Goal: Task Accomplishment & Management: Manage account settings

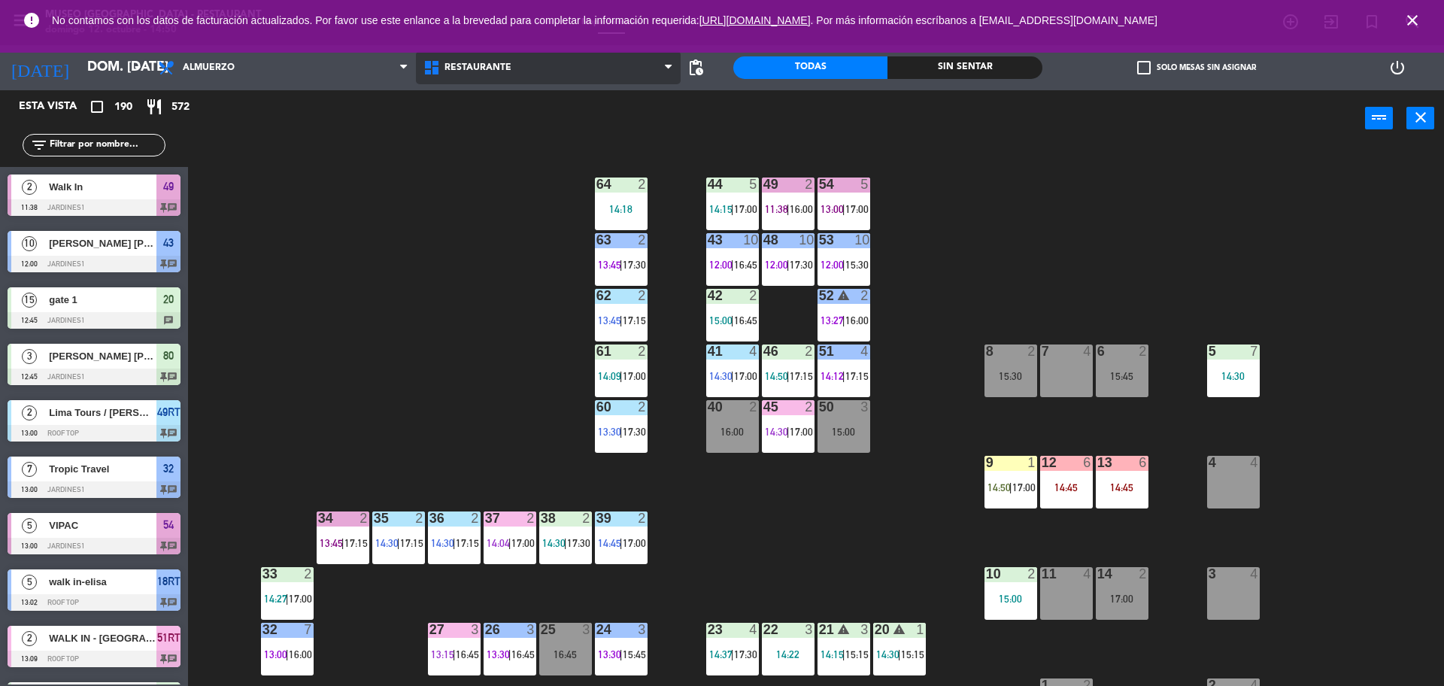
click at [558, 71] on span "Restaurante" at bounding box center [548, 67] width 265 height 33
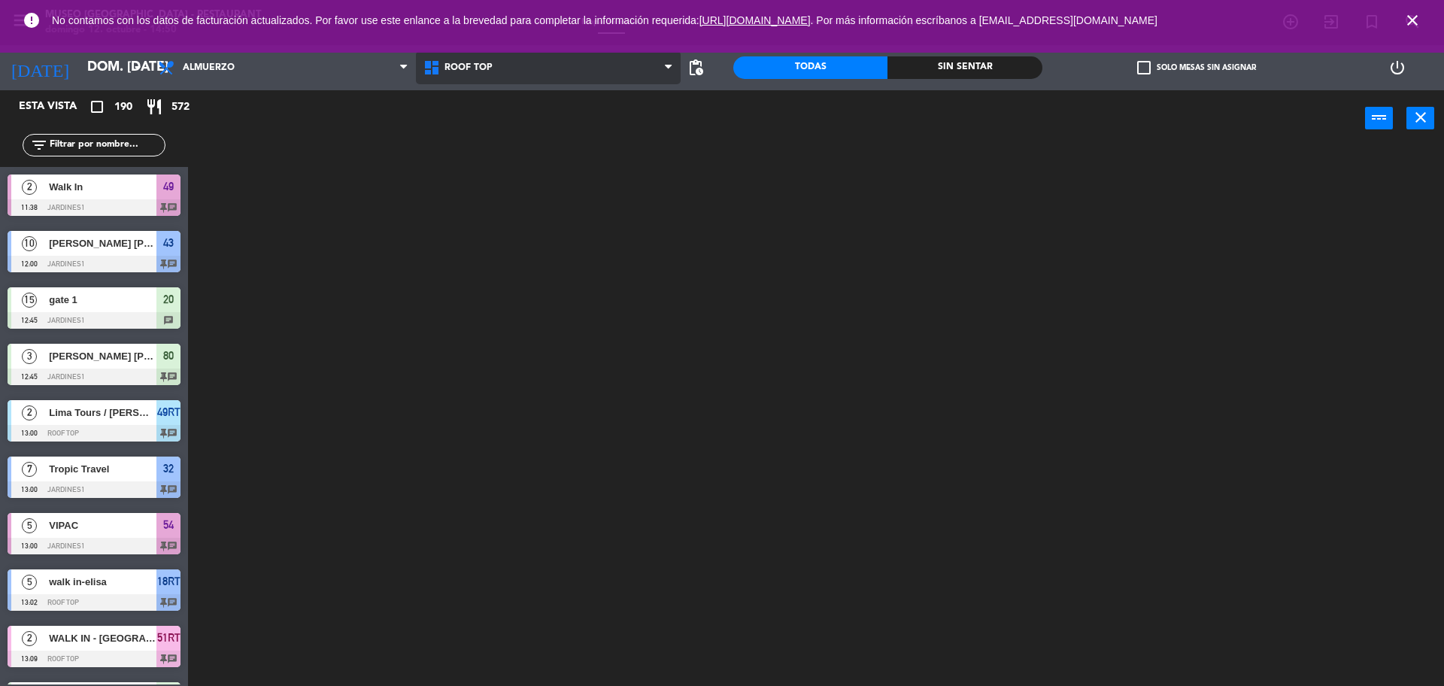
click at [559, 126] on ng-component "menu Museo Larco Café - Restaurant domingo 12. octubre - 14:50 Mis reservas Map…" at bounding box center [722, 344] width 1444 height 689
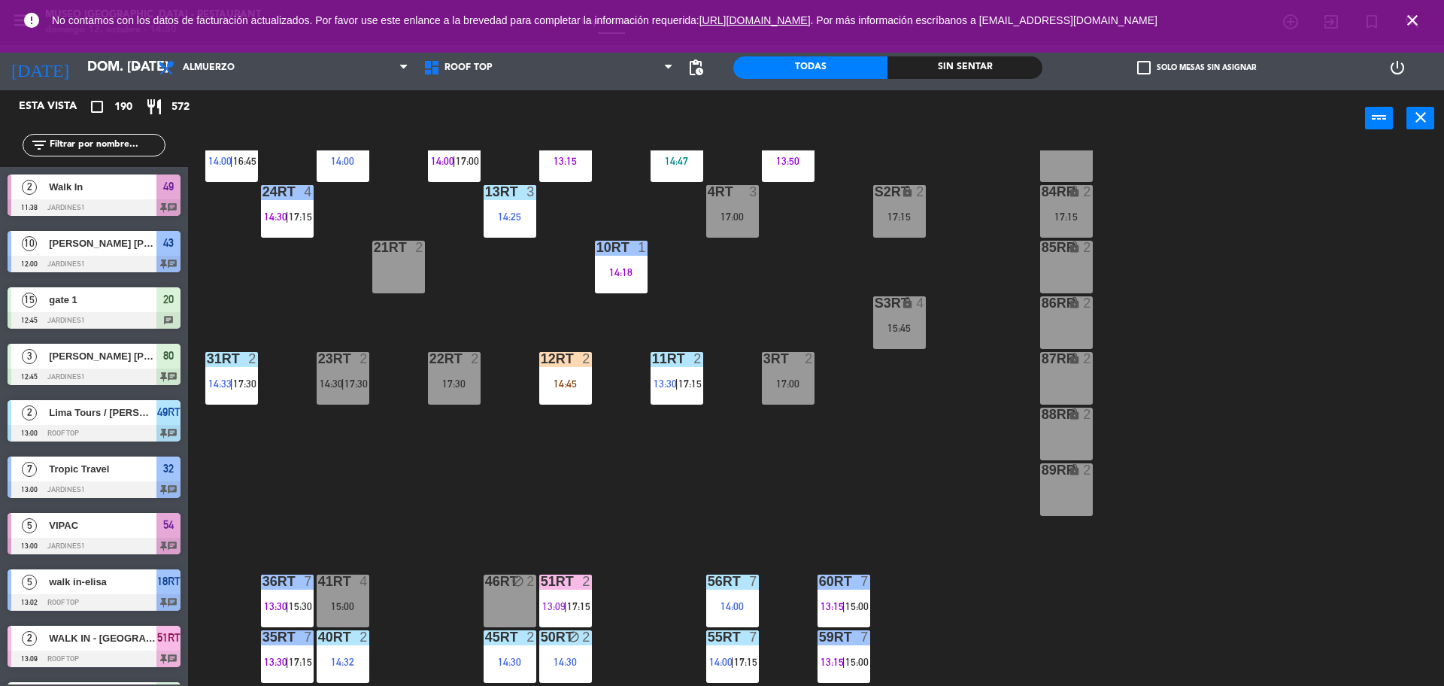
scroll to position [282, 0]
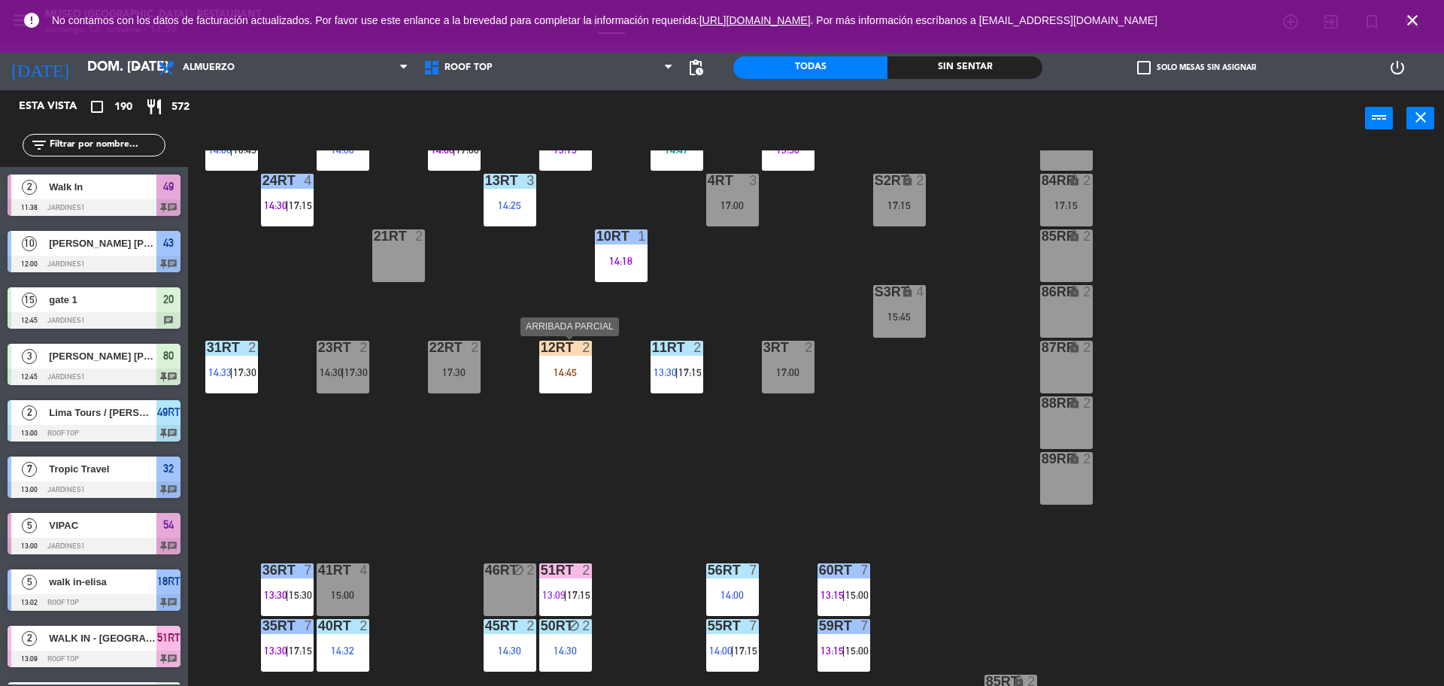
click at [568, 384] on div "12RT 2 14:45" at bounding box center [565, 367] width 53 height 53
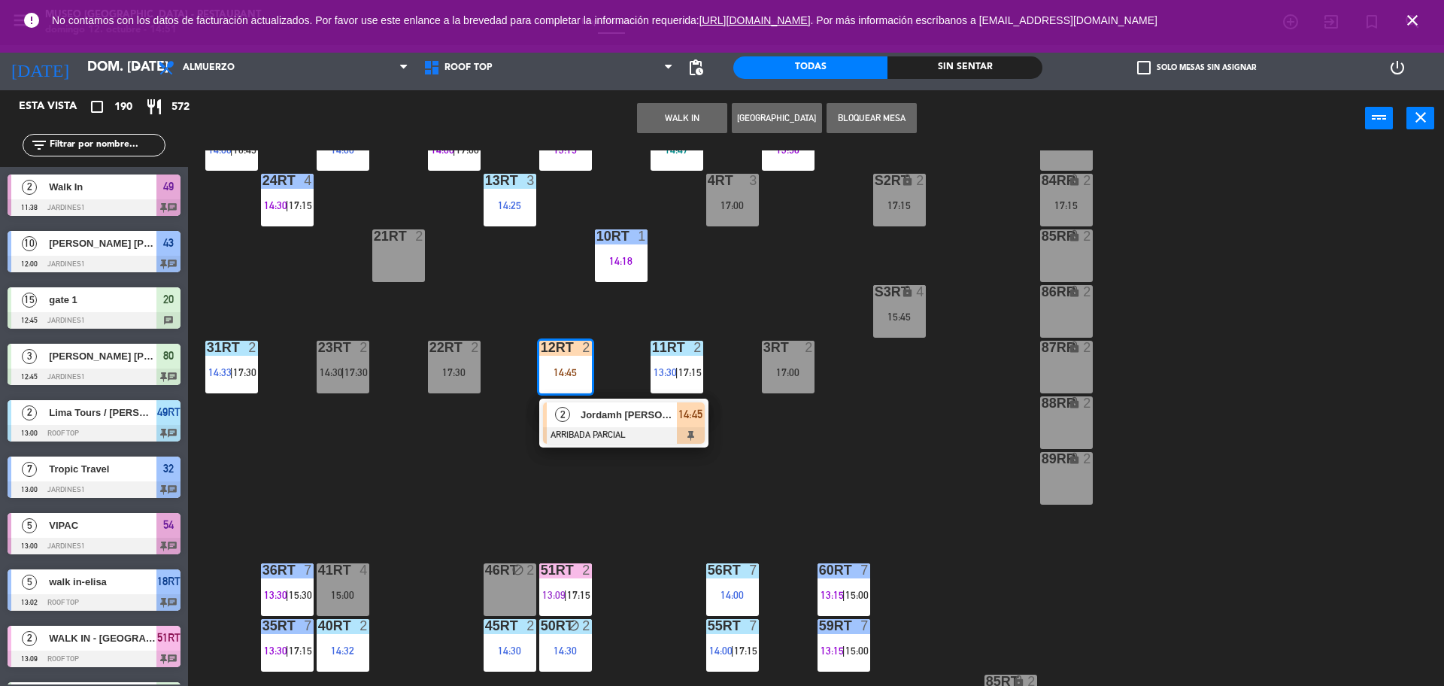
click at [665, 529] on div "18RT 5 13:02 | 15:30 16RT 5 13:15 | 17:00 28RT block 2 17:15 80RR lock 2 14:30 …" at bounding box center [822, 419] width 1241 height 539
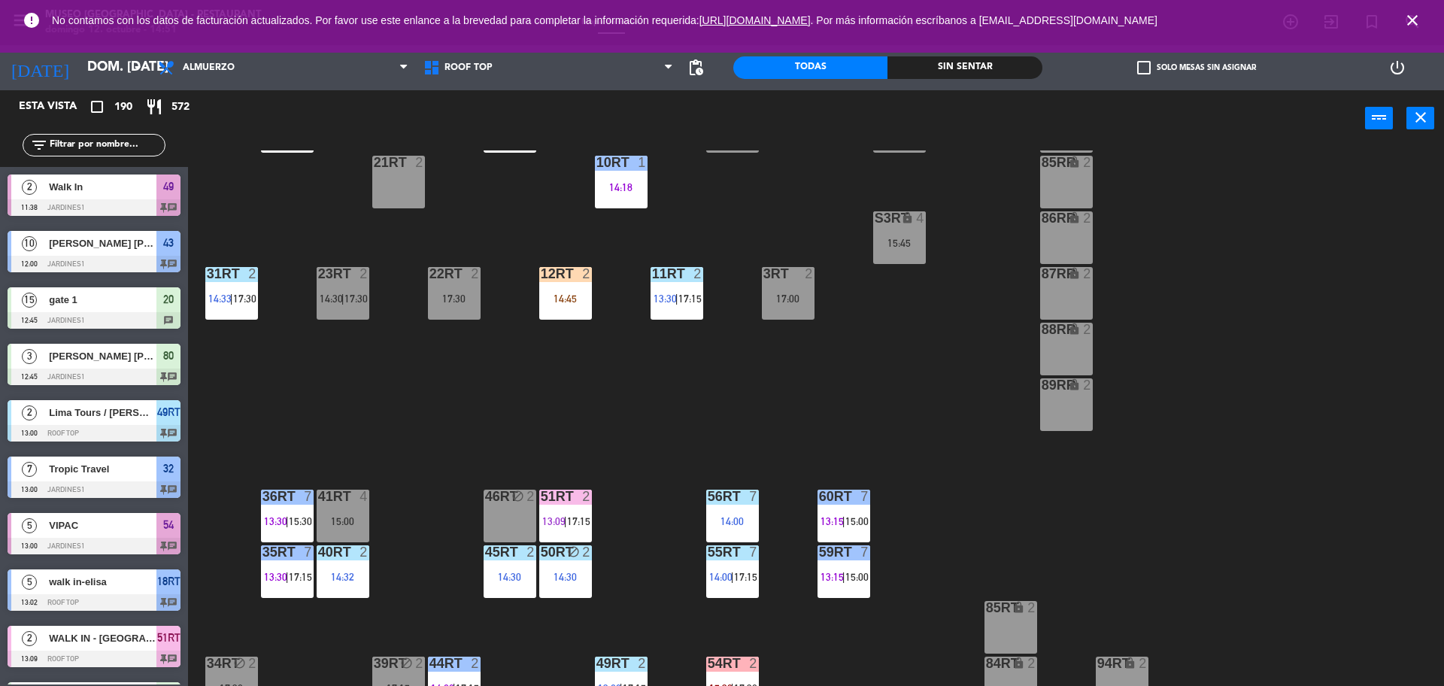
scroll to position [263, 0]
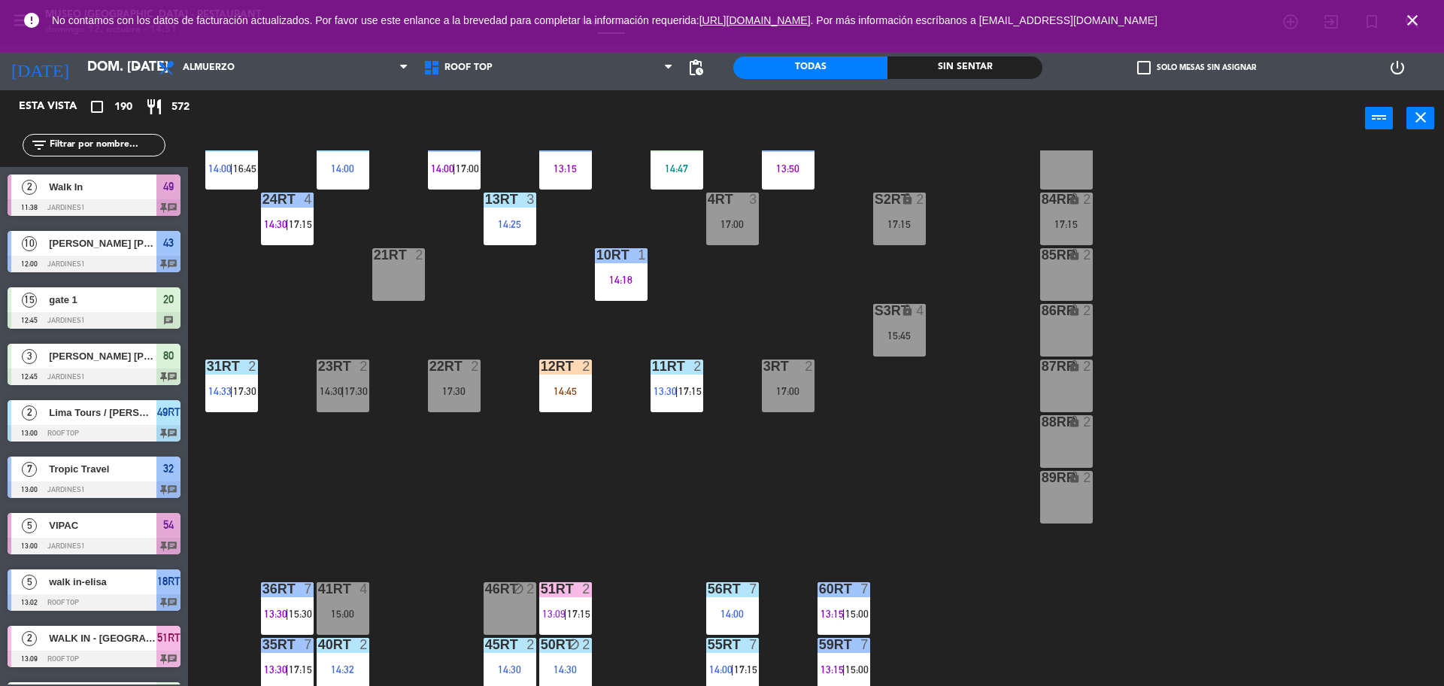
click at [572, 386] on div "14:45" at bounding box center [565, 391] width 53 height 11
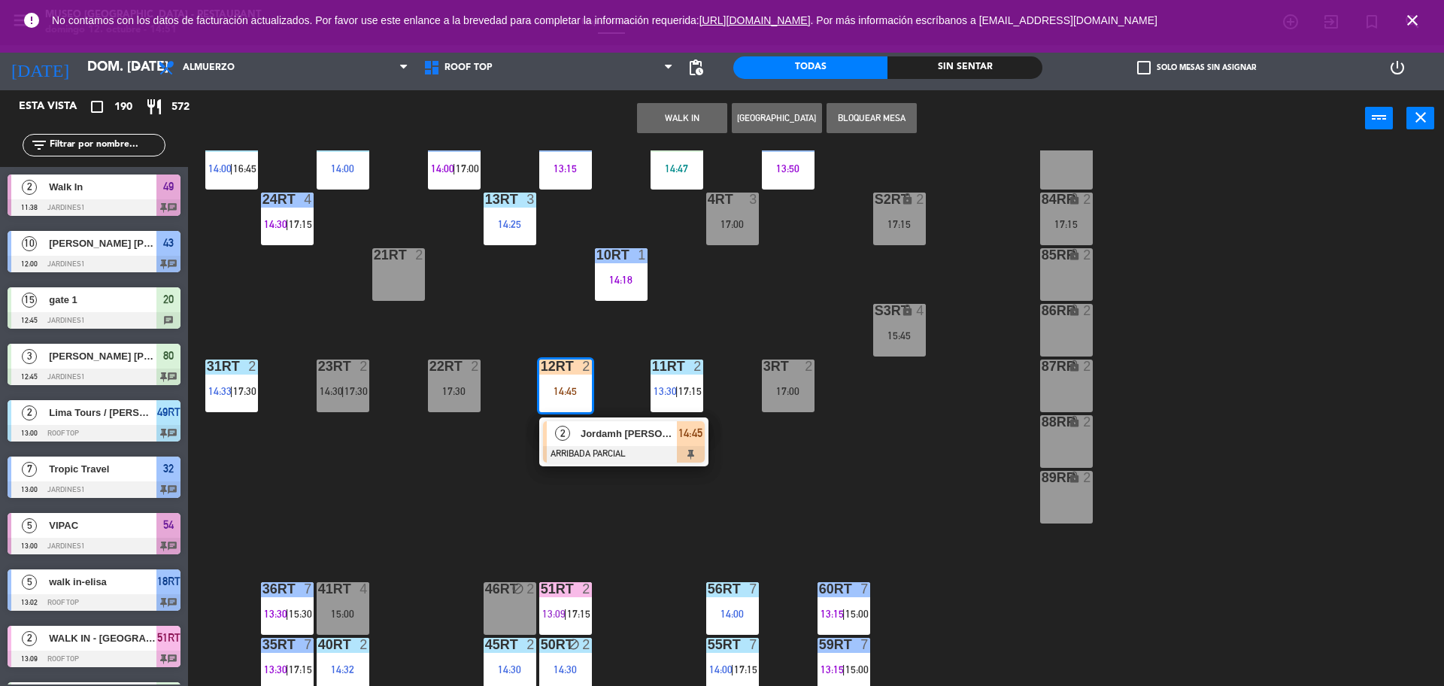
click at [403, 292] on div "21RT 2" at bounding box center [398, 274] width 53 height 53
click at [600, 117] on button "Mover" at bounding box center [634, 118] width 90 height 30
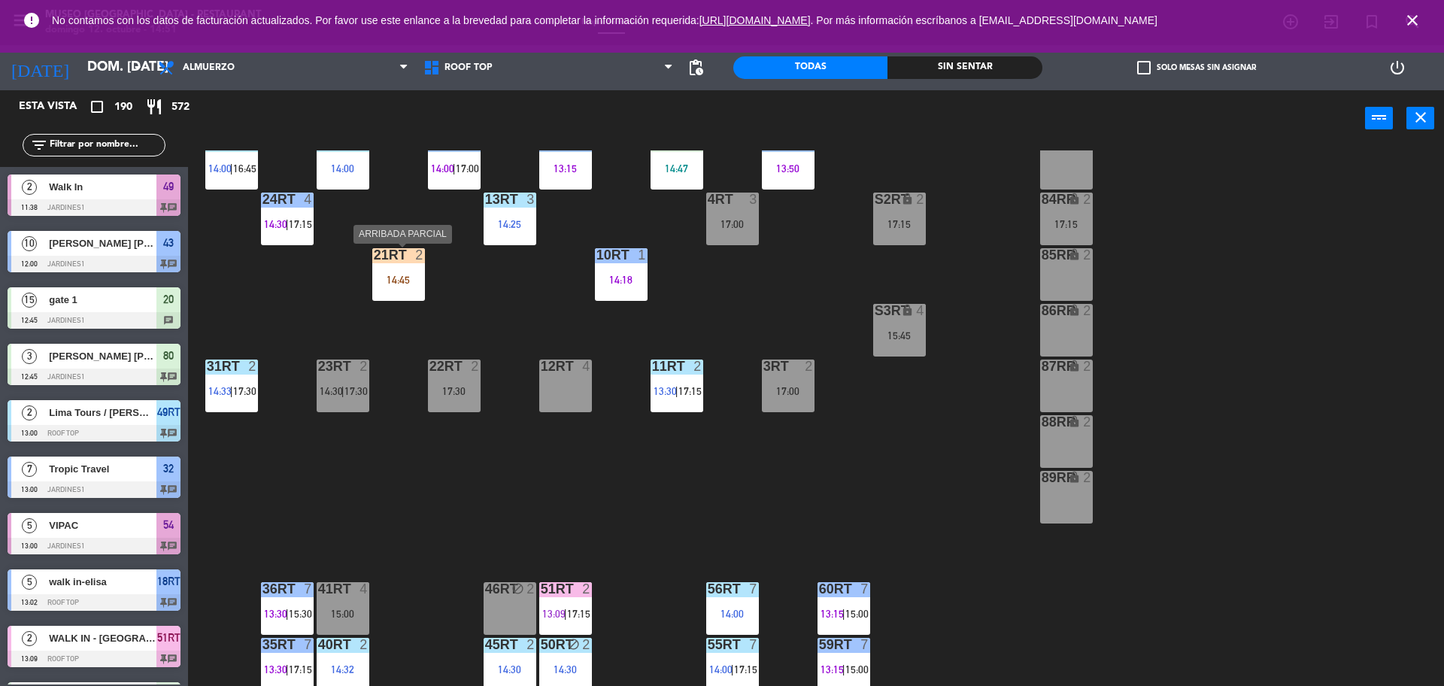
click at [403, 290] on div "21RT 2 14:45" at bounding box center [398, 274] width 53 height 53
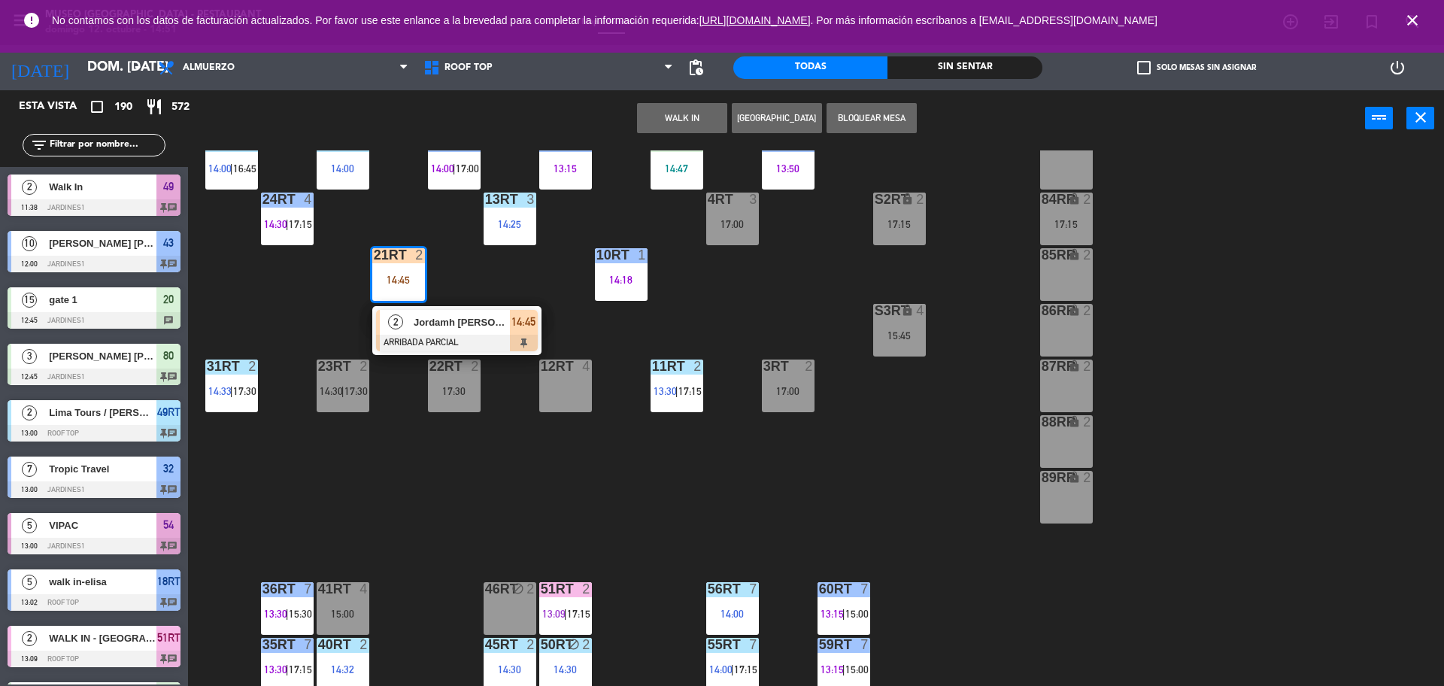
click at [427, 328] on span "Jordamh [PERSON_NAME]" at bounding box center [462, 322] width 96 height 16
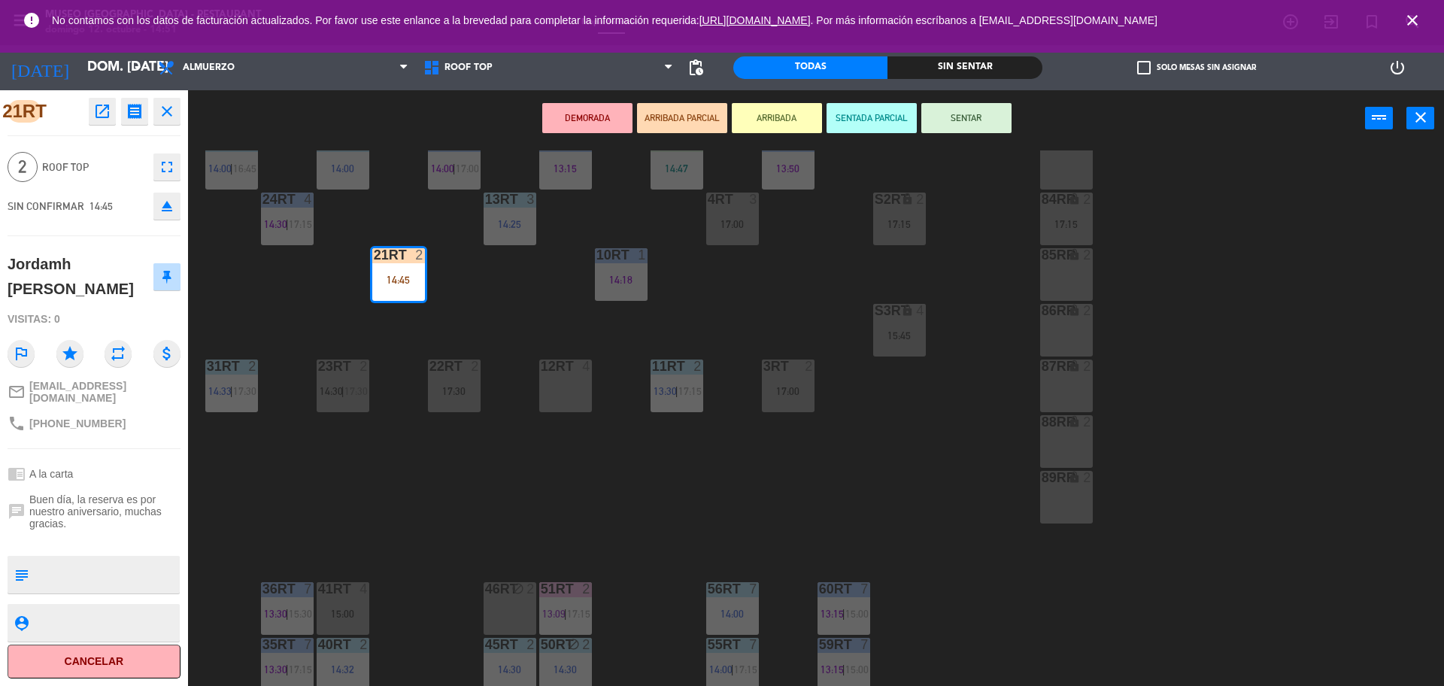
click at [149, 565] on textarea at bounding box center [107, 575] width 144 height 32
type textarea "m21rt aniversario"
click at [542, 492] on div "18RT 5 13:02 | 15:30 16RT 5 13:15 | 17:00 28RT block 2 17:15 80RR lock 2 14:30 …" at bounding box center [822, 419] width 1241 height 539
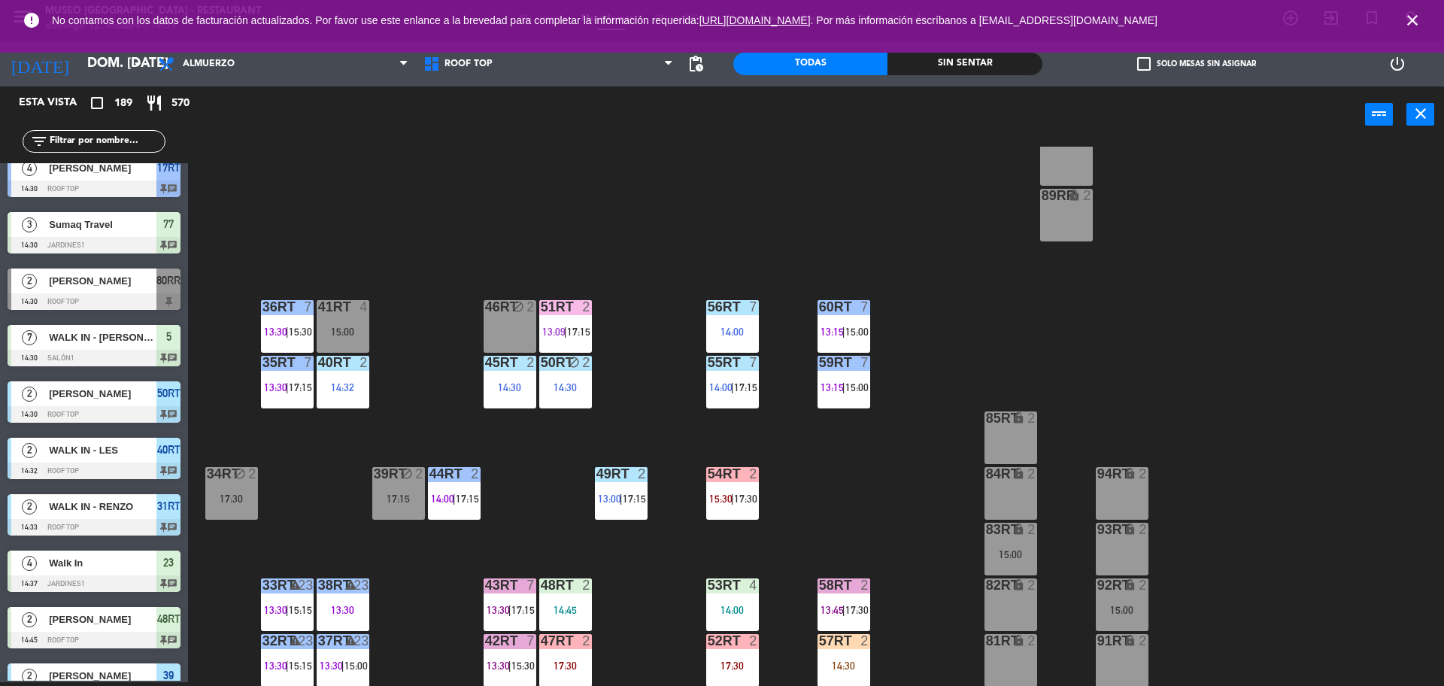
scroll to position [598, 0]
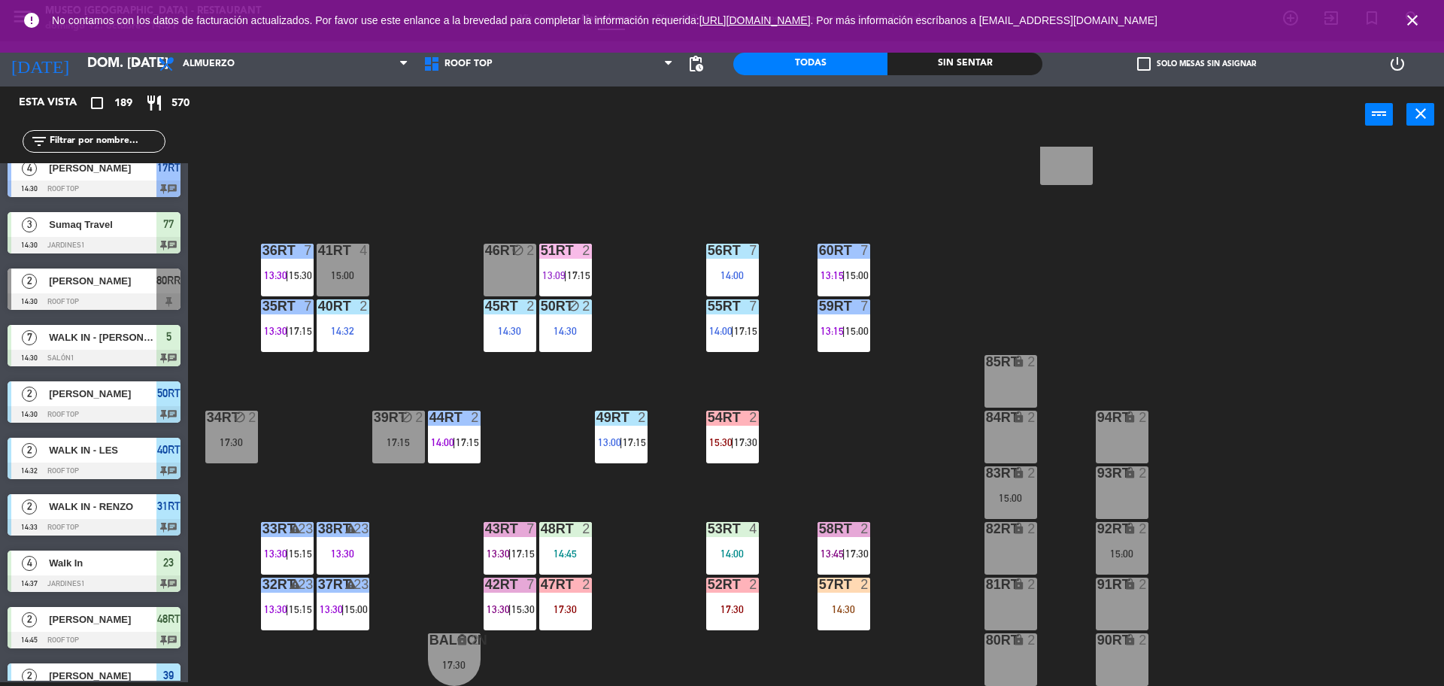
click at [820, 591] on div "57RT" at bounding box center [819, 584] width 1 height 14
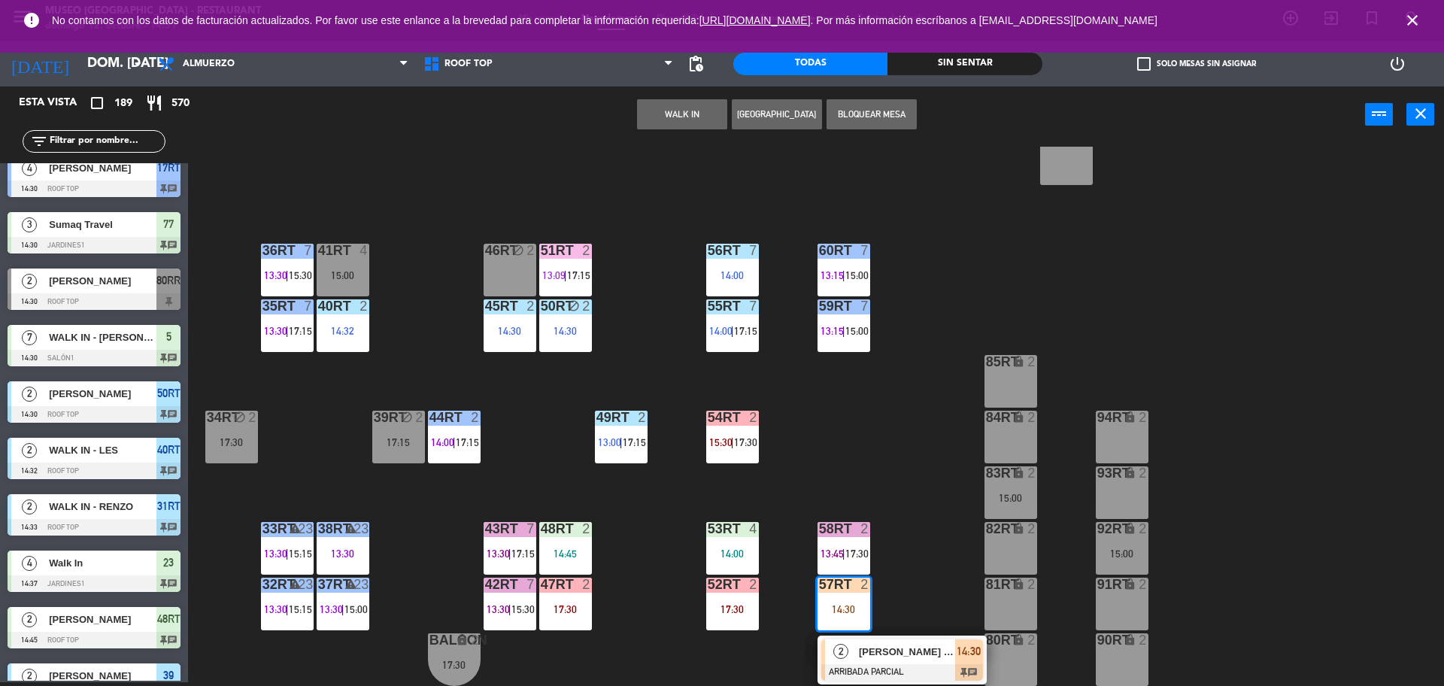
click at [879, 669] on div at bounding box center [902, 672] width 162 height 17
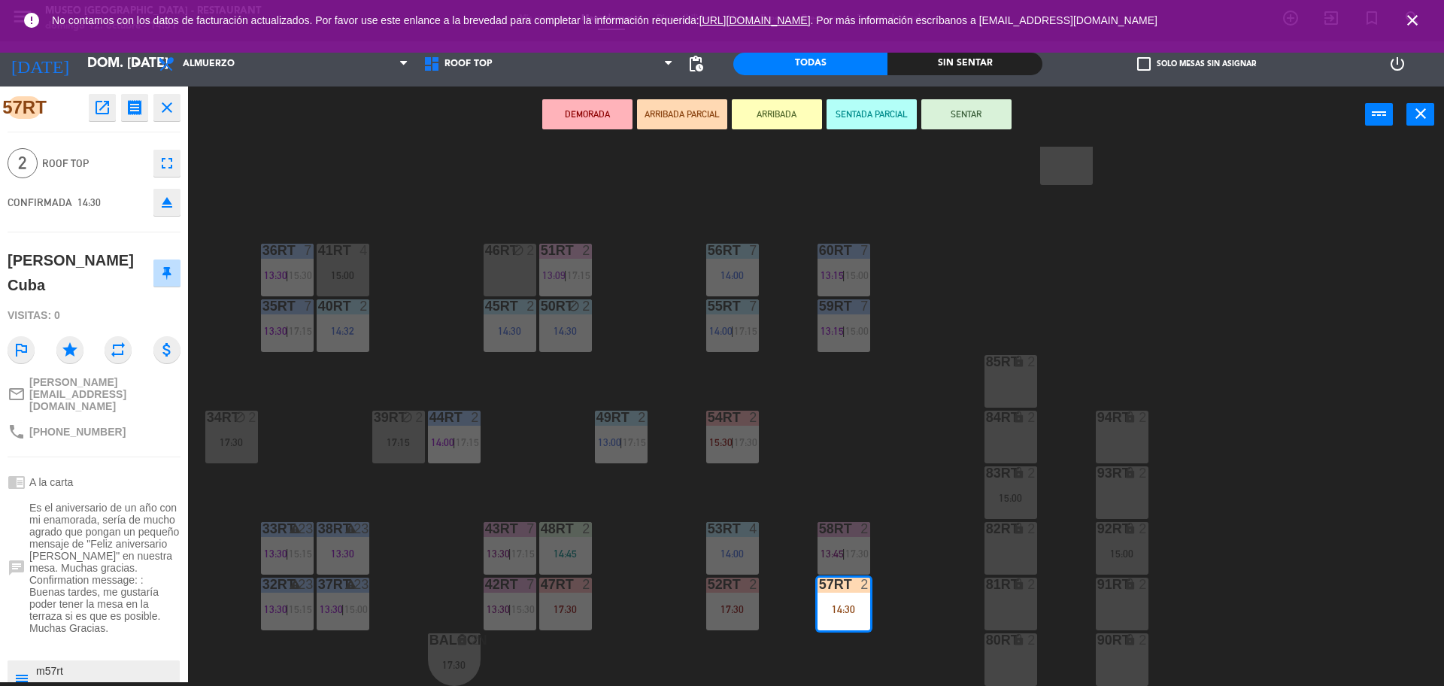
click at [981, 111] on button "SENTAR" at bounding box center [966, 114] width 90 height 30
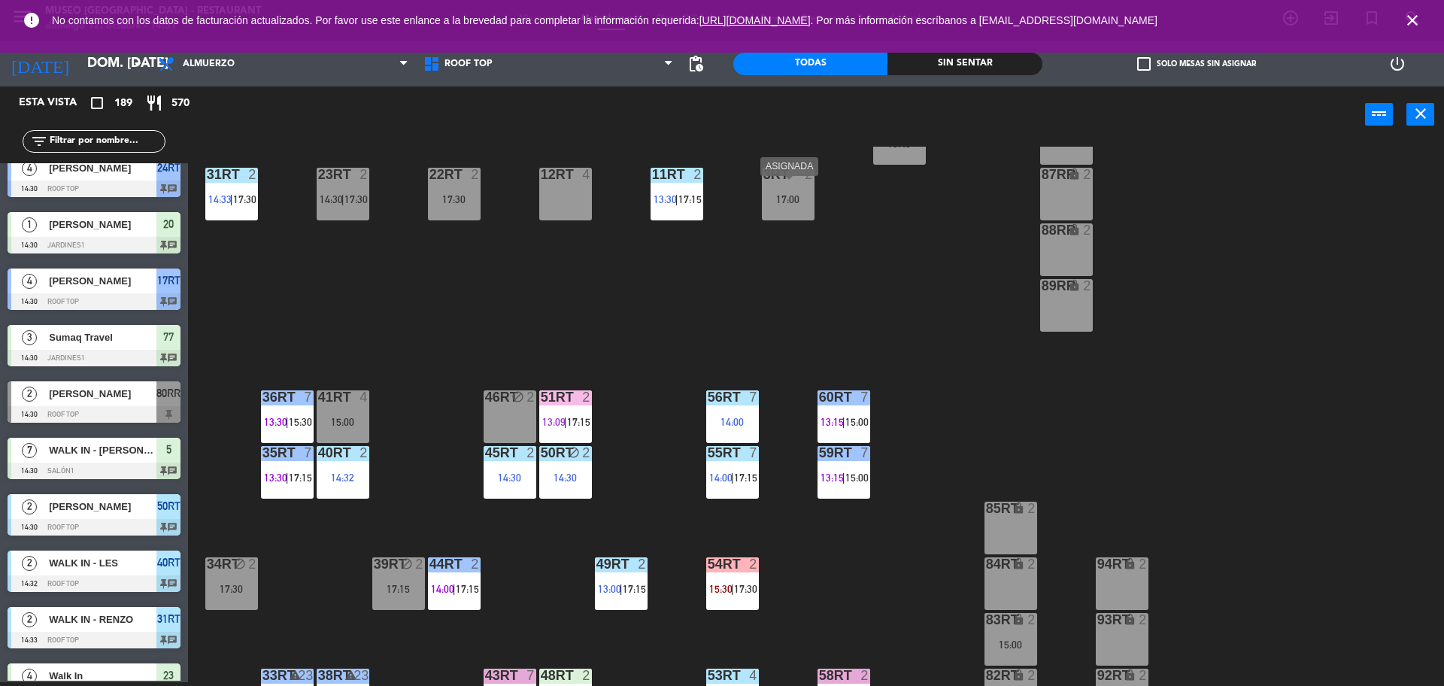
scroll to position [293, 0]
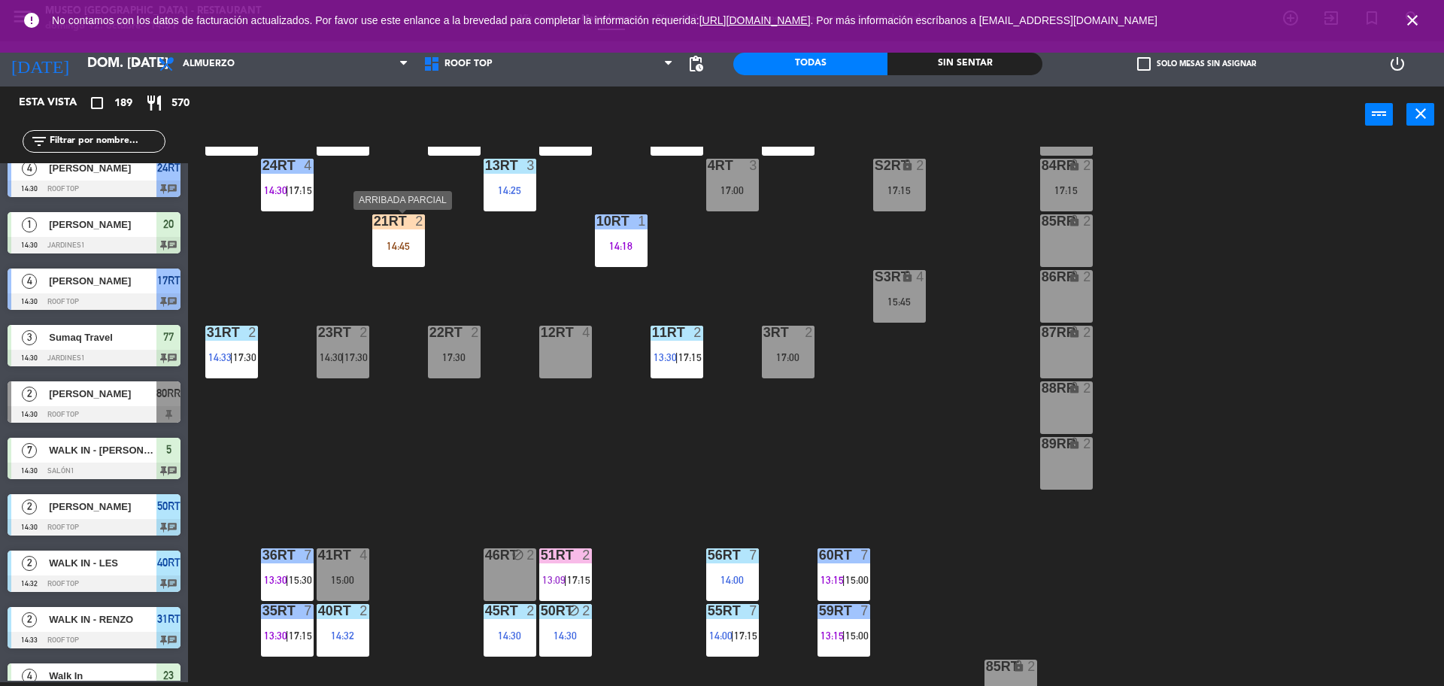
click at [388, 244] on div "14:45" at bounding box center [398, 246] width 53 height 11
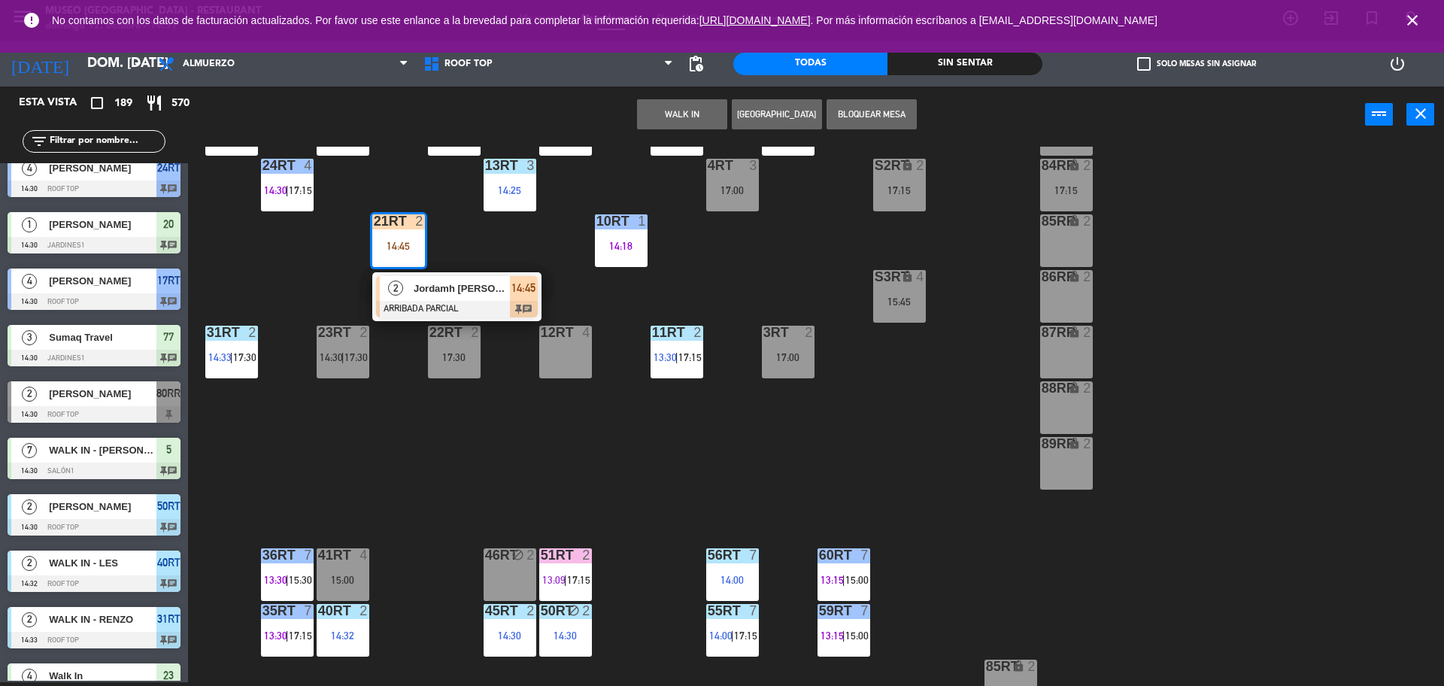
click at [432, 305] on div at bounding box center [457, 309] width 162 height 17
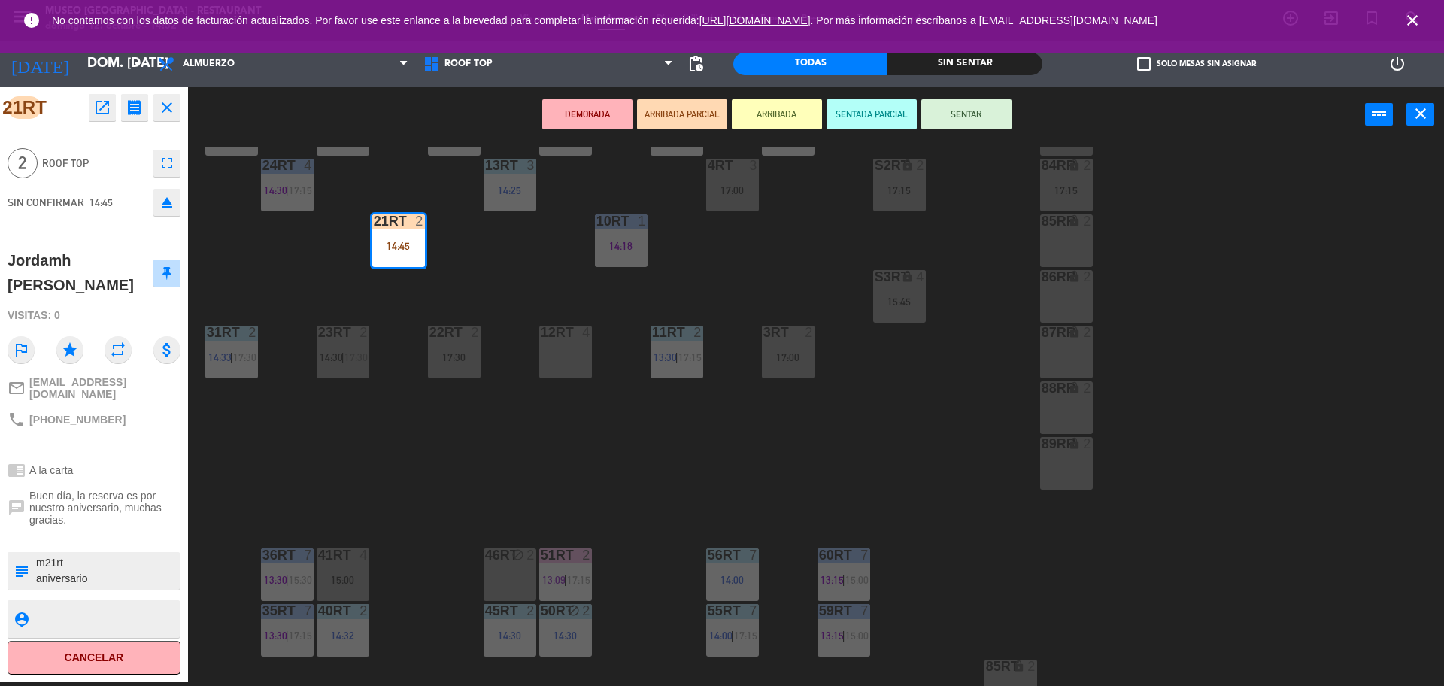
click at [119, 168] on span "Roof Top" at bounding box center [94, 163] width 104 height 17
click at [330, 435] on div "18RT 5 13:02 | 15:30 16RT 5 13:15 | 17:00 28RT block 2 17:15 80RR lock 2 14:30 …" at bounding box center [822, 416] width 1241 height 539
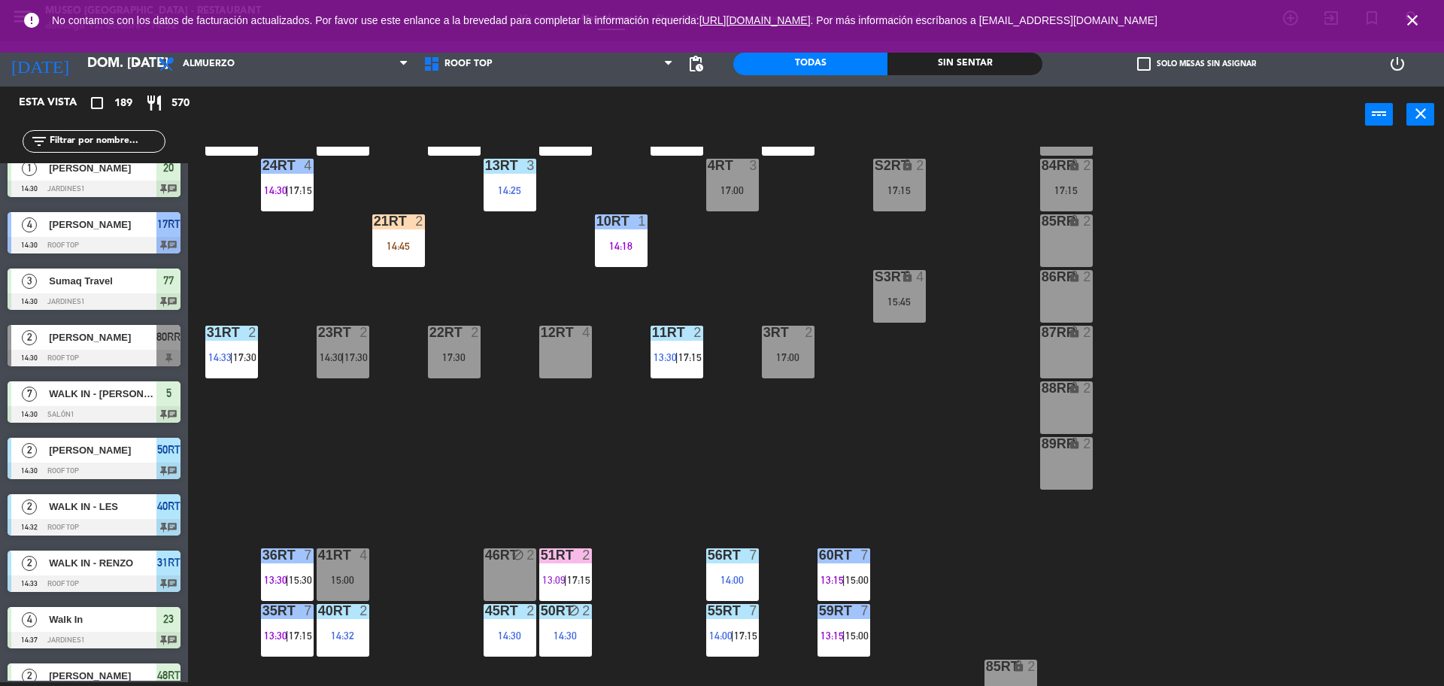
scroll to position [598, 0]
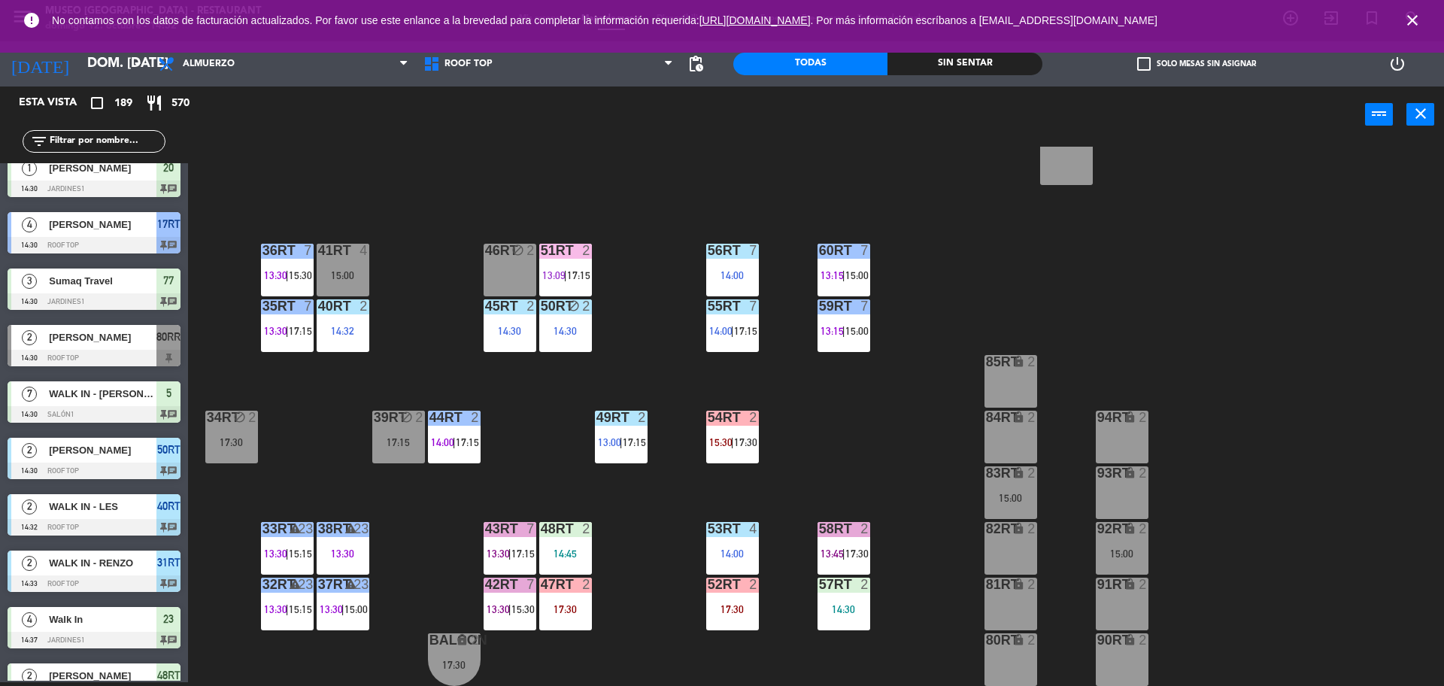
click at [513, 532] on div at bounding box center [509, 529] width 25 height 14
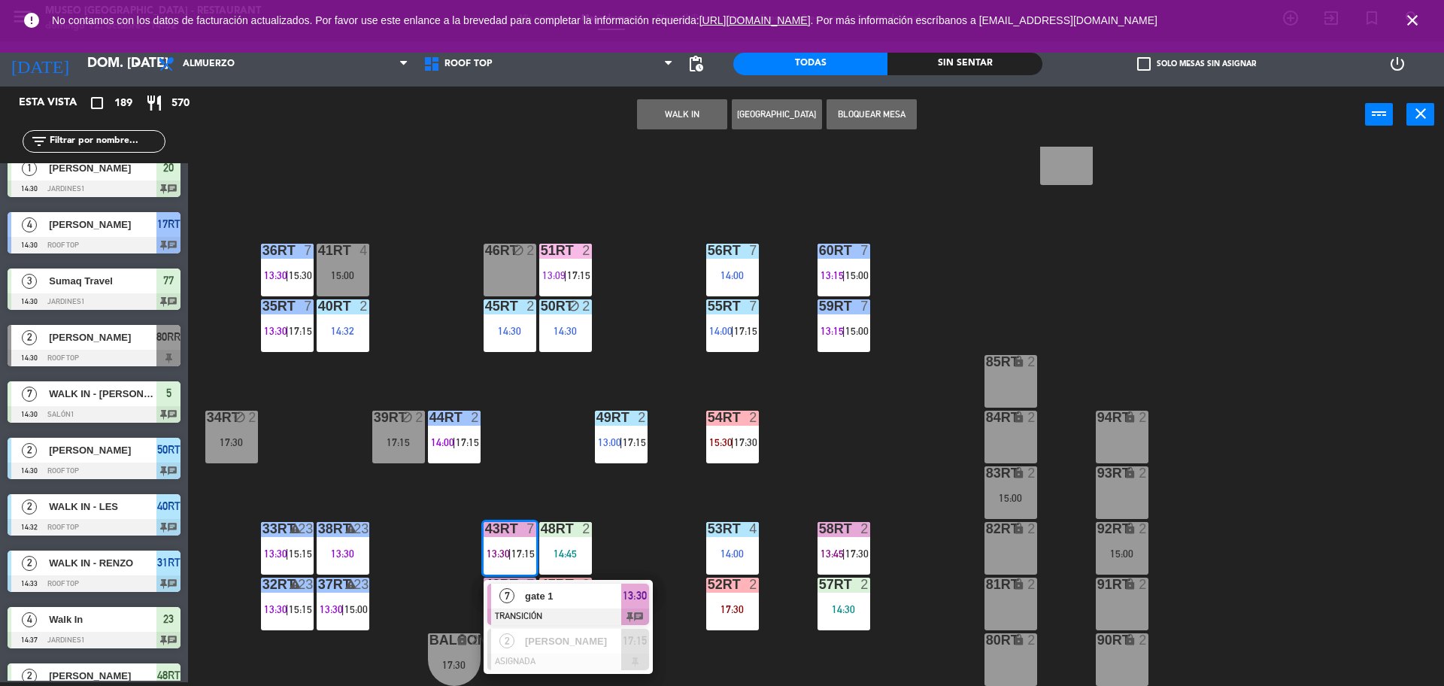
click at [529, 596] on span "gate 1" at bounding box center [573, 596] width 96 height 16
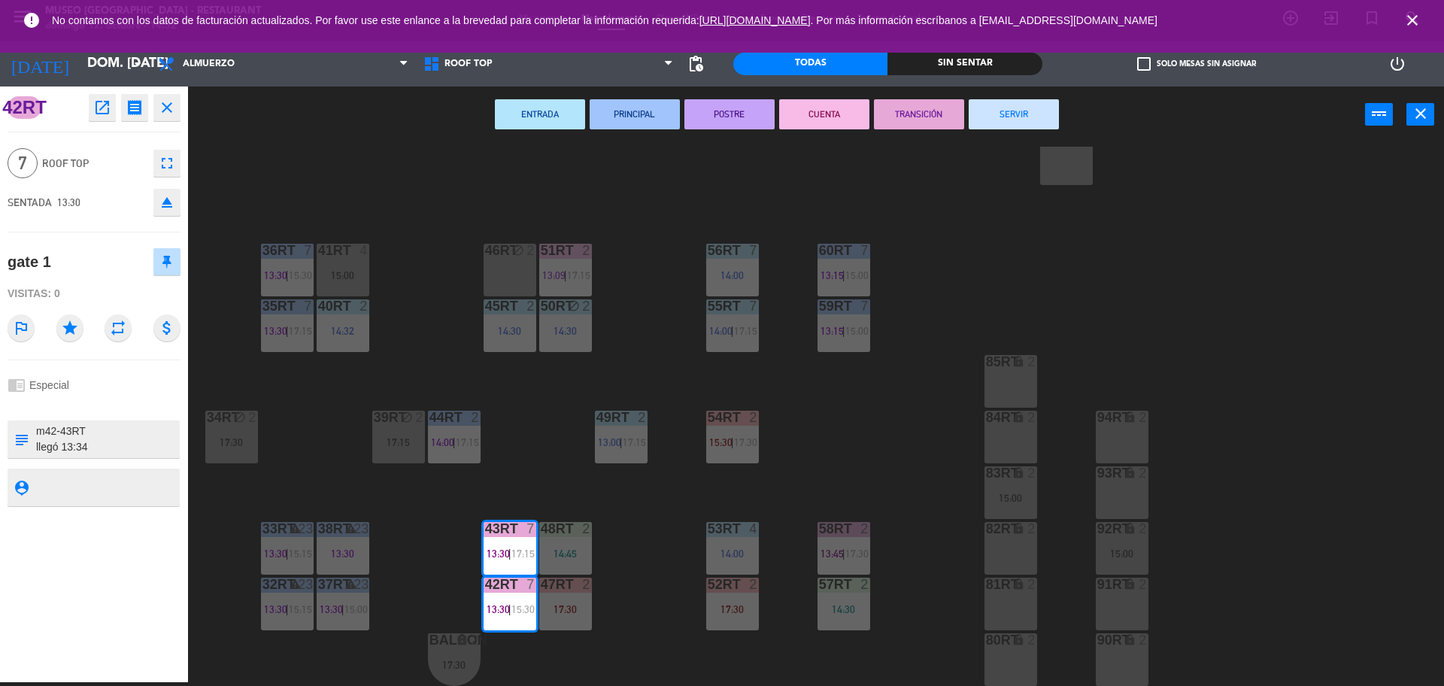
click at [903, 123] on button "TRANSICIÓN" at bounding box center [919, 114] width 90 height 30
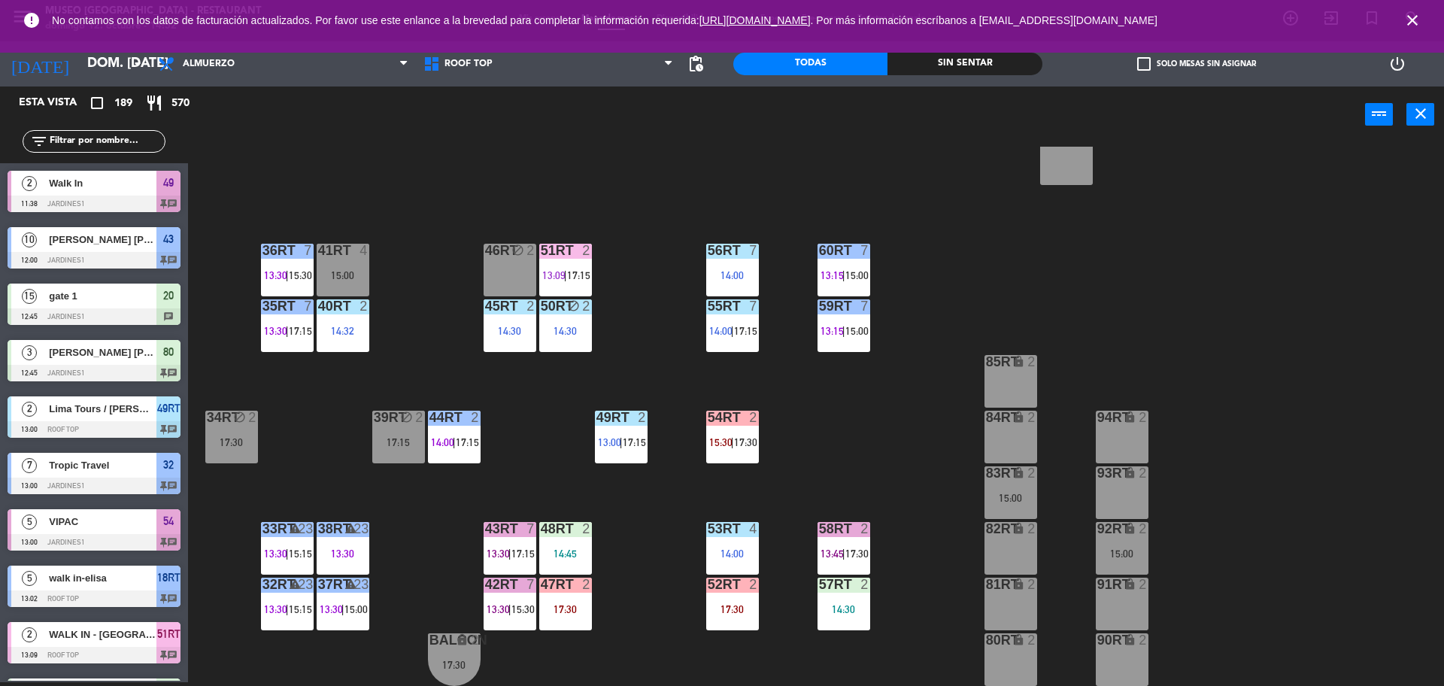
scroll to position [4, 0]
click at [644, 556] on div "18RT 5 13:02 | 15:30 16RT 5 13:15 | 17:00 28RT block 2 17:15 80RR lock 2 14:30 …" at bounding box center [822, 416] width 1241 height 539
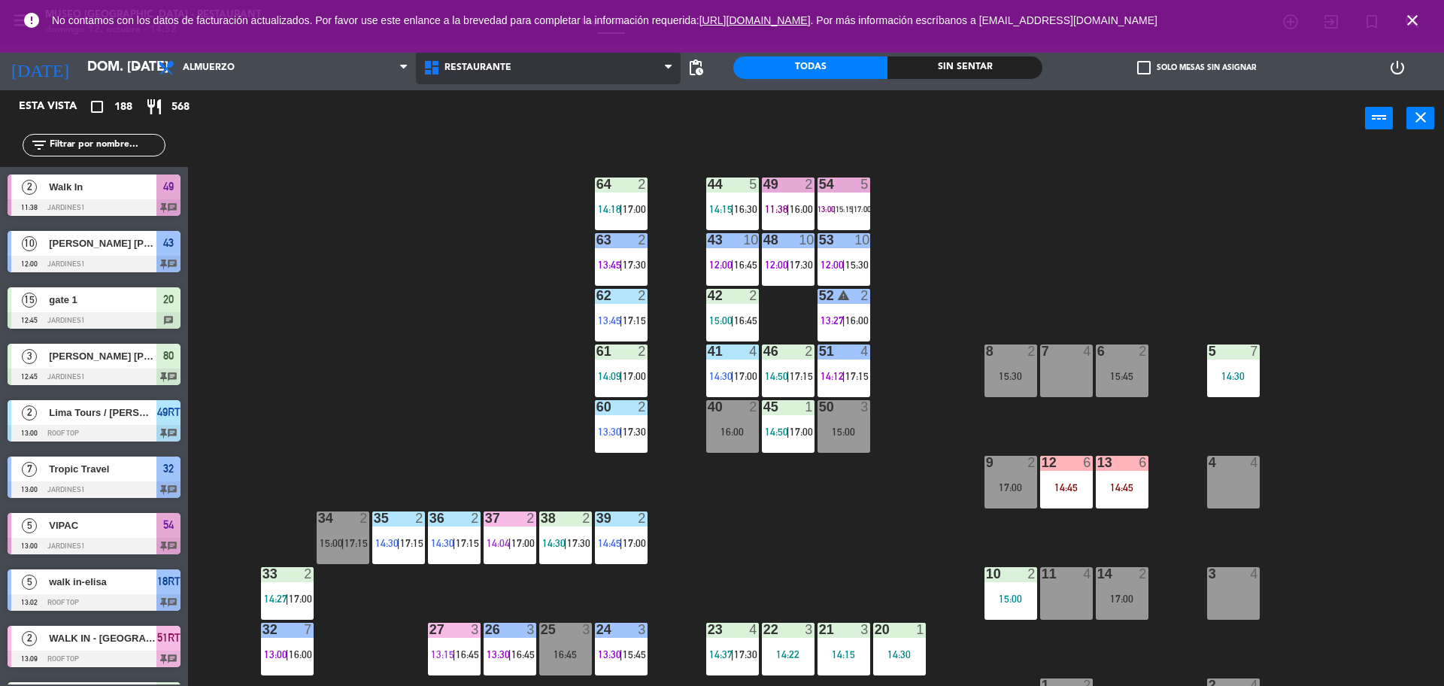
click at [463, 65] on span "Restaurante" at bounding box center [477, 67] width 67 height 11
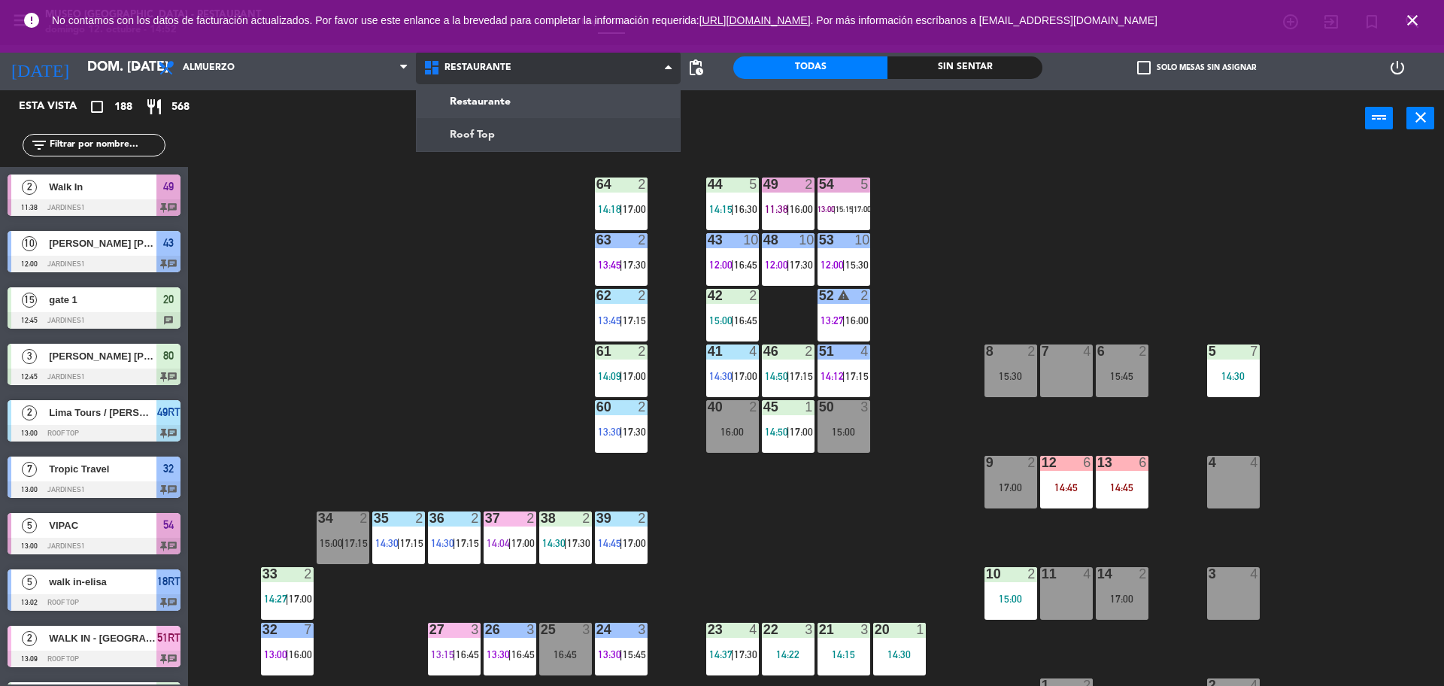
click at [480, 126] on ng-component "menu [GEOGRAPHIC_DATA] - Restaurant [PERSON_NAME] 12. octubre - 14:52 Mis reser…" at bounding box center [722, 344] width 1444 height 689
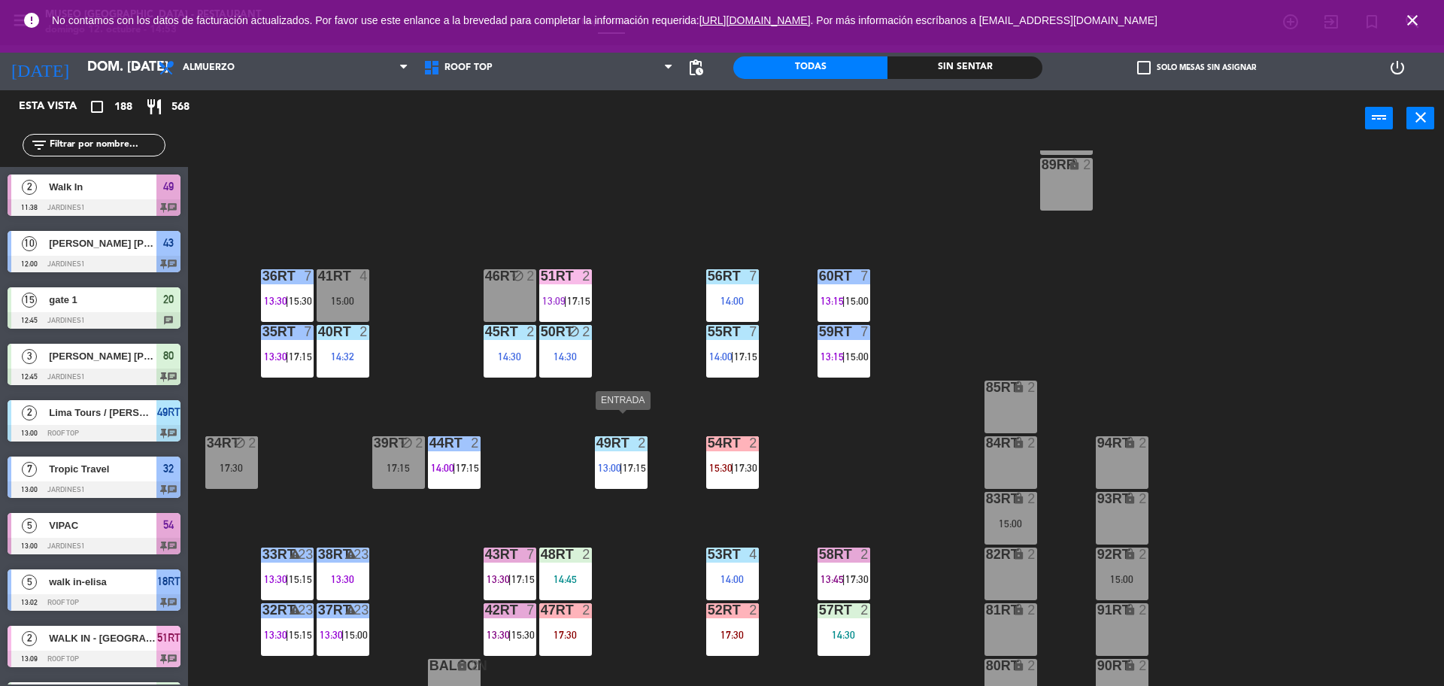
scroll to position [598, 0]
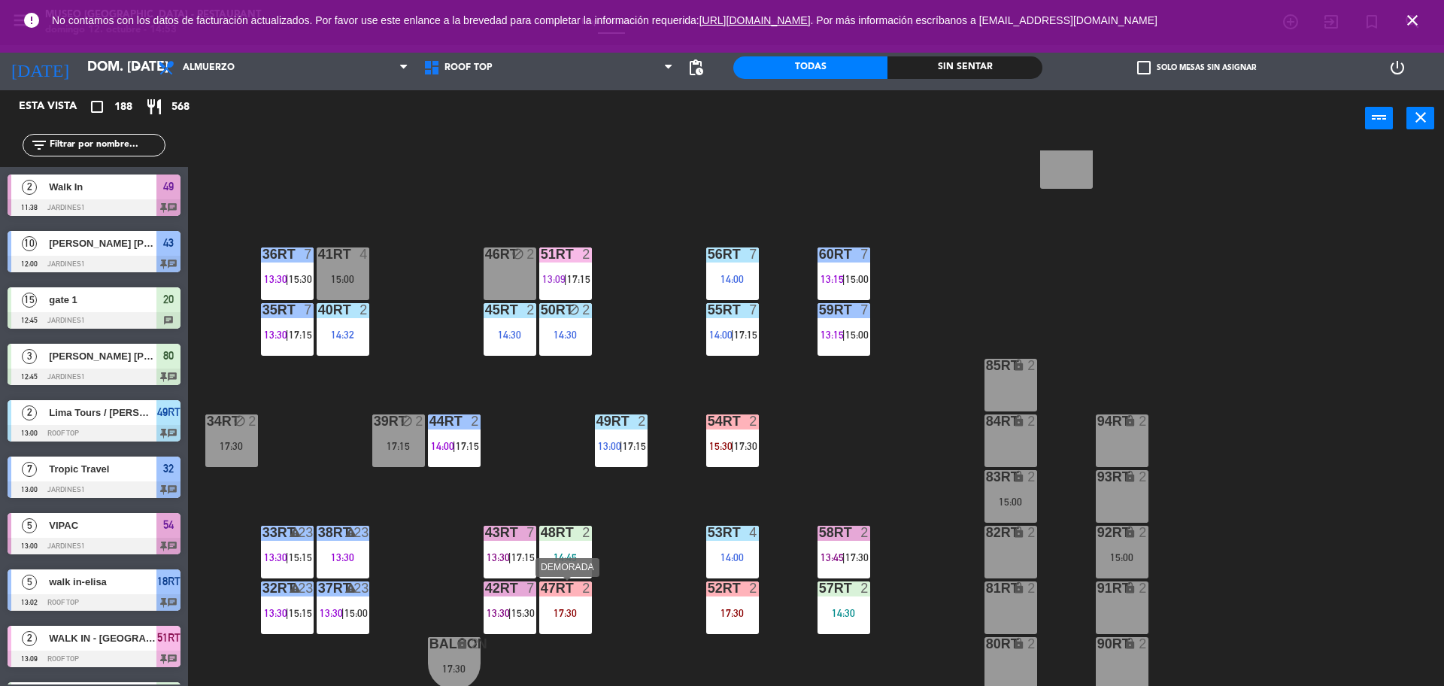
click at [571, 599] on div "47RT 2 17:30" at bounding box center [565, 607] width 53 height 53
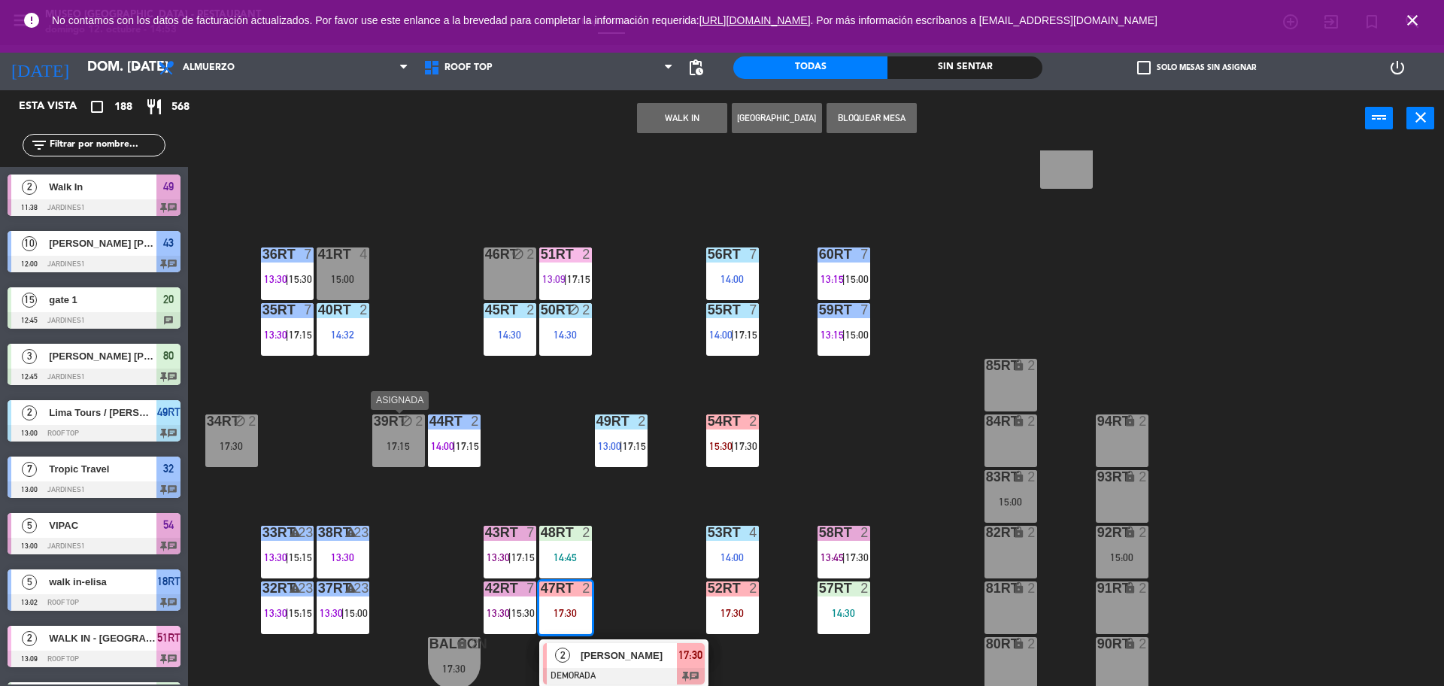
click at [395, 451] on div "17:15" at bounding box center [398, 446] width 53 height 11
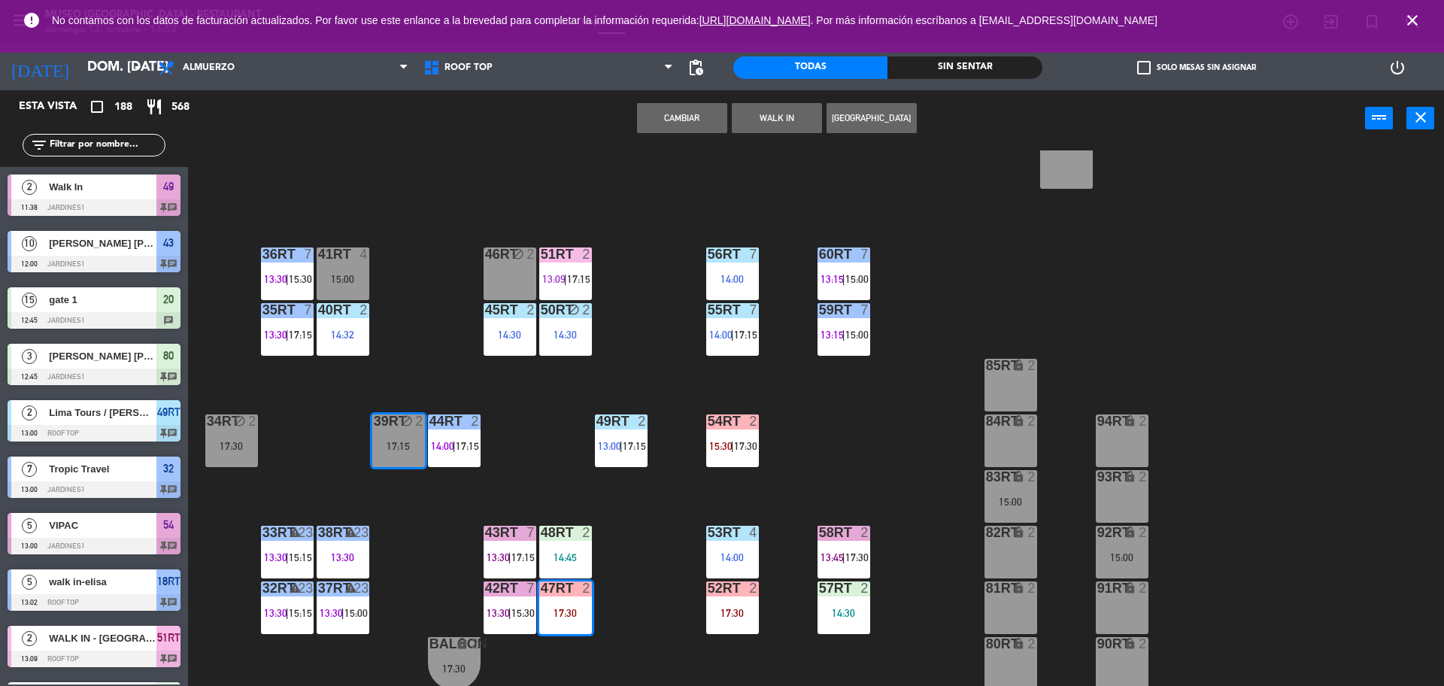
click at [647, 504] on div "18RT 5 13:02 | 15:30 16RT 5 13:15 | 17:00 28RT block 2 17:15 80RR lock 2 14:30 …" at bounding box center [822, 419] width 1241 height 539
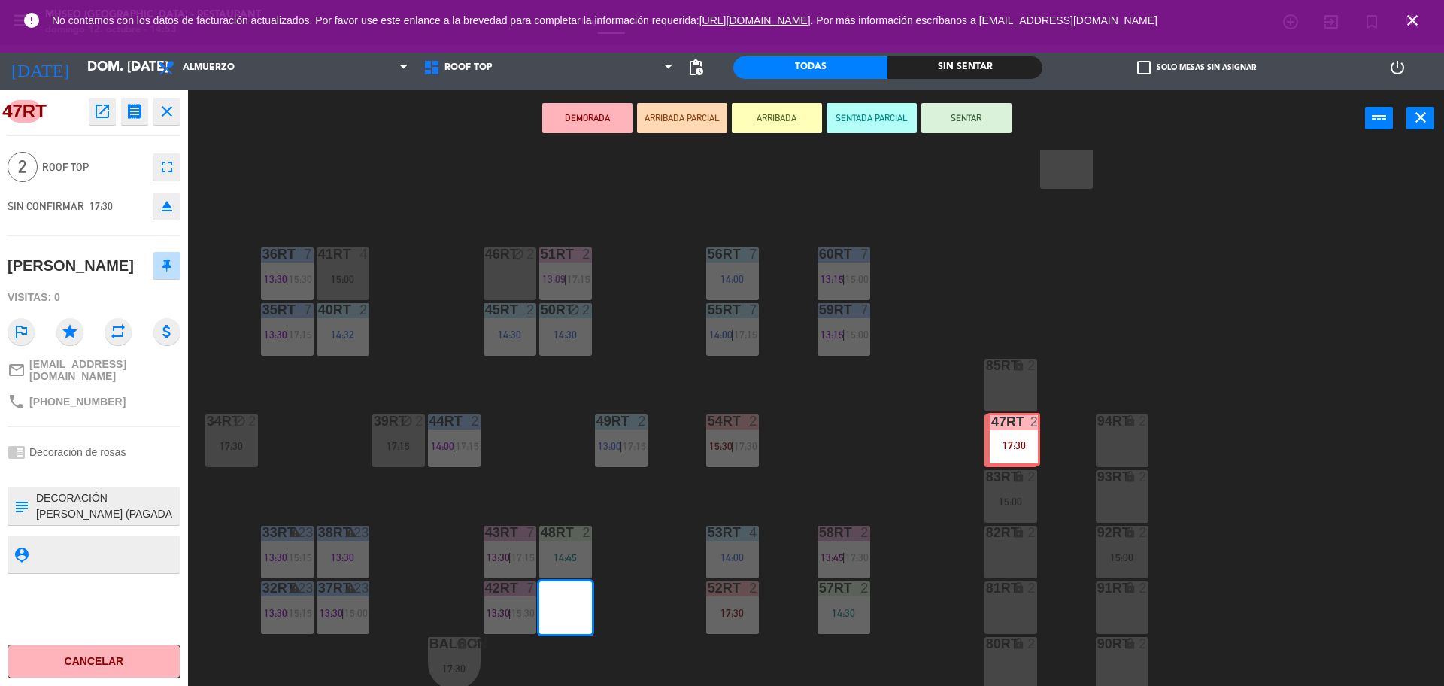
drag, startPoint x: 572, startPoint y: 603, endPoint x: 1018, endPoint y: 435, distance: 476.3
click at [1018, 435] on div "18RT 5 13:02 | 15:30 16RT 5 13:15 | 17:00 28RT block 2 17:15 80RR lock 2 14:30 …" at bounding box center [822, 419] width 1241 height 539
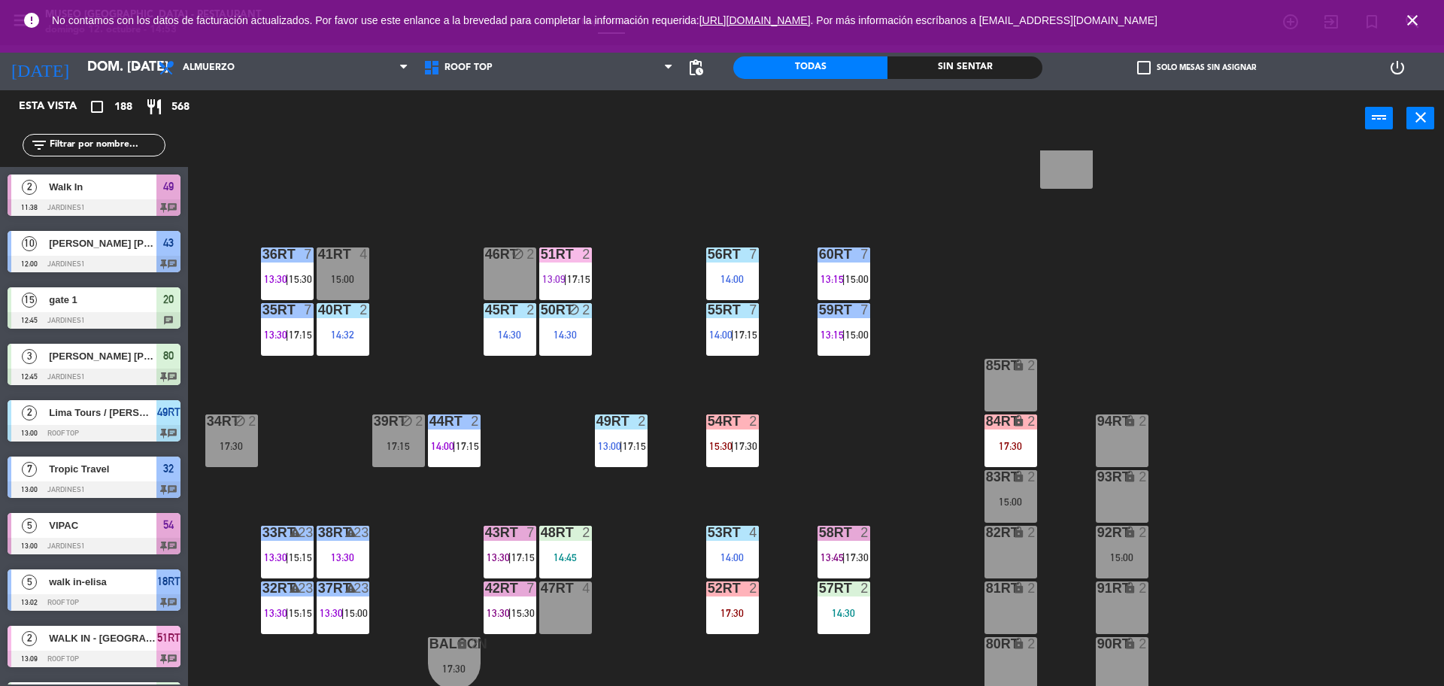
scroll to position [3266, 0]
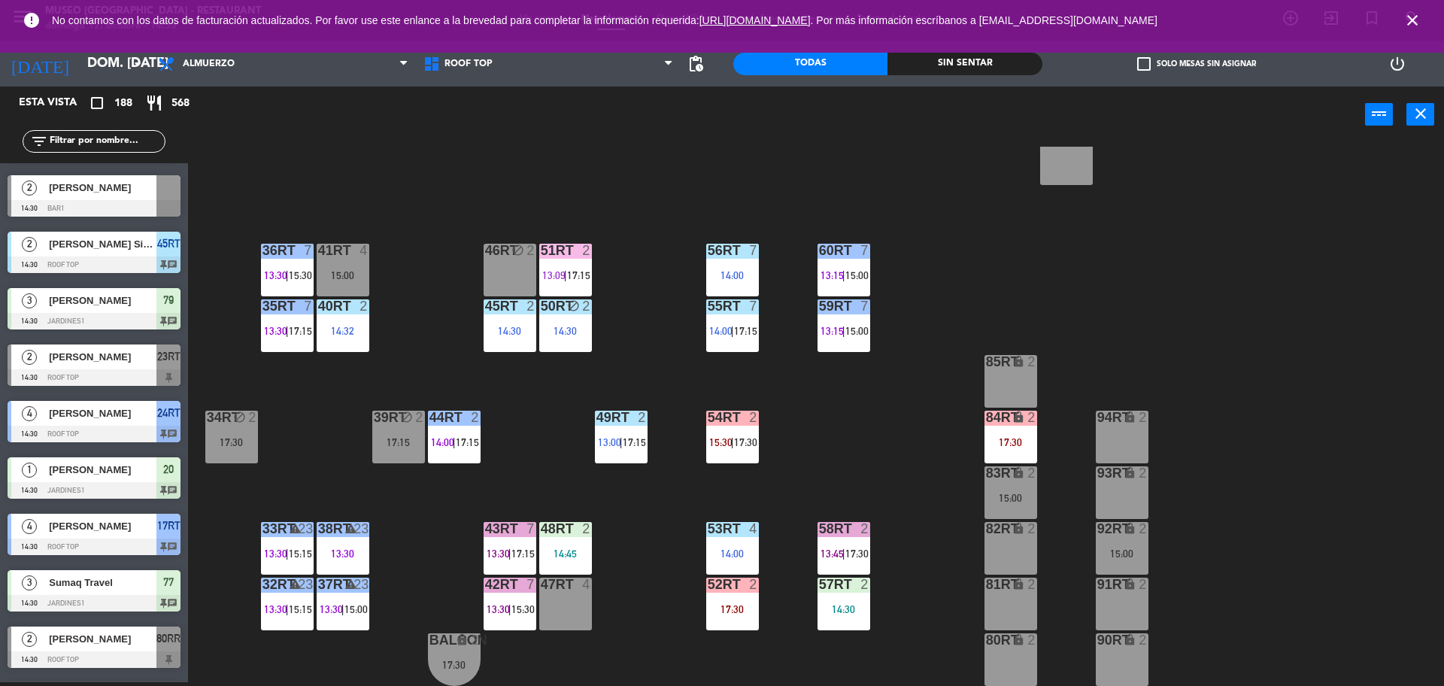
click at [565, 557] on div "14:45" at bounding box center [565, 553] width 53 height 11
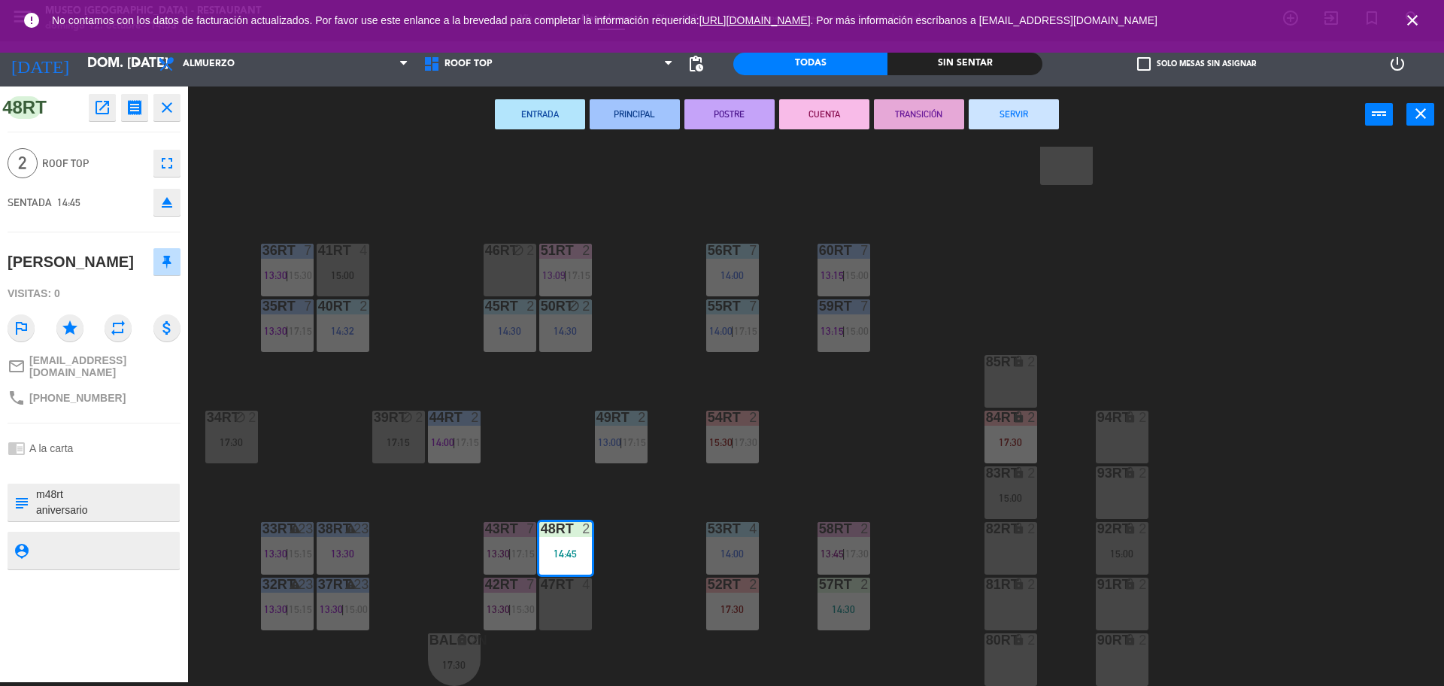
drag, startPoint x: 572, startPoint y: 556, endPoint x: 573, endPoint y: 614, distance: 57.9
click at [564, 588] on div at bounding box center [565, 584] width 25 height 14
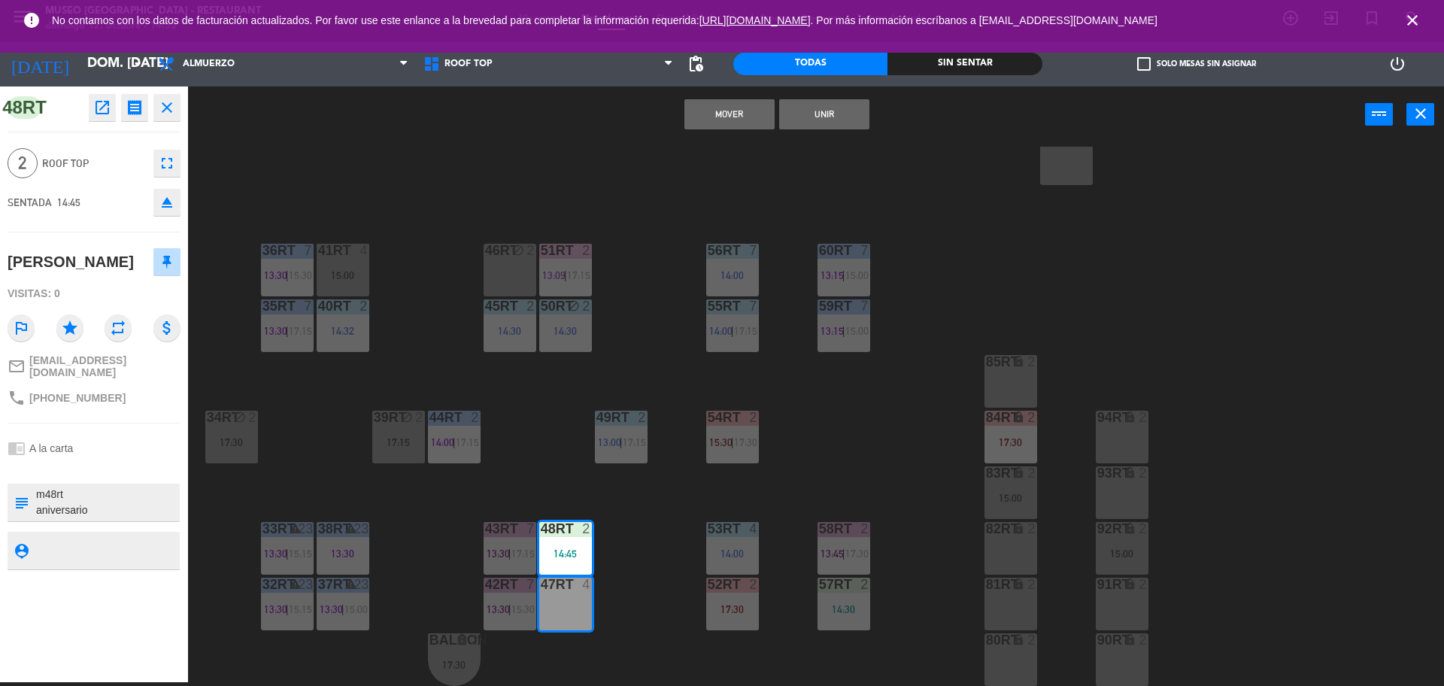
click at [704, 119] on button "Mover" at bounding box center [729, 114] width 90 height 30
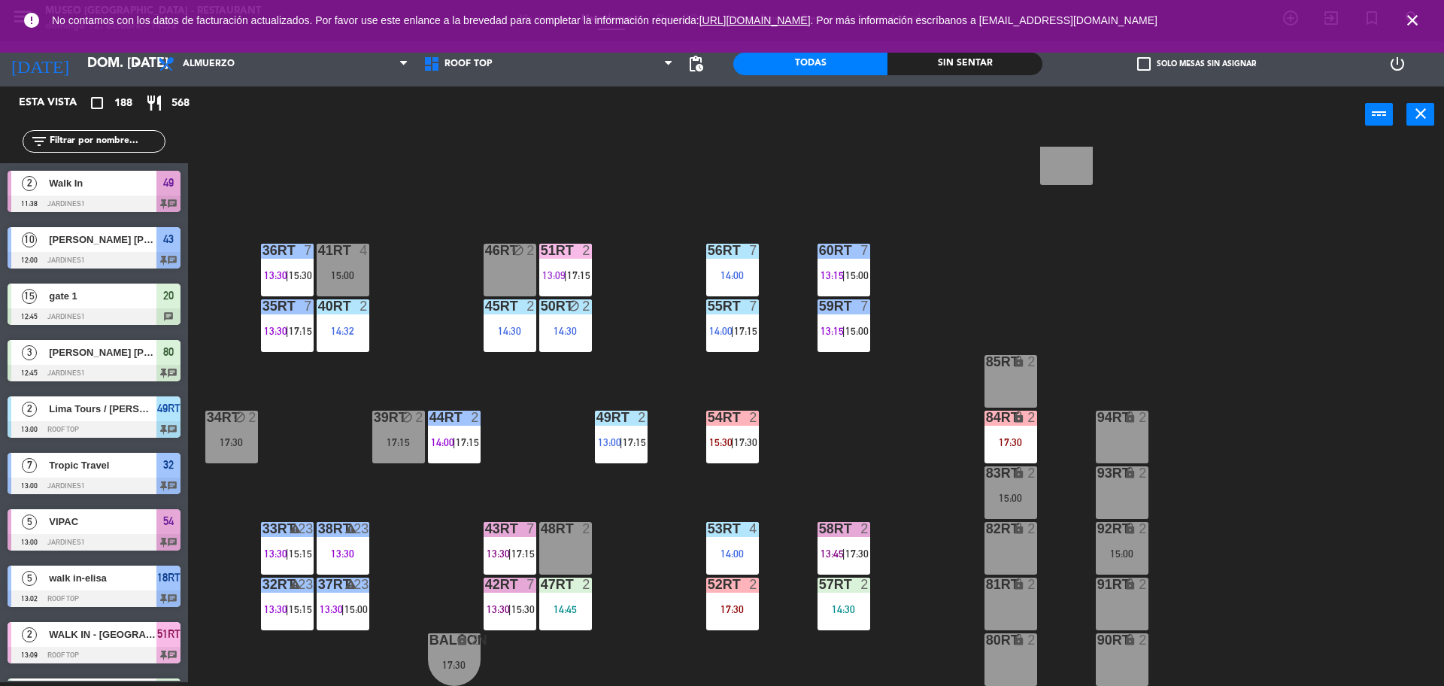
scroll to position [4, 0]
click at [575, 585] on div at bounding box center [565, 584] width 25 height 14
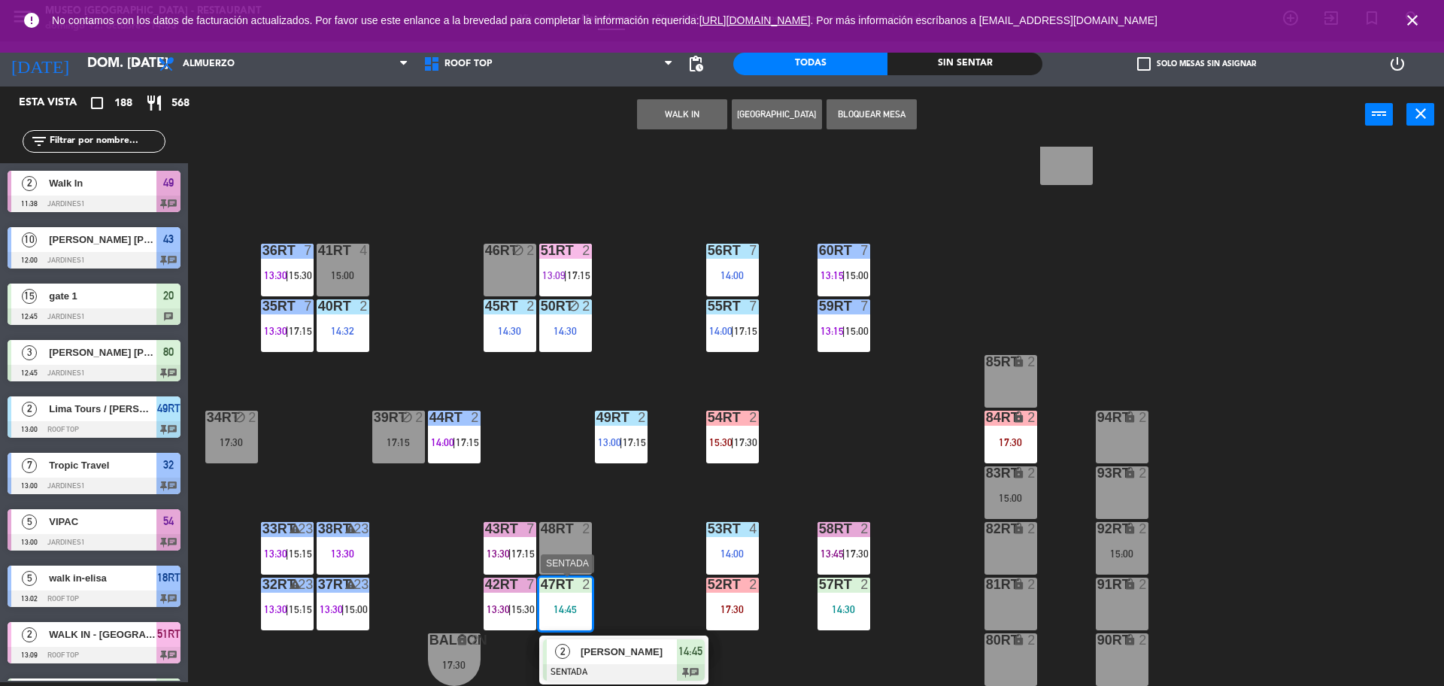
click at [620, 646] on span "[PERSON_NAME]" at bounding box center [628, 652] width 96 height 16
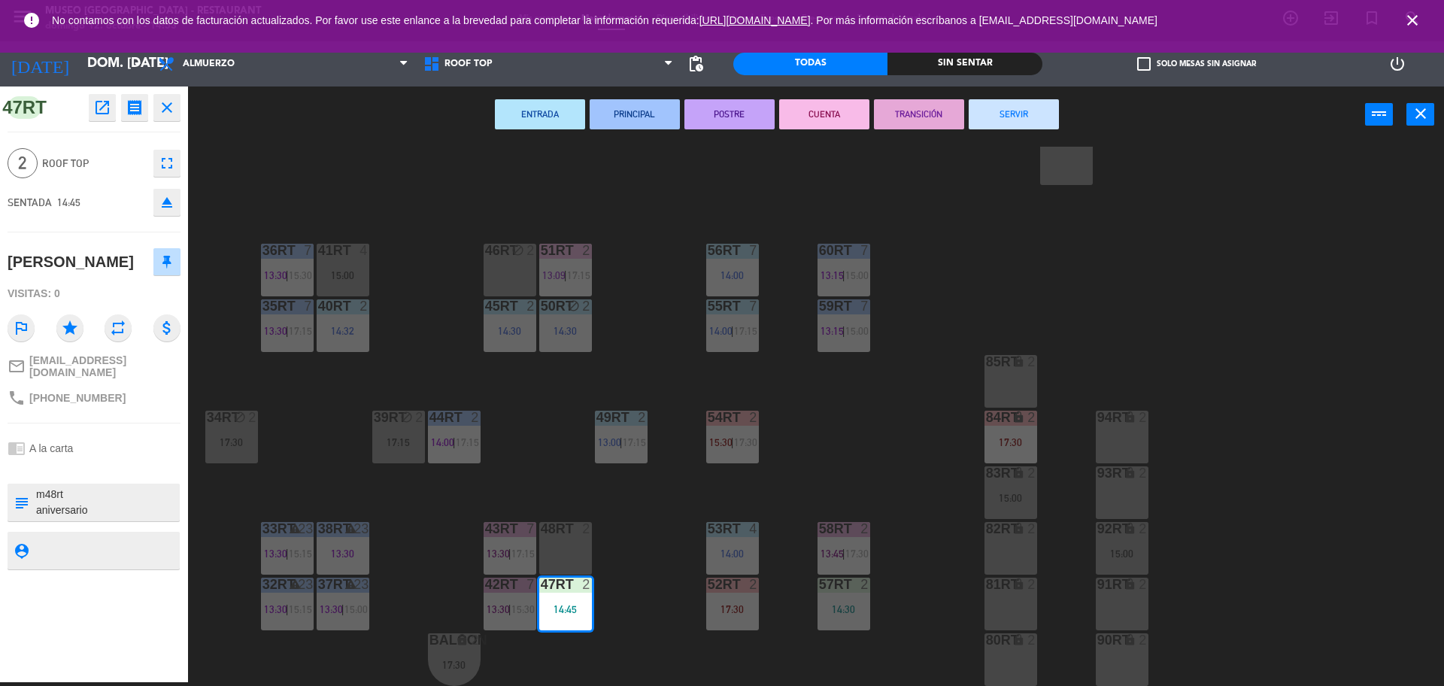
click at [58, 491] on textarea at bounding box center [107, 502] width 144 height 32
type textarea "m47rt aniversario"
click at [121, 190] on div "SENTADA 14:45 eject" at bounding box center [94, 202] width 173 height 38
click at [517, 424] on div "18RT 5 13:02 | 15:30 16RT 5 13:15 | 17:00 28RT block 2 17:15 80RR lock 2 14:30 …" at bounding box center [822, 416] width 1241 height 539
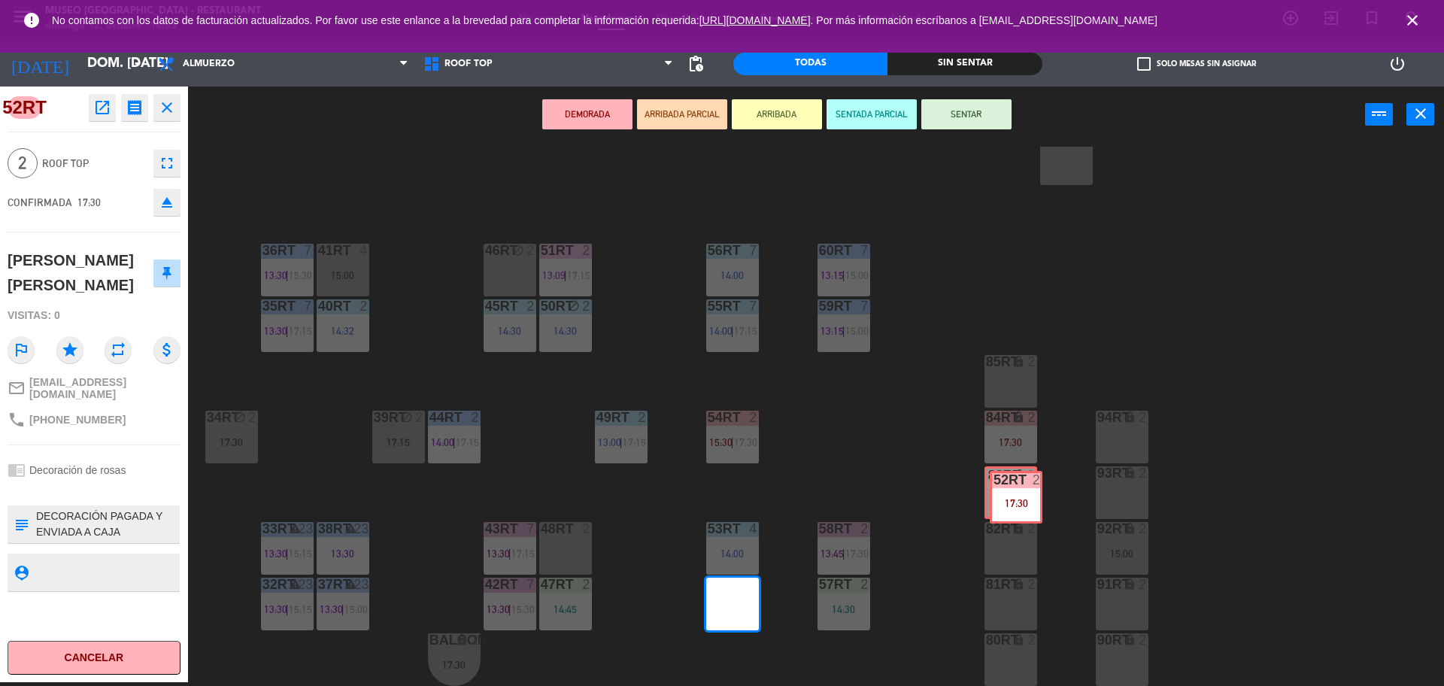
drag, startPoint x: 739, startPoint y: 598, endPoint x: 1022, endPoint y: 491, distance: 302.2
click at [1022, 491] on div "18RT 5 13:02 | 15:30 16RT 5 13:15 | 17:00 28RT block 2 17:15 80RR lock 2 14:30 …" at bounding box center [822, 416] width 1241 height 539
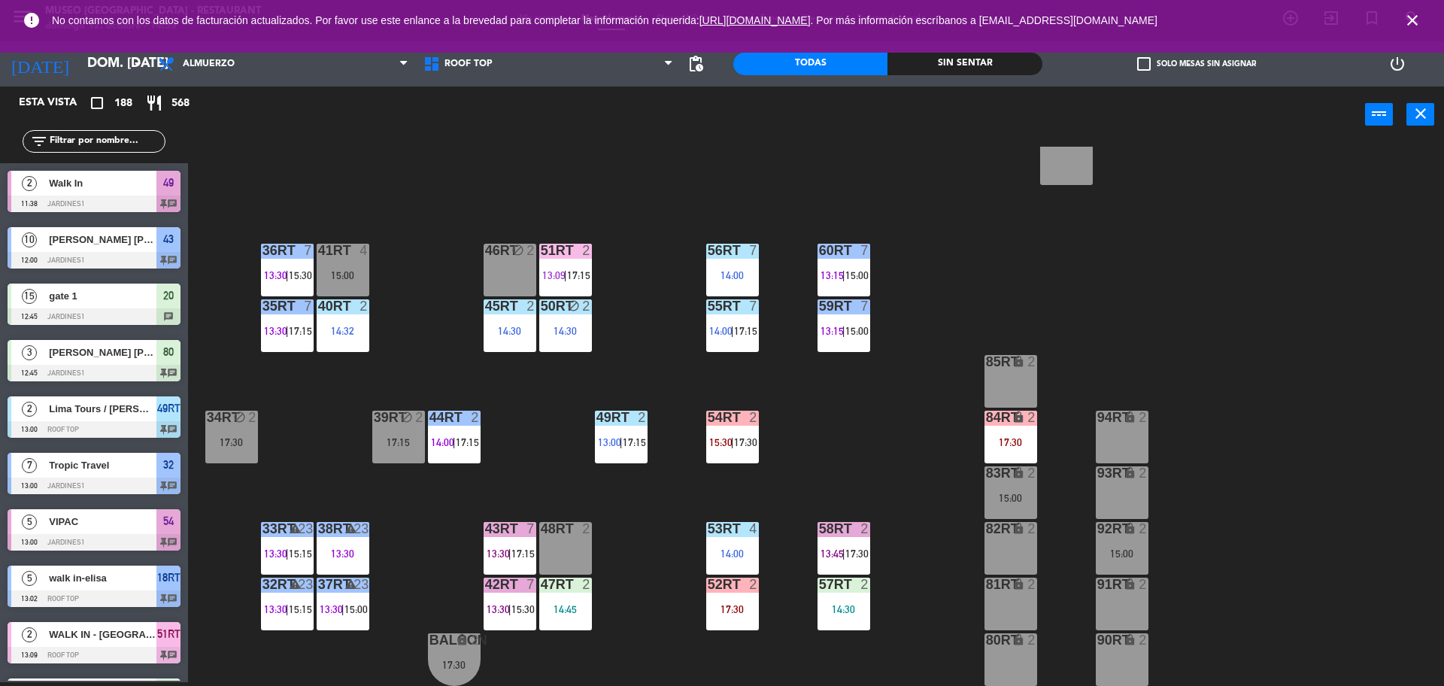
scroll to position [3548, 0]
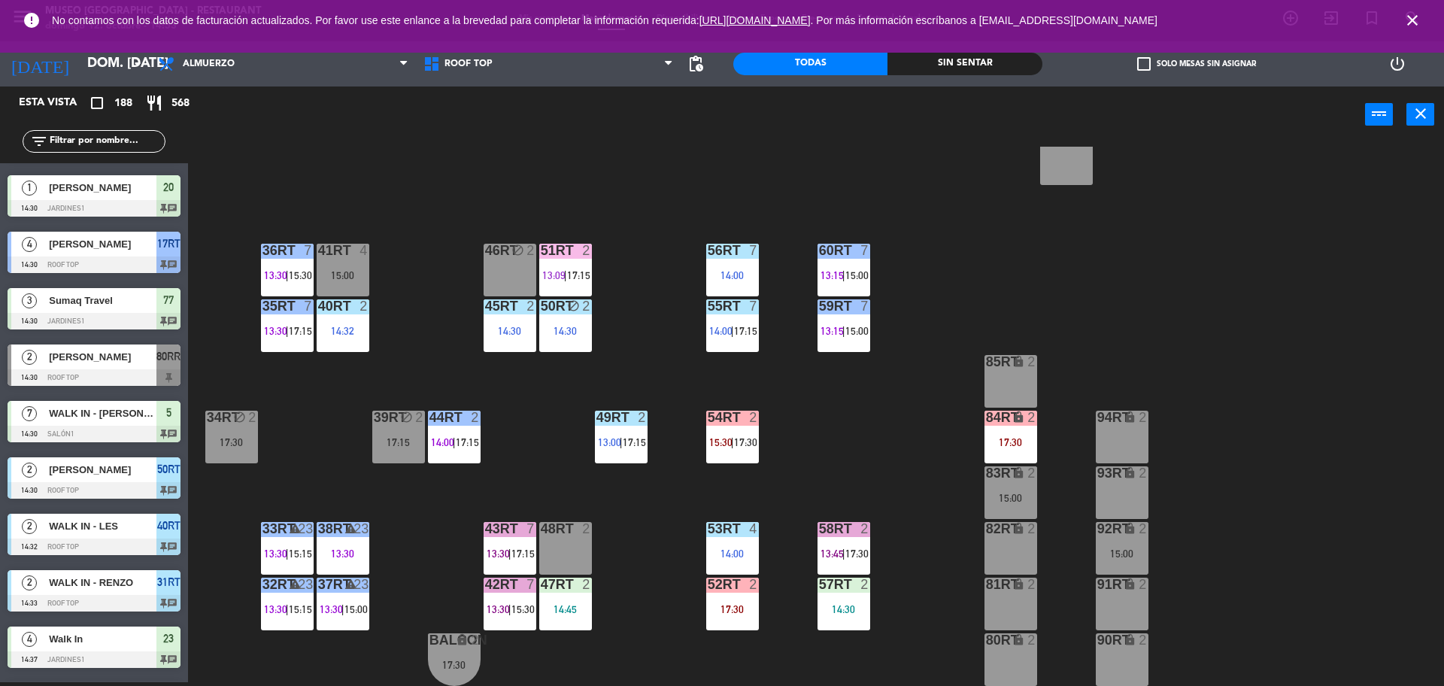
click at [740, 607] on div "17:30" at bounding box center [732, 609] width 53 height 11
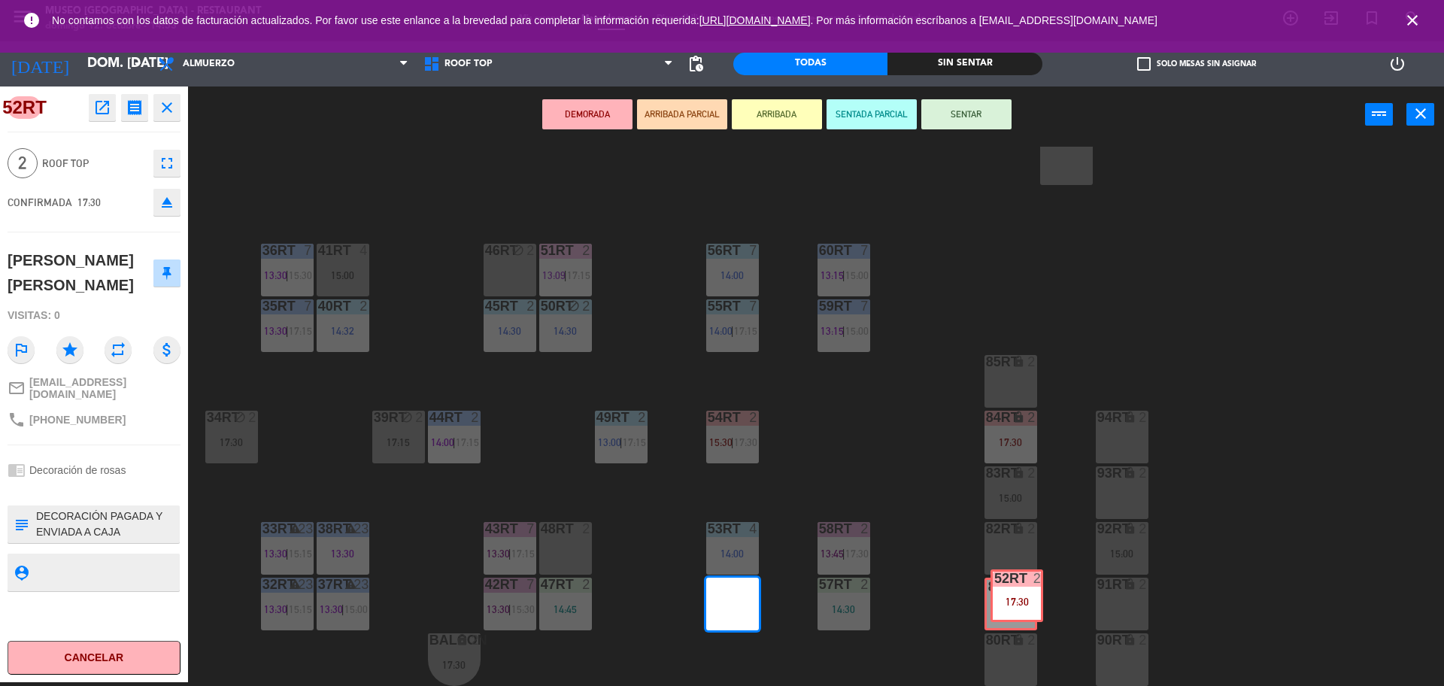
scroll to position [4, 0]
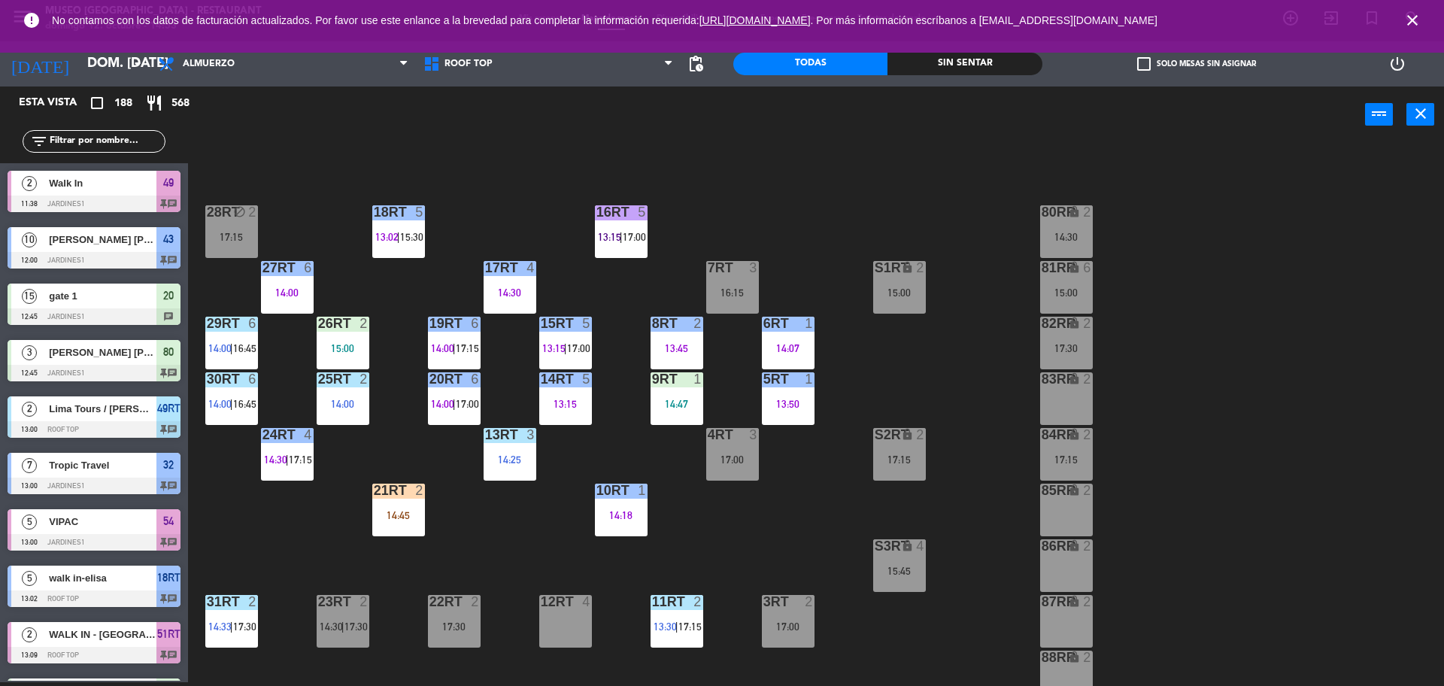
drag, startPoint x: 740, startPoint y: 606, endPoint x: 1022, endPoint y: 604, distance: 282.0
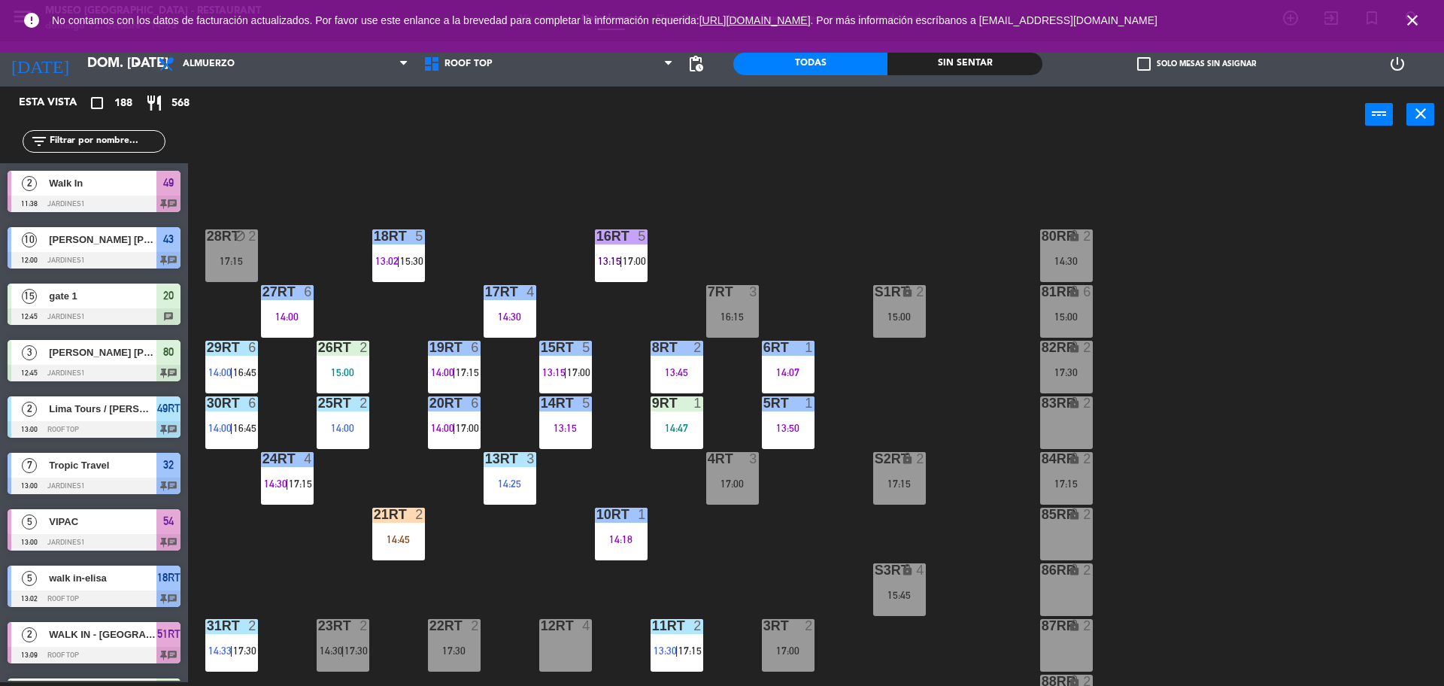
drag, startPoint x: 842, startPoint y: 614, endPoint x: 726, endPoint y: 616, distance: 116.6
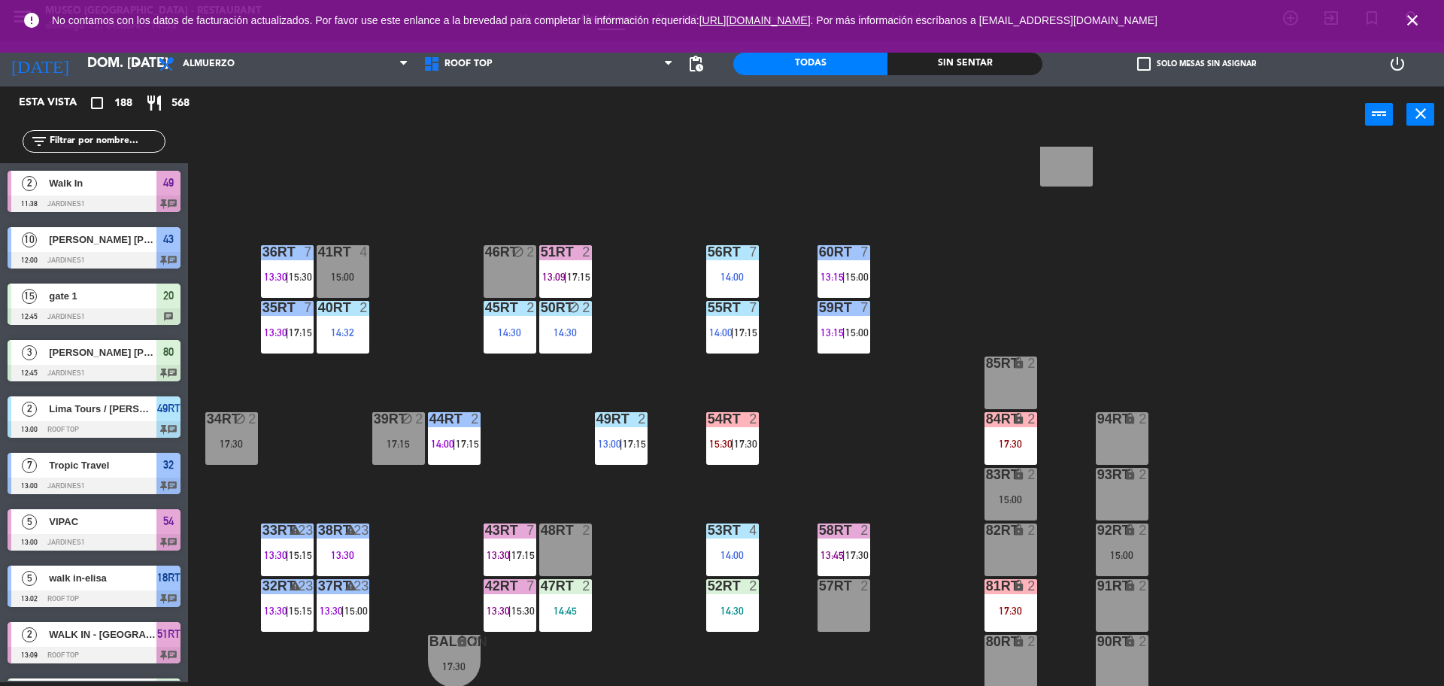
scroll to position [598, 0]
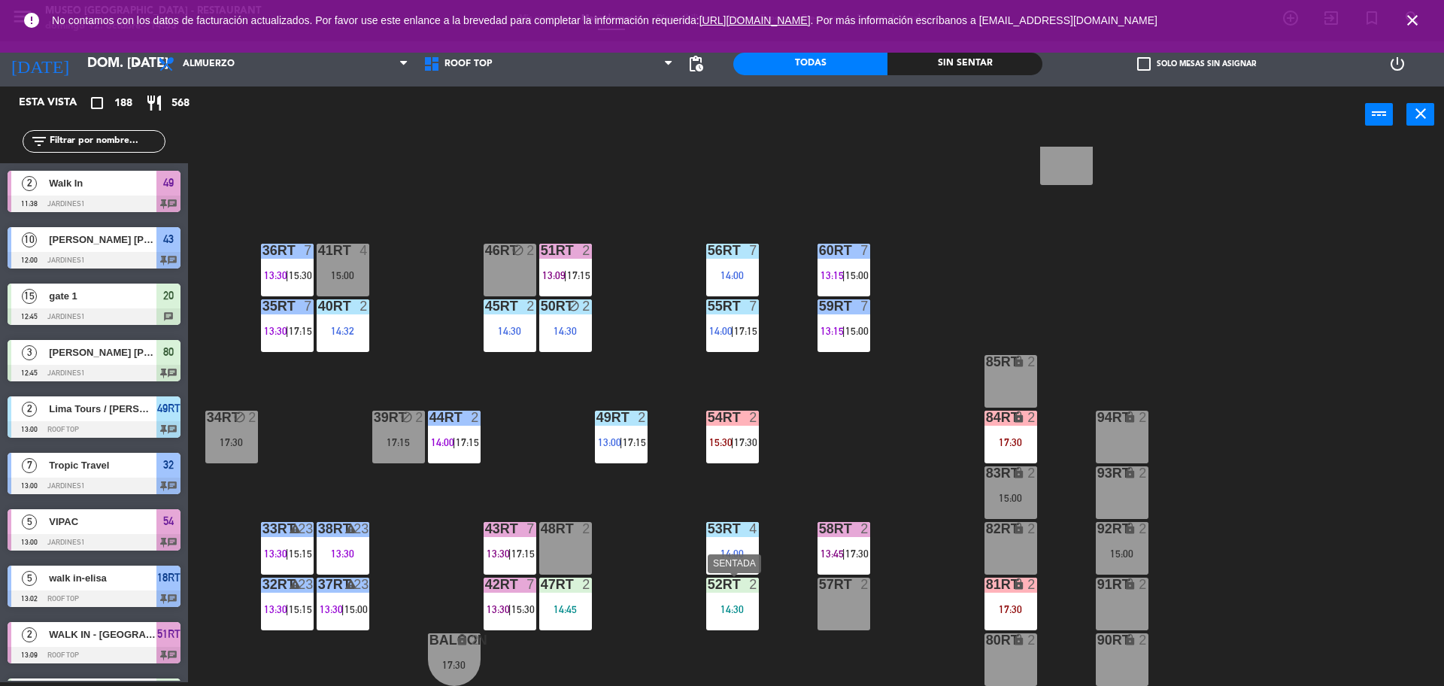
click at [708, 590] on div "52RT" at bounding box center [707, 584] width 1 height 14
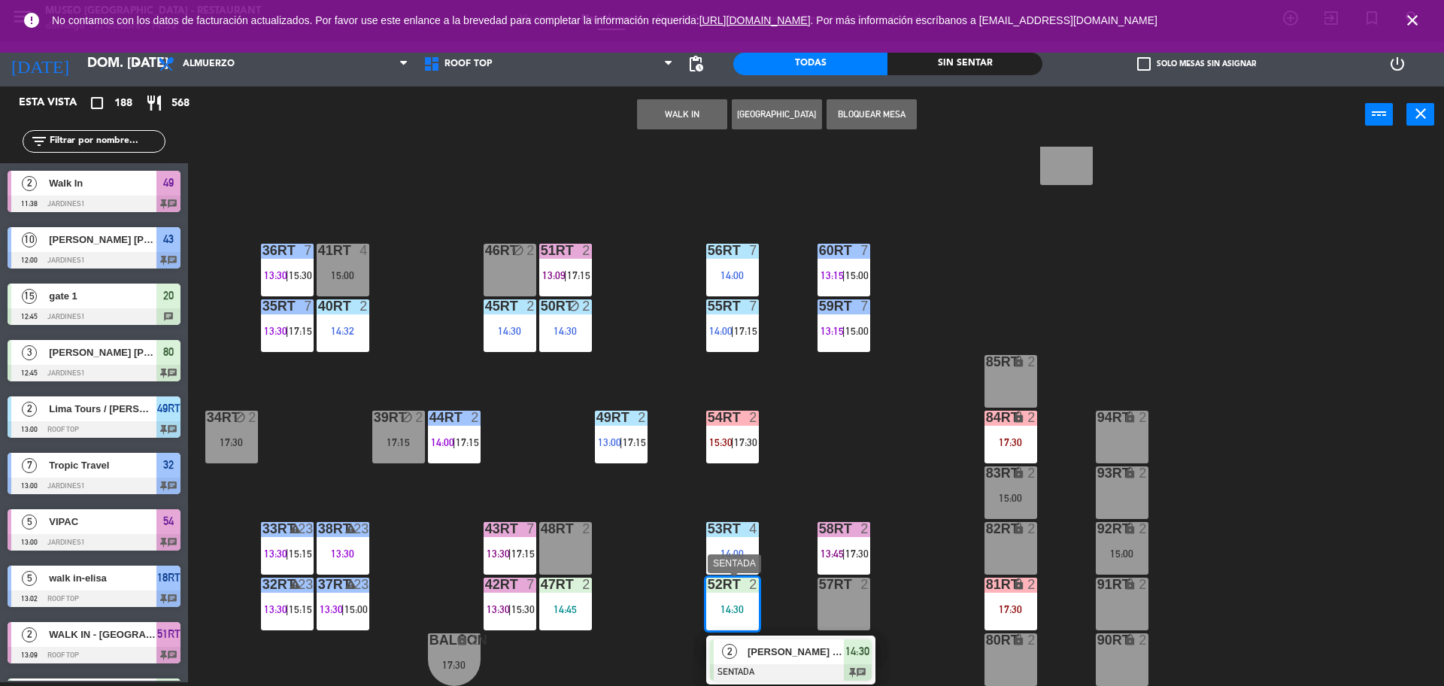
click at [750, 659] on span "[PERSON_NAME] Cuba" at bounding box center [795, 652] width 96 height 16
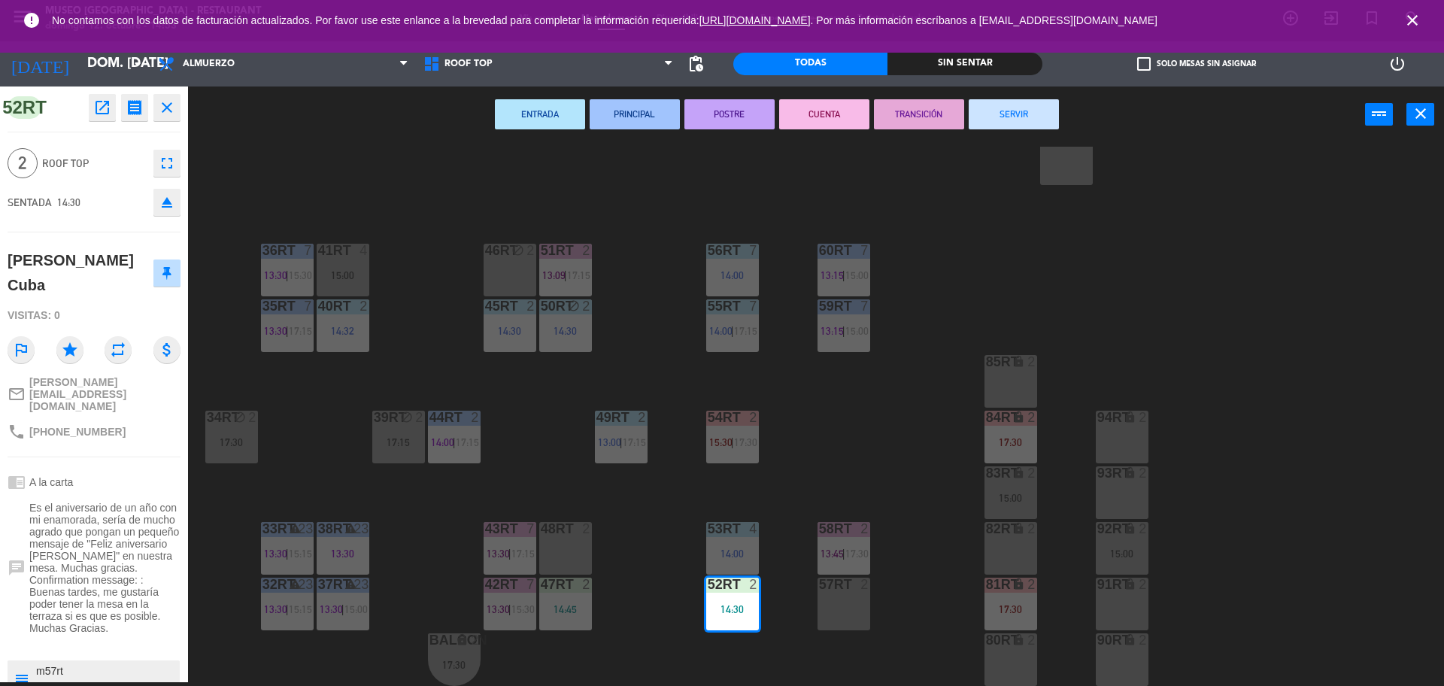
scroll to position [53, 0]
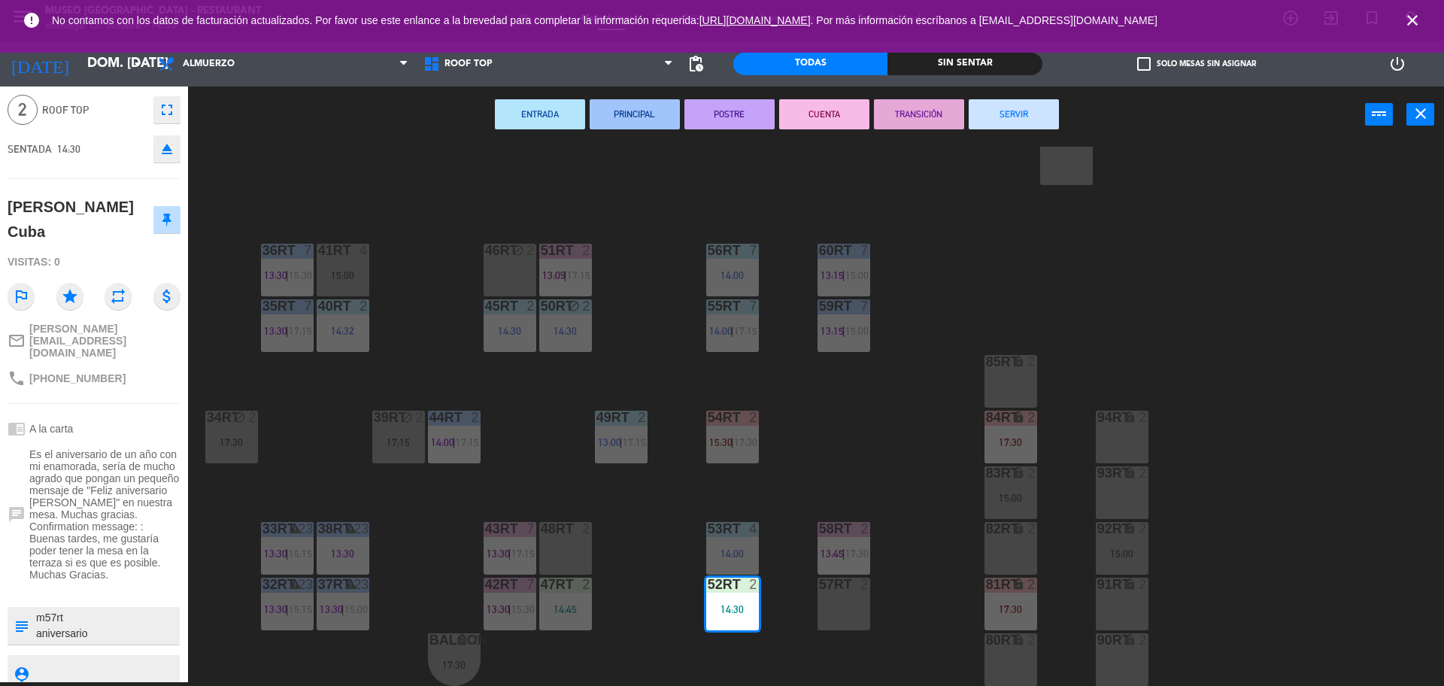
click at [56, 610] on textarea at bounding box center [107, 626] width 144 height 32
type textarea "m52rt aniversario LLEGO 14:48"
click at [107, 253] on div "Visitas: 0" at bounding box center [94, 262] width 173 height 26
click at [862, 470] on div "18RT 5 13:02 | 15:30 16RT 5 13:15 | 17:00 28RT block 2 17:15 80RR lock 2 14:30 …" at bounding box center [822, 416] width 1241 height 539
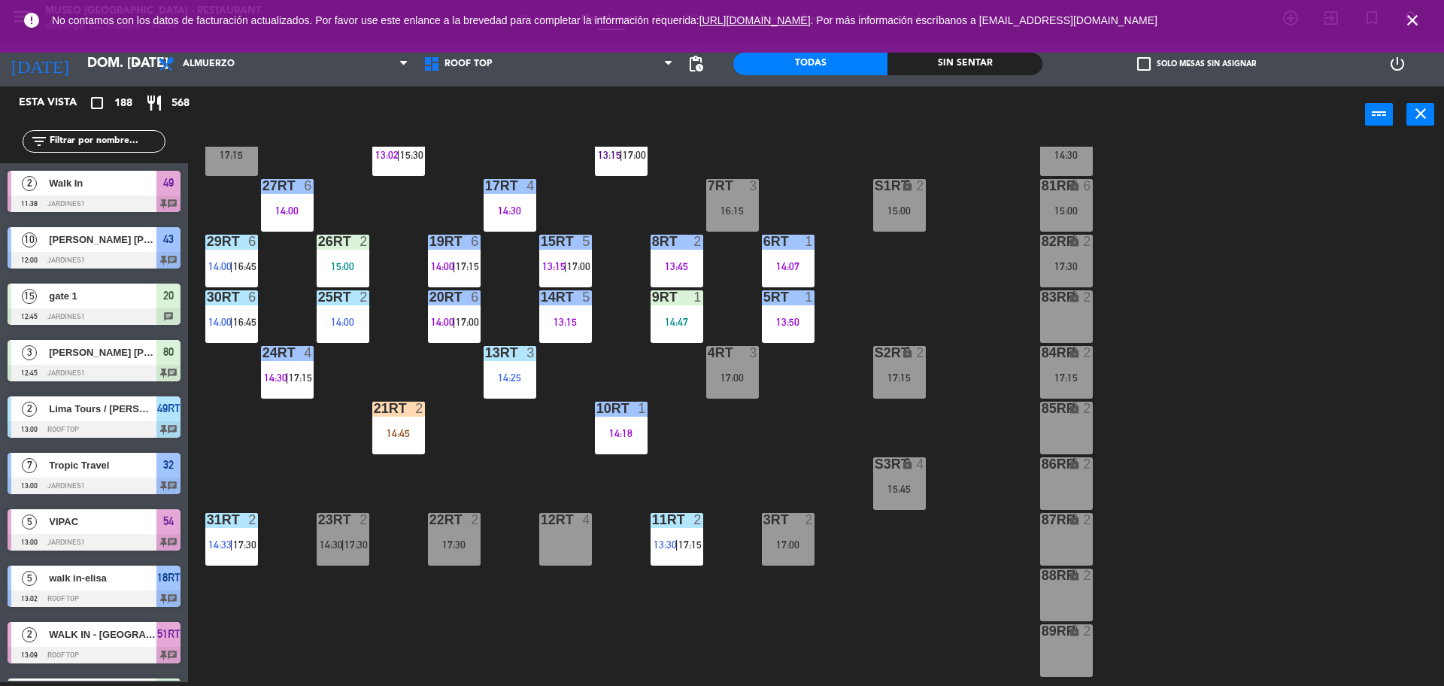
scroll to position [108, 0]
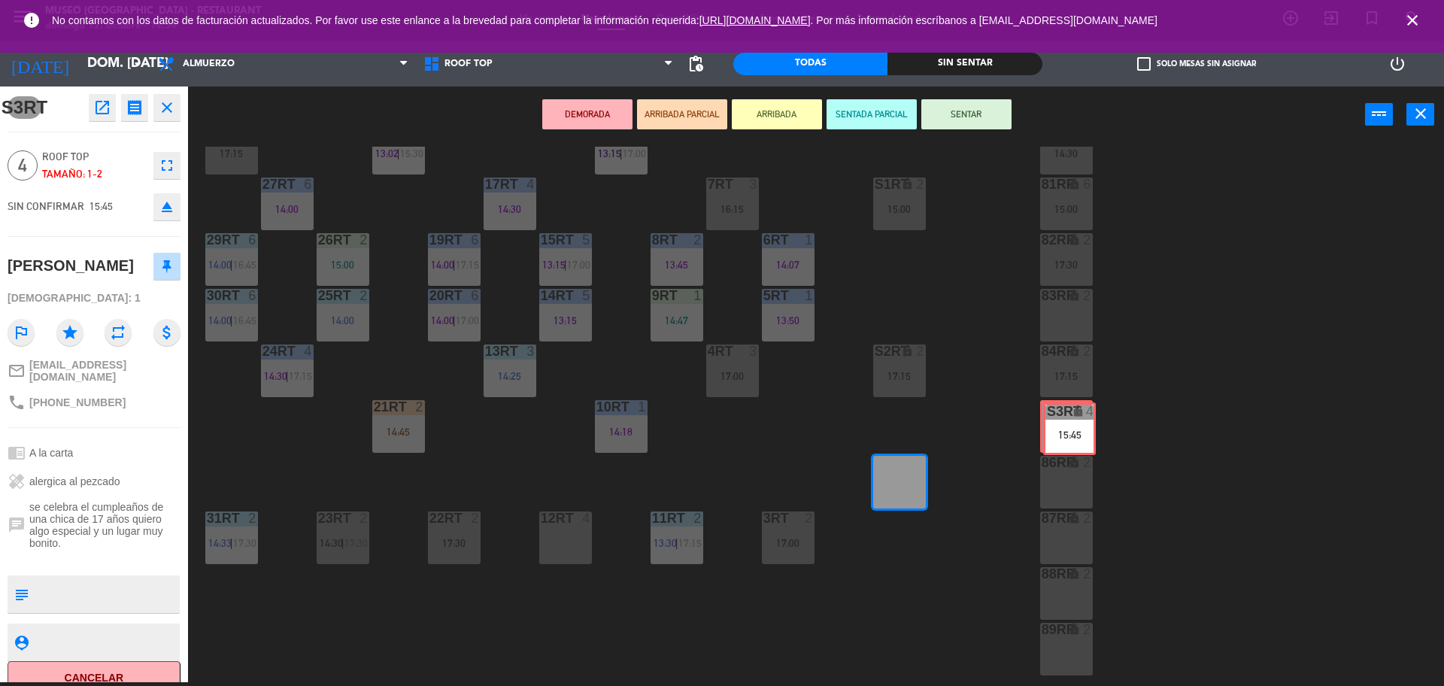
drag, startPoint x: 902, startPoint y: 489, endPoint x: 1072, endPoint y: 436, distance: 178.1
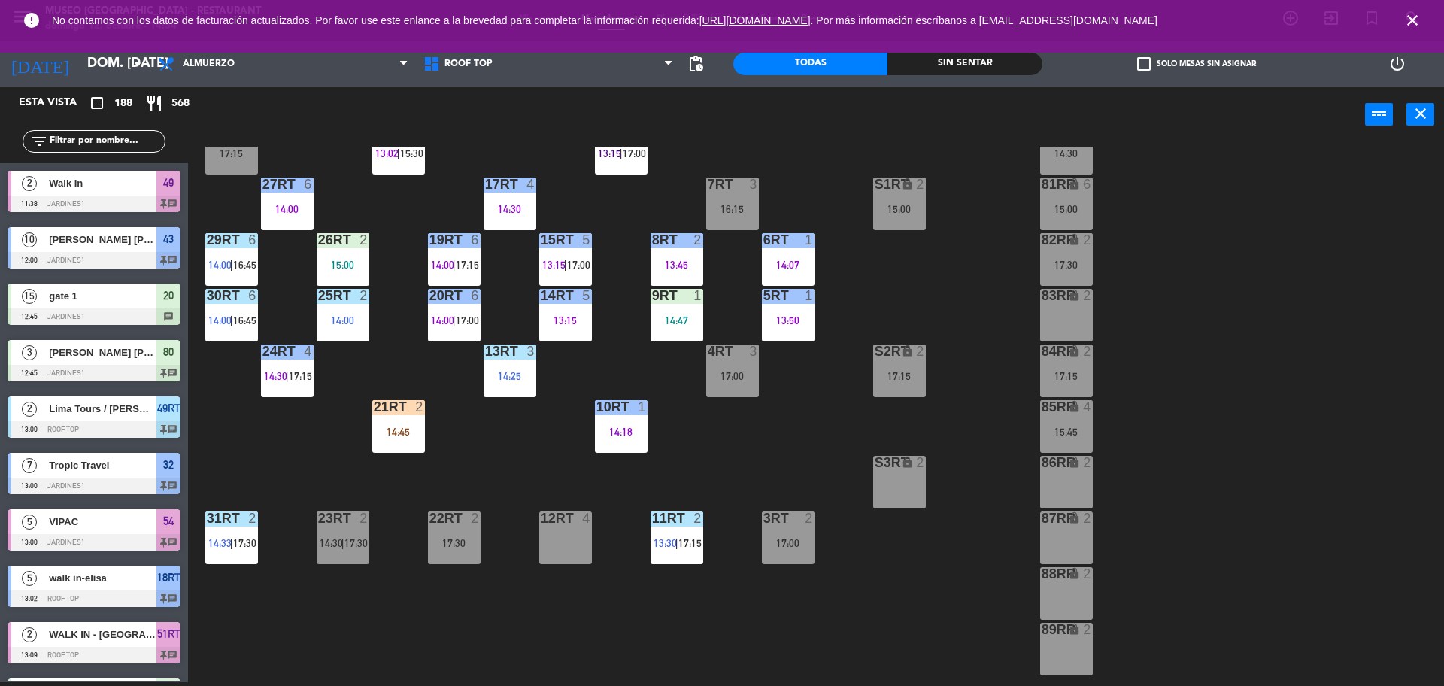
scroll to position [4, 0]
click at [894, 487] on div "S3RT lock 2" at bounding box center [899, 482] width 53 height 53
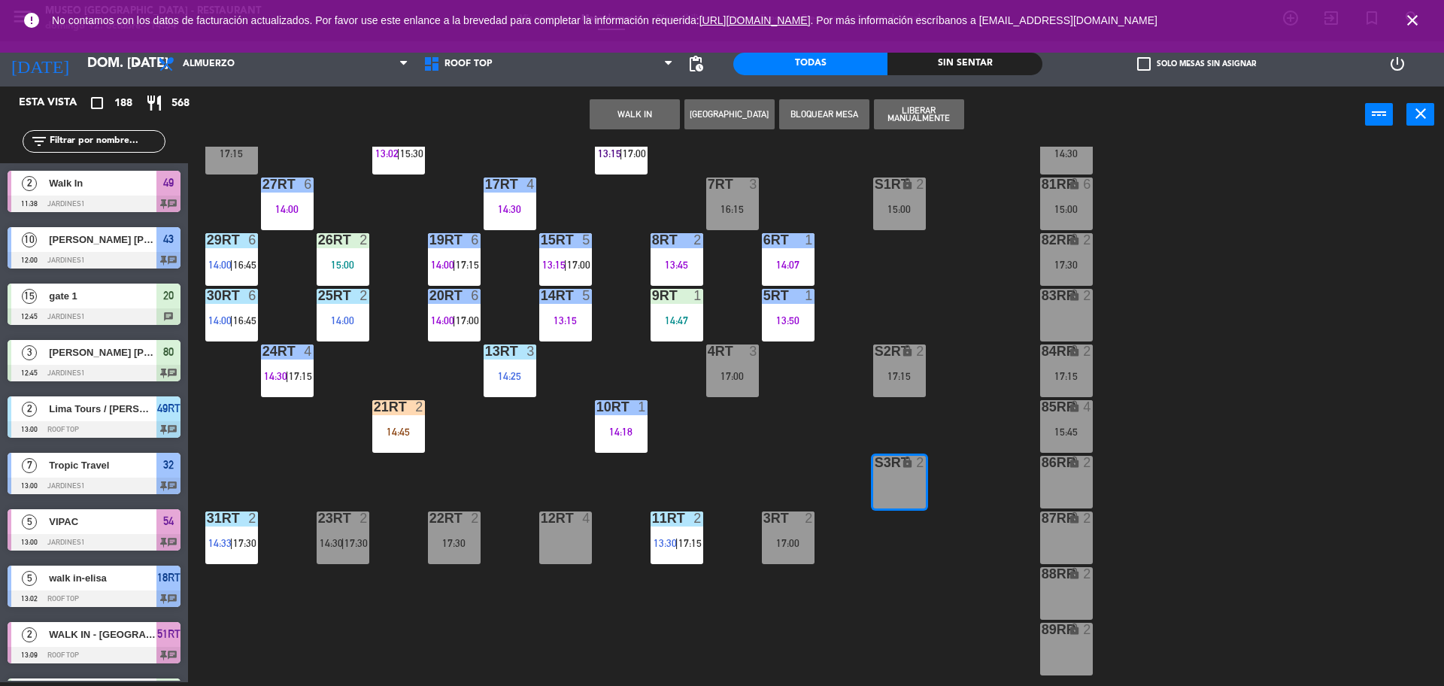
click at [630, 105] on button "WALK IN" at bounding box center [634, 114] width 90 height 30
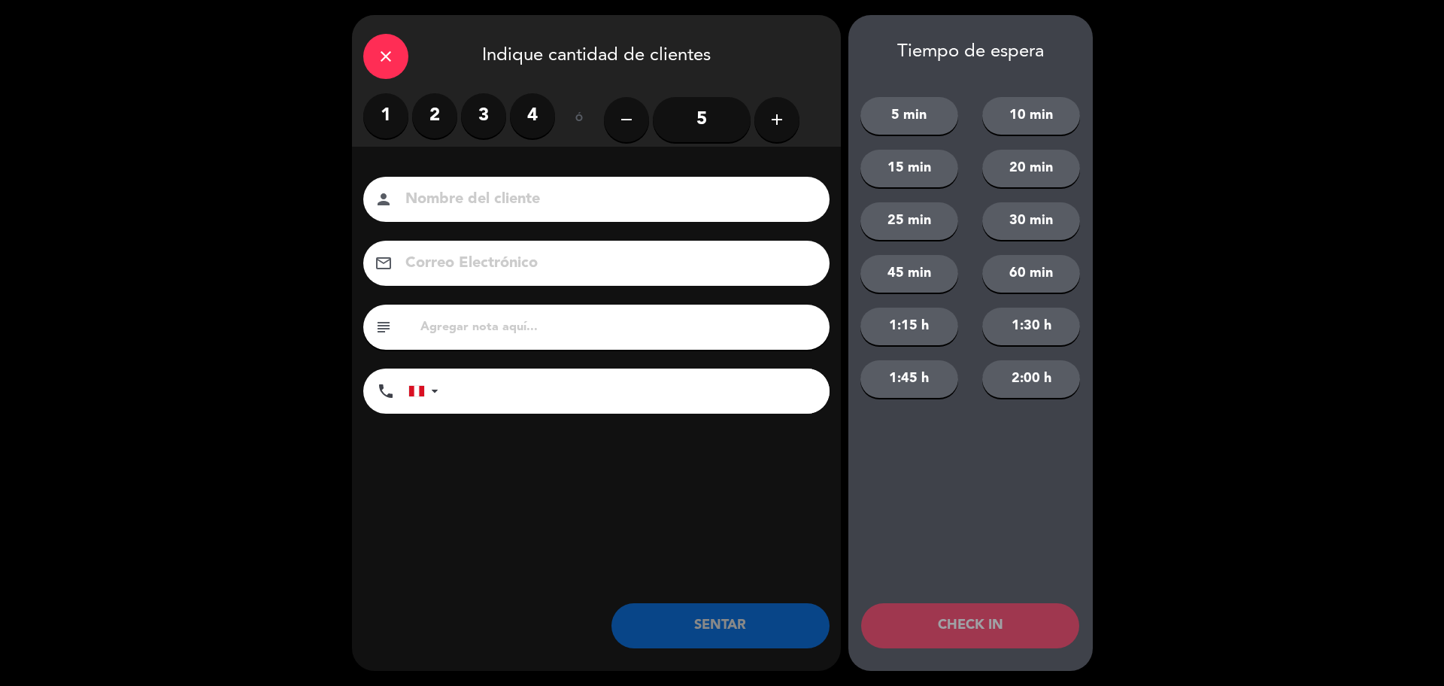
click at [386, 118] on label "1" at bounding box center [385, 115] width 45 height 45
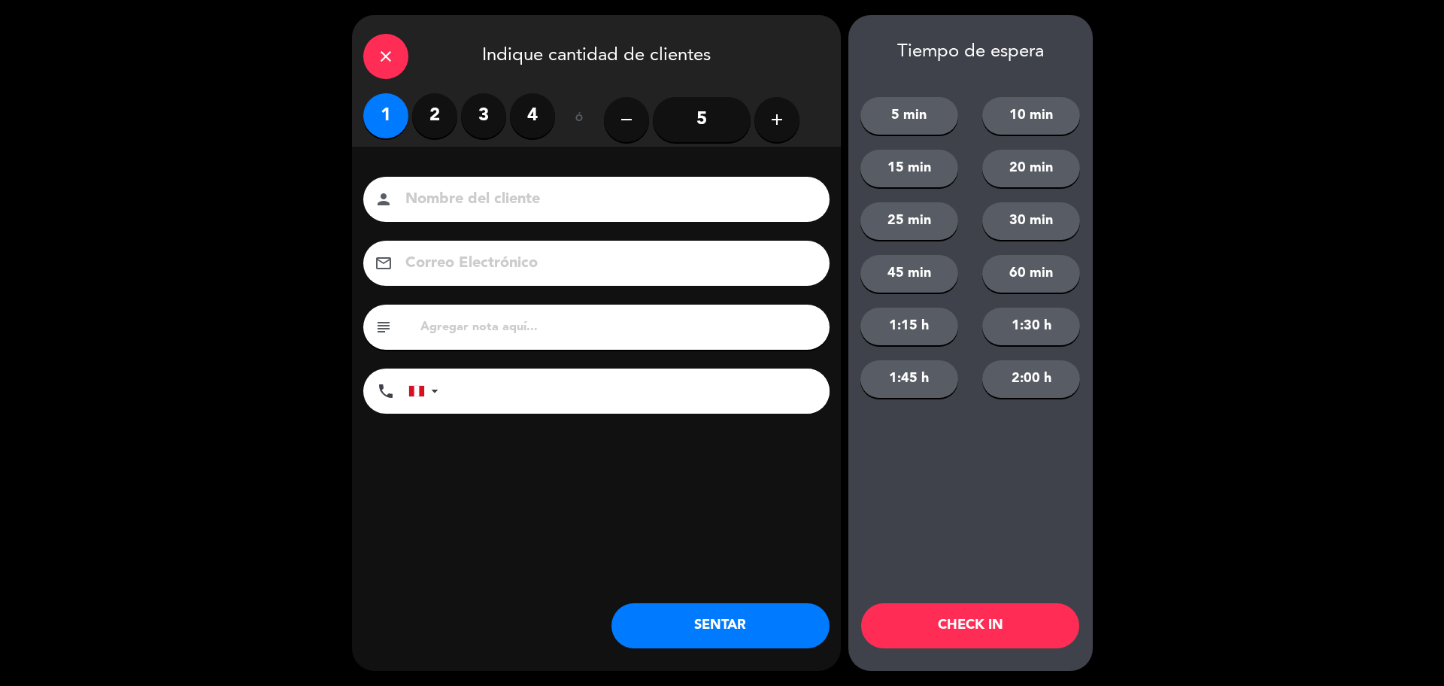
click at [488, 206] on input at bounding box center [607, 199] width 406 height 26
type input "walk in - lorenzo"
click at [748, 627] on button "SENTAR" at bounding box center [720, 625] width 218 height 45
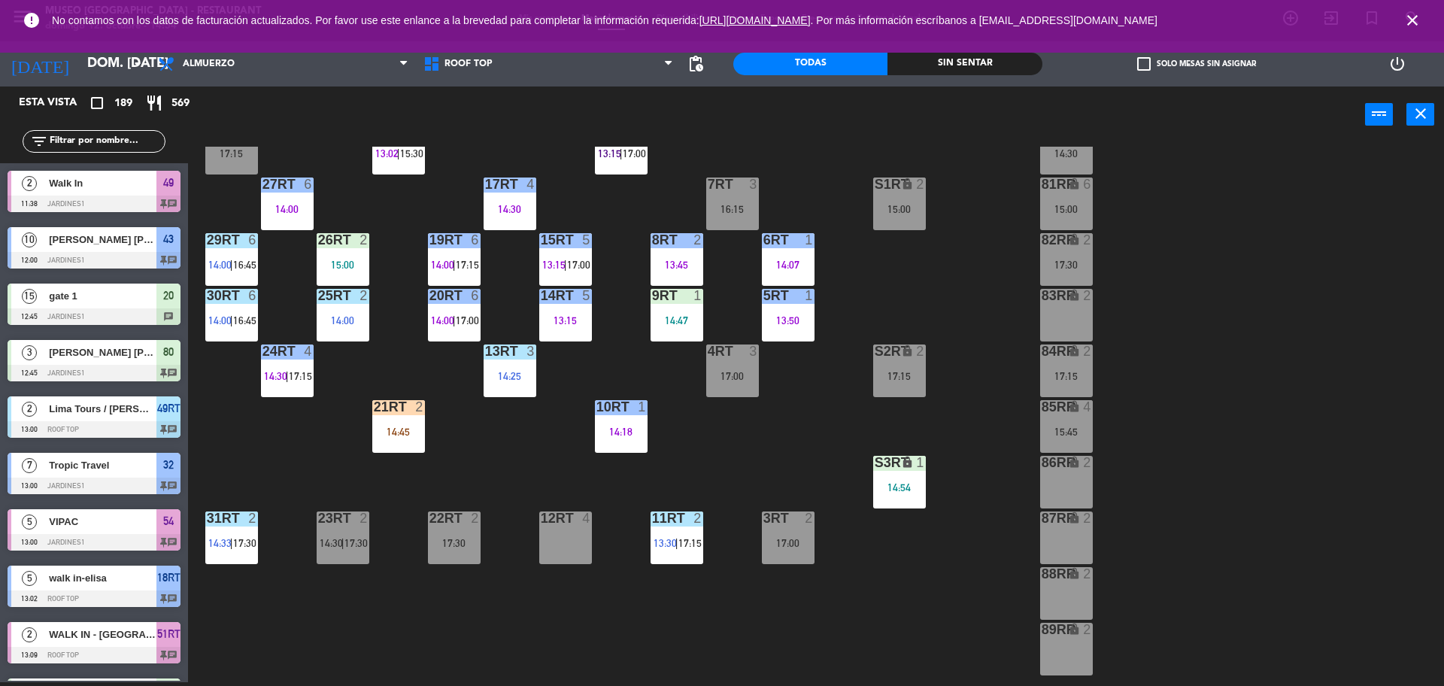
click at [562, 477] on div "18RT 5 13:02 | 15:30 16RT 5 13:15 | 17:00 28RT block 2 17:15 80RR lock 2 14:30 …" at bounding box center [822, 416] width 1241 height 539
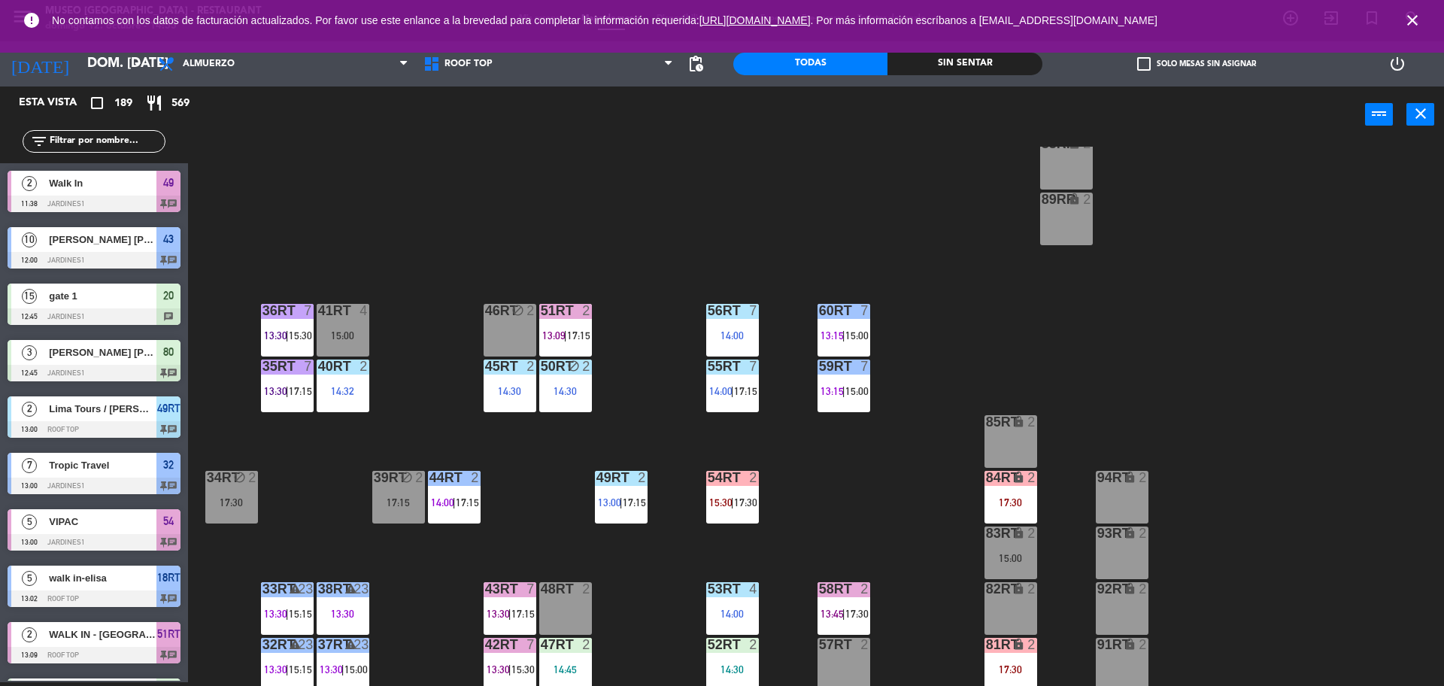
scroll to position [598, 0]
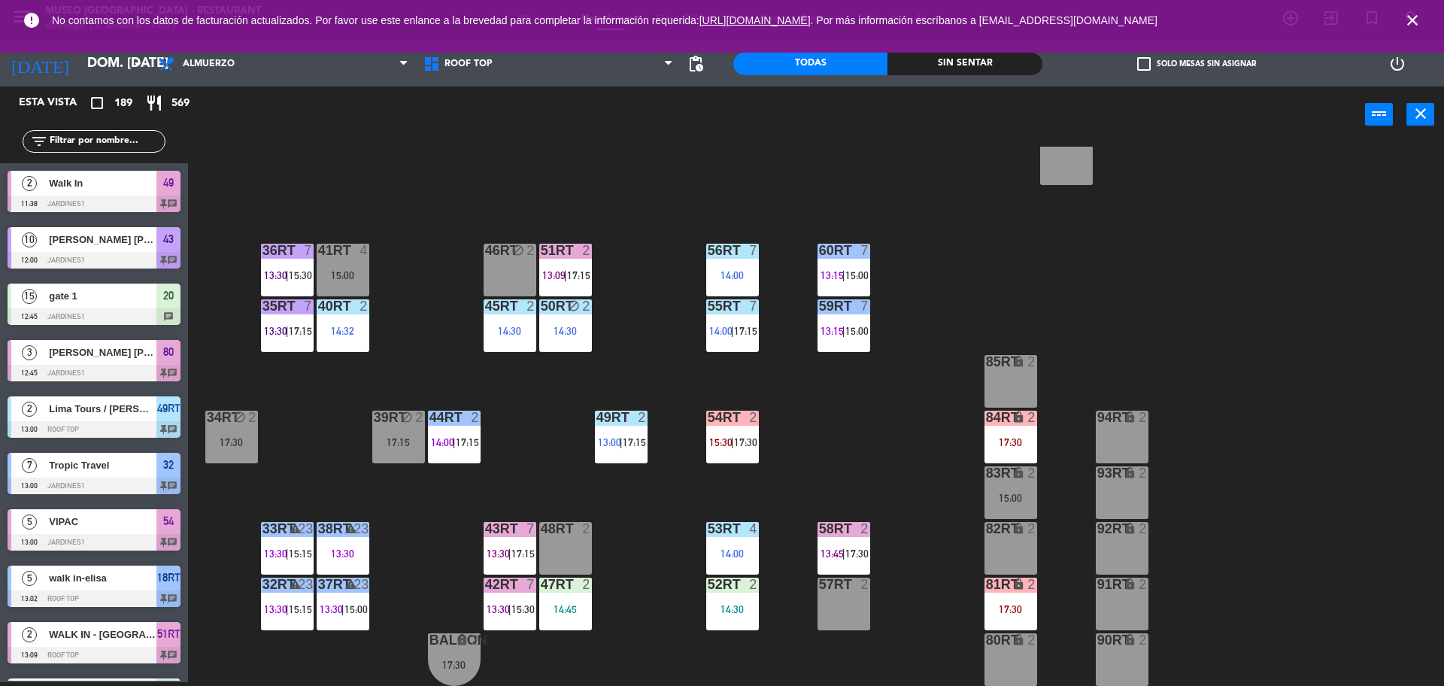
click at [131, 141] on input "text" at bounding box center [106, 141] width 117 height 17
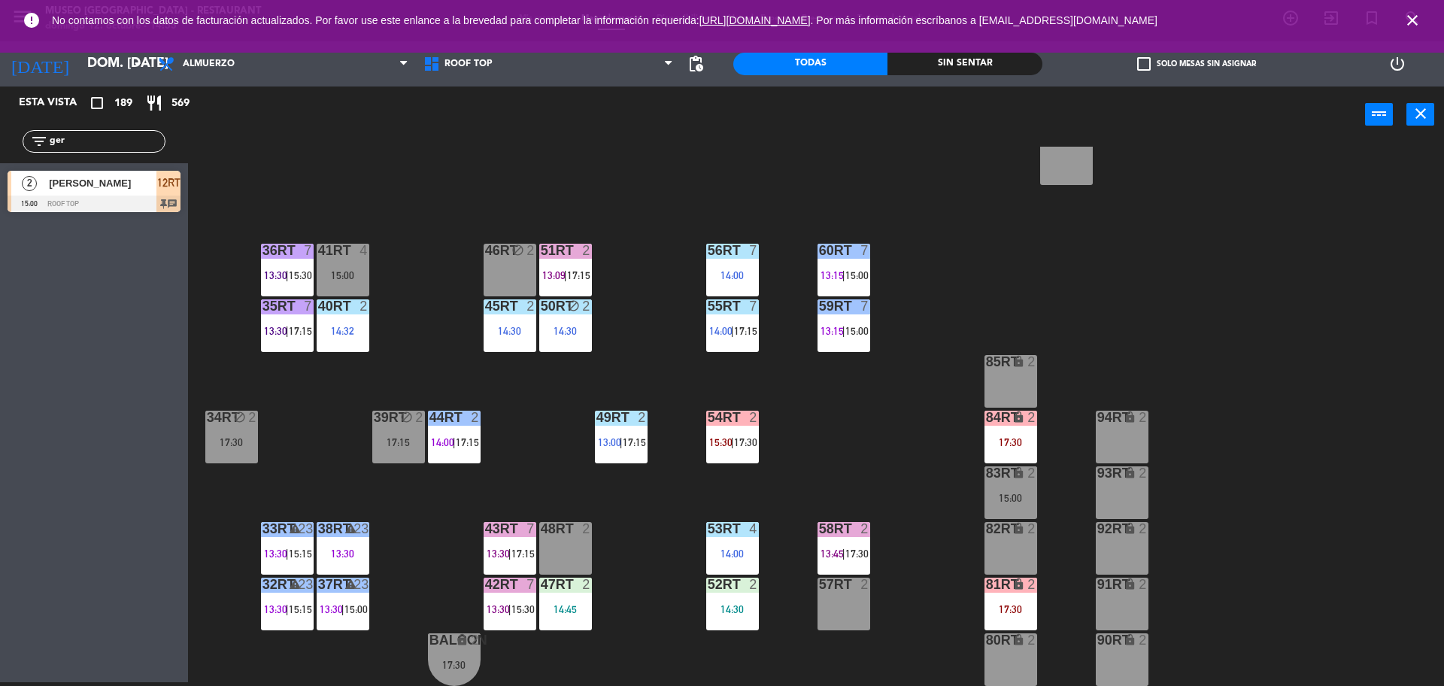
type input "ger"
click at [126, 189] on span "[PERSON_NAME]" at bounding box center [103, 183] width 108 height 16
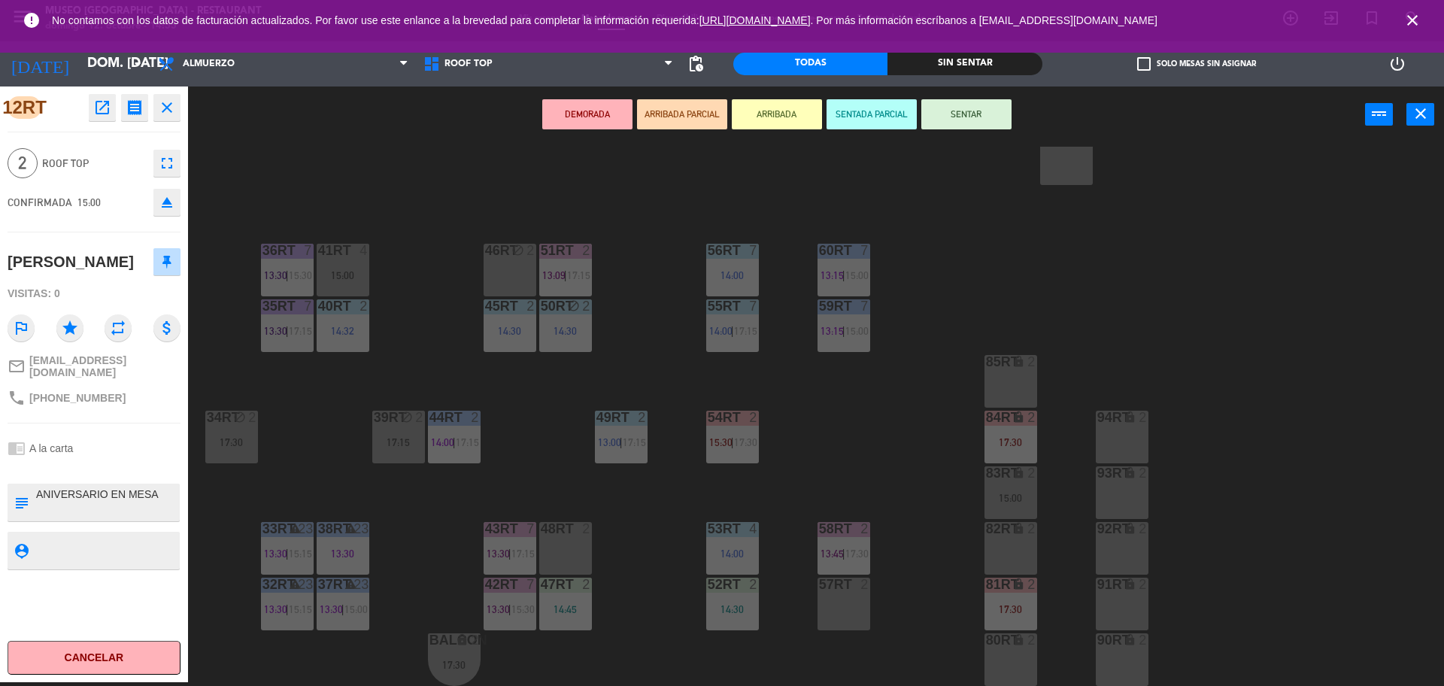
click at [35, 491] on textarea at bounding box center [107, 502] width 144 height 32
click at [66, 489] on textarea at bounding box center [107, 502] width 144 height 32
type textarea "m46rt ANIVERSARIO EN MESA"
click at [120, 181] on div "2 Roof Top fullscreen" at bounding box center [94, 163] width 173 height 41
click at [421, 525] on div "18RT 5 13:02 | 15:30 16RT 5 13:15 | 17:00 28RT block 2 17:15 80RR lock 2 14:30 …" at bounding box center [822, 416] width 1241 height 539
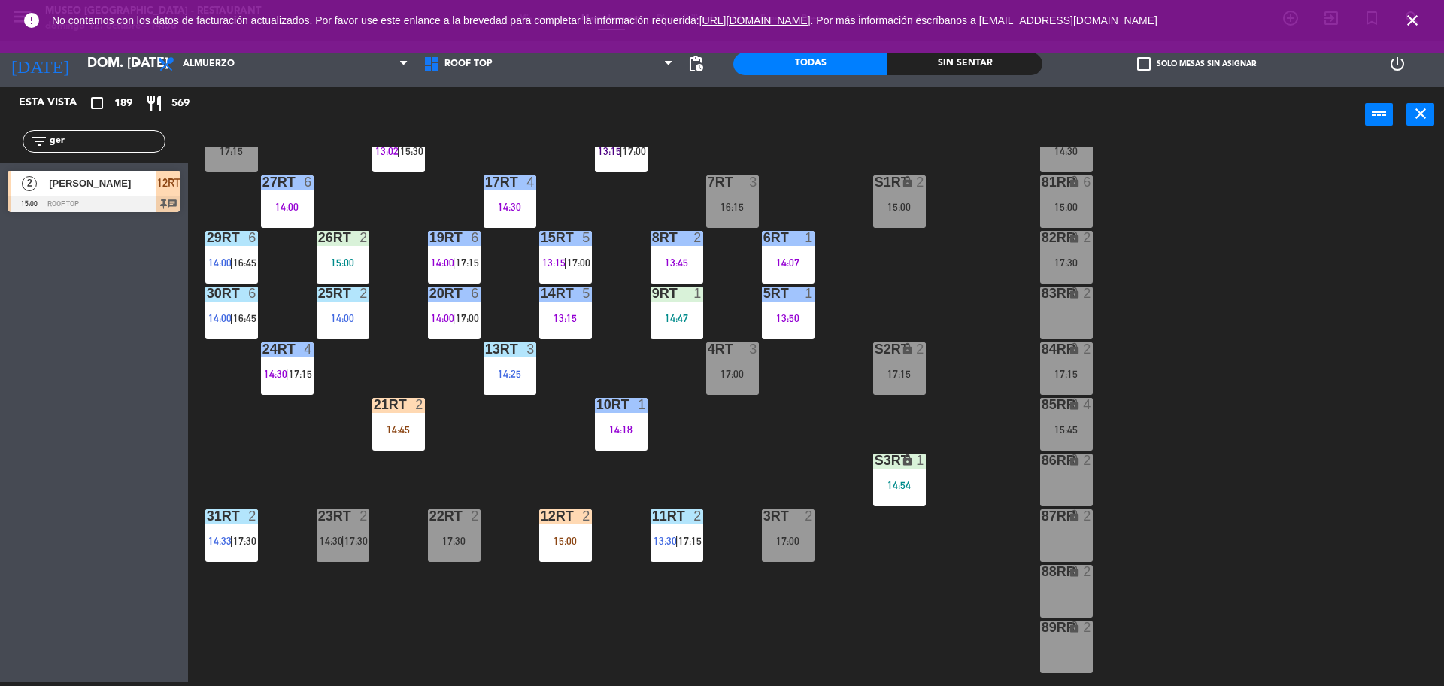
scroll to position [0, 0]
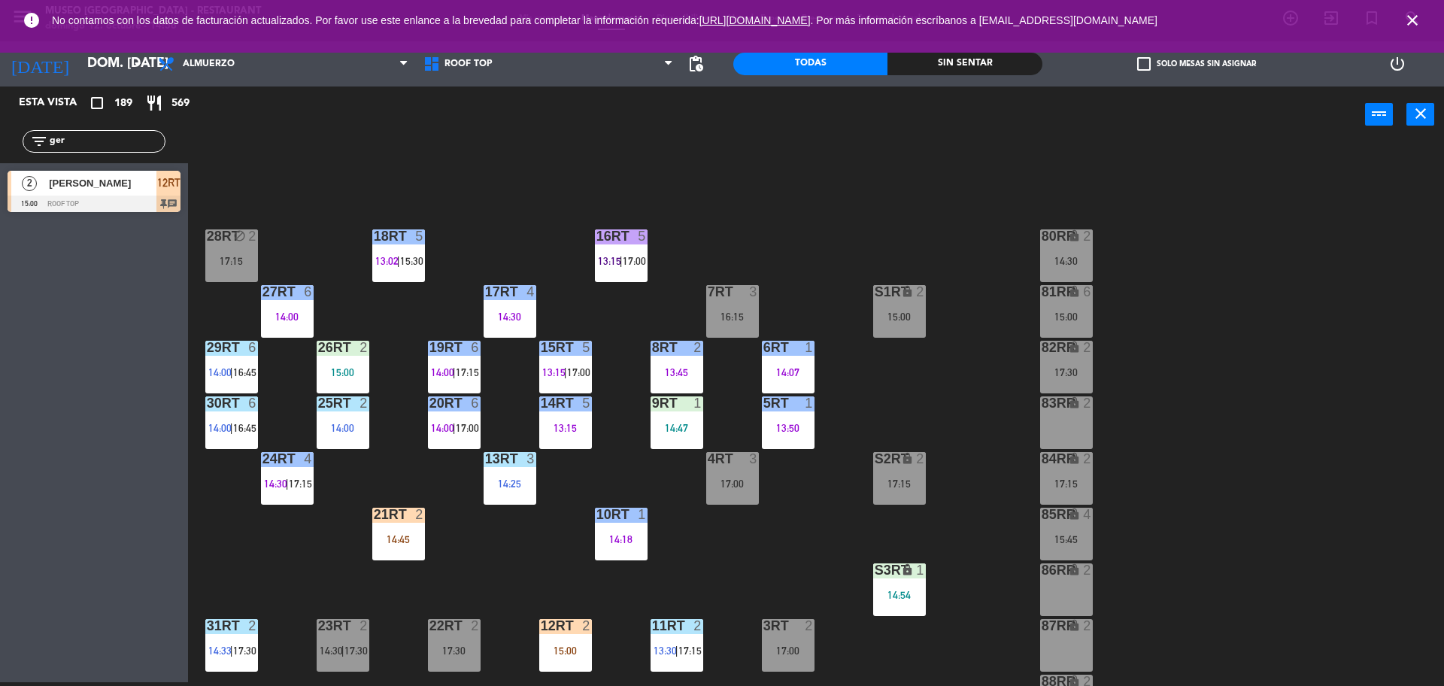
click at [572, 645] on div "15:00" at bounding box center [565, 650] width 53 height 11
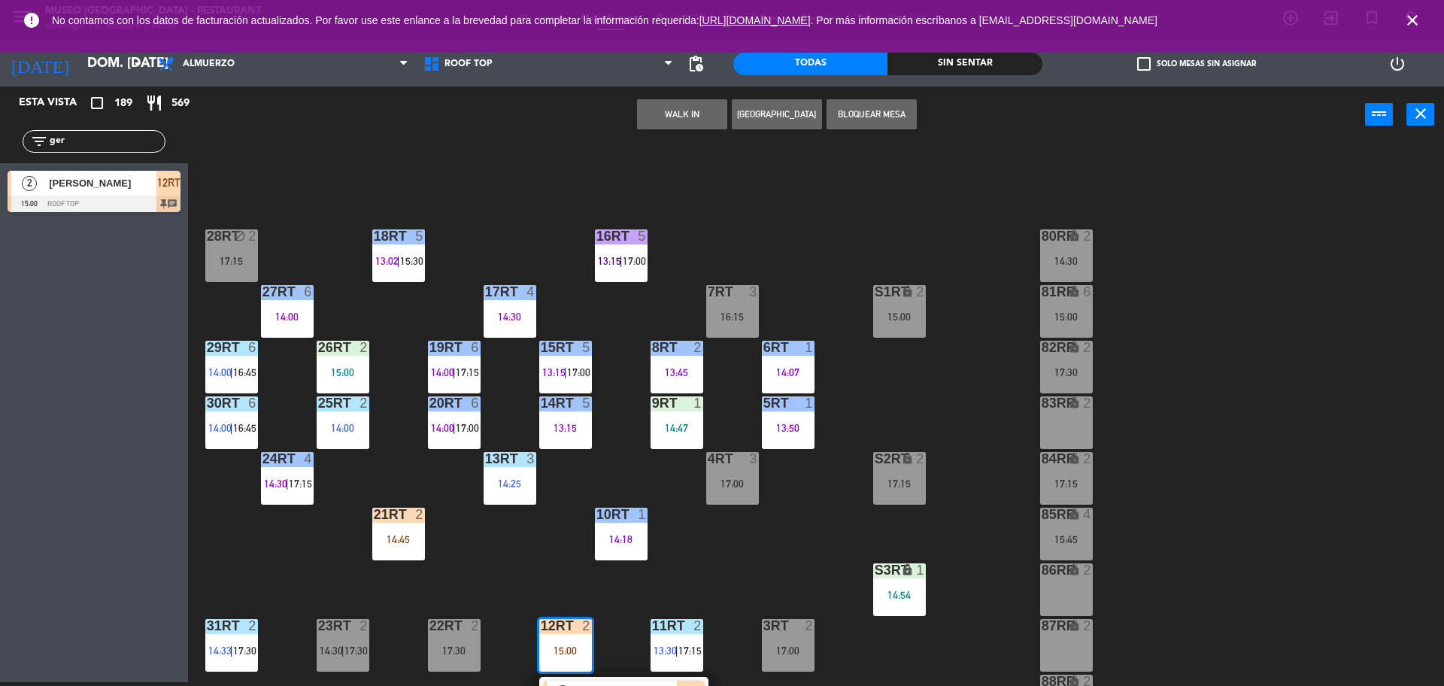
click at [233, 251] on div "28RT block 2 17:15" at bounding box center [231, 255] width 53 height 53
click at [664, 117] on button "Cambiar" at bounding box center [682, 114] width 90 height 30
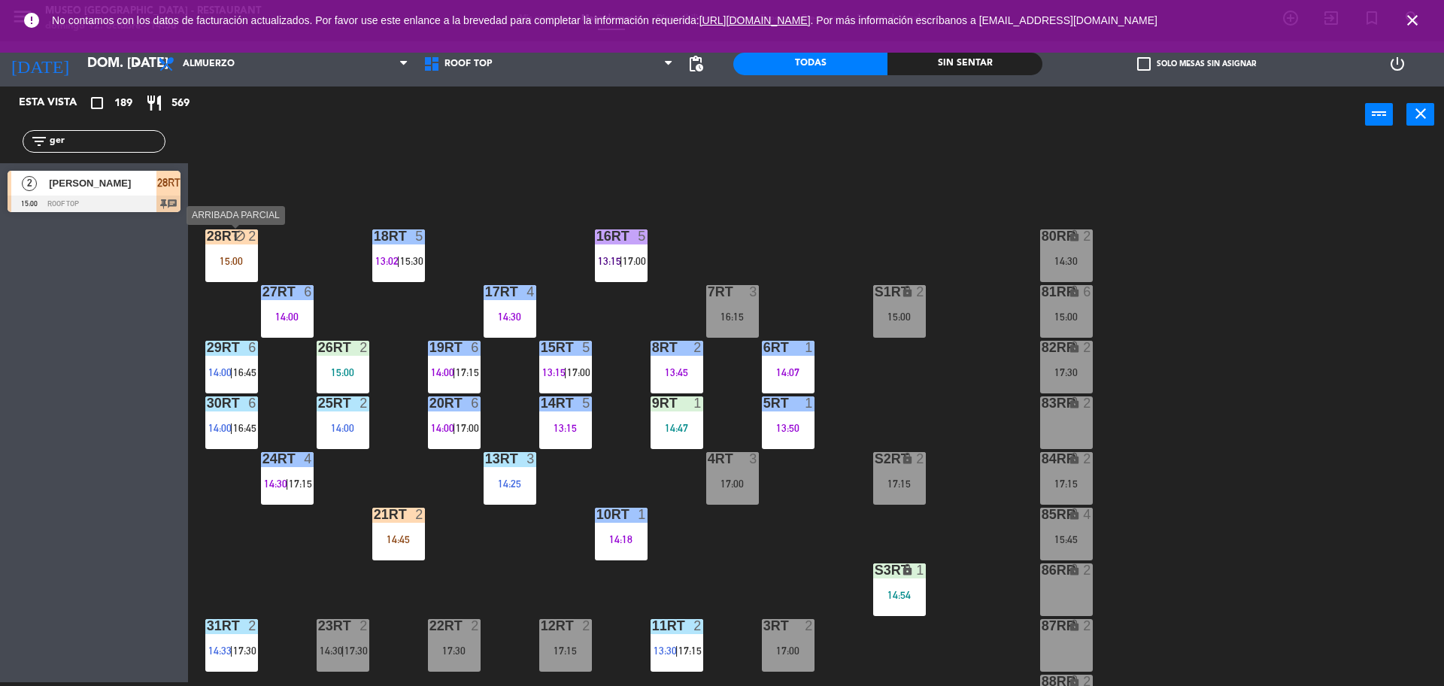
click at [227, 244] on div "28RT block 2" at bounding box center [231, 236] width 53 height 15
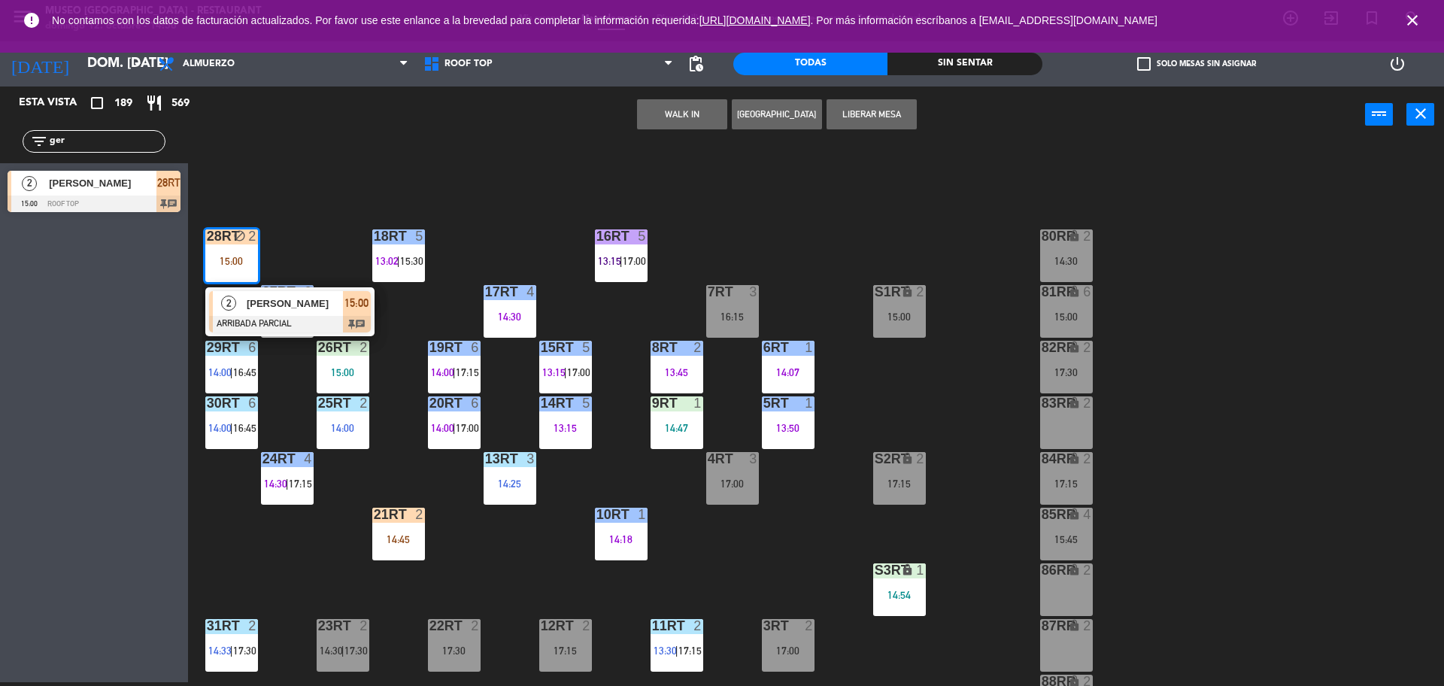
click at [269, 319] on div at bounding box center [290, 324] width 162 height 17
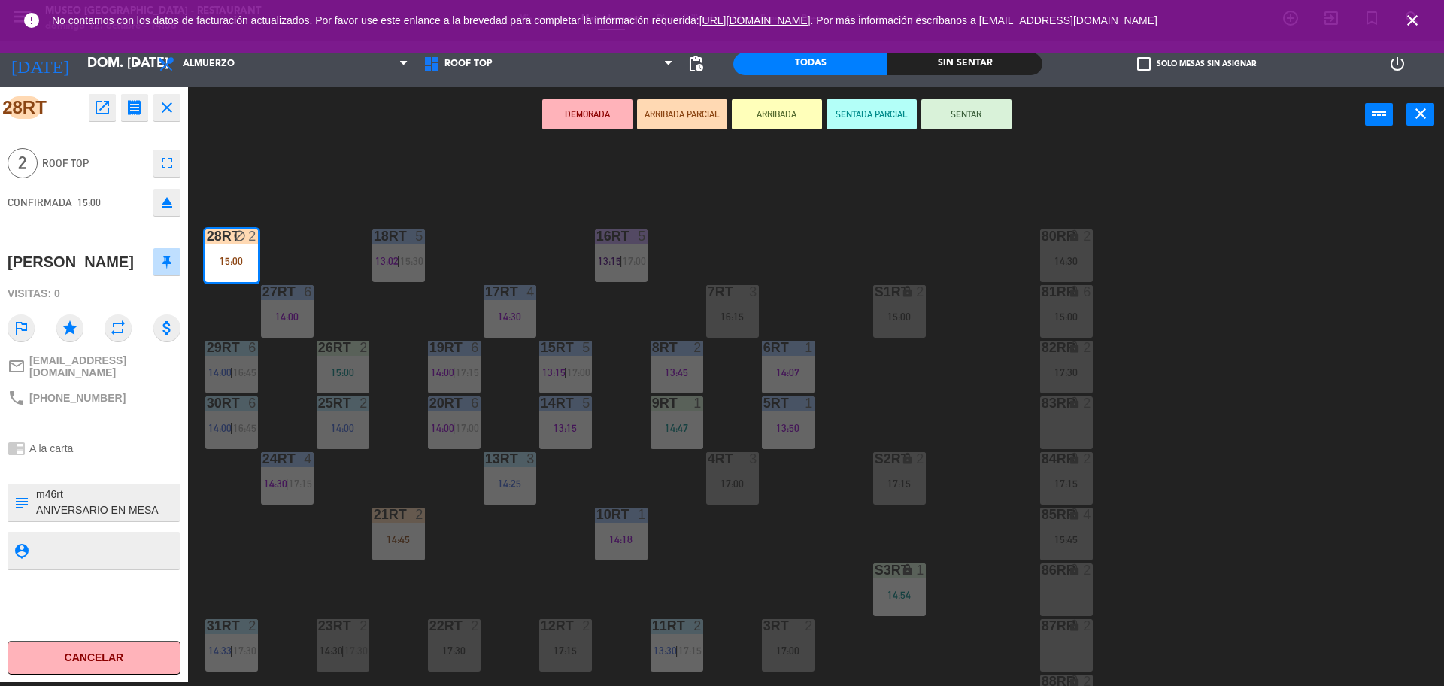
click at [297, 226] on div "18RT 5 13:02 | 15:30 16RT 5 13:15 | 17:00 28RT block 2 15:00 80RR lock 2 14:30 …" at bounding box center [822, 416] width 1241 height 539
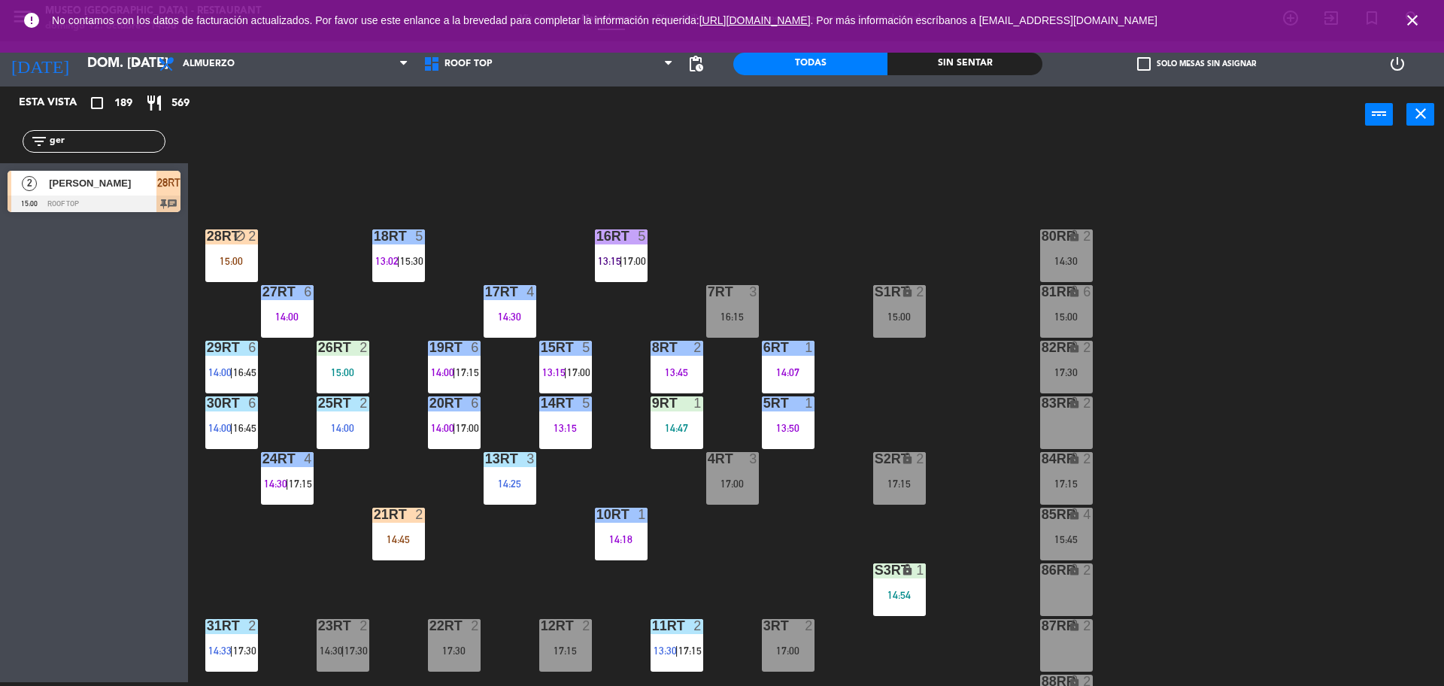
click at [224, 244] on div "28RT block 2 15:00" at bounding box center [231, 255] width 53 height 53
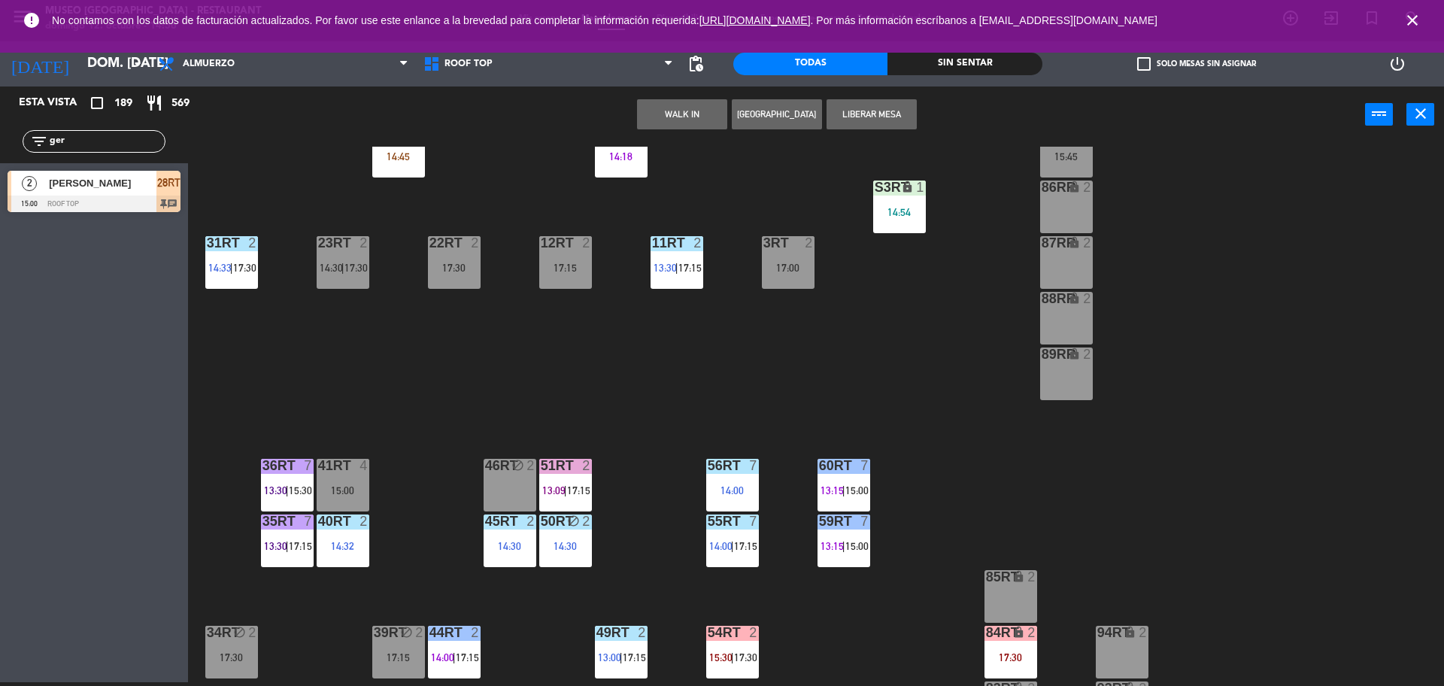
scroll to position [598, 0]
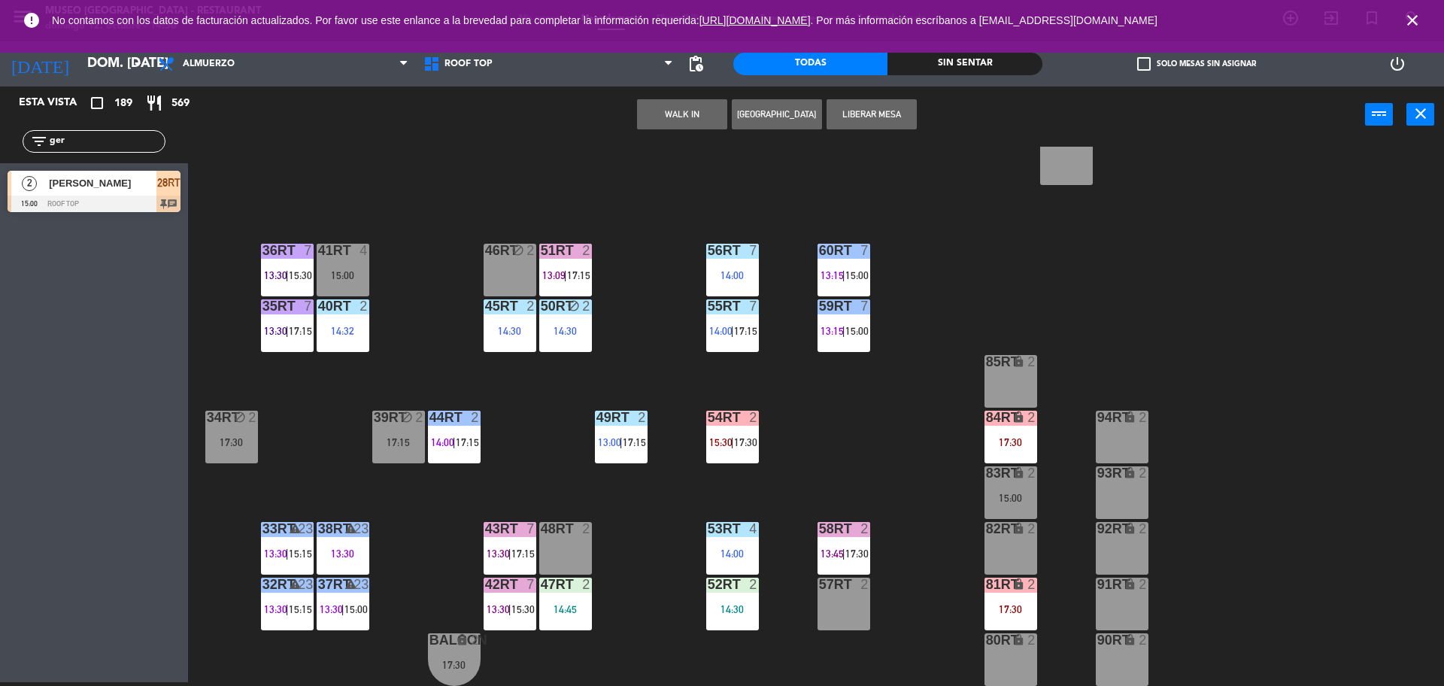
click at [392, 443] on div "17:15" at bounding box center [398, 442] width 53 height 11
click at [565, 447] on div "18RT 5 13:02 | 15:30 16RT 5 13:15 | 17:00 28RT block 2 15:00 80RR lock 2 14:30 …" at bounding box center [822, 416] width 1241 height 539
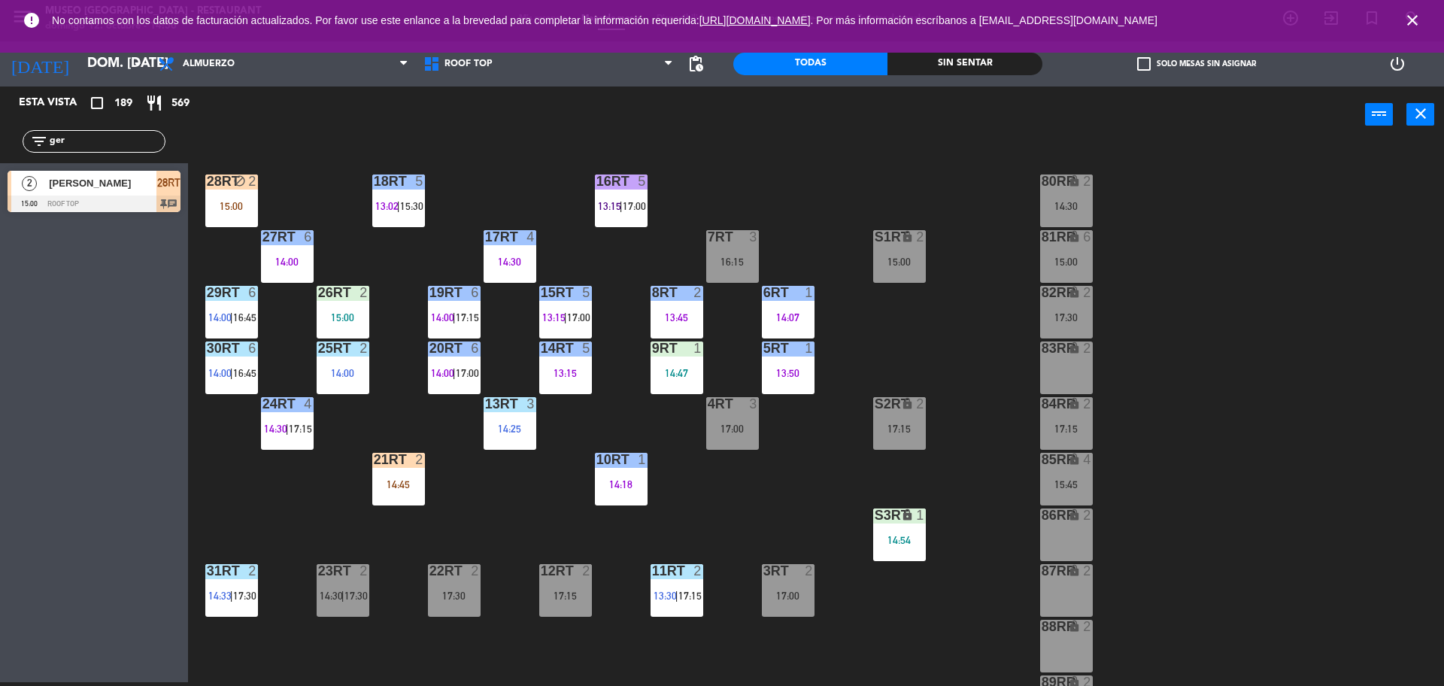
scroll to position [0, 0]
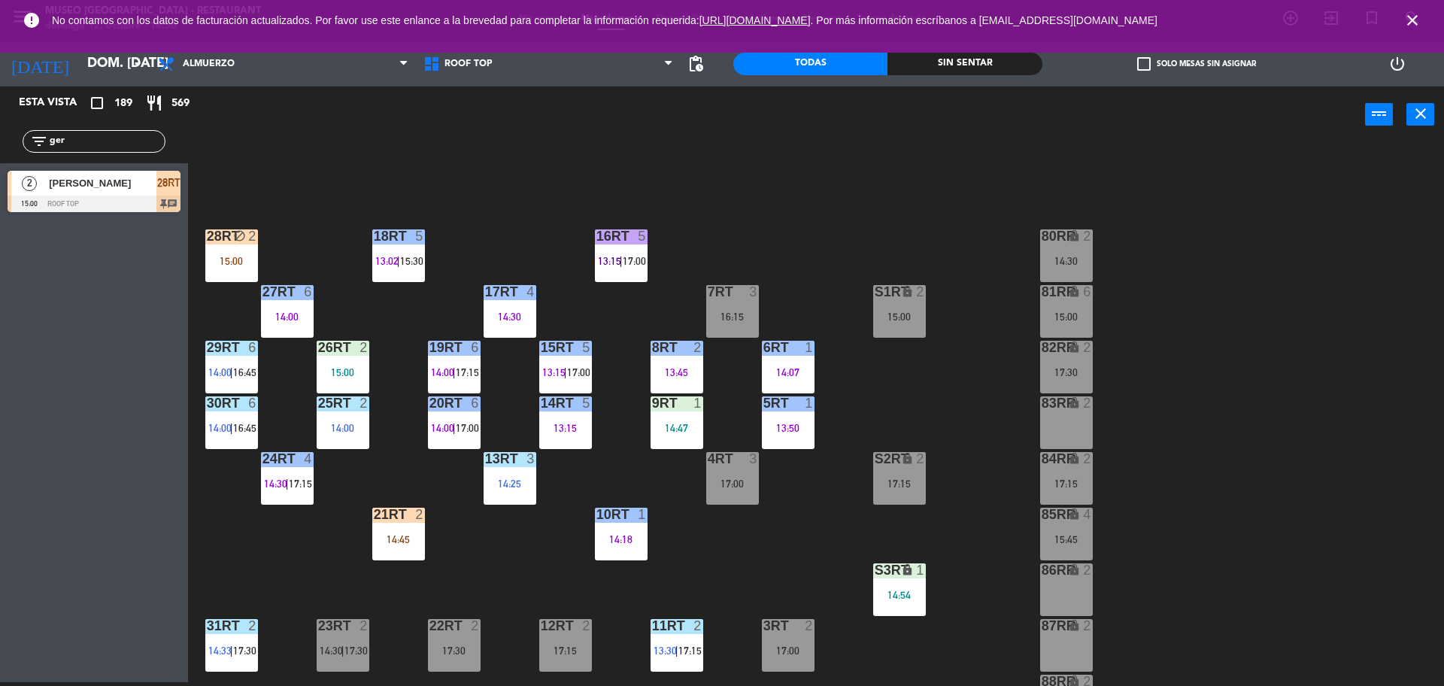
click at [224, 258] on div "15:00" at bounding box center [231, 261] width 53 height 11
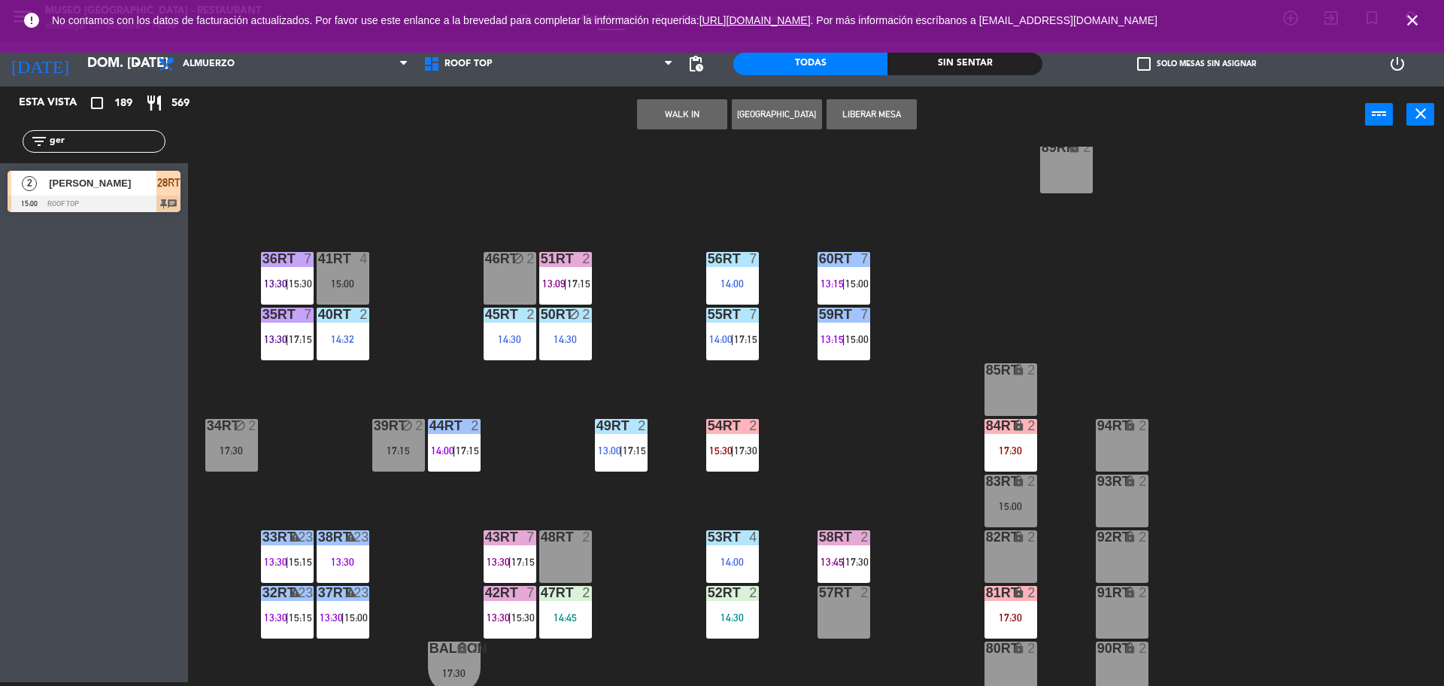
scroll to position [598, 0]
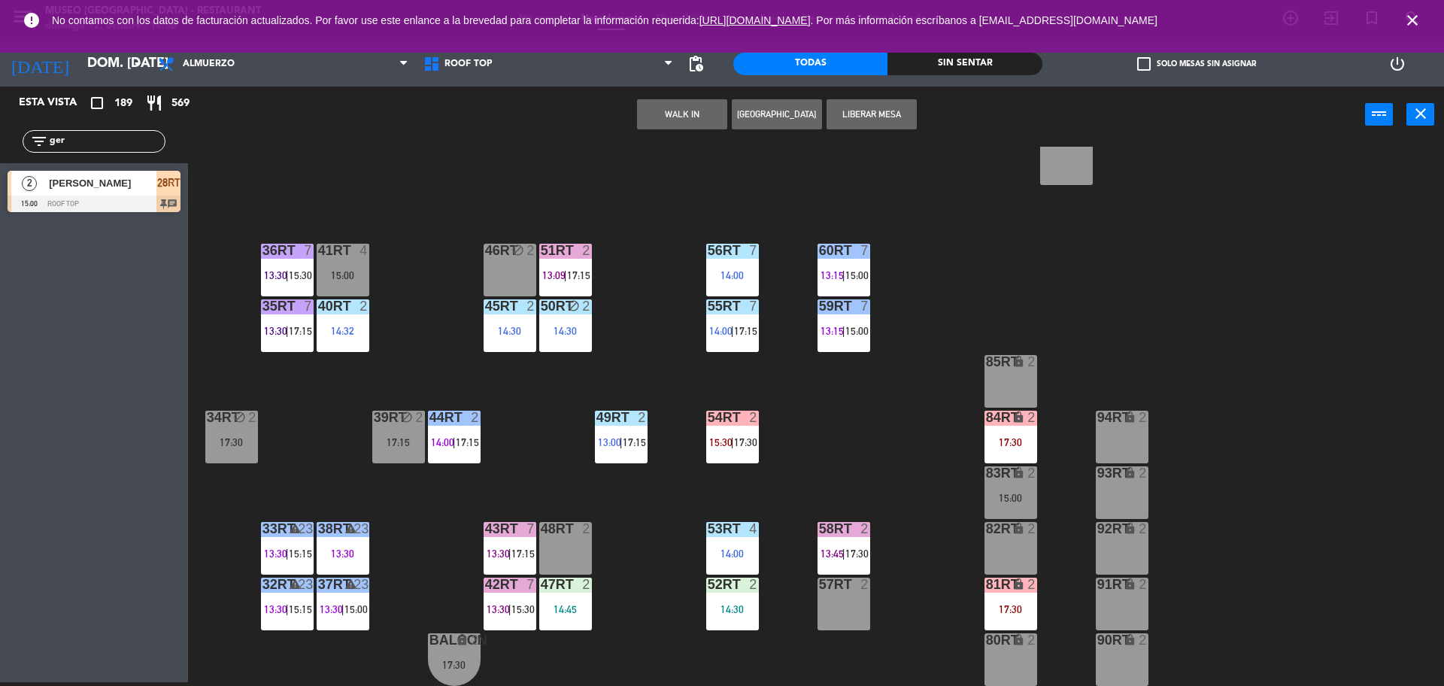
click at [826, 600] on div "57RT 2" at bounding box center [843, 603] width 53 height 53
click at [554, 553] on div "48RT 2" at bounding box center [565, 548] width 53 height 53
click at [820, 531] on div "58RT" at bounding box center [819, 529] width 1 height 14
click at [830, 559] on span "13:45" at bounding box center [831, 553] width 23 height 12
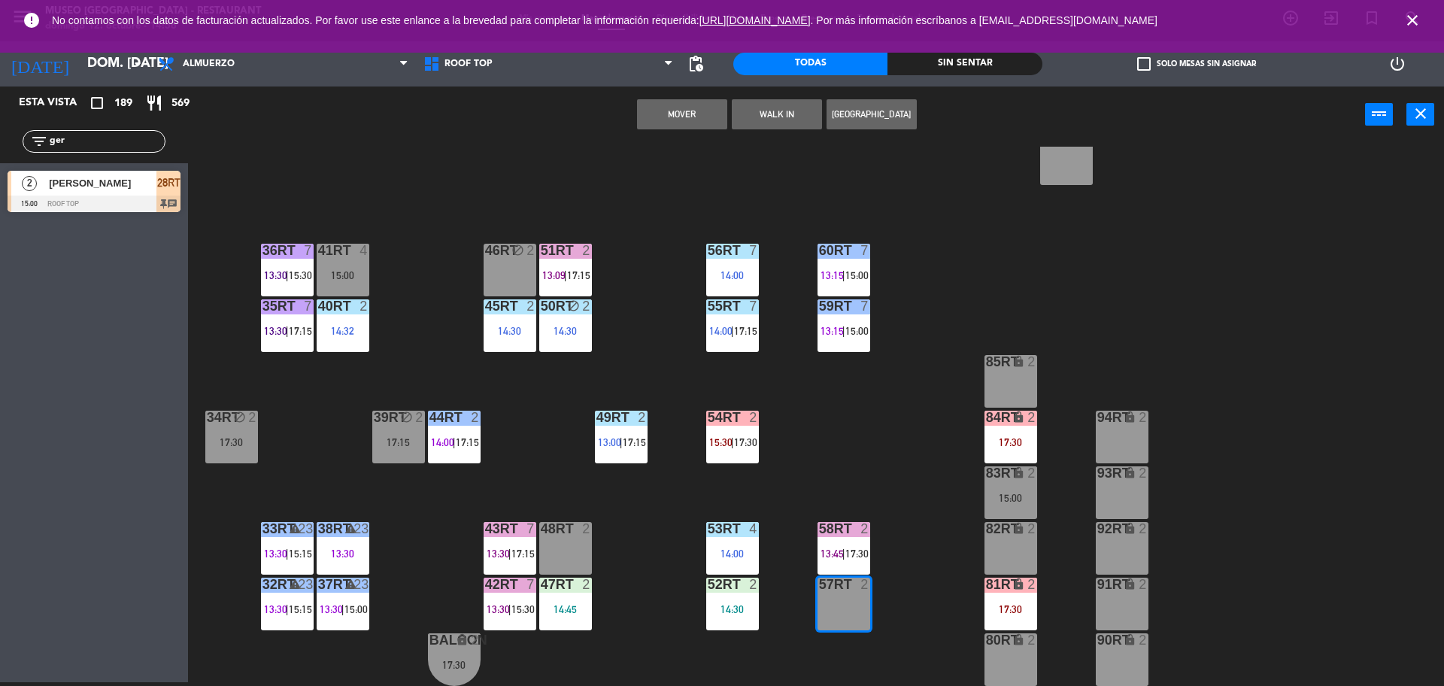
click at [844, 543] on div "58RT 2 13:45 | 17:30" at bounding box center [843, 548] width 53 height 53
click at [884, 461] on div "18RT 5 13:02 | 15:30 16RT 5 13:15 | 17:00 28RT block 2 15:00 80RR lock 2 14:30 …" at bounding box center [822, 416] width 1241 height 539
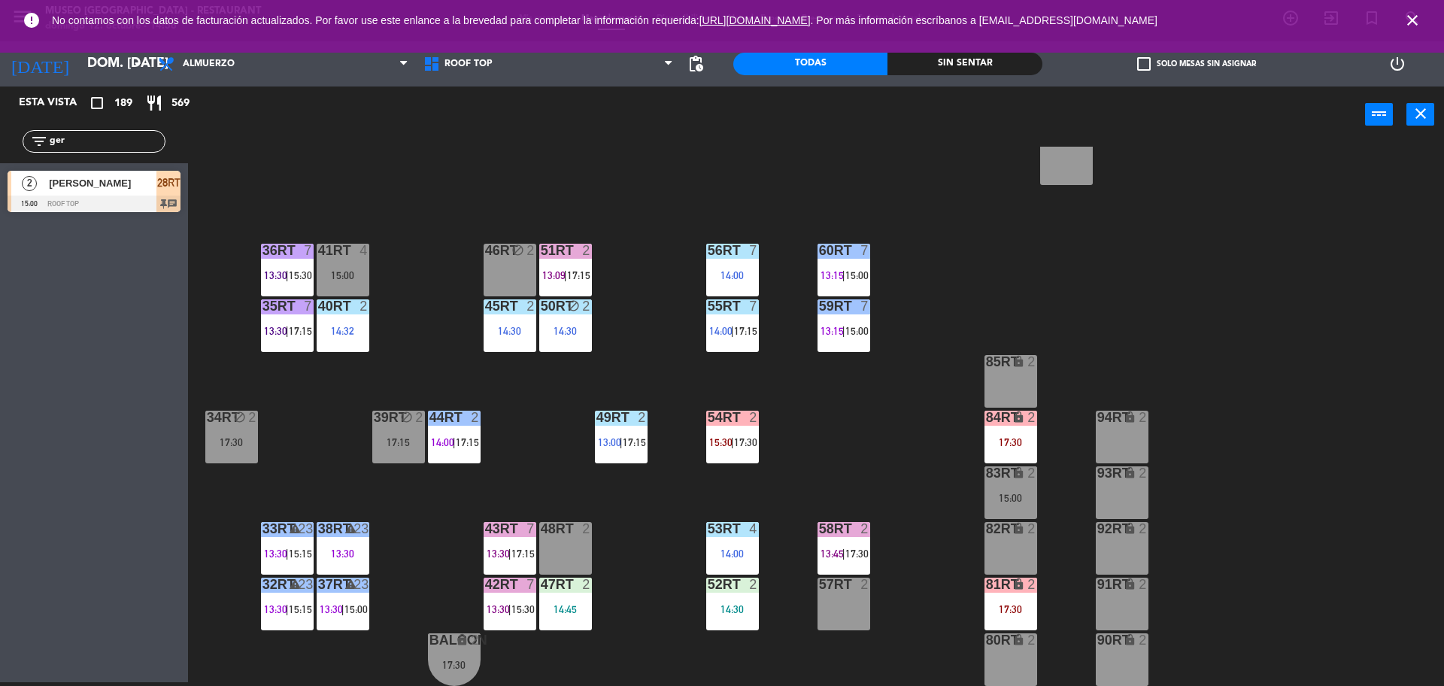
click at [841, 526] on div at bounding box center [843, 529] width 25 height 14
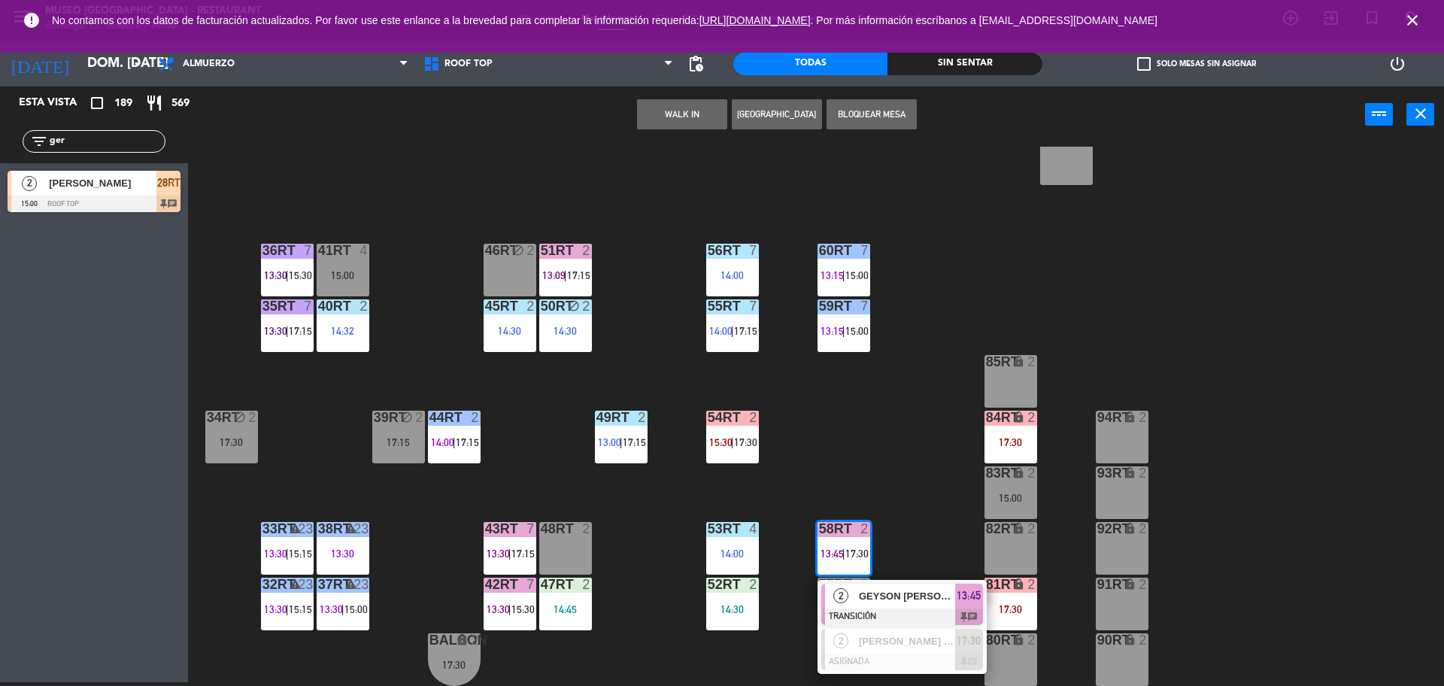
click at [846, 592] on span "2" at bounding box center [840, 595] width 15 height 15
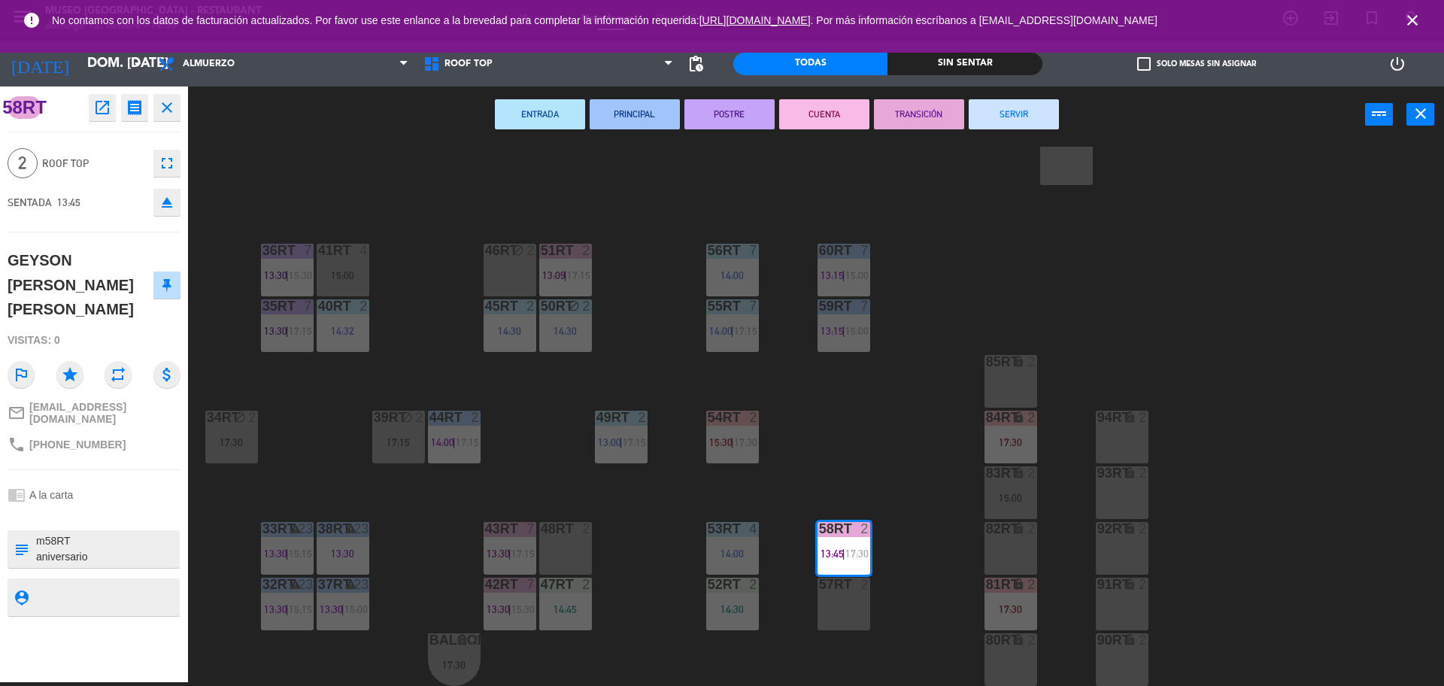
click at [1023, 114] on button "SERVIR" at bounding box center [1013, 114] width 90 height 30
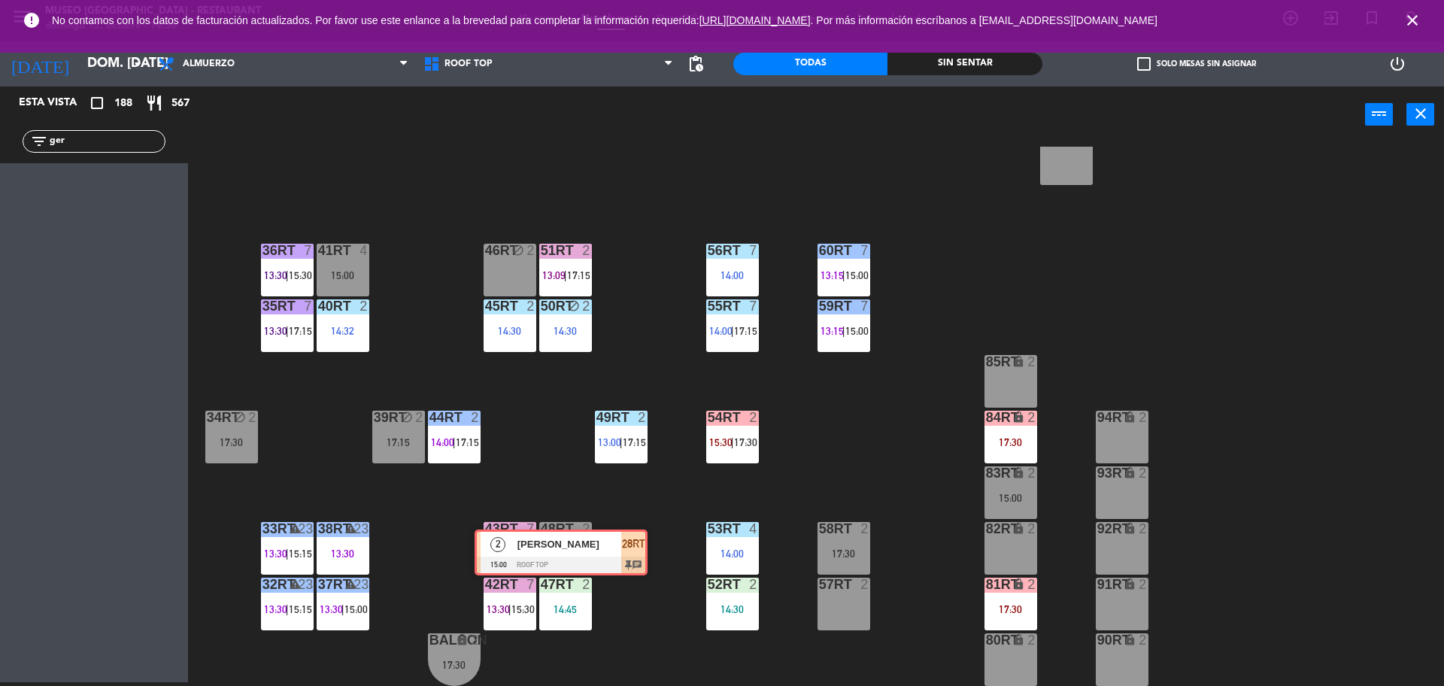
drag, startPoint x: 144, startPoint y: 189, endPoint x: 610, endPoint y: 549, distance: 589.2
click at [610, 549] on div "Esta vista crop_square 188 restaurant 567 filter_list ger 2 [PERSON_NAME] 15:00…" at bounding box center [722, 385] width 1444 height 599
drag, startPoint x: 149, startPoint y: 208, endPoint x: 608, endPoint y: 566, distance: 582.8
click at [608, 566] on div "Esta vista crop_square 188 restaurant 567 filter_list ger 2 [PERSON_NAME] 15:00…" at bounding box center [722, 385] width 1444 height 599
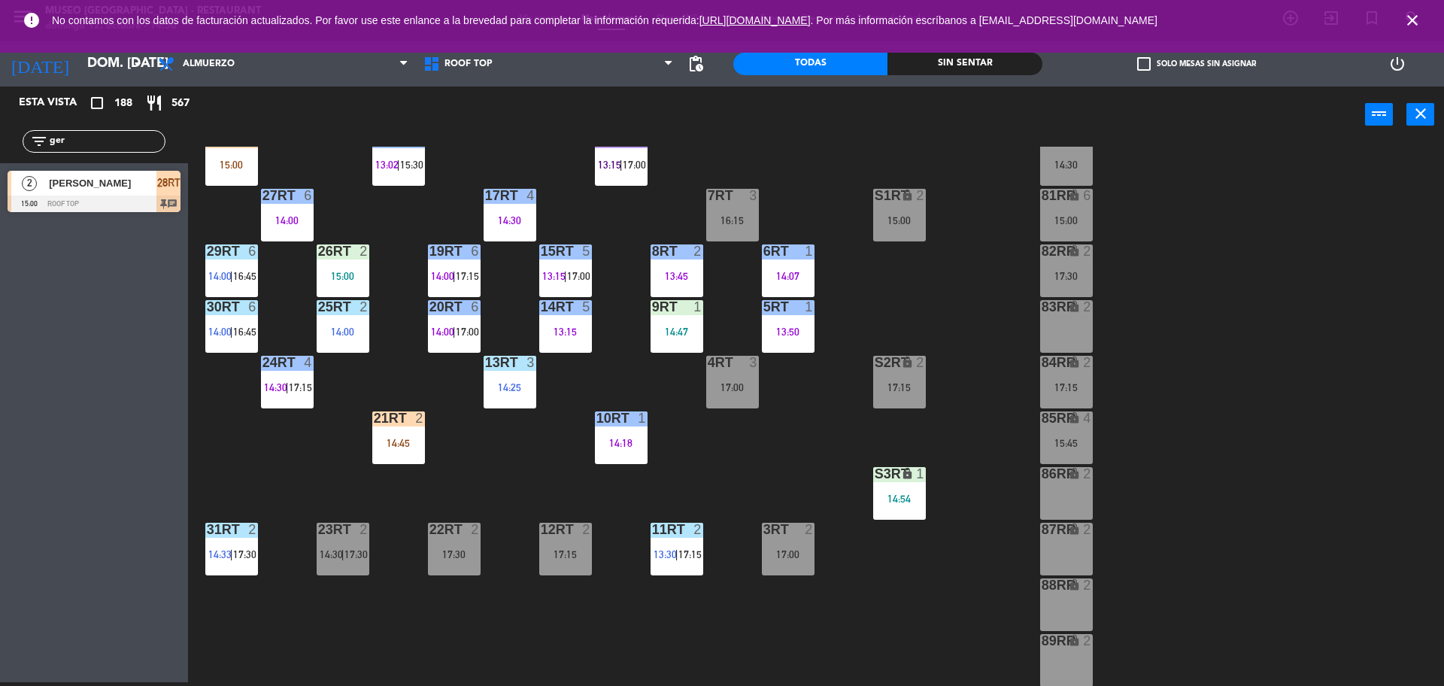
scroll to position [0, 0]
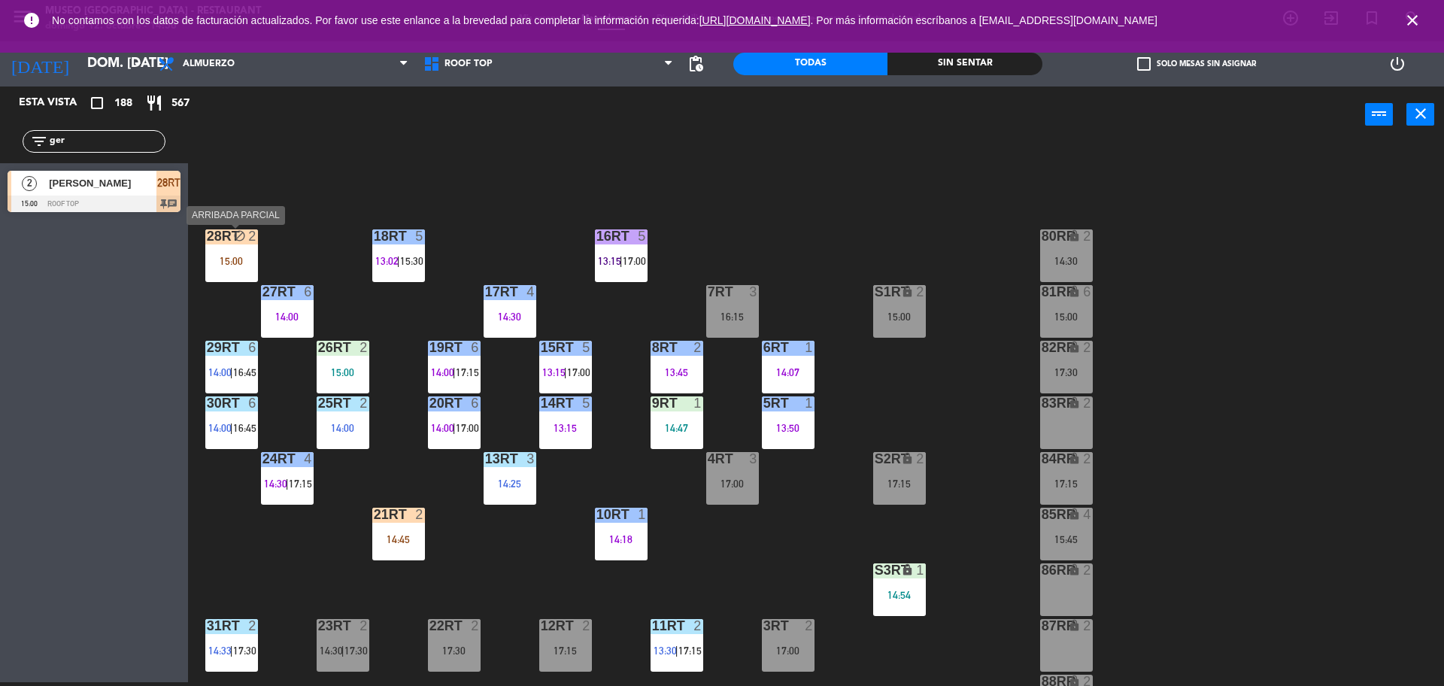
click at [235, 252] on div "28RT block 2 15:00" at bounding box center [231, 255] width 53 height 53
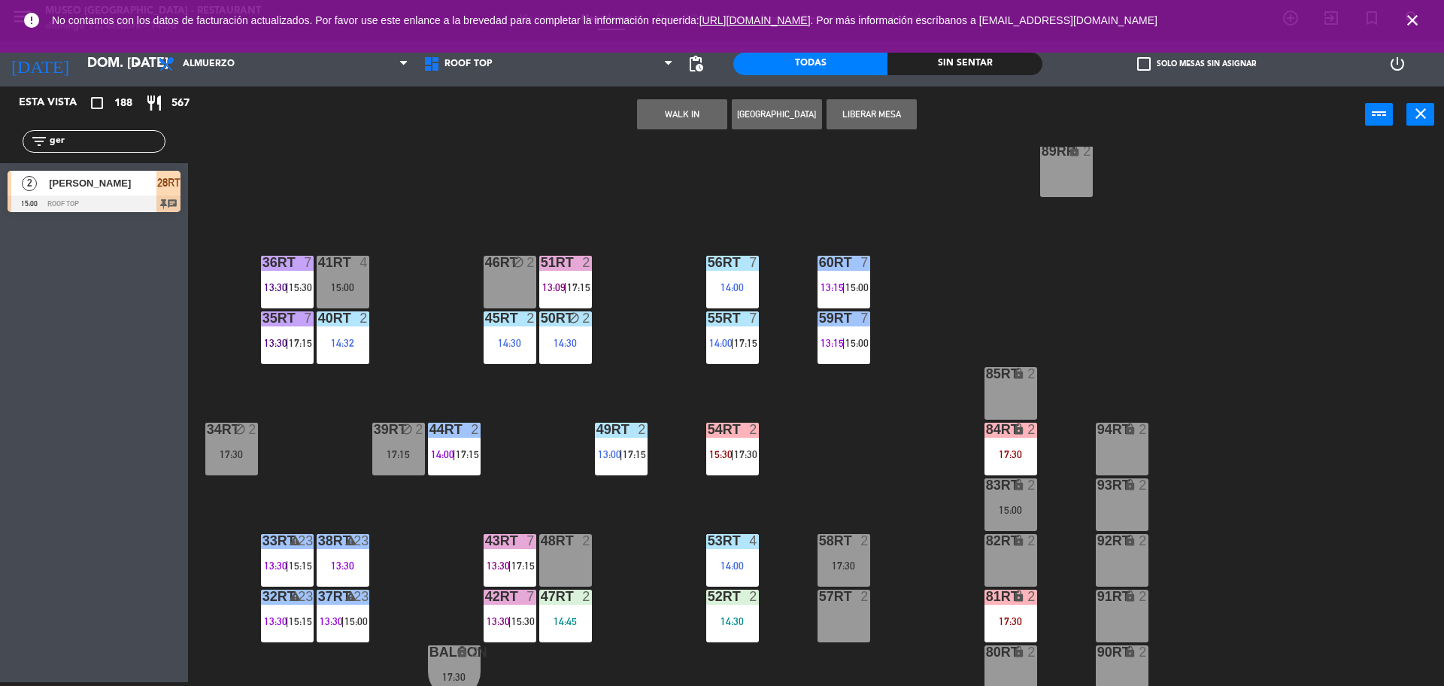
scroll to position [598, 0]
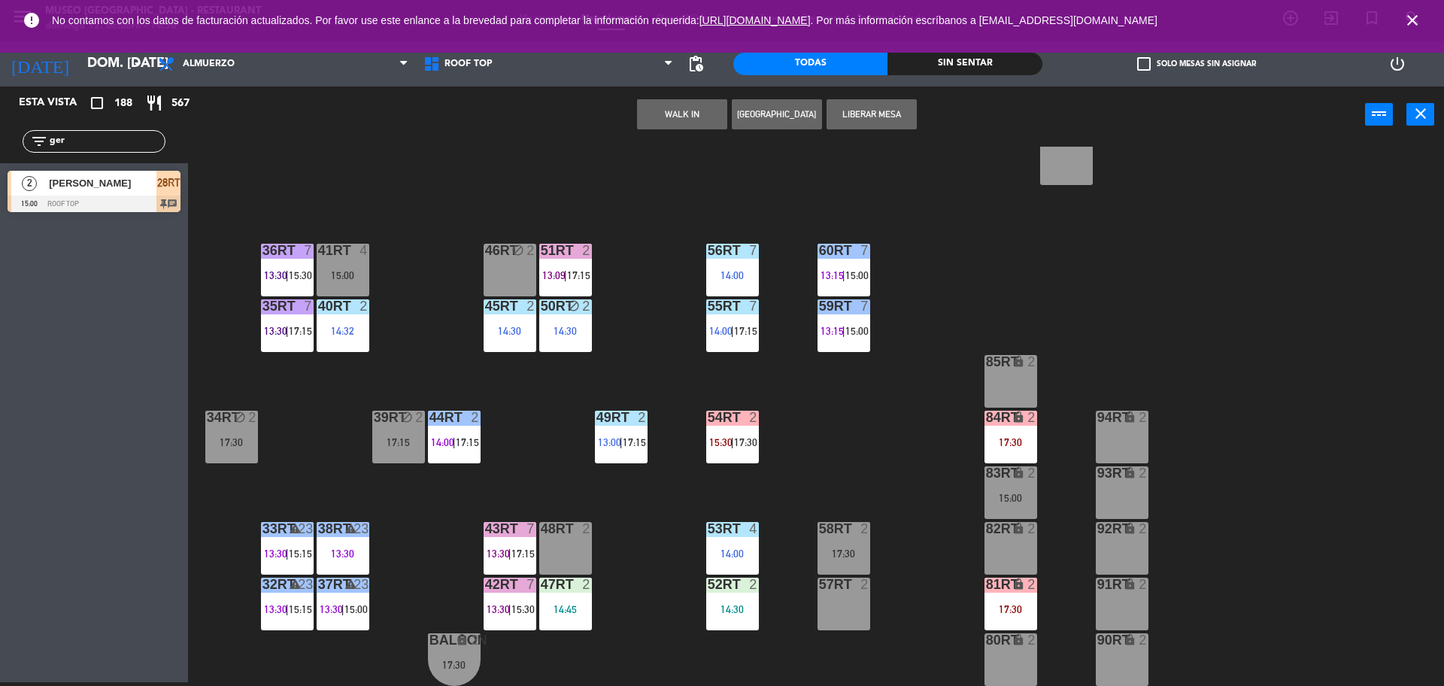
click at [569, 534] on div at bounding box center [565, 529] width 25 height 14
click at [683, 101] on button "Mover" at bounding box center [682, 114] width 90 height 30
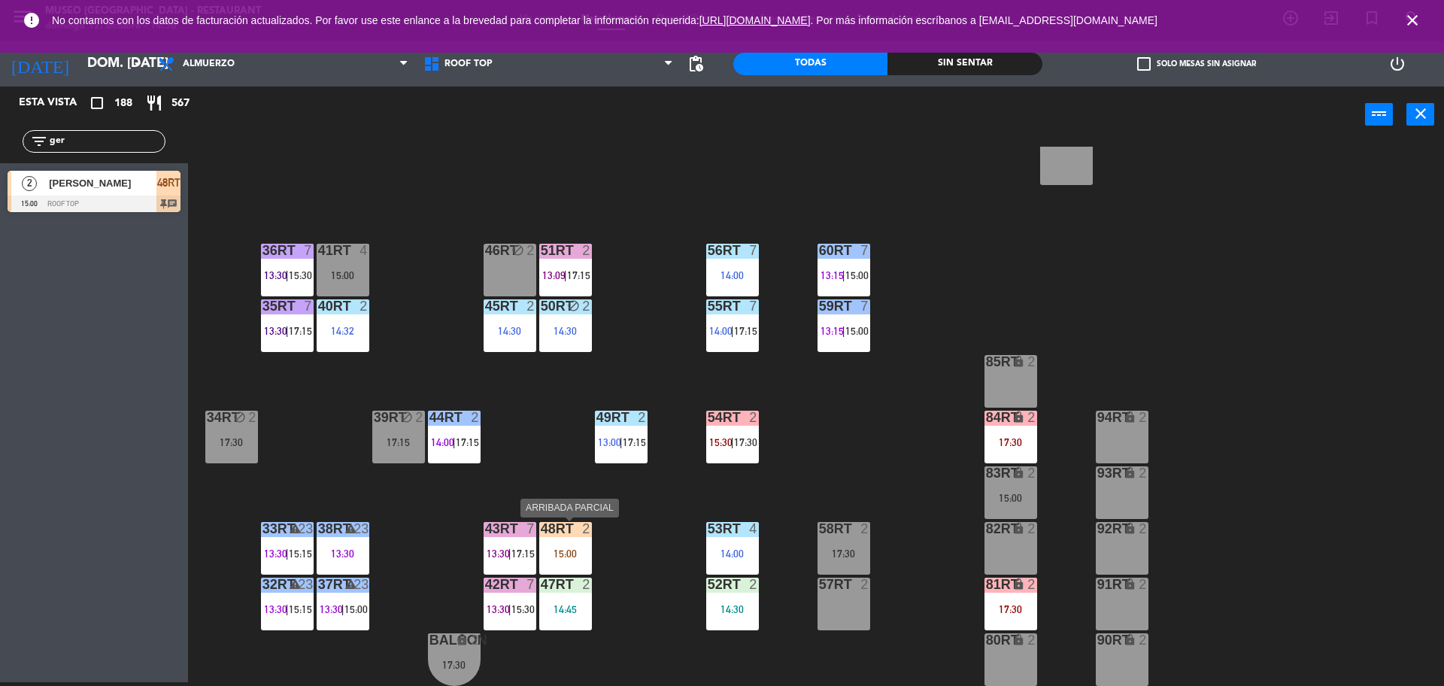
click at [573, 536] on div "48RT 2" at bounding box center [565, 529] width 53 height 15
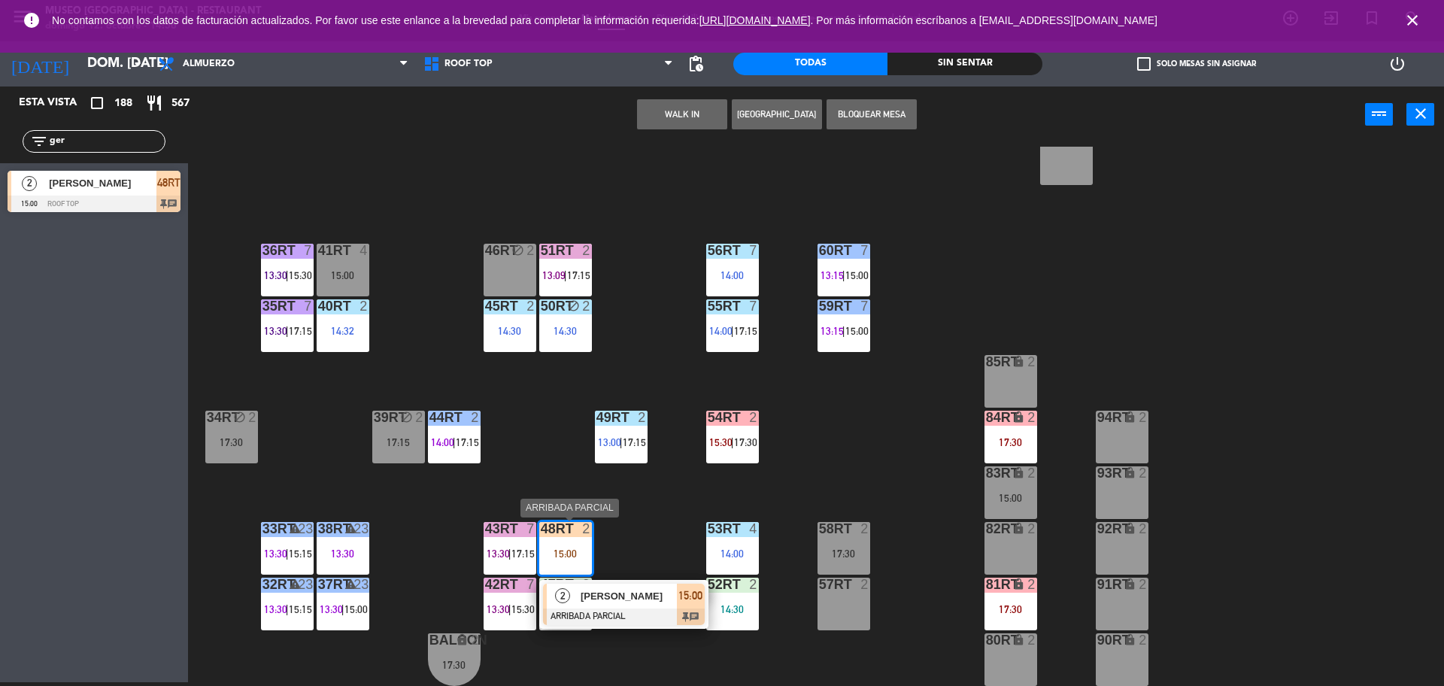
click at [622, 612] on div at bounding box center [624, 616] width 162 height 17
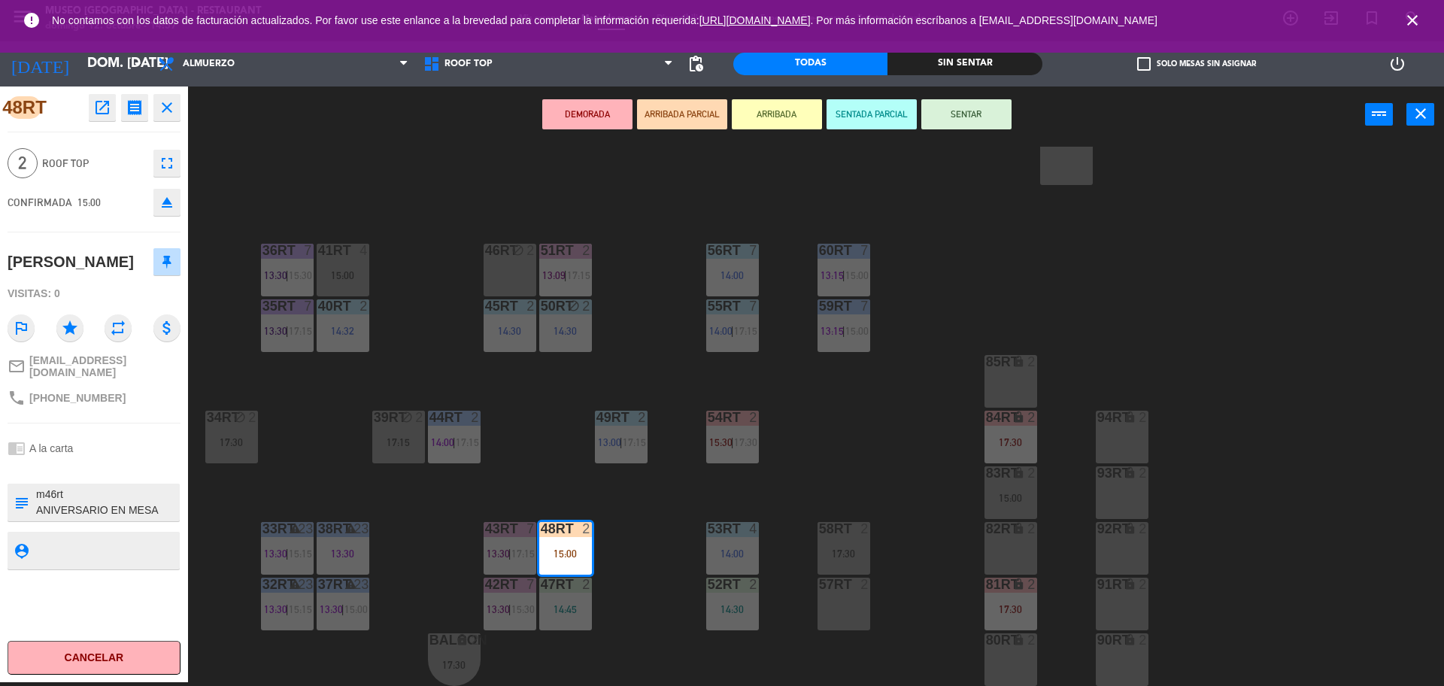
click at [54, 486] on textarea at bounding box center [107, 502] width 144 height 32
type textarea "m48rt ANIVERSARIO EN MESA"
click at [110, 178] on div "2 Roof Top fullscreen" at bounding box center [94, 163] width 173 height 41
click at [521, 447] on div "18RT 5 13:02 | 15:30 16RT 5 13:15 | 17:00 28RT block 2 80RR lock 2 14:30 27RT 6…" at bounding box center [822, 416] width 1241 height 539
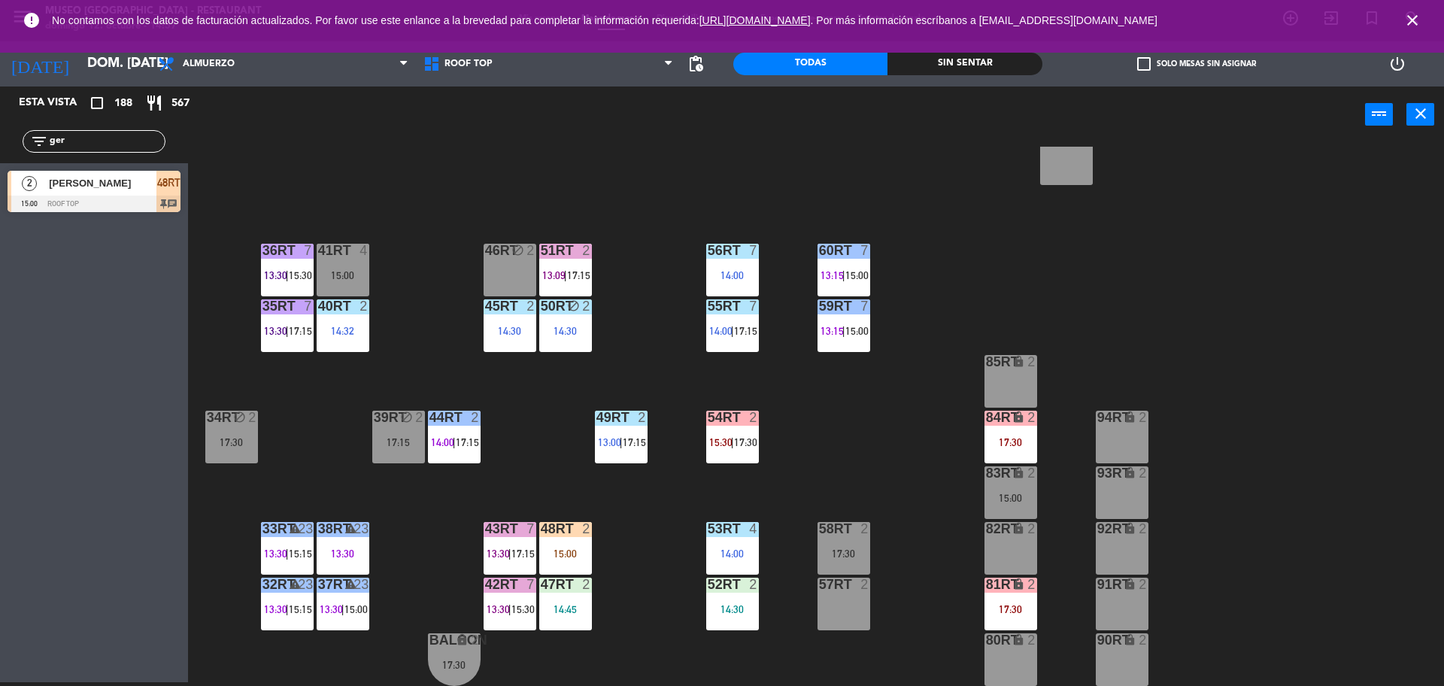
click at [569, 546] on div "48RT 2 15:00" at bounding box center [565, 548] width 53 height 53
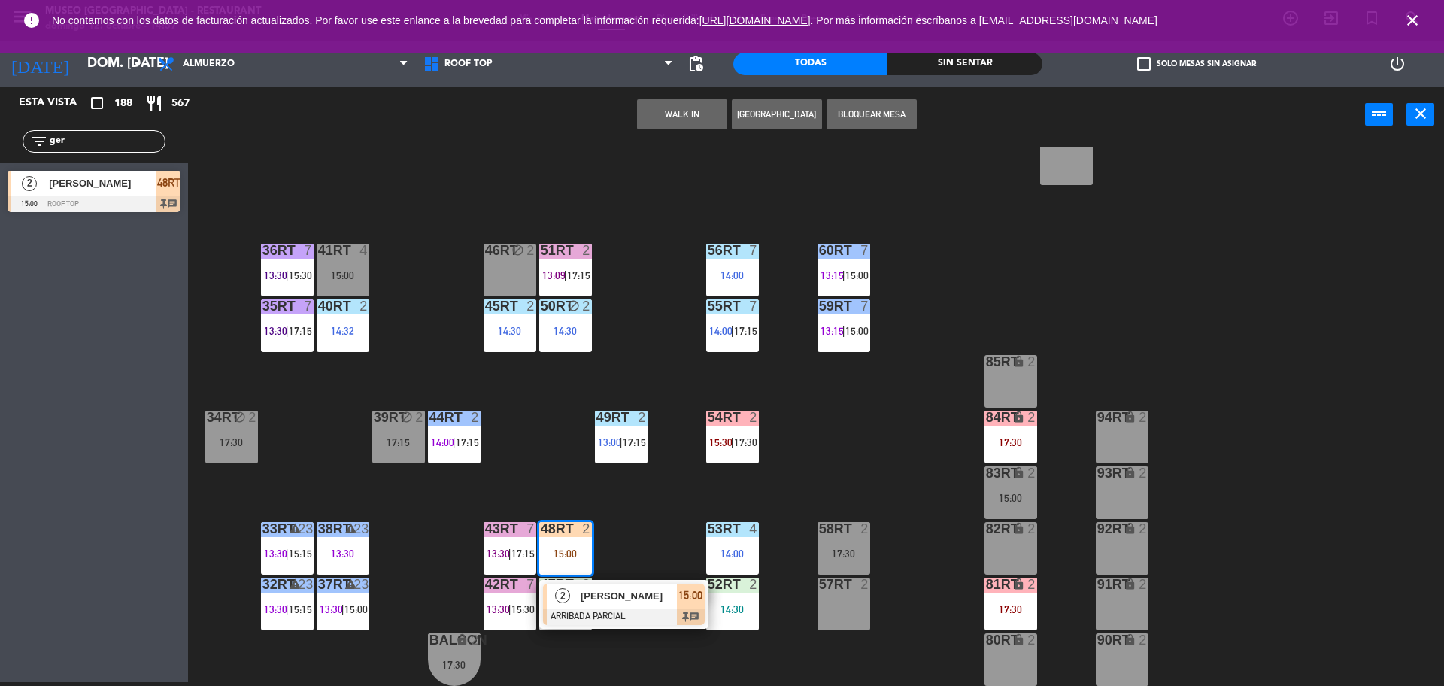
click at [626, 612] on div at bounding box center [624, 616] width 162 height 17
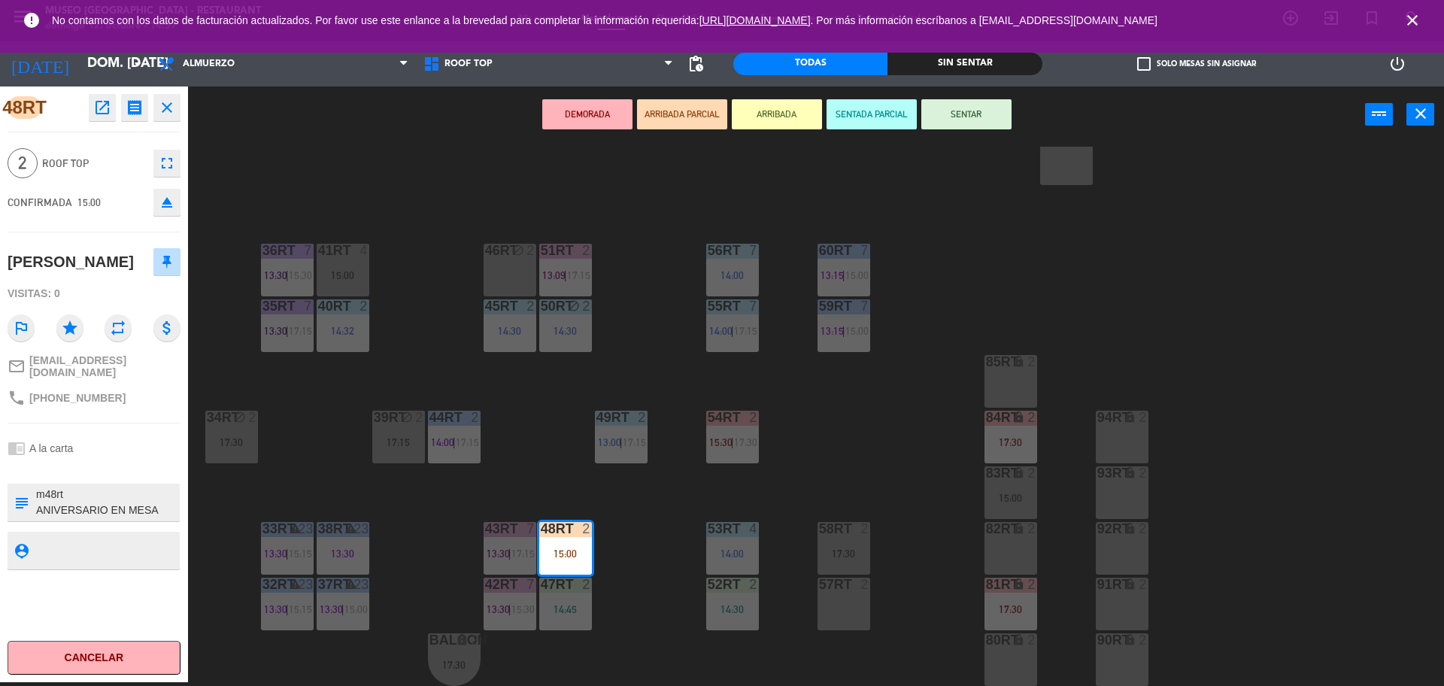
click at [977, 114] on button "SENTAR" at bounding box center [966, 114] width 90 height 30
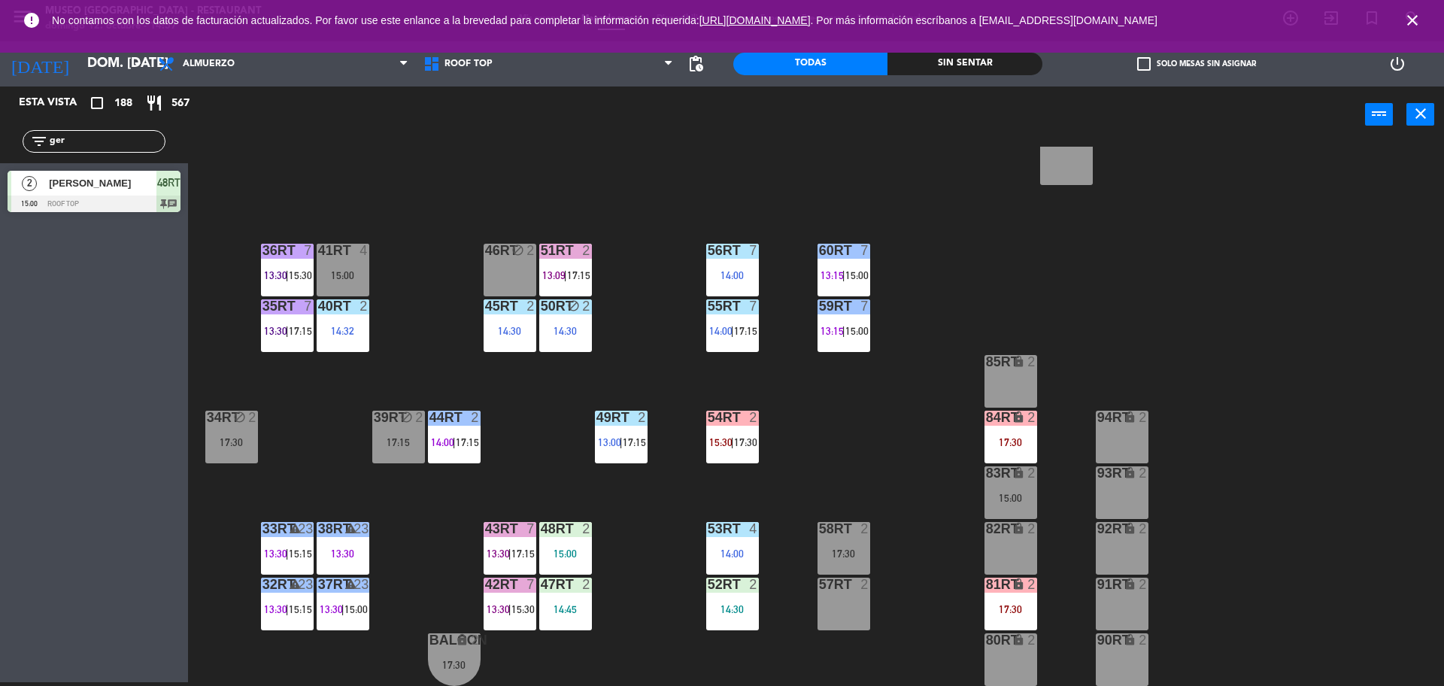
scroll to position [587, 0]
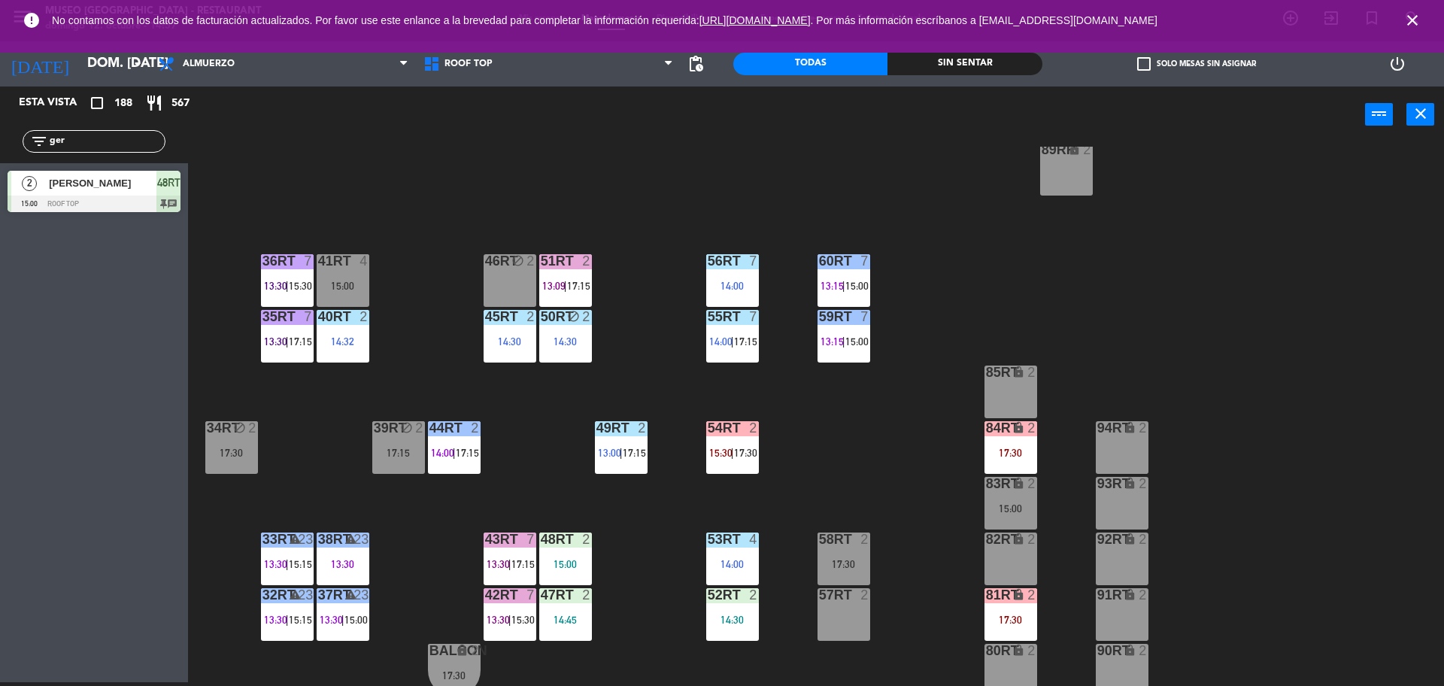
click at [137, 144] on input "ger" at bounding box center [106, 141] width 117 height 17
type input "g"
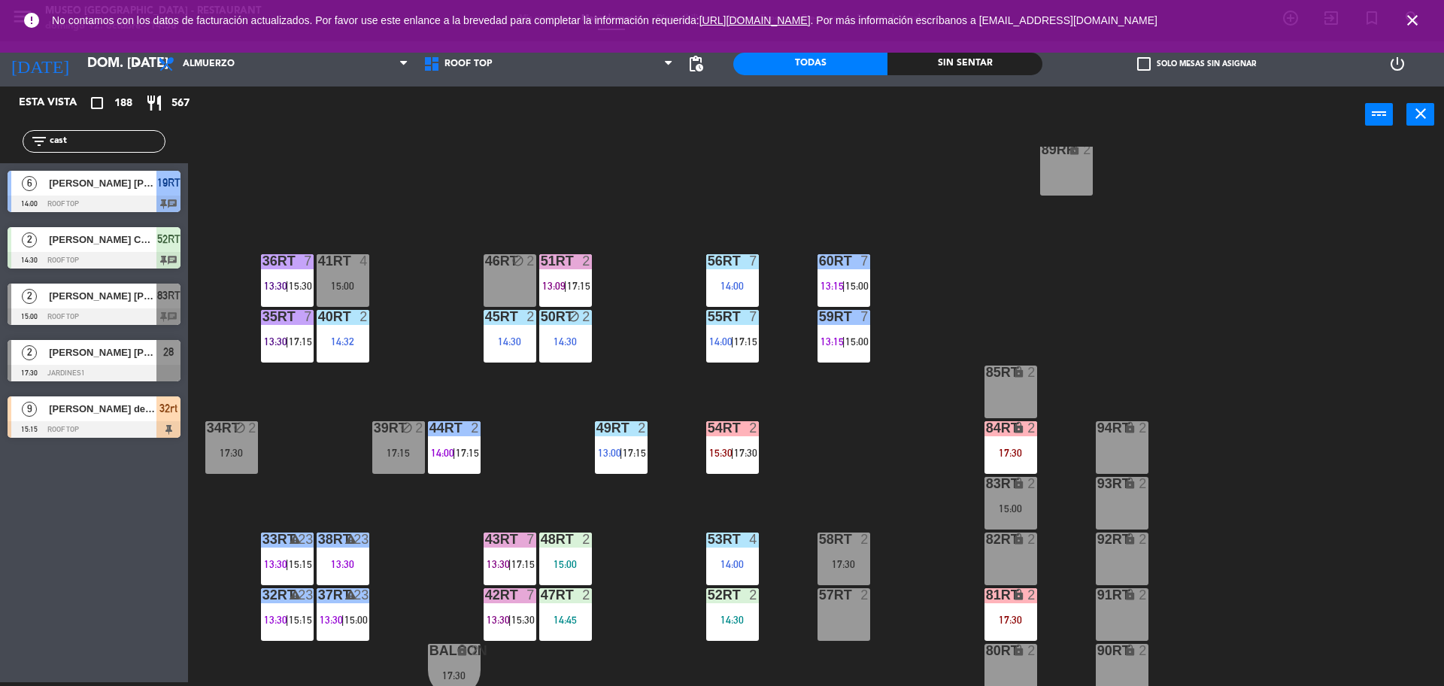
type input "cast"
click at [65, 414] on span "[PERSON_NAME] del [PERSON_NAME]" at bounding box center [103, 409] width 108 height 16
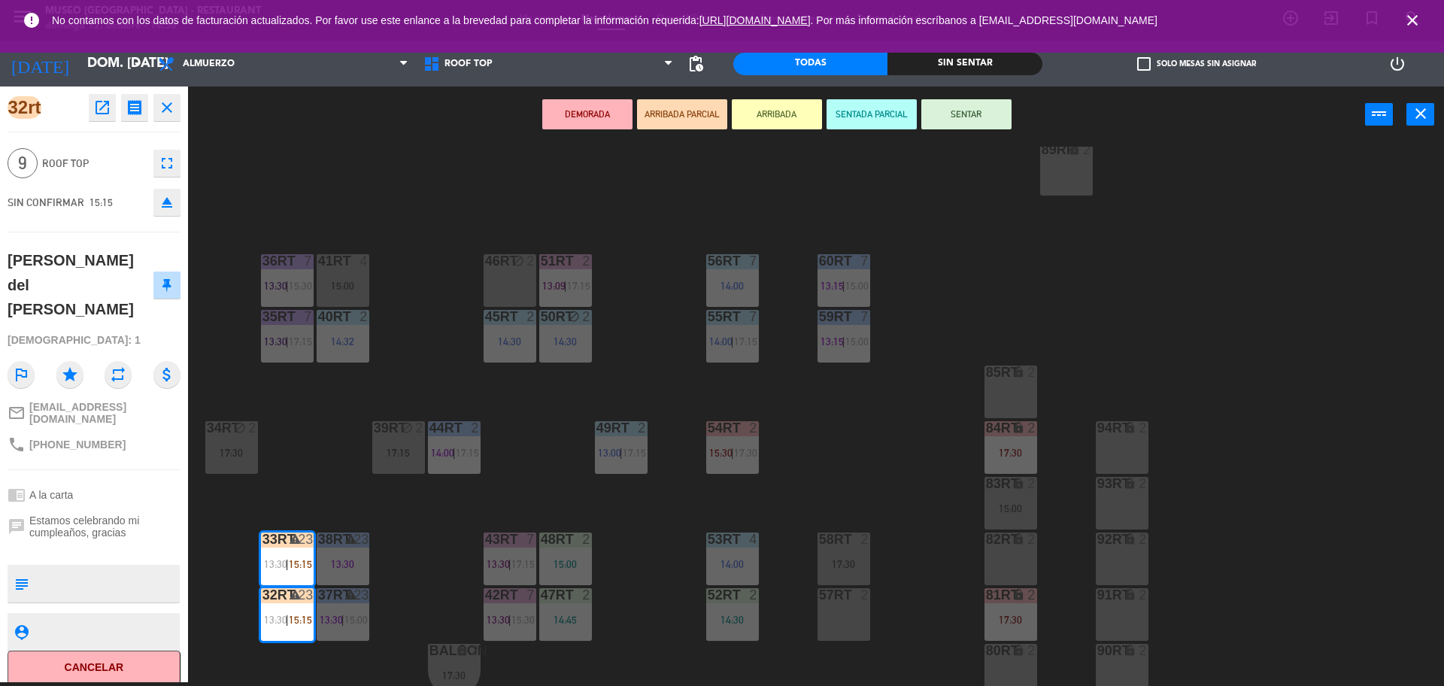
click at [316, 458] on div "18RT 5 13:02 | 15:30 16RT 5 13:15 | 17:00 28RT block 2 80RR lock 2 14:30 27RT 6…" at bounding box center [822, 416] width 1241 height 539
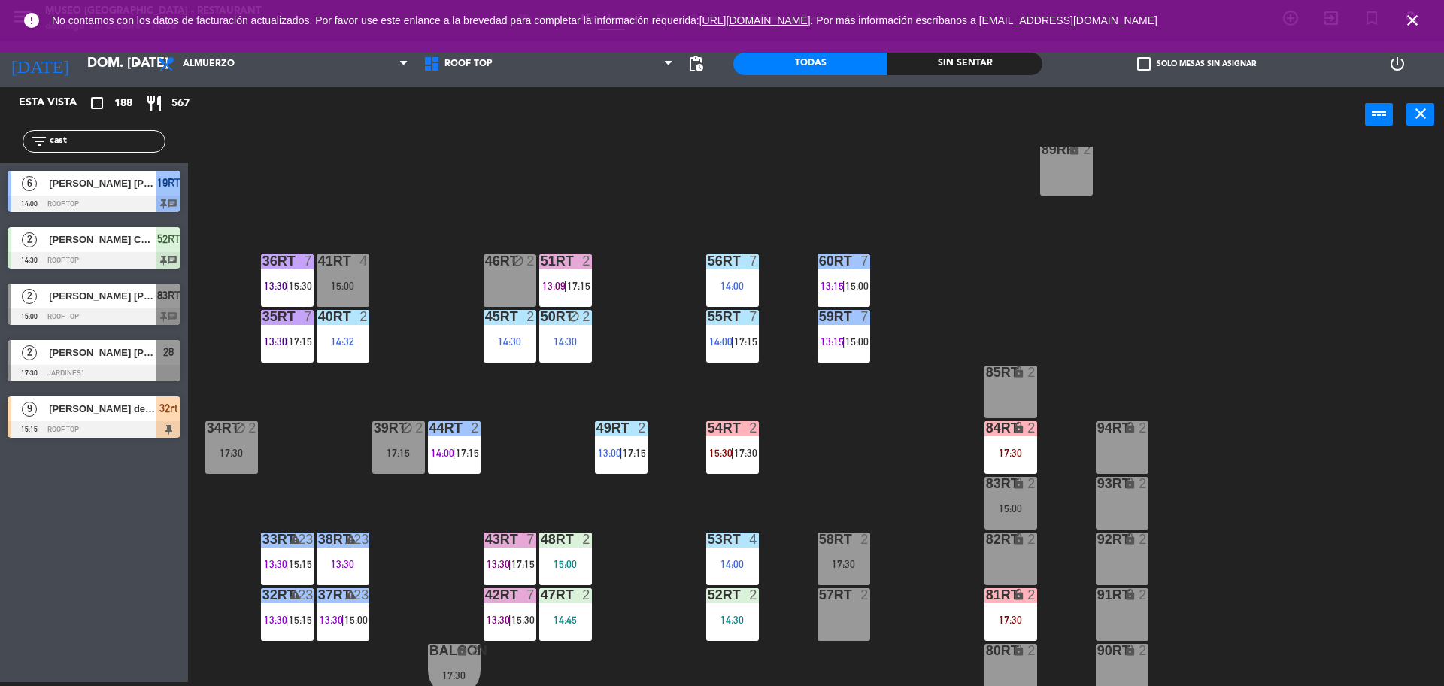
click at [144, 426] on div at bounding box center [94, 429] width 173 height 17
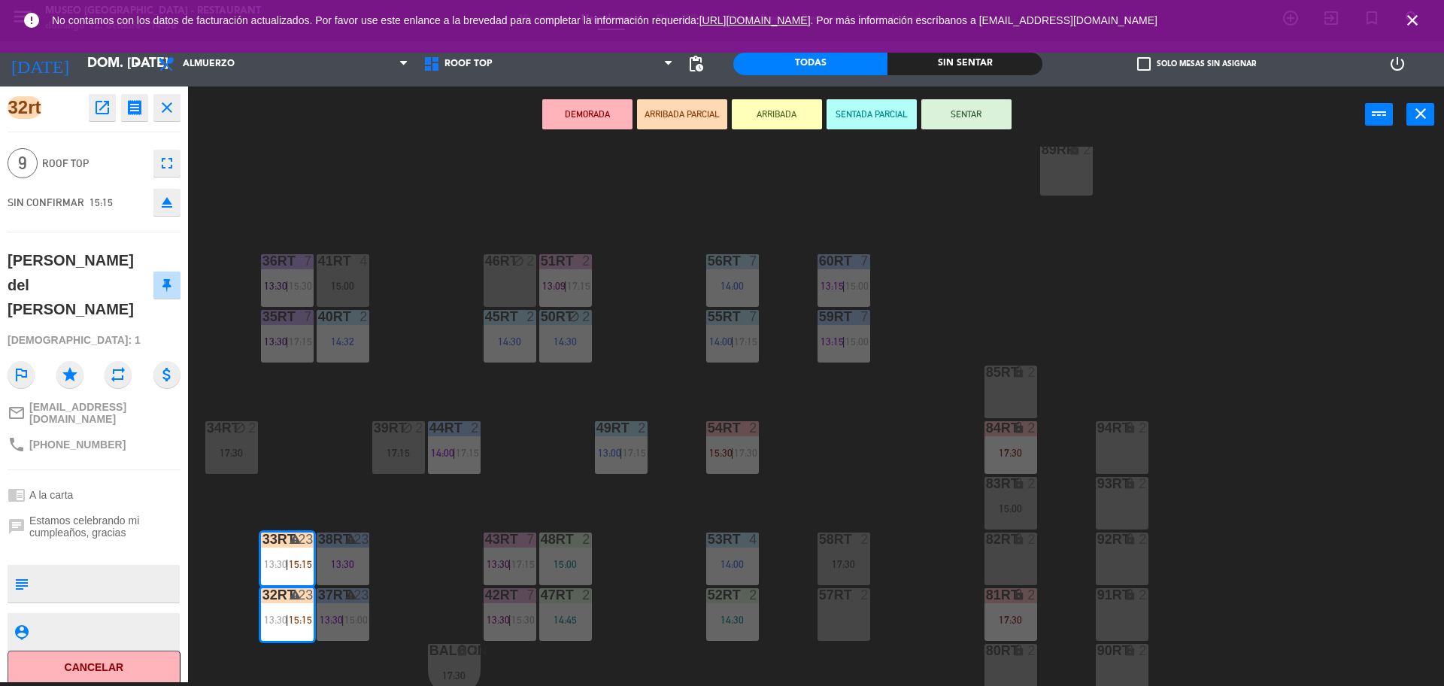
click at [240, 441] on div "34rt block 2 17:30" at bounding box center [231, 447] width 53 height 53
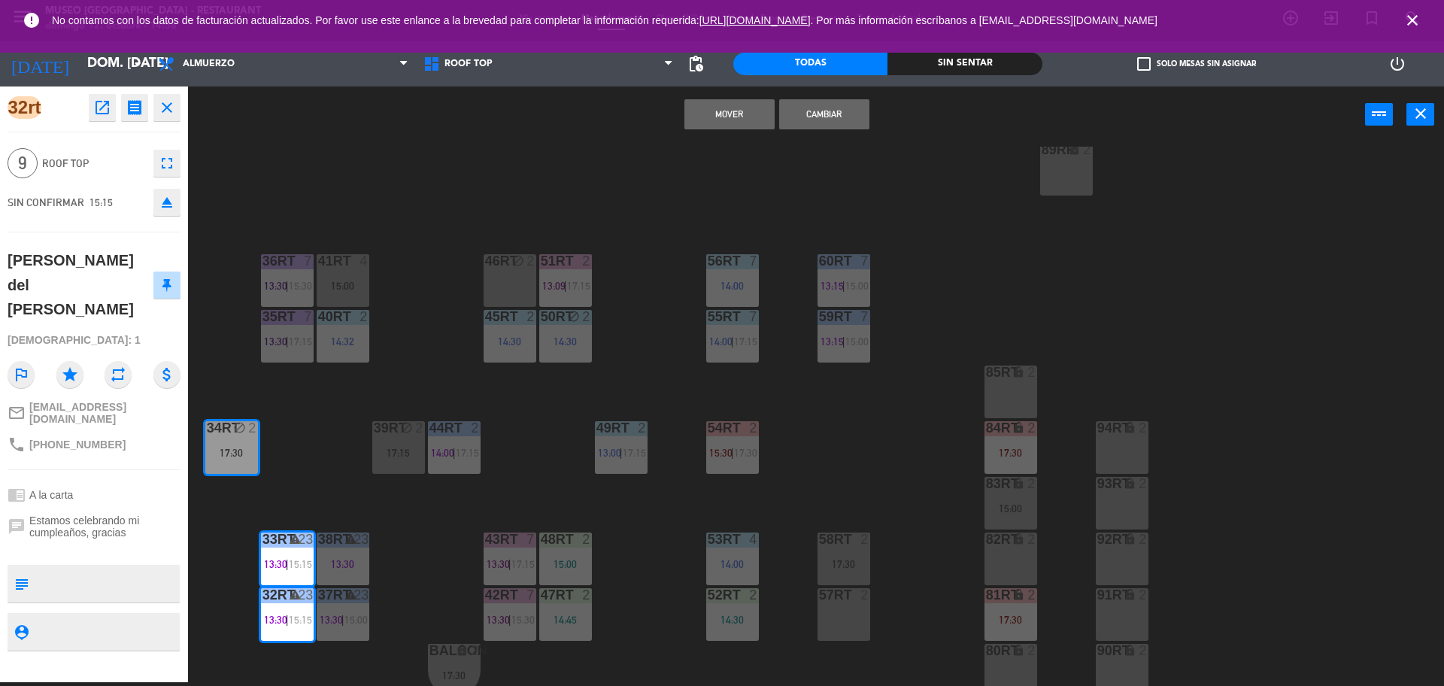
click at [235, 511] on div "18RT 5 13:02 | 15:30 16RT 5 13:15 | 17:00 28RT block 2 80RR lock 2 14:30 27RT 6…" at bounding box center [822, 416] width 1241 height 539
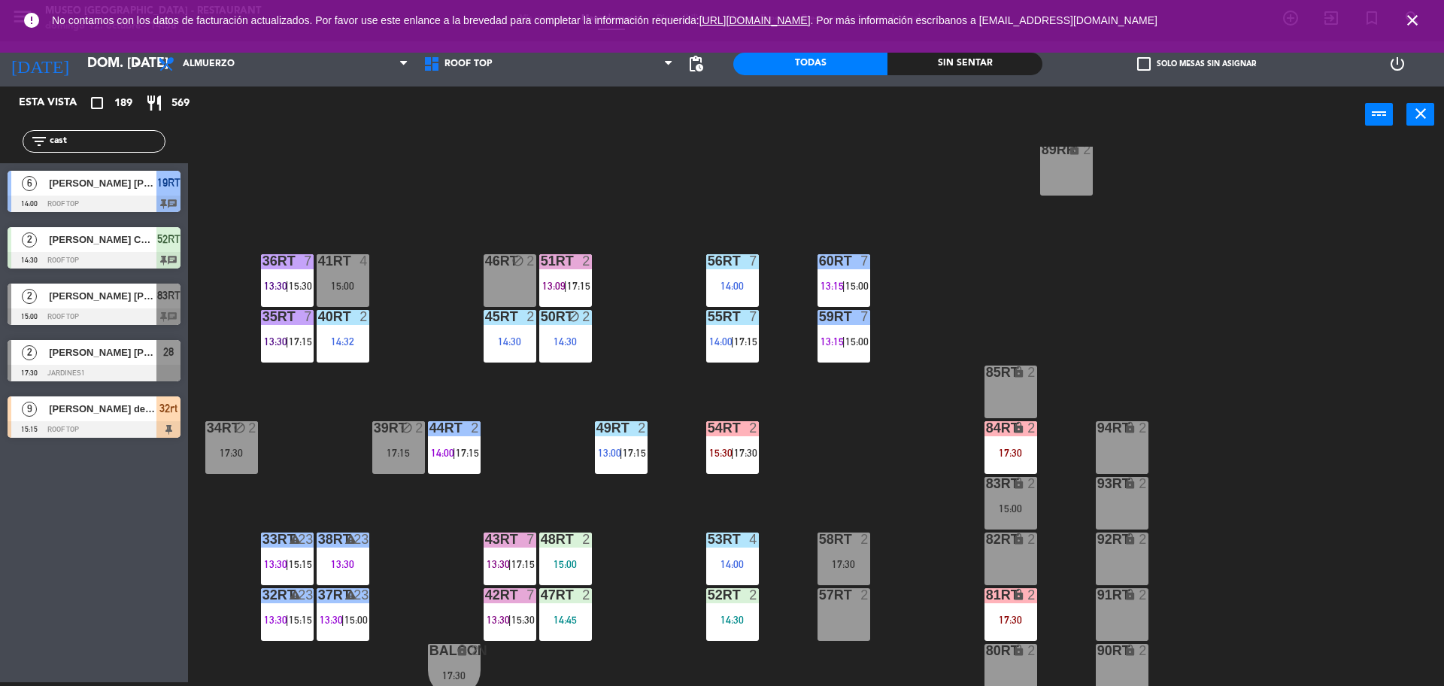
scroll to position [598, 0]
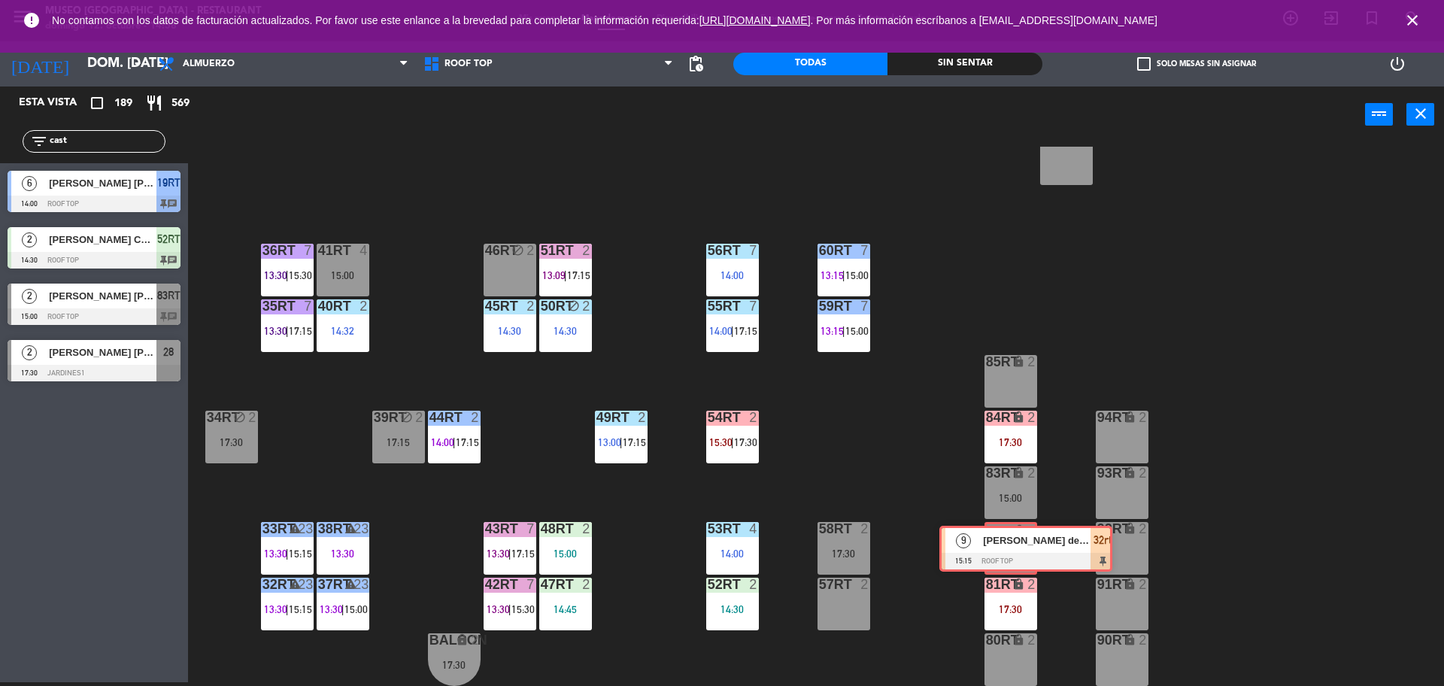
drag, startPoint x: 92, startPoint y: 414, endPoint x: 1024, endPoint y: 546, distance: 940.8
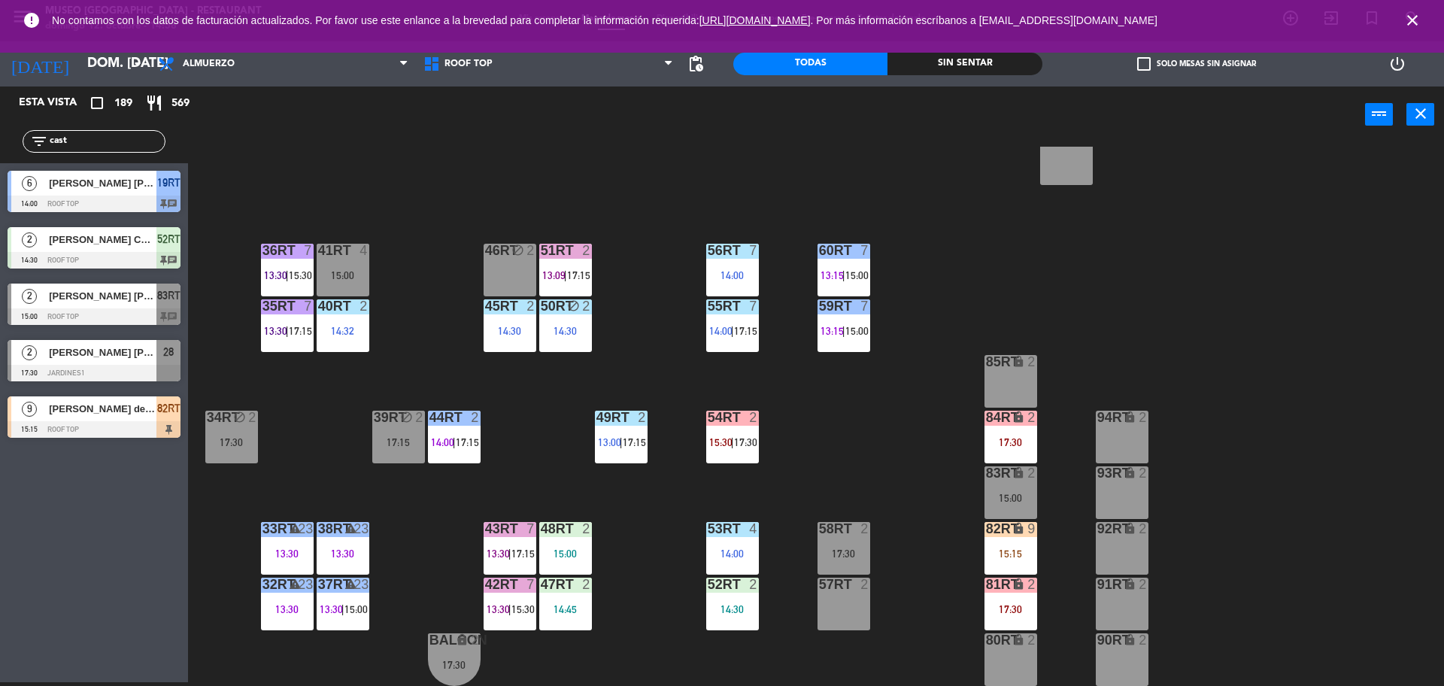
click at [674, 509] on div "18RT 5 13:02 | 15:30 16RT 5 13:15 | 17:00 28RT block 2 80RR lock 2 14:30 27RT 6…" at bounding box center [822, 416] width 1241 height 539
click at [565, 260] on div "51RT 2 13:09 | 17:15" at bounding box center [565, 270] width 53 height 53
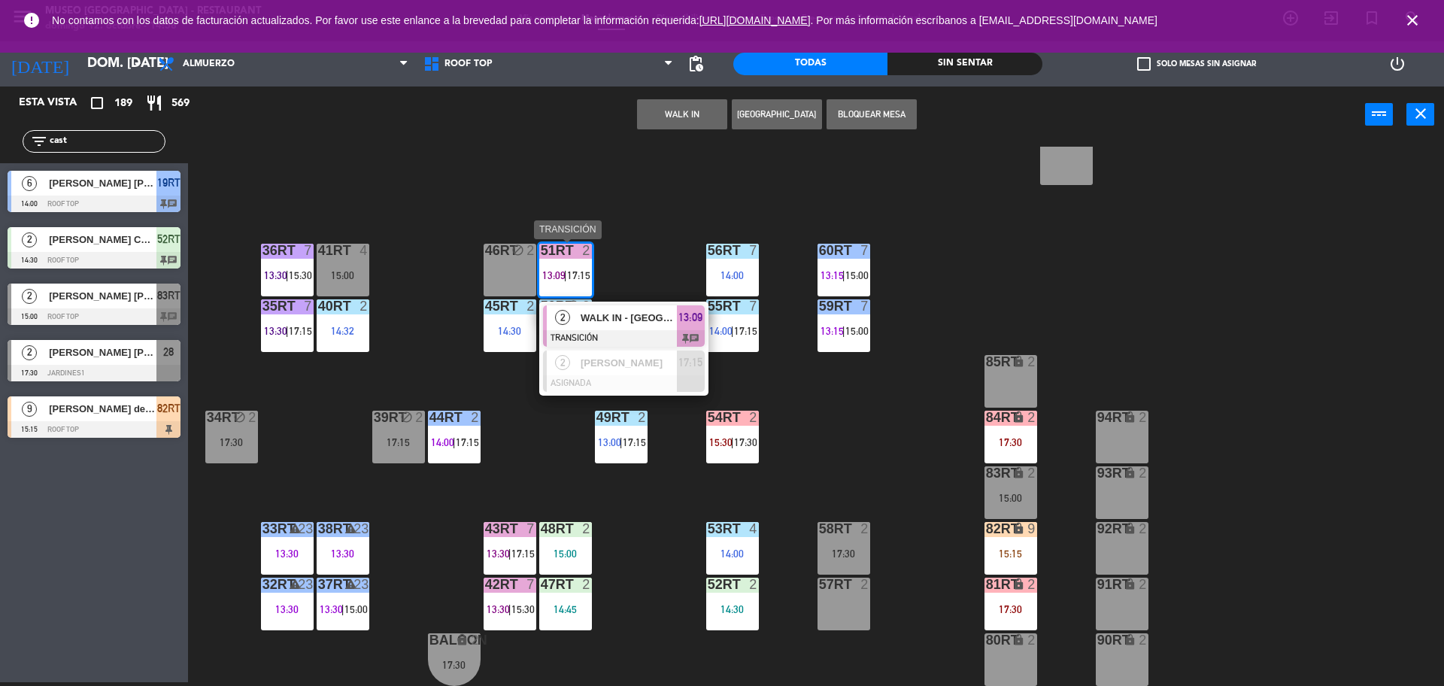
click at [633, 311] on span "WALK IN - [GEOGRAPHIC_DATA]" at bounding box center [628, 318] width 96 height 16
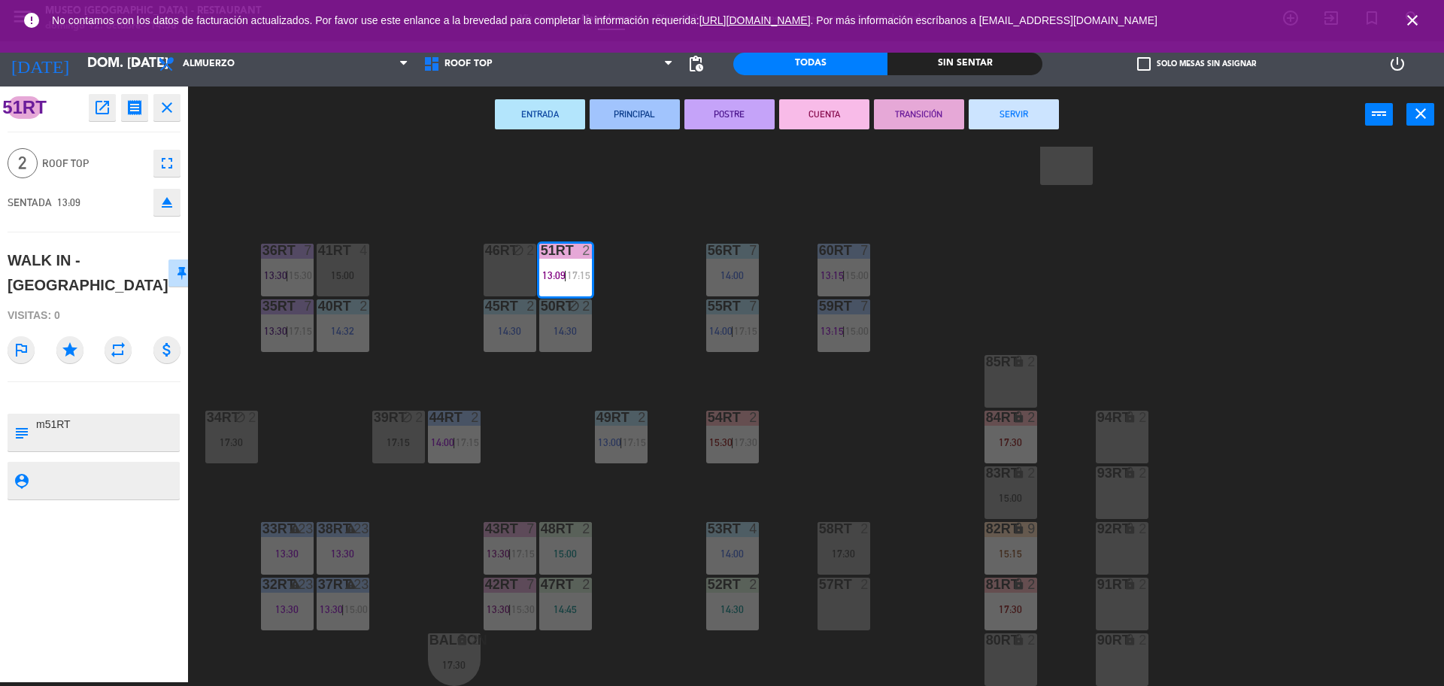
click at [1023, 120] on button "SERVIR" at bounding box center [1013, 114] width 90 height 30
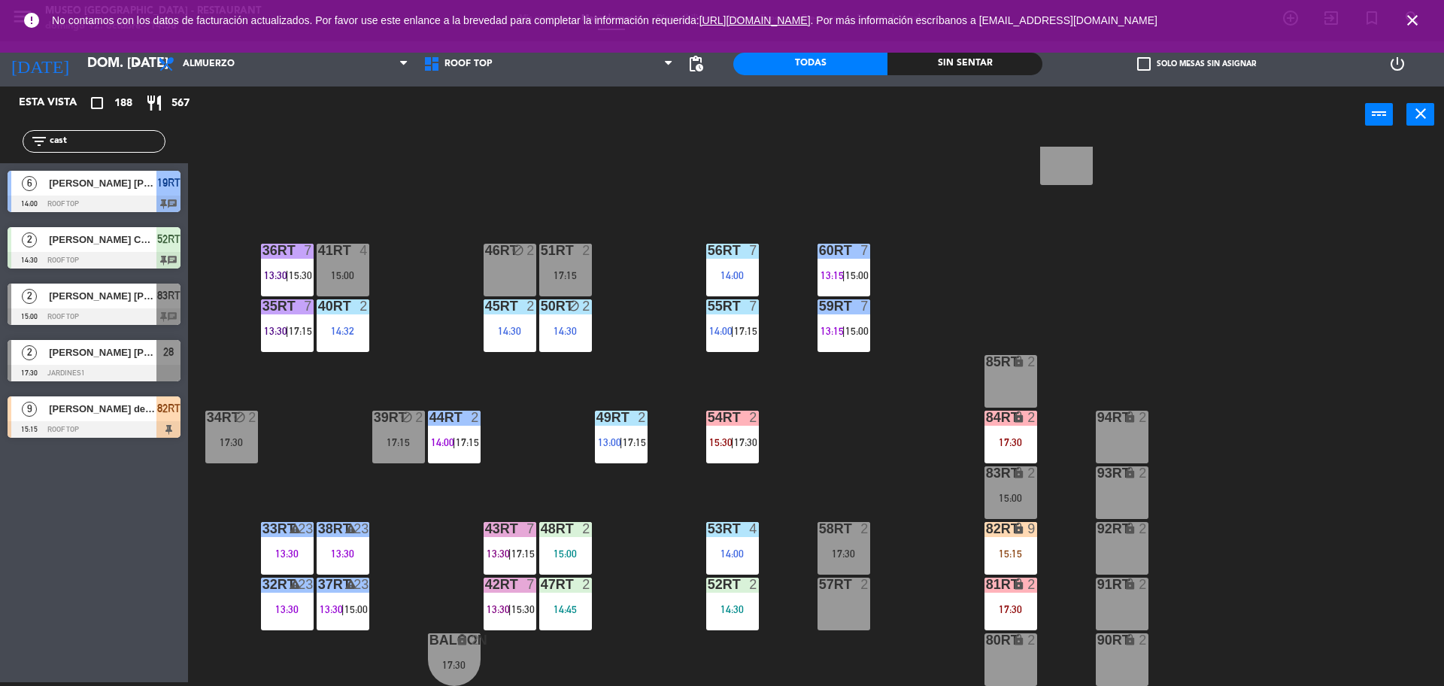
click at [229, 559] on div "18RT 5 13:02 | 15:30 16RT 5 13:15 | 17:00 28RT block 2 80RR lock 2 14:30 27RT 6…" at bounding box center [822, 416] width 1241 height 539
click at [836, 540] on div "58RT 2 17:30" at bounding box center [843, 548] width 53 height 53
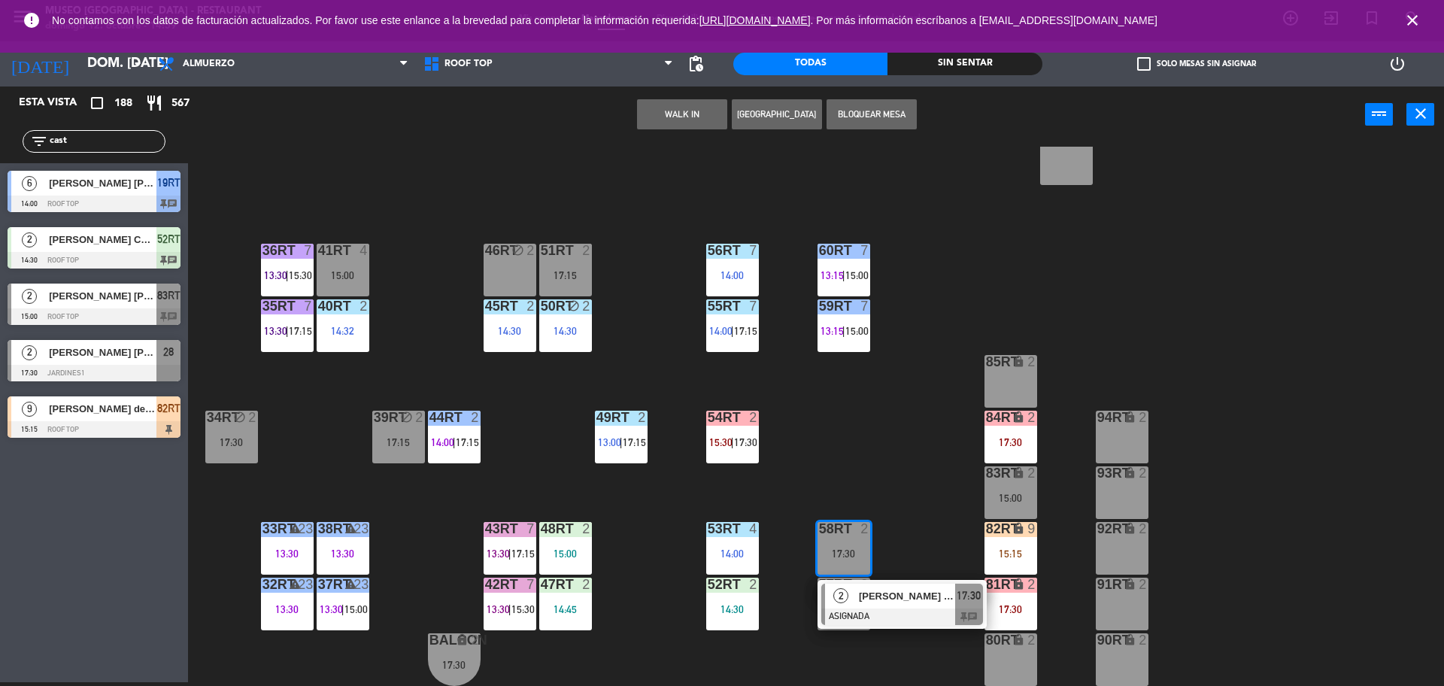
click at [920, 545] on div "18RT 5 13:02 | 15:30 16RT 5 13:15 | 17:00 28RT block 2 80RR lock 2 14:30 27RT 6…" at bounding box center [822, 416] width 1241 height 539
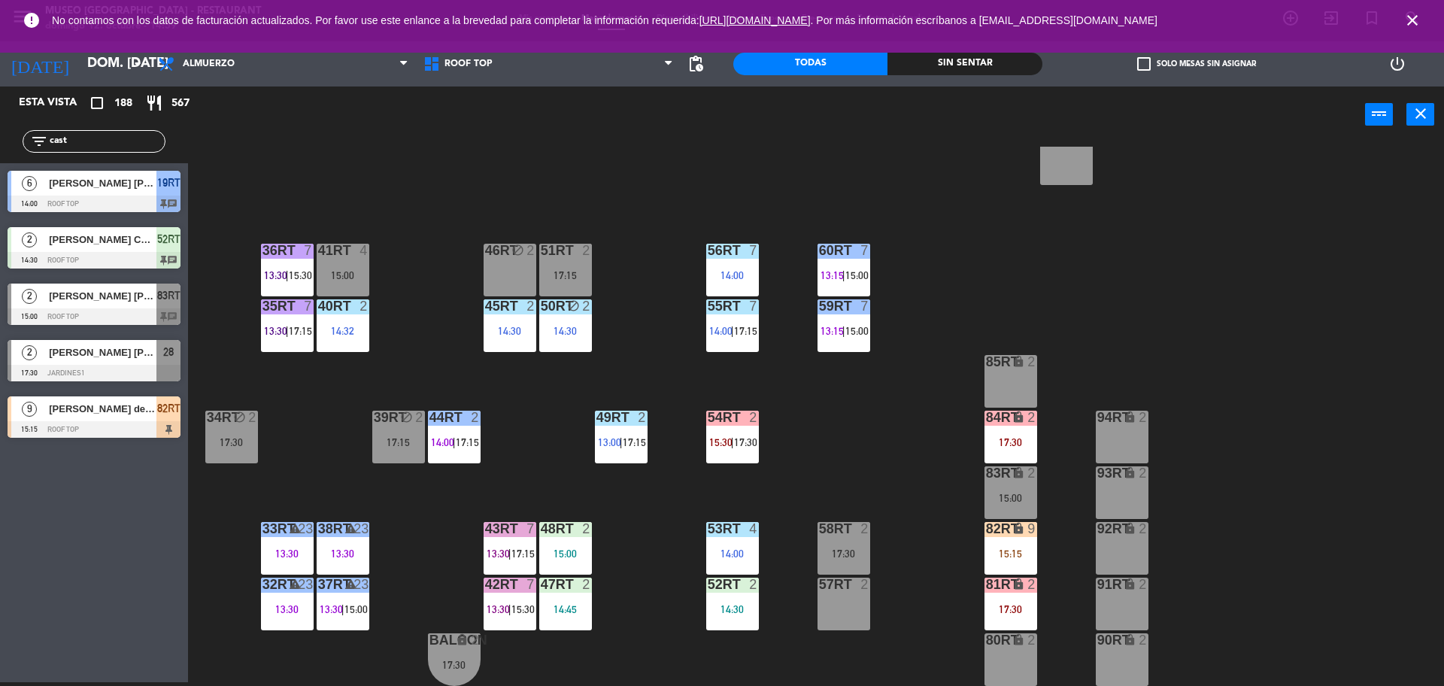
click at [1011, 558] on div "15:15" at bounding box center [1010, 553] width 53 height 11
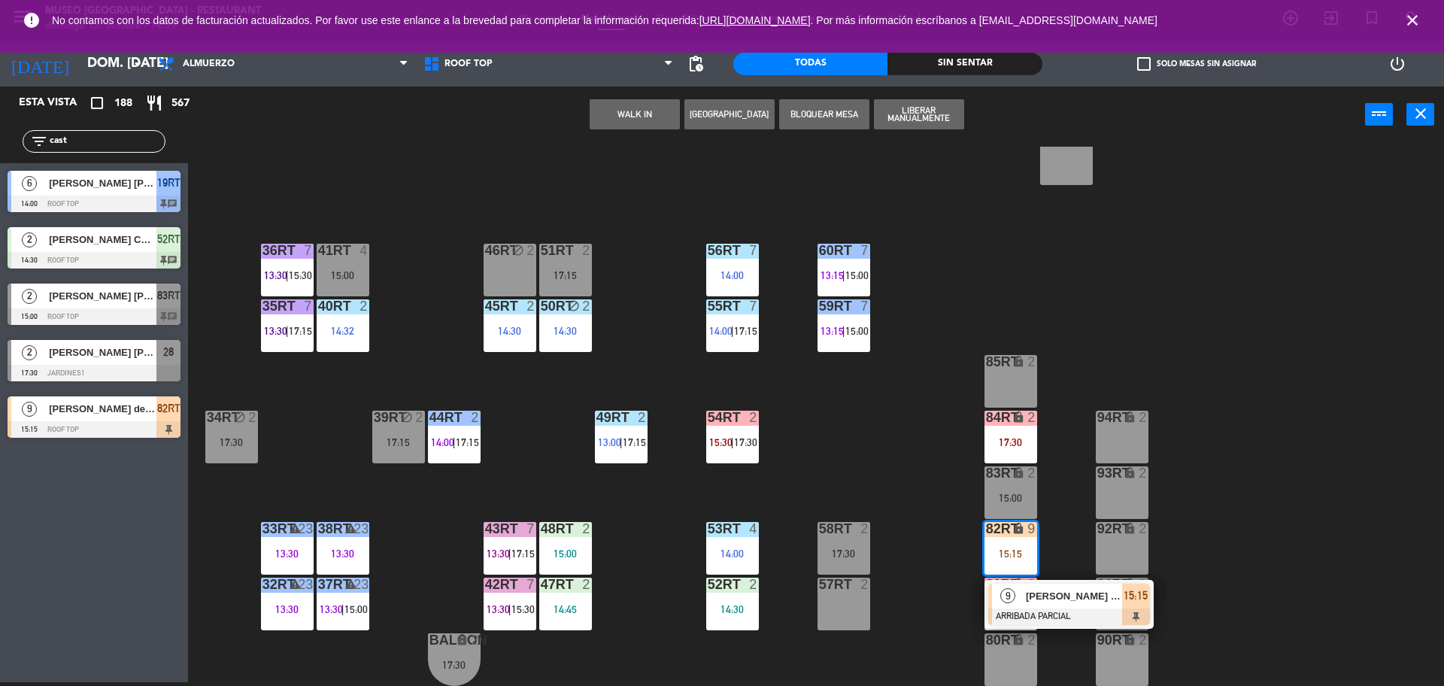
click at [1033, 598] on span "[PERSON_NAME] del [PERSON_NAME]" at bounding box center [1074, 596] width 96 height 16
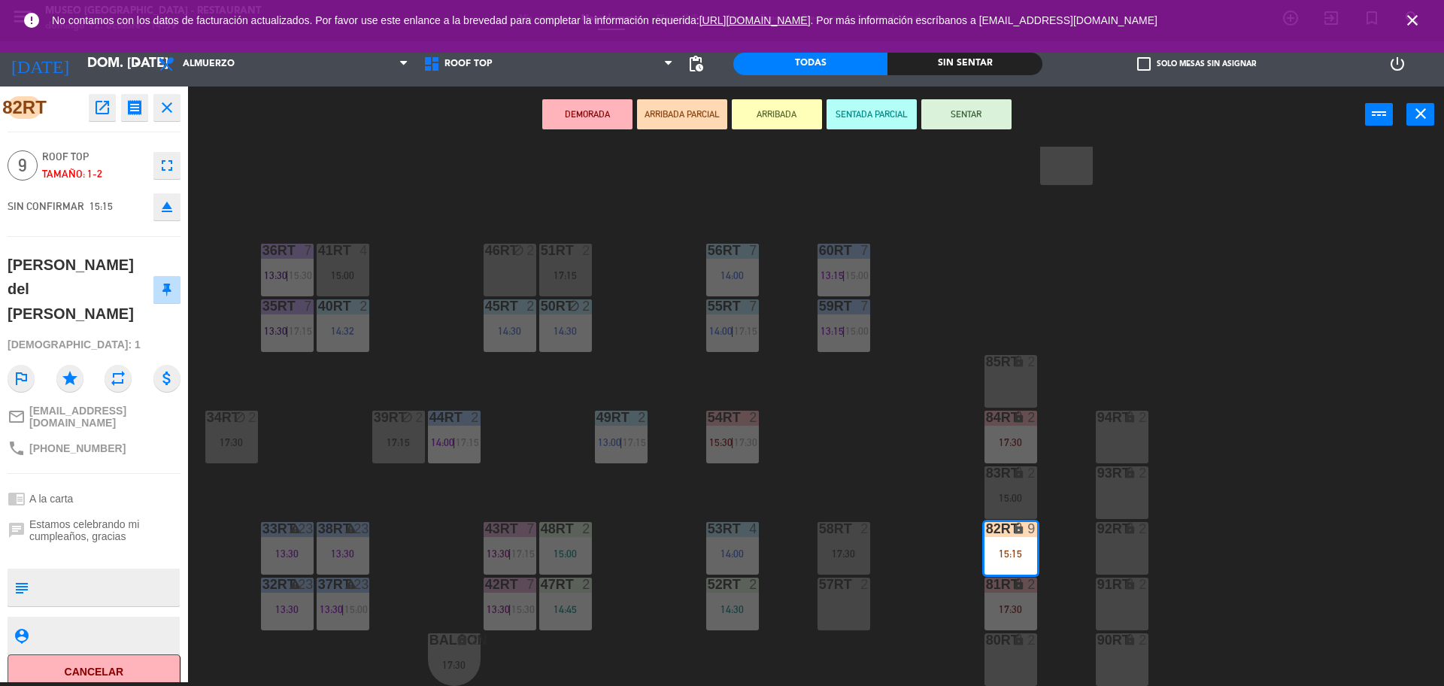
click at [310, 464] on div "18RT 5 13:02 | 15:30 16RT 5 13:15 | 17:00 28RT block 2 80RR lock 2 14:30 27RT 6…" at bounding box center [822, 416] width 1241 height 539
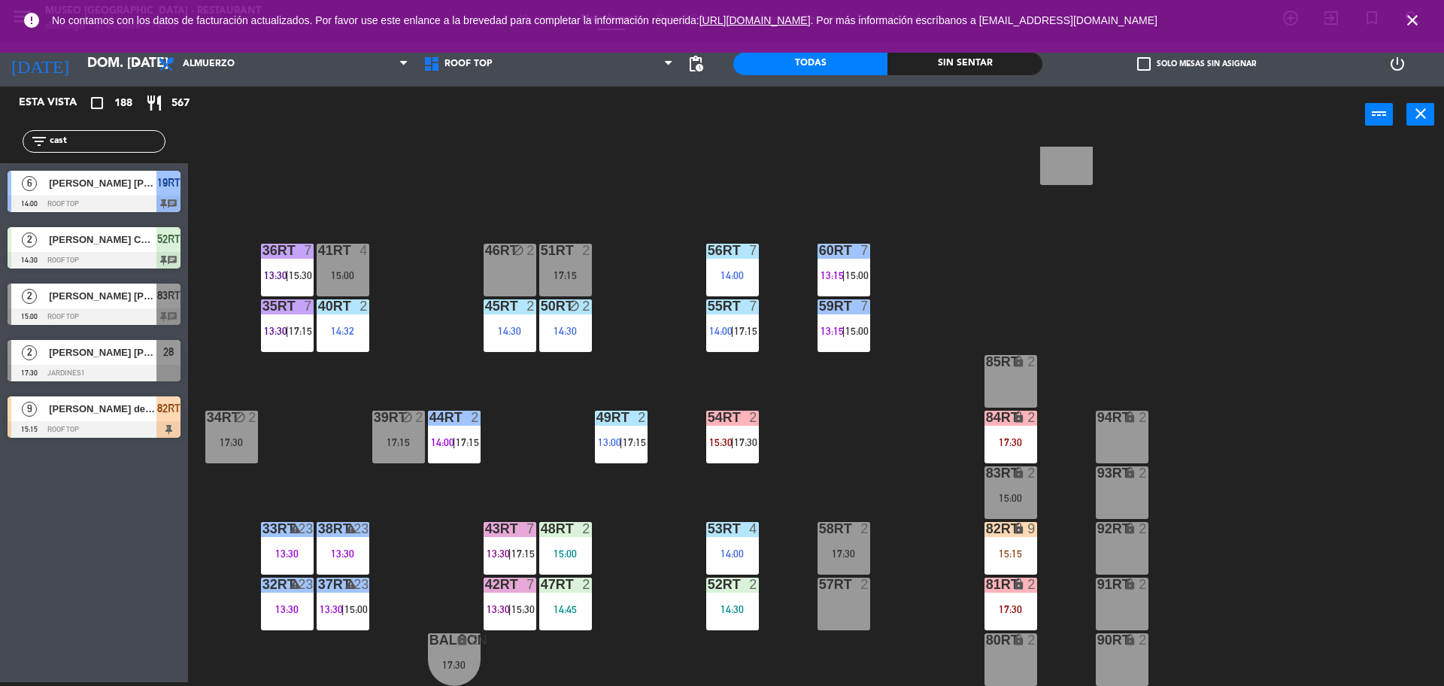
click at [574, 589] on div at bounding box center [565, 584] width 25 height 14
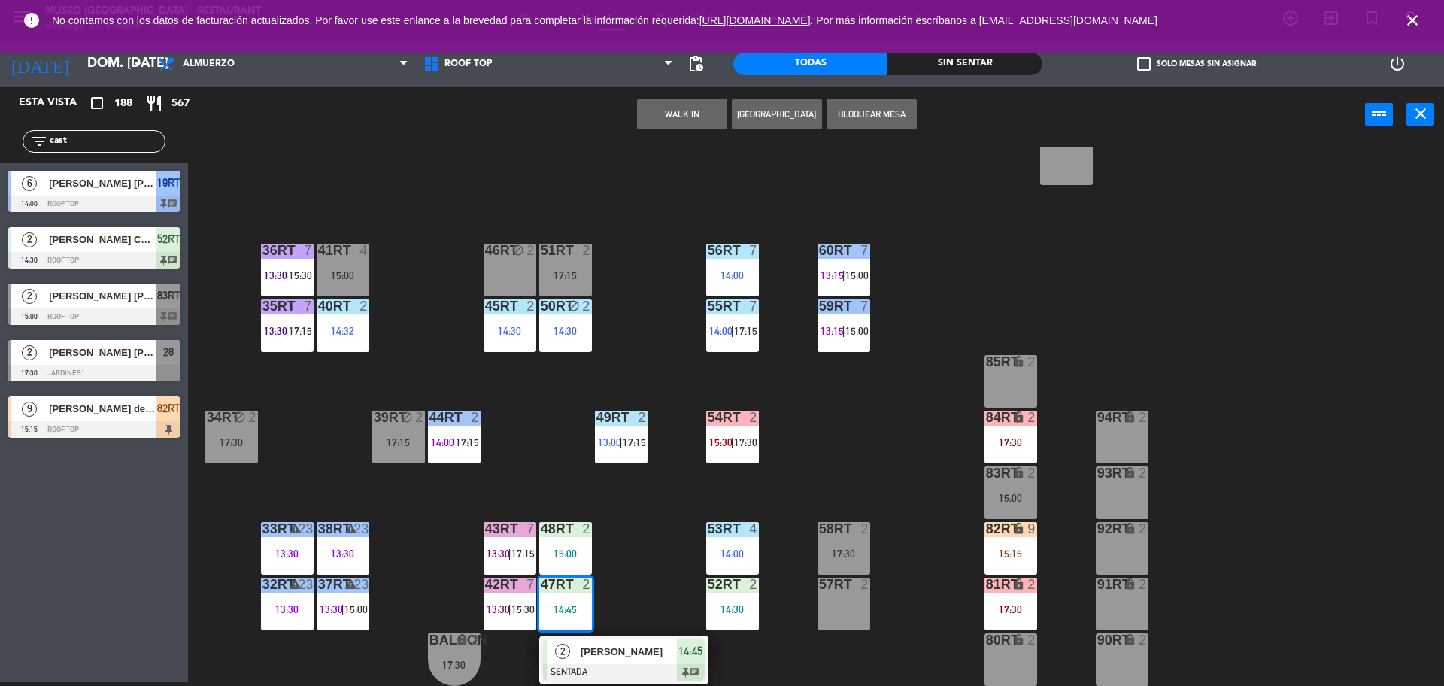
click at [639, 570] on div "18RT 5 13:02 | 15:30 16RT 5 13:15 | 17:00 28RT block 2 80RR lock 2 14:30 27RT 6…" at bounding box center [822, 416] width 1241 height 539
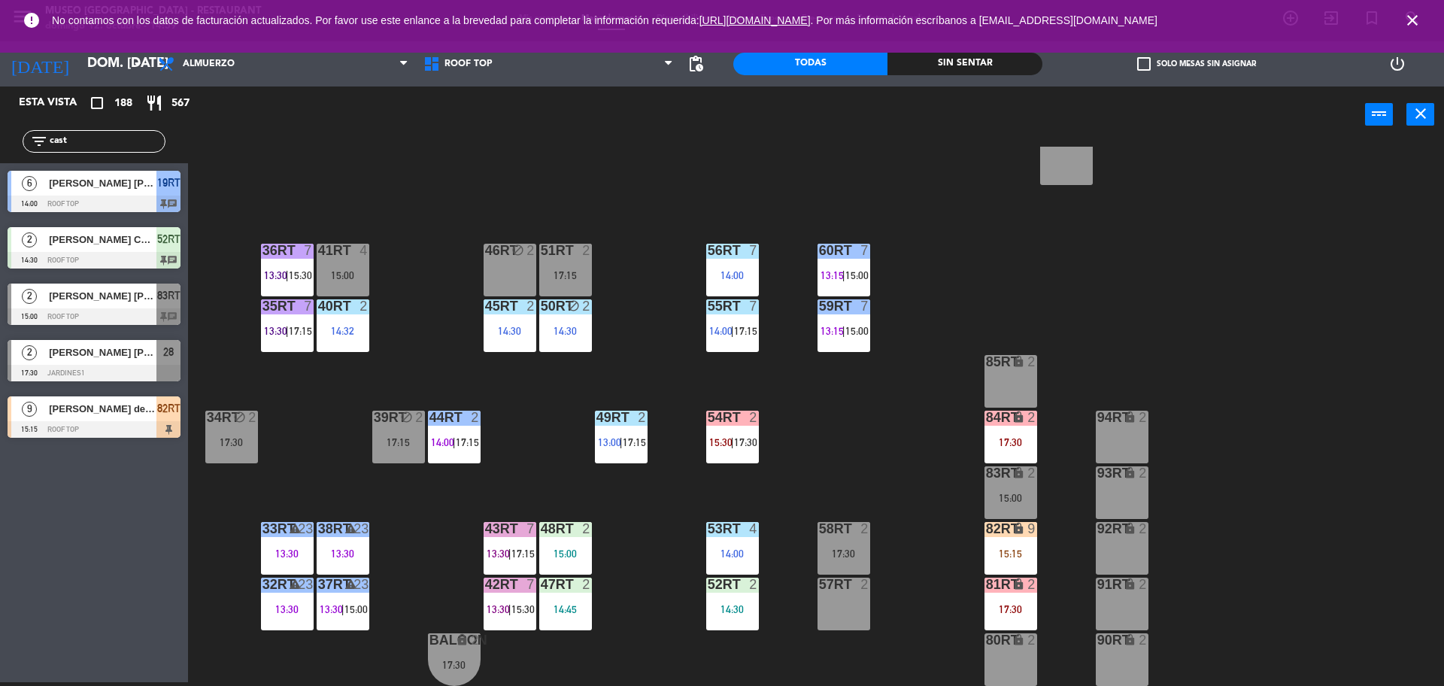
click at [580, 536] on div "48RT 2" at bounding box center [565, 529] width 53 height 15
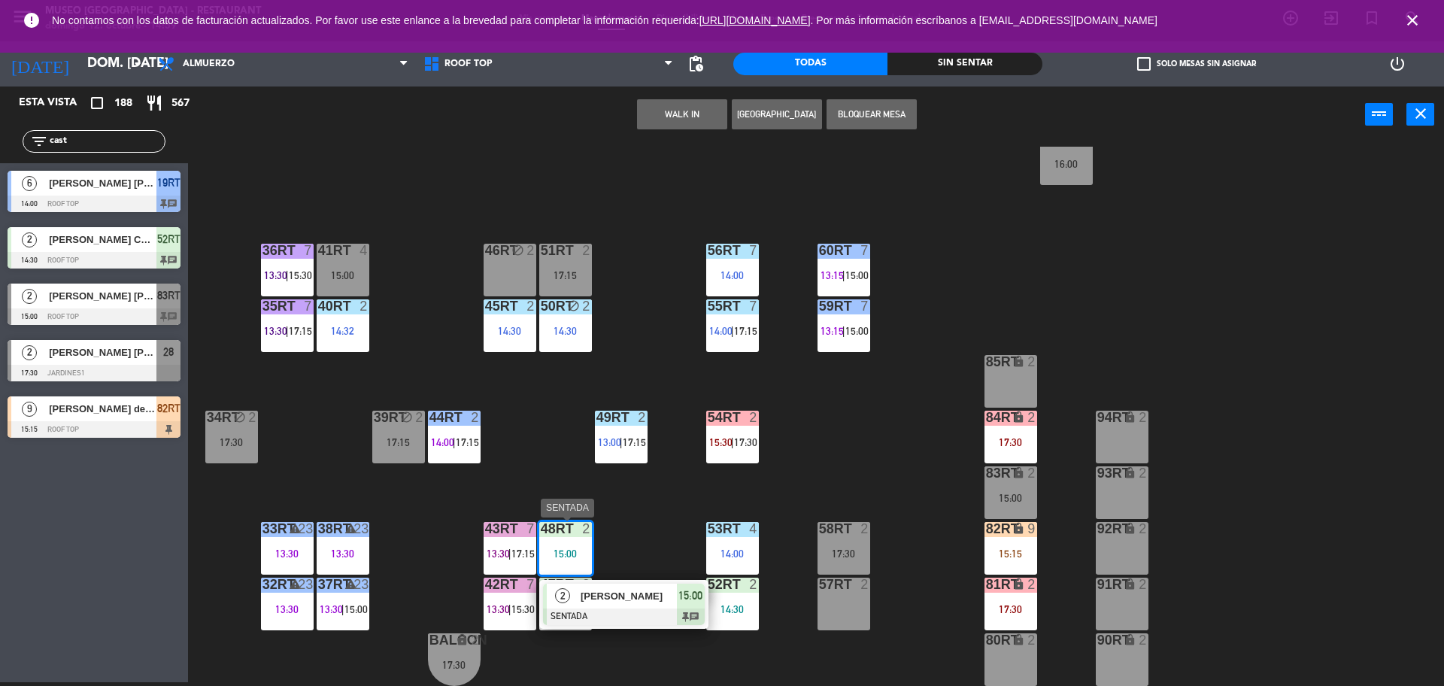
click at [622, 608] on div at bounding box center [624, 616] width 162 height 17
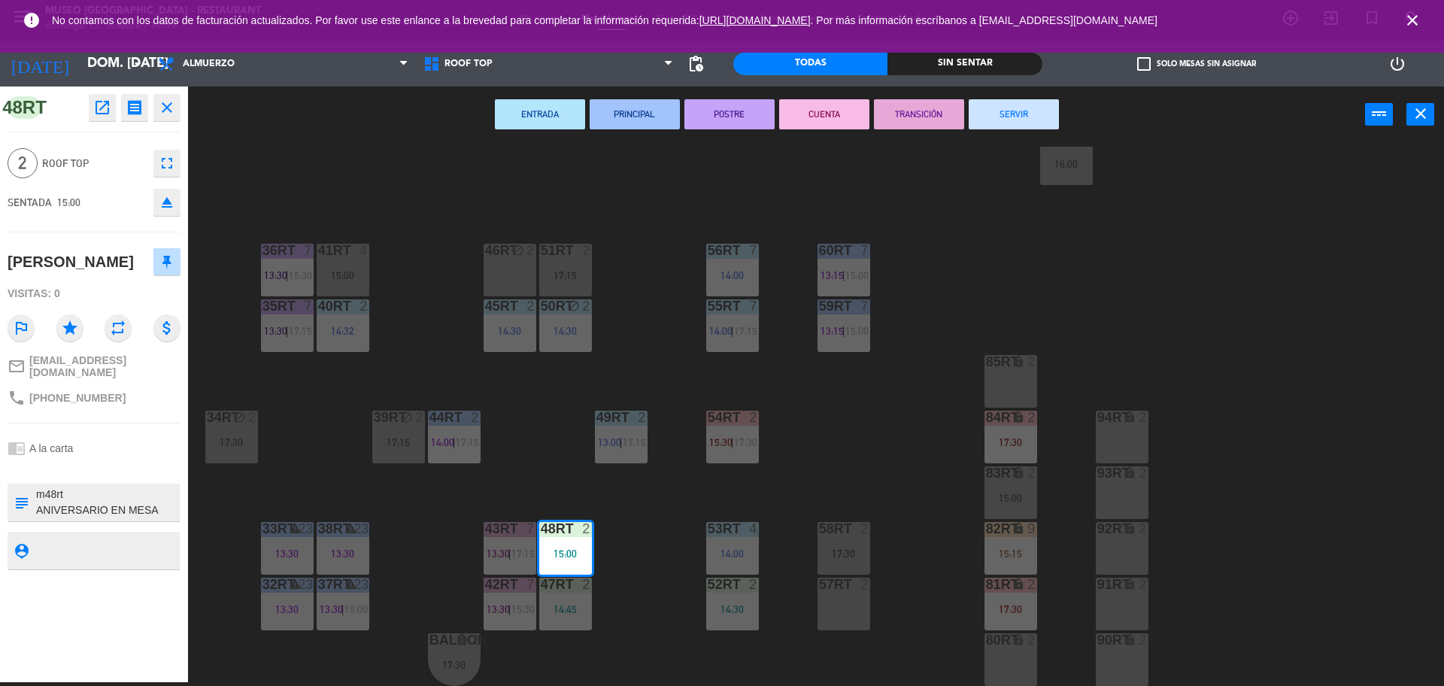
click at [467, 504] on div "18RT 5 13:02 | 15:30 16RT 5 13:15 | 17:00 28RT block 2 80RR lock 2 14:30 27RT 6…" at bounding box center [822, 416] width 1241 height 539
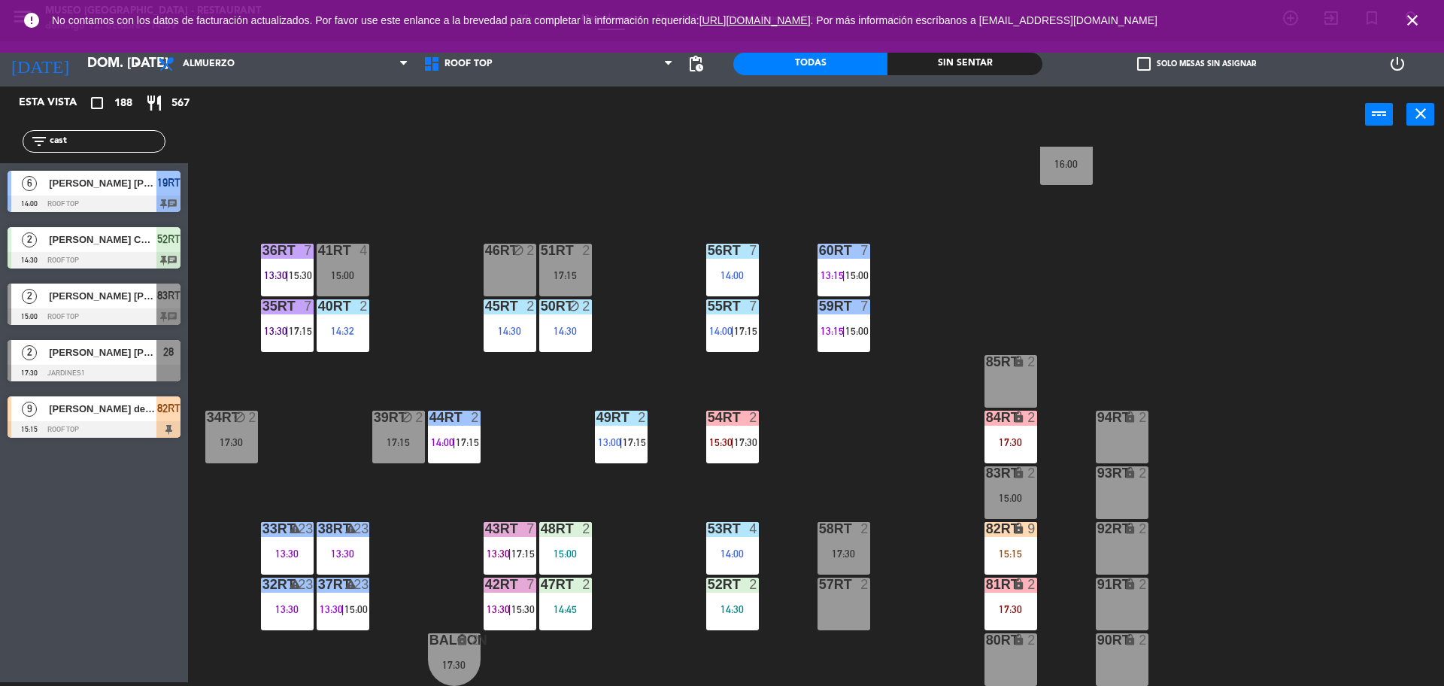
click at [626, 436] on span "17:15" at bounding box center [634, 442] width 23 height 12
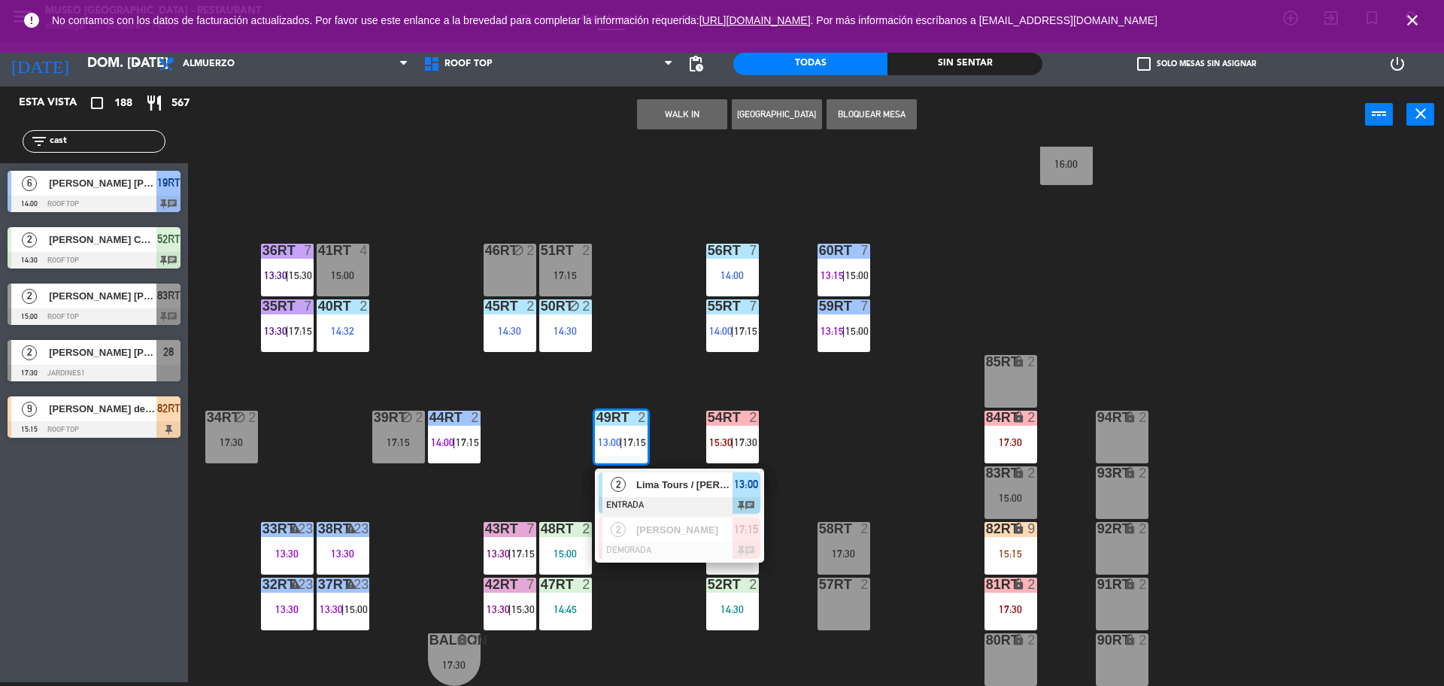
click at [693, 507] on div at bounding box center [679, 505] width 162 height 17
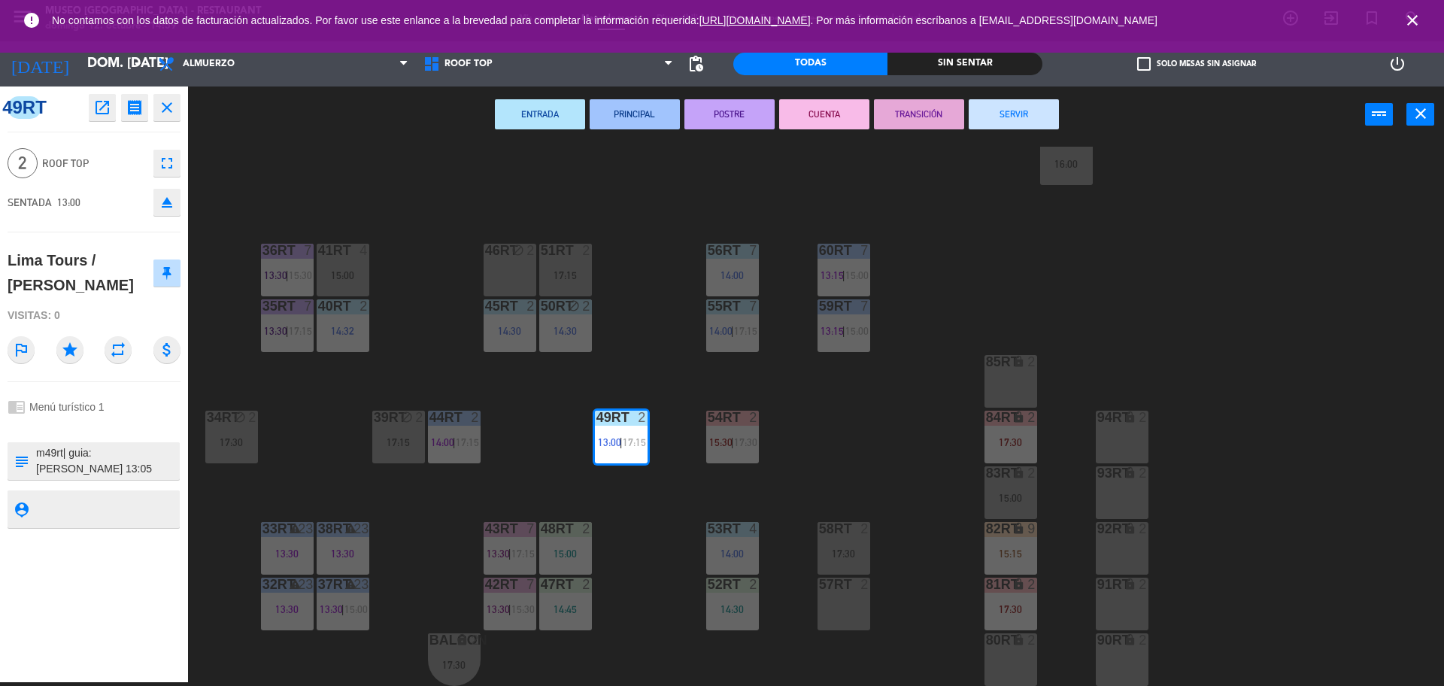
click at [983, 105] on button "SERVIR" at bounding box center [1013, 114] width 90 height 30
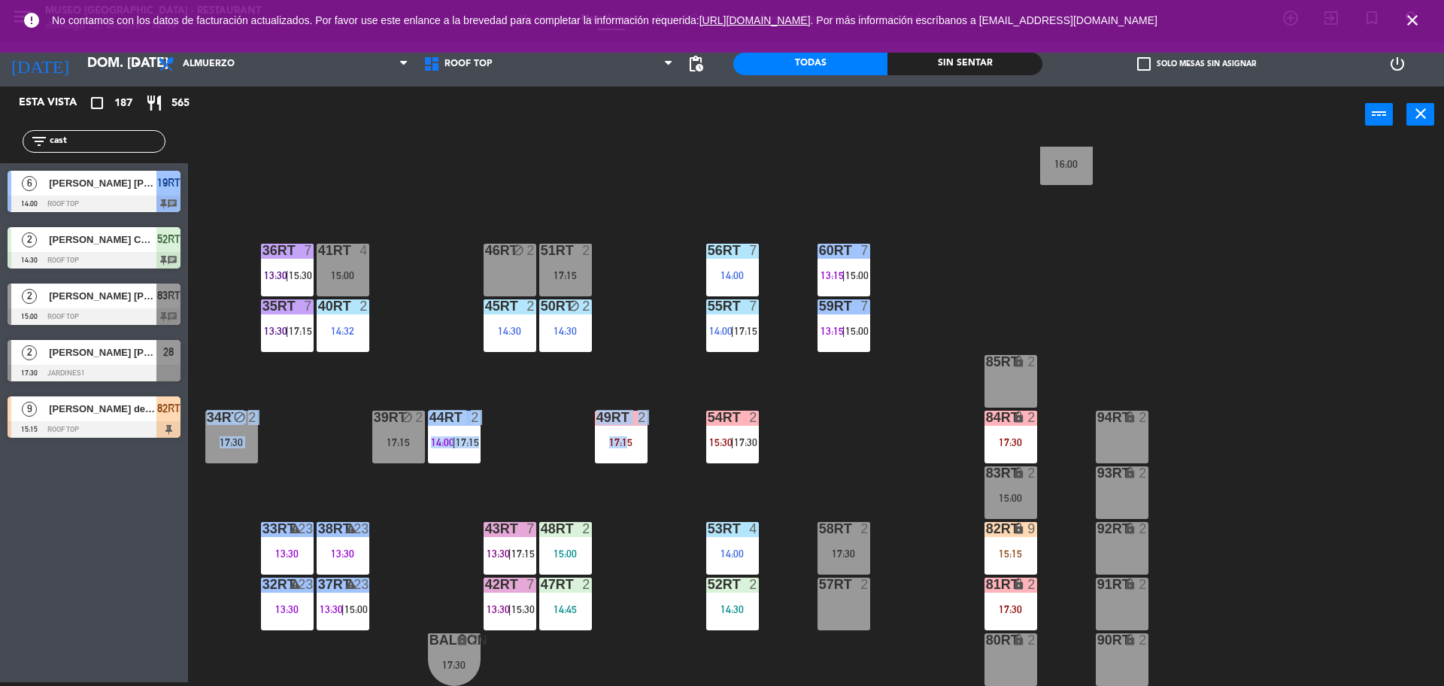
drag, startPoint x: 623, startPoint y: 454, endPoint x: 691, endPoint y: 485, distance: 75.0
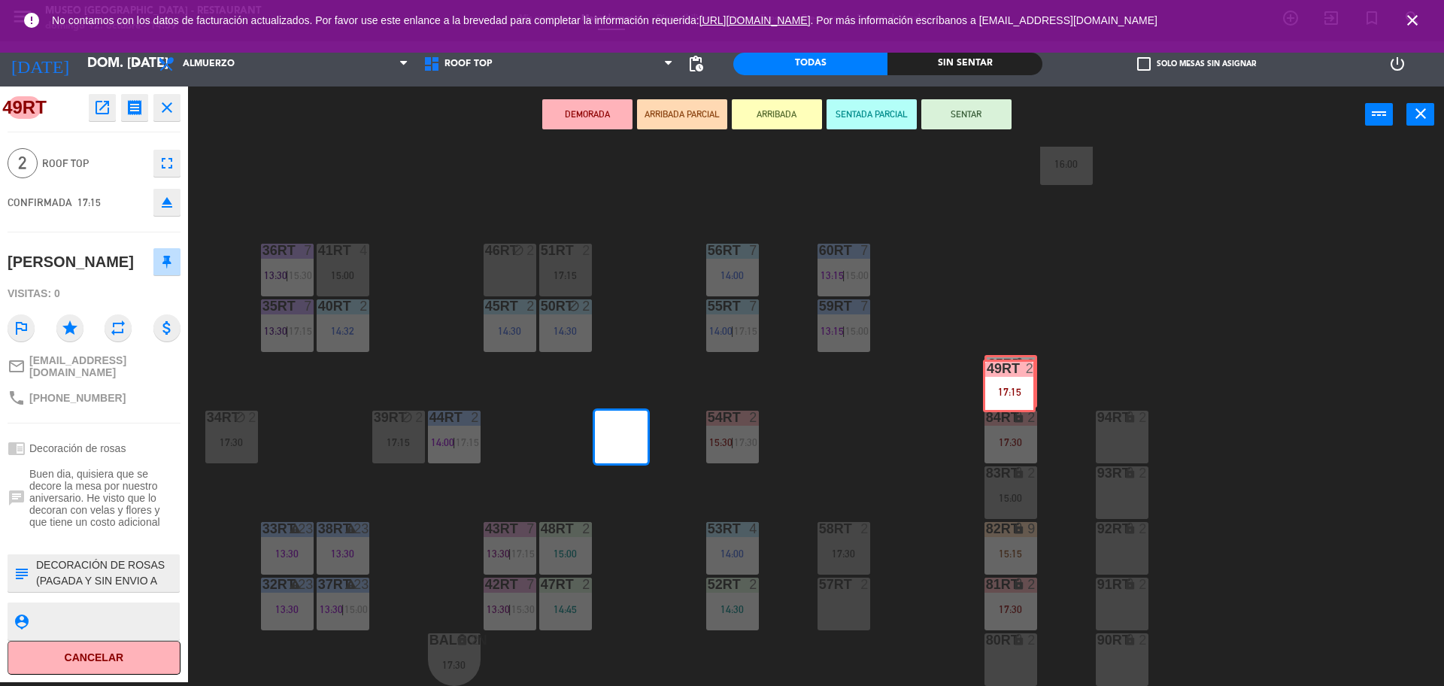
drag, startPoint x: 619, startPoint y: 443, endPoint x: 1007, endPoint y: 392, distance: 392.1
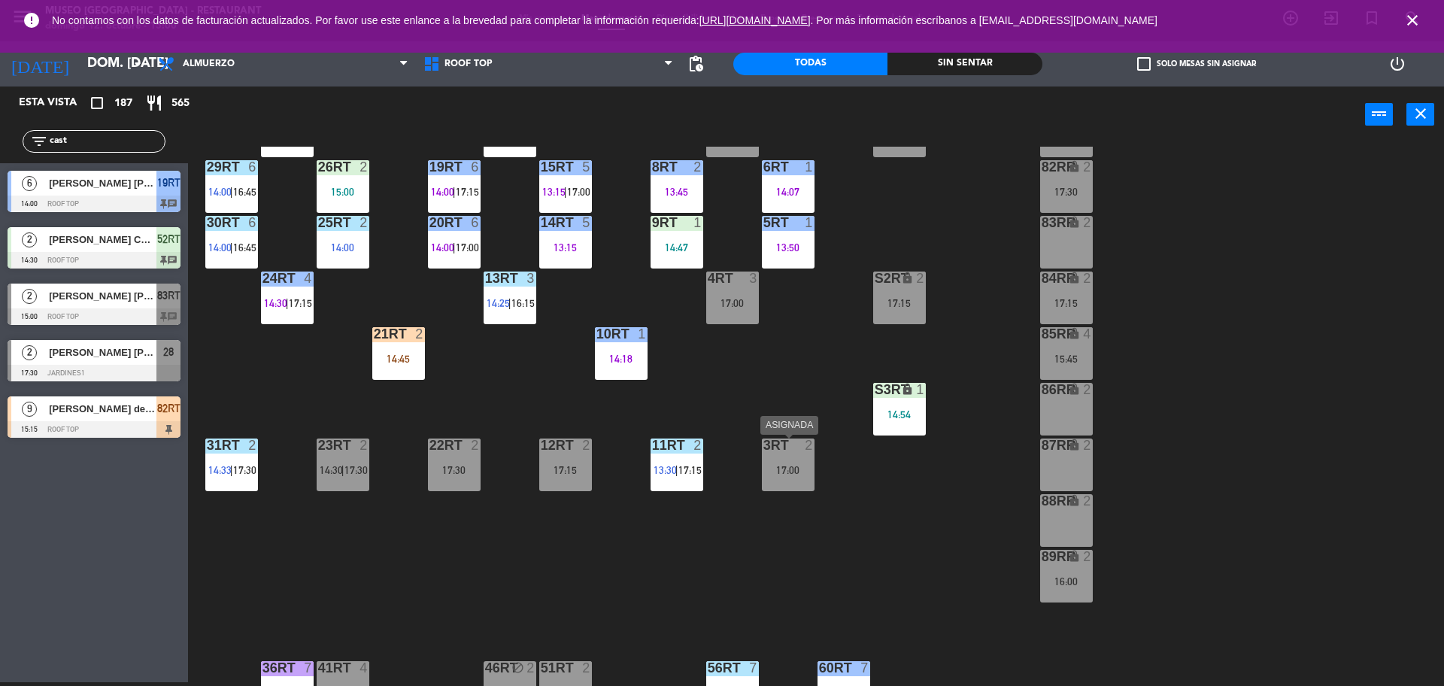
scroll to position [179, 0]
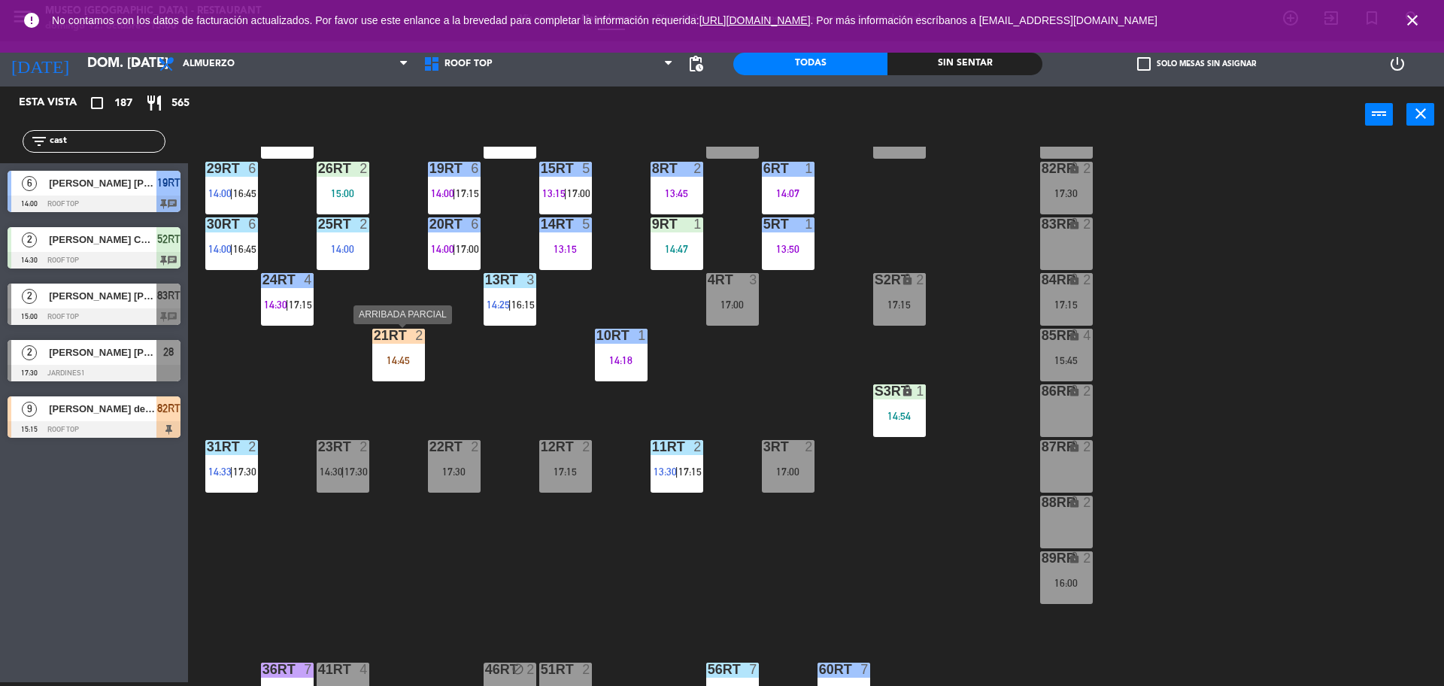
click at [401, 355] on div "14:45" at bounding box center [398, 360] width 53 height 11
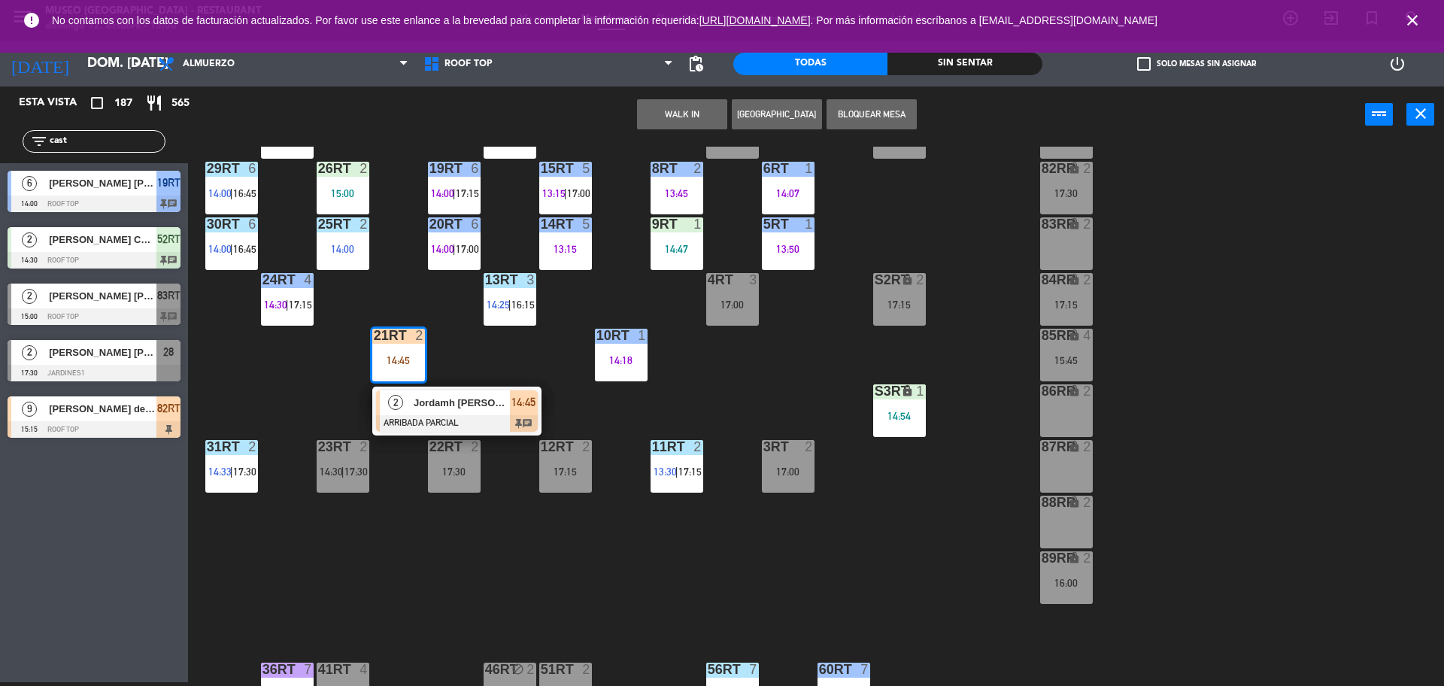
click at [439, 401] on span "Jordamh [PERSON_NAME]" at bounding box center [462, 403] width 96 height 16
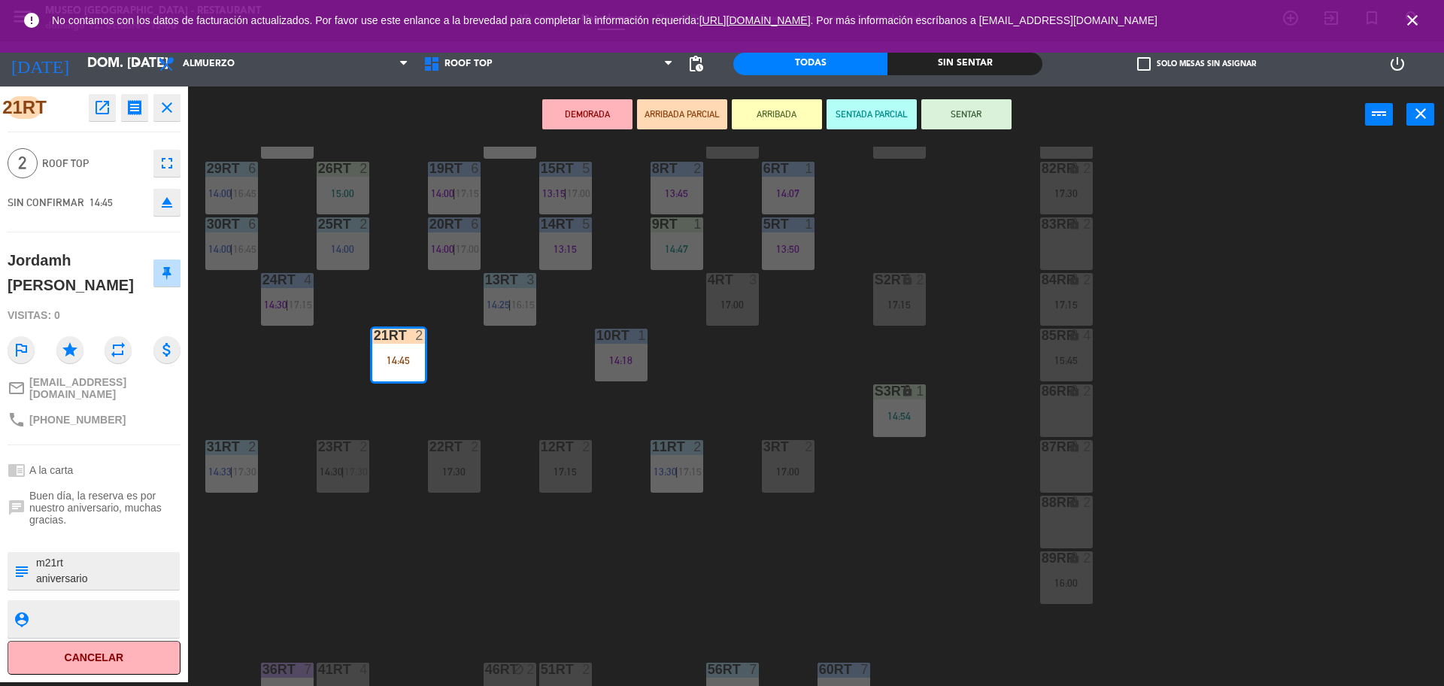
click at [951, 117] on button "SENTAR" at bounding box center [966, 114] width 90 height 30
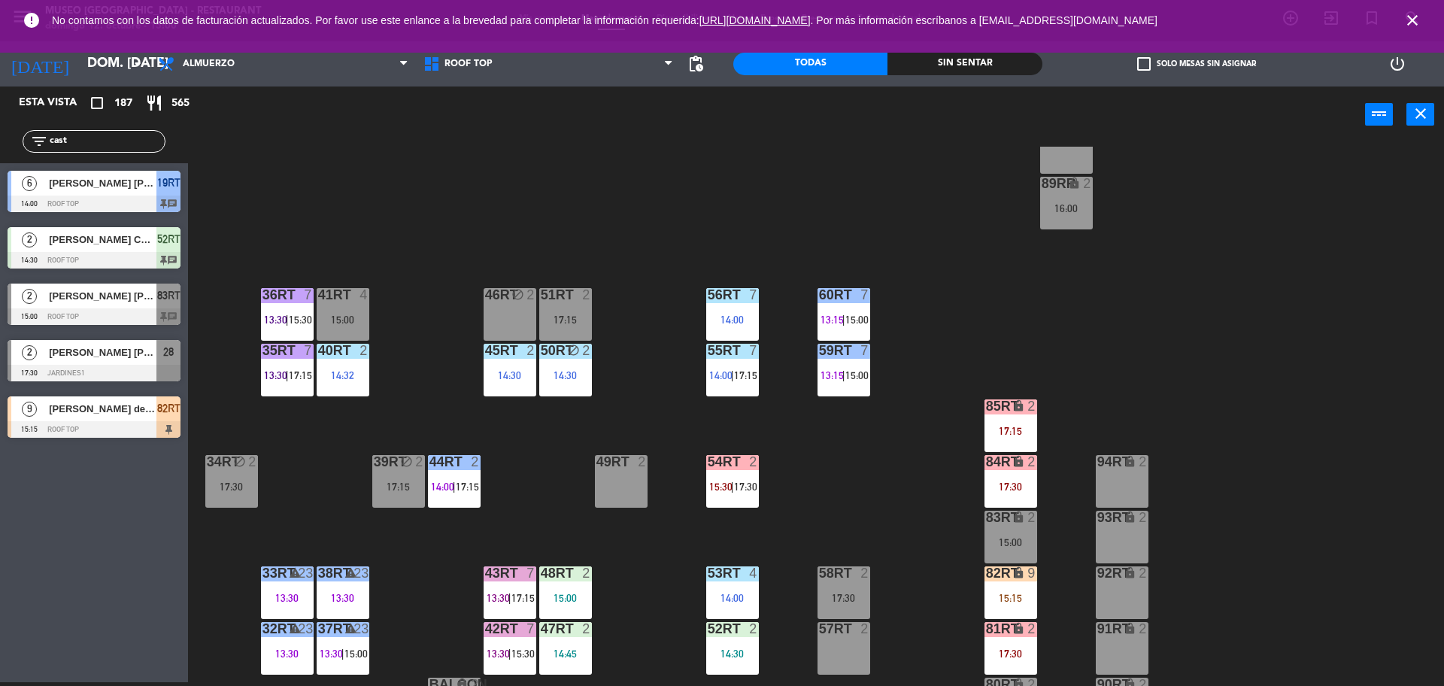
scroll to position [598, 0]
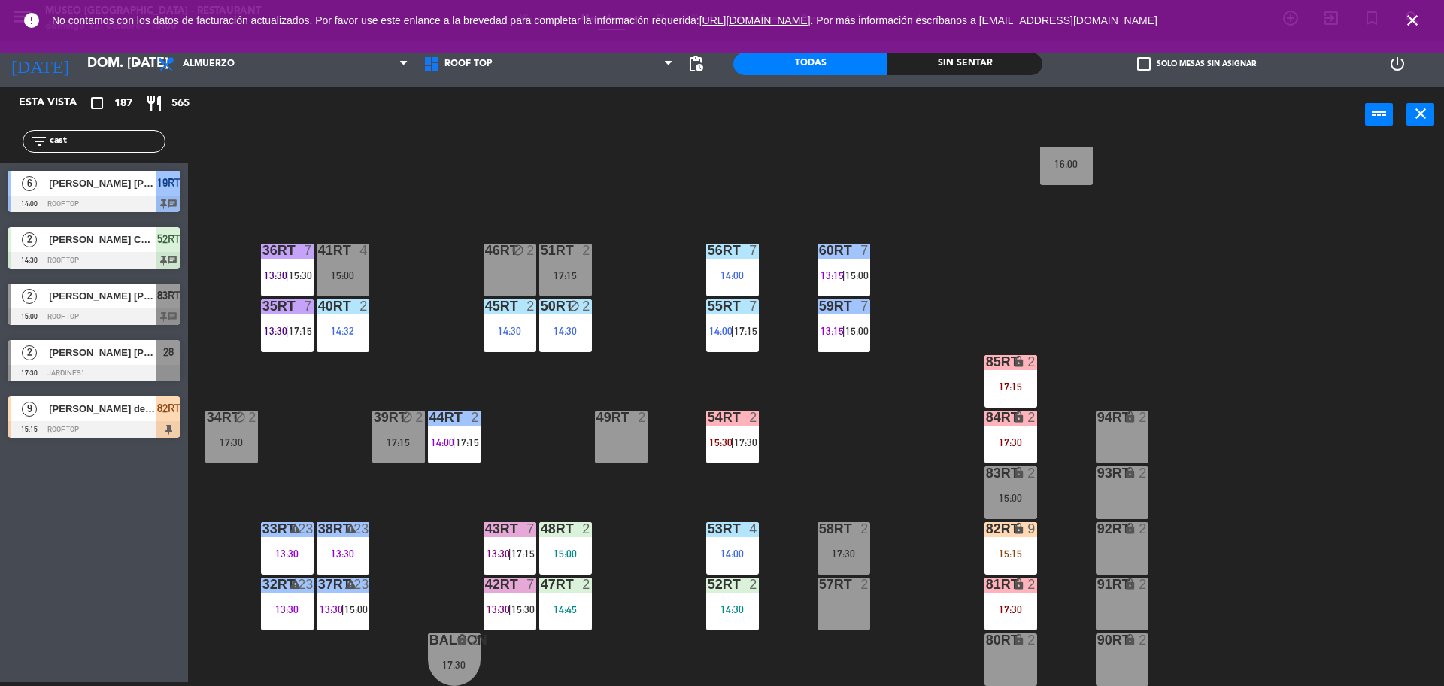
click at [872, 460] on div "18RT 5 13:02 | 15:30 16RT 5 13:15 | 17:00 28RT block 2 80RR lock 2 14:30 27RT 6…" at bounding box center [822, 416] width 1241 height 539
click at [510, 529] on div at bounding box center [509, 529] width 25 height 14
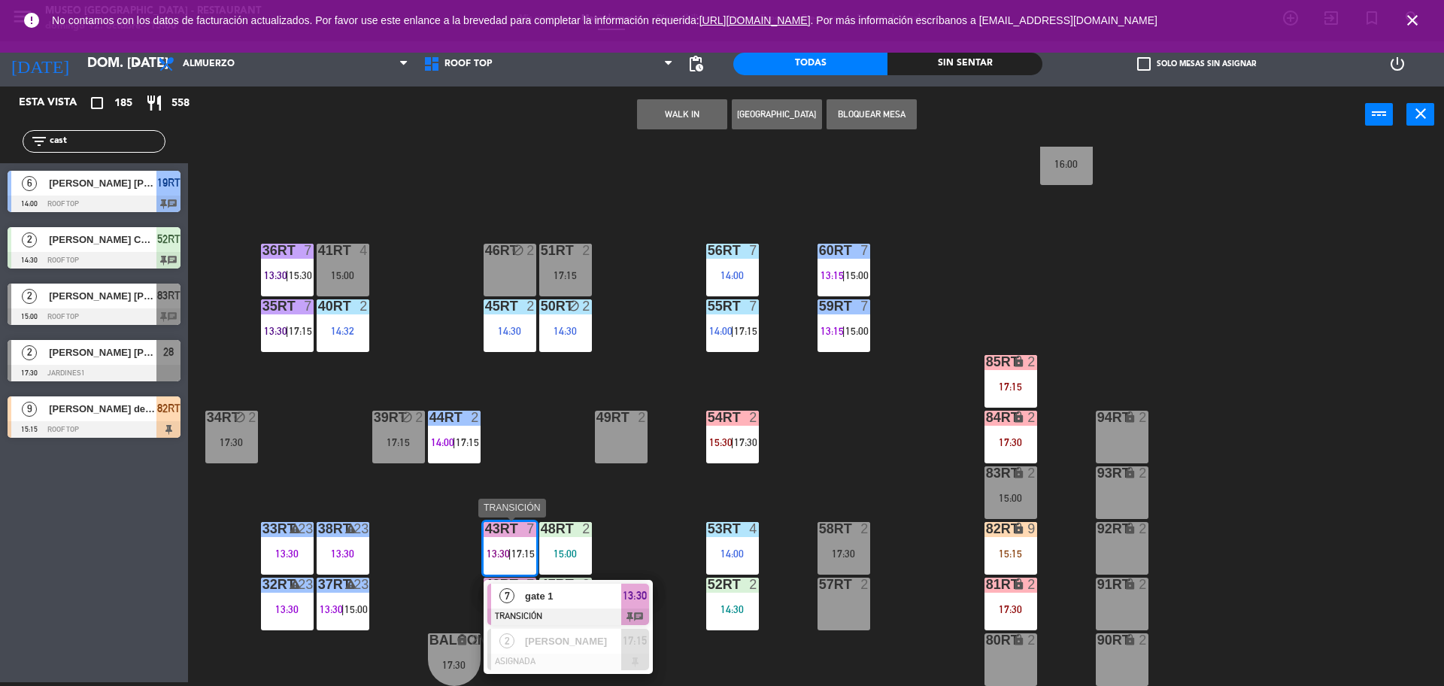
click at [571, 602] on span "gate 1" at bounding box center [573, 596] width 96 height 16
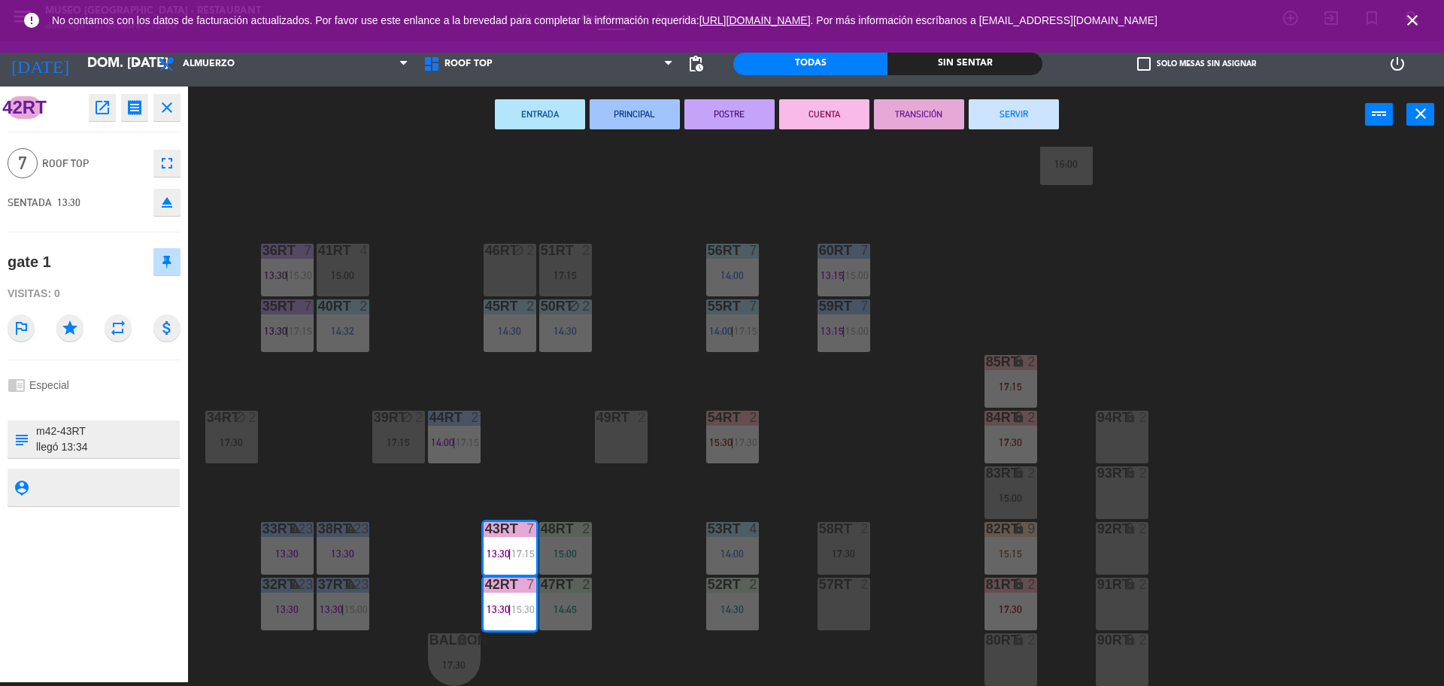
click at [1003, 115] on button "SERVIR" at bounding box center [1013, 114] width 90 height 30
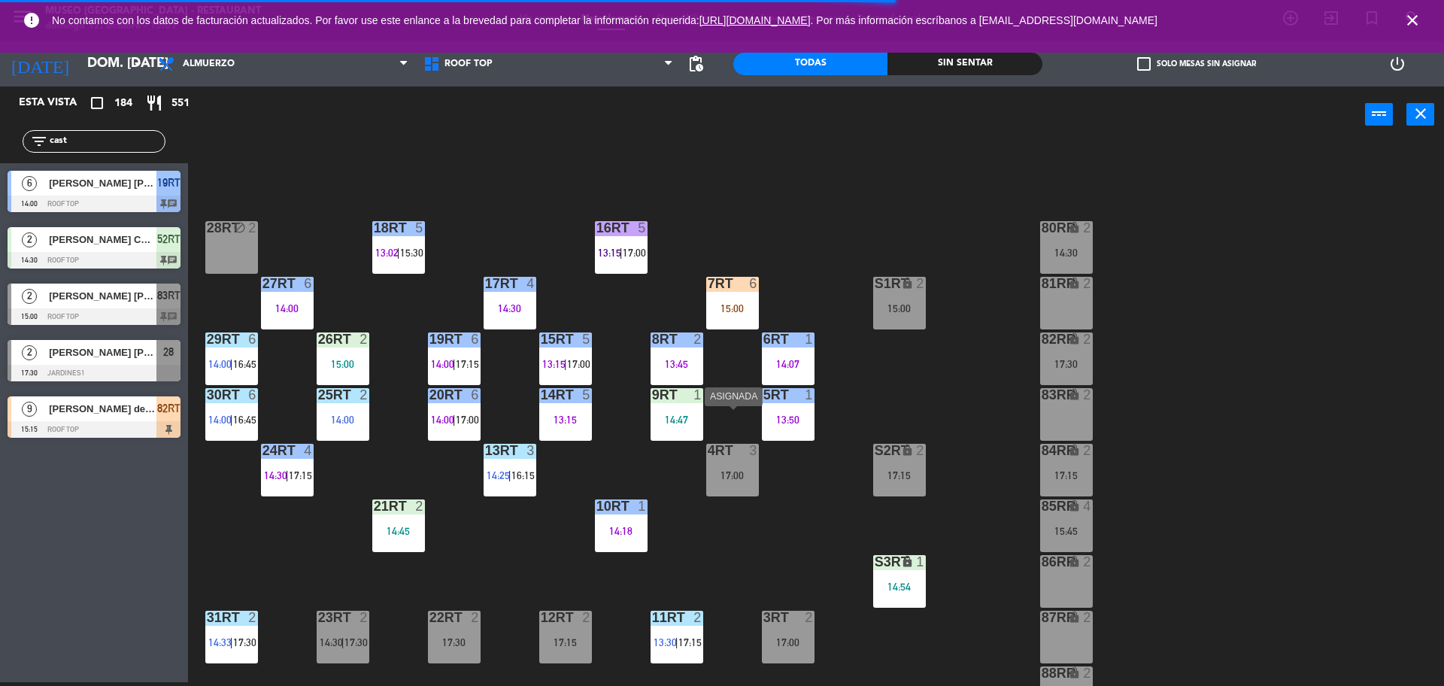
scroll to position [0, 0]
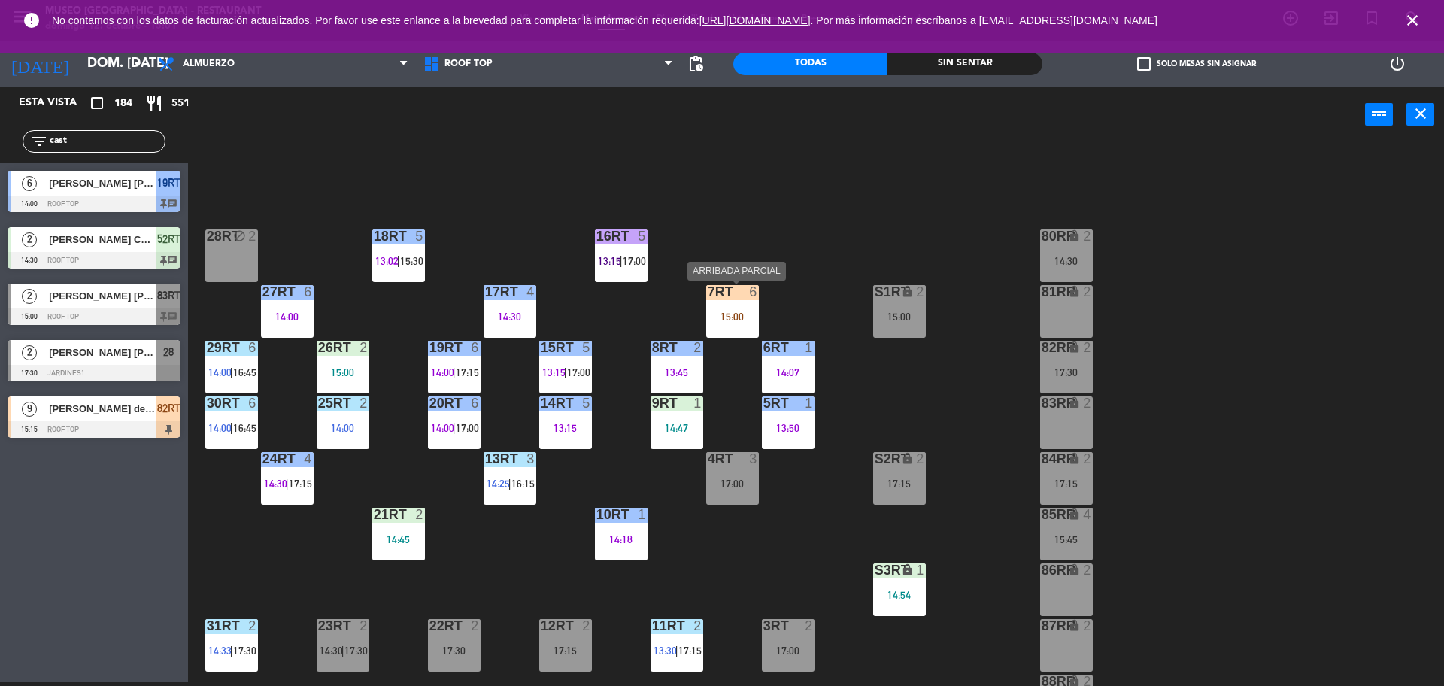
click at [727, 318] on div "15:00" at bounding box center [732, 316] width 53 height 11
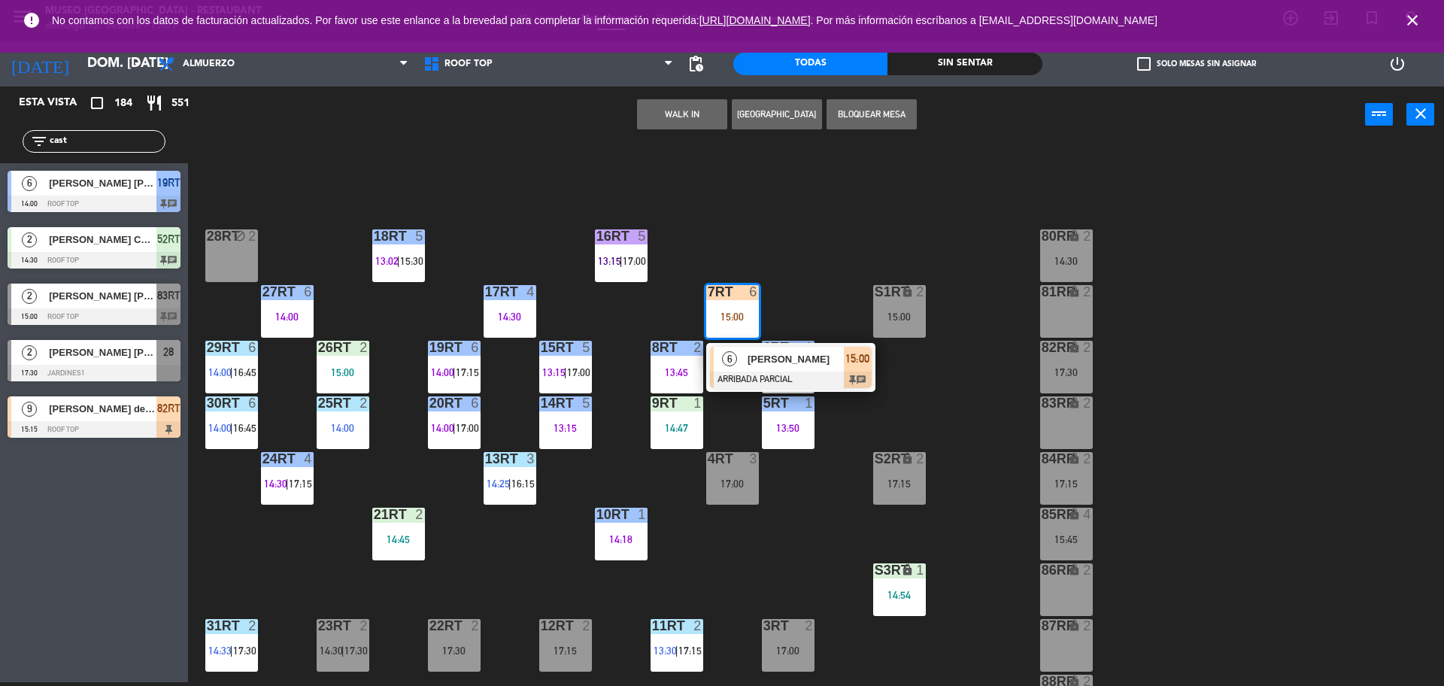
click at [839, 274] on div "18RT 5 13:02 | 15:30 16RT 5 13:15 | 17:00 28RT block 2 80RR lock 2 14:30 27RT 6…" at bounding box center [822, 416] width 1241 height 539
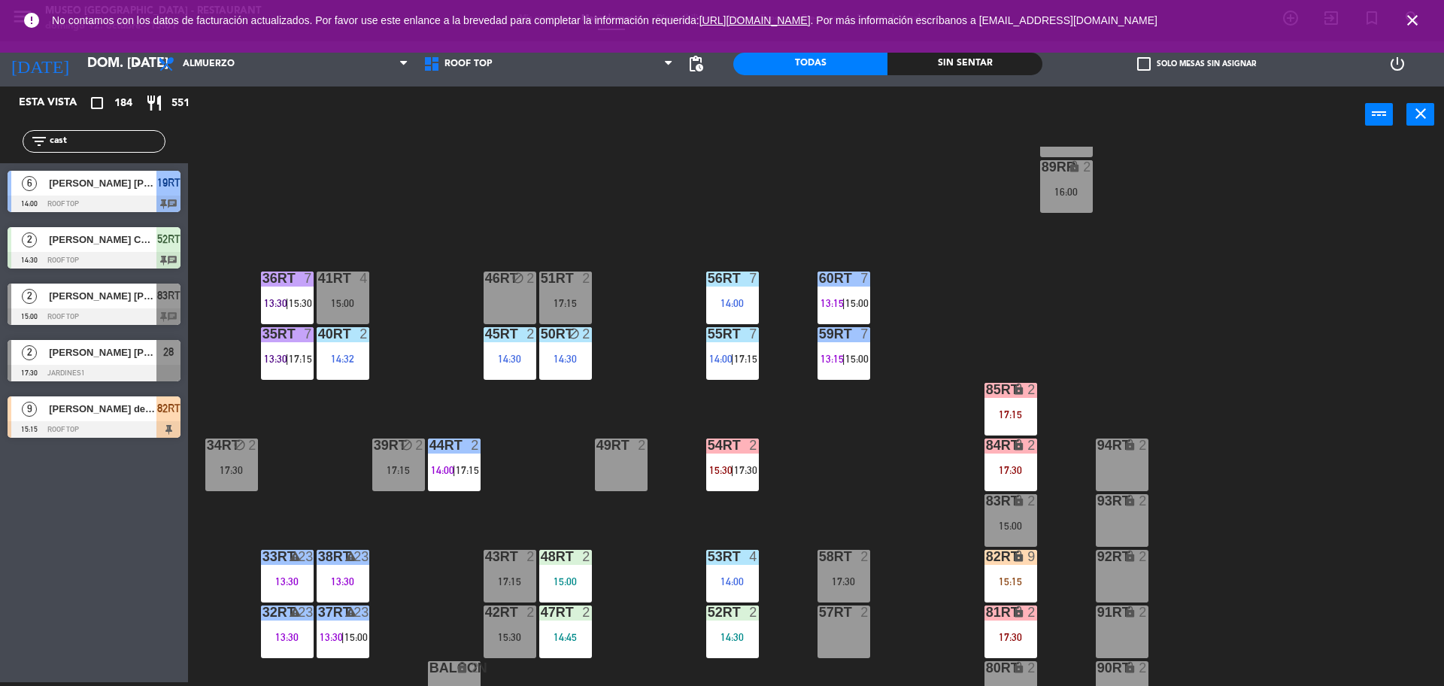
scroll to position [598, 0]
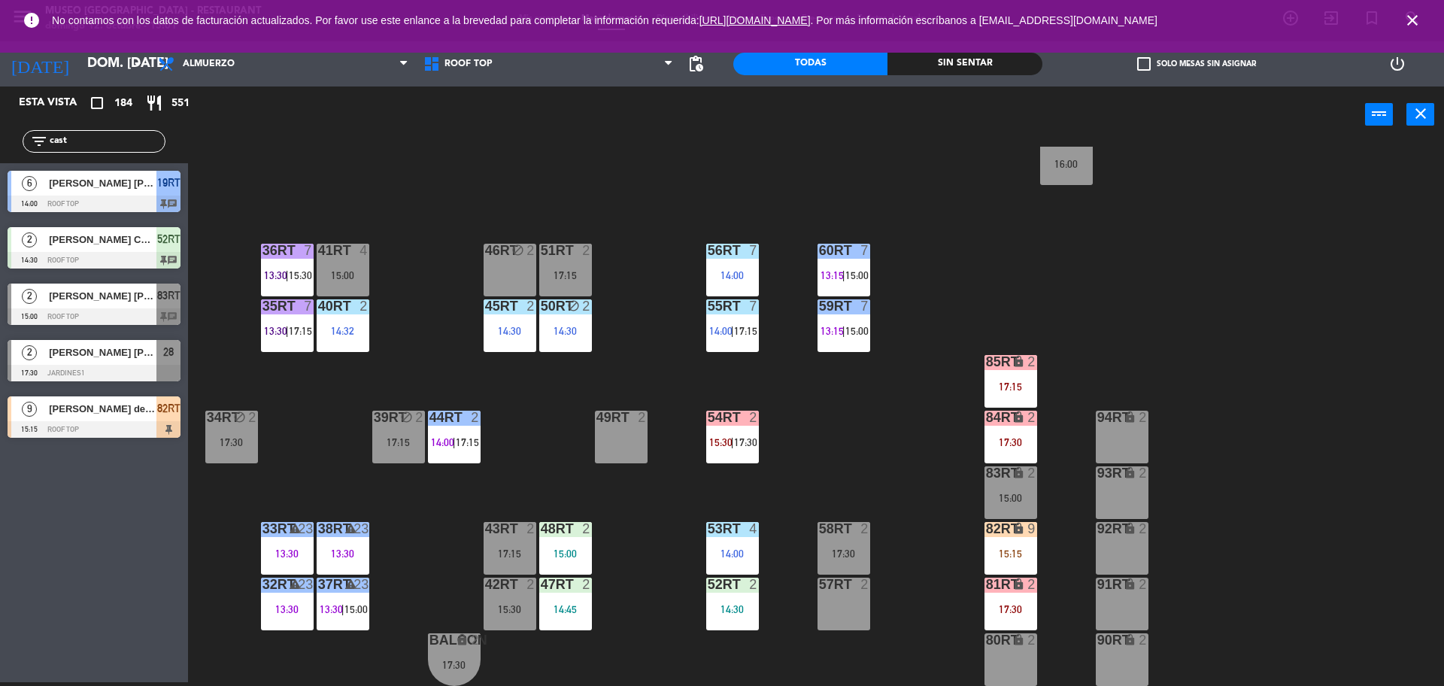
click at [1019, 548] on div "15:15" at bounding box center [1010, 553] width 53 height 11
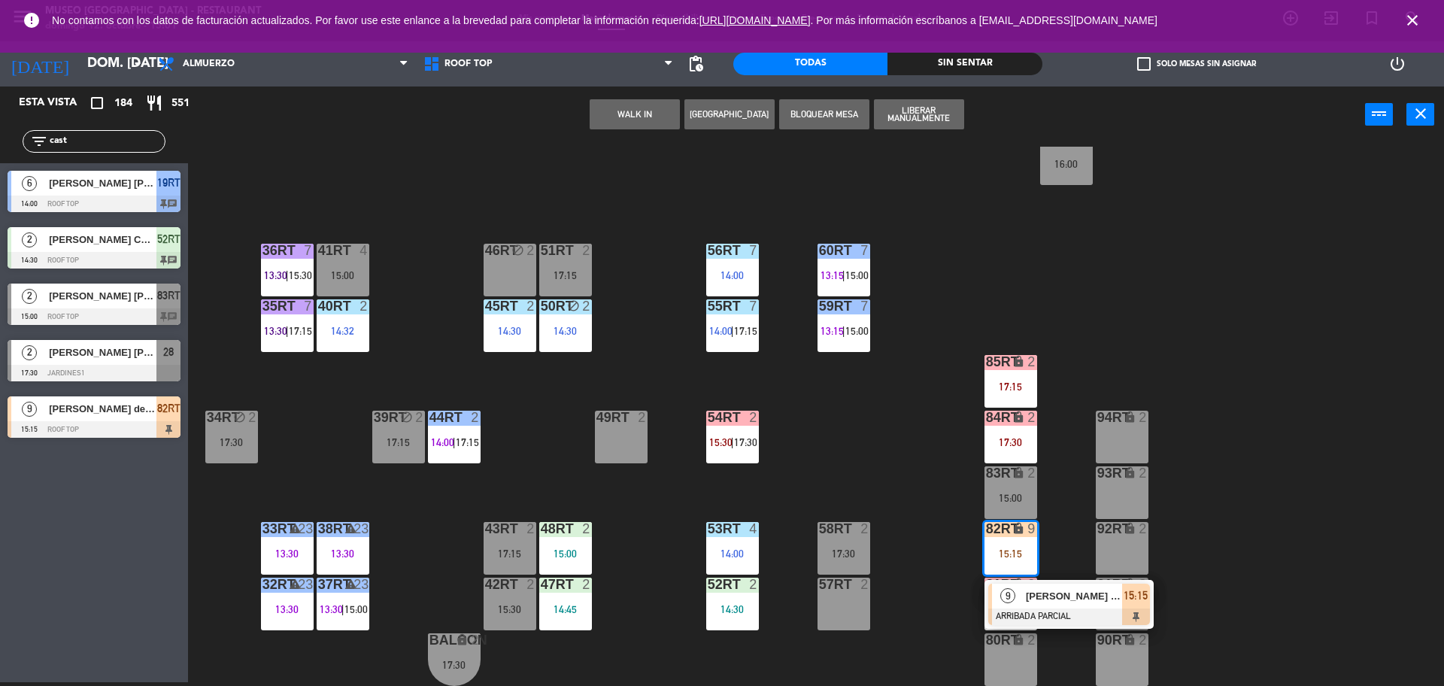
click at [134, 133] on input "cast" at bounding box center [106, 141] width 117 height 17
type input "c"
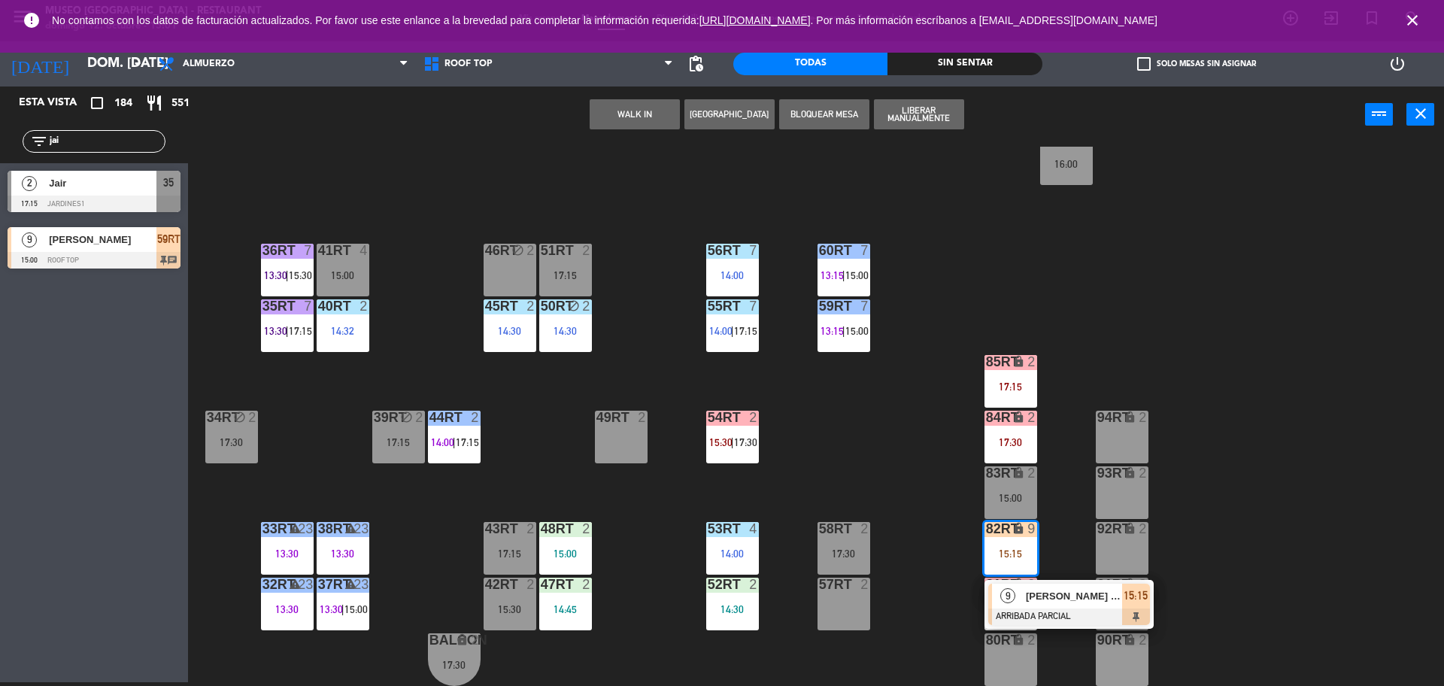
type input "jai"
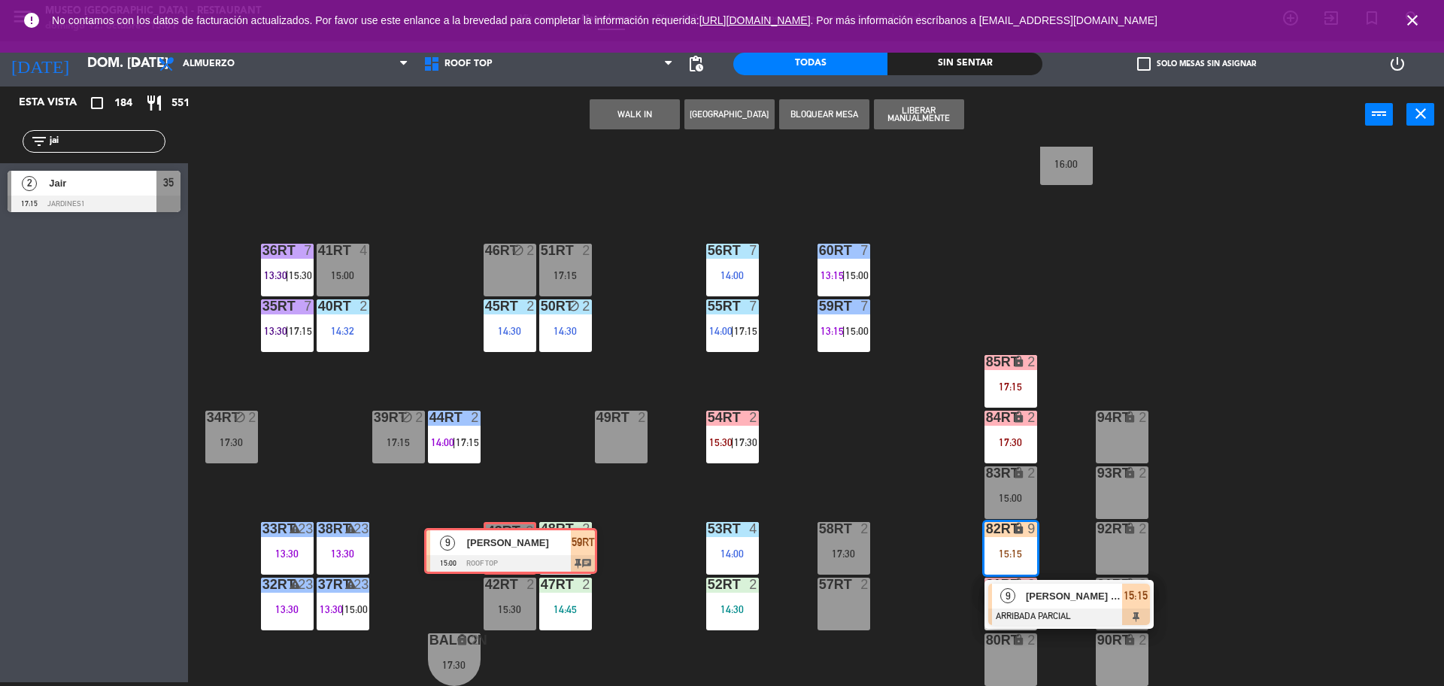
drag, startPoint x: 96, startPoint y: 246, endPoint x: 514, endPoint y: 547, distance: 514.4
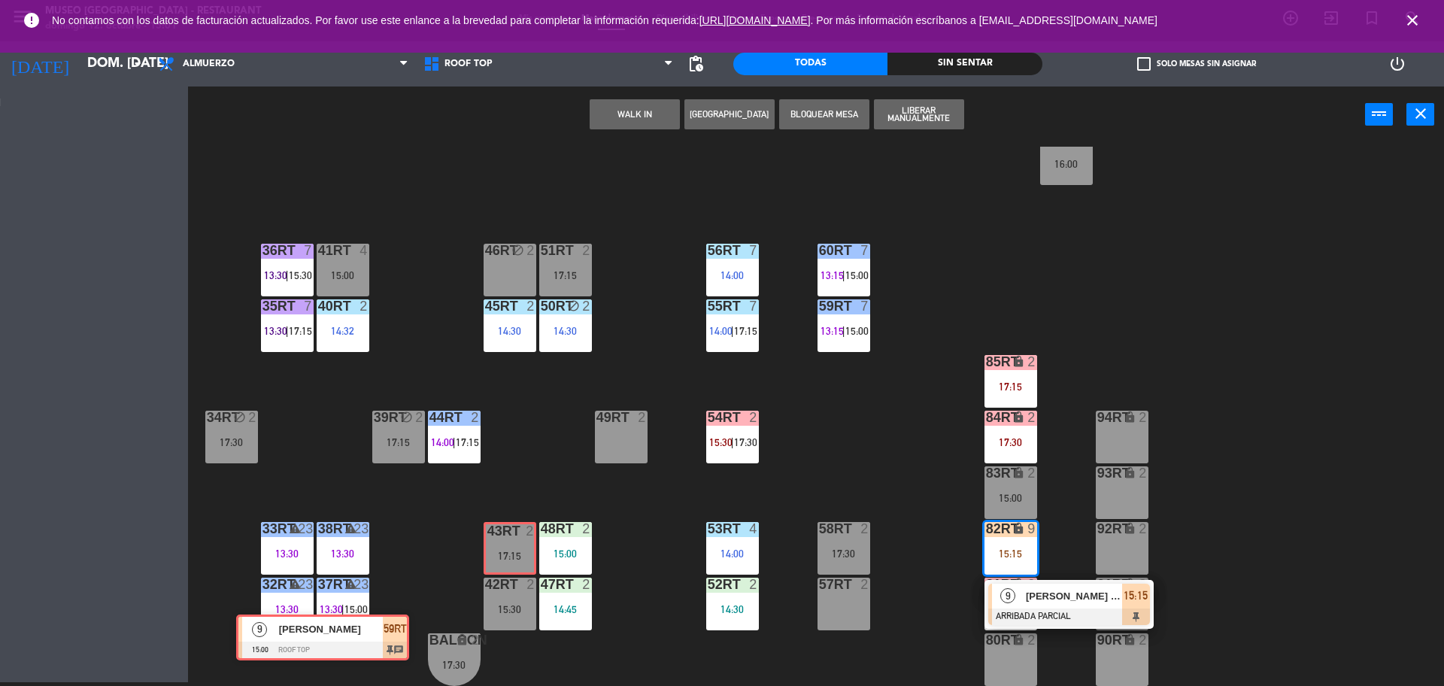
click at [514, 547] on div "Esta vista crop_square 184 restaurant 551 filter_list jai 2 Jair 17:15 Jardines…" at bounding box center [722, 385] width 1444 height 599
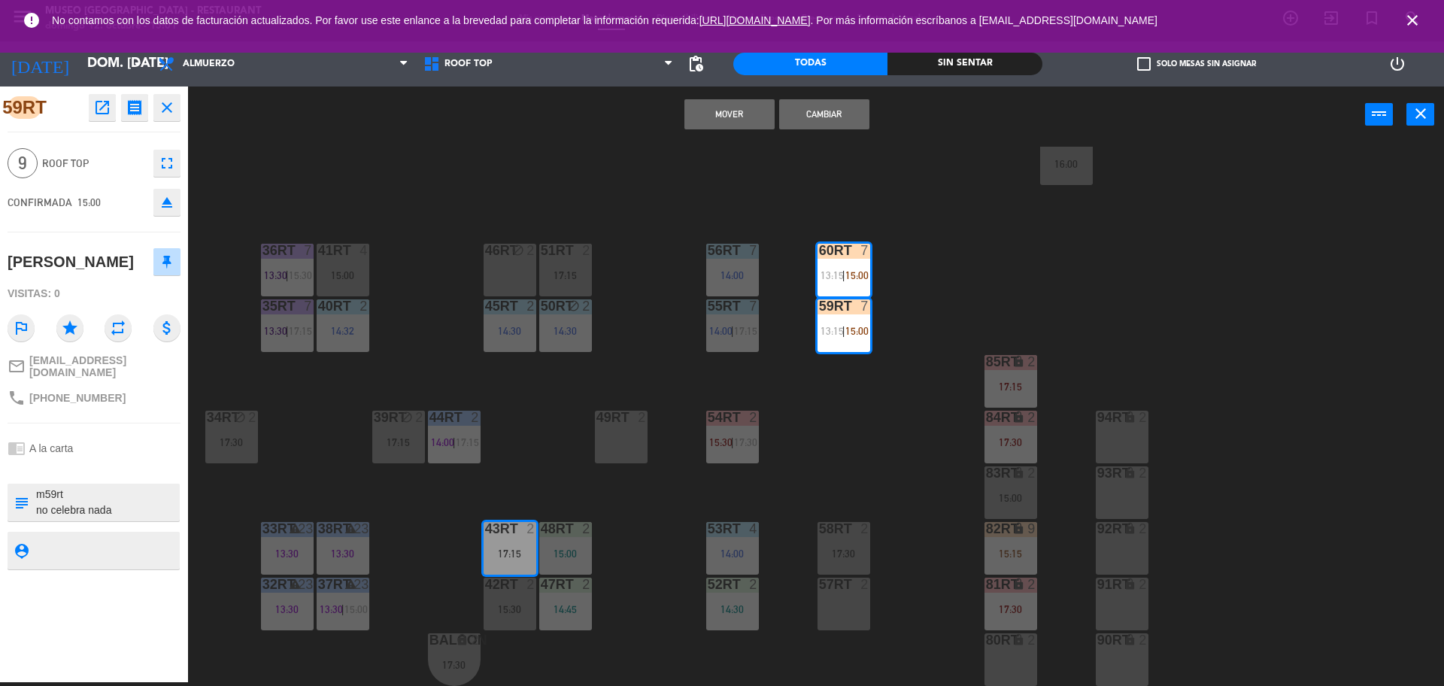
click at [415, 484] on div "18RT 5 13:02 | 15:30 16RT 5 13:15 | 17:00 28RT block 2 80RR lock 2 14:30 27RT 6…" at bounding box center [822, 416] width 1241 height 539
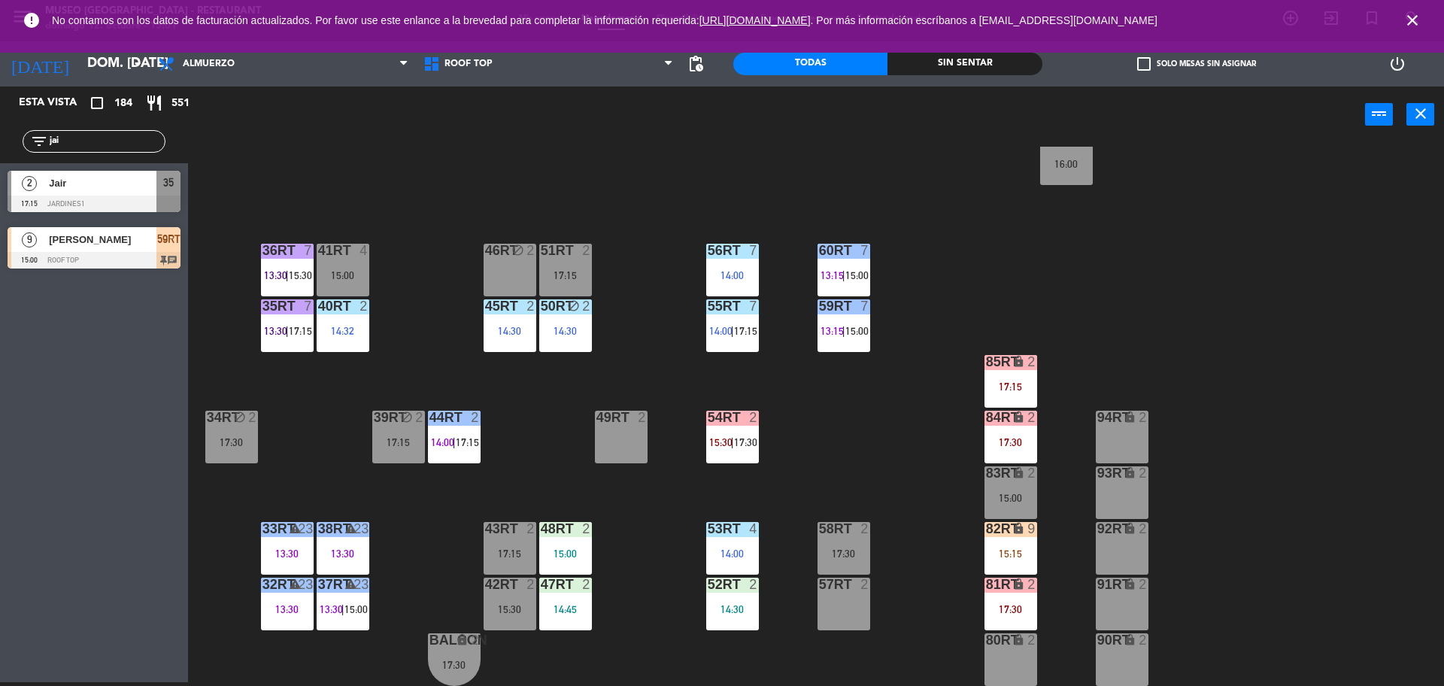
click at [513, 548] on div "17:15" at bounding box center [509, 553] width 53 height 11
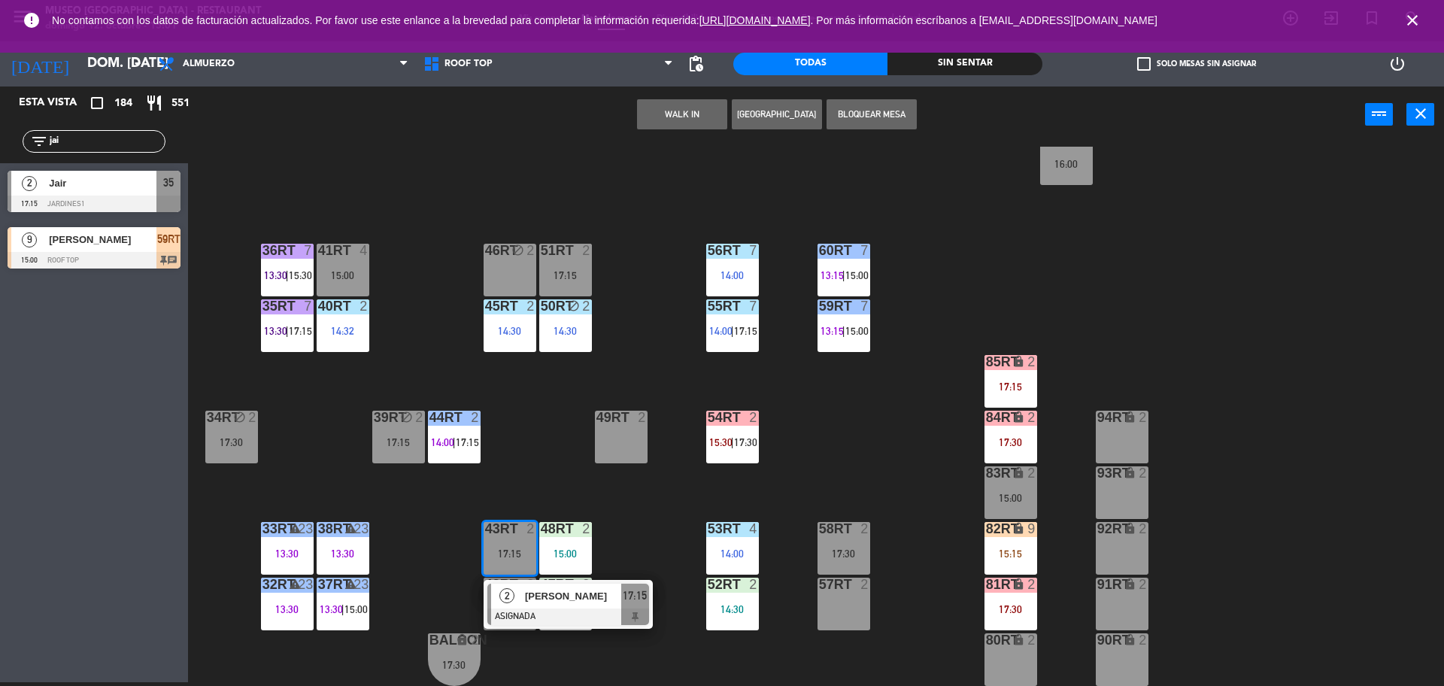
click at [834, 596] on div "57RT 2" at bounding box center [843, 603] width 53 height 53
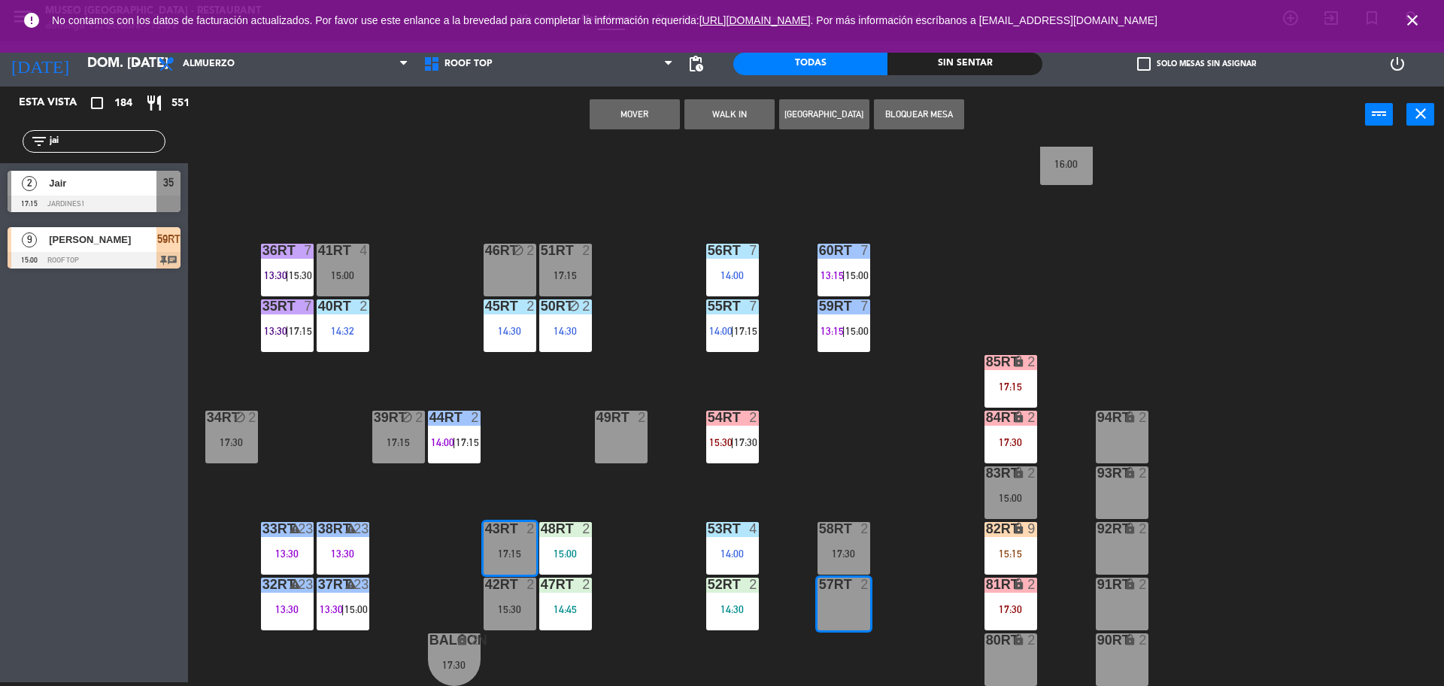
click at [629, 112] on button "Mover" at bounding box center [634, 114] width 90 height 30
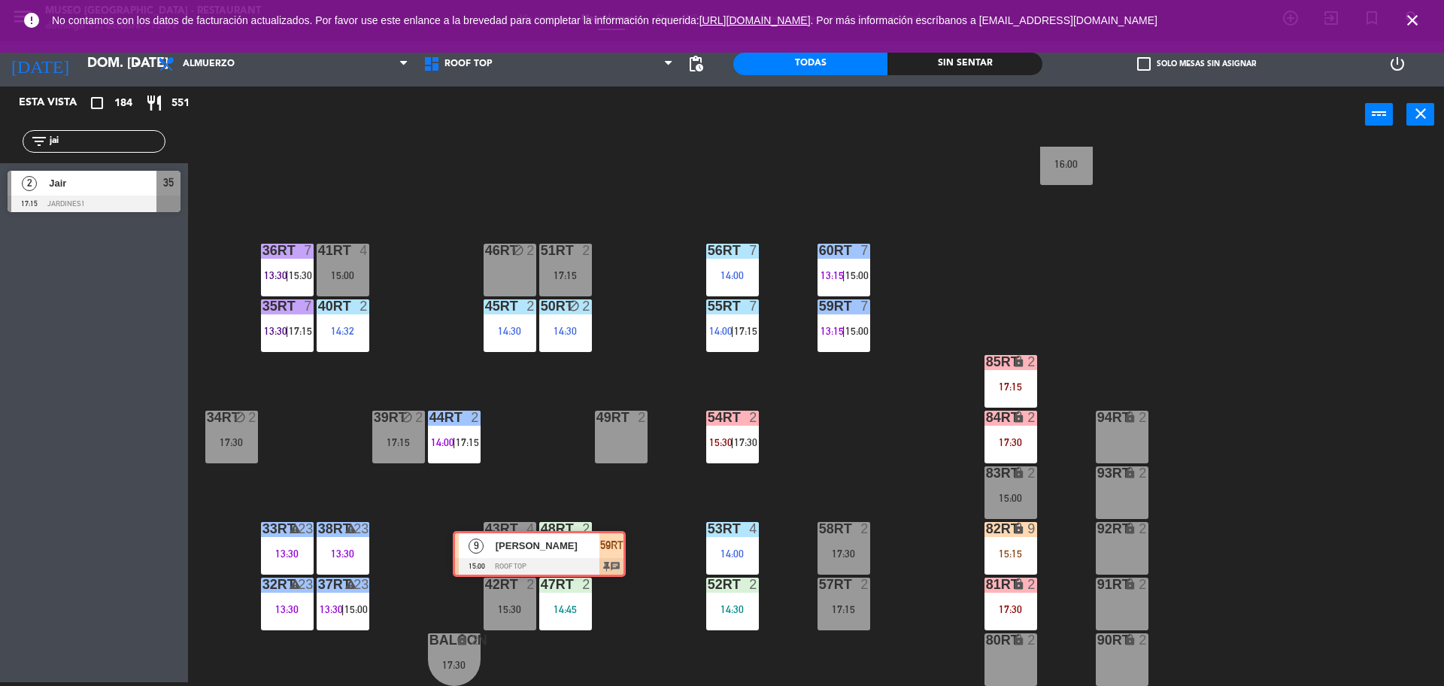
drag, startPoint x: 29, startPoint y: 257, endPoint x: 475, endPoint y: 561, distance: 539.5
click at [475, 561] on div "Esta vista crop_square 184 restaurant 551 filter_list jai 2 Jair 17:15 Jardines…" at bounding box center [722, 385] width 1444 height 599
drag, startPoint x: 83, startPoint y: 262, endPoint x: 504, endPoint y: 565, distance: 518.7
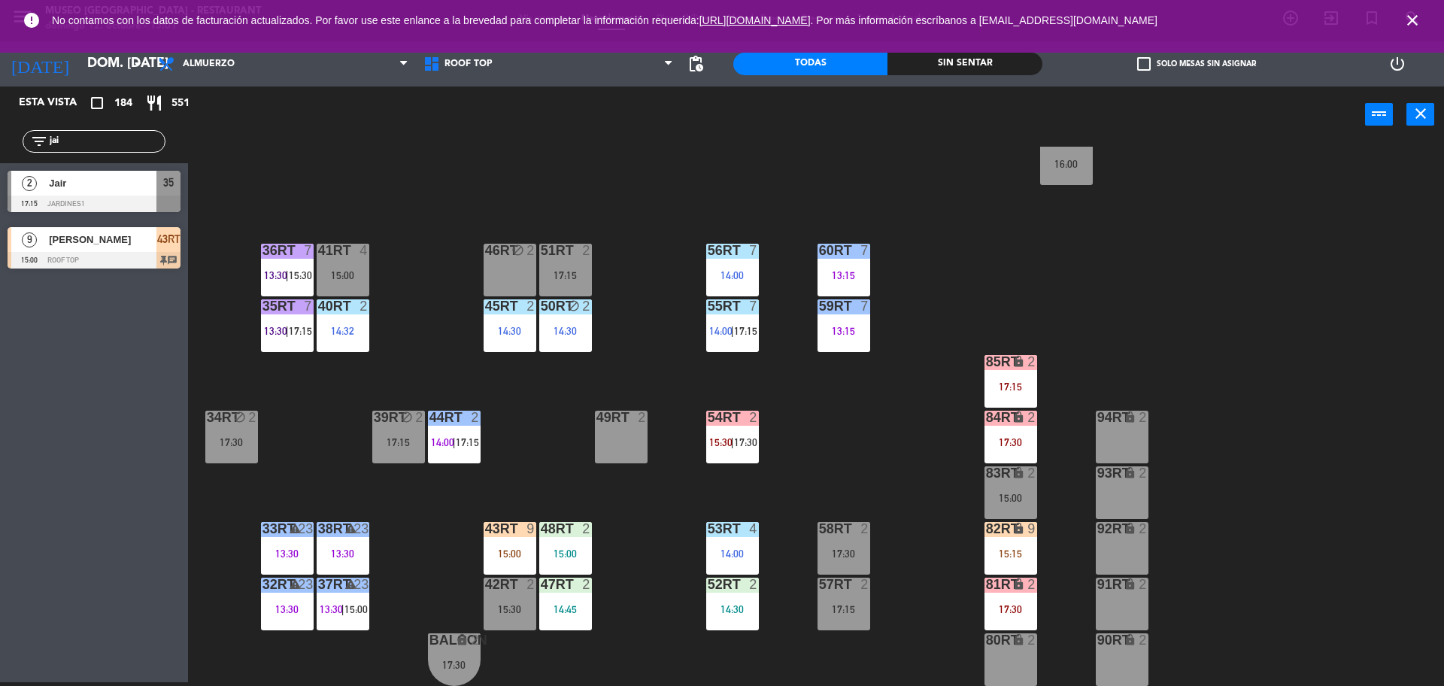
click at [505, 552] on div "15:00" at bounding box center [509, 553] width 53 height 11
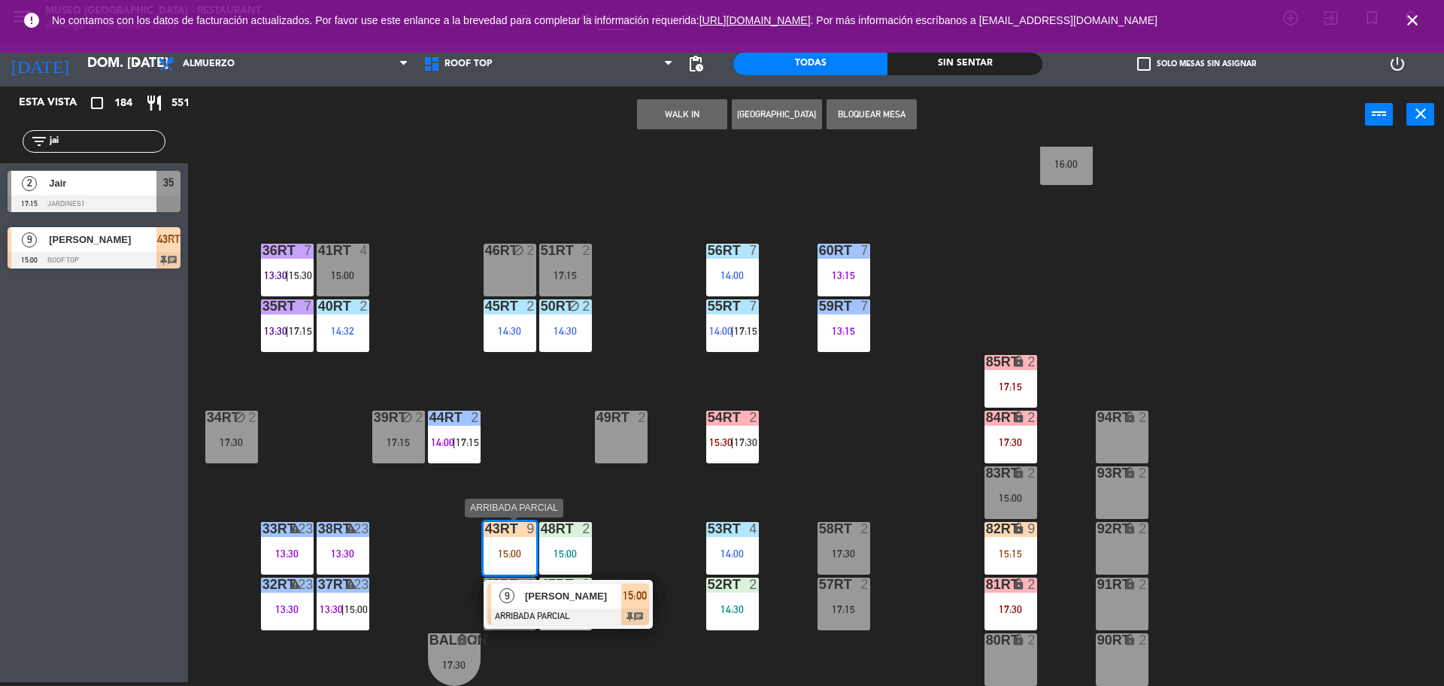
click at [472, 595] on div "9 [PERSON_NAME] ARRIBADA PARCIAL 15:00 chat" at bounding box center [568, 604] width 192 height 49
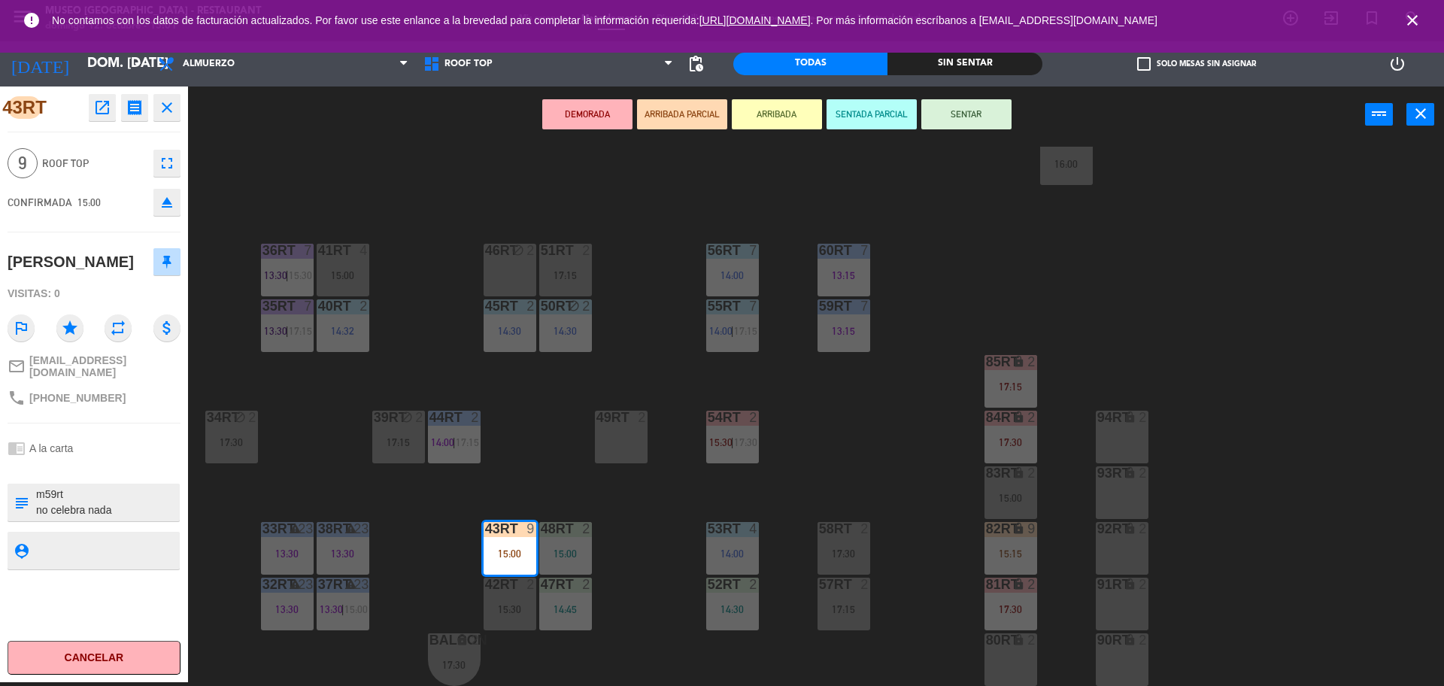
click at [450, 553] on div "18RT 5 13:02 | 15:30 16RT 5 13:15 | 17:00 28RT block 2 80RR lock 2 14:30 27RT 6…" at bounding box center [822, 416] width 1241 height 539
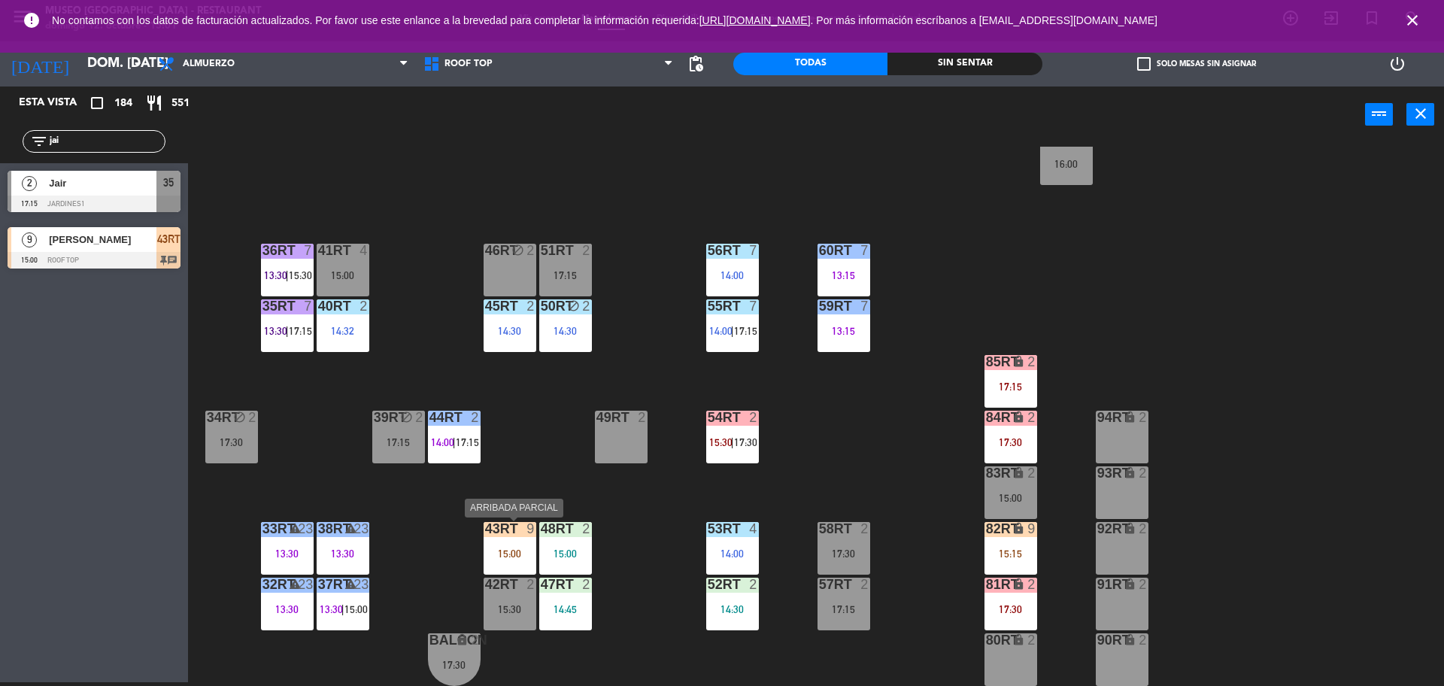
click at [501, 549] on div "15:00" at bounding box center [509, 553] width 53 height 11
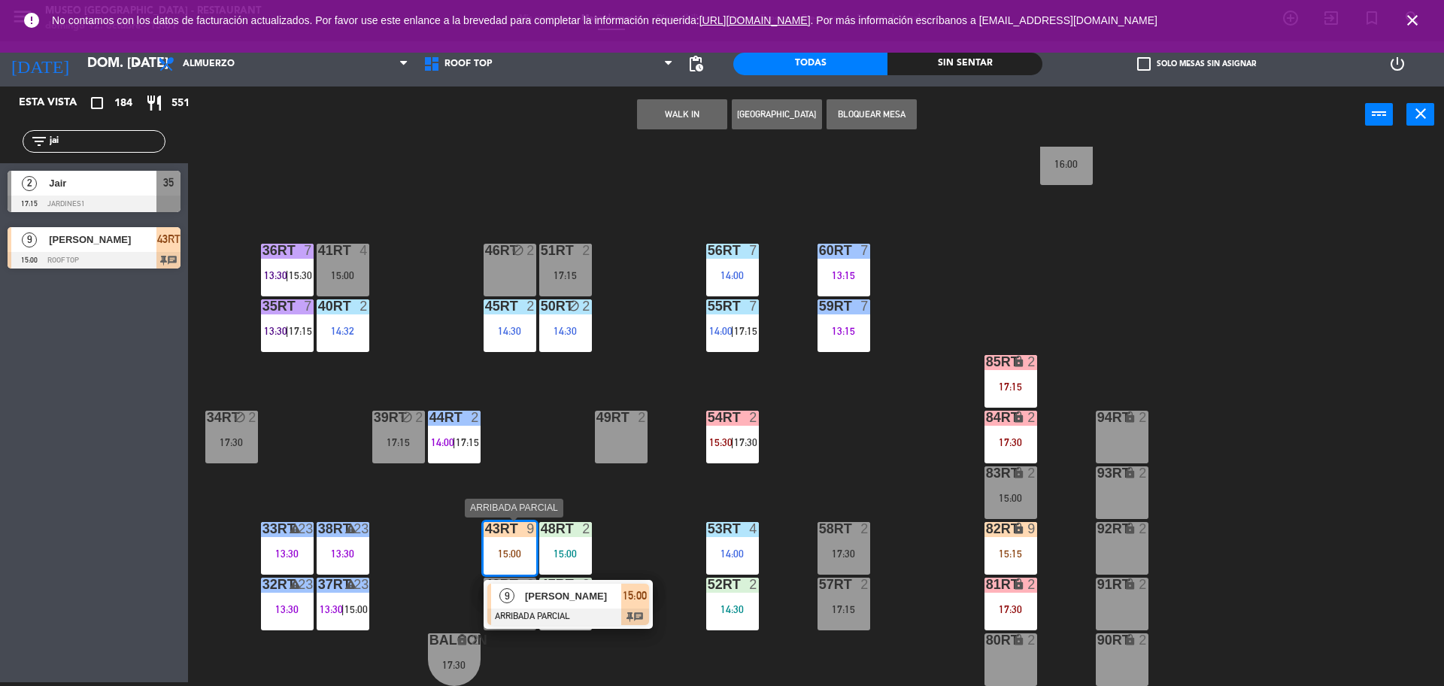
click at [540, 593] on span "[PERSON_NAME]" at bounding box center [573, 596] width 96 height 16
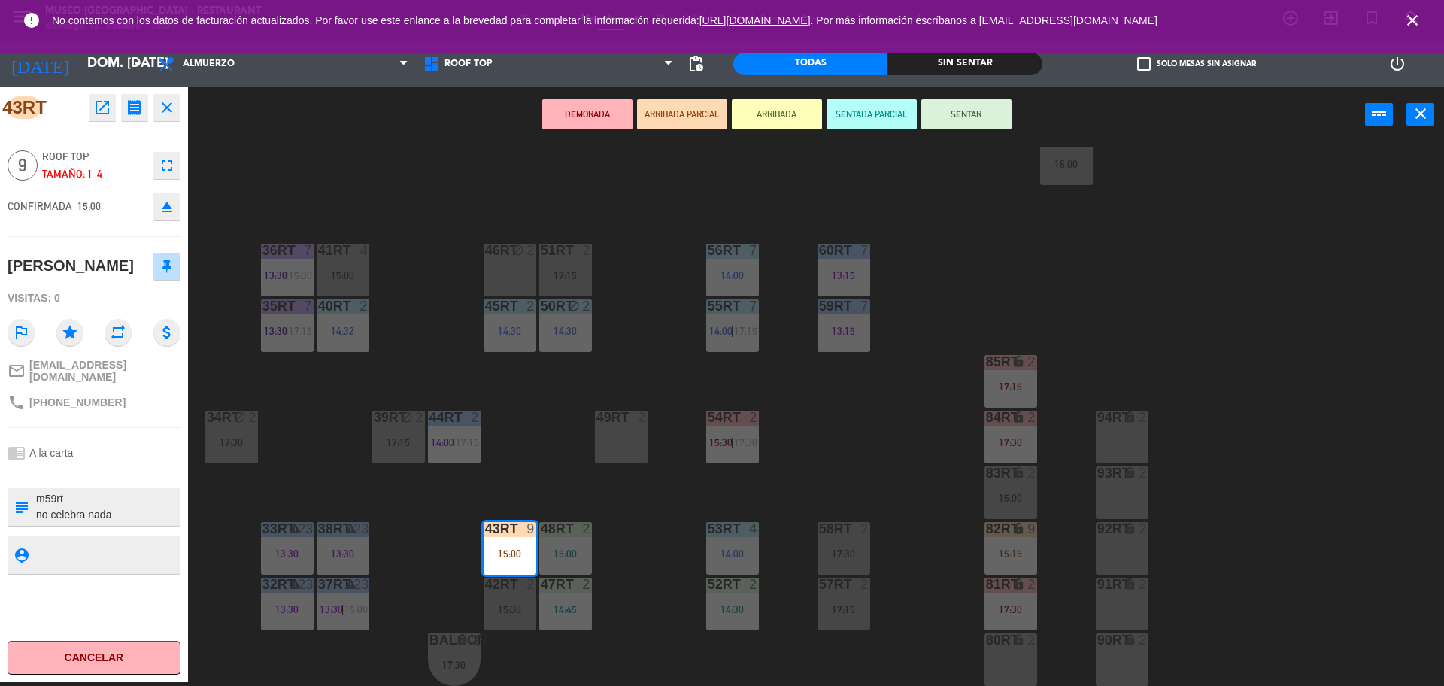
click at [56, 493] on textarea at bounding box center [107, 507] width 144 height 32
type textarea "m42-43rt no celebra nada LLEGARON 7 DE 9 A LAS 14:37"
click at [456, 544] on div "18RT 5 13:02 | 15:30 16RT 5 13:15 | 17:00 28RT block 2 80RR lock 2 14:30 27RT 6…" at bounding box center [822, 416] width 1241 height 539
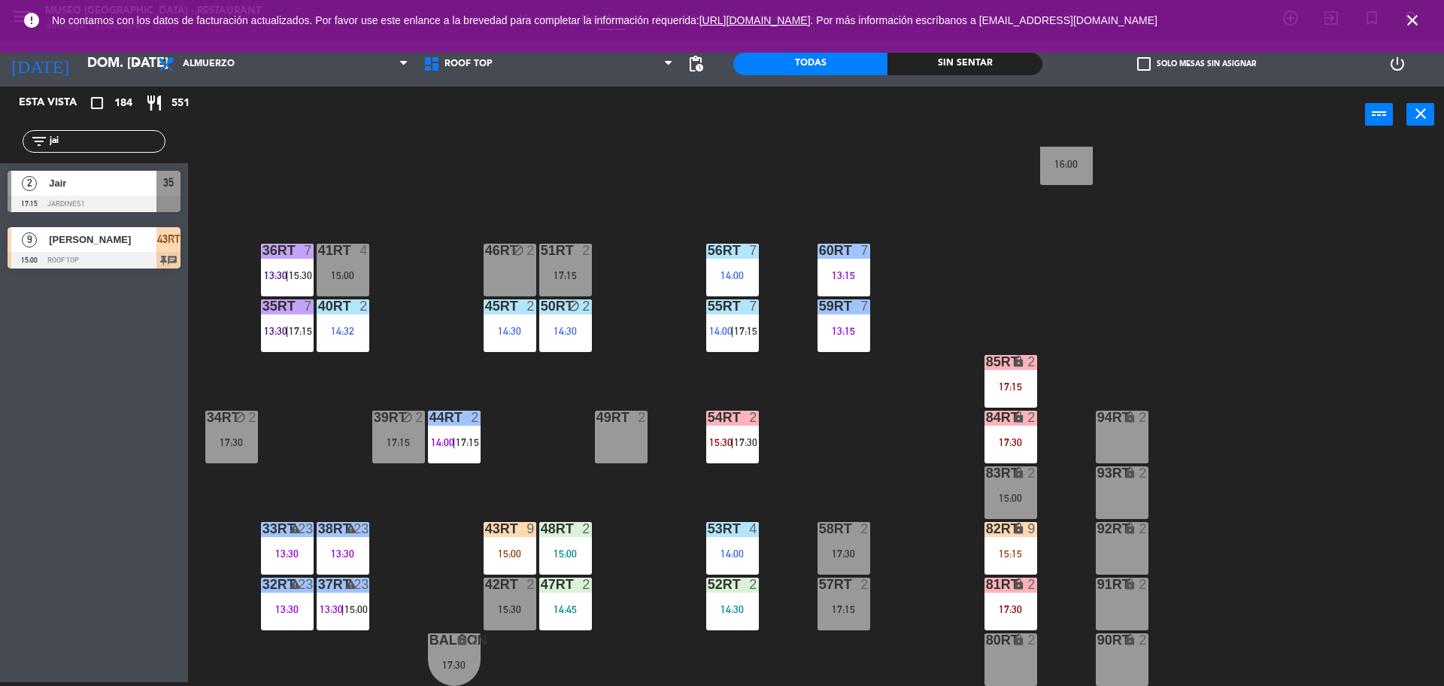
click at [506, 606] on div "15:30" at bounding box center [509, 609] width 53 height 11
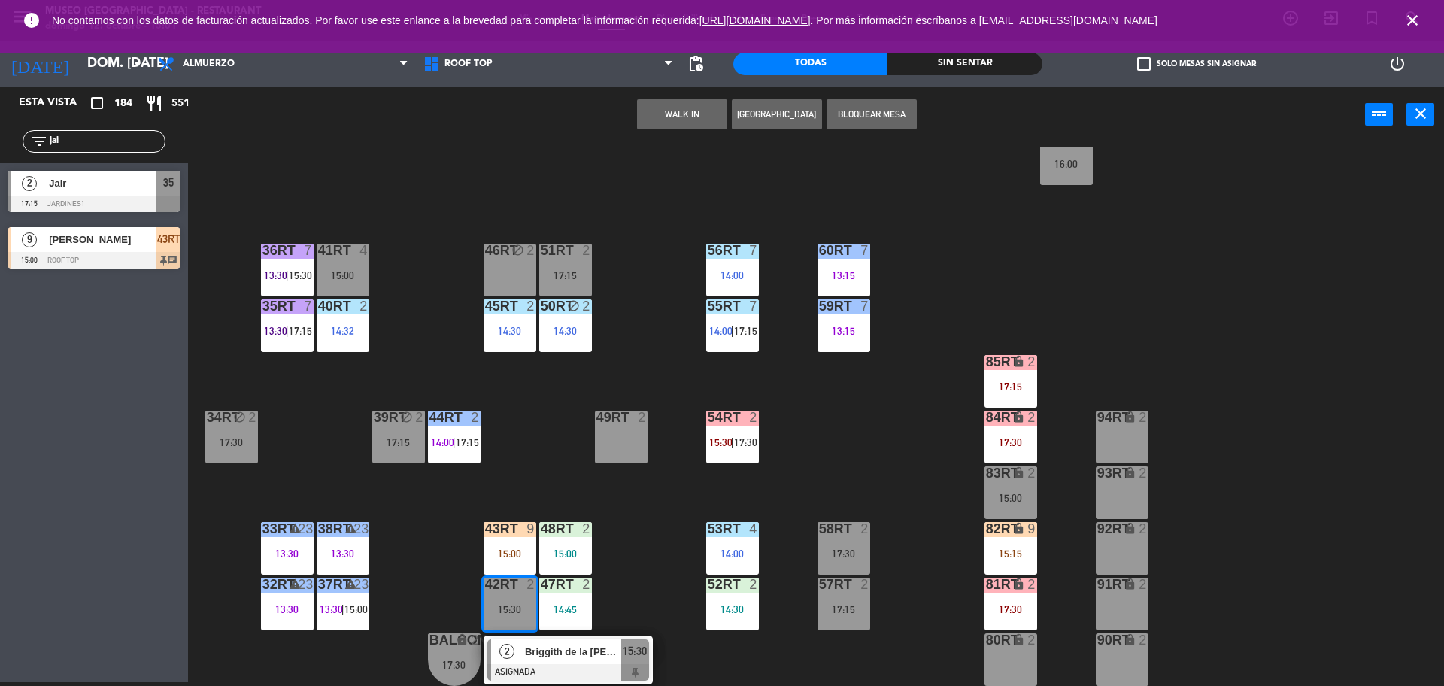
click at [604, 441] on div "49RT 2" at bounding box center [621, 437] width 53 height 53
click at [641, 109] on button "Mover" at bounding box center [634, 114] width 90 height 30
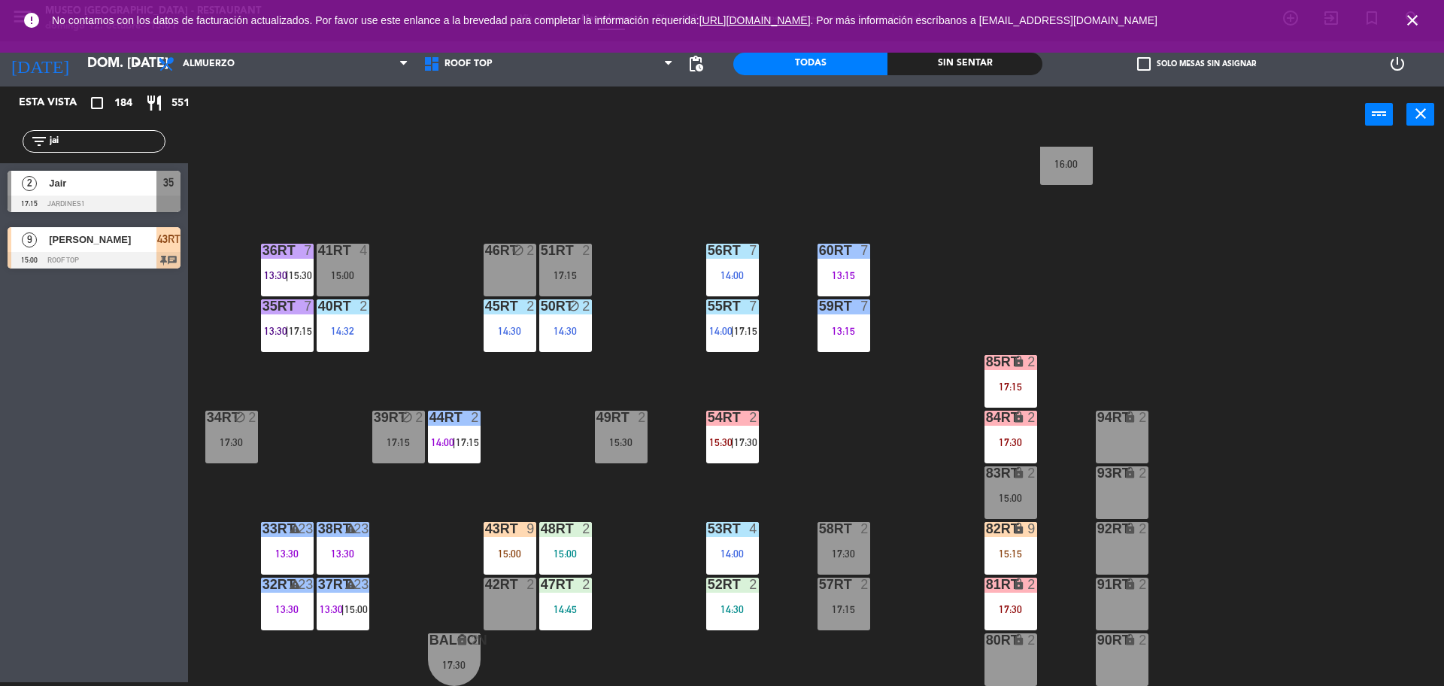
click at [526, 551] on div "15:00" at bounding box center [509, 553] width 53 height 11
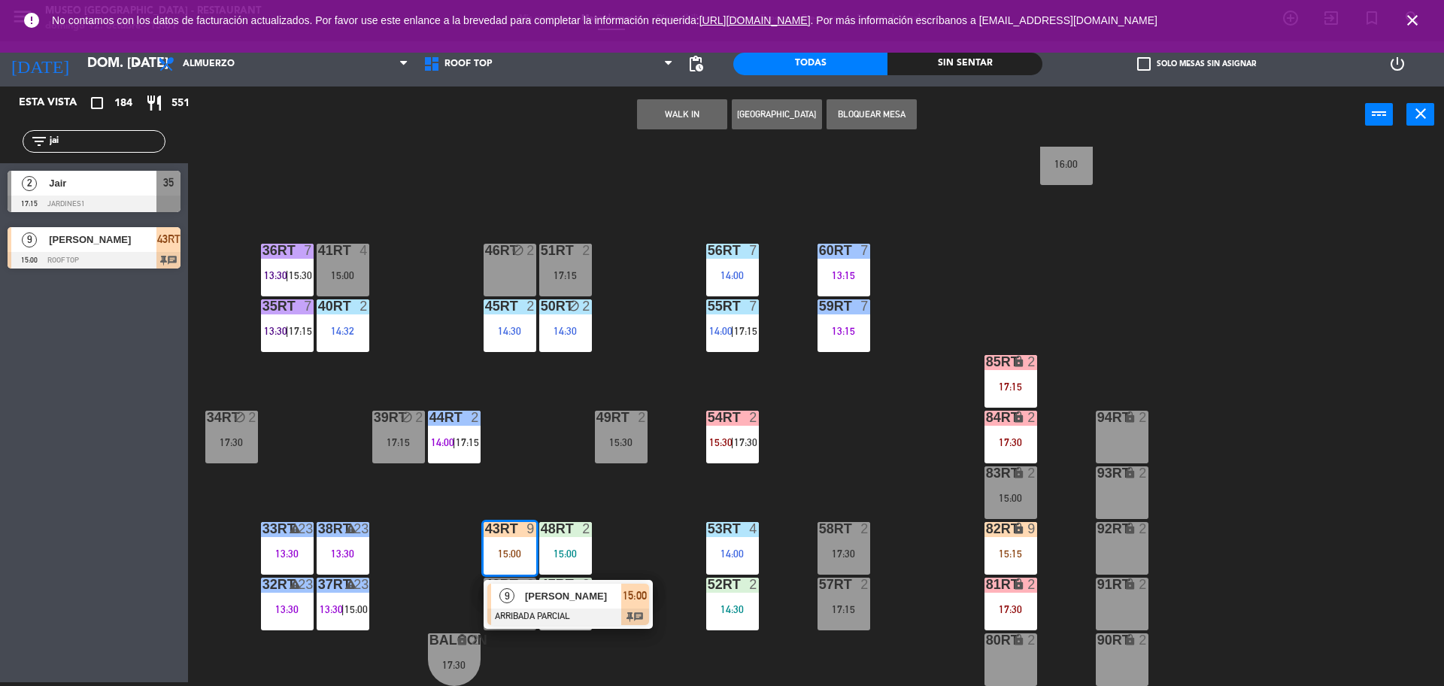
click at [465, 559] on div "18RT 5 13:02 | 15:30 16RT 5 13:15 | 17:00 28RT block 2 80RR lock 2 14:30 27RT 6…" at bounding box center [822, 416] width 1241 height 539
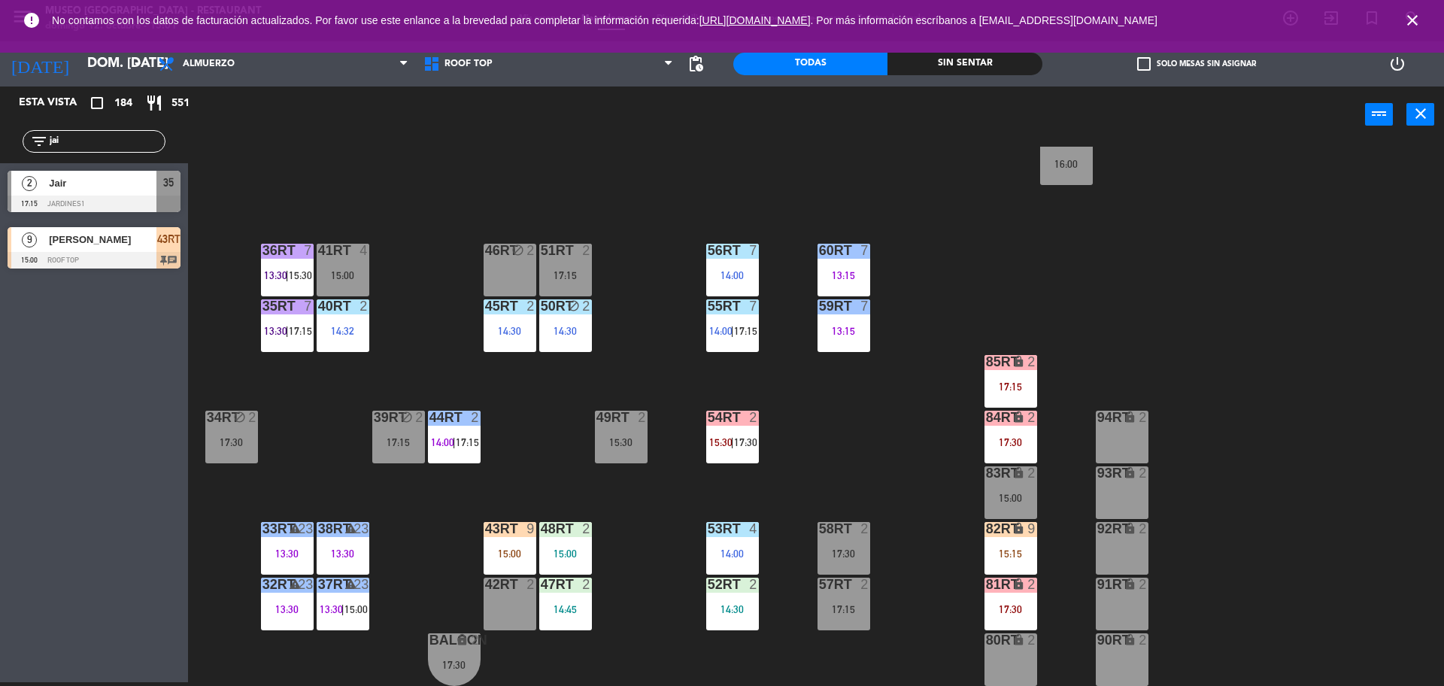
click at [515, 554] on div "15:00" at bounding box center [509, 553] width 53 height 11
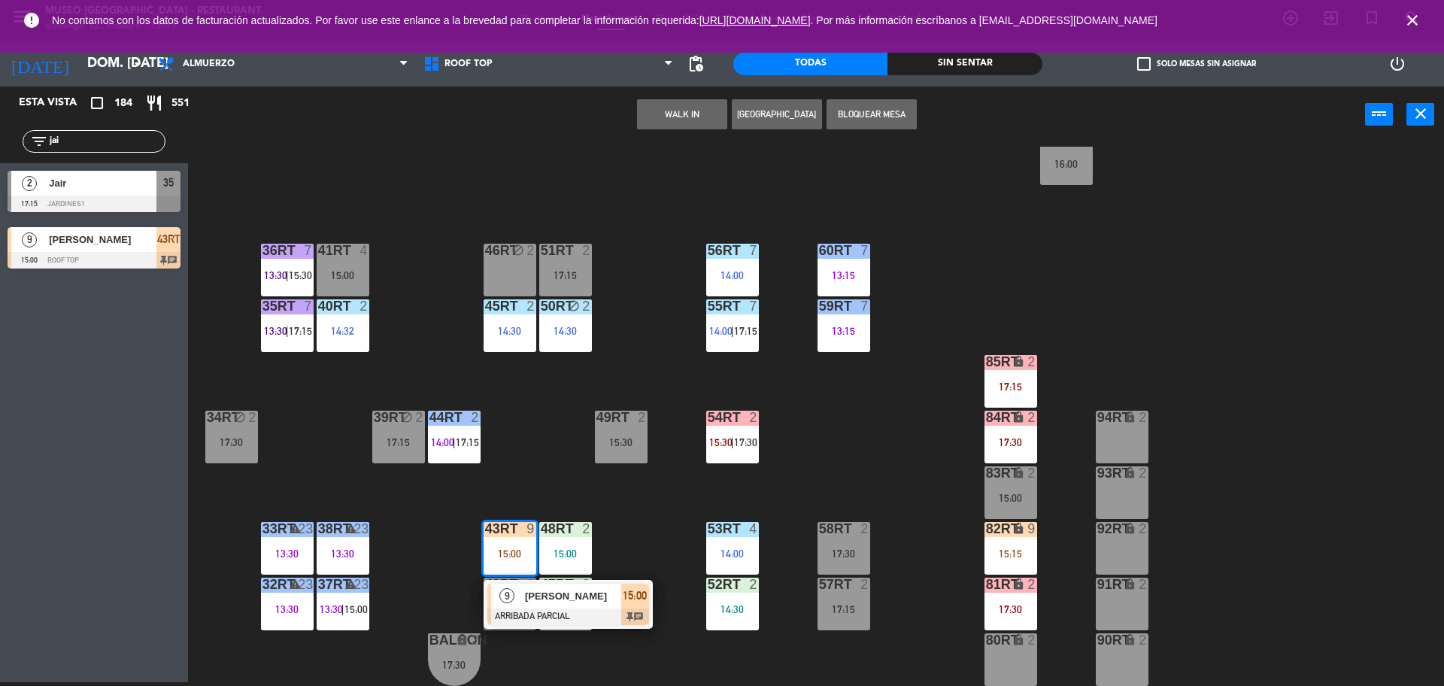
click at [486, 577] on div "42RT" at bounding box center [485, 584] width 1 height 14
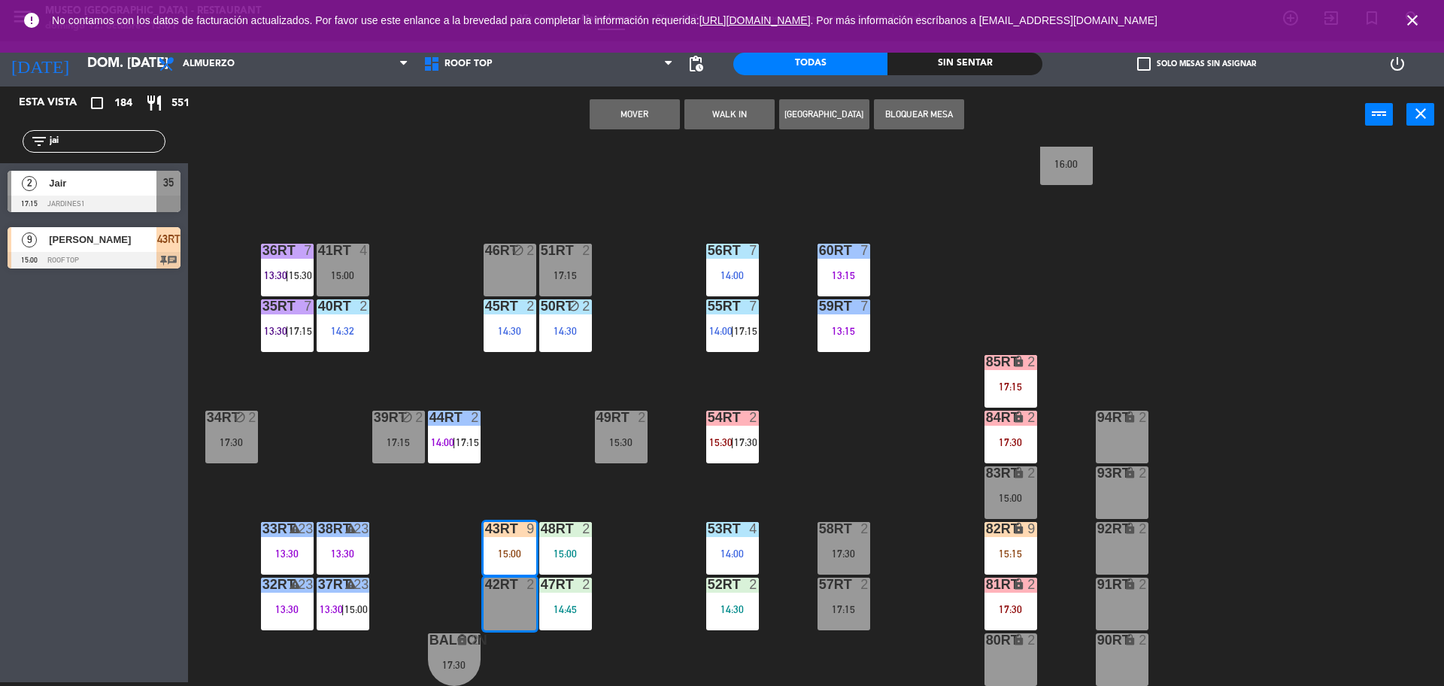
click at [647, 629] on div "18RT 5 13:02 | 15:30 16RT 5 13:15 | 17:00 28RT block 2 80RR lock 2 14:30 27RT 6…" at bounding box center [822, 416] width 1241 height 539
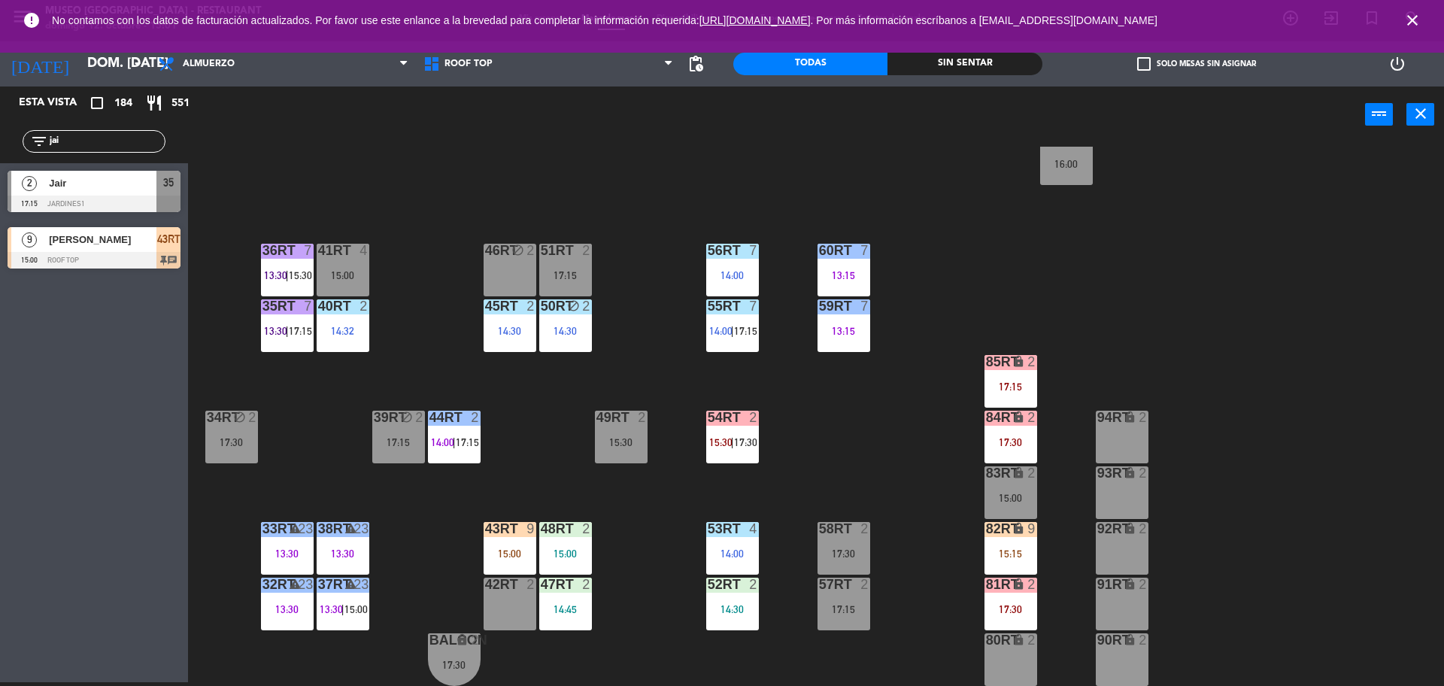
click at [516, 553] on div "15:00" at bounding box center [509, 553] width 53 height 11
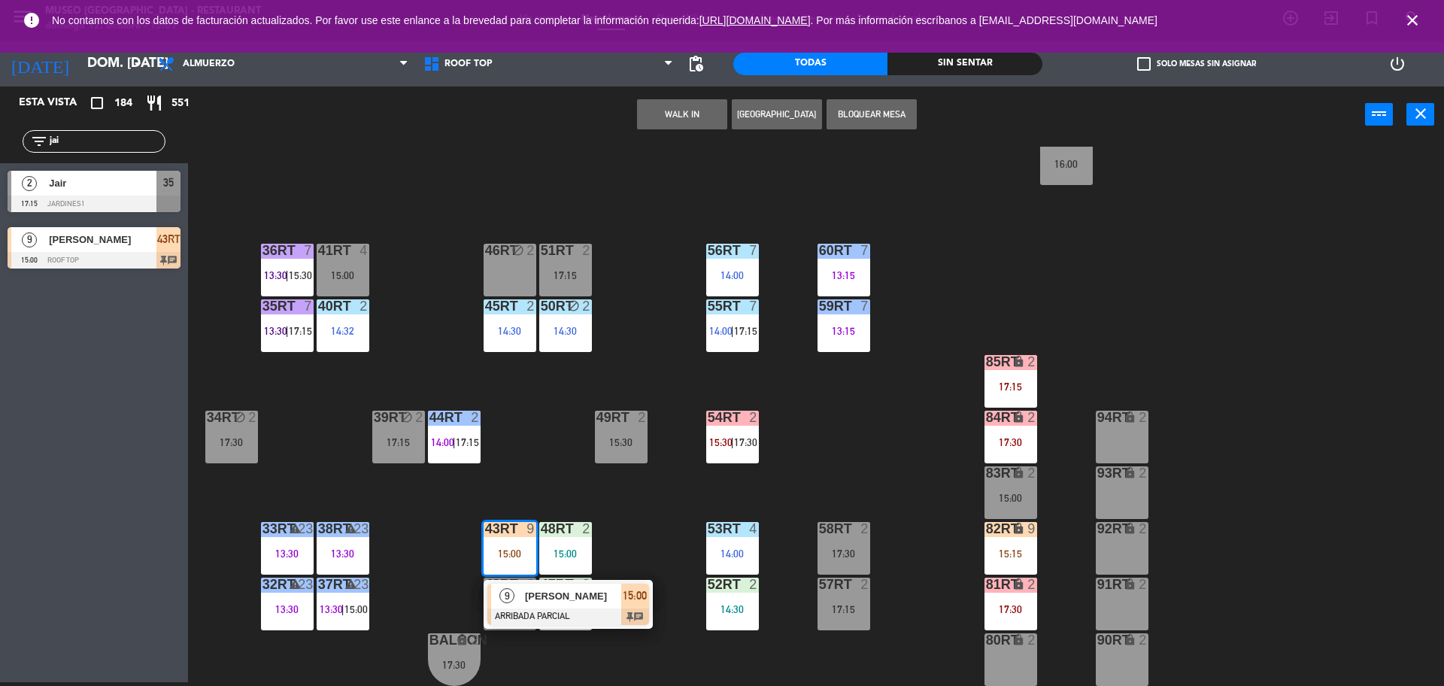
click at [562, 598] on span "[PERSON_NAME]" at bounding box center [573, 596] width 96 height 16
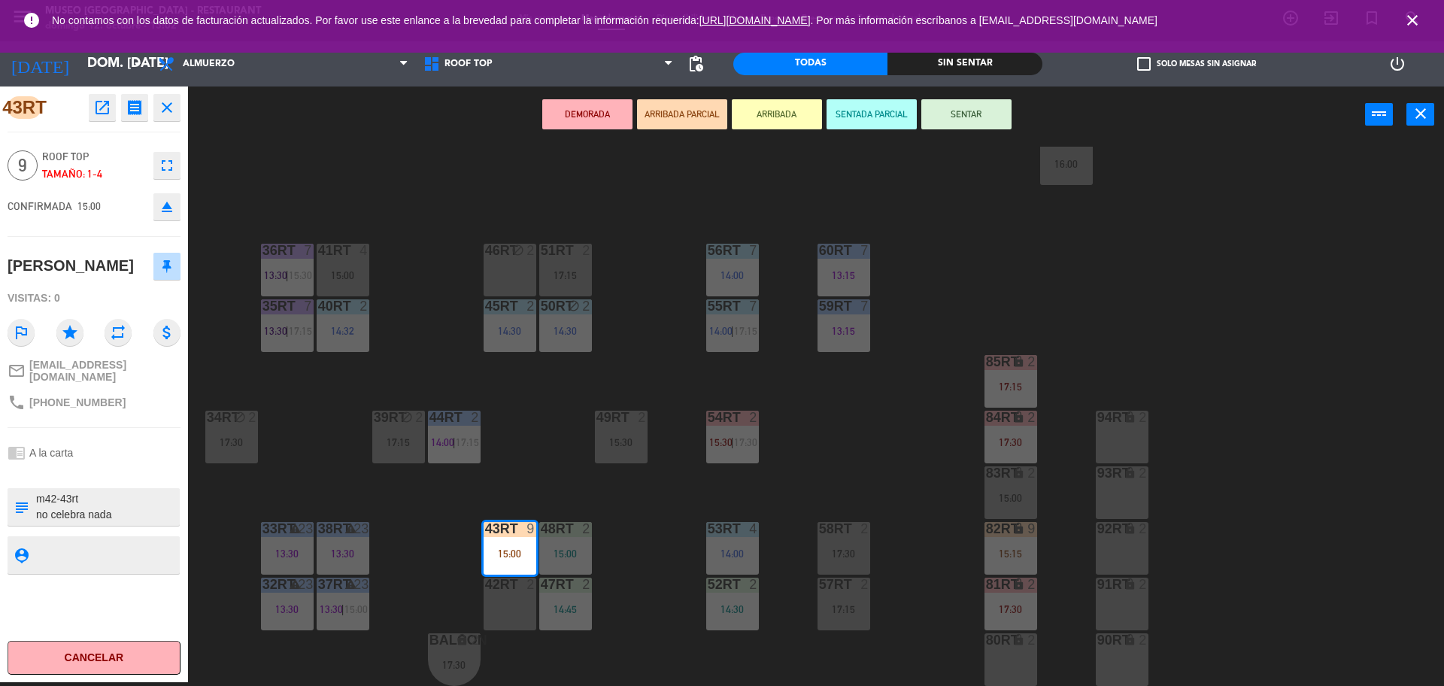
click at [961, 114] on button "SENTAR" at bounding box center [966, 114] width 90 height 30
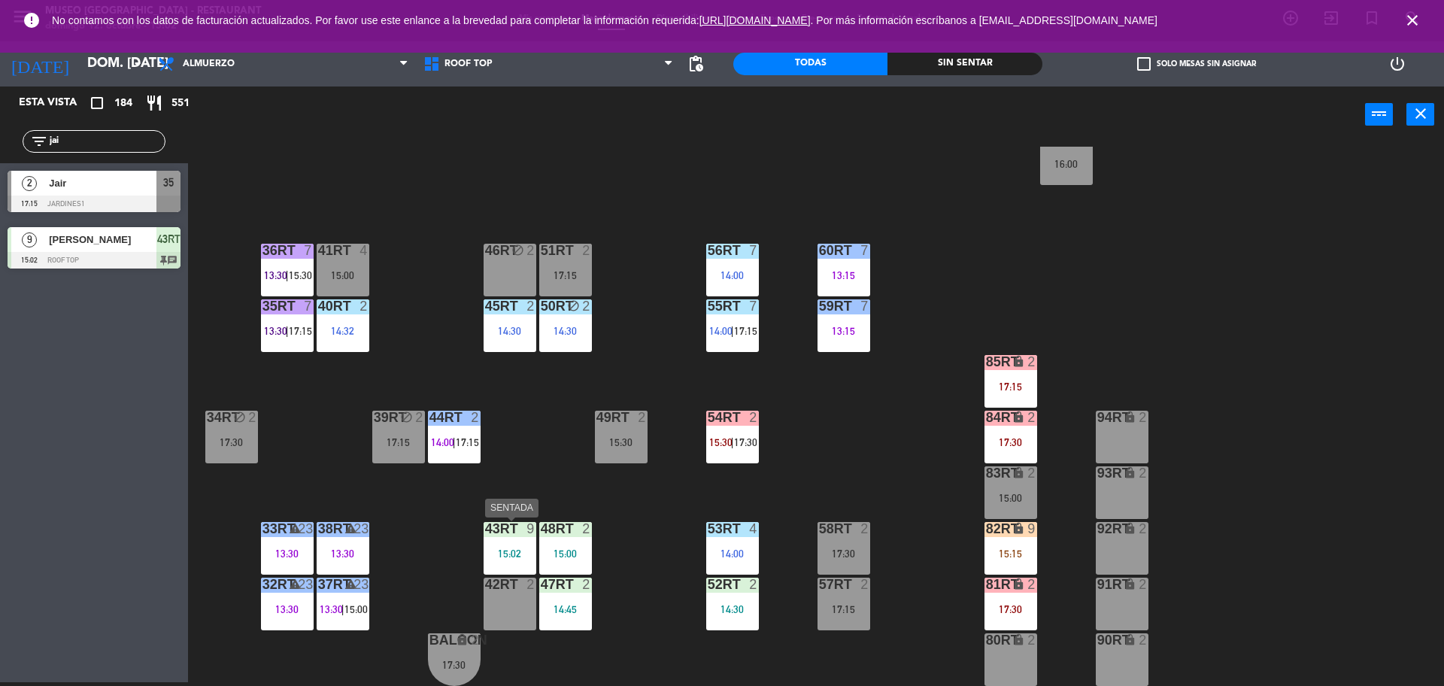
click at [519, 548] on div "15:02" at bounding box center [509, 553] width 53 height 11
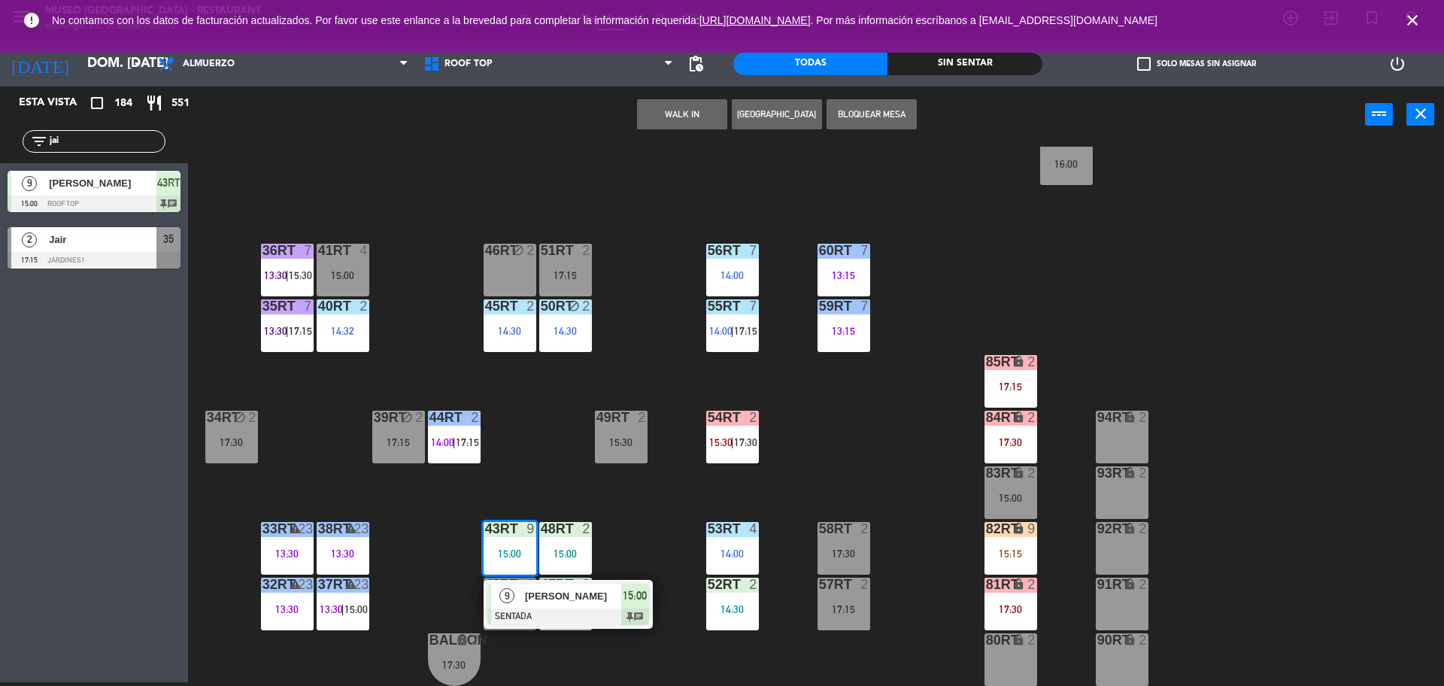
click at [508, 577] on div at bounding box center [509, 584] width 25 height 14
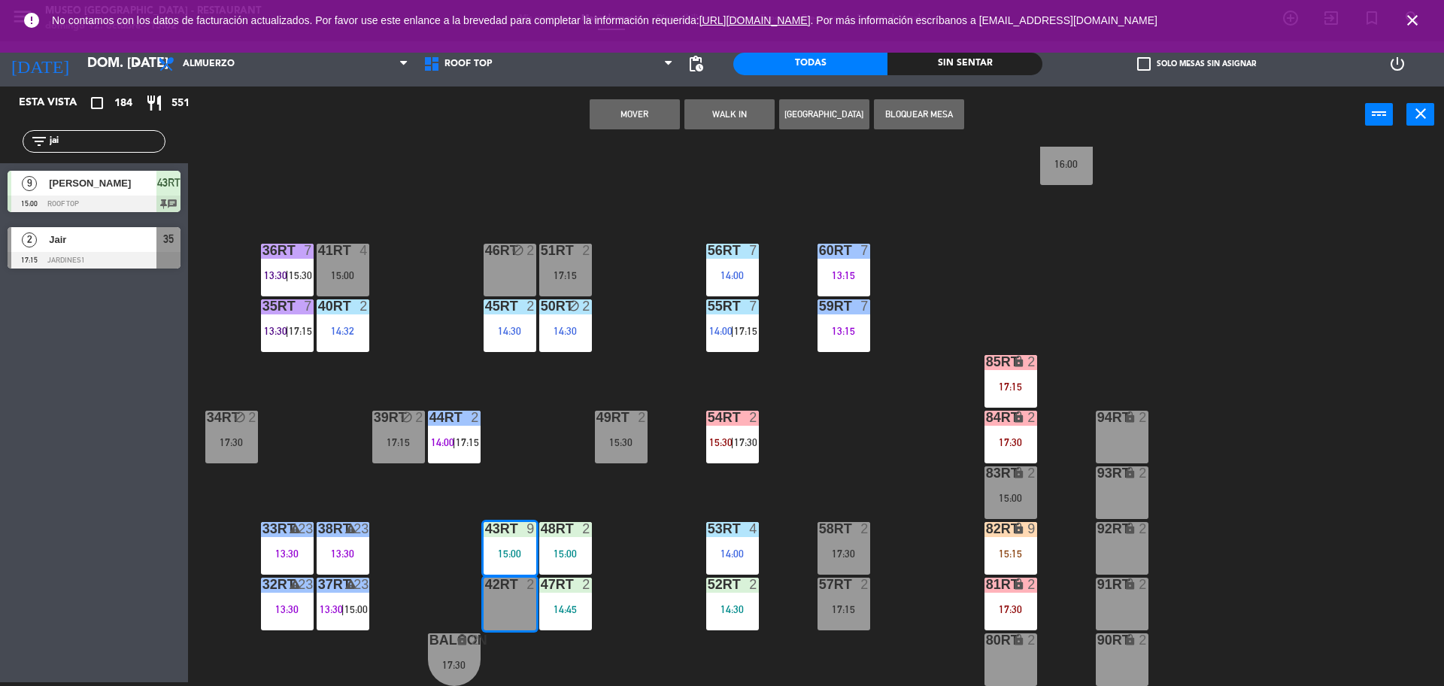
click at [665, 571] on div "18RT 5 13:02 | 15:30 16RT 5 13:15 | 17:00 28RT block 2 80RR lock 2 14:30 27RT 6…" at bounding box center [822, 416] width 1241 height 539
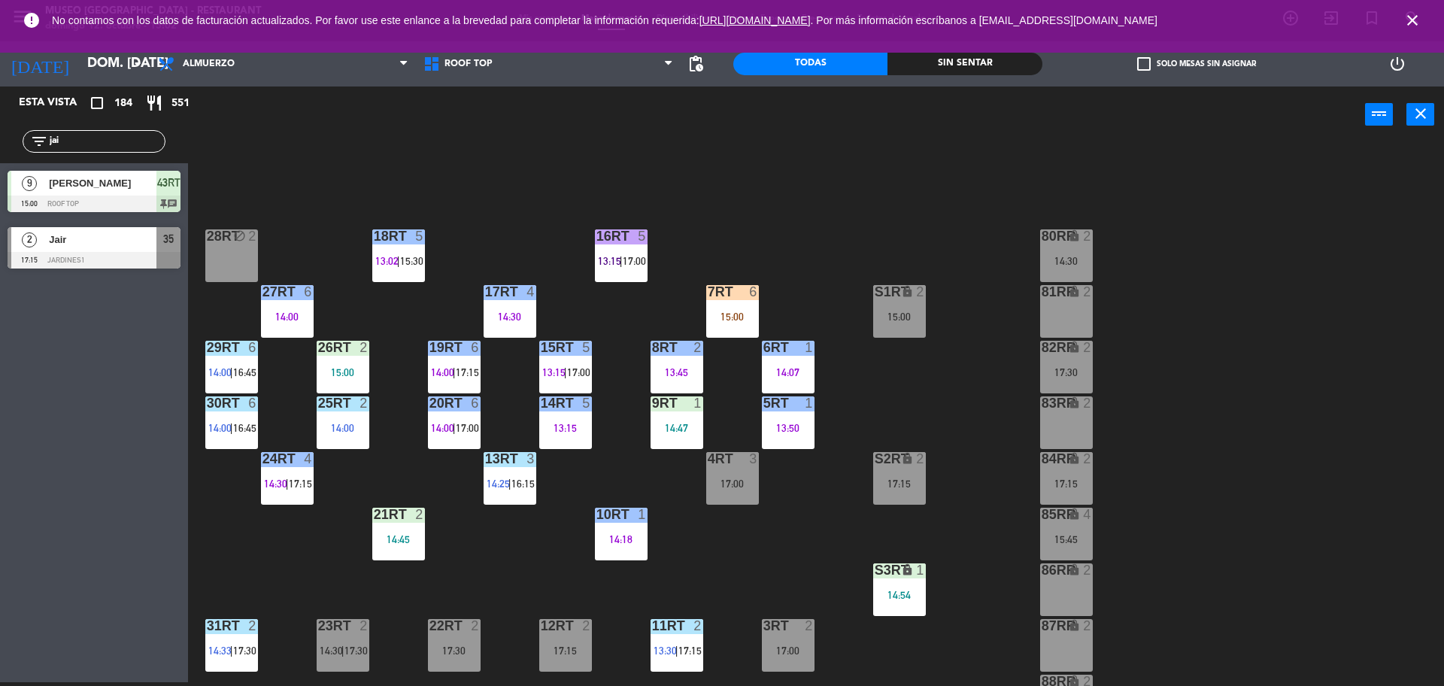
scroll to position [160, 0]
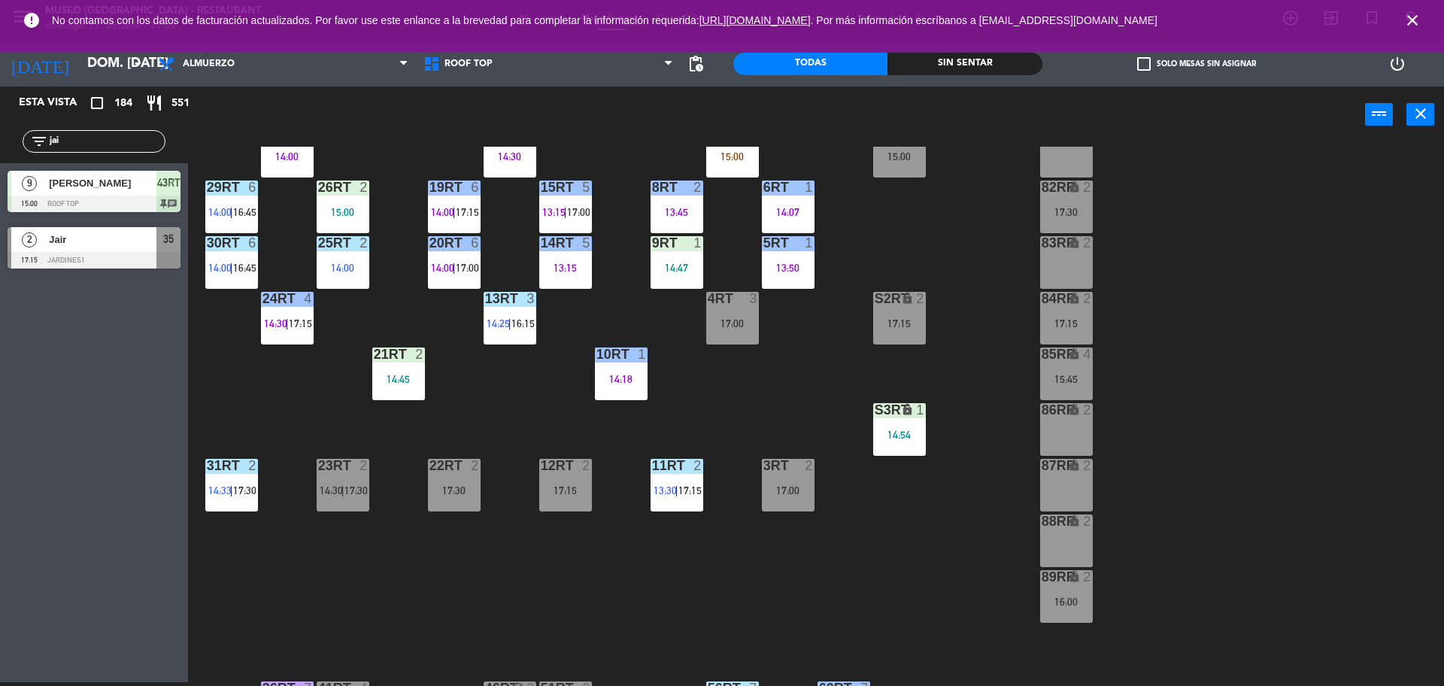
click at [571, 495] on div "17:15" at bounding box center [565, 490] width 53 height 11
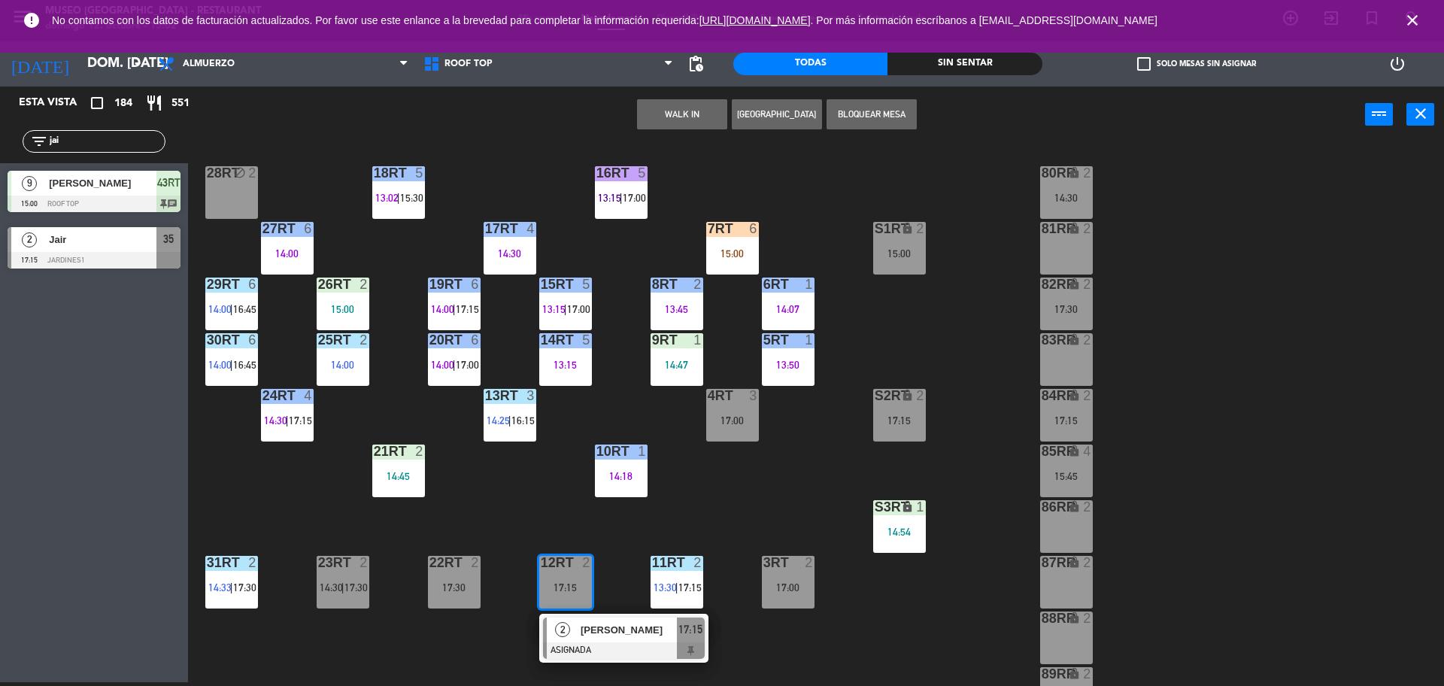
scroll to position [61, 0]
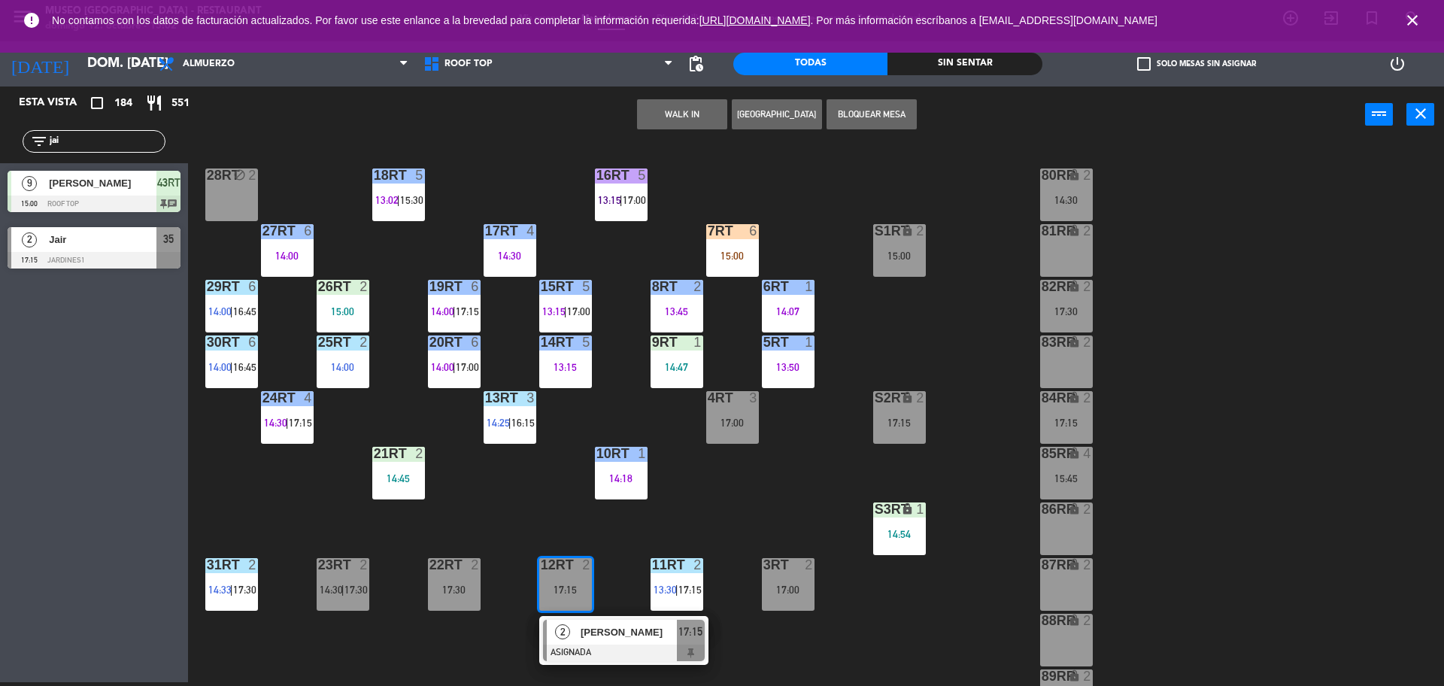
click at [1069, 251] on div "81RR lock 2" at bounding box center [1066, 250] width 53 height 53
click at [653, 116] on button "Mover" at bounding box center [634, 114] width 90 height 30
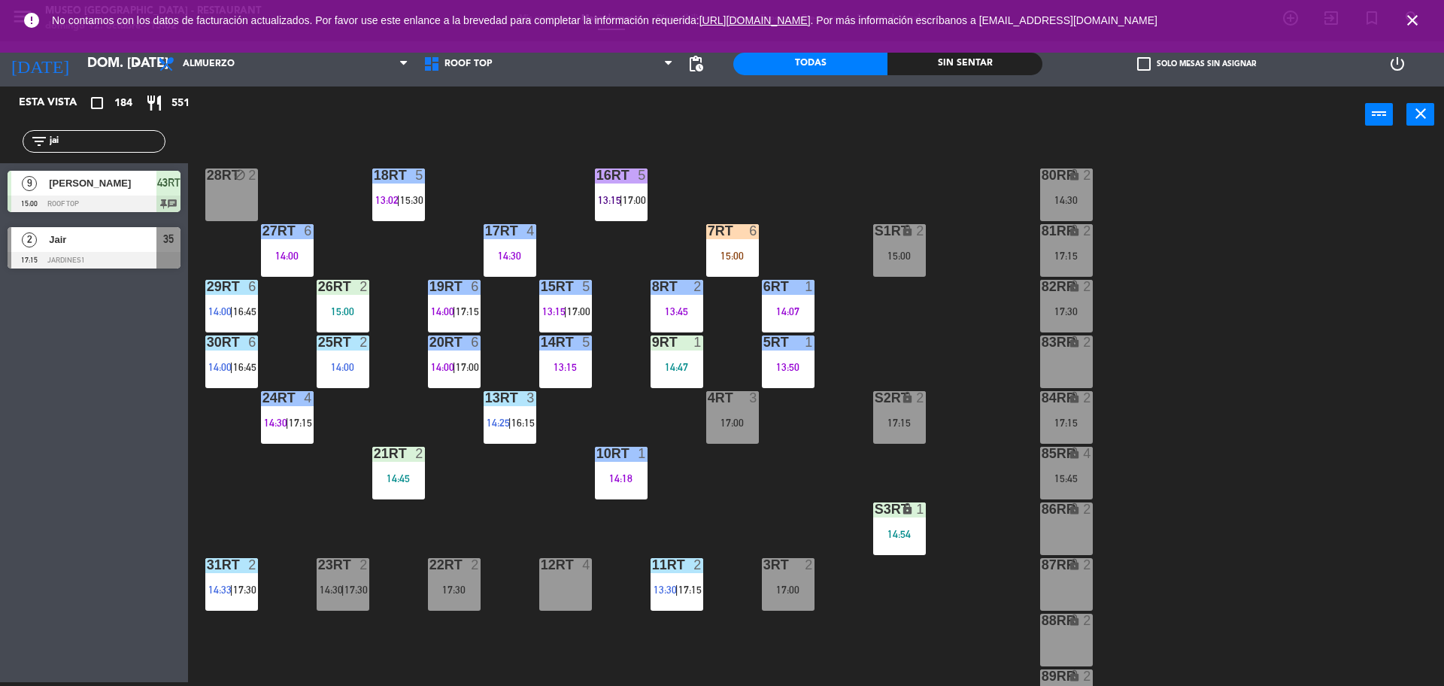
click at [555, 597] on div "12RT 4" at bounding box center [565, 584] width 53 height 53
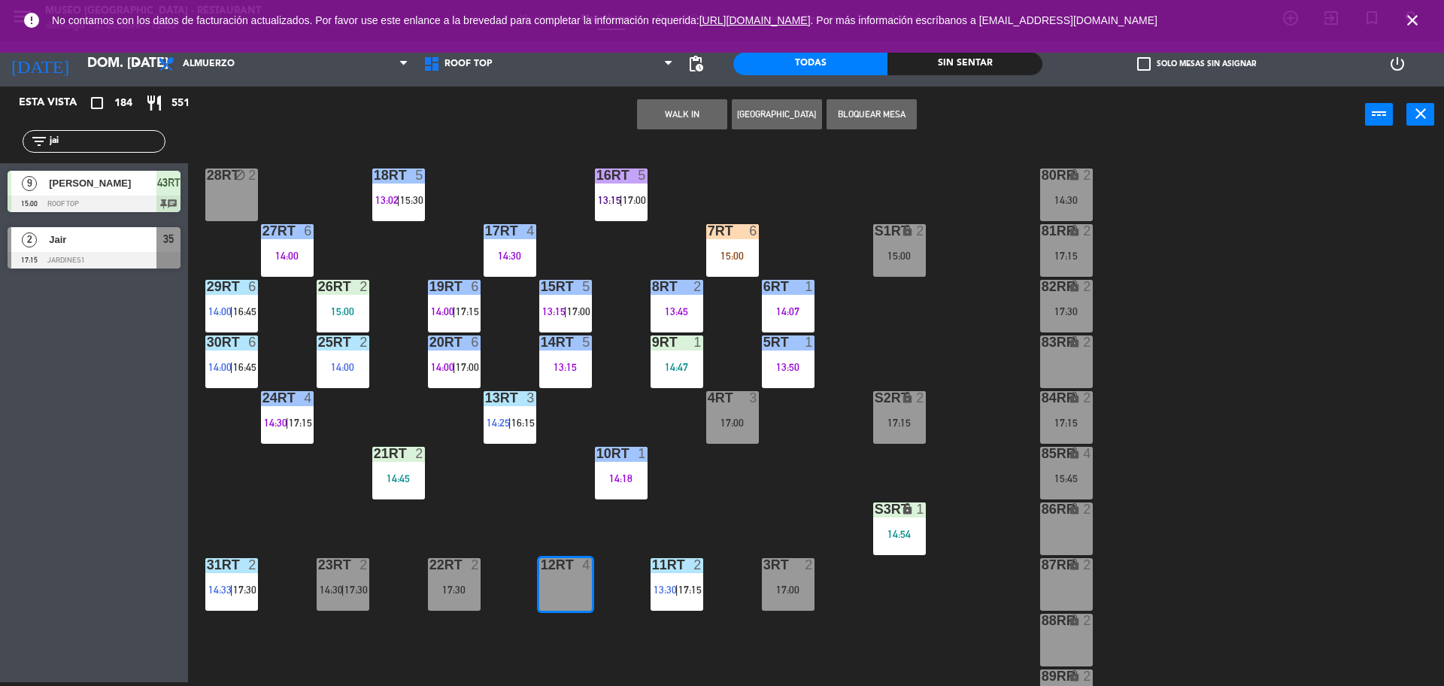
click at [683, 113] on button "WALK IN" at bounding box center [682, 114] width 90 height 30
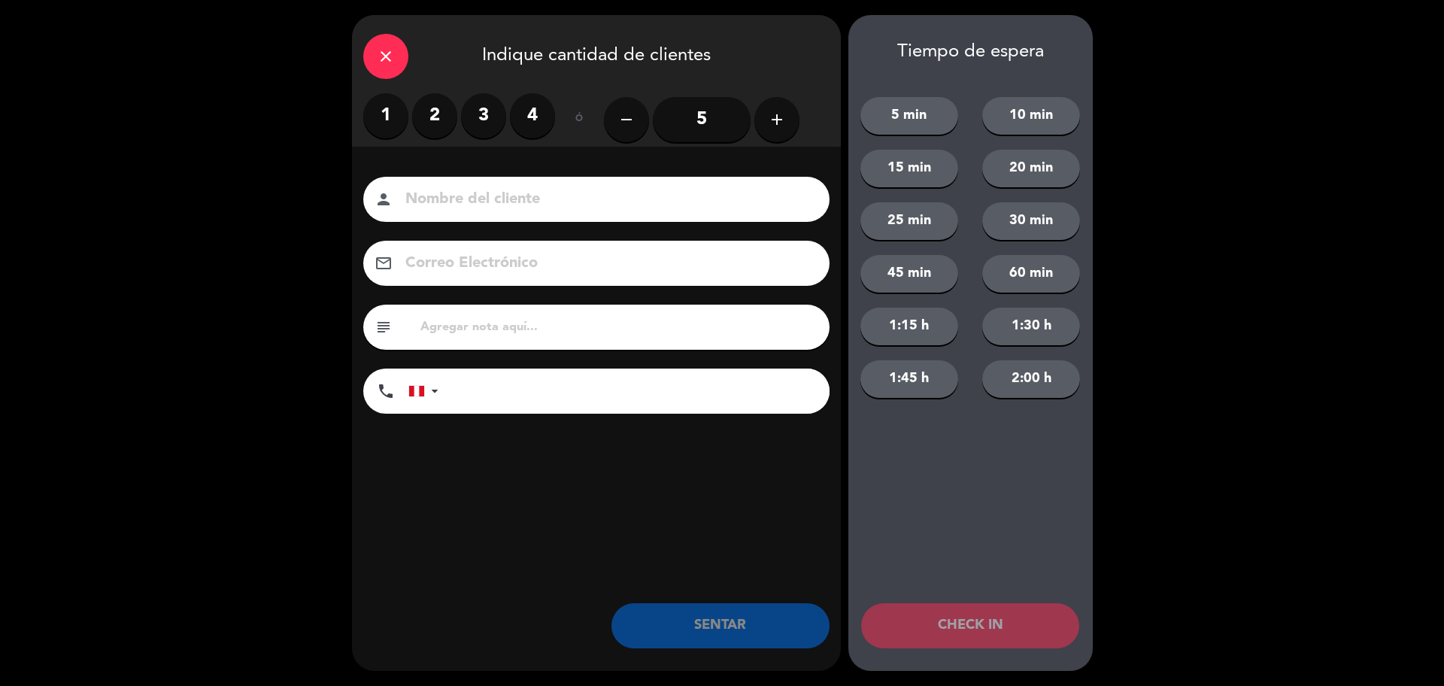
click at [397, 111] on label "1" at bounding box center [385, 115] width 45 height 45
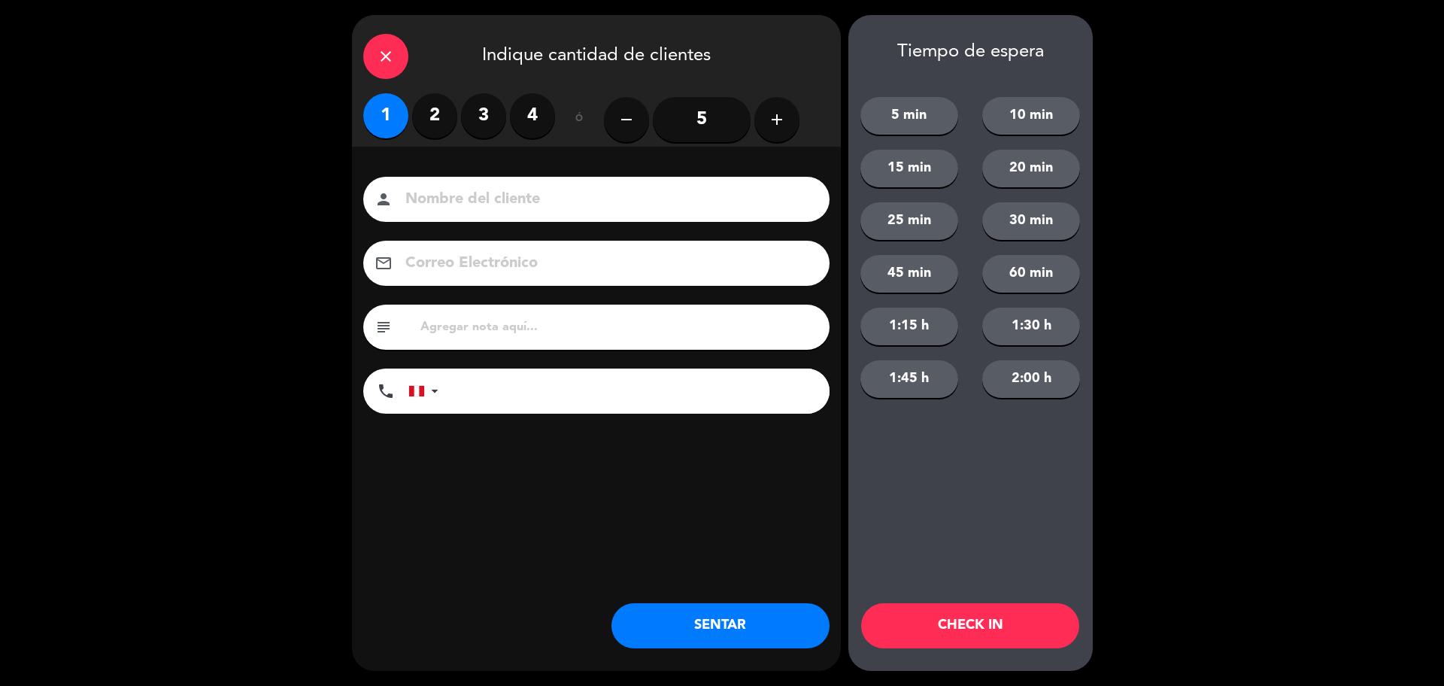
click at [455, 187] on input at bounding box center [607, 199] width 406 height 26
type input "walk in"
click at [728, 624] on button "SENTAR" at bounding box center [720, 625] width 218 height 45
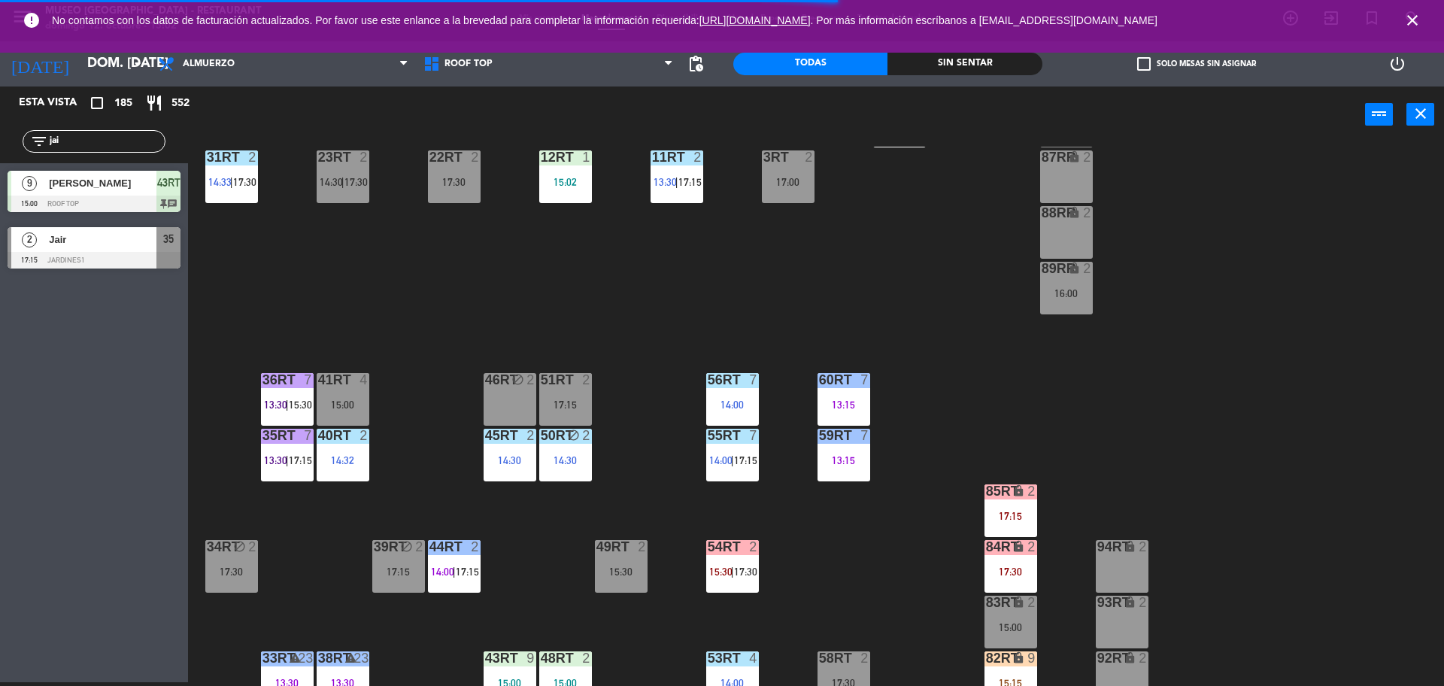
scroll to position [598, 0]
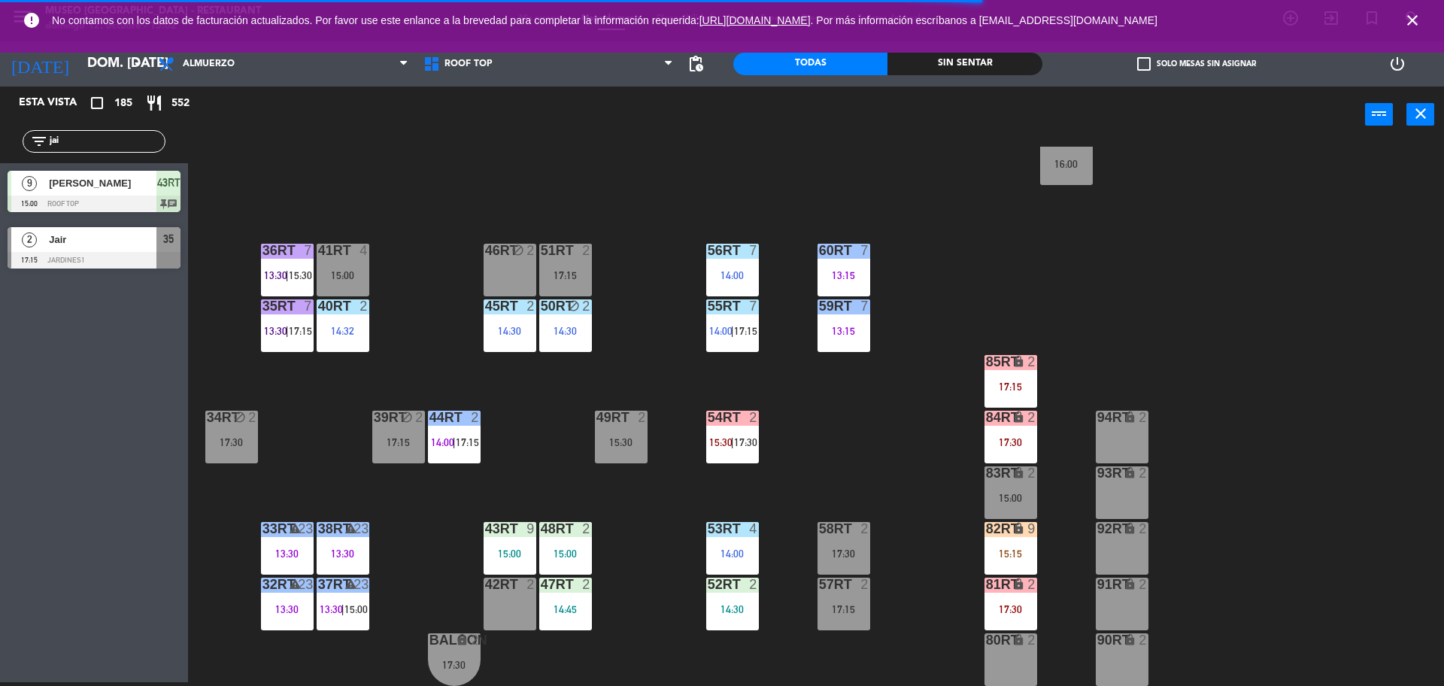
click at [498, 589] on div at bounding box center [509, 584] width 25 height 14
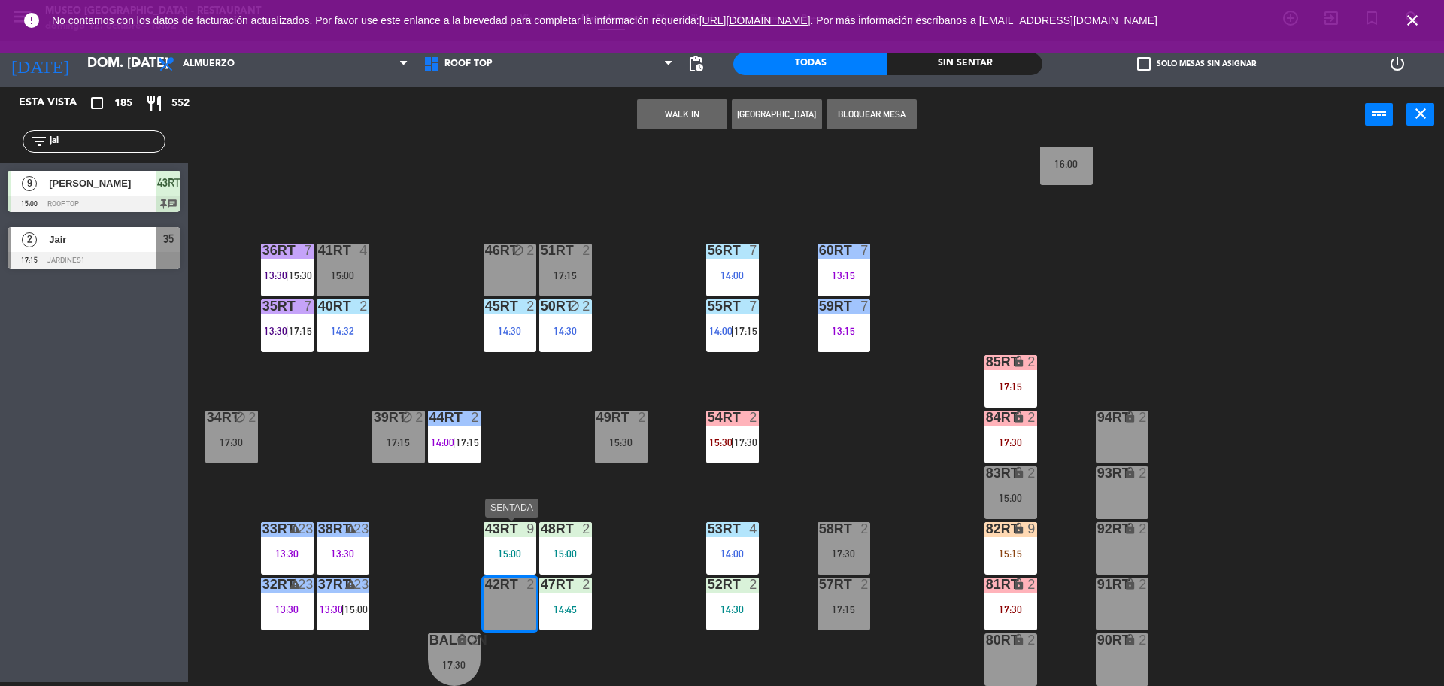
click at [500, 544] on div "43RT 9 15:00" at bounding box center [509, 548] width 53 height 53
click at [645, 496] on div "18RT 5 13:02 | 15:30 16RT 5 13:15 | 17:00 28RT block 2 80RR lock 2 14:30 27RT 6…" at bounding box center [822, 416] width 1241 height 539
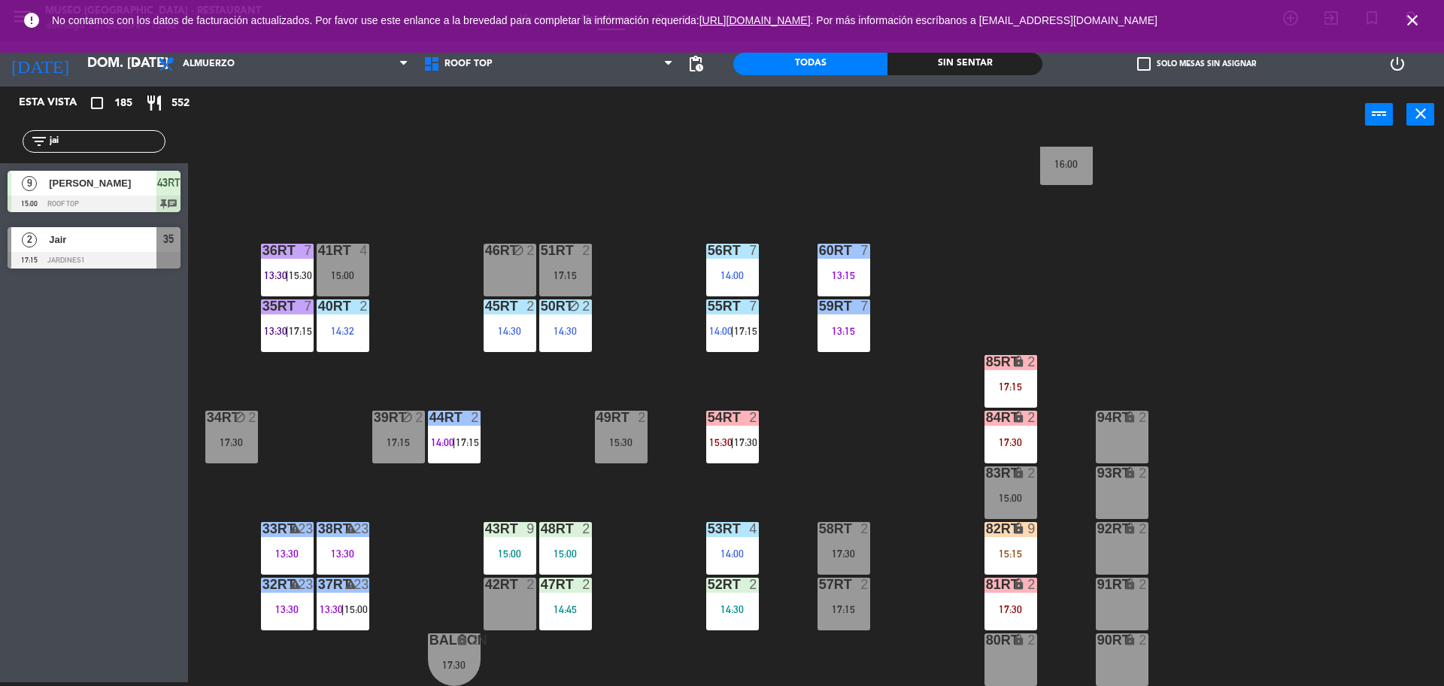
click at [508, 562] on div "43RT 9 15:00" at bounding box center [509, 548] width 53 height 53
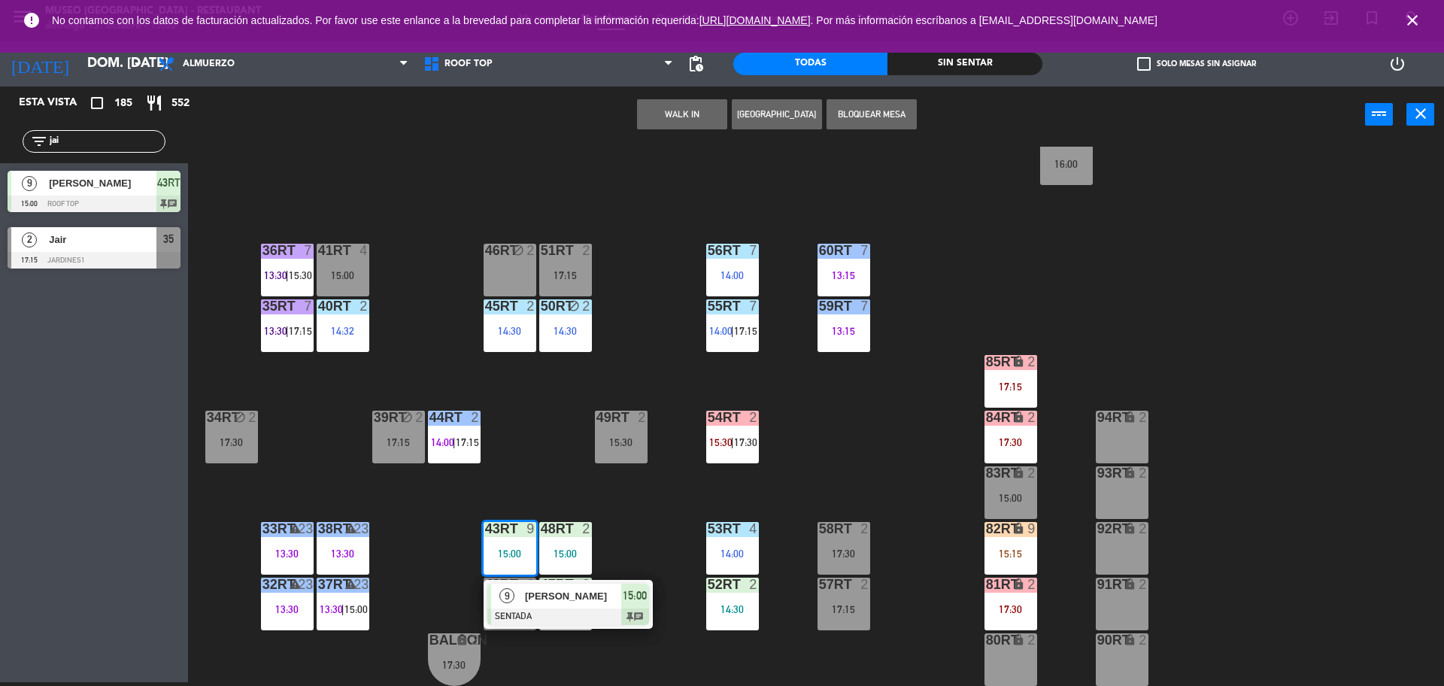
click at [538, 594] on span "[PERSON_NAME]" at bounding box center [573, 596] width 96 height 16
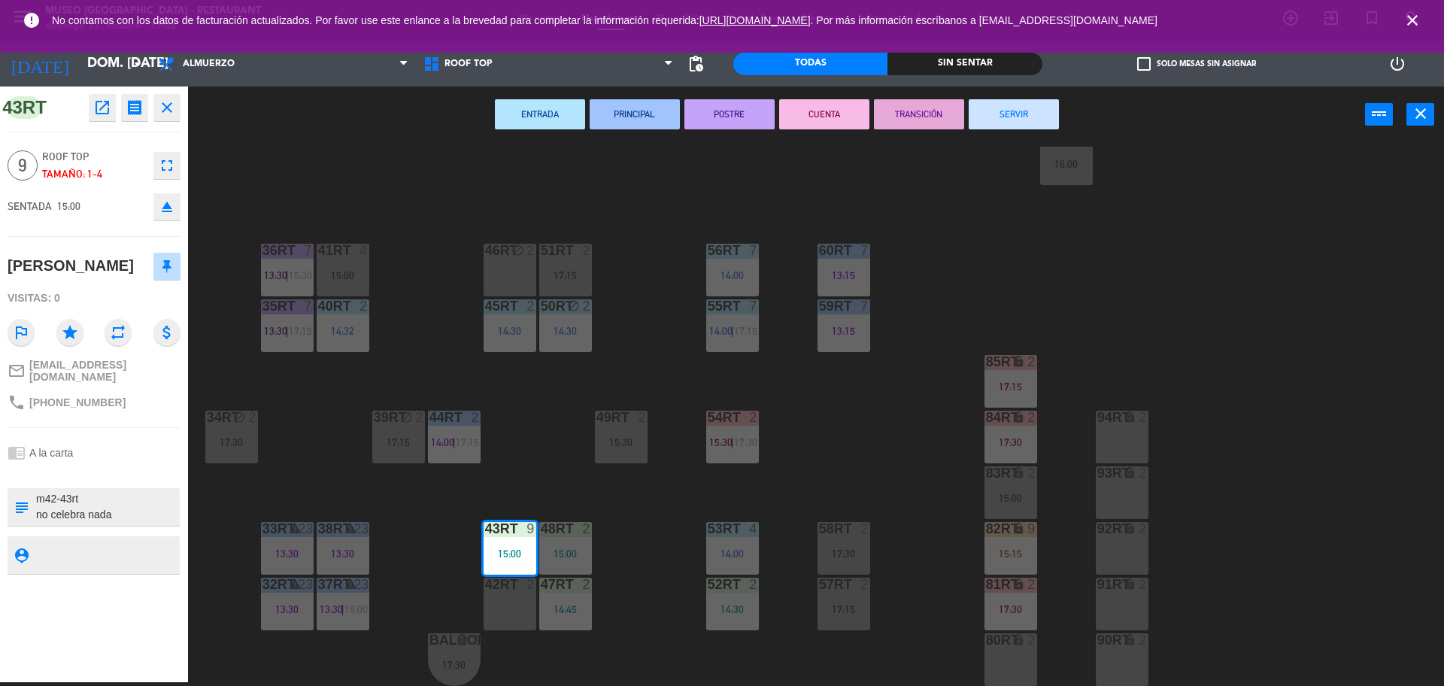
click at [504, 590] on div at bounding box center [509, 584] width 25 height 14
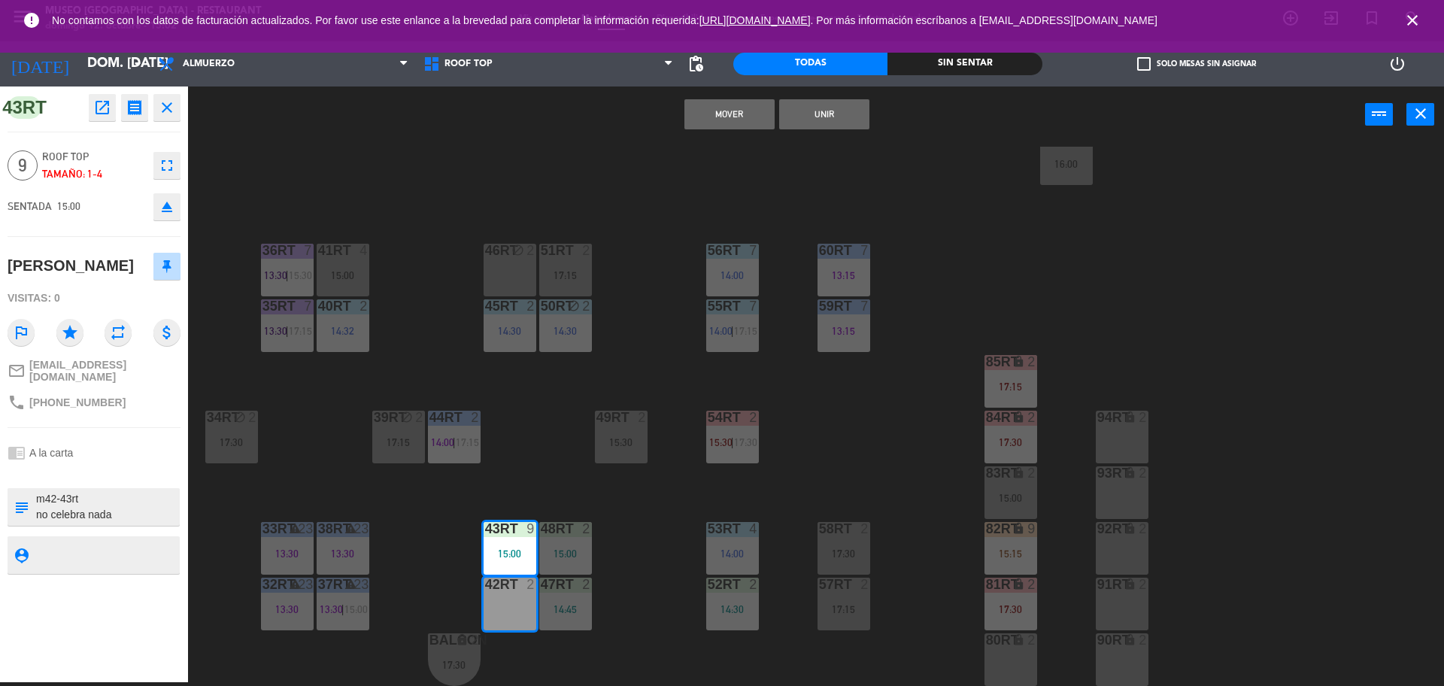
click at [825, 130] on div "Mover Unir power_input close" at bounding box center [776, 114] width 1177 height 57
click at [810, 113] on button "Unir" at bounding box center [824, 114] width 90 height 30
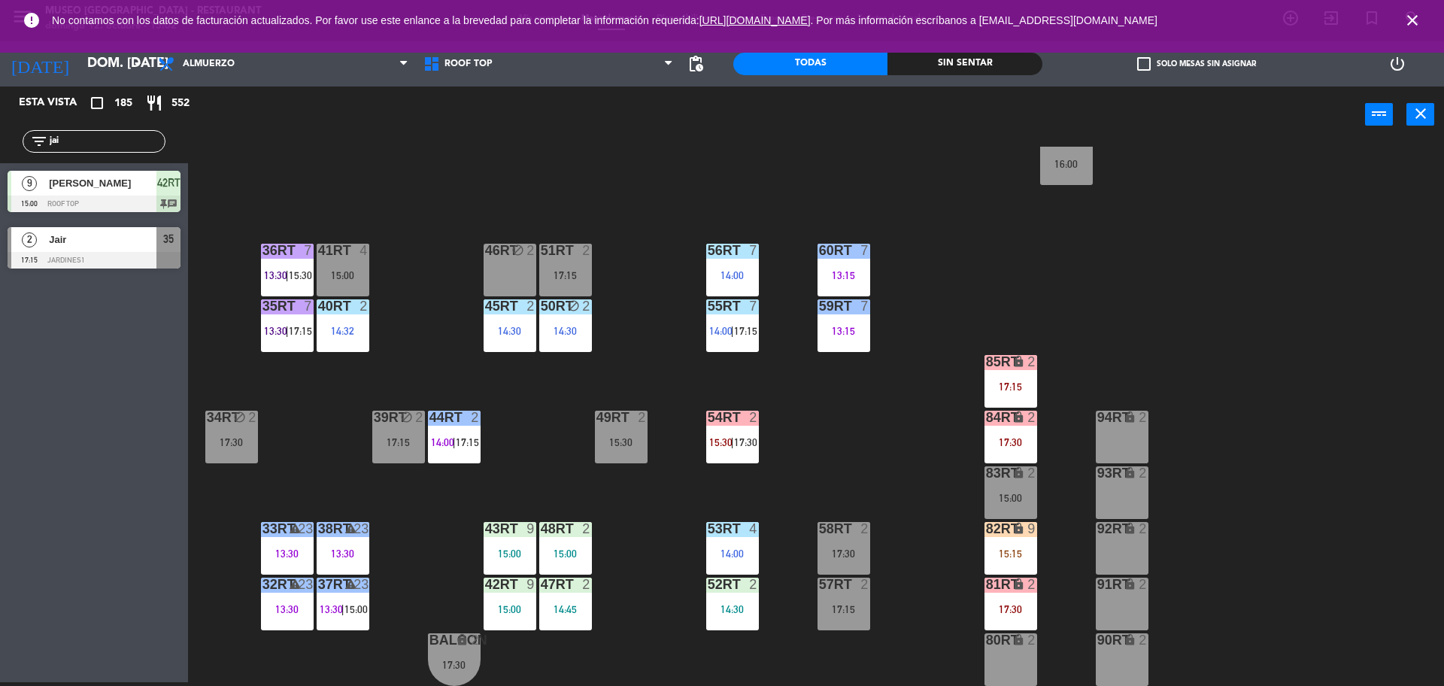
click at [127, 132] on div "filter_list jai" at bounding box center [94, 141] width 143 height 23
click at [131, 139] on input "jai" at bounding box center [106, 141] width 117 height 17
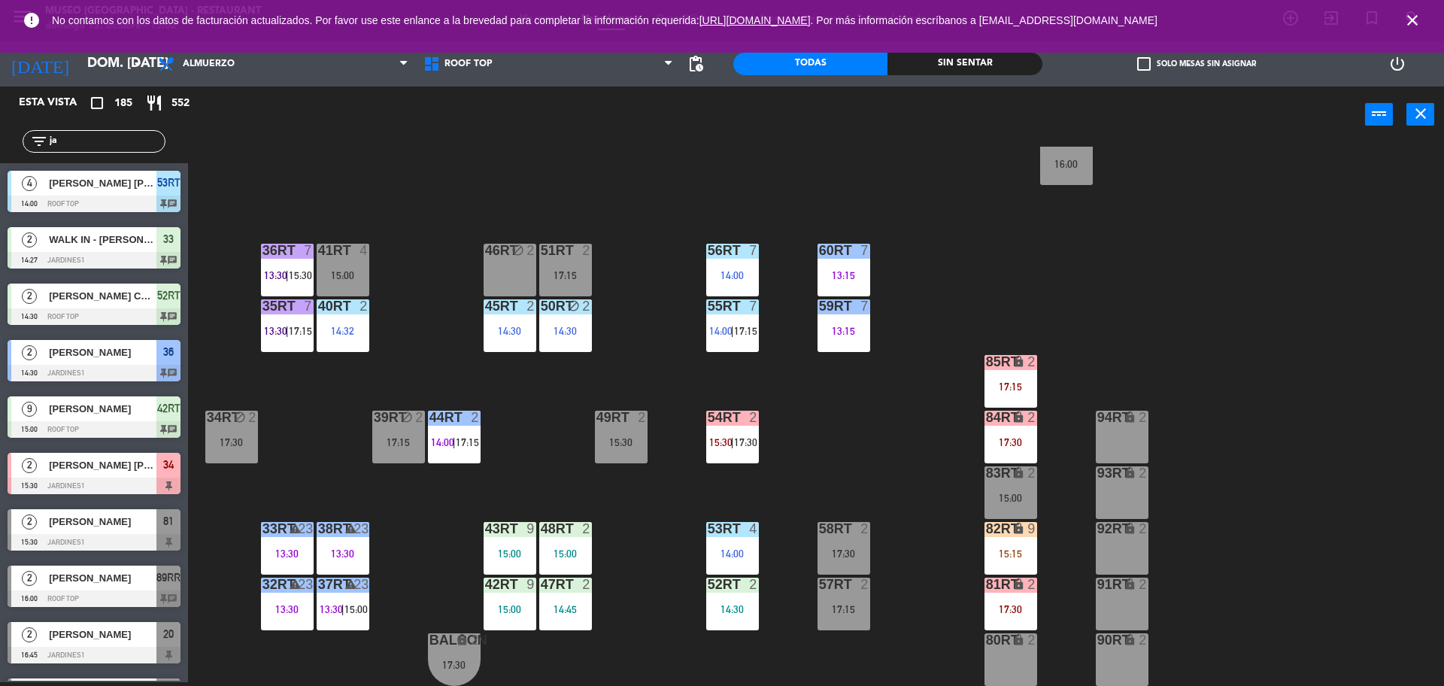
type input "j"
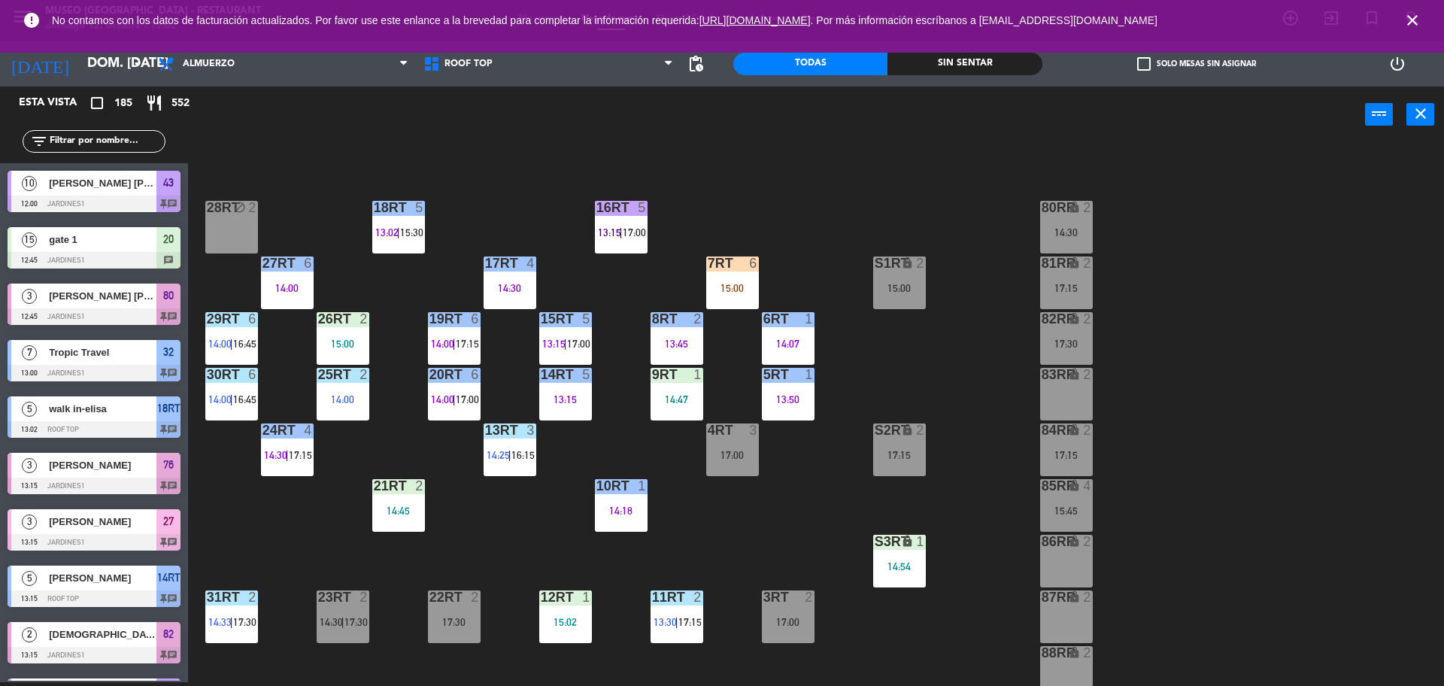
scroll to position [21, 0]
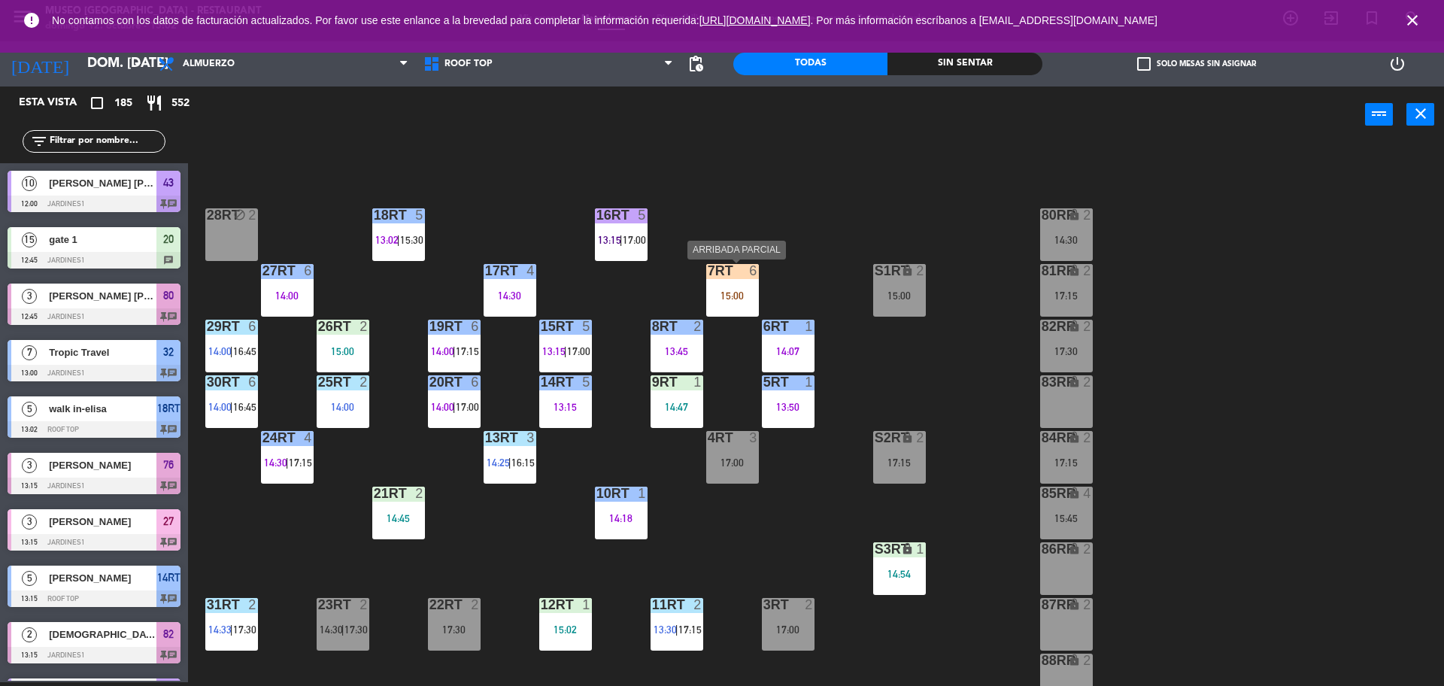
click at [728, 300] on div "15:00" at bounding box center [732, 295] width 53 height 11
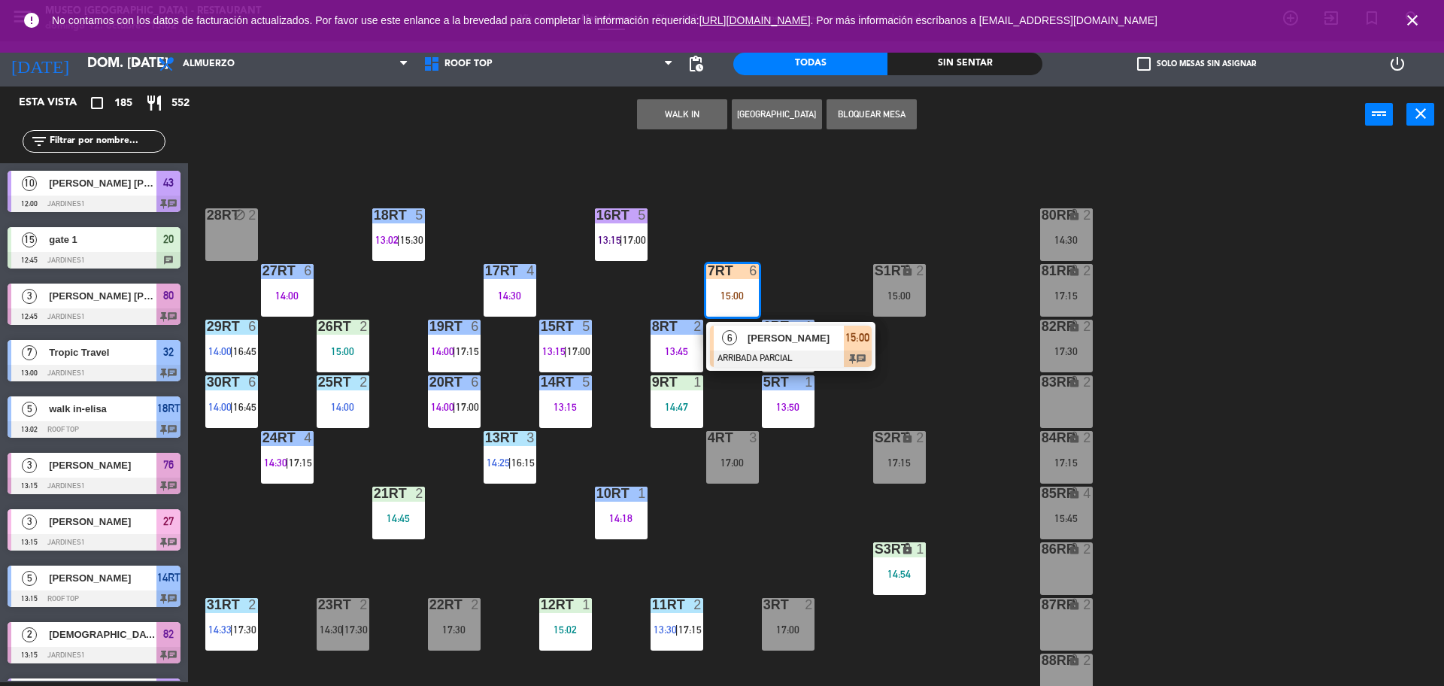
click at [764, 342] on span "[PERSON_NAME]" at bounding box center [795, 338] width 96 height 16
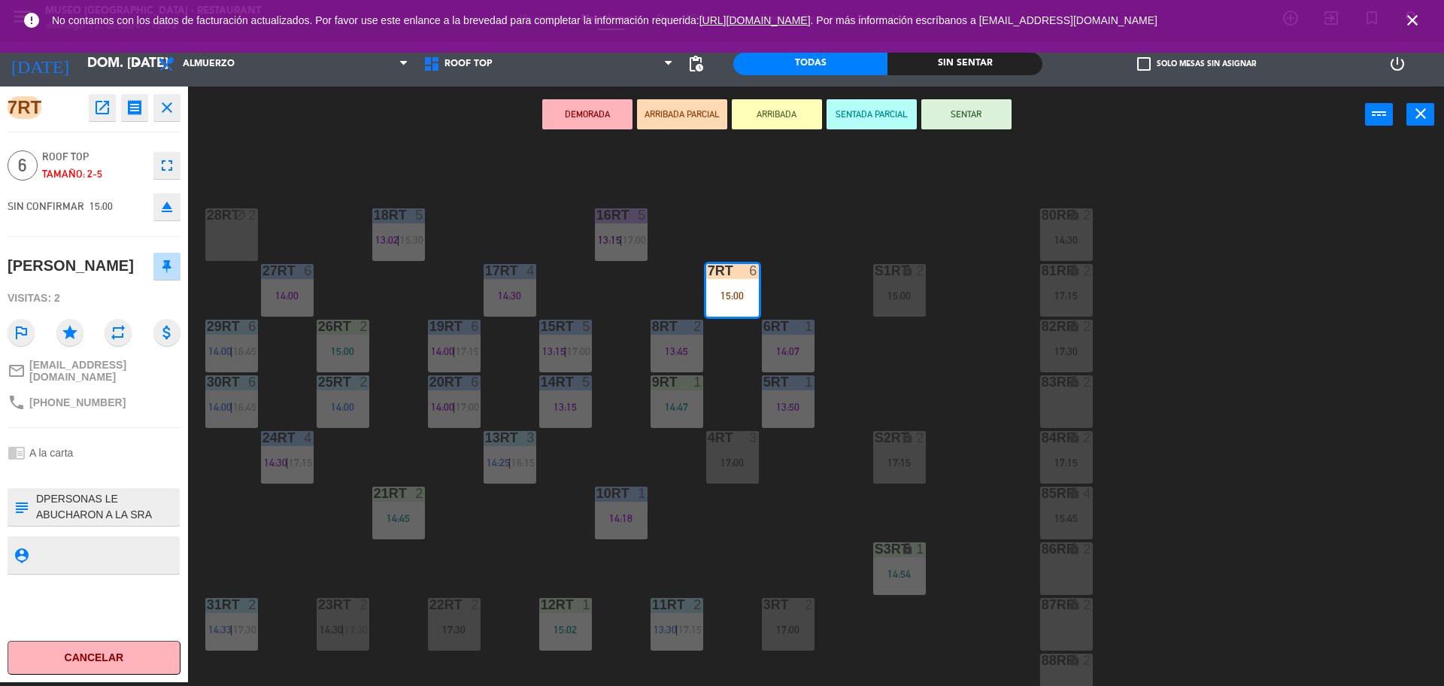
scroll to position [0, 0]
click at [34, 489] on div "subject" at bounding box center [21, 507] width 27 height 38
click at [38, 492] on textarea at bounding box center [107, 507] width 144 height 32
type textarea "m7rt Alergias: Ninguna NO CEEBRAN NADA INDICO QUE QUERIA PP POR TERRAZA NUEVA -…"
click at [953, 116] on button "SENTAR" at bounding box center [966, 114] width 90 height 30
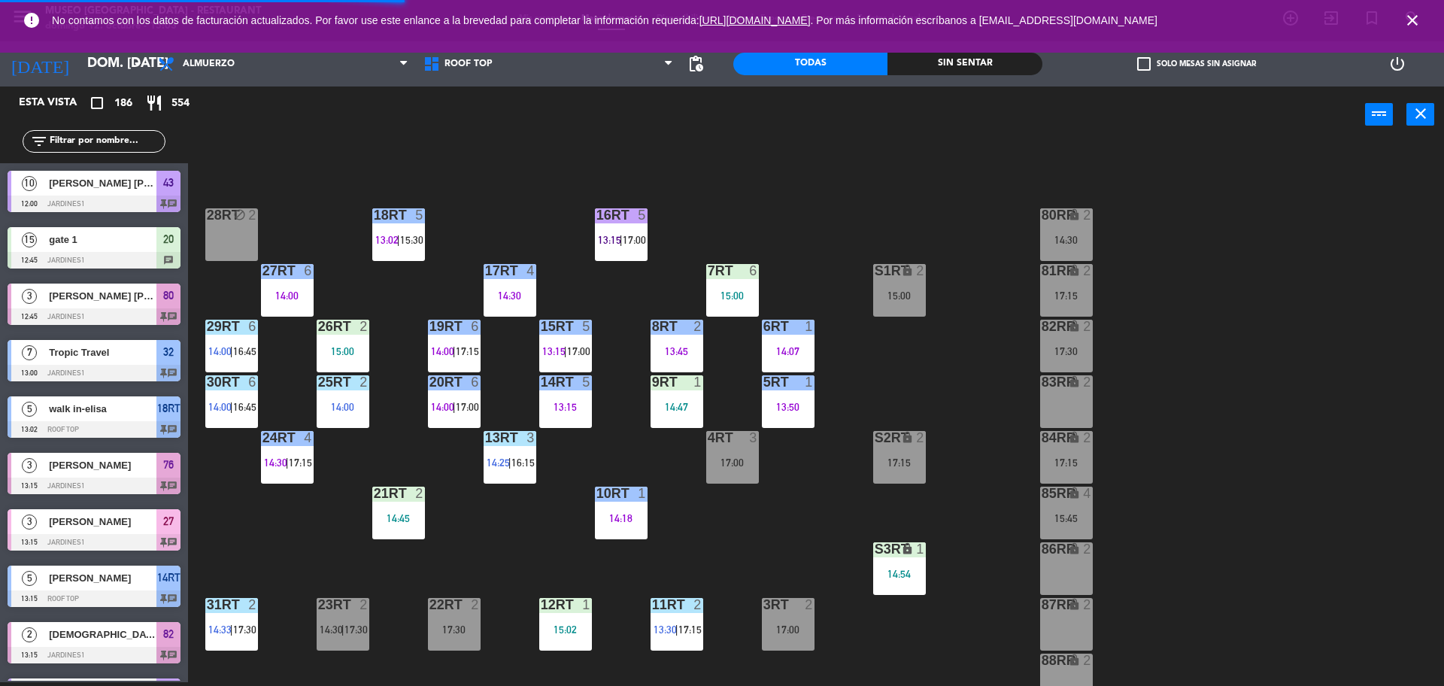
scroll to position [3452, 0]
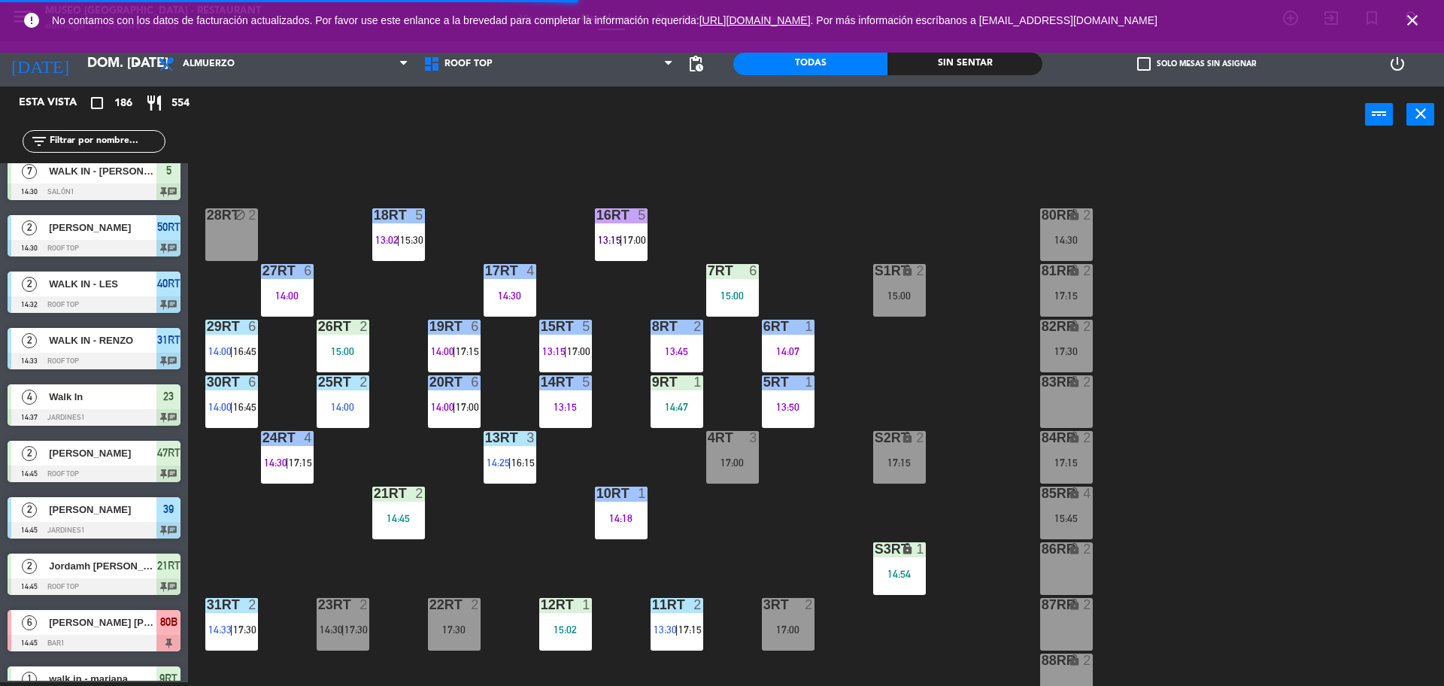
click at [817, 268] on div "18RT 5 13:02 | 15:30 16RT 5 13:15 | 17:00 28RT block 2 80RR lock 2 14:30 27RT 6…" at bounding box center [822, 416] width 1241 height 539
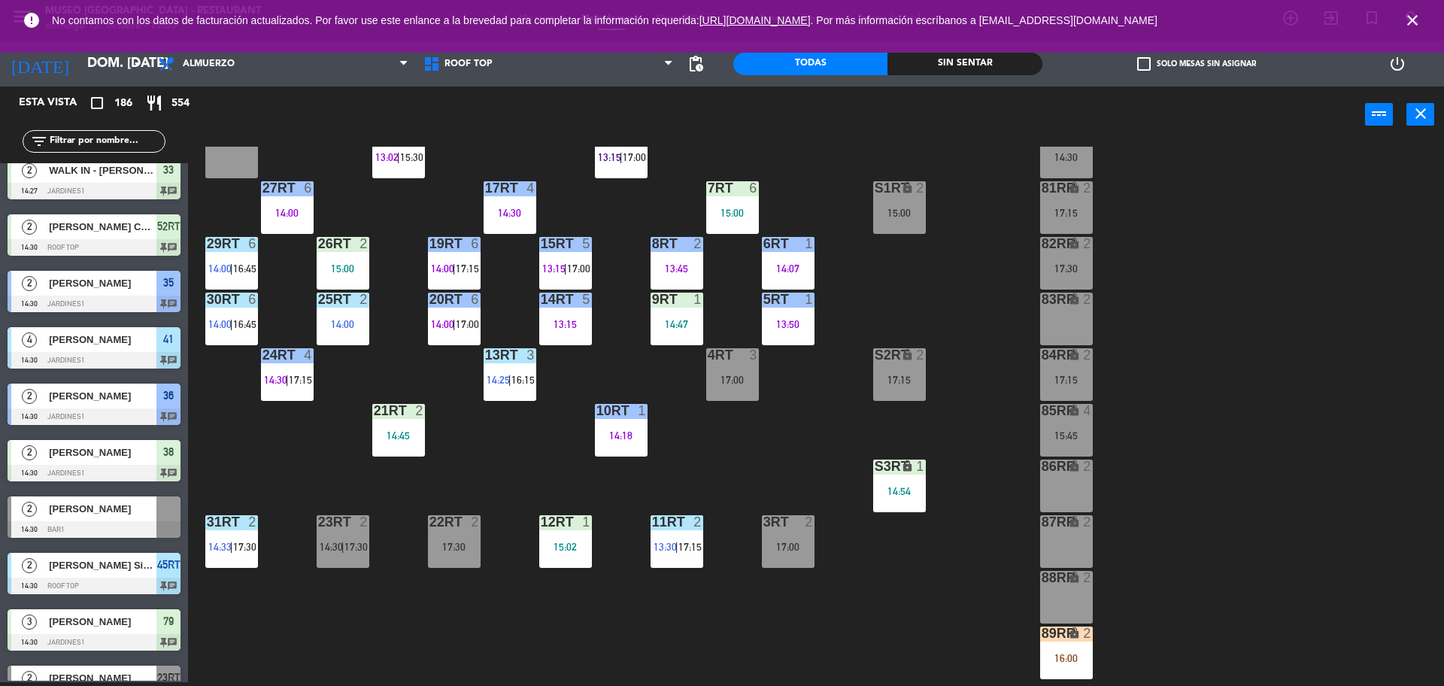
scroll to position [117, 0]
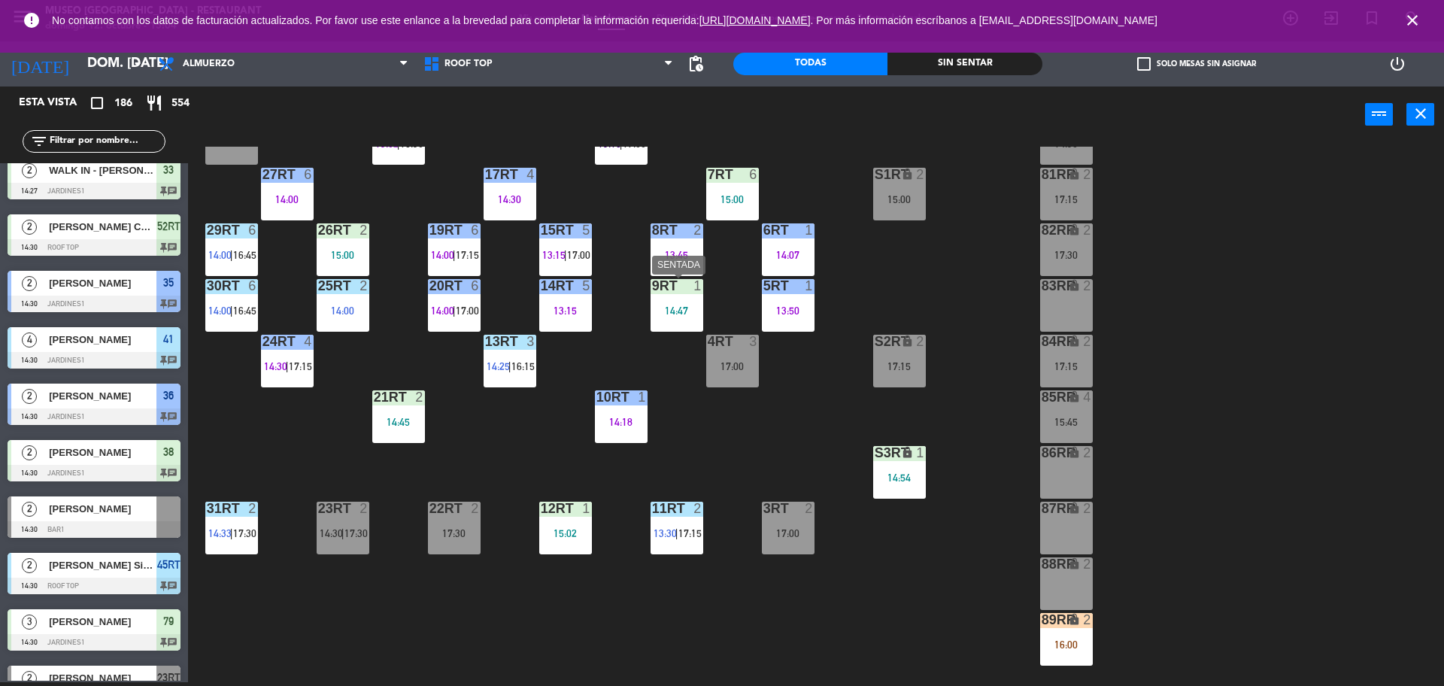
click at [683, 317] on div "9RT 1 14:47" at bounding box center [676, 305] width 53 height 53
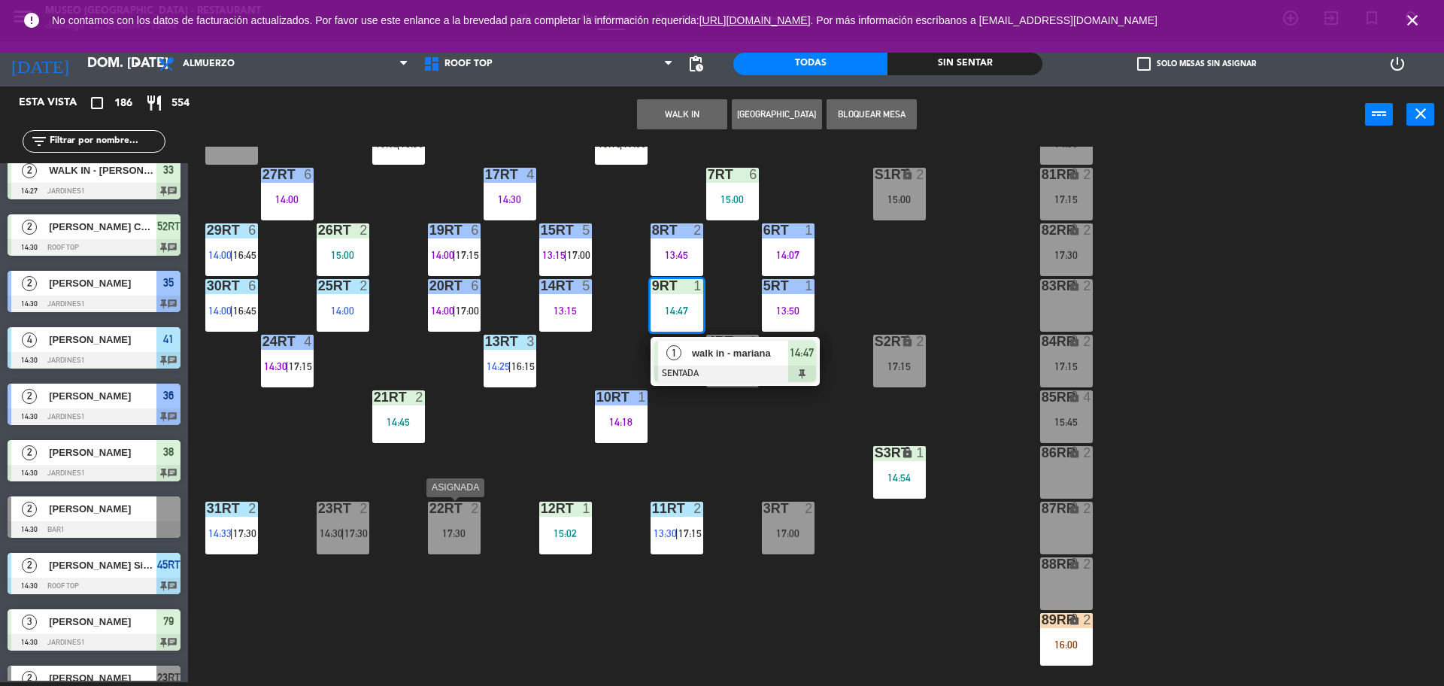
click at [465, 529] on div "17:30" at bounding box center [454, 533] width 53 height 11
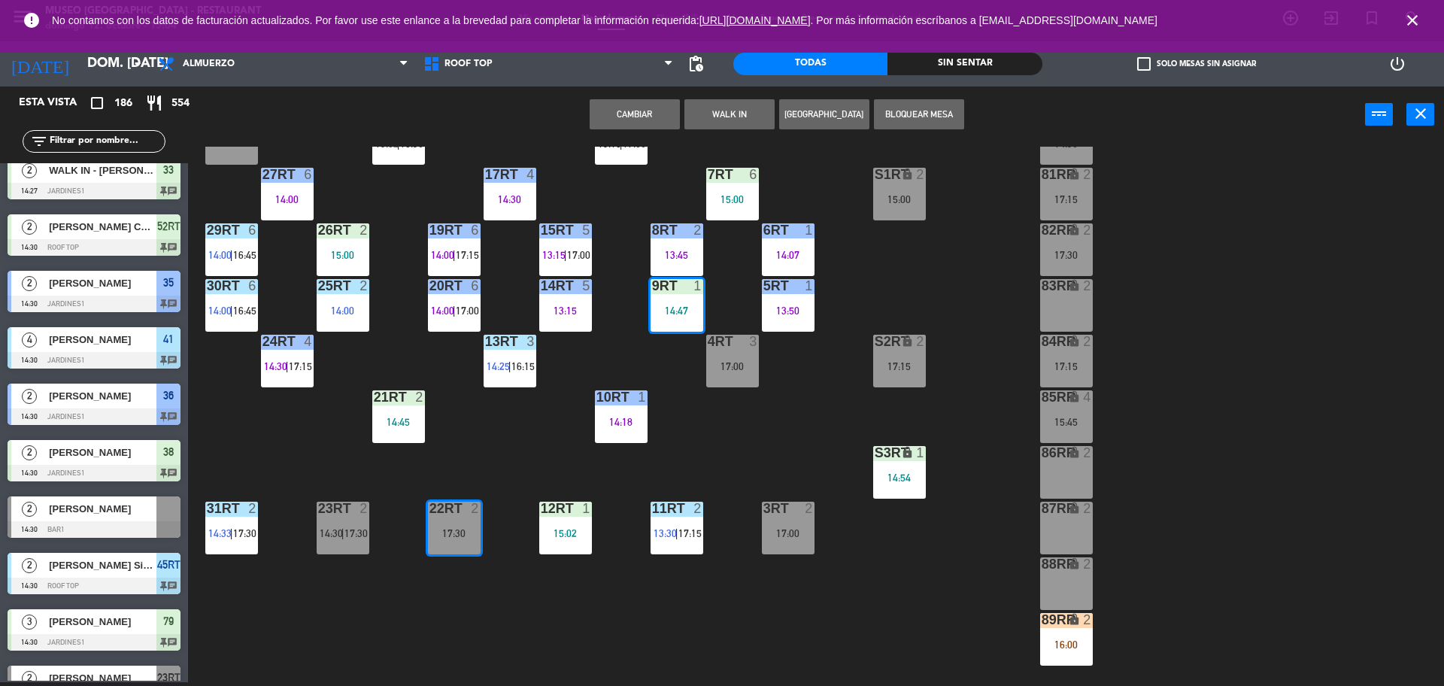
click at [645, 114] on button "Cambiar" at bounding box center [634, 114] width 90 height 30
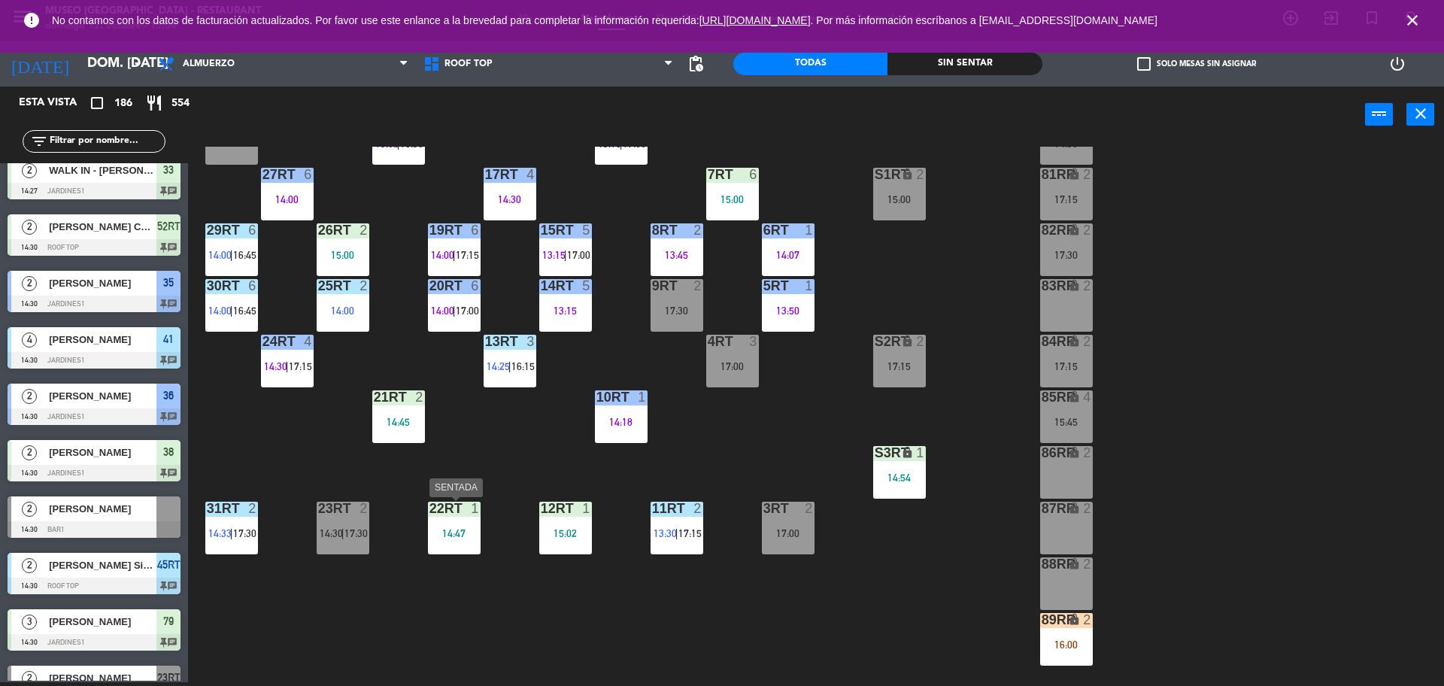
click at [430, 508] on div "22RT" at bounding box center [429, 508] width 1 height 14
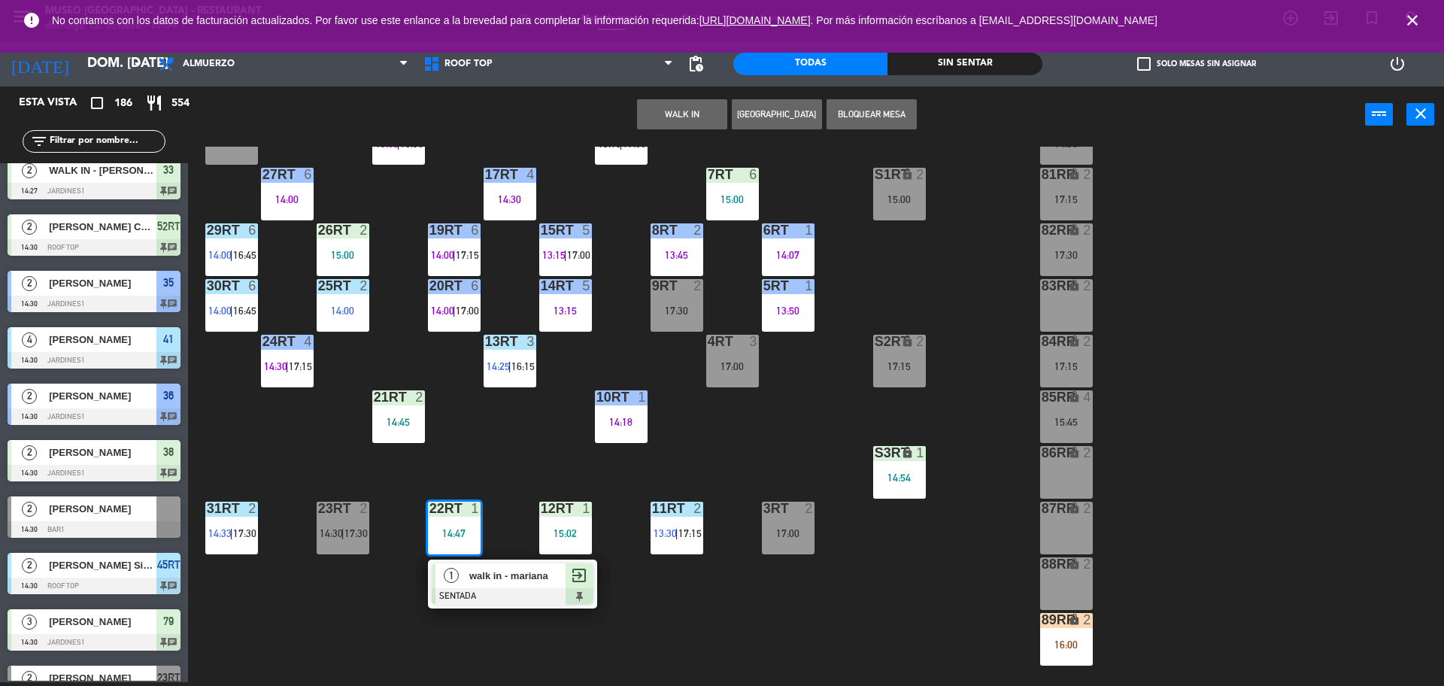
click at [488, 582] on span "walk in - mariana" at bounding box center [517, 576] width 96 height 16
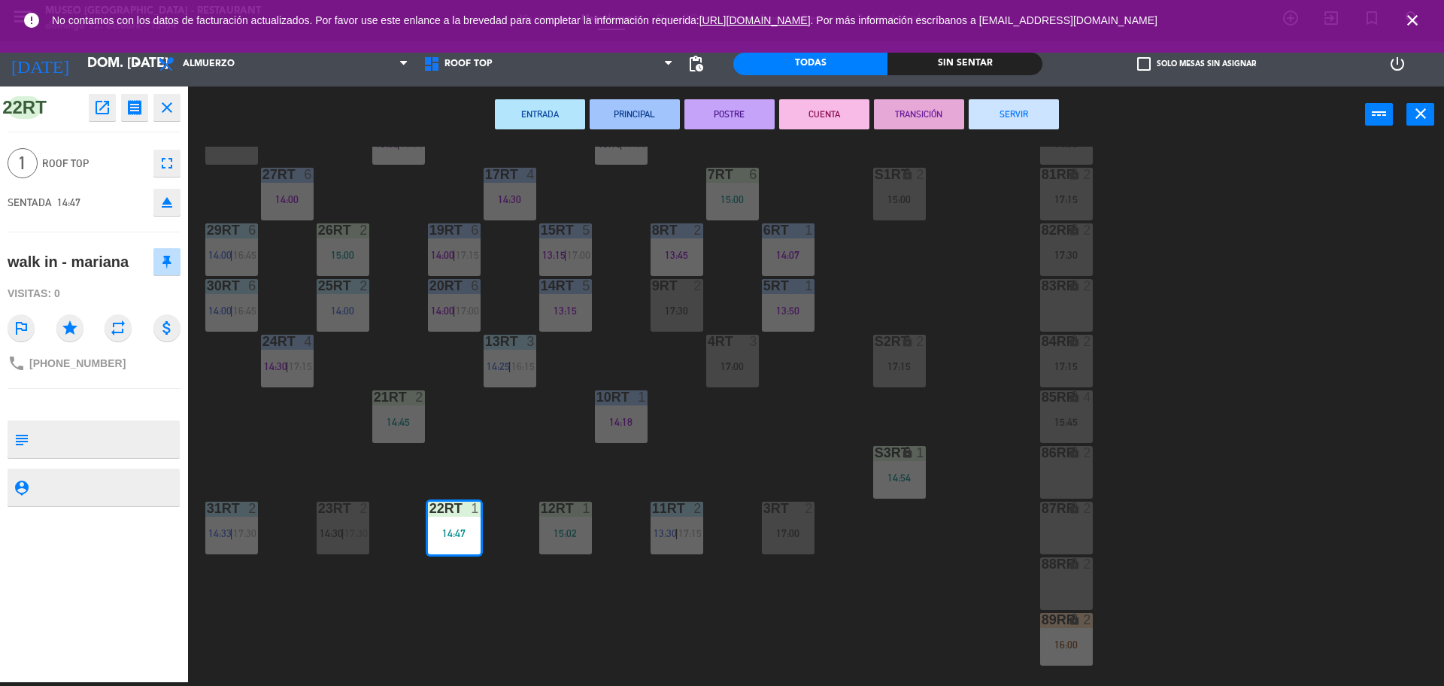
click at [101, 439] on textarea at bounding box center [107, 439] width 144 height 32
click at [113, 170] on span "Roof Top" at bounding box center [94, 163] width 104 height 17
click at [86, 432] on textarea at bounding box center [107, 439] width 144 height 32
type textarea "m22rt no celebra nada"
click at [129, 159] on span "Roof Top" at bounding box center [94, 163] width 104 height 17
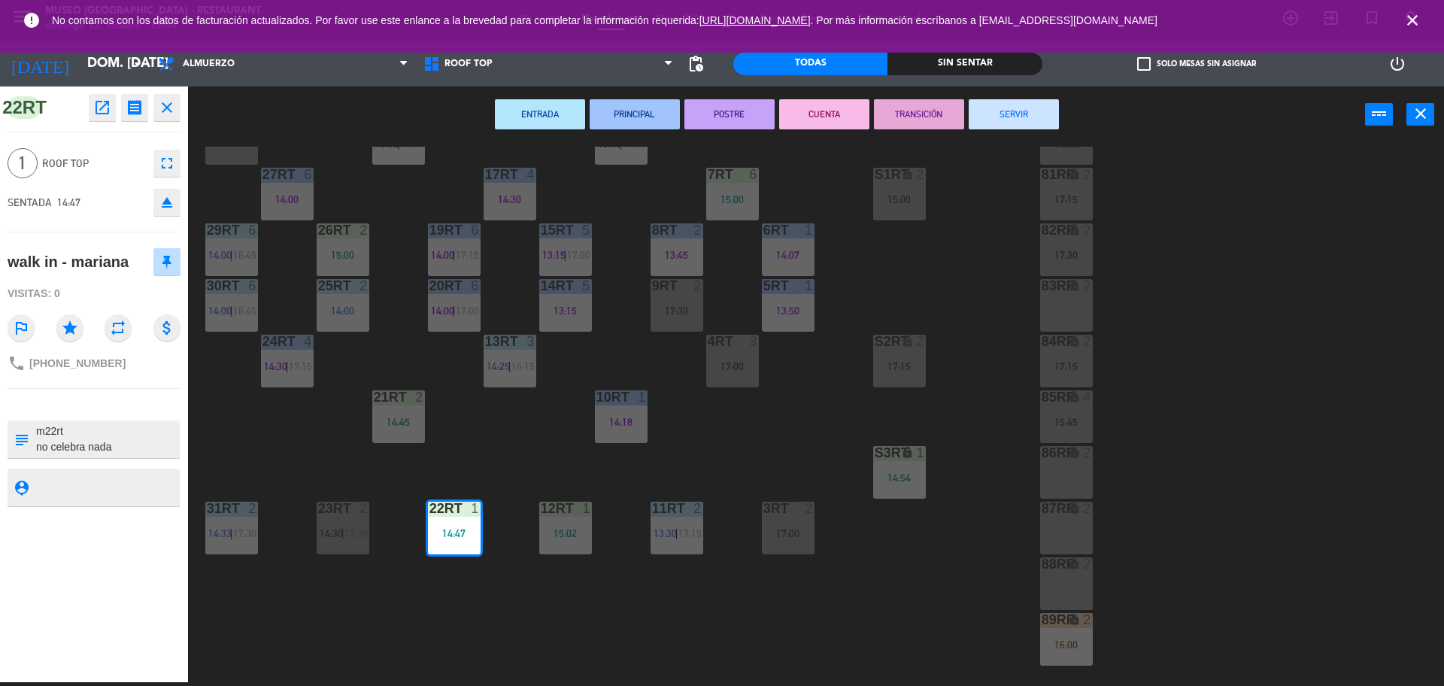
click at [115, 203] on div "SENTADA 14:47 eject" at bounding box center [94, 202] width 173 height 38
click at [512, 462] on div "18RT 5 13:02 | 15:30 16RT 5 13:15 | 17:00 28RT block 2 80RR lock 2 14:30 27RT 6…" at bounding box center [822, 416] width 1241 height 539
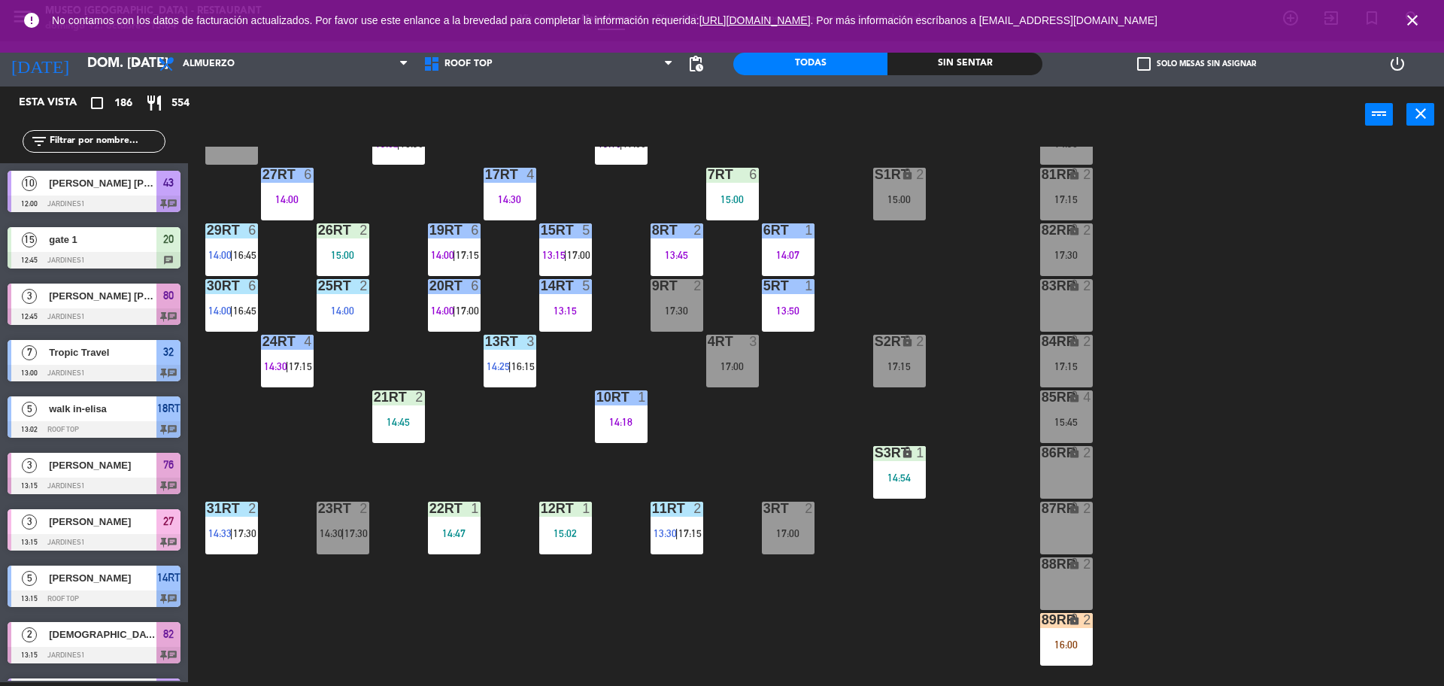
scroll to position [0, 0]
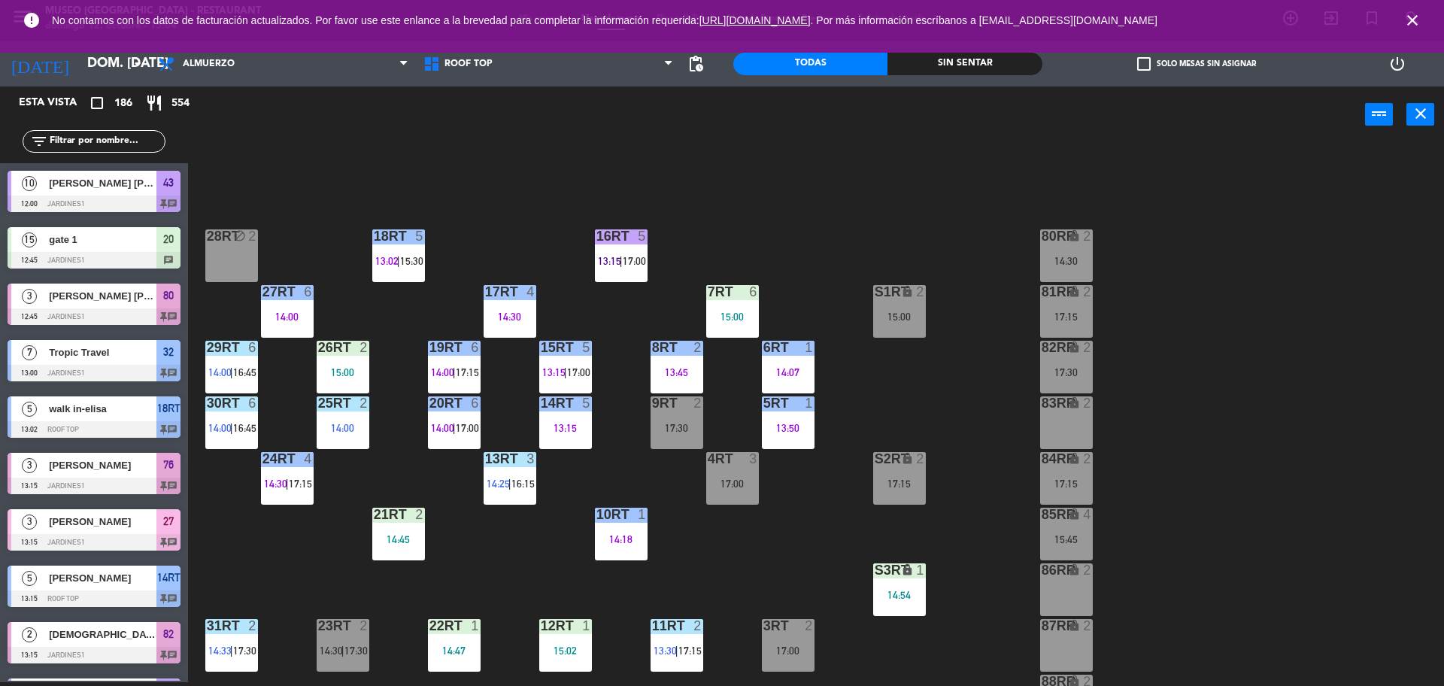
click at [1068, 241] on icon "lock" at bounding box center [1074, 235] width 13 height 13
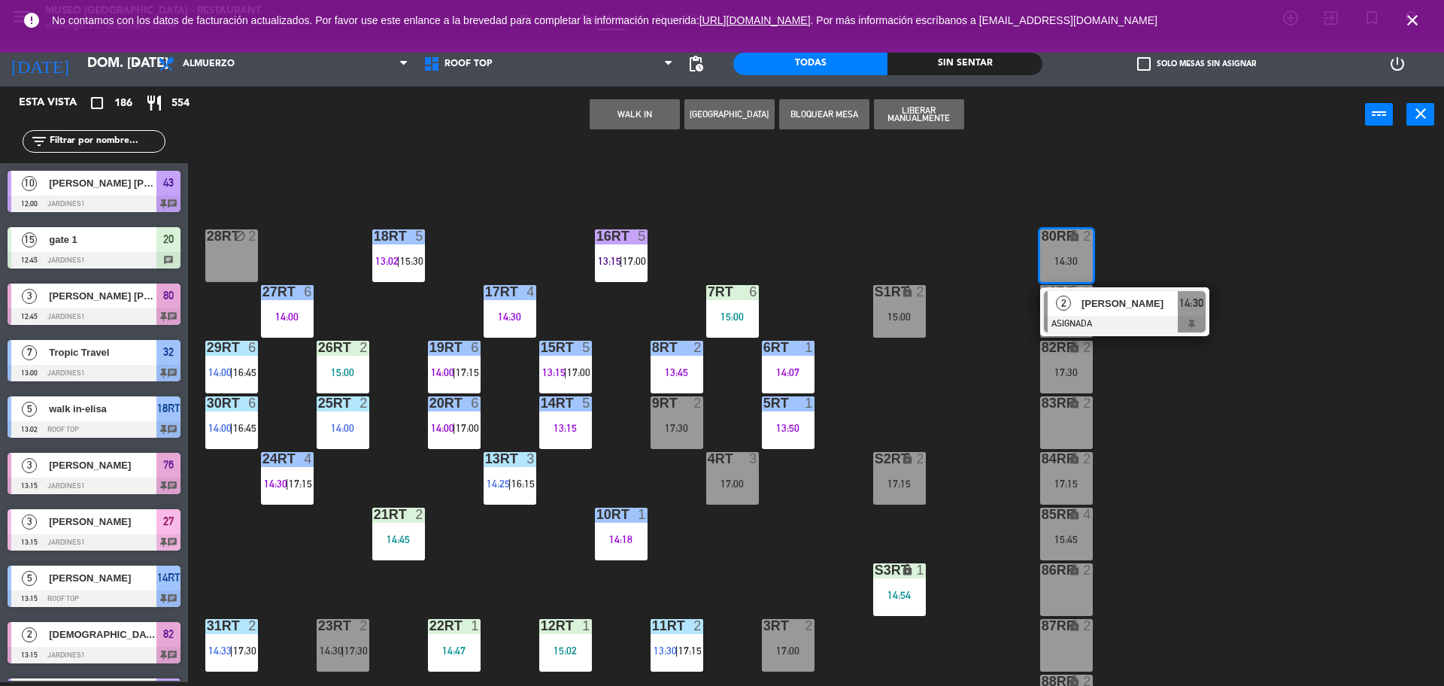
click at [1082, 317] on div at bounding box center [1125, 324] width 162 height 17
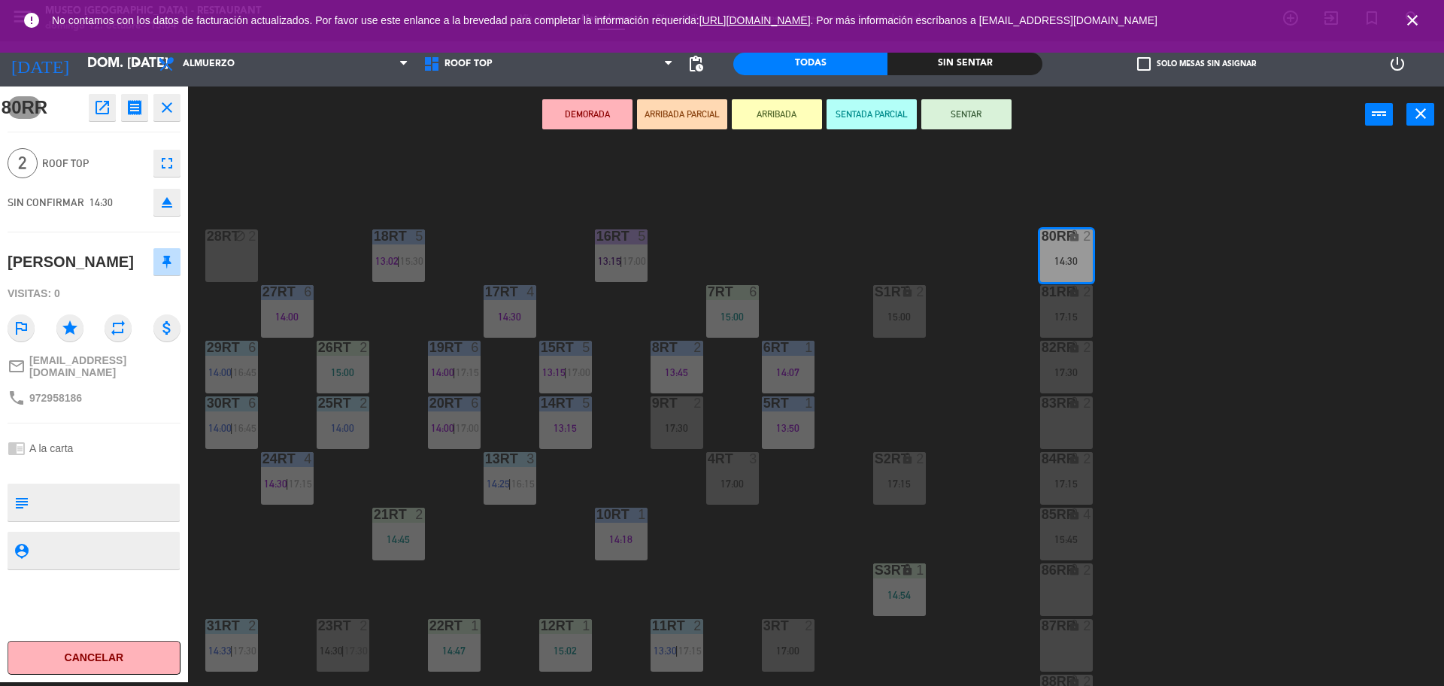
click at [98, 118] on button "open_in_new" at bounding box center [102, 107] width 27 height 27
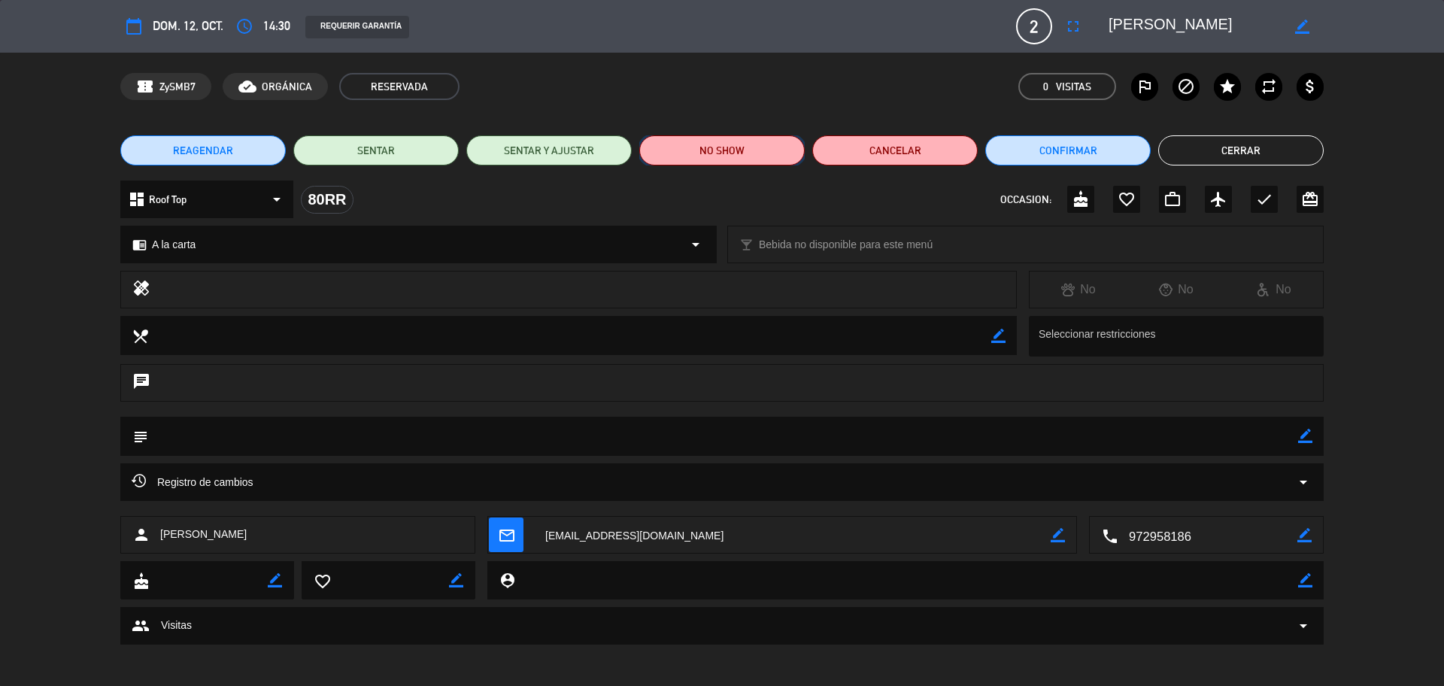
click at [738, 147] on button "NO SHOW" at bounding box center [721, 150] width 165 height 30
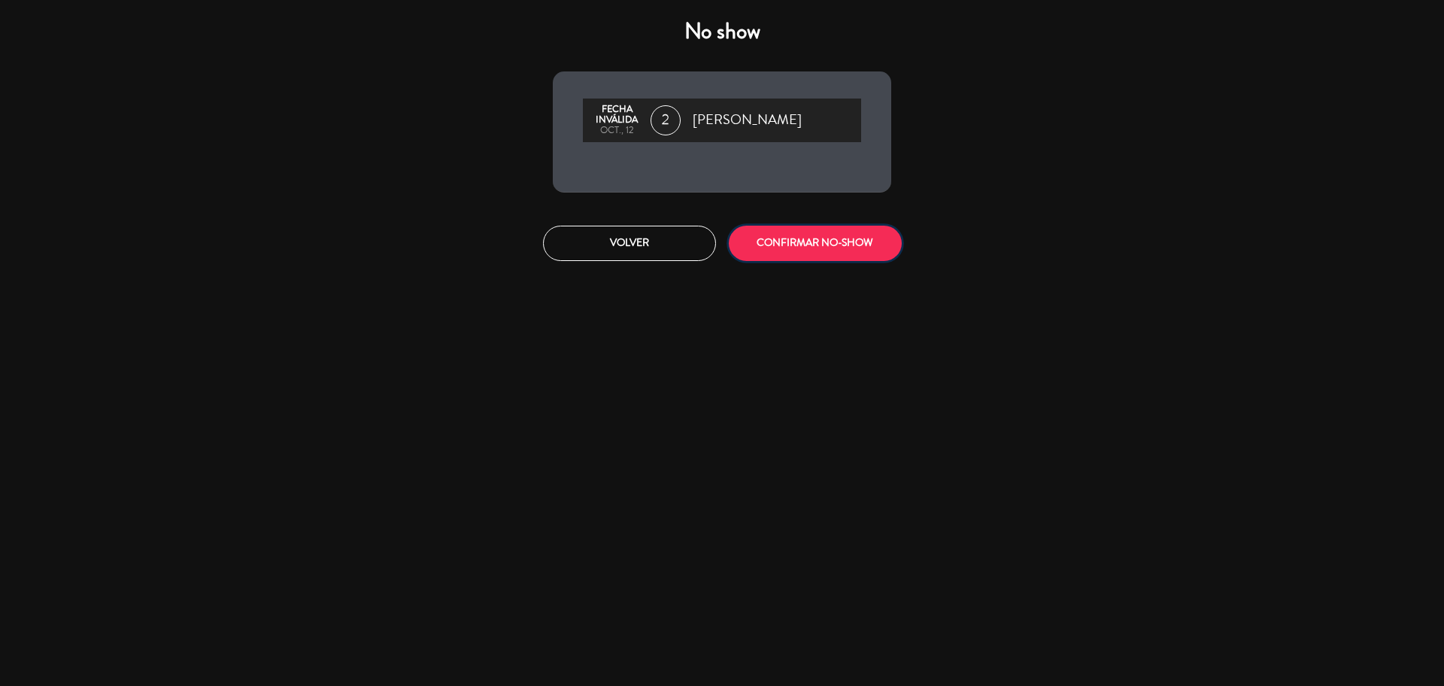
click at [800, 252] on button "CONFIRMAR NO-SHOW" at bounding box center [815, 243] width 173 height 35
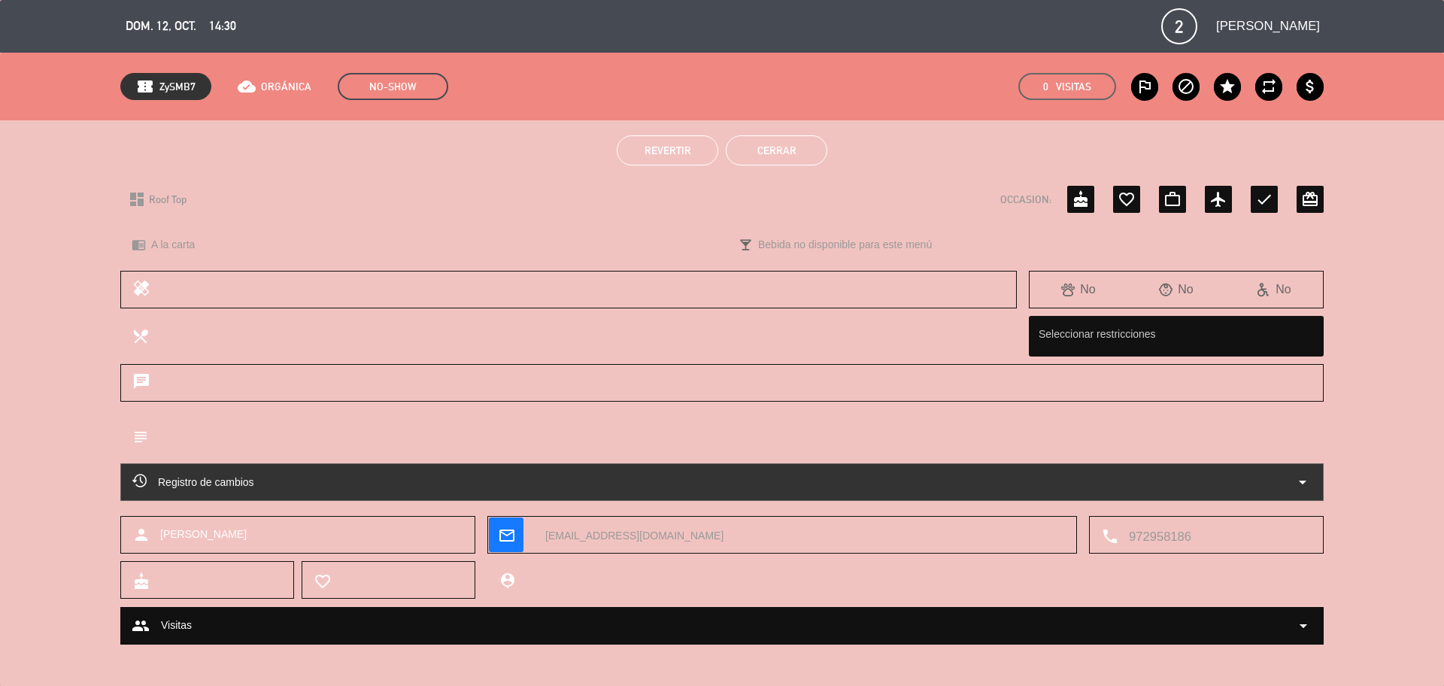
click at [771, 150] on button "Cerrar" at bounding box center [776, 150] width 101 height 30
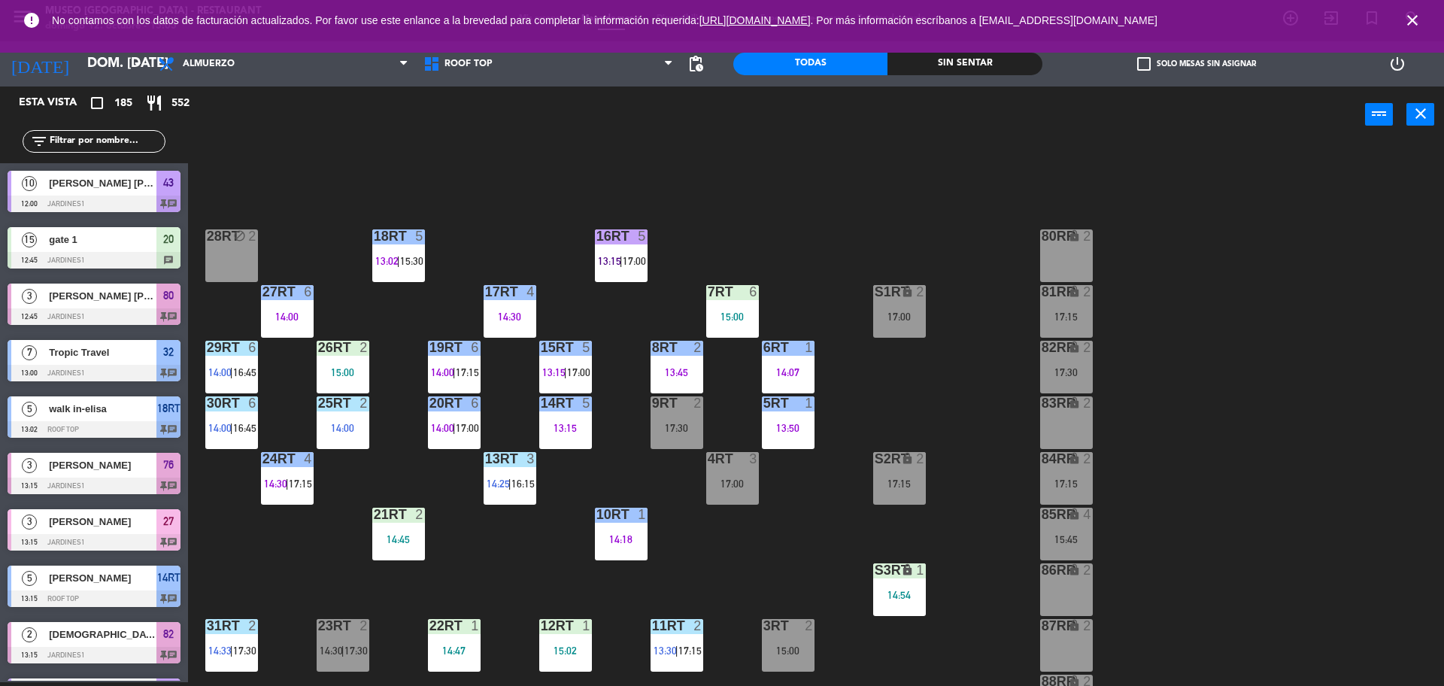
drag, startPoint x: 786, startPoint y: 547, endPoint x: 474, endPoint y: 573, distance: 313.1
click at [474, 573] on div "18RT 5 13:02 | 15:30 16RT 5 13:15 | 17:00 28RT block 2 80RR lock 2 27RT 6 14:00…" at bounding box center [822, 416] width 1241 height 539
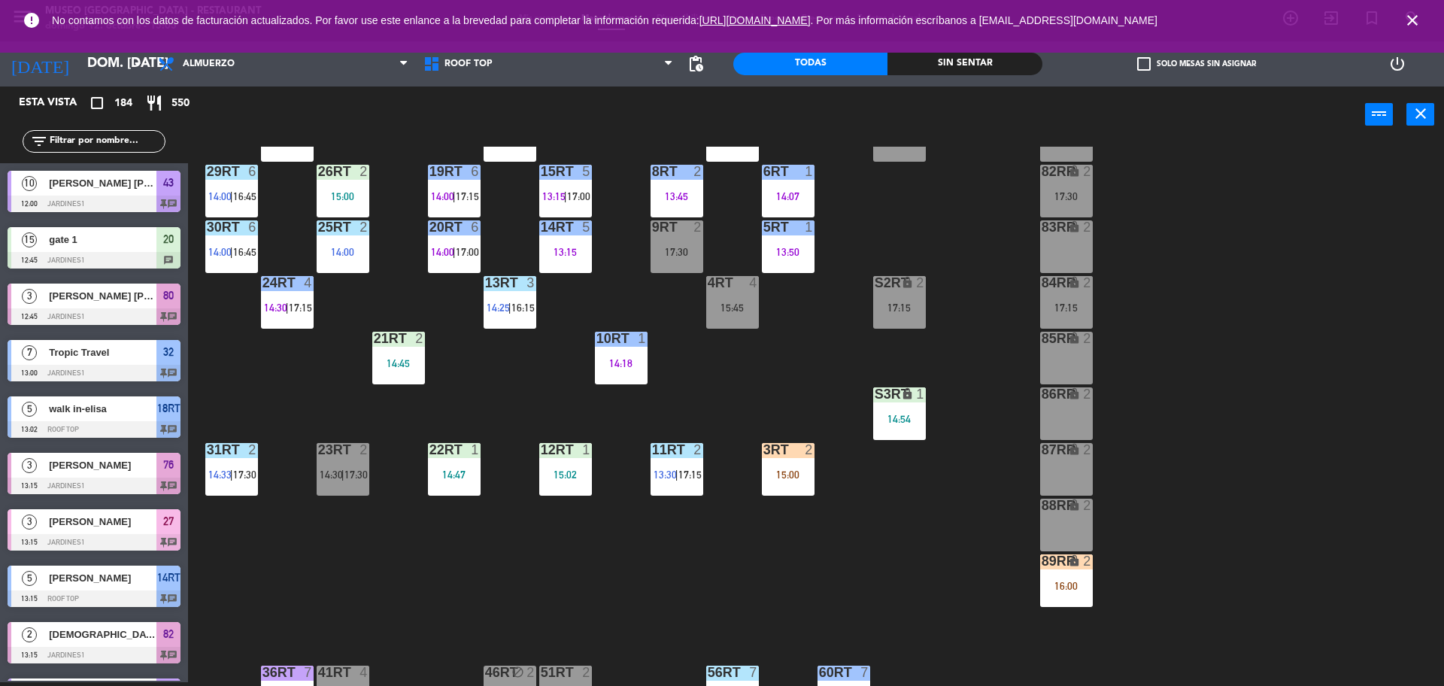
scroll to position [177, 0]
click at [348, 457] on div "23RT 2 14:30 | 17:30" at bounding box center [343, 468] width 53 height 53
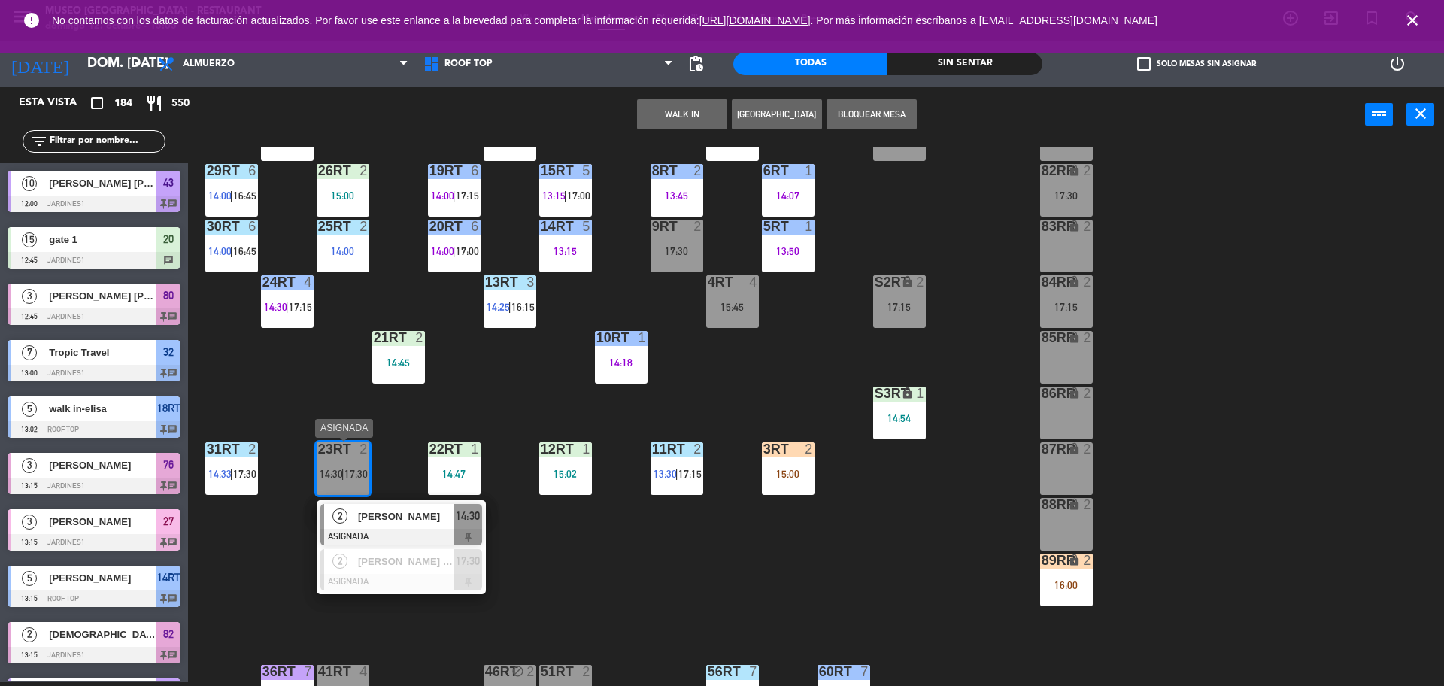
click at [389, 526] on div "[PERSON_NAME]" at bounding box center [405, 516] width 98 height 25
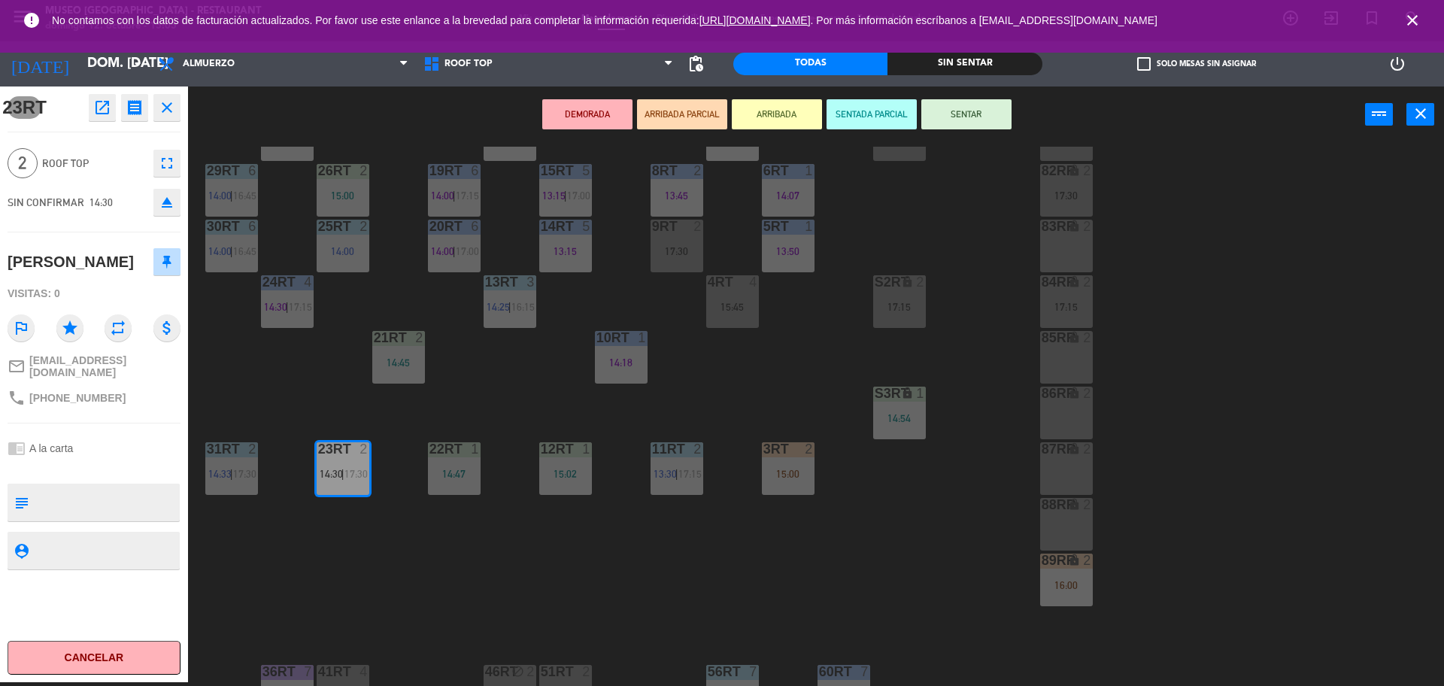
click at [104, 108] on icon "open_in_new" at bounding box center [102, 107] width 18 height 18
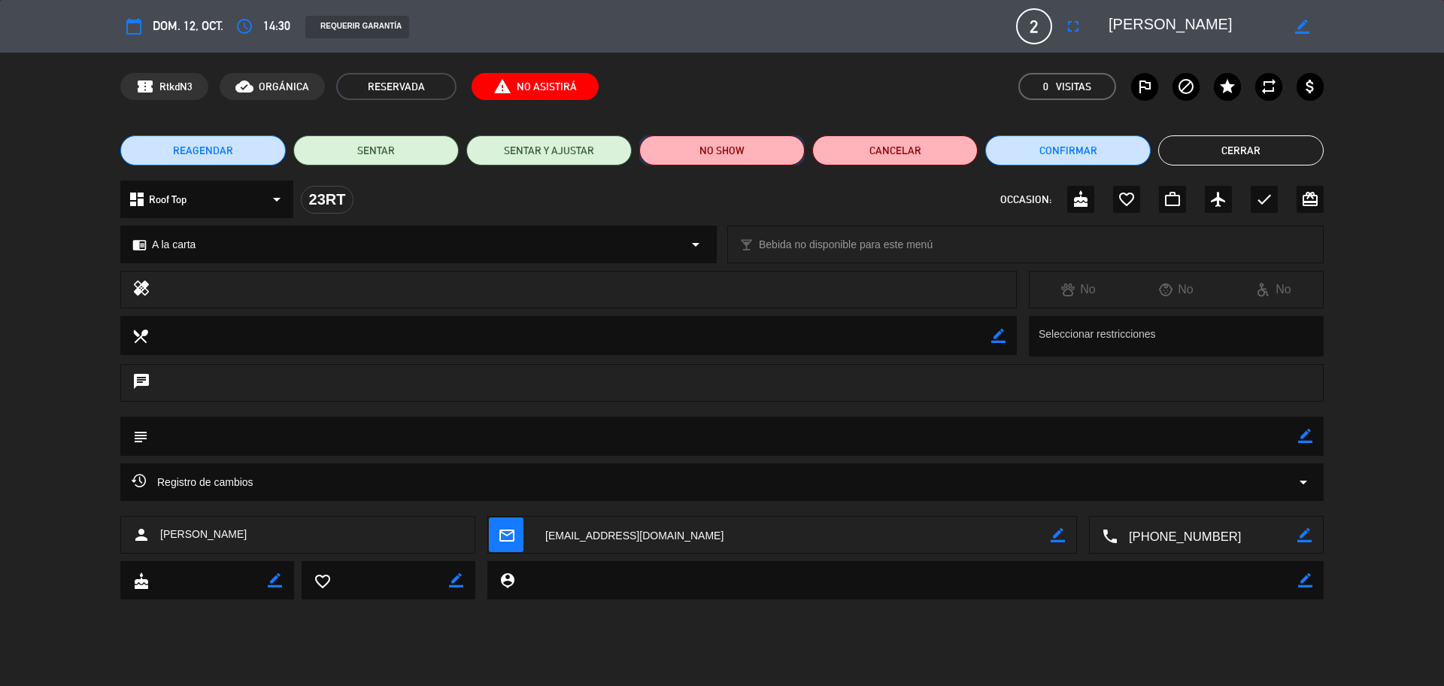
click at [753, 135] on button "NO SHOW" at bounding box center [721, 150] width 165 height 30
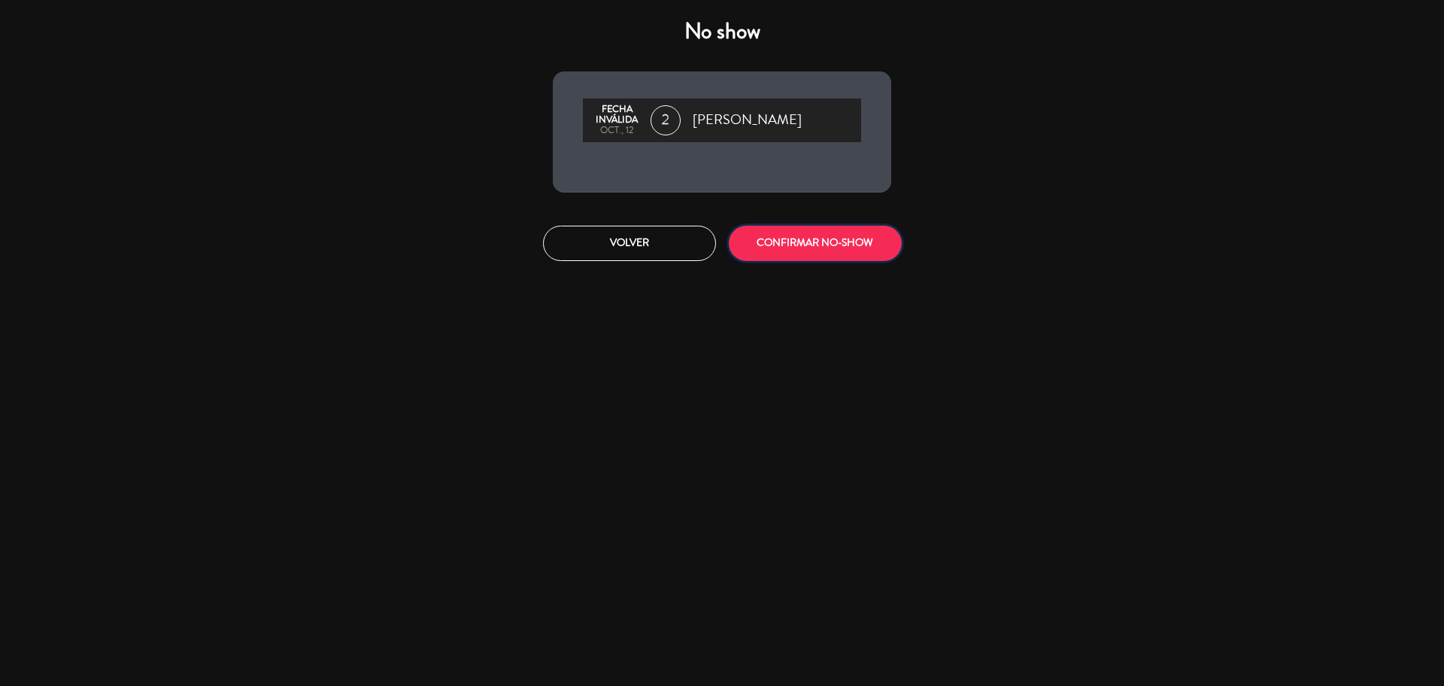
click at [790, 235] on button "CONFIRMAR NO-SHOW" at bounding box center [815, 243] width 173 height 35
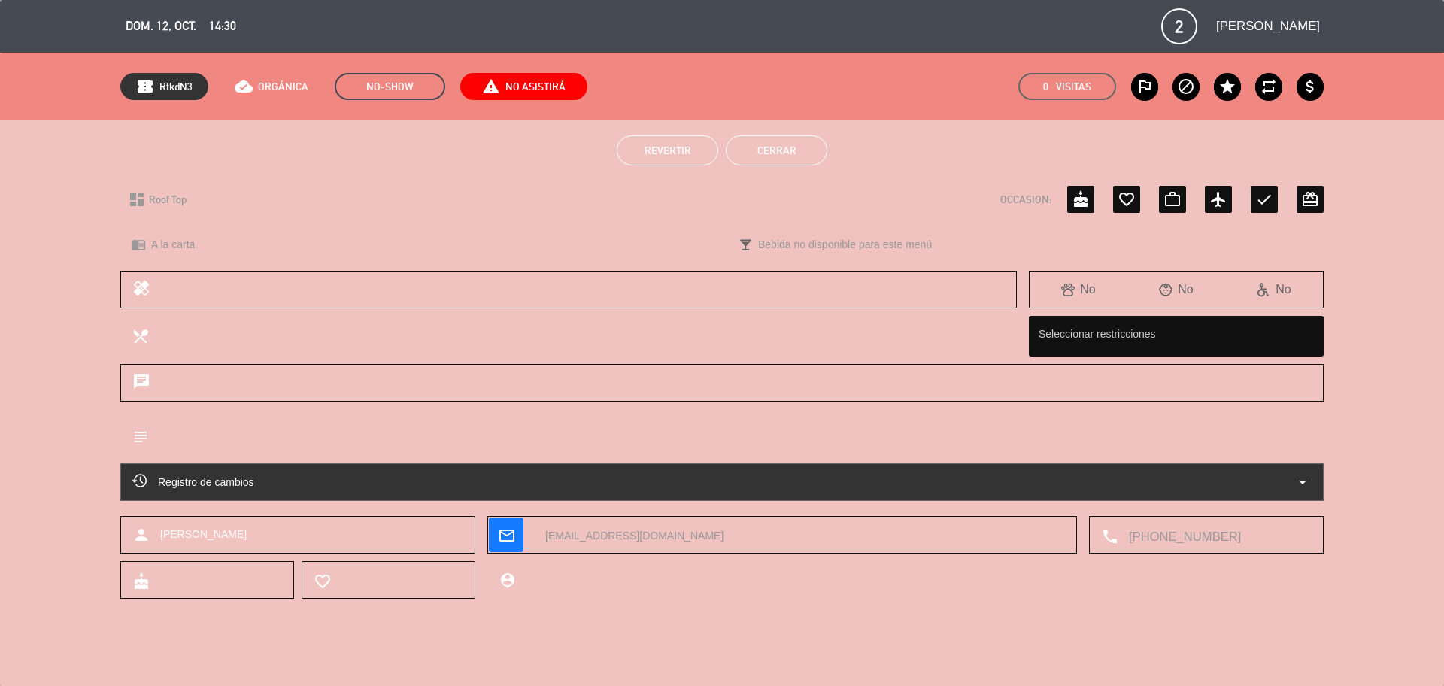
click at [782, 144] on button "Cerrar" at bounding box center [776, 150] width 101 height 30
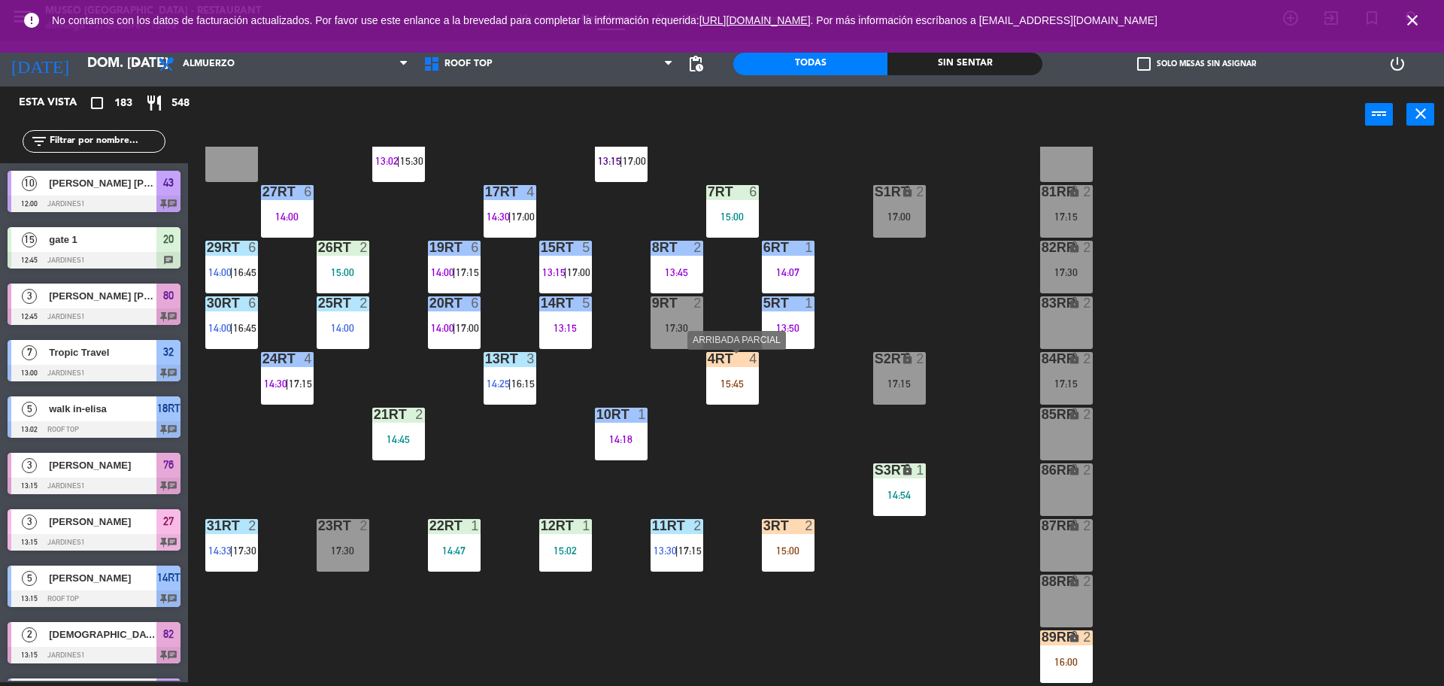
scroll to position [97, 0]
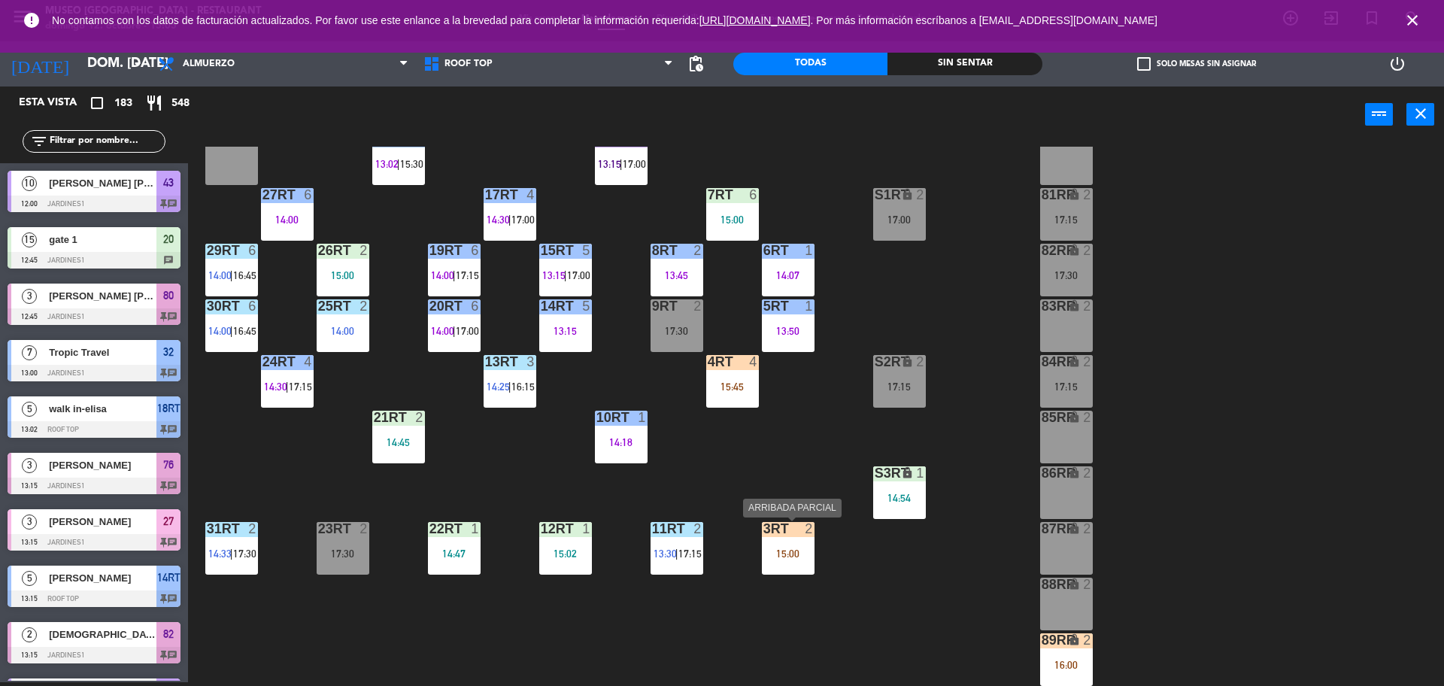
click at [788, 550] on div "15:00" at bounding box center [788, 553] width 53 height 11
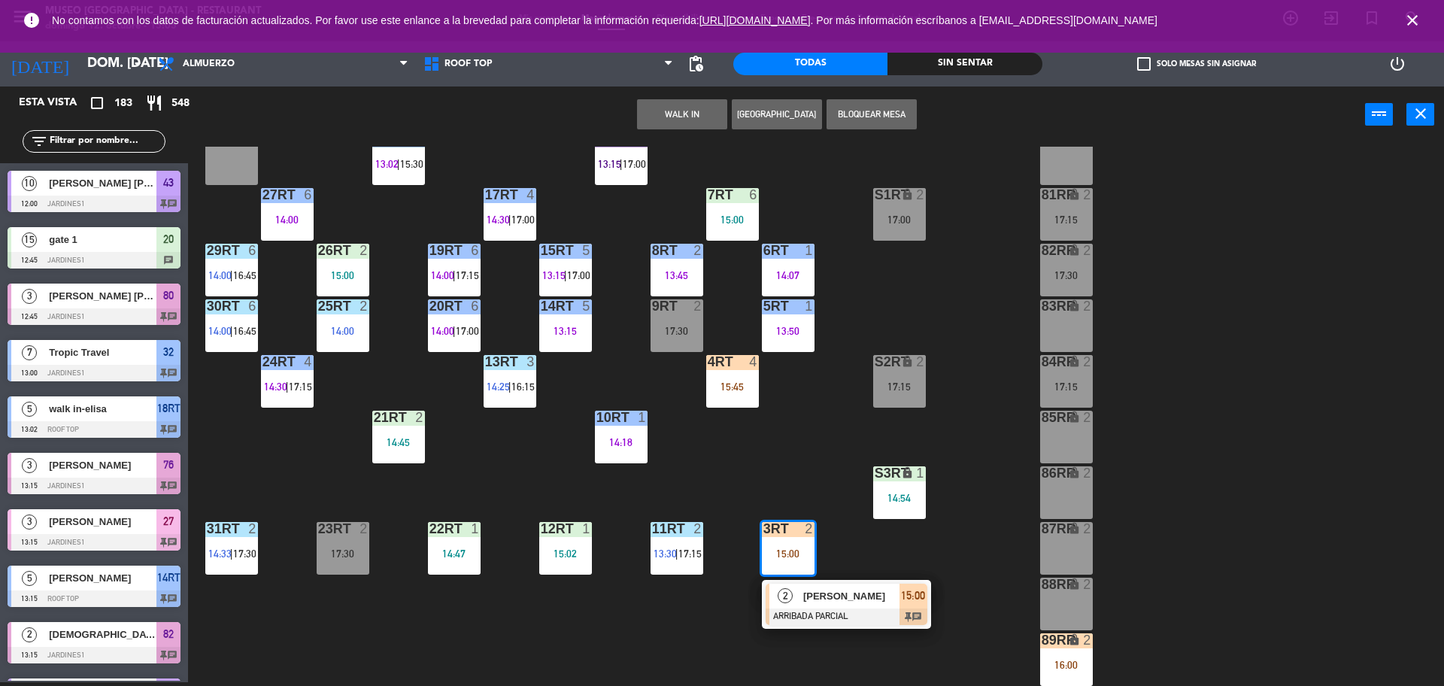
click at [744, 431] on div "18RT 5 13:02 | 15:30 16RT 5 13:15 | 17:00 28RT block 2 80RR lock 2 27RT 6 14:00…" at bounding box center [822, 416] width 1241 height 539
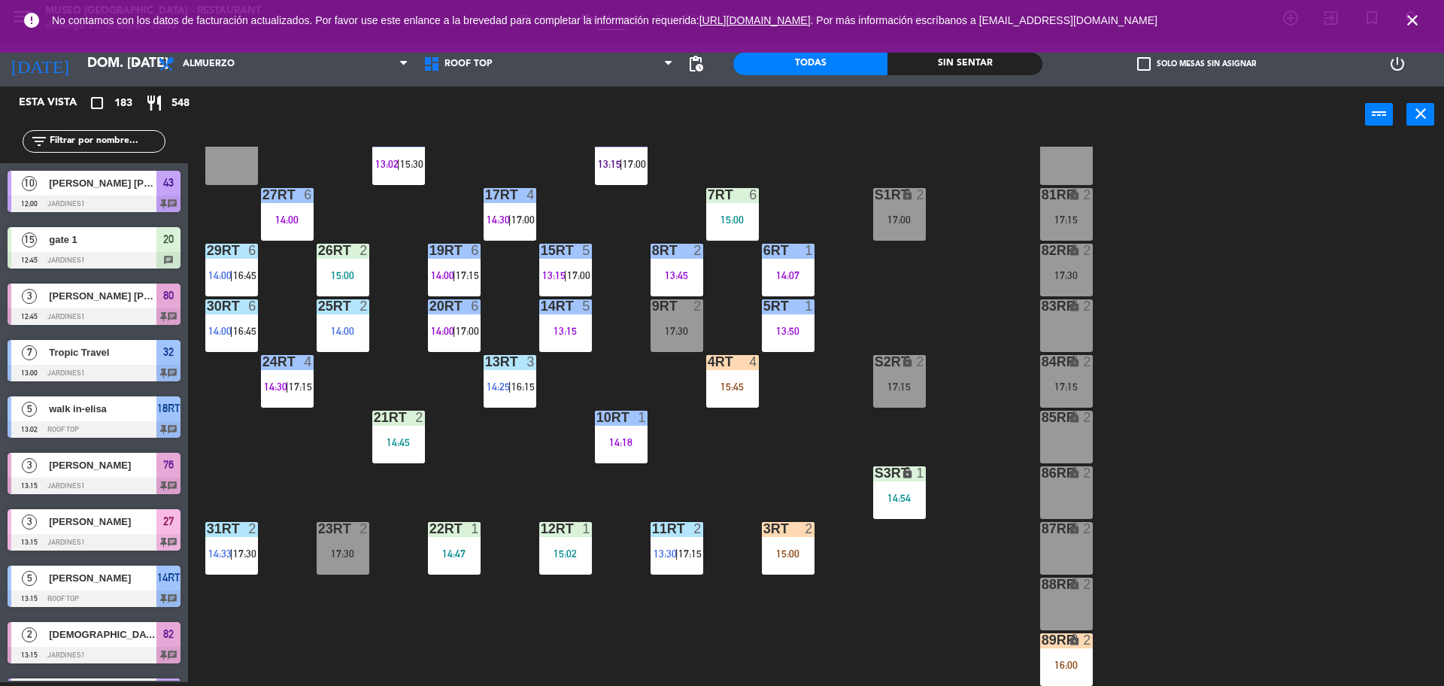
click at [721, 379] on div "4RT 4 15:45" at bounding box center [732, 381] width 53 height 53
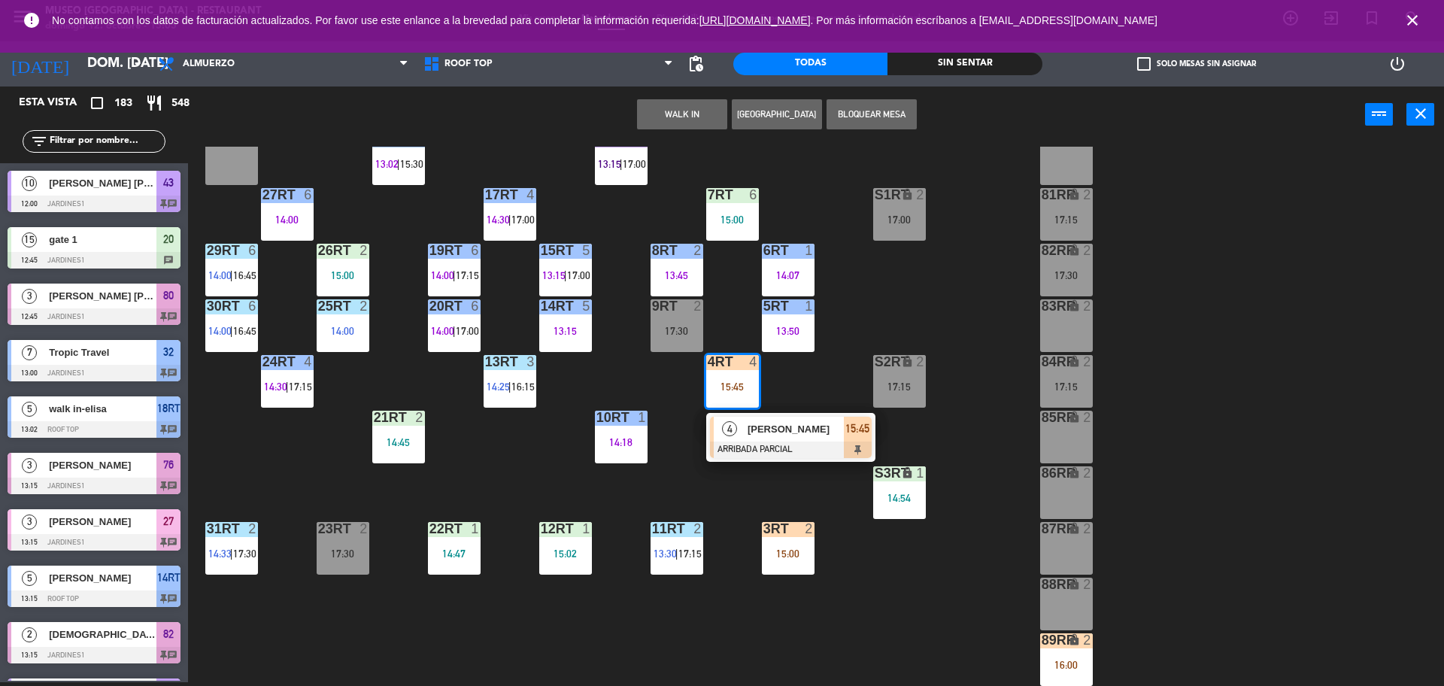
click at [775, 436] on span "[PERSON_NAME]" at bounding box center [795, 429] width 96 height 16
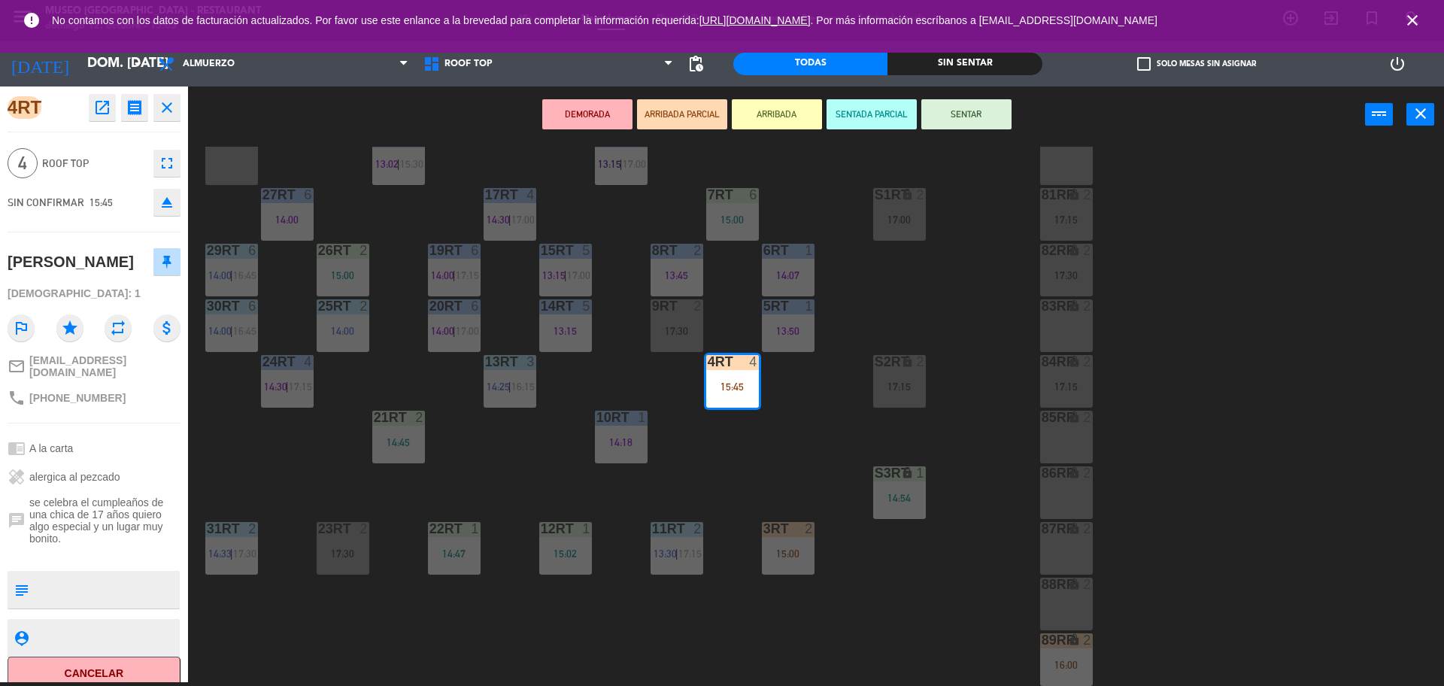
click at [102, 597] on textarea at bounding box center [107, 590] width 144 height 32
type textarea "m4rt cumpleaños"
click at [292, 487] on div "18RT 5 13:02 | 15:30 16RT 5 13:15 | 17:00 28RT block 2 80RR lock 2 27RT 6 14:00…" at bounding box center [822, 416] width 1241 height 539
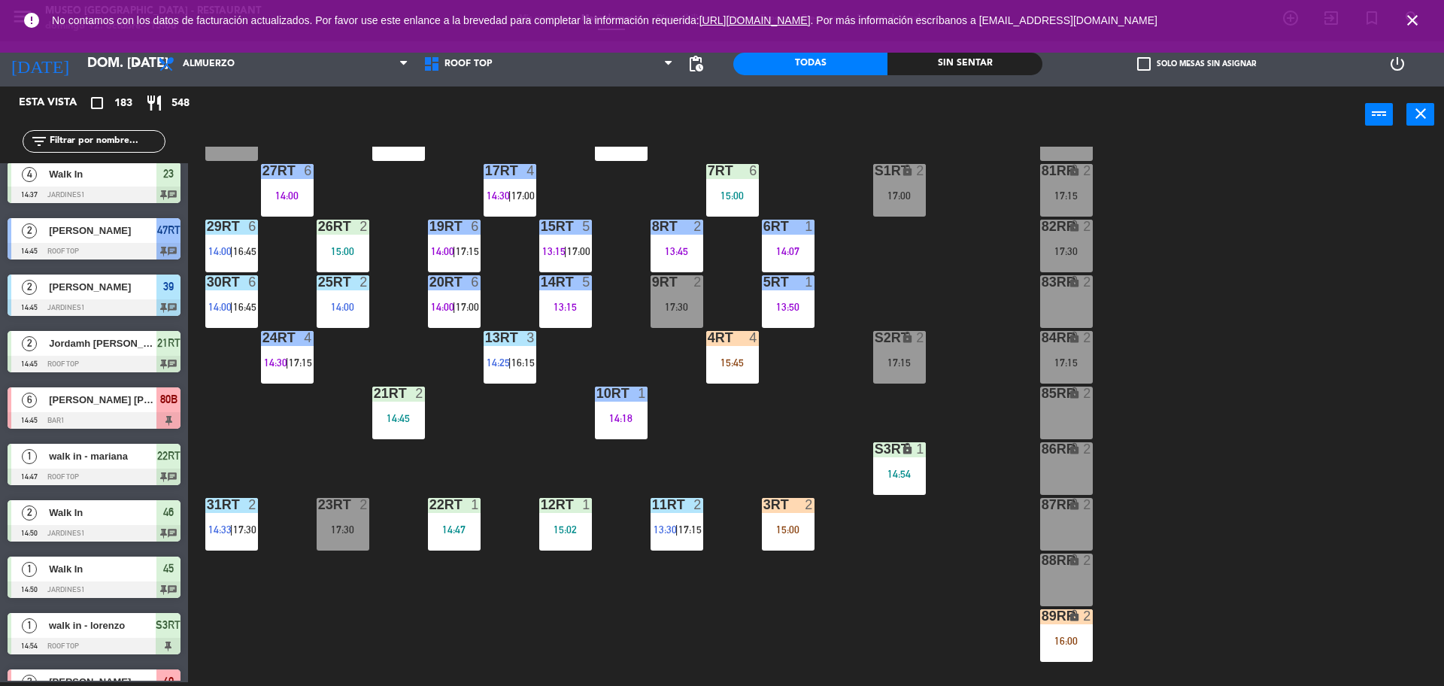
scroll to position [0, 0]
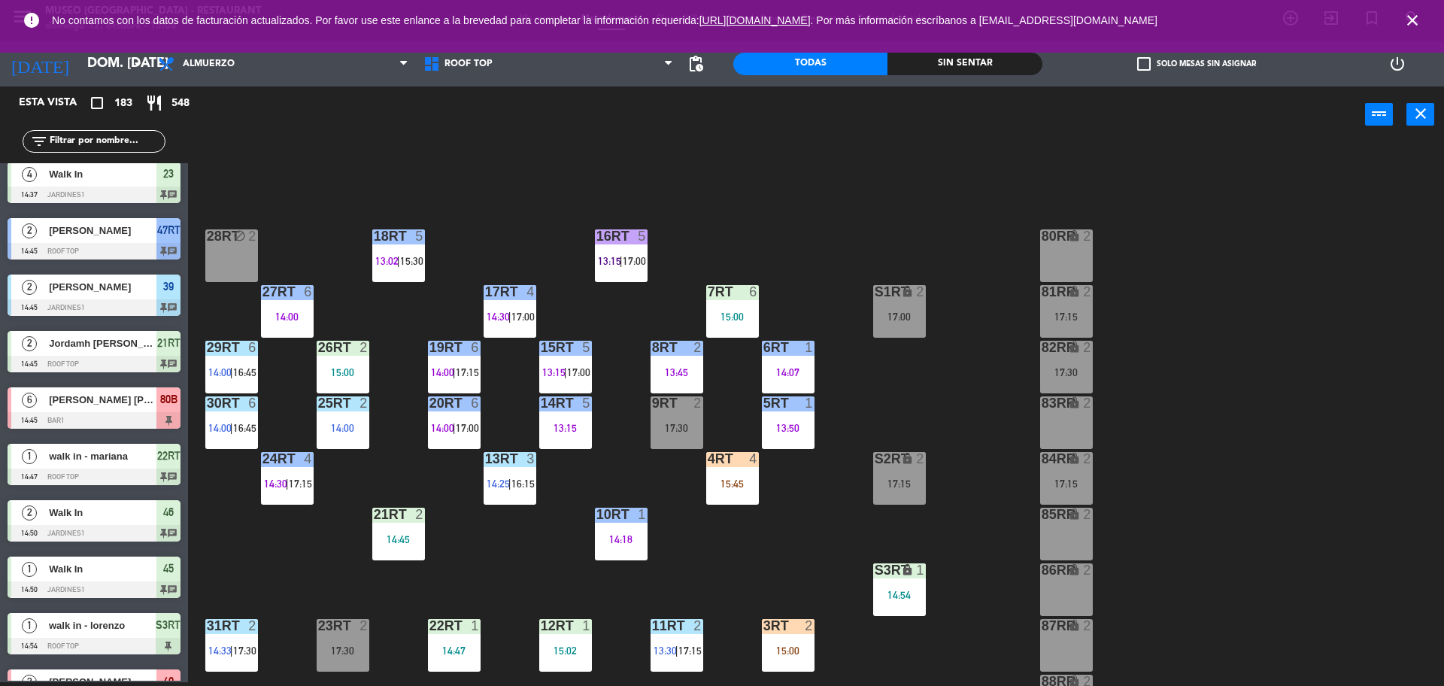
click at [740, 466] on div "4RT 4" at bounding box center [732, 459] width 53 height 15
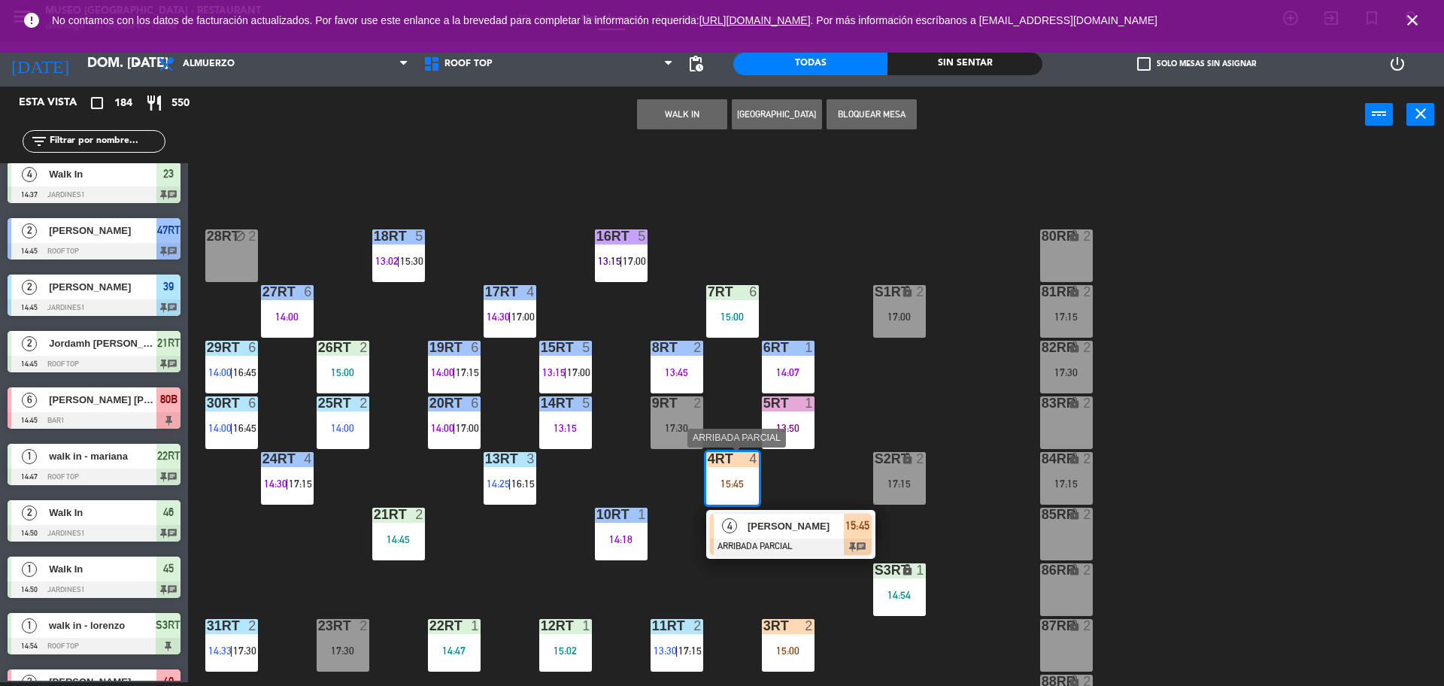
click at [784, 529] on span "[PERSON_NAME]" at bounding box center [795, 526] width 96 height 16
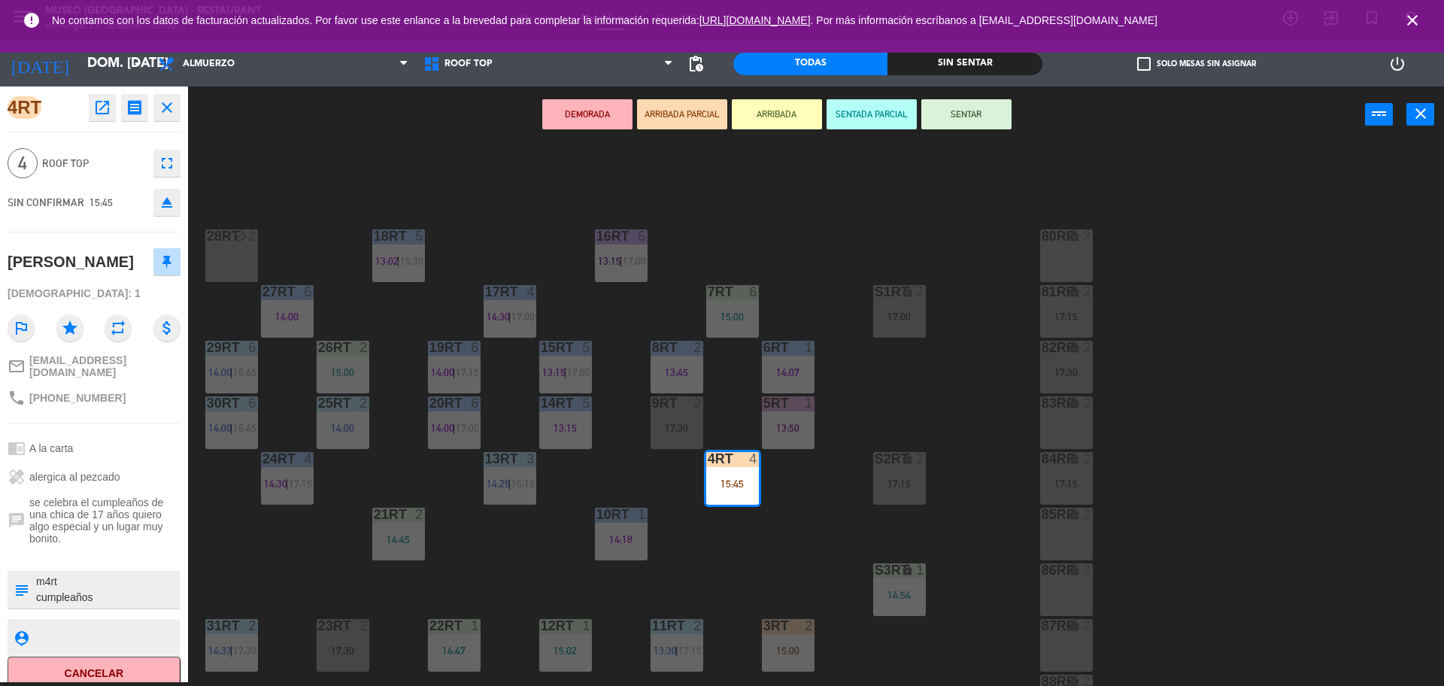
click at [356, 296] on div "18RT 5 13:02 | 15:30 16RT 5 13:15 | 17:00 28RT block 2 80RR lock 2 27RT 6 14:00…" at bounding box center [822, 416] width 1241 height 539
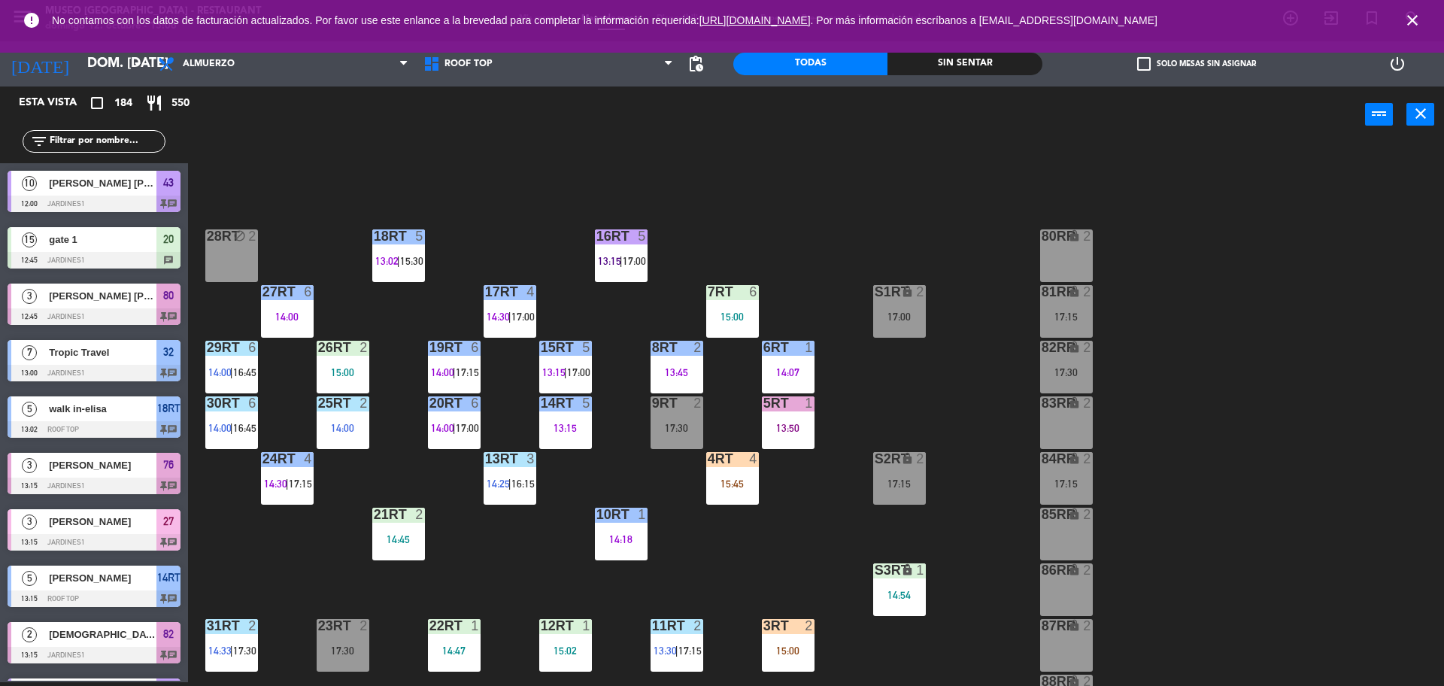
scroll to position [3525, 0]
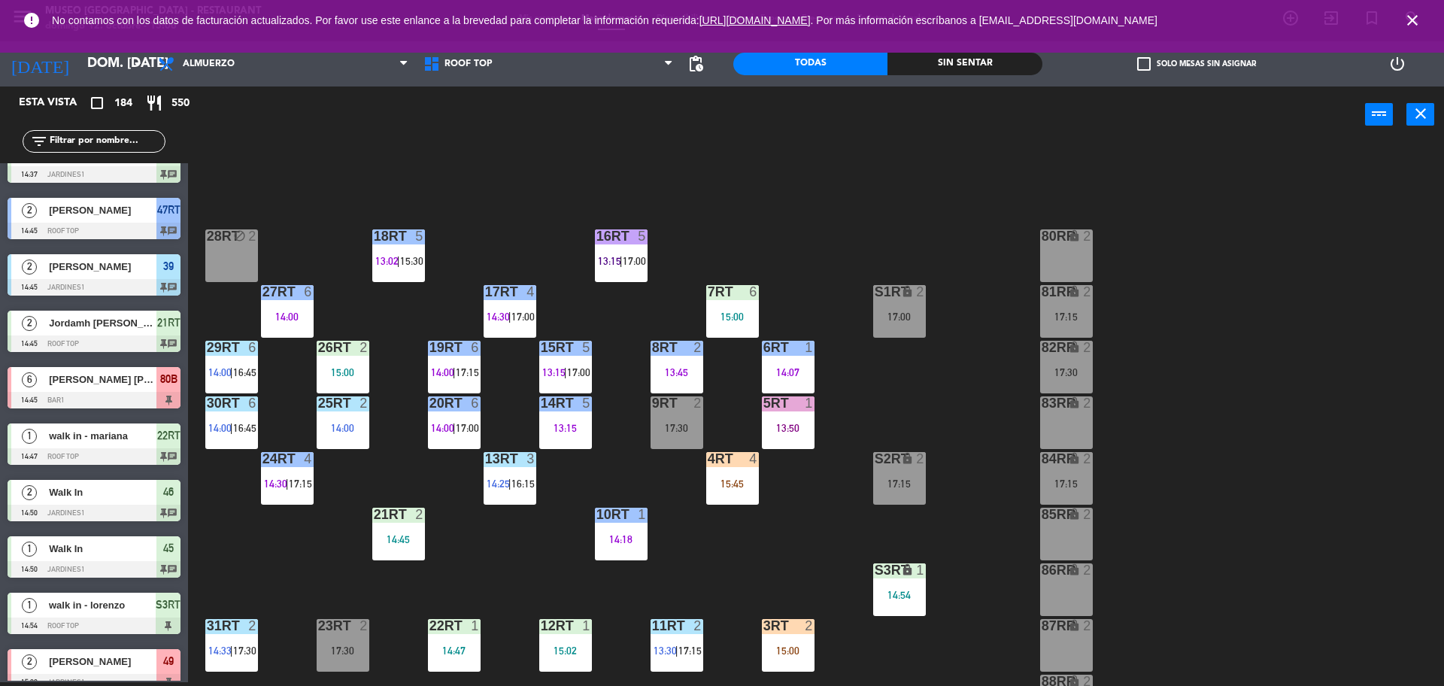
click at [784, 632] on div at bounding box center [787, 626] width 25 height 14
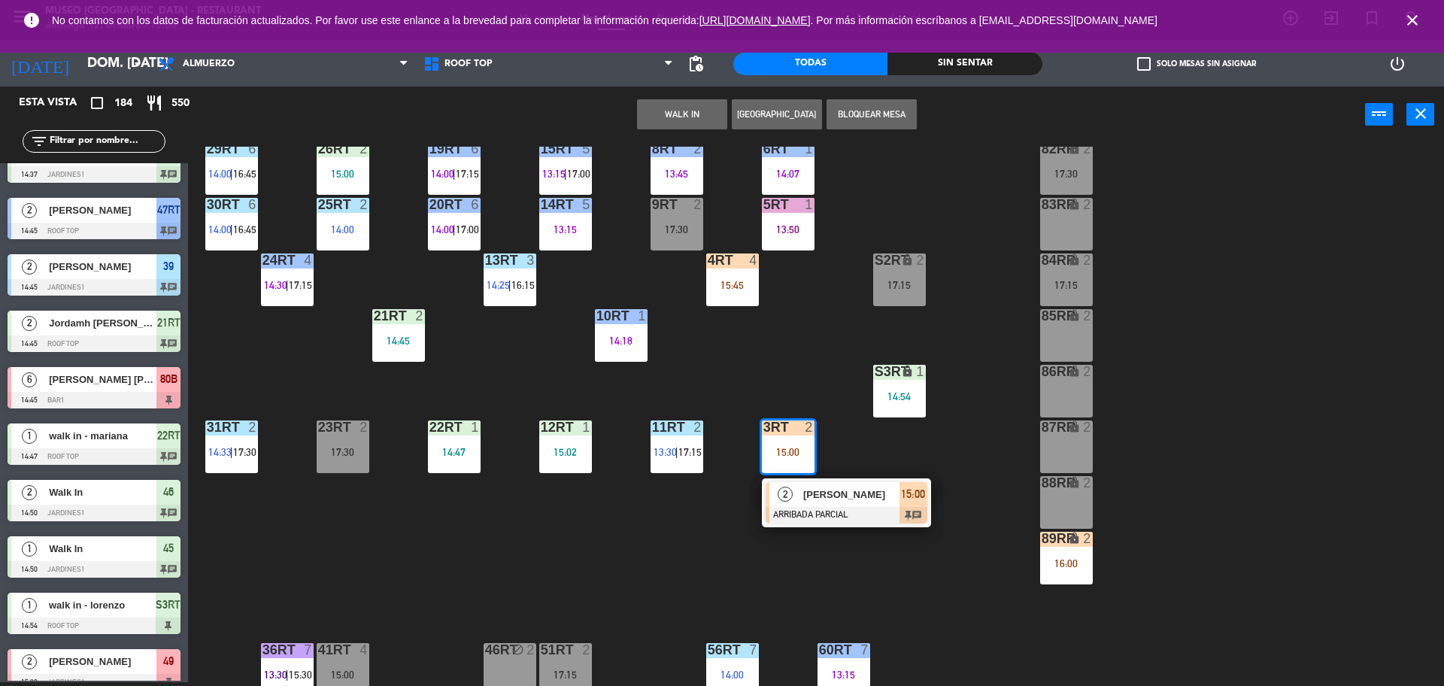
scroll to position [199, 0]
click at [804, 566] on div "18RT 5 13:02 | 15:30 16RT 5 13:15 | 17:00 28RT block 2 80RR lock 2 27RT 6 14:00…" at bounding box center [822, 416] width 1241 height 539
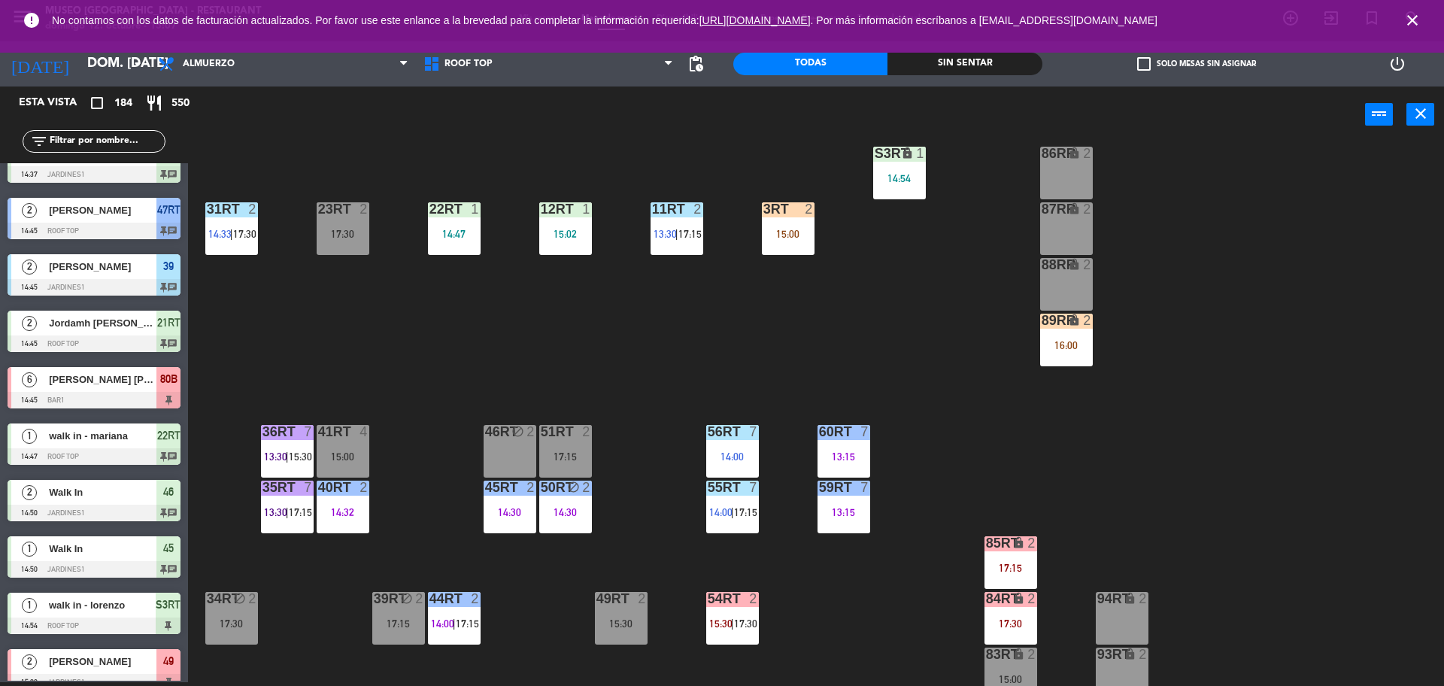
scroll to position [416, 0]
click at [789, 226] on div "3RT 2 15:00" at bounding box center [788, 229] width 53 height 53
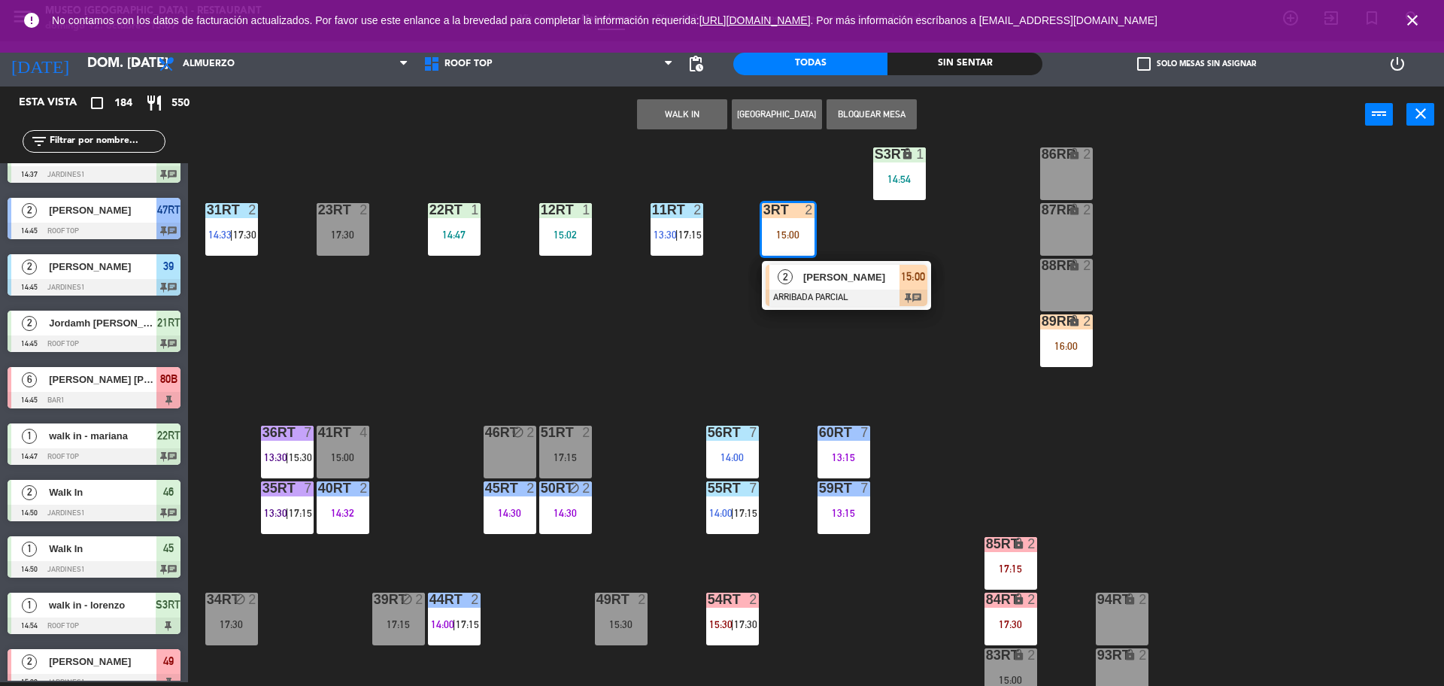
click at [570, 438] on div at bounding box center [565, 433] width 25 height 14
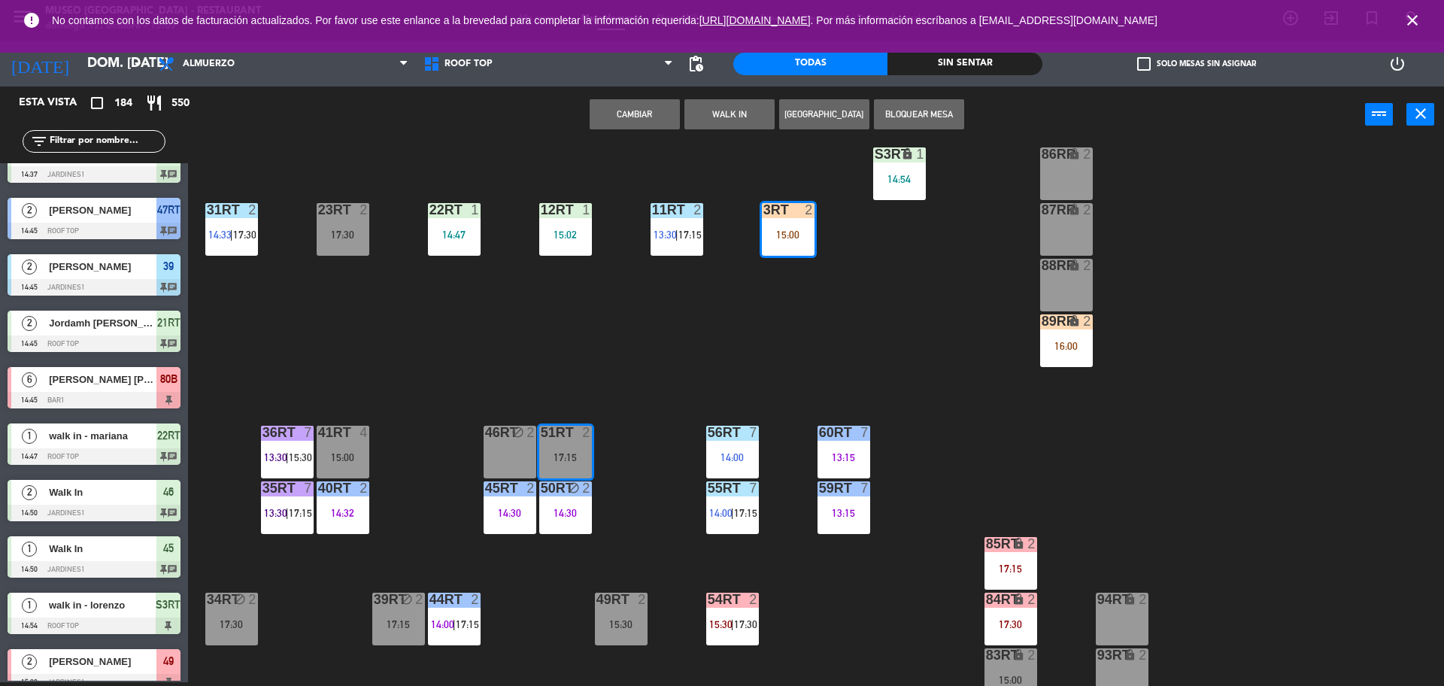
click at [659, 106] on button "Cambiar" at bounding box center [634, 114] width 90 height 30
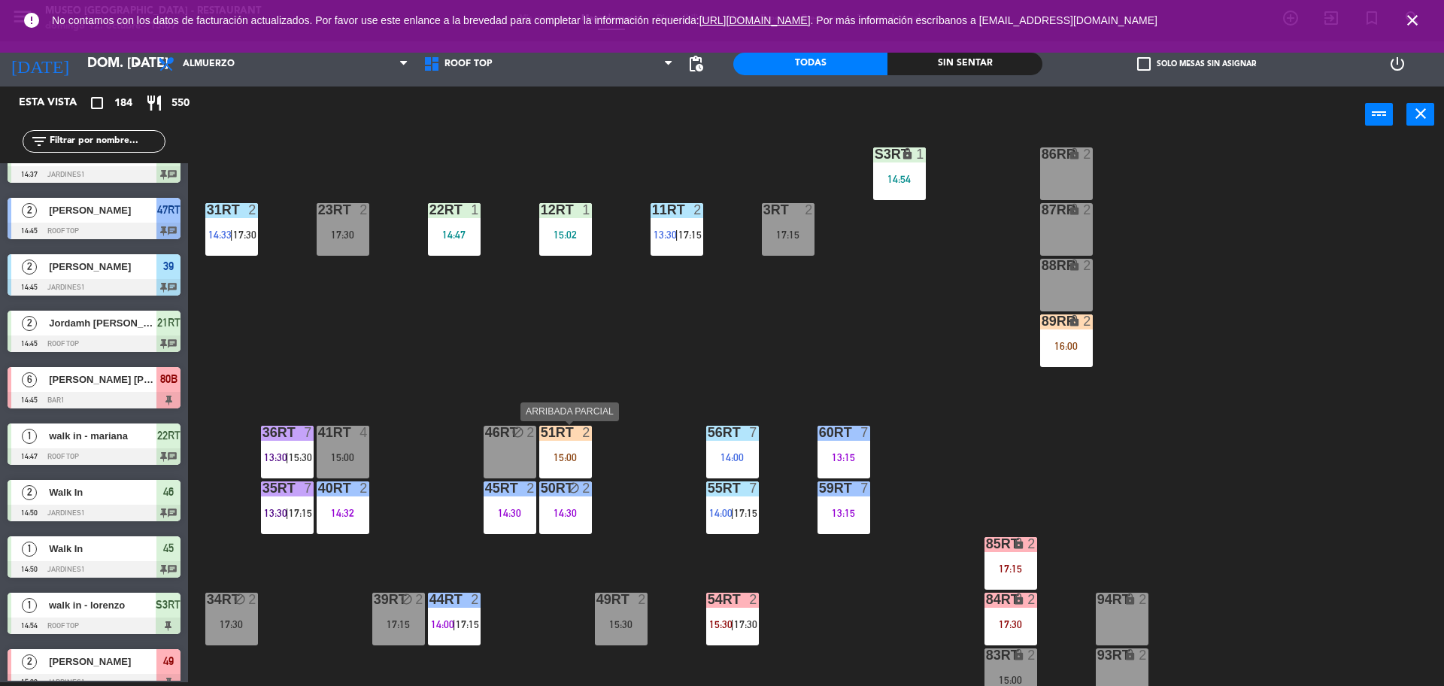
click at [580, 451] on div "15:00" at bounding box center [565, 456] width 53 height 11
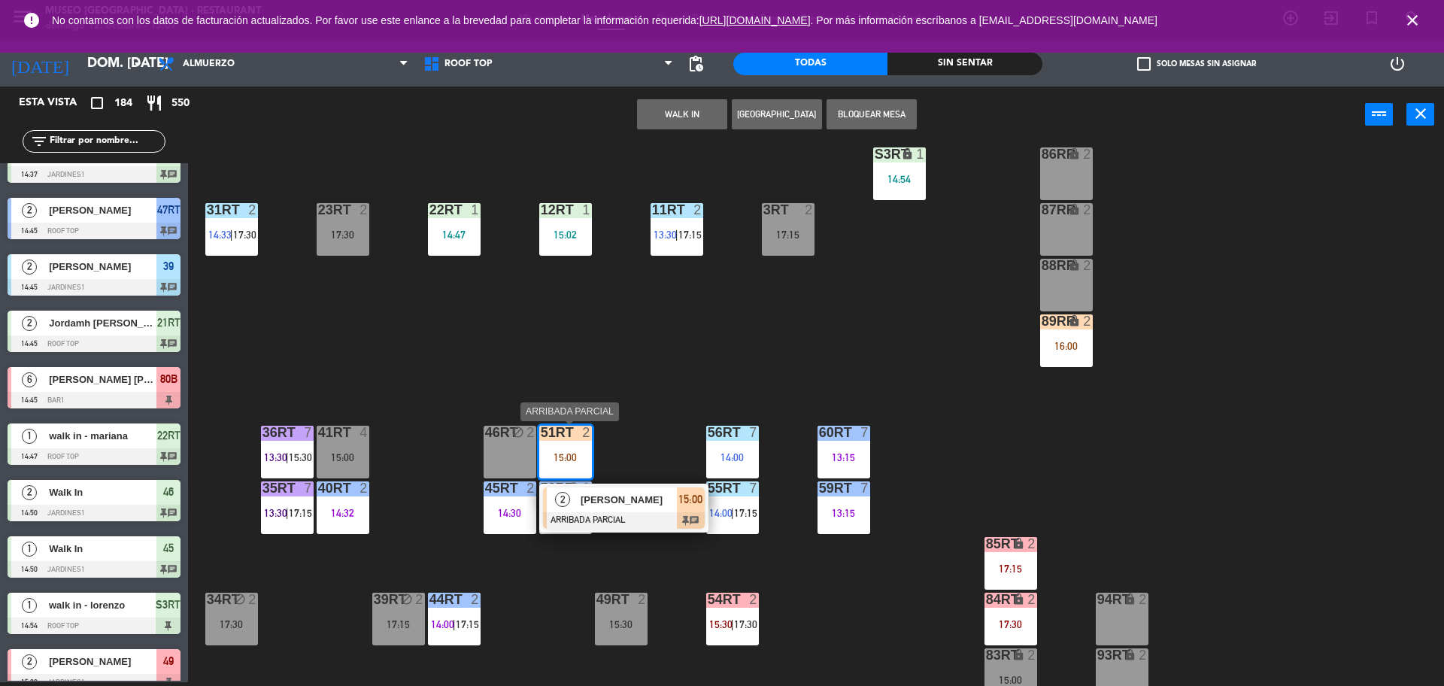
click at [618, 512] on div at bounding box center [624, 520] width 162 height 17
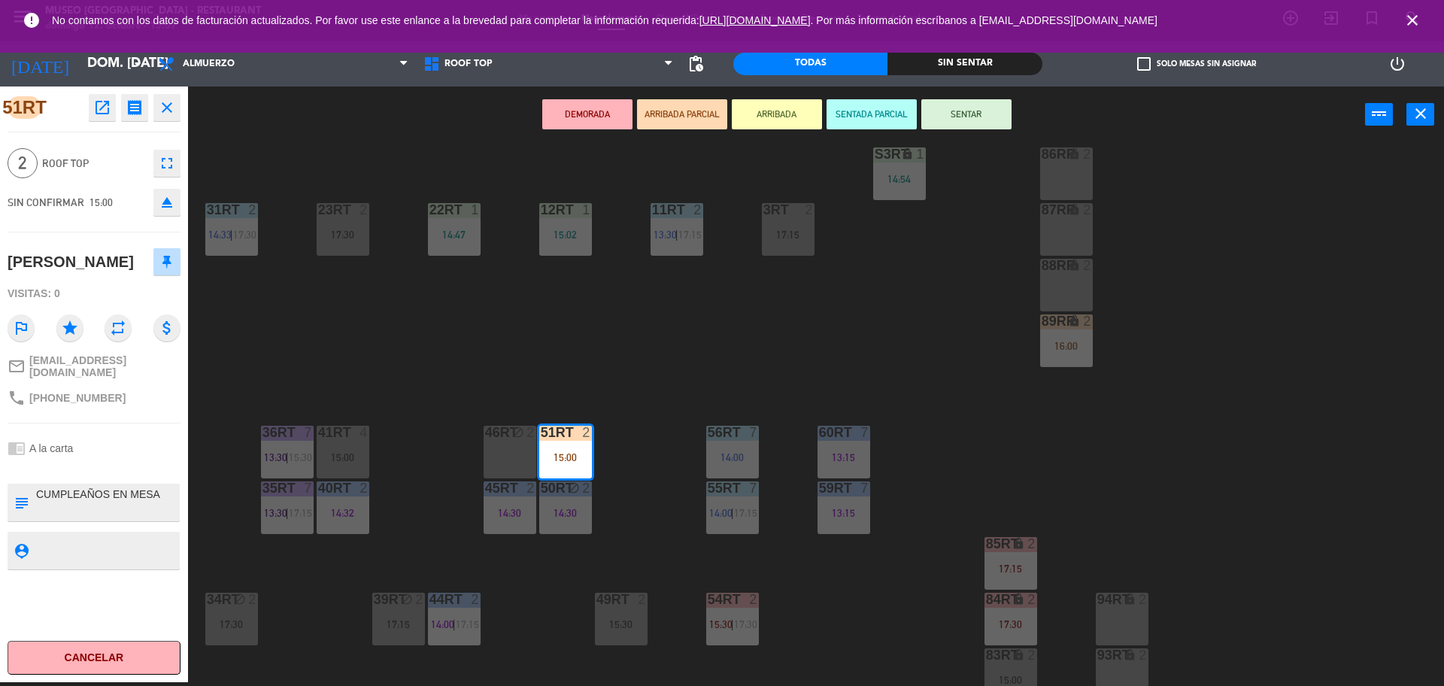
click at [41, 489] on textarea at bounding box center [107, 502] width 144 height 32
click at [38, 486] on textarea at bounding box center [107, 502] width 144 height 32
type textarea "m51rt CUMPLEAÑOS EN MESA"
click at [111, 153] on div "2 Roof Top fullscreen" at bounding box center [94, 163] width 173 height 41
click at [947, 117] on button "SENTAR" at bounding box center [966, 114] width 90 height 30
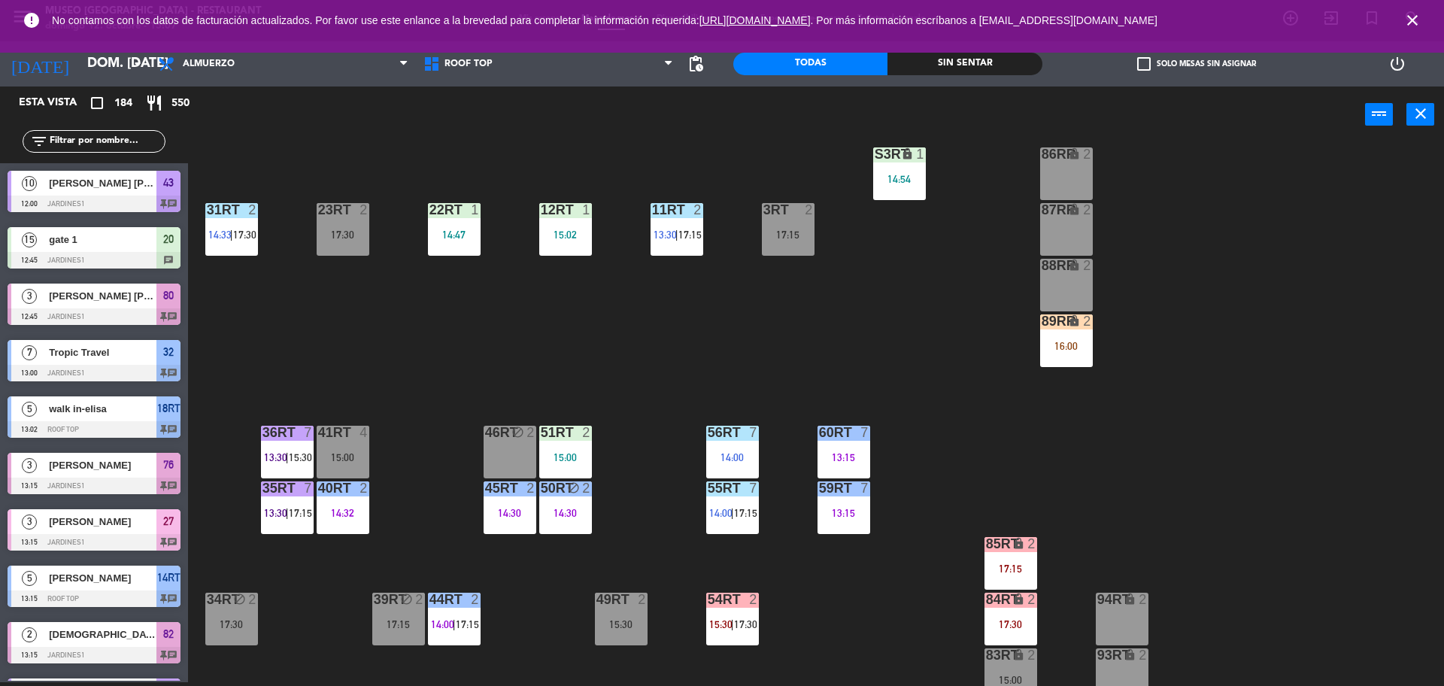
scroll to position [3356, 0]
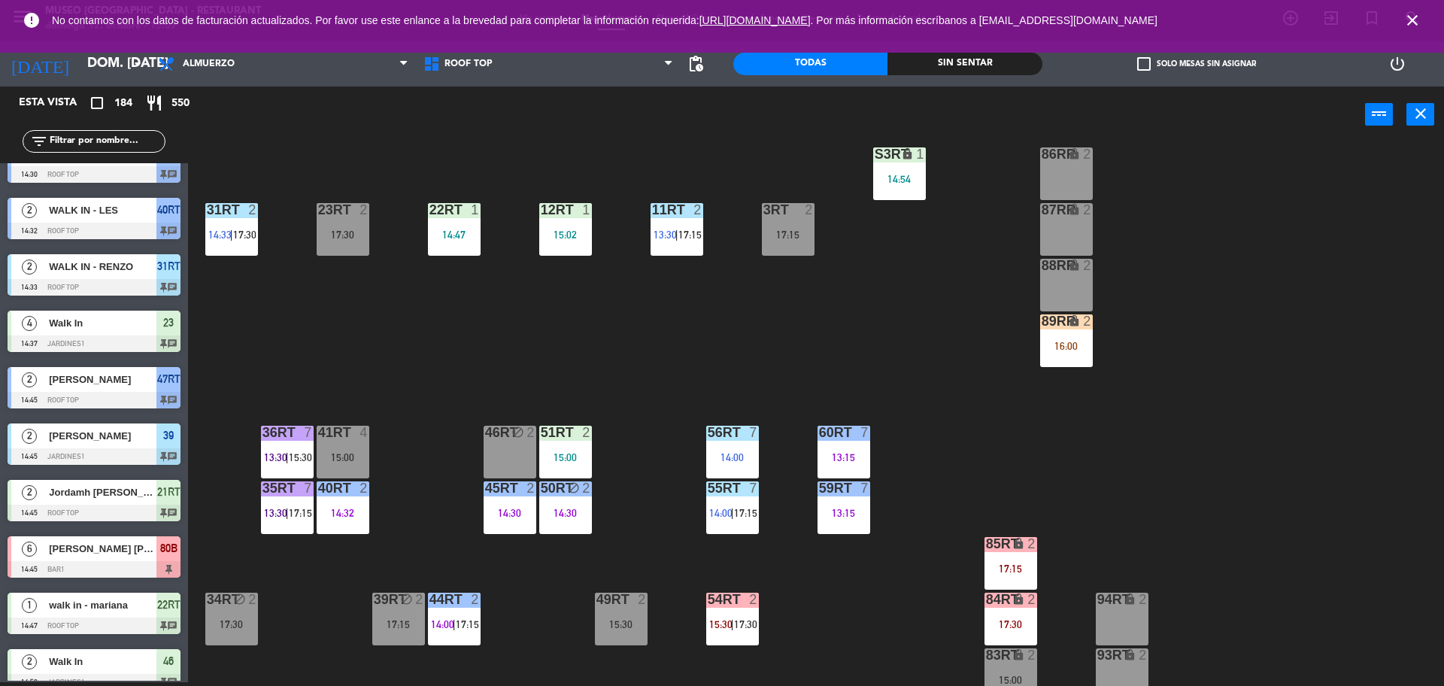
click at [580, 442] on div "51RT 2 15:00" at bounding box center [565, 452] width 53 height 53
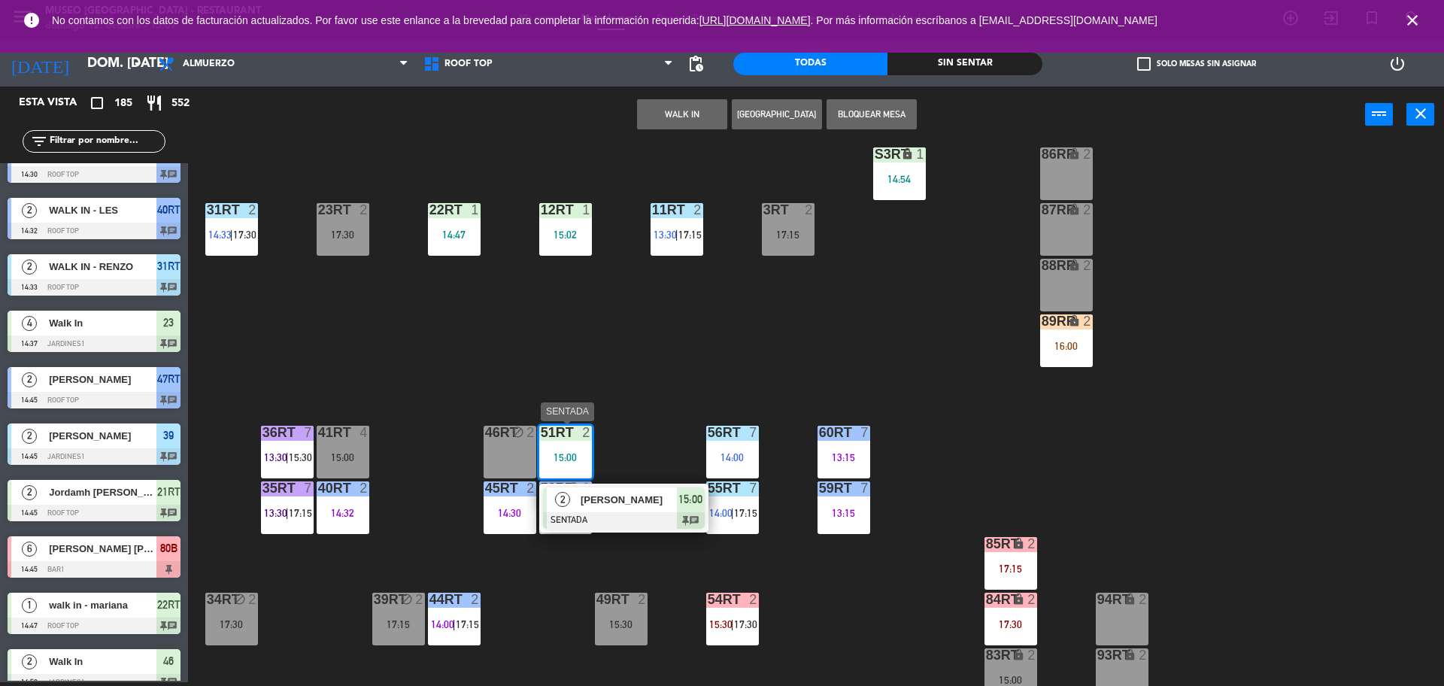
click at [616, 504] on span "[PERSON_NAME]" at bounding box center [628, 500] width 96 height 16
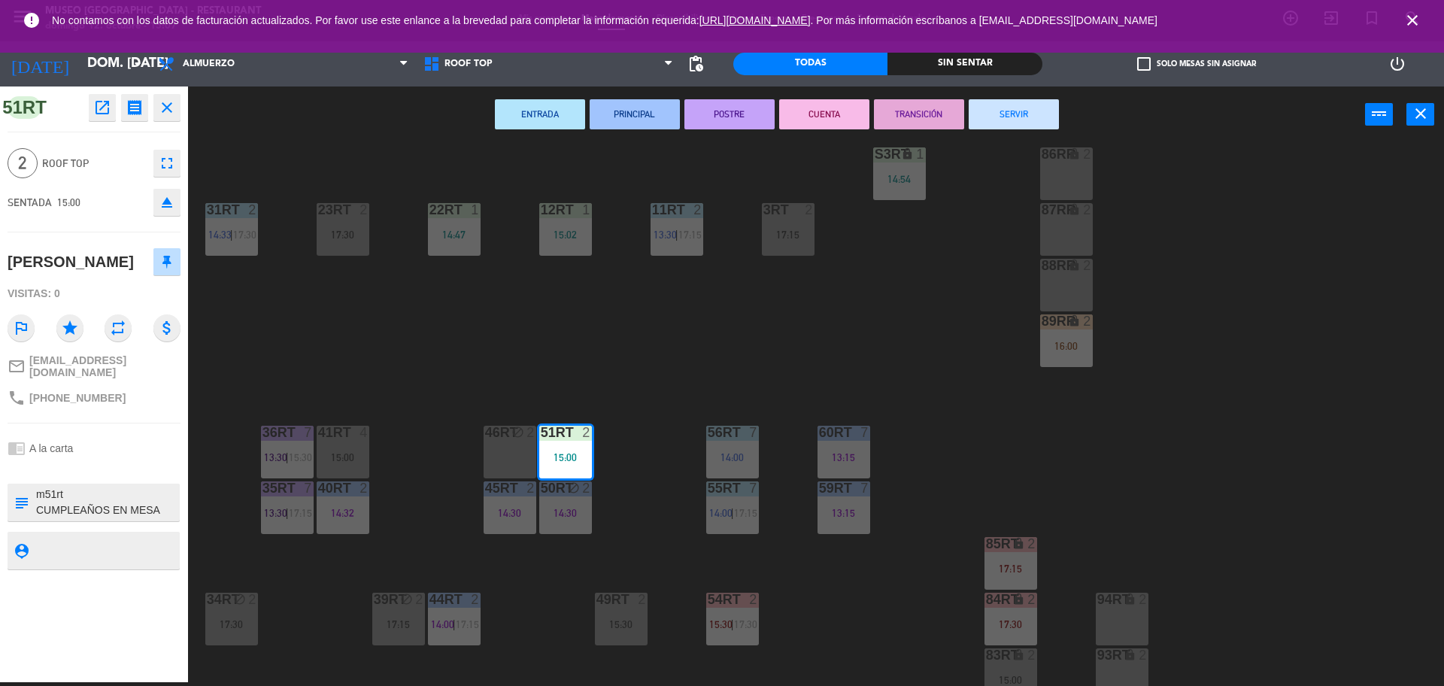
click at [246, 298] on div "18RT 5 13:02 | 15:30 16RT 5 13:15 | 17:00 28RT block 2 80RR lock 2 27RT 6 14:00…" at bounding box center [822, 416] width 1241 height 539
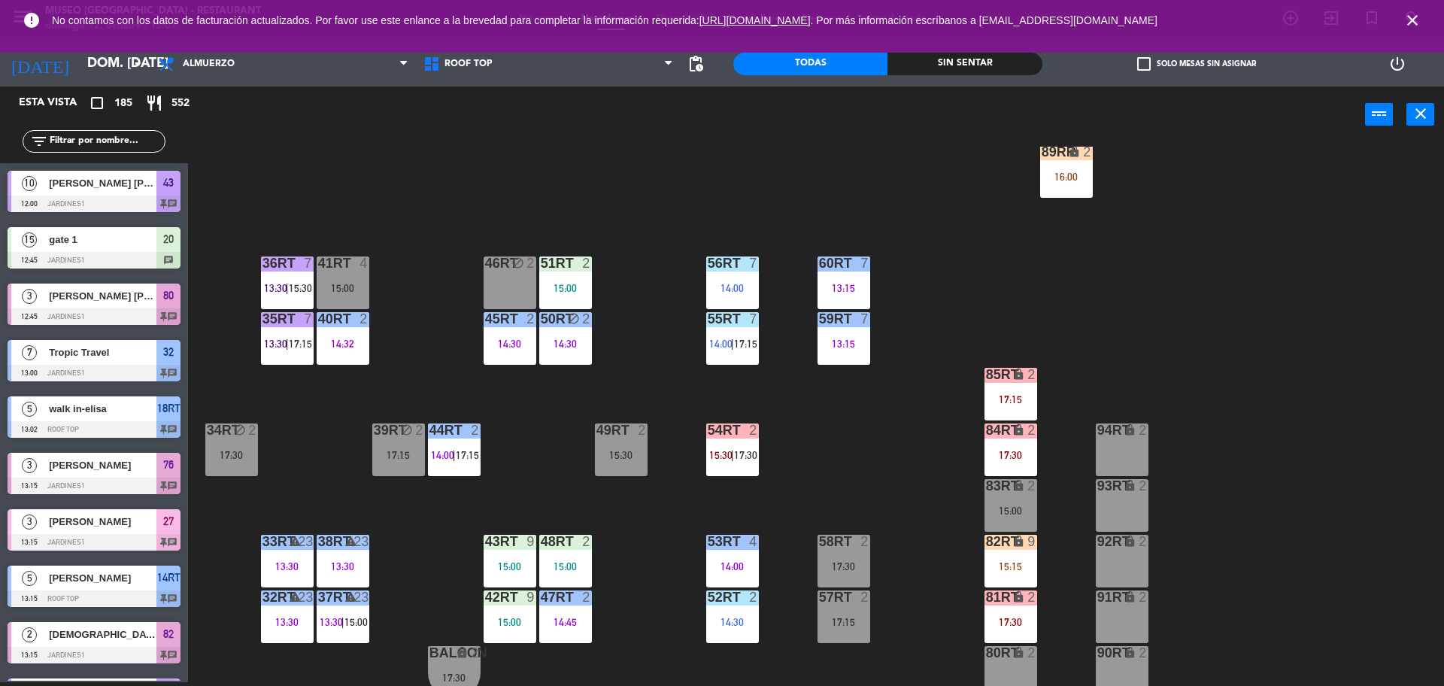
scroll to position [598, 0]
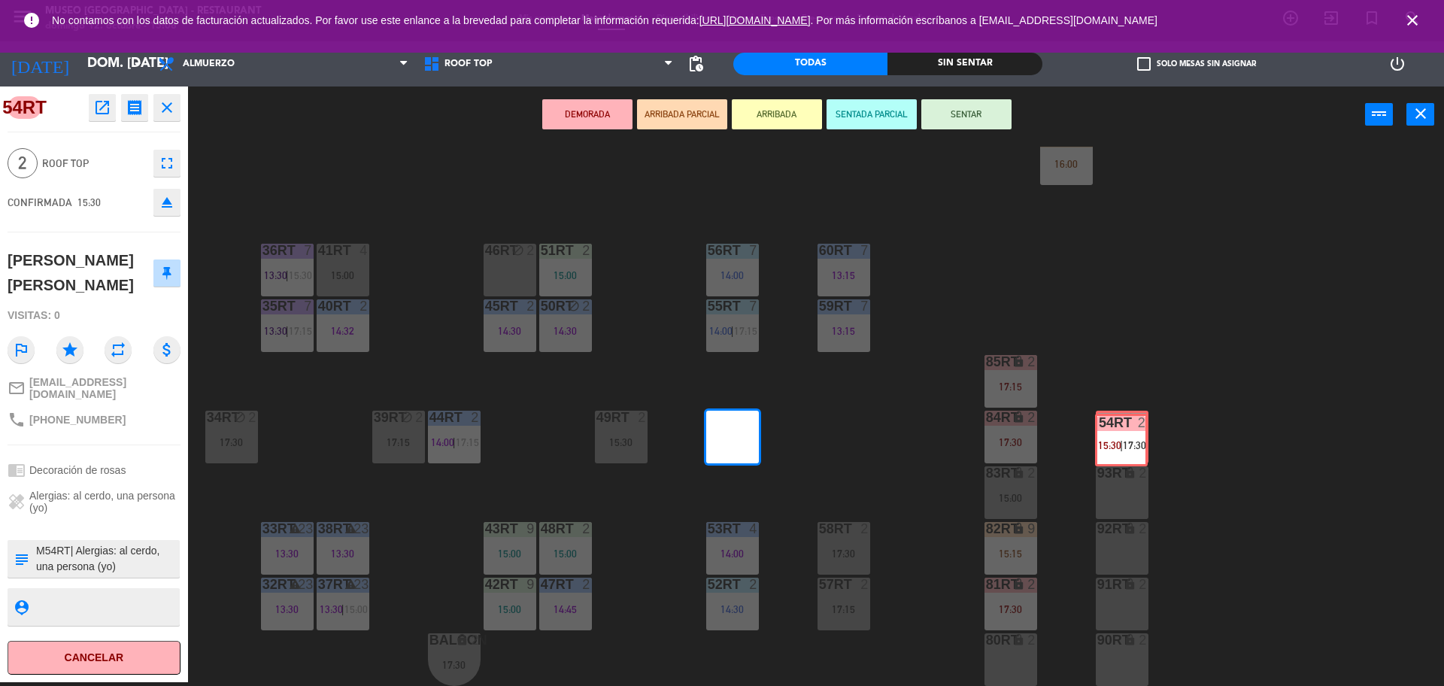
drag, startPoint x: 737, startPoint y: 437, endPoint x: 1127, endPoint y: 438, distance: 390.2
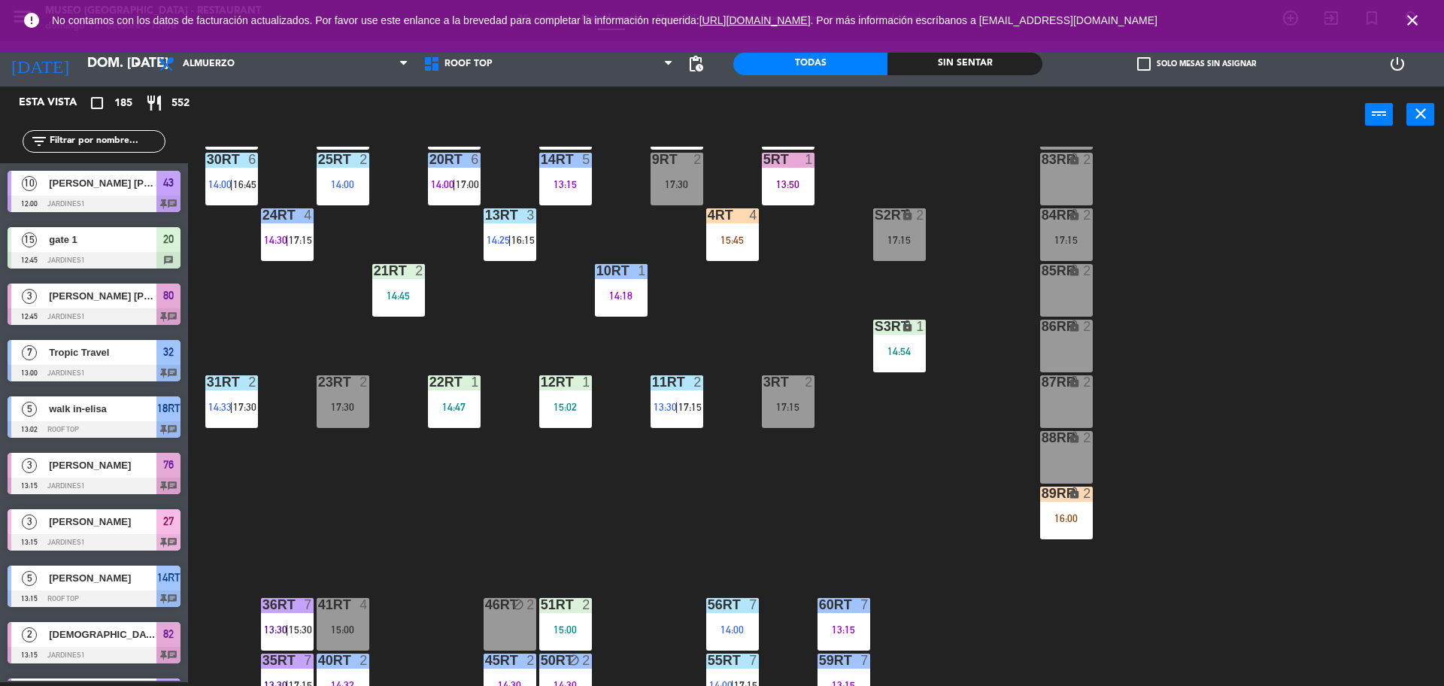
scroll to position [233, 0]
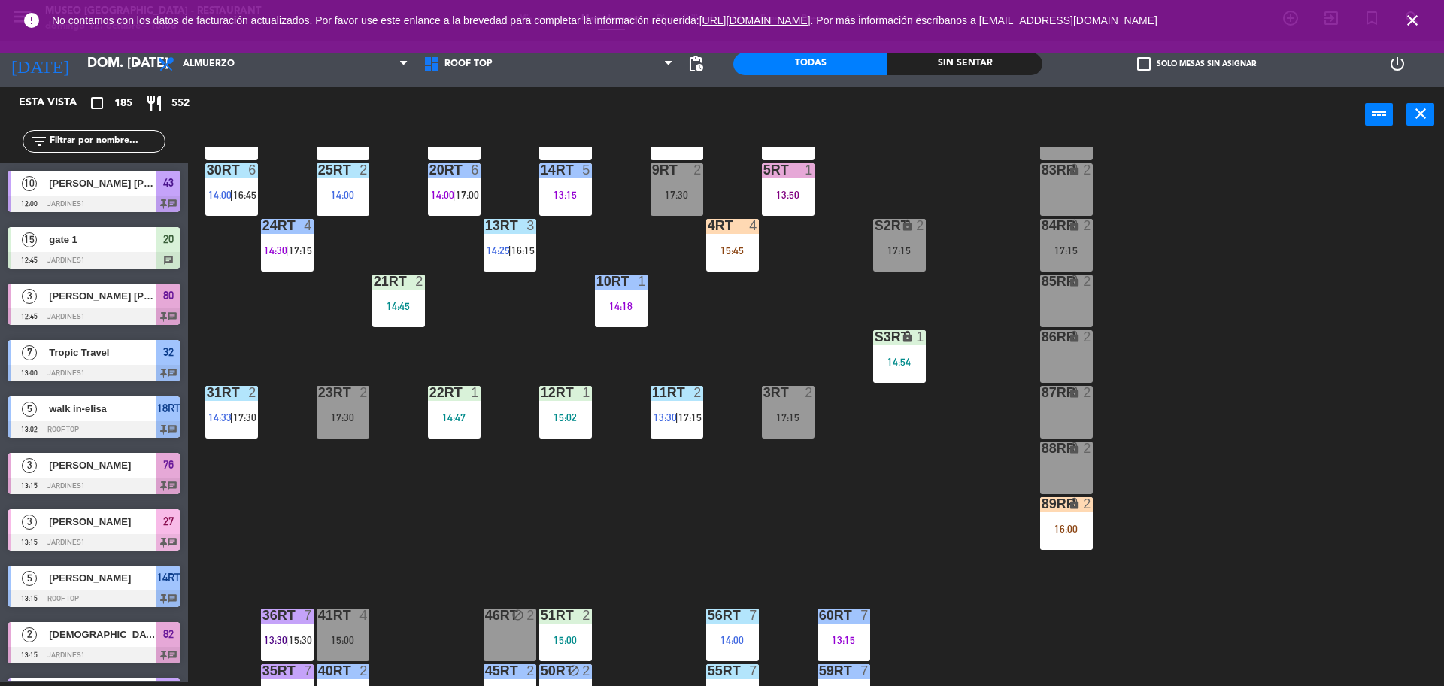
click at [715, 237] on div "4RT 4 15:45" at bounding box center [732, 245] width 53 height 53
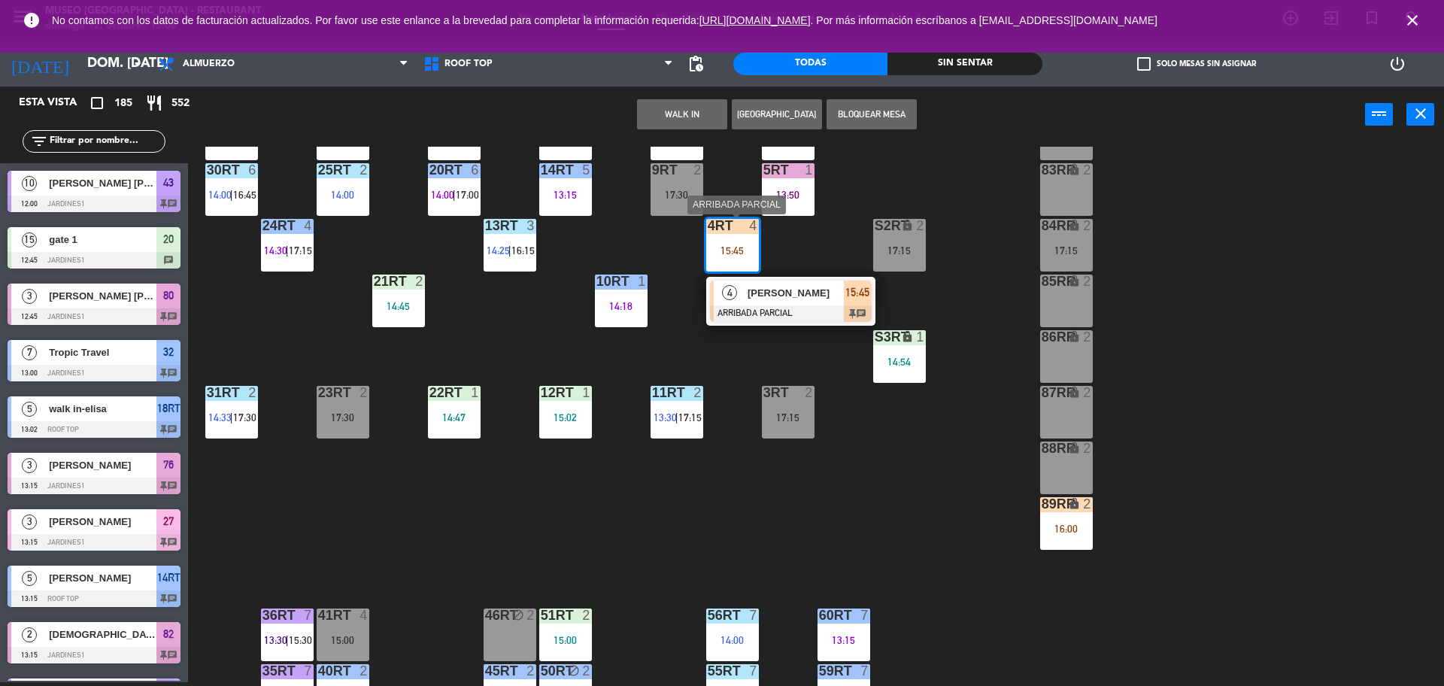
click at [777, 300] on span "[PERSON_NAME]" at bounding box center [795, 293] width 96 height 16
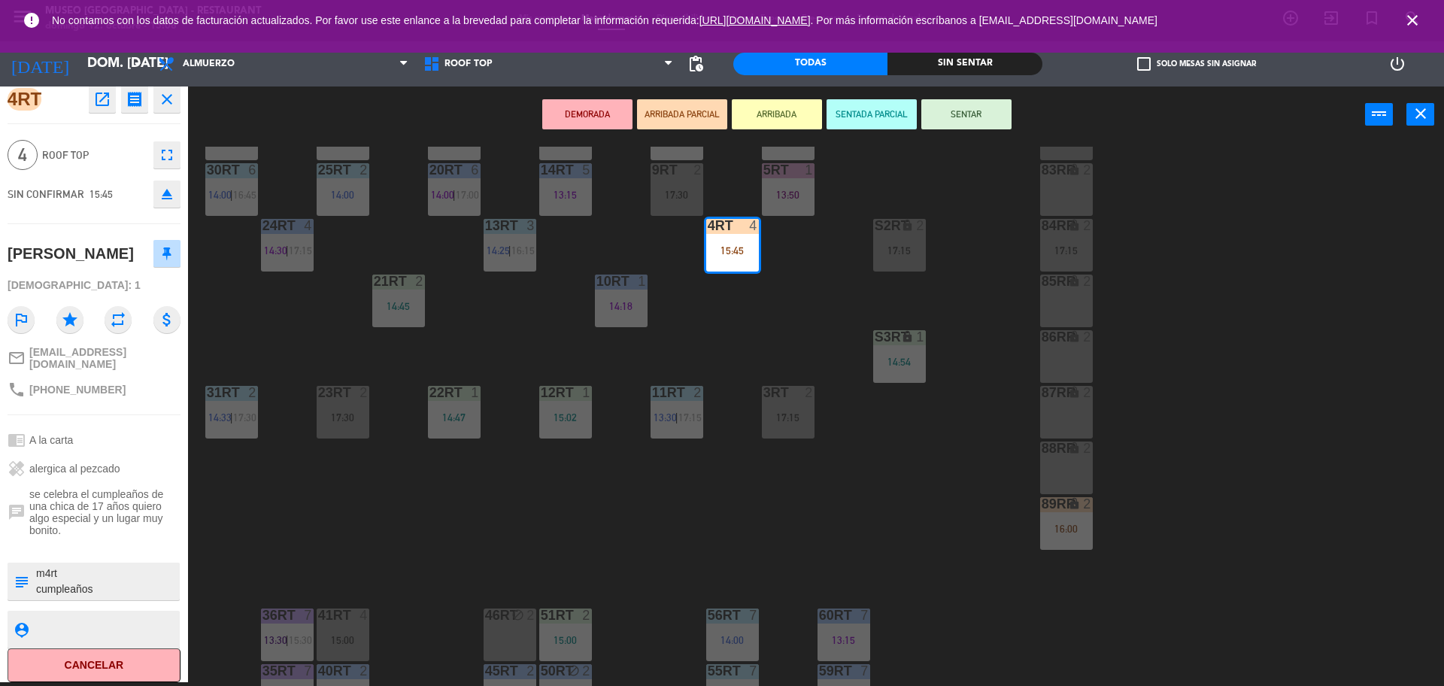
scroll to position [11, 0]
drag, startPoint x: 30, startPoint y: 483, endPoint x: 182, endPoint y: 489, distance: 152.0
click at [182, 489] on div "4RT open_in_new receipt 3:45 PM dom., [DATE] 4 personas Nhayeli [PERSON_NAME] M…" at bounding box center [94, 383] width 188 height 595
click at [110, 592] on textarea at bounding box center [107, 578] width 144 height 32
click at [112, 594] on textarea at bounding box center [107, 578] width 144 height 32
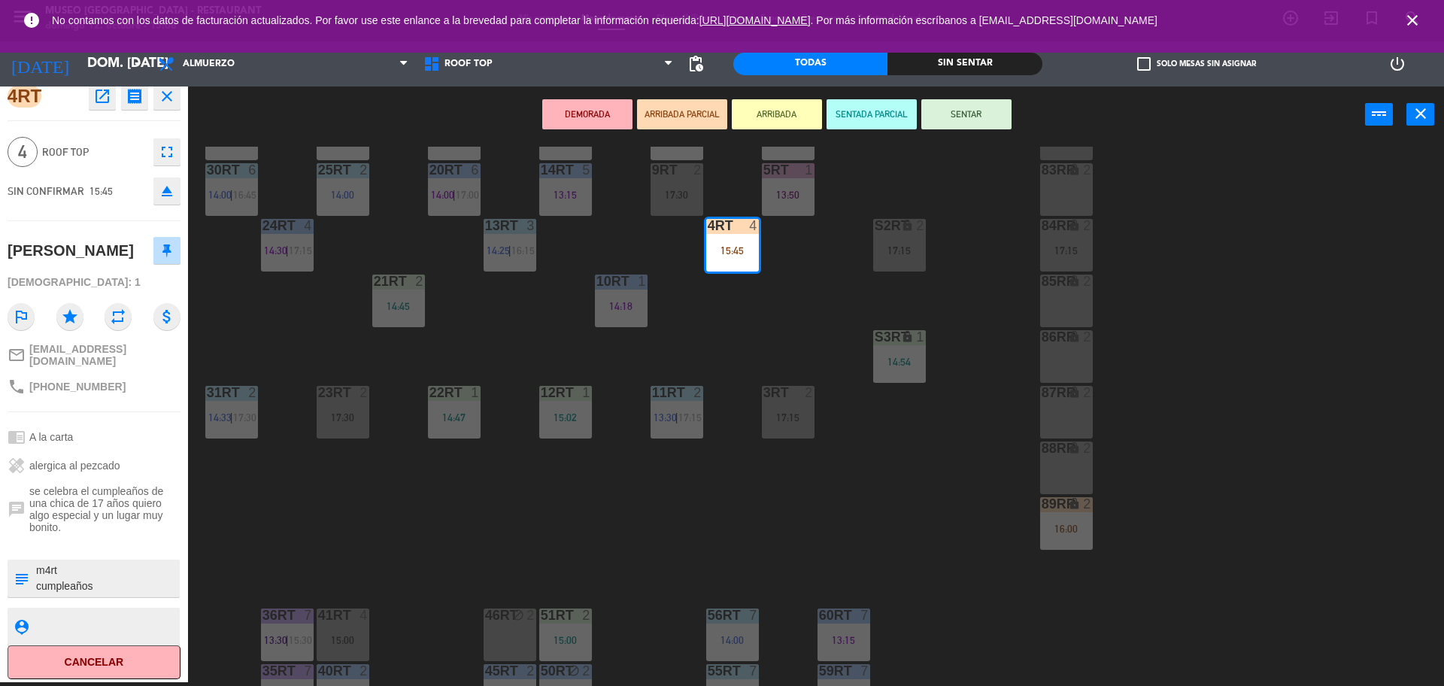
scroll to position [14, 0]
type textarea "m4rt cumpleaños se le indico alergia a"
click at [118, 177] on div "SIN CONFIRMAR 15:45 eject" at bounding box center [94, 191] width 173 height 38
click at [126, 156] on span "Roof Top" at bounding box center [94, 152] width 104 height 17
click at [721, 309] on div "18RT 5 13:02 | 15:30 16RT 5 13:15 | 17:00 28RT block 2 80RR lock 2 27RT 6 14:00…" at bounding box center [822, 416] width 1241 height 539
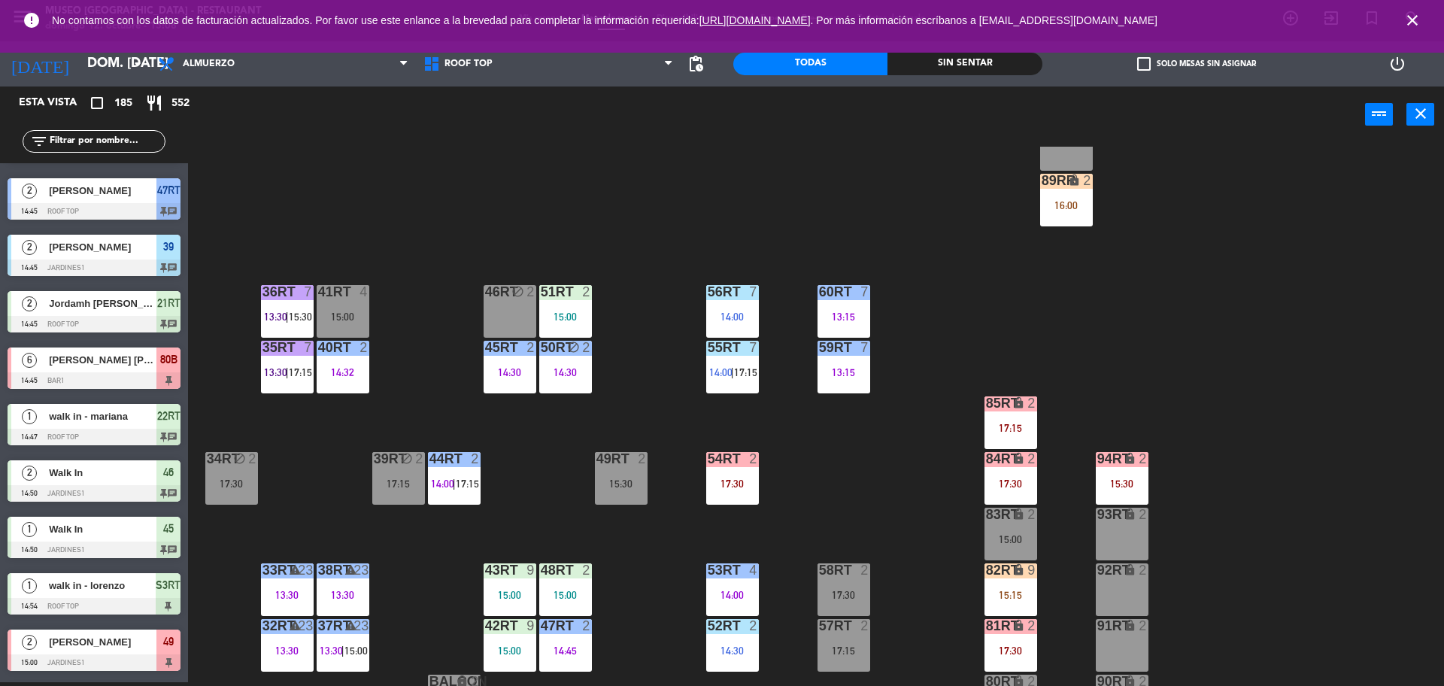
scroll to position [598, 0]
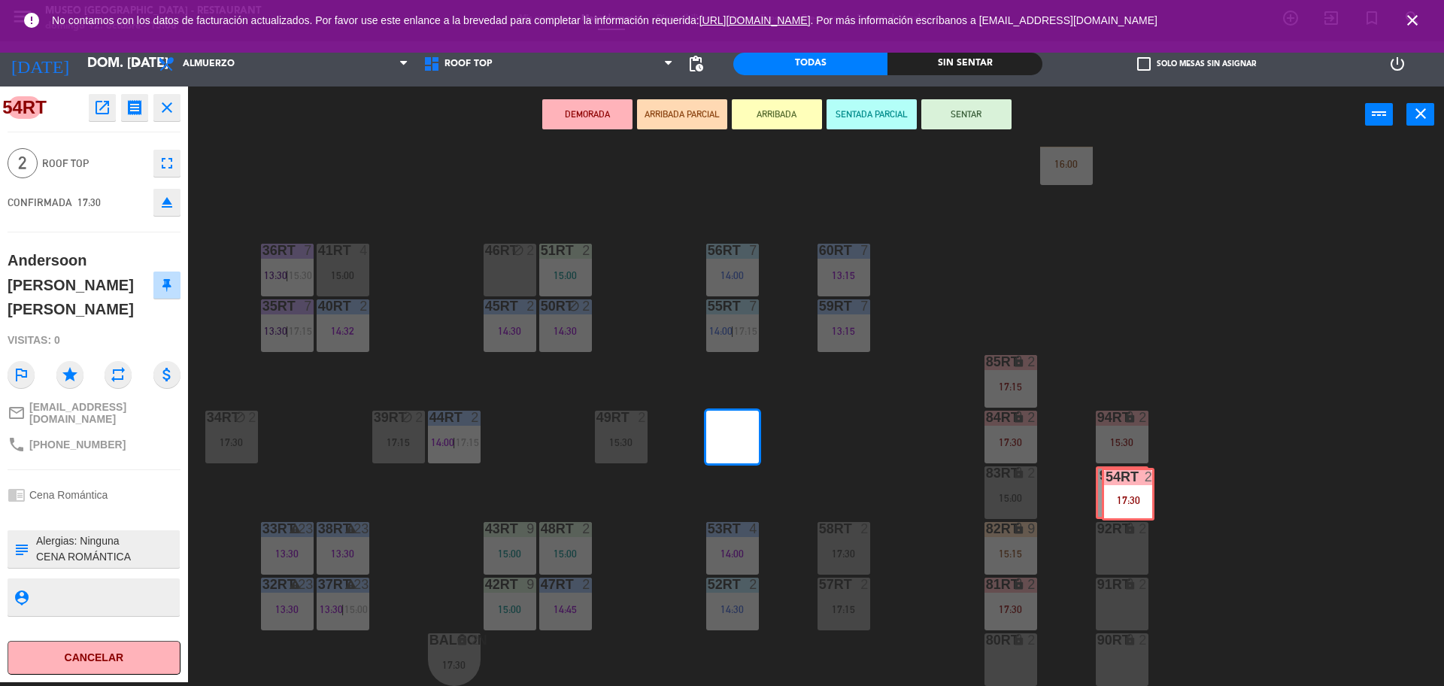
drag, startPoint x: 738, startPoint y: 448, endPoint x: 1132, endPoint y: 505, distance: 398.8
click at [1132, 505] on div "18RT 5 13:02 | 15:30 16RT 5 13:15 | 17:00 28RT block 2 80RR lock 2 27RT 6 14:00…" at bounding box center [822, 416] width 1241 height 539
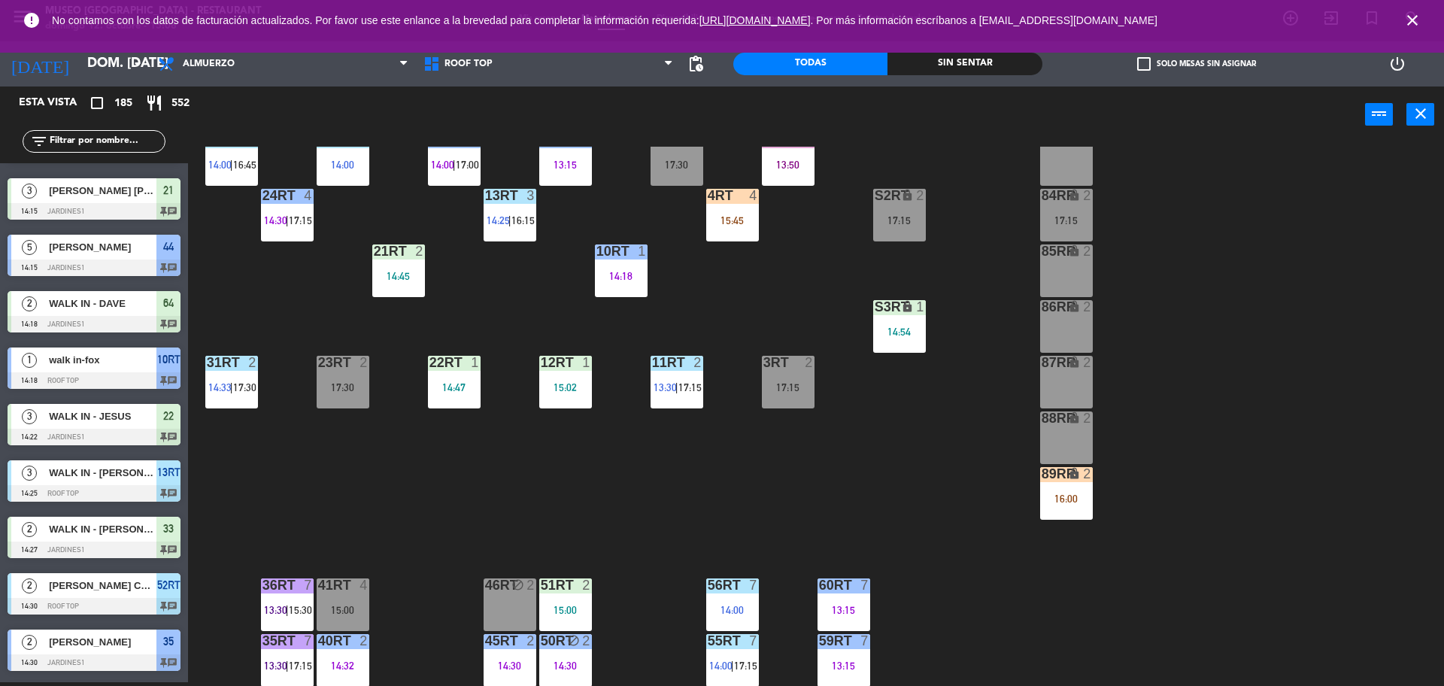
scroll to position [262, 0]
click at [1056, 498] on div "16:00" at bounding box center [1066, 499] width 53 height 11
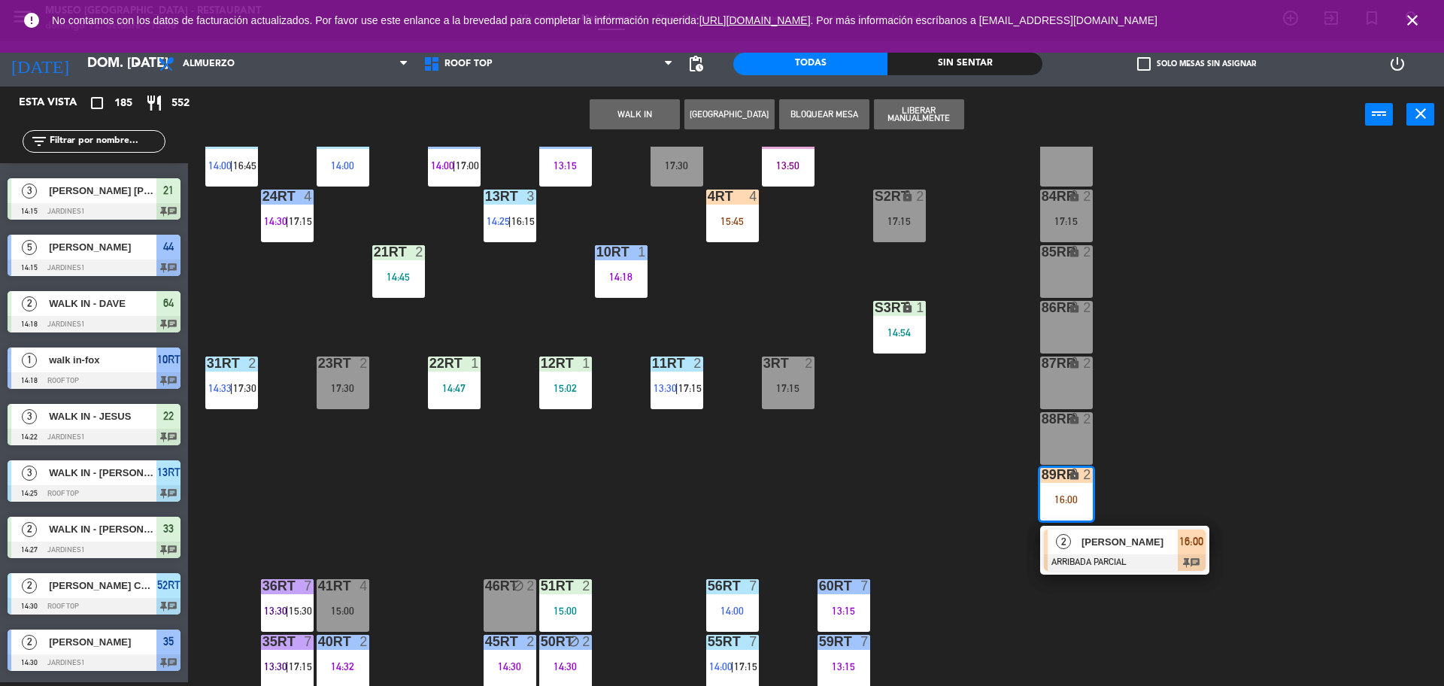
click at [950, 485] on div "18RT 5 13:02 | 15:30 16RT 5 13:15 | 17:00 28RT block 2 80RR lock 2 27RT 6 14:00…" at bounding box center [822, 416] width 1241 height 539
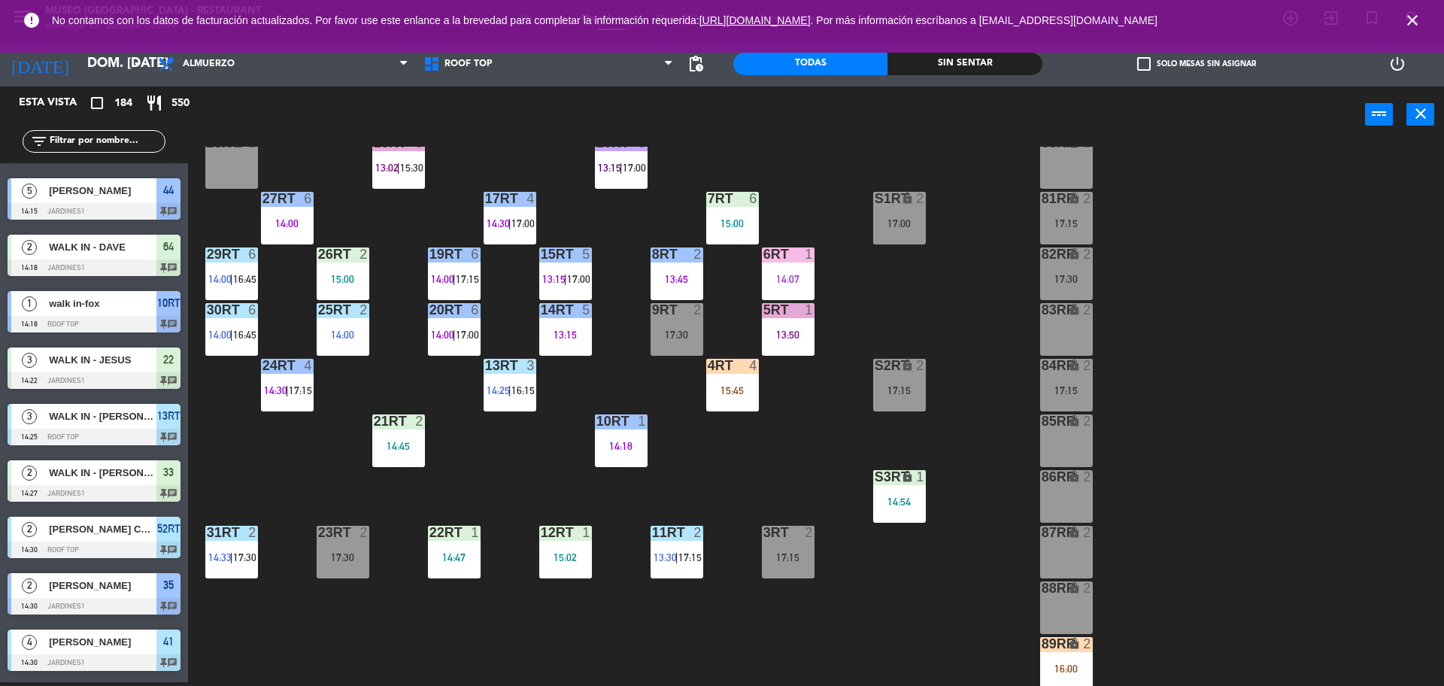
scroll to position [98, 0]
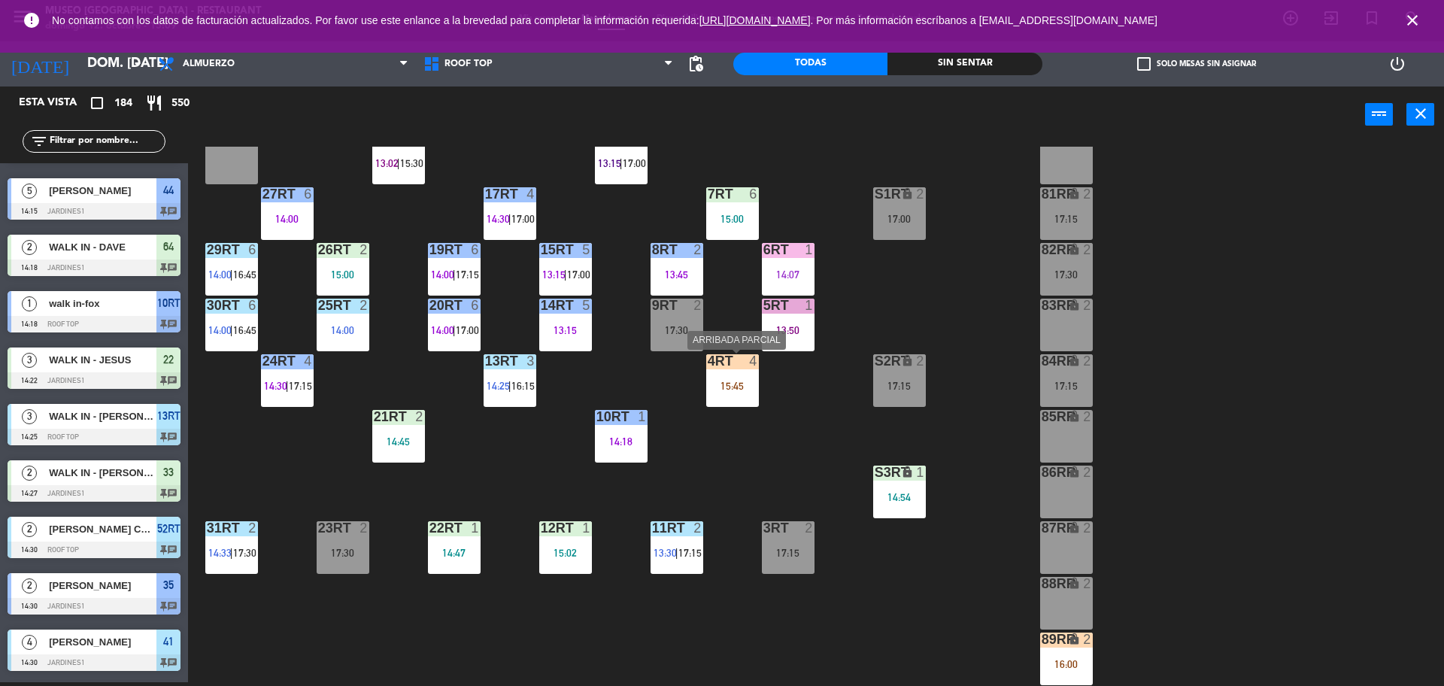
click at [744, 386] on div "15:45" at bounding box center [732, 385] width 53 height 11
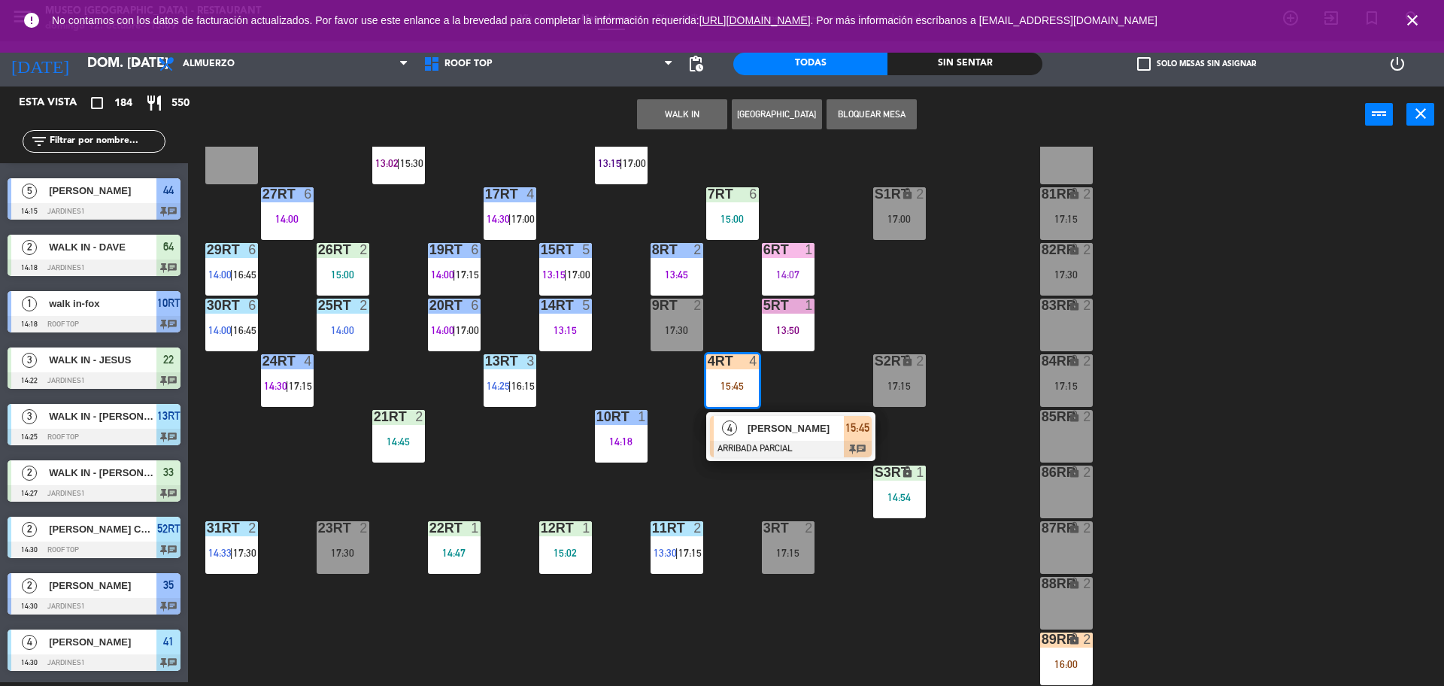
click at [805, 392] on div "18RT 5 13:02 | 15:30 16RT 5 13:15 | 17:00 28RT block 2 80RR lock 2 27RT 6 14:00…" at bounding box center [822, 416] width 1241 height 539
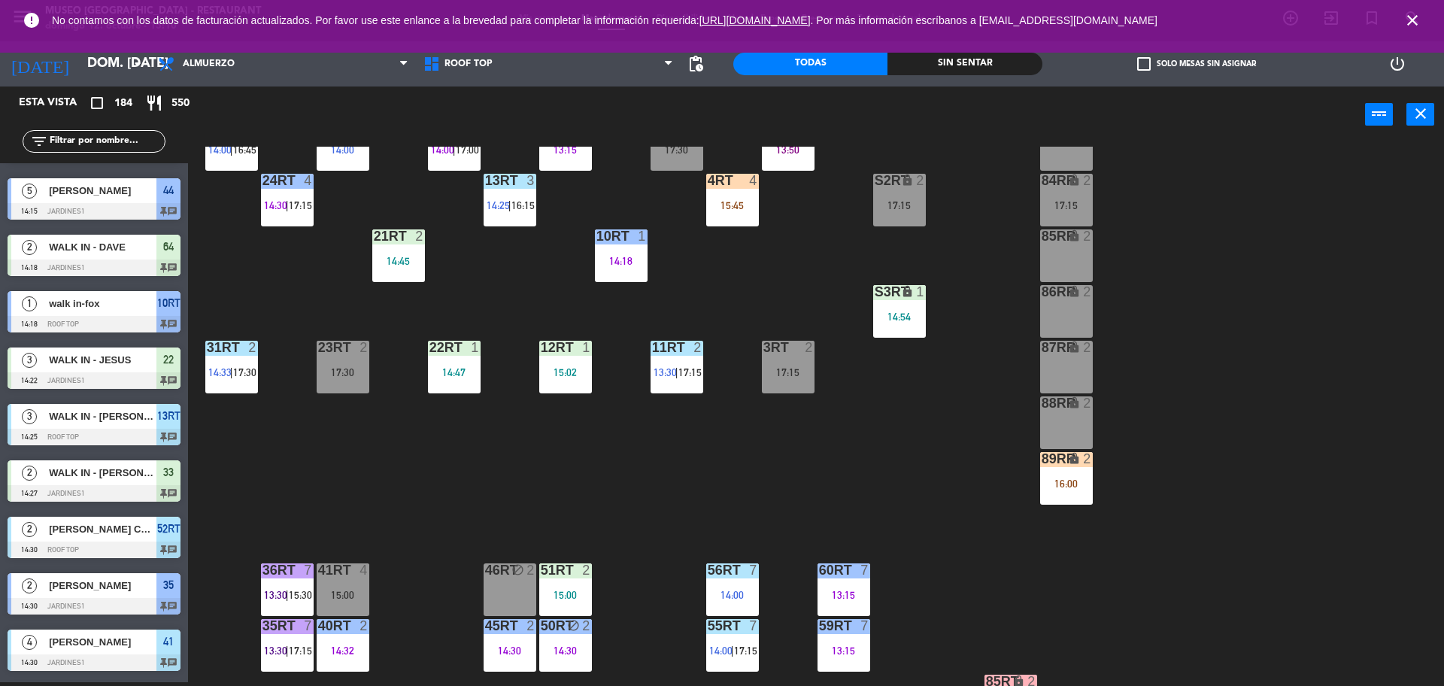
scroll to position [289, 0]
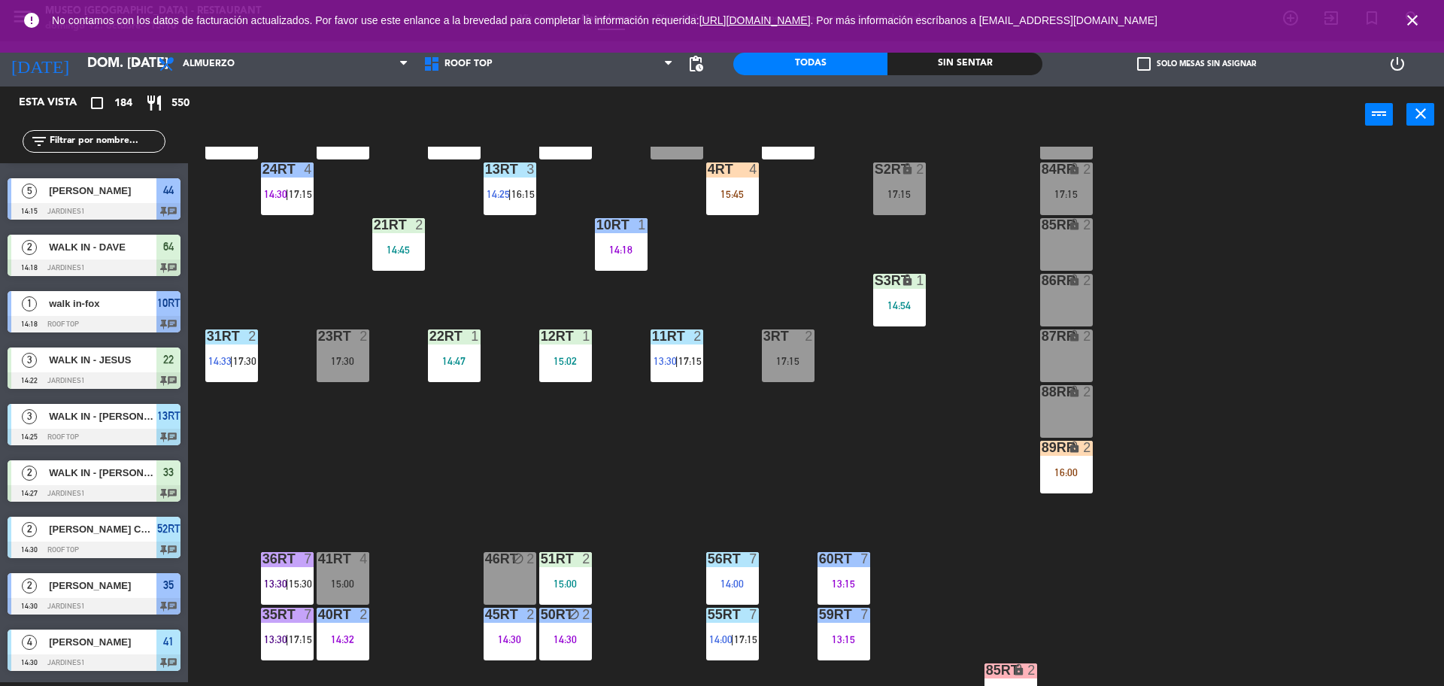
click at [1078, 465] on div "89RR lock 2 16:00" at bounding box center [1066, 467] width 53 height 53
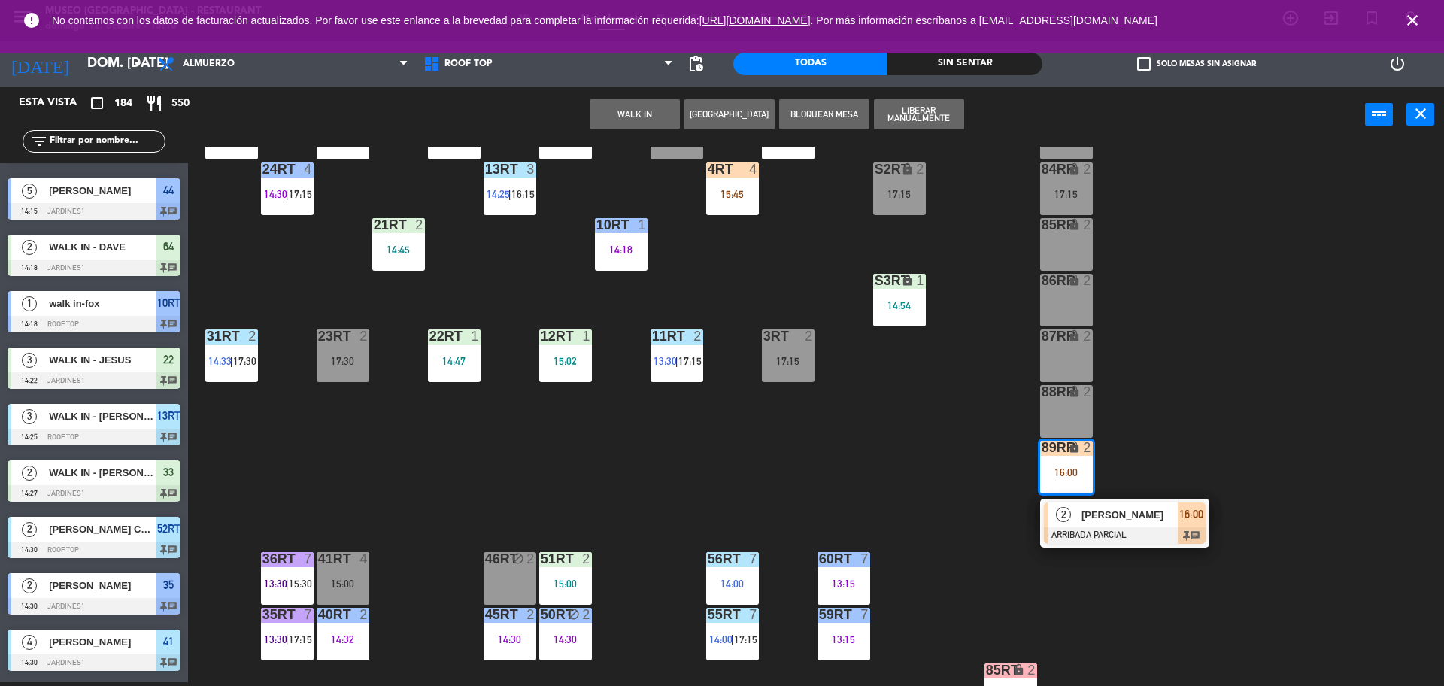
click at [949, 447] on div "18RT 5 13:02 | 15:30 16RT 5 13:15 | 17:00 28RT block 2 80RR lock 2 27RT 6 14:00…" at bounding box center [822, 416] width 1241 height 539
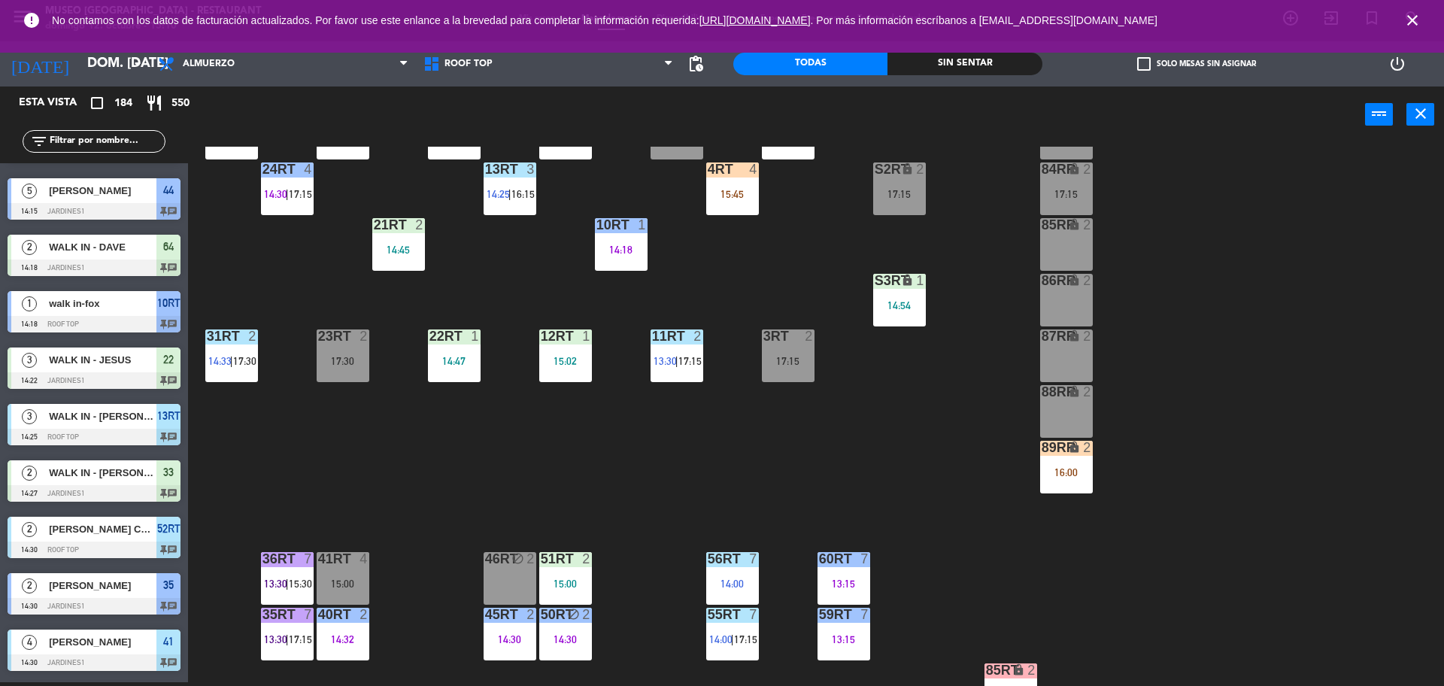
scroll to position [0, 0]
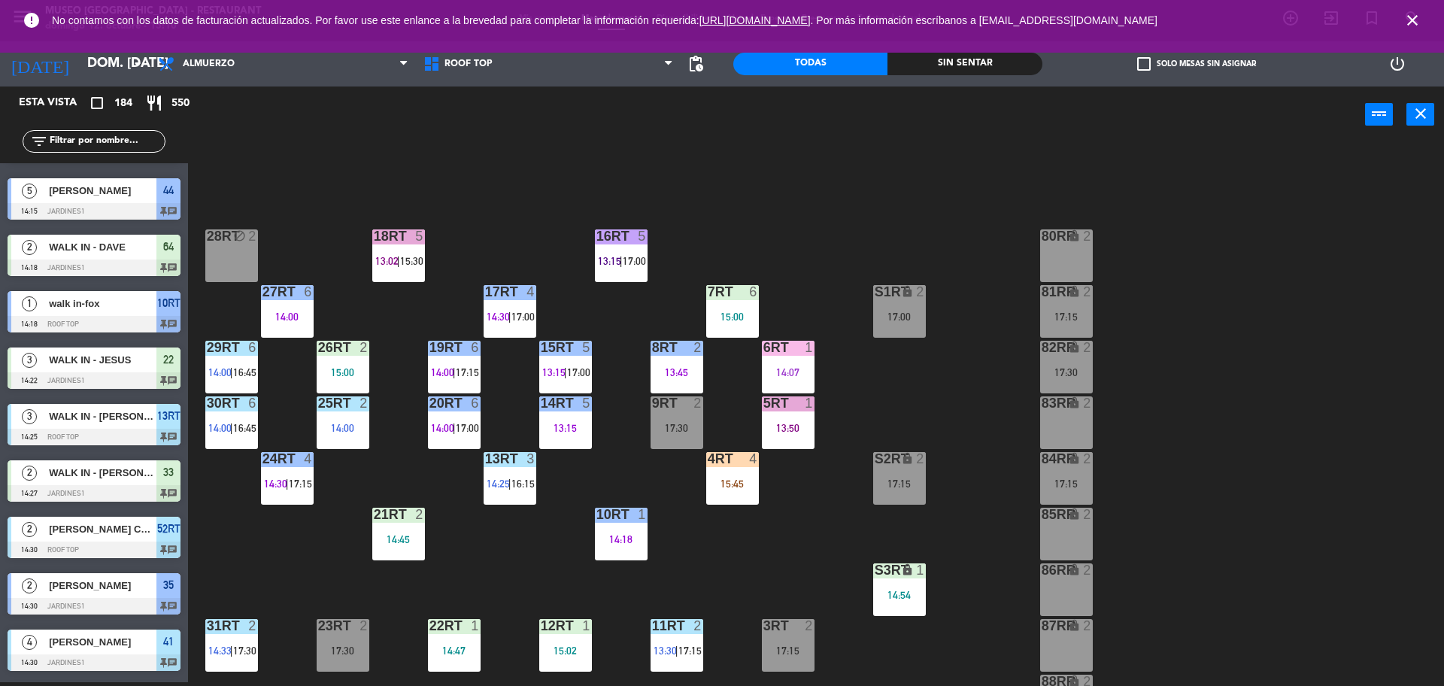
click at [102, 133] on input "text" at bounding box center [106, 141] width 117 height 17
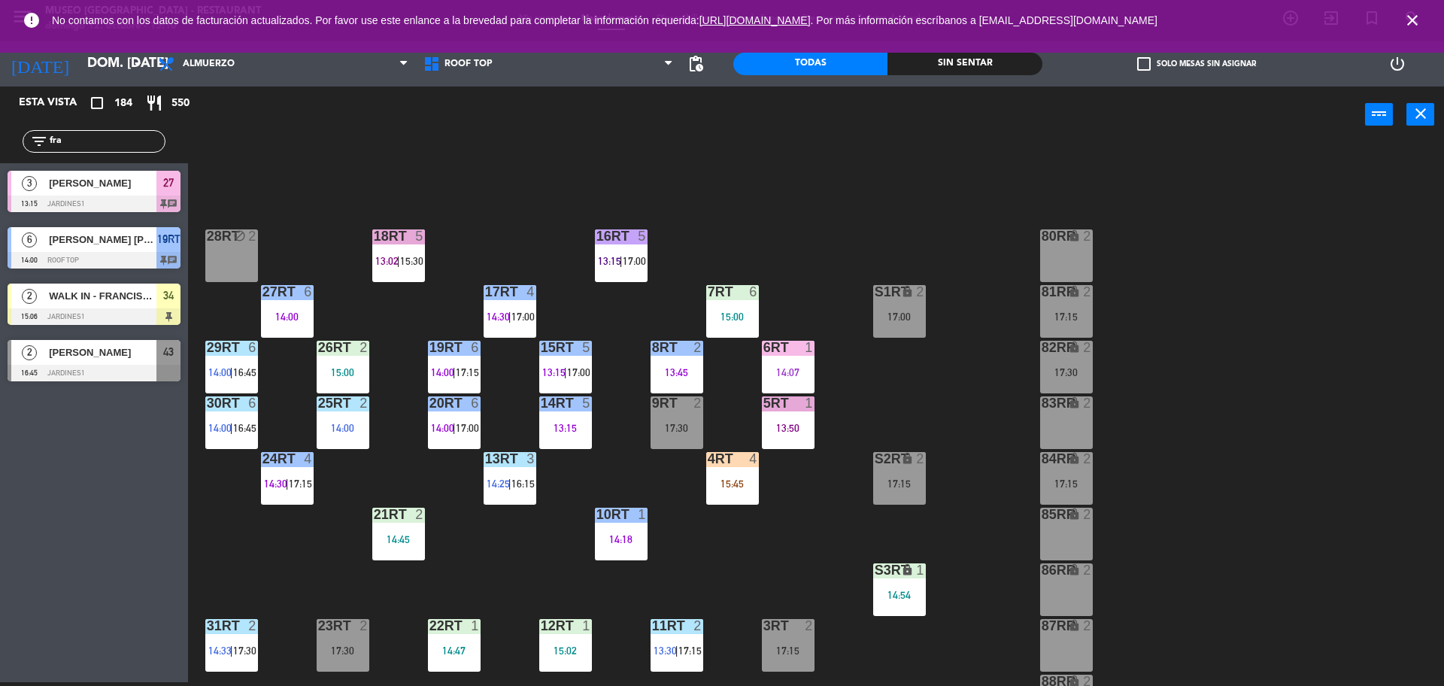
type input "fra"
click at [740, 555] on div "18RT 5 13:02 | 15:30 16RT 5 13:15 | 17:00 28RT block 2 80RR lock 2 27RT 6 14:00…" at bounding box center [822, 416] width 1241 height 539
drag, startPoint x: 740, startPoint y: 555, endPoint x: 746, endPoint y: 590, distance: 35.8
click at [746, 590] on div "18RT 5 13:02 | 15:30 16RT 5 13:15 | 17:00 28RT block 2 80RR lock 2 27RT 6 14:00…" at bounding box center [822, 416] width 1241 height 539
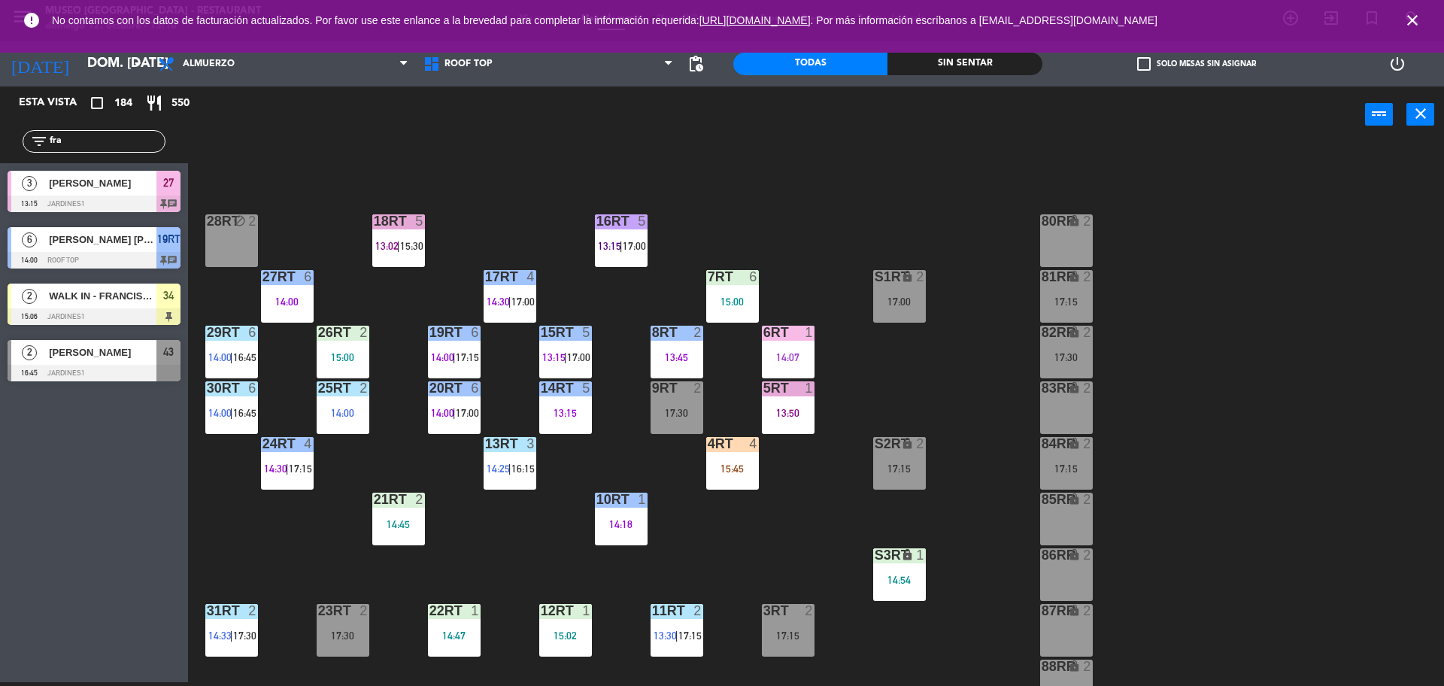
click at [780, 632] on div "17:15" at bounding box center [788, 635] width 53 height 11
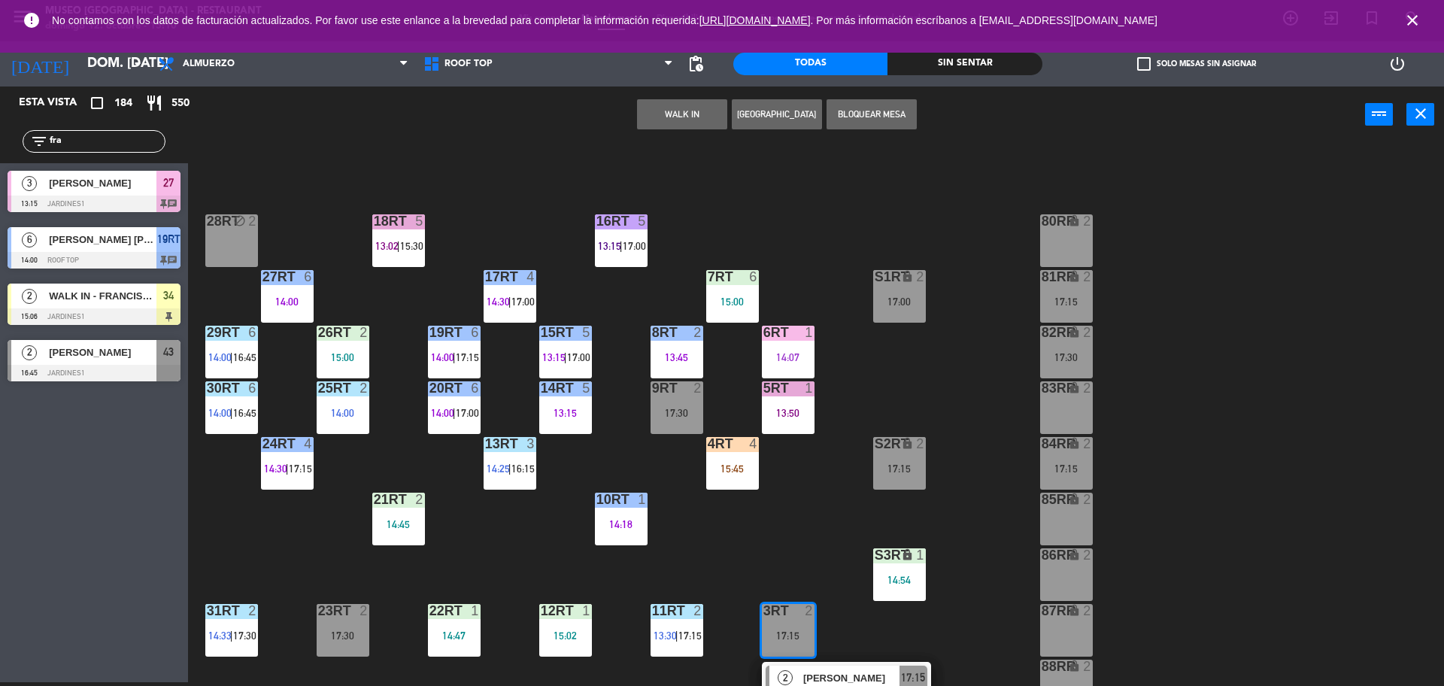
click at [1055, 574] on div "86RR lock 2" at bounding box center [1066, 574] width 53 height 53
click at [642, 107] on button "Mover" at bounding box center [634, 114] width 90 height 30
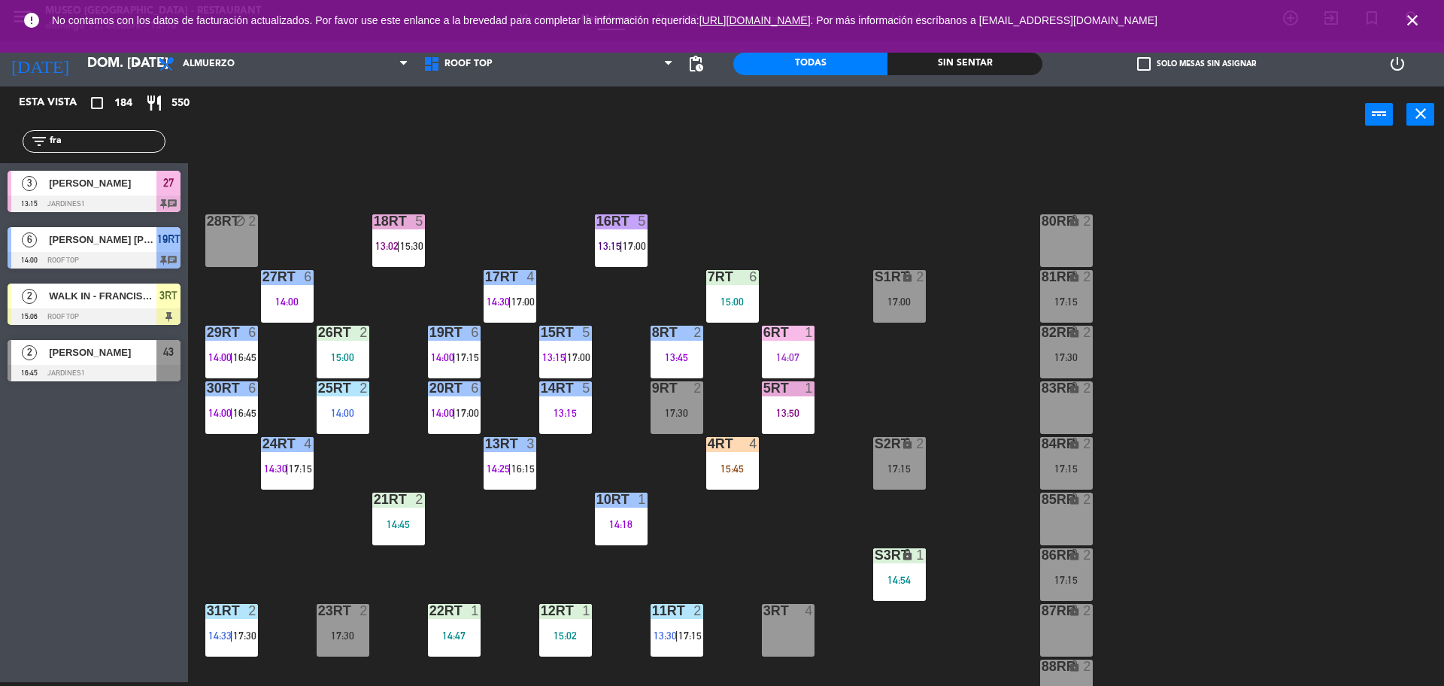
drag, startPoint x: 110, startPoint y: 294, endPoint x: 799, endPoint y: 618, distance: 761.8
drag, startPoint x: 145, startPoint y: 303, endPoint x: 875, endPoint y: 635, distance: 802.1
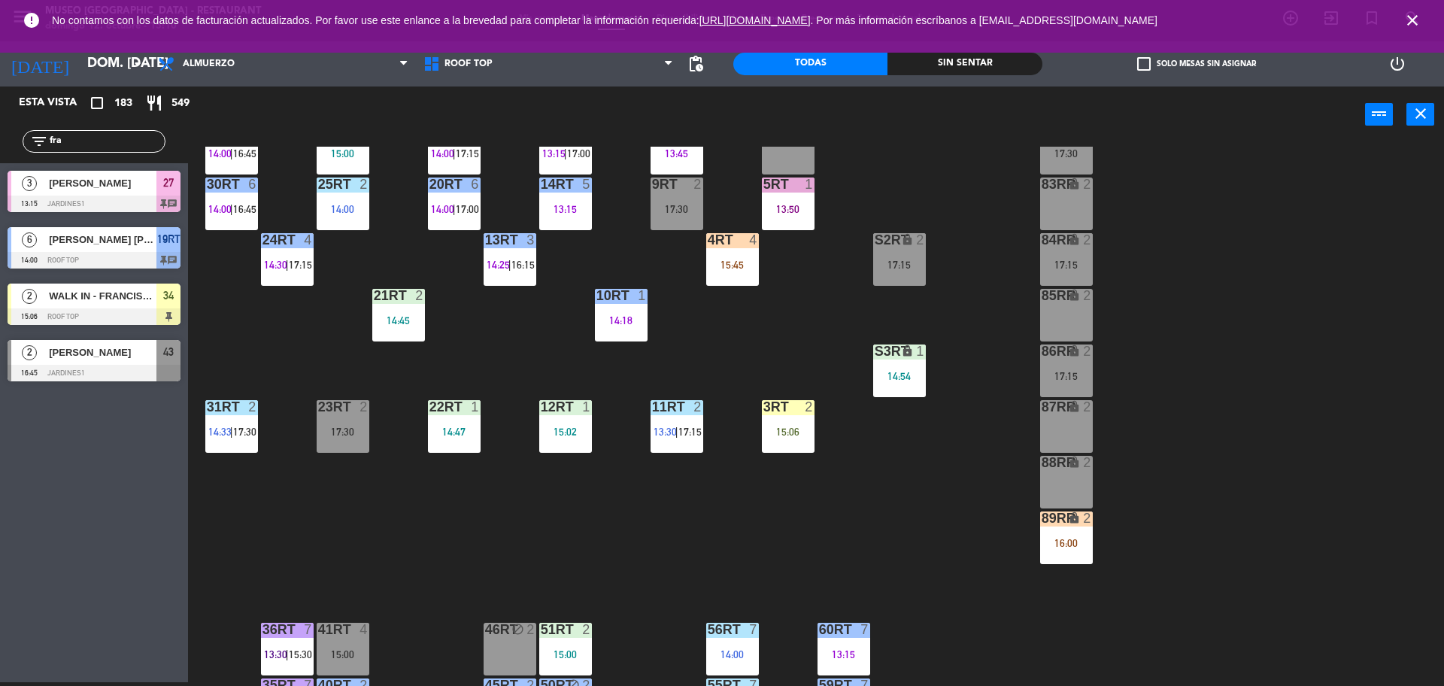
scroll to position [220, 0]
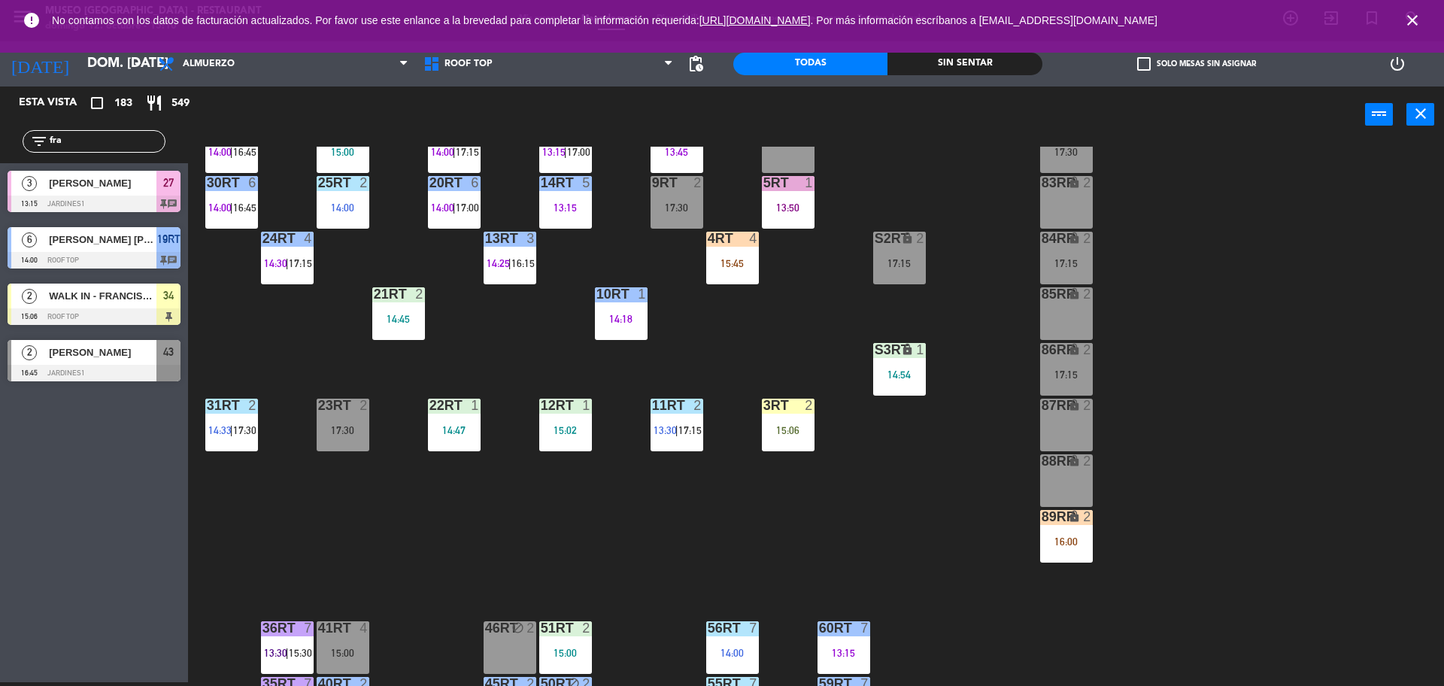
click at [893, 577] on div "18RT 5 13:02 | 15:30 16RT 5 13:15 | 17:00 28RT block 2 80RR lock 2 27RT 6 14:00…" at bounding box center [822, 416] width 1241 height 539
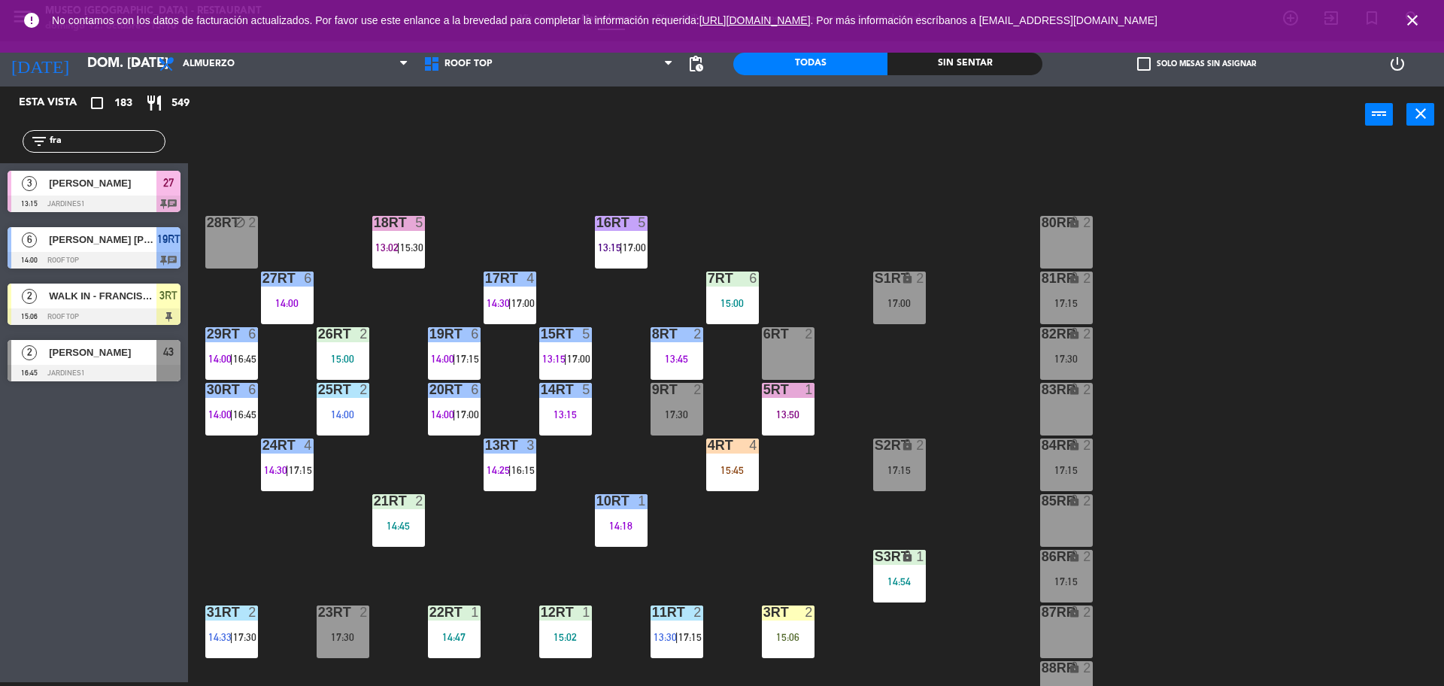
scroll to position [0, 0]
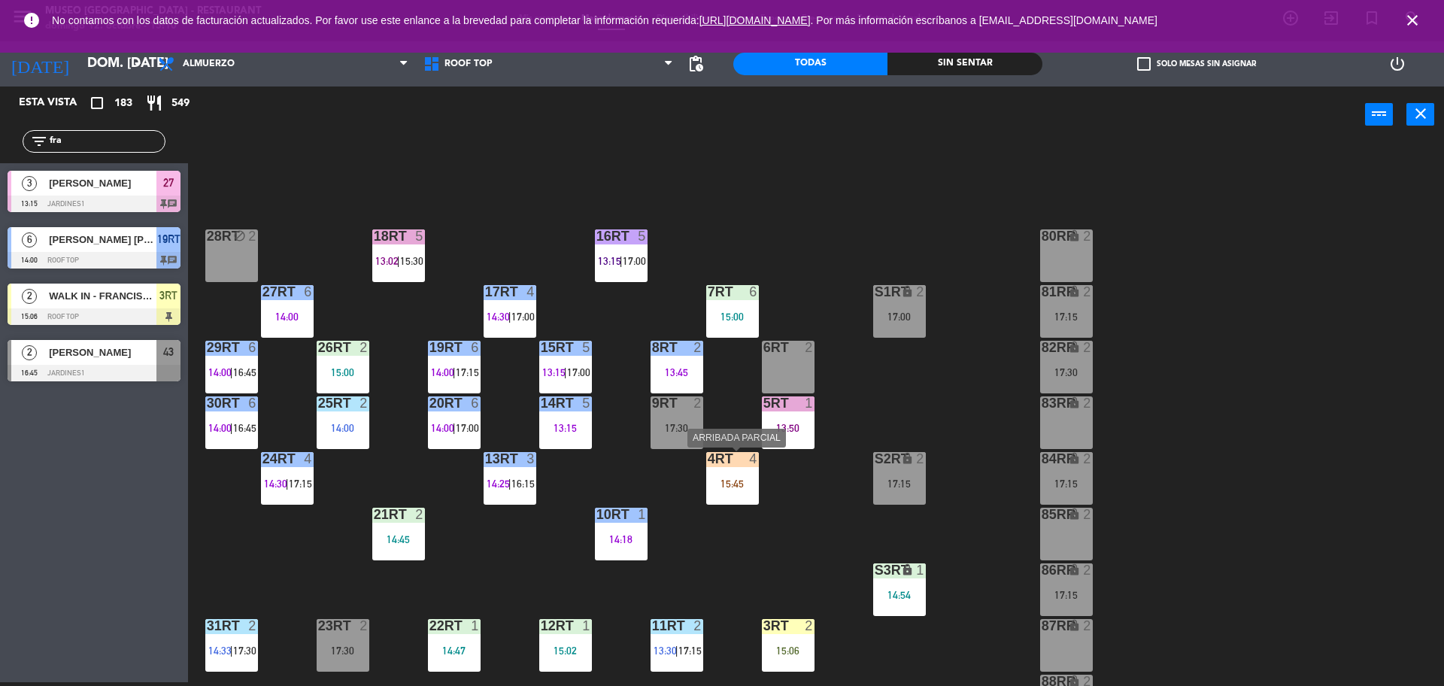
click at [741, 473] on div "4RT 4 15:45" at bounding box center [732, 478] width 53 height 53
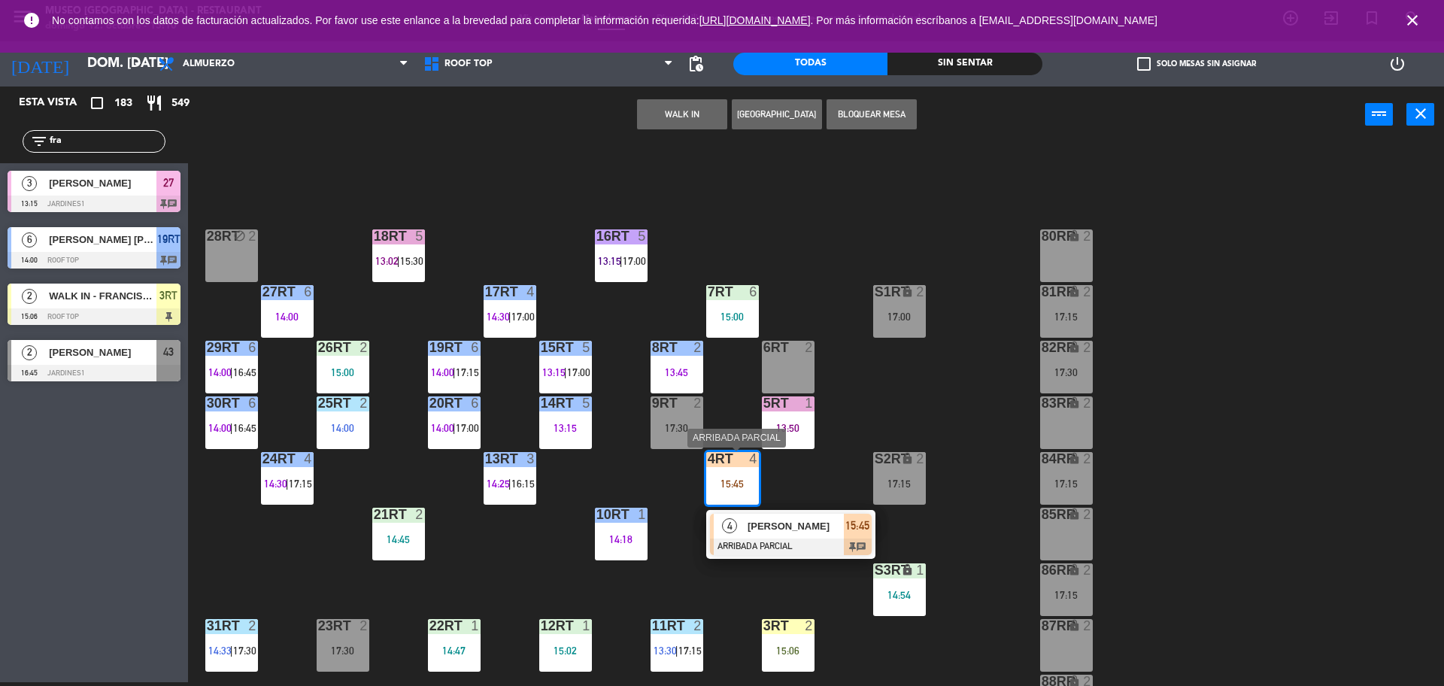
click at [788, 534] on div "[PERSON_NAME]" at bounding box center [795, 526] width 98 height 25
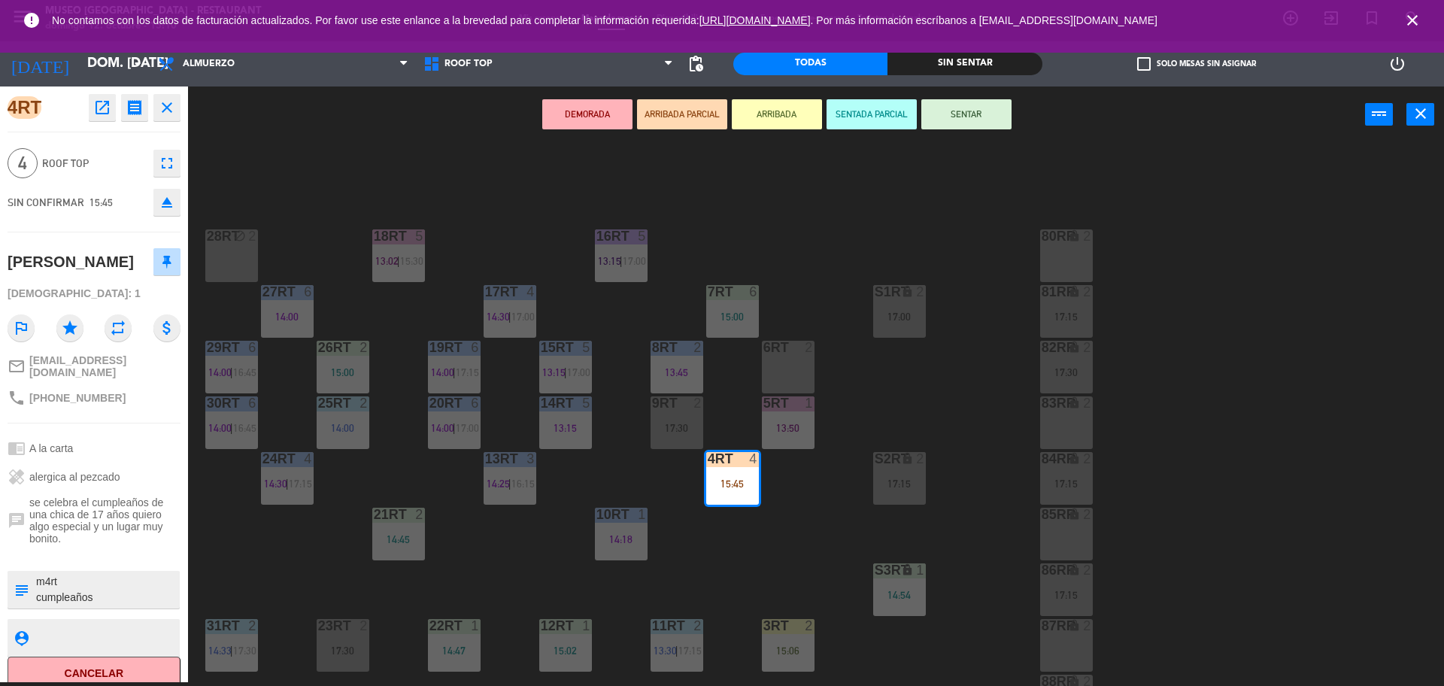
click at [947, 111] on button "SENTAR" at bounding box center [966, 114] width 90 height 30
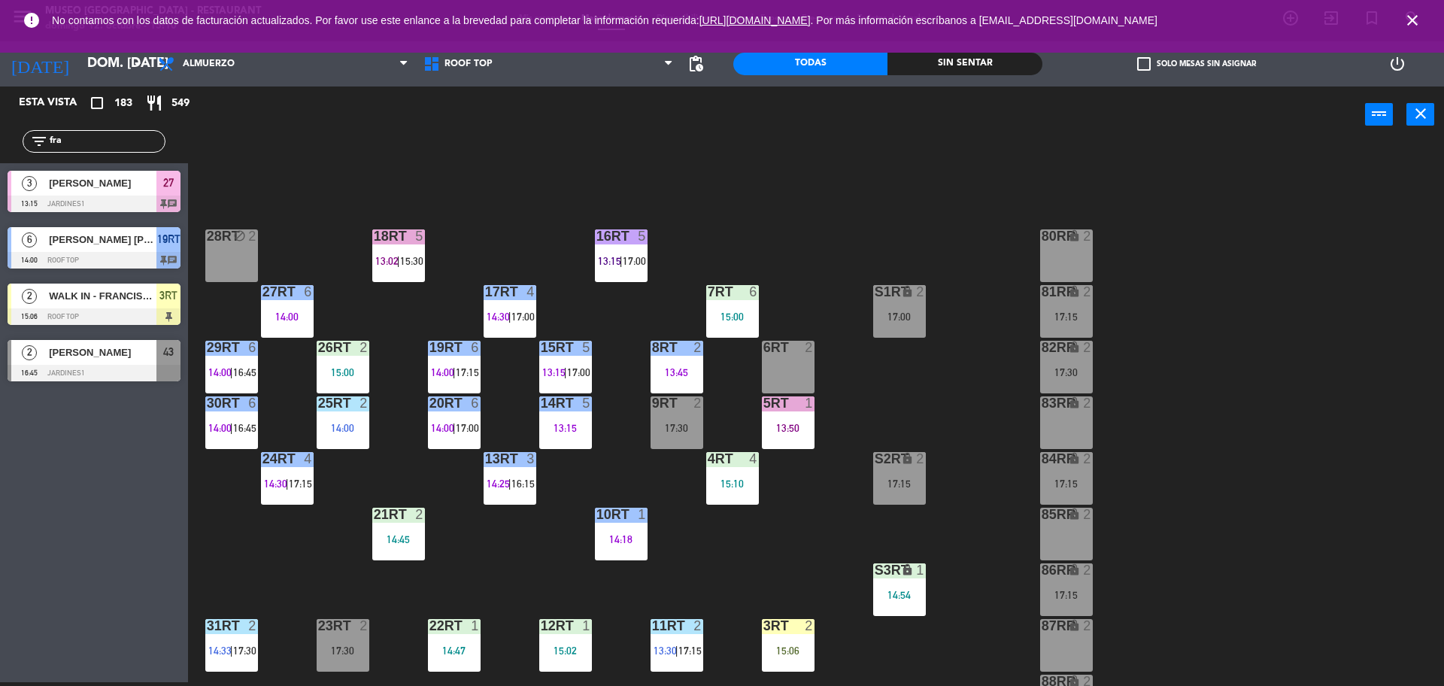
click at [808, 510] on div "18RT 5 13:02 | 15:30 16RT 5 13:15 | 17:00 28RT block 2 80RR lock 2 27RT 6 14:00…" at bounding box center [822, 416] width 1241 height 539
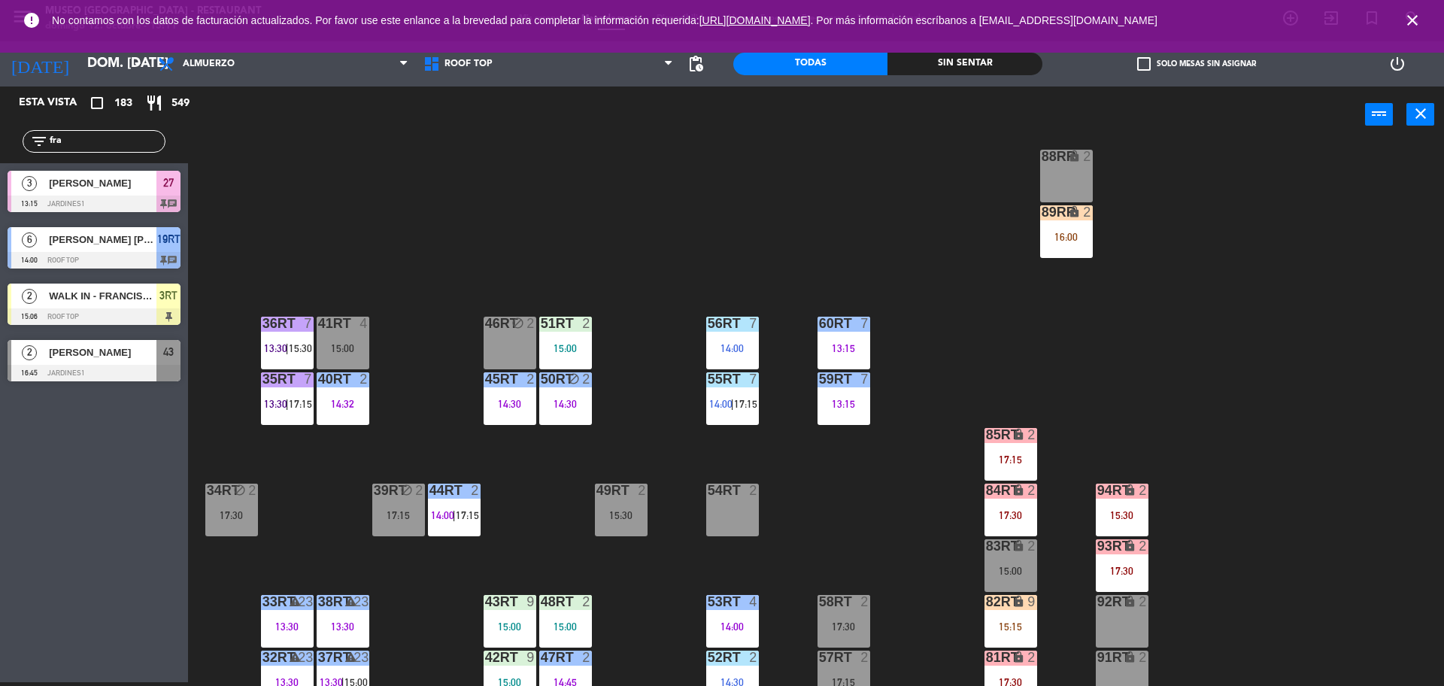
scroll to position [523, 0]
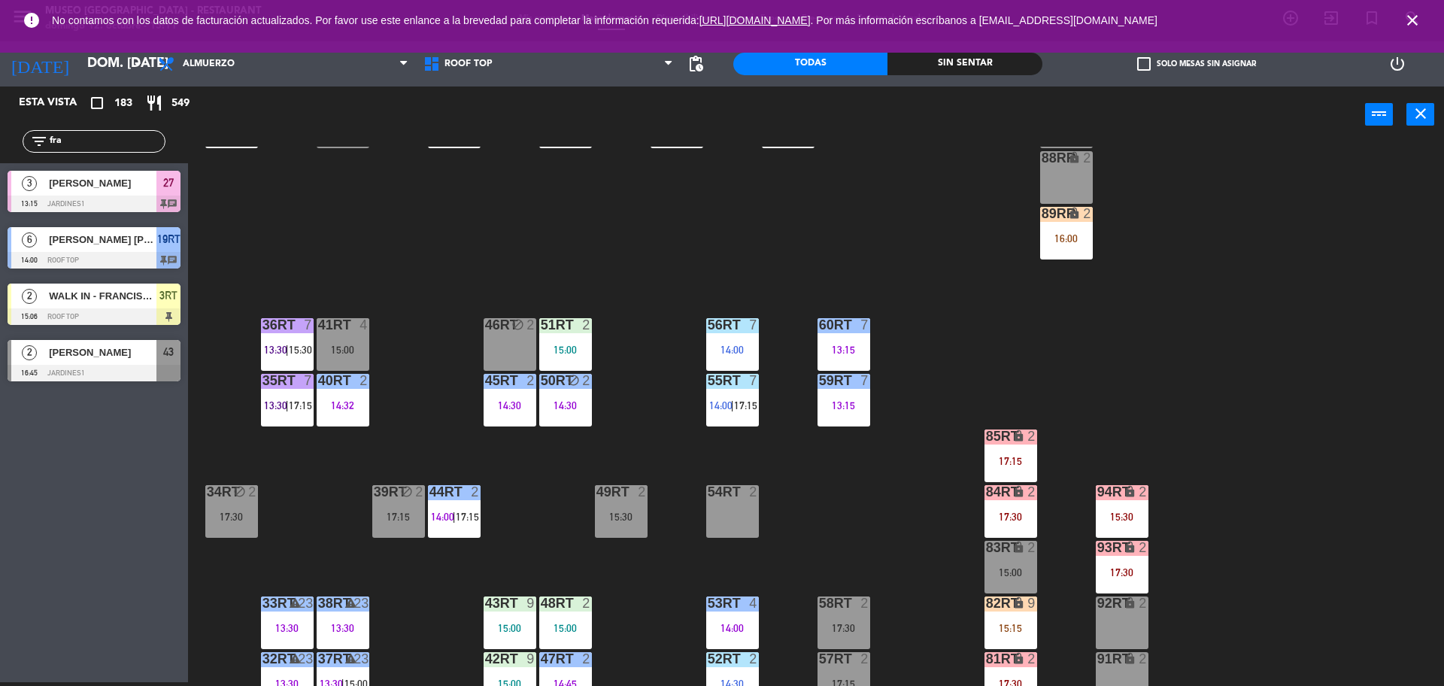
click at [918, 248] on div "18RT 5 13:02 | 15:30 16RT 5 13:15 | 17:00 28RT block 2 80RR lock 2 27RT 6 14:00…" at bounding box center [822, 416] width 1241 height 539
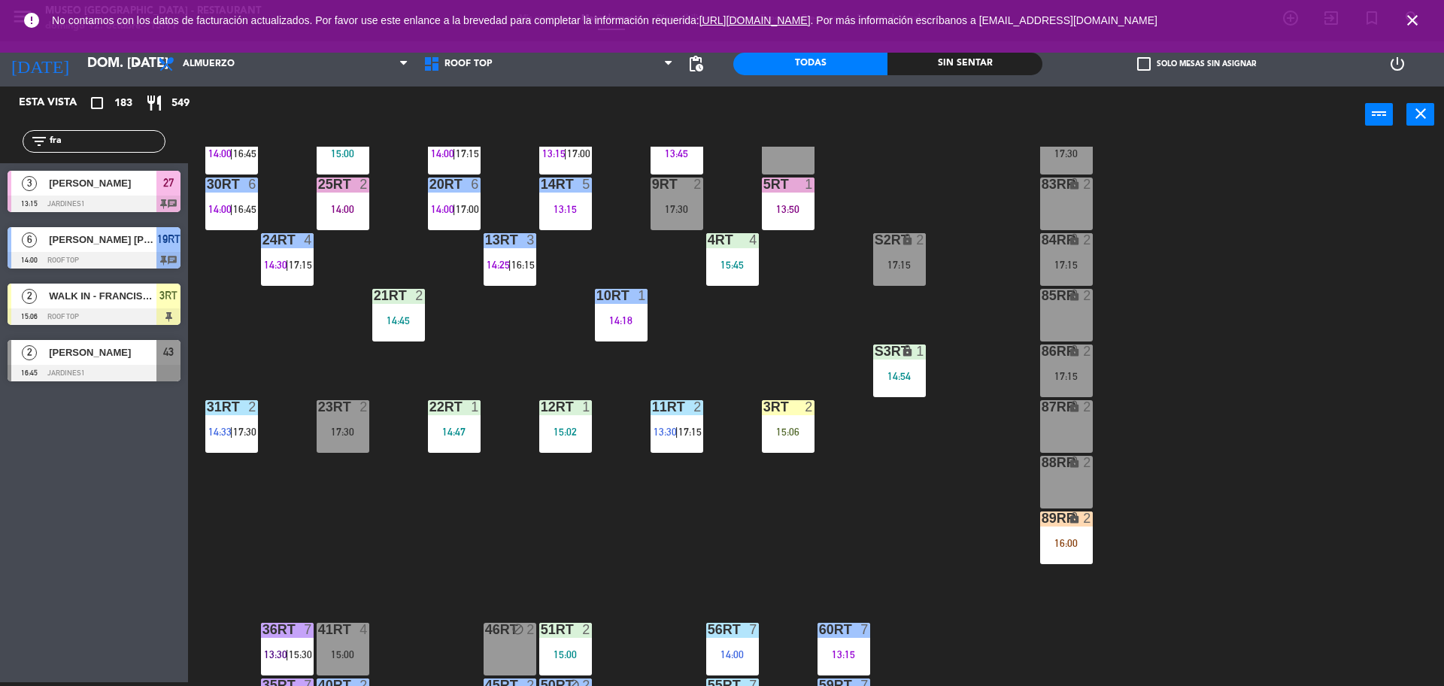
scroll to position [274, 0]
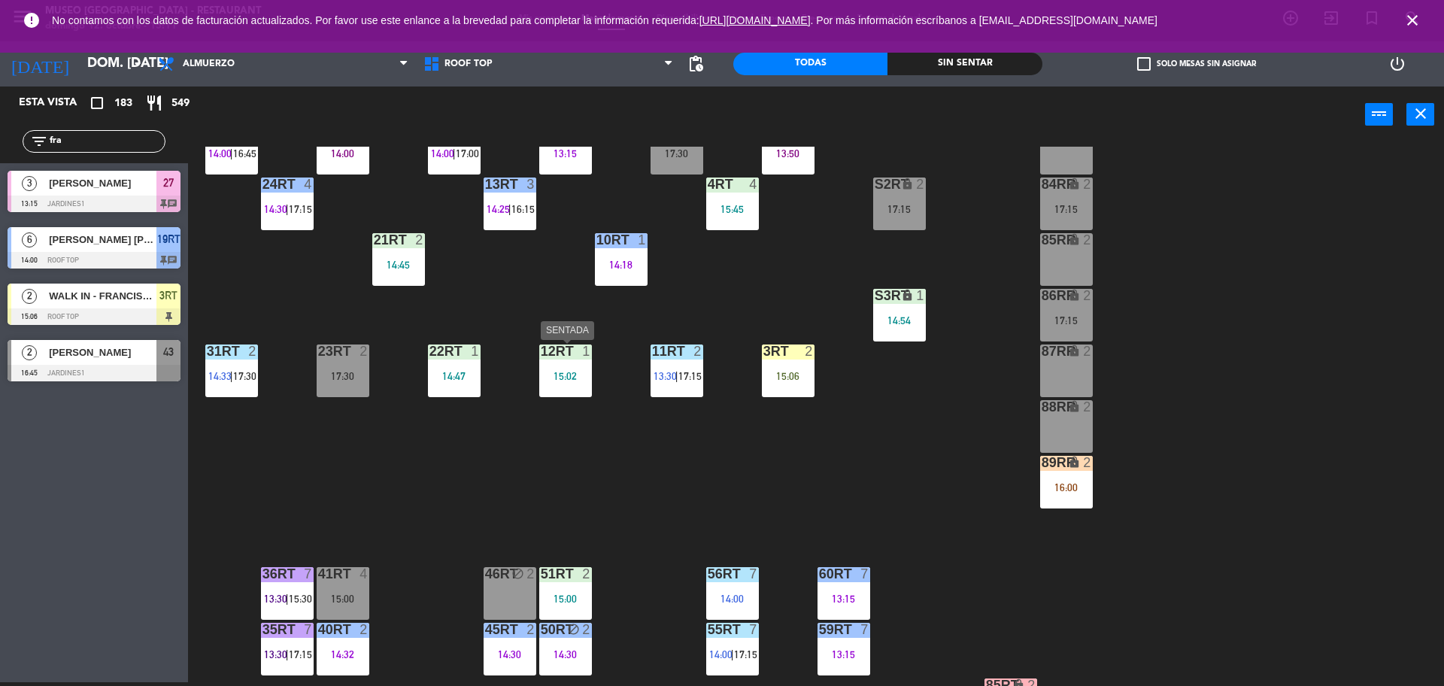
click at [580, 386] on div "12RT 1 15:02" at bounding box center [565, 370] width 53 height 53
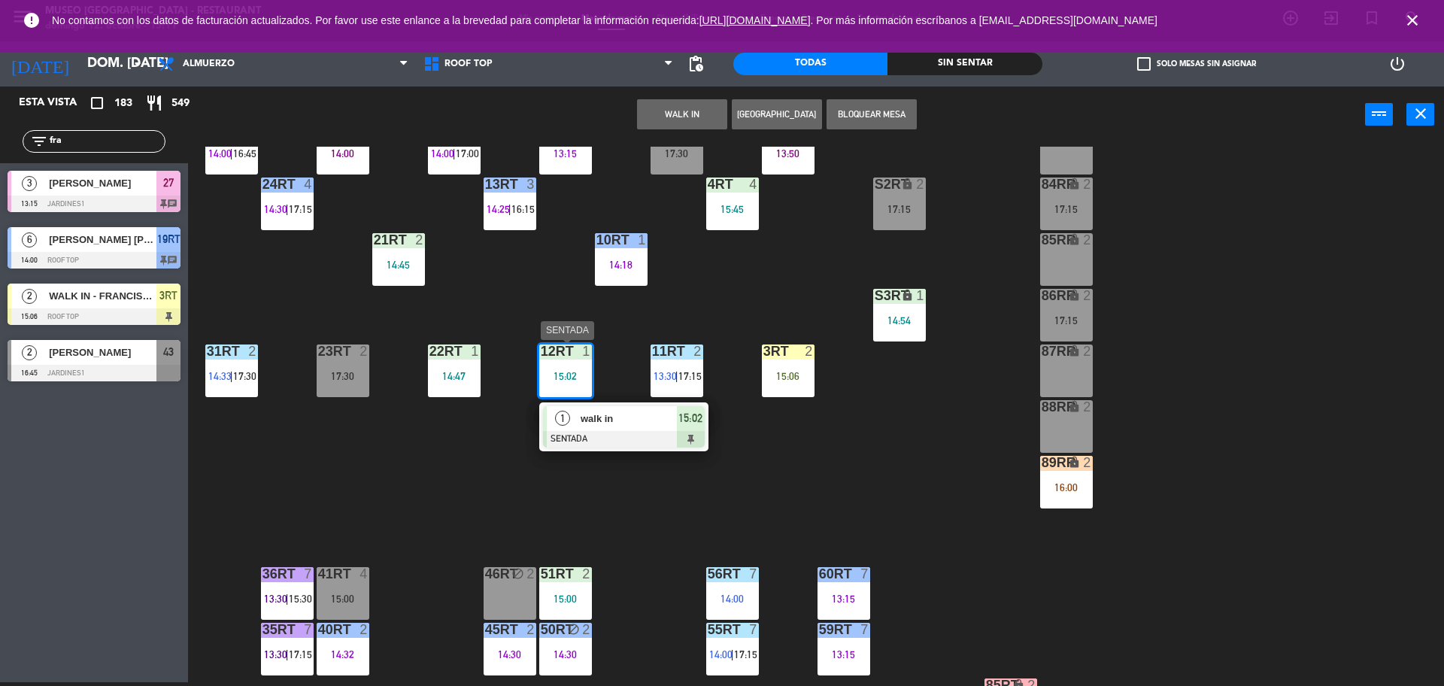
click at [612, 438] on div at bounding box center [624, 439] width 162 height 17
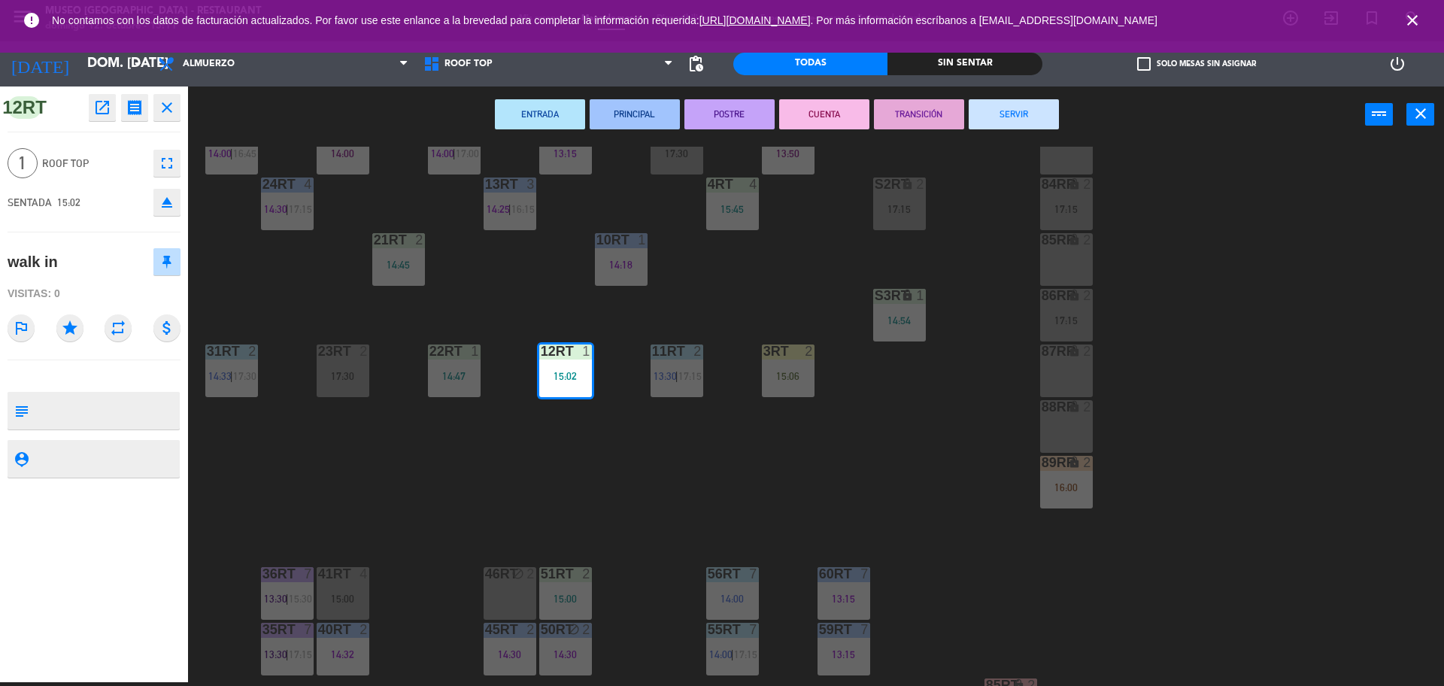
click at [640, 462] on div "18RT 5 13:02 | 15:30 16RT 5 13:15 | 17:00 28RT block 2 80RR lock 2 27RT 6 14:00…" at bounding box center [822, 416] width 1241 height 539
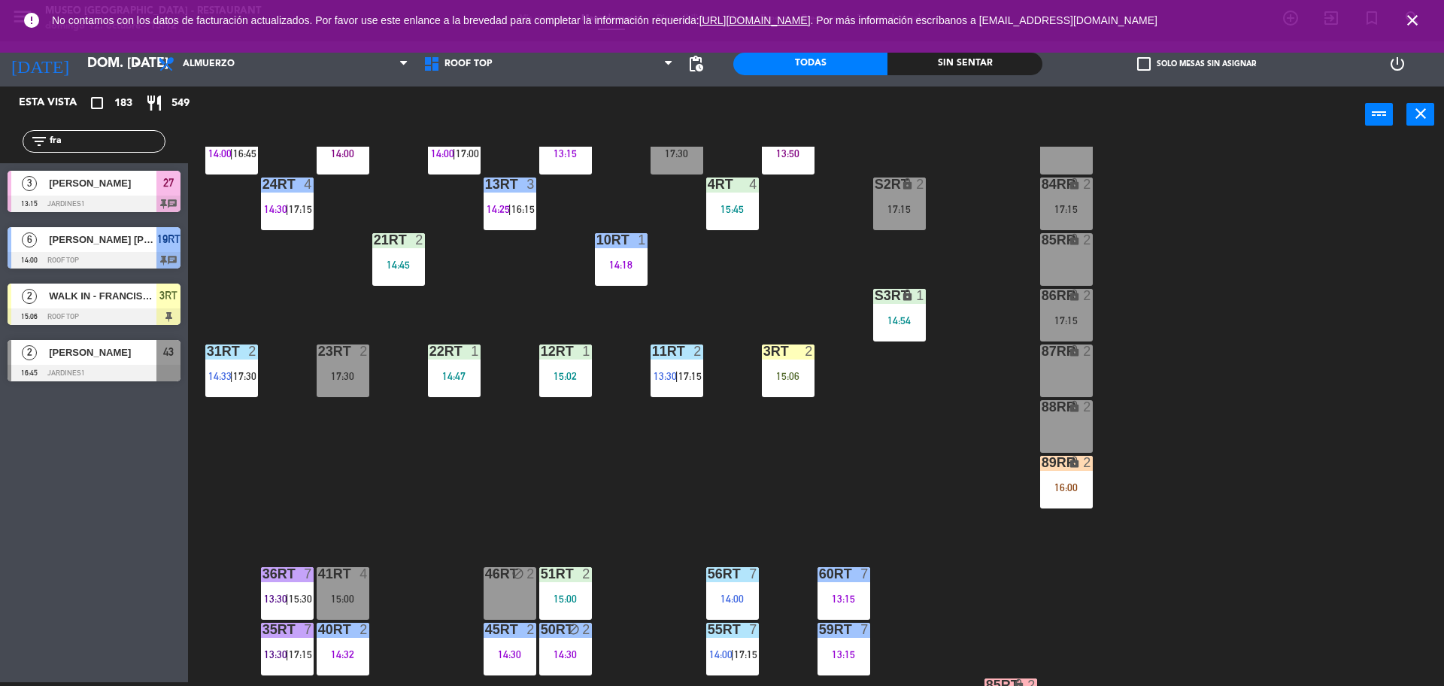
click at [574, 377] on div "15:02" at bounding box center [565, 376] width 53 height 11
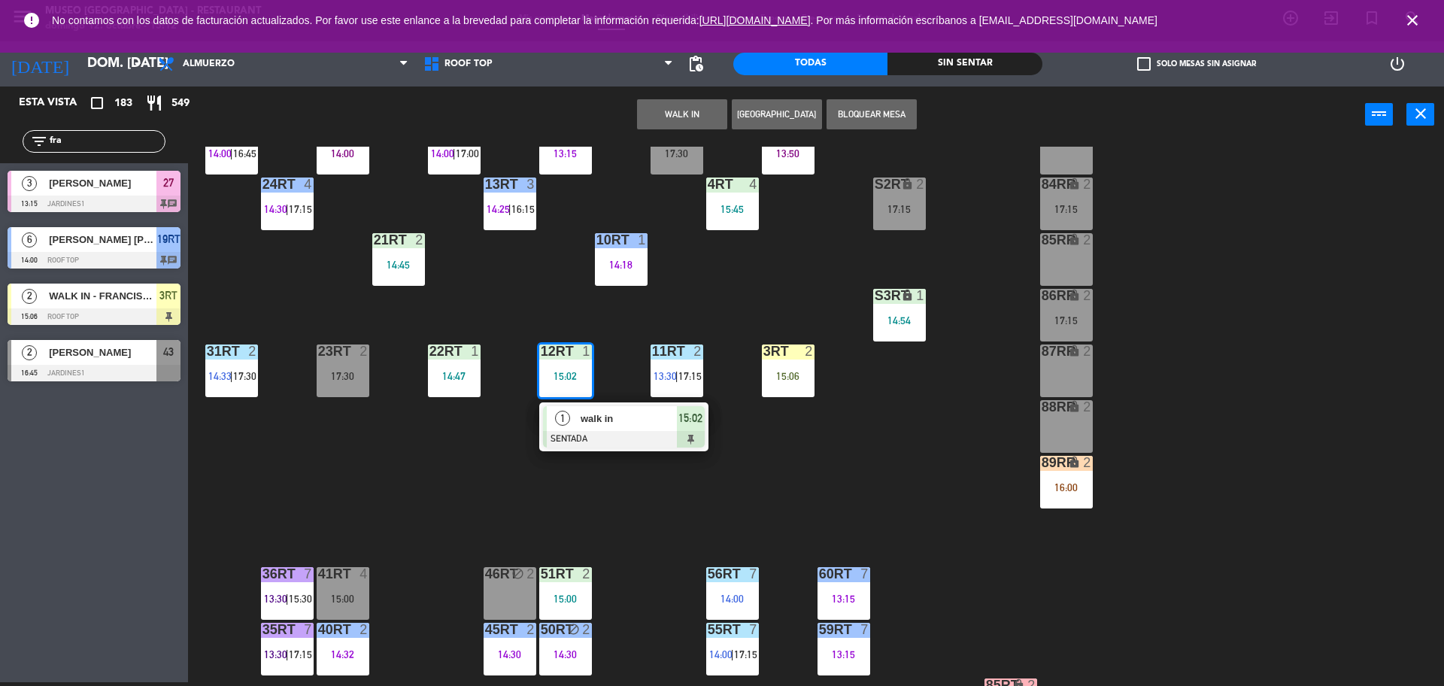
click at [600, 427] on div "walk in" at bounding box center [628, 418] width 98 height 25
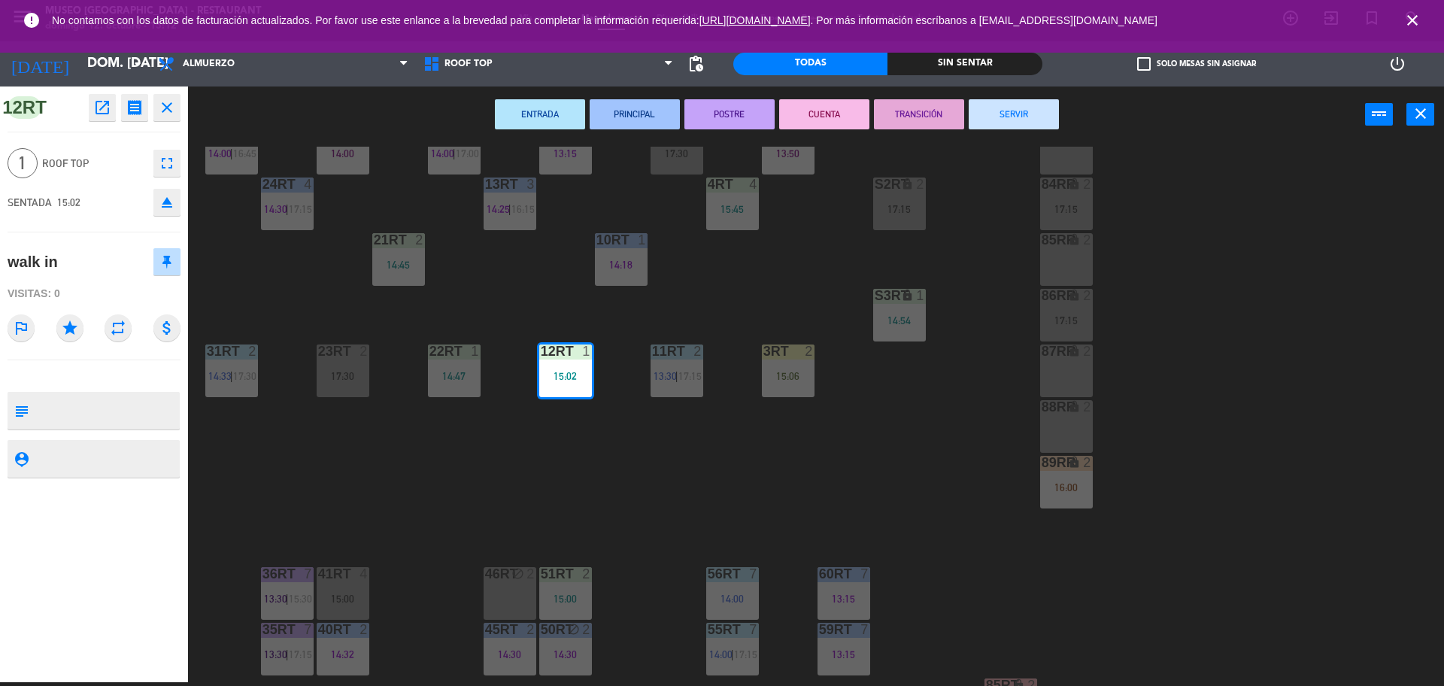
click at [41, 411] on textarea at bounding box center [107, 411] width 144 height 32
type textarea "m12rt no celebra nada"
click at [110, 177] on div "1 Roof Top fullscreen" at bounding box center [94, 163] width 173 height 41
click at [547, 453] on div "18RT 5 13:02 | 15:30 16RT 5 13:15 | 17:00 28RT block 2 80RR lock 2 27RT 6 14:00…" at bounding box center [822, 416] width 1241 height 539
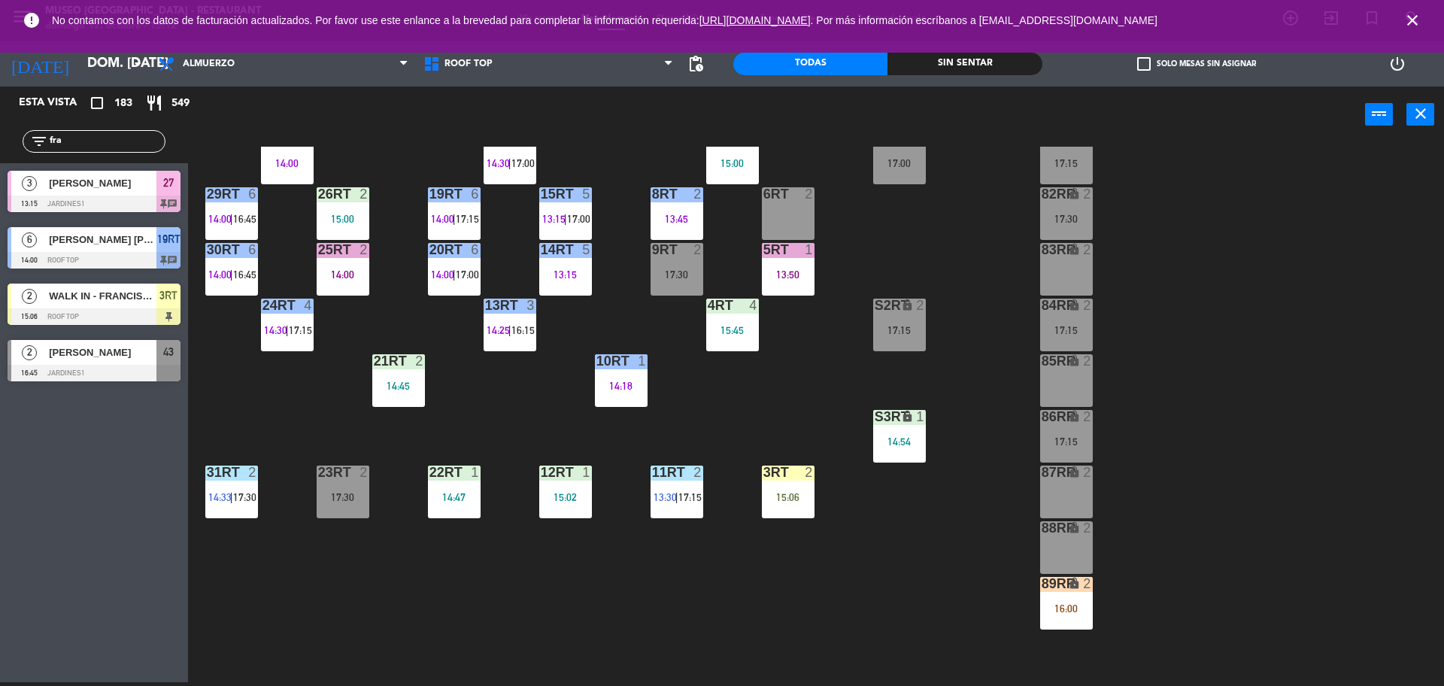
scroll to position [165, 0]
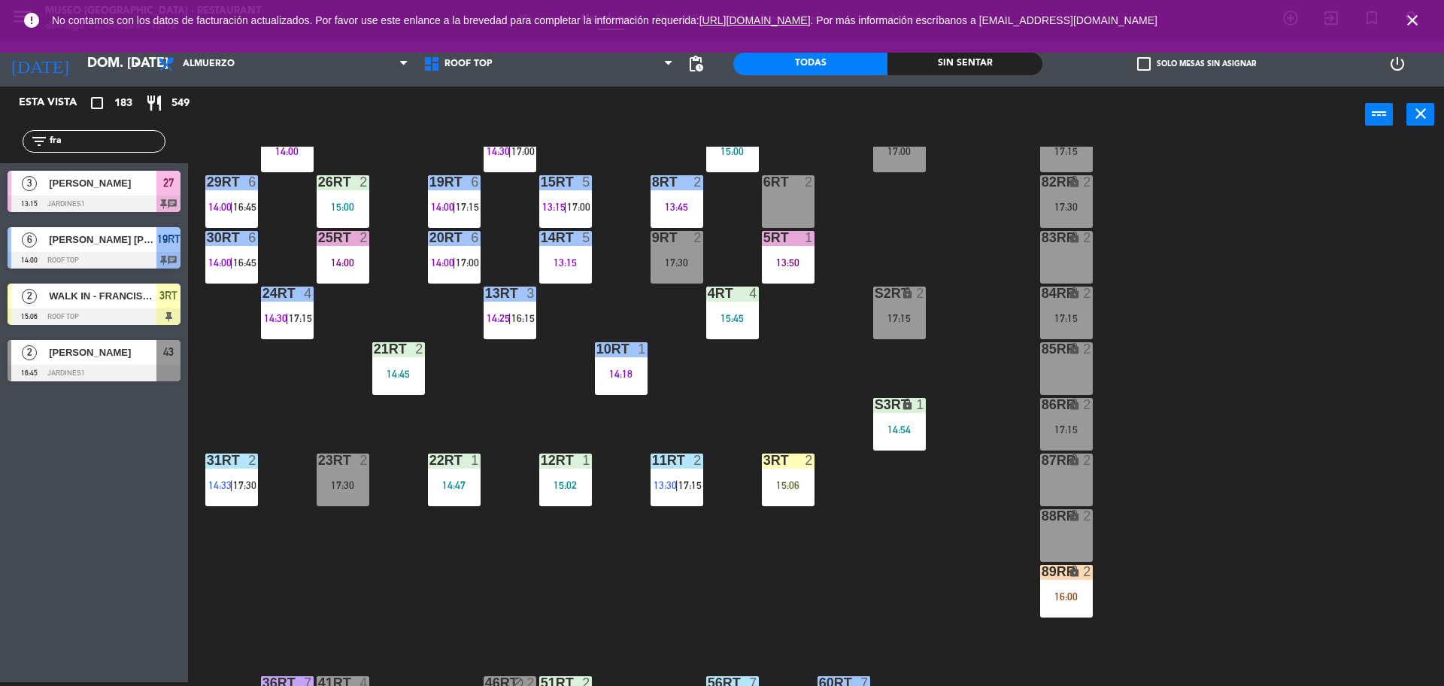
click at [903, 426] on div "14:54" at bounding box center [899, 429] width 53 height 11
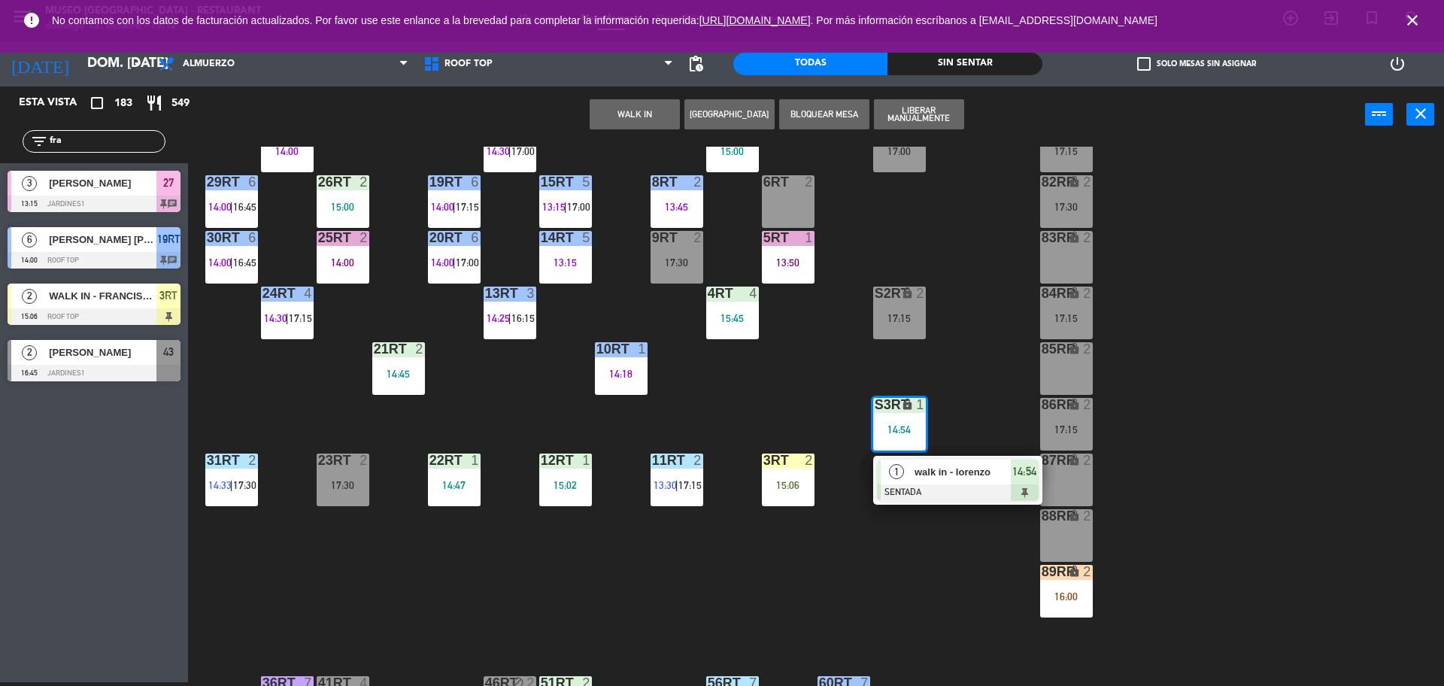
click at [931, 480] on div "walk in - lorenzo" at bounding box center [962, 471] width 98 height 25
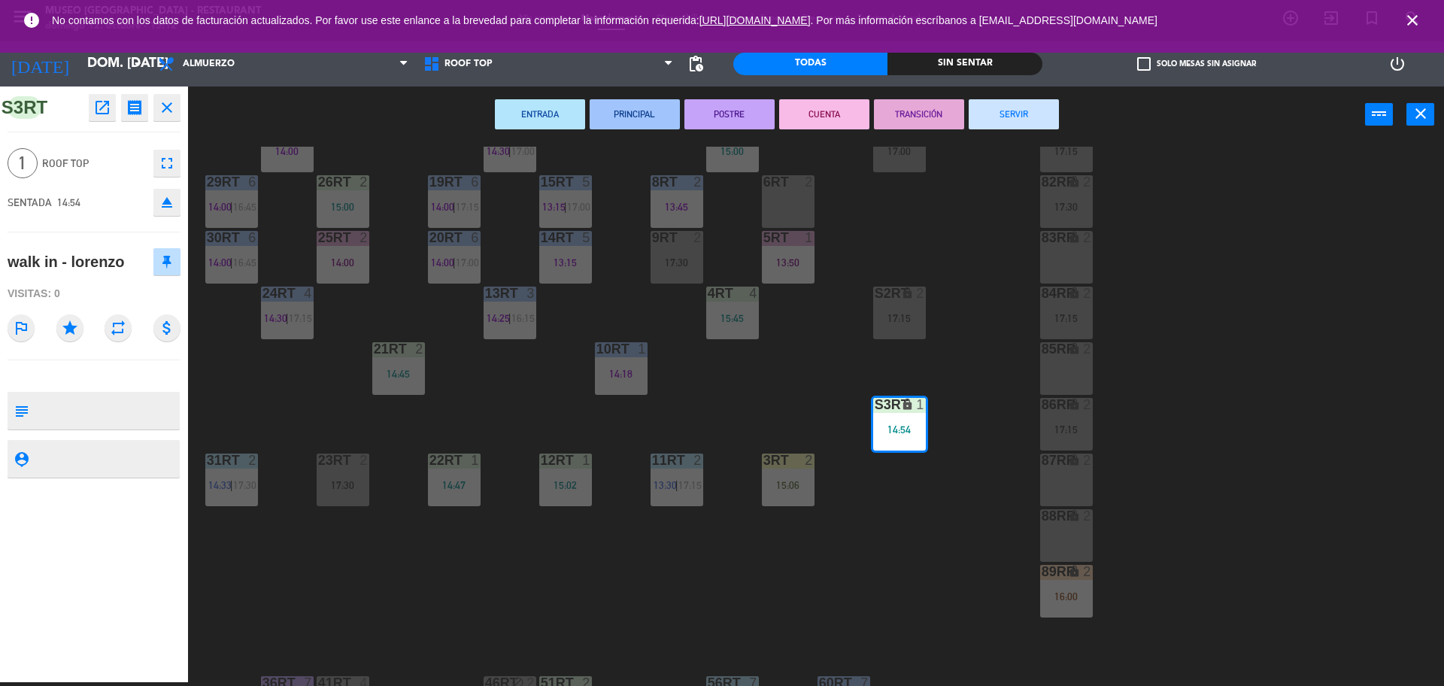
click at [119, 411] on textarea at bounding box center [107, 411] width 144 height 32
type textarea "s3rt no celebra nada comento que solo deseaba bebidas"
click at [107, 151] on div "1 Roof Top fullscreen" at bounding box center [94, 163] width 173 height 41
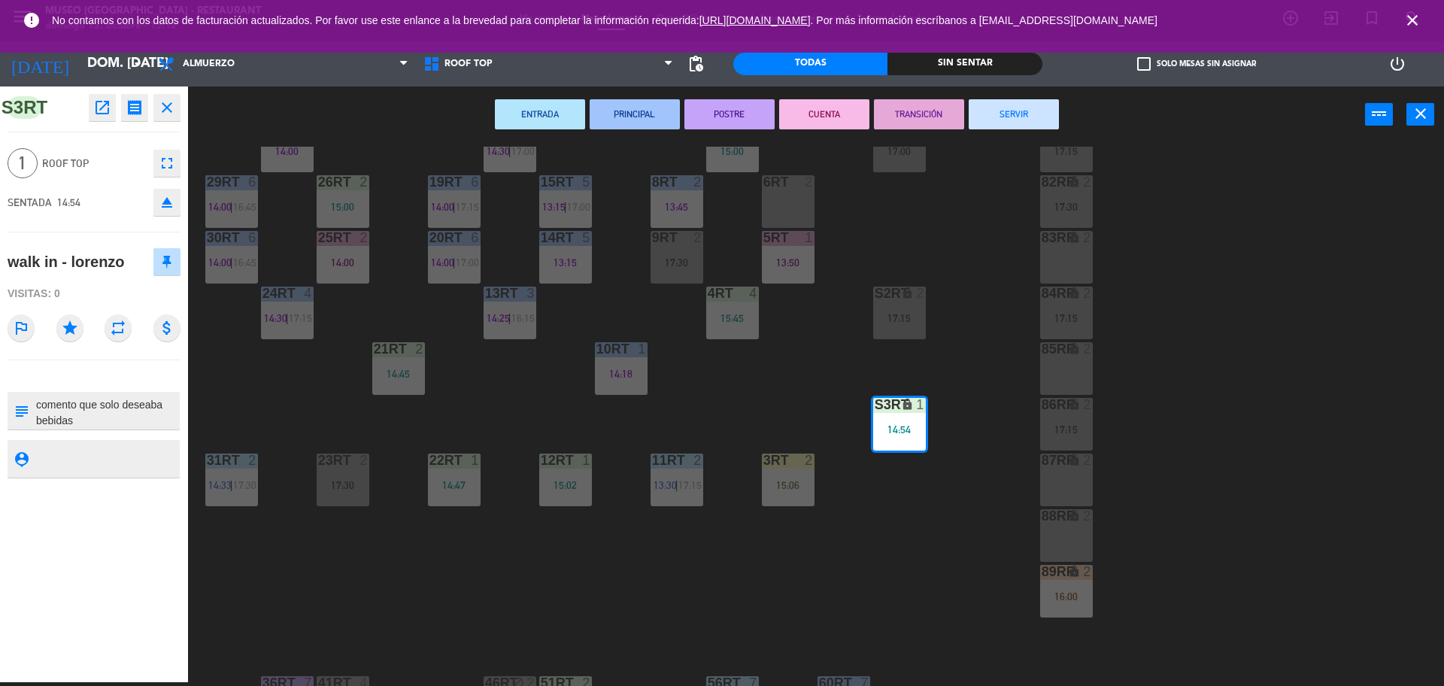
click at [599, 586] on div "18RT 5 13:02 | 15:30 16RT 5 13:15 | 17:00 28RT block 2 80RR lock 2 27RT 6 14:00…" at bounding box center [822, 416] width 1241 height 539
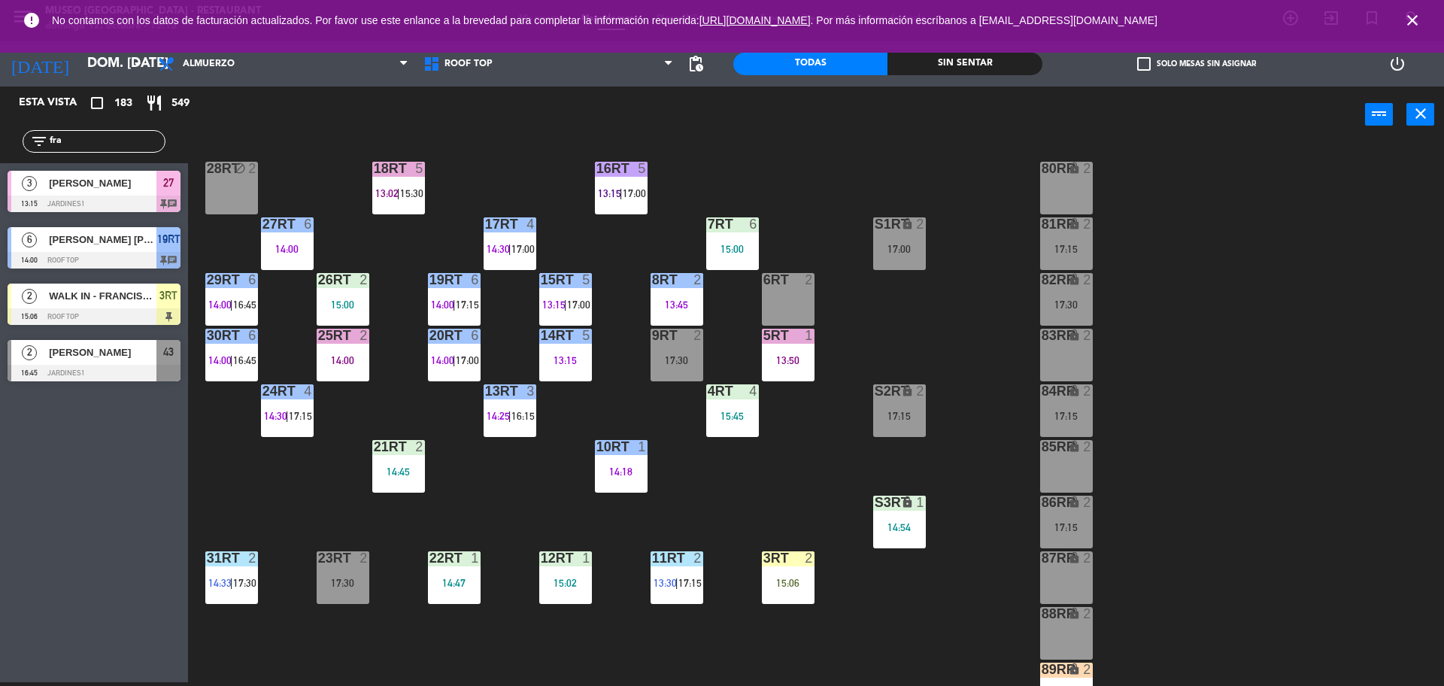
scroll to position [59, 0]
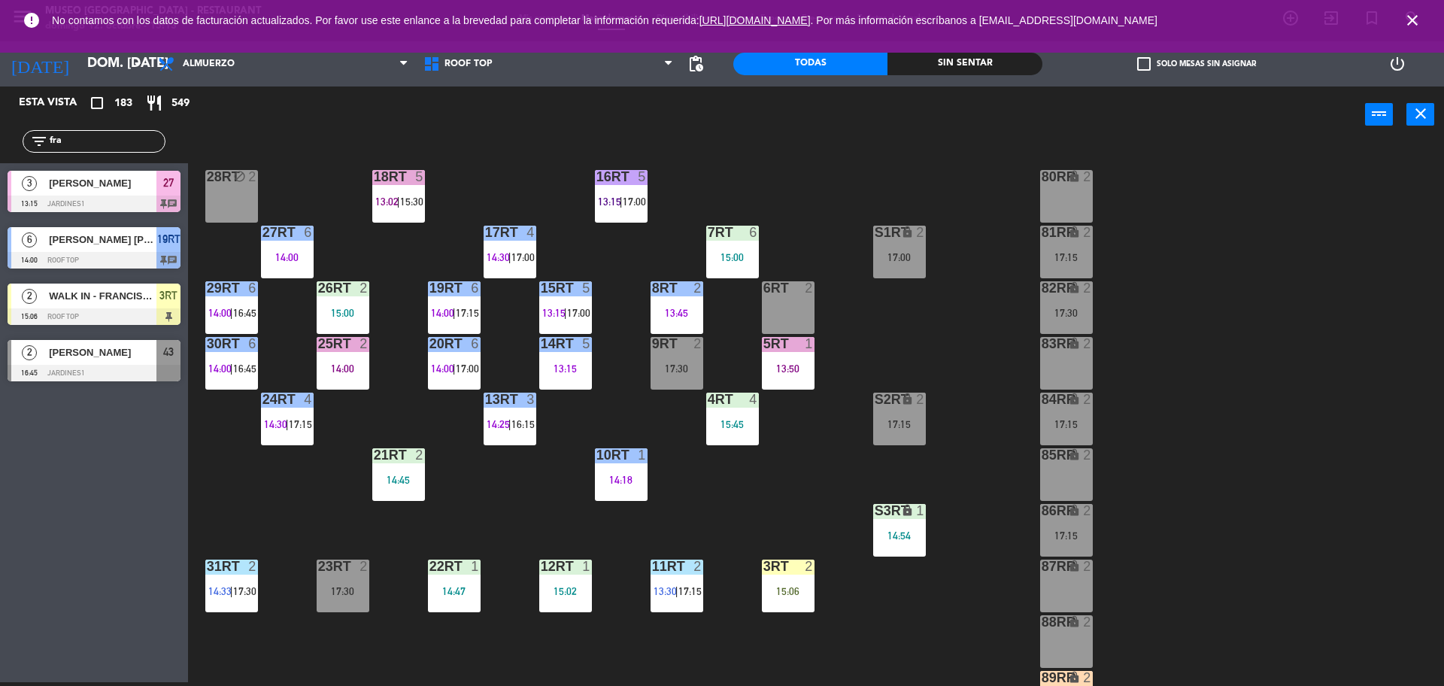
click at [411, 474] on div "14:45" at bounding box center [398, 479] width 53 height 11
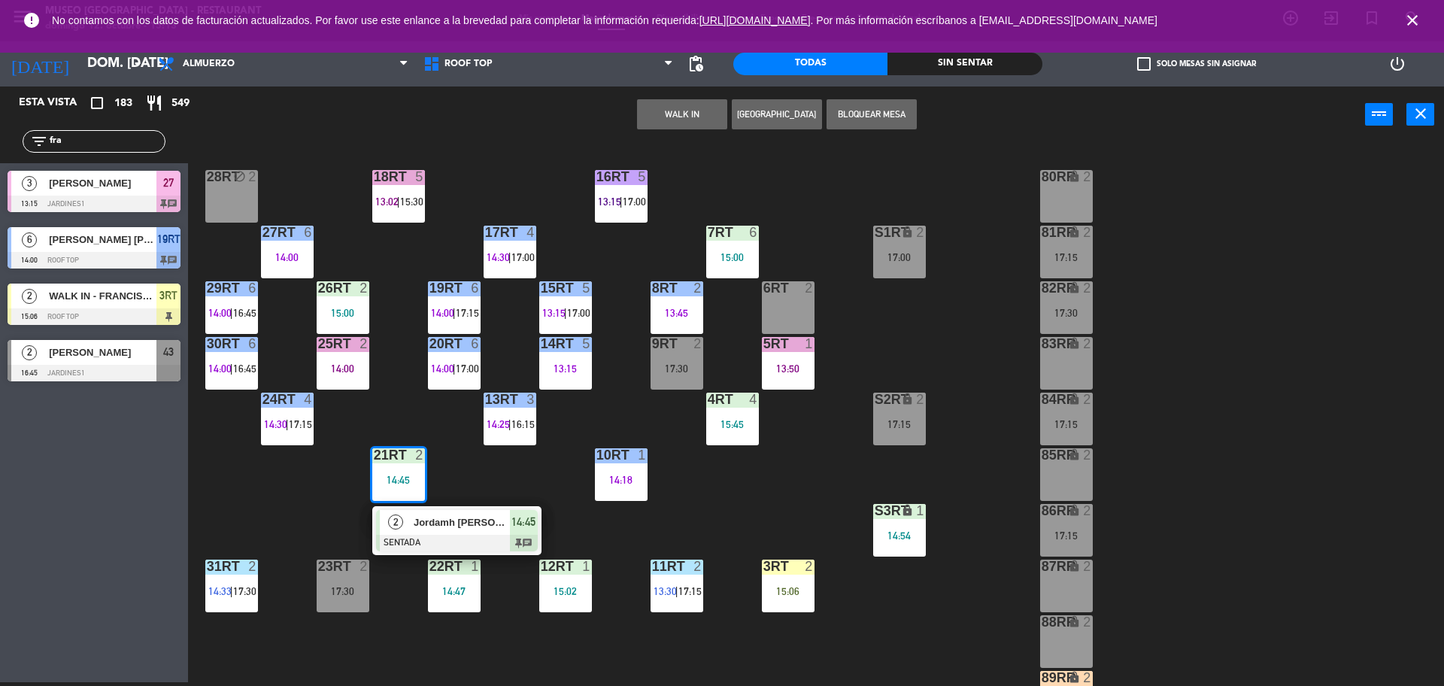
click at [468, 547] on div at bounding box center [457, 543] width 162 height 17
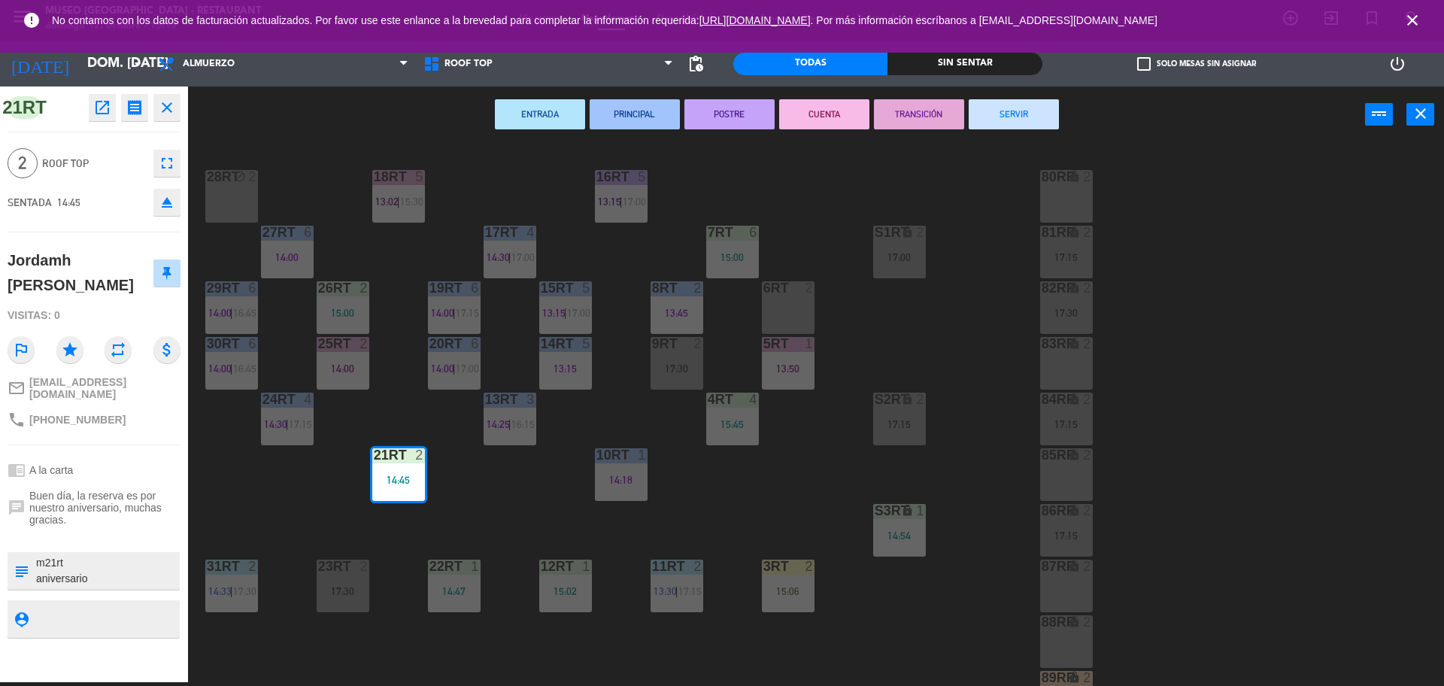
click at [300, 497] on div "18RT 5 13:02 | 15:30 16RT 5 13:15 | 17:00 28RT block 2 80RR lock 2 27RT 6 14:00…" at bounding box center [822, 416] width 1241 height 539
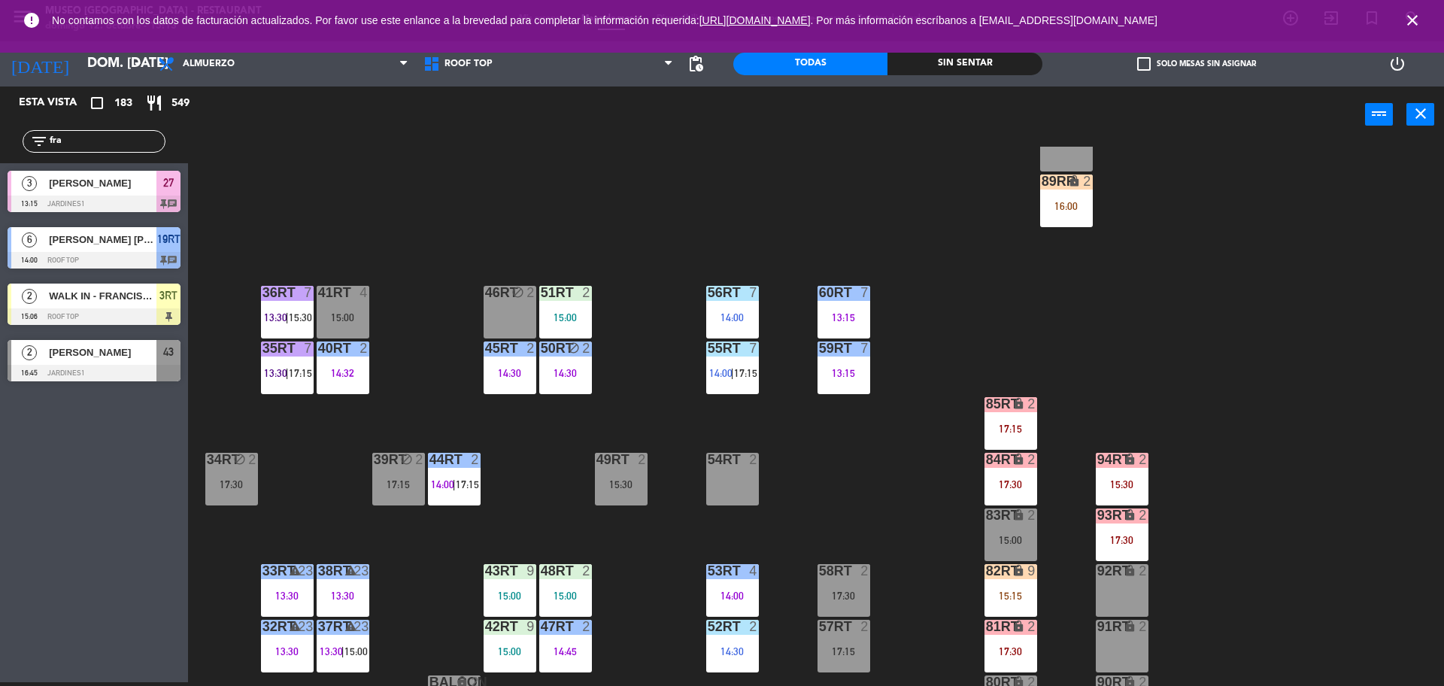
scroll to position [565, 0]
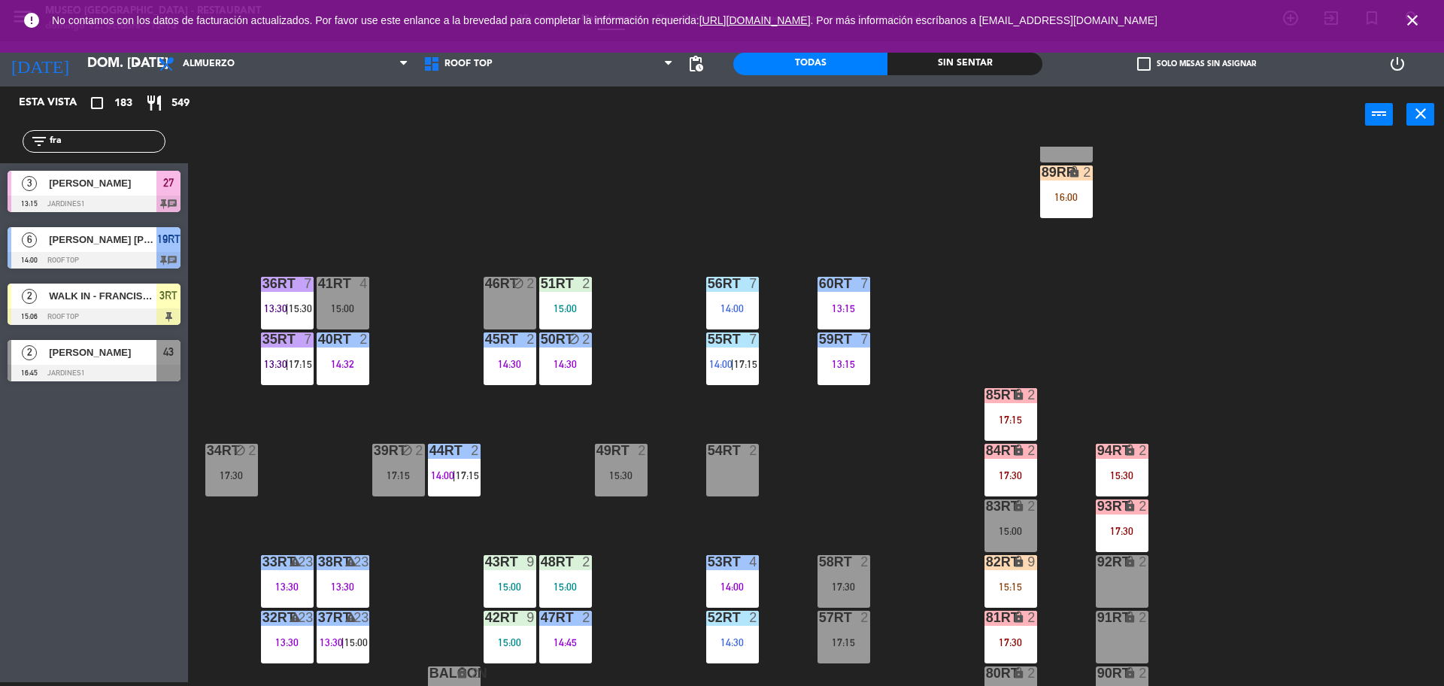
click at [554, 288] on div at bounding box center [565, 284] width 25 height 14
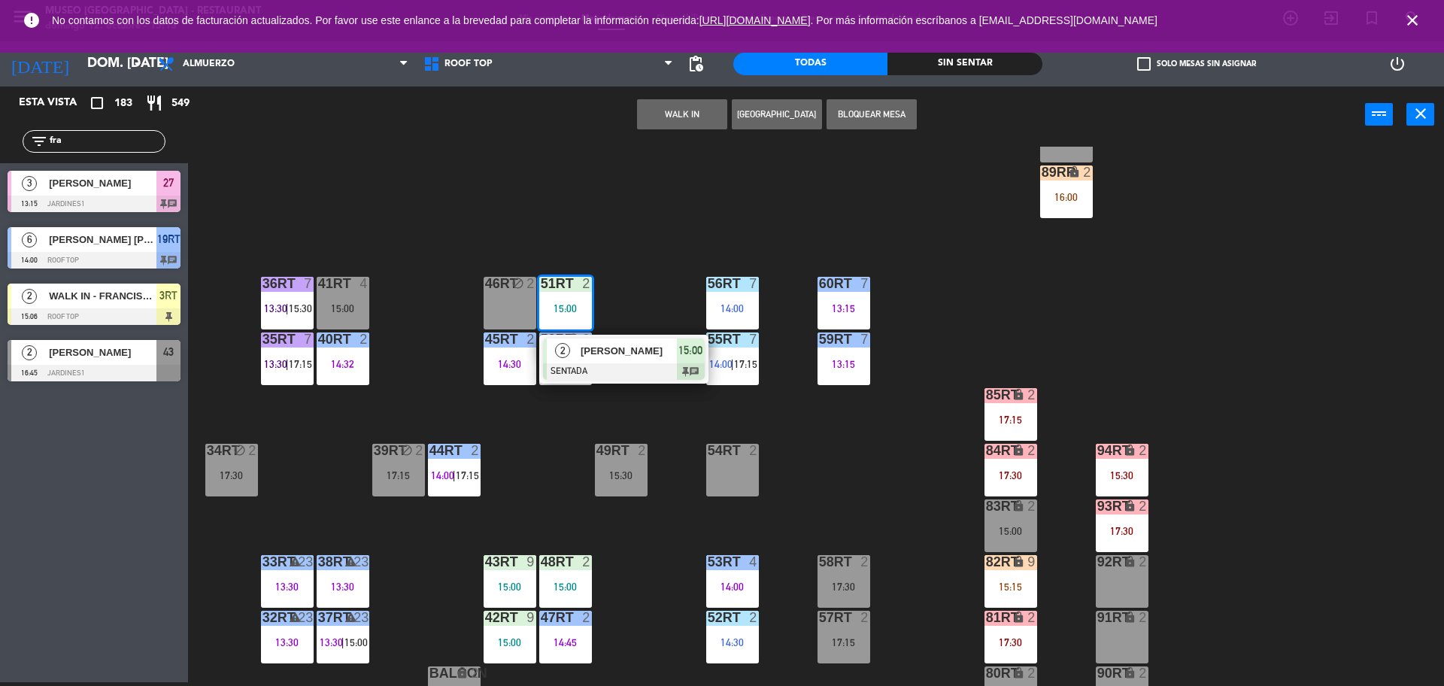
click at [616, 353] on span "[PERSON_NAME]" at bounding box center [628, 351] width 96 height 16
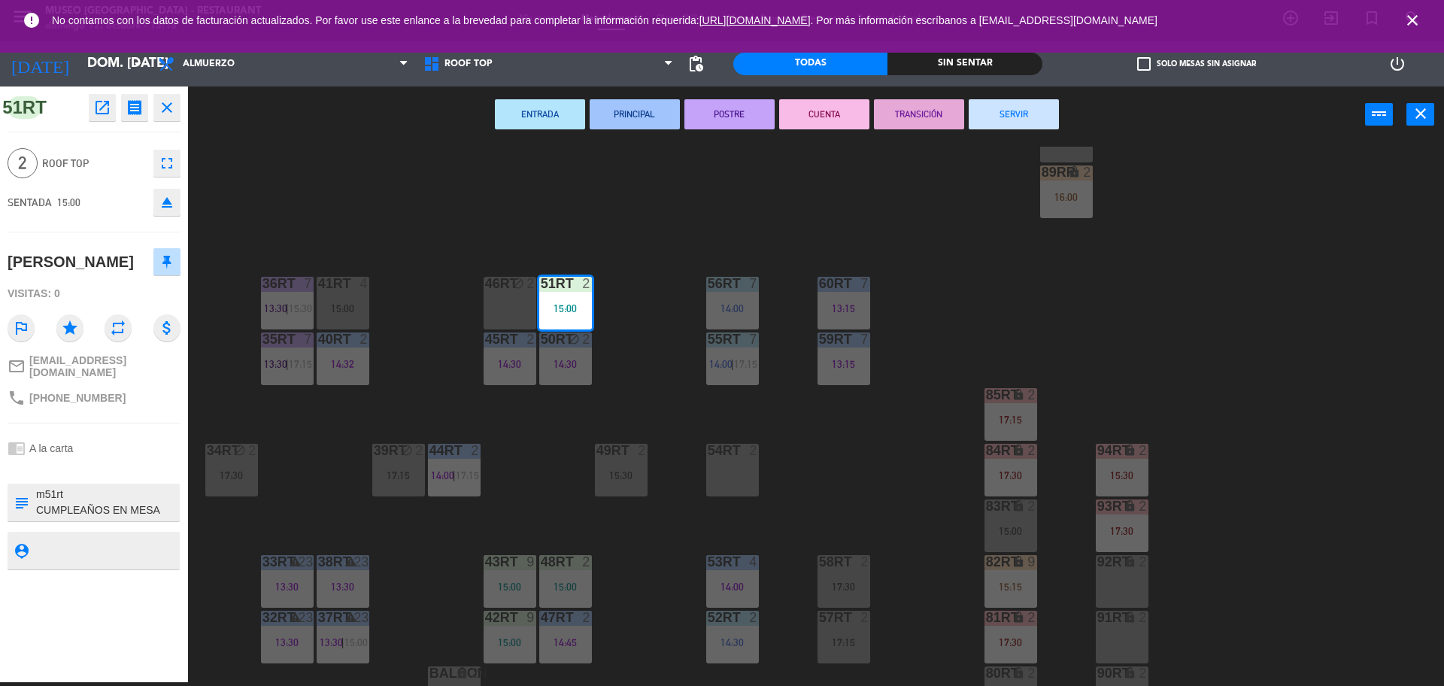
click at [532, 484] on div "18RT 5 13:02 | 15:30 16RT 5 13:15 | 17:00 28RT block 2 80RR lock 2 27RT 6 14:00…" at bounding box center [822, 416] width 1241 height 539
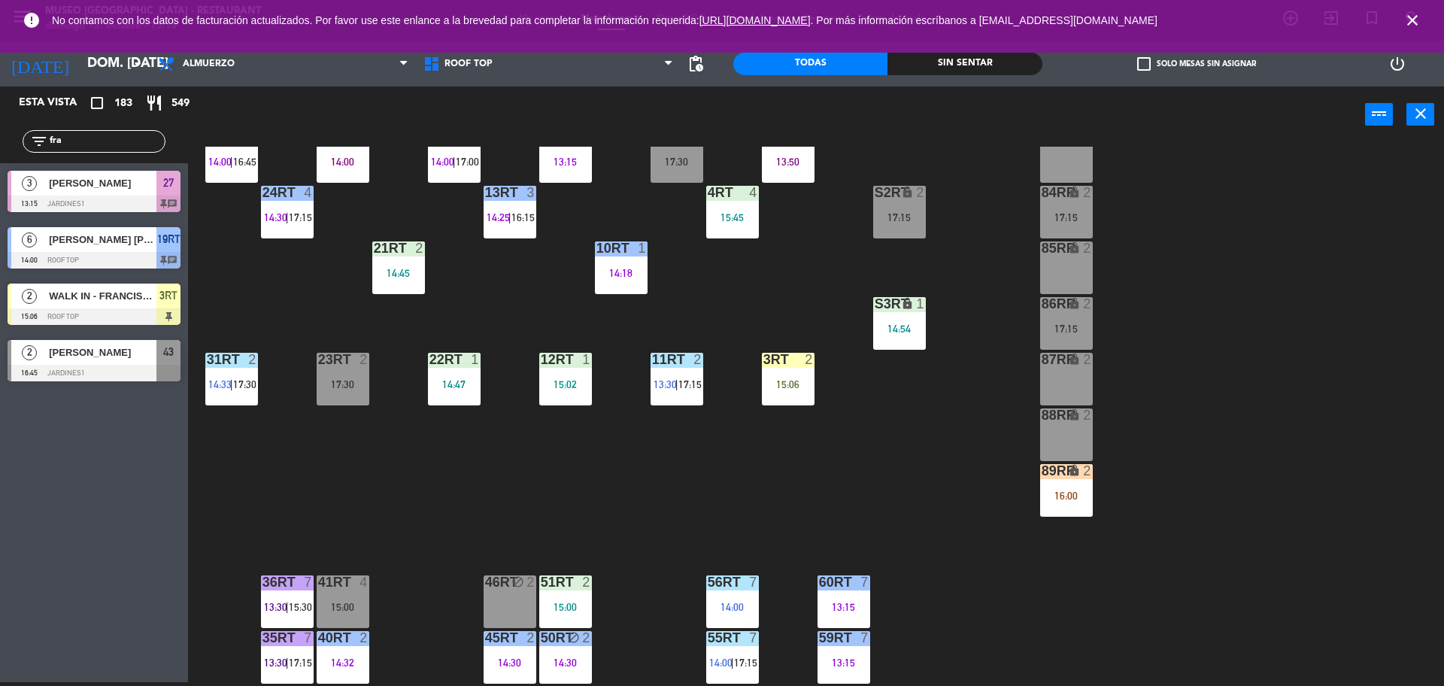
scroll to position [70, 0]
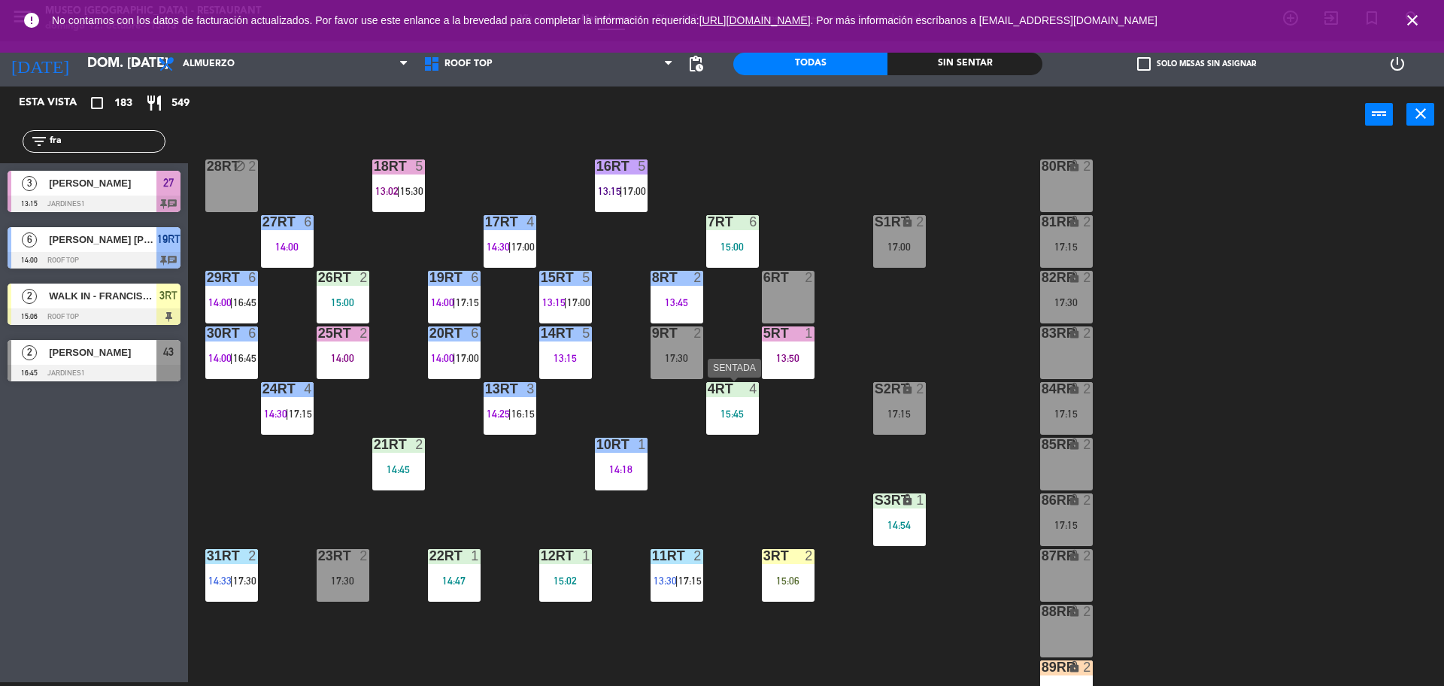
click at [719, 397] on div "4RT 4 15:45" at bounding box center [732, 408] width 53 height 53
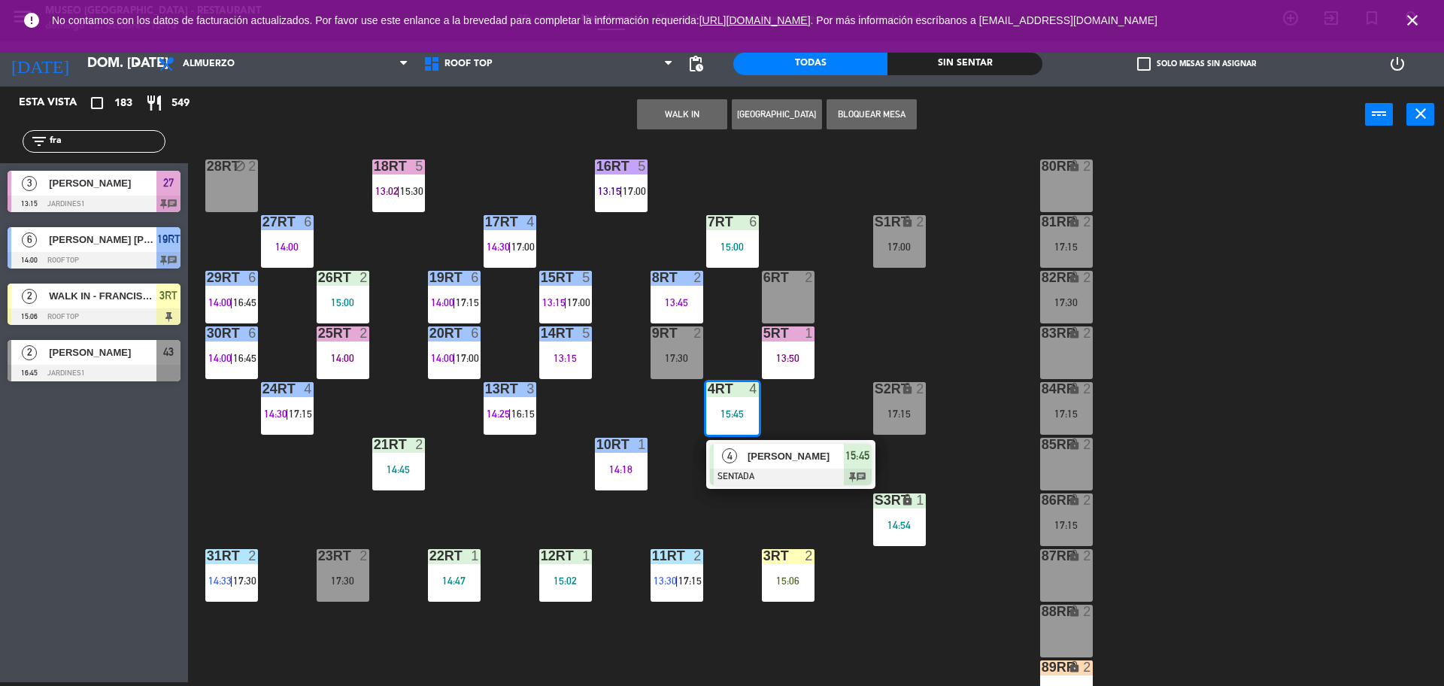
click at [768, 459] on span "[PERSON_NAME]" at bounding box center [795, 456] width 96 height 16
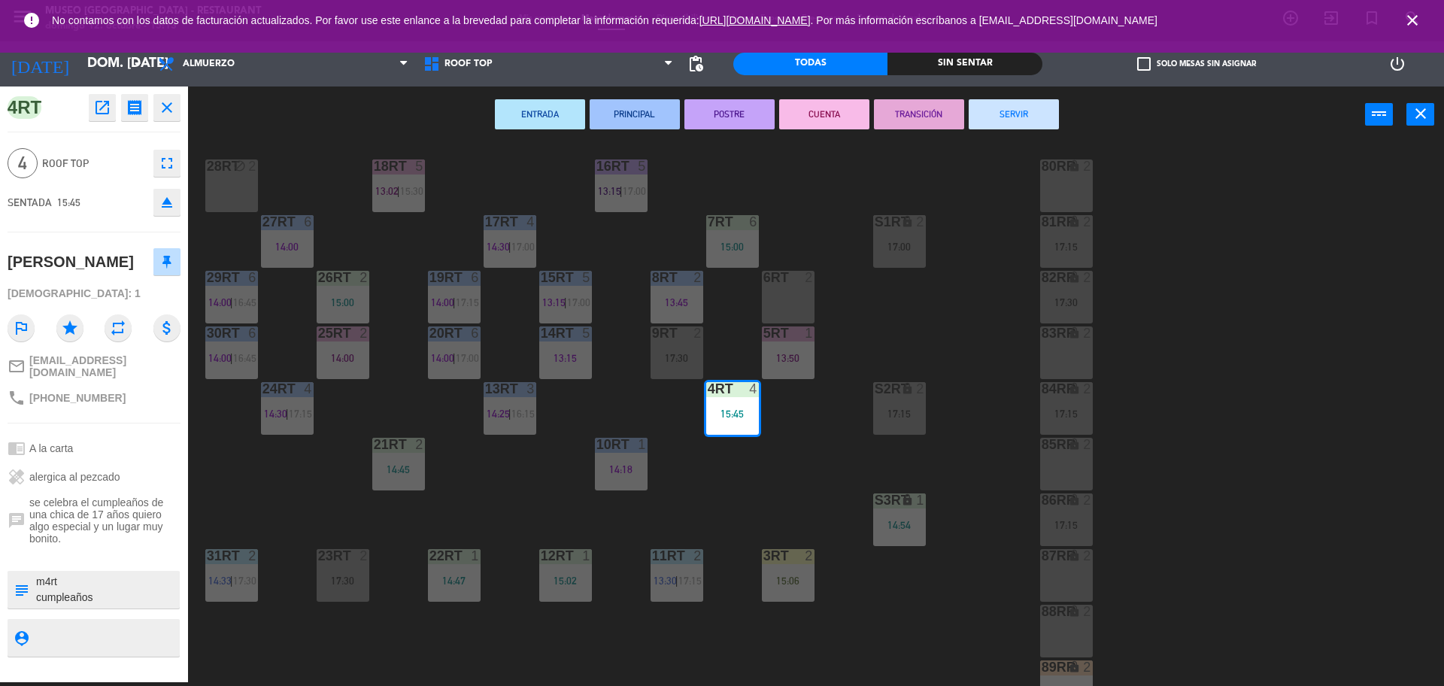
scroll to position [16, 0]
click at [297, 492] on div "18RT 5 13:02 | 15:30 16RT 5 13:15 | 17:00 28RT block 2 80RR lock 2 27RT 6 14:00…" at bounding box center [822, 416] width 1241 height 539
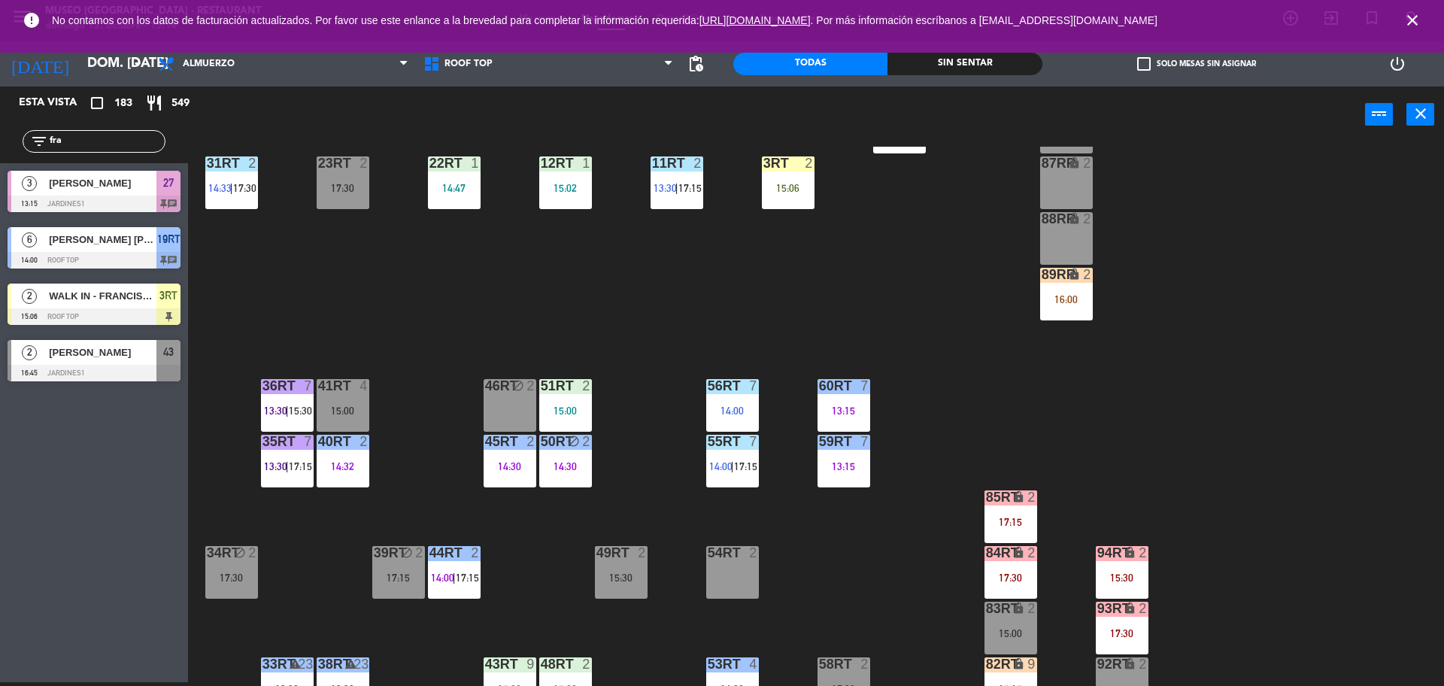
scroll to position [463, 0]
click at [561, 407] on div "15:00" at bounding box center [565, 409] width 53 height 11
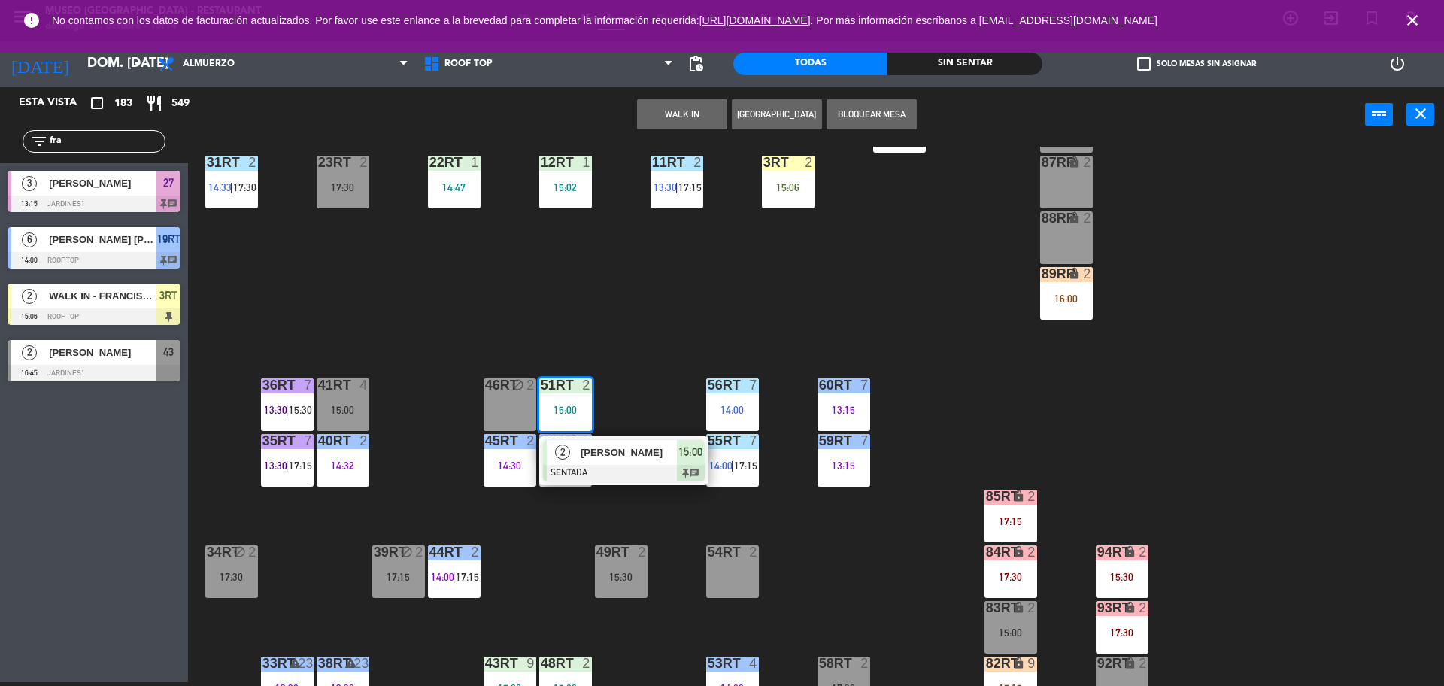
click at [556, 462] on div "2" at bounding box center [563, 452] width 32 height 25
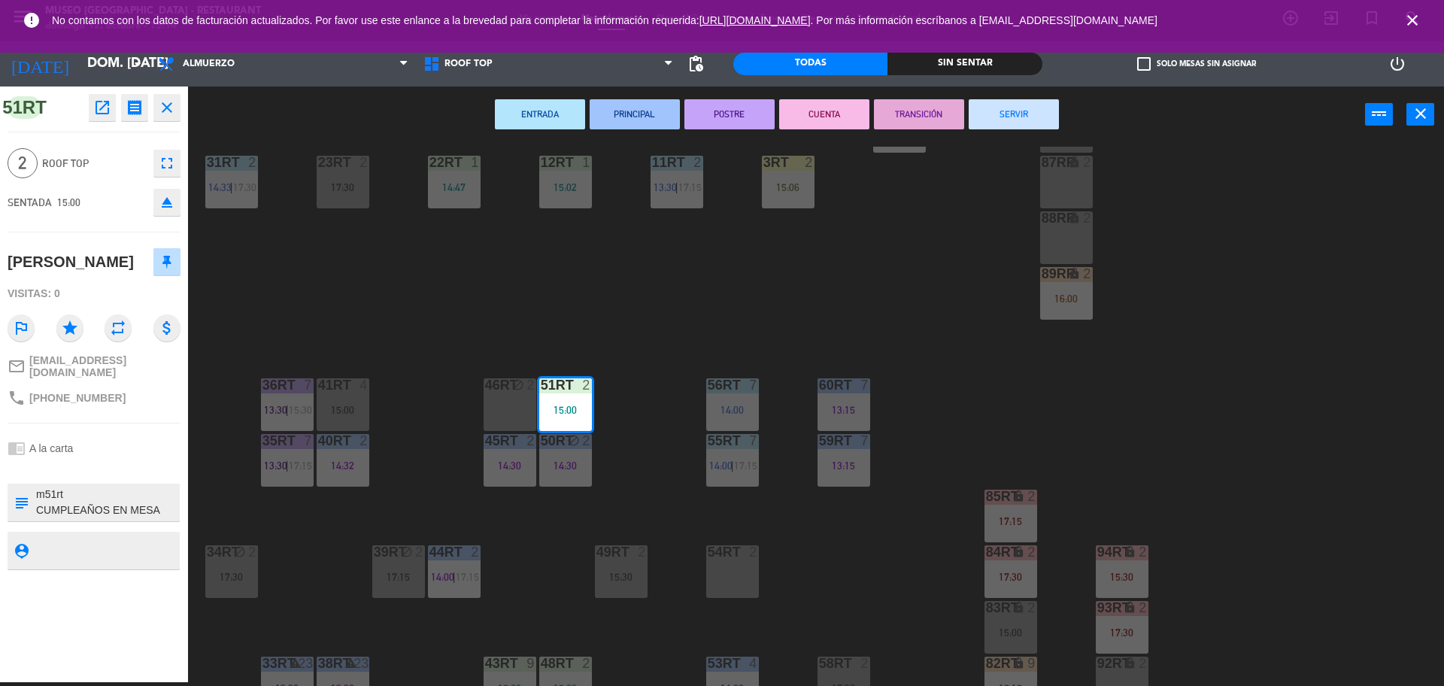
click at [63, 511] on textarea at bounding box center [107, 502] width 144 height 32
click at [111, 441] on div "chrome_reader_mode A la carta" at bounding box center [94, 448] width 173 height 29
click at [399, 386] on div "18RT 5 13:02 | 15:30 16RT 5 13:15 | 17:00 28RT block 2 80RR lock 2 27RT 6 14:00…" at bounding box center [822, 416] width 1241 height 539
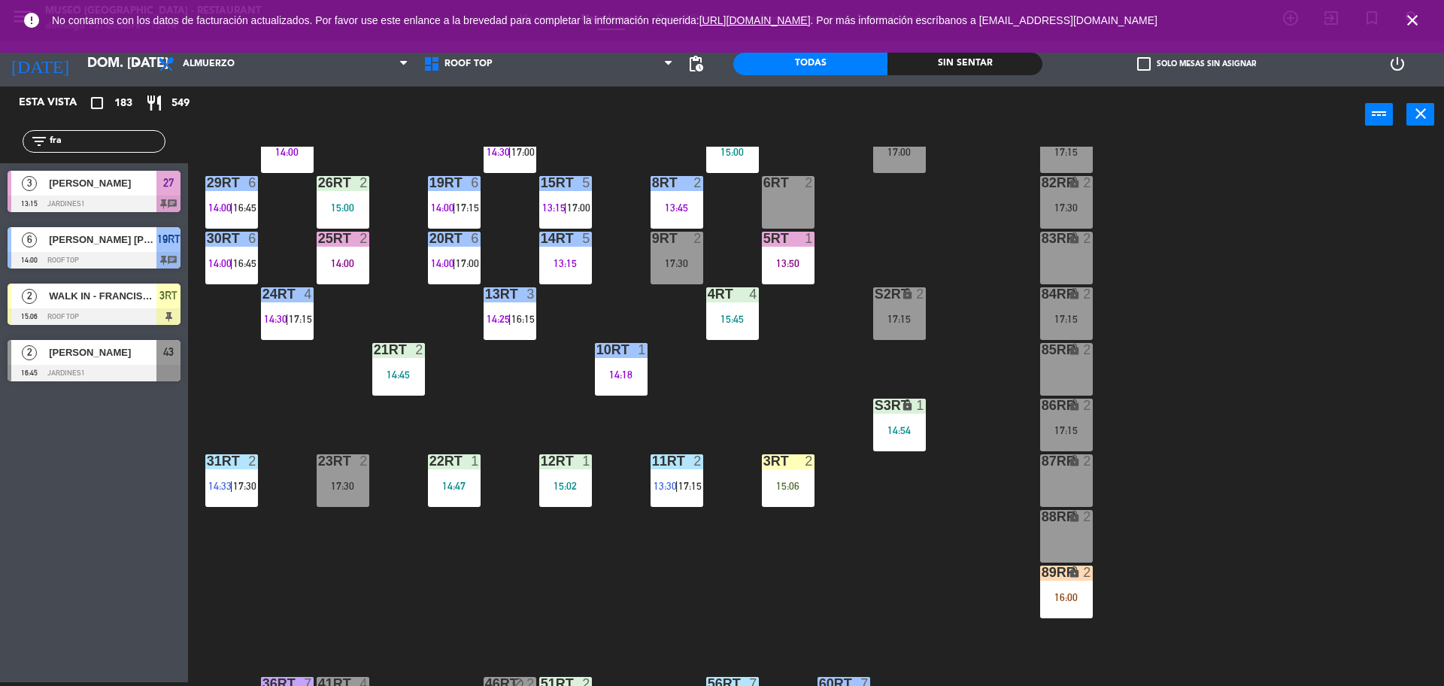
scroll to position [140, 0]
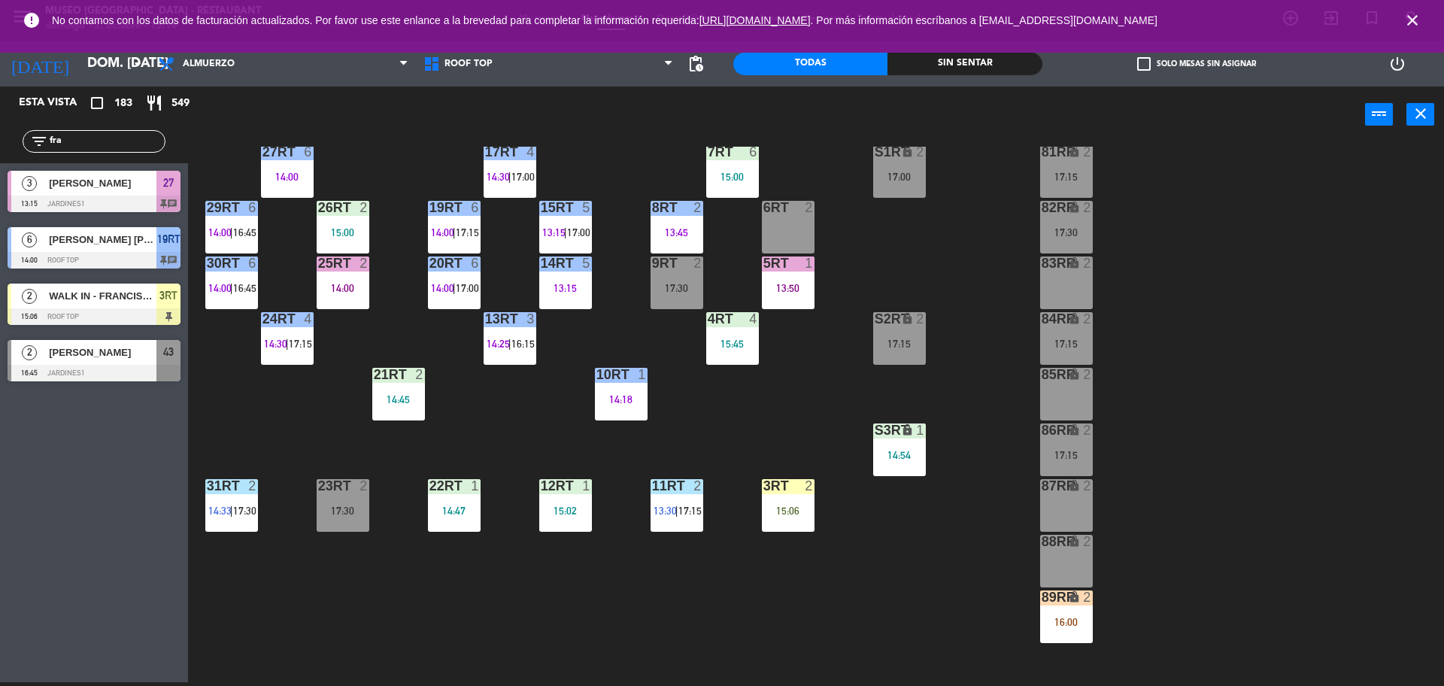
click at [780, 498] on div "3RT 2 15:06" at bounding box center [788, 505] width 53 height 53
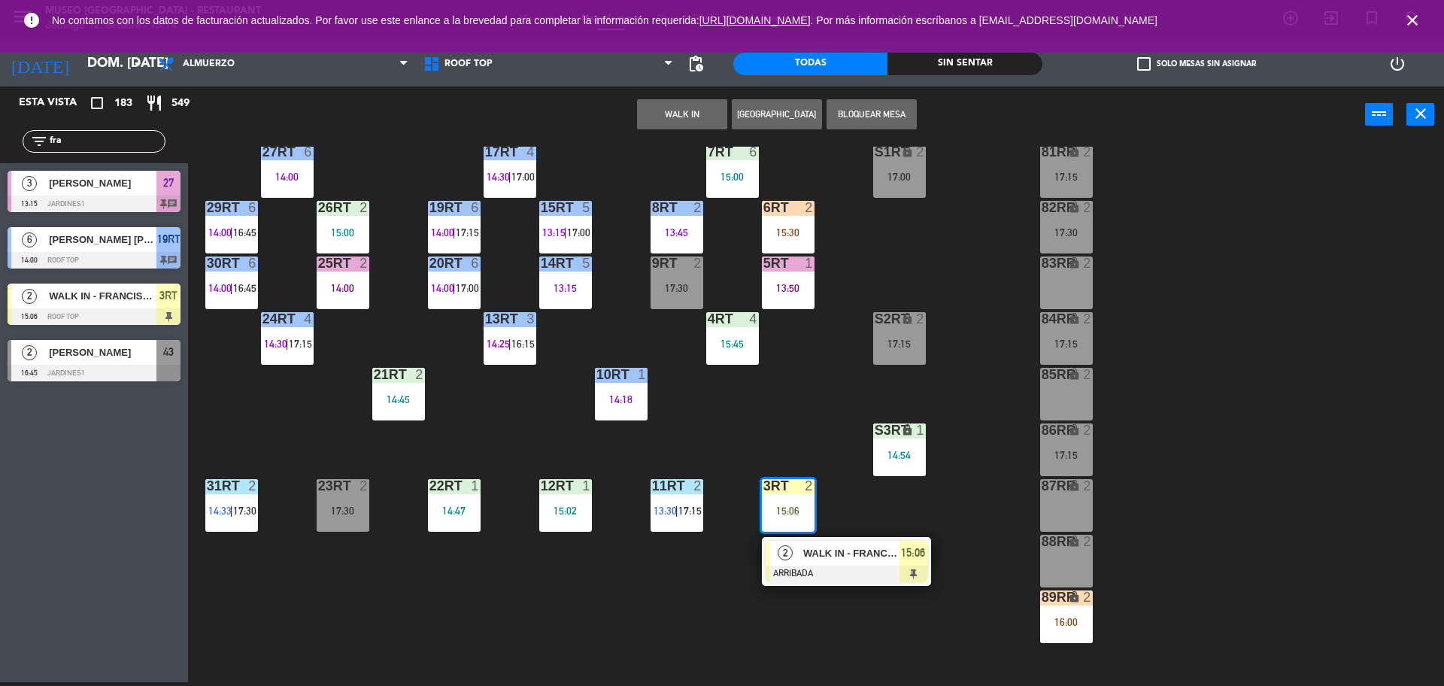
click at [832, 486] on div "18RT 5 13:02 | 15:30 16RT 5 13:15 | 17:00 28RT block 2 80RR lock 2 27RT 6 14:00…" at bounding box center [822, 416] width 1241 height 539
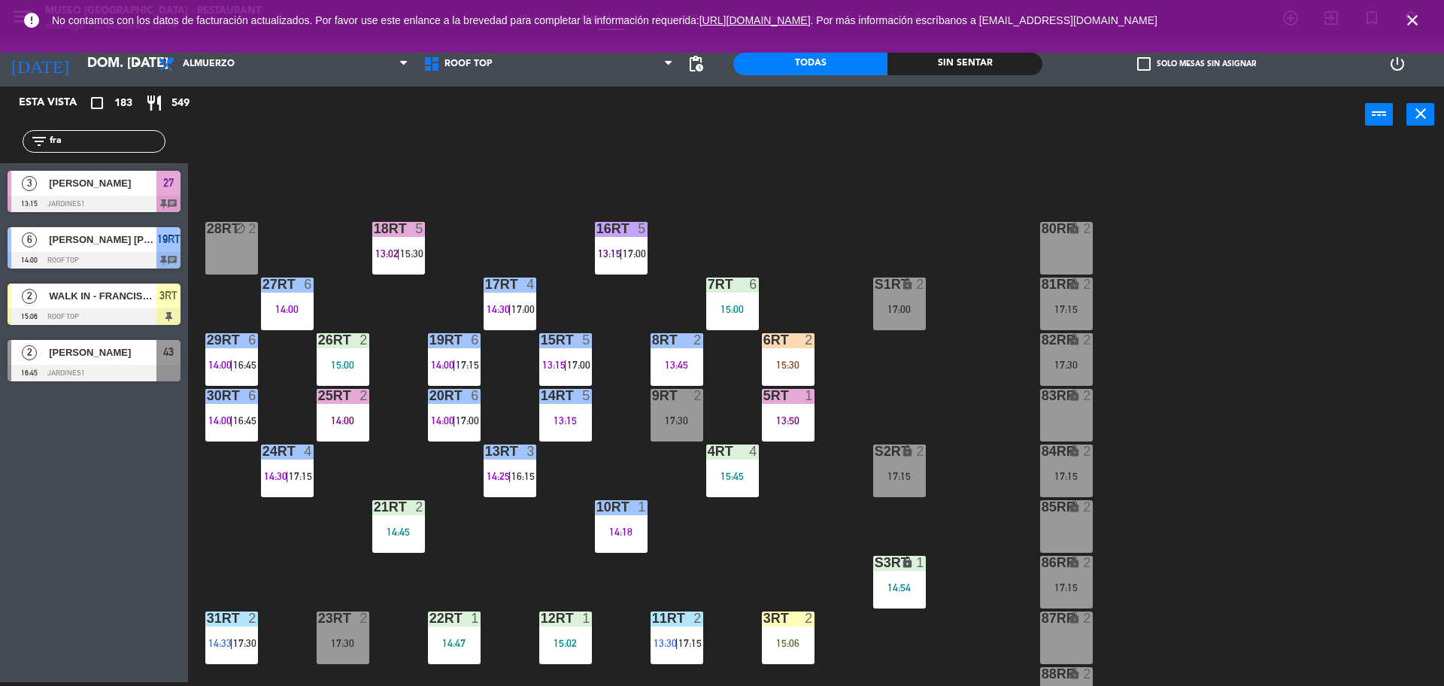
scroll to position [0, 0]
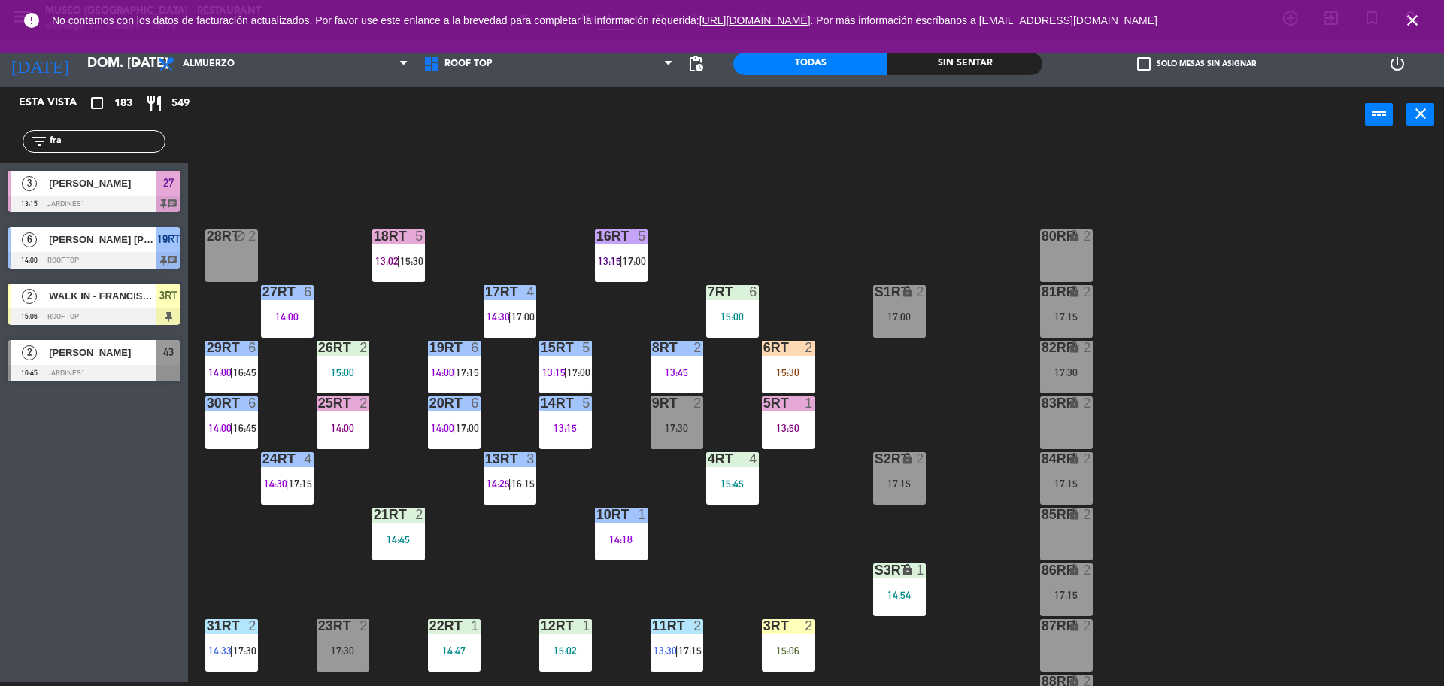
click at [783, 371] on div "15:30" at bounding box center [788, 372] width 53 height 11
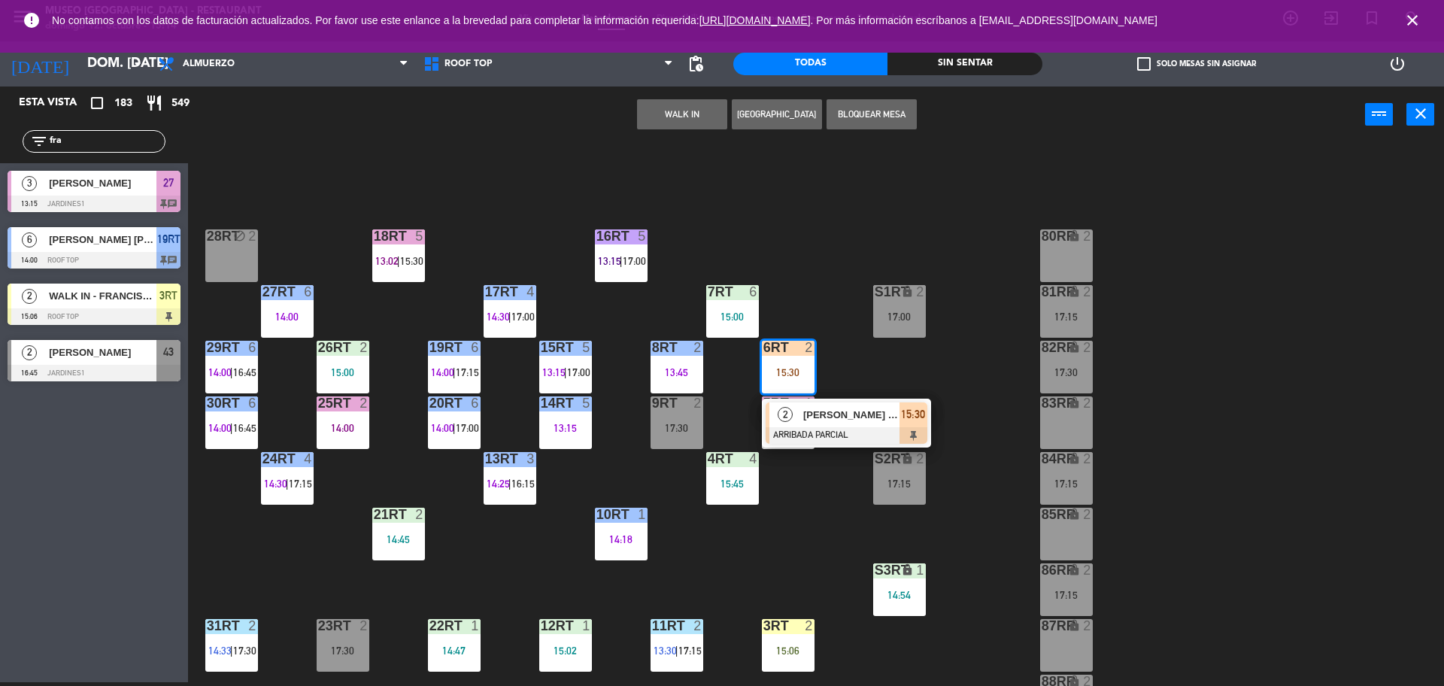
click at [823, 495] on div "18RT 5 13:02 | 15:30 16RT 5 13:15 | 17:00 28RT block 2 80RR lock 2 27RT 6 14:00…" at bounding box center [822, 416] width 1241 height 539
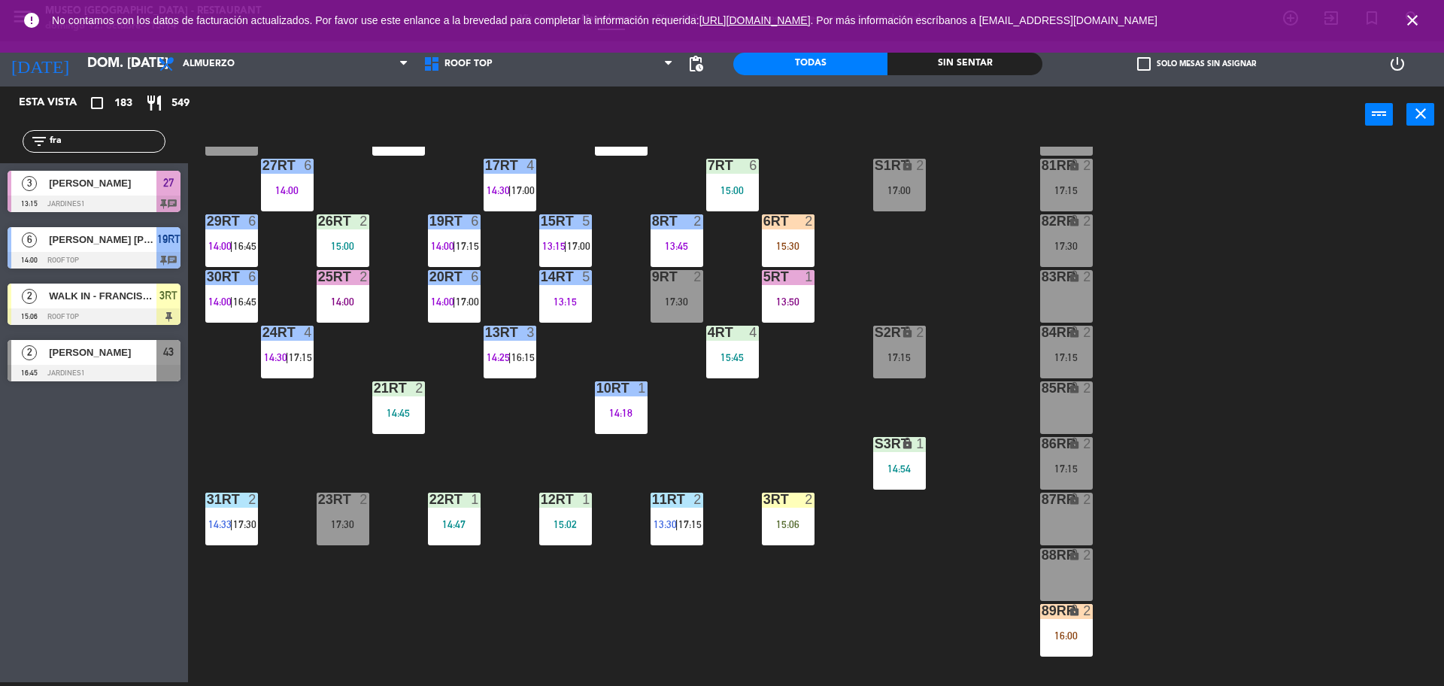
scroll to position [127, 0]
click at [788, 529] on div "15:06" at bounding box center [788, 523] width 53 height 11
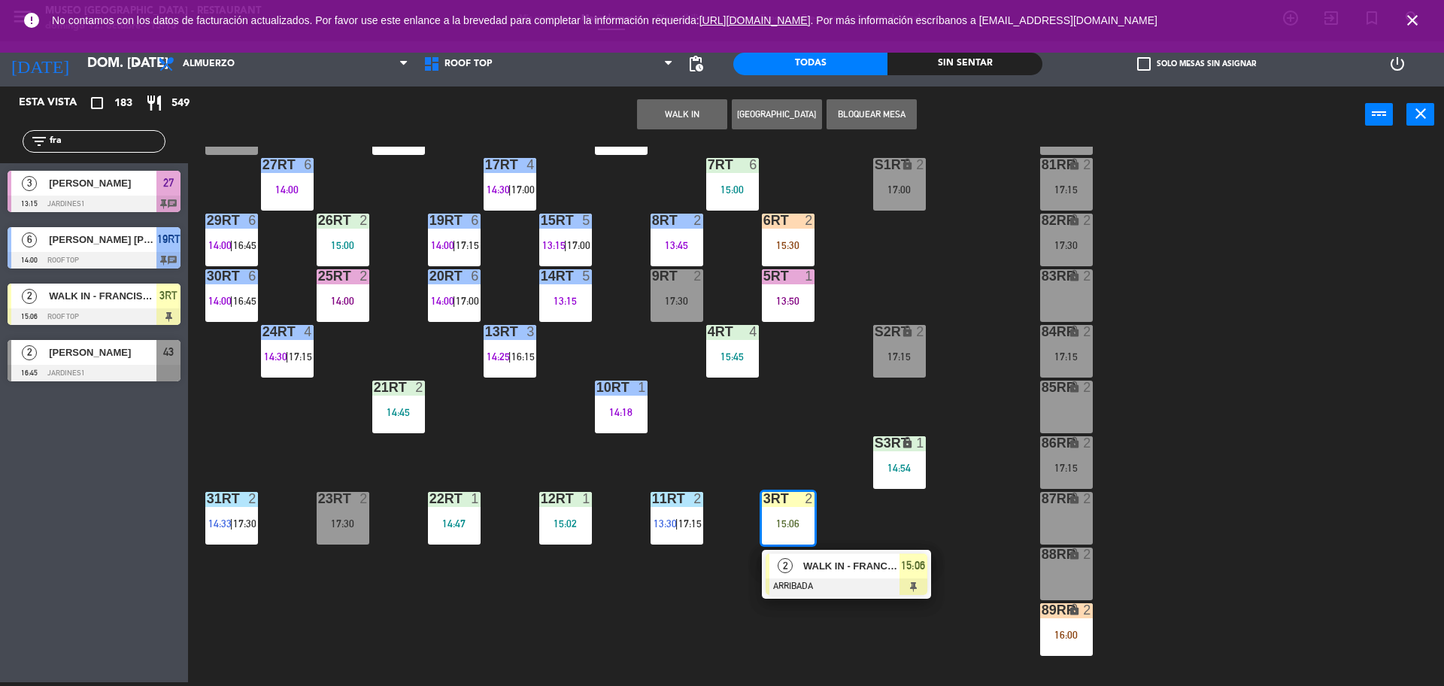
click at [680, 283] on div "9RT 2" at bounding box center [676, 276] width 53 height 15
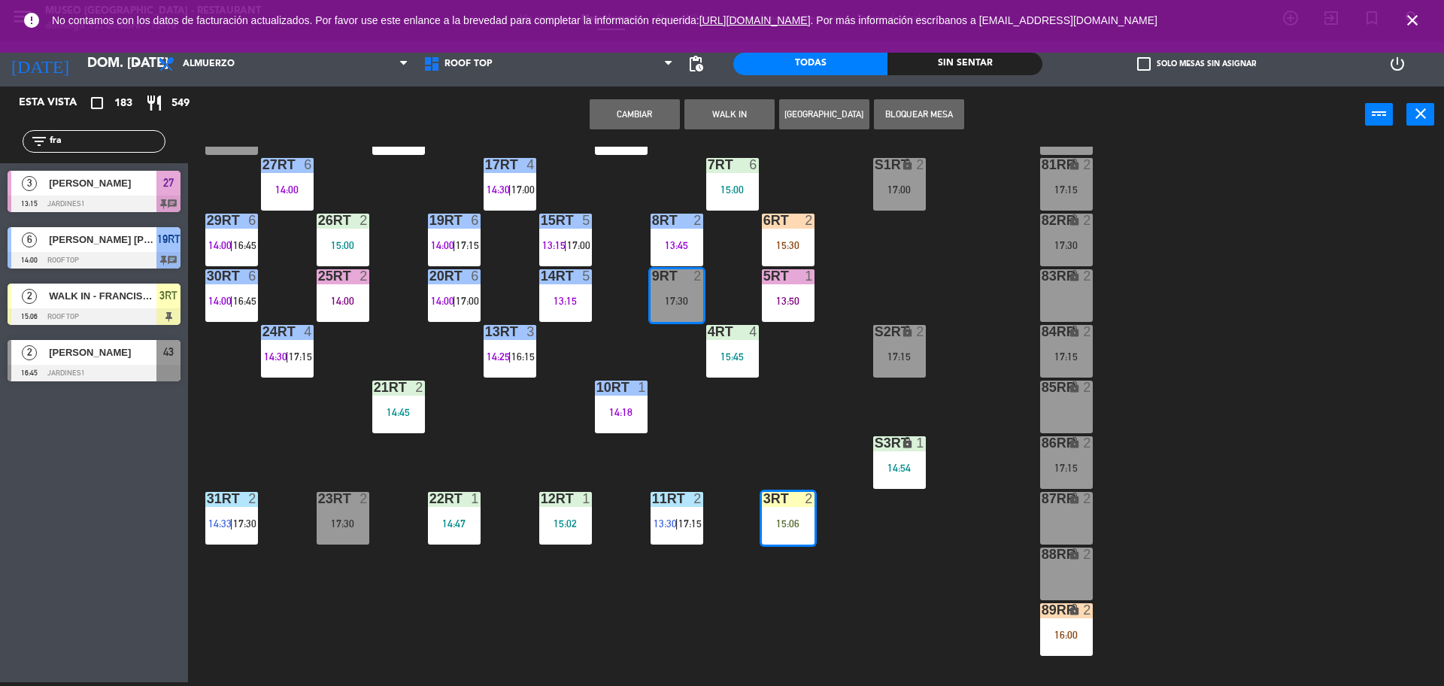
click at [653, 110] on button "Cambiar" at bounding box center [634, 114] width 90 height 30
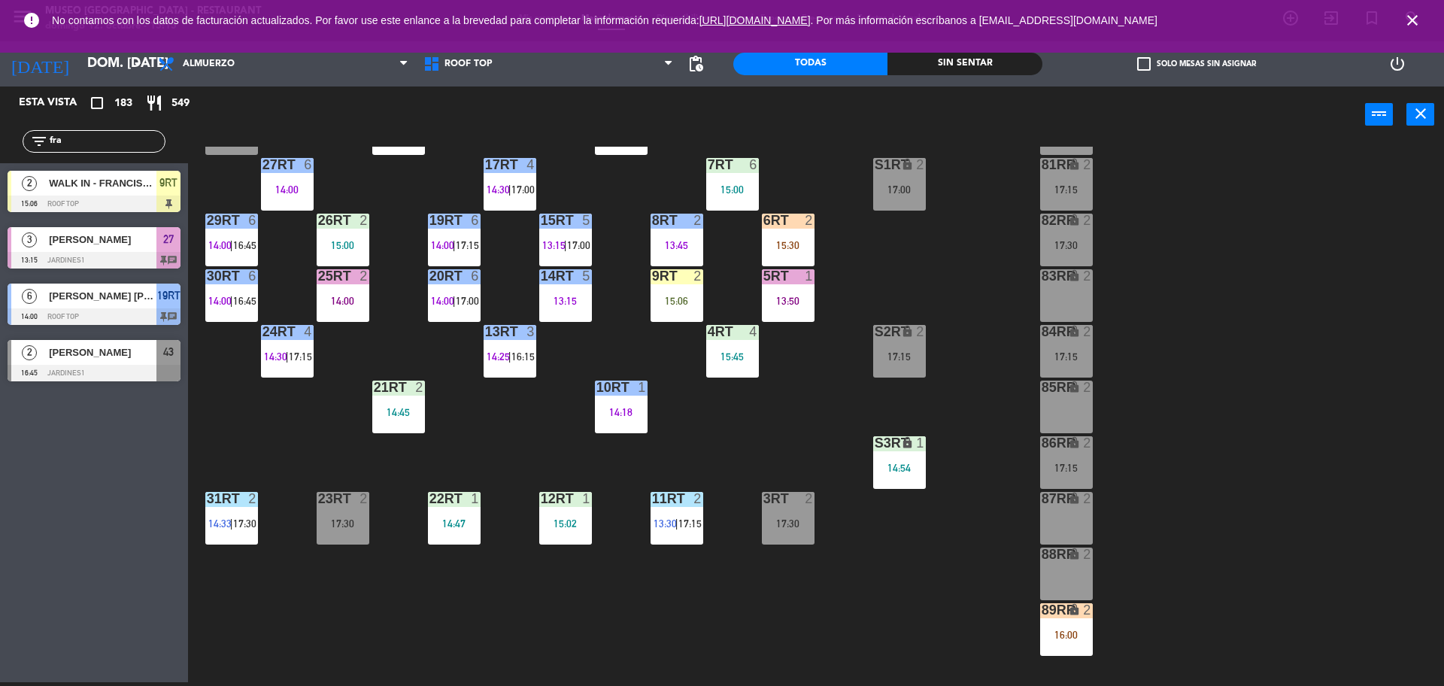
click at [742, 345] on div "4RT 4 15:45" at bounding box center [732, 351] width 53 height 53
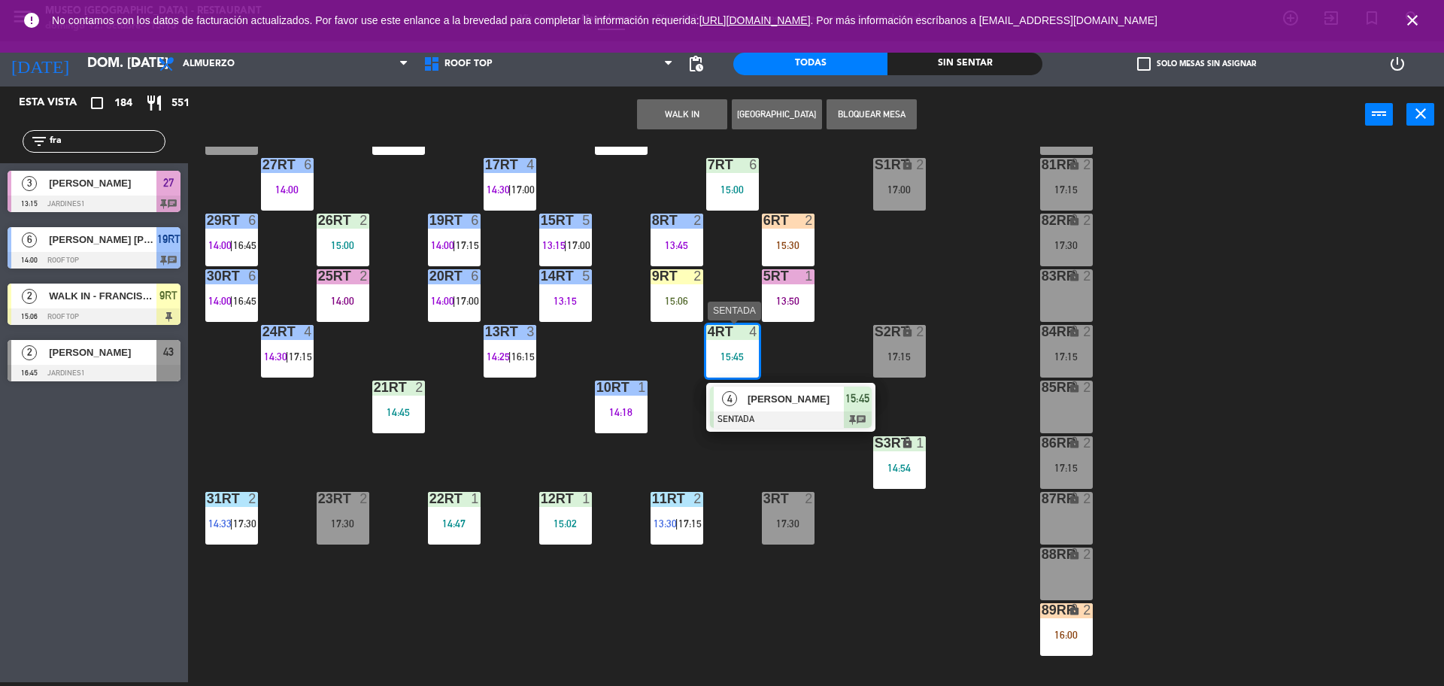
click at [754, 405] on span "[PERSON_NAME]" at bounding box center [795, 399] width 96 height 16
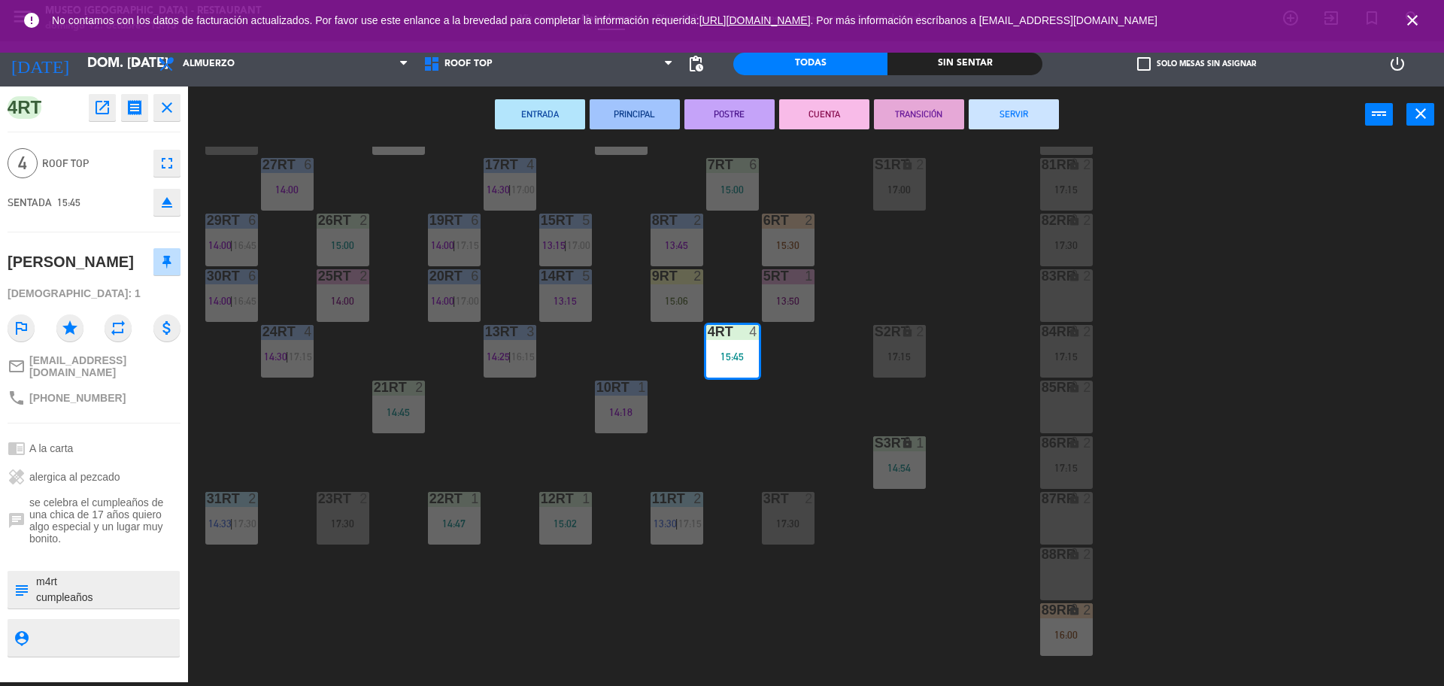
scroll to position [16, 0]
click at [147, 605] on textarea at bounding box center [107, 590] width 144 height 32
type textarea "m4rt cumpleaños se le indico alergia a [PERSON_NAME]"
click at [117, 177] on div "4 Roof Top fullscreen" at bounding box center [94, 163] width 173 height 41
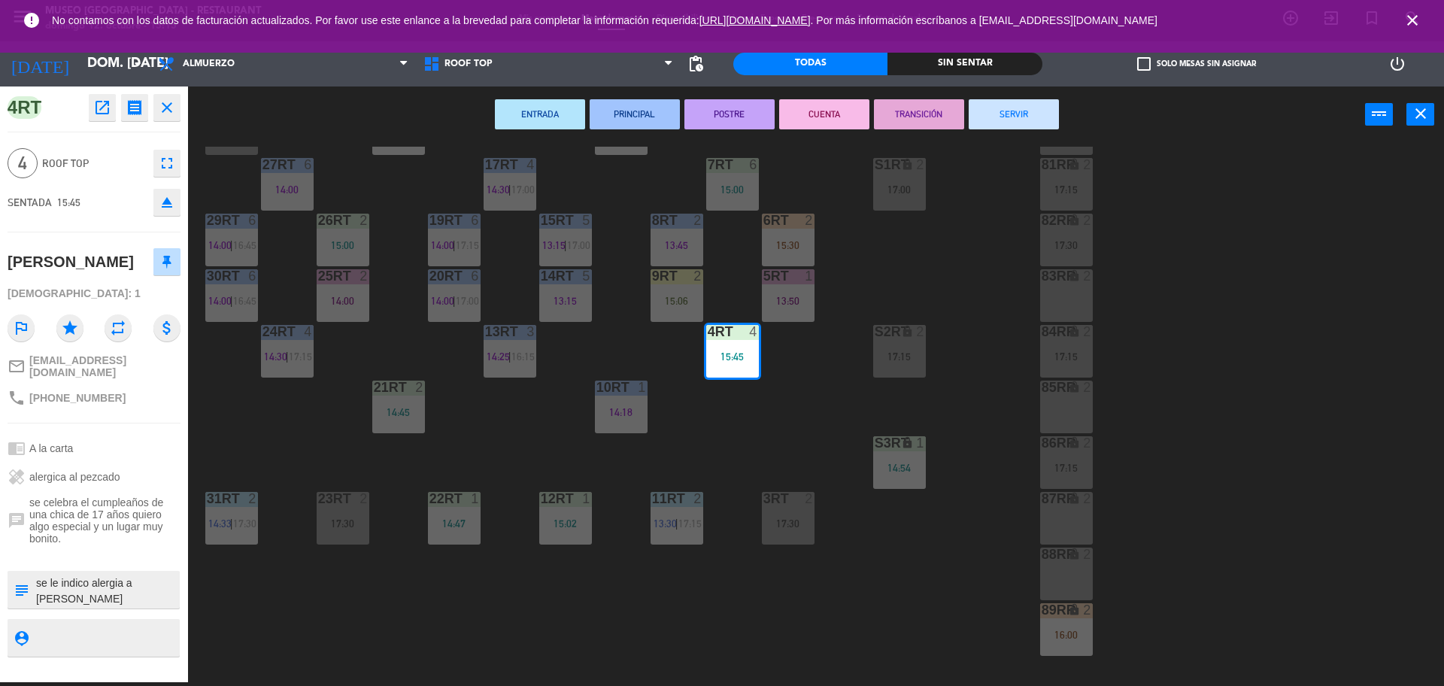
click at [710, 407] on div "18RT 5 13:02 | 15:30 16RT 5 13:15 | 17:00 28RT block 2 80RR lock 2 27RT 6 14:00…" at bounding box center [822, 416] width 1241 height 539
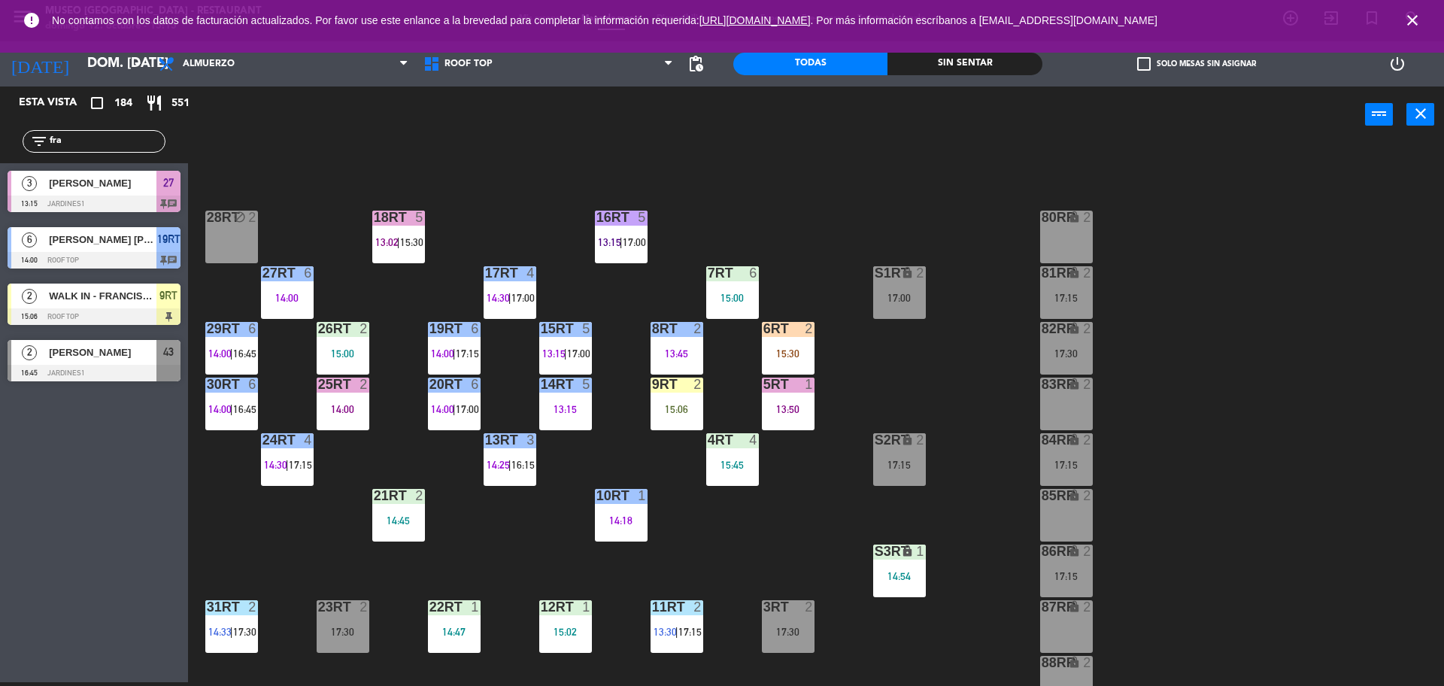
scroll to position [12, 0]
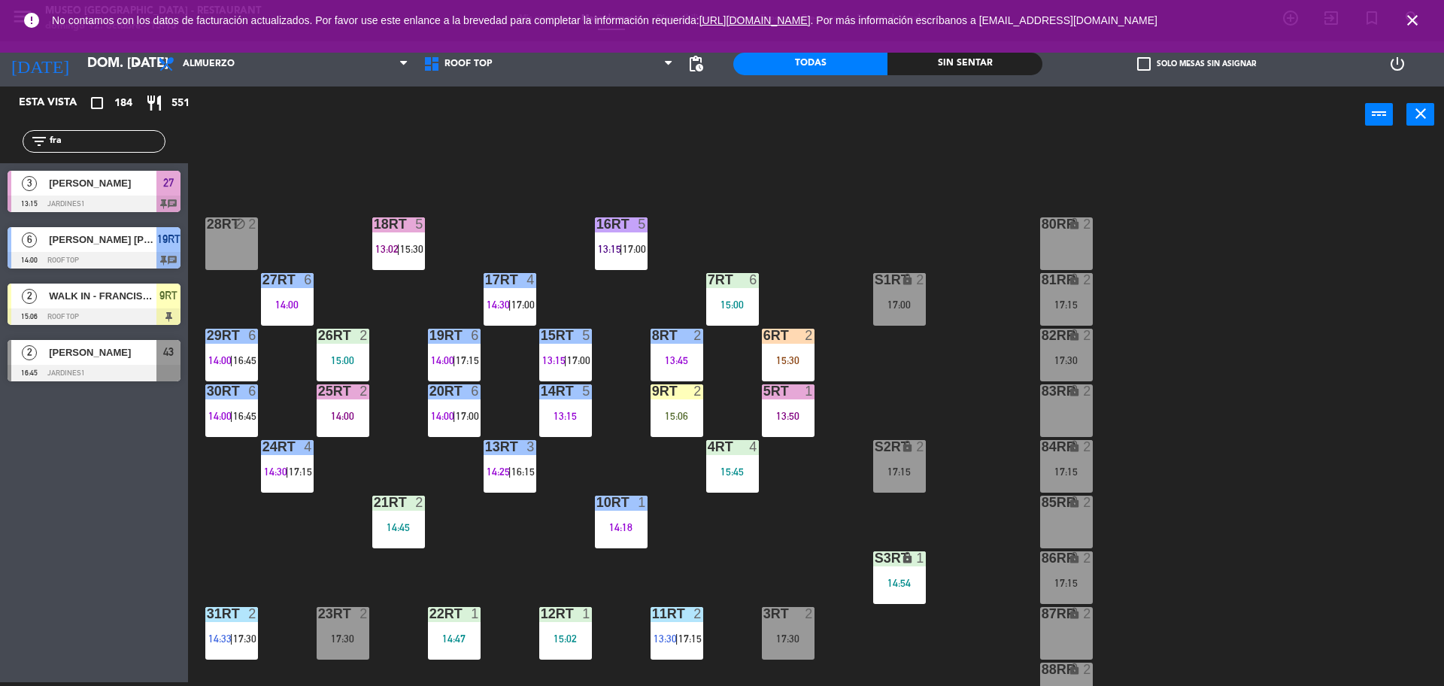
click at [779, 351] on div "6RT 2 15:30" at bounding box center [788, 355] width 53 height 53
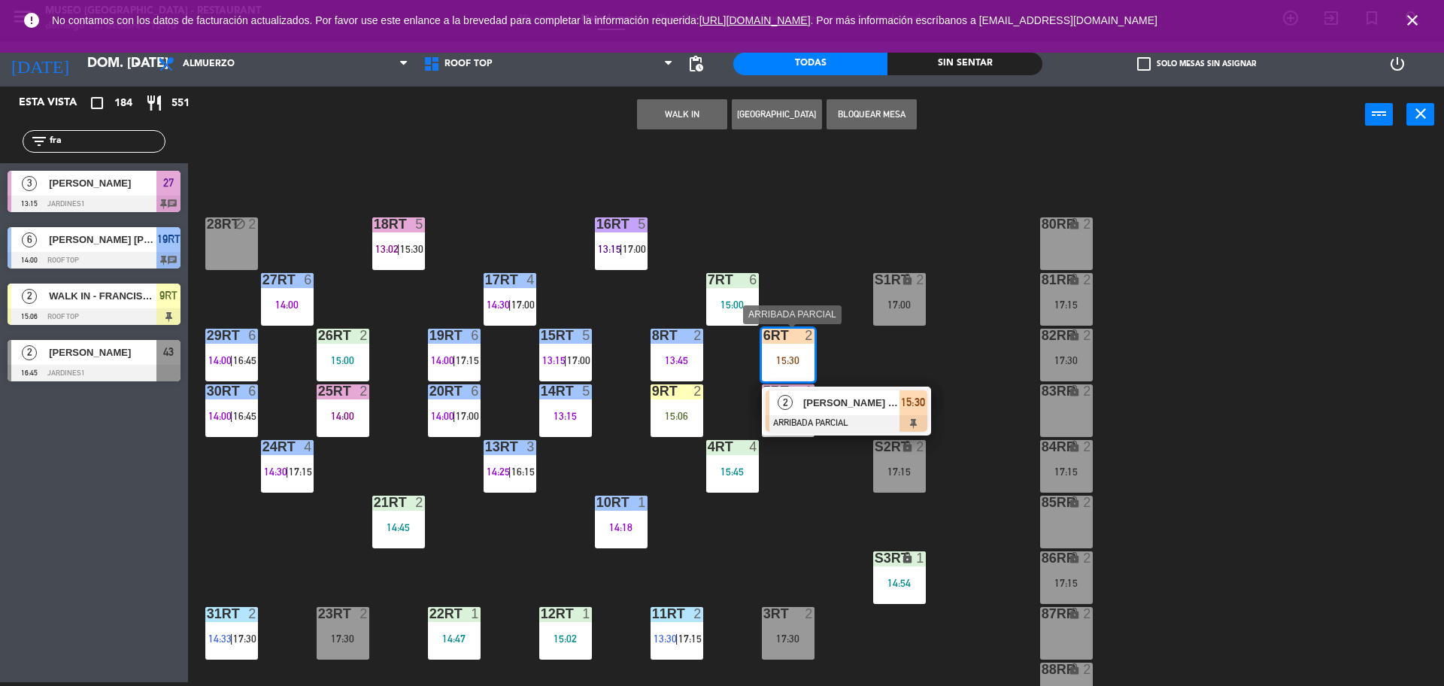
click at [833, 406] on span "[PERSON_NAME] [PERSON_NAME] Malimba" at bounding box center [851, 403] width 96 height 16
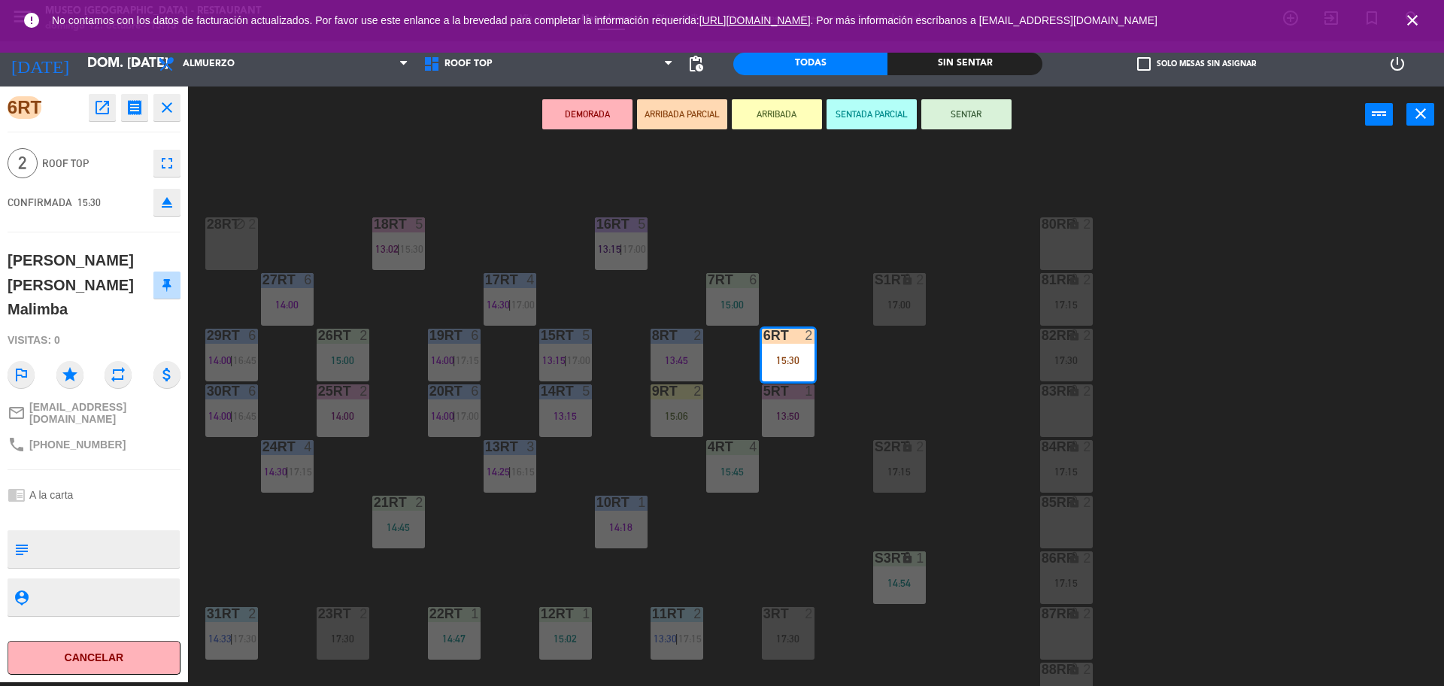
click at [93, 533] on textarea at bounding box center [107, 549] width 144 height 32
type textarea "m6rt no celebra nada"
click at [122, 150] on div "2 Roof Top fullscreen" at bounding box center [94, 163] width 173 height 41
click at [676, 543] on div "18RT 5 13:02 | 15:30 16RT 5 13:15 | 17:00 28RT block 2 80RR lock 2 27RT 6 14:00…" at bounding box center [822, 416] width 1241 height 539
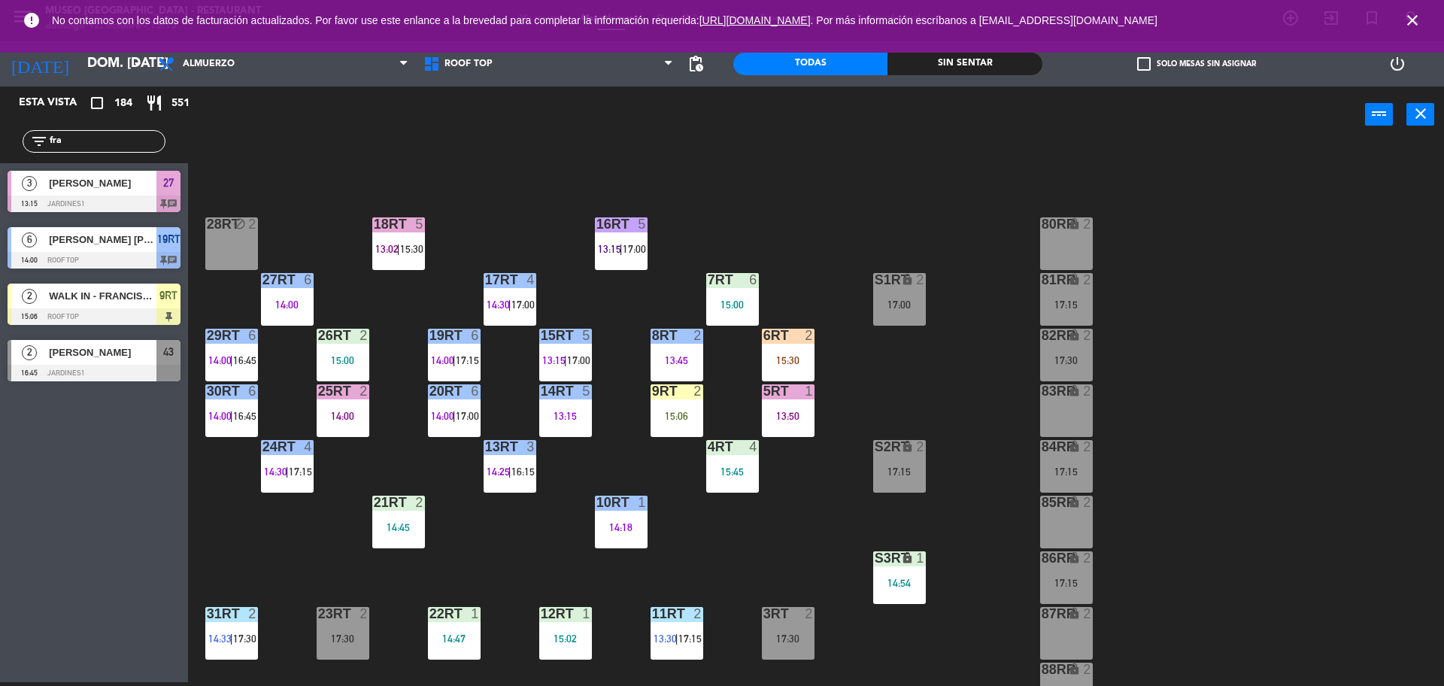
click at [662, 411] on div "15:06" at bounding box center [676, 416] width 53 height 11
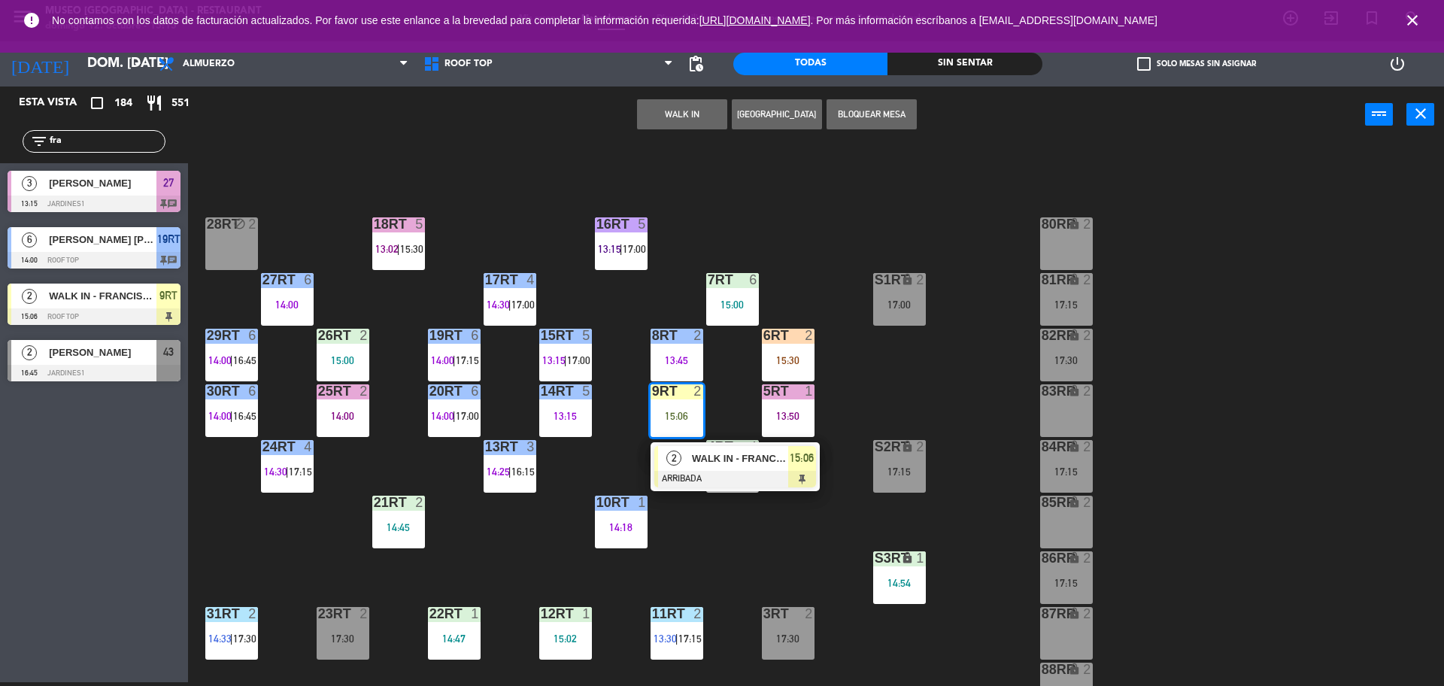
click at [697, 459] on span "WALK IN - FRANCISCO" at bounding box center [740, 458] width 96 height 16
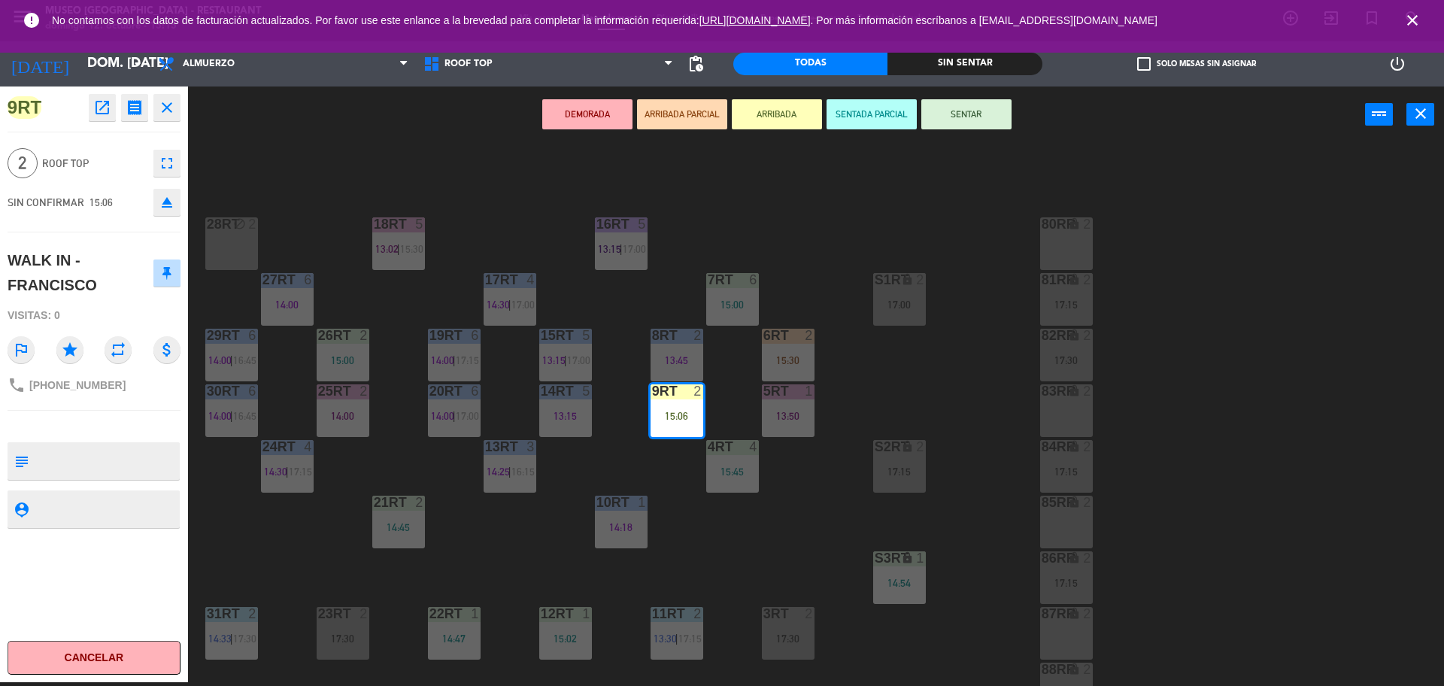
click at [112, 460] on textarea at bounding box center [107, 461] width 144 height 32
type textarea "m9rt no celebra nada"
click at [108, 174] on div "2 Roof Top fullscreen" at bounding box center [94, 163] width 173 height 41
click at [951, 109] on button "SENTAR" at bounding box center [966, 114] width 90 height 30
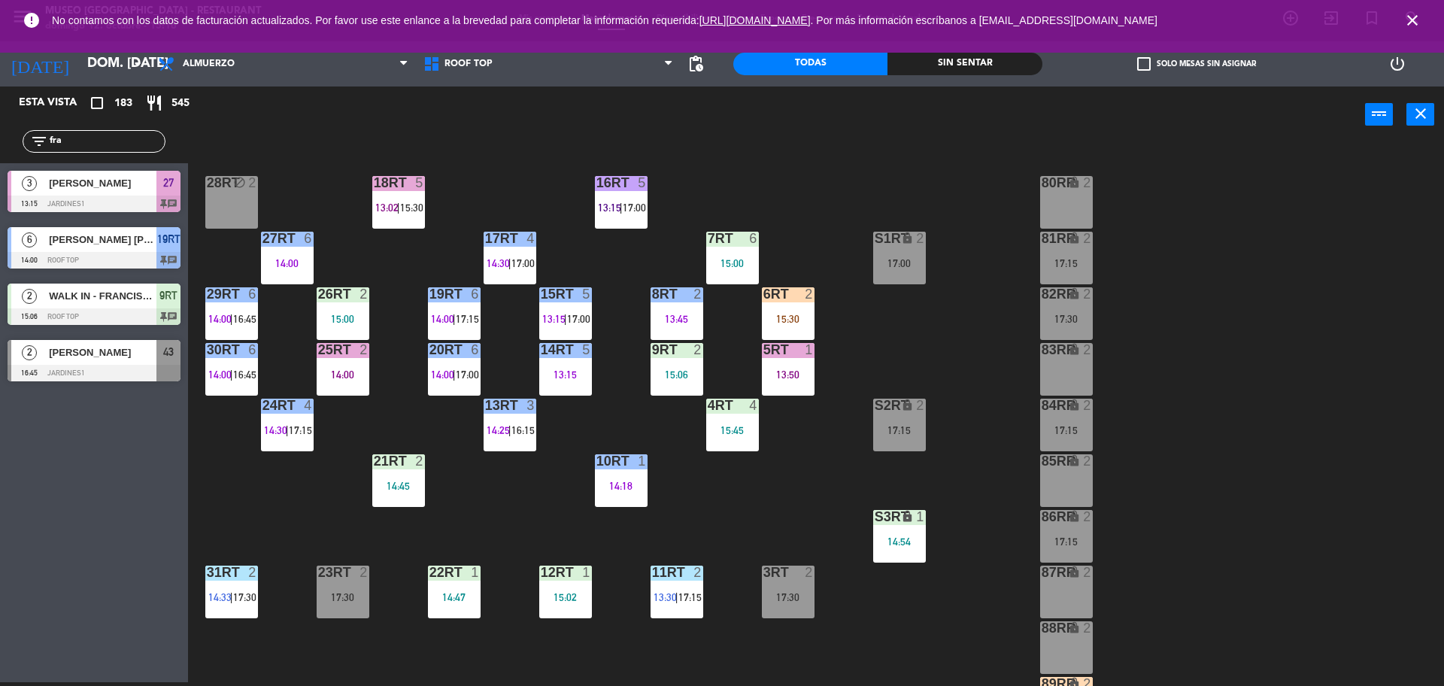
scroll to position [0, 0]
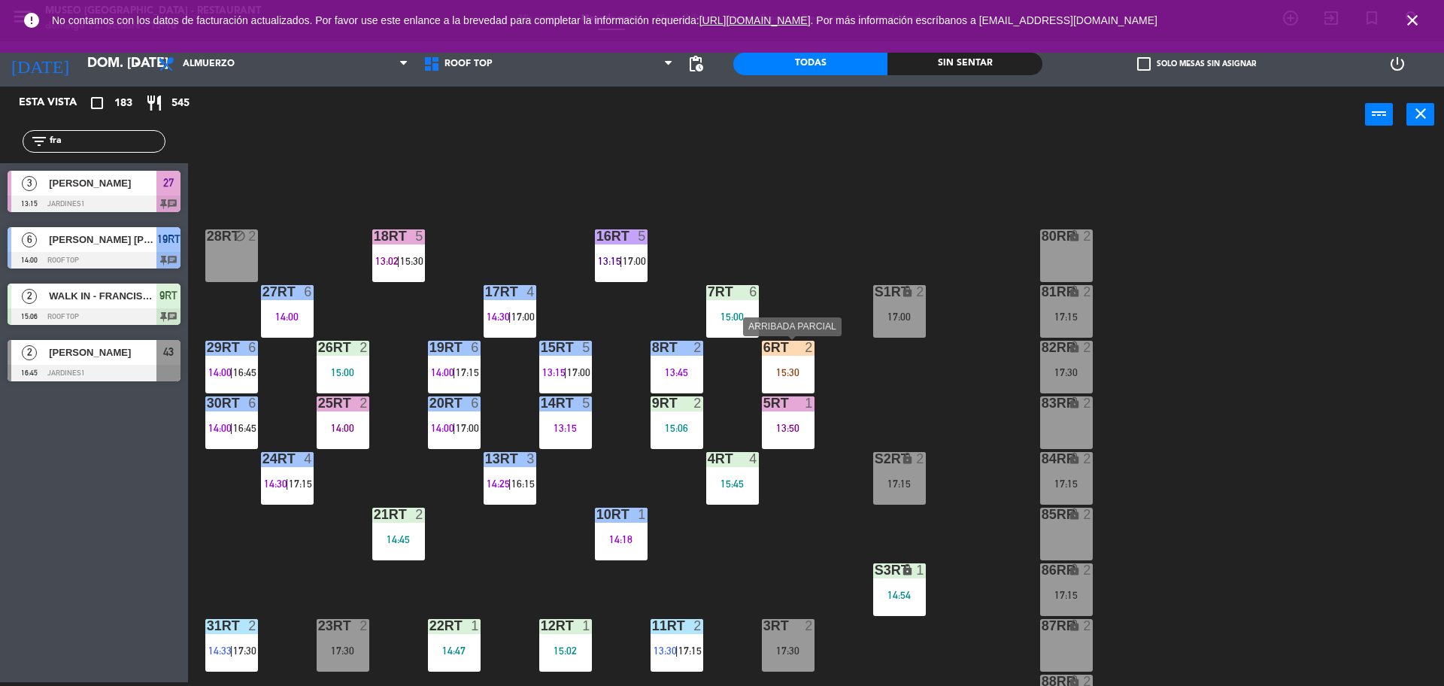
click at [803, 354] on div "6RT 2" at bounding box center [788, 348] width 53 height 15
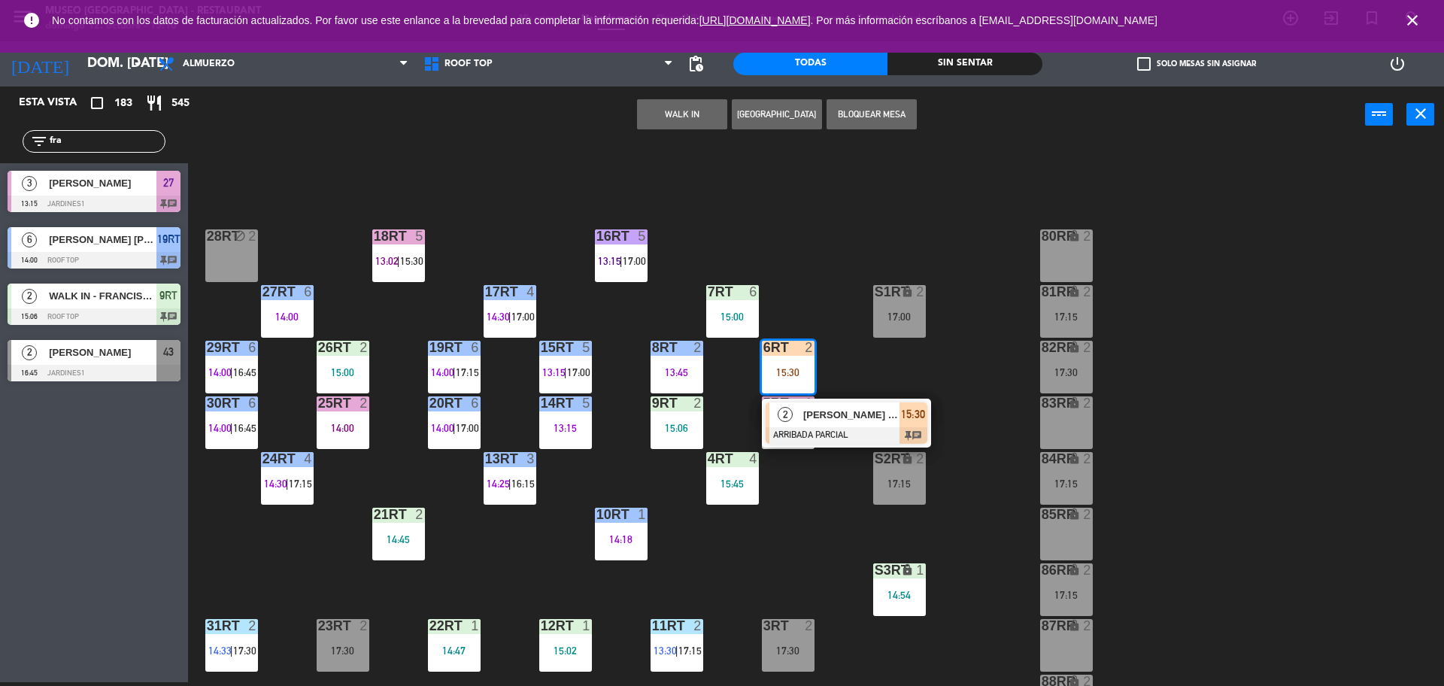
click at [844, 386] on div "18RT 5 13:02 | 15:30 16RT 5 13:15 | 17:00 28RT block 2 80RR lock 2 27RT 6 14:00…" at bounding box center [822, 416] width 1241 height 539
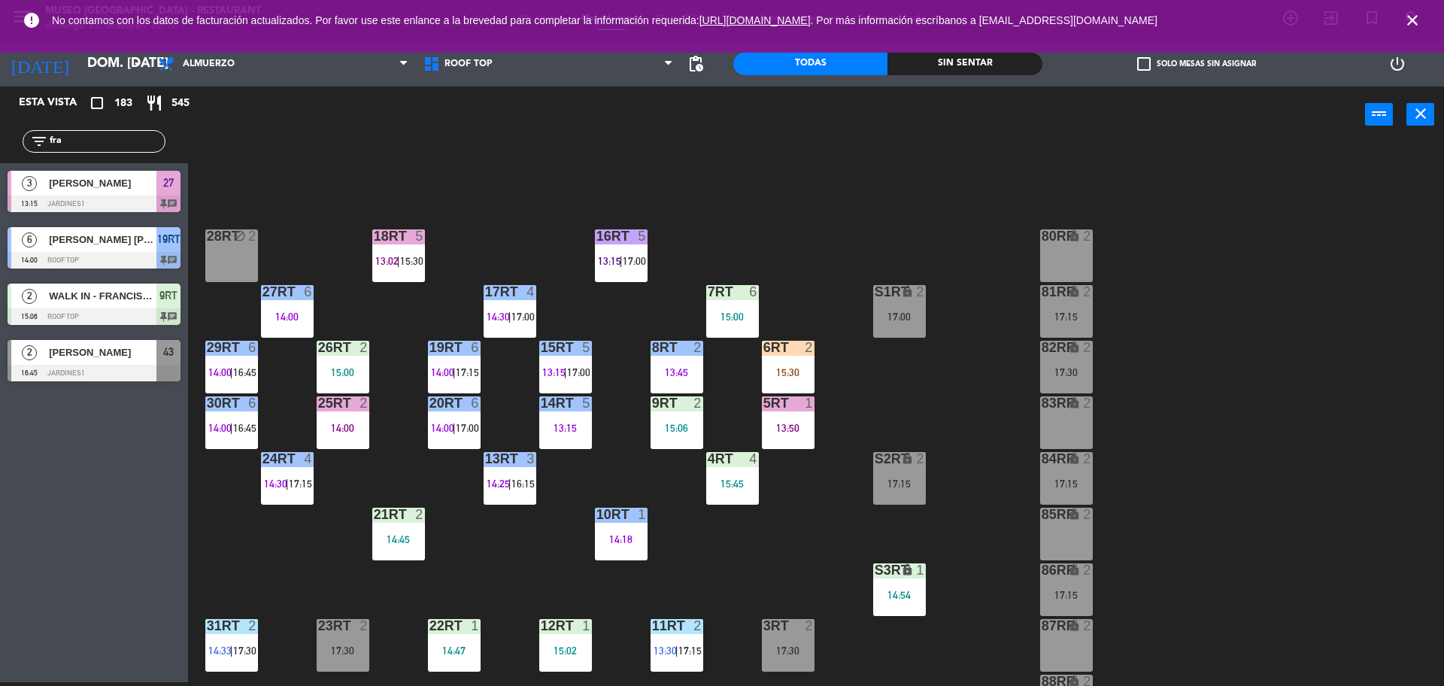
click at [794, 369] on div "15:30" at bounding box center [788, 372] width 53 height 11
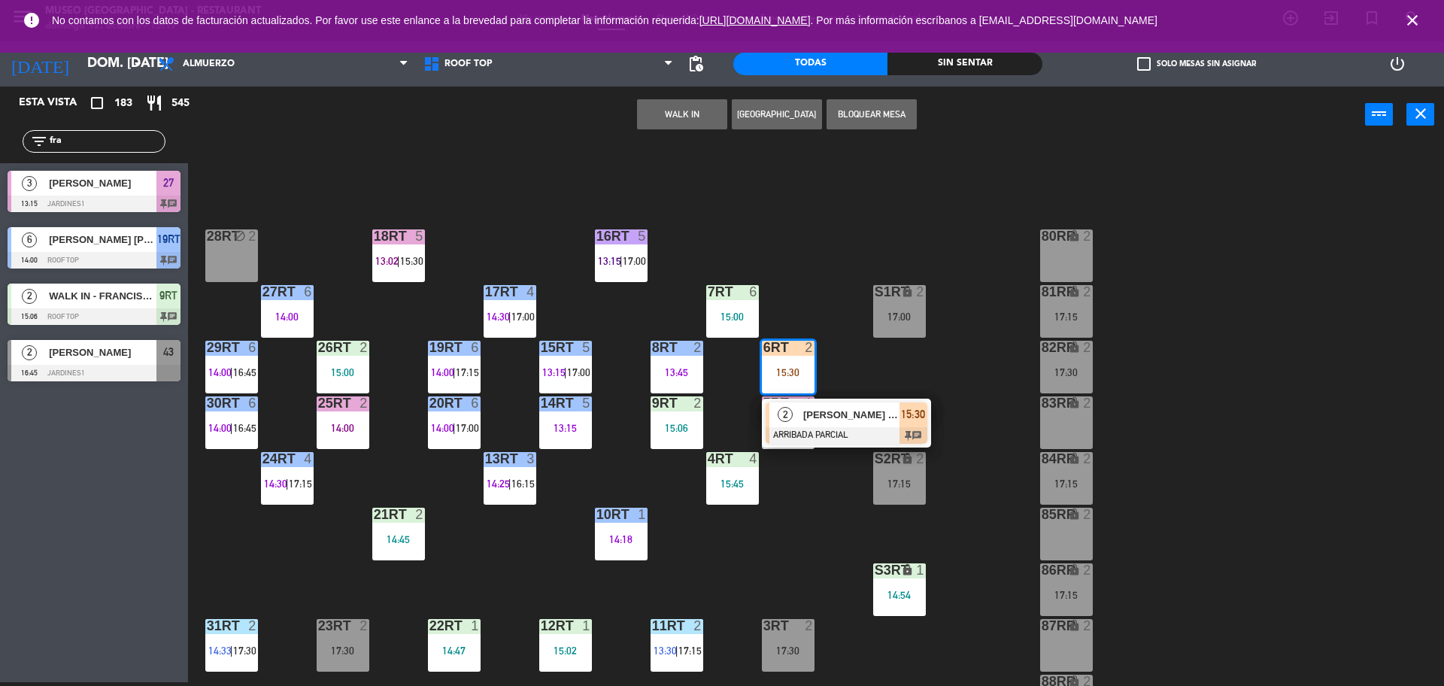
click at [820, 413] on span "[PERSON_NAME] [PERSON_NAME] Malimba" at bounding box center [851, 415] width 96 height 16
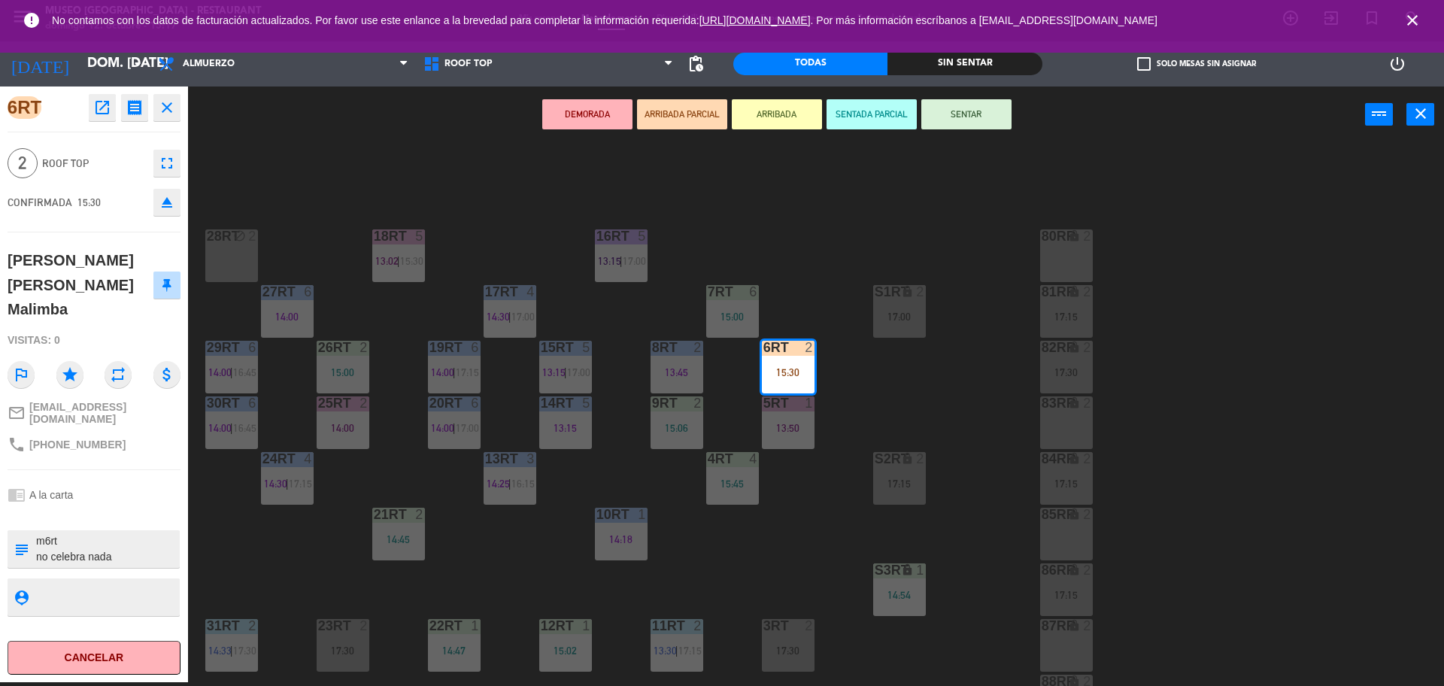
click at [970, 111] on button "SENTAR" at bounding box center [966, 114] width 90 height 30
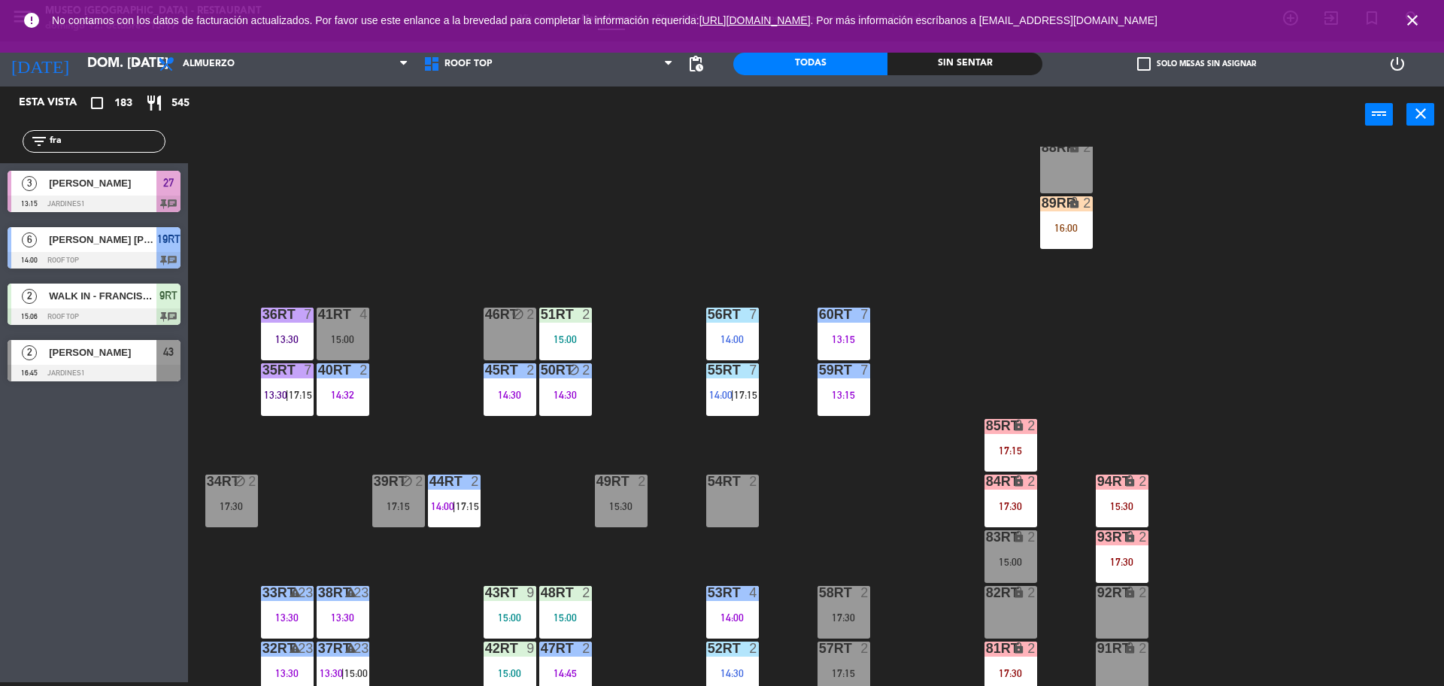
scroll to position [598, 0]
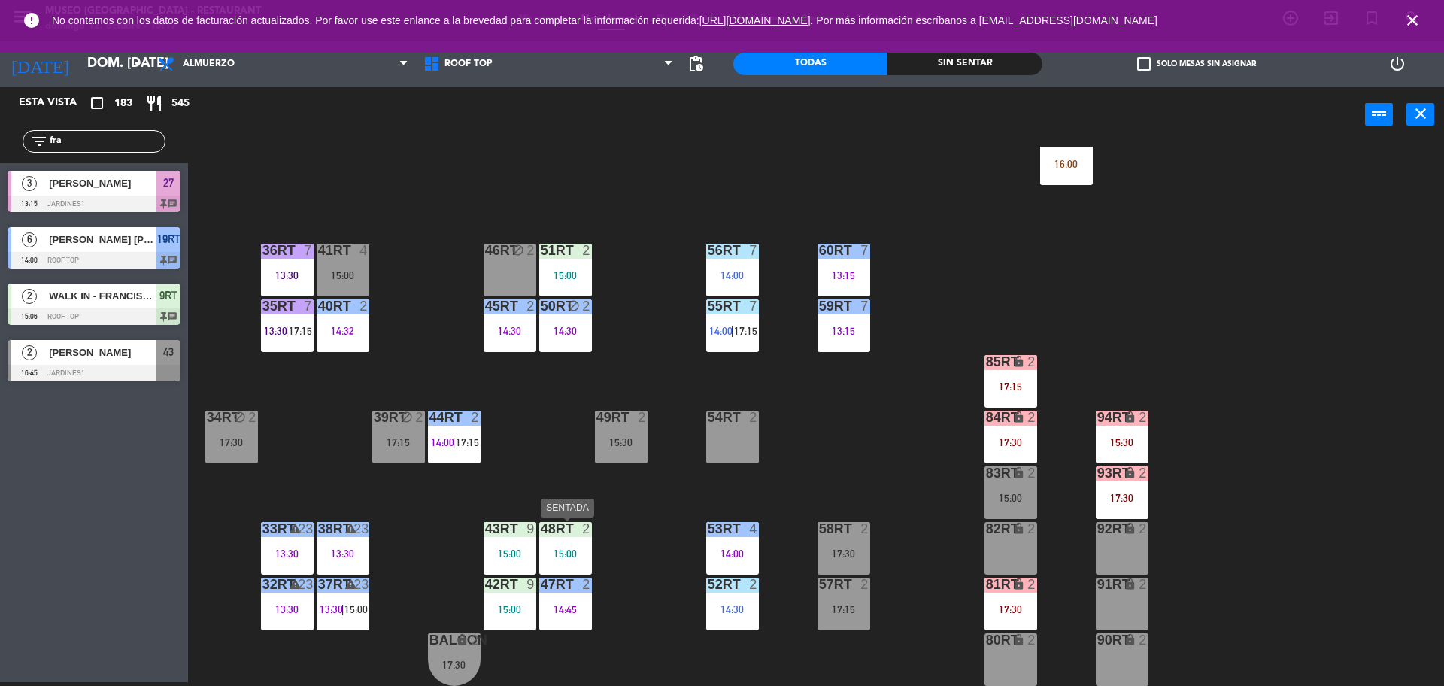
click at [570, 548] on div "15:00" at bounding box center [565, 553] width 53 height 11
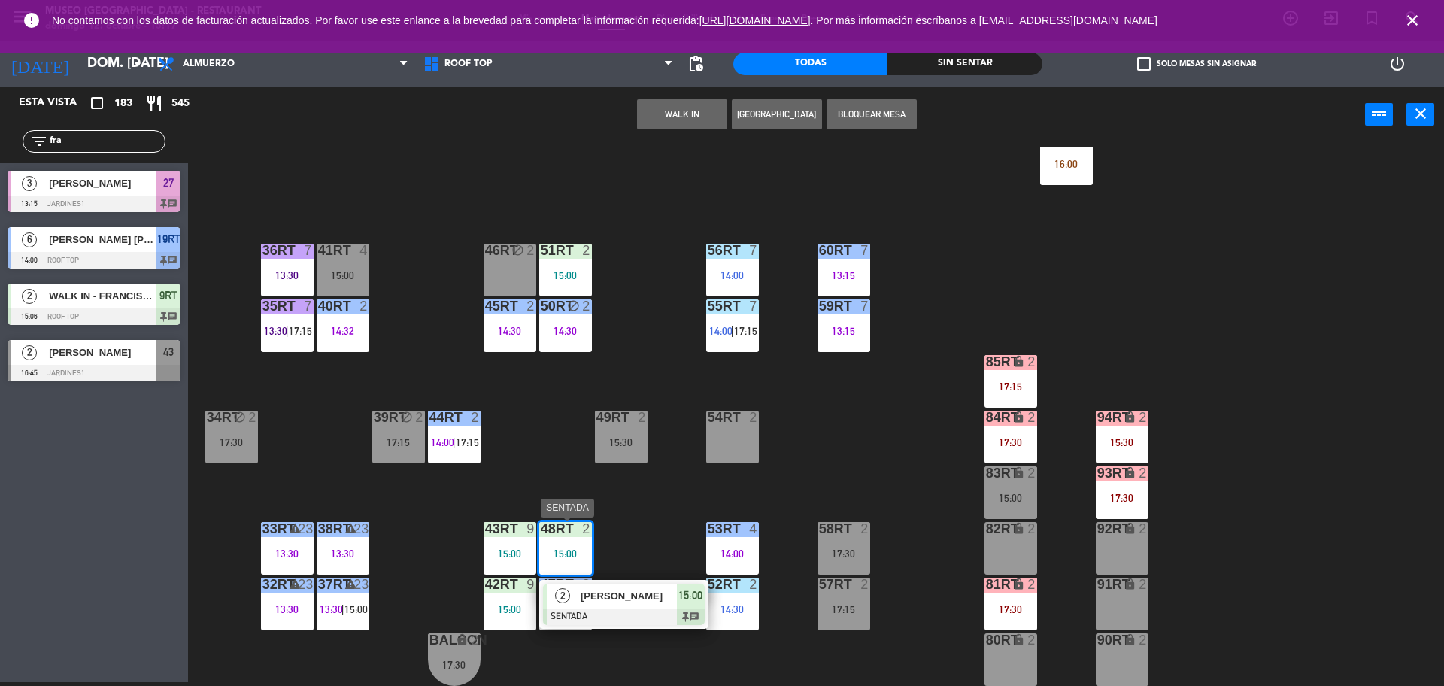
click at [604, 594] on span "[PERSON_NAME]" at bounding box center [628, 596] width 96 height 16
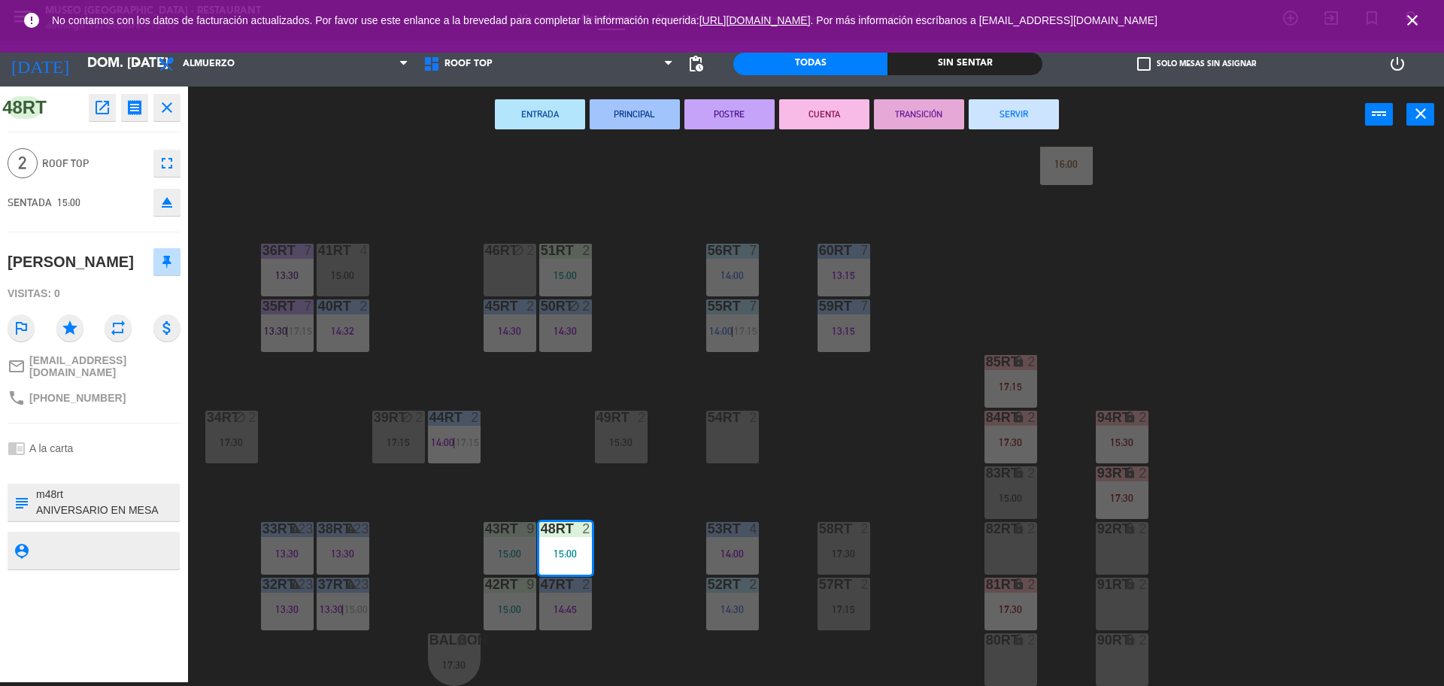
click at [630, 546] on div "18RT 5 13:02 | 15:30 16RT 5 13:15 | 17:00 28RT block 2 80RR lock 2 27RT 6 14:00…" at bounding box center [822, 416] width 1241 height 539
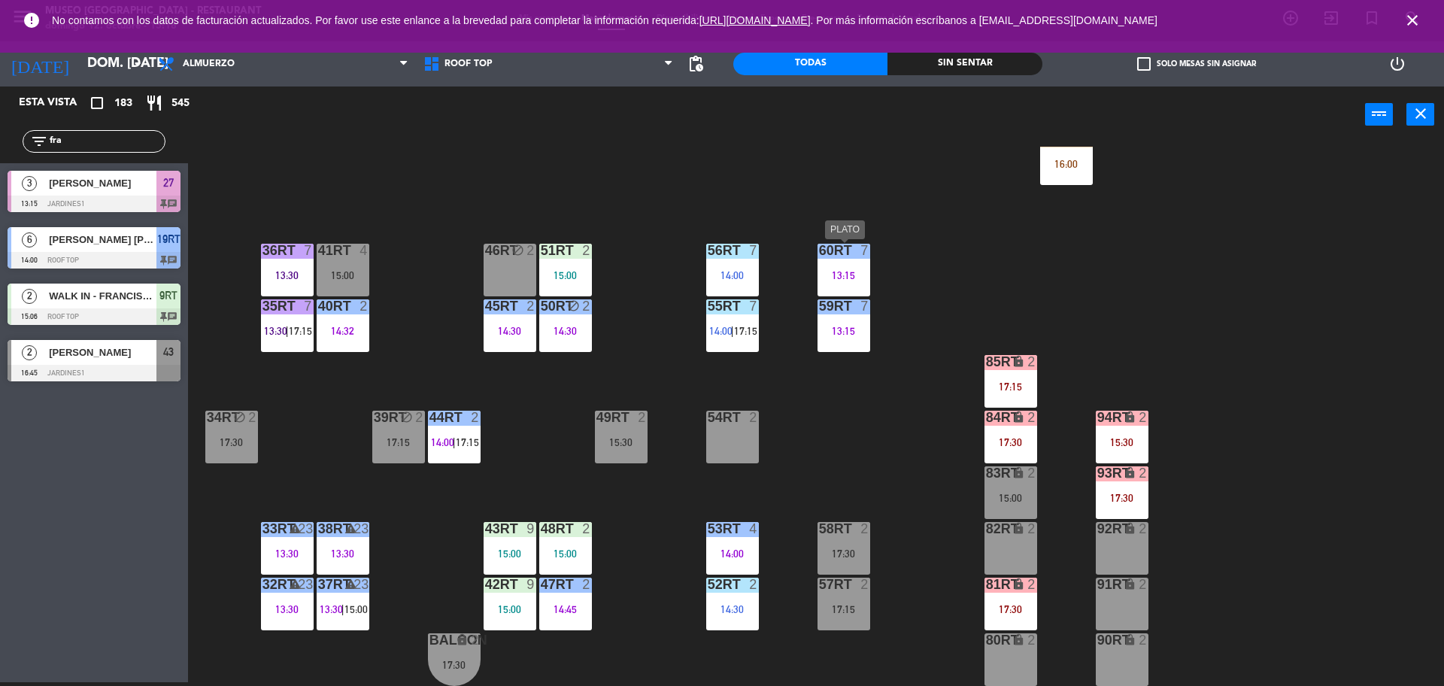
click at [842, 267] on div "60RT 7 13:15" at bounding box center [843, 270] width 53 height 53
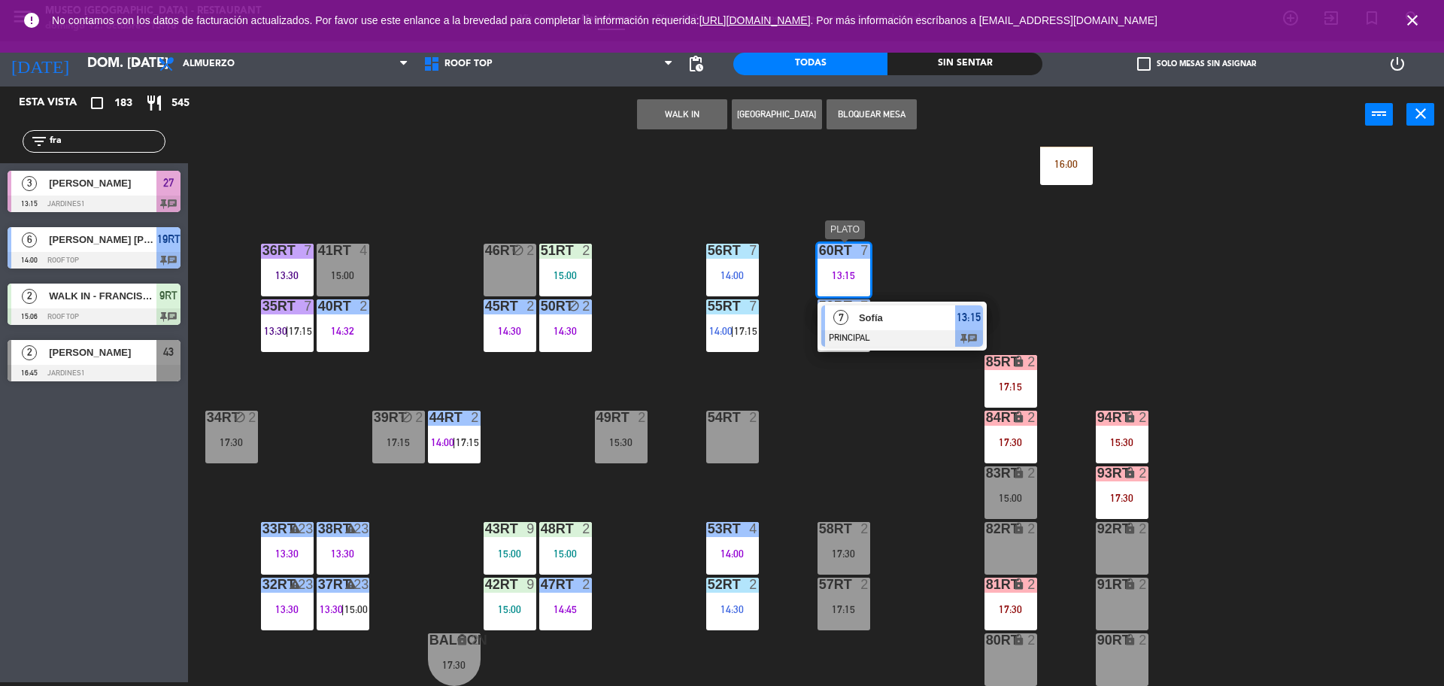
click at [898, 321] on span "Sofía" at bounding box center [907, 318] width 96 height 16
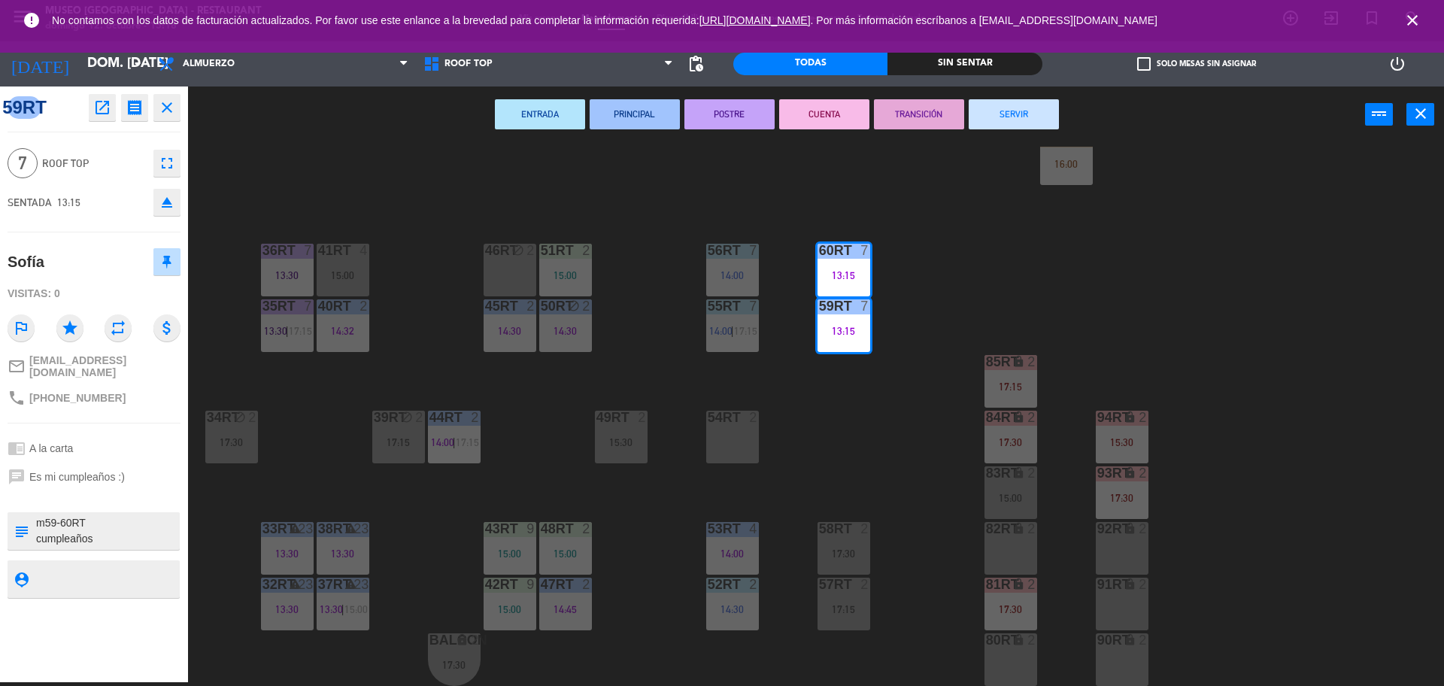
scroll to position [32, 0]
click at [396, 208] on div "18RT 5 13:02 | 15:30 16RT 5 13:15 | 17:00 28RT block 2 80RR lock 2 27RT 6 14:00…" at bounding box center [822, 416] width 1241 height 539
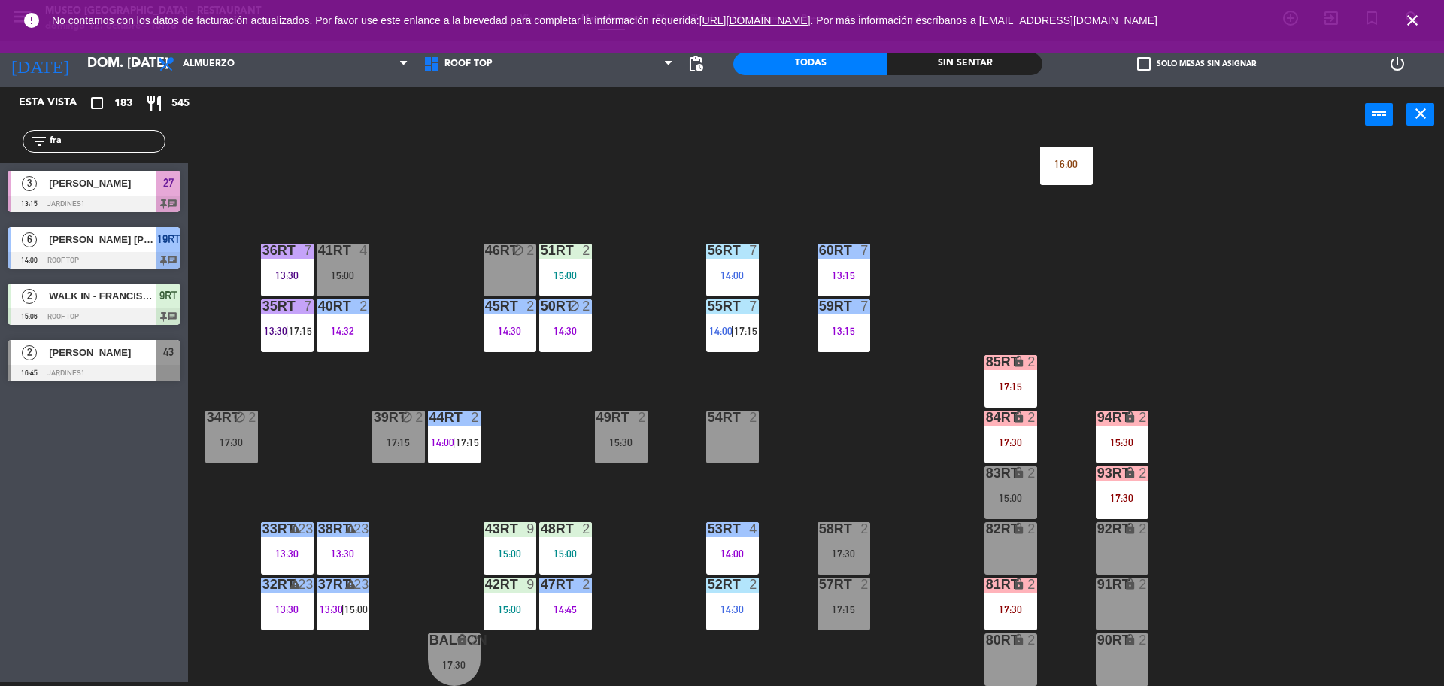
drag, startPoint x: 111, startPoint y: 135, endPoint x: 0, endPoint y: 174, distance: 117.5
click at [0, 174] on div "Esta vista crop_square 183 restaurant 545 filter_list fra 3 [PERSON_NAME] 13:15…" at bounding box center [94, 237] width 188 height 302
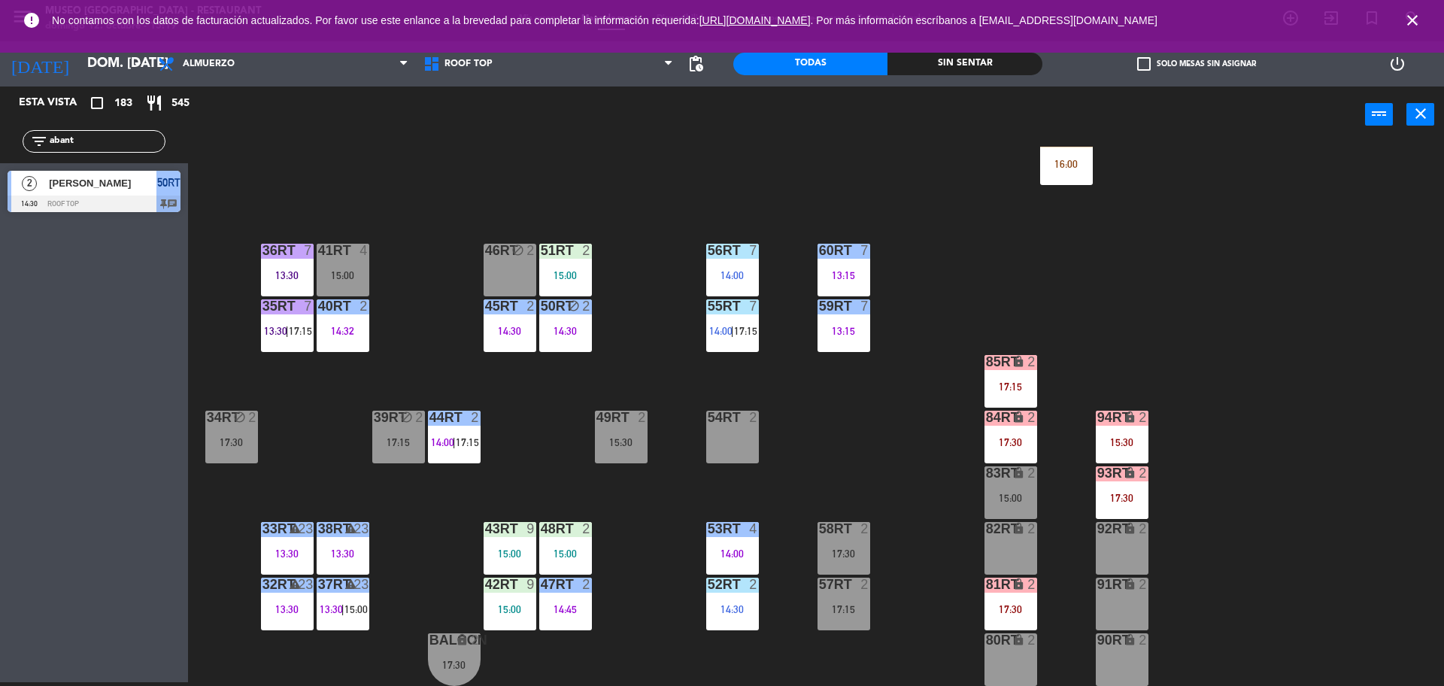
type input "abant"
click at [74, 204] on div at bounding box center [94, 203] width 173 height 17
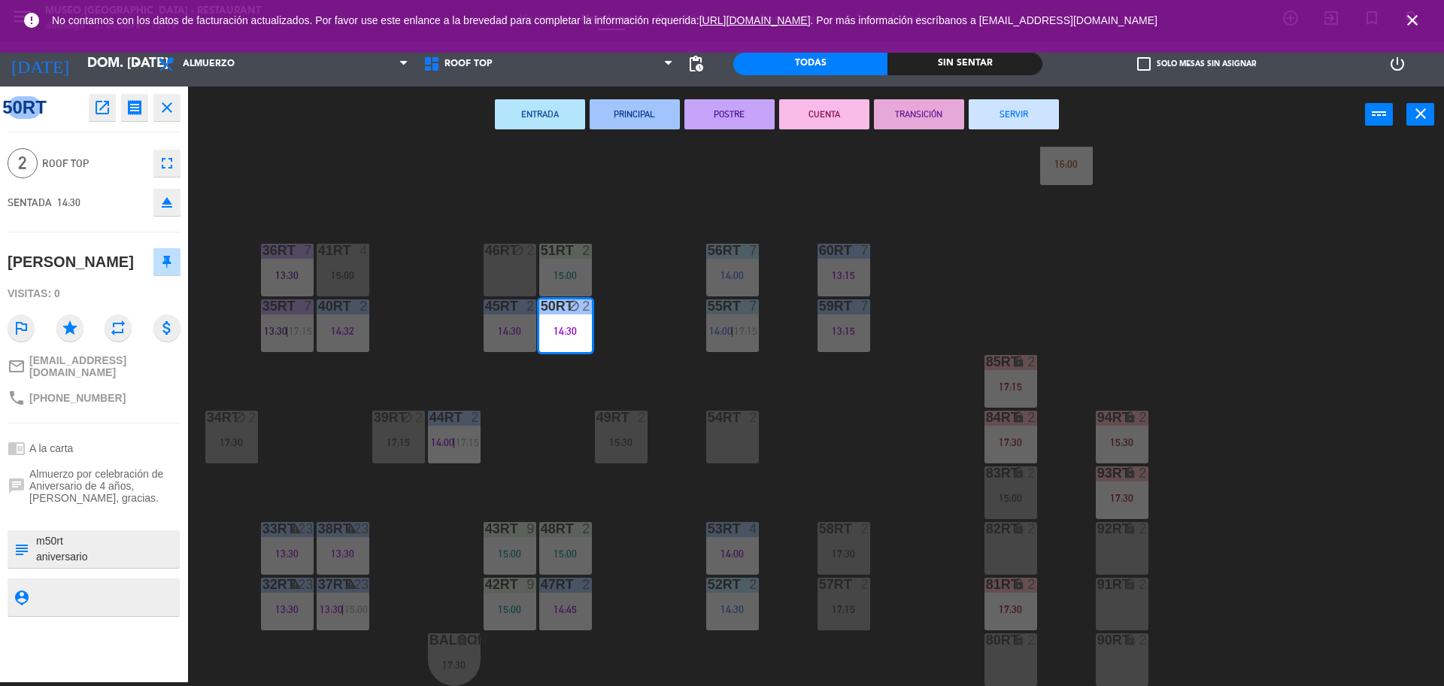
click at [305, 199] on div "18RT 5 13:02 | 15:30 16RT 5 13:15 | 17:00 28RT block 2 80RR lock 2 27RT 6 14:00…" at bounding box center [822, 416] width 1241 height 539
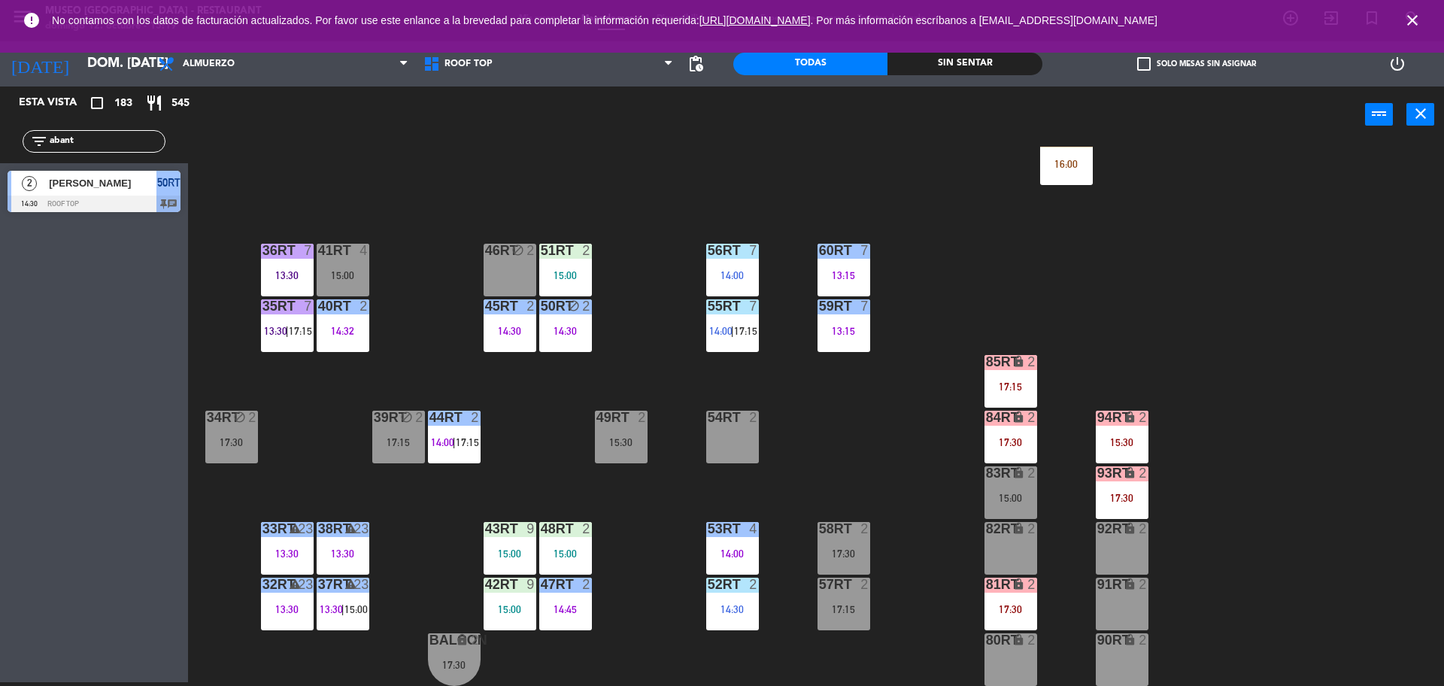
drag, startPoint x: 123, startPoint y: 140, endPoint x: 0, endPoint y: 168, distance: 125.7
click at [0, 172] on div "Esta vista crop_square 183 restaurant 545 filter_list abant 2 [PERSON_NAME] 14:…" at bounding box center [94, 152] width 188 height 133
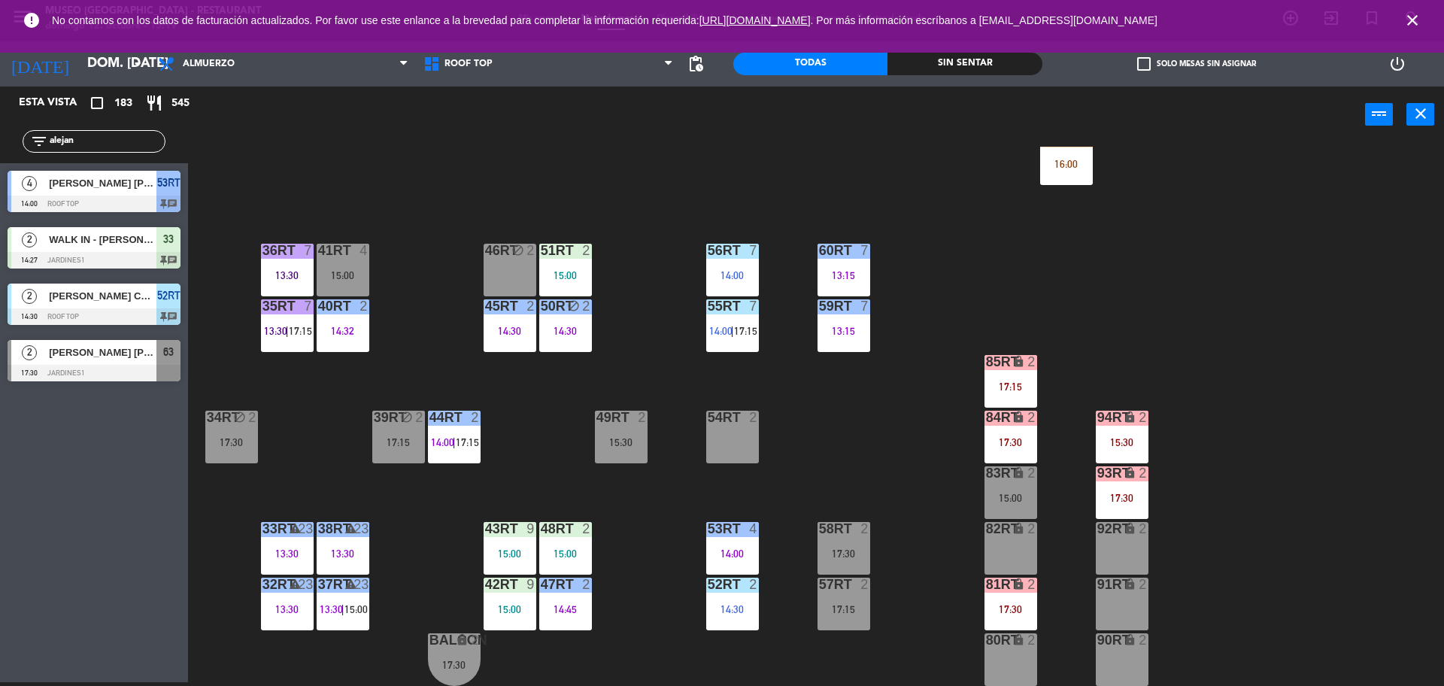
type input "alejan"
click at [104, 309] on div at bounding box center [94, 316] width 173 height 17
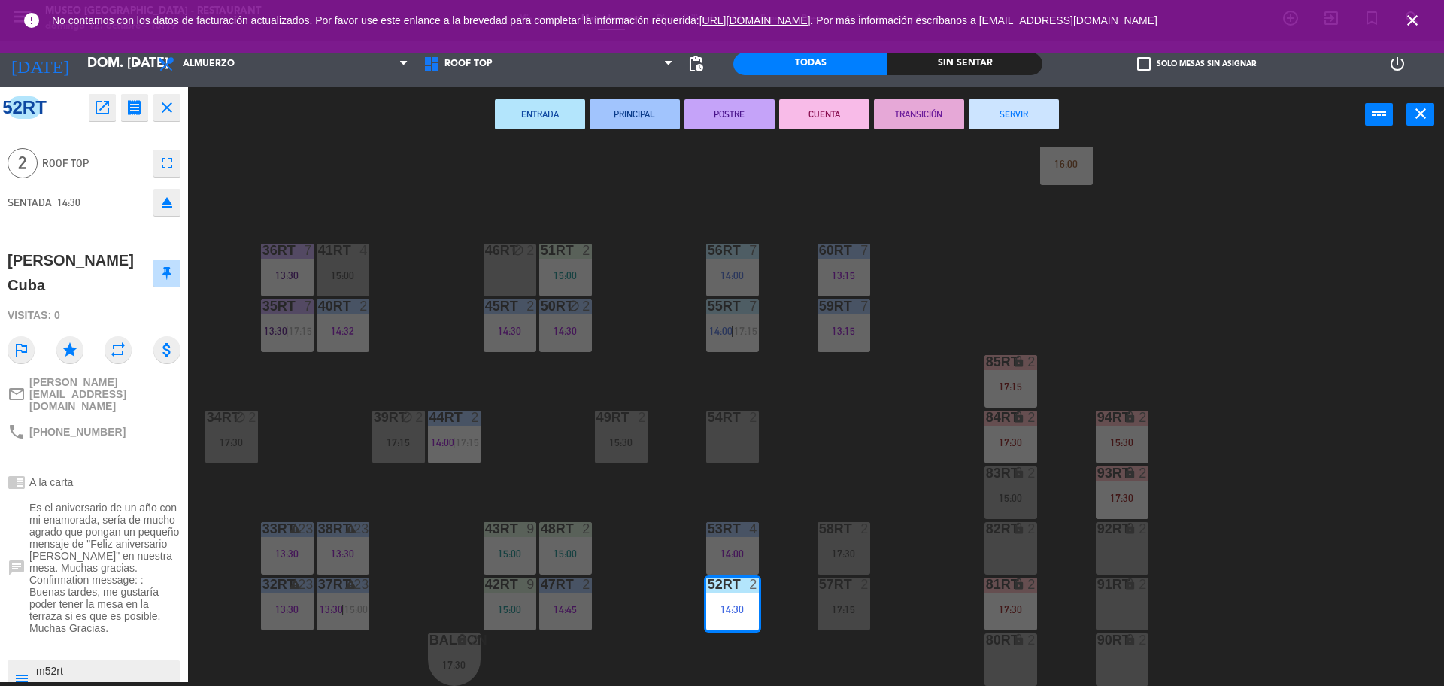
click at [118, 589] on span "Es el aniversario de un año con mi enamorada, sería de mucho agrado que pongan …" at bounding box center [104, 567] width 151 height 132
click at [382, 315] on div "18RT 5 13:02 | 15:30 16RT 5 13:15 | 17:00 28RT block 2 80RR lock 2 27RT 6 14:00…" at bounding box center [822, 416] width 1241 height 539
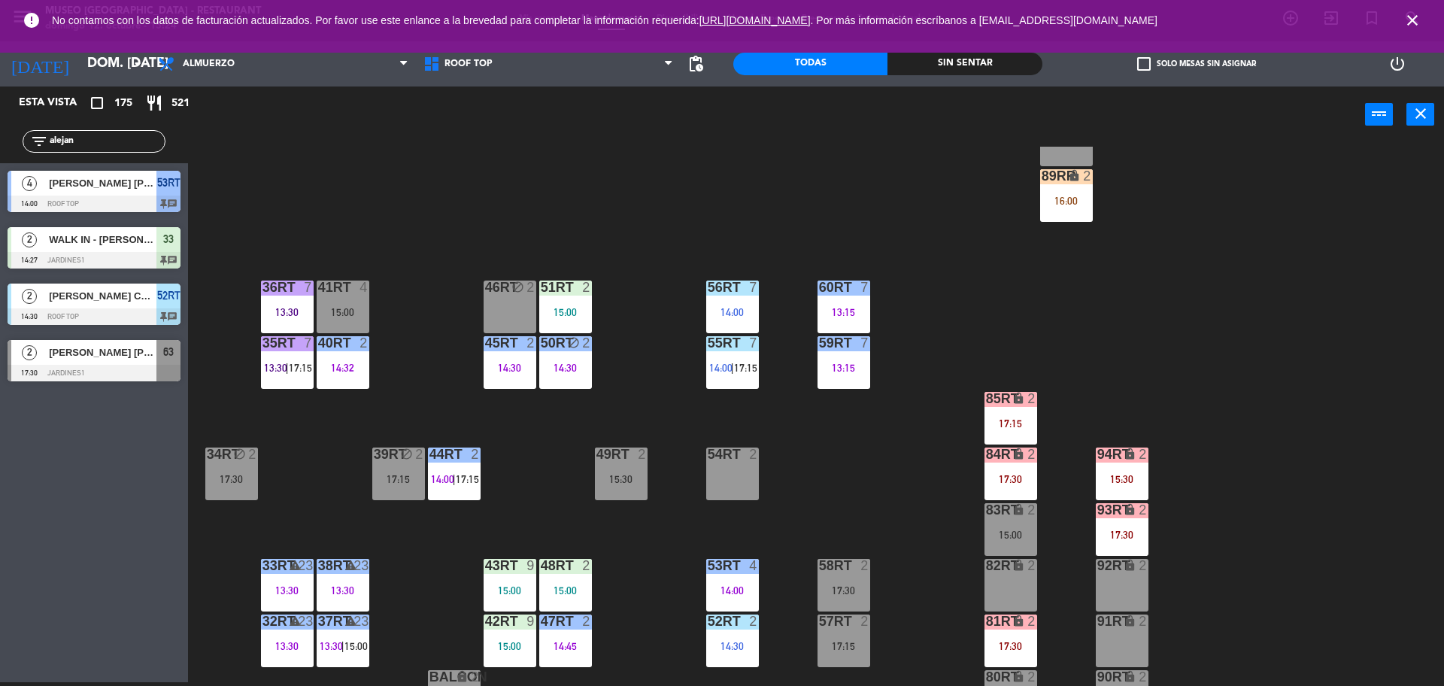
scroll to position [566, 0]
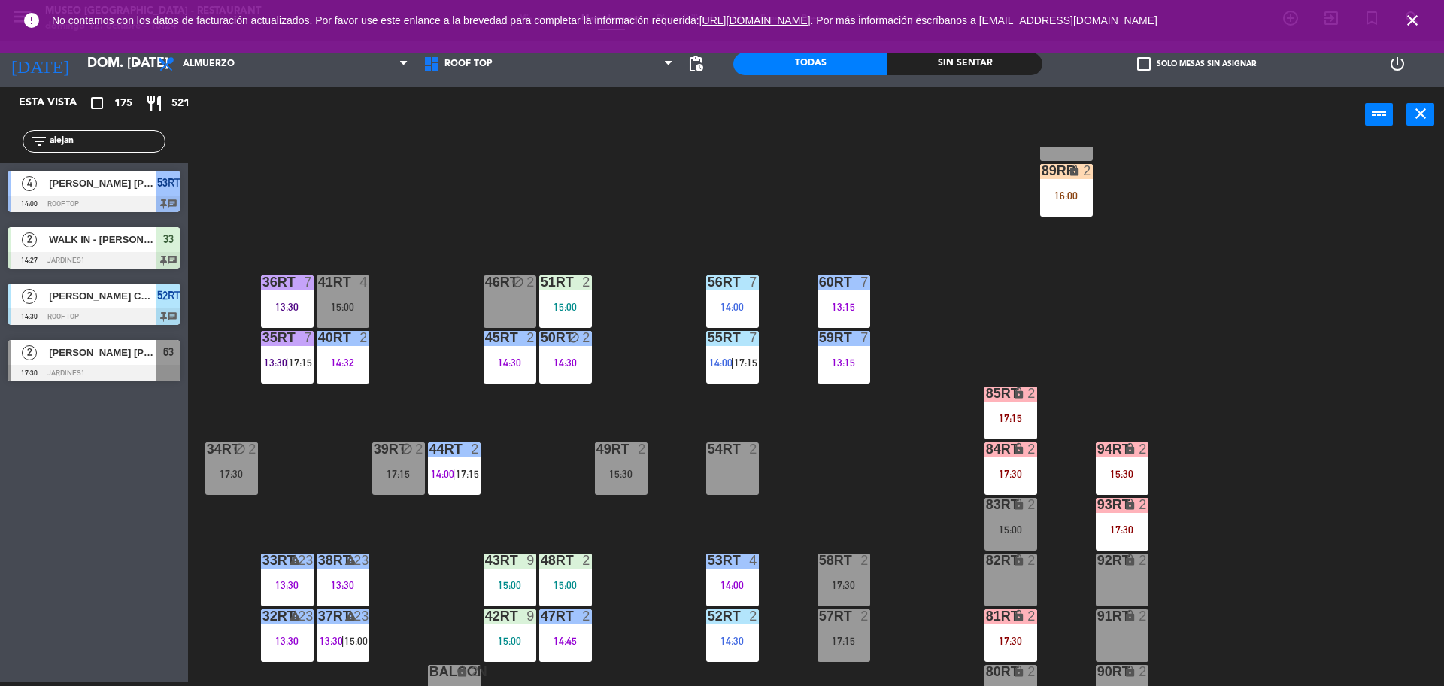
click at [575, 357] on div "14:30" at bounding box center [565, 362] width 53 height 11
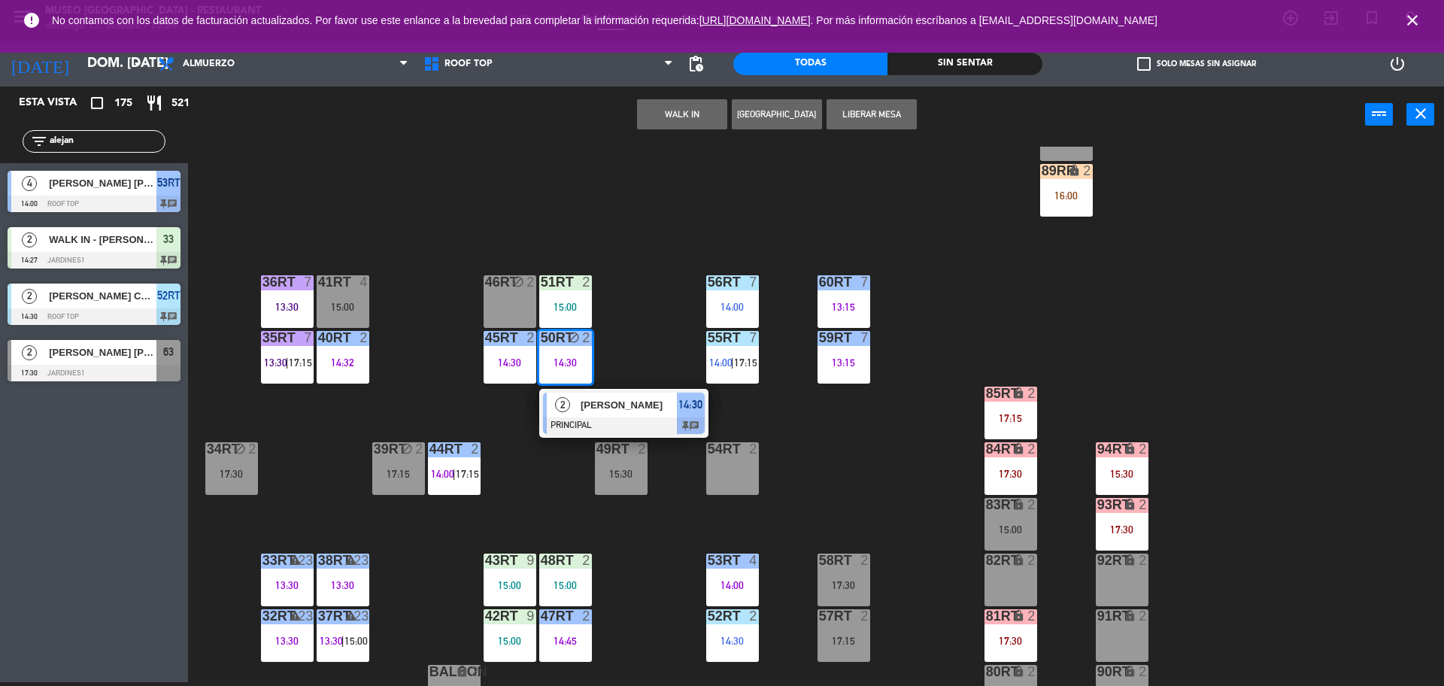
click at [623, 315] on div "18RT 5 13:02 | 15:30 16RT 5 13:15 | 17:00 28RT block 2 80RR lock 2 27RT 6 14:00…" at bounding box center [822, 416] width 1241 height 539
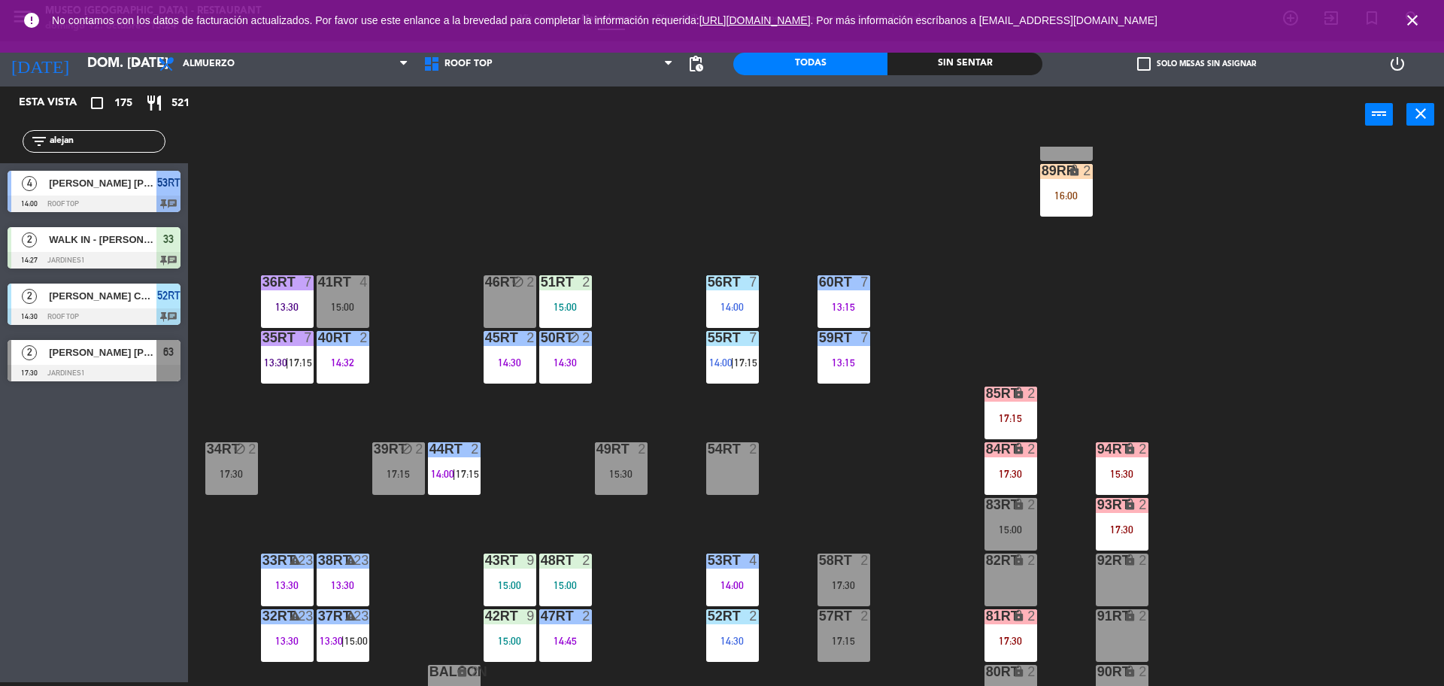
click at [558, 357] on div "14:30" at bounding box center [565, 362] width 53 height 11
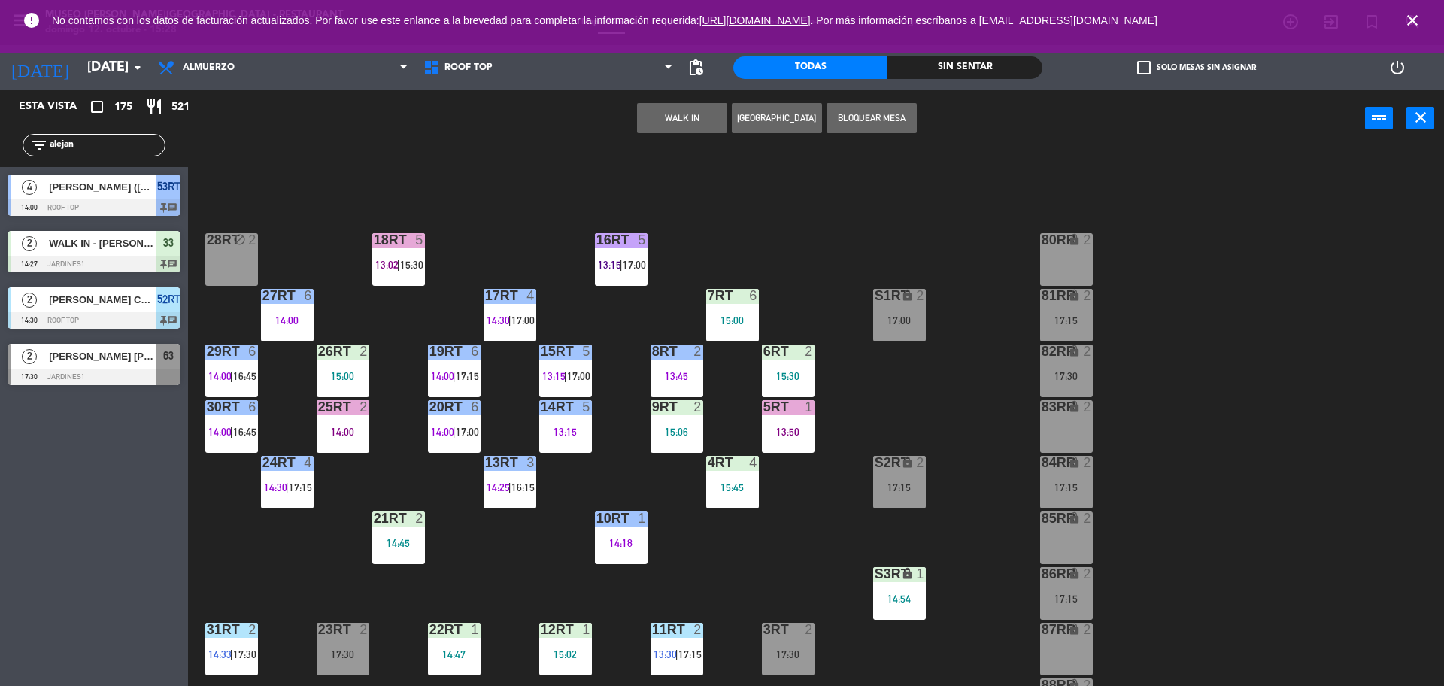
scroll to position [568, 0]
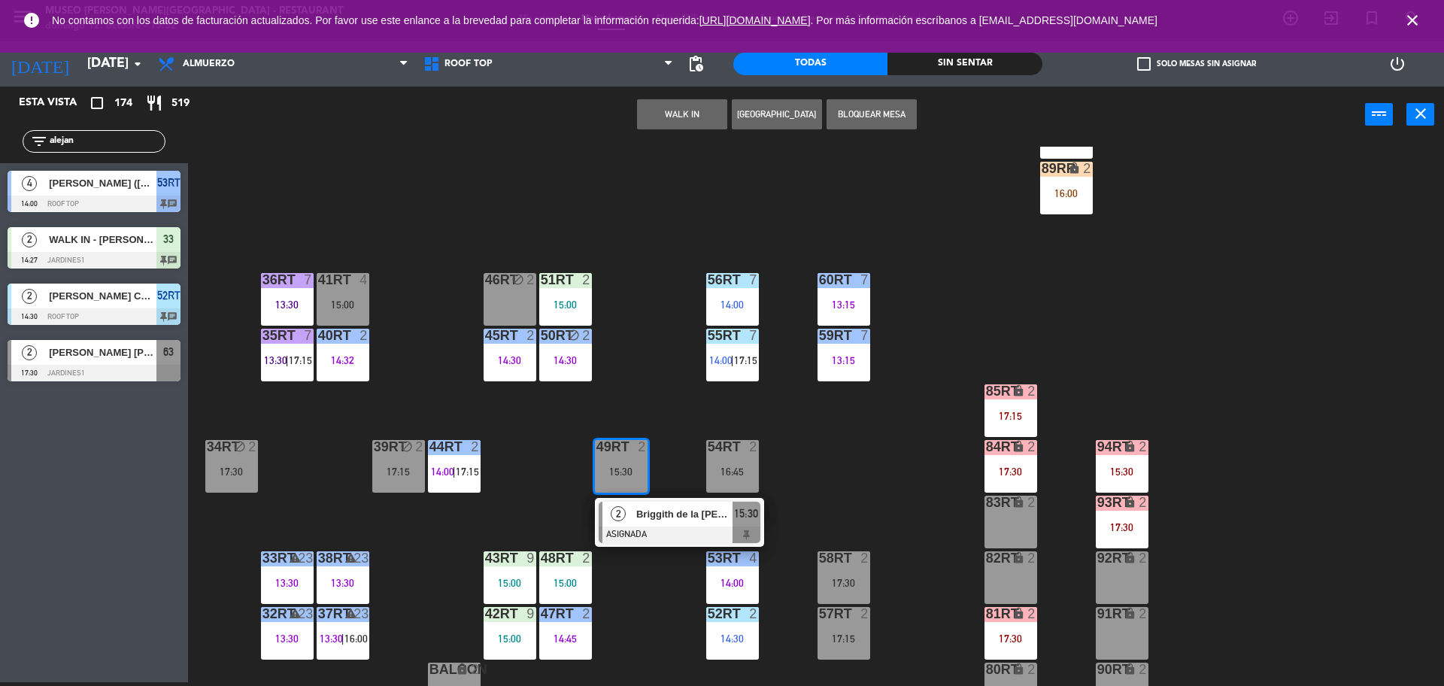
click at [677, 398] on div "18RT 5 13:02 | 15:30 16RT 5 13:15 | 17:00 28RT block 2 80RR lock 2 27RT 6 14:00…" at bounding box center [822, 416] width 1241 height 539
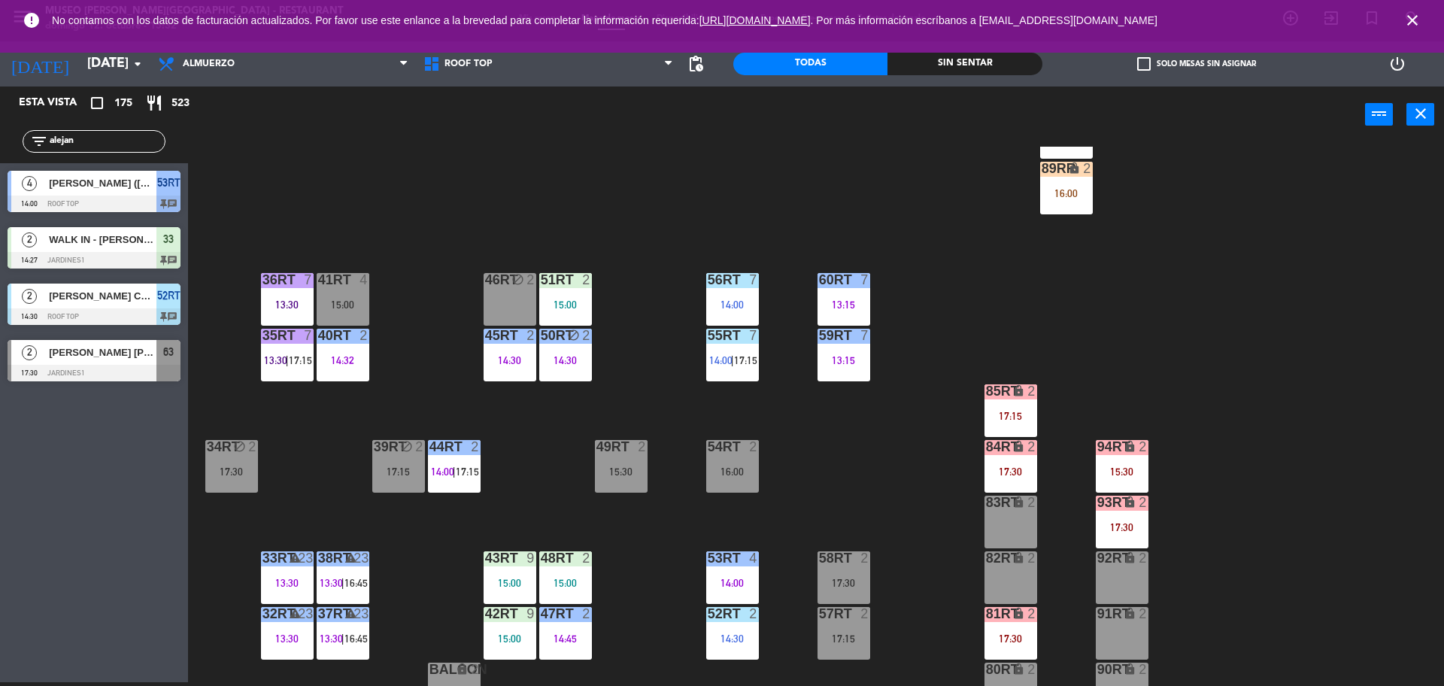
click at [101, 147] on input "alejan" at bounding box center [106, 141] width 117 height 17
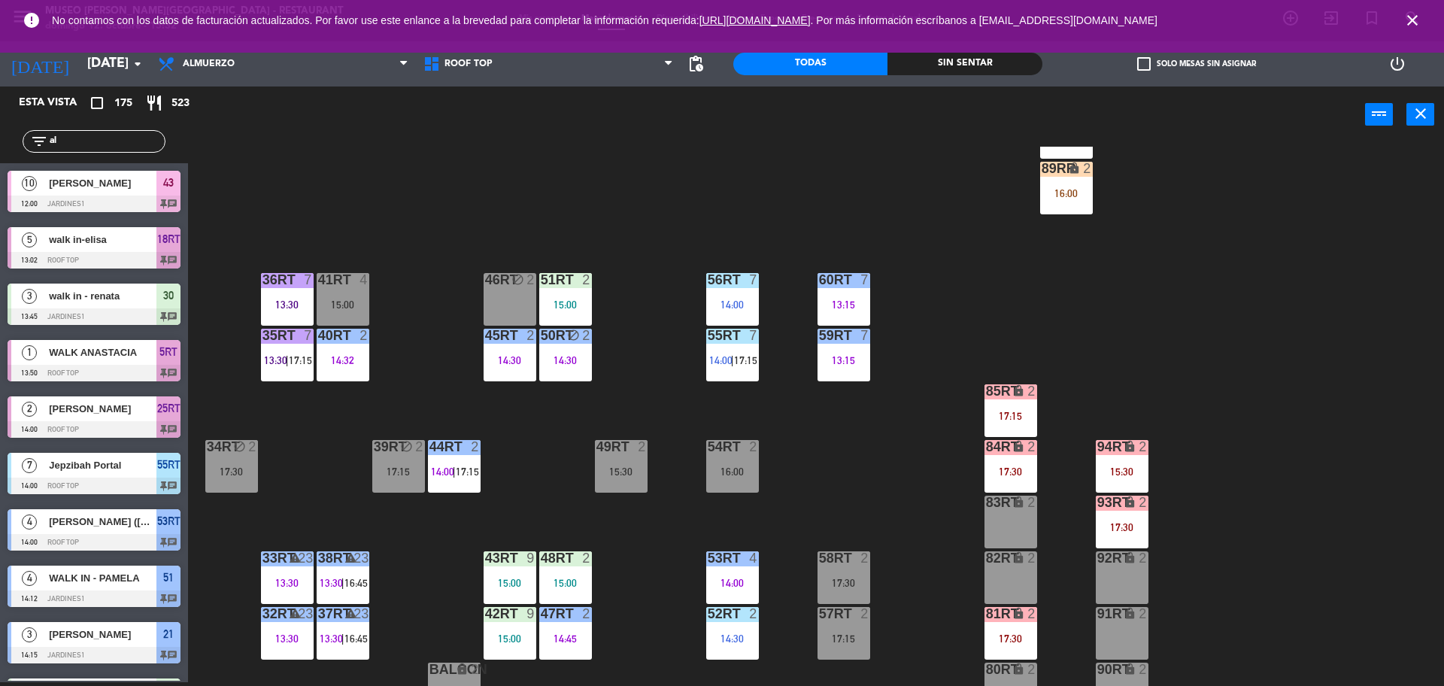
type input "a"
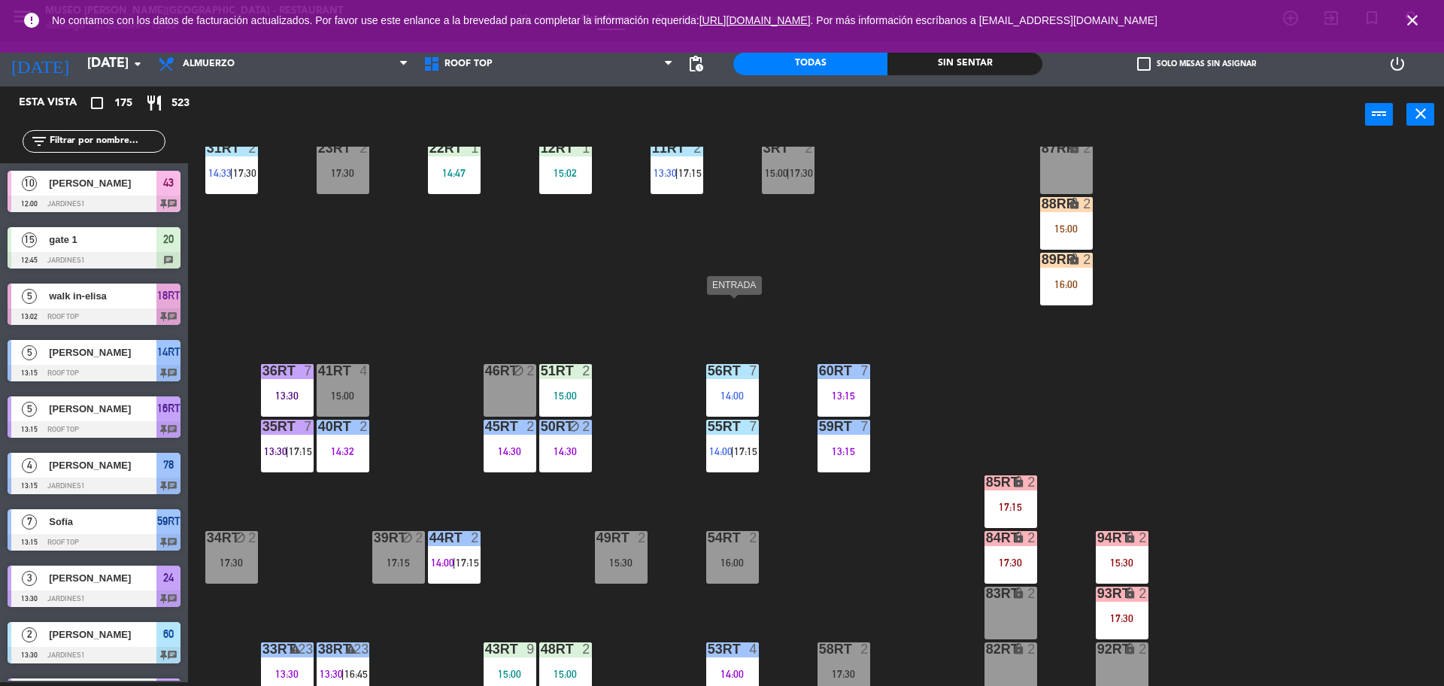
scroll to position [598, 0]
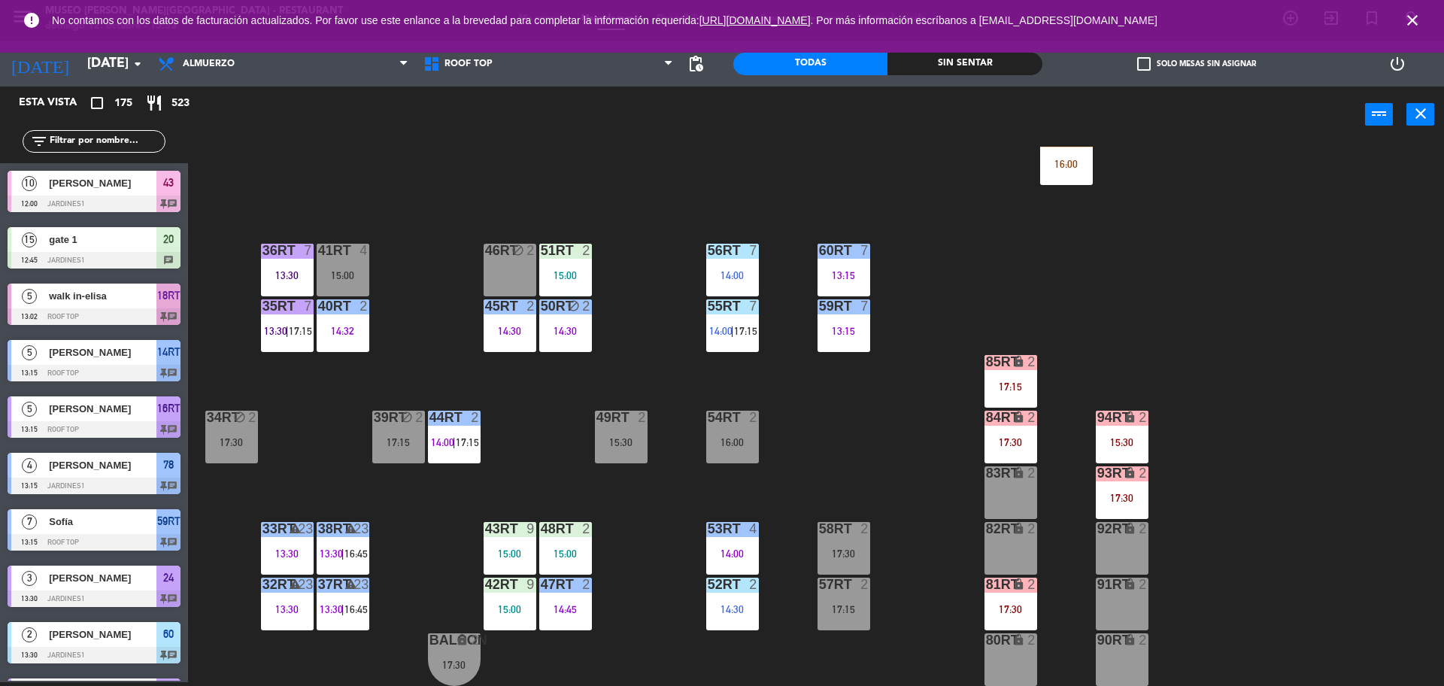
click at [865, 434] on div "18RT 5 13:02 | 15:30 16RT 5 13:15 | 17:00 28RT block 2 80RR lock 2 27RT 6 14:00…" at bounding box center [822, 416] width 1241 height 539
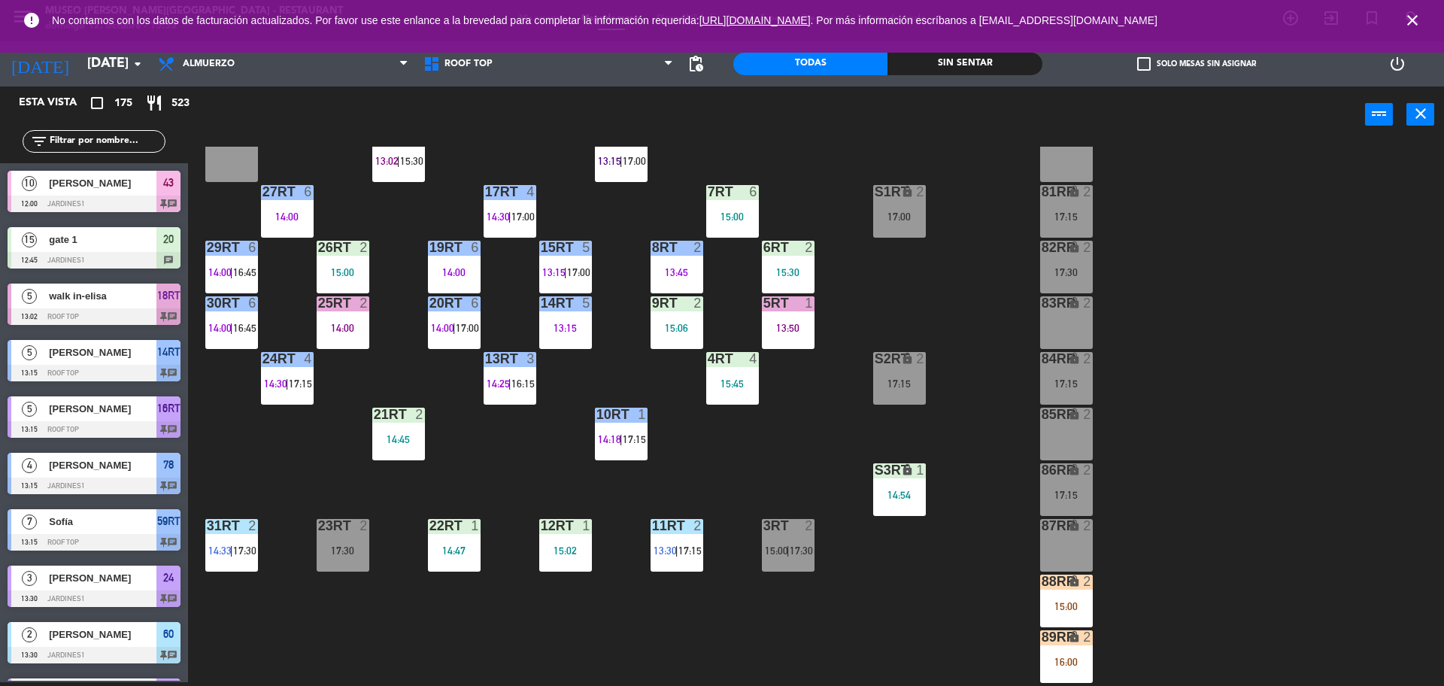
scroll to position [0, 0]
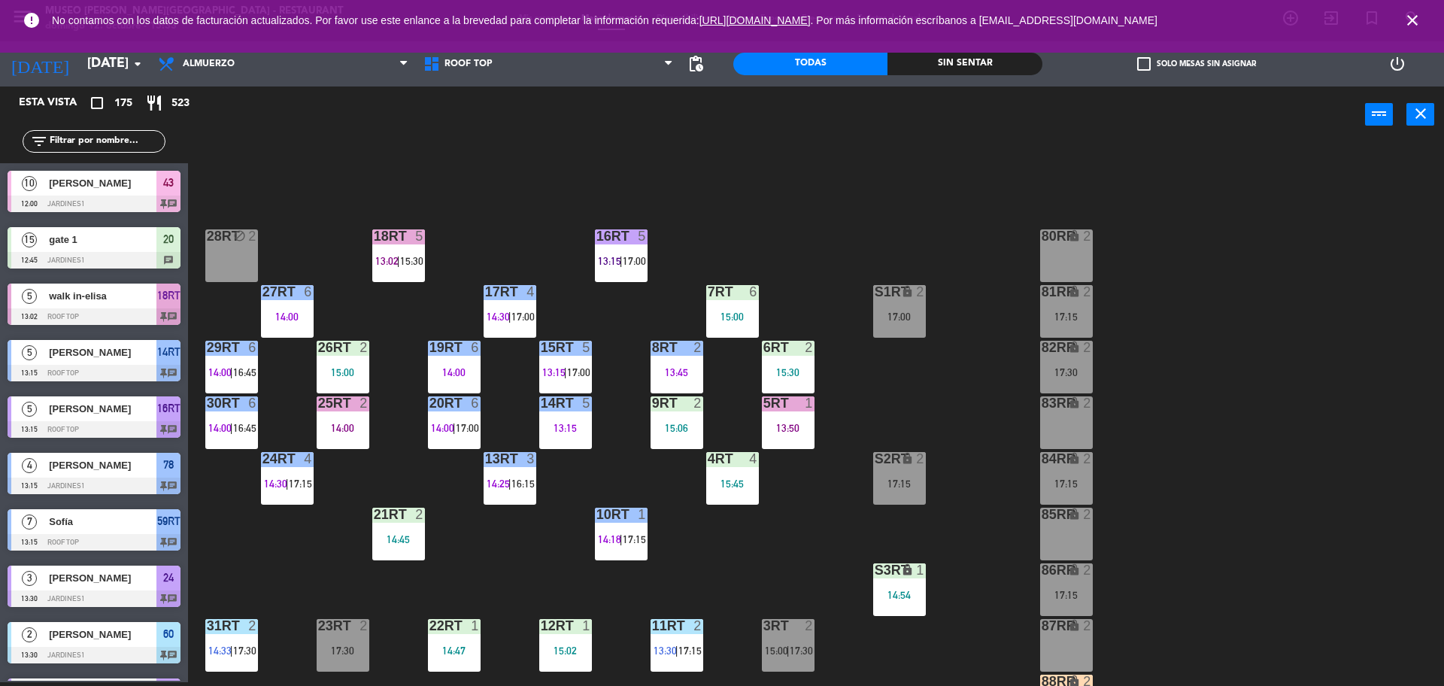
click at [111, 159] on div "filter_list" at bounding box center [94, 142] width 188 height 44
click at [104, 163] on div "10 Michael Ramirez Gonzales 12:00 Jardines1 43 chat" at bounding box center [94, 191] width 188 height 56
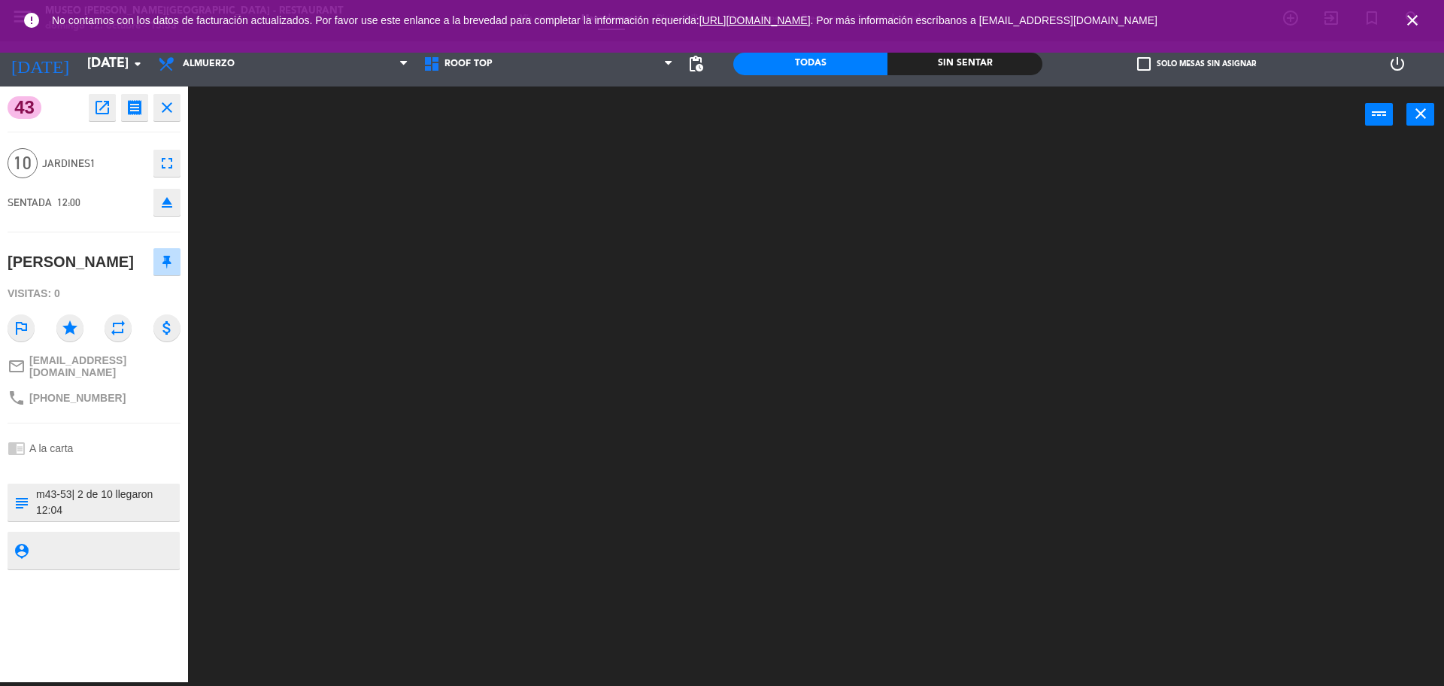
click at [252, 156] on div at bounding box center [822, 416] width 1241 height 539
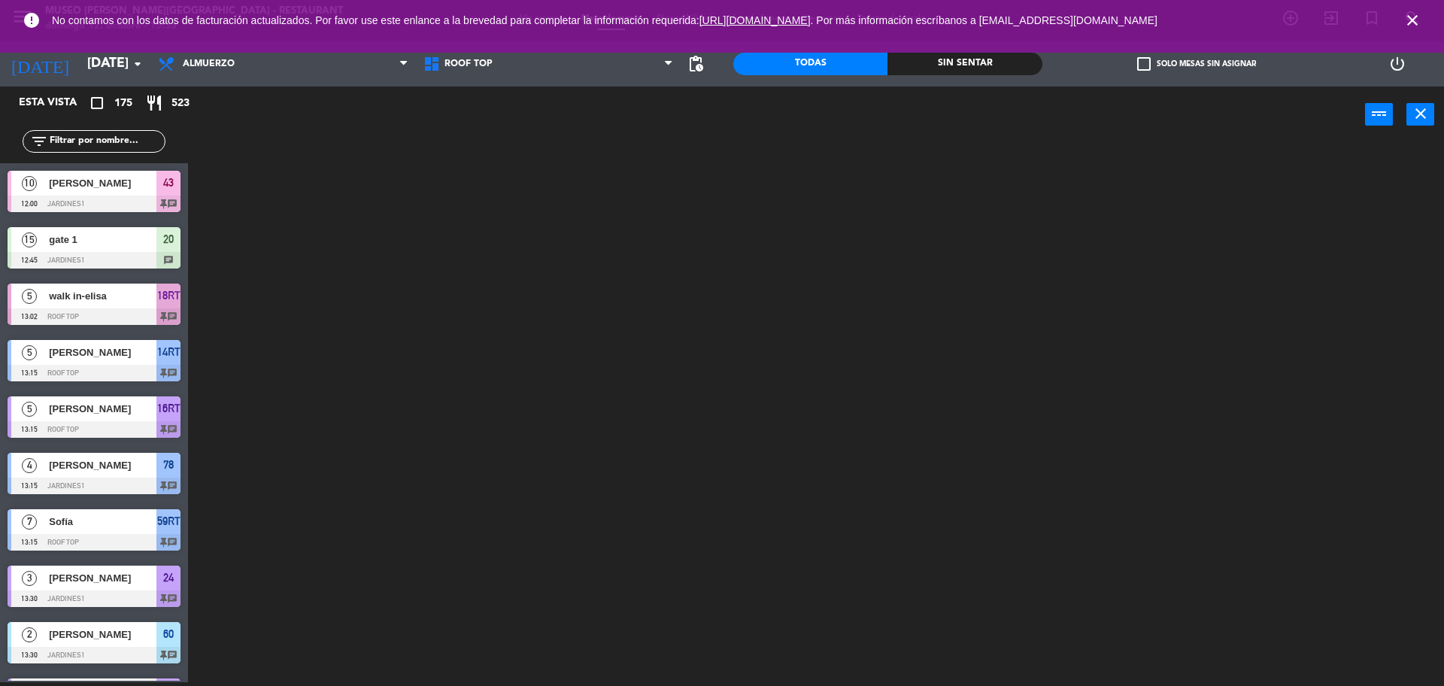
click at [115, 146] on input "text" at bounding box center [106, 141] width 117 height 17
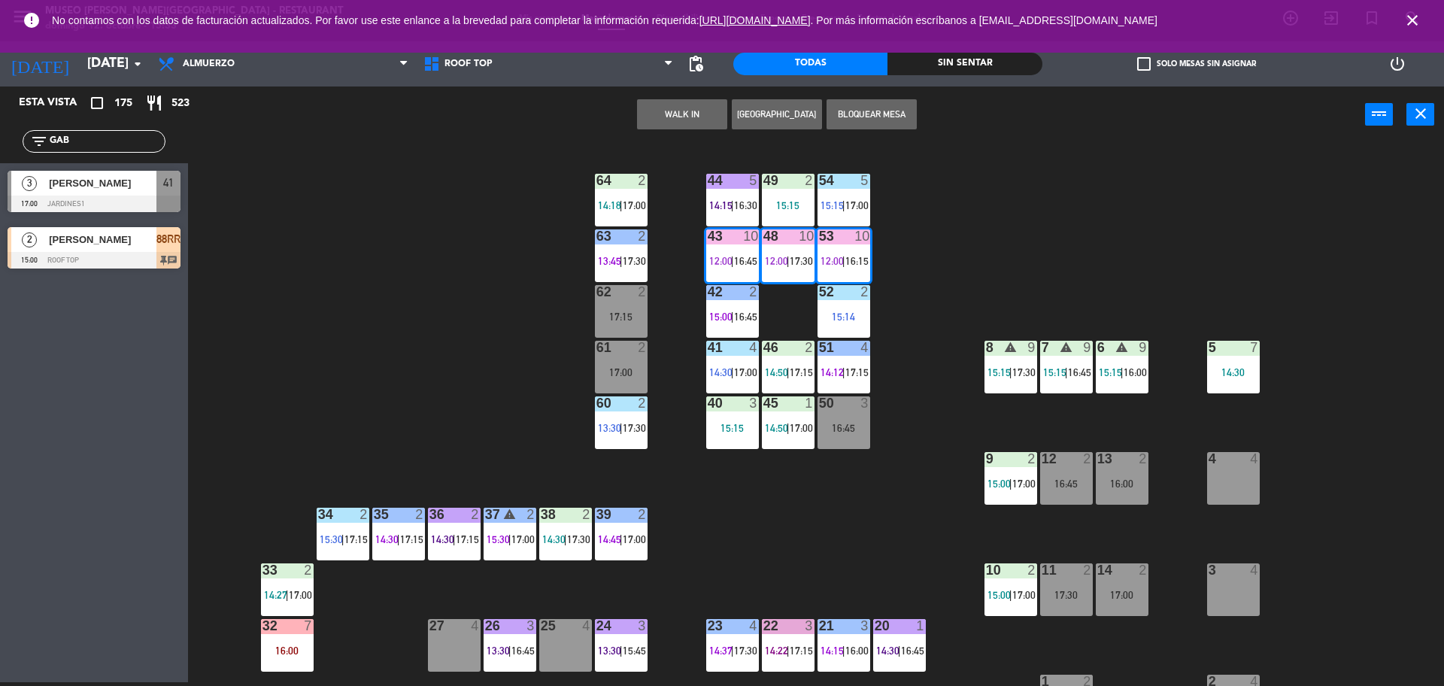
type input "GAB"
click at [224, 334] on div "44 5 14:15 | 16:30 49 2 15:15 54 5 15:15 | 17:00 64 2 14:18 | 17:00 48 10 12:00…" at bounding box center [822, 416] width 1241 height 539
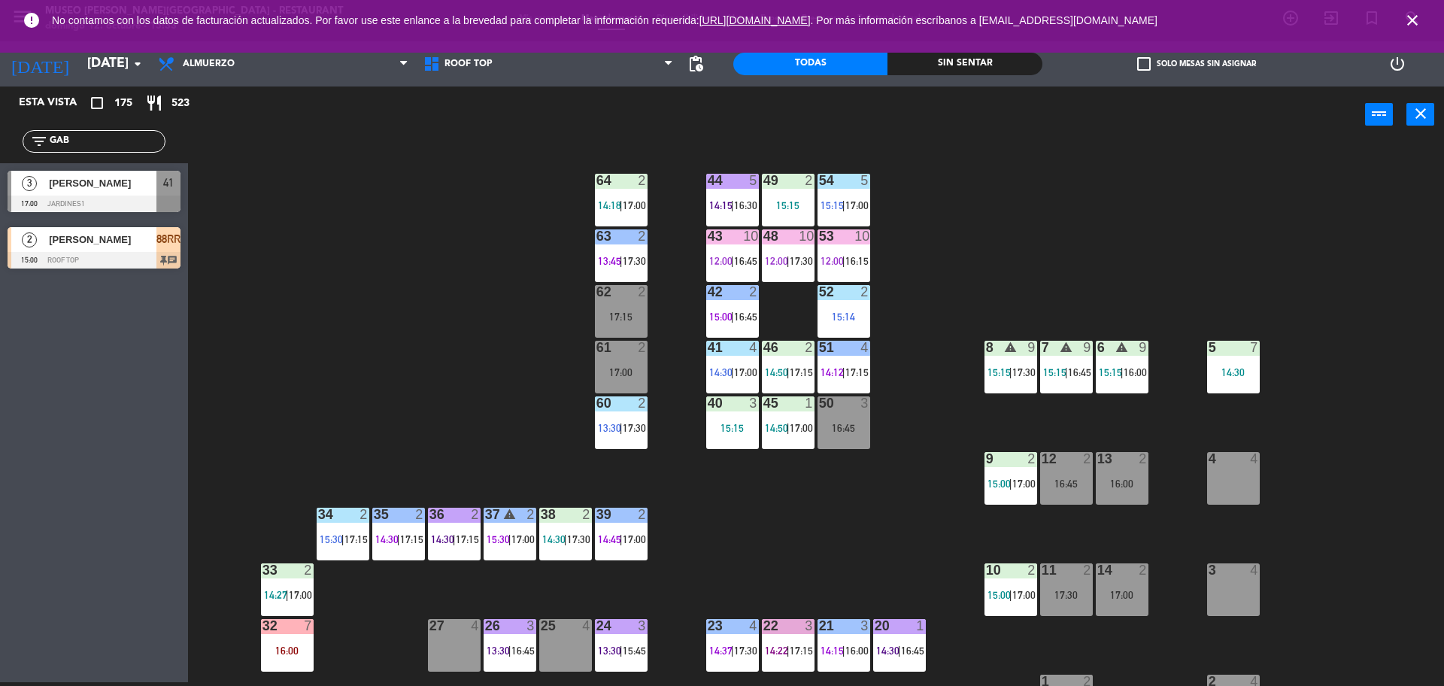
click at [107, 259] on div at bounding box center [94, 260] width 173 height 17
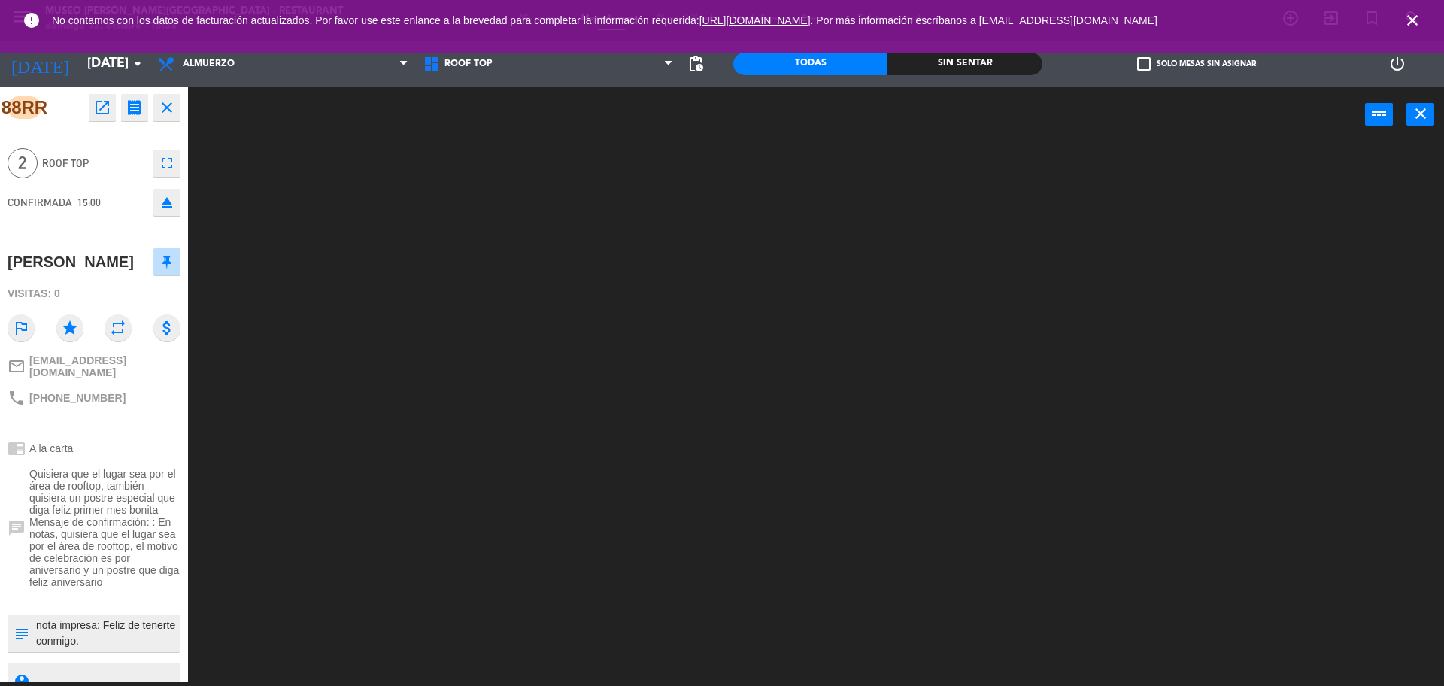
click at [244, 338] on div at bounding box center [822, 416] width 1241 height 539
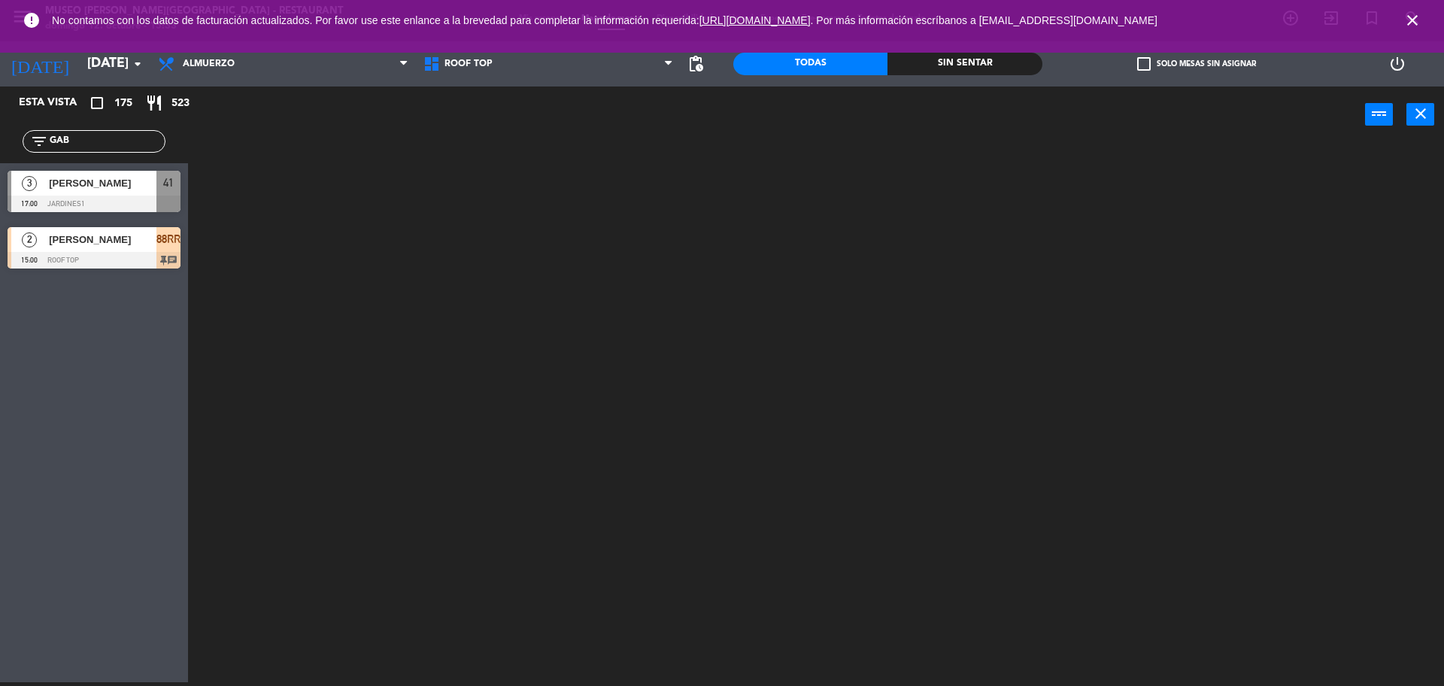
click at [309, 280] on div at bounding box center [822, 416] width 1241 height 539
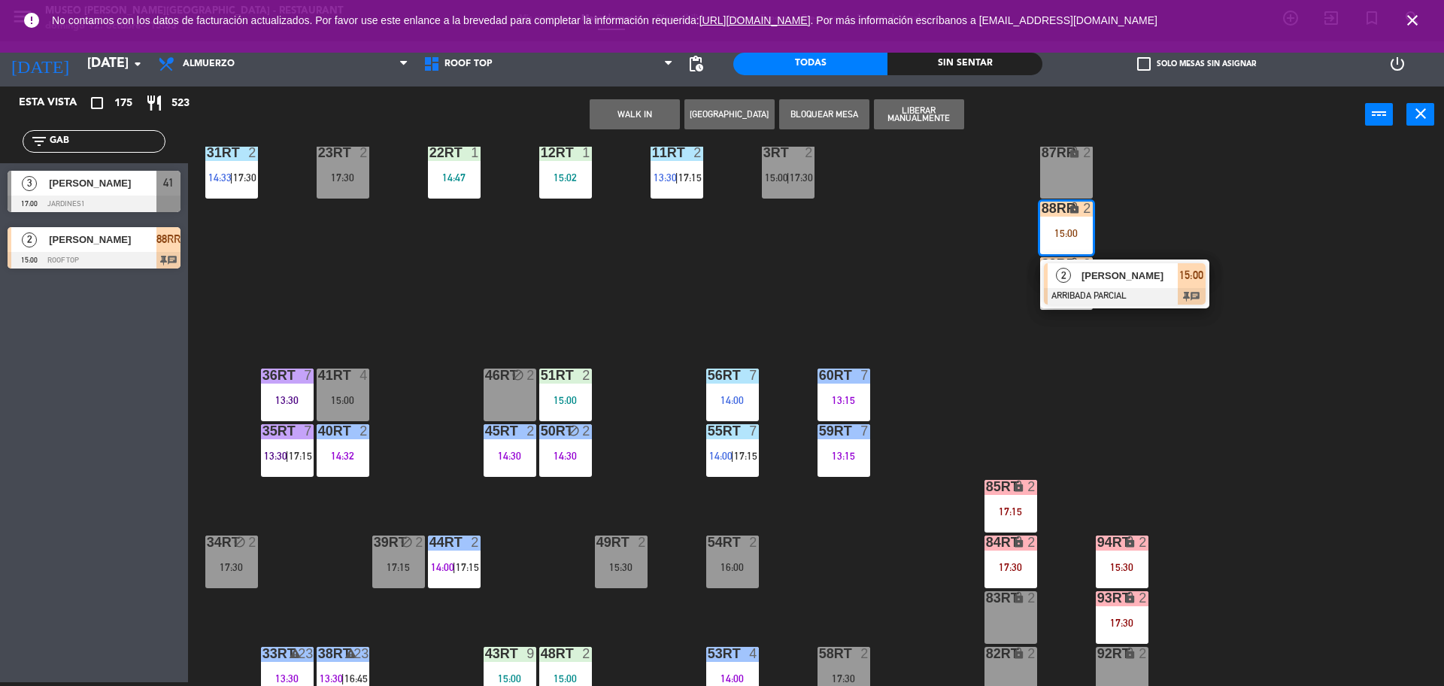
scroll to position [480, 0]
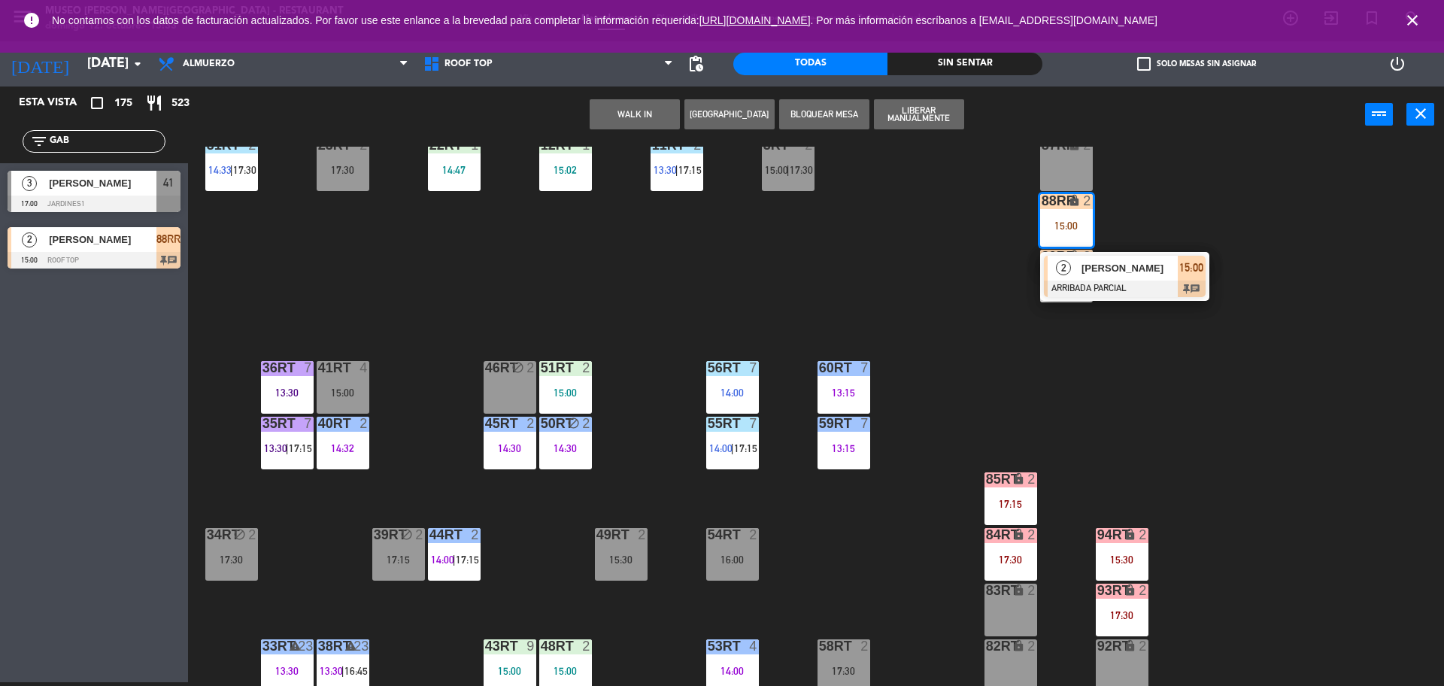
click at [804, 530] on div "18RT 5 13:02 | 15:30 16RT 5 13:15 | 17:00 28RT block 2 80RR lock 2 27RT 6 14:00…" at bounding box center [822, 416] width 1241 height 539
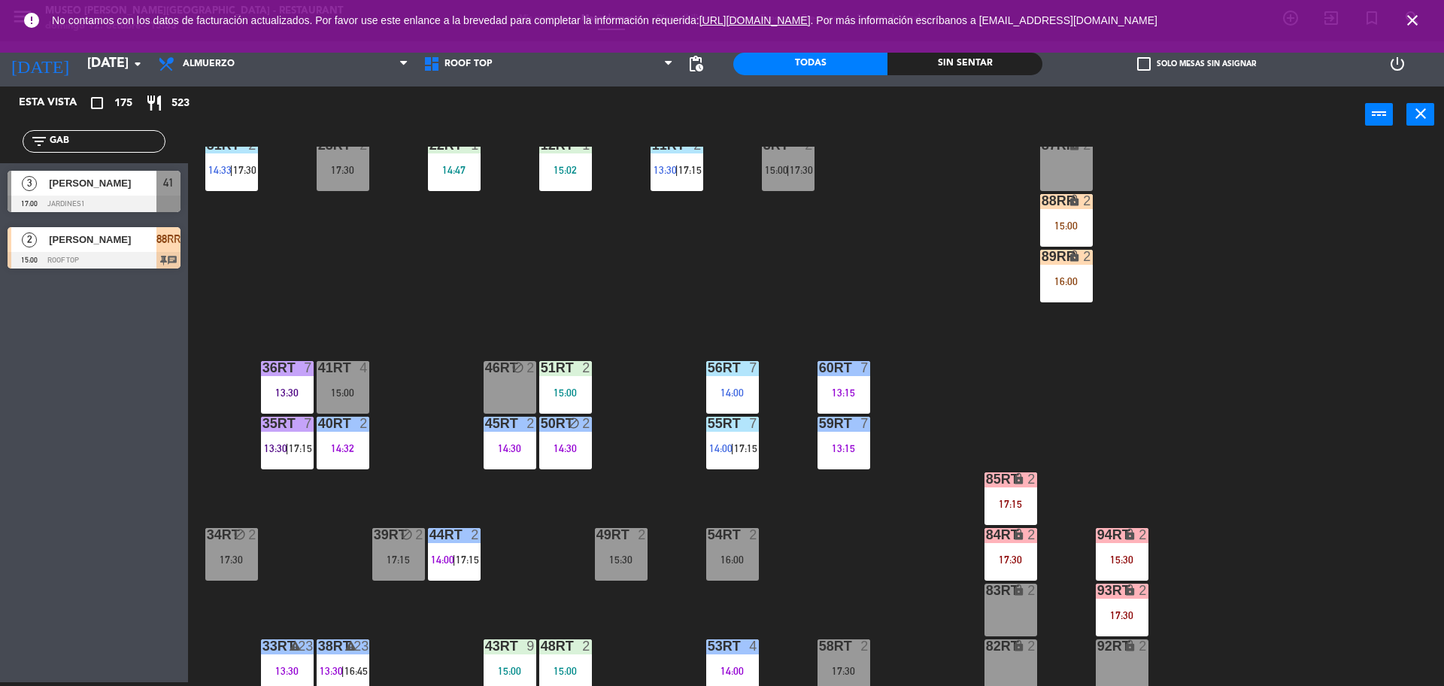
click at [968, 358] on div "18RT 5 13:02 | 15:30 16RT 5 13:15 | 17:00 28RT block 2 80RR lock 2 27RT 6 14:00…" at bounding box center [822, 416] width 1241 height 539
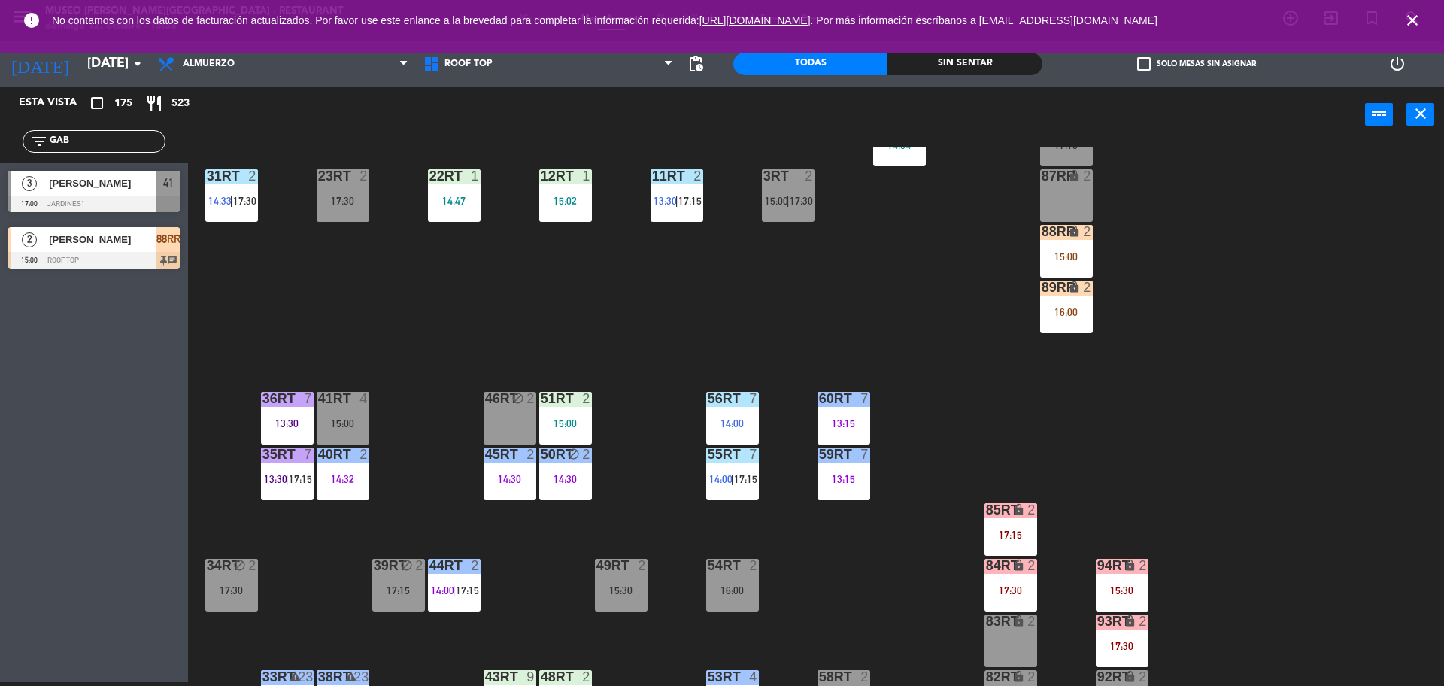
click at [1073, 247] on div "88RR lock 2 15:00" at bounding box center [1066, 251] width 53 height 53
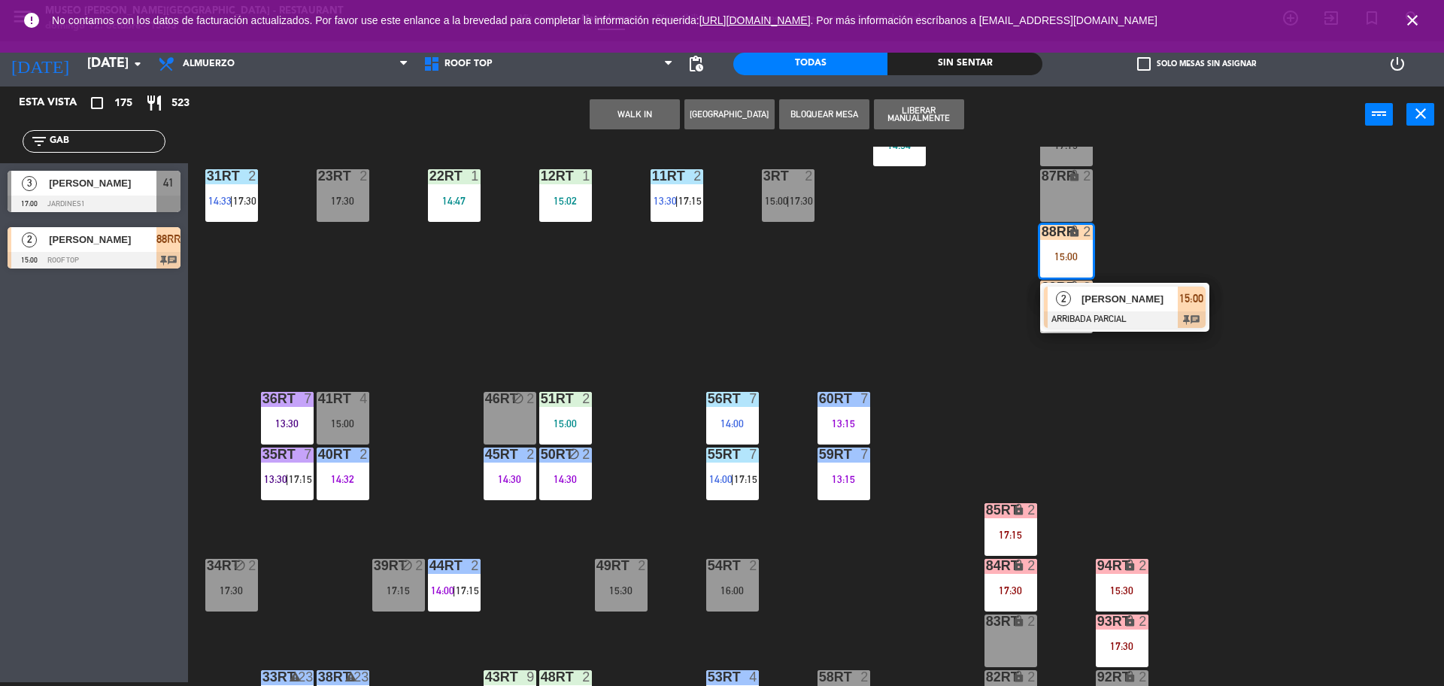
scroll to position [598, 0]
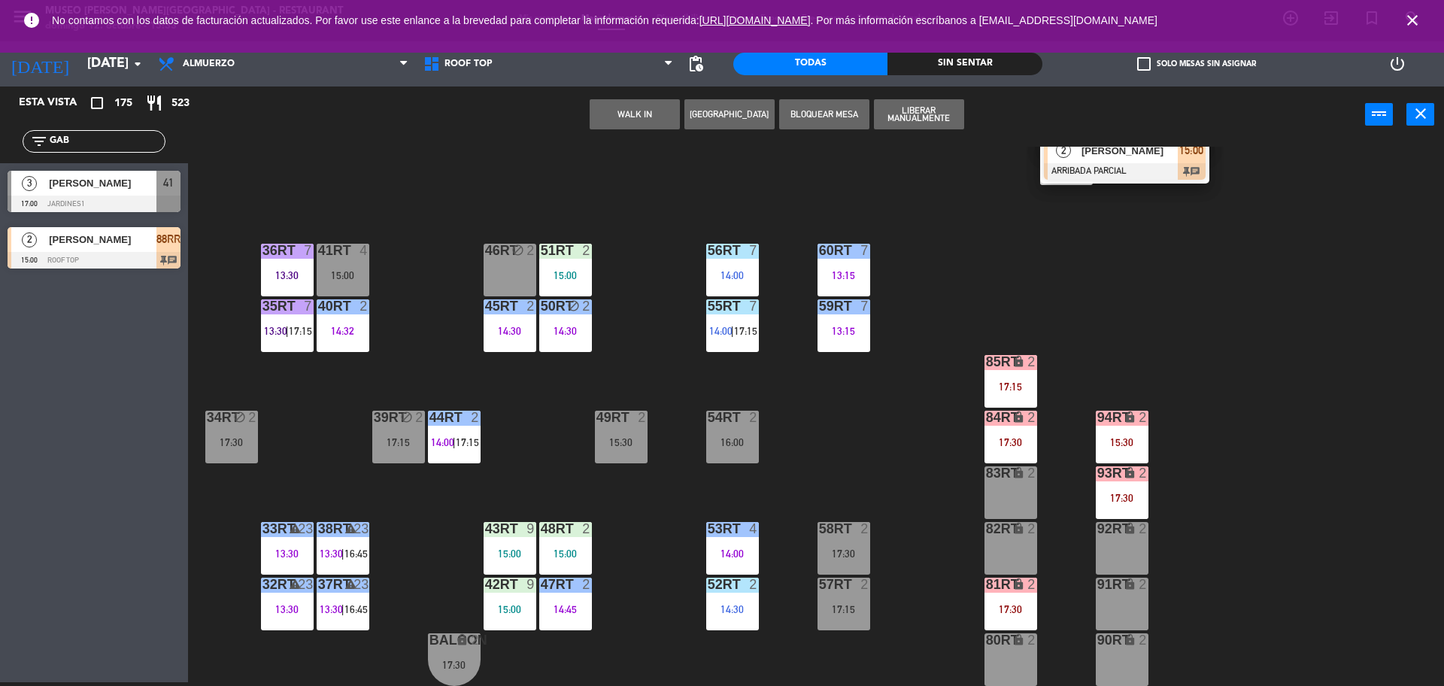
click at [864, 588] on div "2" at bounding box center [864, 584] width 9 height 14
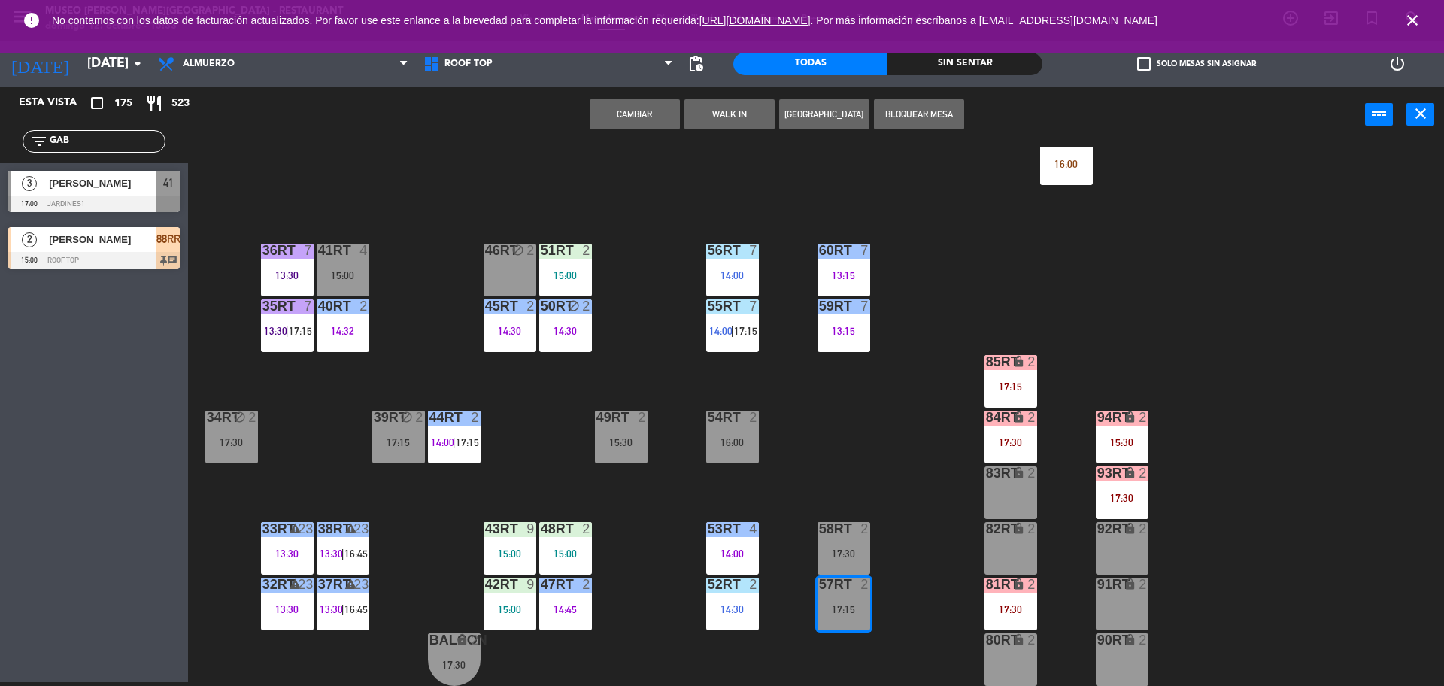
click at [625, 113] on button "Cambiar" at bounding box center [634, 114] width 90 height 30
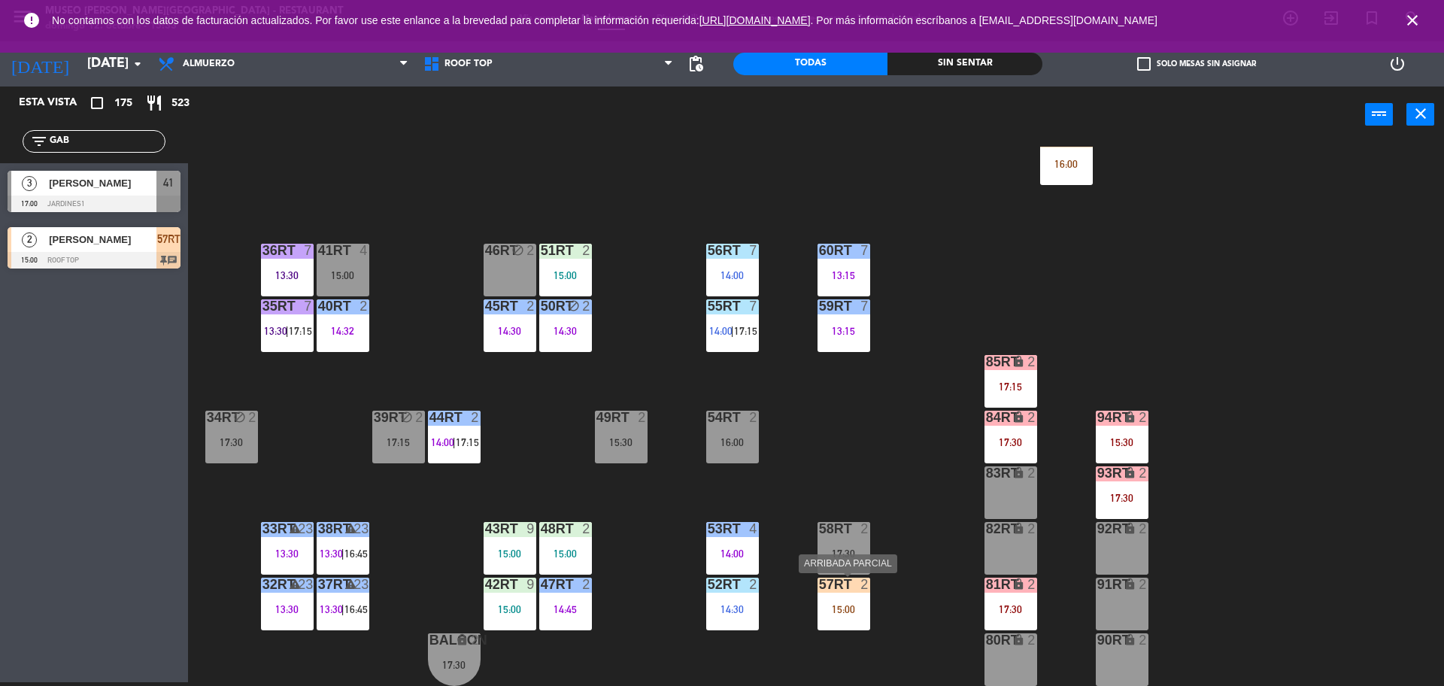
click at [849, 610] on div "15:00" at bounding box center [843, 609] width 53 height 11
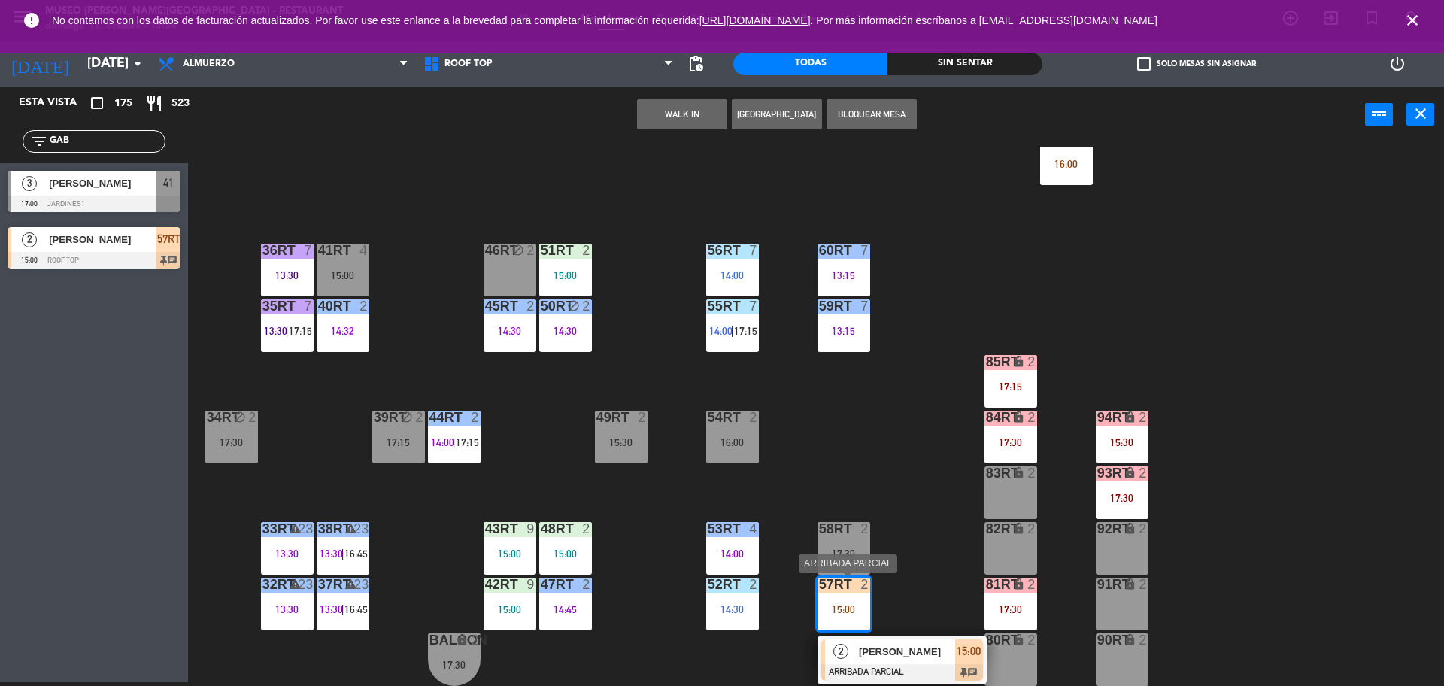
click at [869, 647] on span "[PERSON_NAME] [PERSON_NAME]" at bounding box center [907, 652] width 96 height 16
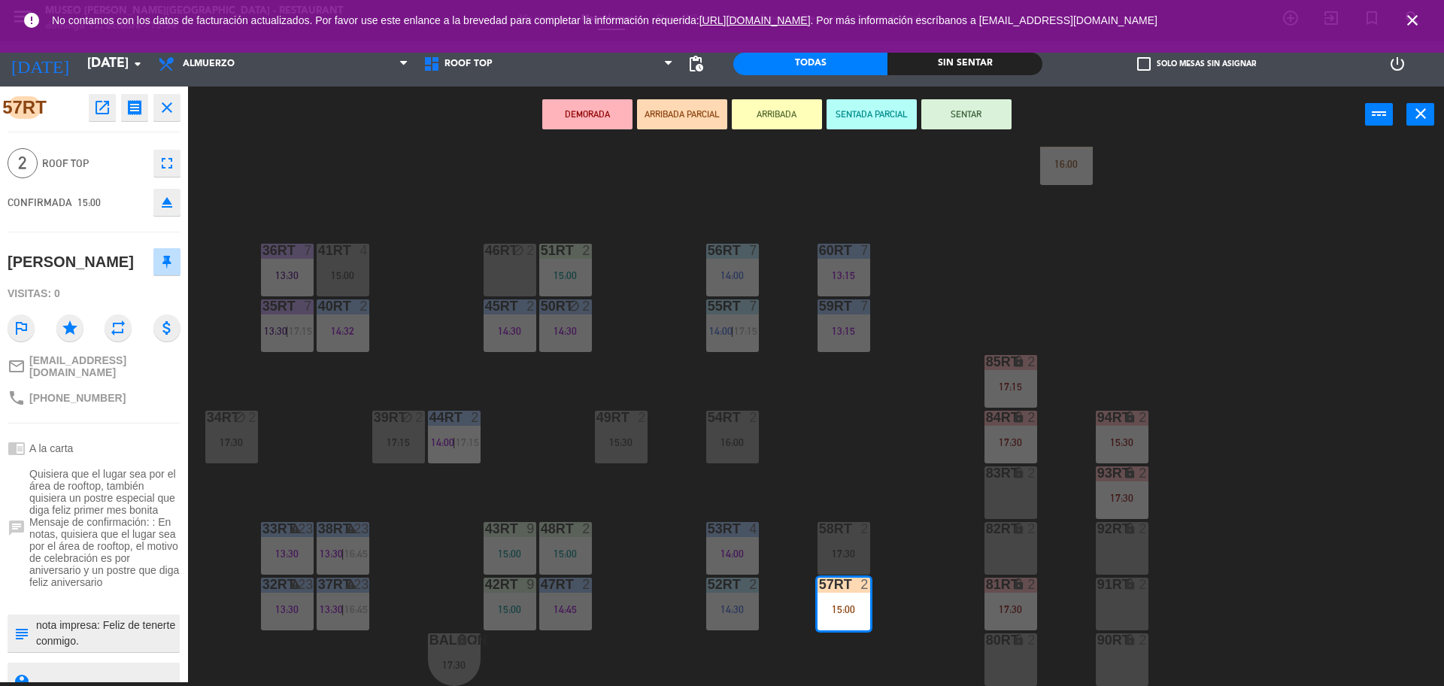
click at [862, 436] on div "18RT 5 13:02 | 15:30 16RT 5 13:15 | 17:00 28RT block 2 80RR lock 2 27RT 6 14:00…" at bounding box center [822, 416] width 1241 height 539
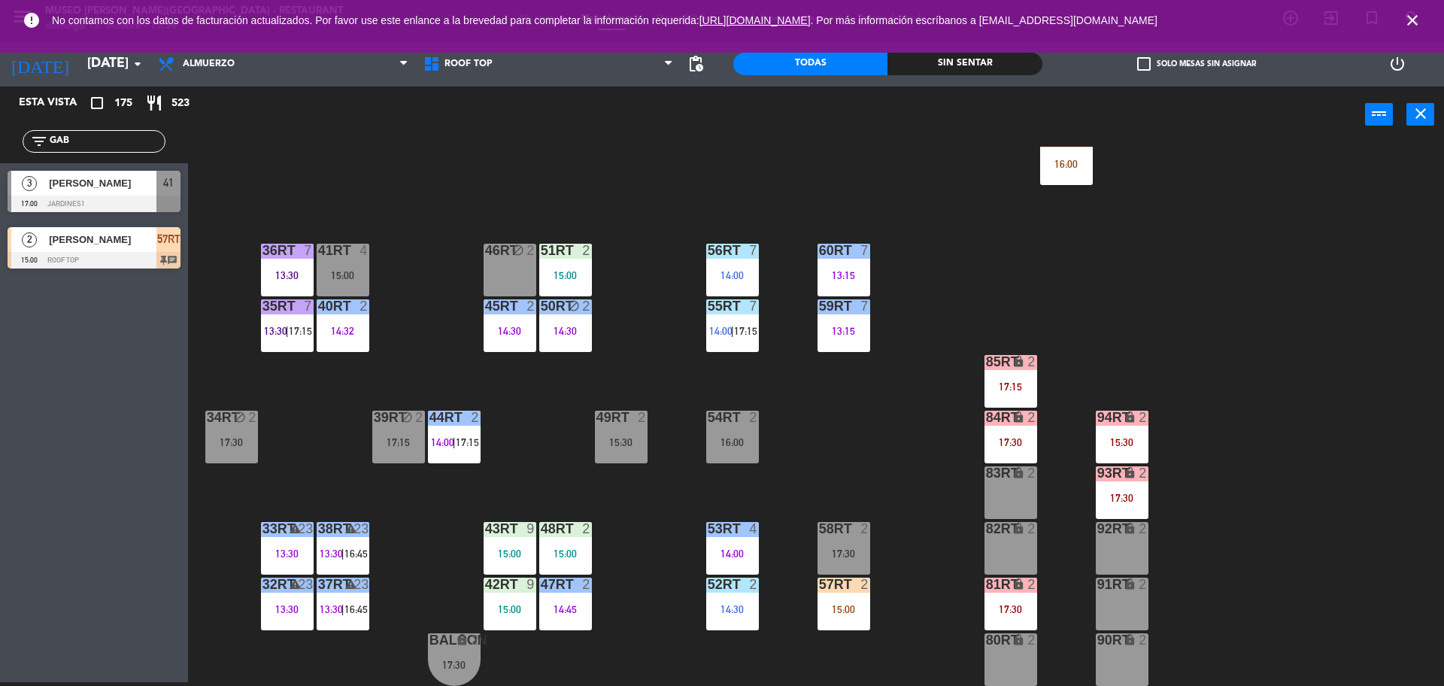
click at [737, 433] on div "54RT 2 16:00" at bounding box center [732, 437] width 53 height 53
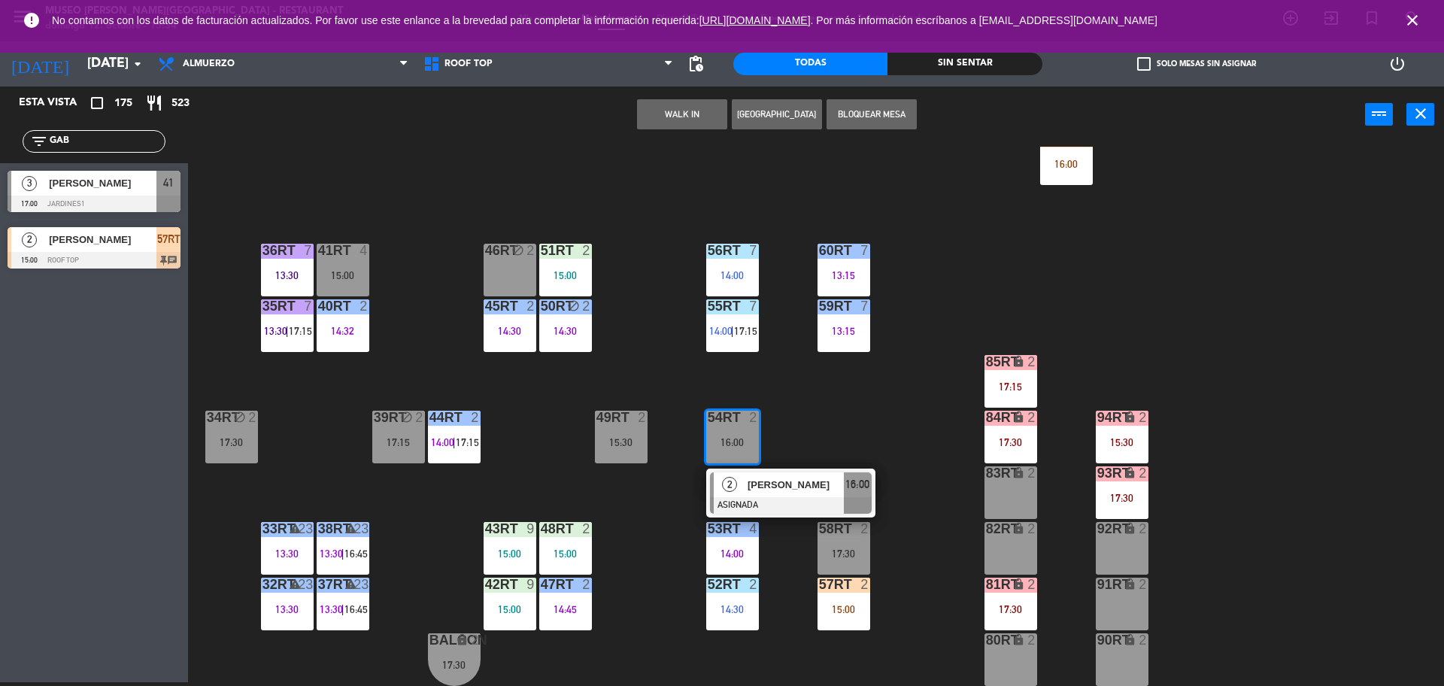
click at [880, 453] on div "18RT 5 13:02 | 15:30 16RT 5 13:15 | 17:00 28RT block 2 80RR lock 2 27RT 6 14:00…" at bounding box center [822, 416] width 1241 height 539
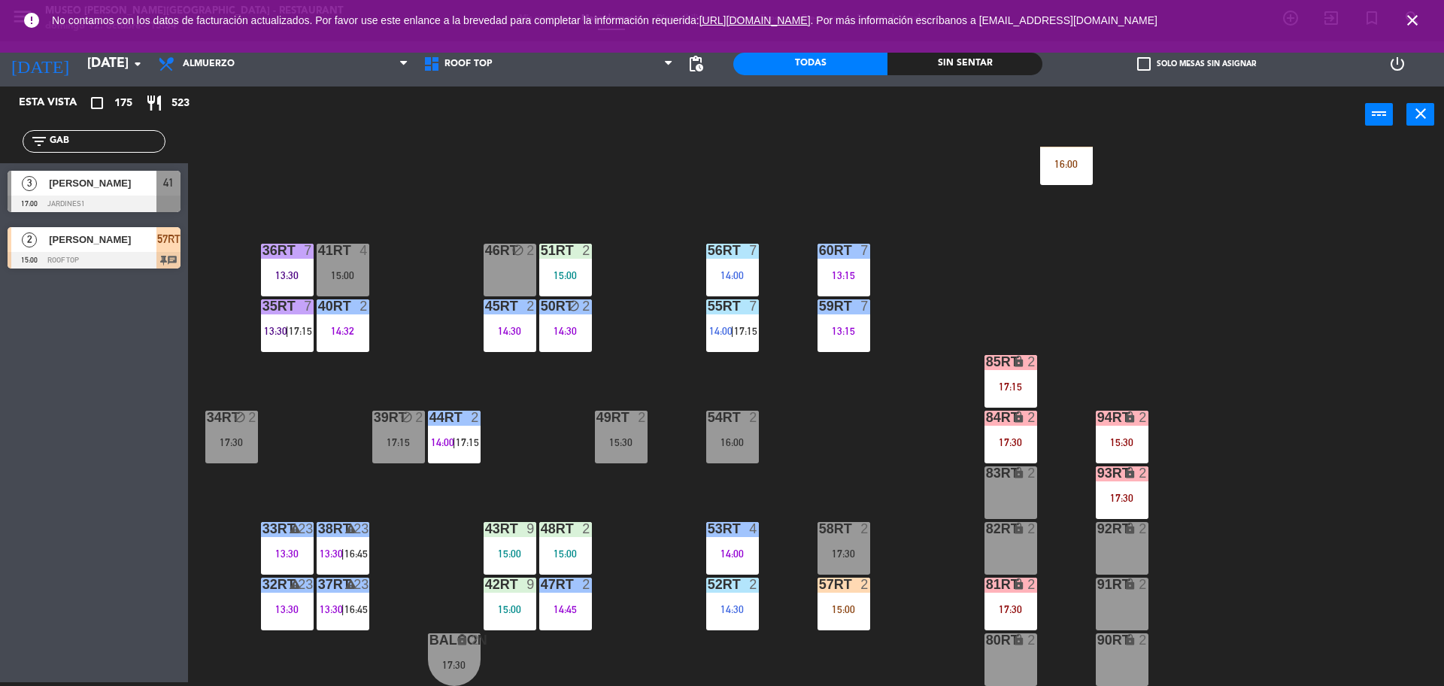
click at [998, 388] on div "17:15" at bounding box center [1010, 386] width 53 height 11
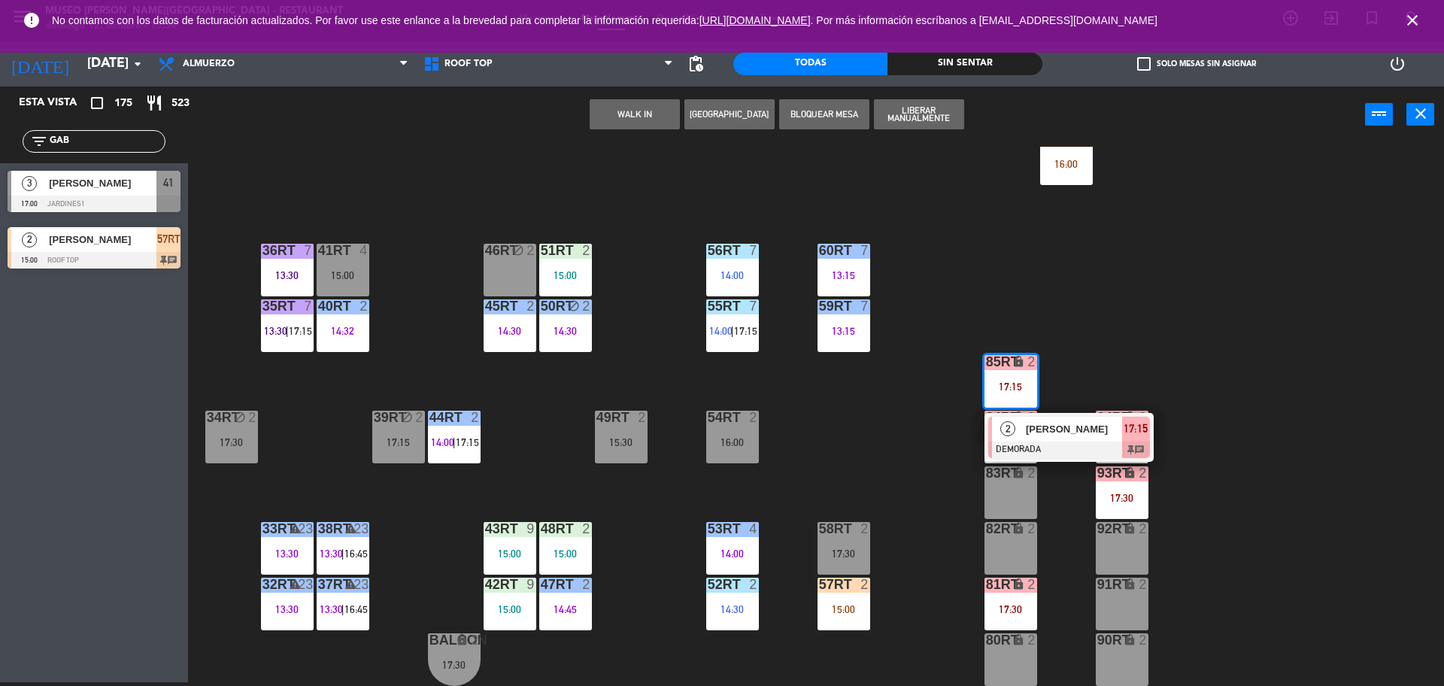
click at [1032, 417] on div "[PERSON_NAME]" at bounding box center [1073, 429] width 98 height 25
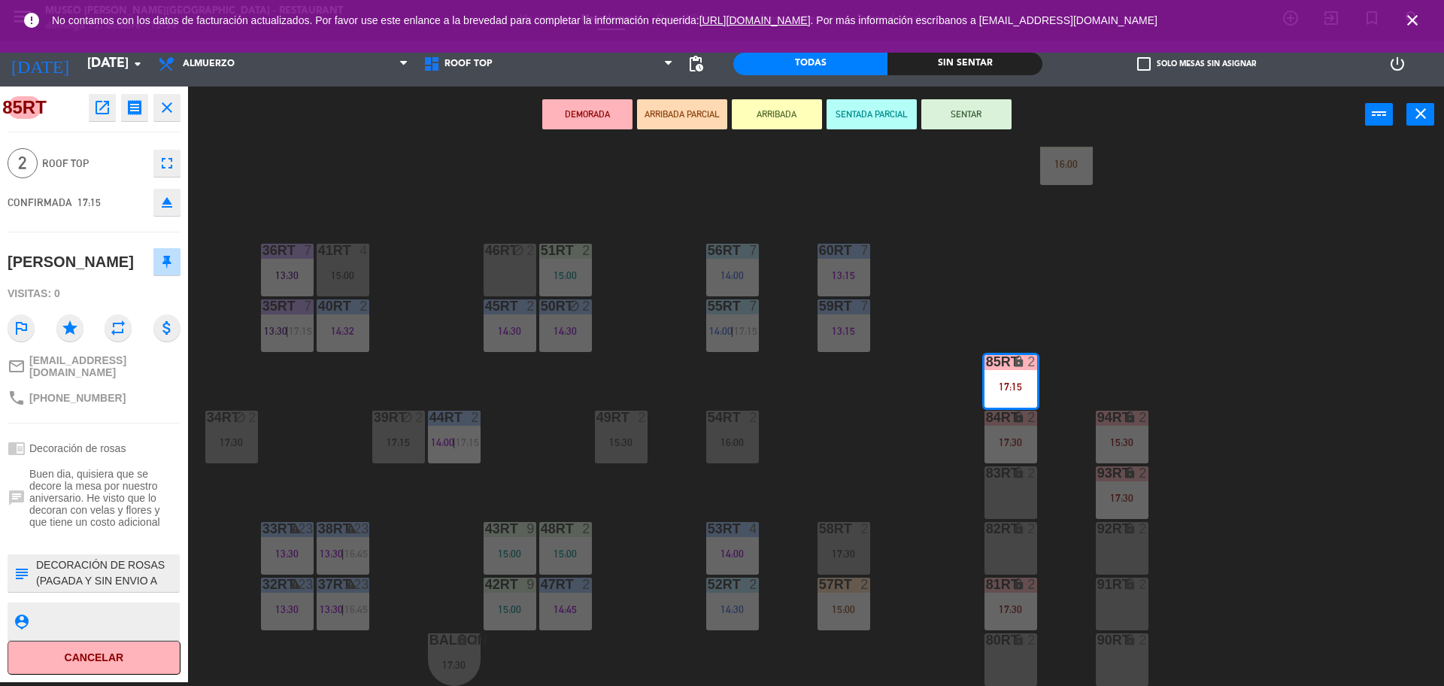
click at [249, 456] on div "34rt block 2 17:30" at bounding box center [231, 437] width 53 height 53
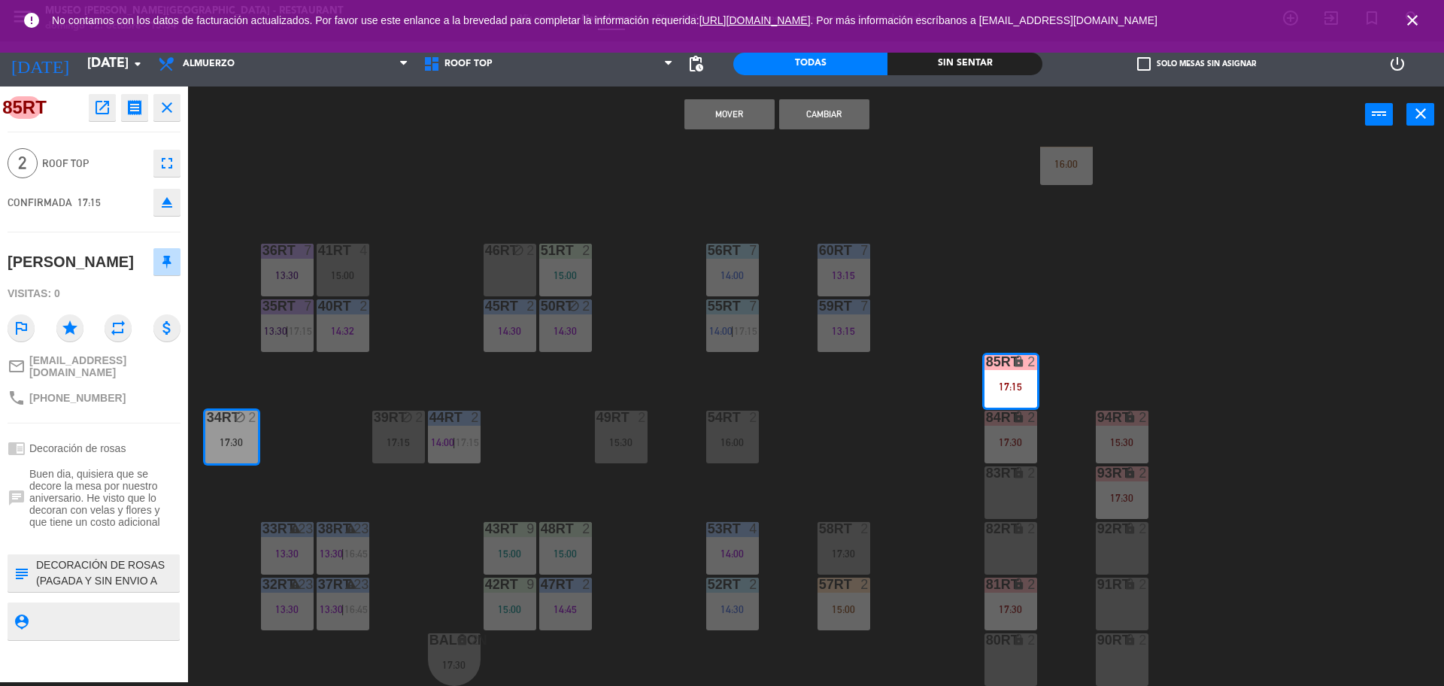
click at [923, 420] on div "18RT 5 13:02 | 15:30 16RT 5 13:15 | 17:00 28RT block 2 80RR lock 2 27RT 6 14:00…" at bounding box center [822, 416] width 1241 height 539
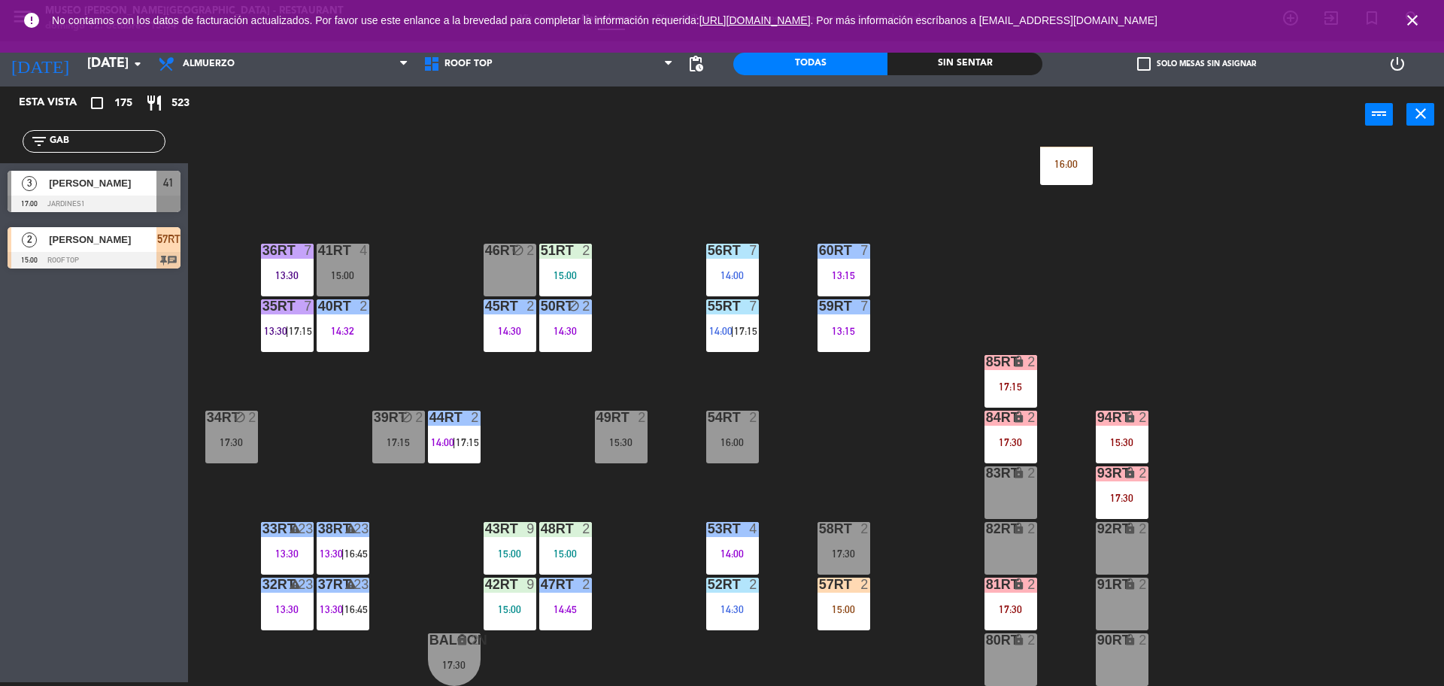
click at [722, 422] on div at bounding box center [732, 418] width 25 height 14
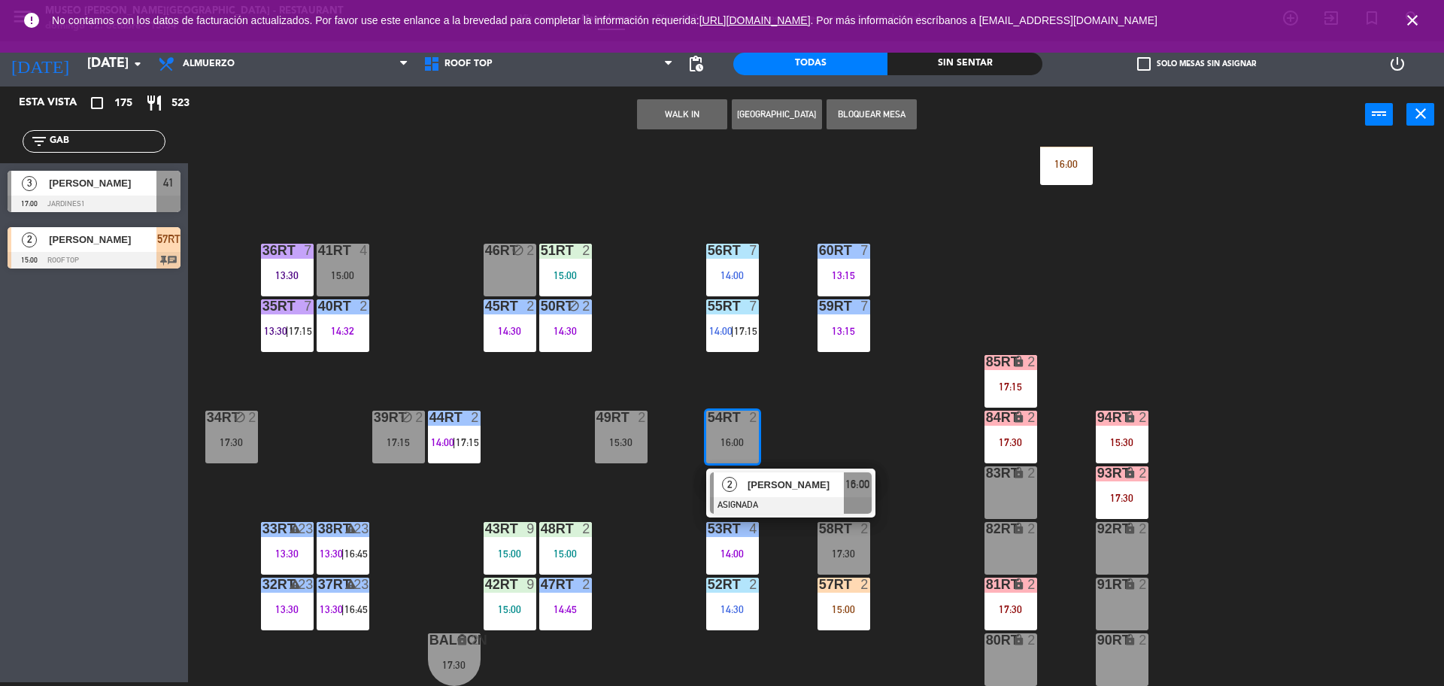
click at [934, 374] on div "18RT 5 13:02 | 15:30 16RT 5 13:15 | 17:00 28RT block 2 80RR lock 2 27RT 6 14:00…" at bounding box center [822, 416] width 1241 height 539
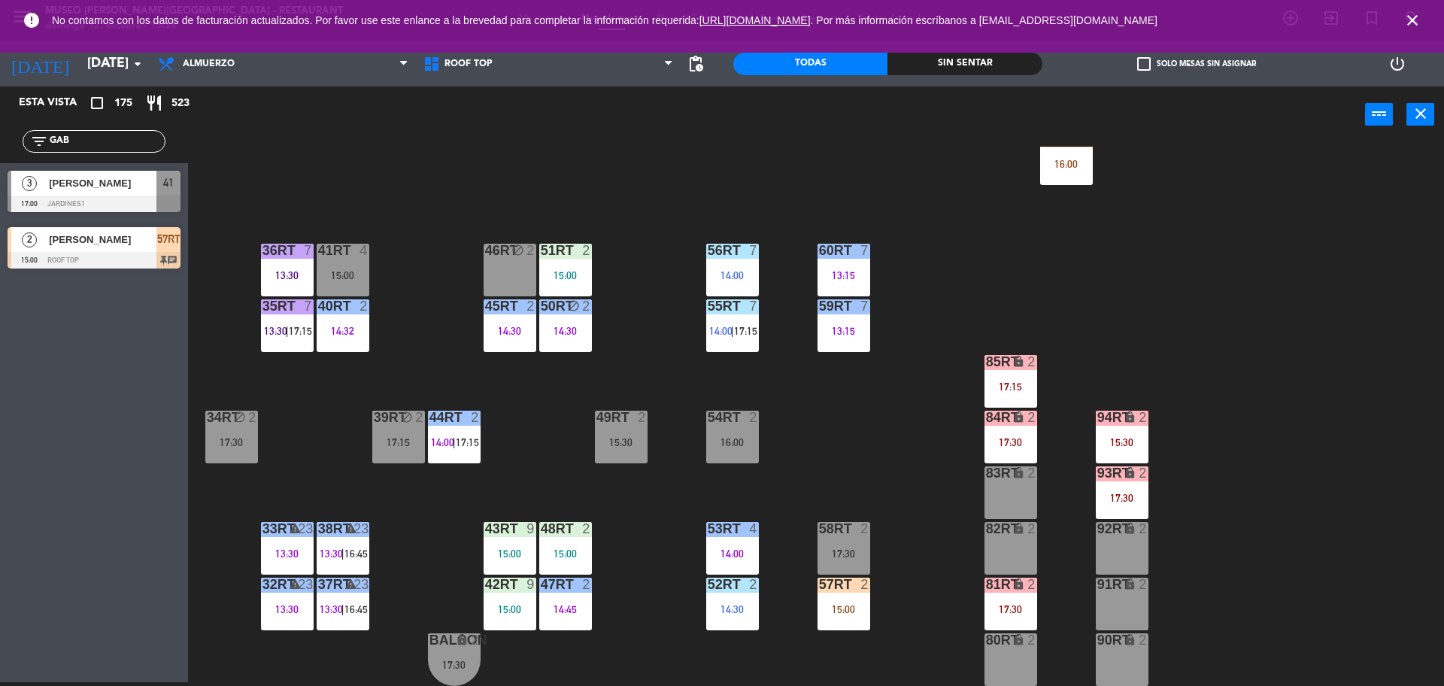
click at [995, 376] on div "85RT lock 2 17:15" at bounding box center [1010, 381] width 53 height 53
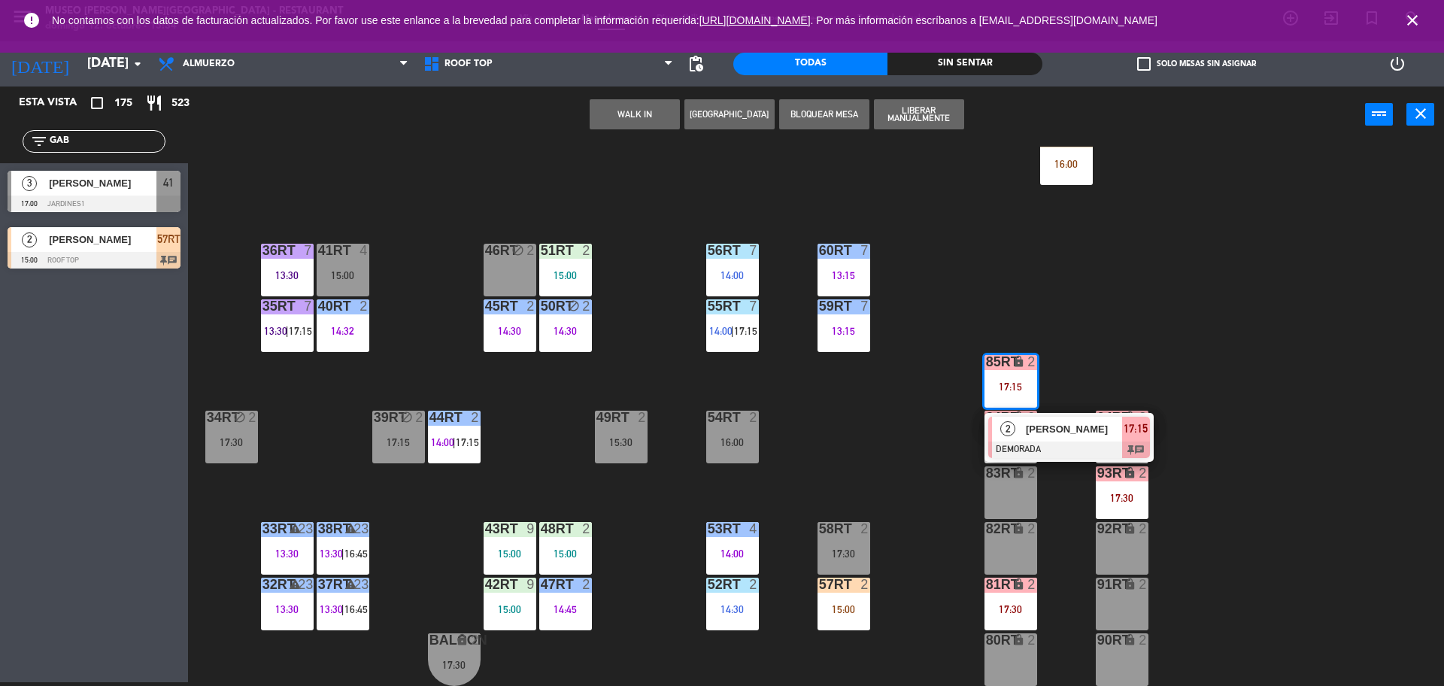
click at [742, 438] on div "16:00" at bounding box center [732, 442] width 53 height 11
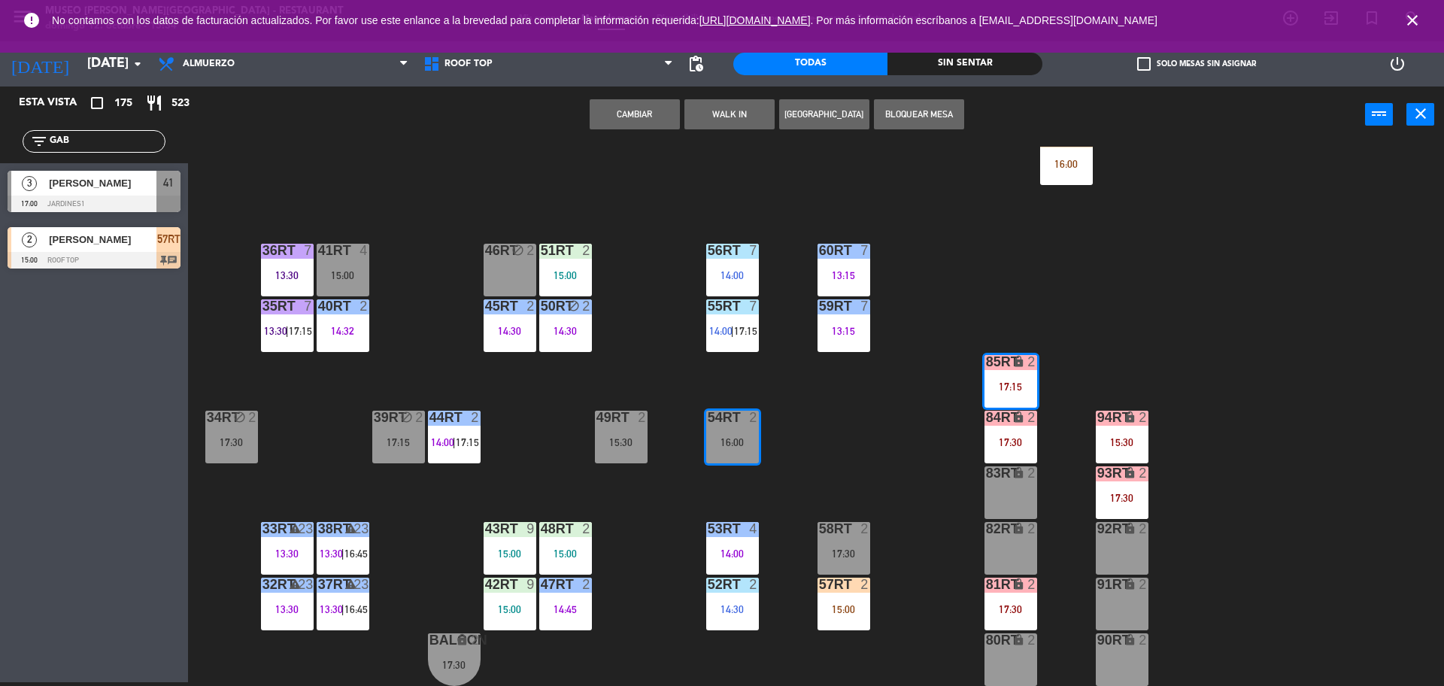
click at [626, 121] on button "Cambiar" at bounding box center [634, 114] width 90 height 30
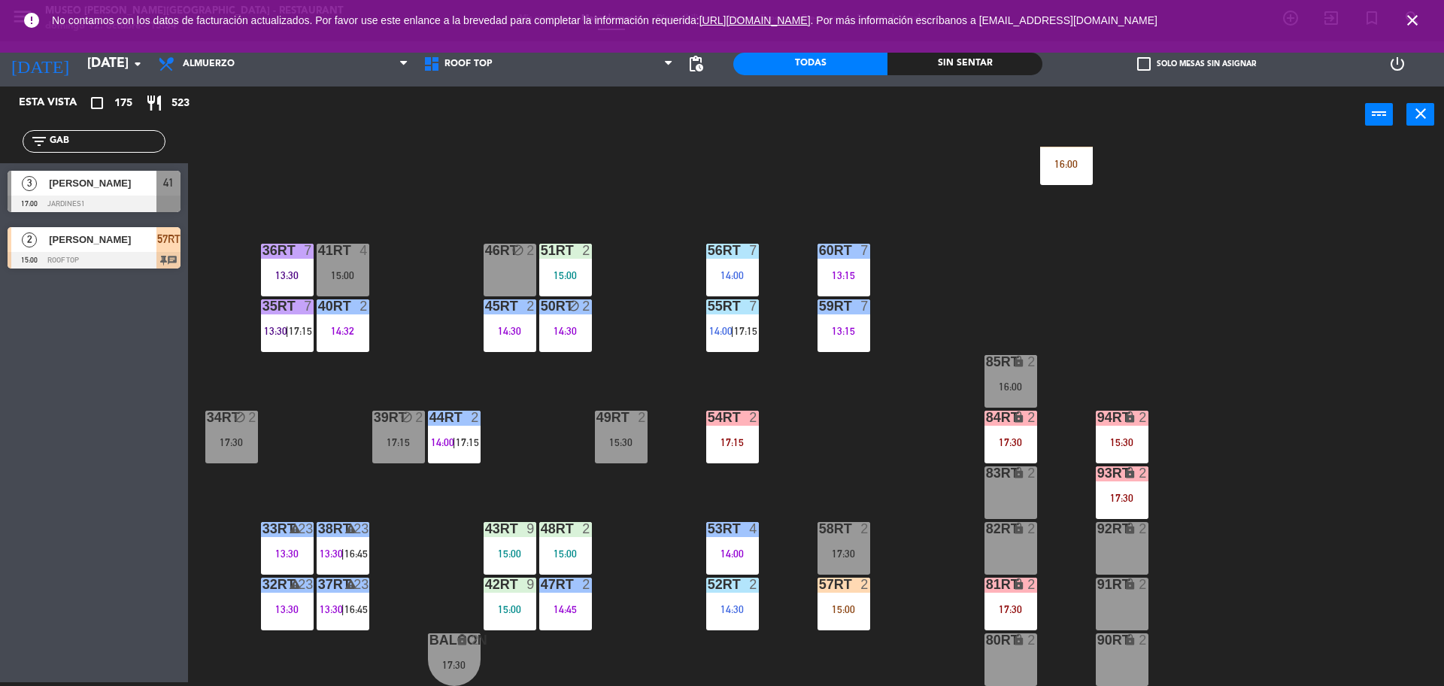
click at [854, 424] on div "18RT 5 13:02 | 15:30 16RT 5 13:15 | 17:00 28RT block 2 80RR lock 2 27RT 6 14:00…" at bounding box center [822, 416] width 1241 height 539
click at [858, 599] on div "57RT 2 15:00" at bounding box center [843, 603] width 53 height 53
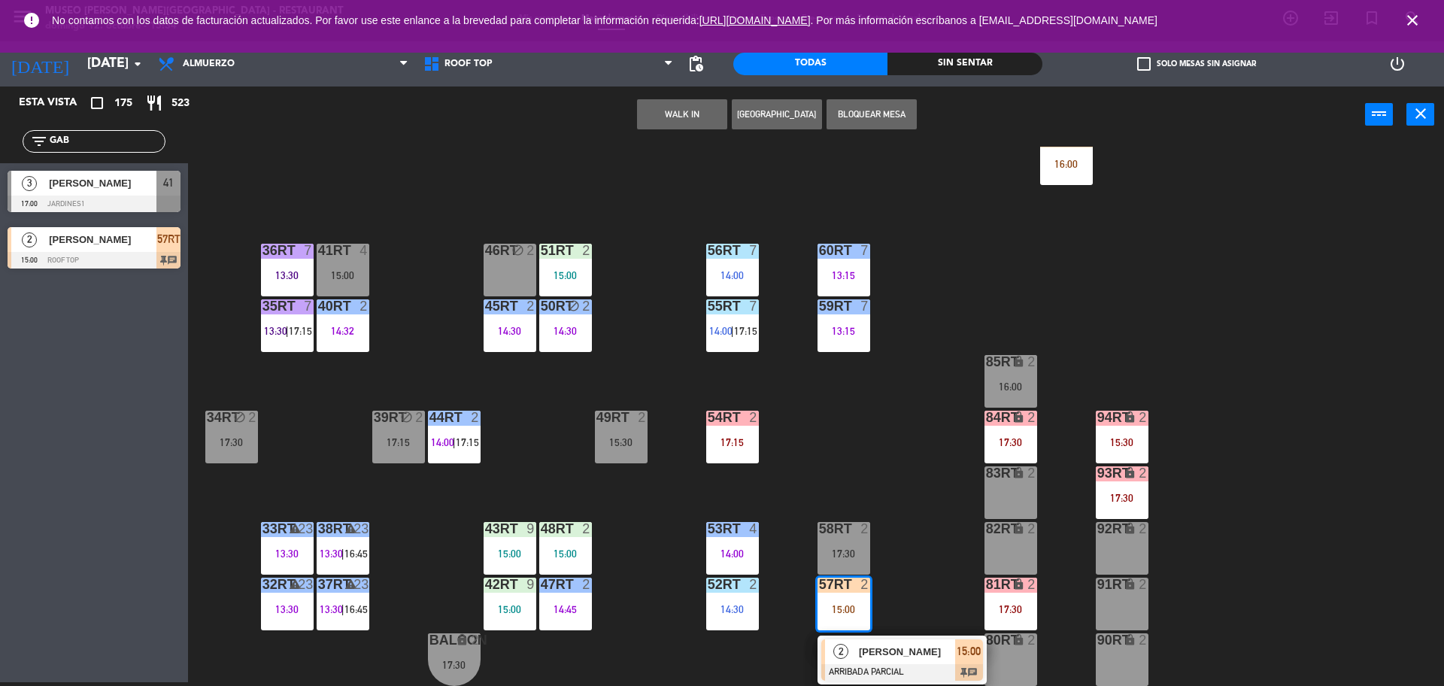
click at [844, 544] on div "58RT 2 17:30" at bounding box center [843, 548] width 53 height 53
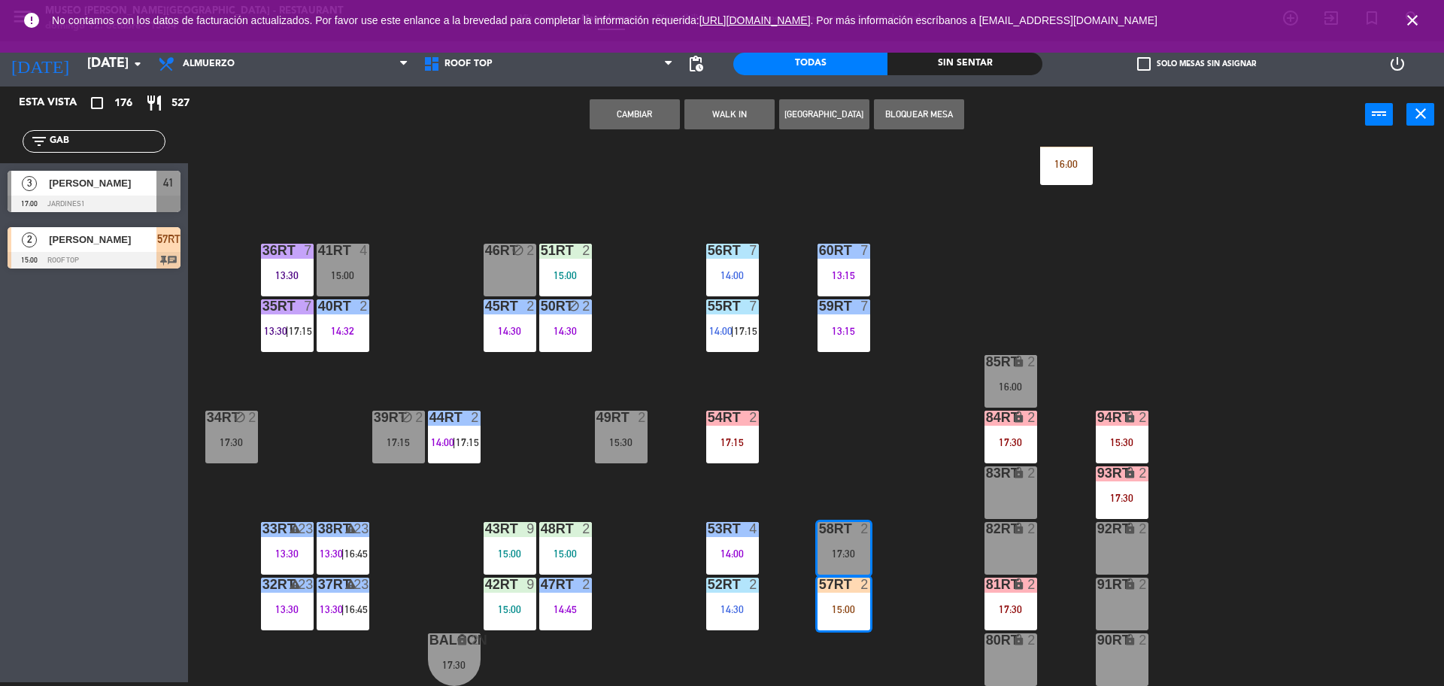
click at [638, 120] on button "Cambiar" at bounding box center [634, 114] width 90 height 30
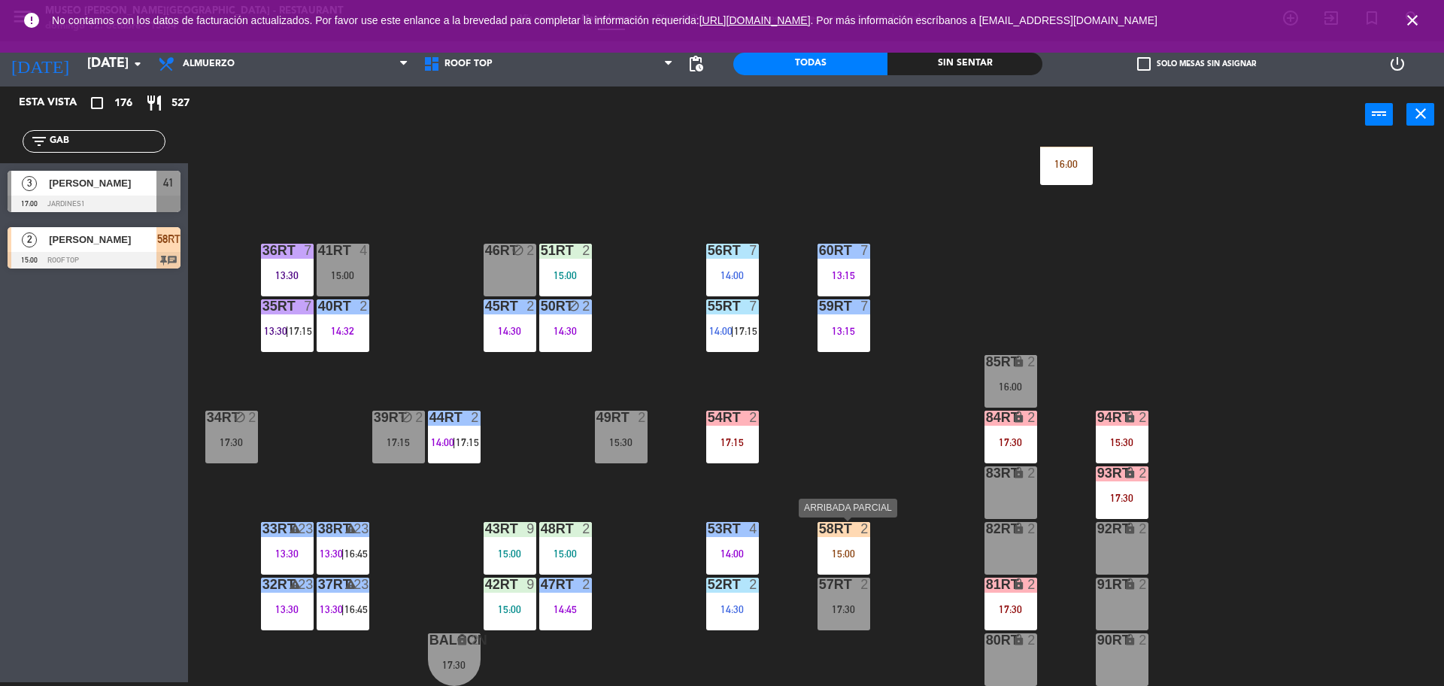
click at [830, 547] on div "15:00" at bounding box center [843, 552] width 53 height 11
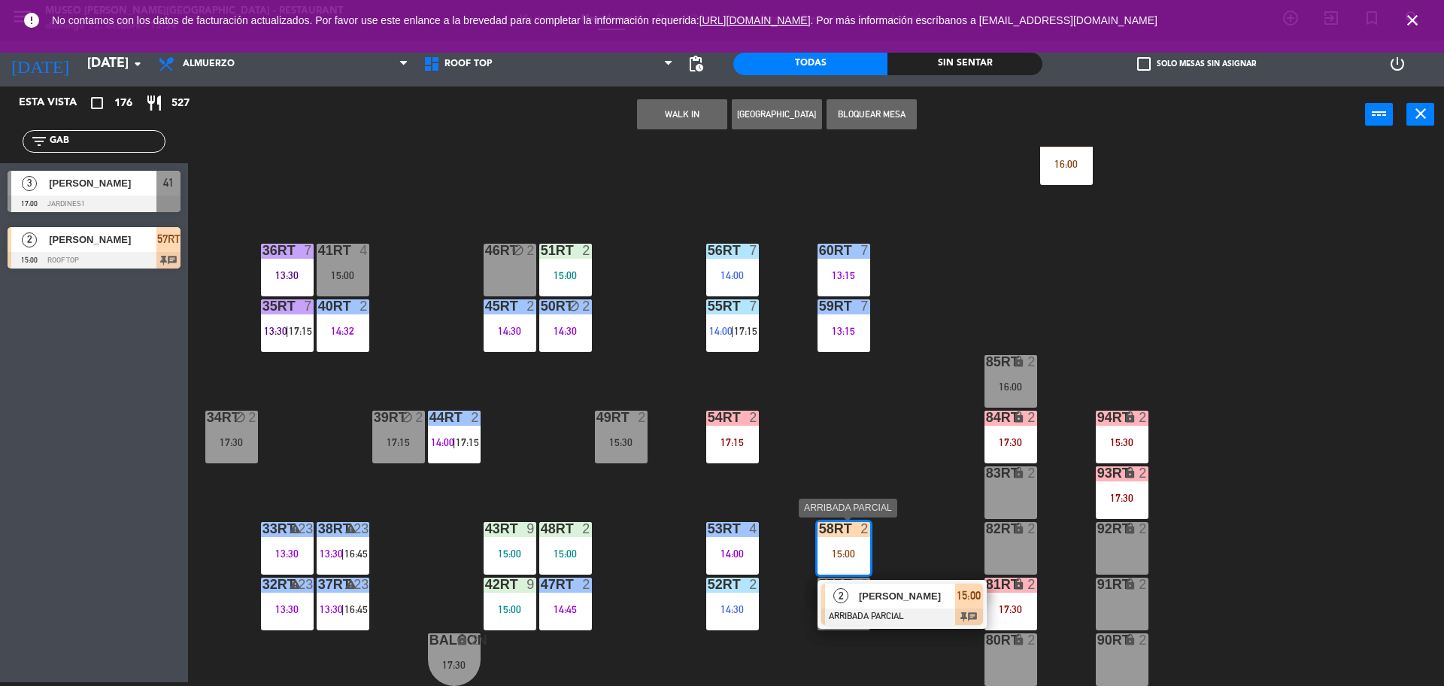
click at [874, 594] on span "[PERSON_NAME] [PERSON_NAME]" at bounding box center [907, 596] width 96 height 16
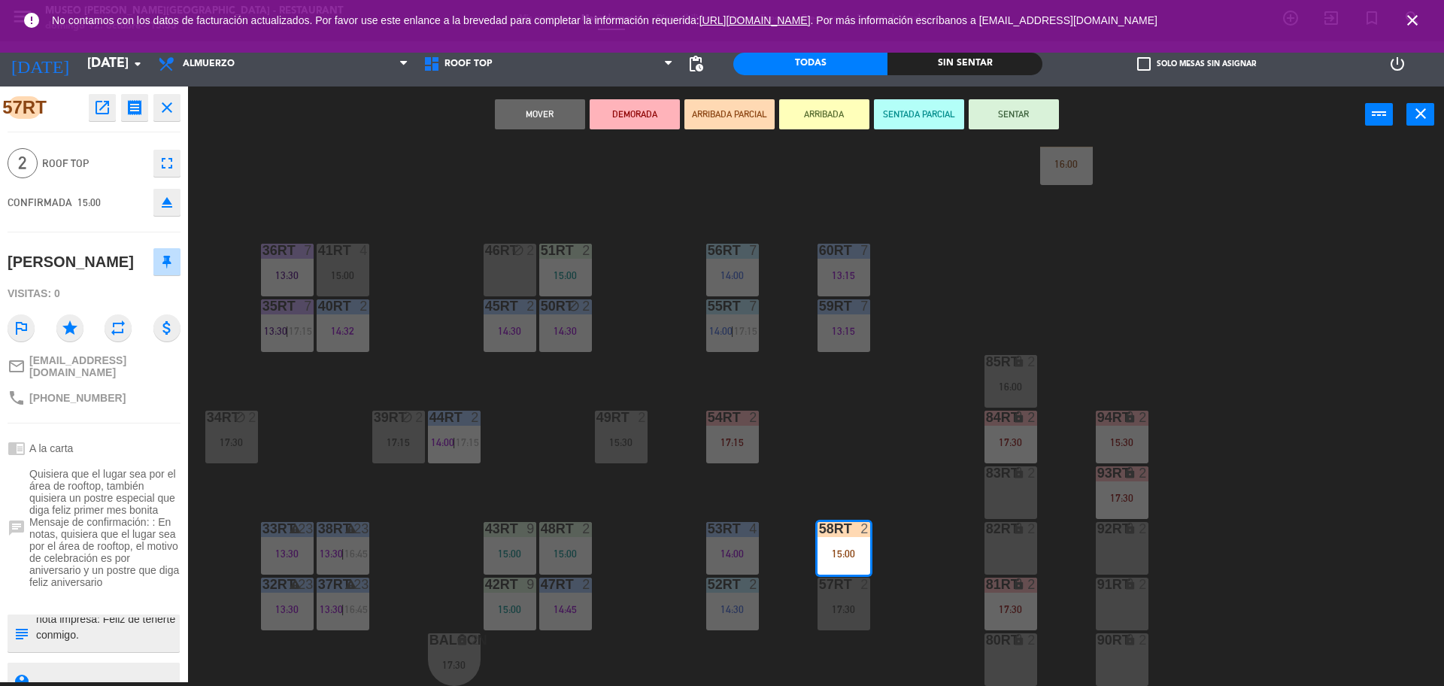
scroll to position [0, 0]
click at [31, 638] on div "subject" at bounding box center [21, 633] width 27 height 38
click at [38, 639] on textarea at bounding box center [107, 633] width 144 height 32
click at [74, 642] on textarea at bounding box center [107, 633] width 144 height 32
type textarea "M58RT aniversario nota impresa: Feliz de tenerte conmigo. llegó 15:31"
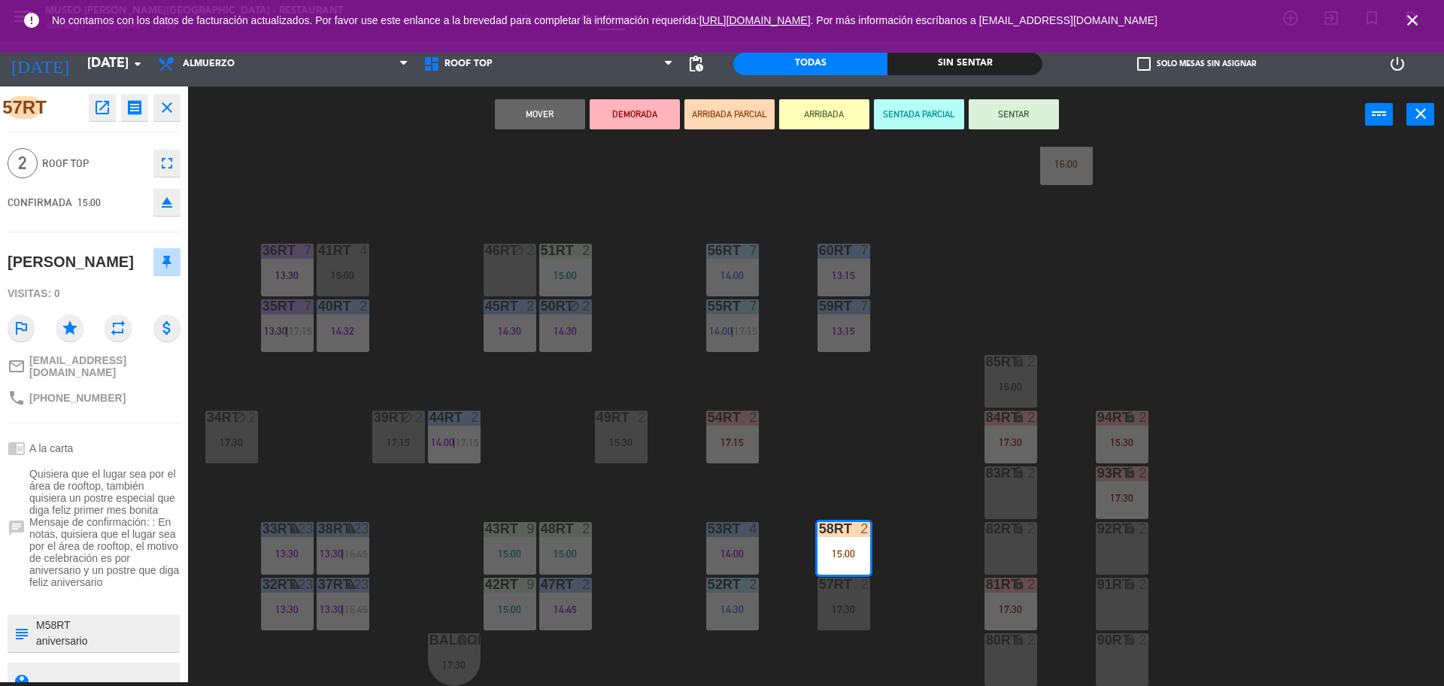
click at [108, 159] on span "Roof Top" at bounding box center [94, 163] width 104 height 17
click at [1015, 114] on button "SENTAR" at bounding box center [1013, 114] width 90 height 30
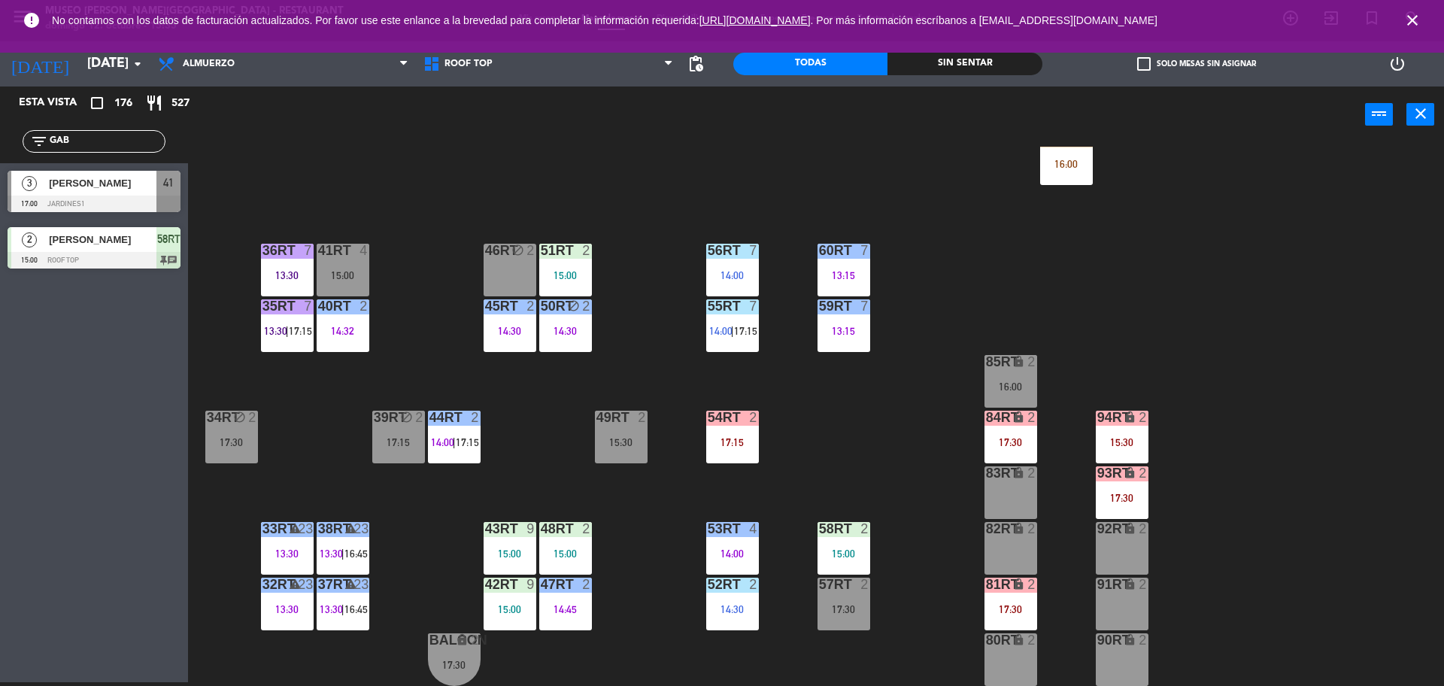
click at [878, 480] on div "18RT 5 13:02 | 15:30 16RT 5 13:15 | 17:00 28RT block 2 80RR lock 2 27RT 6 14:00…" at bounding box center [822, 416] width 1241 height 539
click at [999, 441] on div "17:30" at bounding box center [1010, 442] width 53 height 11
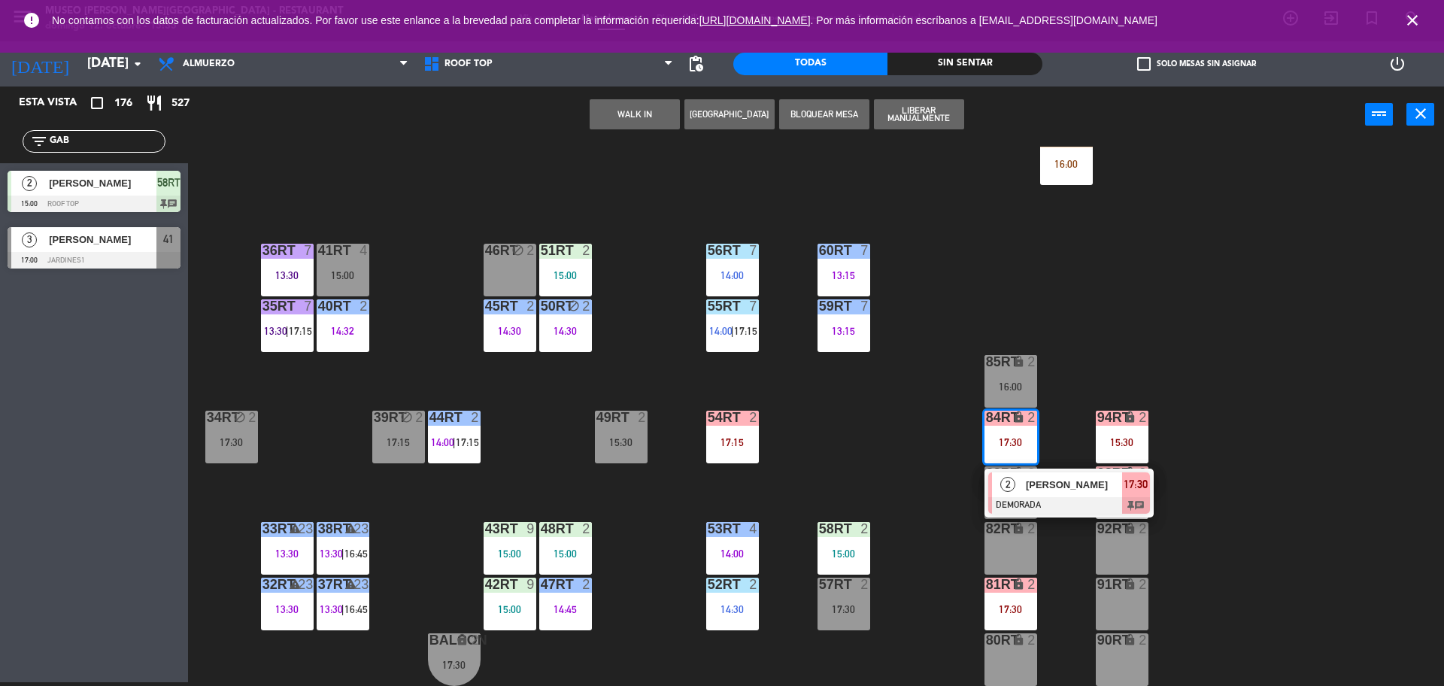
click at [844, 454] on div "18RT 5 13:02 | 15:30 16RT 5 13:15 | 17:00 28RT block 2 80RR lock 2 27RT 6 14:00…" at bounding box center [822, 416] width 1241 height 539
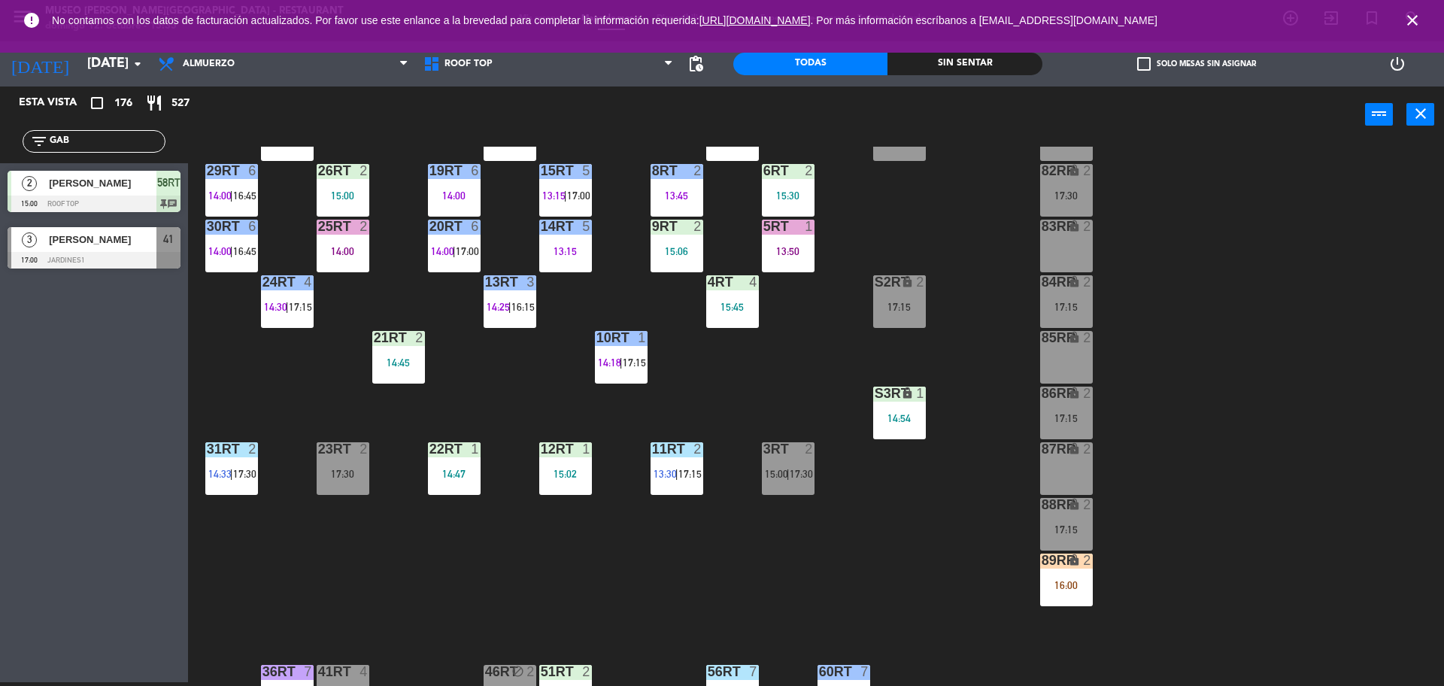
scroll to position [223, 0]
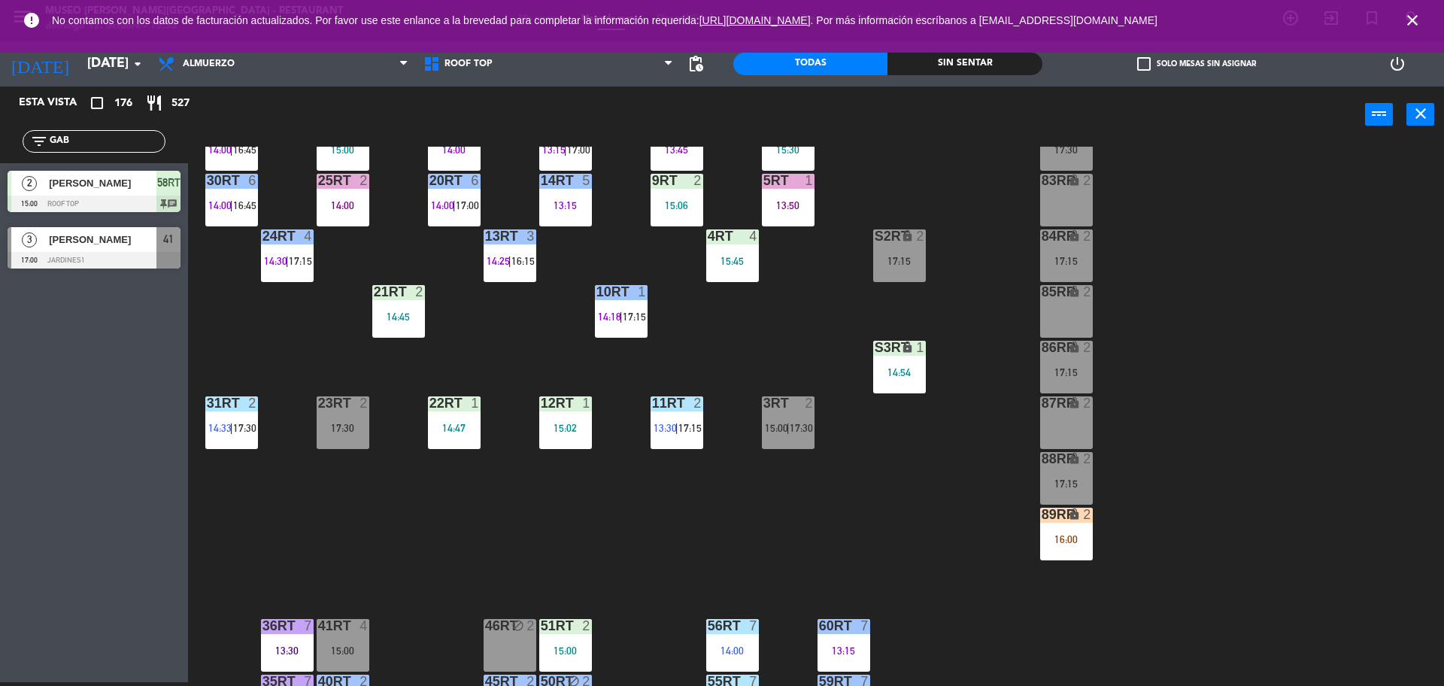
click at [792, 401] on div at bounding box center [787, 403] width 25 height 14
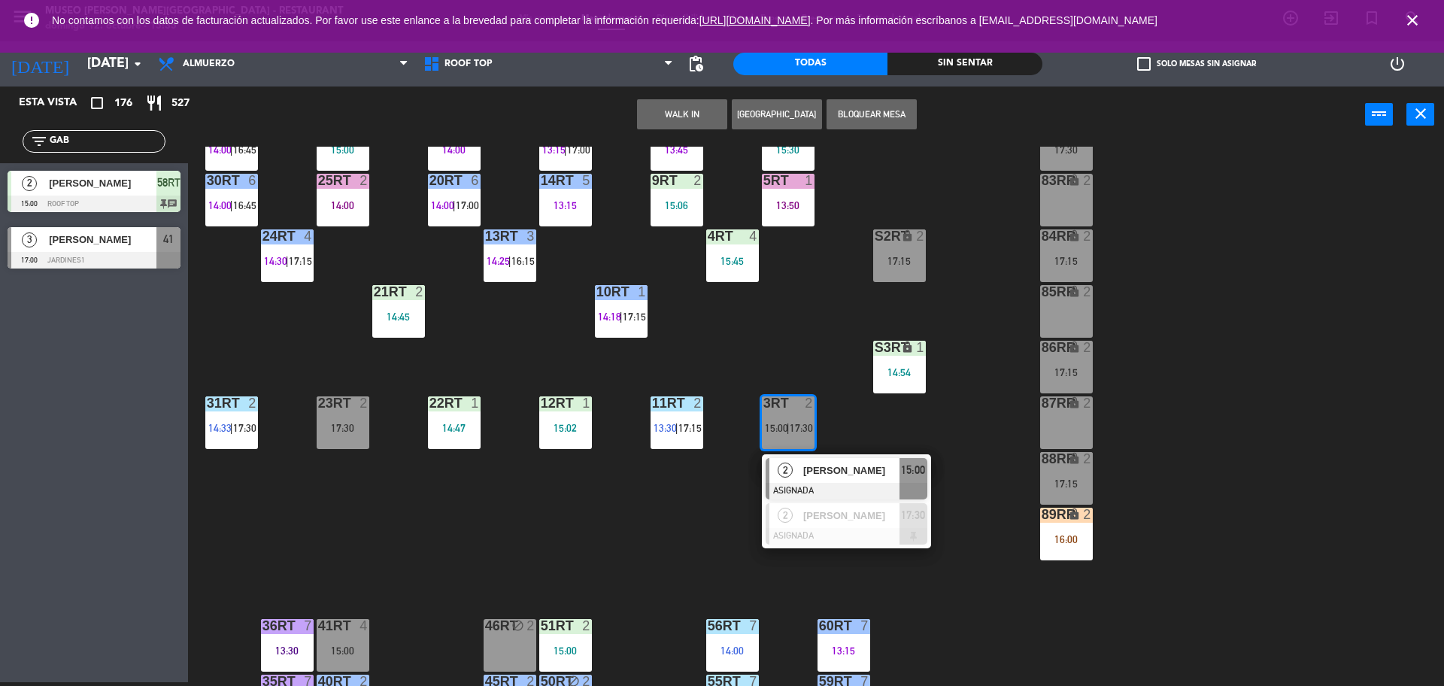
click at [832, 475] on span "[PERSON_NAME]" at bounding box center [851, 470] width 96 height 16
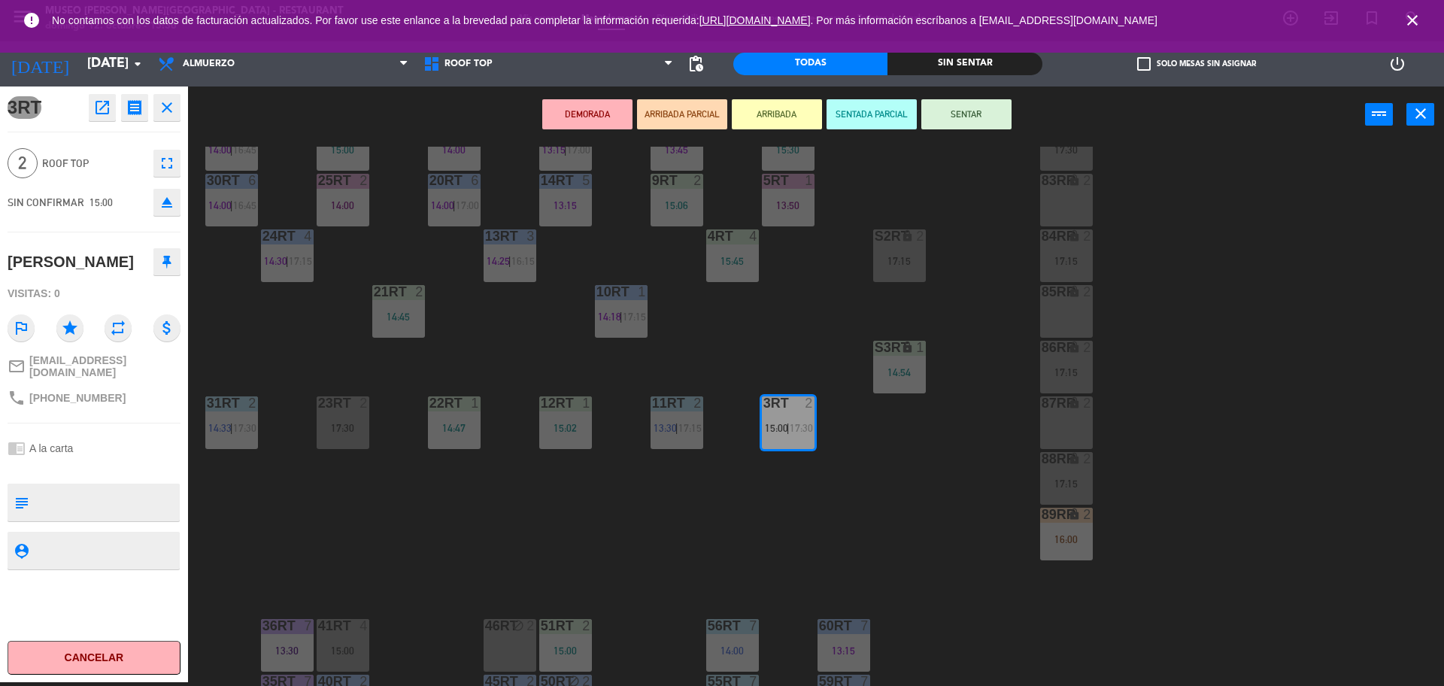
click at [105, 108] on icon "open_in_new" at bounding box center [102, 107] width 18 height 18
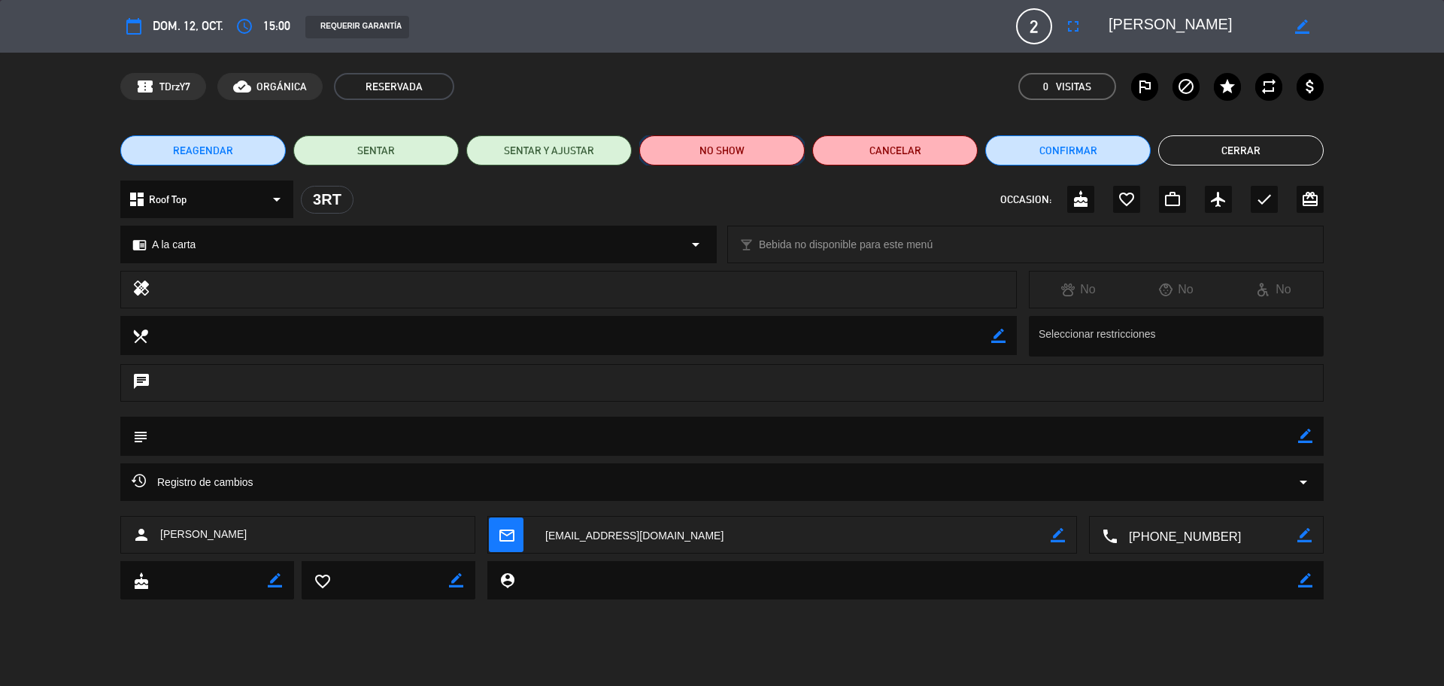
click at [698, 153] on button "NO SHOW" at bounding box center [721, 150] width 165 height 30
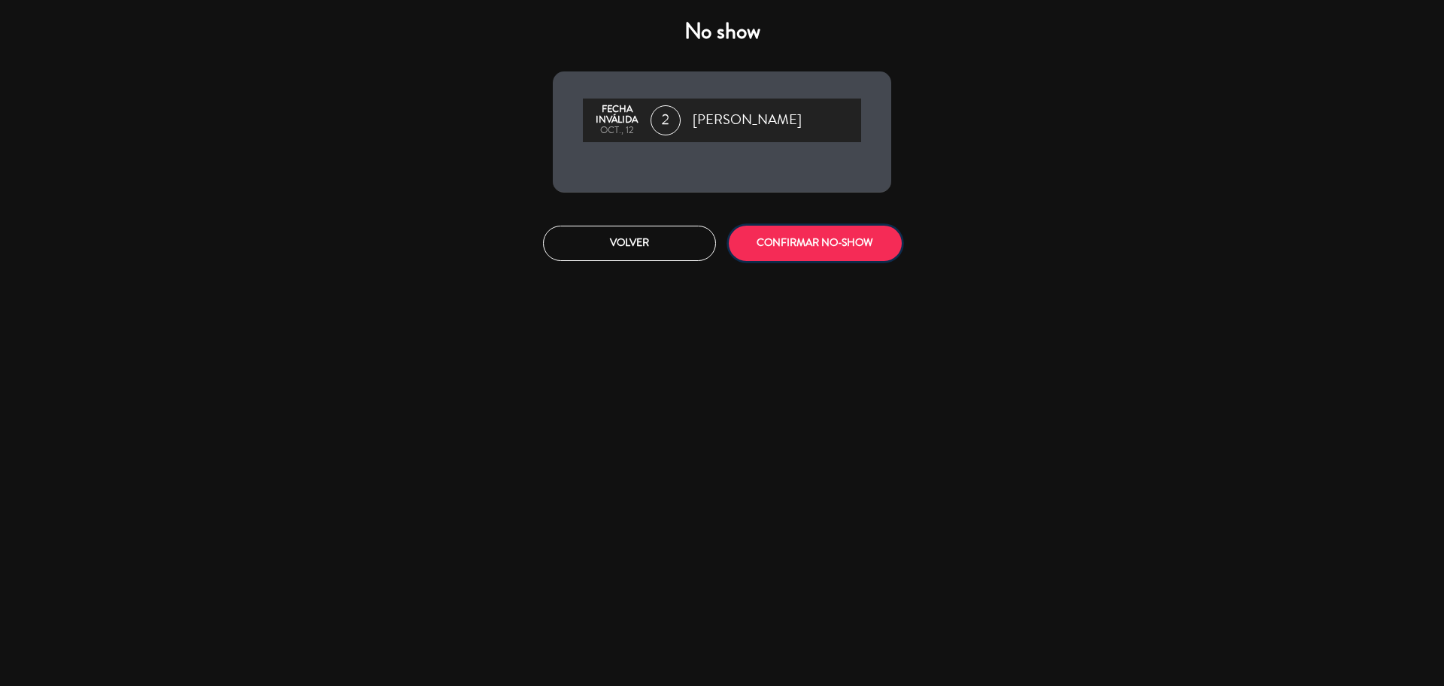
click at [821, 249] on button "CONFIRMAR NO-SHOW" at bounding box center [815, 243] width 173 height 35
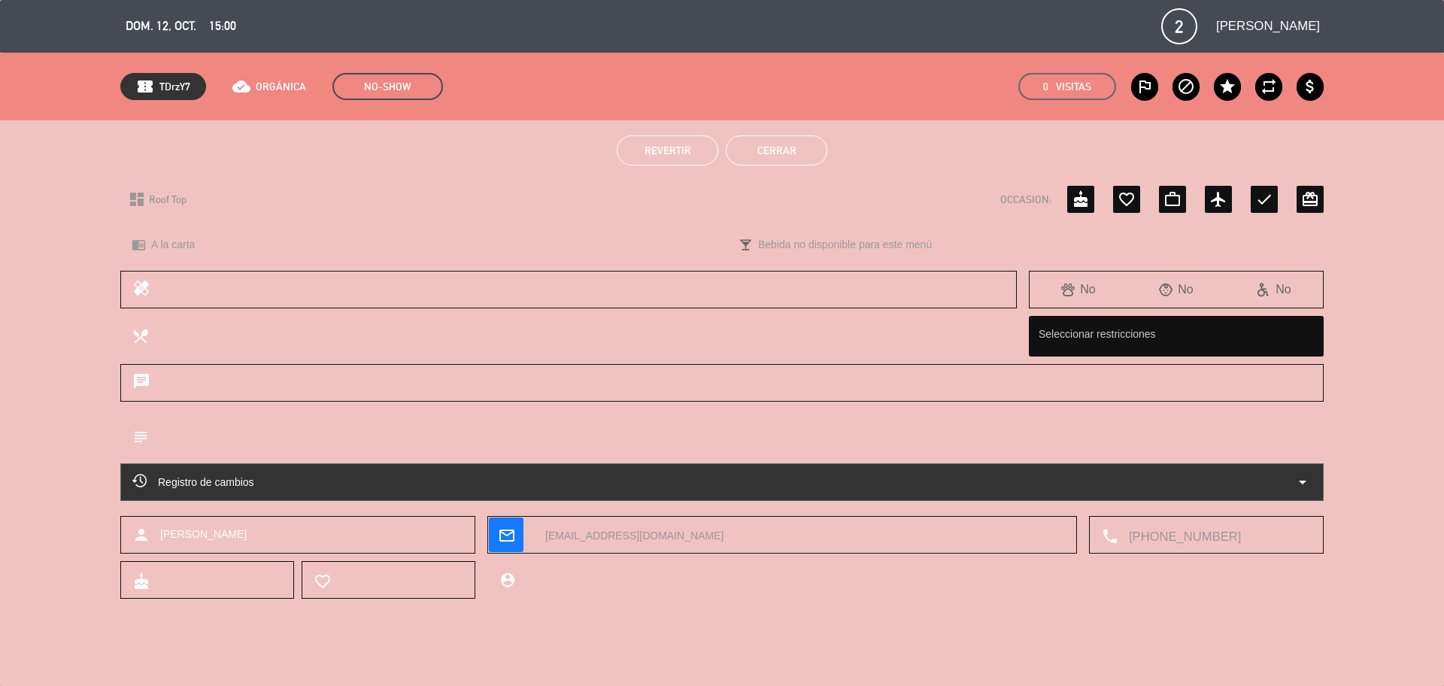
click at [768, 153] on button "Cerrar" at bounding box center [776, 150] width 101 height 30
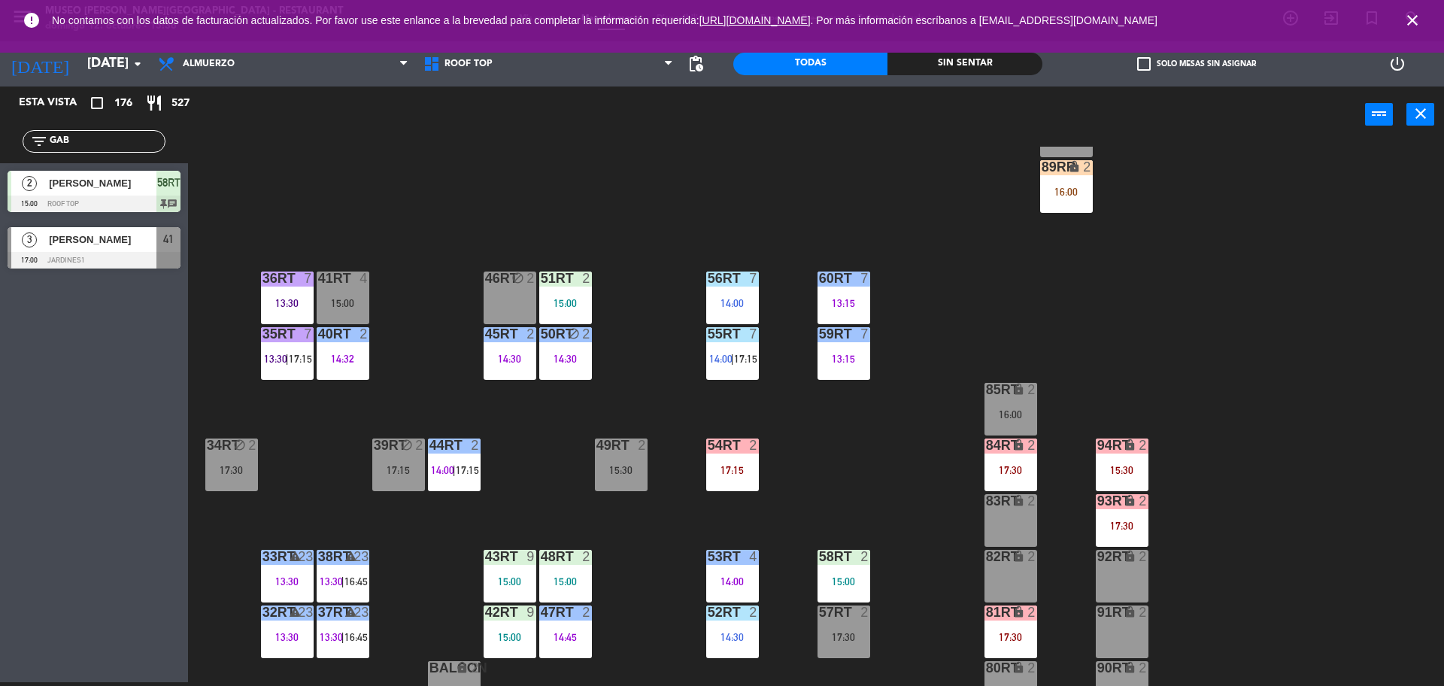
scroll to position [598, 0]
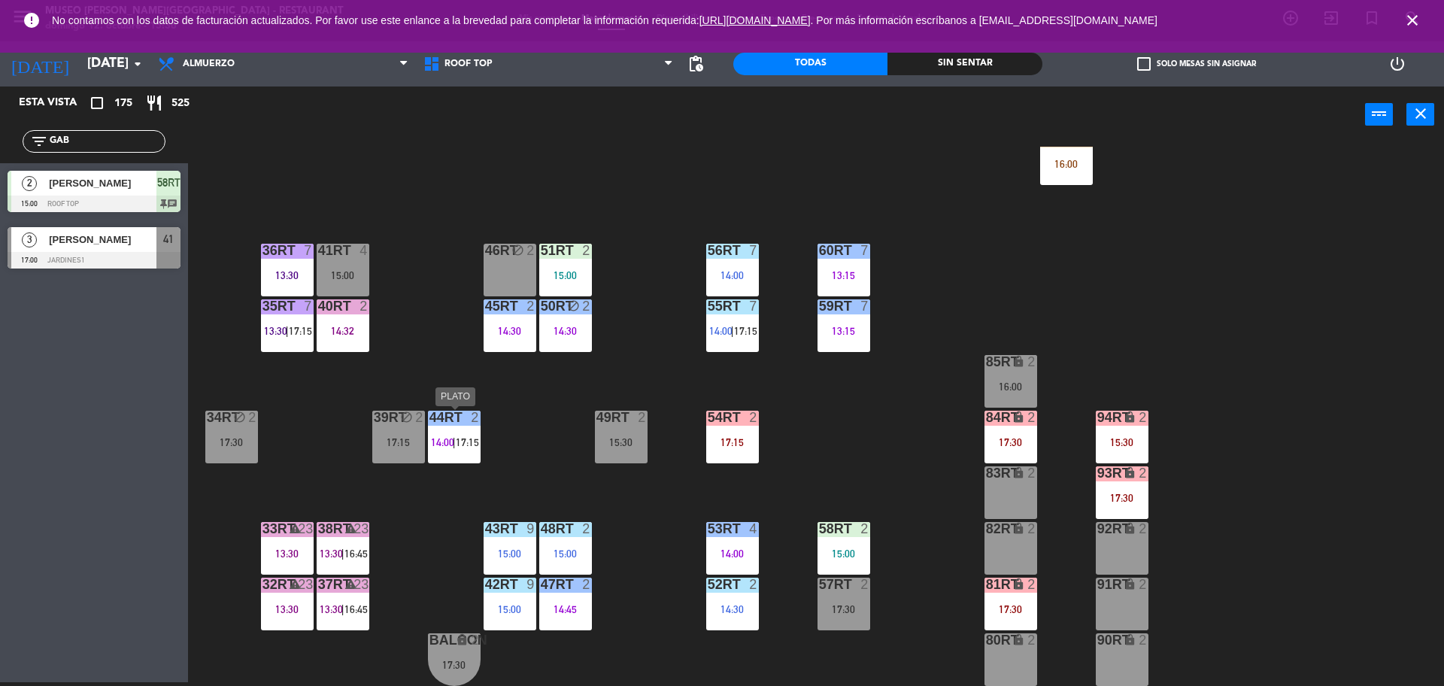
click at [461, 448] on div "44RT 2 14:00 | 17:15" at bounding box center [454, 437] width 53 height 53
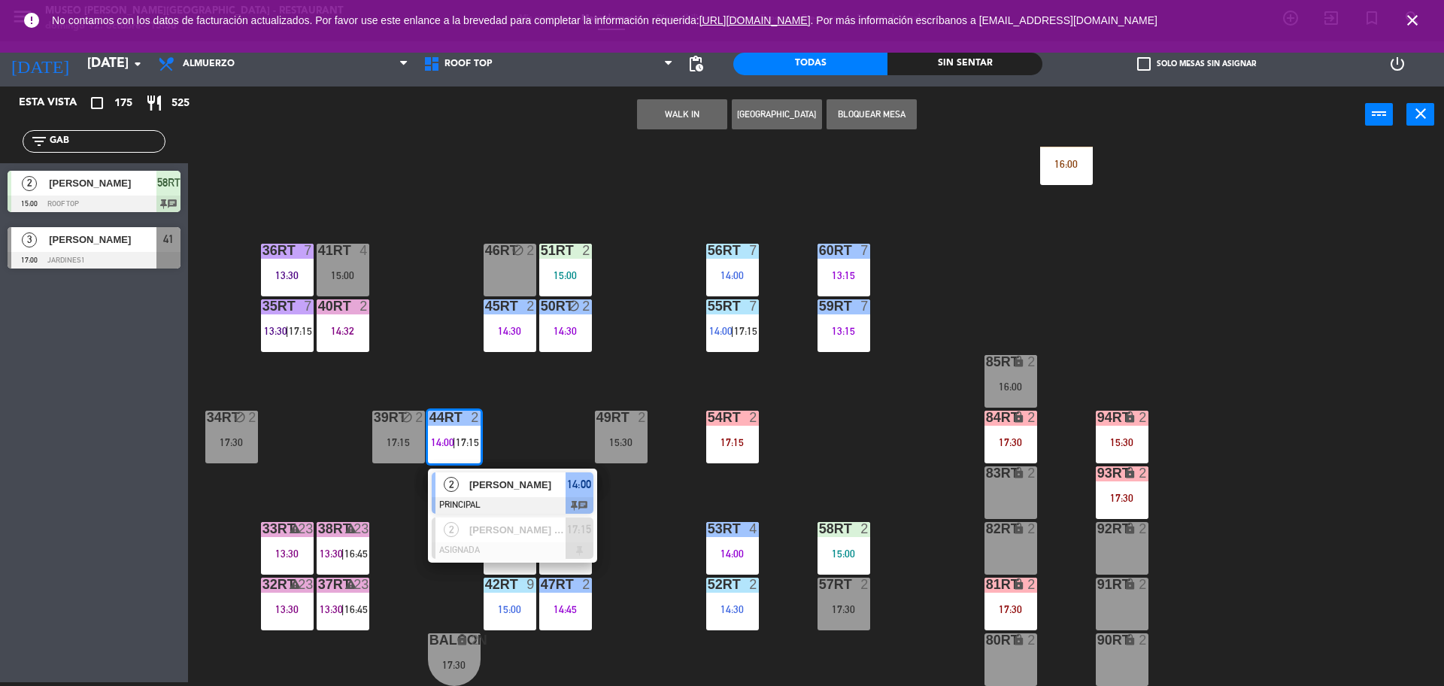
click at [488, 480] on span "[PERSON_NAME]" at bounding box center [517, 485] width 96 height 16
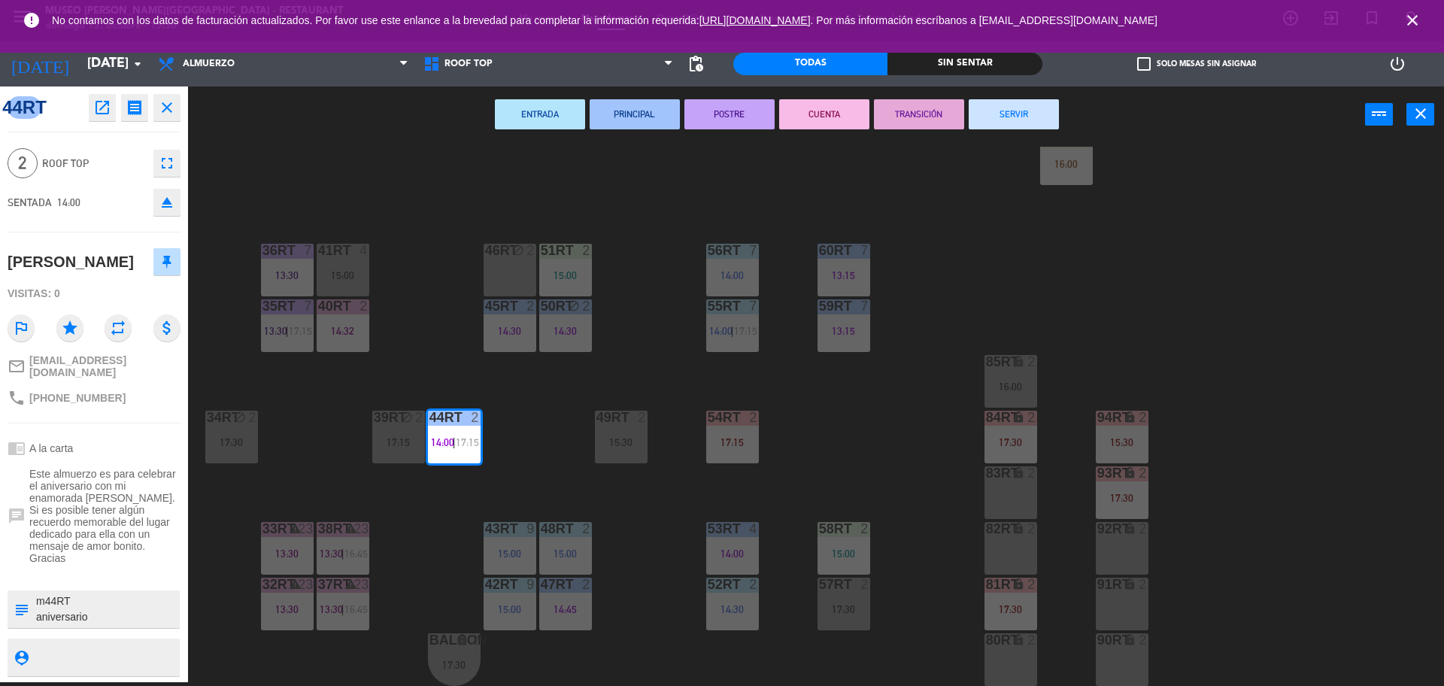
click at [1020, 110] on button "SERVIR" at bounding box center [1013, 114] width 90 height 30
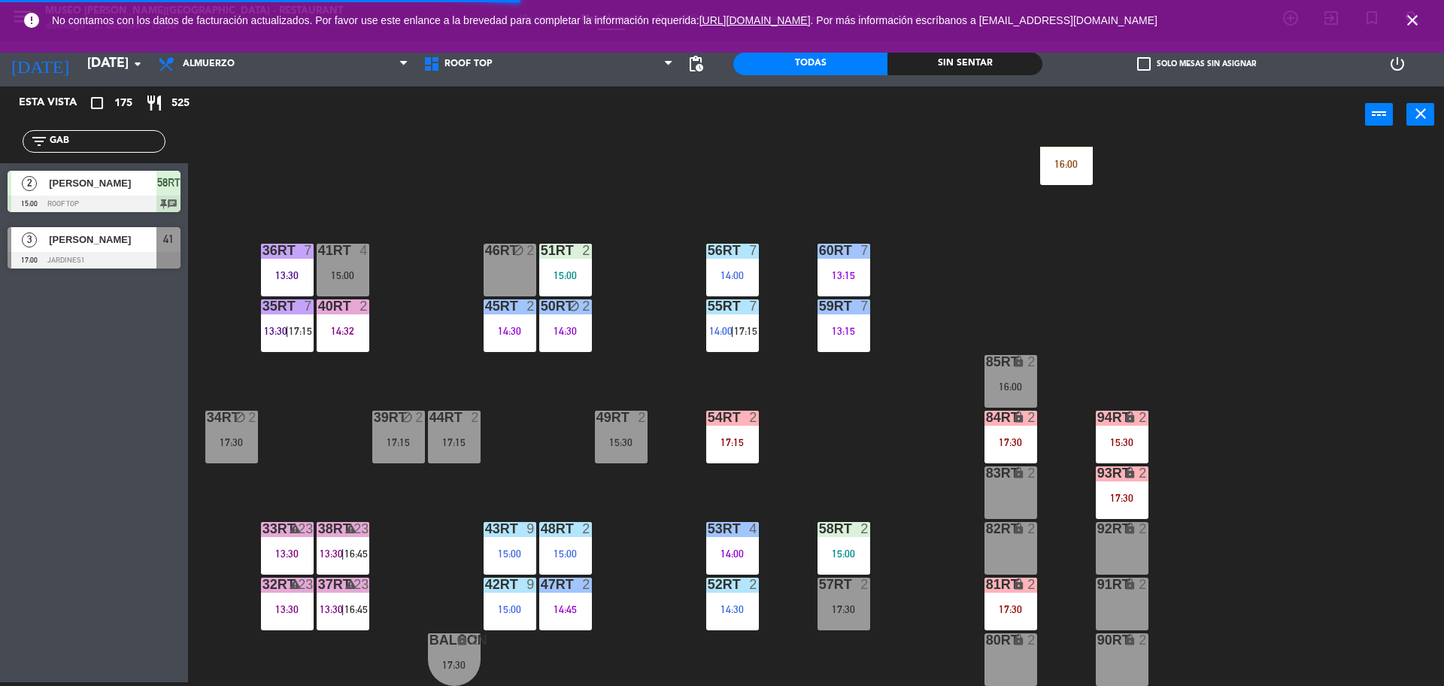
click at [898, 393] on div "18RT 5 13:02 | 15:30 16RT 5 13:15 | 17:00 28RT block 2 80RR lock 2 27RT 6 14:00…" at bounding box center [822, 416] width 1241 height 539
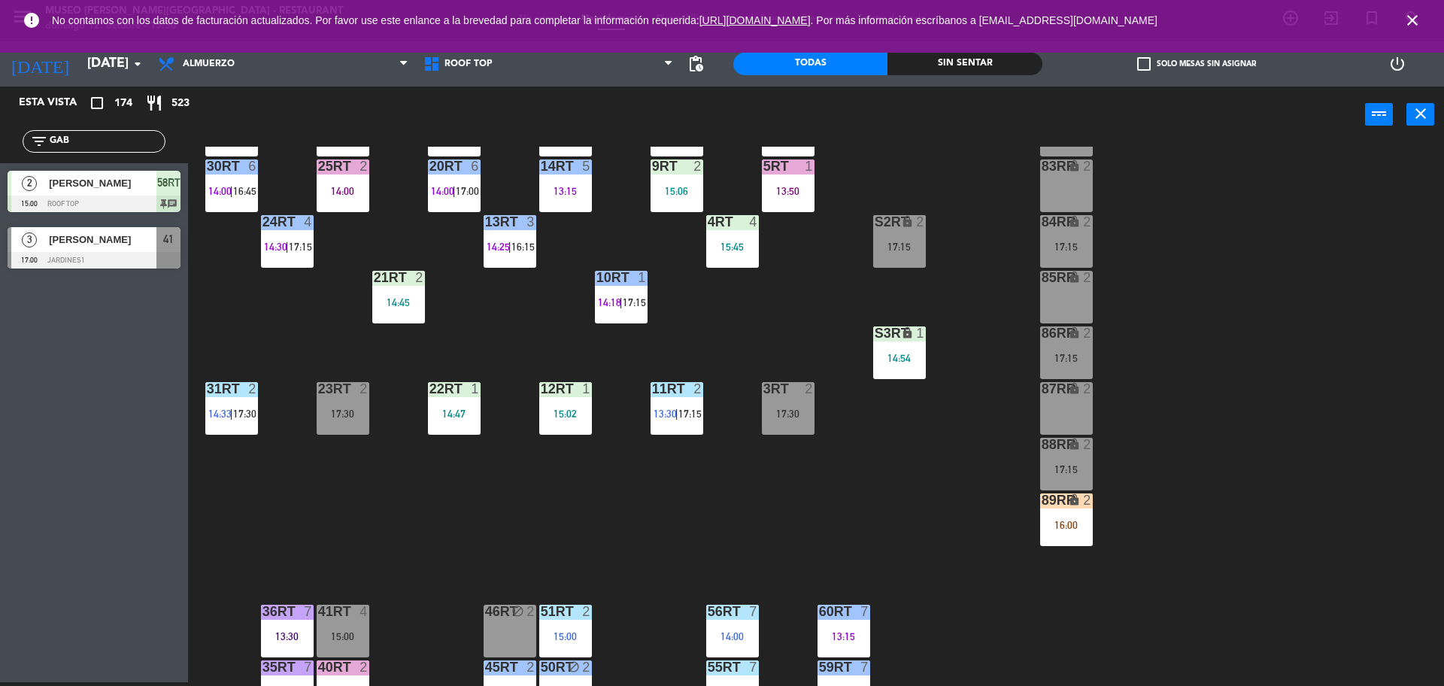
scroll to position [273, 0]
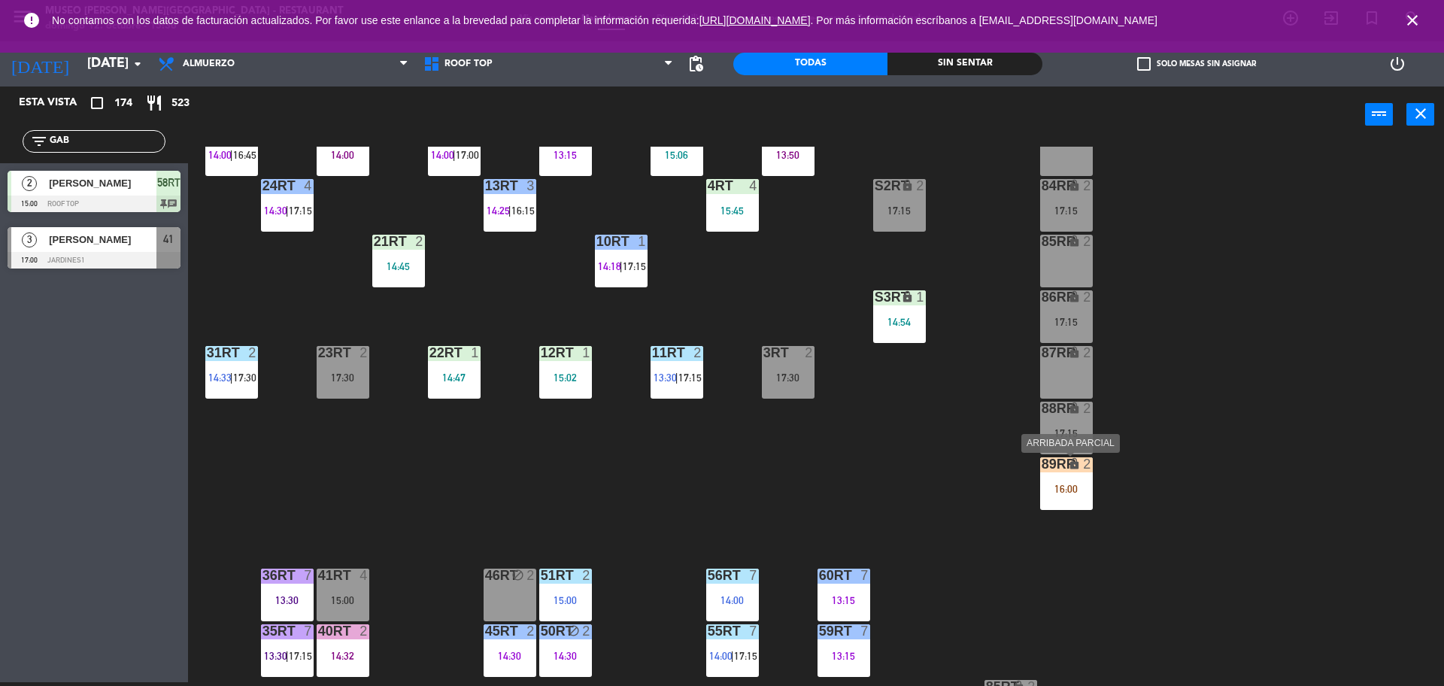
click at [1068, 486] on div "16:00" at bounding box center [1066, 488] width 53 height 11
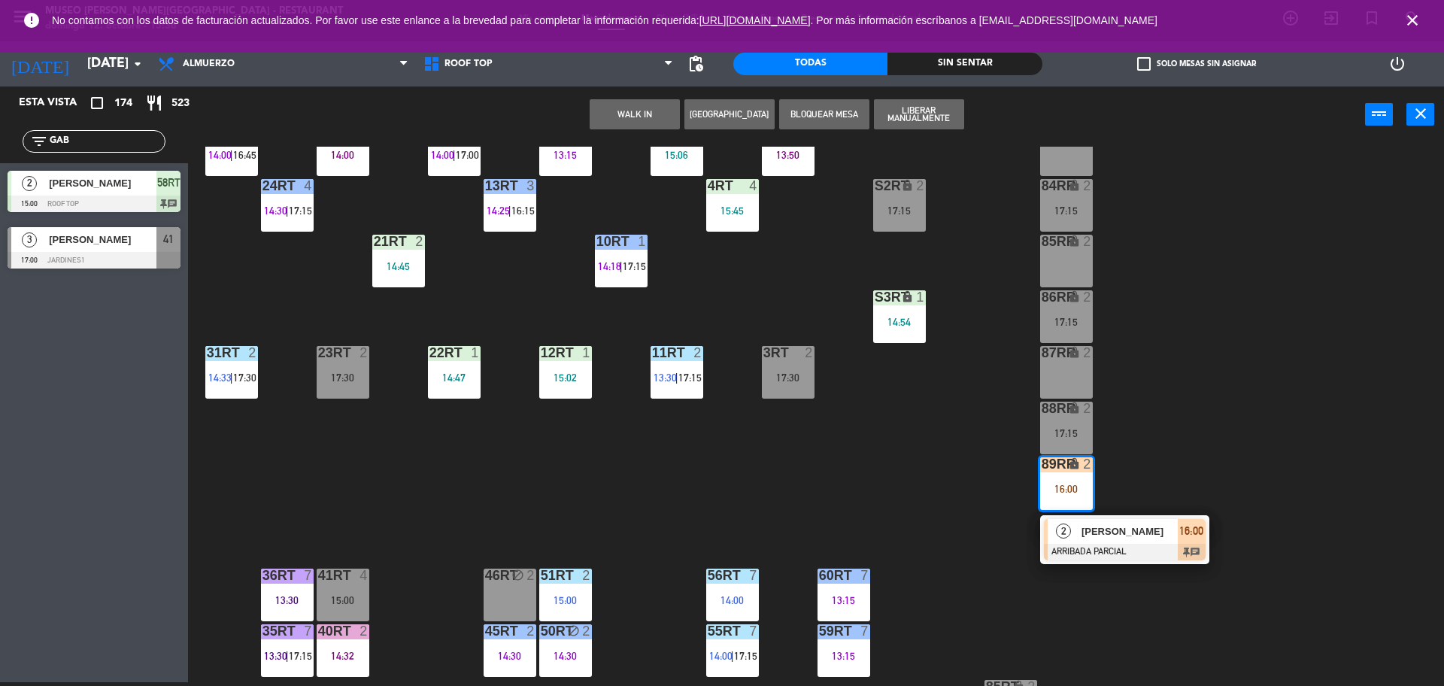
click at [1095, 547] on div at bounding box center [1125, 552] width 162 height 17
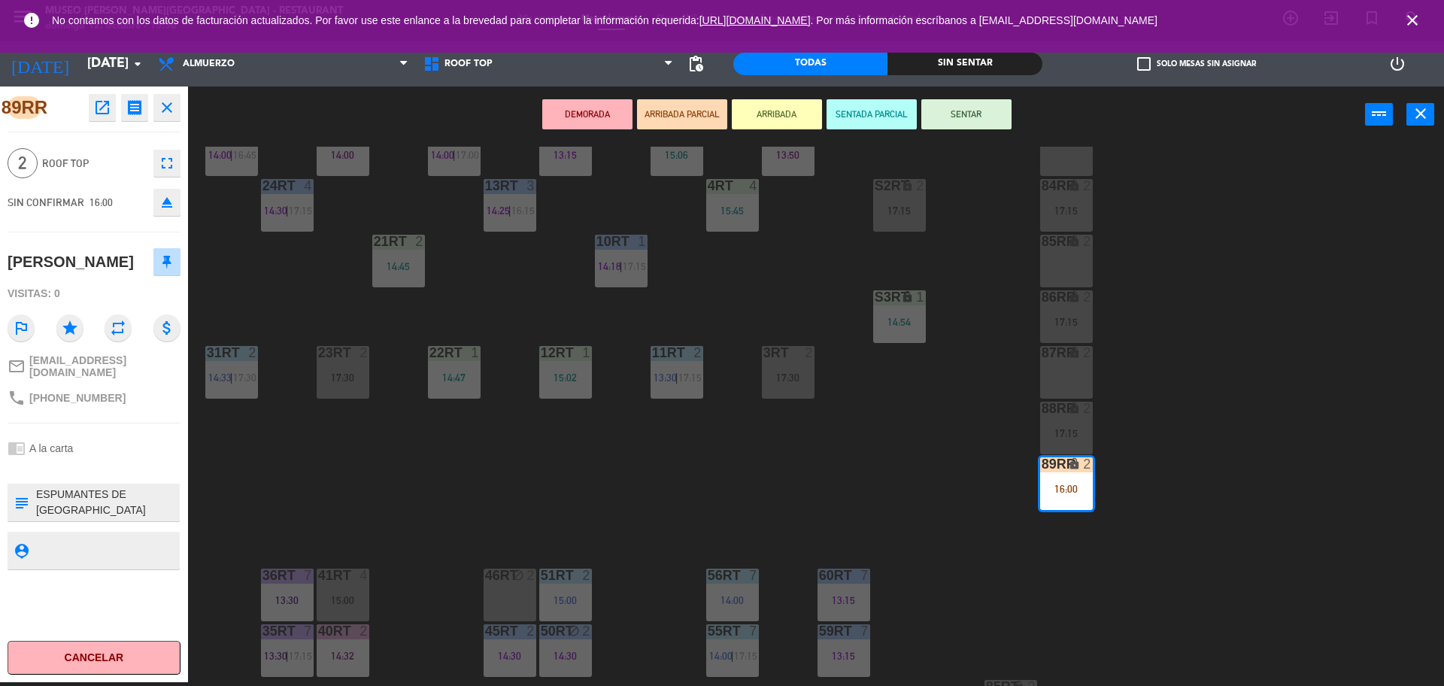
scroll to position [0, 0]
click at [978, 518] on div "18RT 5 13:02 | 15:30 16RT 5 13:15 | 17:00 28RT block 2 80RR lock 2 27RT 6 14:00…" at bounding box center [822, 416] width 1241 height 539
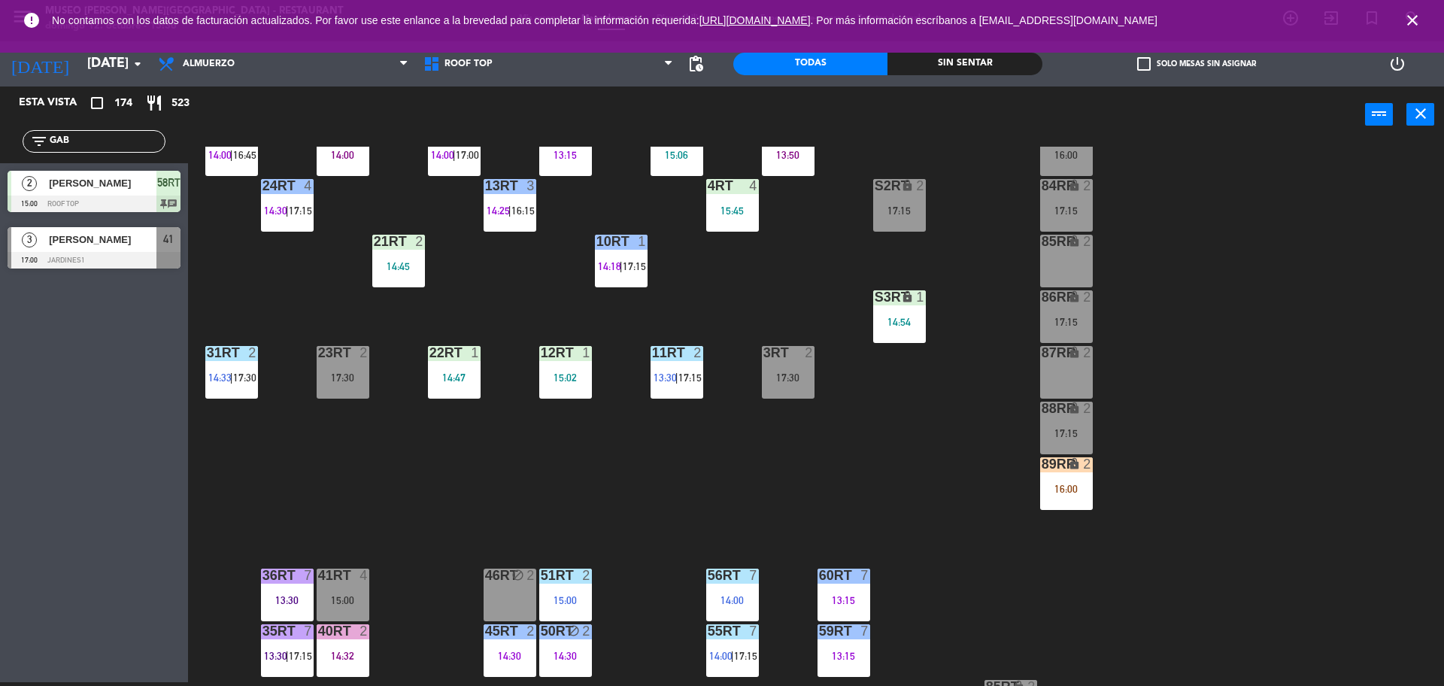
click at [95, 138] on input "GAB" at bounding box center [106, 141] width 117 height 17
type input "G"
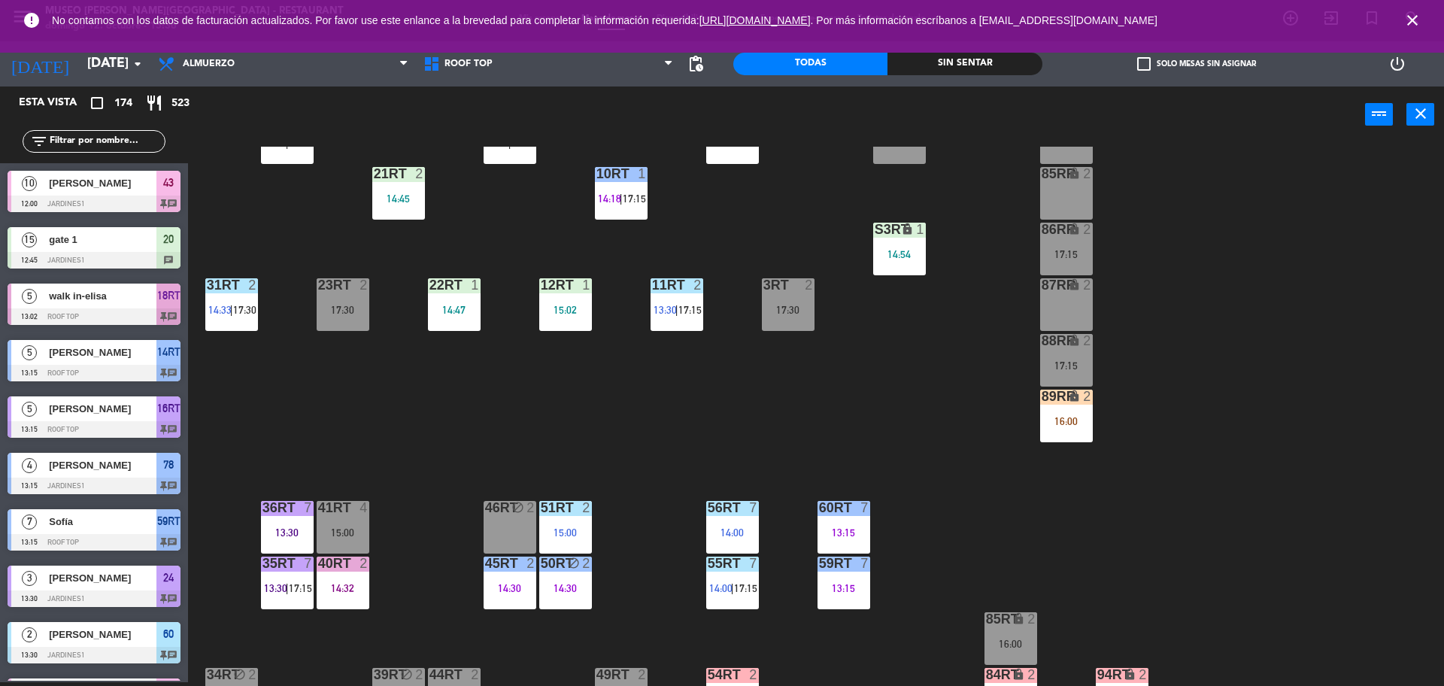
scroll to position [360, 0]
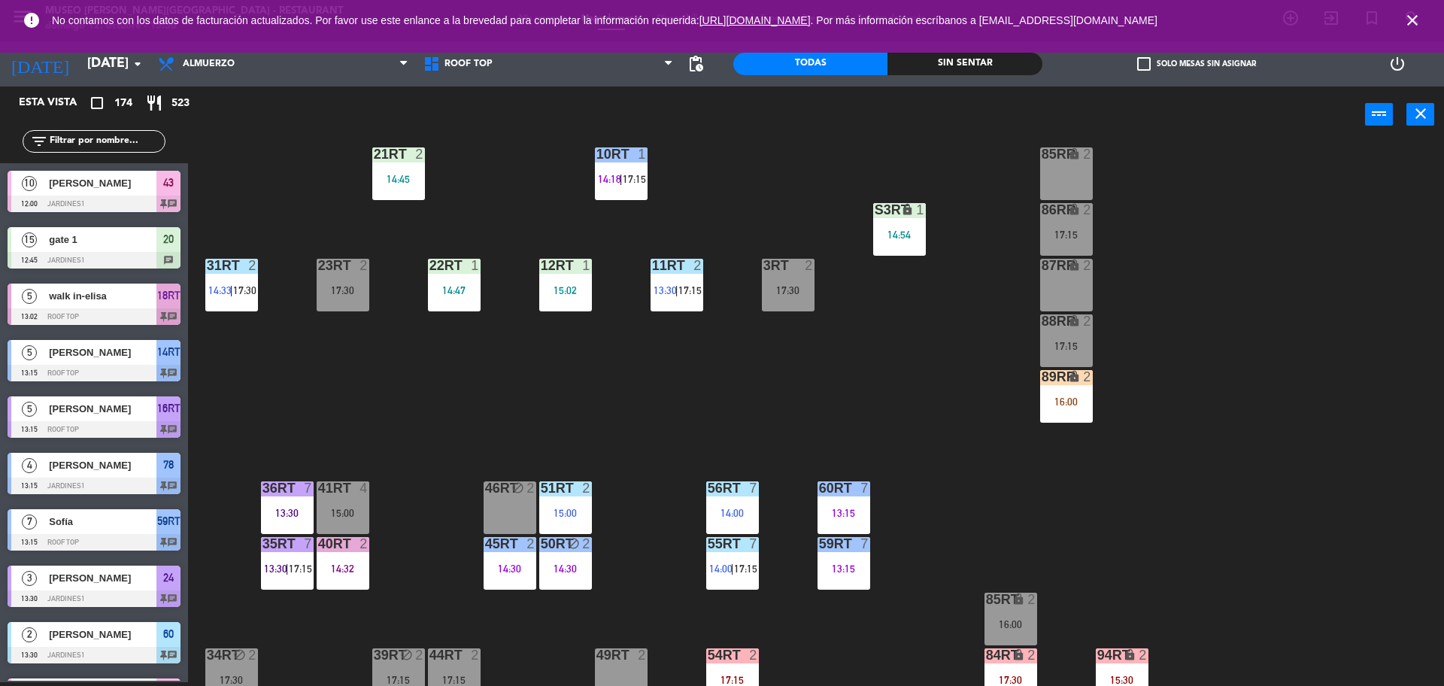
click at [1066, 400] on div "16:00" at bounding box center [1066, 401] width 53 height 11
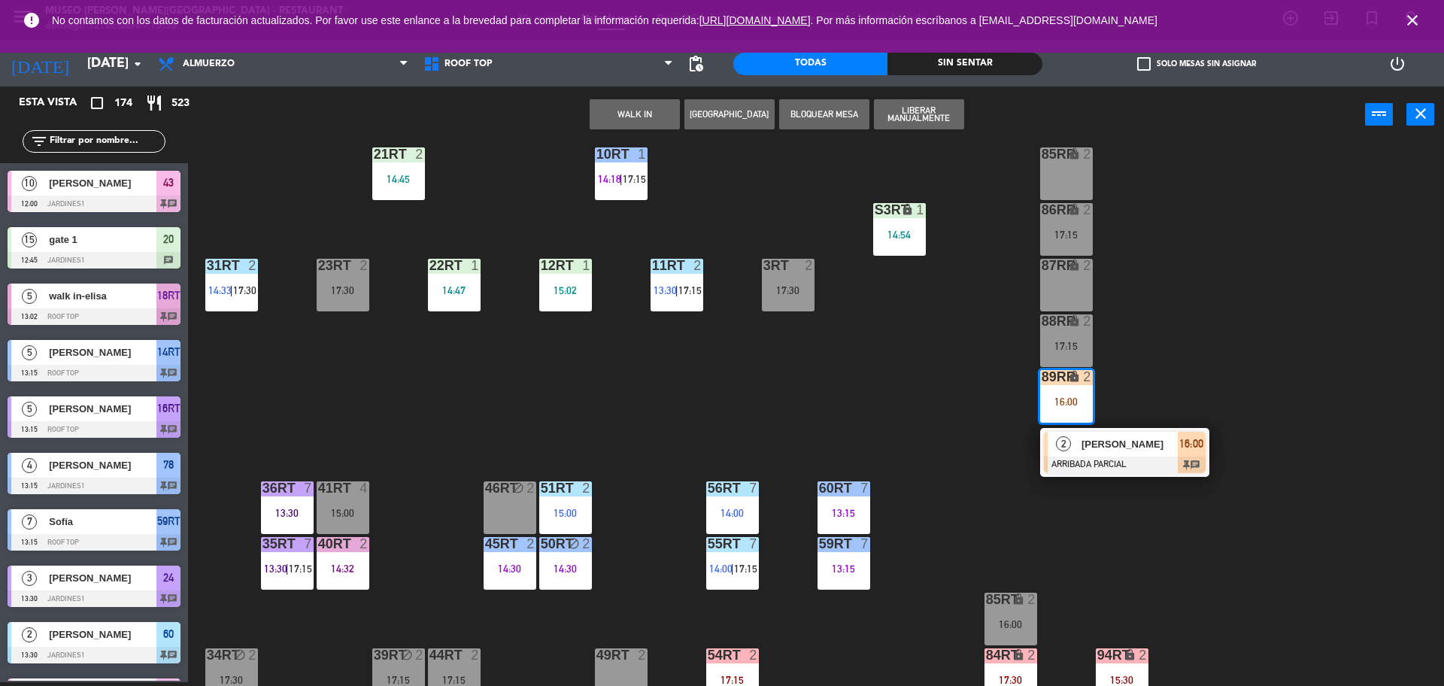
click at [1140, 489] on div "18RT 5 13:02 | 15:30 16RT 5 13:15 | 17:00 28RT block 2 80RR lock 2 27RT 6 14:00…" at bounding box center [822, 416] width 1241 height 539
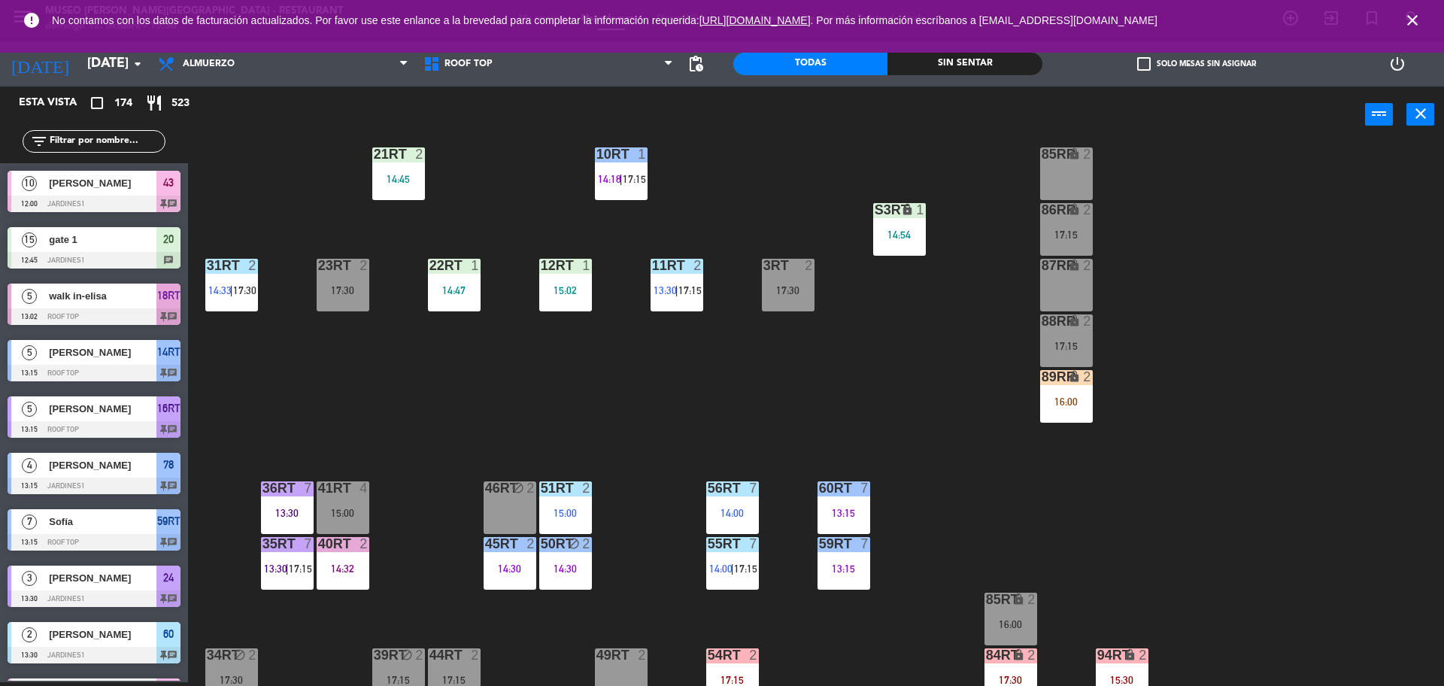
click at [972, 409] on div "18RT 5 13:02 | 15:30 16RT 5 13:15 | 17:00 28RT block 2 80RR lock 2 27RT 6 14:00…" at bounding box center [822, 416] width 1241 height 539
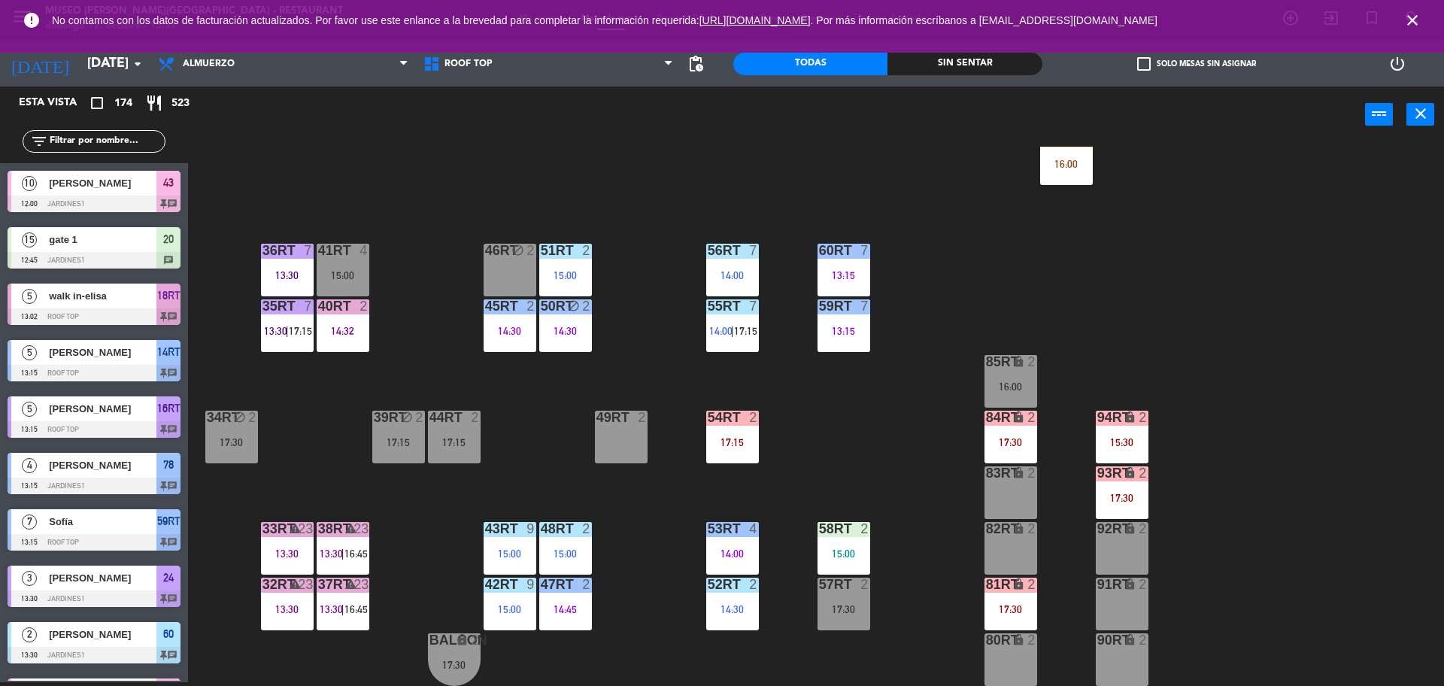
click at [148, 141] on input "text" at bounding box center [106, 141] width 117 height 17
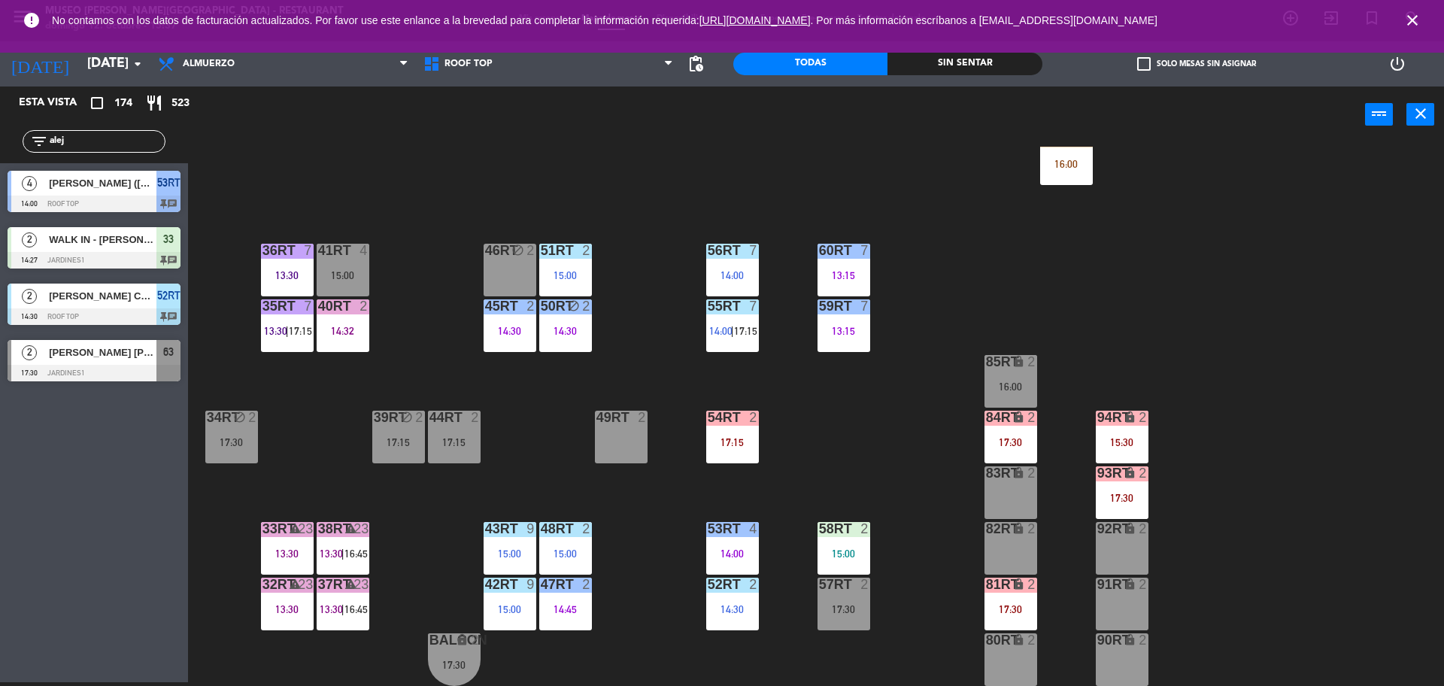
click at [249, 334] on div "18RT 5 13:02 | 15:30 16RT 5 13:15 | 17:00 28RT block 2 80RR lock 2 27RT 6 14:00…" at bounding box center [822, 416] width 1241 height 539
click at [102, 143] on input "alej" at bounding box center [106, 141] width 117 height 17
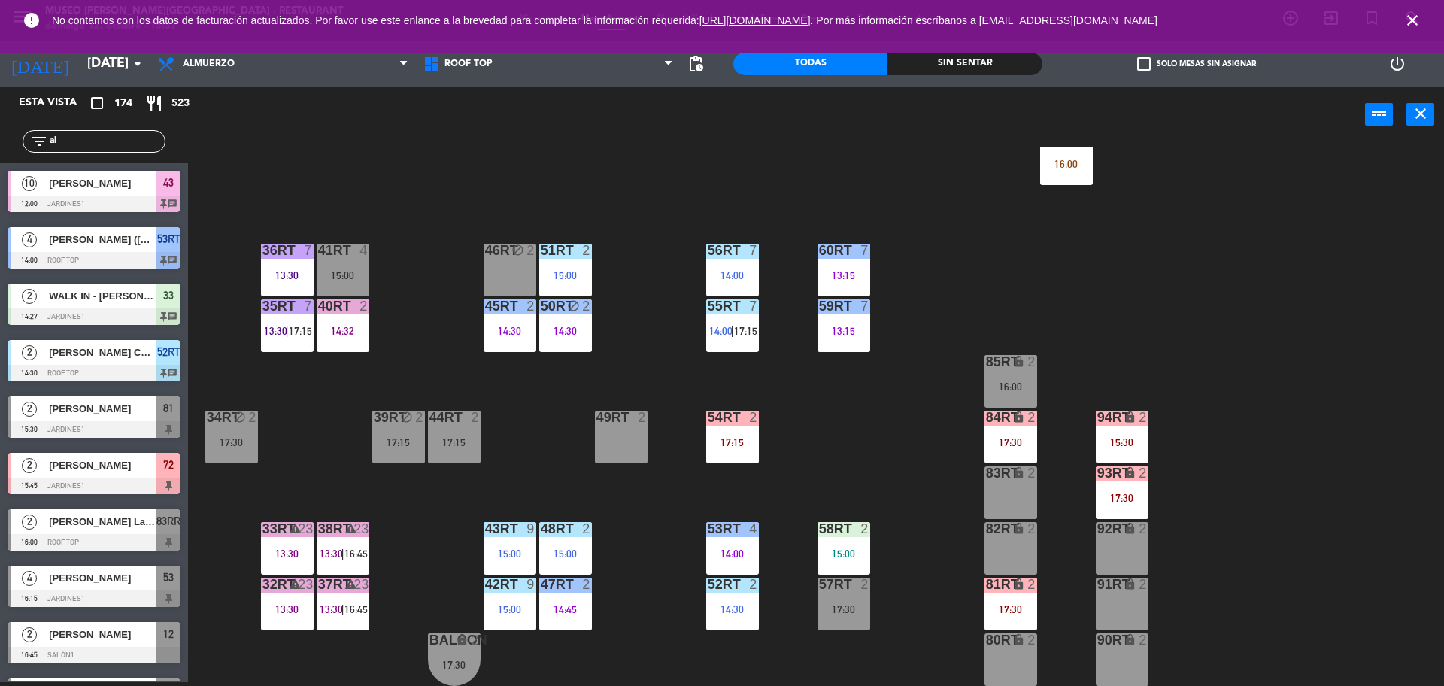
type input "a"
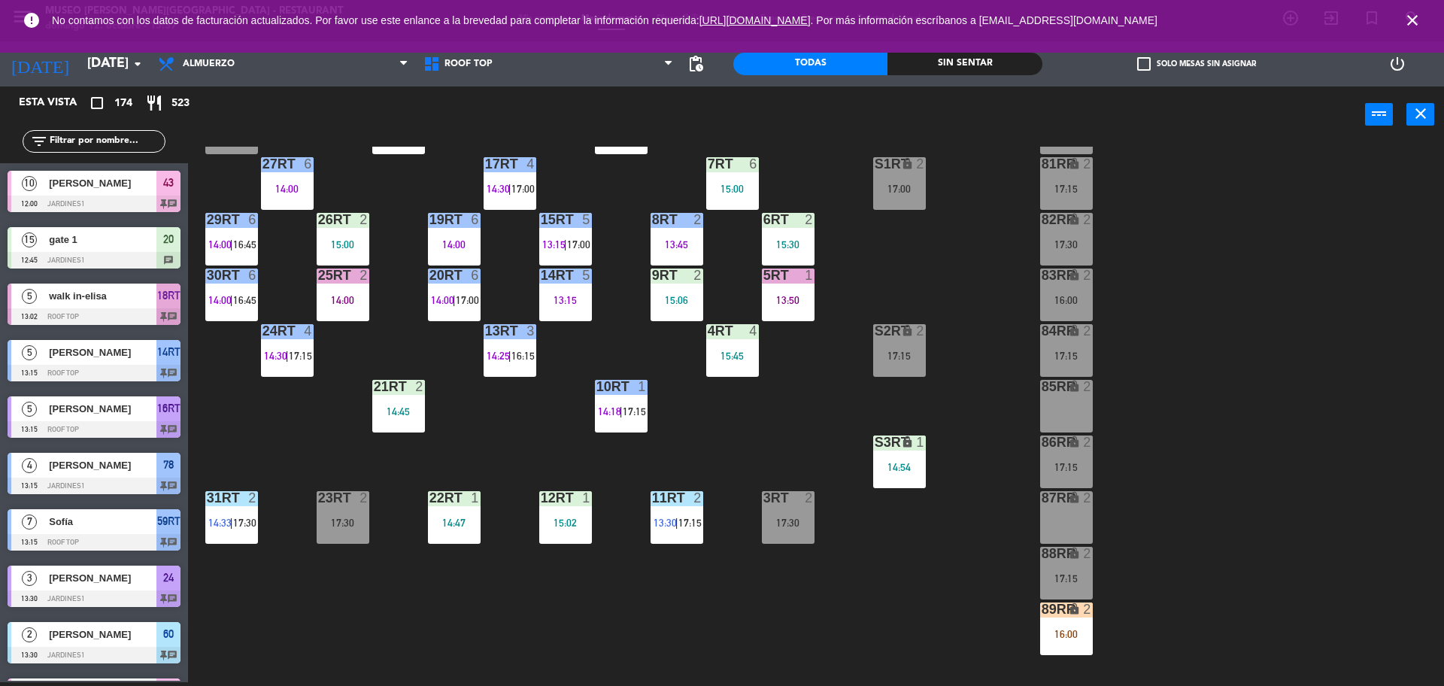
scroll to position [0, 0]
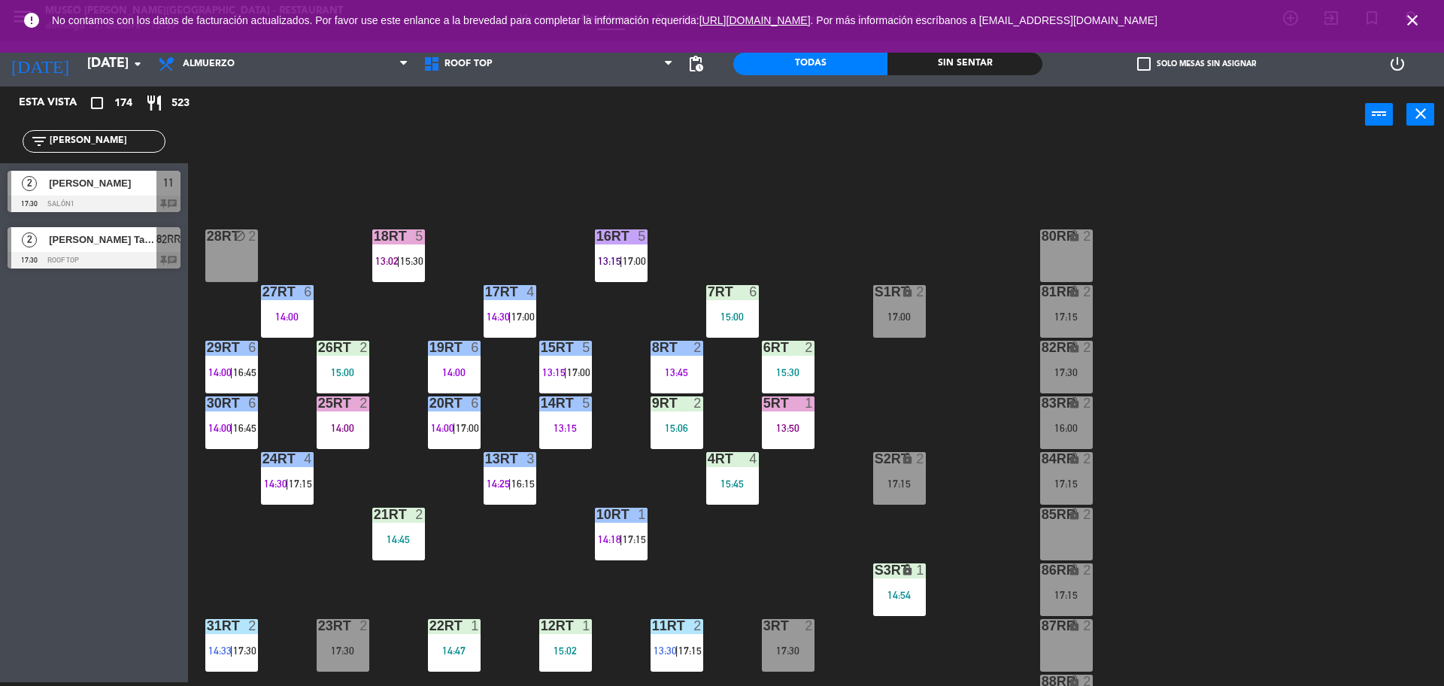
click at [280, 201] on div "18RT 5 13:02 | 15:30 16RT 5 13:15 | 17:00 28RT block 2 80RR lock 2 27RT 6 14:00…" at bounding box center [822, 416] width 1241 height 539
click at [118, 141] on input "alex" at bounding box center [106, 141] width 117 height 17
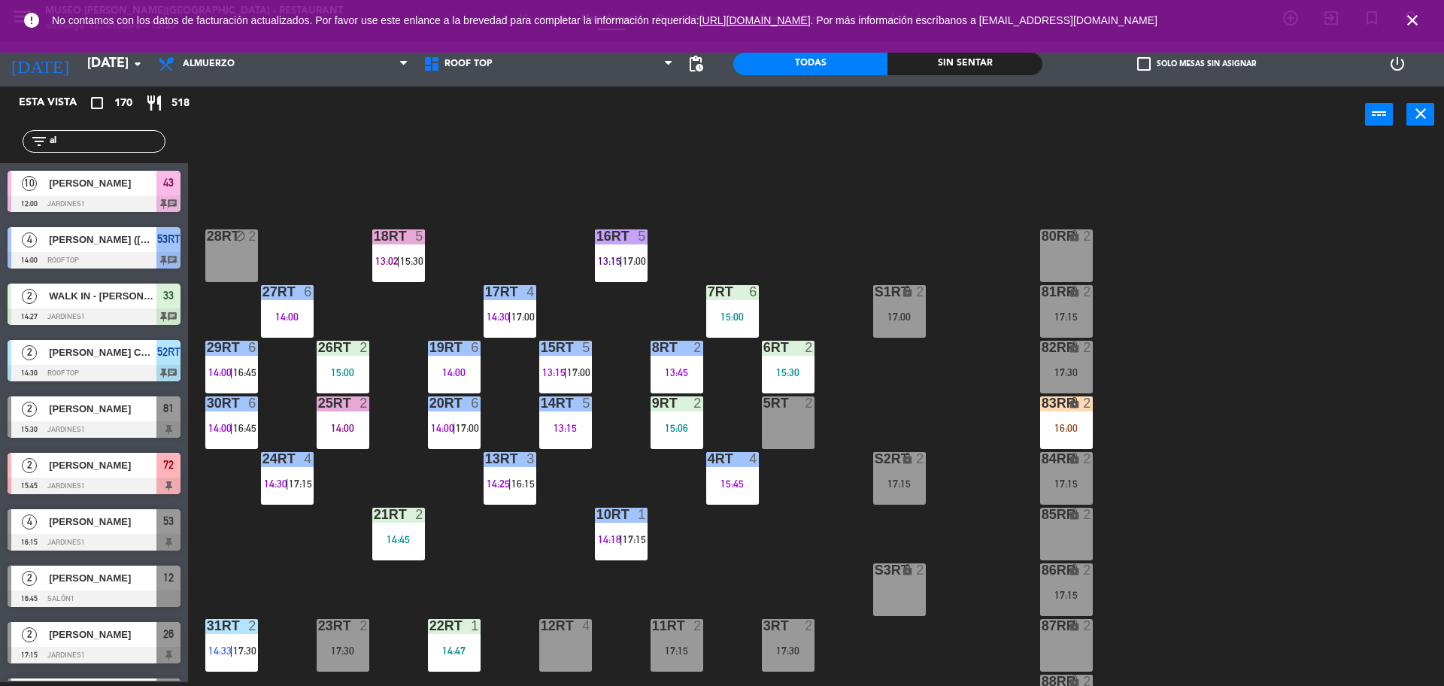
type input "a"
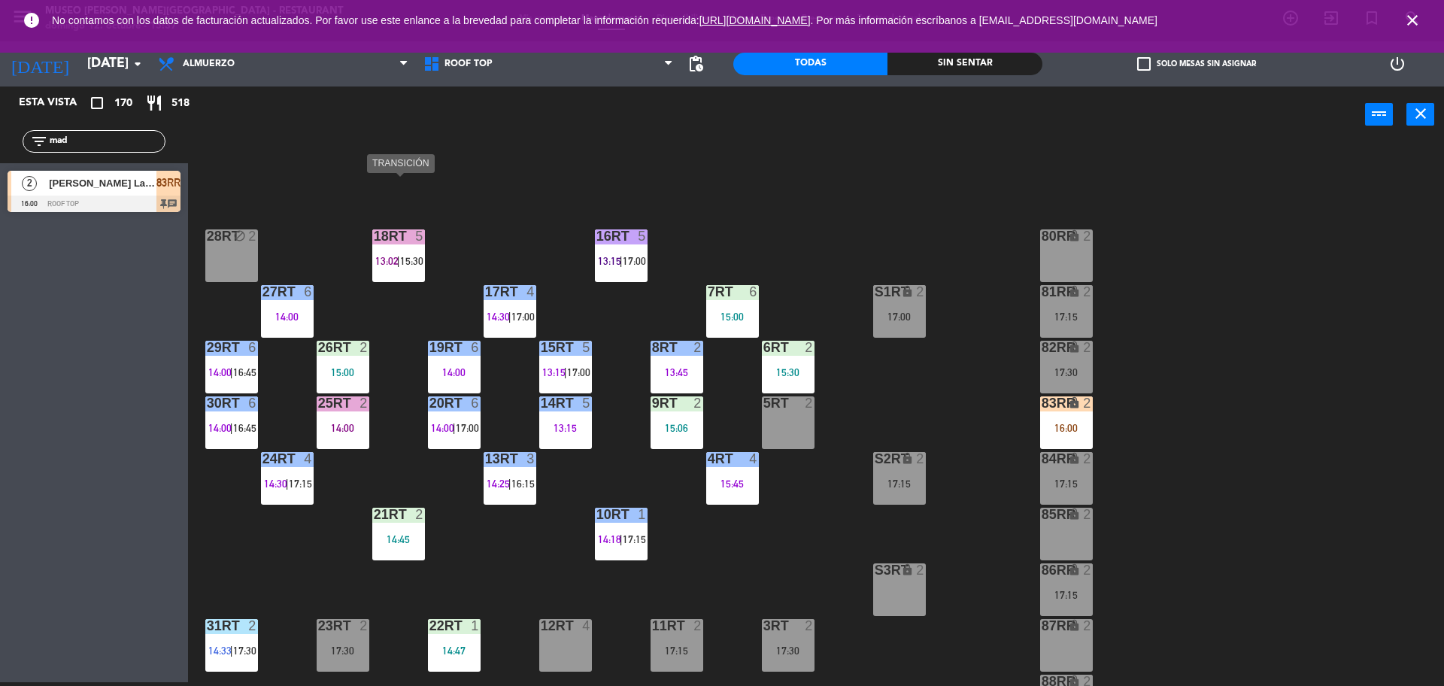
scroll to position [76, 0]
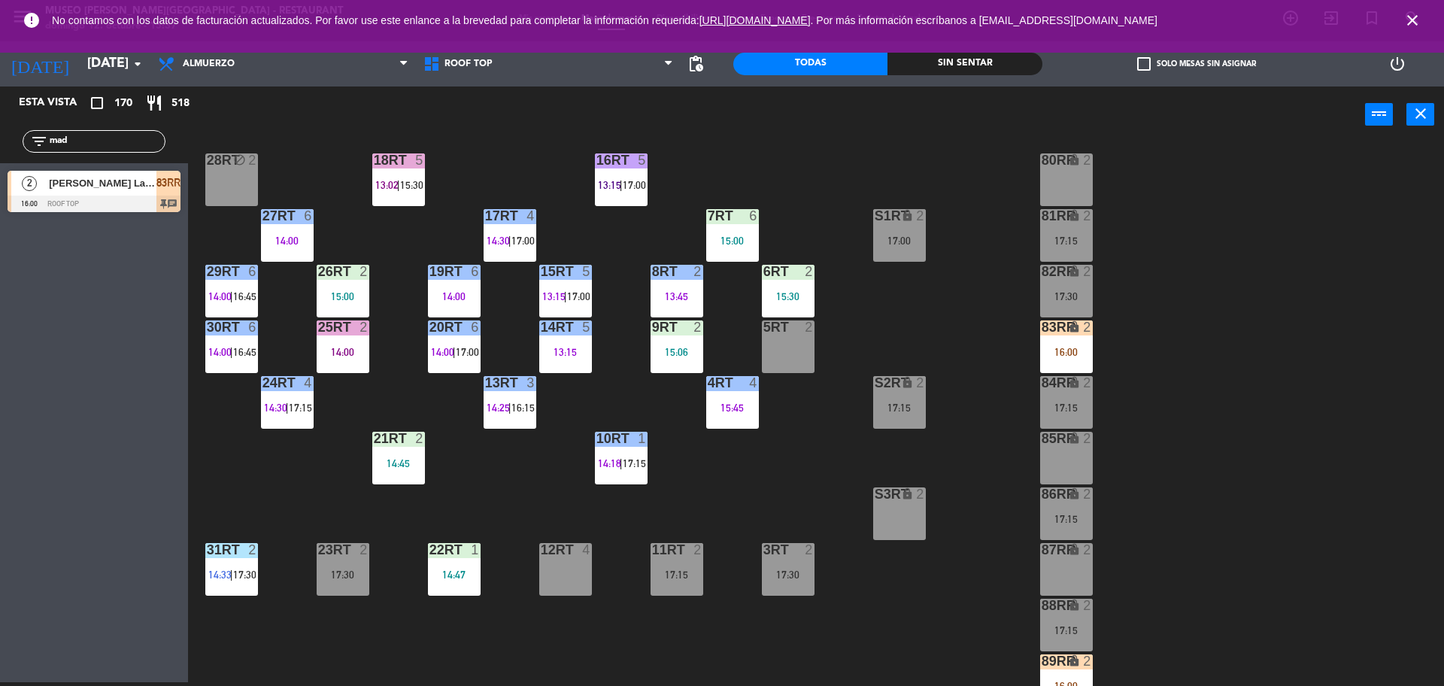
type input "mad"
click at [124, 192] on div "[PERSON_NAME] [PERSON_NAME]" at bounding box center [101, 183] width 109 height 25
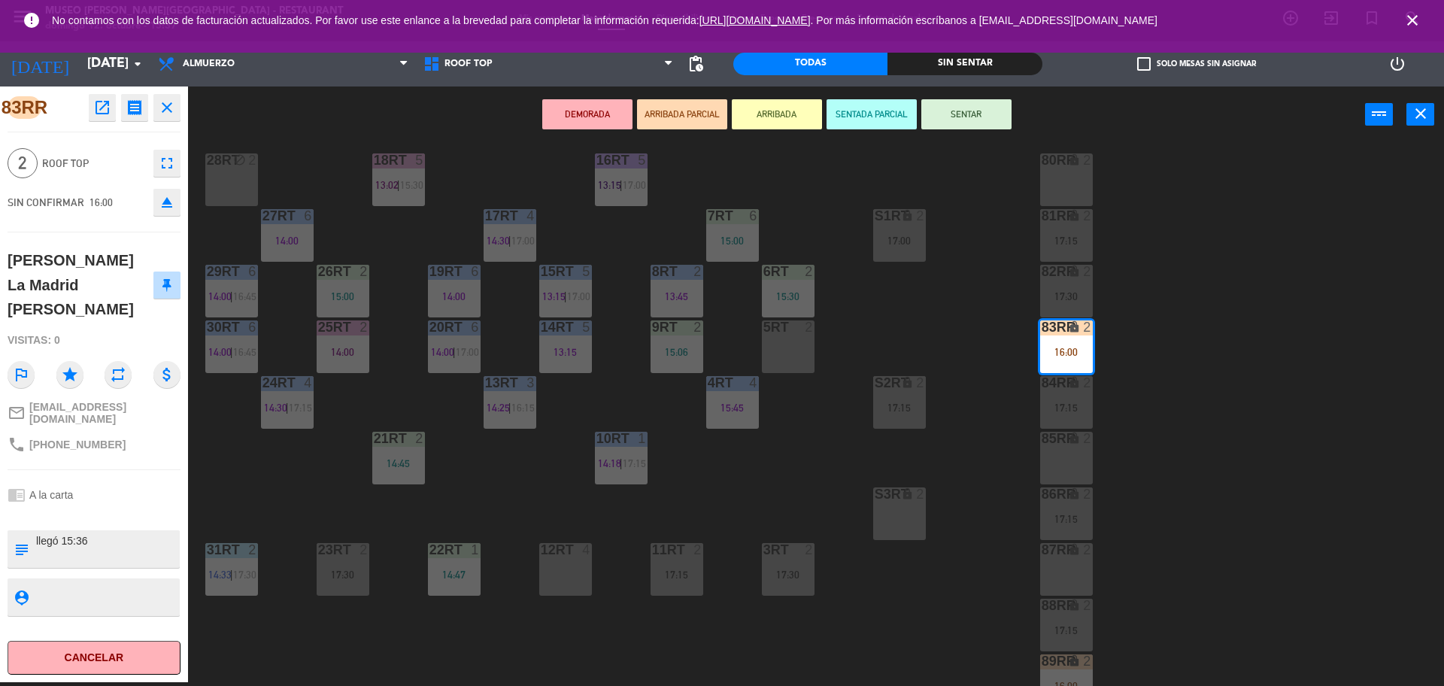
click at [291, 501] on div "18RT 5 13:02 | 15:30 16RT 5 13:15 | 17:00 28RT block 2 80RR lock 2 27RT 6 14:00…" at bounding box center [822, 416] width 1241 height 539
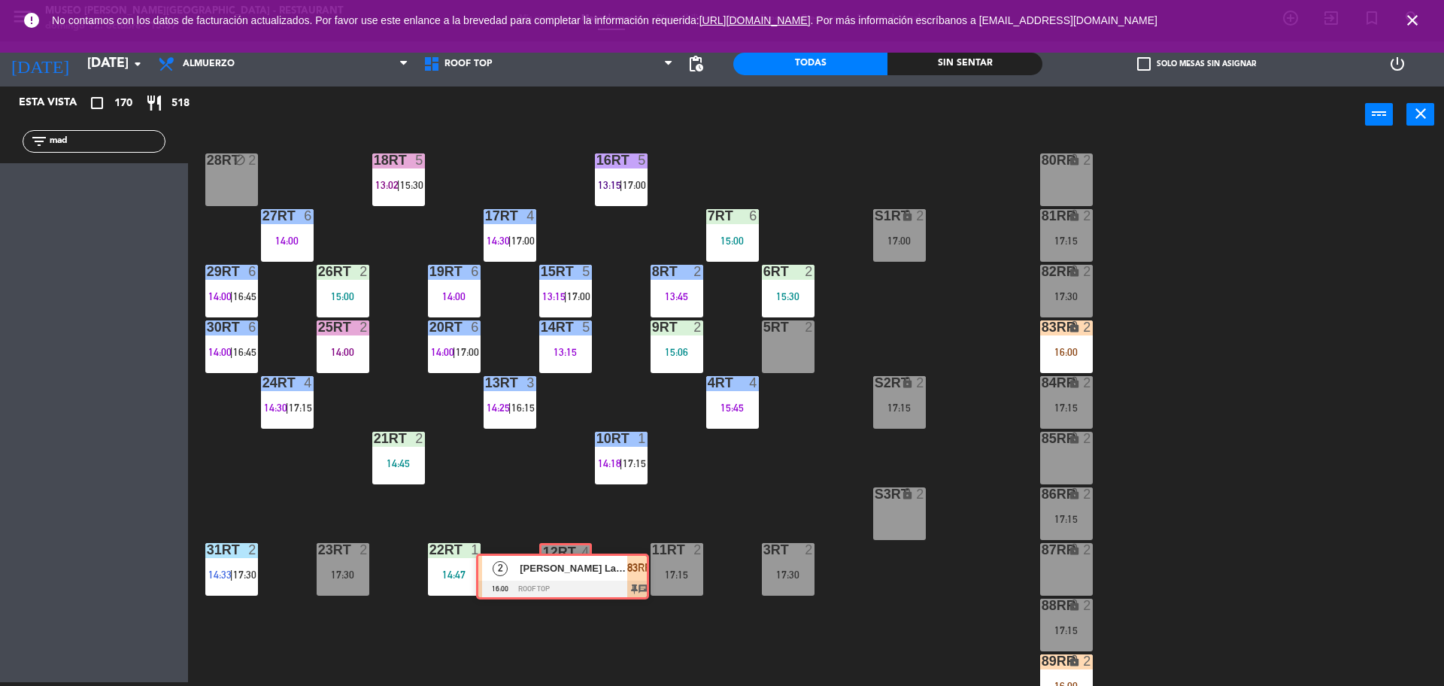
drag, startPoint x: 88, startPoint y: 186, endPoint x: 559, endPoint y: 564, distance: 603.9
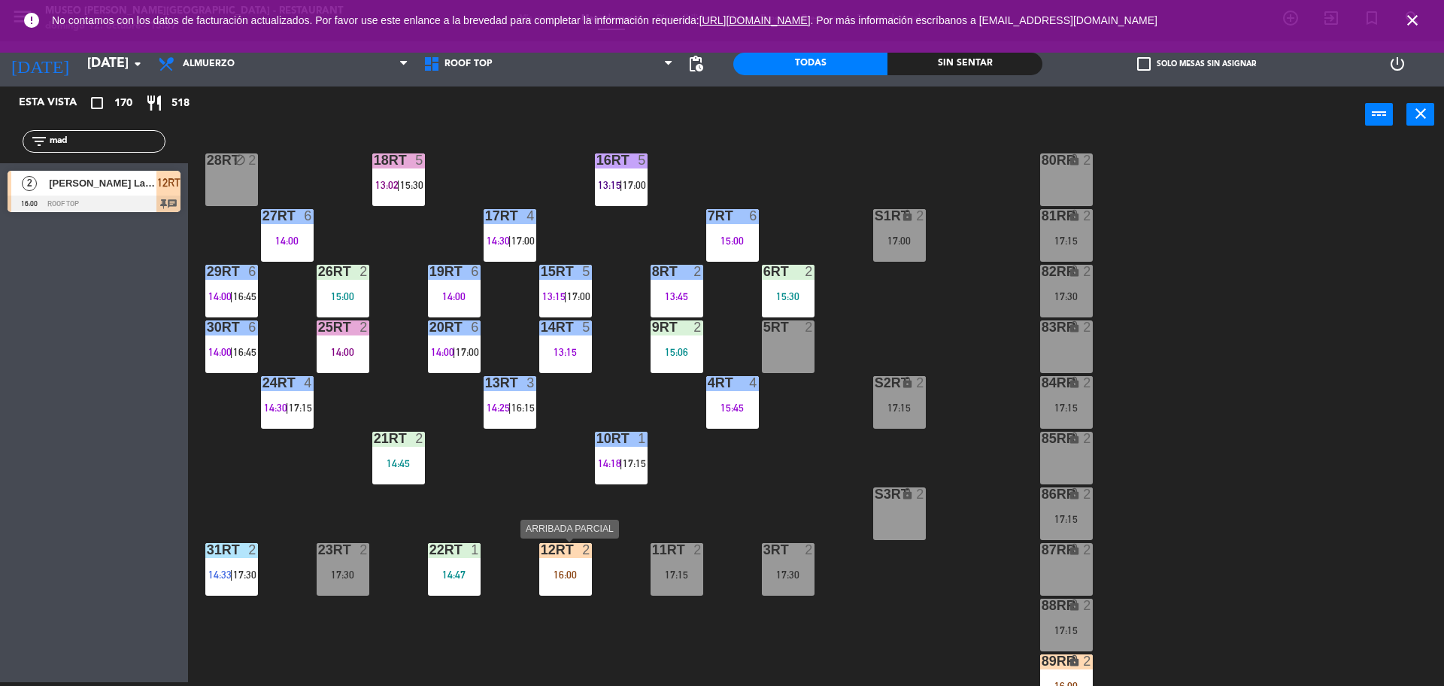
click at [559, 564] on div "12RT 2 16:00" at bounding box center [565, 569] width 53 height 53
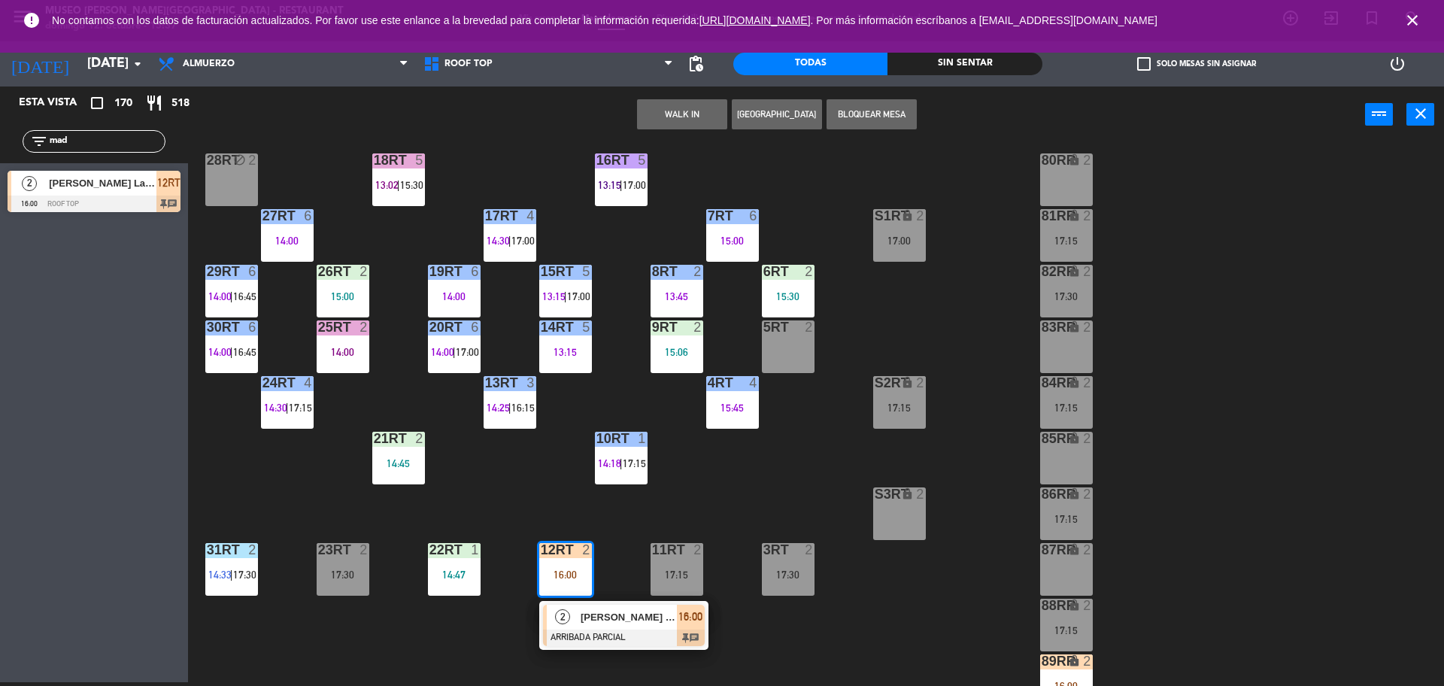
click at [606, 626] on div "[PERSON_NAME] [PERSON_NAME]" at bounding box center [628, 616] width 98 height 25
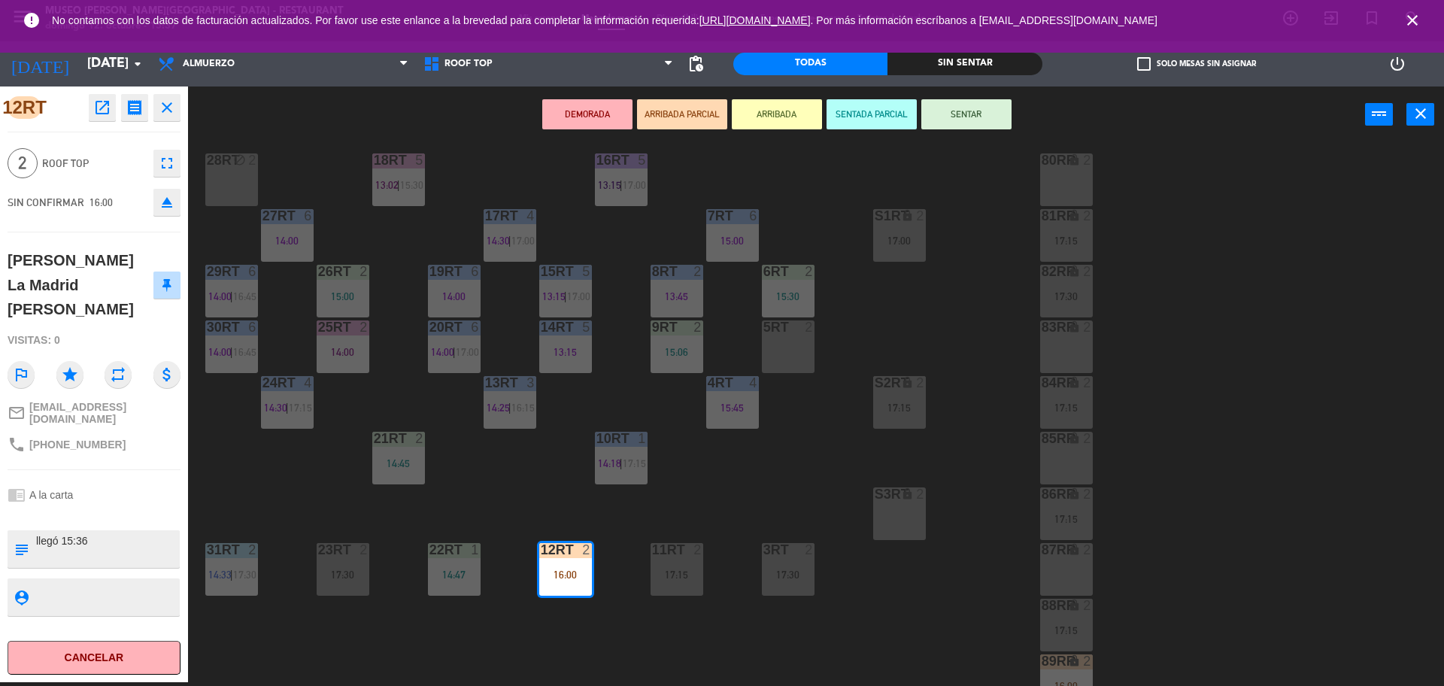
click at [35, 533] on textarea at bounding box center [107, 549] width 144 height 32
type textarea "m12rt aniversario llegó 15:36"
click at [114, 160] on span "Roof Top" at bounding box center [94, 163] width 104 height 17
click at [122, 159] on span "Roof Top" at bounding box center [94, 163] width 104 height 17
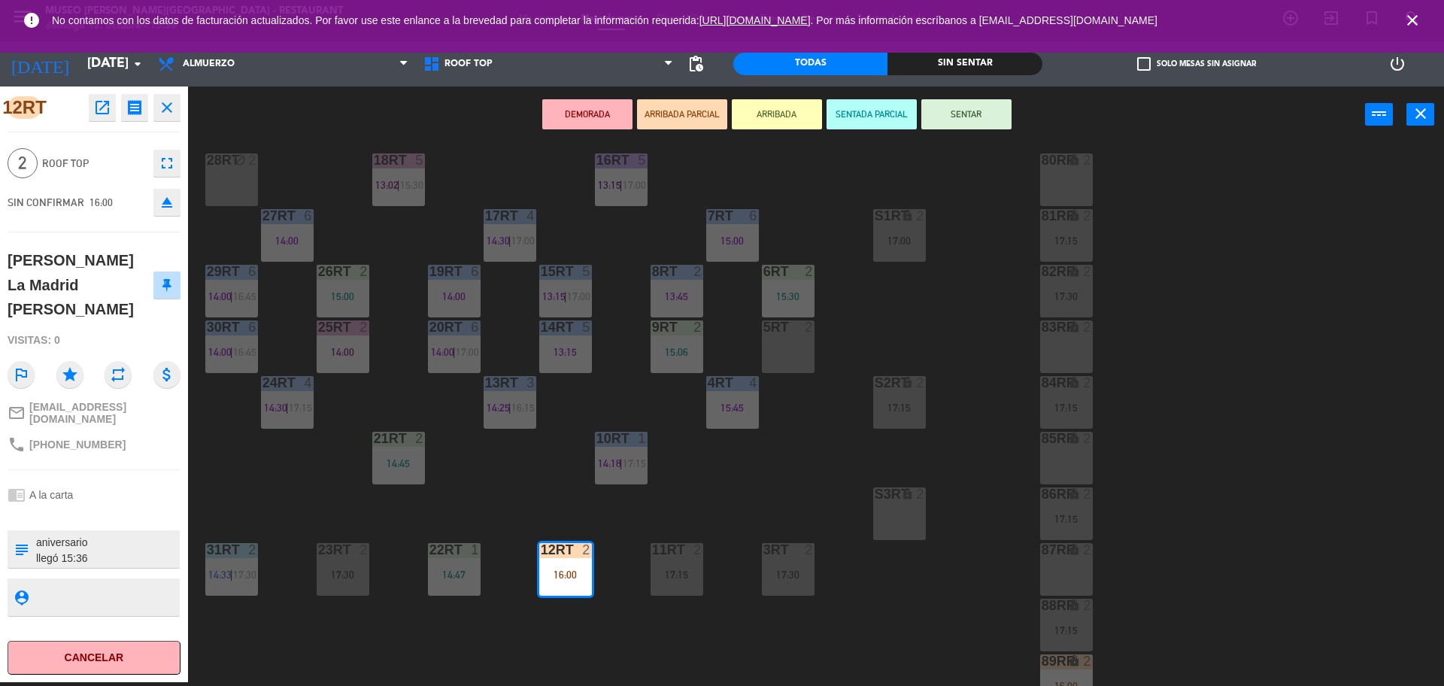
click at [919, 609] on div "18RT 5 13:02 | 15:30 16RT 5 13:15 | 17:00 28RT block 2 80RR lock 2 27RT 6 14:00…" at bounding box center [822, 416] width 1241 height 539
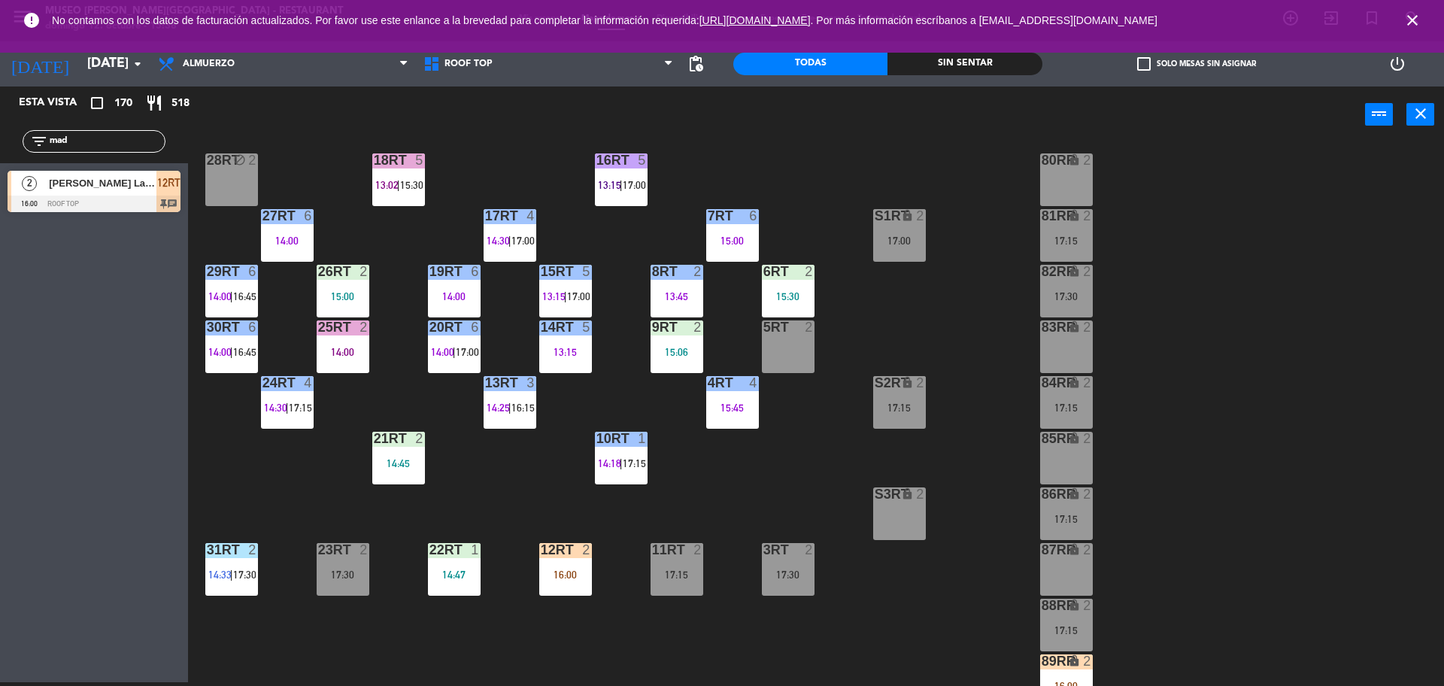
scroll to position [373, 0]
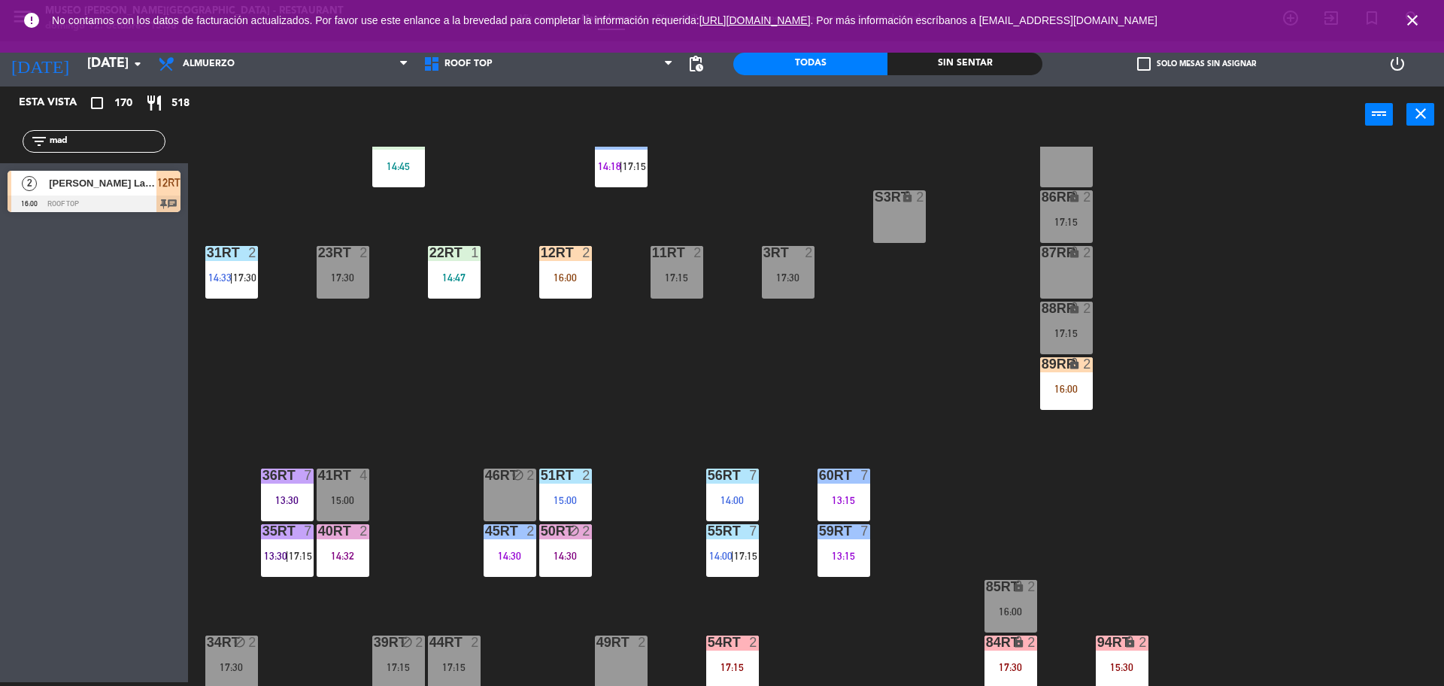
click at [1059, 388] on div "16:00" at bounding box center [1066, 388] width 53 height 11
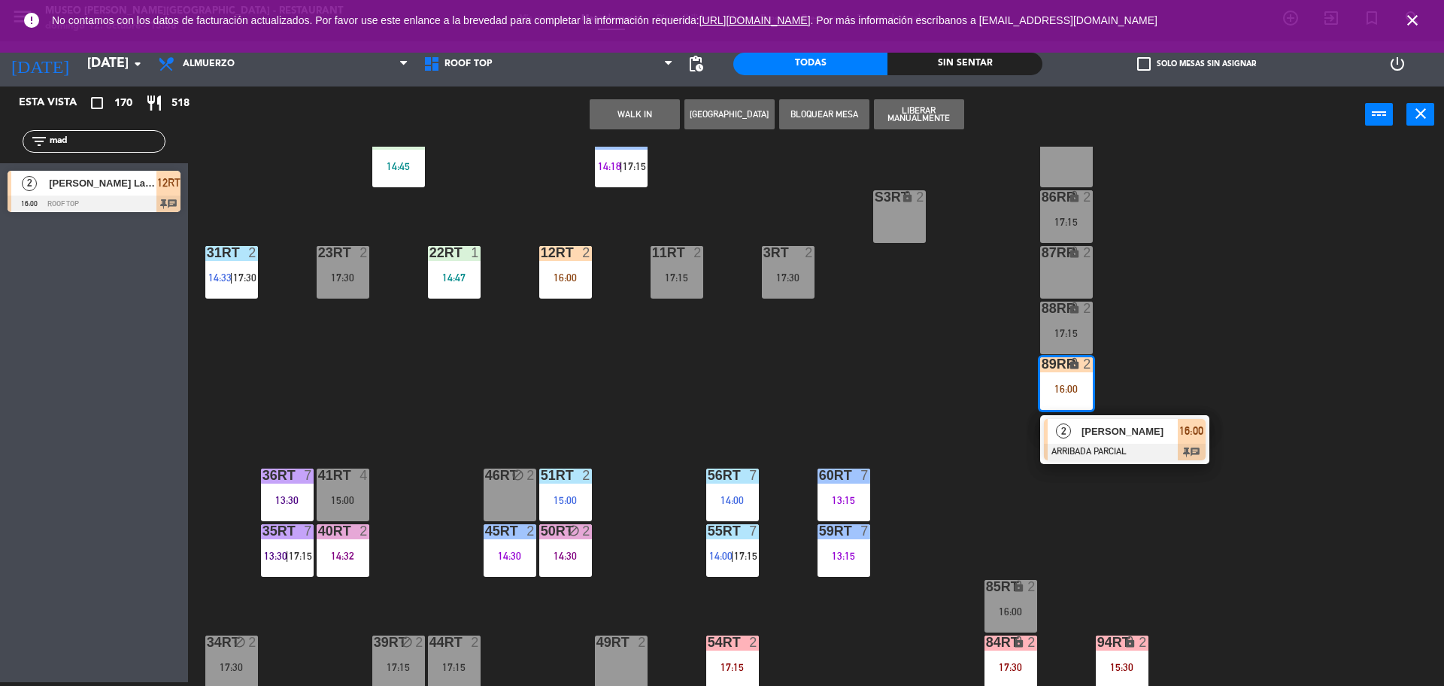
click at [1122, 453] on div at bounding box center [1125, 452] width 162 height 17
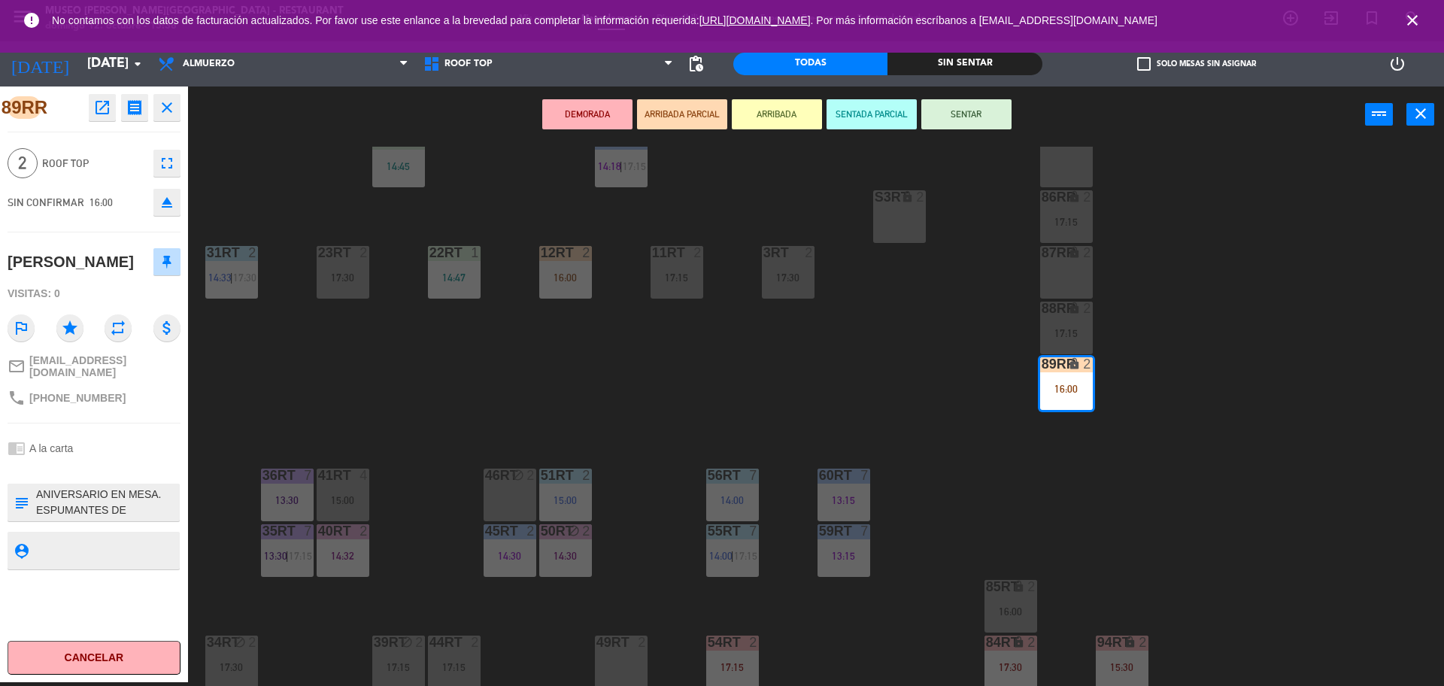
click at [1071, 545] on div "18RT 5 13:02 | 15:30 16RT 5 13:15 | 17:00 28RT block 2 80RR lock 2 27RT 6 14:00…" at bounding box center [822, 416] width 1241 height 539
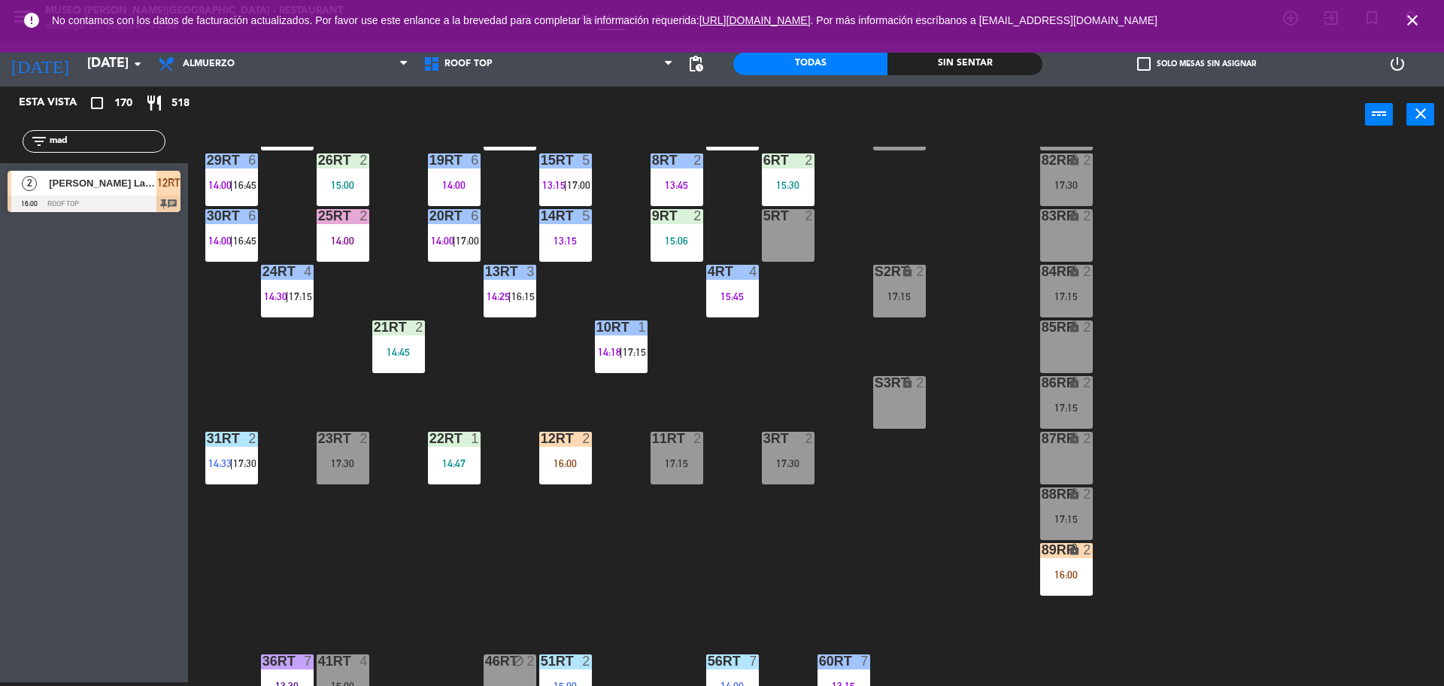
scroll to position [189, 0]
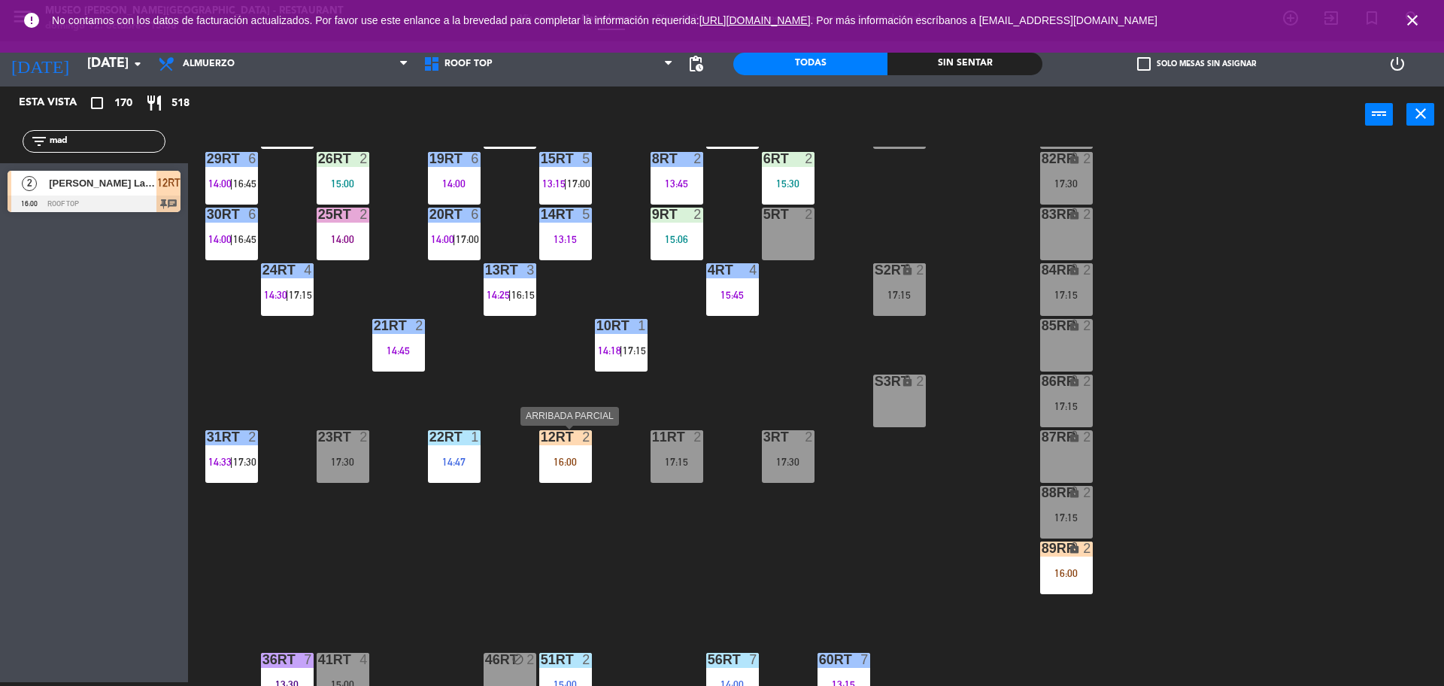
click at [557, 462] on div "16:00" at bounding box center [565, 461] width 53 height 11
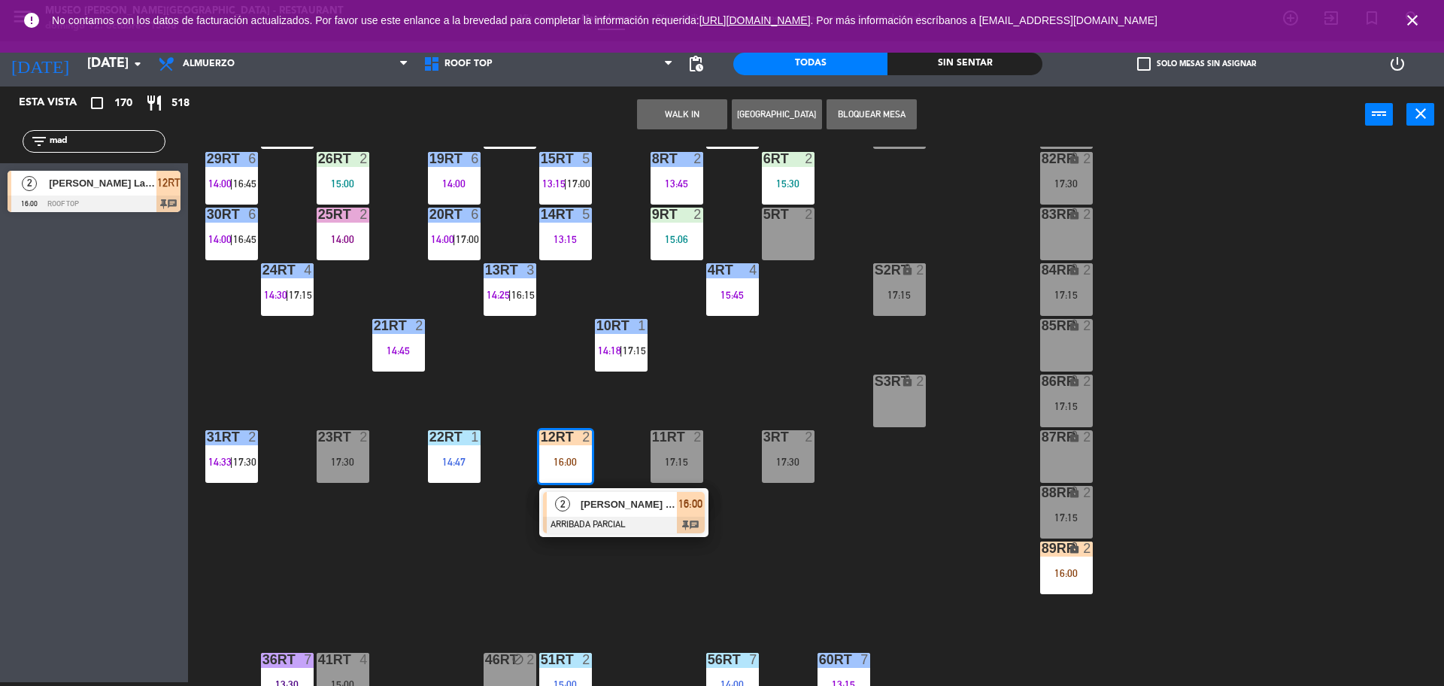
click at [841, 577] on div "18RT 5 13:02 | 15:30 16RT 5 13:15 | 17:00 28RT block 2 80RR lock 2 27RT 6 14:00…" at bounding box center [822, 416] width 1241 height 539
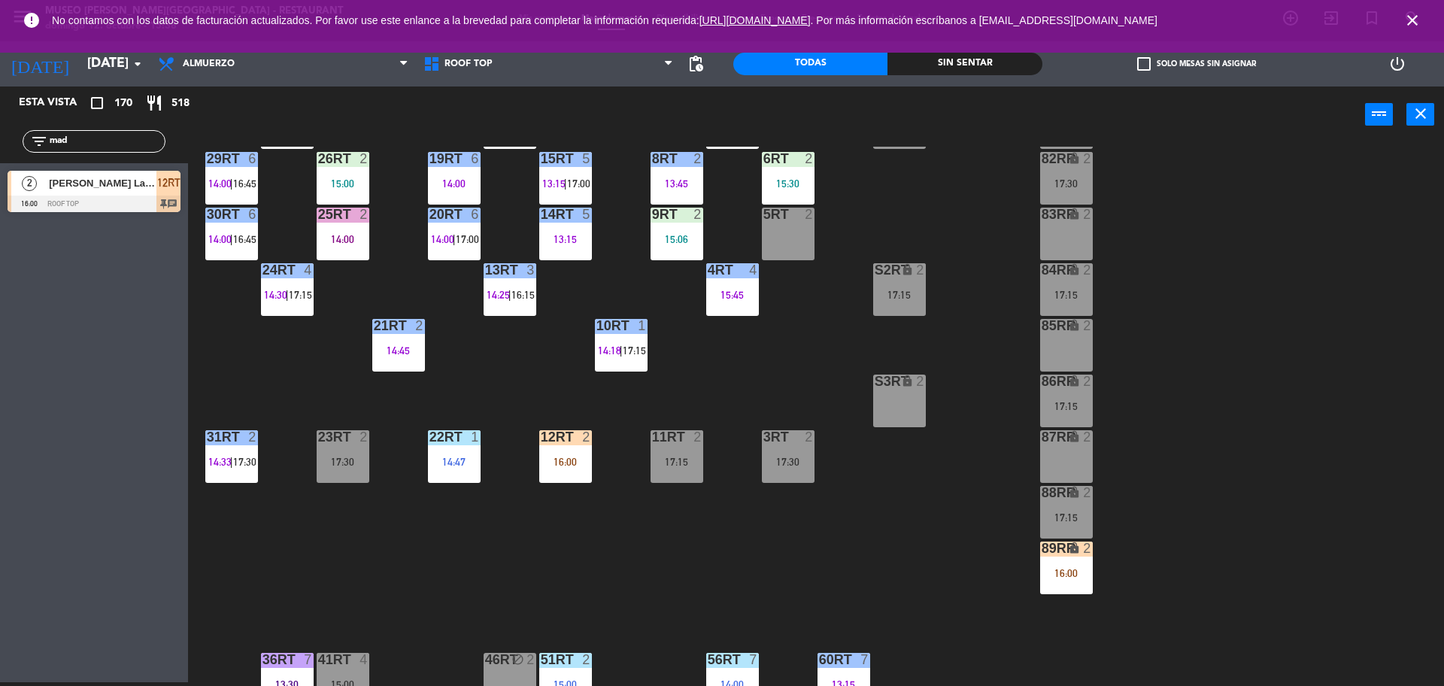
click at [573, 459] on div "16:00" at bounding box center [565, 461] width 53 height 11
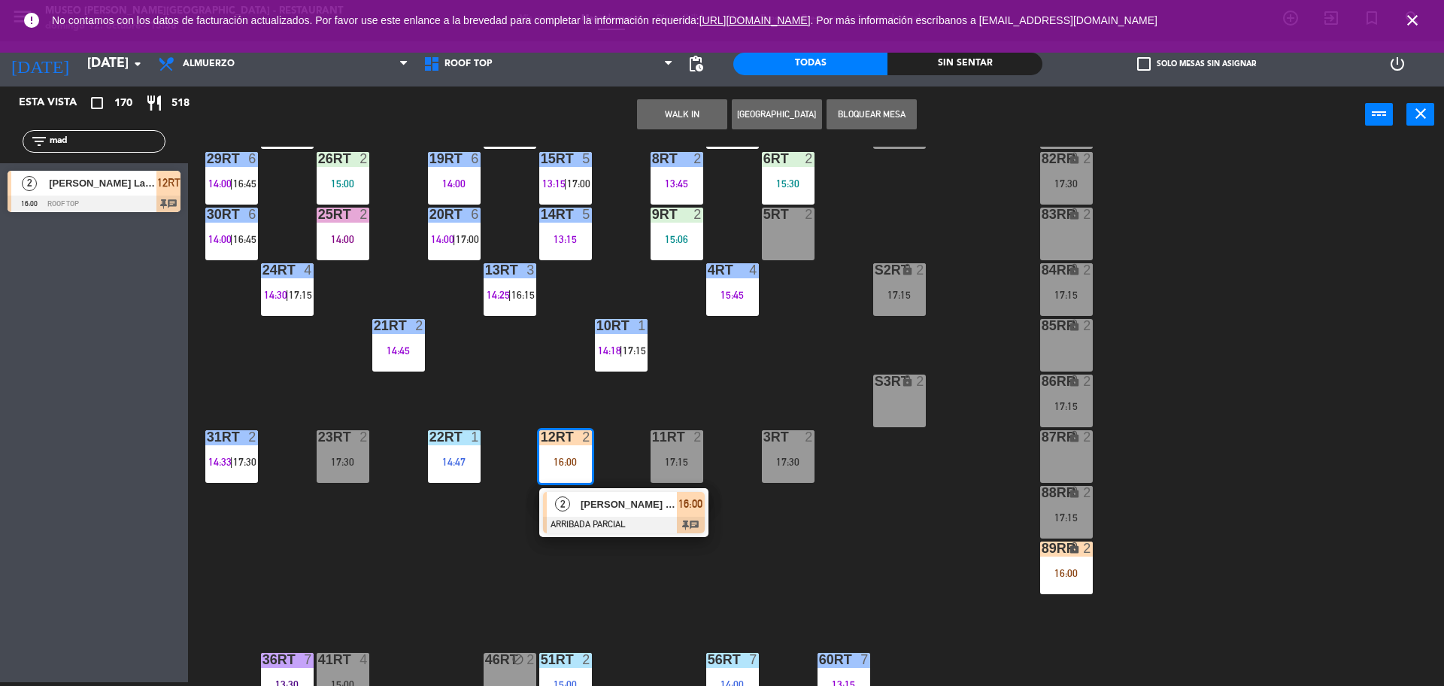
click at [670, 454] on div "11RT 2 17:15" at bounding box center [676, 456] width 53 height 53
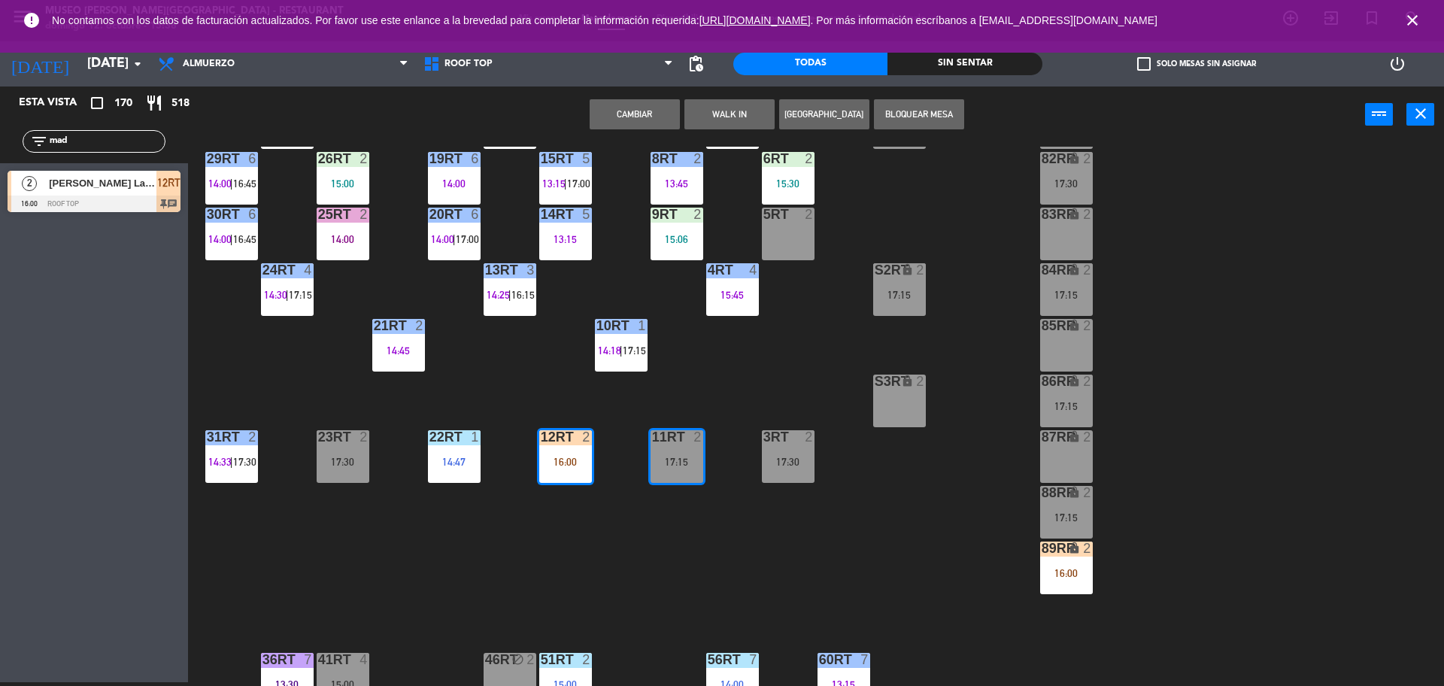
click at [625, 114] on button "Cambiar" at bounding box center [634, 114] width 90 height 30
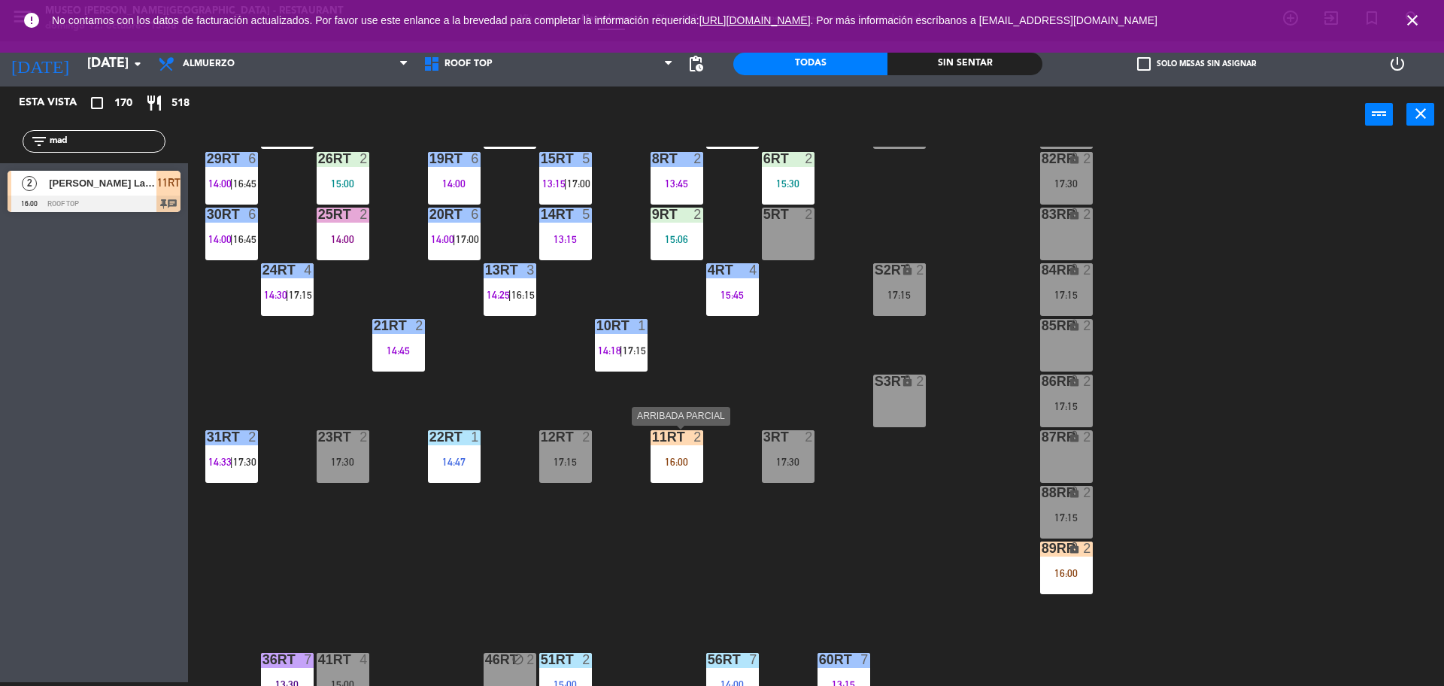
click at [662, 451] on div "11RT 2 16:00" at bounding box center [676, 456] width 53 height 53
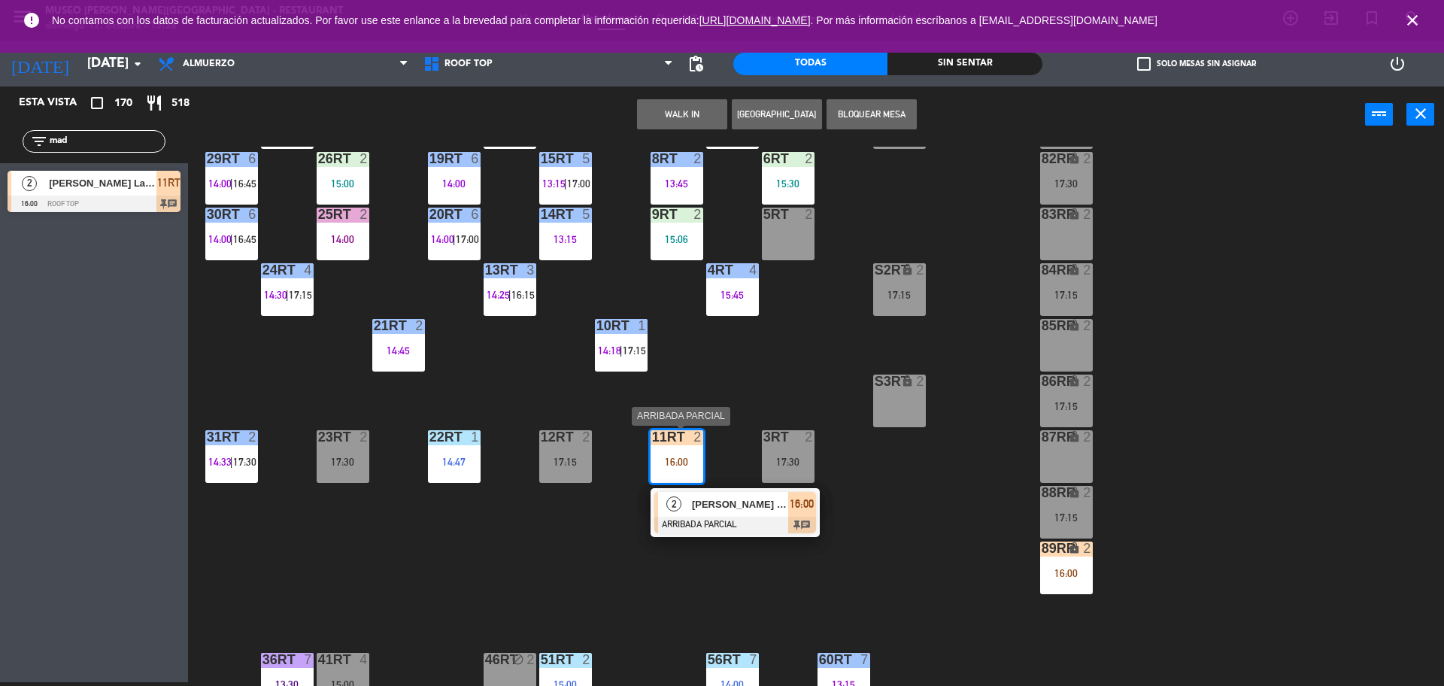
click at [704, 512] on div "[PERSON_NAME] [PERSON_NAME]" at bounding box center [739, 504] width 98 height 25
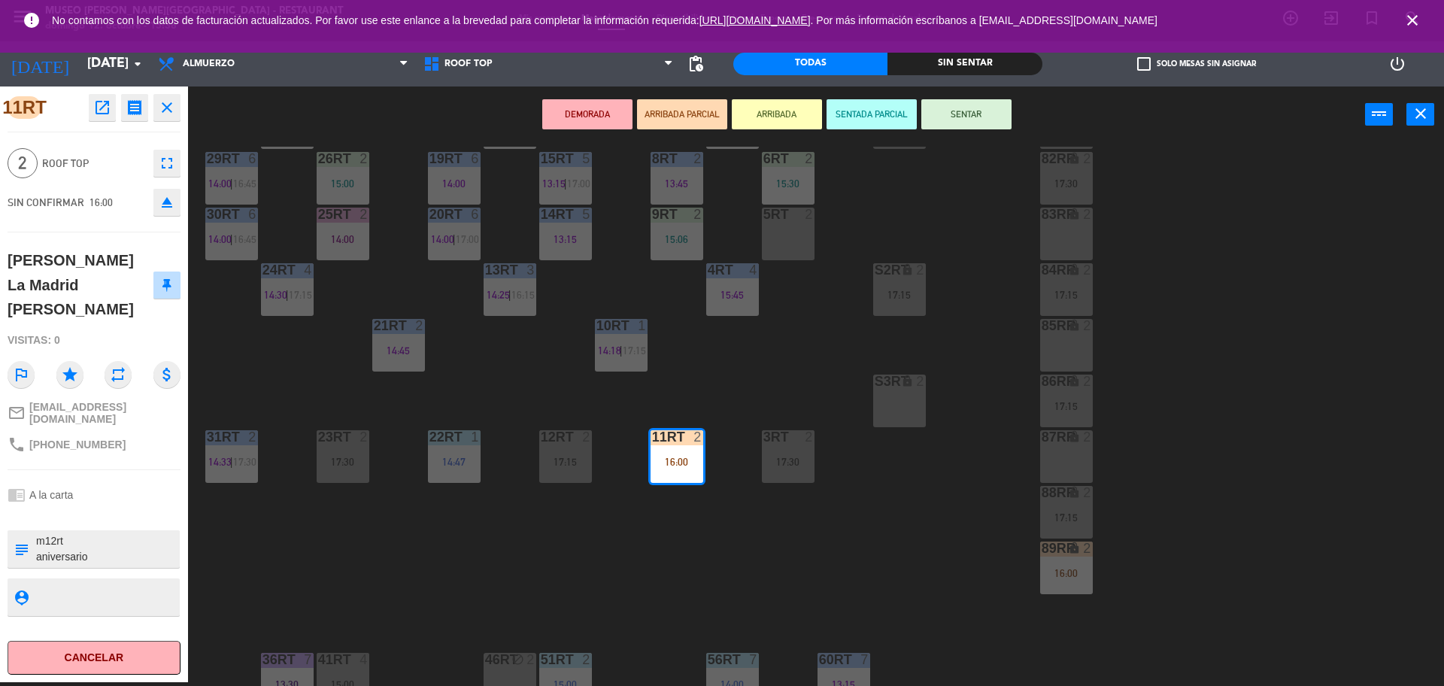
click at [59, 533] on textarea at bounding box center [107, 549] width 144 height 32
type textarea "m11rt aniversario llegó 15:36"
click at [118, 162] on span "Roof Top" at bounding box center [94, 163] width 104 height 17
click at [927, 117] on button "SENTAR" at bounding box center [966, 114] width 90 height 30
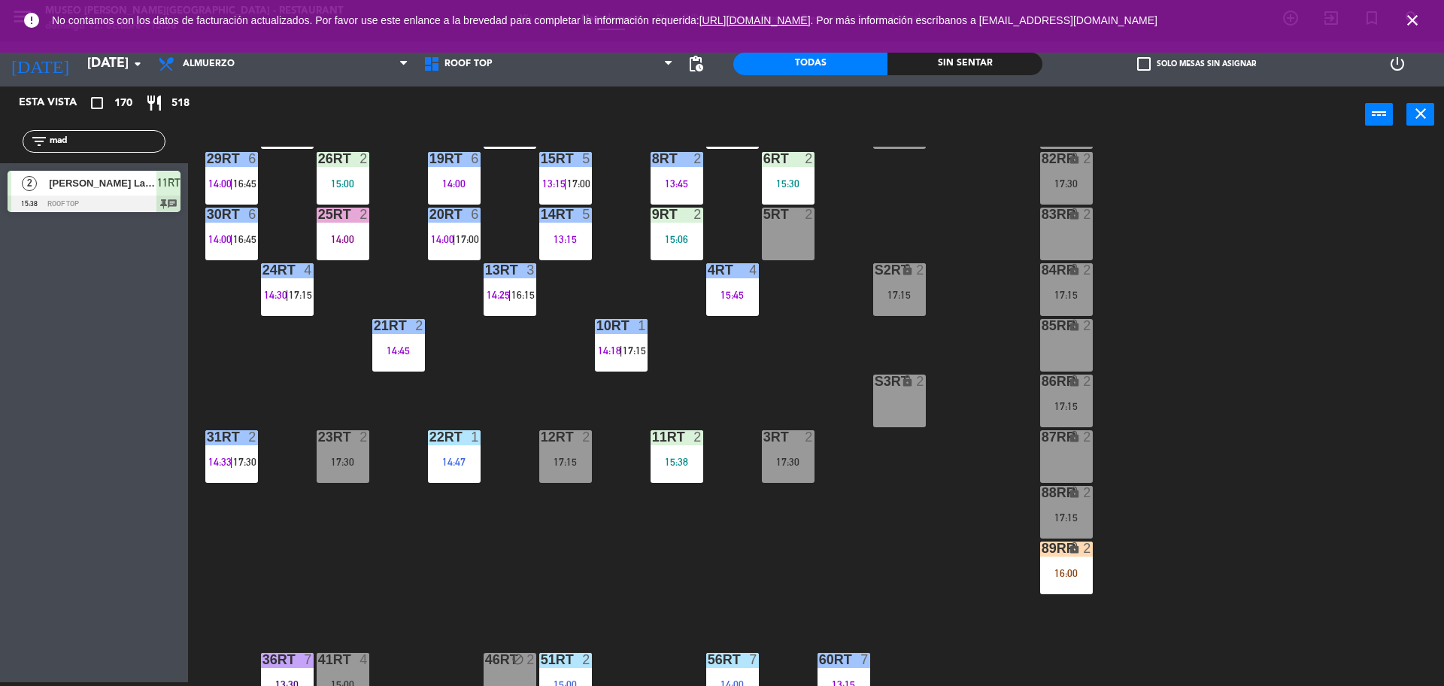
click at [556, 458] on div "17:15" at bounding box center [565, 461] width 53 height 11
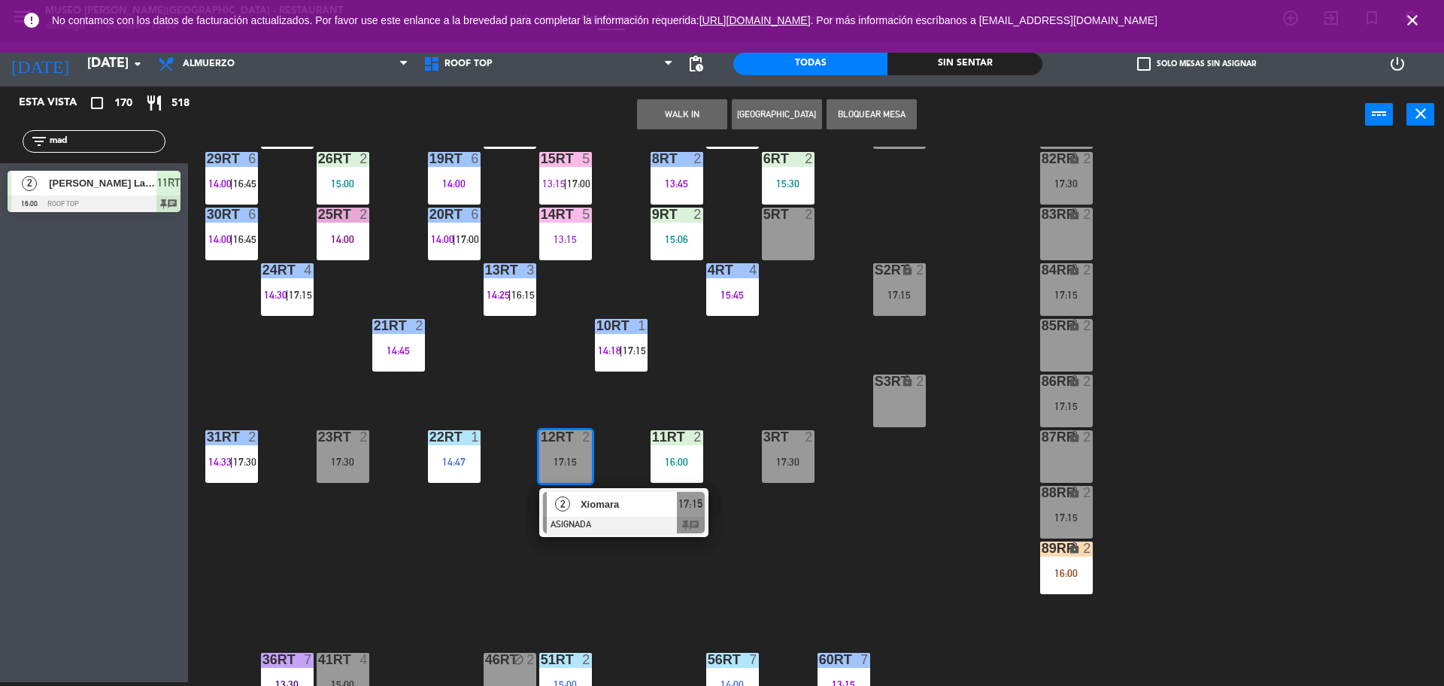
click at [844, 115] on button "Bloquear Mesa" at bounding box center [871, 114] width 90 height 30
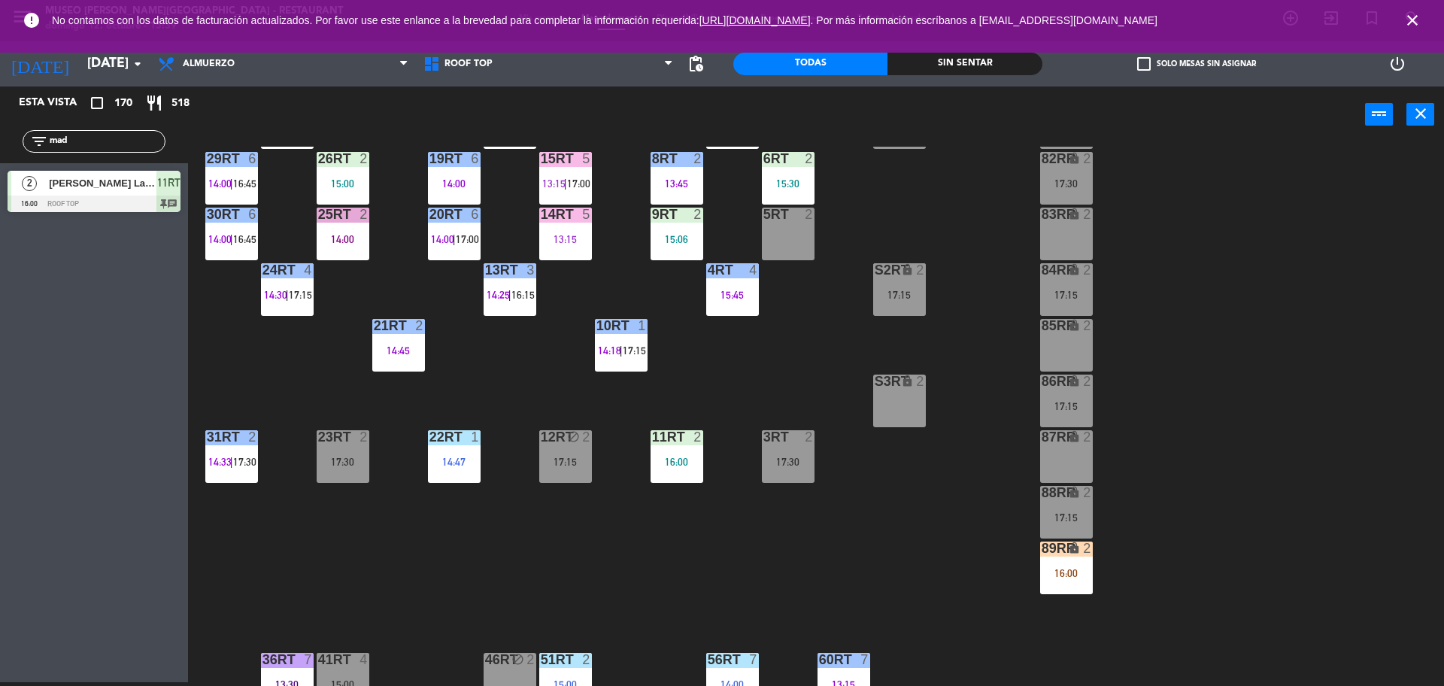
click at [877, 565] on div "18RT 5 13:02 | 15:30 16RT 5 13:15 | 17:00 28RT block 2 80RR lock 2 27RT 6 14:00…" at bounding box center [822, 416] width 1241 height 539
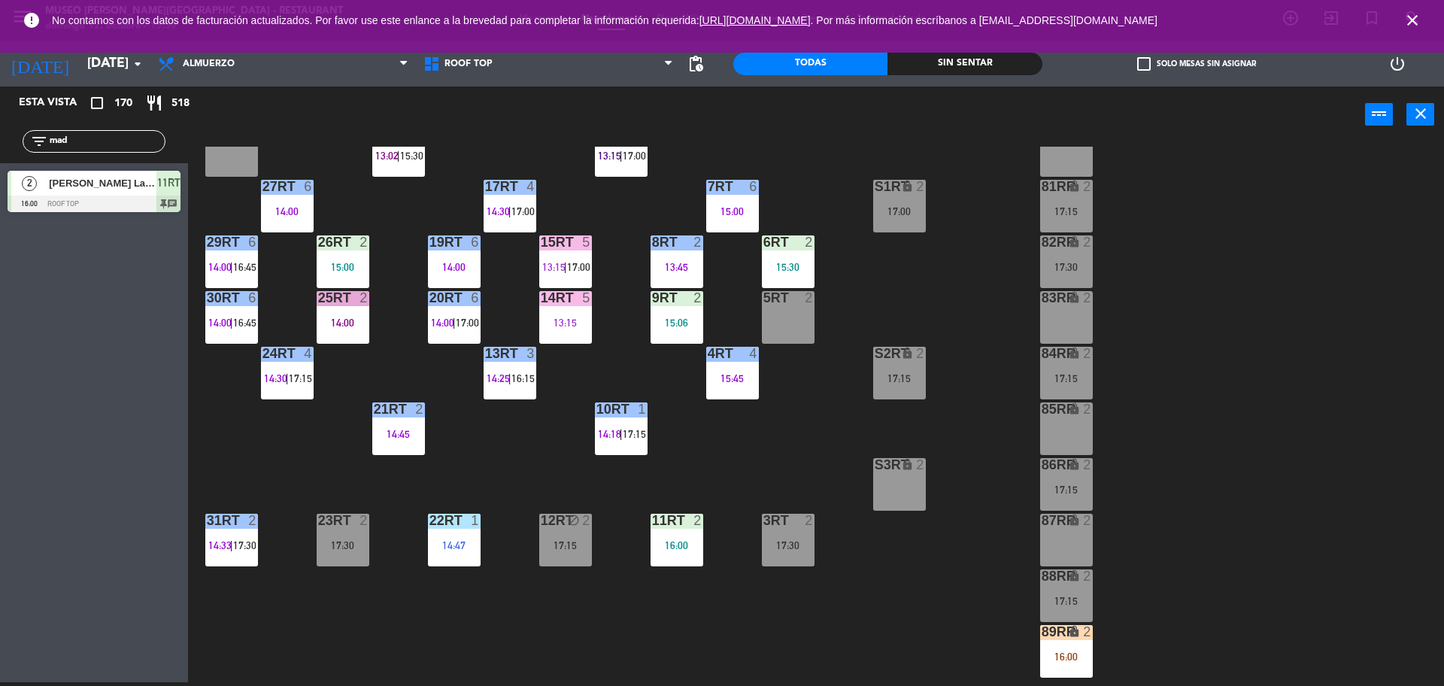
scroll to position [106, 0]
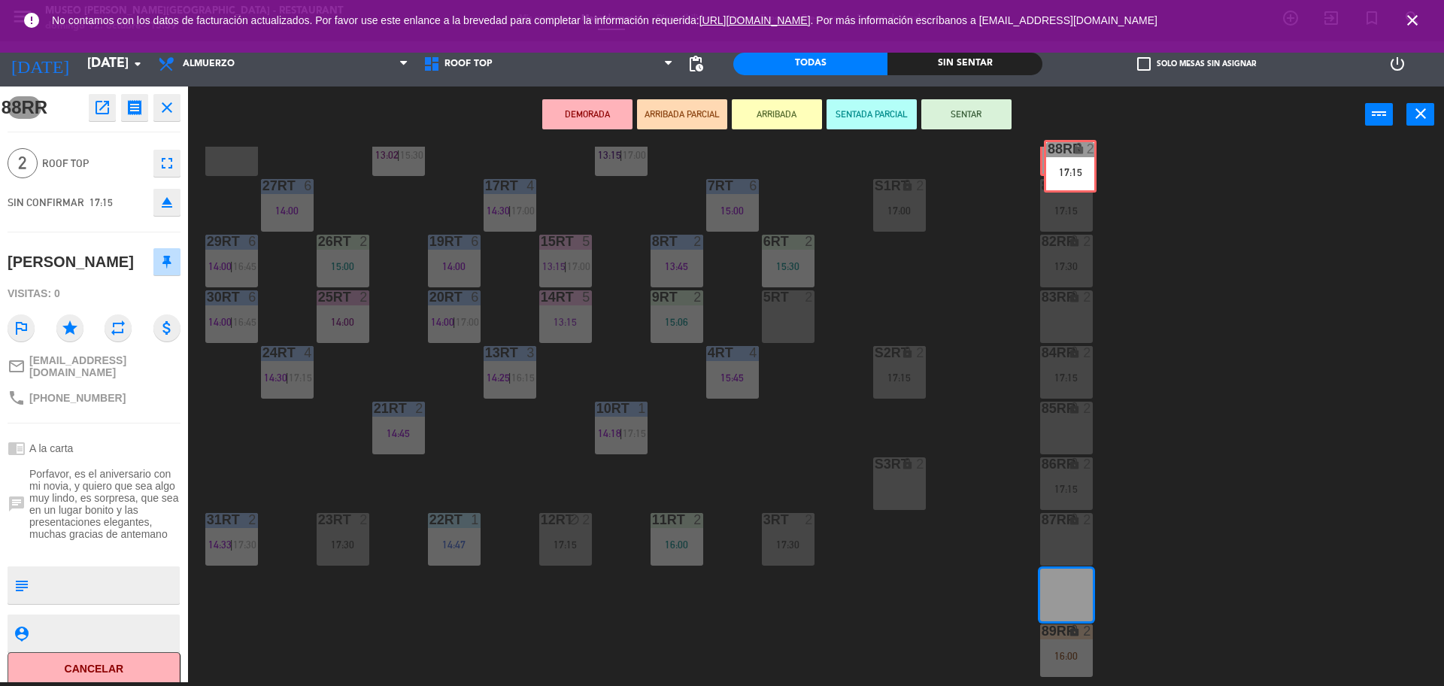
drag, startPoint x: 1071, startPoint y: 592, endPoint x: 1075, endPoint y: 162, distance: 429.3
click at [1075, 162] on div "18RT 5 13:02 | 15:30 16RT 5 13:15 | 17:00 28RT block 2 80RR lock 2 27RT 6 14:00…" at bounding box center [822, 416] width 1241 height 539
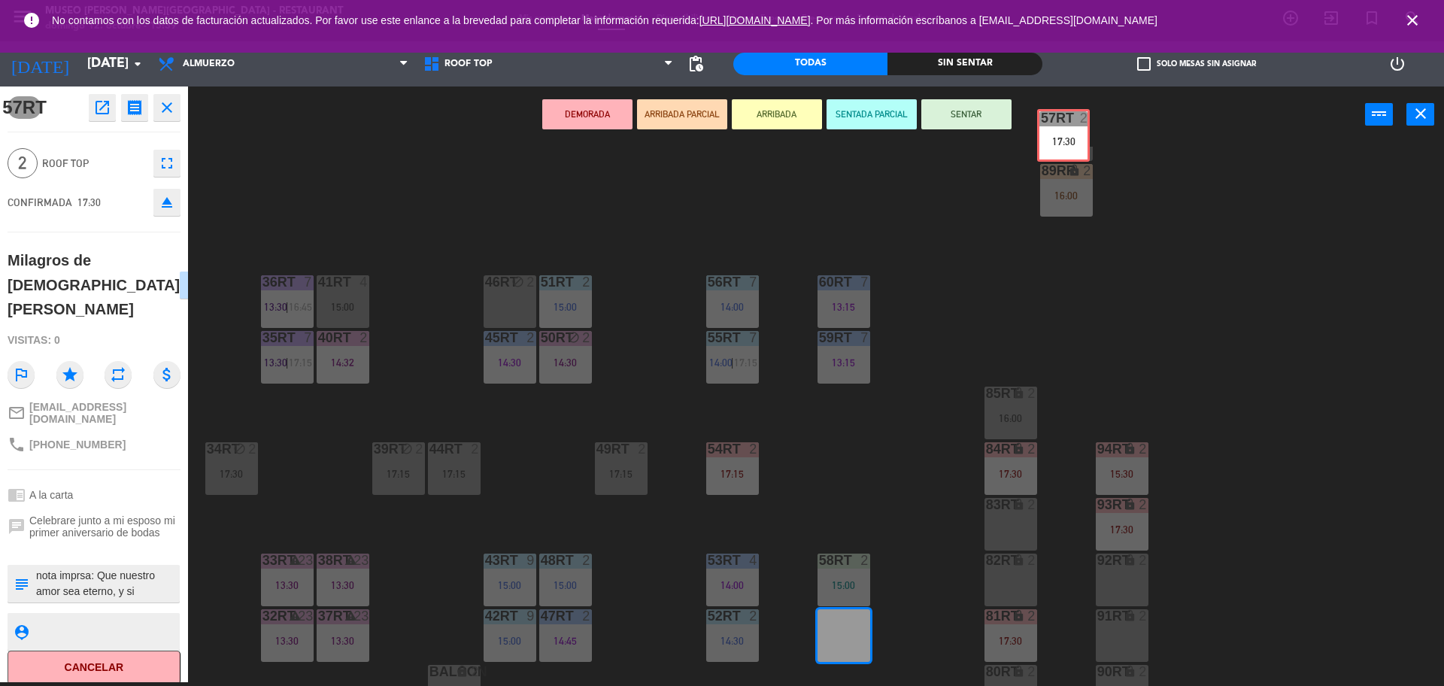
scroll to position [558, 0]
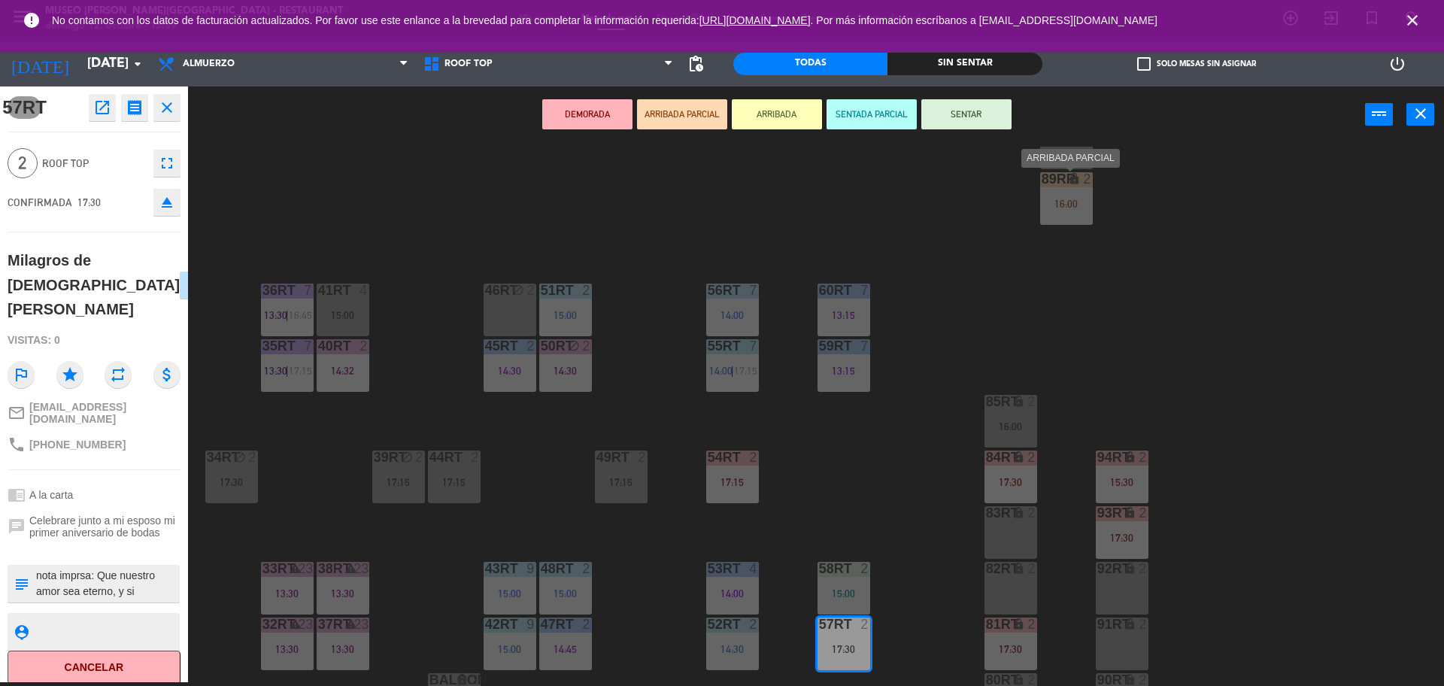
drag, startPoint x: 843, startPoint y: 631, endPoint x: 1061, endPoint y: 177, distance: 503.7
click at [1065, 344] on div "18RT 5 13:02 | 15:30 16RT 5 13:15 | 17:00 28RT block 2 80RR lock 2 17:15 27RT 6…" at bounding box center [822, 416] width 1241 height 539
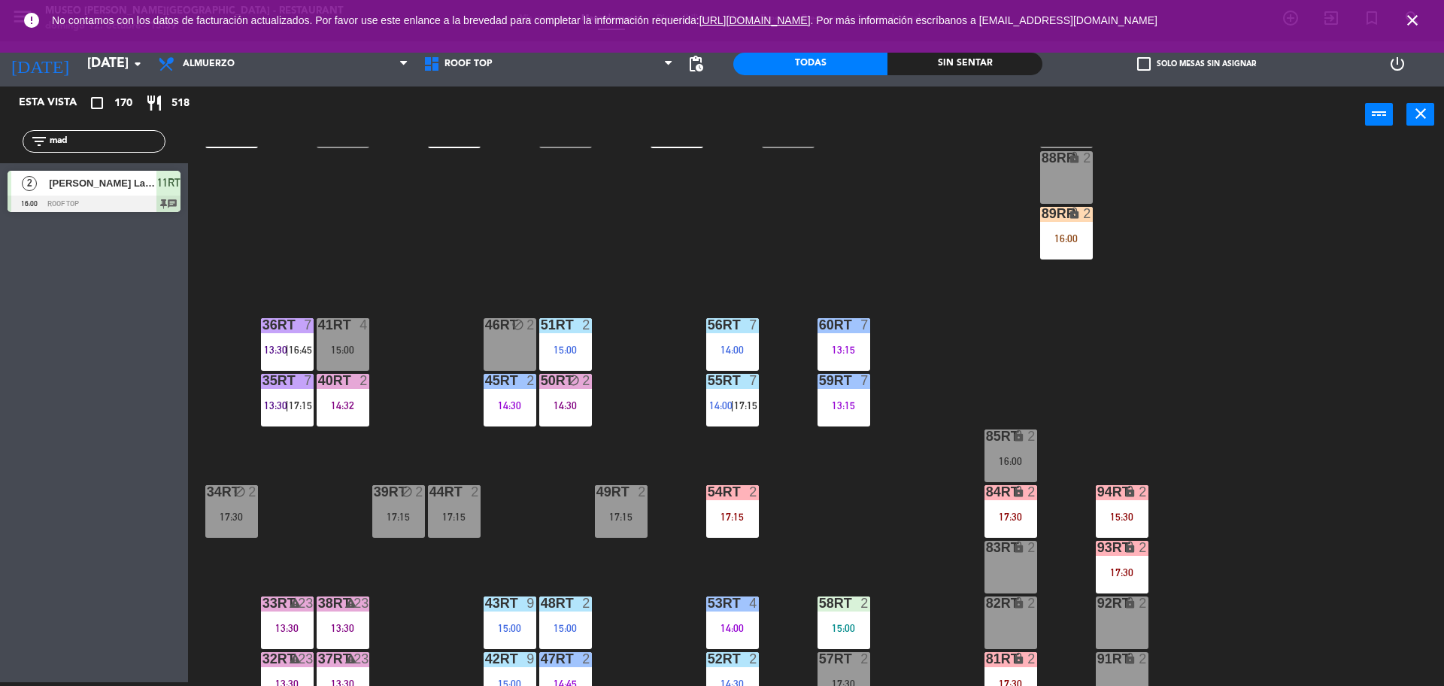
scroll to position [524, 0]
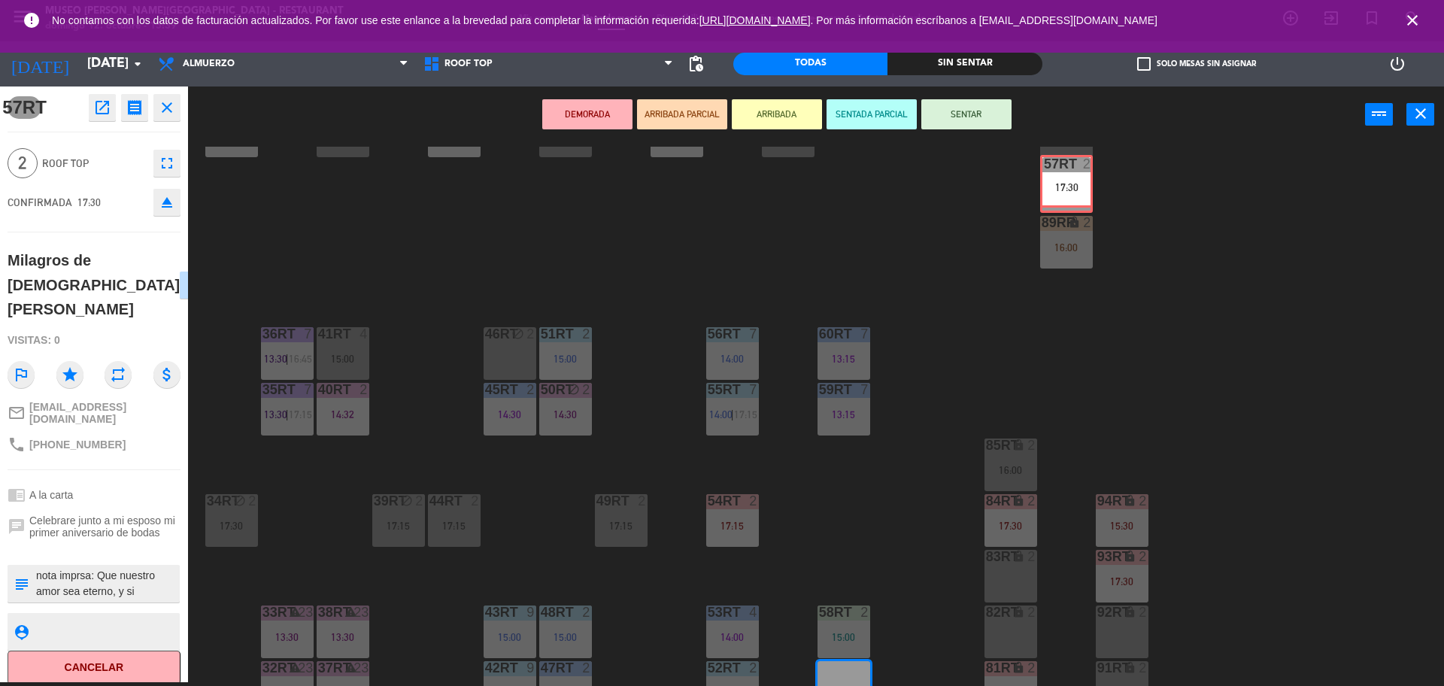
drag, startPoint x: 849, startPoint y: 655, endPoint x: 1071, endPoint y: 159, distance: 543.5
click at [1071, 159] on div "18RT 5 13:02 | 15:30 16RT 5 13:15 | 17:00 28RT block 2 80RR lock 2 17:15 27RT 6…" at bounding box center [822, 416] width 1241 height 539
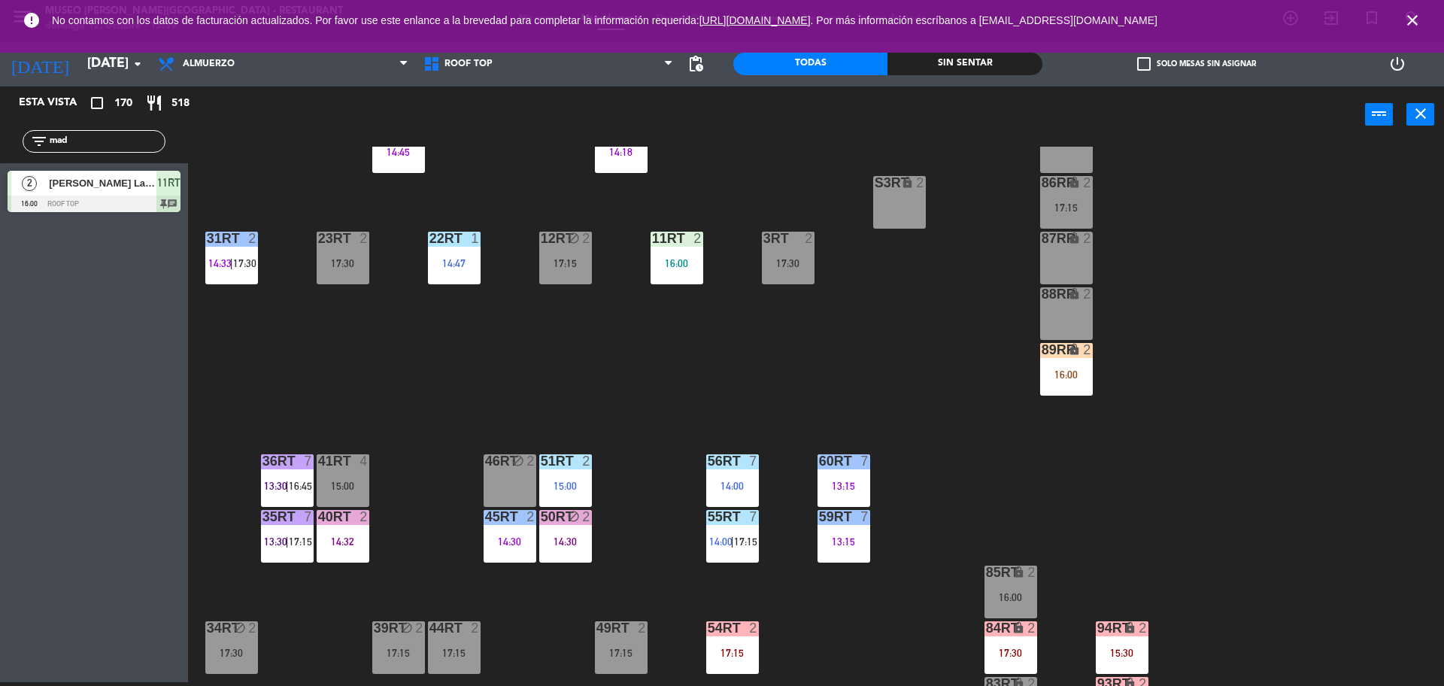
scroll to position [598, 0]
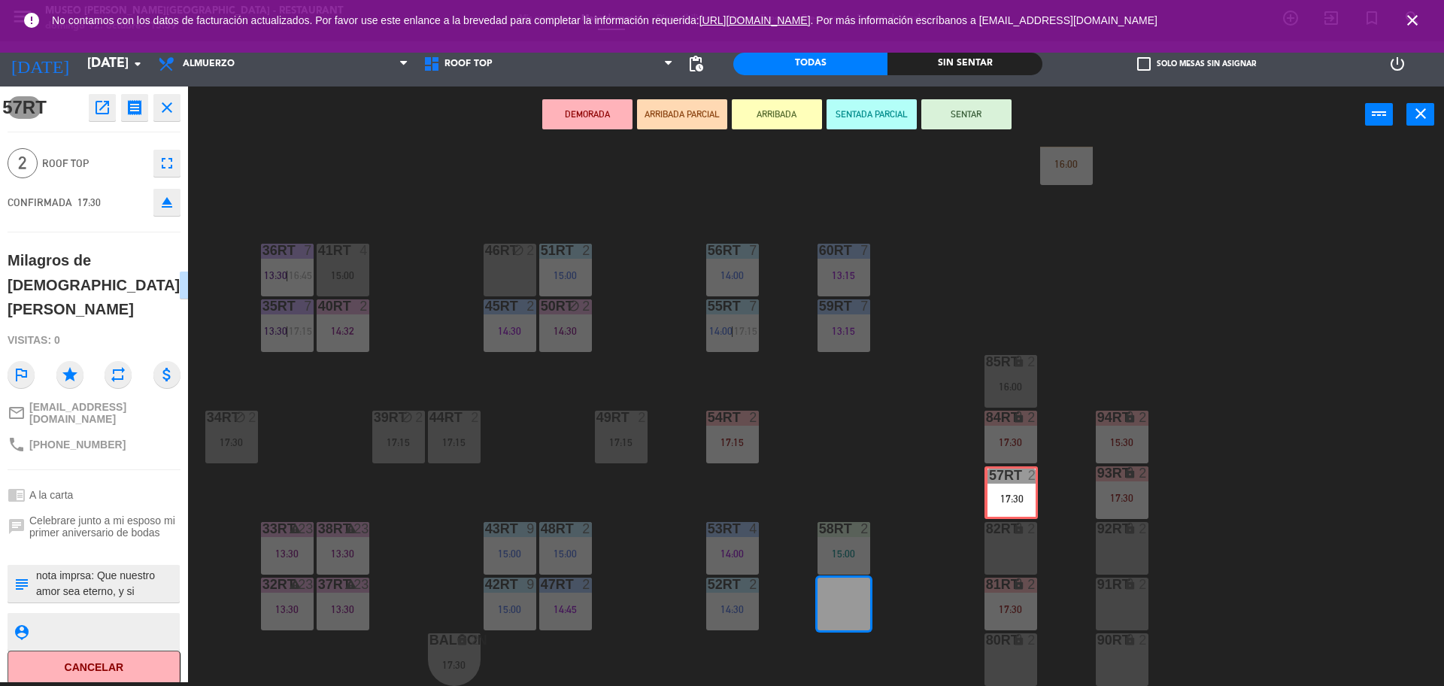
drag, startPoint x: 852, startPoint y: 608, endPoint x: 1020, endPoint y: 498, distance: 200.8
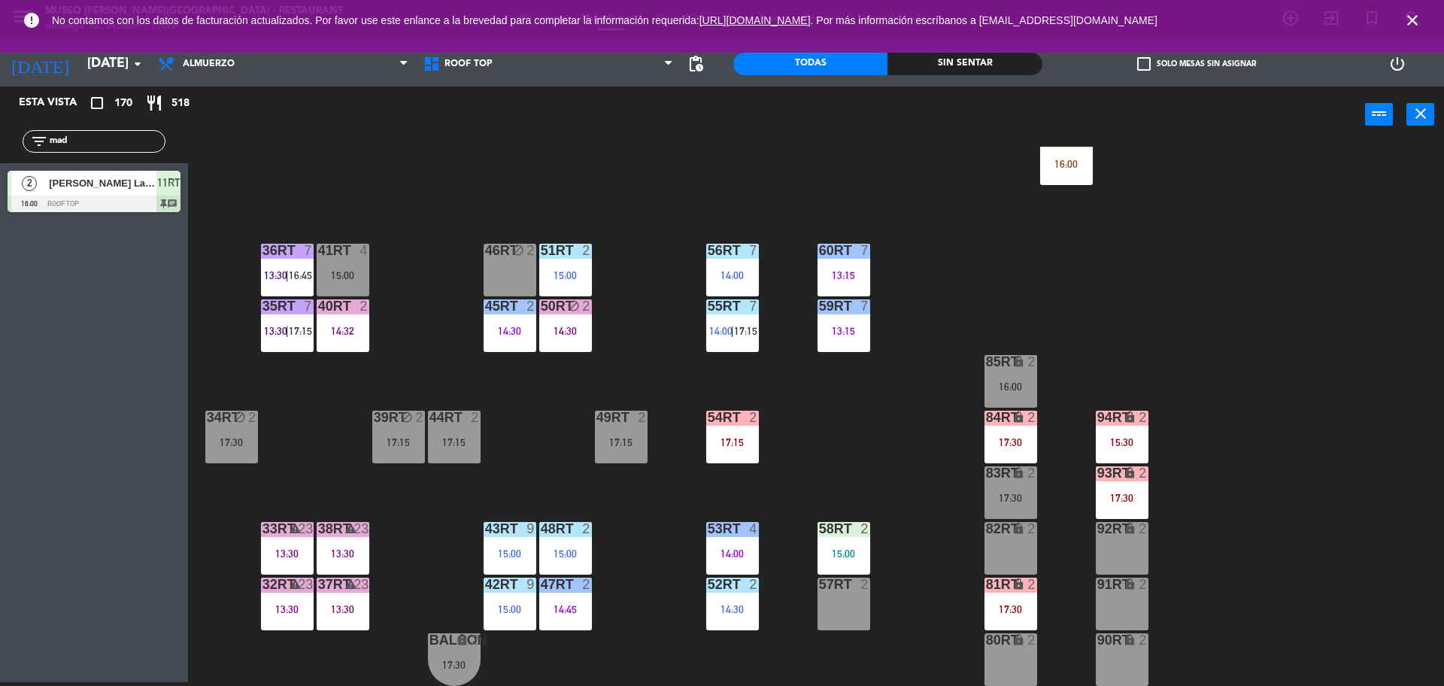
click at [1164, 238] on div "18RT 5 13:02 | 15:30 16RT 5 13:15 | 17:00 28RT block 2 80RR lock 2 17:15 27RT 6…" at bounding box center [822, 416] width 1241 height 539
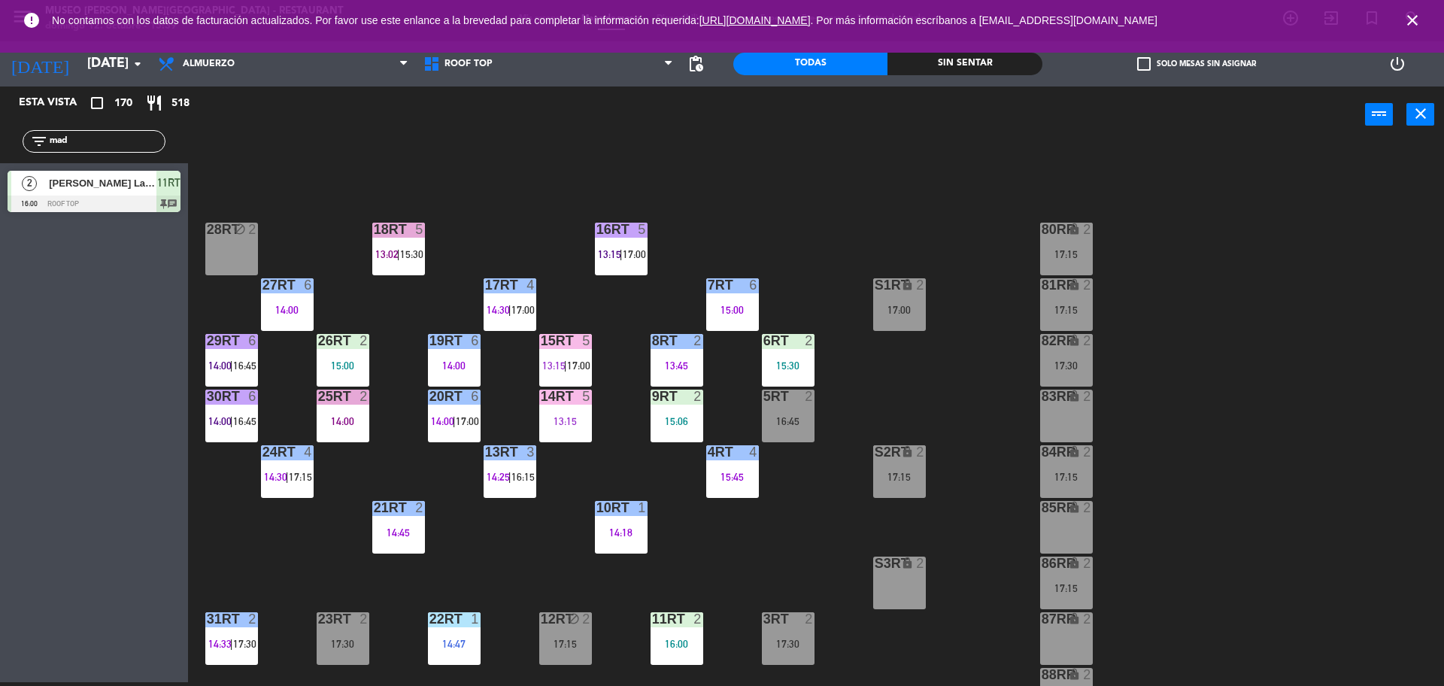
scroll to position [0, 0]
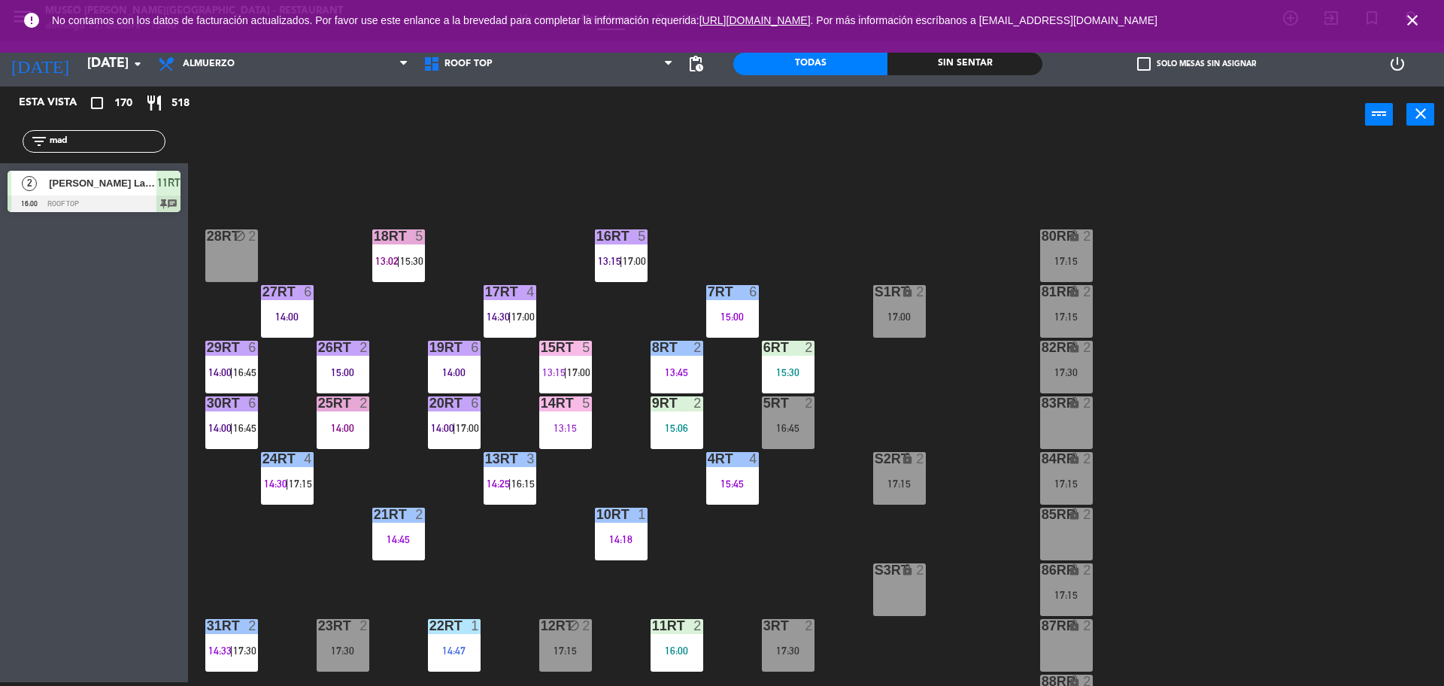
click at [117, 142] on input "mad" at bounding box center [106, 141] width 117 height 17
type input "m"
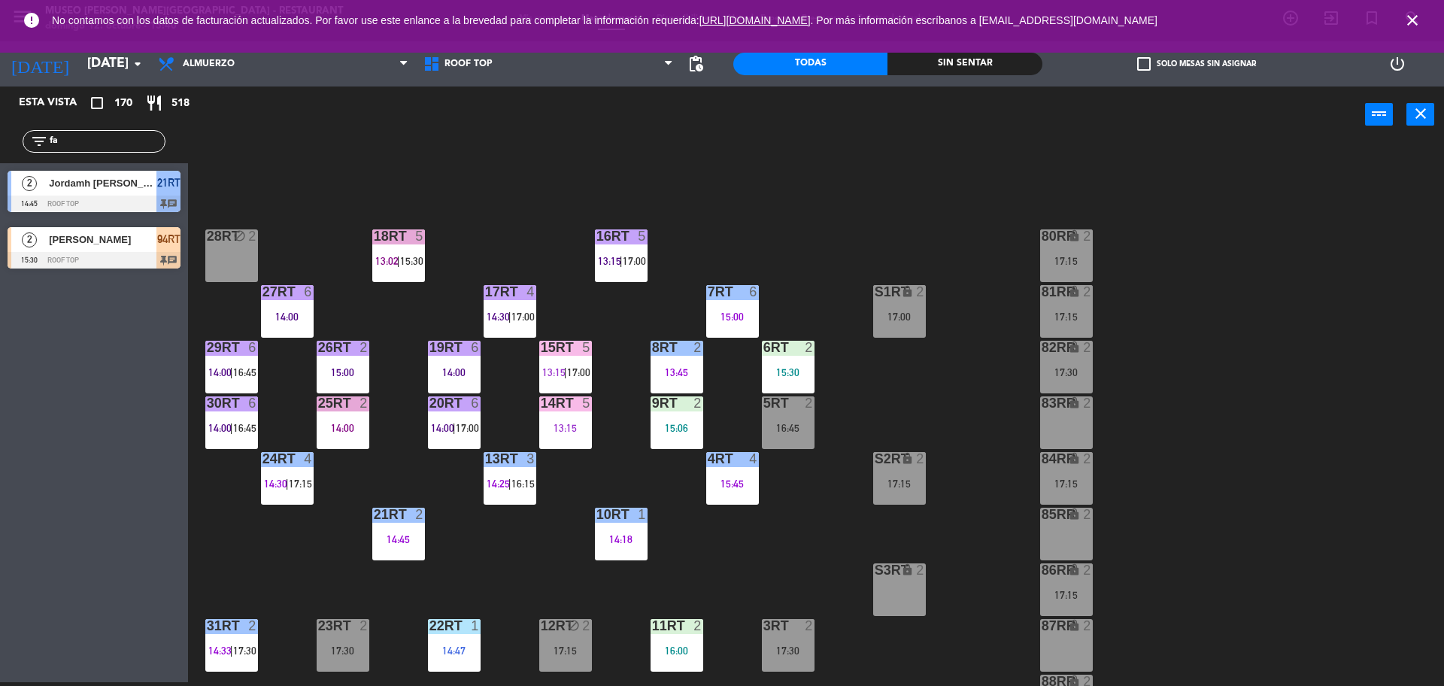
type input "fa"
click at [139, 461] on div "Esta vista crop_square 170 restaurant 518 filter_list fa 2 Jordamh Rafael Leyva…" at bounding box center [94, 383] width 188 height 595
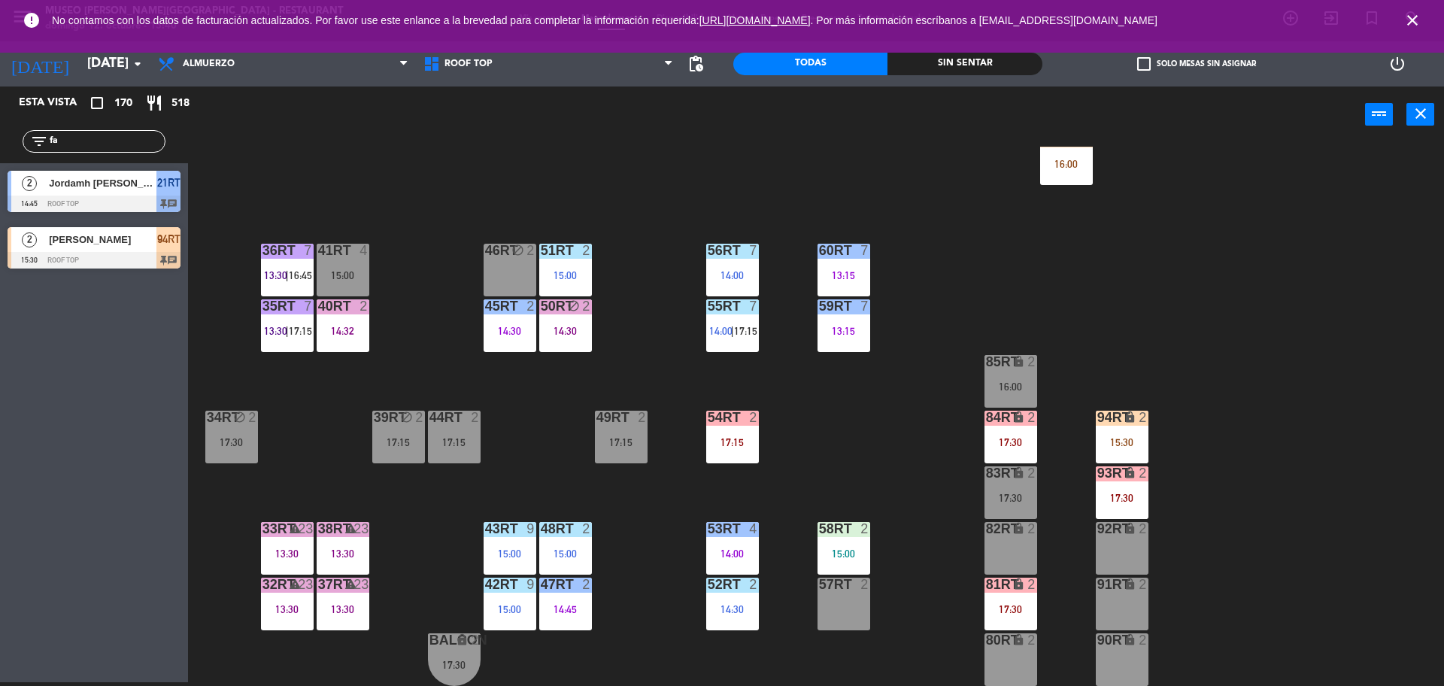
scroll to position [597, 0]
click at [733, 444] on div "17:15" at bounding box center [732, 443] width 53 height 11
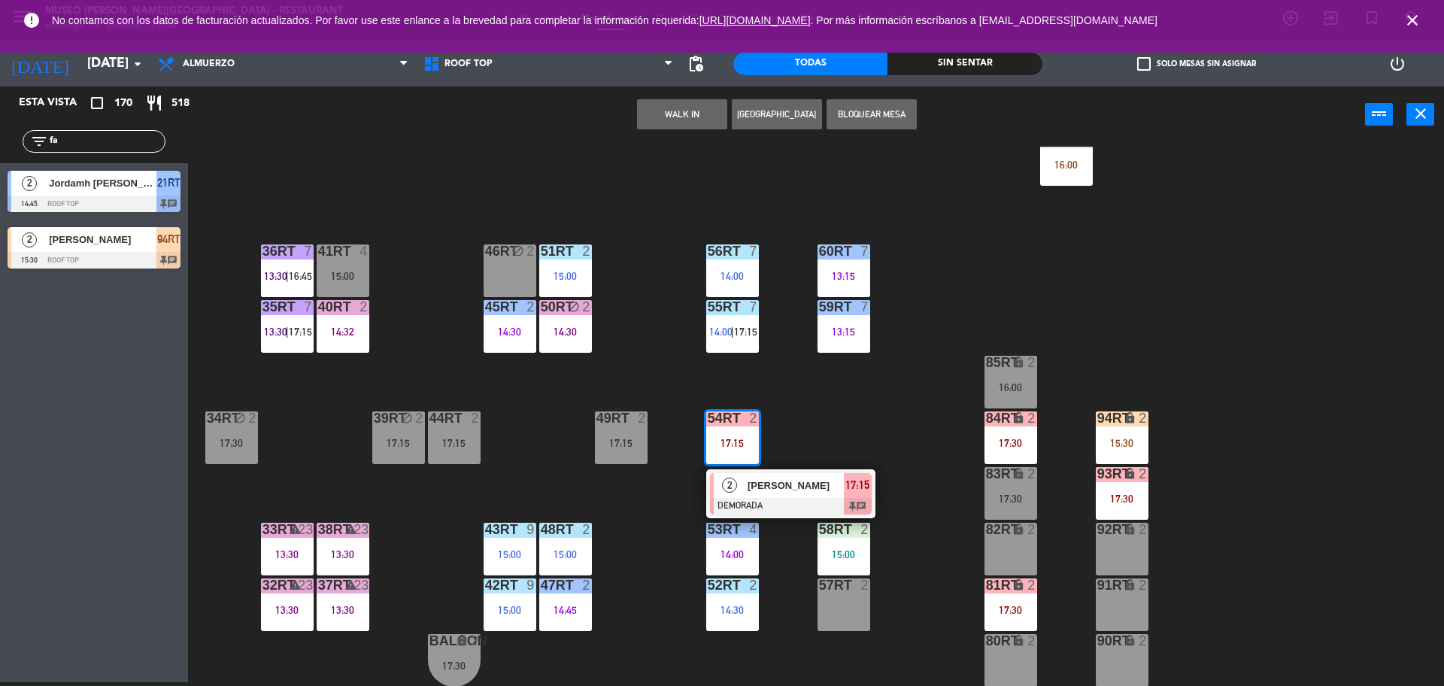
click at [1016, 546] on div "82RT lock 2" at bounding box center [1010, 549] width 53 height 53
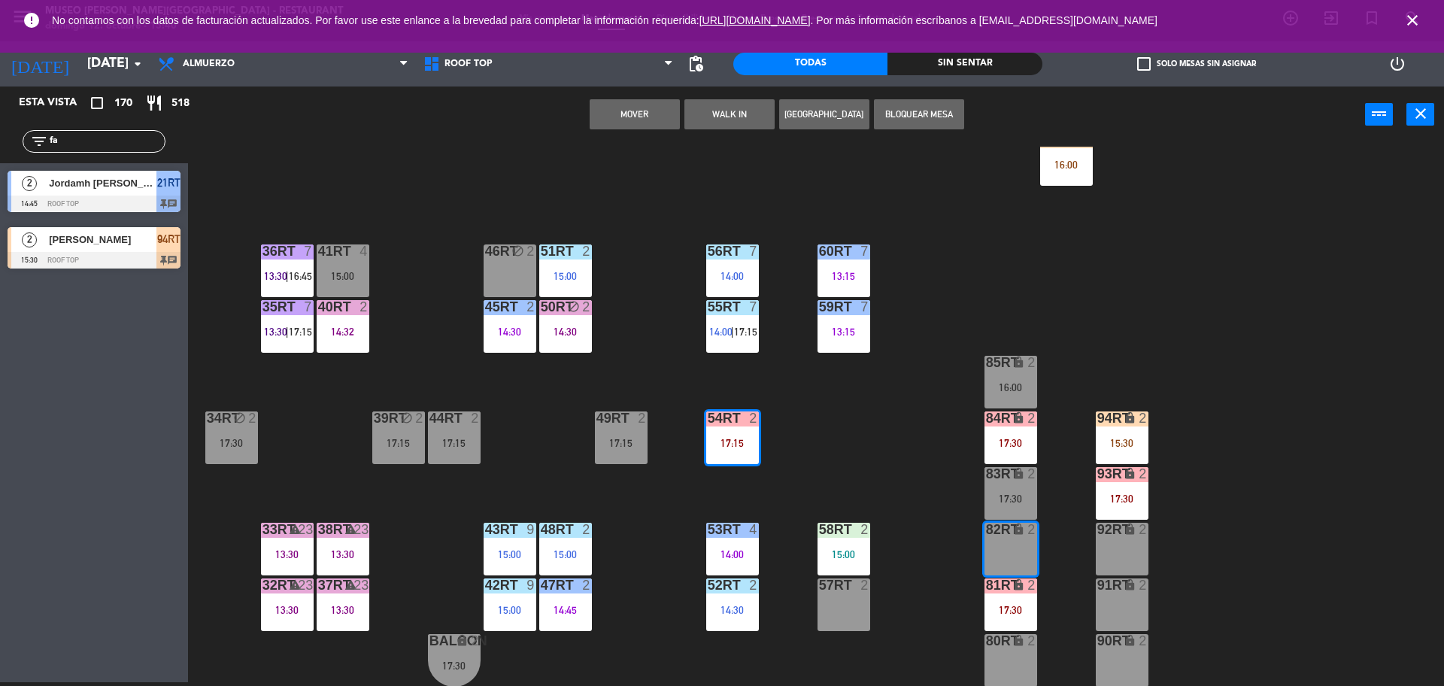
click at [632, 117] on button "Mover" at bounding box center [634, 114] width 90 height 30
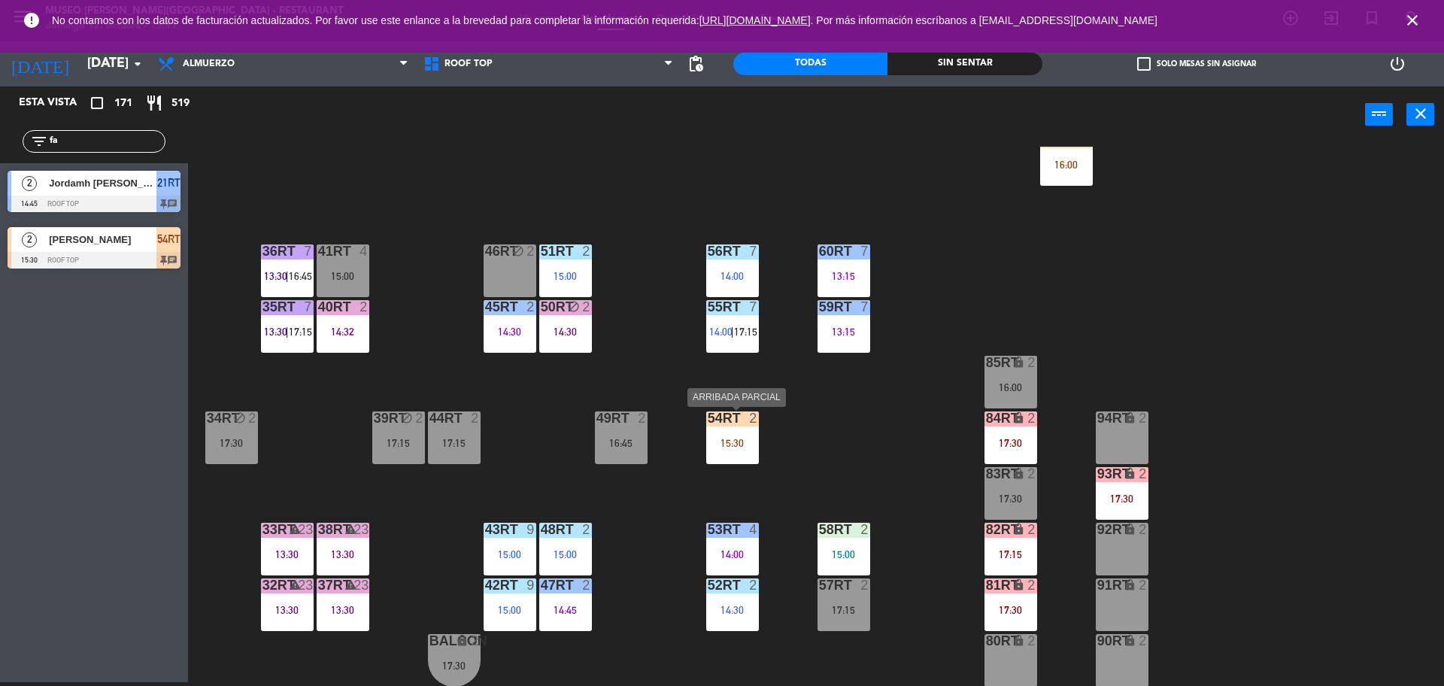
click at [735, 420] on div at bounding box center [732, 418] width 25 height 14
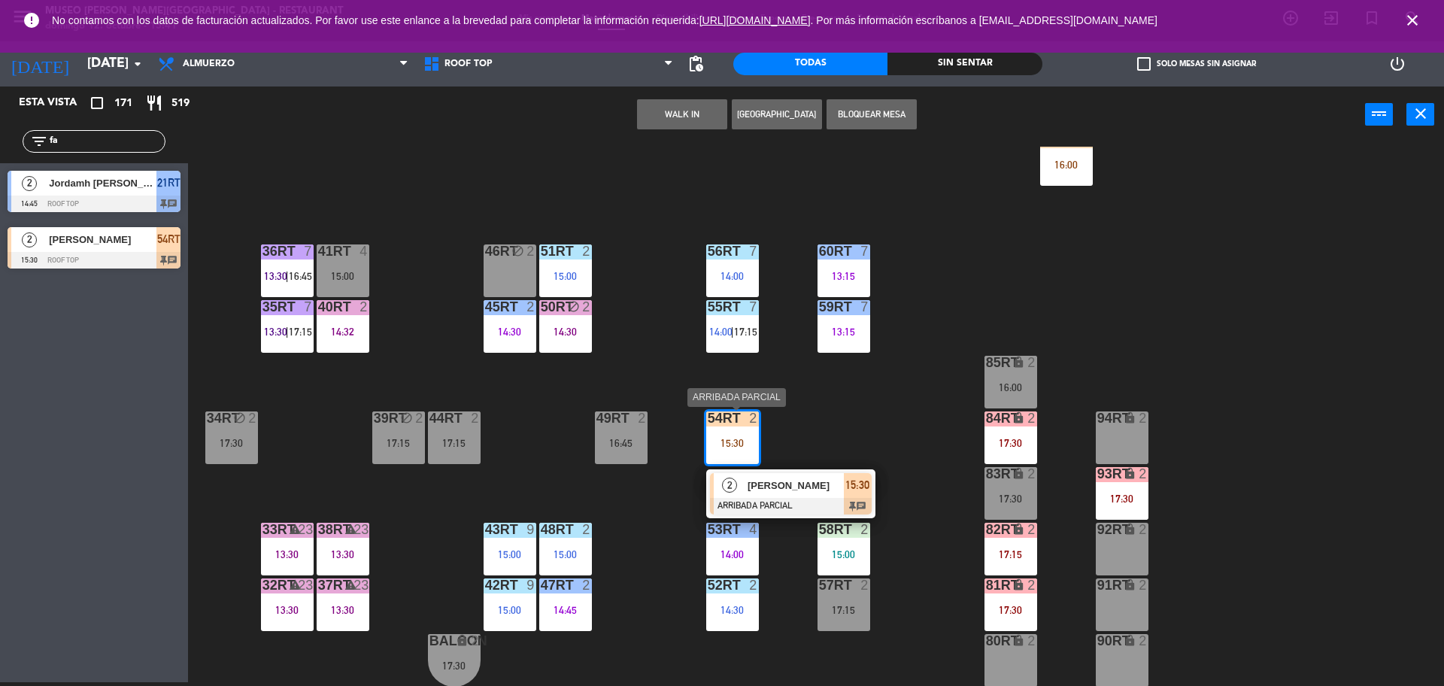
click at [781, 490] on span "[PERSON_NAME] [PERSON_NAME]" at bounding box center [795, 485] width 96 height 16
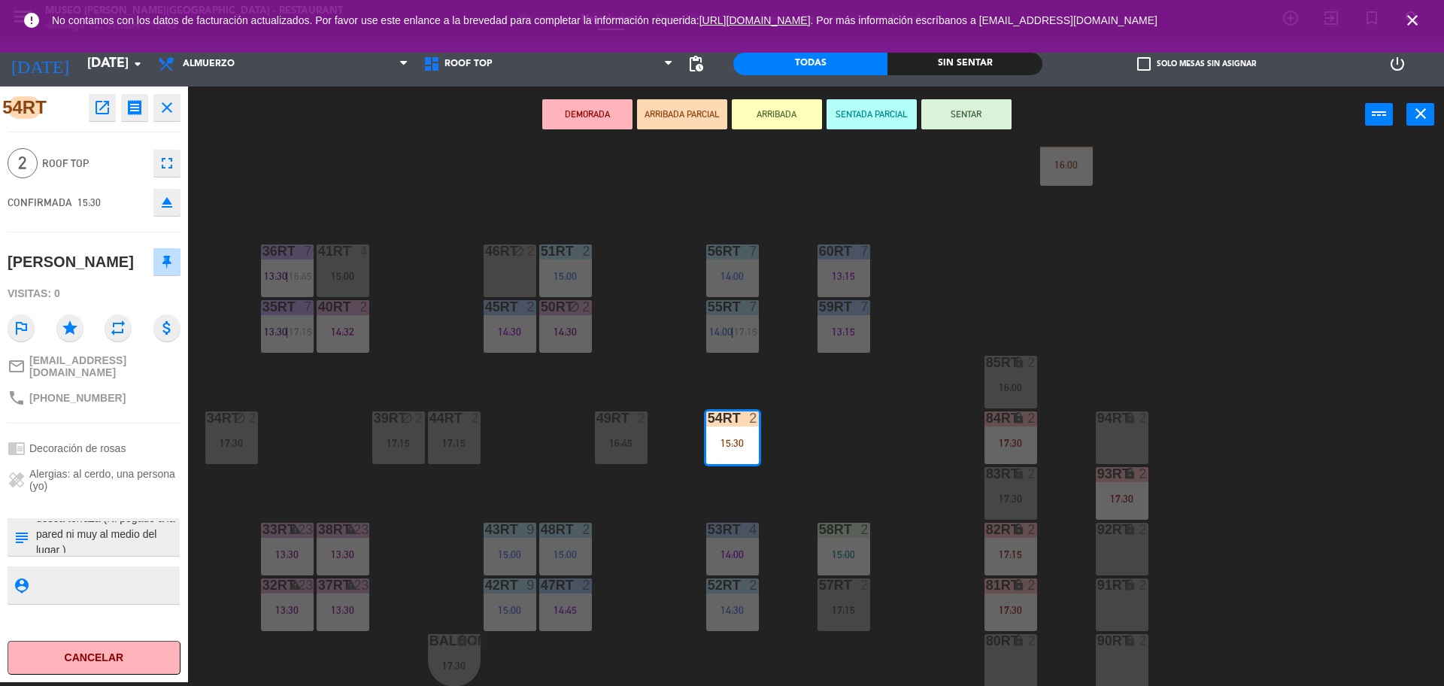
scroll to position [0, 0]
drag, startPoint x: 94, startPoint y: 530, endPoint x: 107, endPoint y: 550, distance: 23.4
click at [107, 550] on div "54RT open_in_new receipt 3:30 PM dom., 12 oct. 2 personas thankyou Fabian Marce…" at bounding box center [94, 383] width 188 height 595
click at [120, 480] on div "healing Alergias: al cerdo, una persona (yo)" at bounding box center [94, 479] width 173 height 35
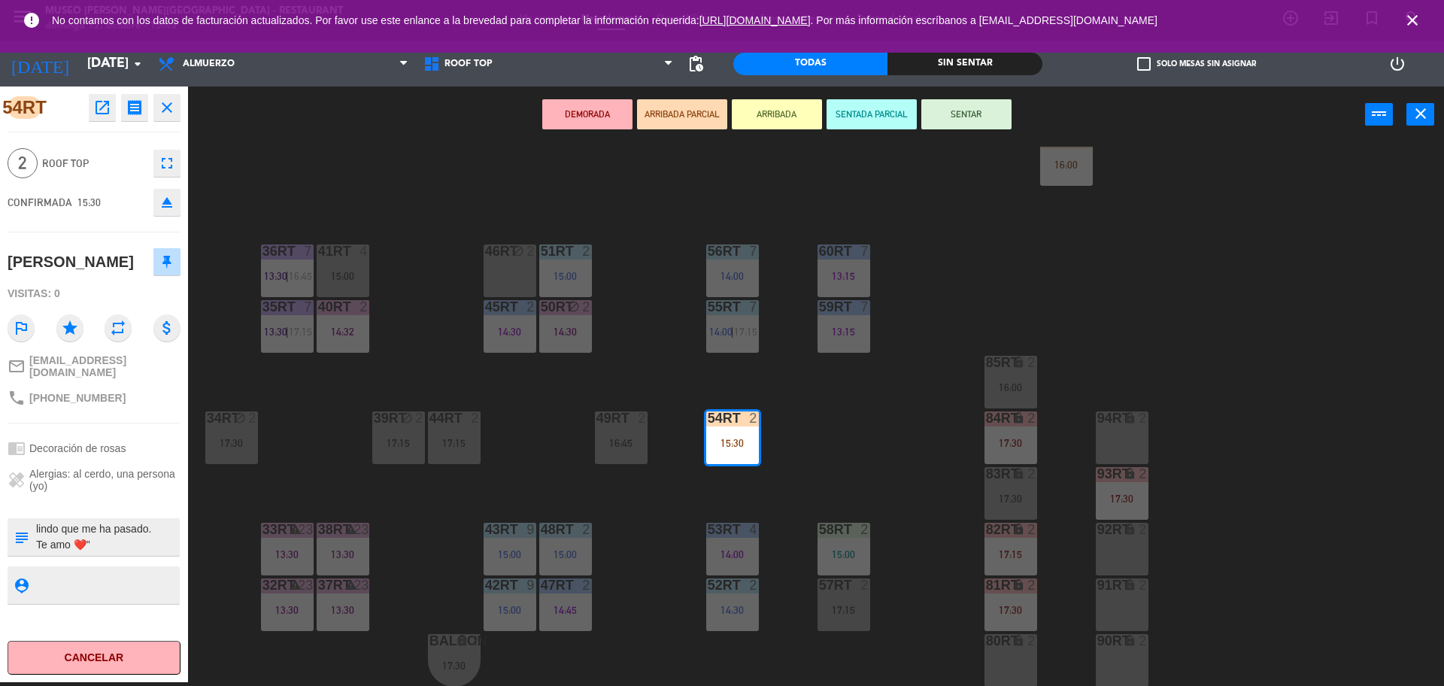
click at [766, 115] on button "ARRIBADA" at bounding box center [777, 114] width 90 height 30
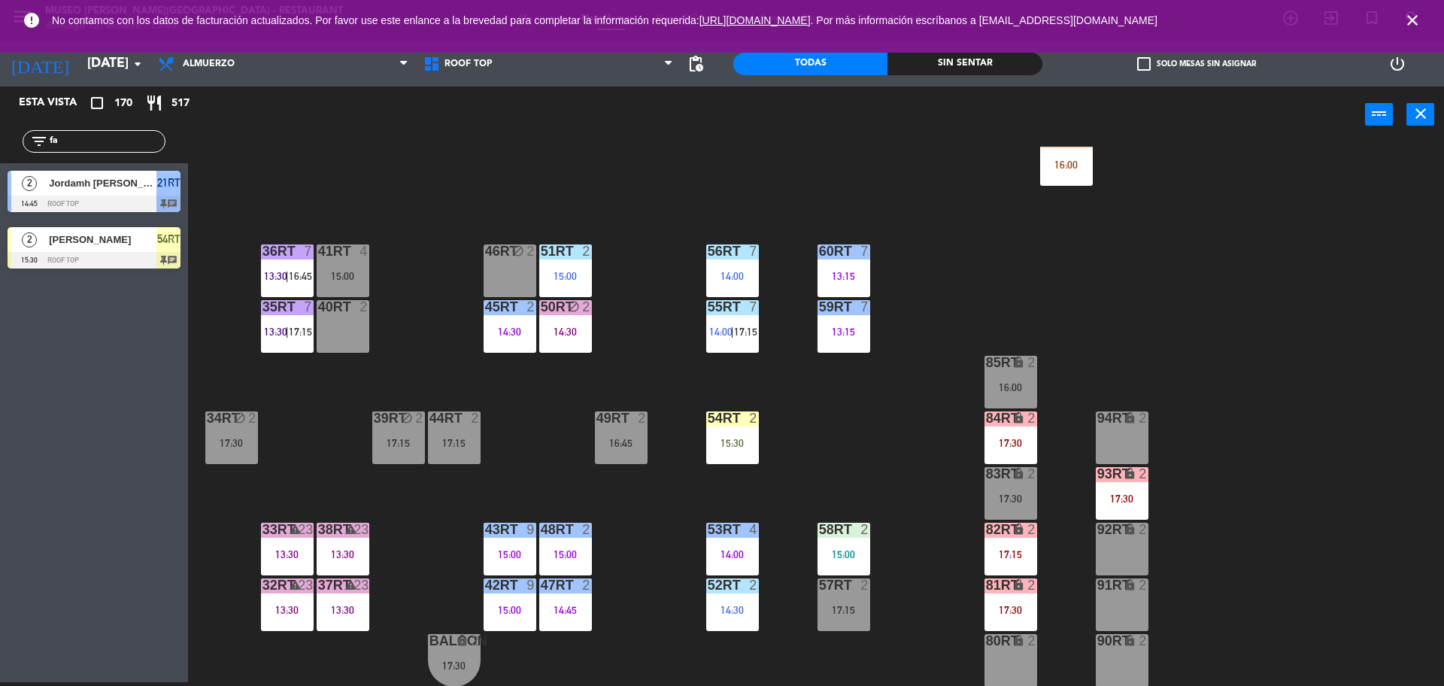
click at [731, 493] on div "18RT 5 13:02 | 15:30 16RT 5 13:15 | 17:00 28RT block 2 80RR lock 2 17:15 27RT 6…" at bounding box center [822, 416] width 1241 height 539
click at [1010, 550] on div "17:15" at bounding box center [1010, 554] width 53 height 11
click at [1182, 577] on div "18RT 5 13:02 | 15:30 16RT 5 13:15 | 17:00 28RT block 2 80RR lock 2 17:15 27RT 6…" at bounding box center [822, 416] width 1241 height 539
click at [1132, 501] on div "17:30" at bounding box center [1121, 498] width 53 height 11
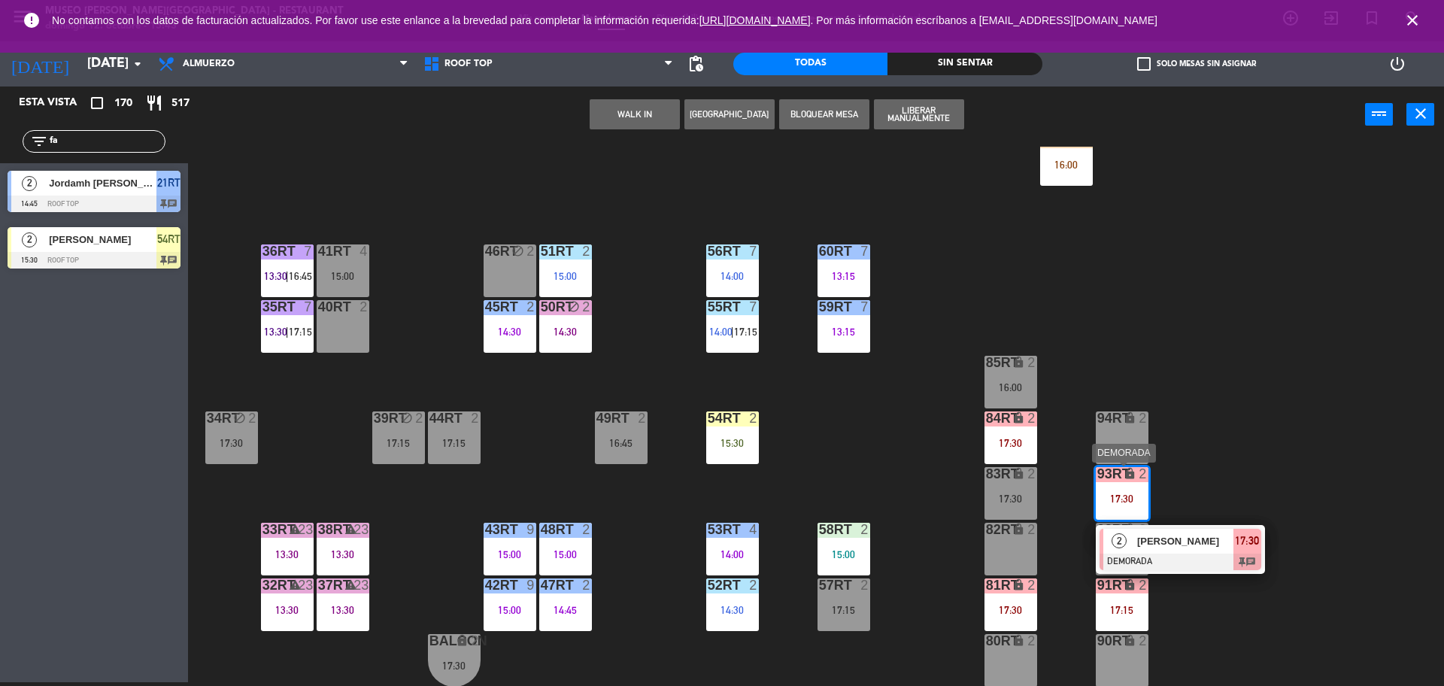
click at [1186, 553] on div at bounding box center [1180, 561] width 162 height 17
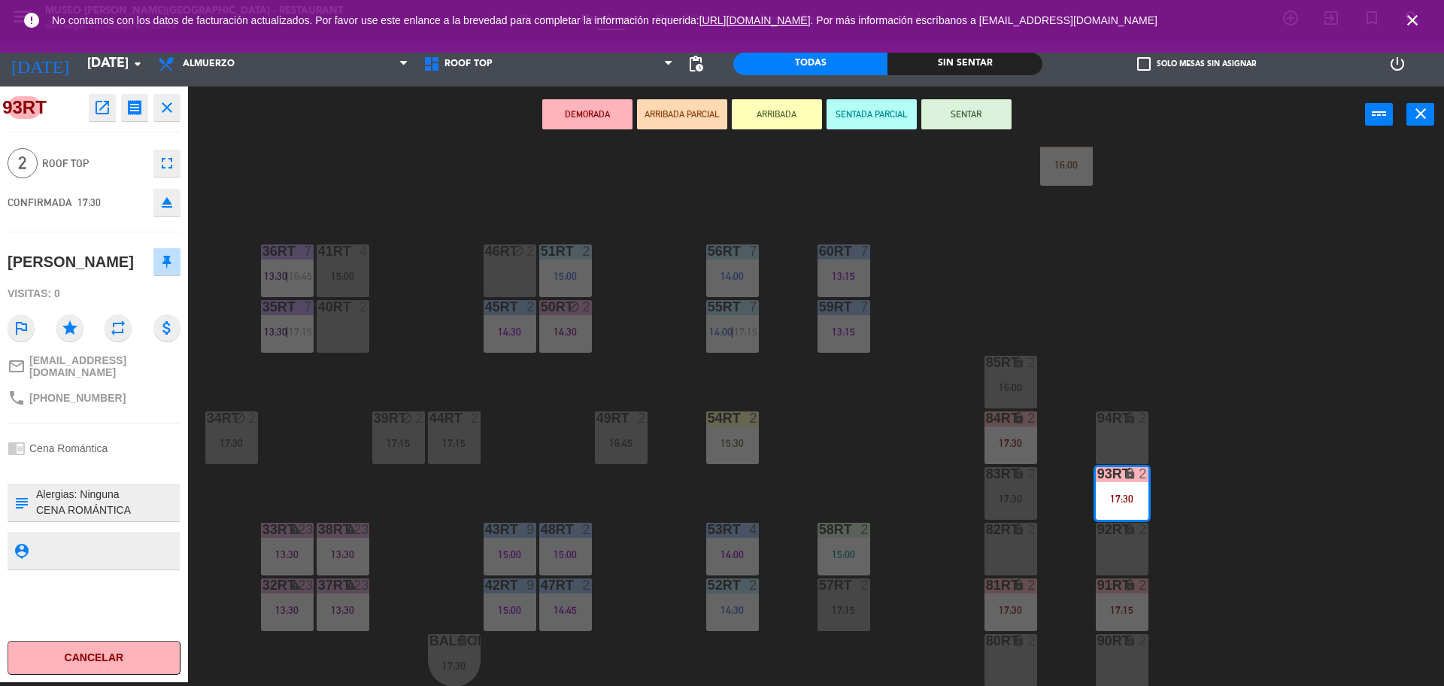
click at [1080, 379] on div "18RT 5 13:02 | 15:30 16RT 5 13:15 | 17:00 28RT block 2 80RR lock 2 17:15 27RT 6…" at bounding box center [822, 416] width 1241 height 539
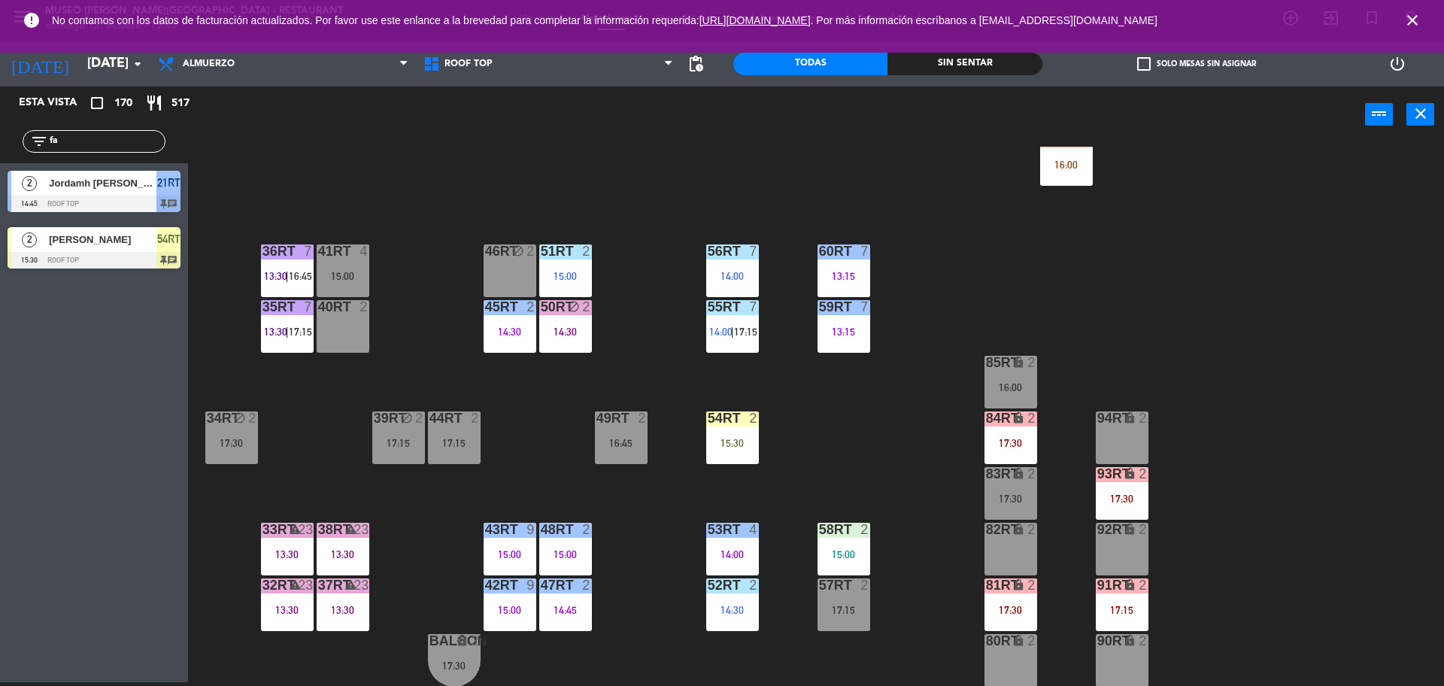
click at [1023, 429] on div "84RT lock 2 17:30" at bounding box center [1010, 437] width 53 height 53
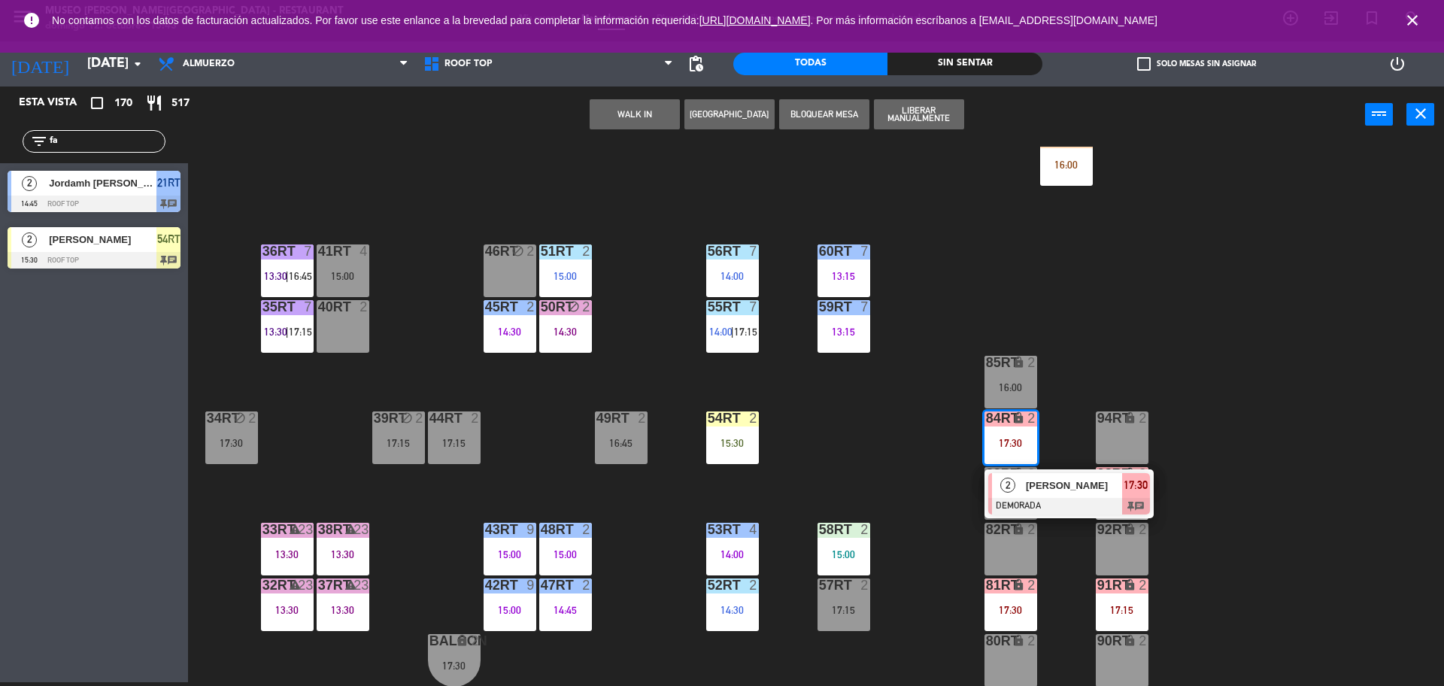
click at [1053, 484] on span "[PERSON_NAME]" at bounding box center [1074, 485] width 96 height 16
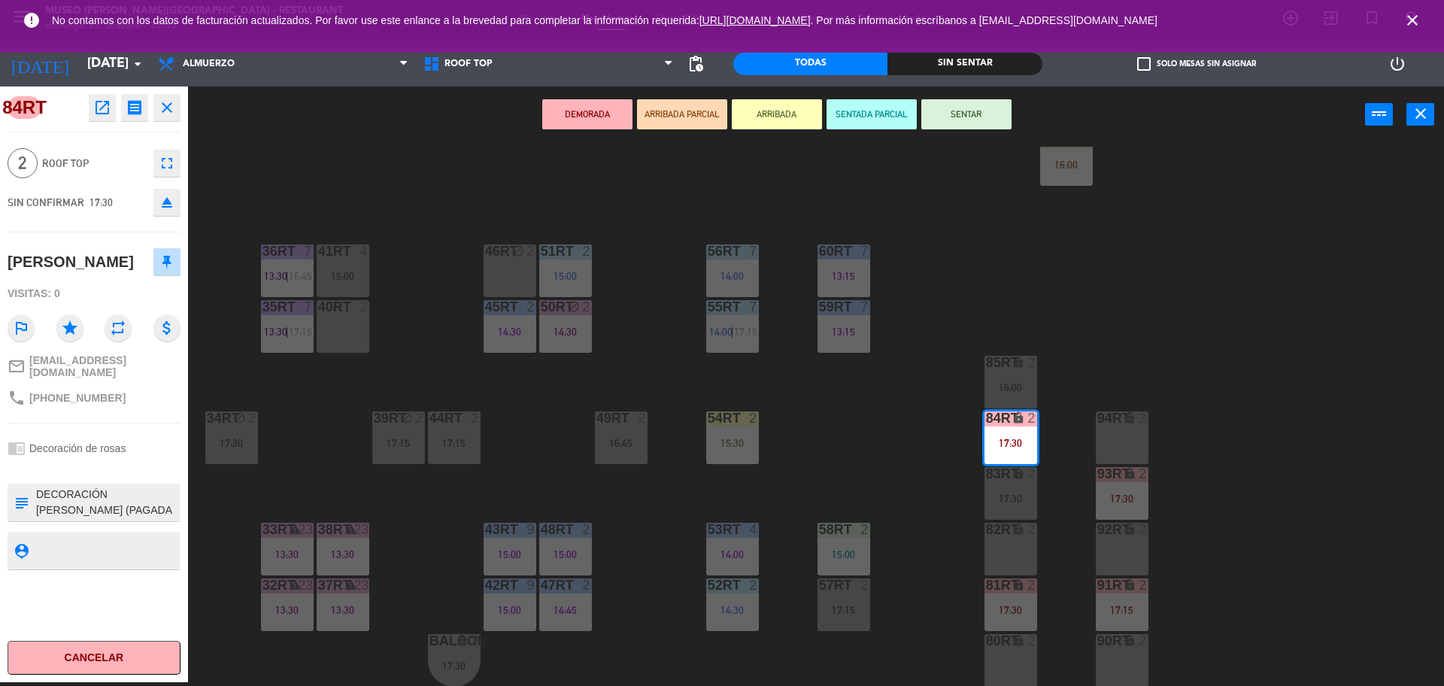
click at [1122, 445] on div "94RT lock 2" at bounding box center [1121, 437] width 53 height 53
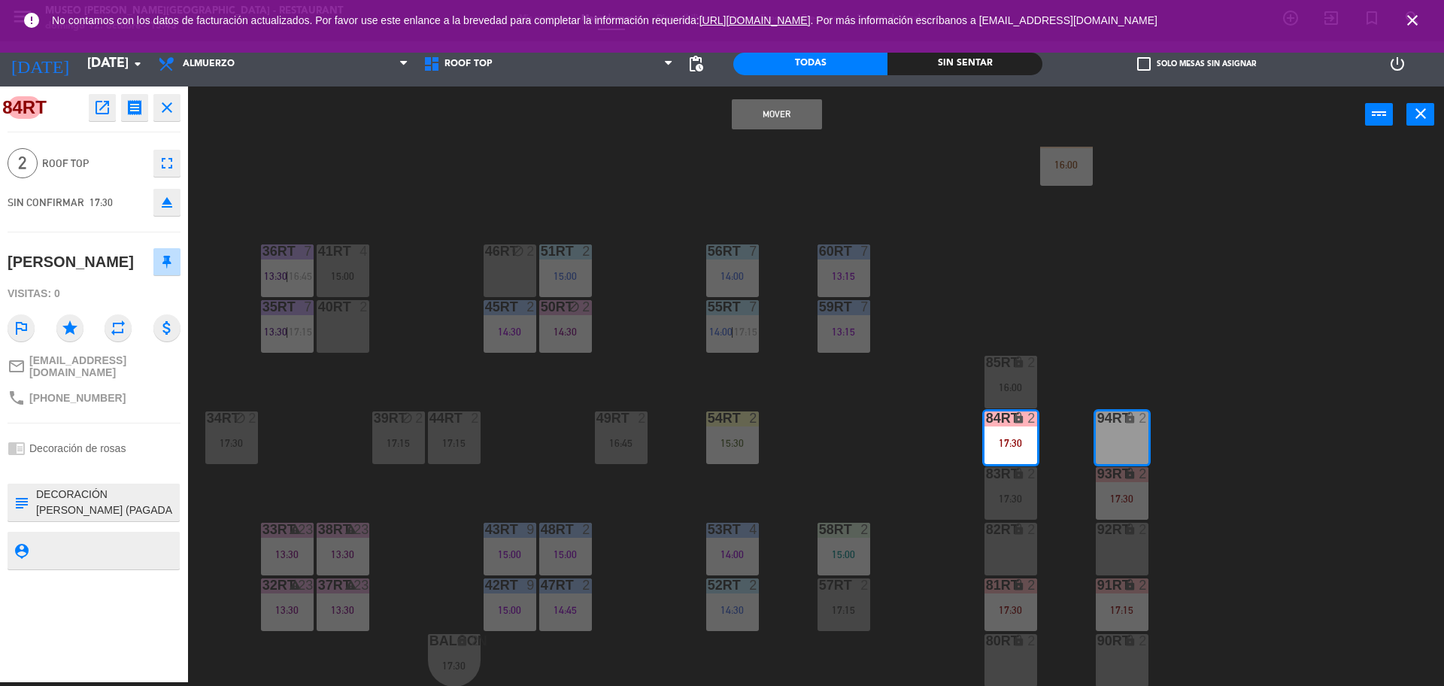
click at [782, 118] on button "Mover" at bounding box center [777, 114] width 90 height 30
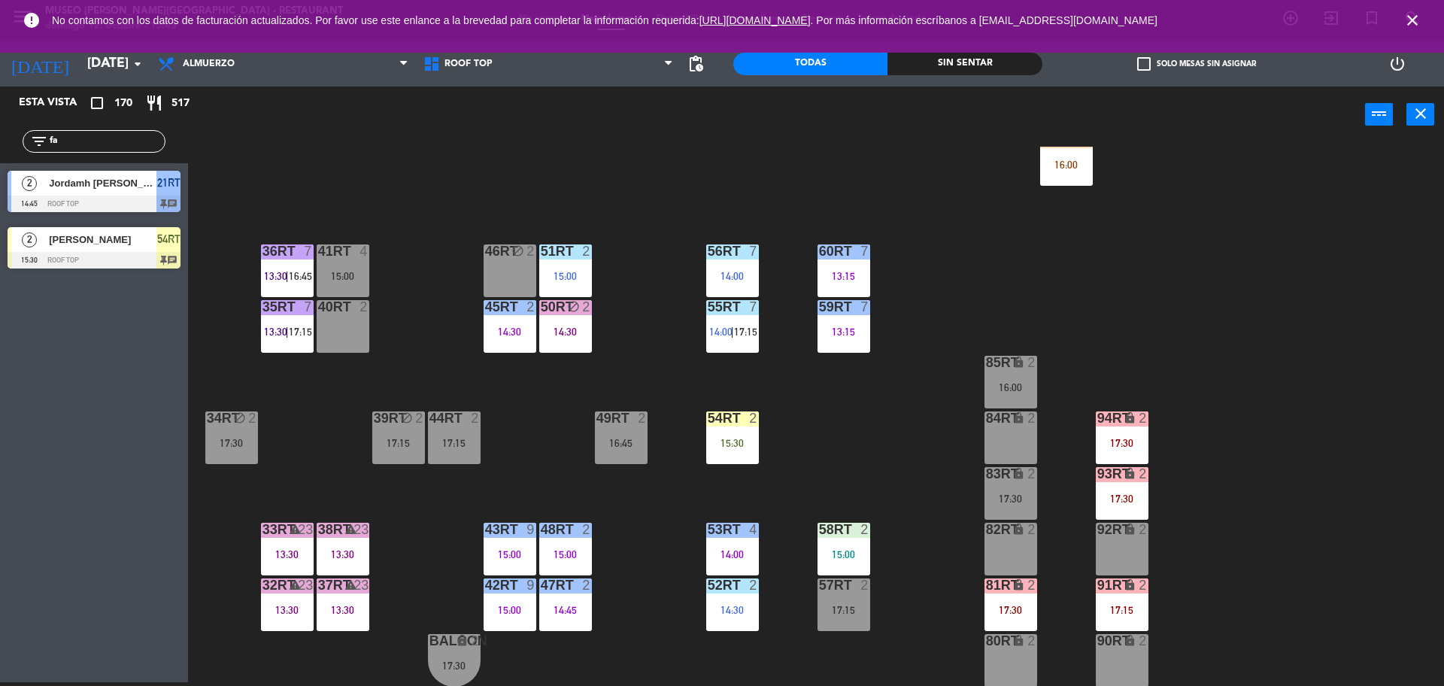
click at [1010, 593] on div "81RT lock 2 17:30" at bounding box center [1010, 604] width 53 height 53
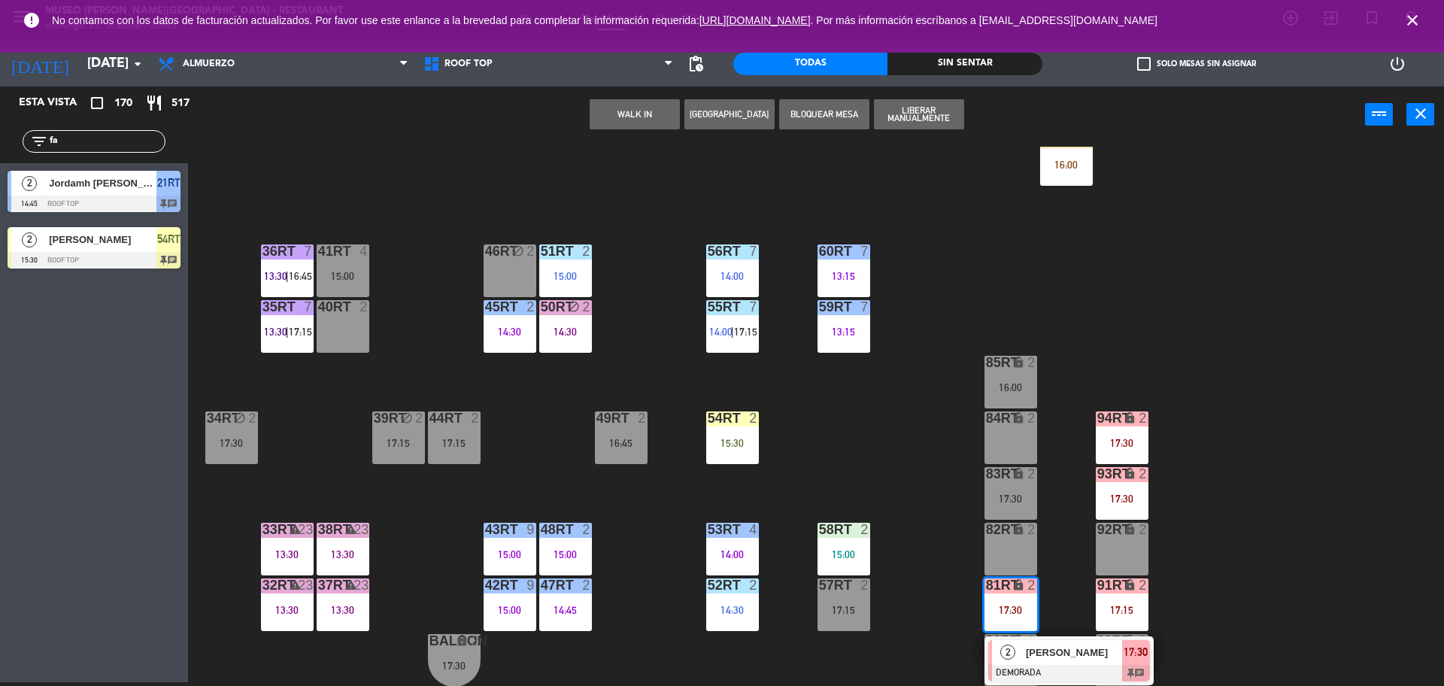
click at [1074, 653] on span "[PERSON_NAME] [PERSON_NAME]" at bounding box center [1074, 652] width 96 height 16
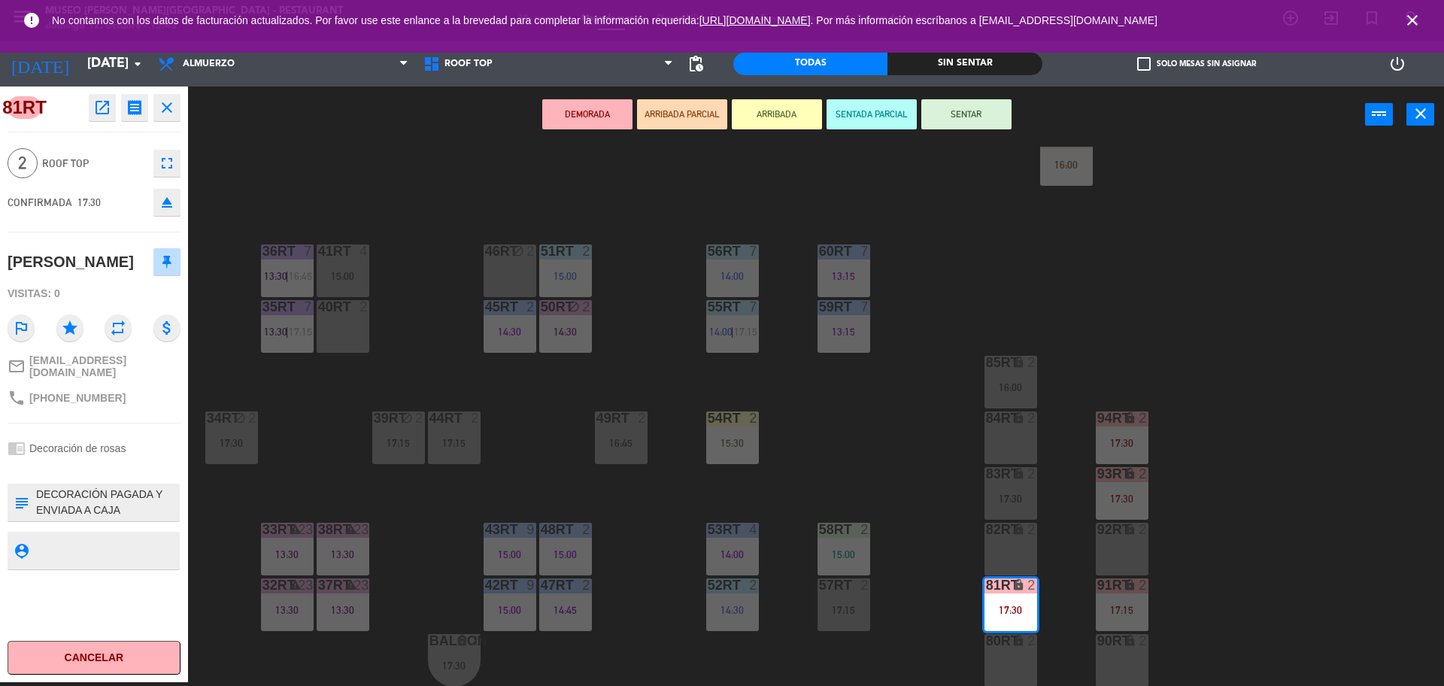
click at [1116, 543] on div "92RT lock 2" at bounding box center [1121, 549] width 53 height 53
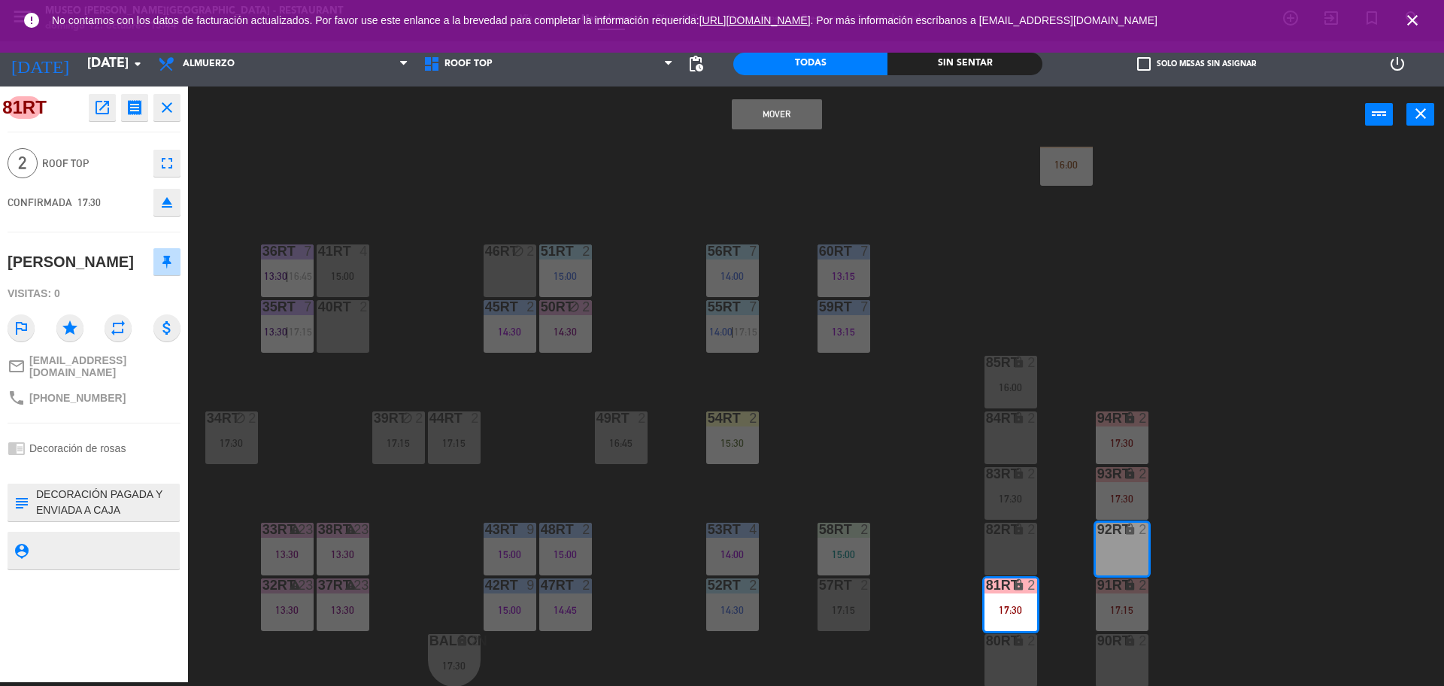
click at [768, 111] on button "Mover" at bounding box center [777, 114] width 90 height 30
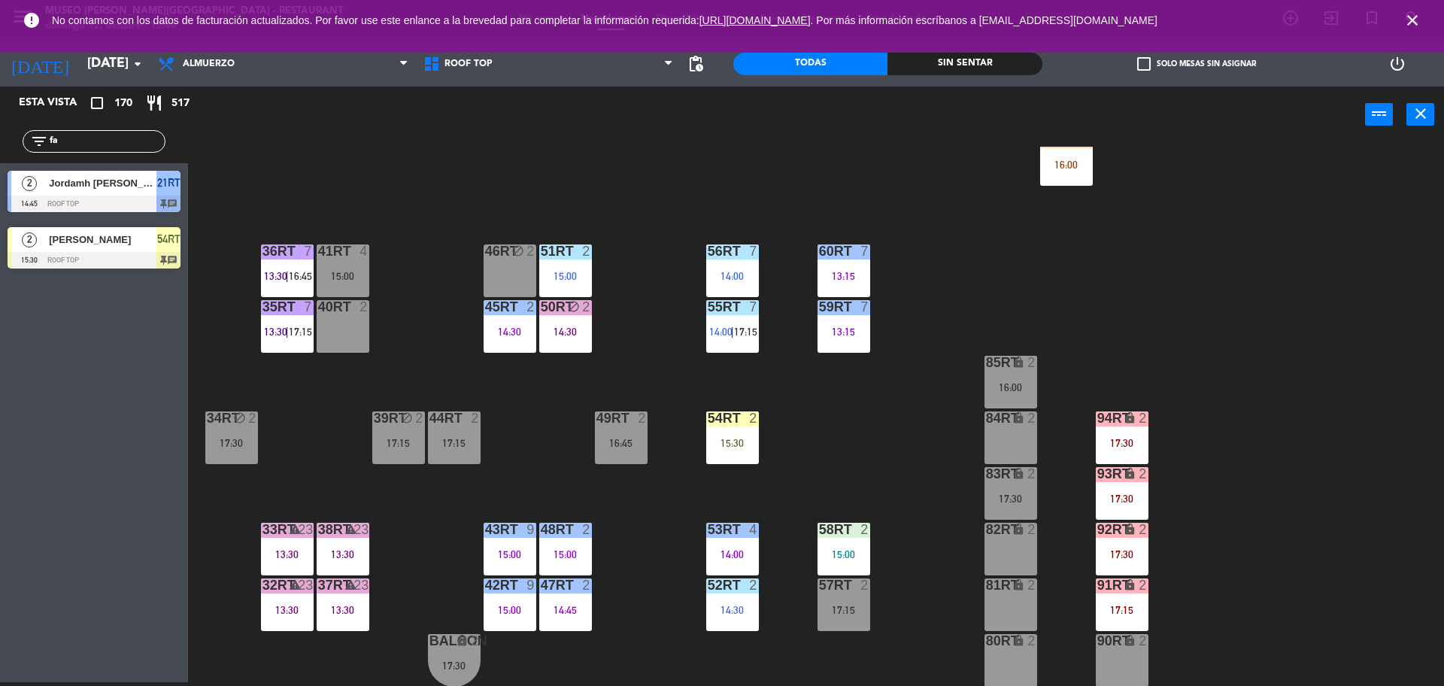
click at [1407, 21] on icon "close" at bounding box center [1412, 20] width 18 height 18
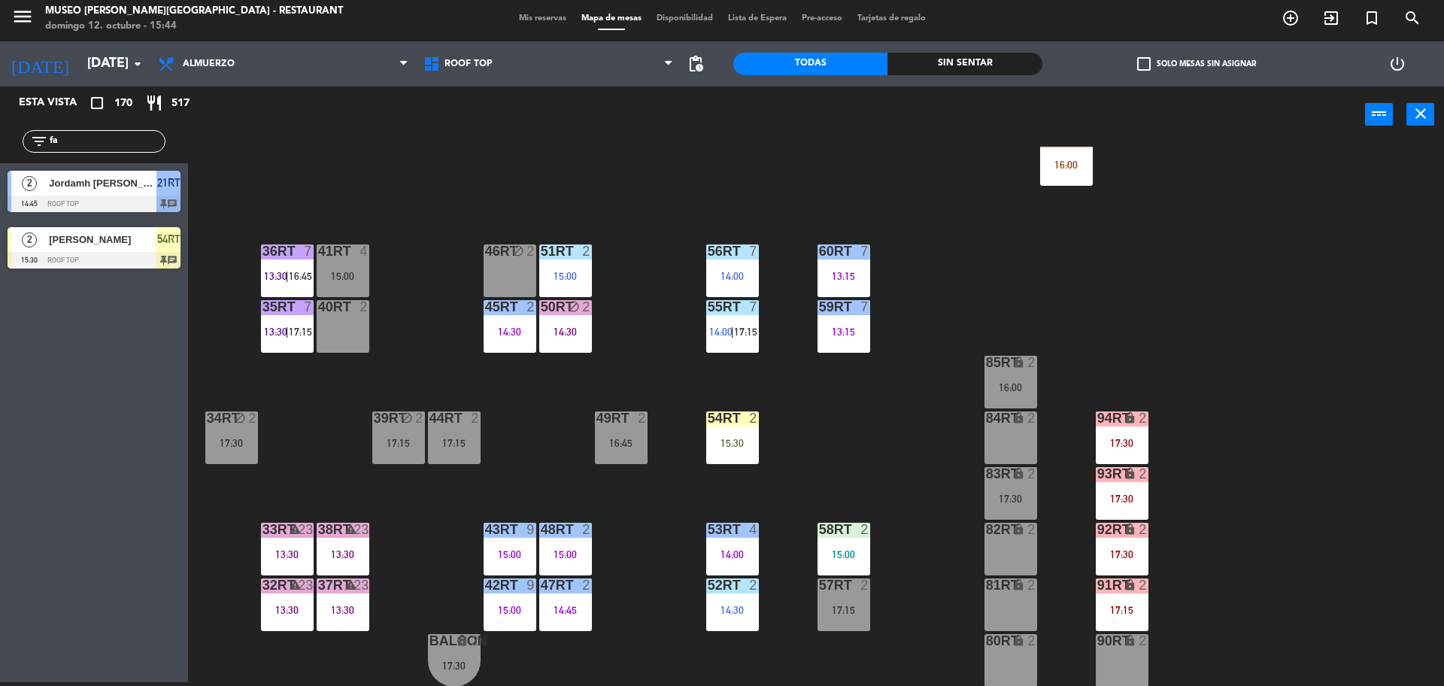
click at [1125, 614] on div "17:15" at bounding box center [1121, 609] width 53 height 11
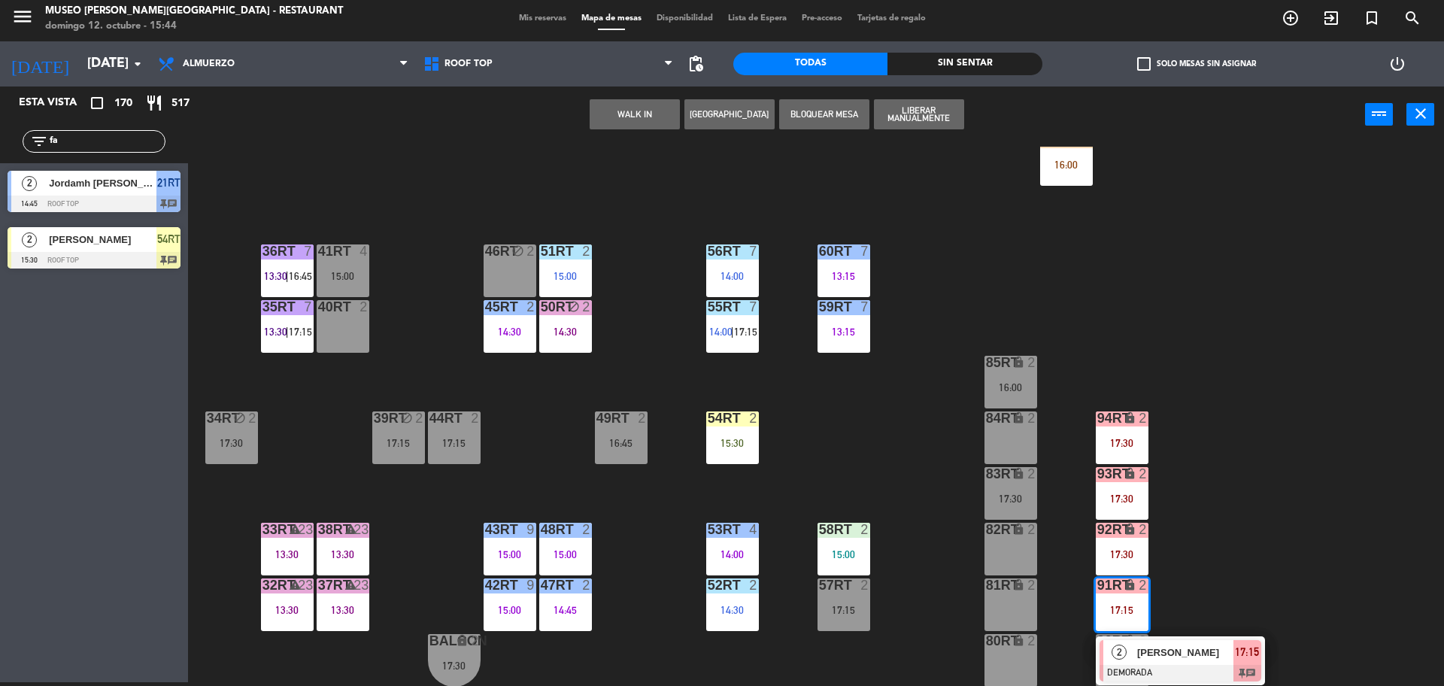
click at [1160, 665] on div at bounding box center [1180, 673] width 162 height 17
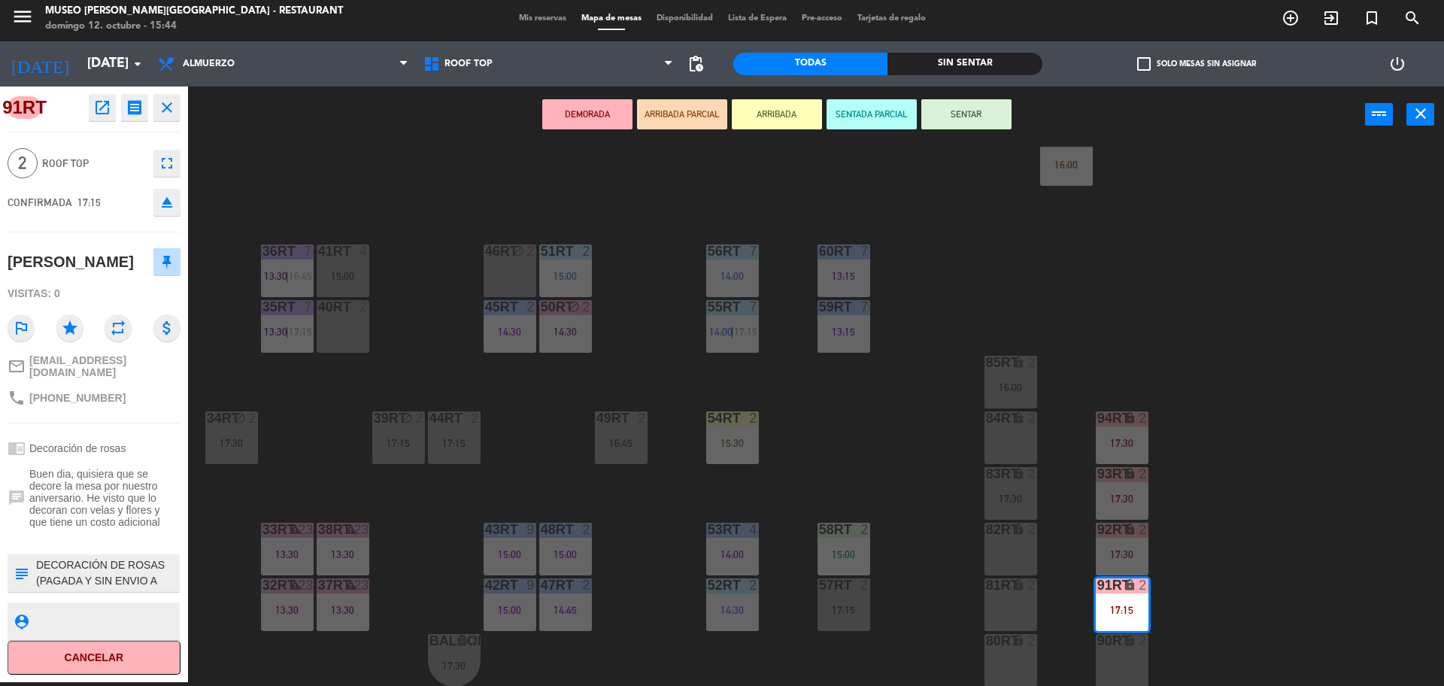
click at [1117, 395] on div "18RT 5 13:02 | 15:30 16RT 5 13:15 | 17:00 28RT block 2 80RR lock 2 17:15 27RT 6…" at bounding box center [822, 416] width 1241 height 539
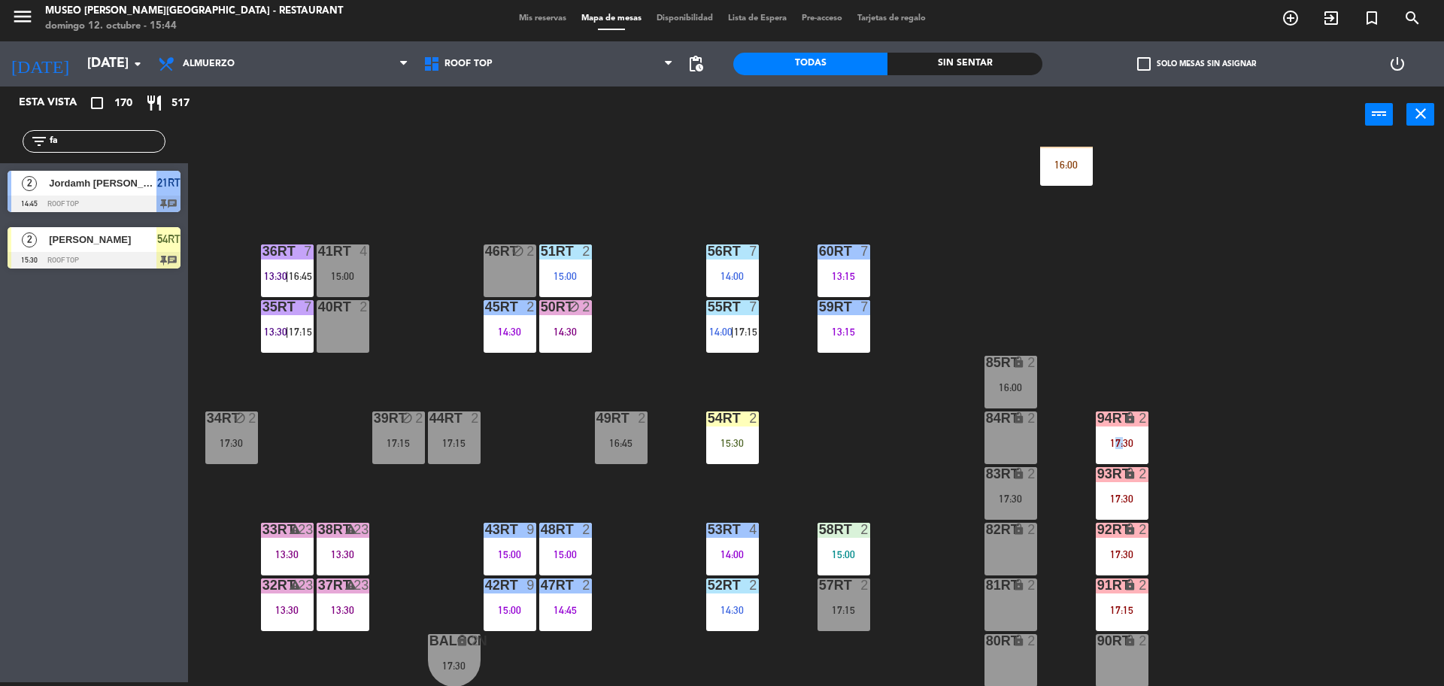
click at [1117, 395] on div "18RT 5 13:02 | 15:30 16RT 5 13:15 | 17:00 28RT block 2 80RR lock 2 17:15 27RT 6…" at bounding box center [822, 416] width 1241 height 539
click at [863, 448] on div "18RT 5 13:02 | 15:30 16RT 5 13:15 | 17:00 28RT block 2 80RR lock 2 17:15 27RT 6…" at bounding box center [822, 416] width 1241 height 539
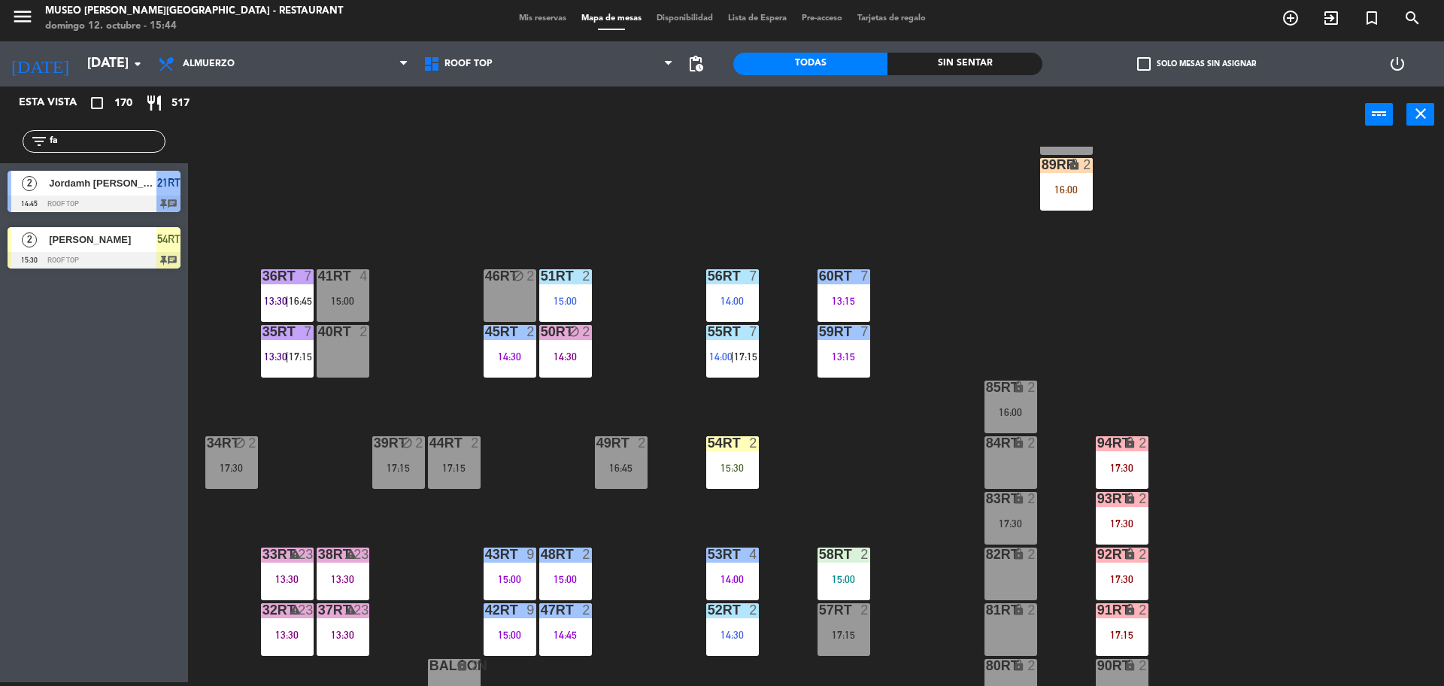
scroll to position [598, 0]
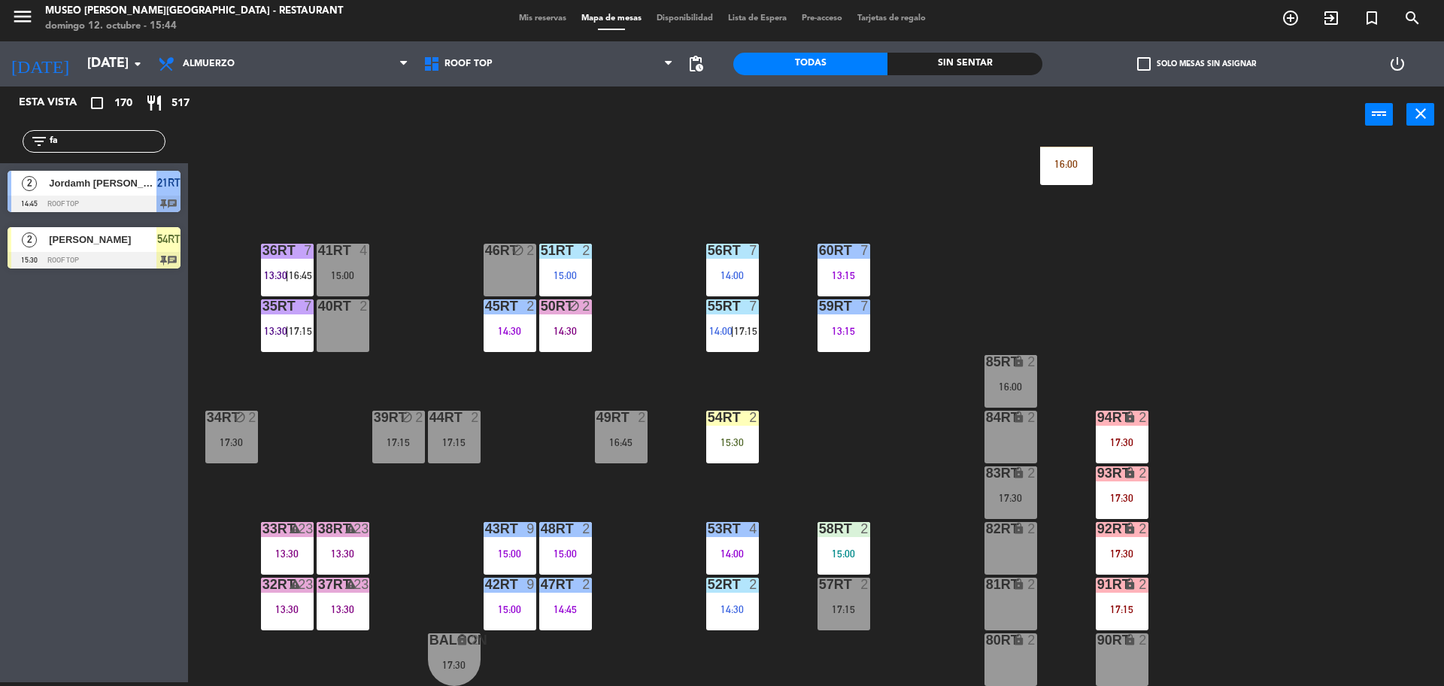
click at [298, 336] on span "17:15" at bounding box center [300, 331] width 23 height 12
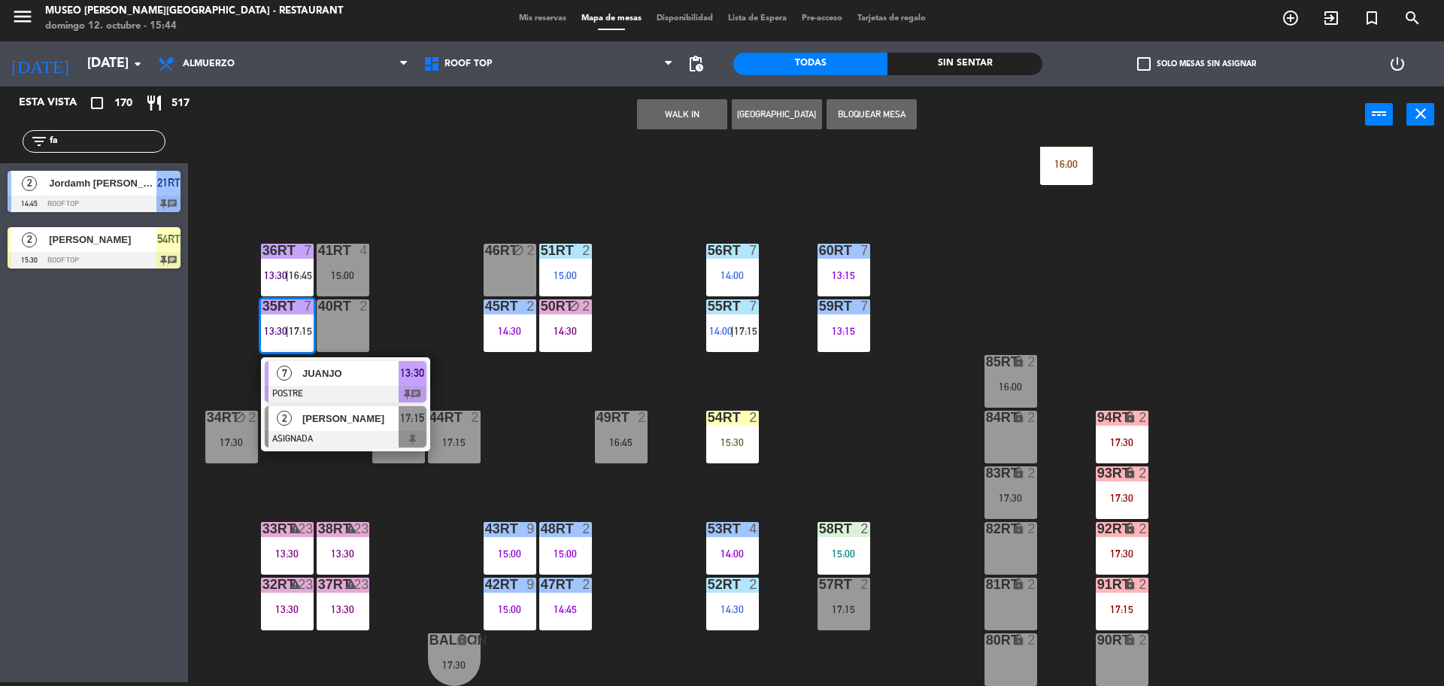
click at [374, 423] on span "[PERSON_NAME]" at bounding box center [350, 419] width 96 height 16
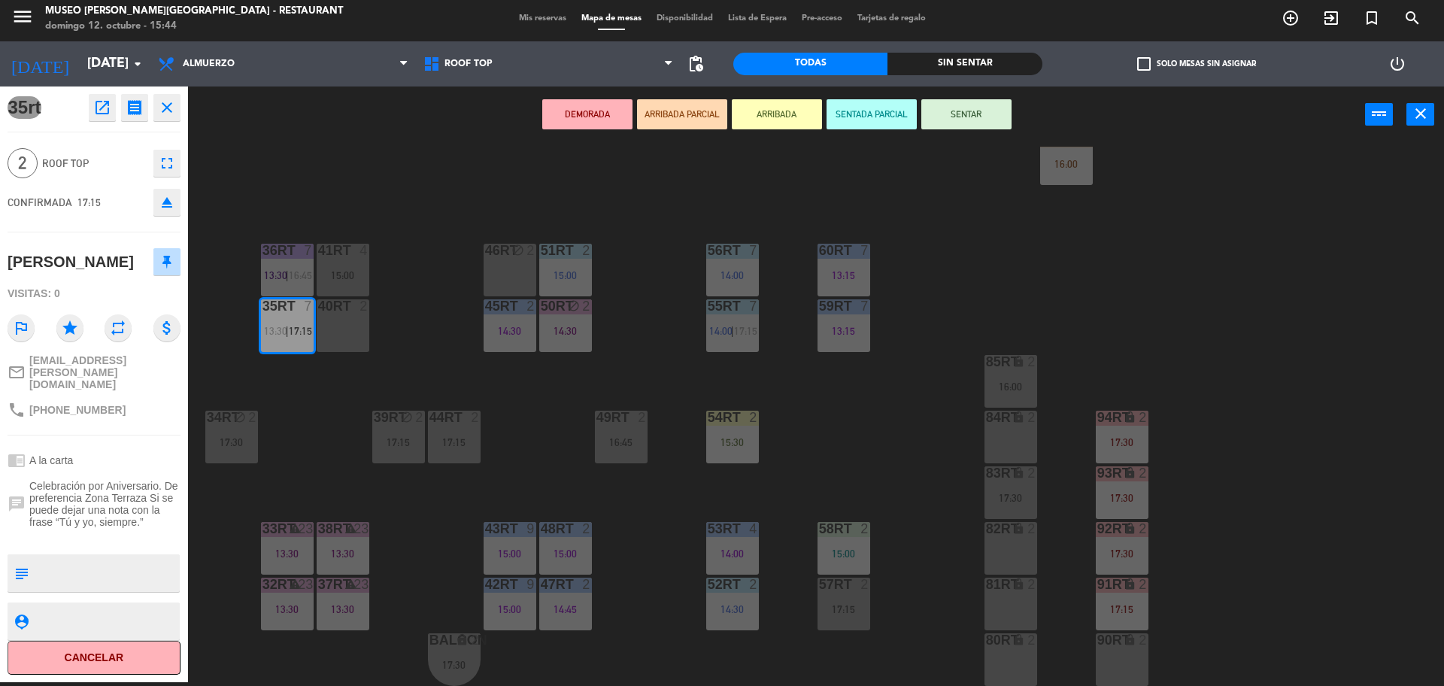
click at [798, 348] on div "18RT 5 13:02 | 15:30 16RT 5 13:15 | 17:00 28RT block 2 80RR lock 2 17:15 27RT 6…" at bounding box center [822, 416] width 1241 height 539
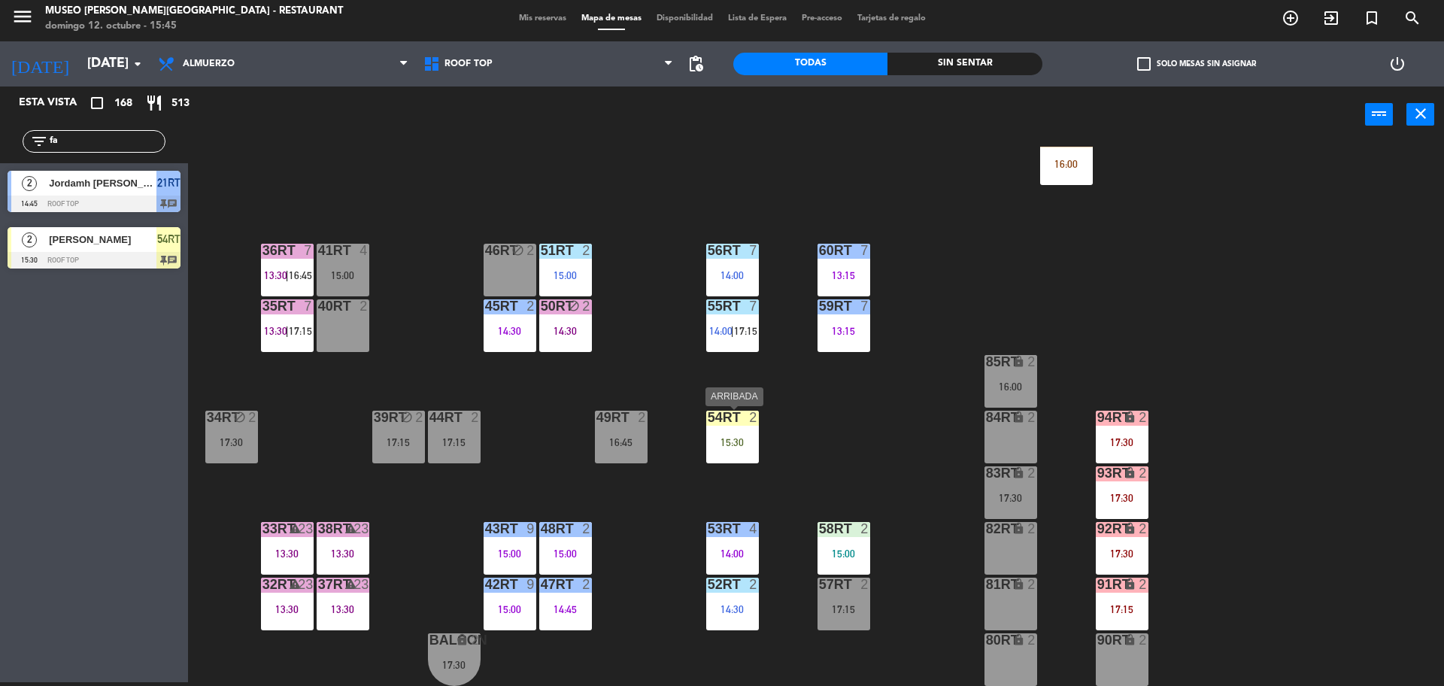
click at [738, 442] on div "15:30" at bounding box center [732, 442] width 53 height 11
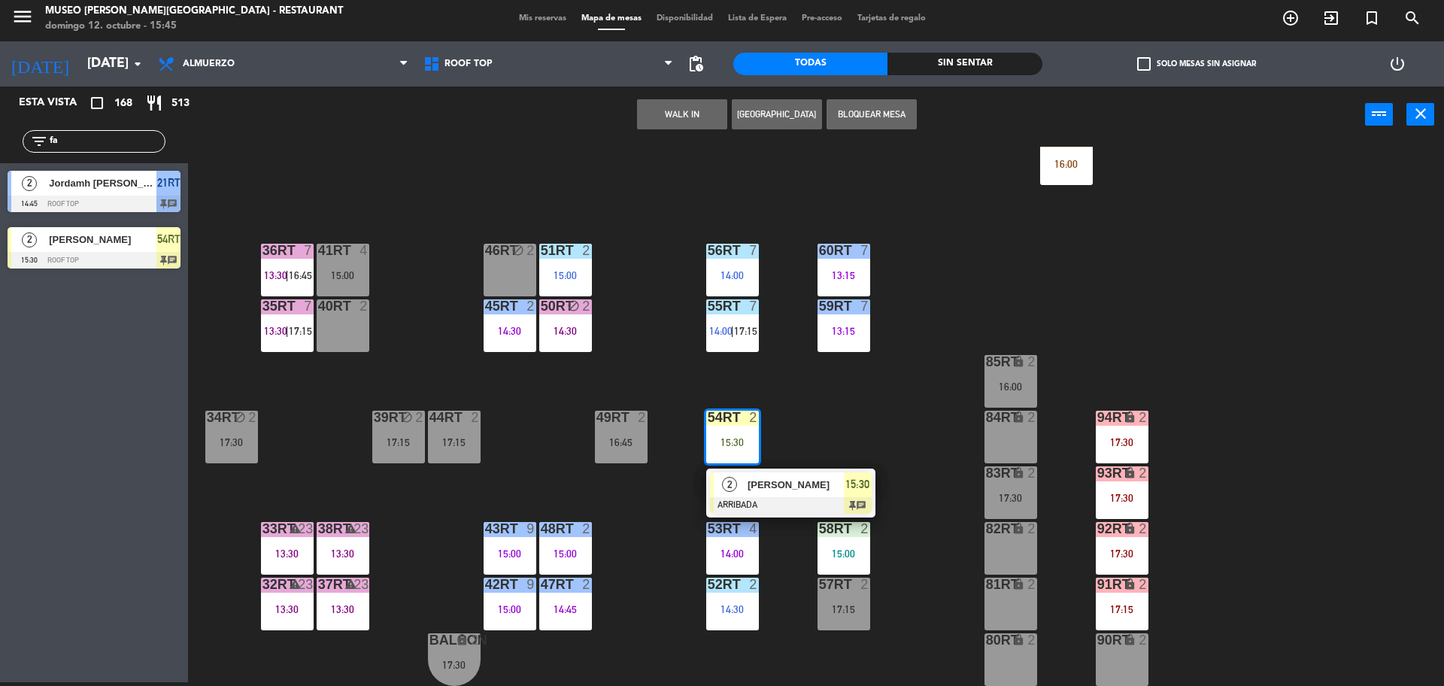
click at [786, 494] on div "[PERSON_NAME] [PERSON_NAME]" at bounding box center [795, 484] width 98 height 25
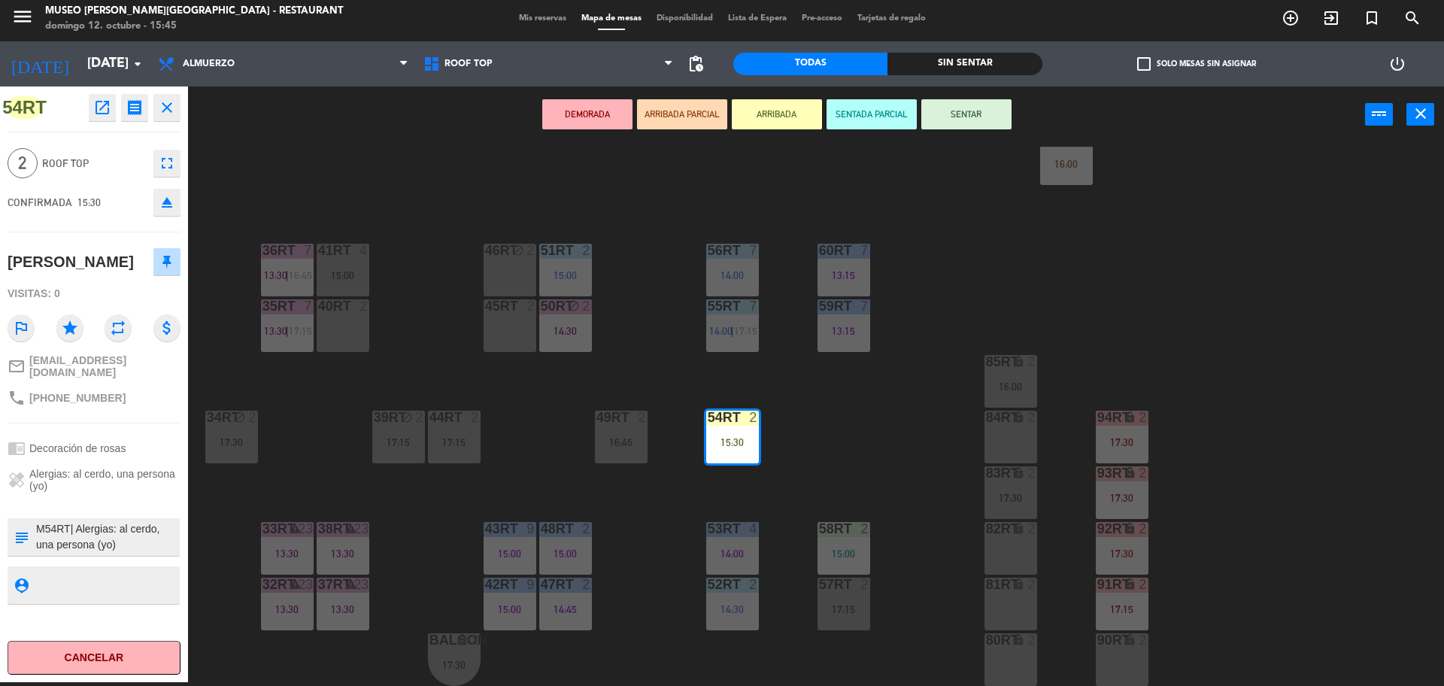
click at [76, 547] on textarea at bounding box center [107, 537] width 144 height 32
type textarea "M54RT| se le indicó alergia a carlos abanto Alergias: al cerdo, una persona (yo…"
click at [159, 462] on div "chrome_reader_mode Decoración de rosas" at bounding box center [94, 448] width 173 height 29
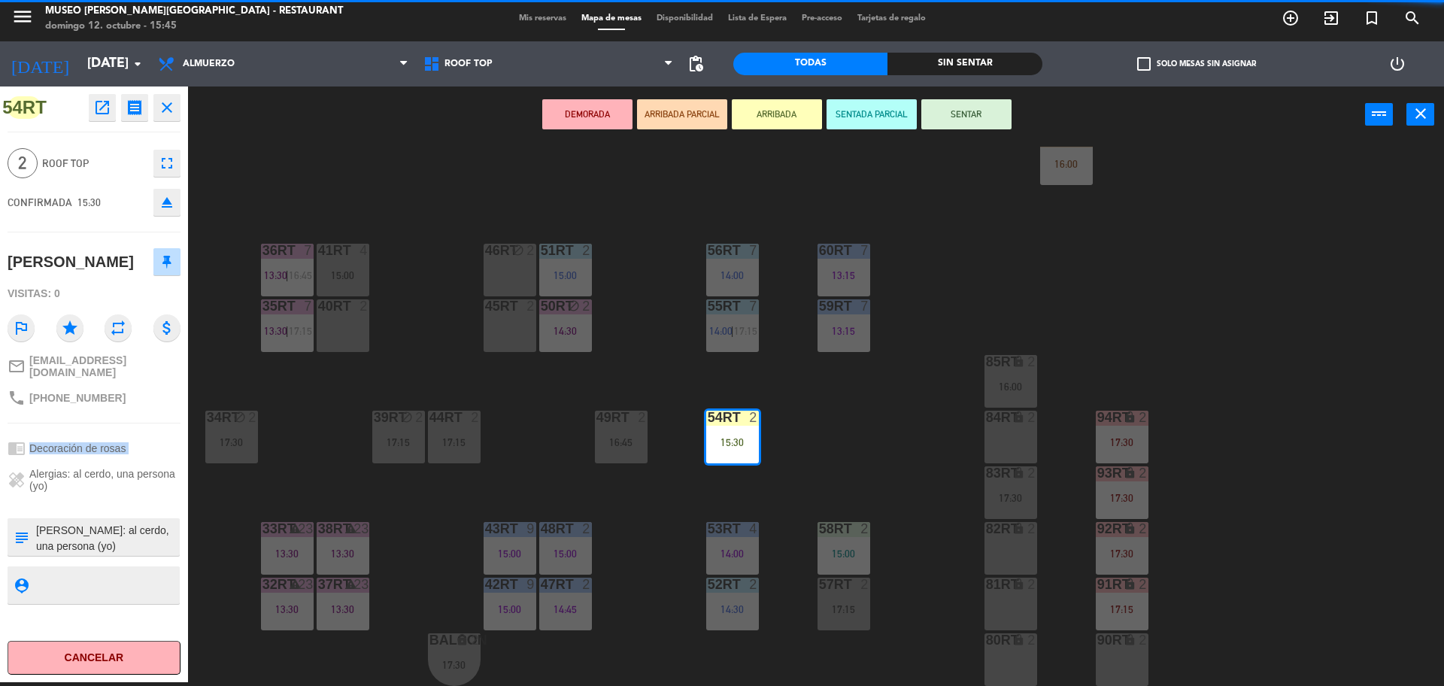
click at [159, 462] on div "chrome_reader_mode Decoración de rosas" at bounding box center [94, 448] width 173 height 29
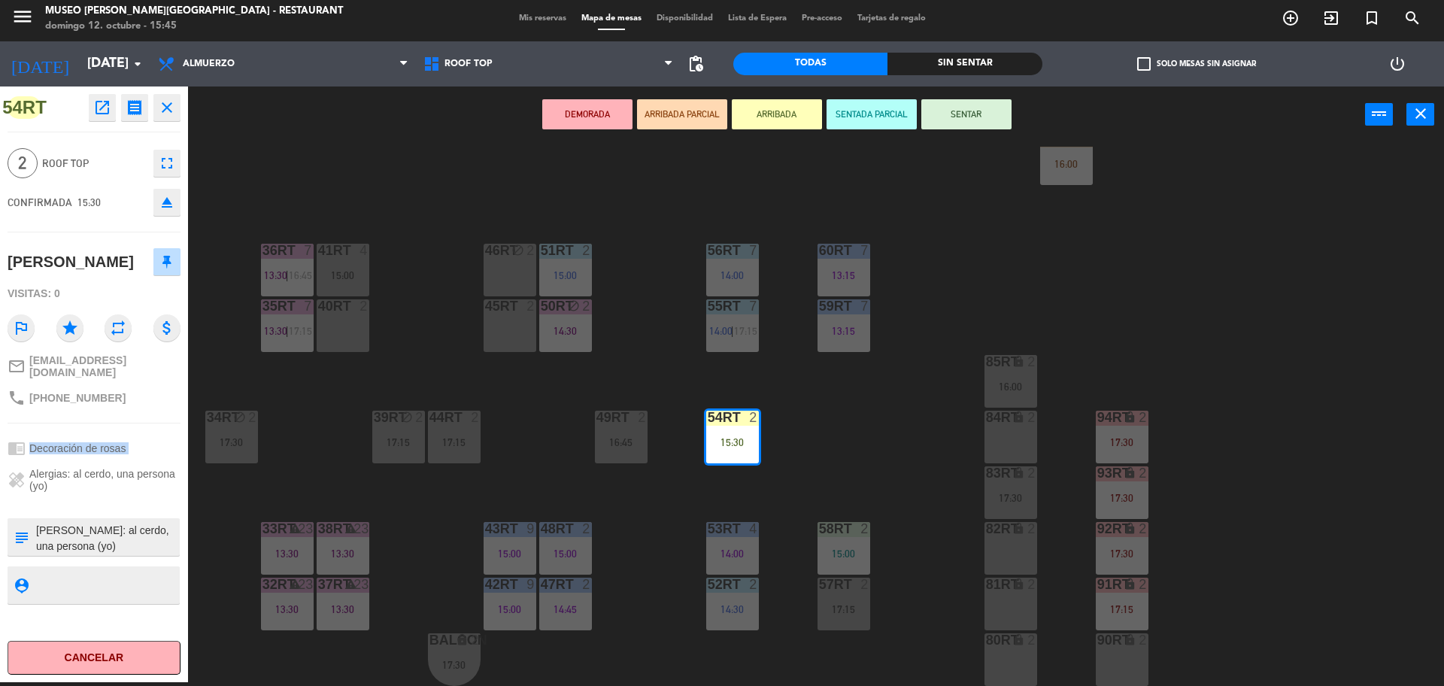
click at [159, 462] on div "chrome_reader_mode Decoración de rosas" at bounding box center [94, 448] width 173 height 29
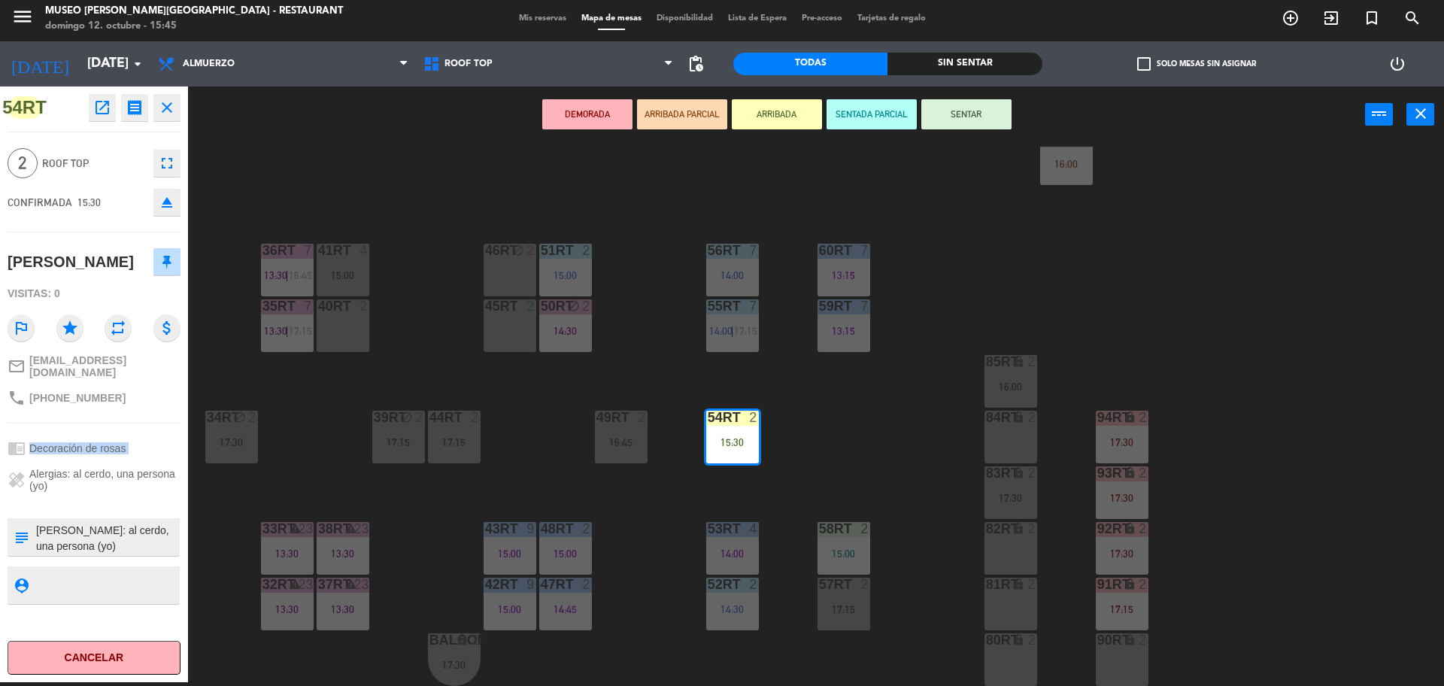
click at [159, 462] on div "chrome_reader_mode Decoración de rosas" at bounding box center [94, 448] width 173 height 29
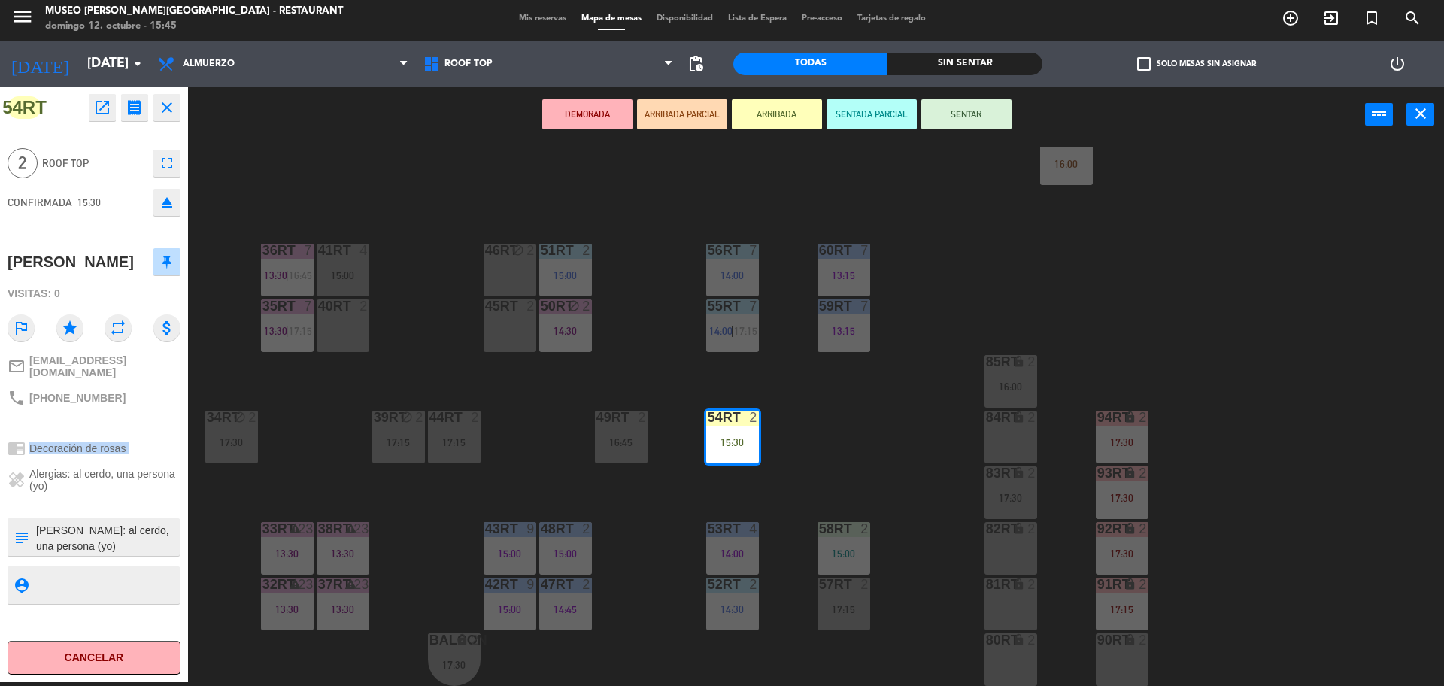
scroll to position [0, 0]
click at [138, 456] on div "chrome_reader_mode Decoración de rosas" at bounding box center [94, 448] width 173 height 29
click at [962, 111] on button "SENTAR" at bounding box center [966, 114] width 90 height 30
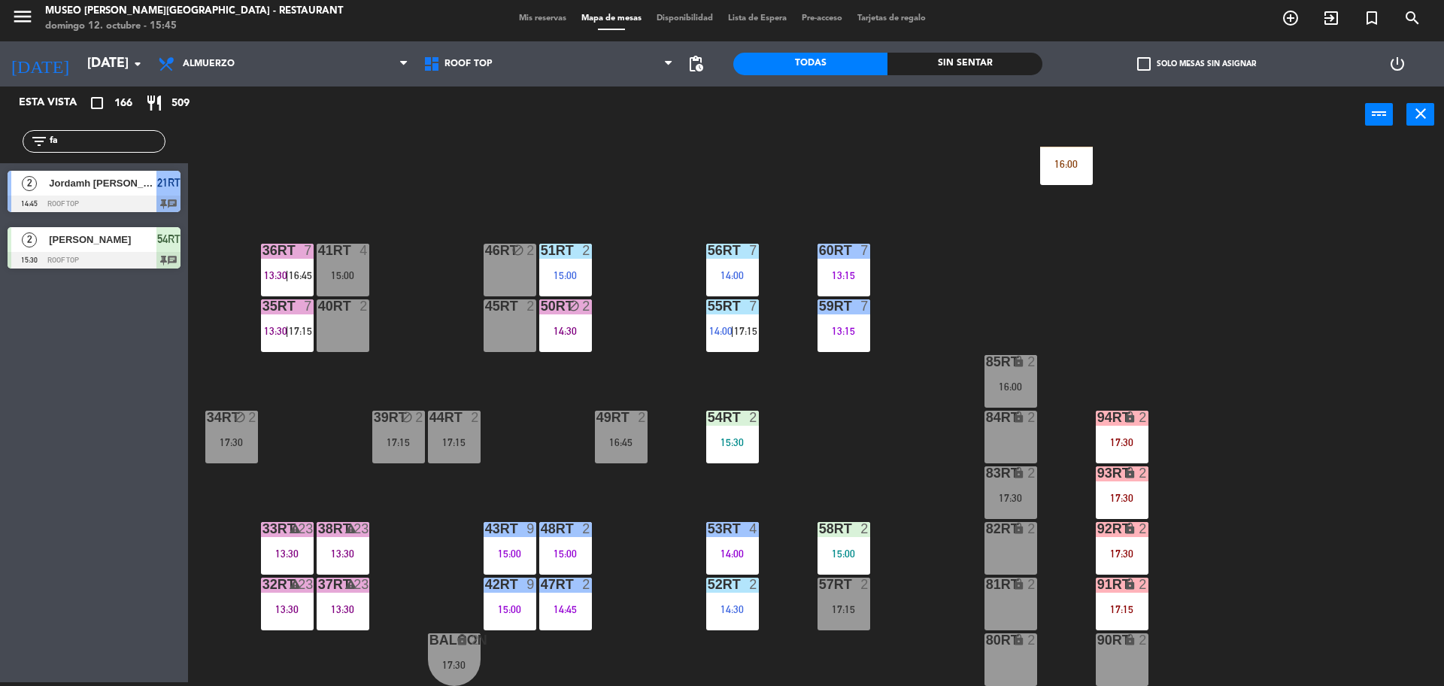
click at [737, 444] on div "15:30" at bounding box center [732, 442] width 53 height 11
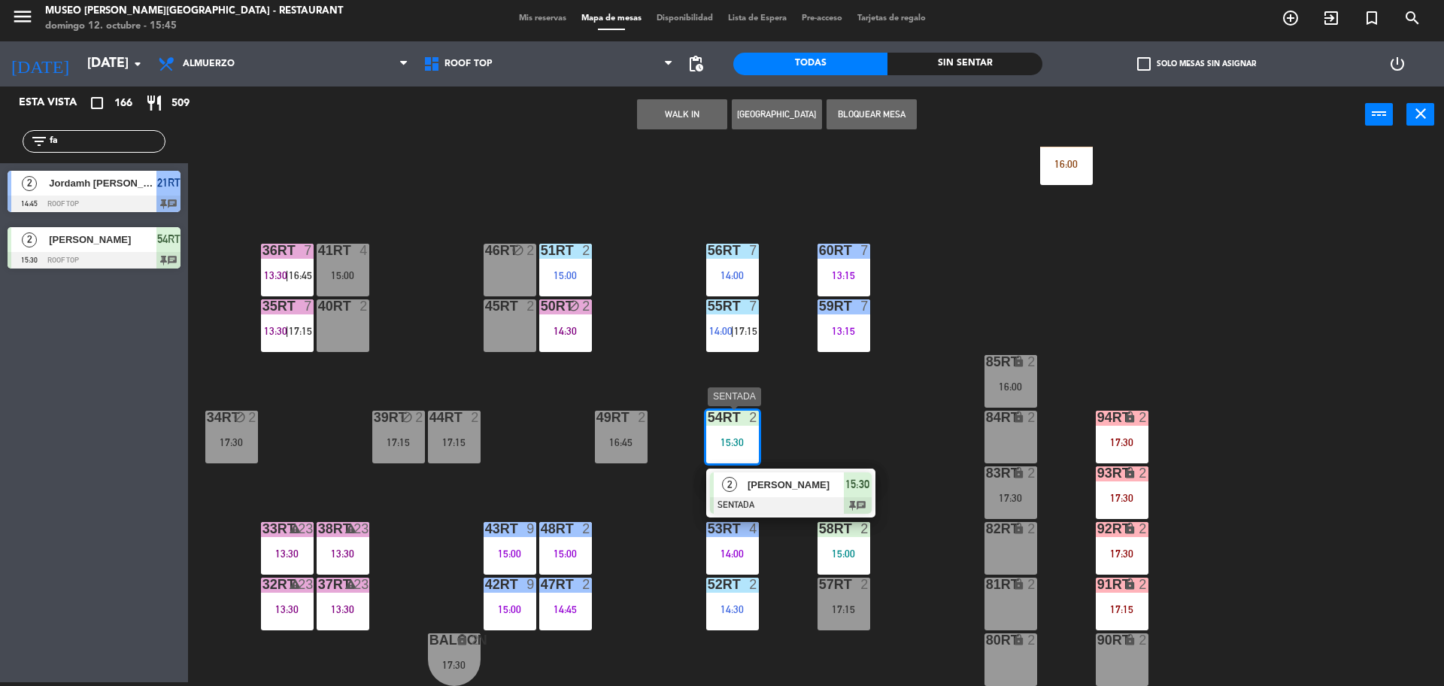
click at [777, 498] on div at bounding box center [791, 505] width 162 height 17
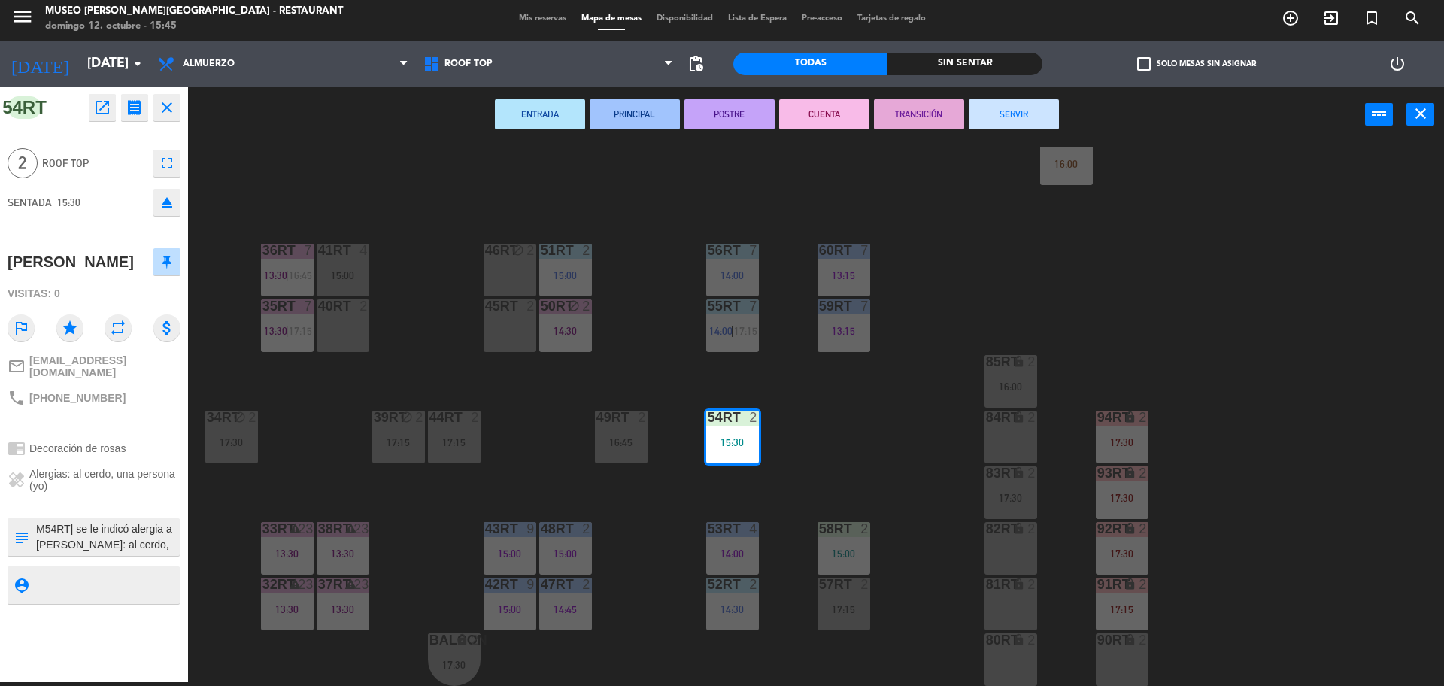
click at [76, 545] on textarea at bounding box center [107, 537] width 144 height 32
type textarea "M54RT| aniversario || se le indicó alergia a carlos abanto Alergias: al cerdo, …"
click at [162, 444] on div "54RT open_in_new receipt 3:30 PM dom., 12 oct. 2 personas thankyou Fabian Marce…" at bounding box center [94, 383] width 188 height 595
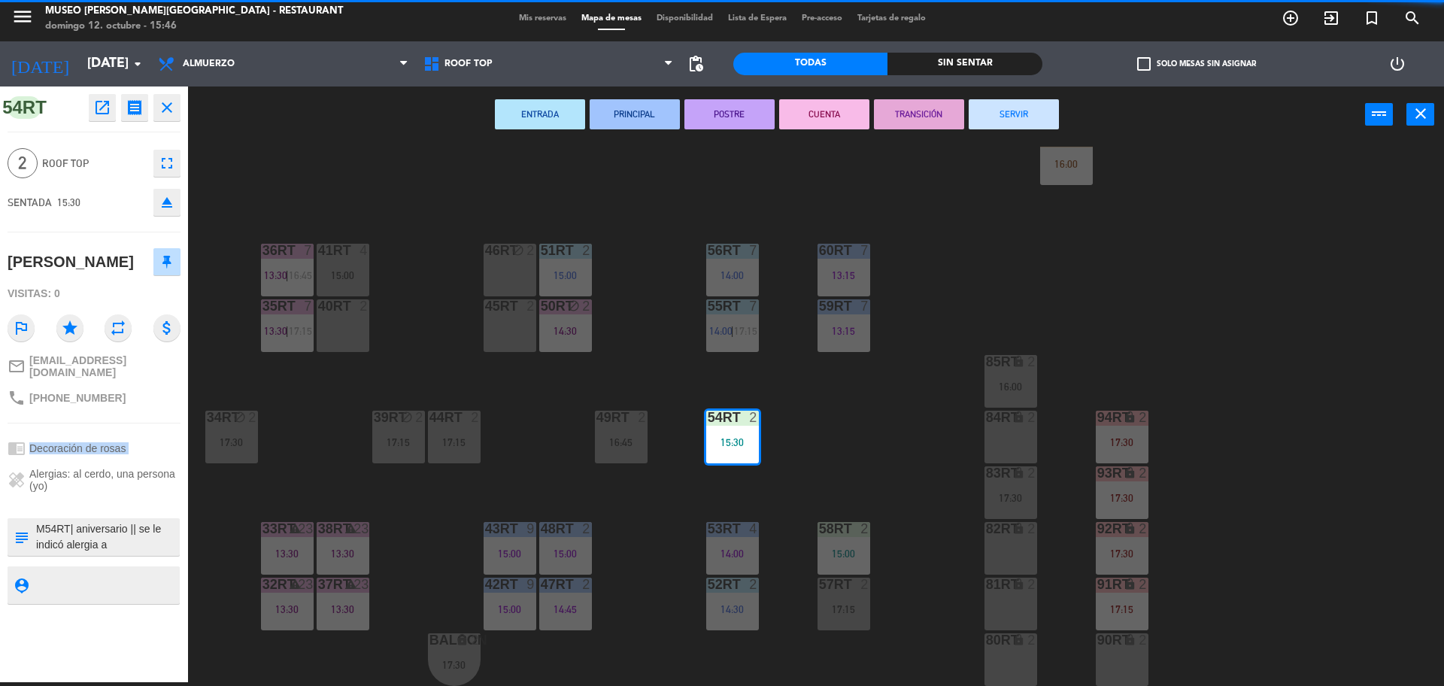
click at [162, 444] on div "54RT open_in_new receipt 3:30 PM dom., 12 oct. 2 personas thankyou Fabian Marce…" at bounding box center [94, 383] width 188 height 595
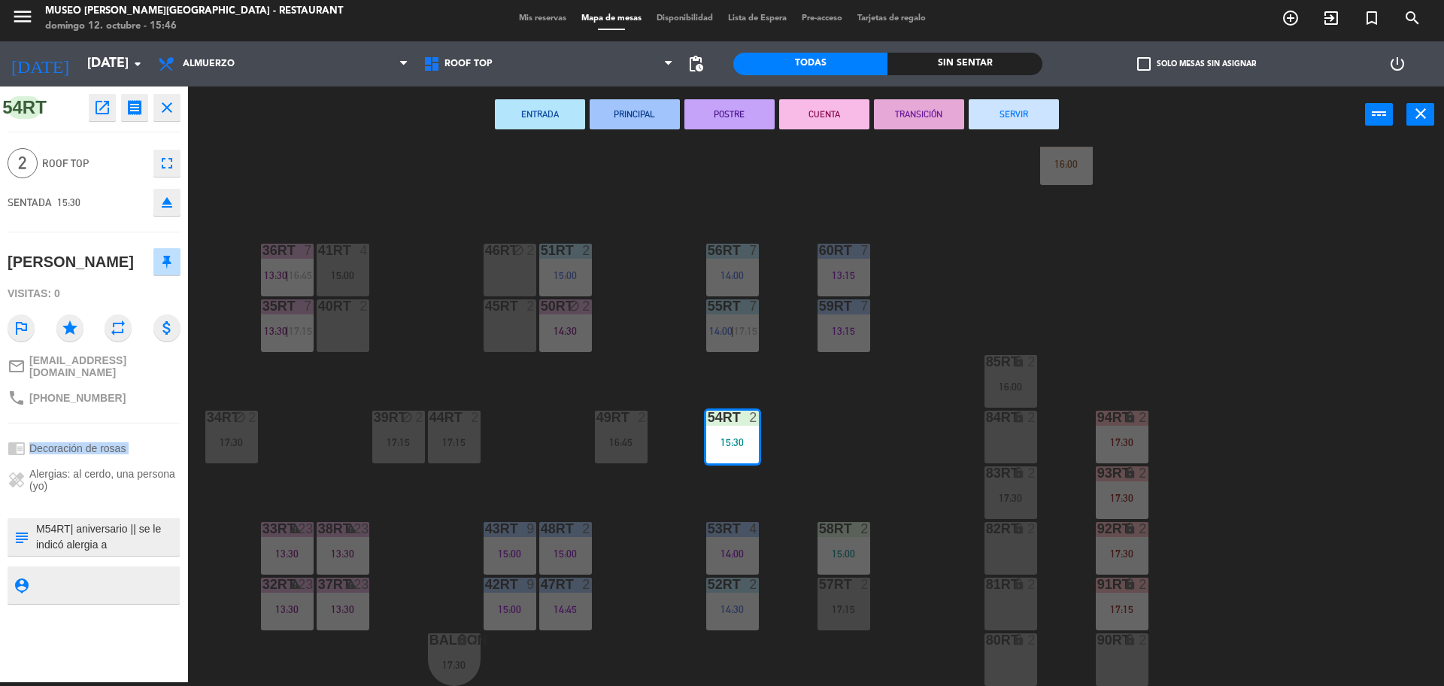
click at [162, 444] on div "54RT open_in_new receipt 3:30 PM dom., 12 oct. 2 personas thankyou Fabian Marce…" at bounding box center [94, 383] width 188 height 595
click at [780, 462] on div "18RT 5 13:02 | 15:30 16RT 5 13:15 | 17:00 28RT block 2 80RR lock 2 17:15 27RT 6…" at bounding box center [822, 416] width 1241 height 539
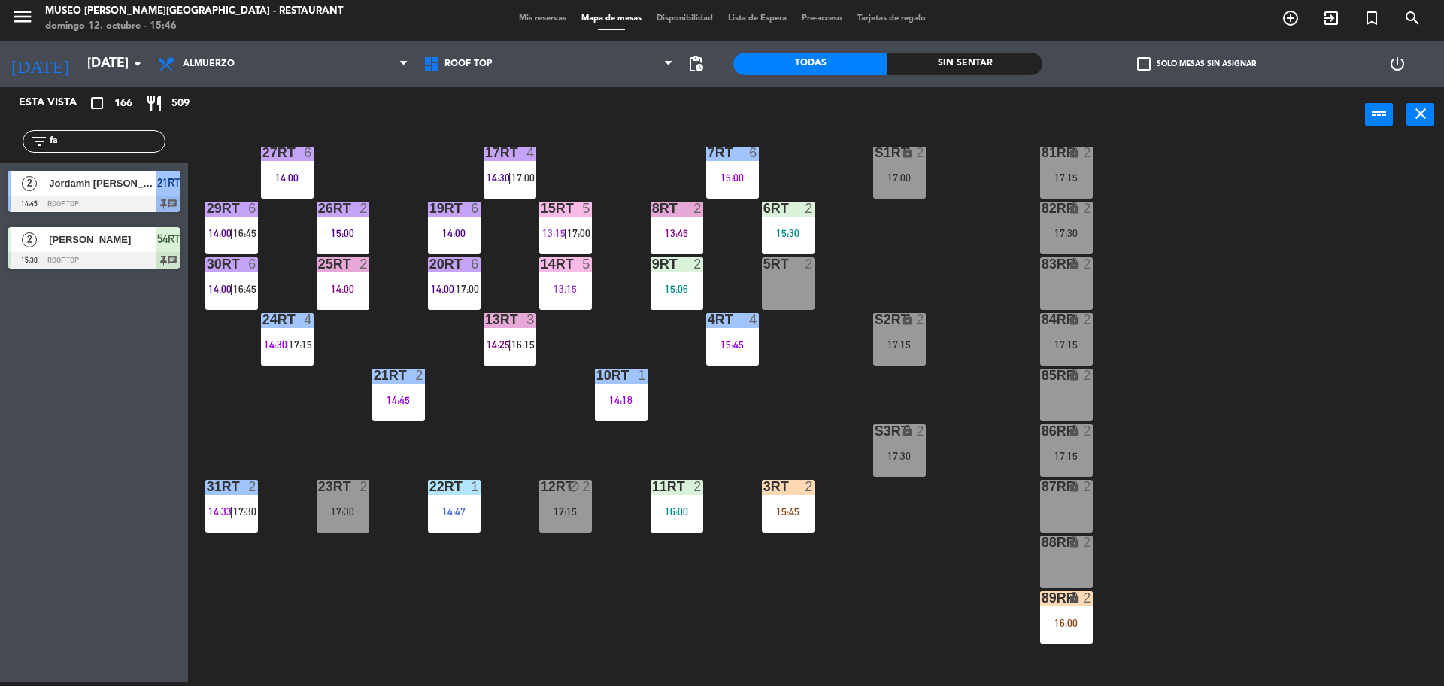
scroll to position [147, 0]
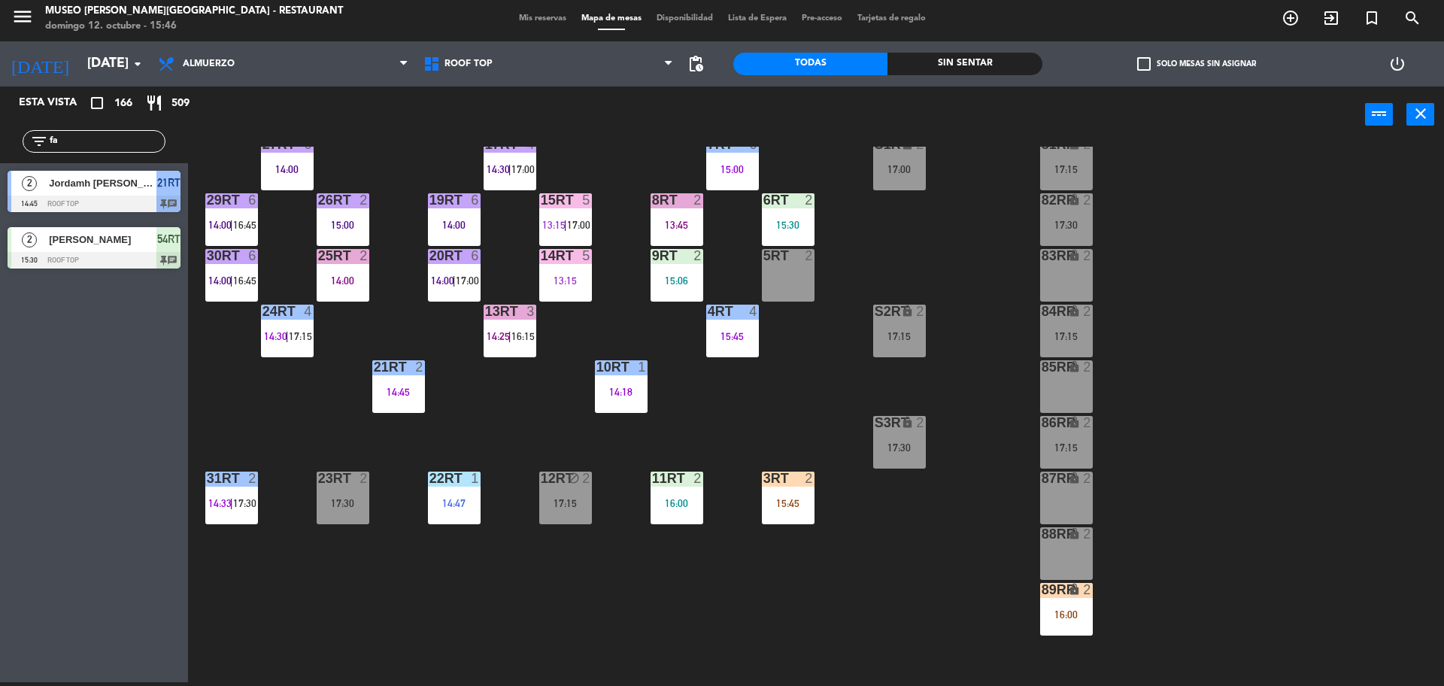
click at [796, 484] on div at bounding box center [787, 478] width 25 height 14
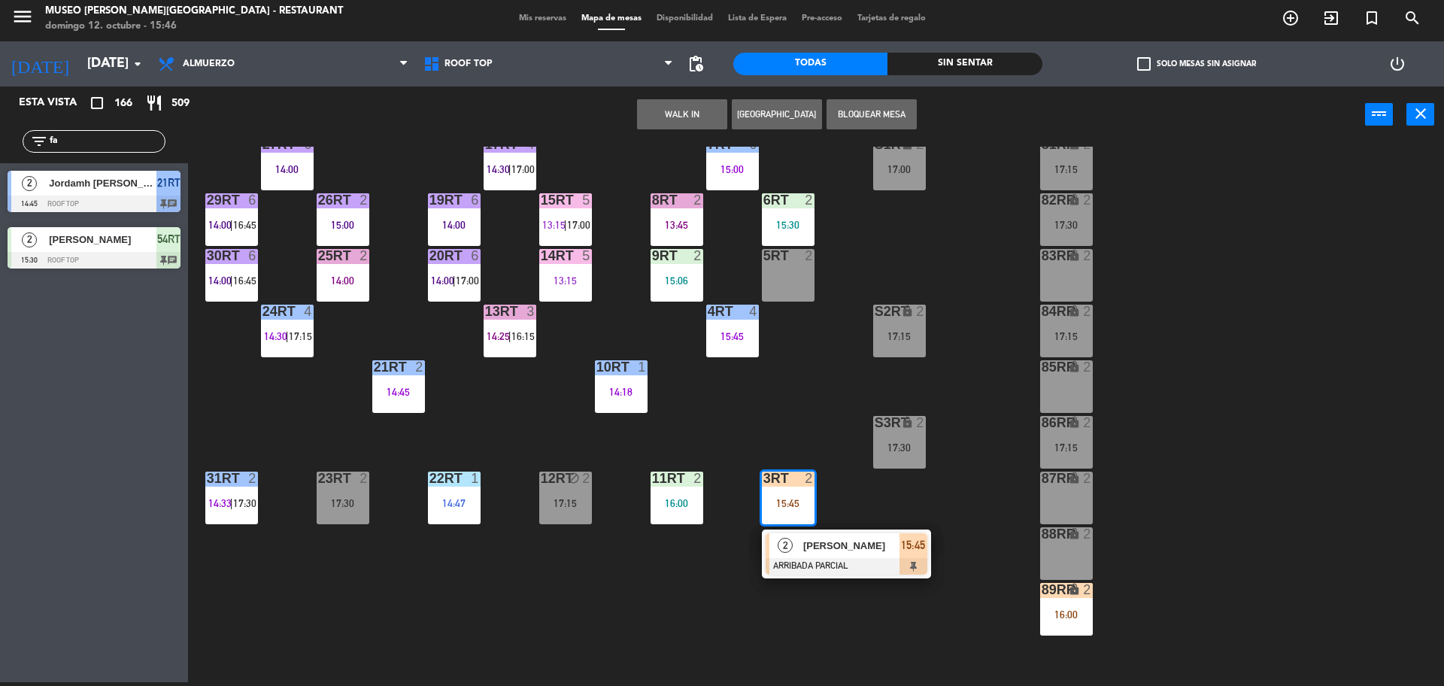
click at [838, 538] on span "[PERSON_NAME] [PERSON_NAME]" at bounding box center [851, 546] width 96 height 16
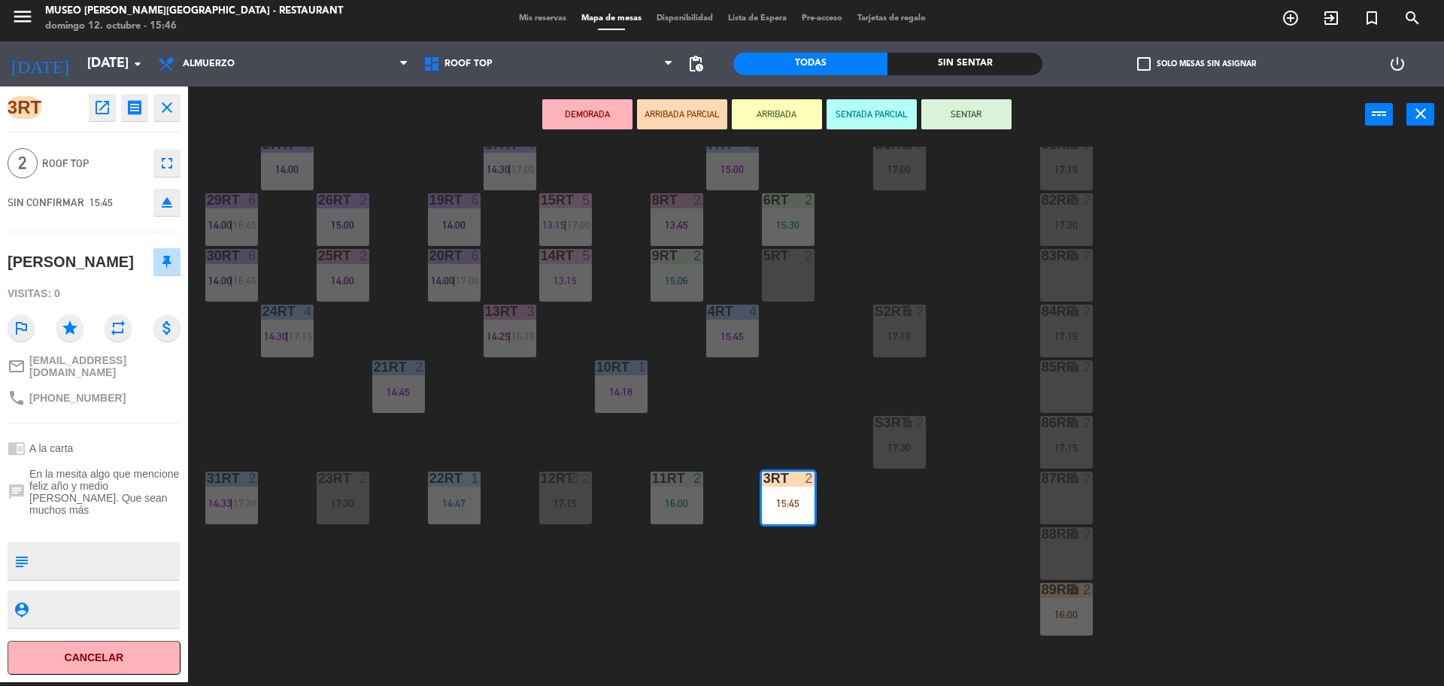
click at [842, 540] on div "18RT 5 13:02 | 15:30 16RT 5 13:15 | 17:00 28RT block 2 80RR lock 2 17:15 27RT 6…" at bounding box center [822, 416] width 1241 height 539
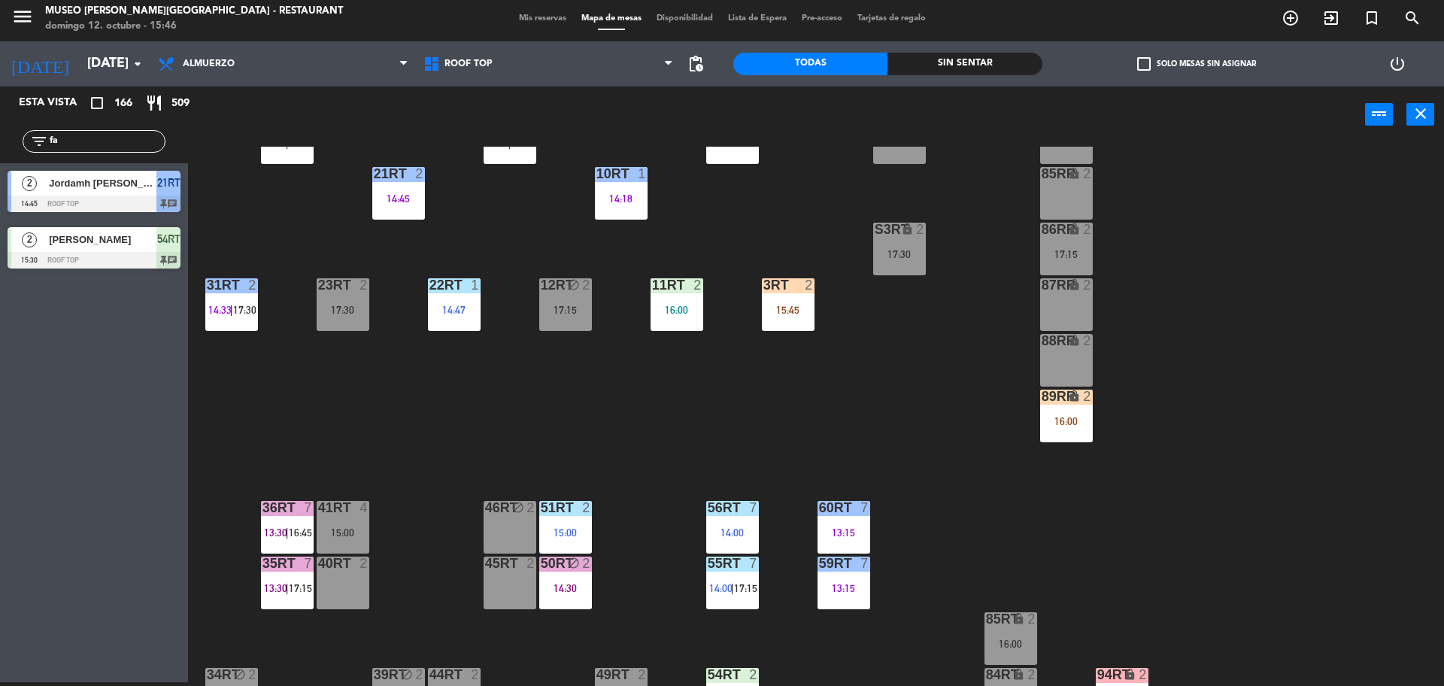
scroll to position [350, 0]
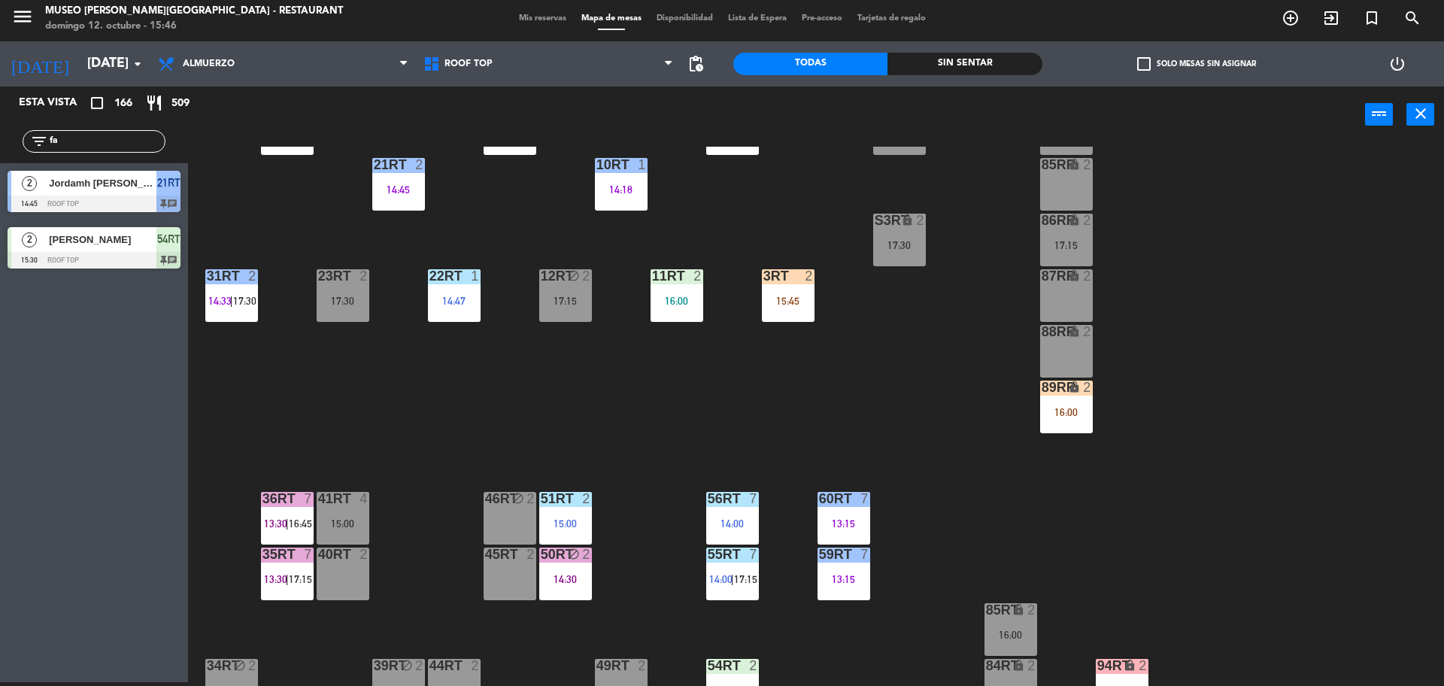
click at [1079, 395] on div "89RR lock 2 16:00" at bounding box center [1066, 406] width 53 height 53
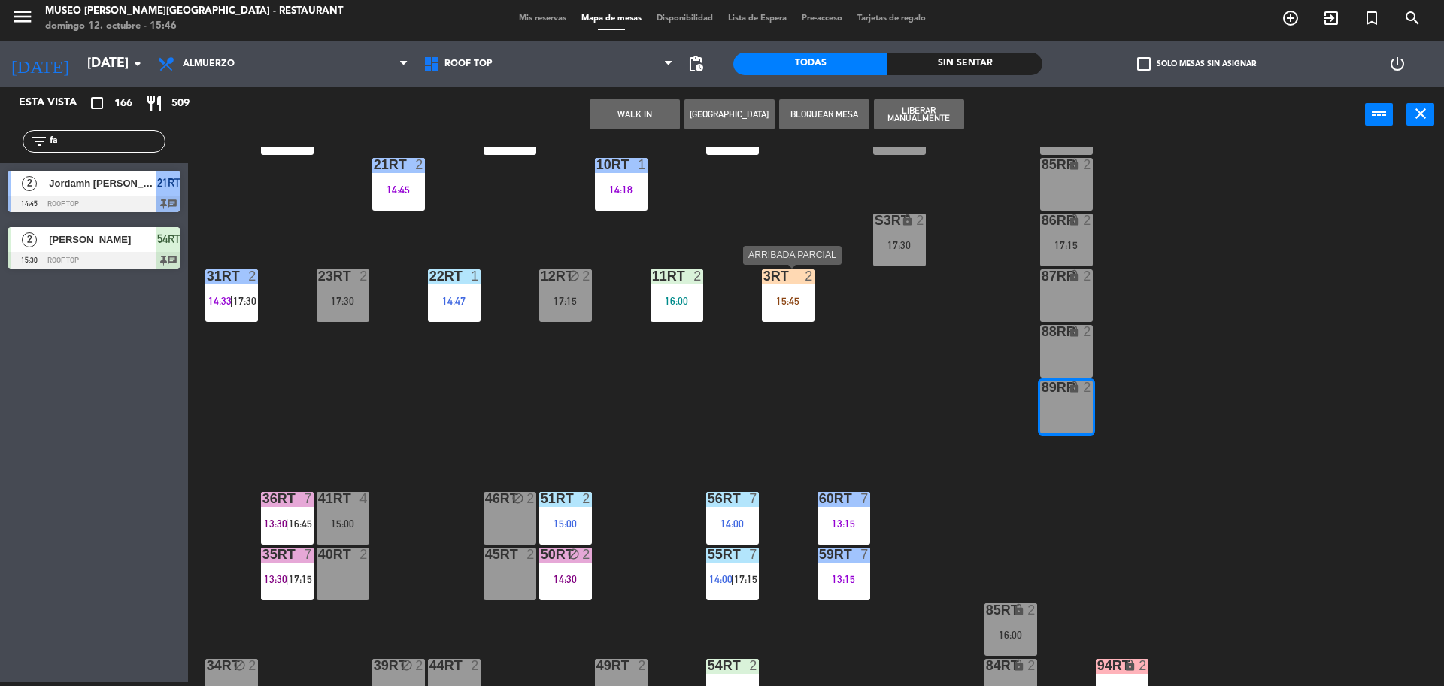
click at [810, 290] on div "3RT 2 15:45" at bounding box center [788, 295] width 53 height 53
click at [834, 376] on div "18RT 5 13:02 | 15:30 16RT 5 13:15 | 17:00 28RT block 2 80RR lock 2 17:15 27RT 6…" at bounding box center [822, 416] width 1241 height 539
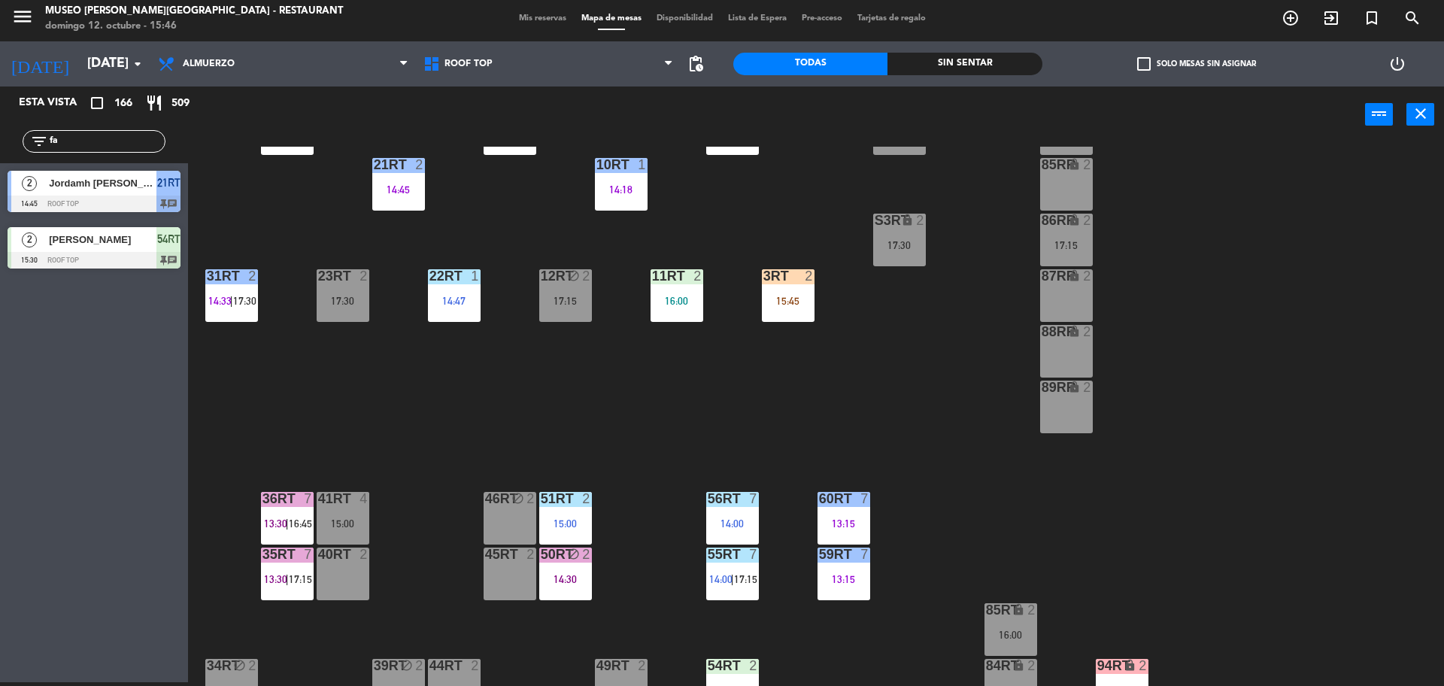
click at [795, 280] on div "3RT 2 15:45" at bounding box center [788, 295] width 53 height 53
click at [808, 314] on div "3RT 2 15:45" at bounding box center [788, 295] width 53 height 53
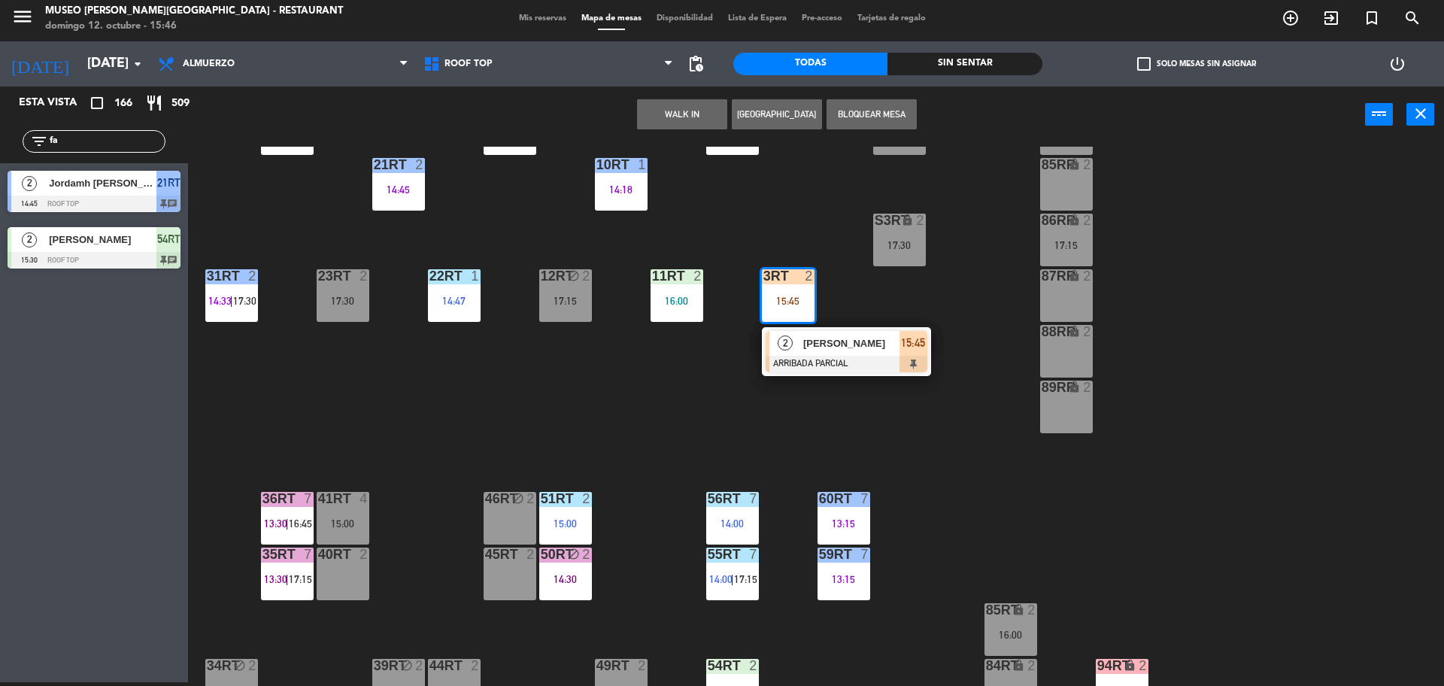
click at [830, 349] on span "[PERSON_NAME] [PERSON_NAME]" at bounding box center [851, 343] width 96 height 16
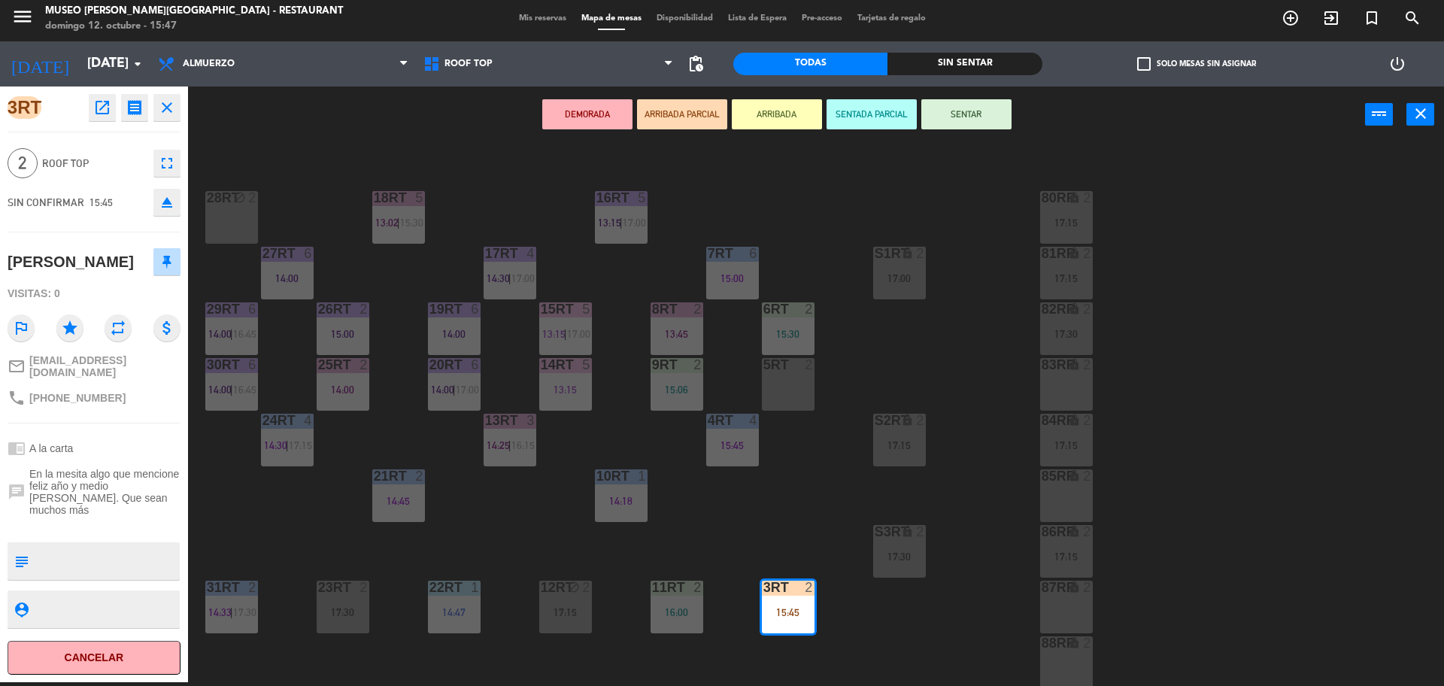
scroll to position [0, 0]
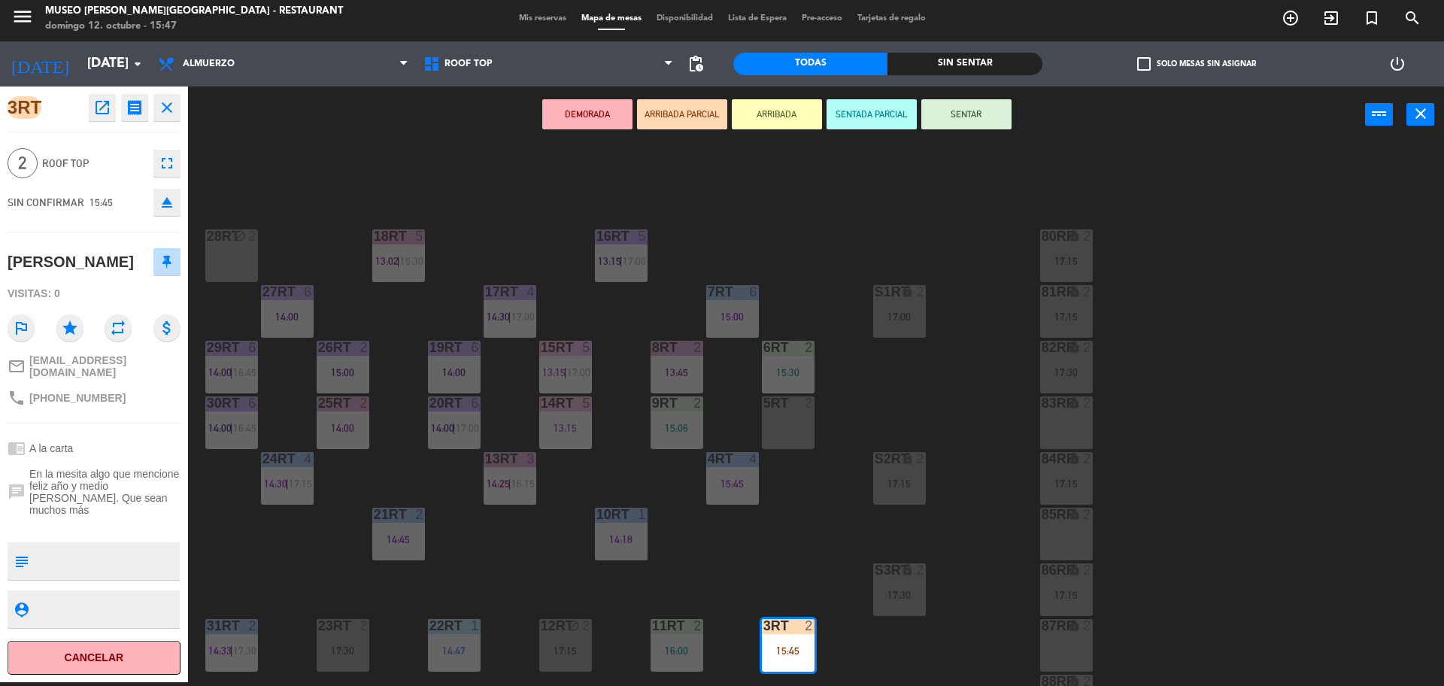
click at [801, 483] on div "18RT 5 13:02 | 15:30 16RT 5 13:15 | 17:00 28RT block 2 80RR lock 2 17:15 27RT 6…" at bounding box center [822, 416] width 1241 height 539
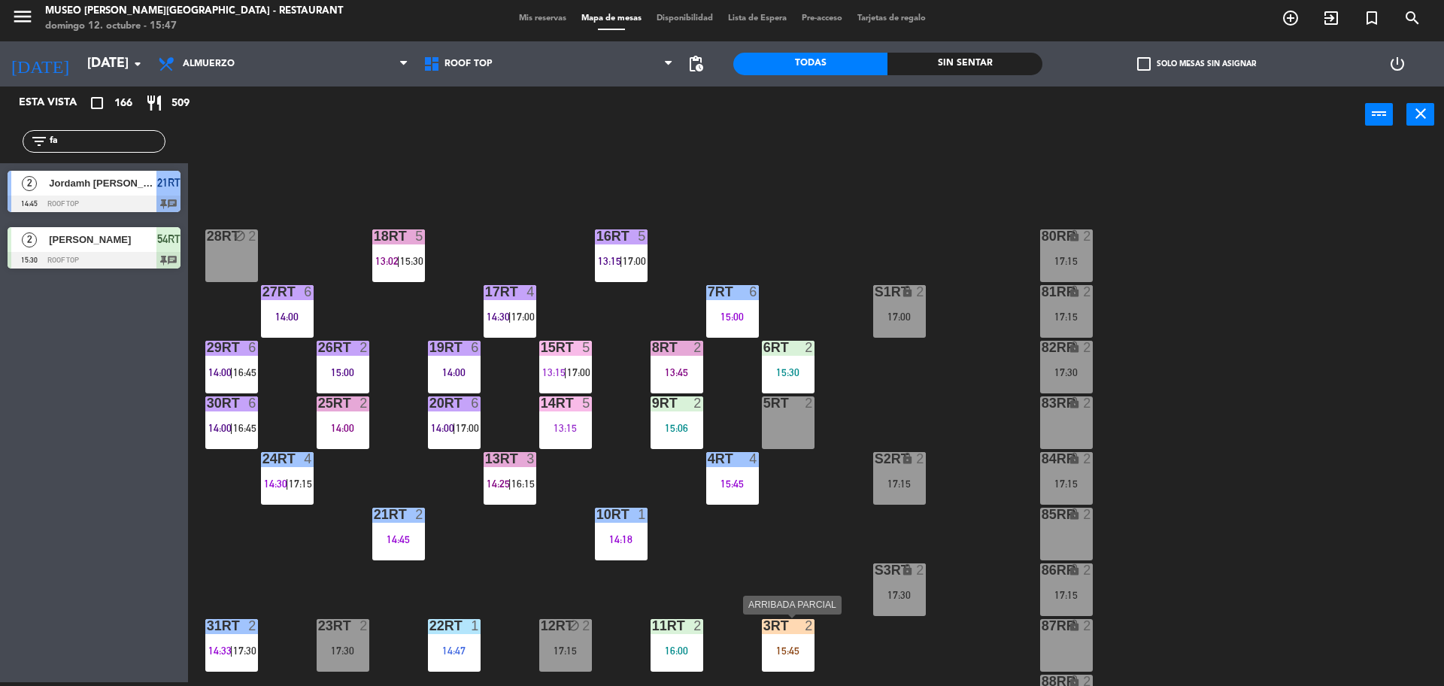
click at [791, 634] on div "3RT 2 15:45" at bounding box center [788, 645] width 53 height 53
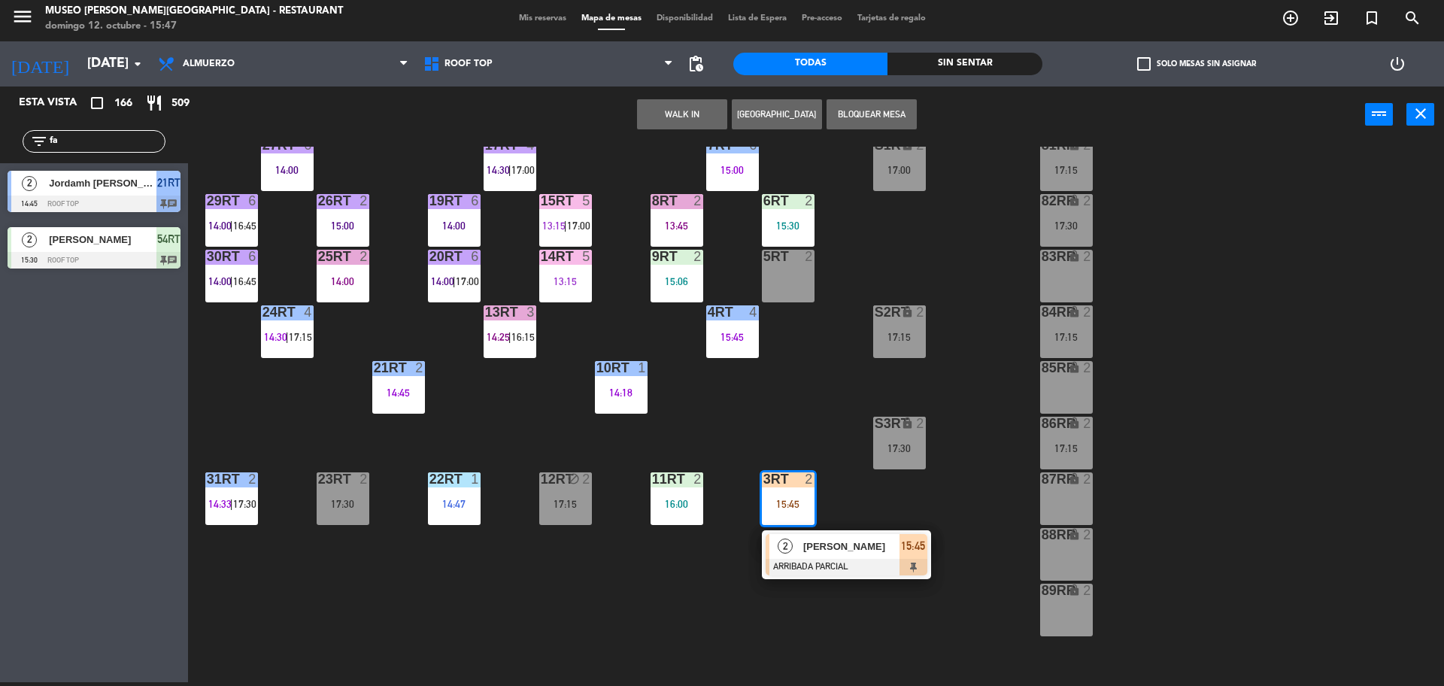
scroll to position [153, 0]
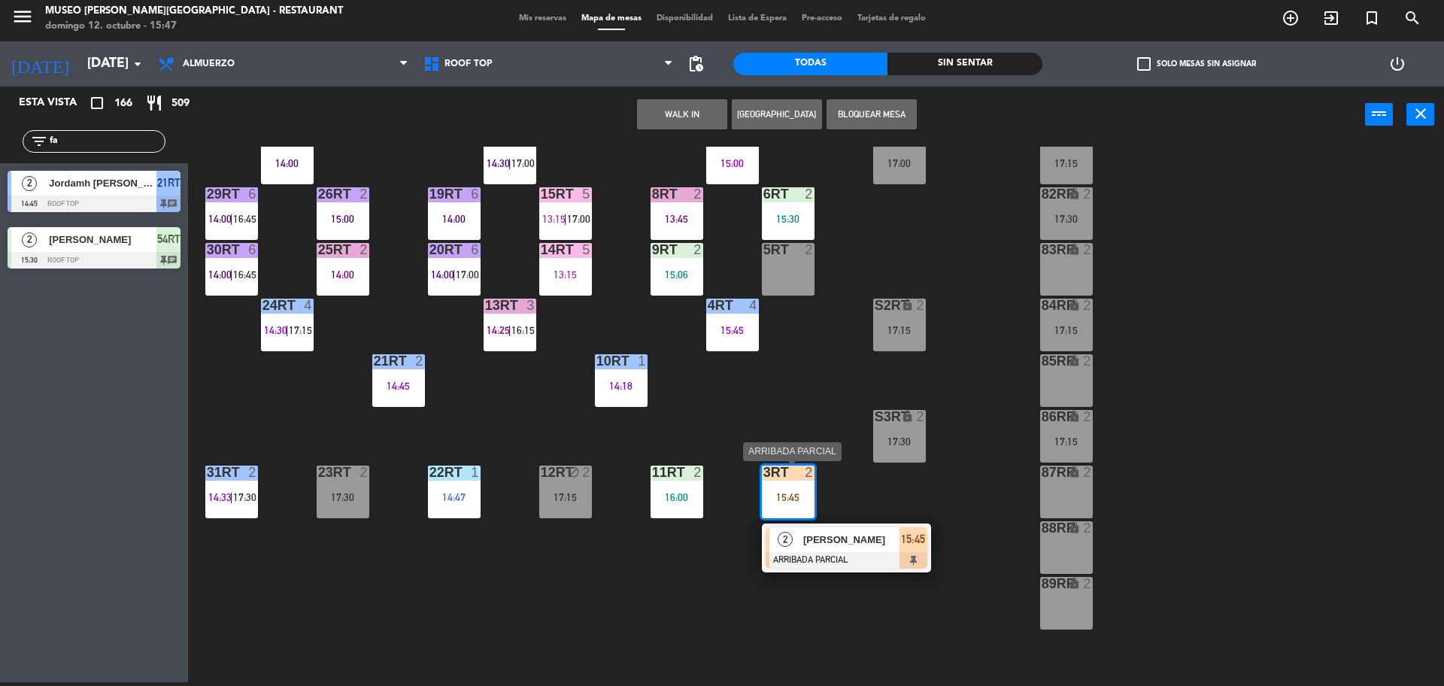
click at [841, 532] on span "[PERSON_NAME] [PERSON_NAME]" at bounding box center [851, 540] width 96 height 16
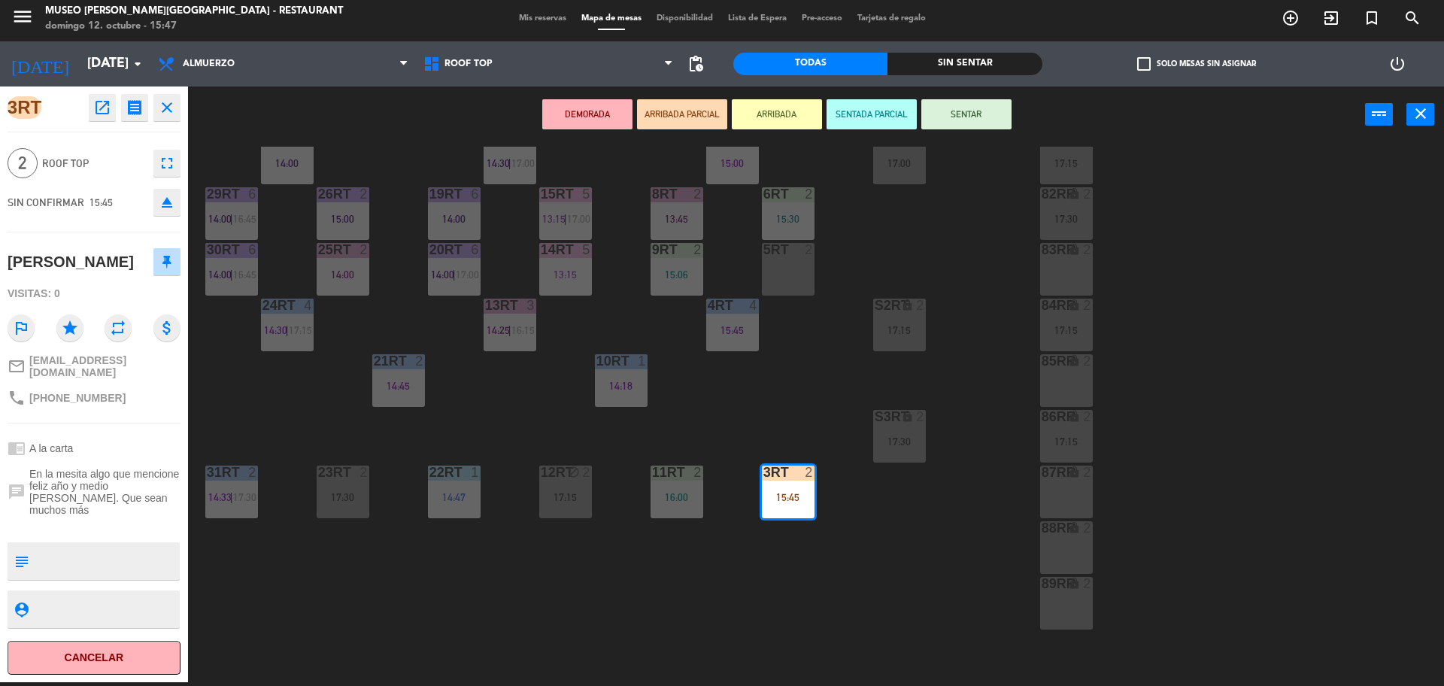
click at [783, 277] on div "5RT 2" at bounding box center [788, 269] width 53 height 53
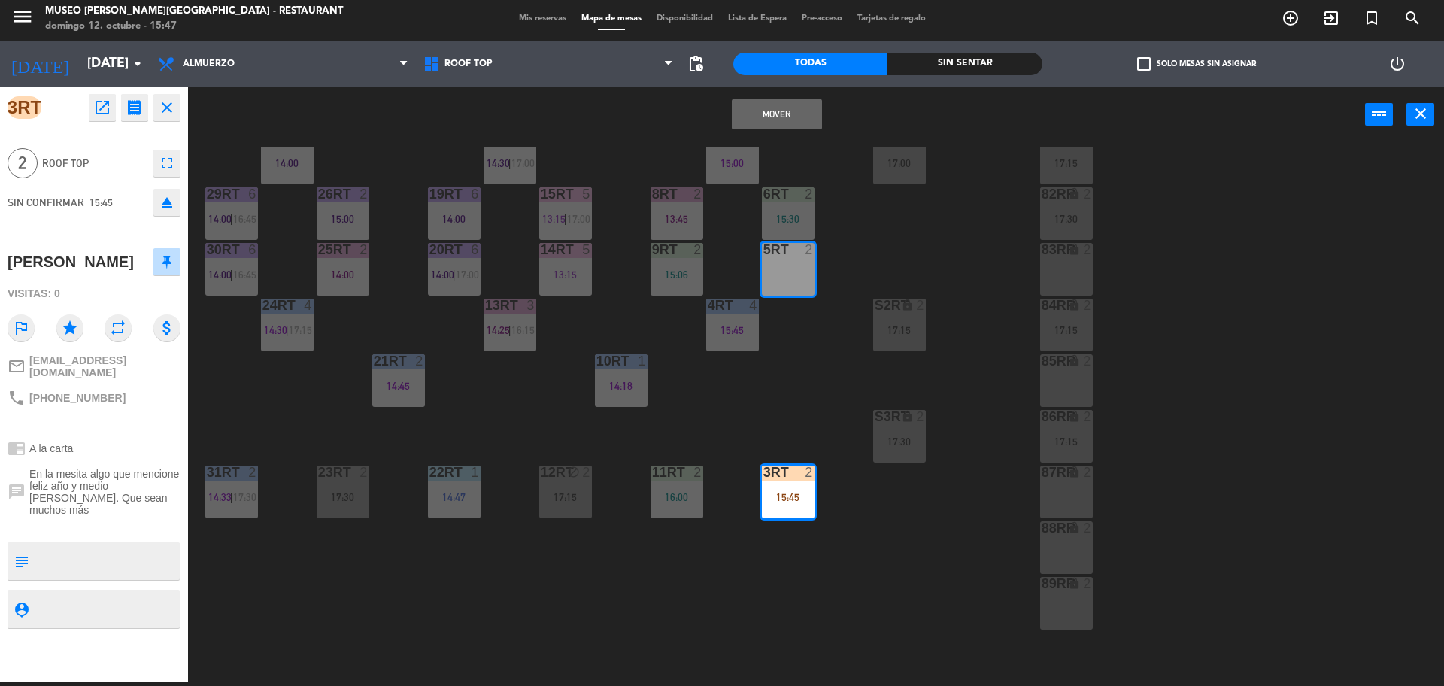
click at [777, 121] on button "Mover" at bounding box center [777, 114] width 90 height 30
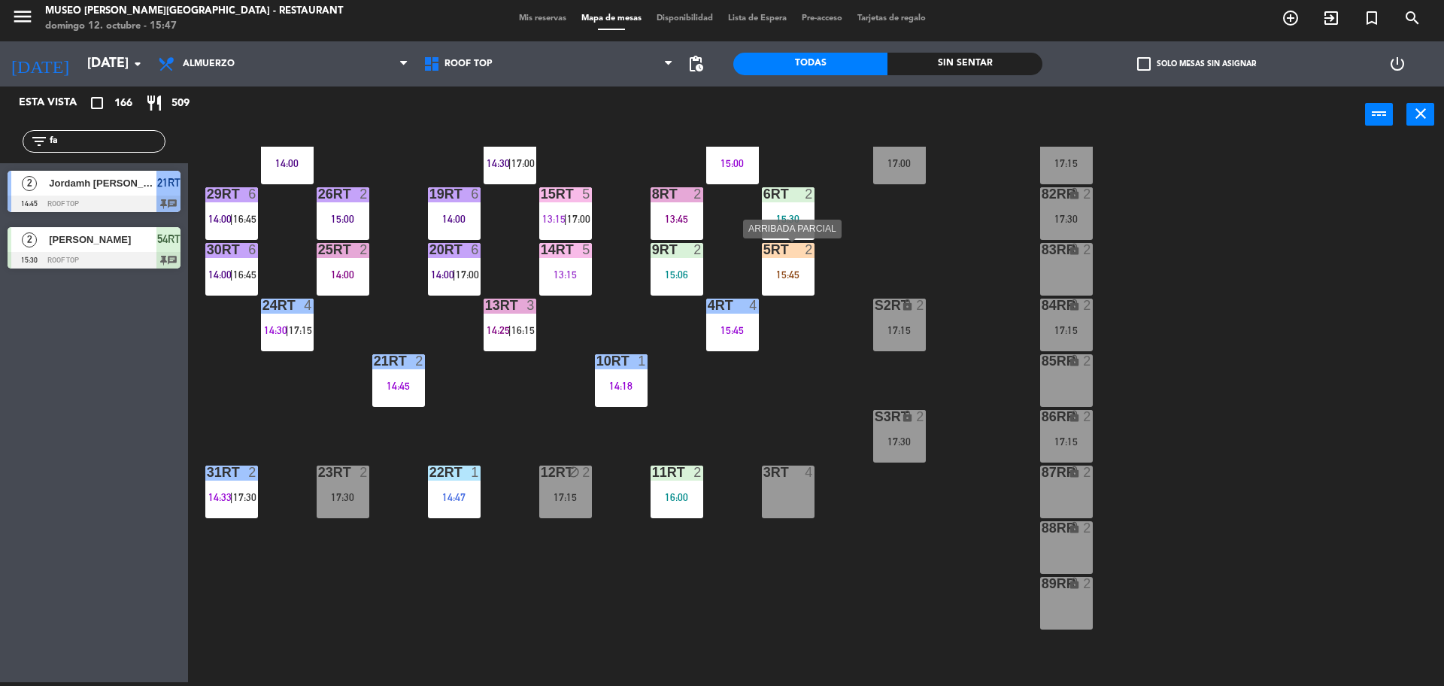
click at [784, 286] on div "5RT 2 15:45" at bounding box center [788, 269] width 53 height 53
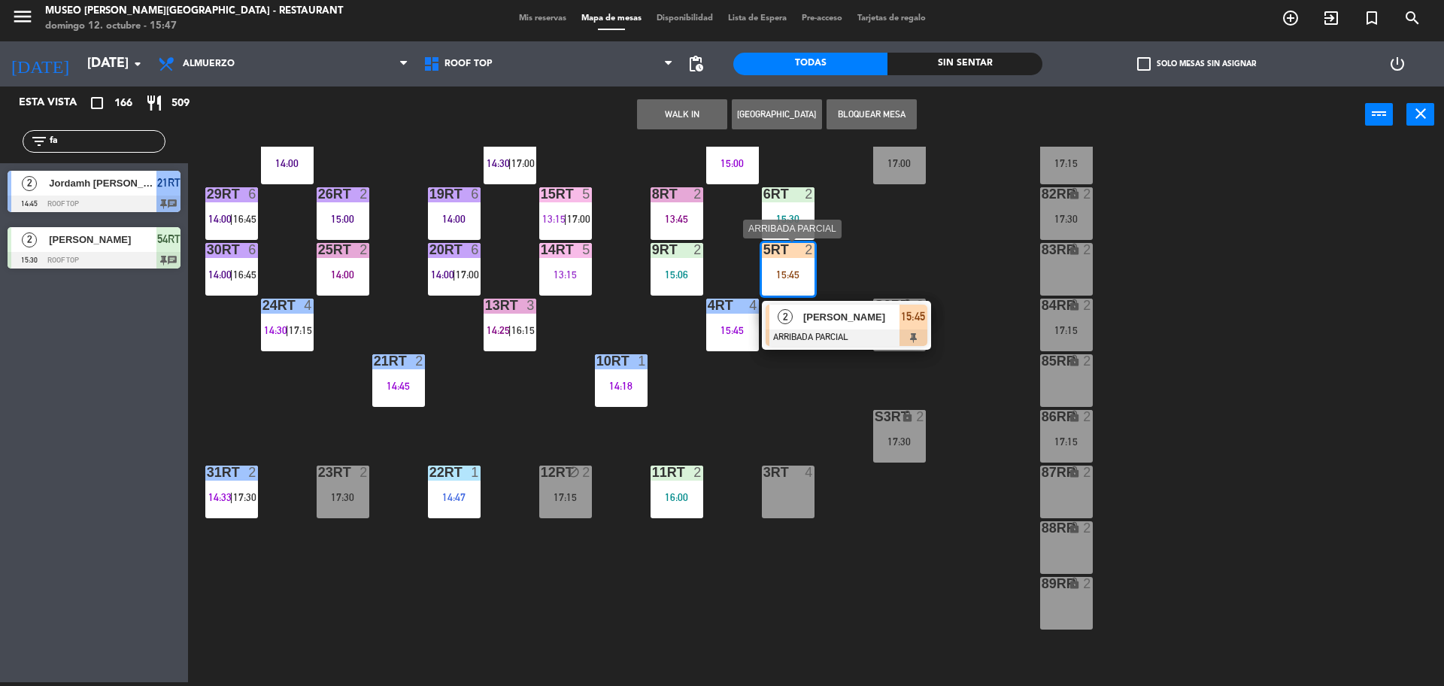
click at [818, 317] on span "[PERSON_NAME] [PERSON_NAME]" at bounding box center [851, 317] width 96 height 16
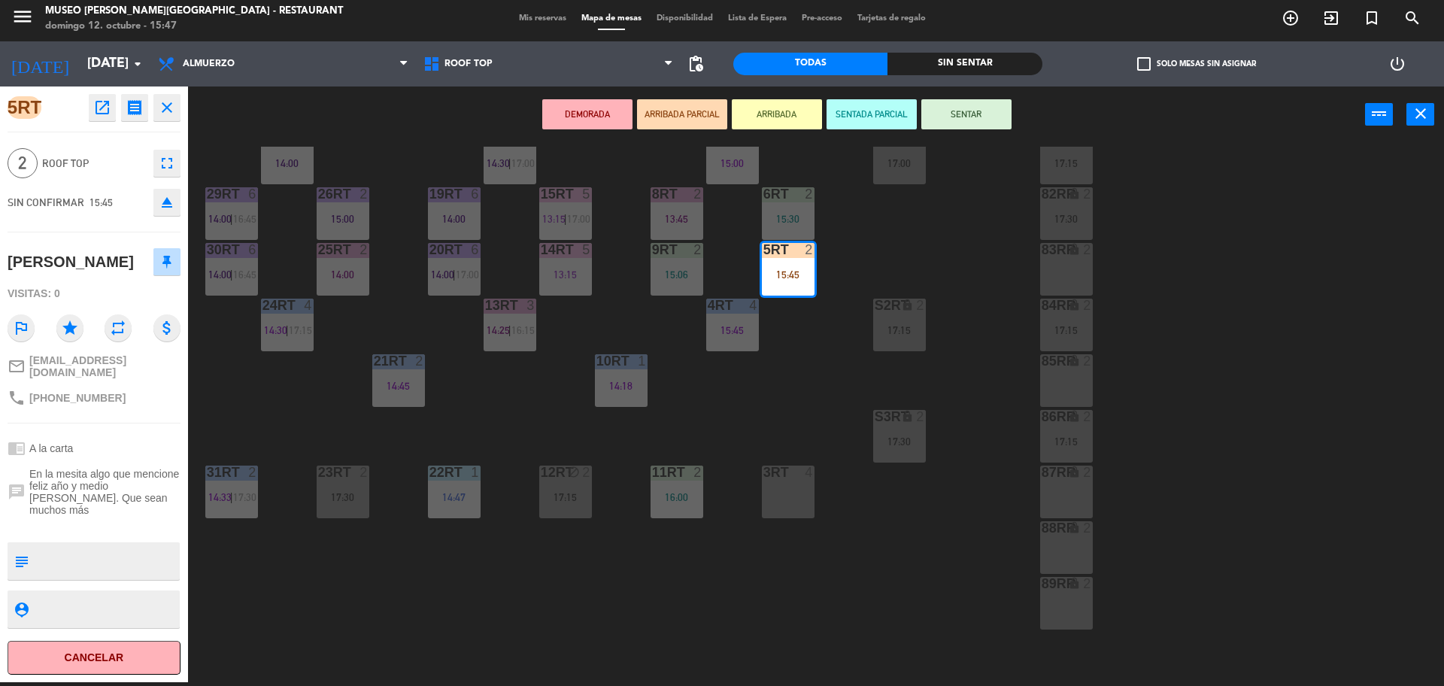
click at [83, 570] on textarea at bounding box center [107, 561] width 144 height 32
type textarea "m5RT aniversario"
click at [162, 429] on div "5RT open_in_new receipt 3:45 PM dom., 12 oct. 2 personas Sheyla Valentin Rosill…" at bounding box center [94, 383] width 188 height 595
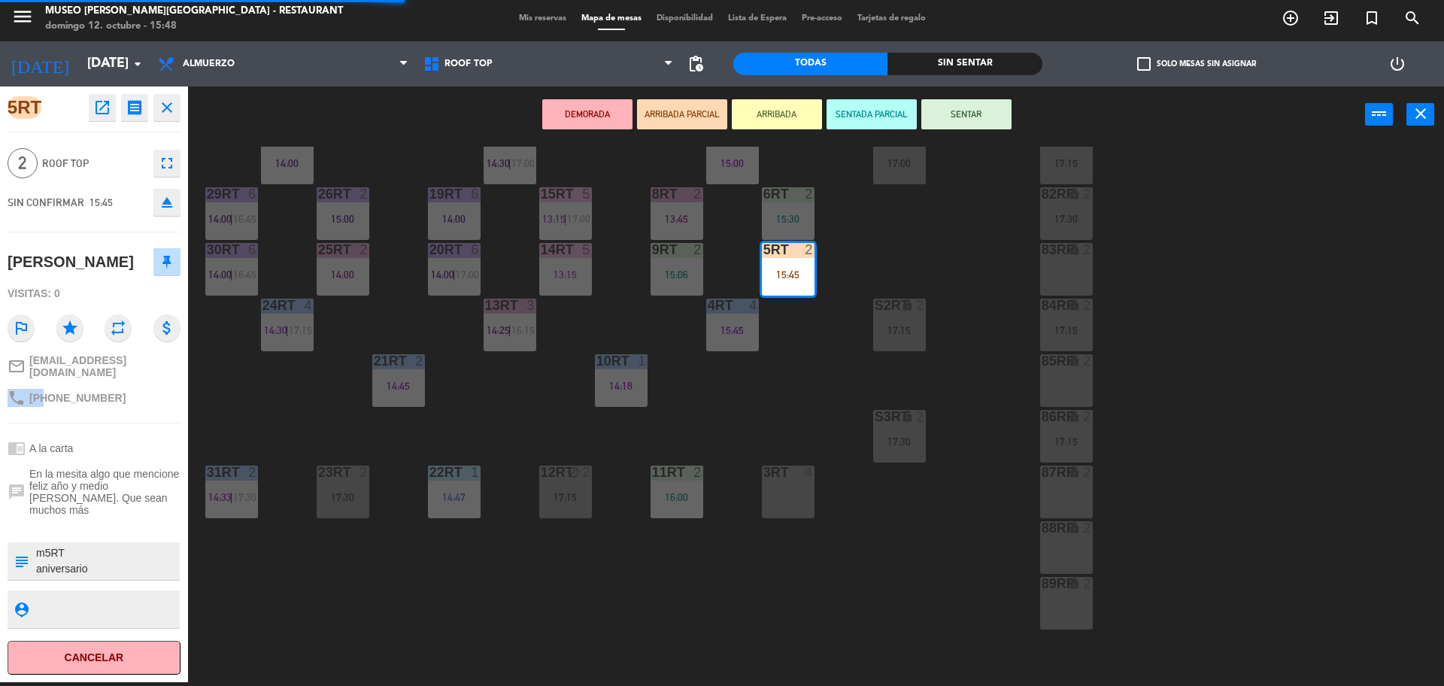
click at [162, 429] on div "5RT open_in_new receipt 3:45 PM dom., 12 oct. 2 personas Sheyla Valentin Rosill…" at bounding box center [94, 383] width 188 height 595
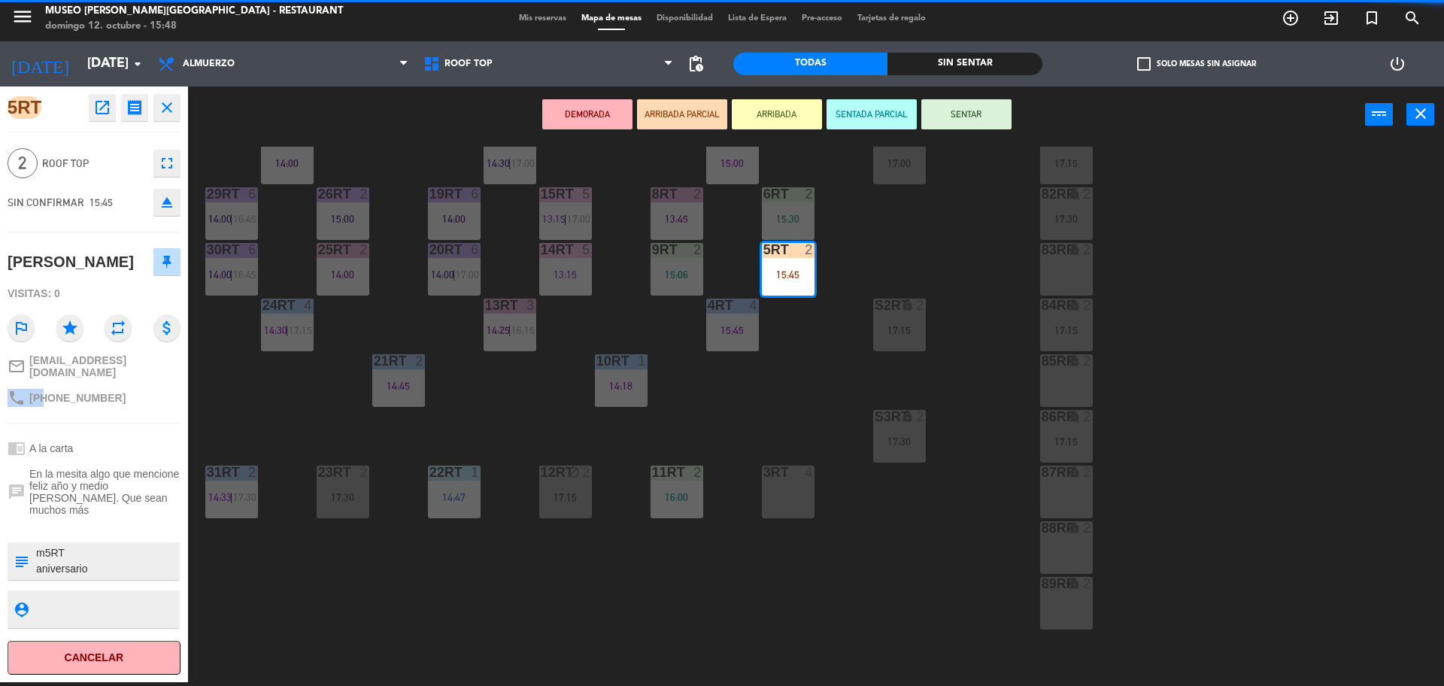
click at [162, 429] on div "5RT open_in_new receipt 3:45 PM dom., 12 oct. 2 personas Sheyla Valentin Rosill…" at bounding box center [94, 383] width 188 height 595
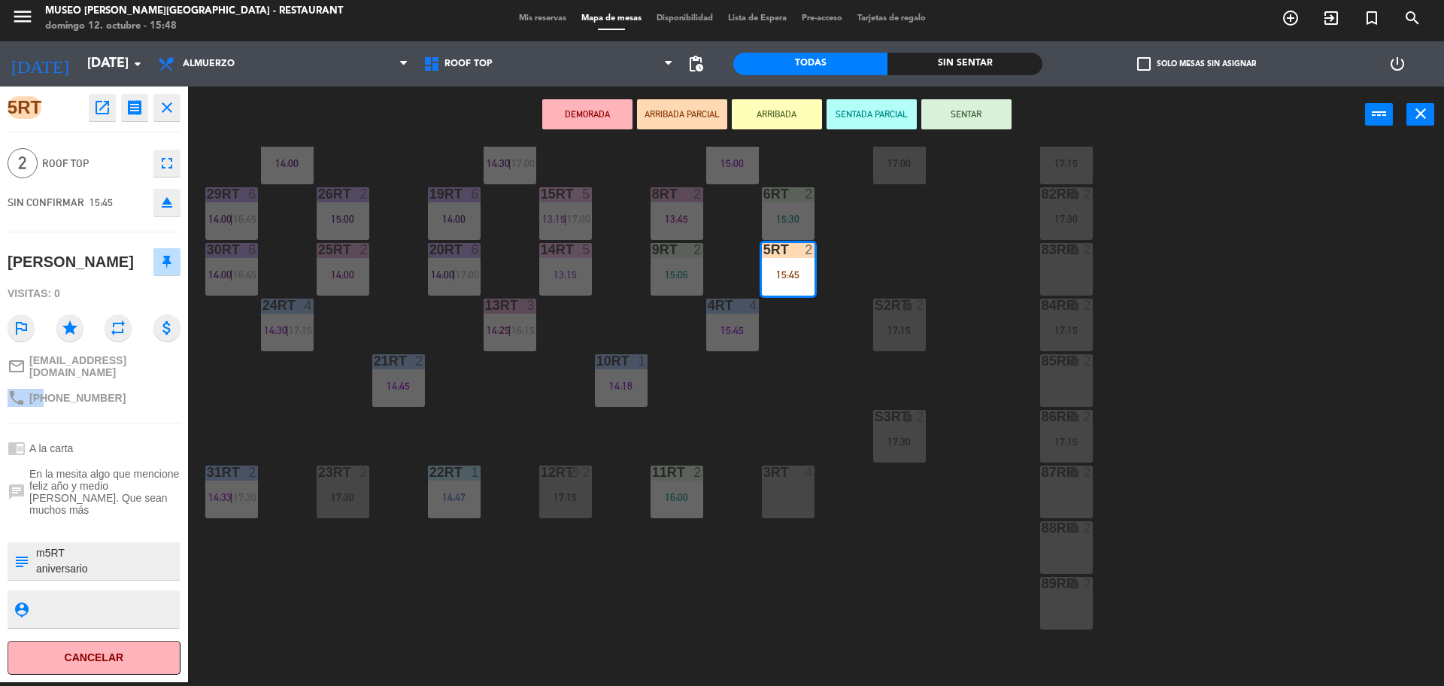
click at [162, 429] on div "5RT open_in_new receipt 3:45 PM dom., 12 oct. 2 personas Sheyla Valentin Rosill…" at bounding box center [94, 383] width 188 height 595
click at [968, 111] on button "SENTAR" at bounding box center [966, 114] width 90 height 30
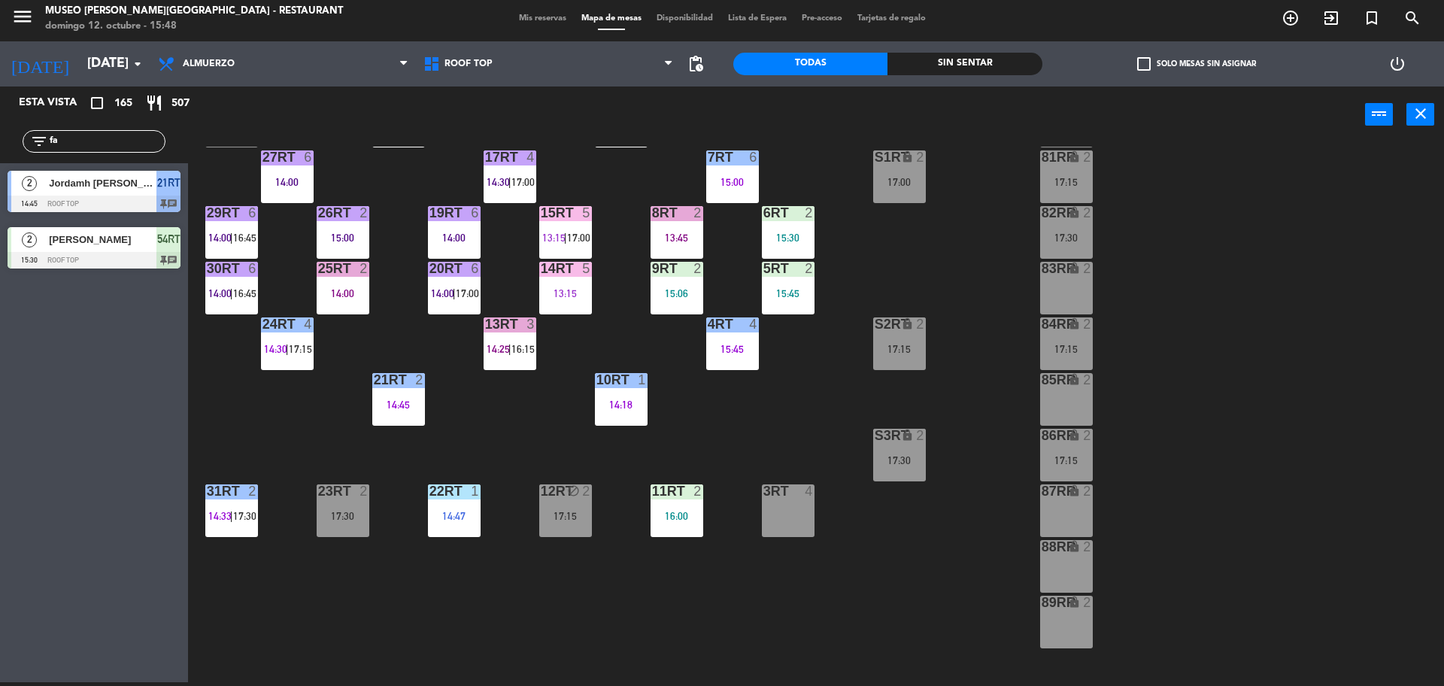
scroll to position [46, 0]
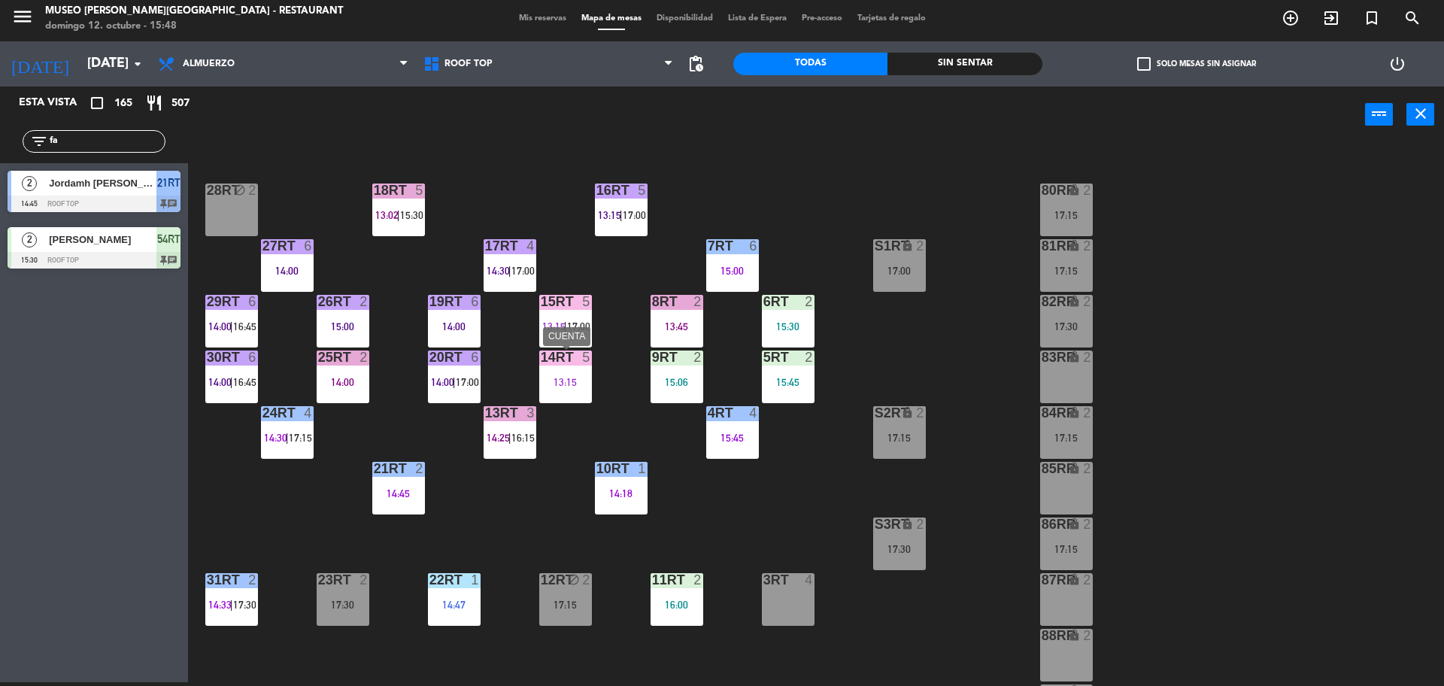
click at [574, 370] on div "14RT 5 13:15" at bounding box center [565, 376] width 53 height 53
click at [583, 385] on div "13:15" at bounding box center [565, 382] width 53 height 11
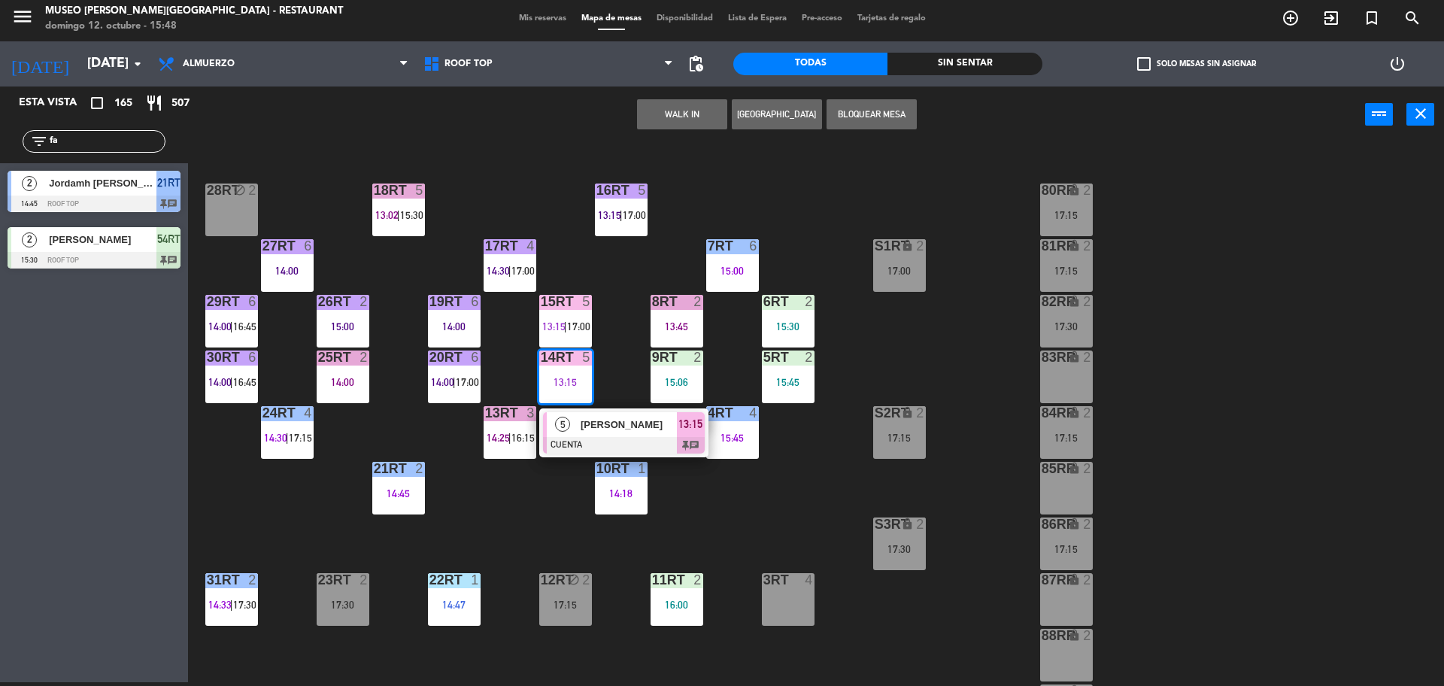
click at [675, 511] on div "18RT 5 13:02 | 15:30 16RT 5 13:15 | 17:00 28RT block 2 80RR lock 2 17:15 27RT 6…" at bounding box center [822, 416] width 1241 height 539
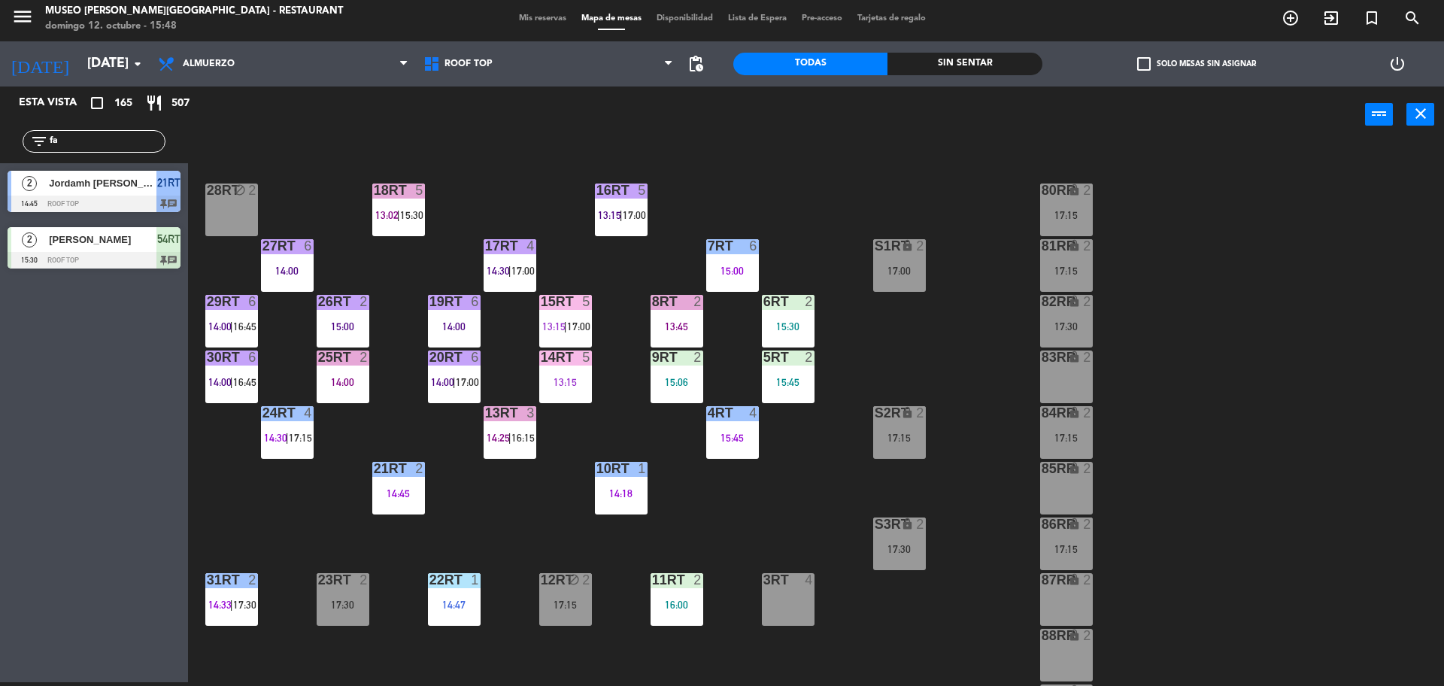
click at [626, 226] on div "16RT 5 13:15 | 17:00" at bounding box center [621, 209] width 53 height 53
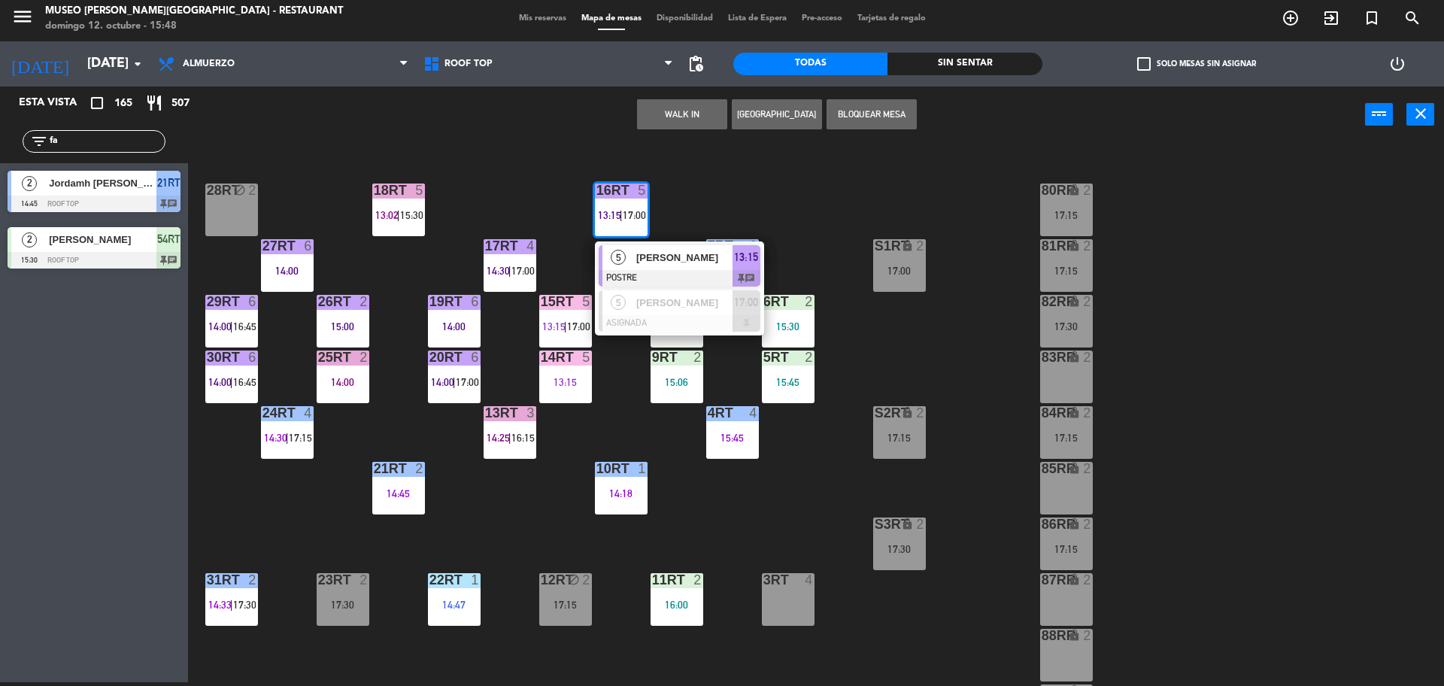
click at [823, 207] on div "18RT 5 13:02 | 15:30 16RT 5 13:15 | 17:00 5 Luz María Berrios POSTRE 13:15 chat…" at bounding box center [822, 416] width 1241 height 539
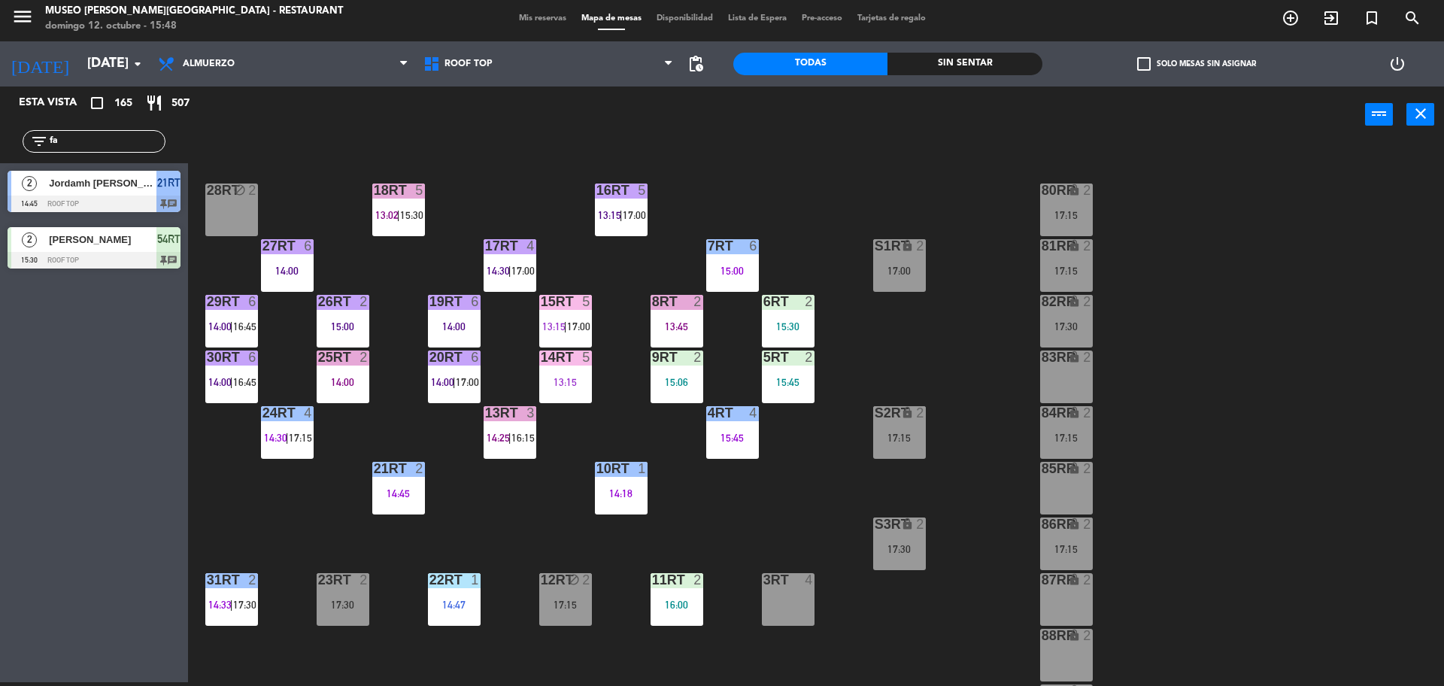
click at [731, 262] on div "7RT 6 15:00" at bounding box center [732, 265] width 53 height 53
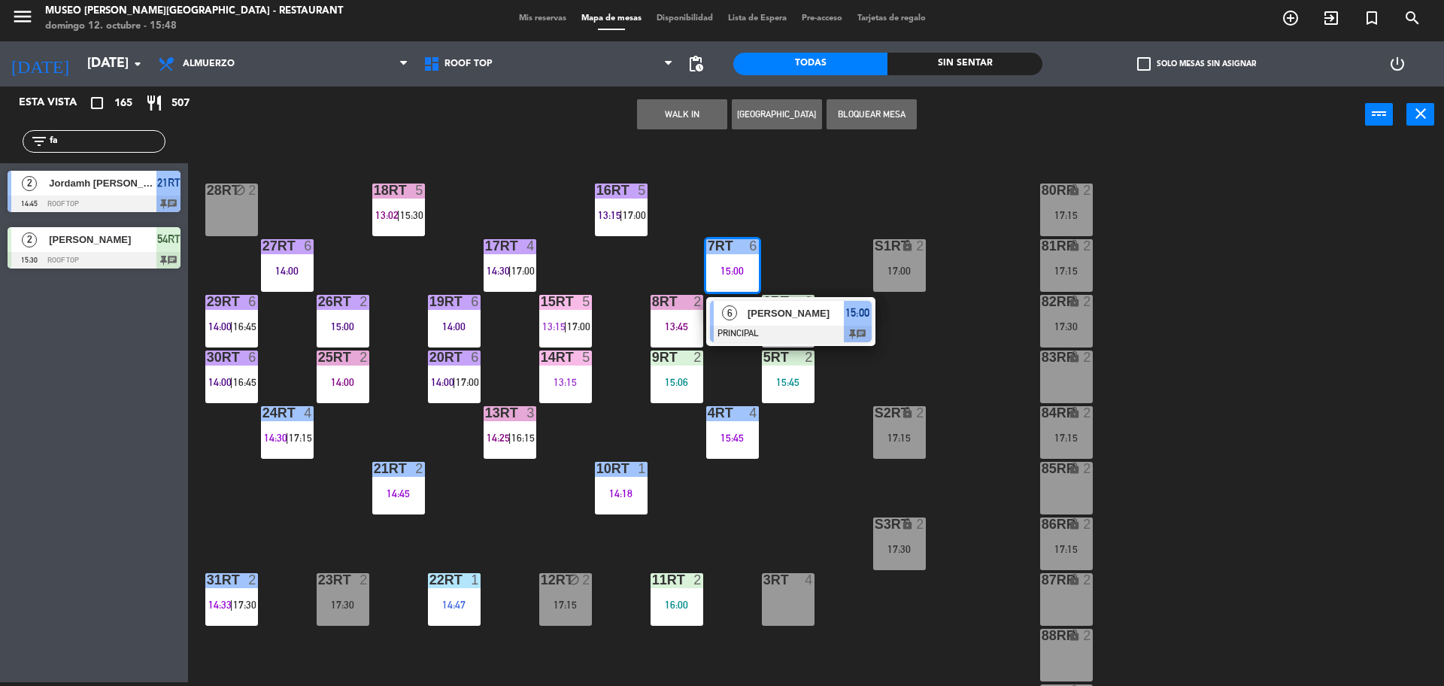
click at [903, 366] on div "18RT 5 13:02 | 15:30 16RT 5 13:15 | 17:00 28RT block 2 80RR lock 2 17:15 27RT 6…" at bounding box center [822, 416] width 1241 height 539
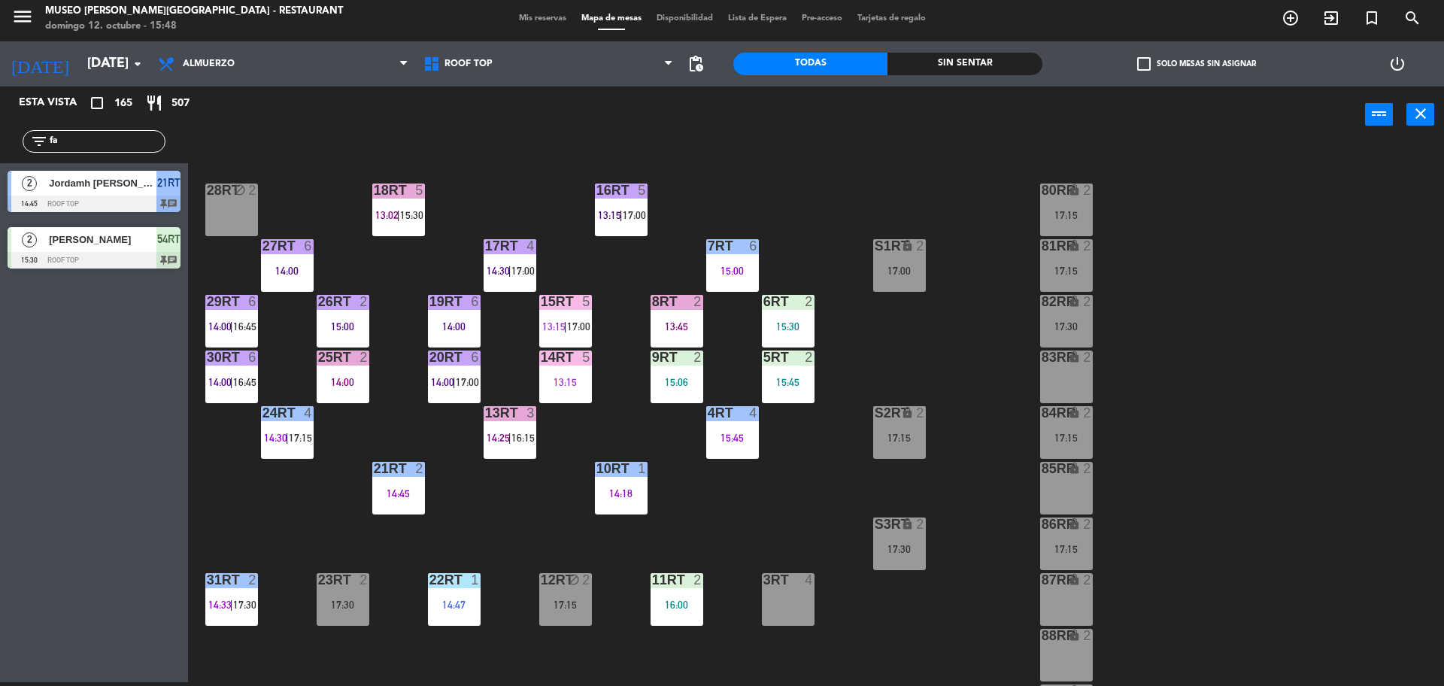
click at [455, 314] on div "19RT 6 14:00" at bounding box center [454, 321] width 53 height 53
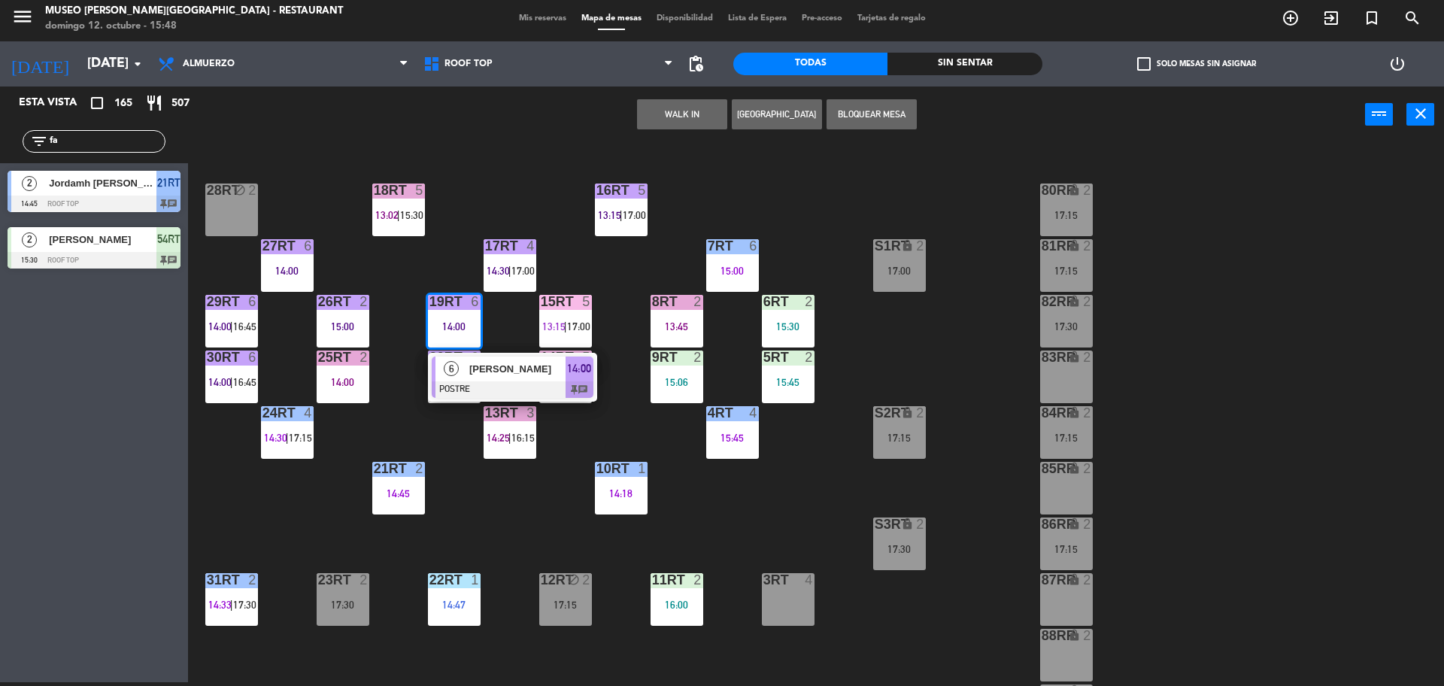
click at [489, 368] on span "[PERSON_NAME] [PERSON_NAME]" at bounding box center [517, 369] width 96 height 16
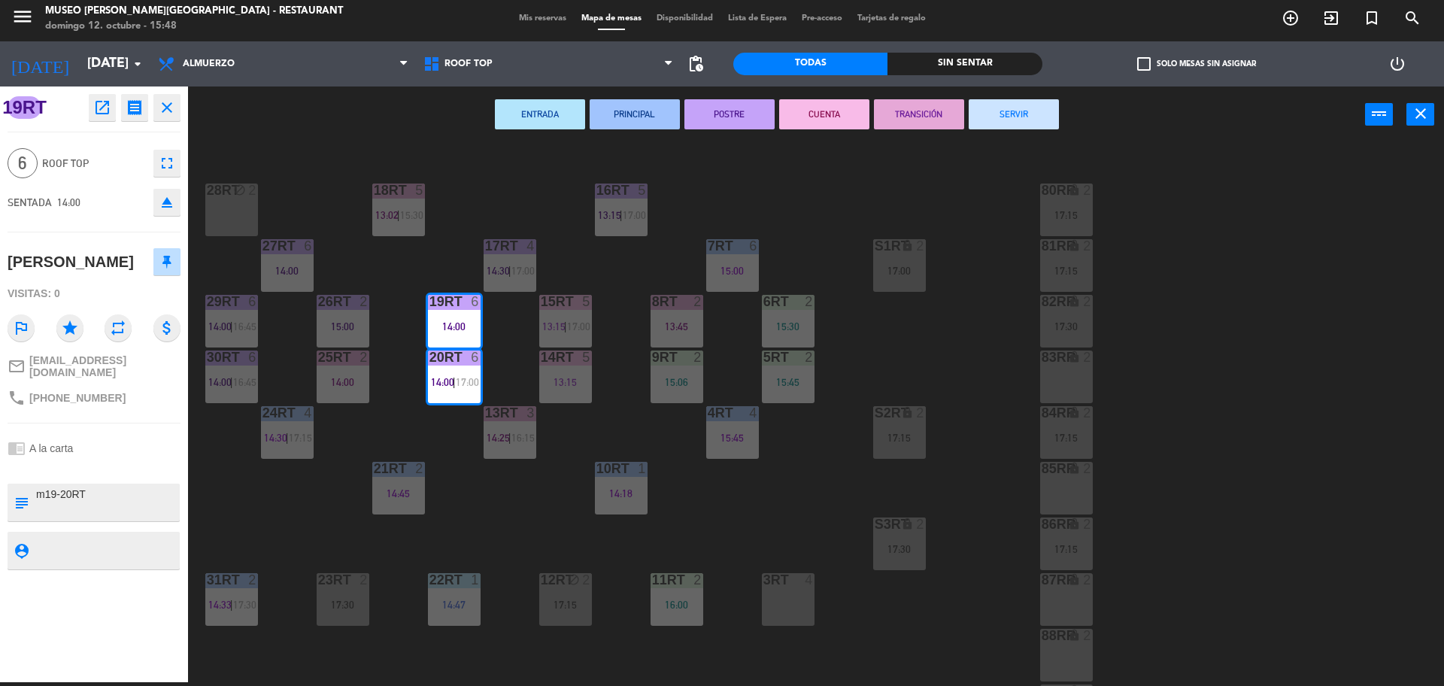
click at [914, 126] on button "TRANSICIÓN" at bounding box center [919, 114] width 90 height 30
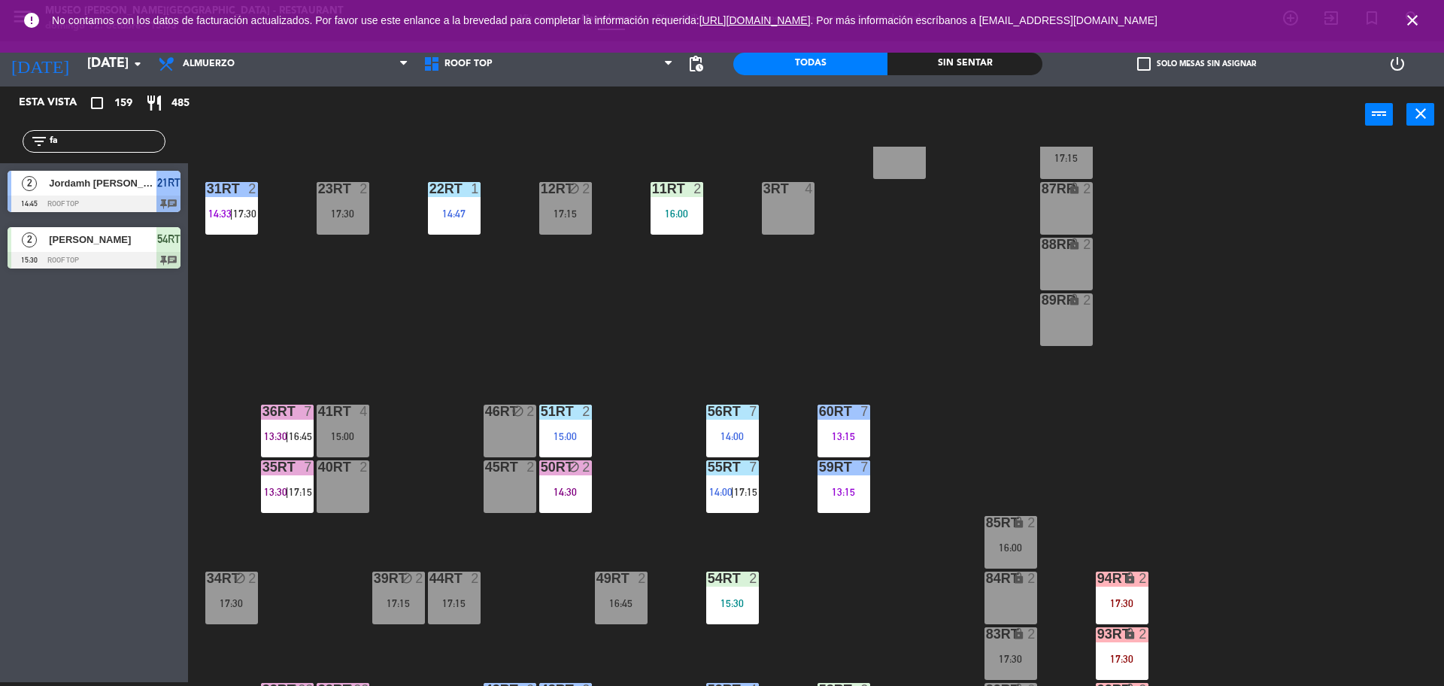
scroll to position [598, 0]
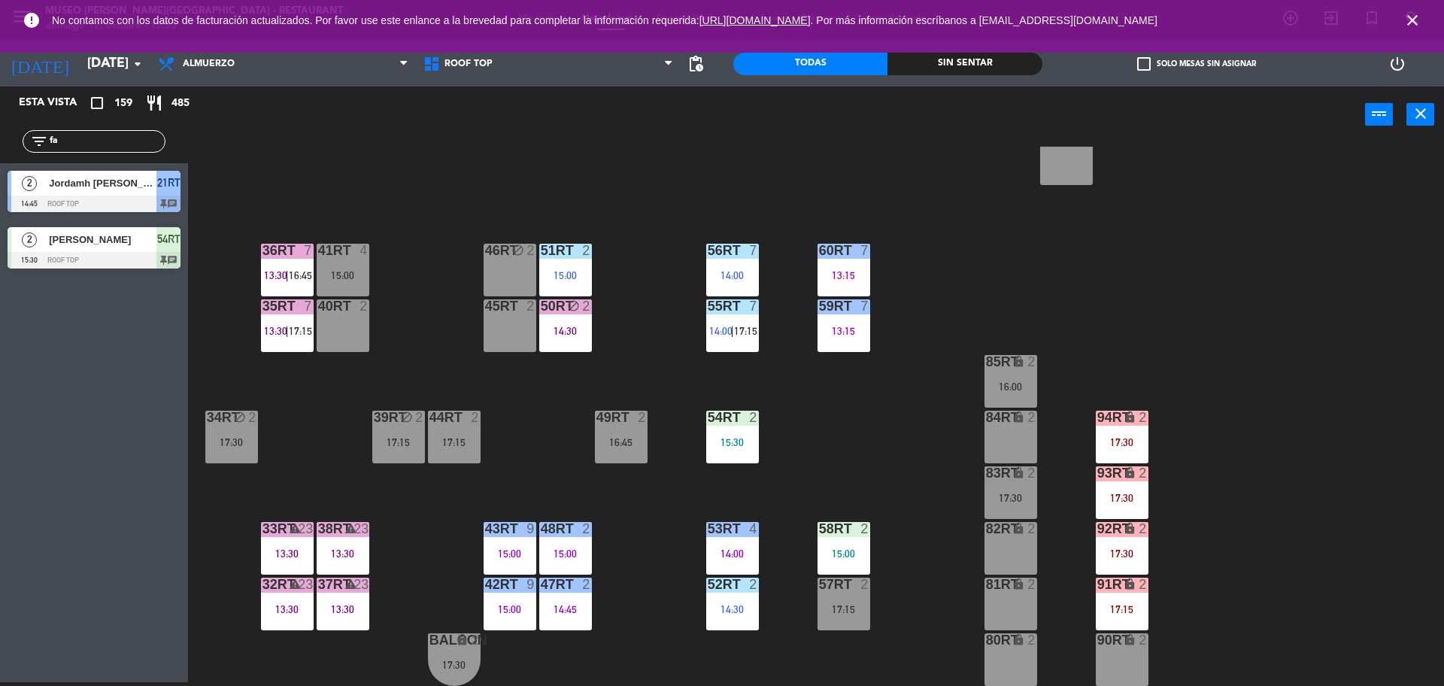
click at [507, 325] on div "45RT 2" at bounding box center [509, 325] width 53 height 53
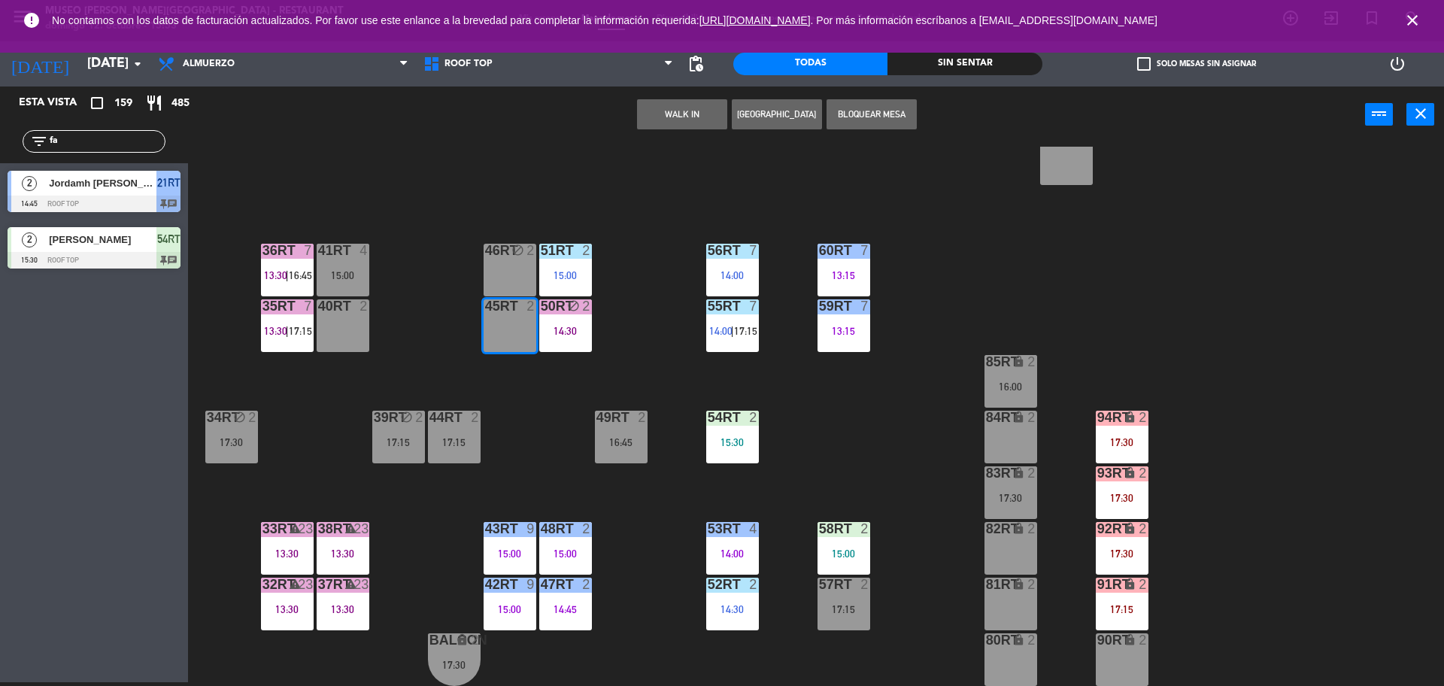
click at [669, 118] on button "WALK IN" at bounding box center [682, 114] width 90 height 30
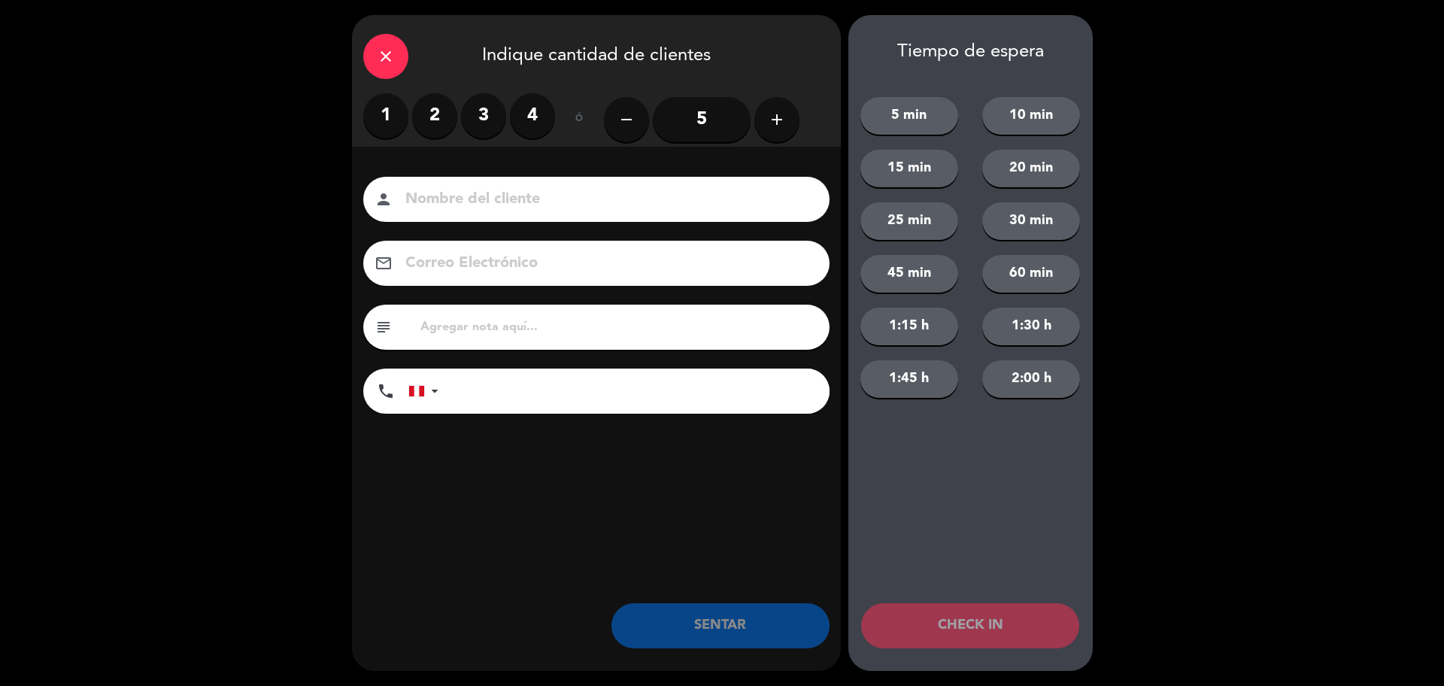
click at [363, 46] on div "close Indique cantidad de clientes" at bounding box center [596, 54] width 489 height 78
click at [397, 62] on div "close" at bounding box center [385, 56] width 45 height 45
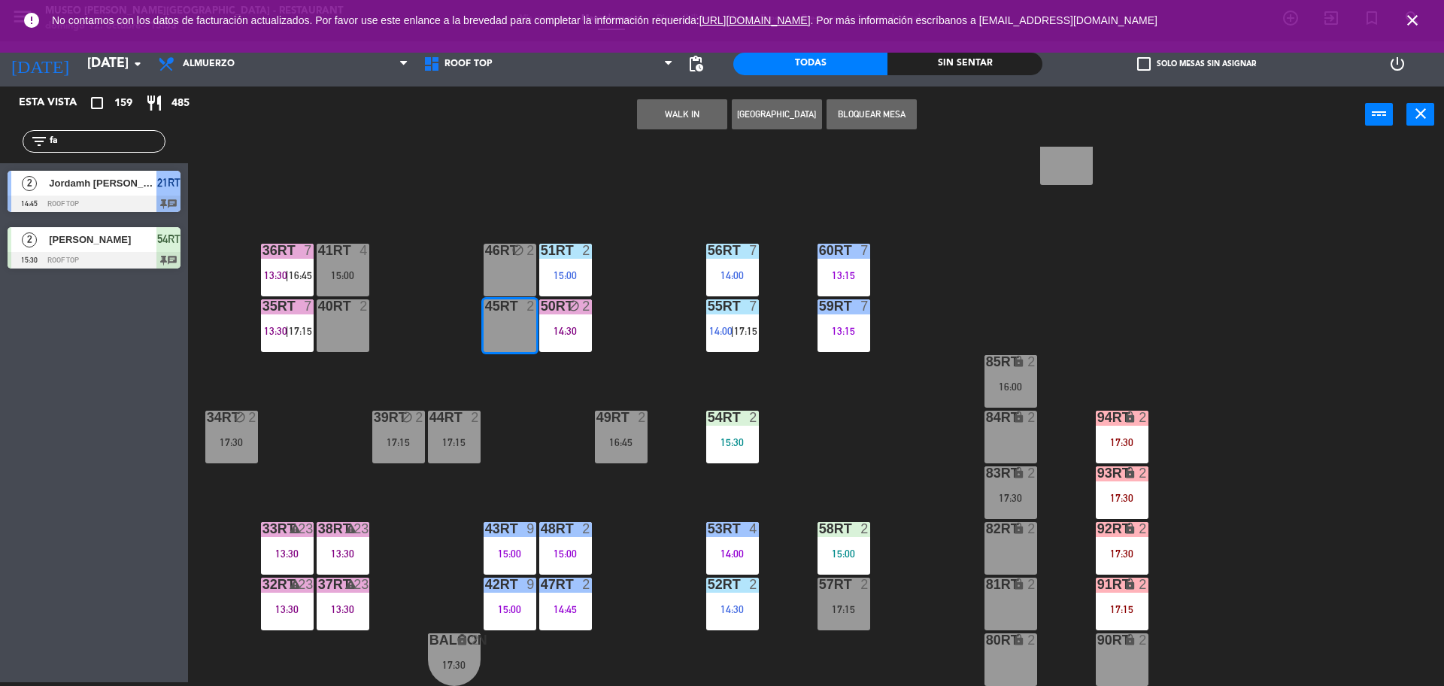
click at [628, 314] on div "18RT 5 13:02 | 16:45 16RT 5 13:15 | 17:00 28RT block 2 80RR lock 2 17:15 27RT 6…" at bounding box center [822, 416] width 1241 height 539
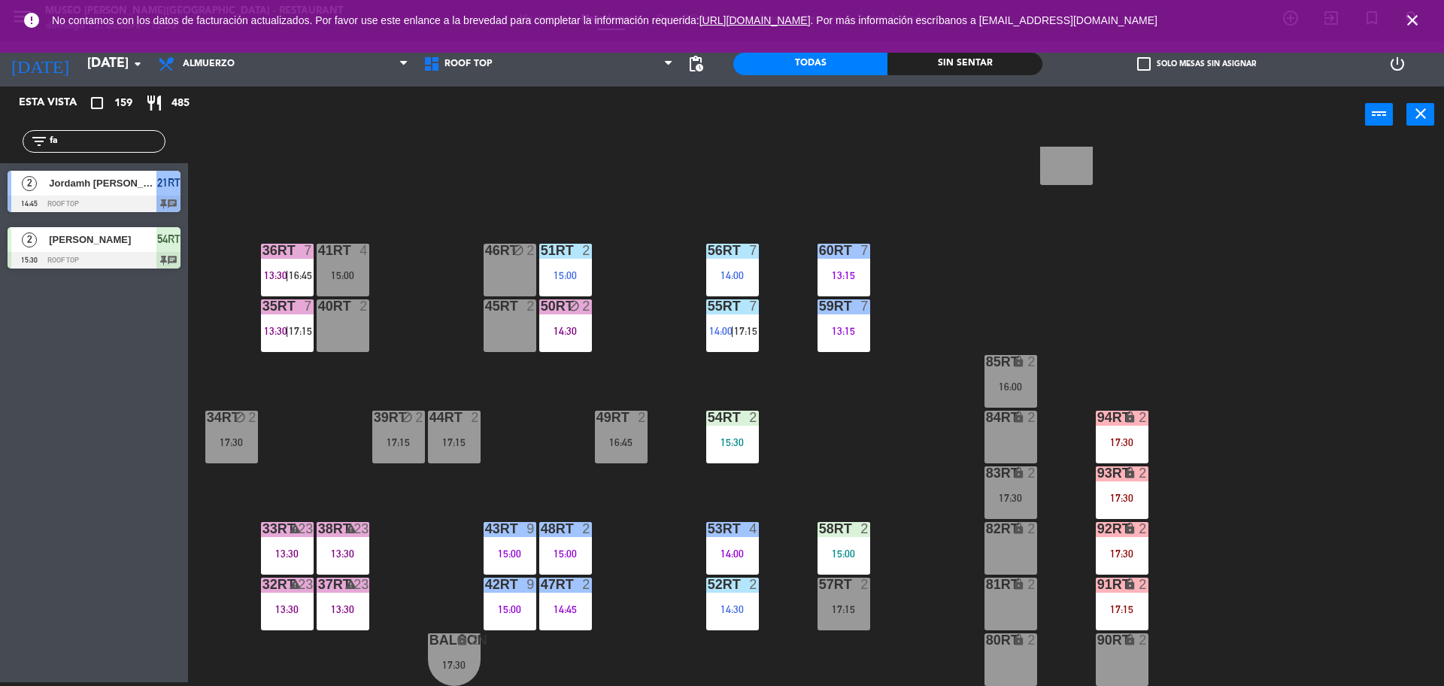
click at [341, 338] on div "40RT 2" at bounding box center [343, 325] width 53 height 53
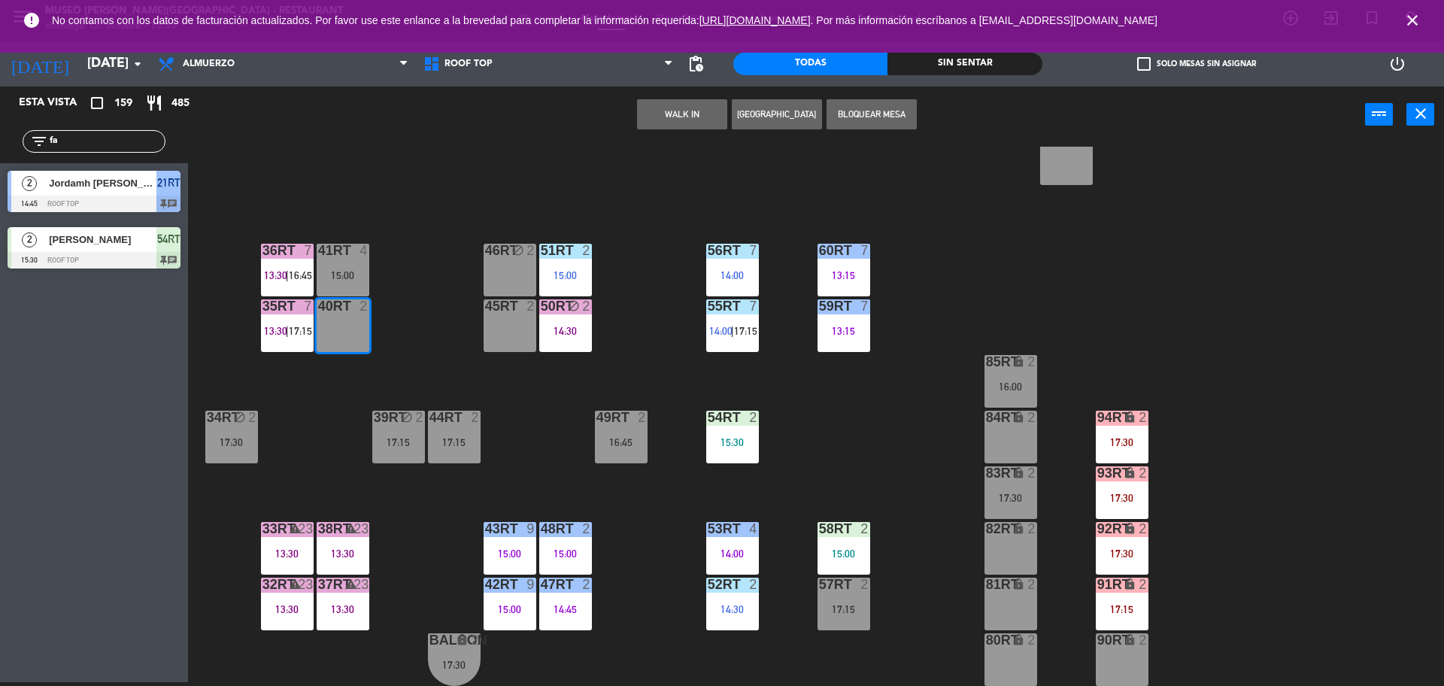
click at [693, 115] on button "WALK IN" at bounding box center [682, 114] width 90 height 30
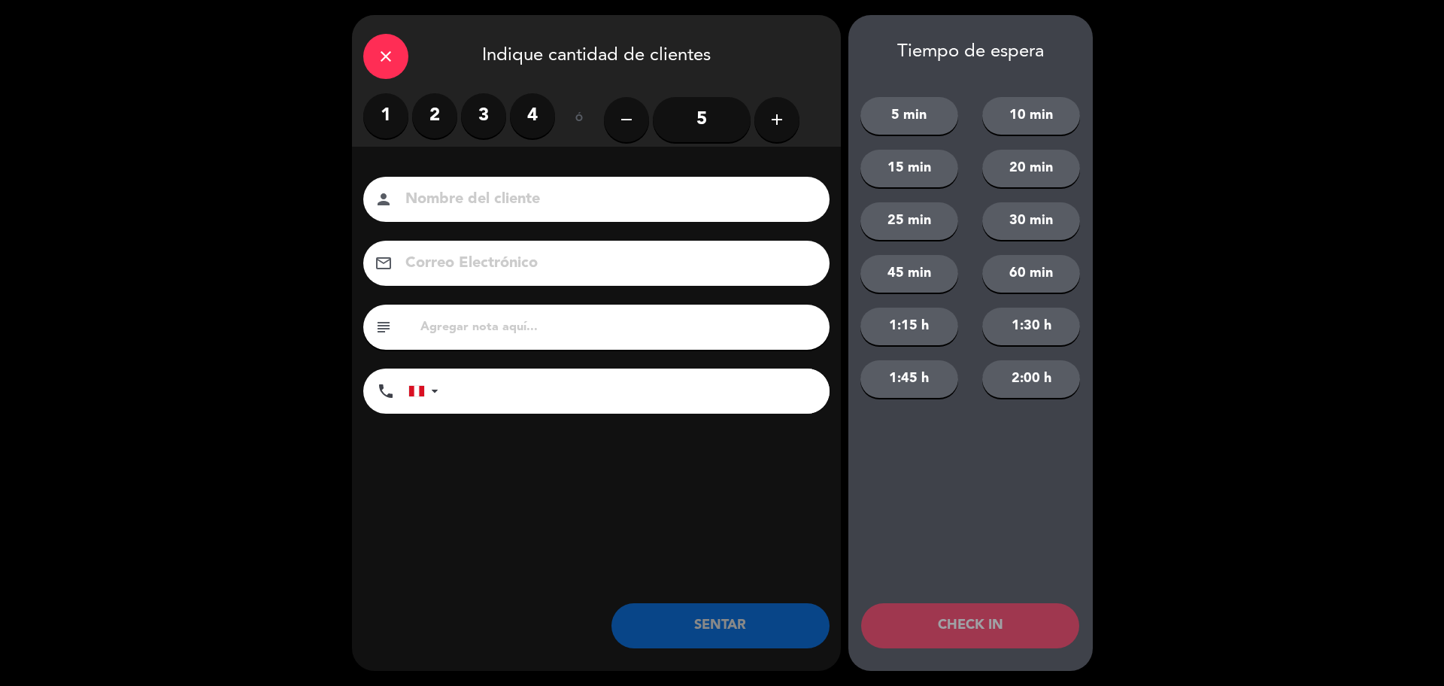
click at [424, 117] on label "2" at bounding box center [434, 115] width 45 height 45
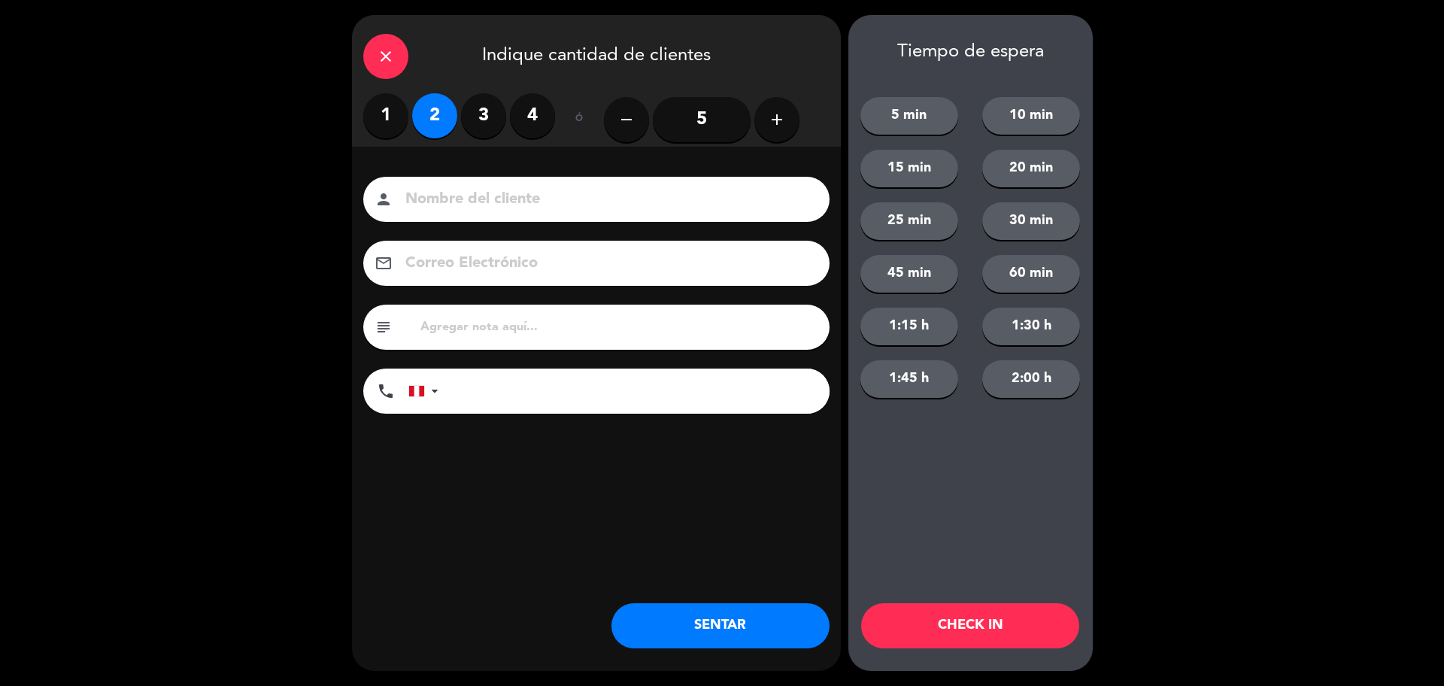
click at [507, 192] on input at bounding box center [607, 199] width 406 height 26
type input "walk in - alisa"
click at [544, 325] on input "text" at bounding box center [618, 327] width 399 height 21
type input "m40RT"
click at [669, 635] on button "SENTAR" at bounding box center [720, 625] width 218 height 45
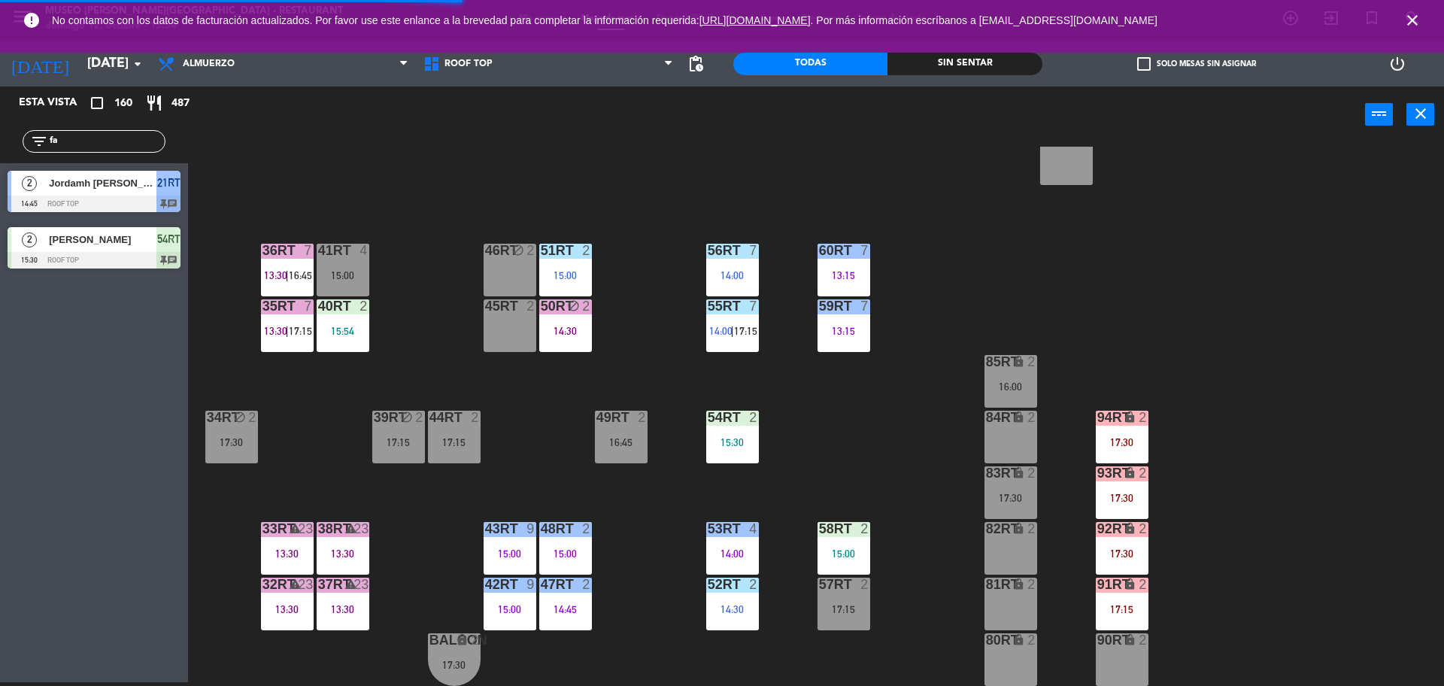
click at [268, 334] on span "13:30" at bounding box center [275, 331] width 23 height 12
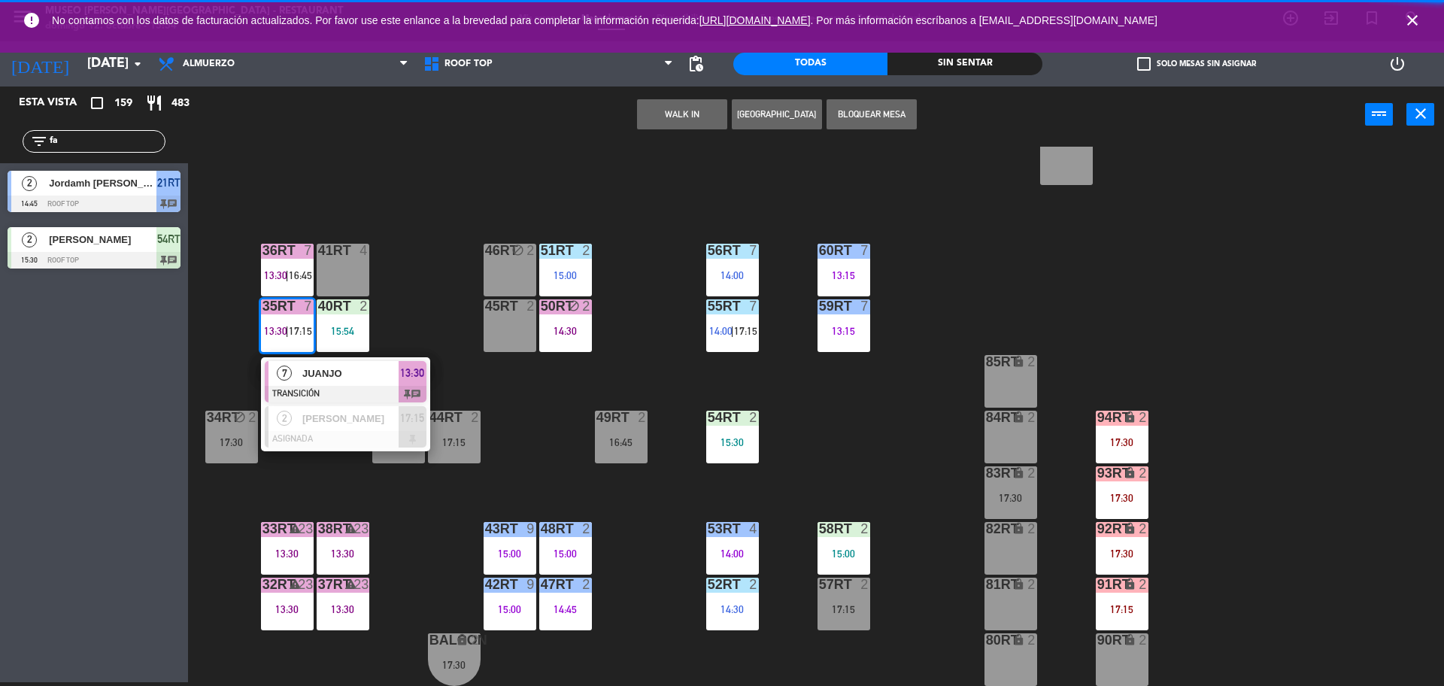
click at [421, 335] on div "18RT 5 13:02 | 16:45 16RT 5 13:15 | 17:00 28RT block 2 80RR lock 2 17:15 27RT 6…" at bounding box center [822, 416] width 1241 height 539
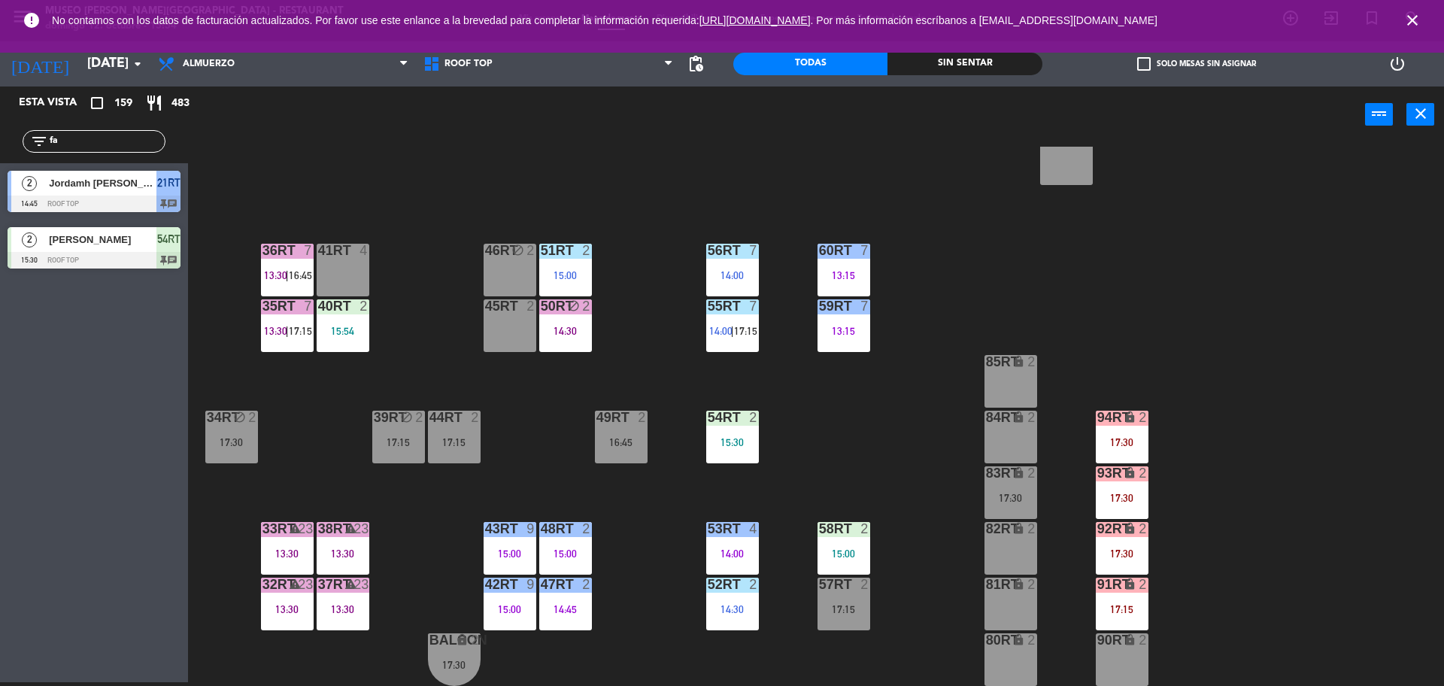
click at [356, 332] on div "15:54" at bounding box center [343, 331] width 53 height 11
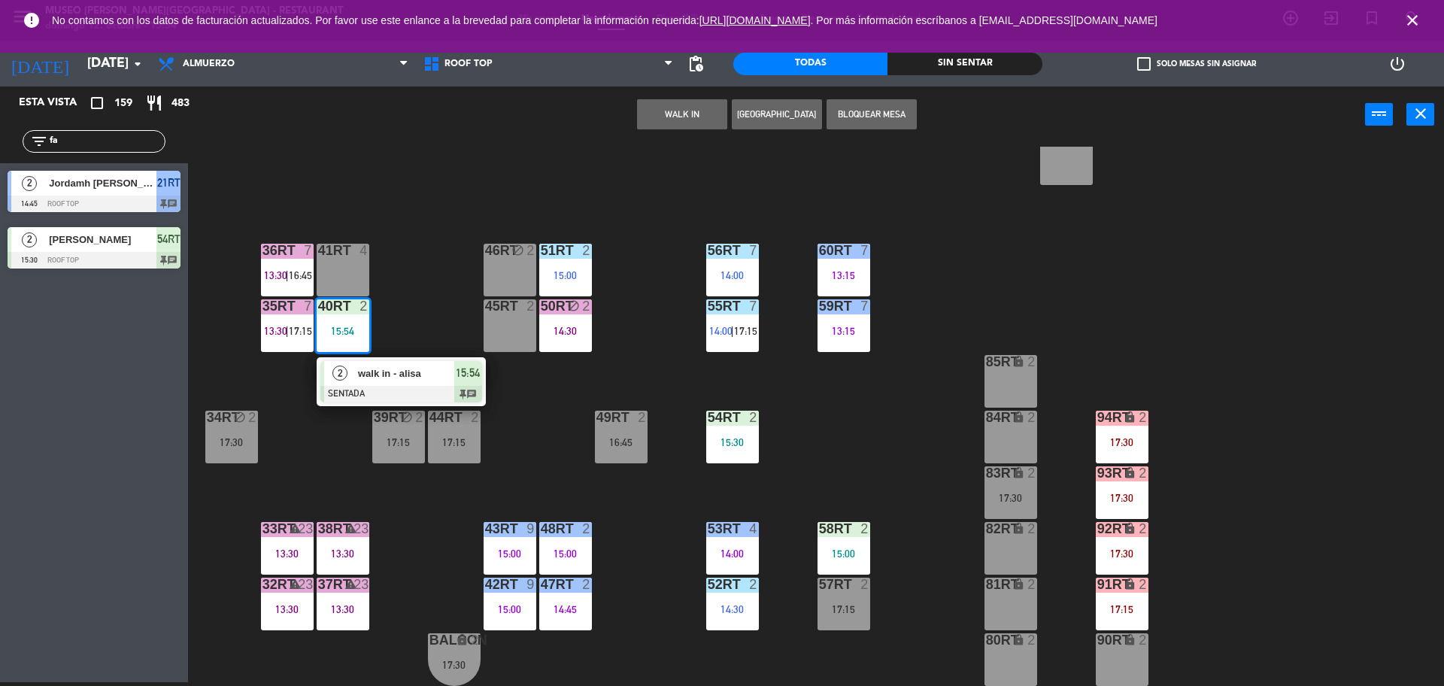
click at [377, 386] on div at bounding box center [401, 394] width 162 height 17
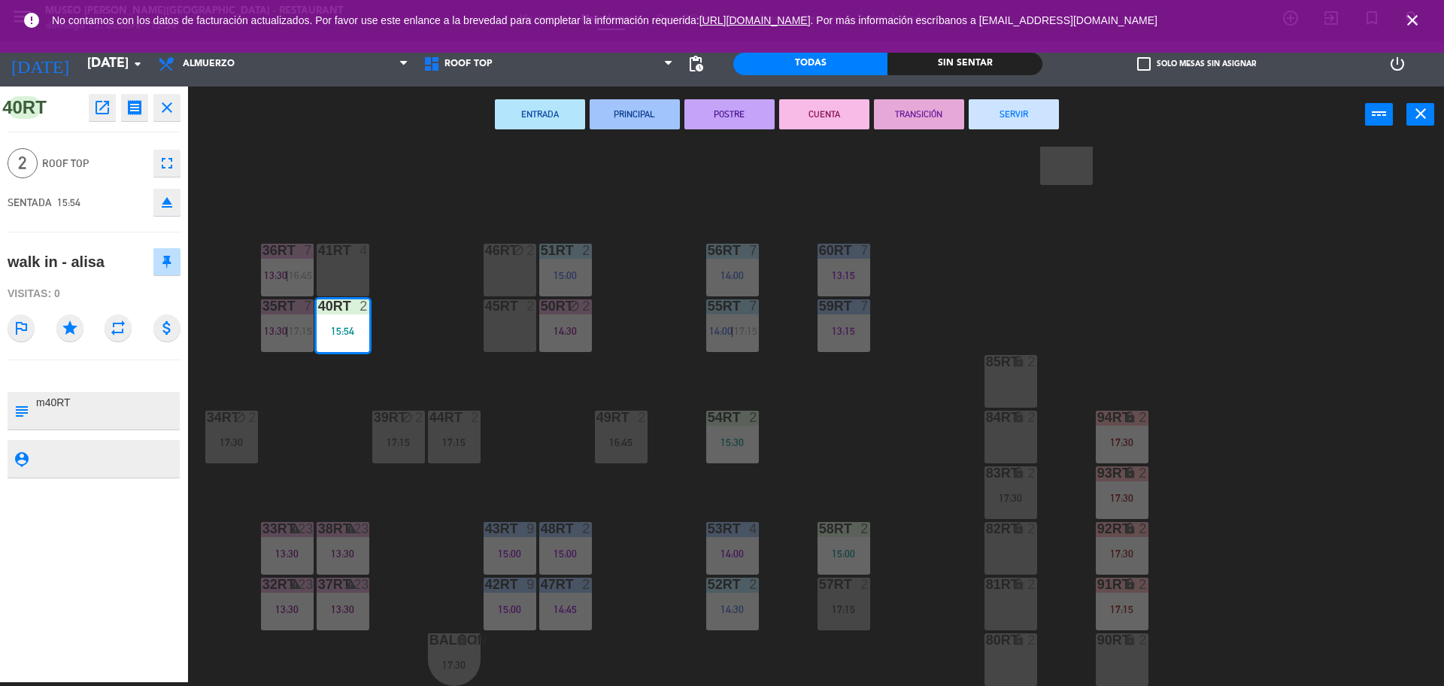
click at [93, 367] on div "40RT open_in_new receipt 3:54 PM dom., 12 oct. 2 personas walk in - alisa Mesa …" at bounding box center [94, 383] width 188 height 595
click at [562, 417] on div "18RT 5 13:02 | 16:45 16RT 5 13:15 | 17:00 28RT block 2 80RR lock 2 17:15 27RT 6…" at bounding box center [822, 416] width 1241 height 539
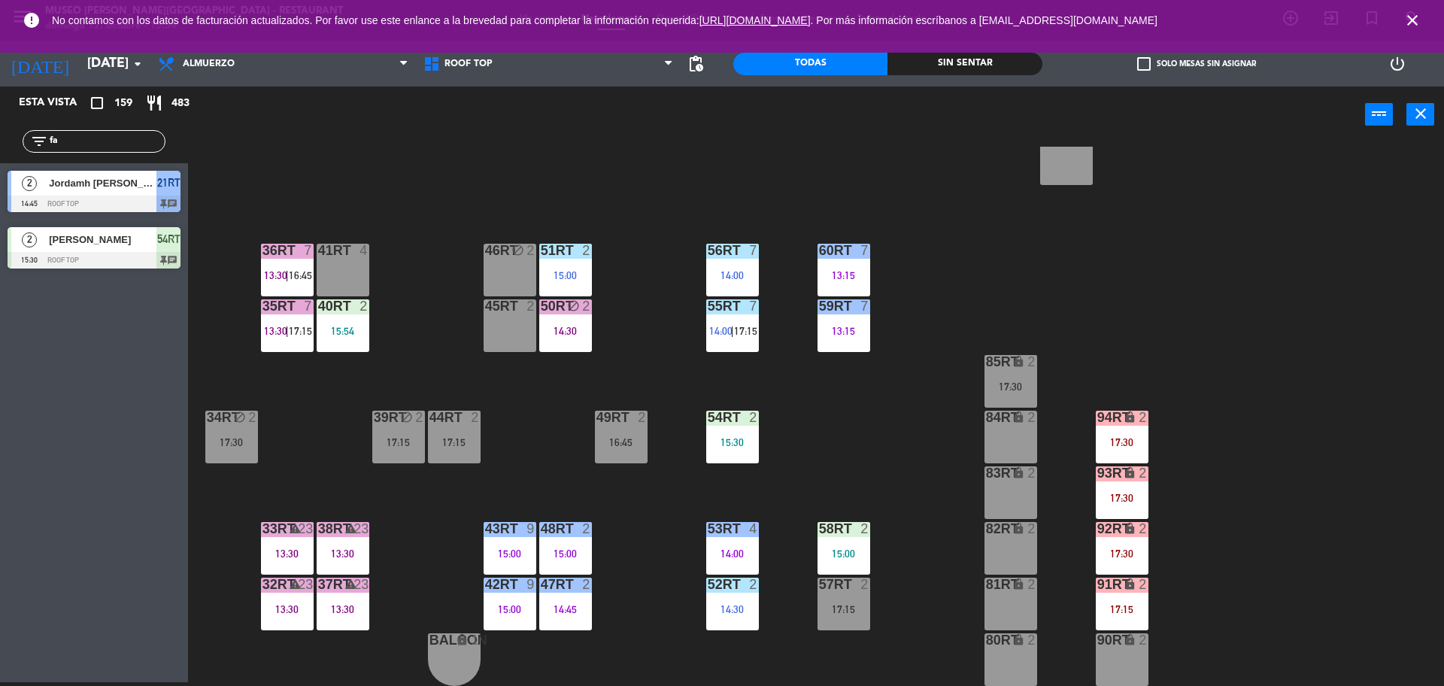
click at [992, 346] on div "18RT 5 13:02 | 16:45 16RT 5 13:15 | 17:00 28RT block 2 80RR lock 2 17:15 27RT 6…" at bounding box center [822, 416] width 1241 height 539
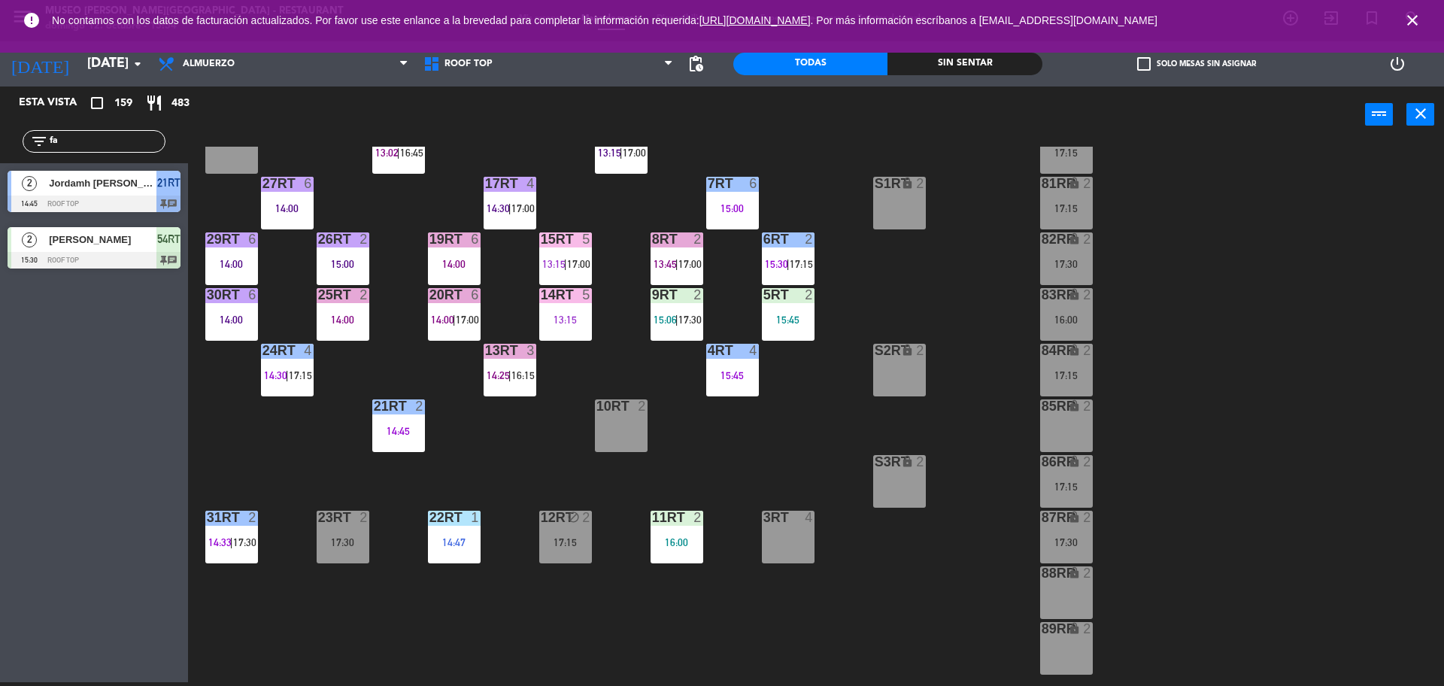
scroll to position [110, 0]
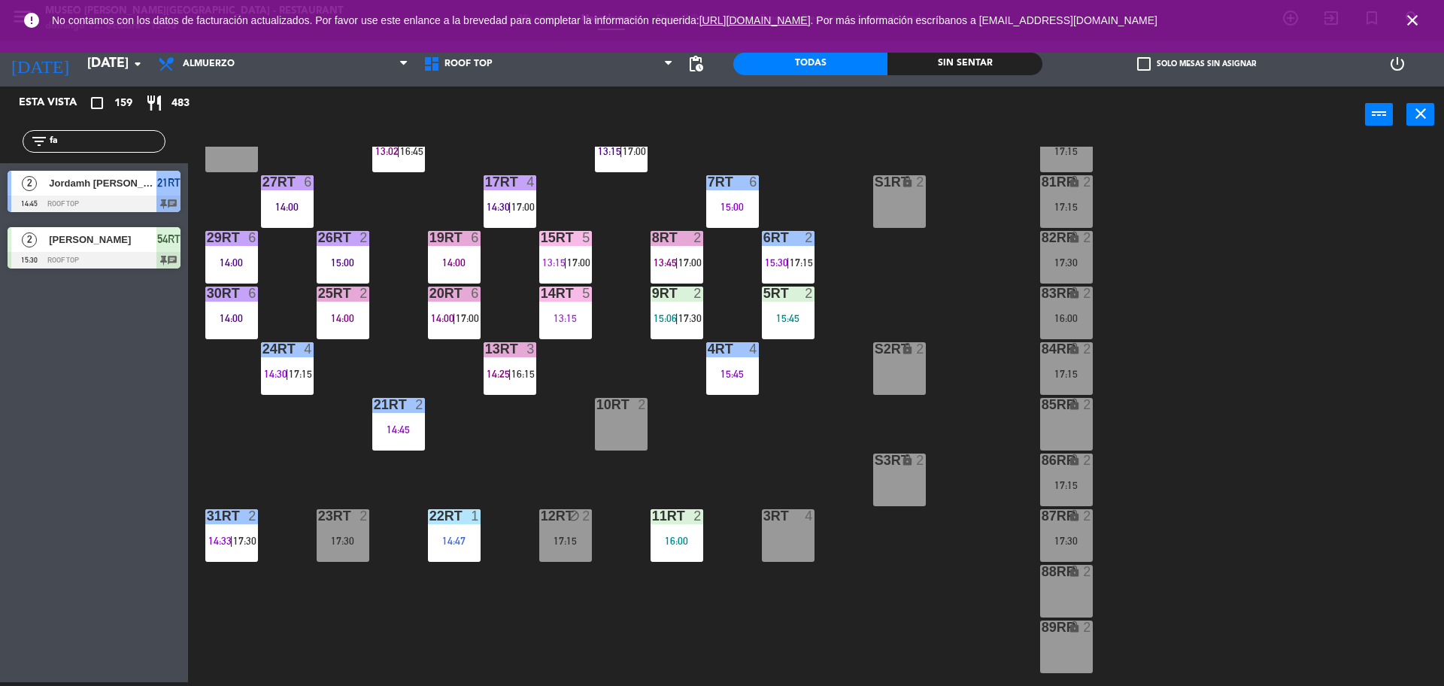
click at [730, 449] on div "18RT 5 13:02 | 16:45 16RT 5 13:15 | 17:00 28RT block 2 80RR lock 2 17:15 27RT 6…" at bounding box center [822, 416] width 1241 height 539
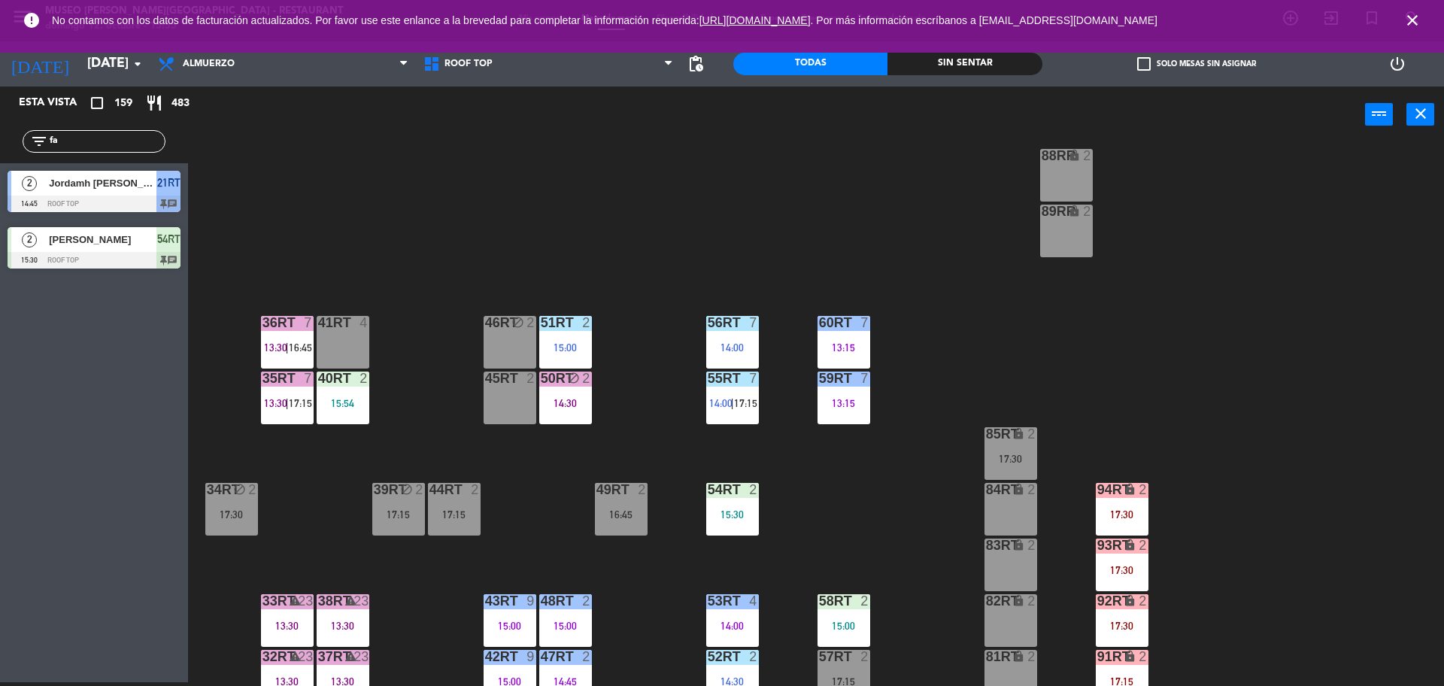
scroll to position [526, 0]
click at [342, 403] on div "15:54" at bounding box center [343, 402] width 53 height 11
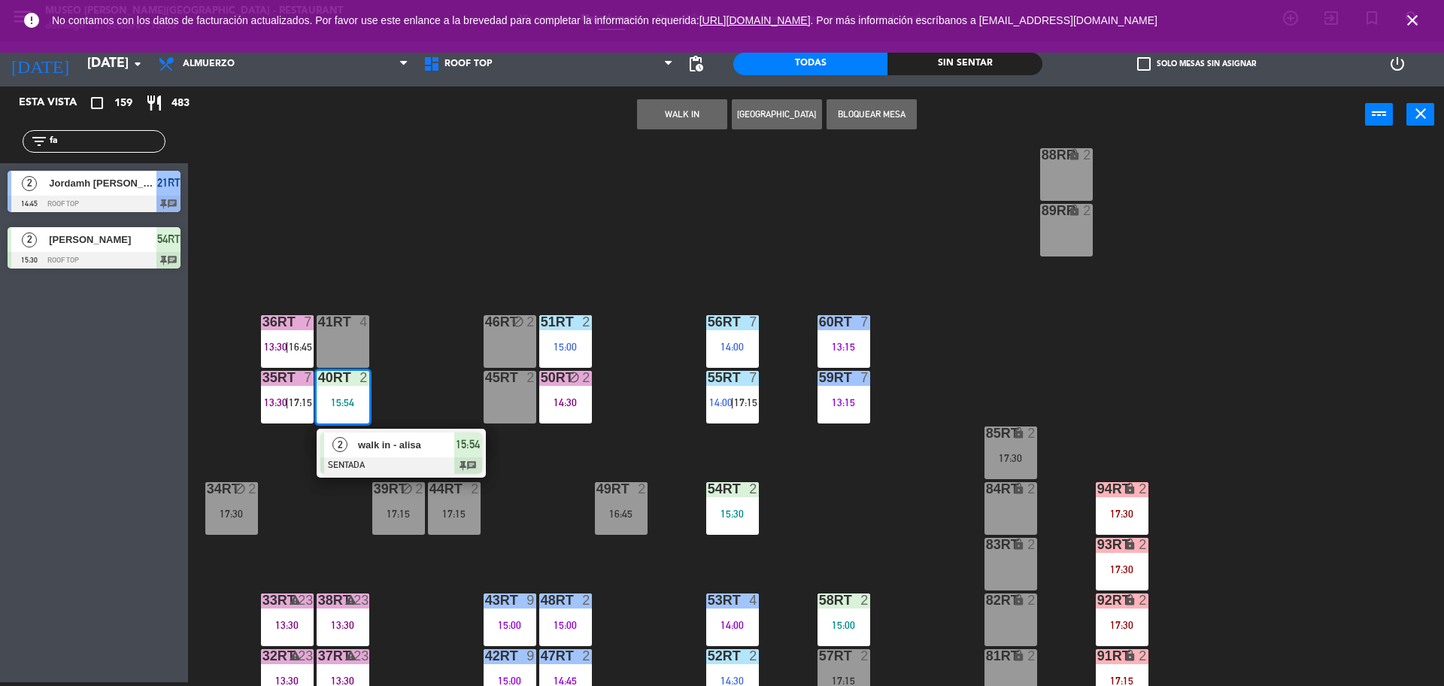
click at [407, 444] on span "walk in - alisa" at bounding box center [406, 445] width 96 height 16
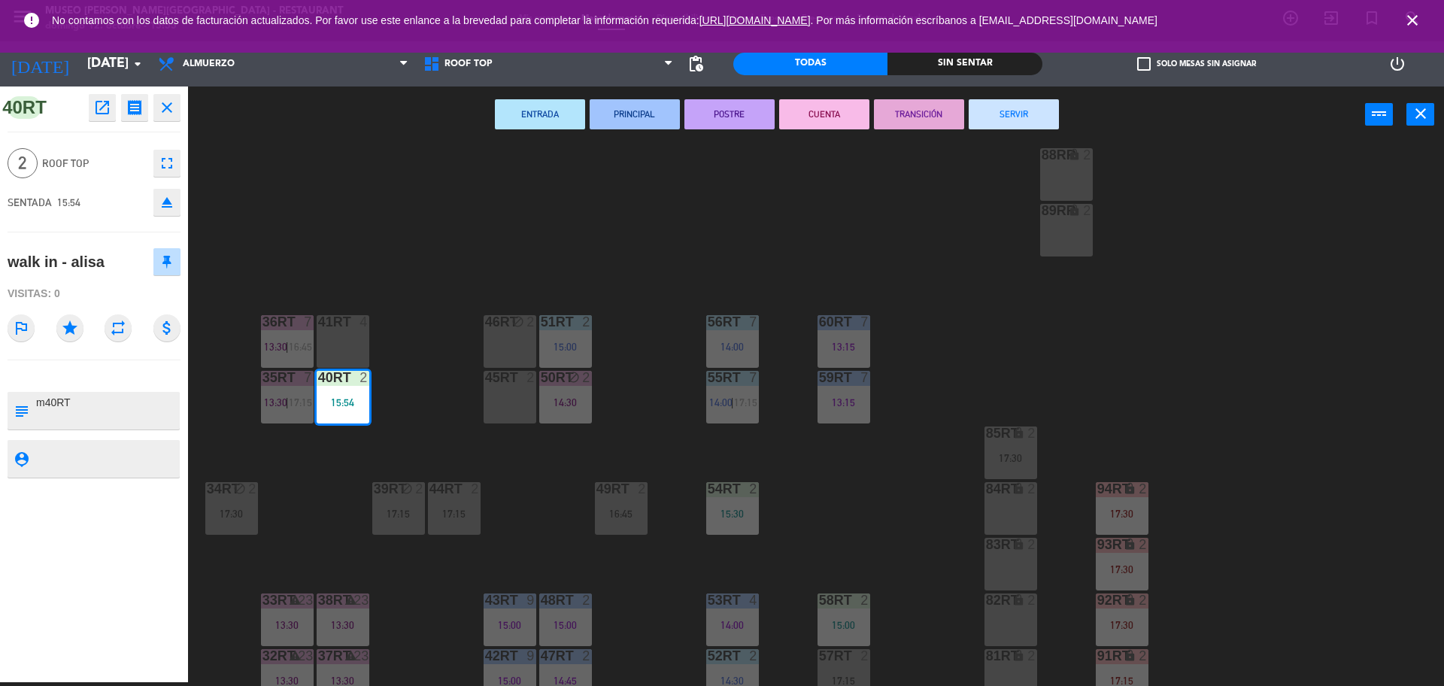
click at [502, 400] on div "45RT 2" at bounding box center [509, 397] width 53 height 53
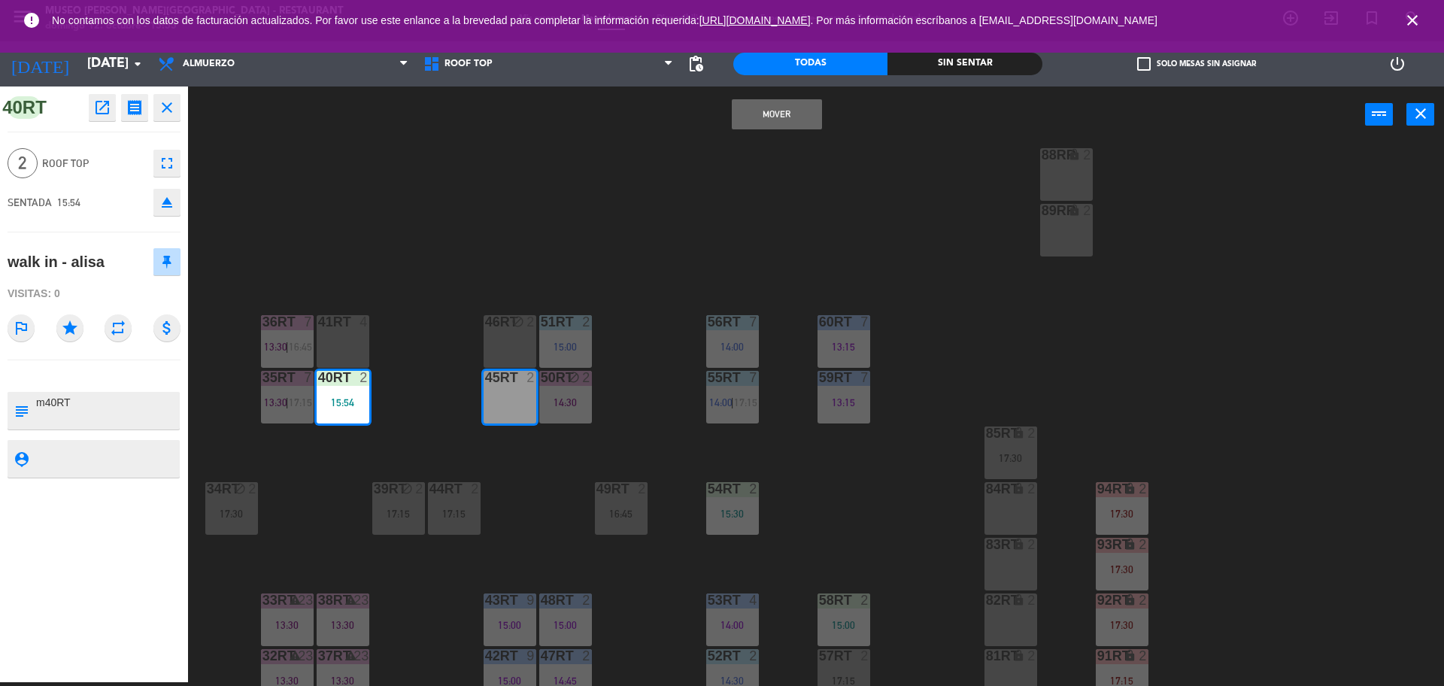
click at [800, 110] on button "Mover" at bounding box center [777, 114] width 90 height 30
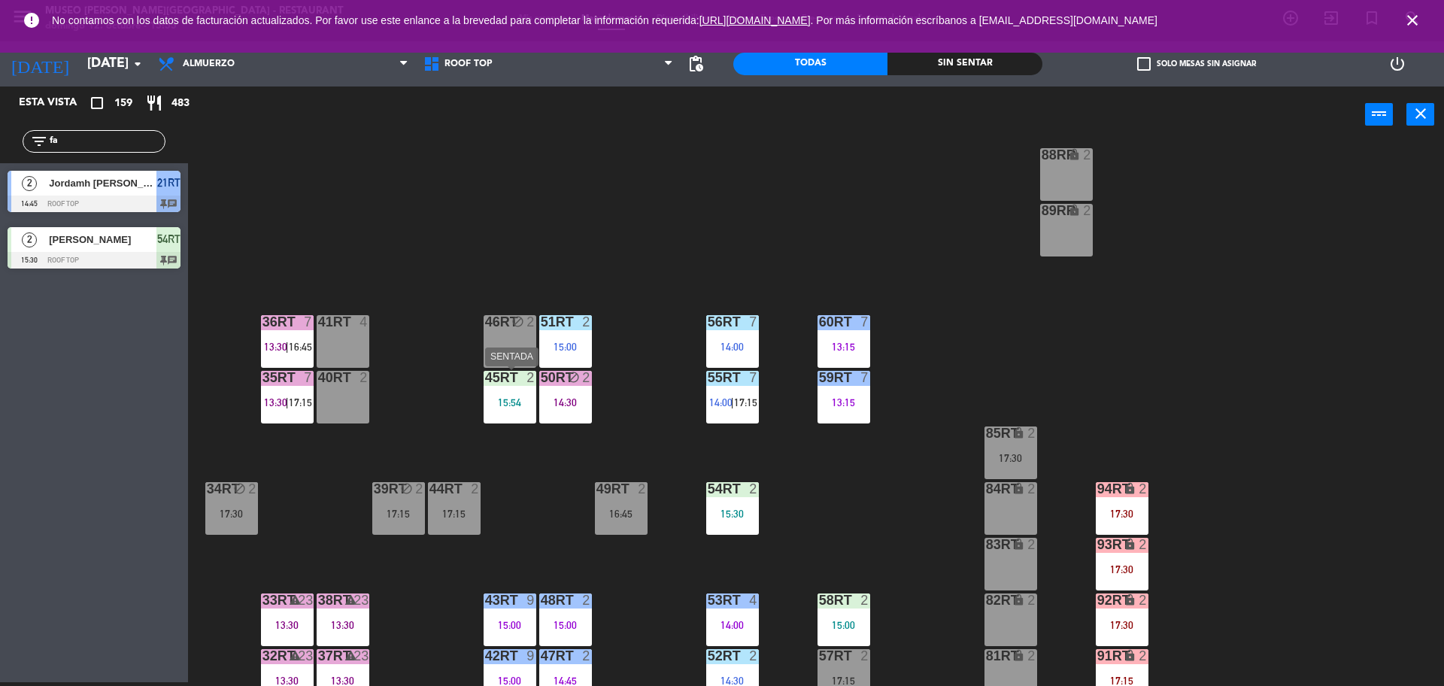
click at [511, 414] on div "45RT 2 15:54" at bounding box center [509, 397] width 53 height 53
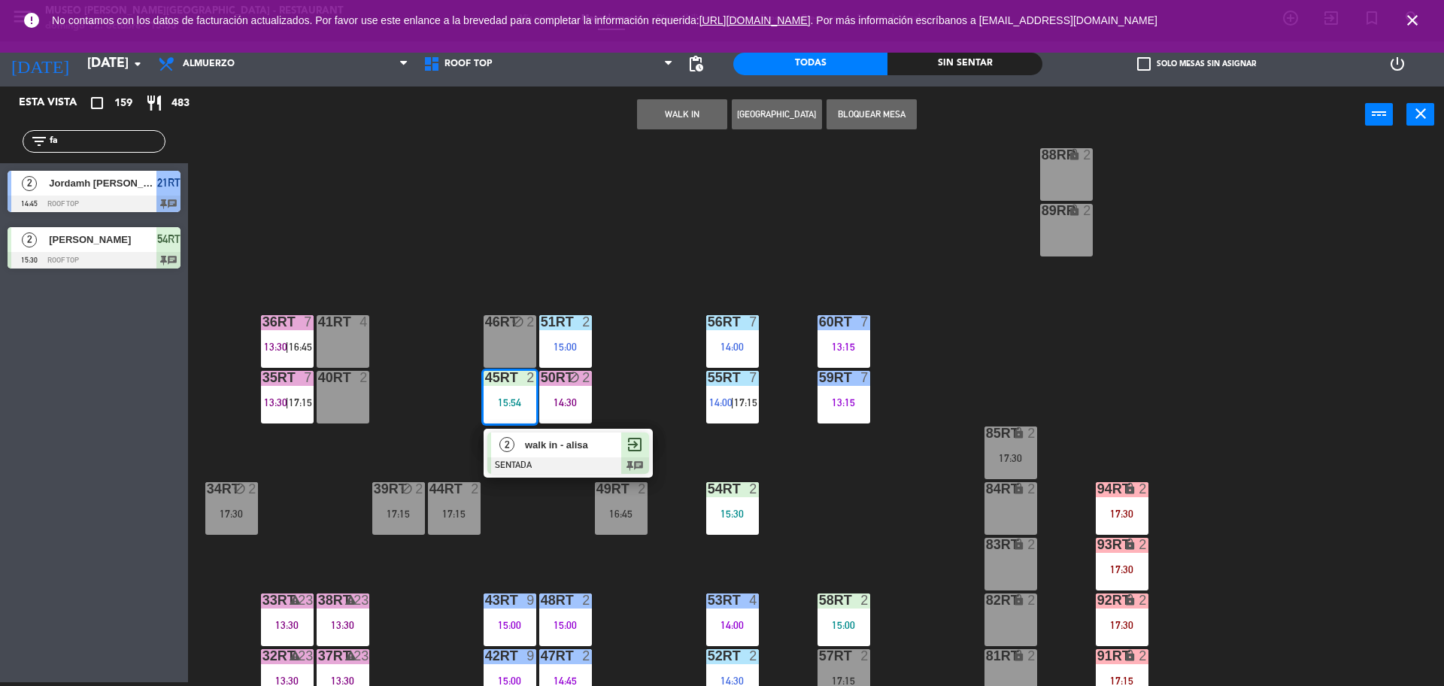
click at [549, 447] on span "walk in - alisa" at bounding box center [573, 445] width 96 height 16
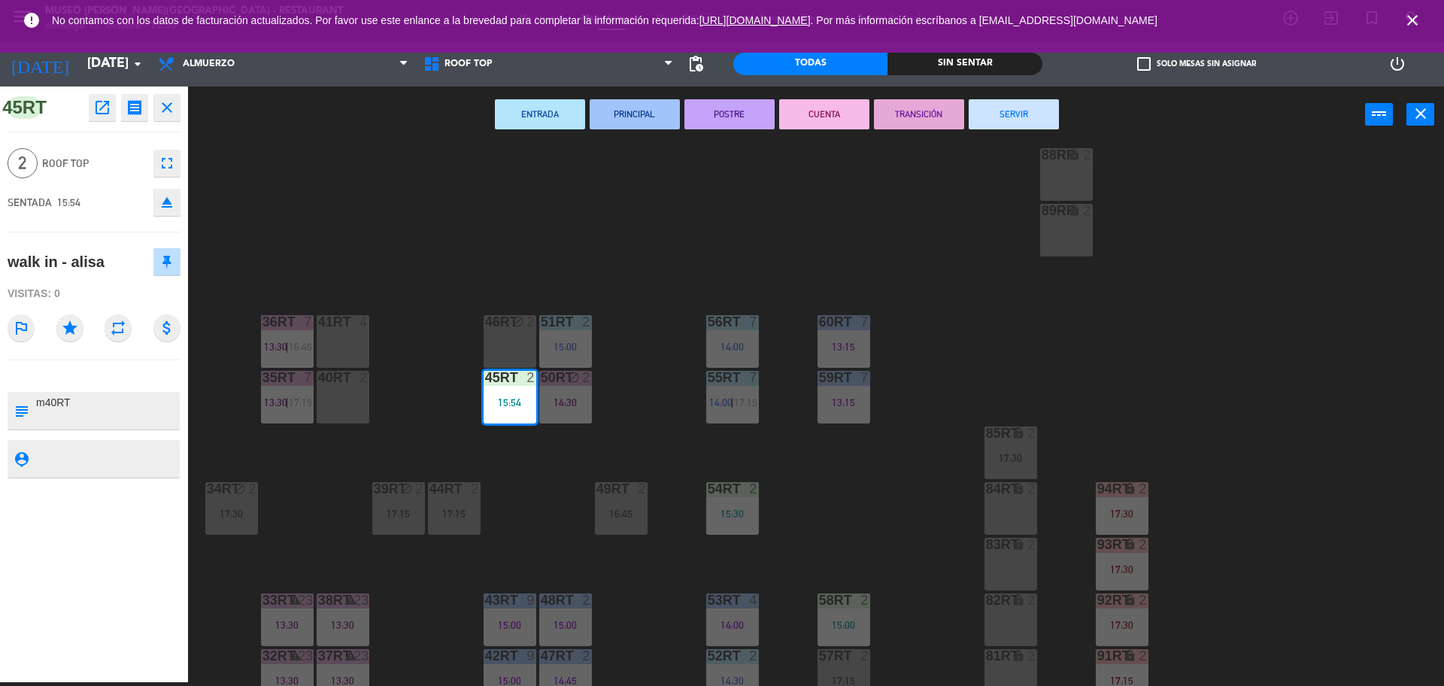
click at [56, 401] on textarea at bounding box center [107, 411] width 144 height 32
type textarea "m45RT"
click at [99, 282] on div "Visitas: 0" at bounding box center [94, 293] width 173 height 26
click at [529, 273] on div "18RT 5 13:02 | 16:45 16RT 5 13:15 | 17:00 28RT block 2 80RR lock 2 17:15 27RT 6…" at bounding box center [822, 416] width 1241 height 539
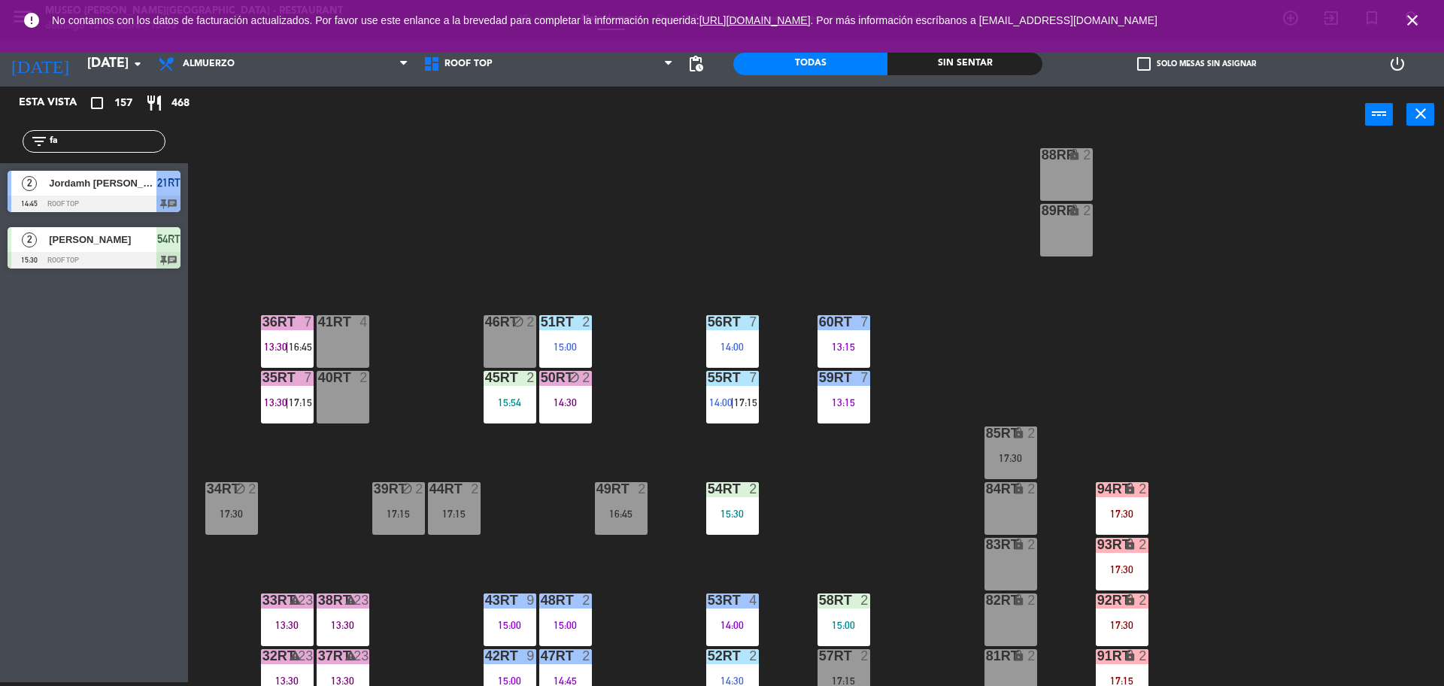
click at [1109, 506] on div "94RT lock 2 17:30" at bounding box center [1121, 508] width 53 height 53
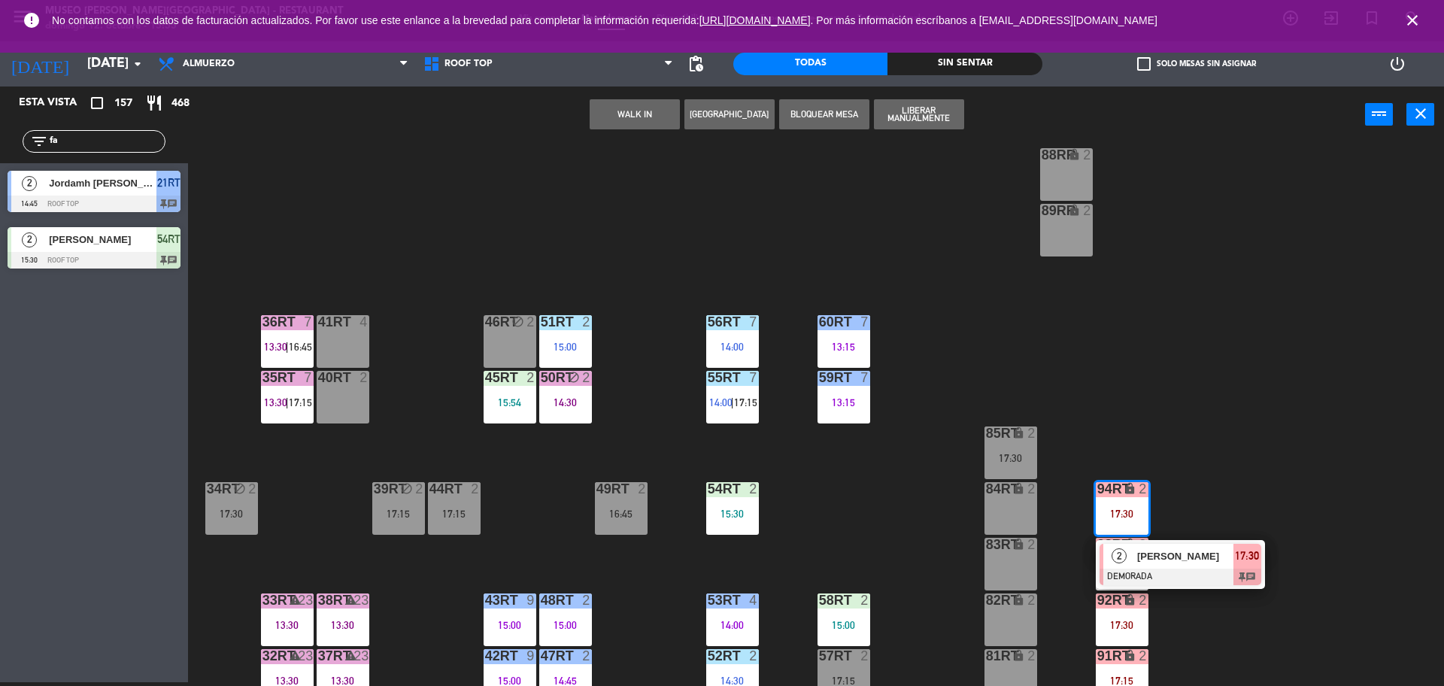
click at [1149, 550] on span "[PERSON_NAME]" at bounding box center [1185, 556] width 96 height 16
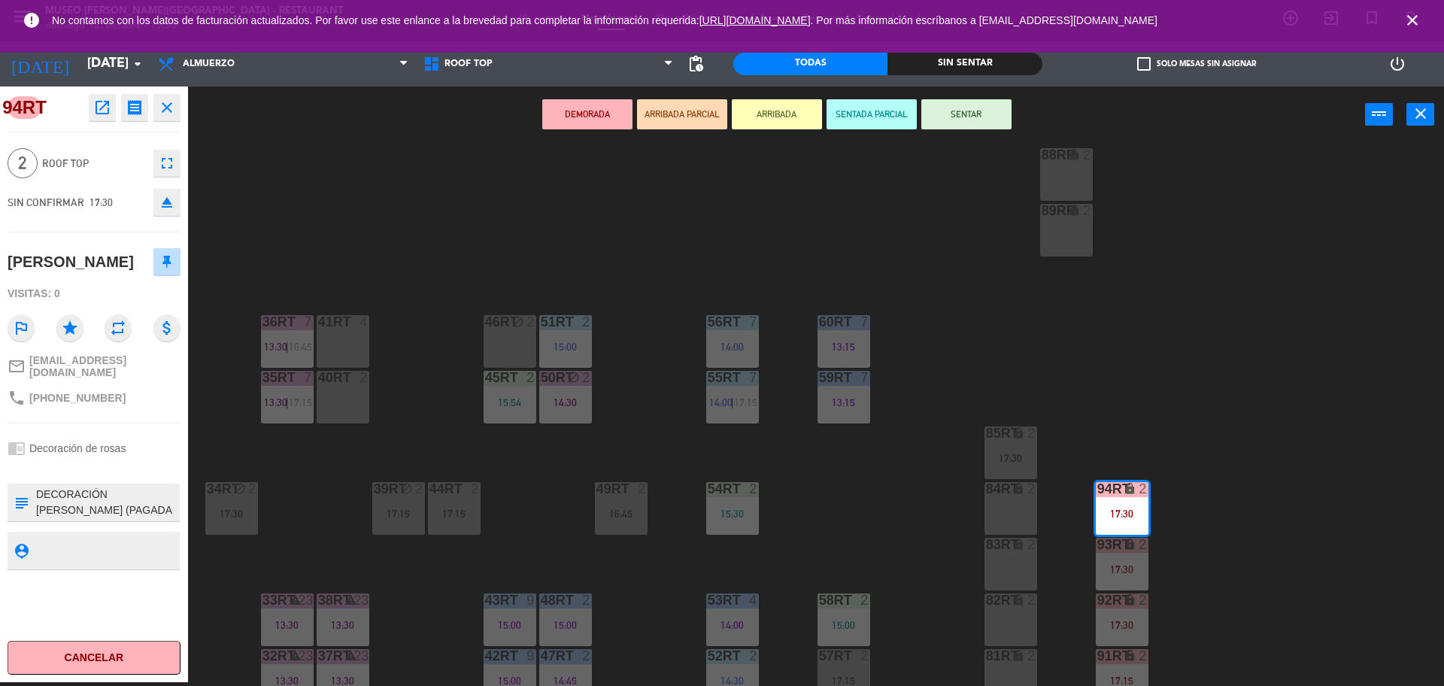
click at [624, 524] on div "49RT 2 16:45" at bounding box center [621, 508] width 53 height 53
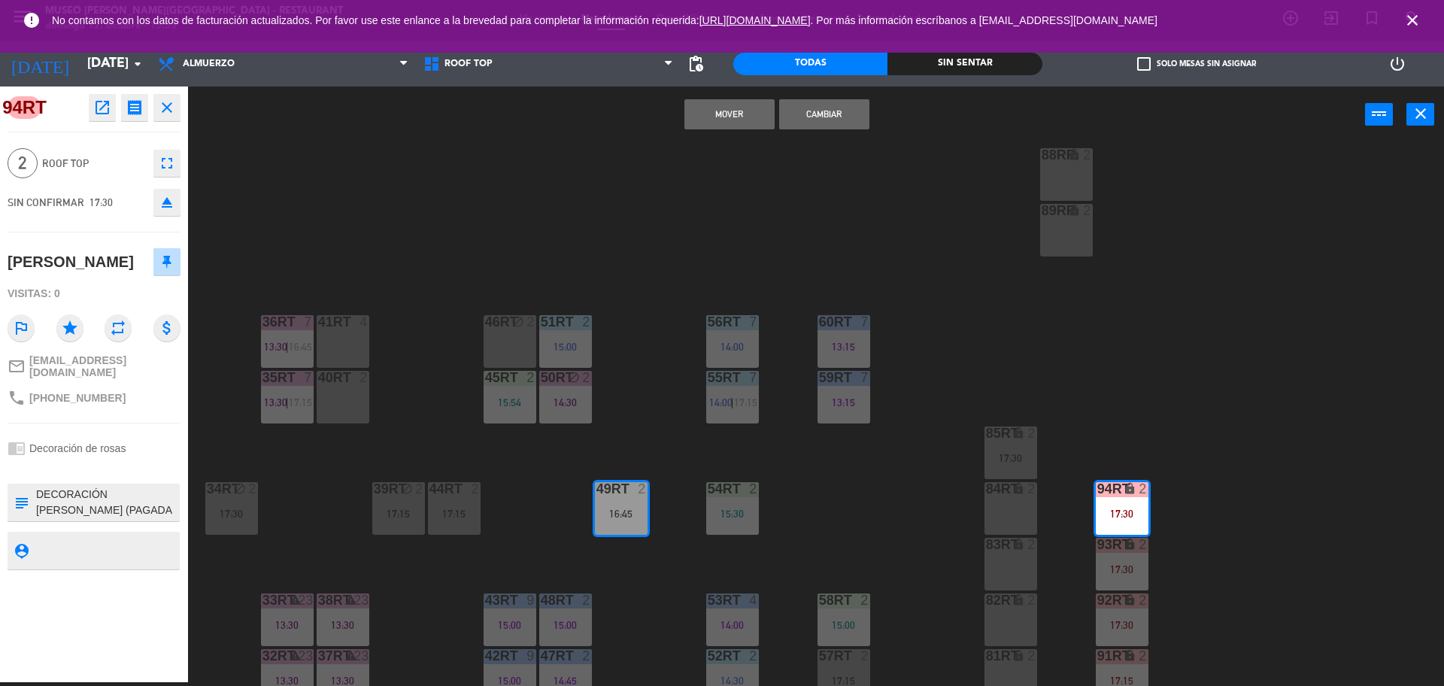
click at [832, 105] on button "Cambiar" at bounding box center [824, 114] width 90 height 30
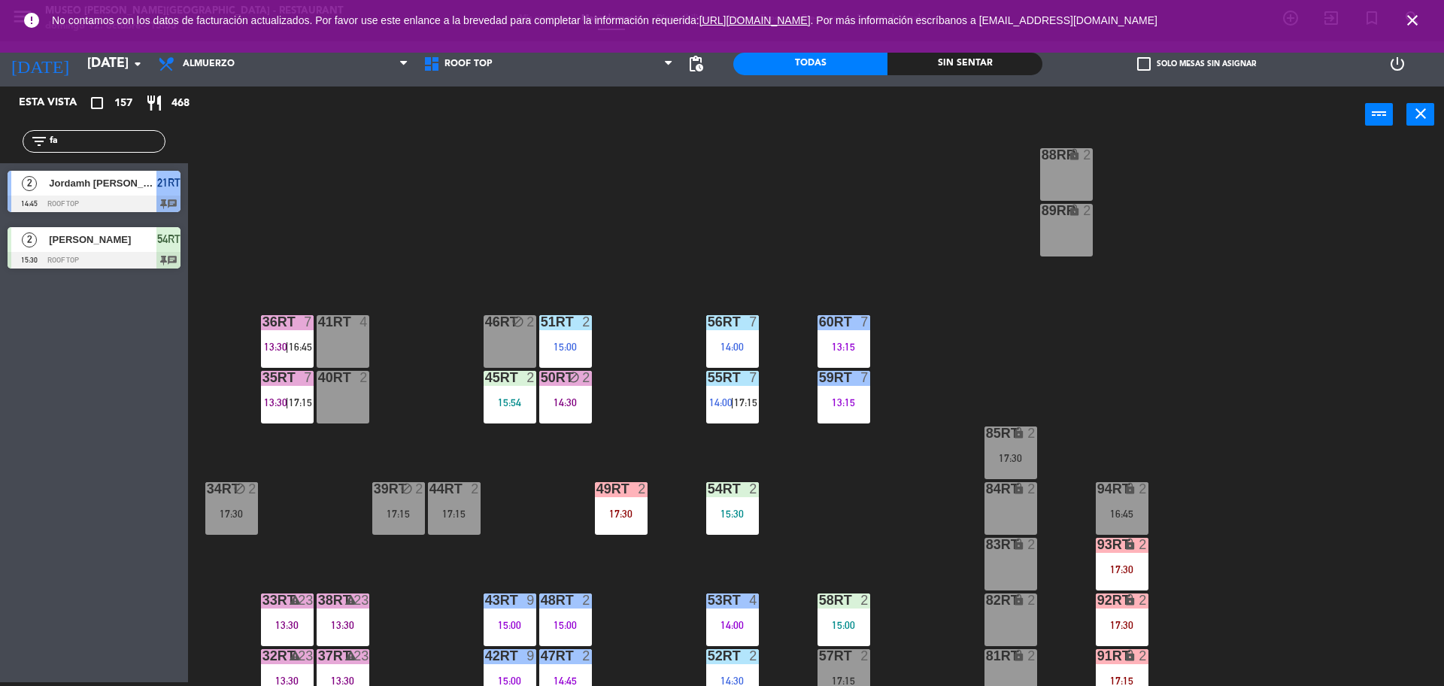
scroll to position [598, 0]
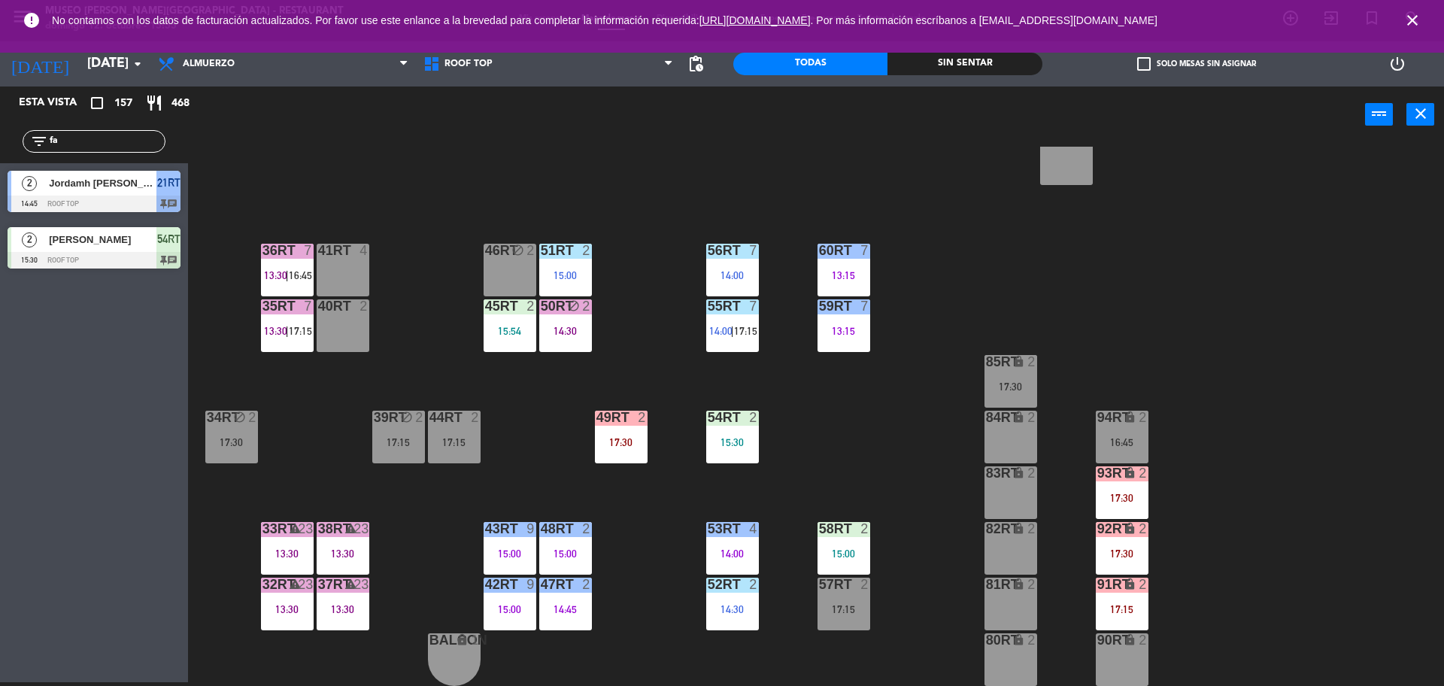
click at [1130, 490] on div "93RT lock 2 17:30" at bounding box center [1121, 492] width 53 height 53
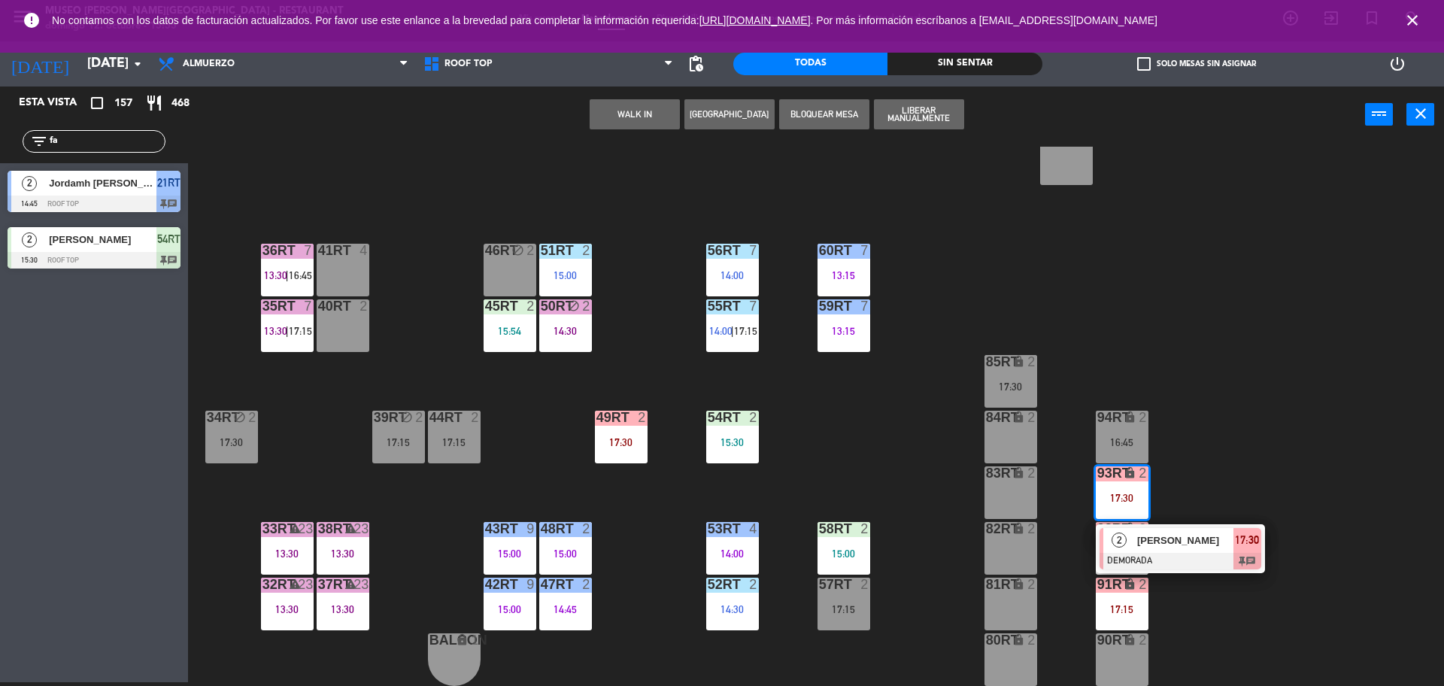
click at [1179, 537] on span "Andersoon [PERSON_NAME] [PERSON_NAME]" at bounding box center [1185, 540] width 96 height 16
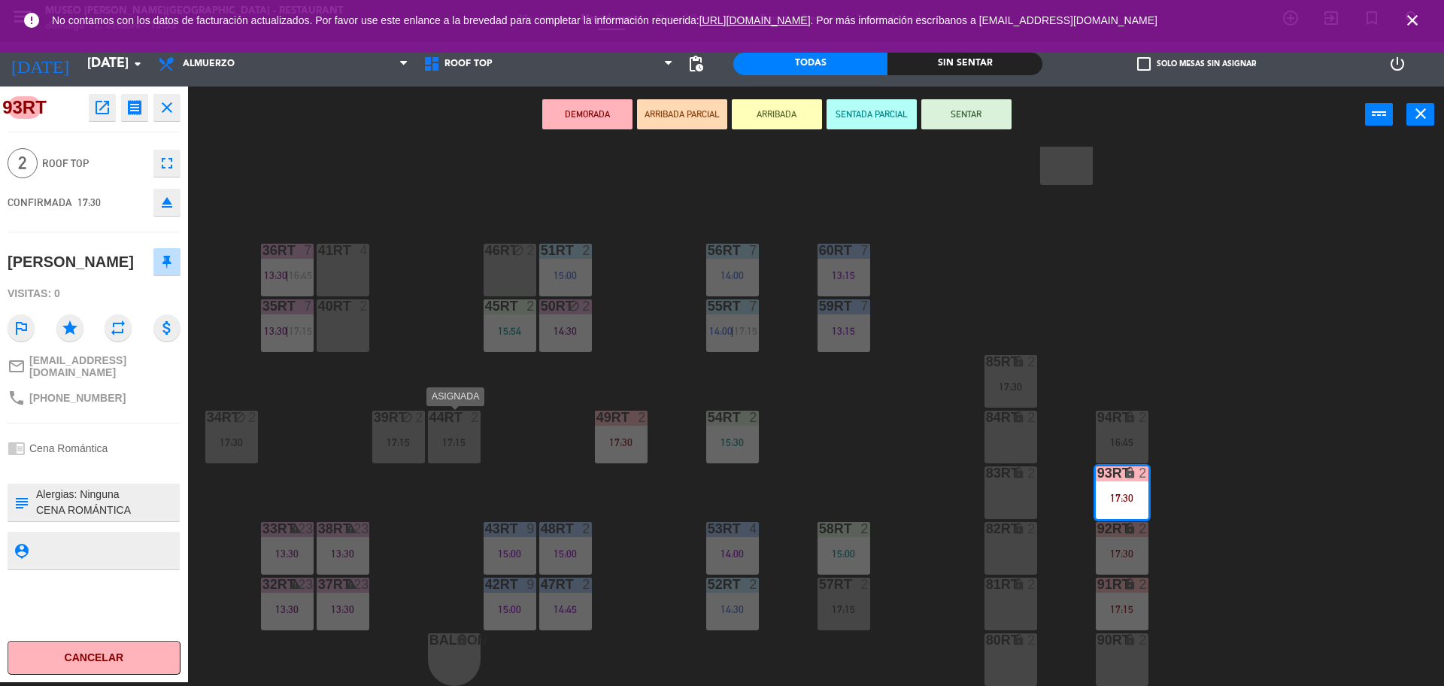
click at [444, 442] on div "17:15" at bounding box center [454, 442] width 53 height 11
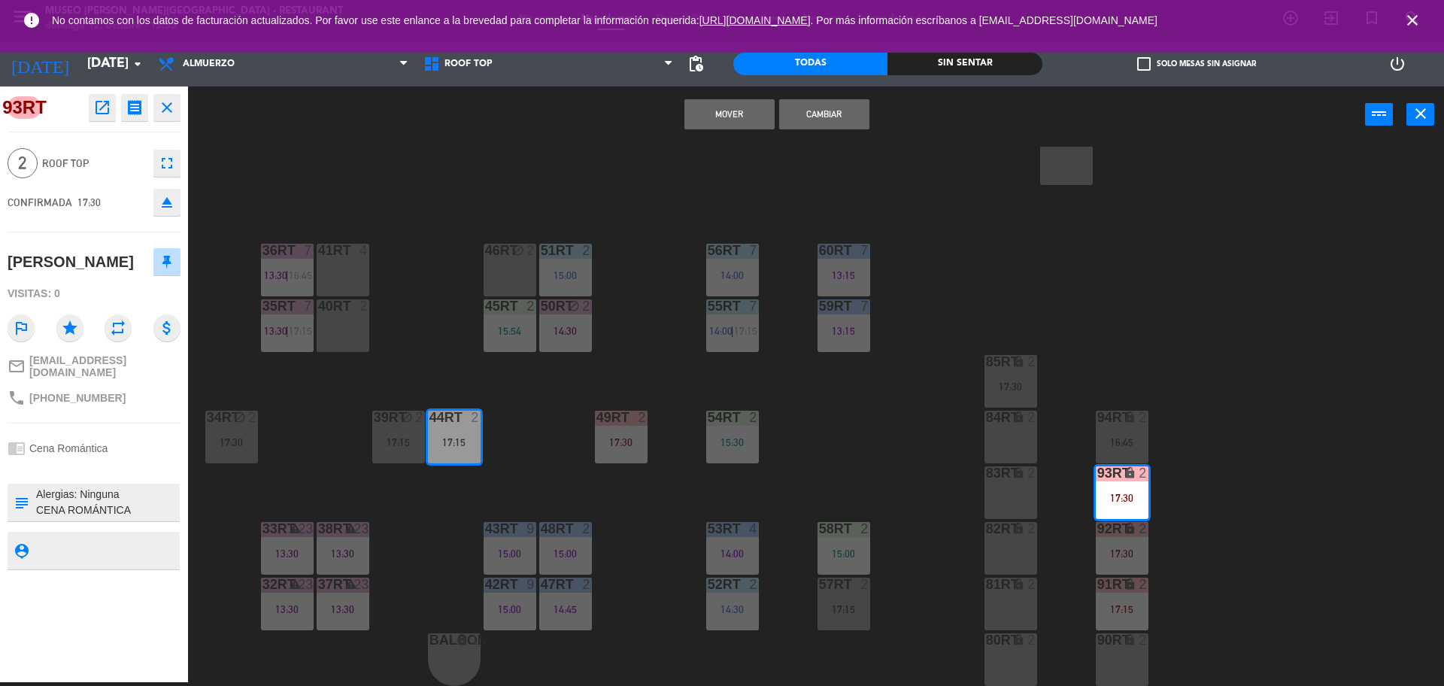
click at [826, 126] on button "Cambiar" at bounding box center [824, 114] width 90 height 30
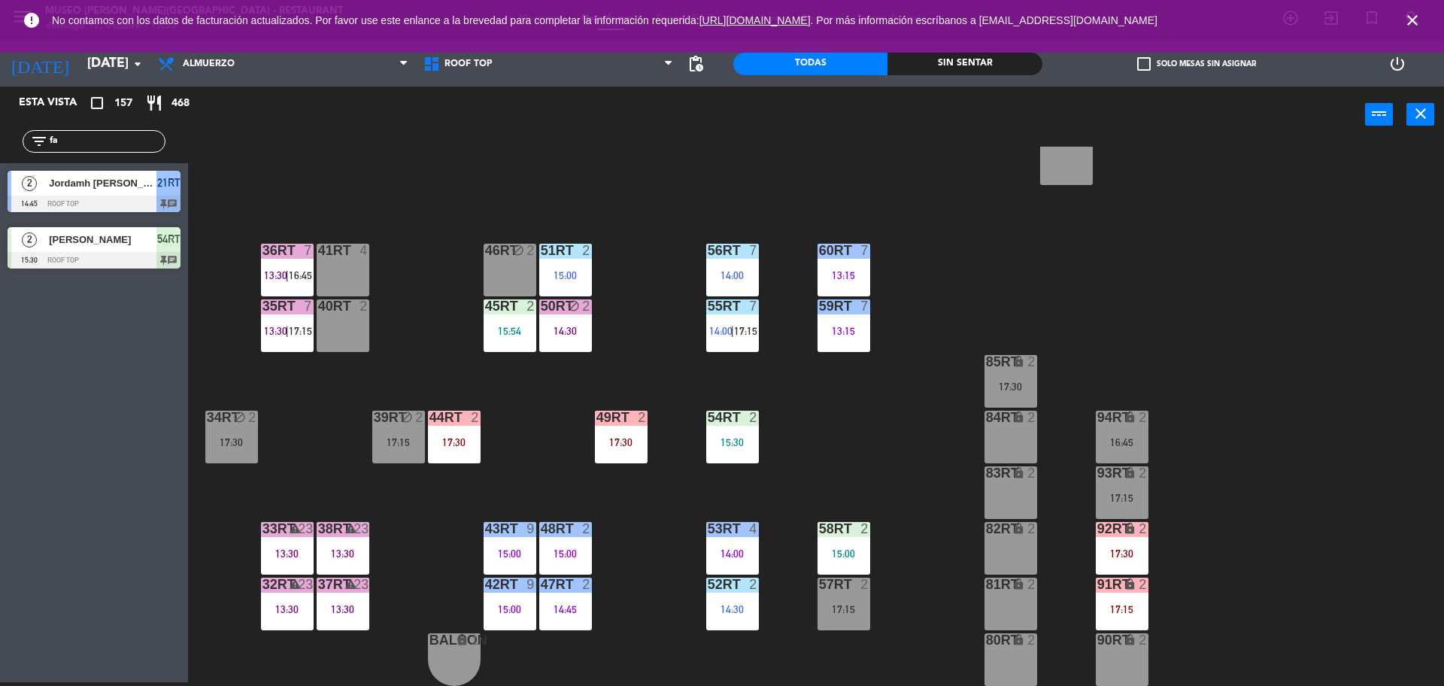
drag, startPoint x: 1123, startPoint y: 539, endPoint x: 1118, endPoint y: 532, distance: 8.8
click at [1121, 538] on div "92RT lock 2 17:30" at bounding box center [1121, 548] width 53 height 53
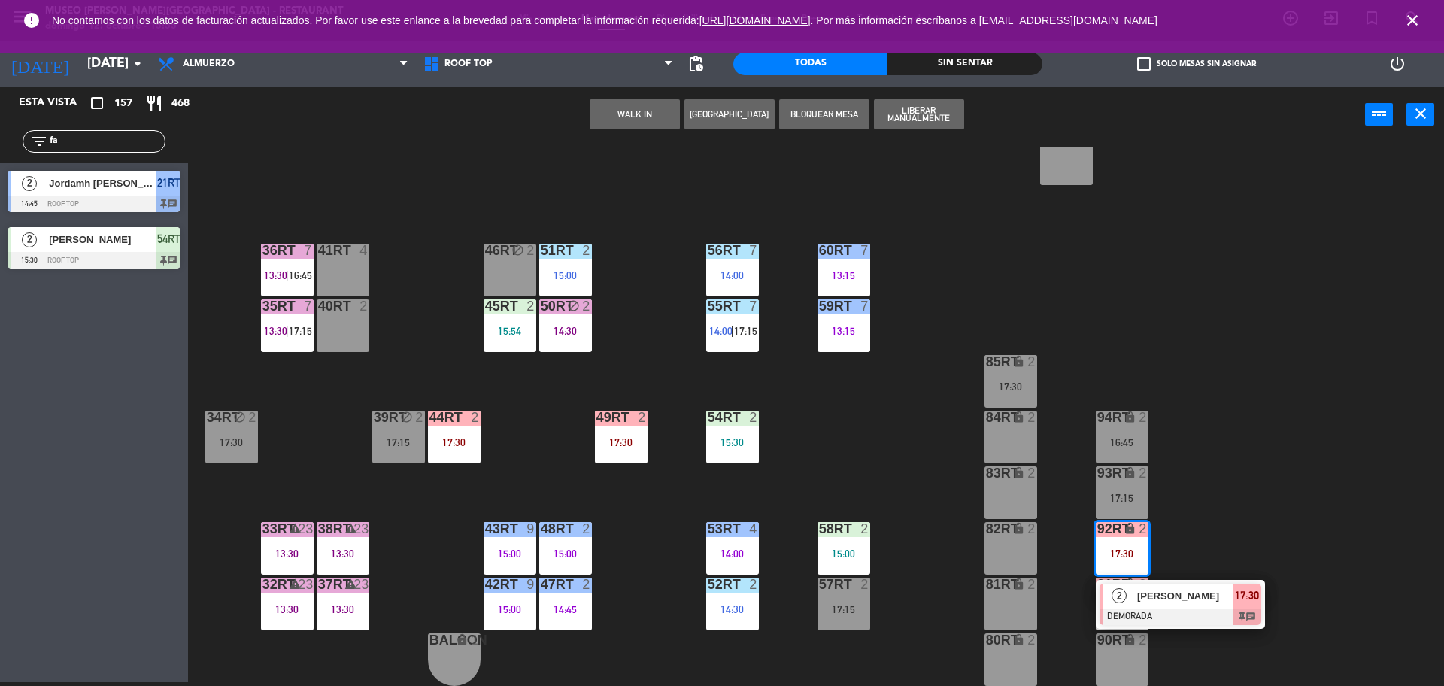
click at [1168, 591] on span "[PERSON_NAME] [PERSON_NAME]" at bounding box center [1185, 596] width 96 height 16
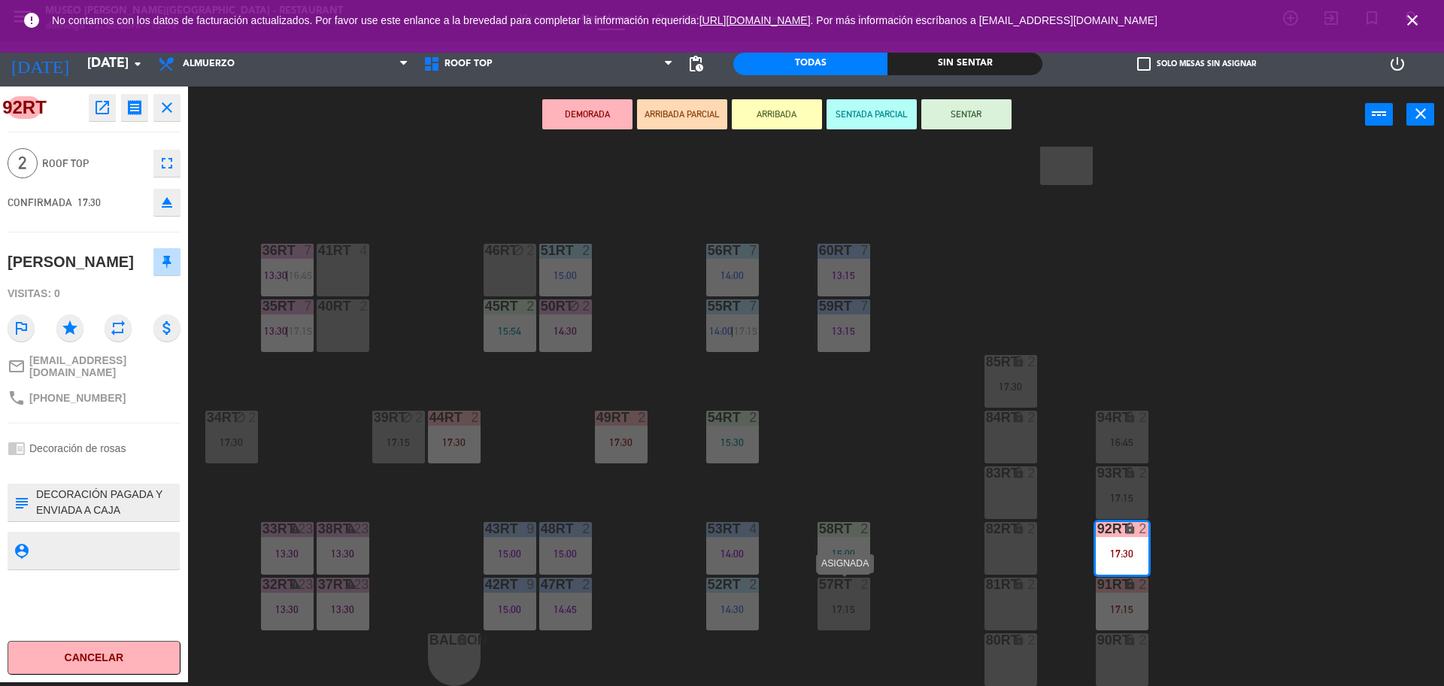
click at [847, 604] on div "57RT 2 17:15" at bounding box center [843, 603] width 53 height 53
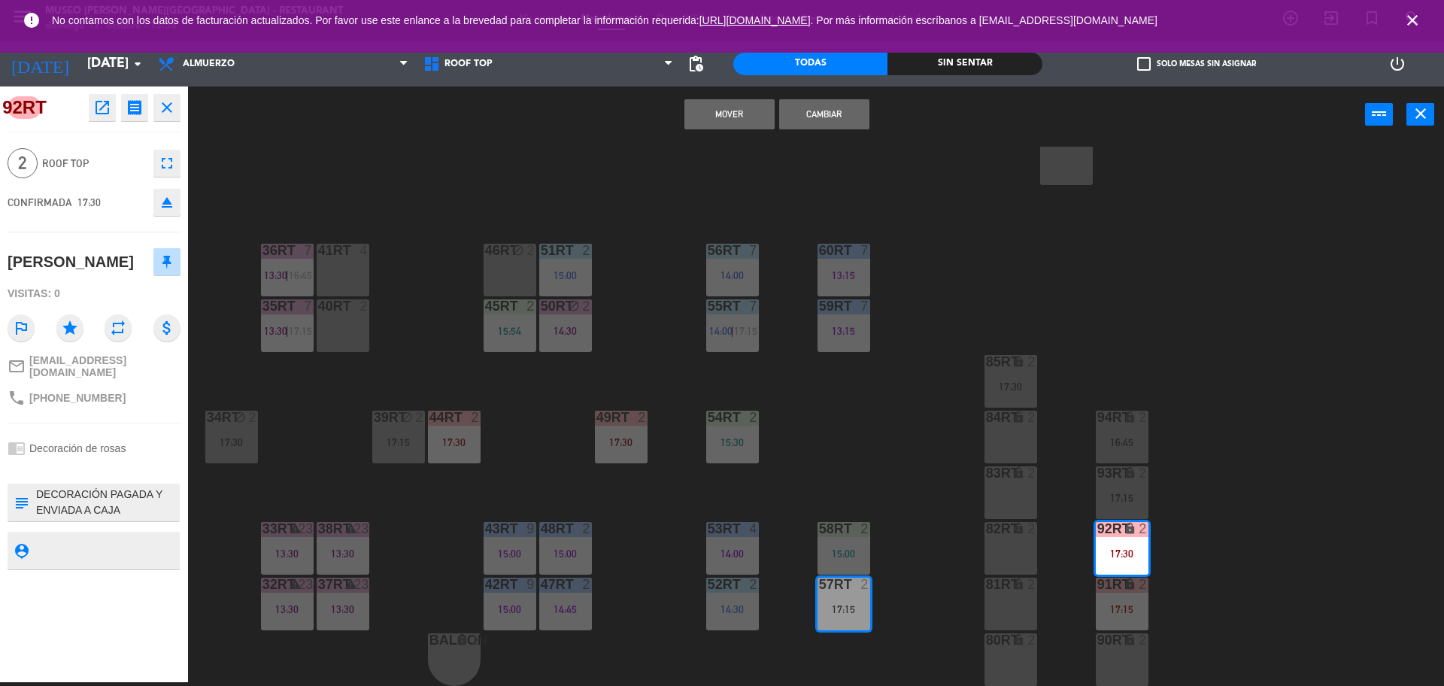
click at [820, 120] on button "Cambiar" at bounding box center [824, 114] width 90 height 30
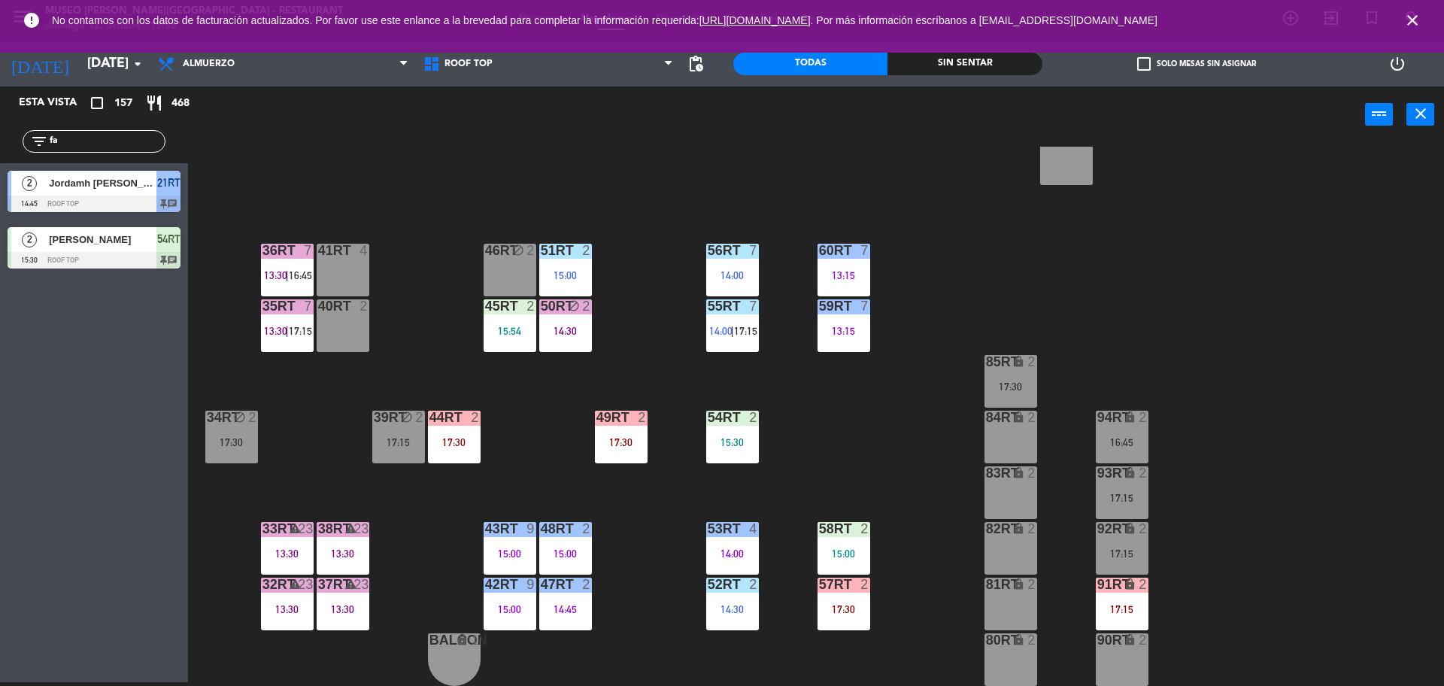
click at [1132, 601] on div "91RT lock 2 17:15" at bounding box center [1121, 603] width 53 height 53
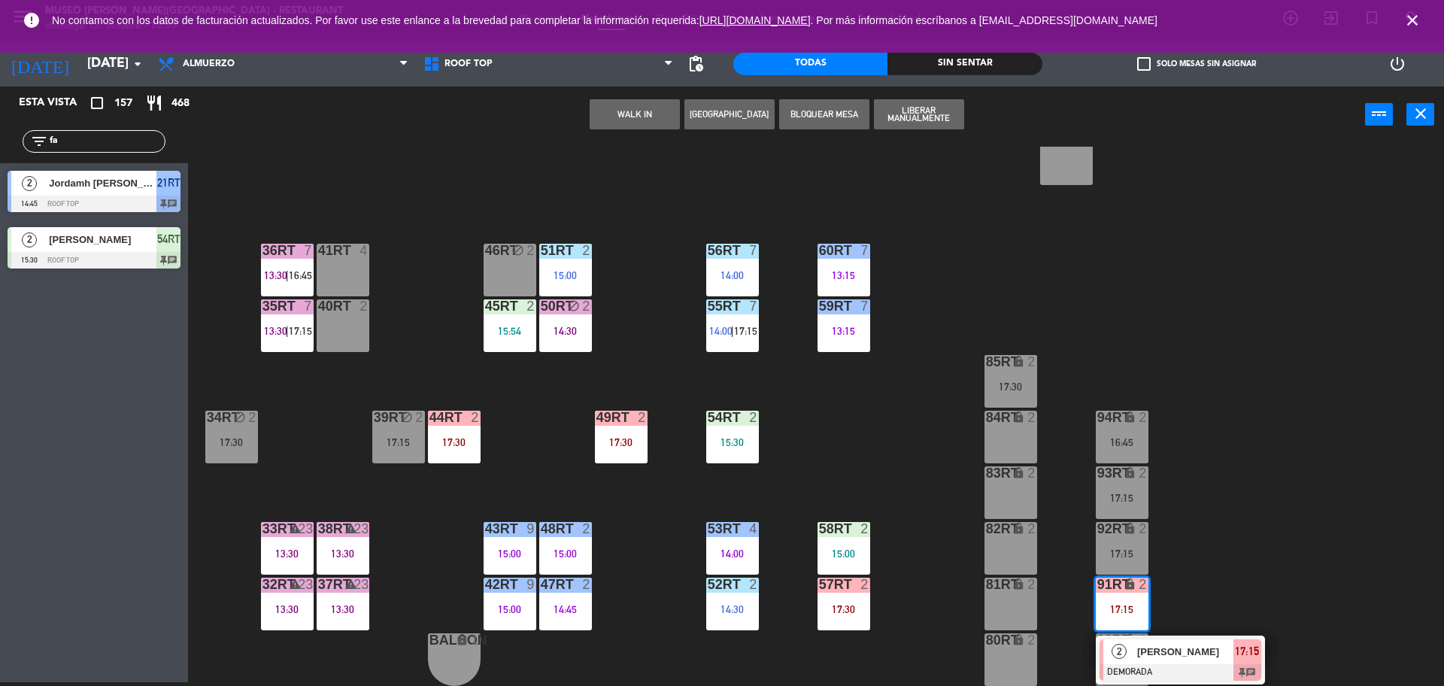
click at [1188, 644] on span "[PERSON_NAME]" at bounding box center [1185, 652] width 96 height 16
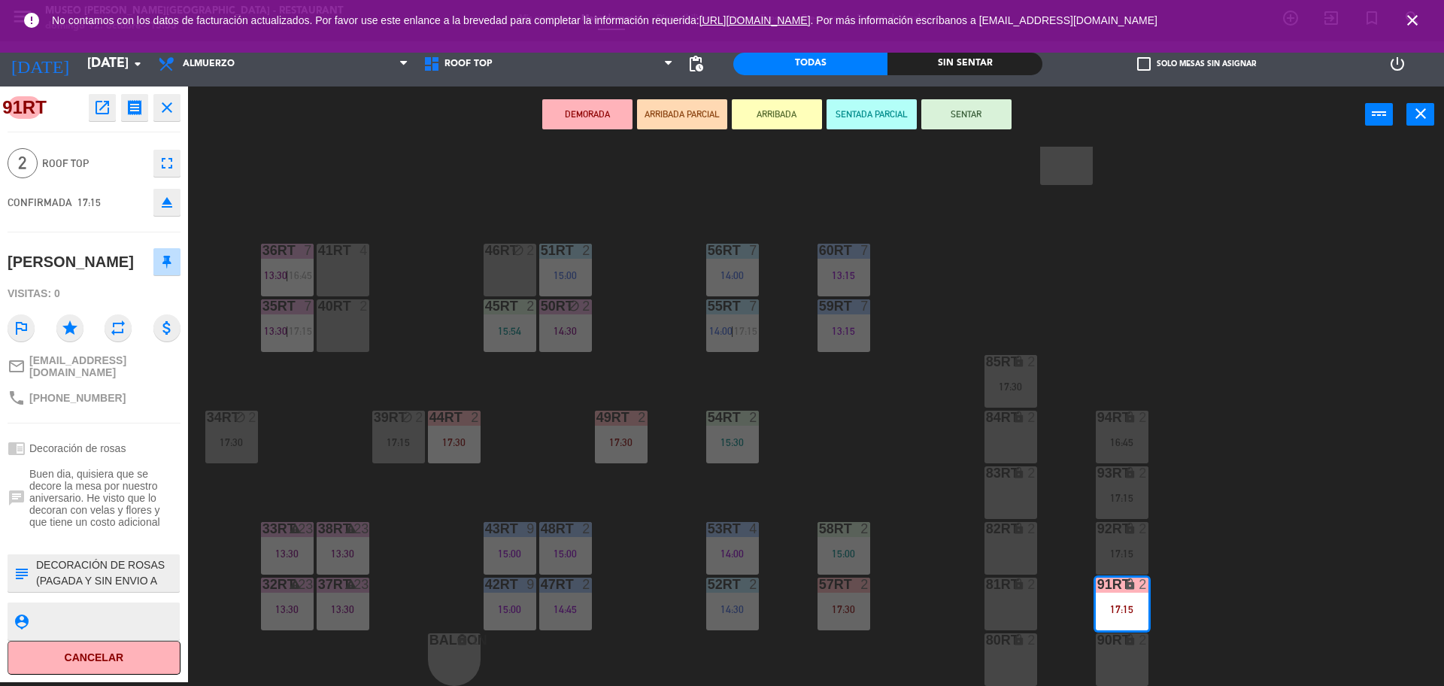
click at [435, 507] on div "18RT 5 13:02 | 16:45 16RT 5 13:15 | 17:00 28RT block 2 80RR lock 2 17:15 27RT 6…" at bounding box center [822, 416] width 1241 height 539
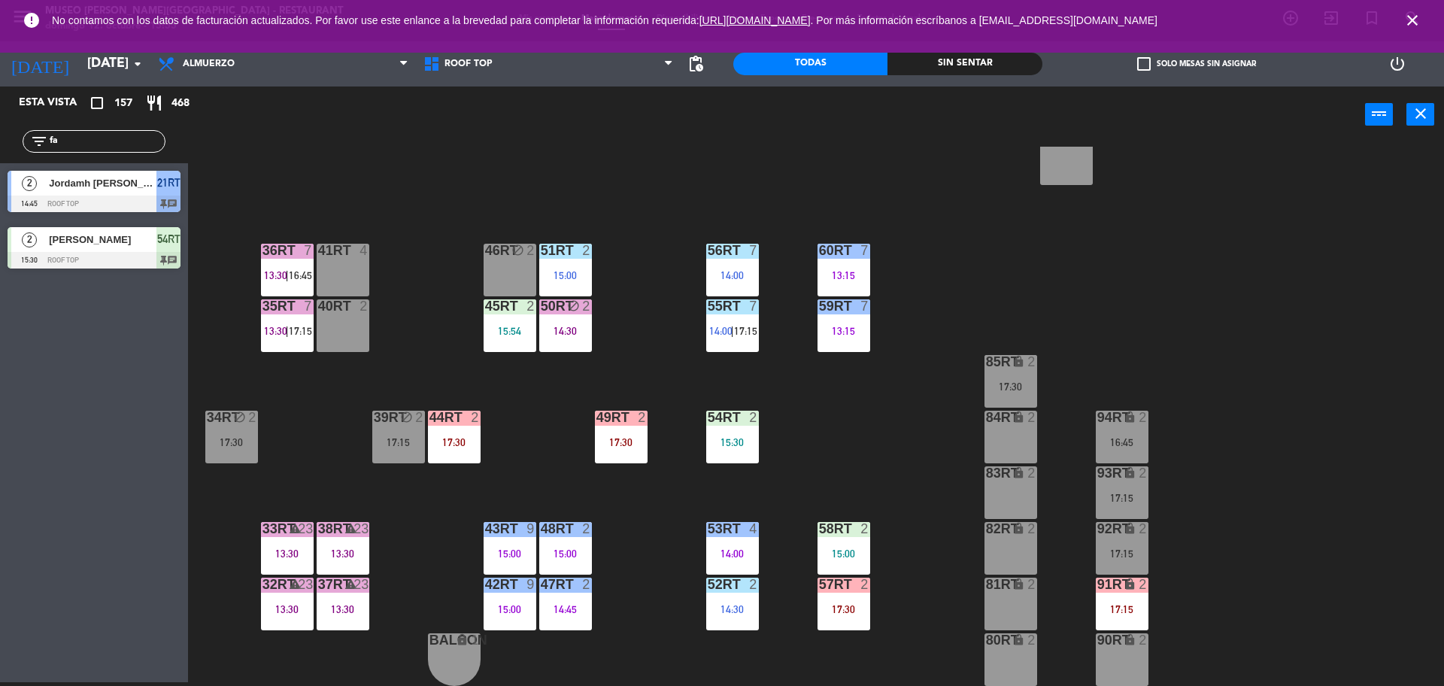
click at [77, 135] on input "fa" at bounding box center [106, 141] width 117 height 17
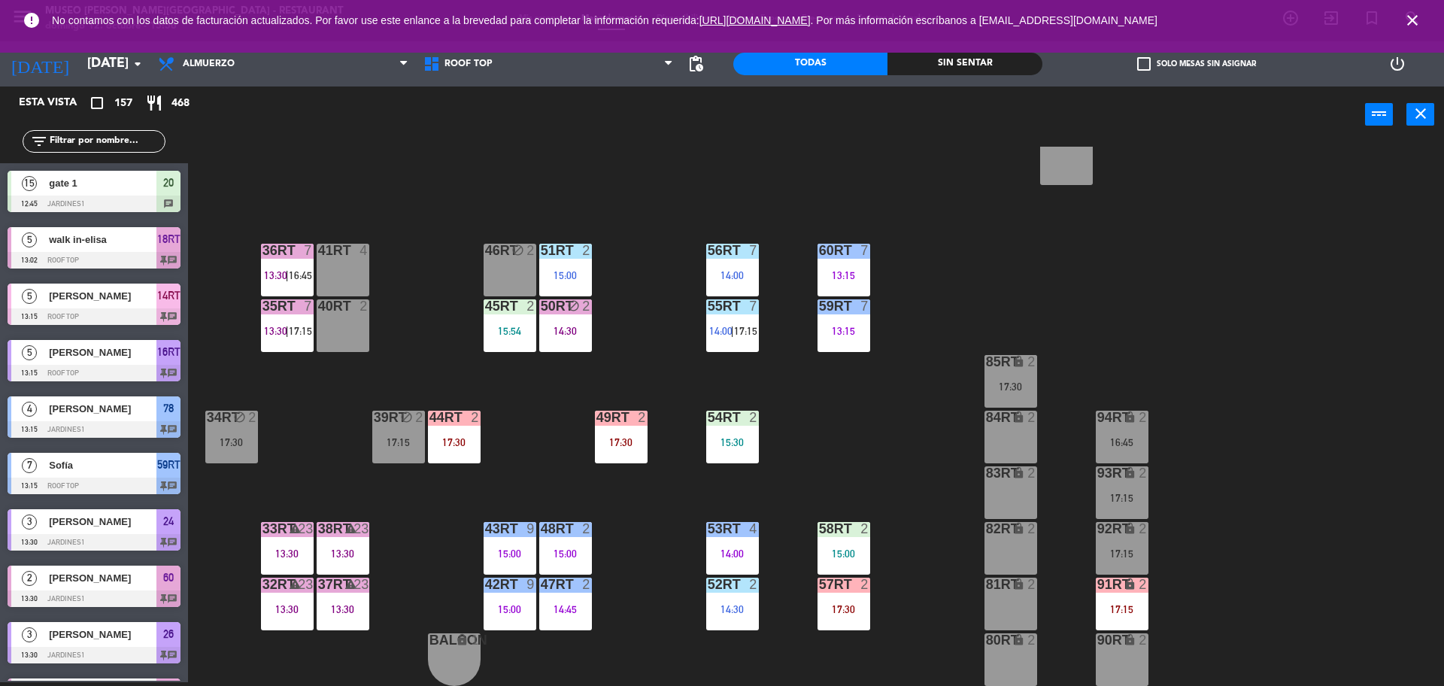
click at [839, 605] on div "17:30" at bounding box center [843, 609] width 53 height 11
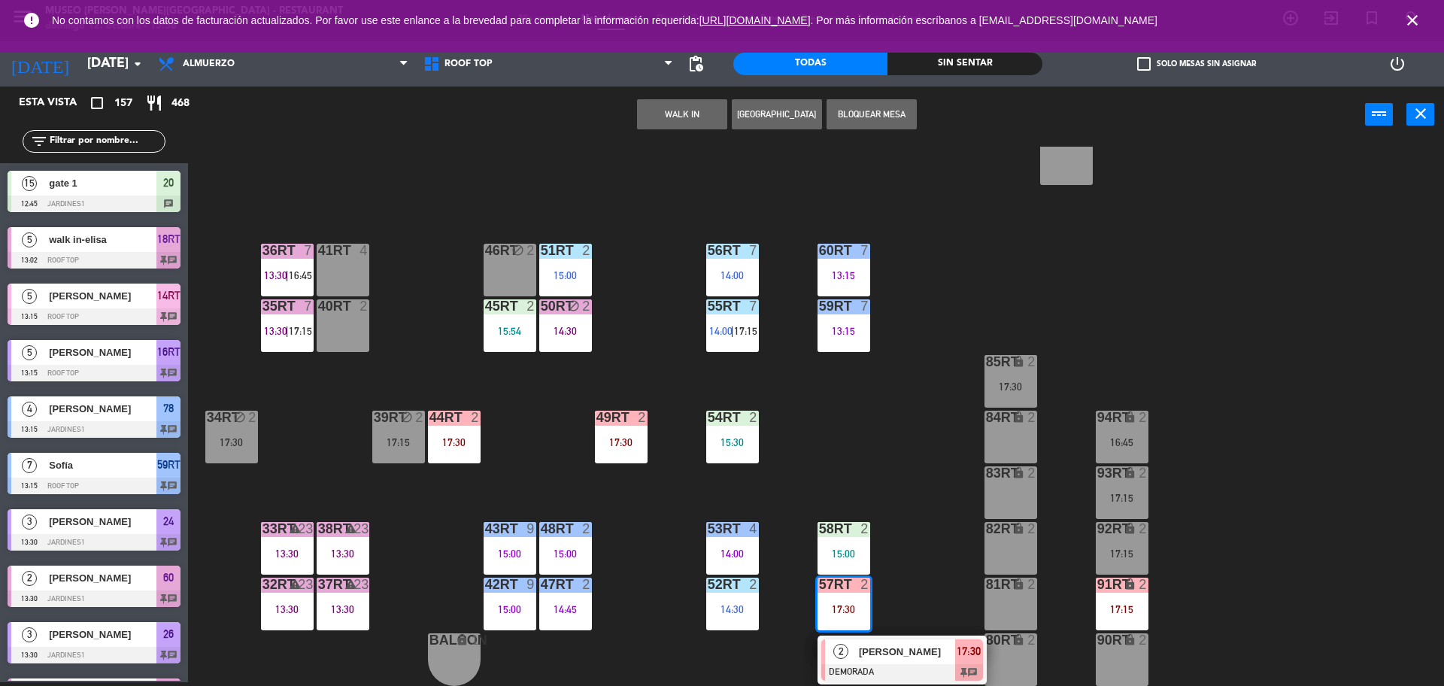
click at [896, 657] on span "[PERSON_NAME] [PERSON_NAME]" at bounding box center [907, 652] width 96 height 16
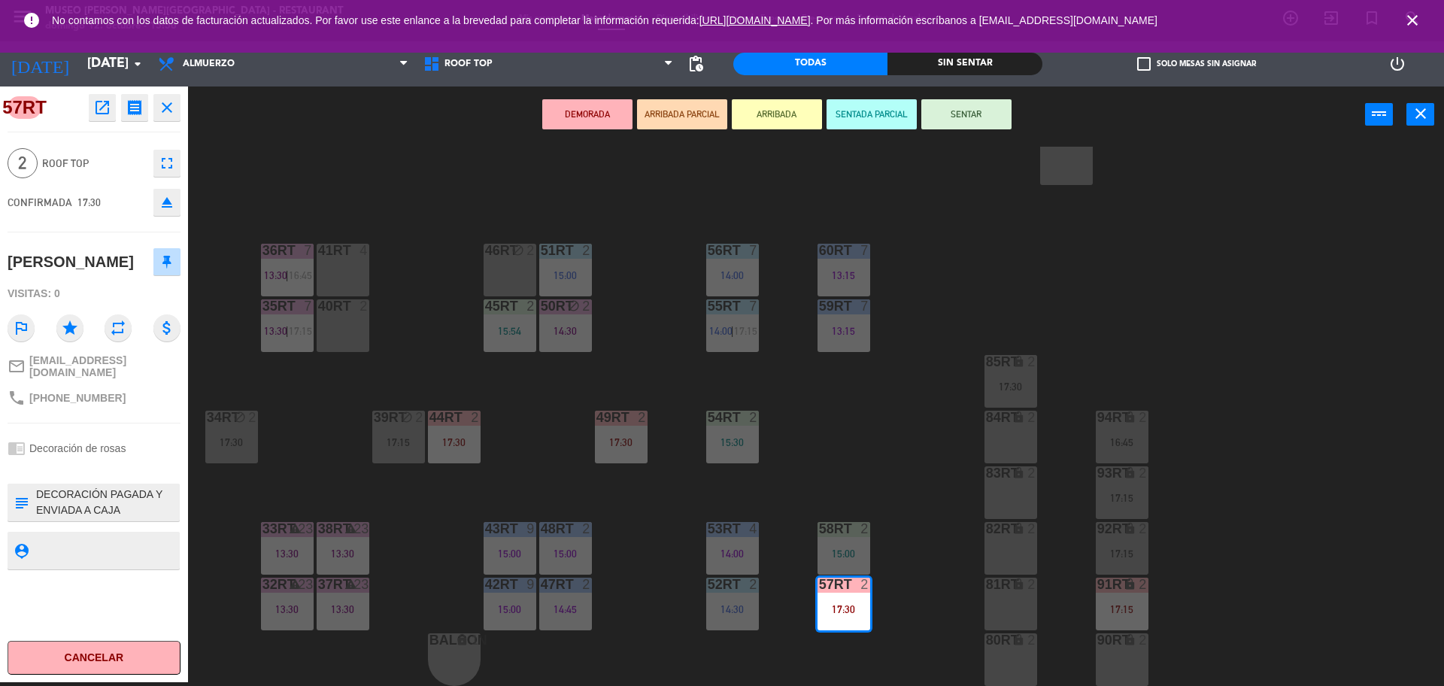
click at [1004, 556] on div "82RT lock 2" at bounding box center [1010, 548] width 53 height 53
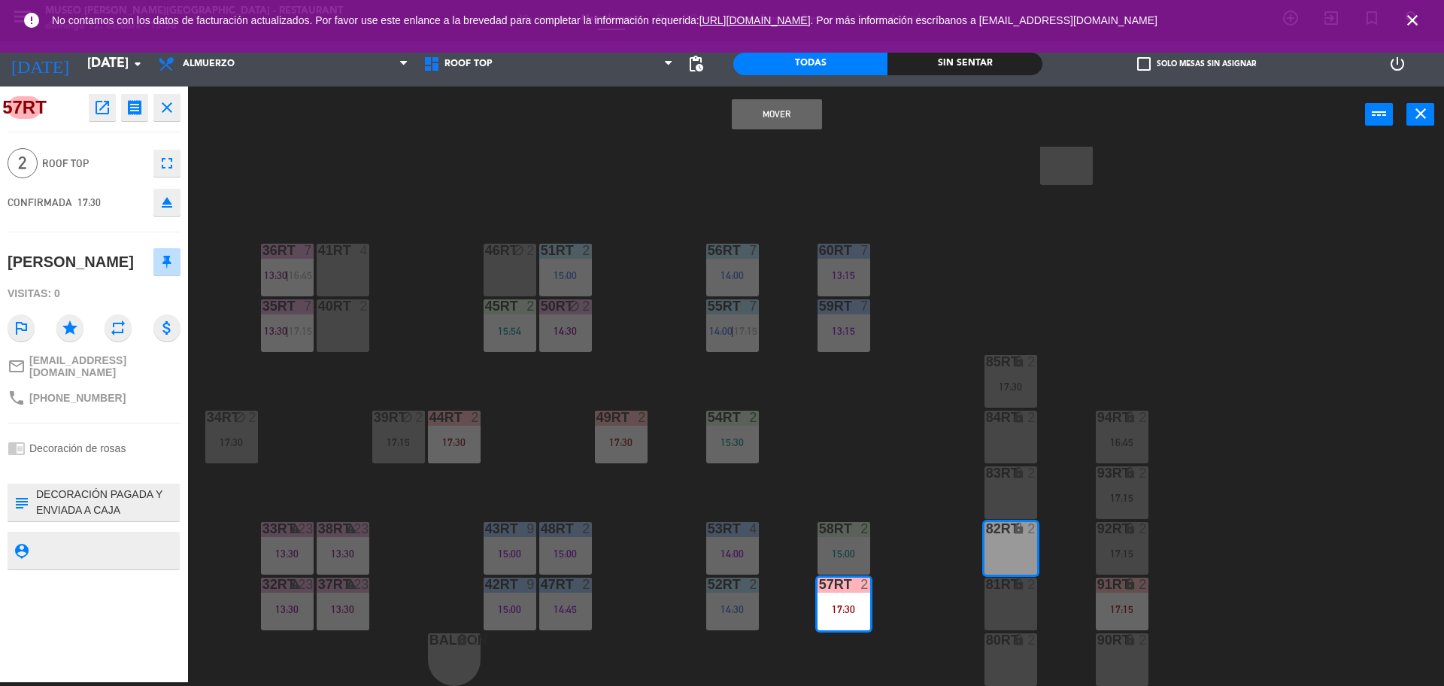
click at [790, 123] on button "Mover" at bounding box center [777, 114] width 90 height 30
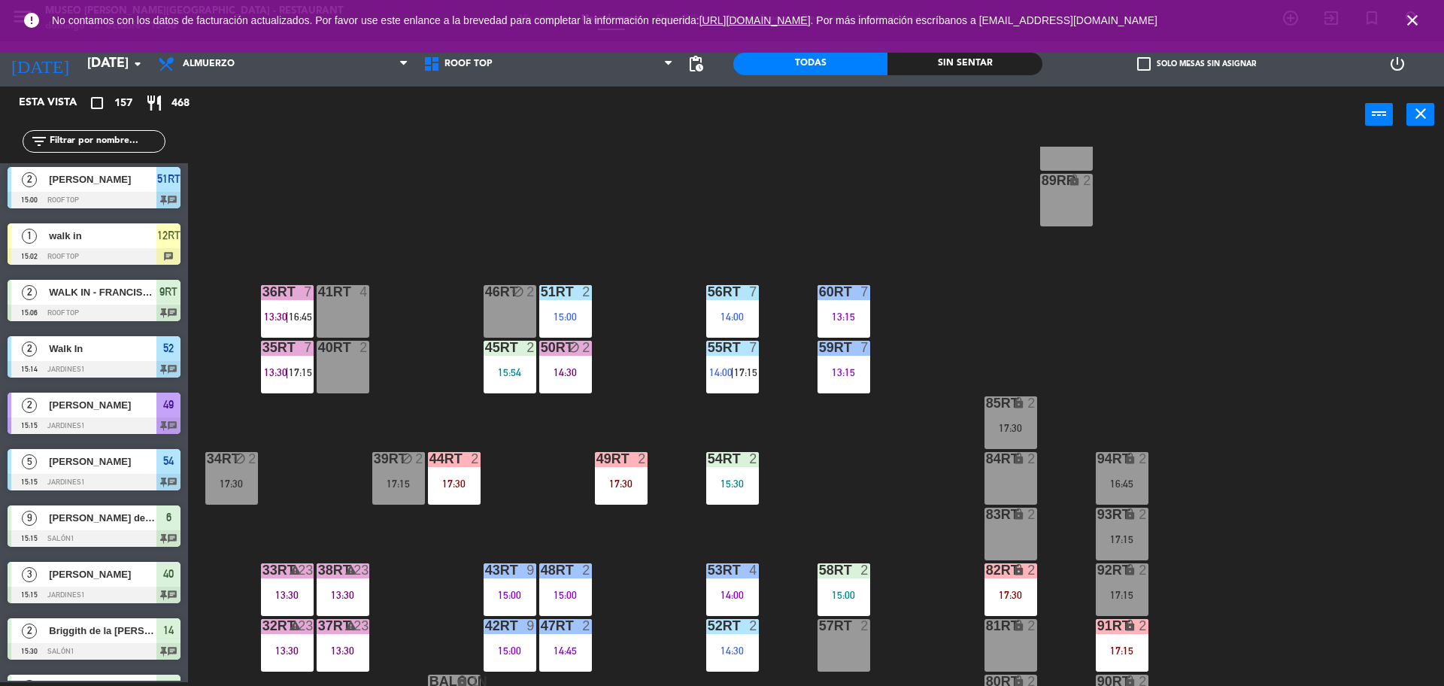
scroll to position [555, 0]
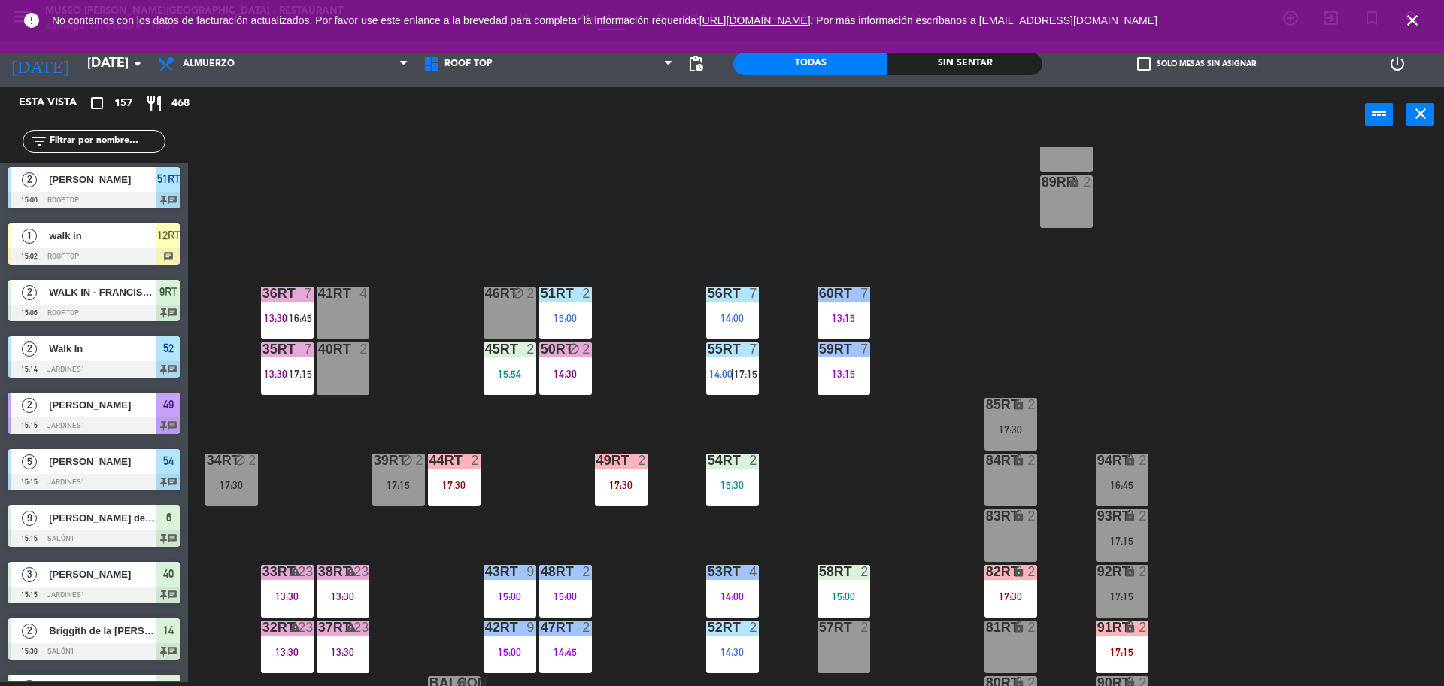
click at [632, 641] on div "18RT 5 13:02 | 16:45 16RT 5 13:15 | 17:00 28RT block 2 80RR lock 2 17:15 27RT 6…" at bounding box center [822, 416] width 1241 height 539
click at [992, 597] on div "17:30" at bounding box center [1010, 596] width 53 height 11
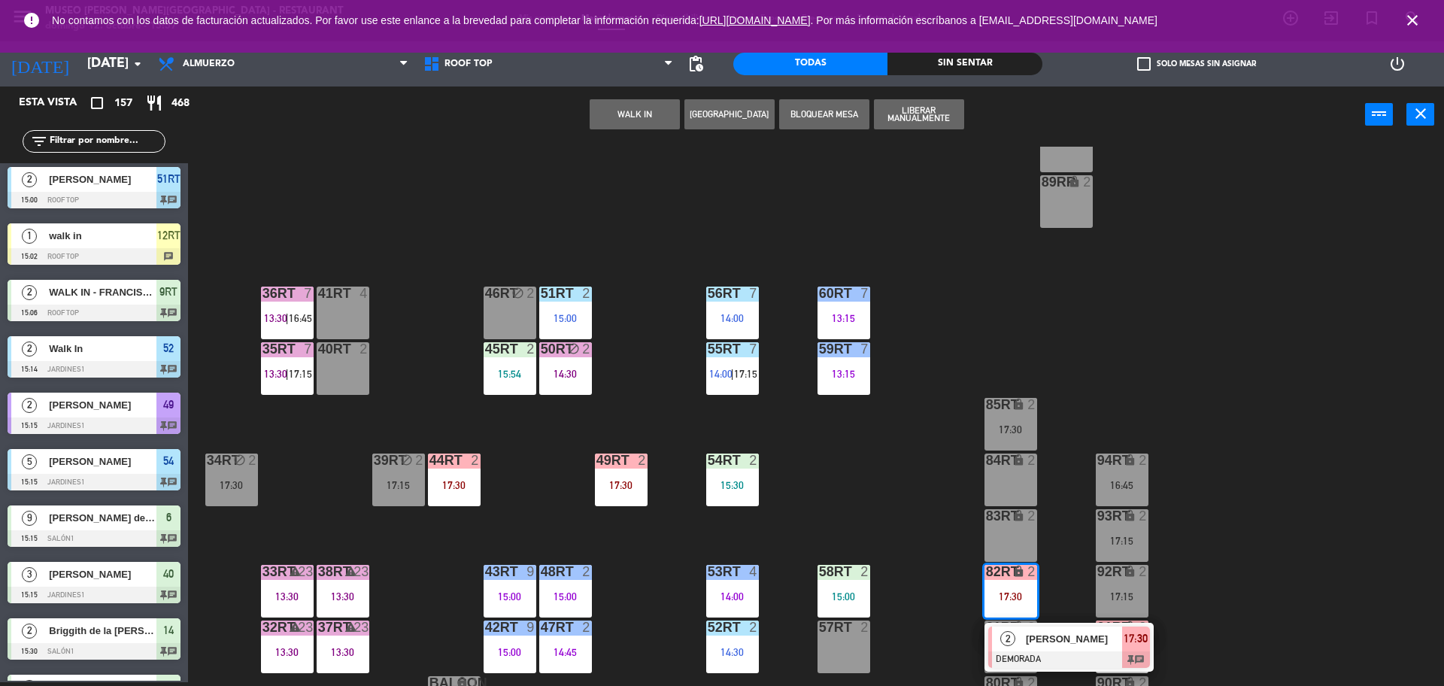
click at [1052, 638] on span "[PERSON_NAME] [PERSON_NAME]" at bounding box center [1074, 639] width 96 height 16
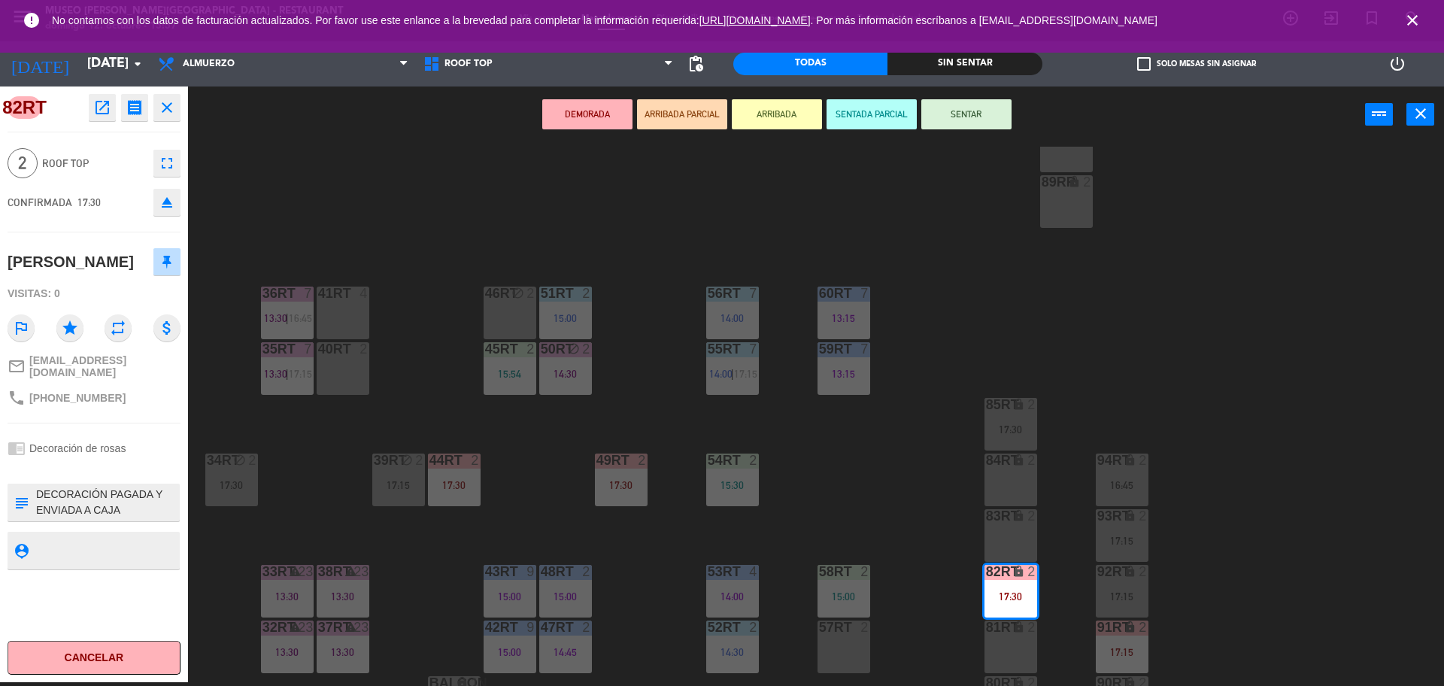
click at [548, 642] on div "47RT 2 14:45" at bounding box center [565, 646] width 53 height 53
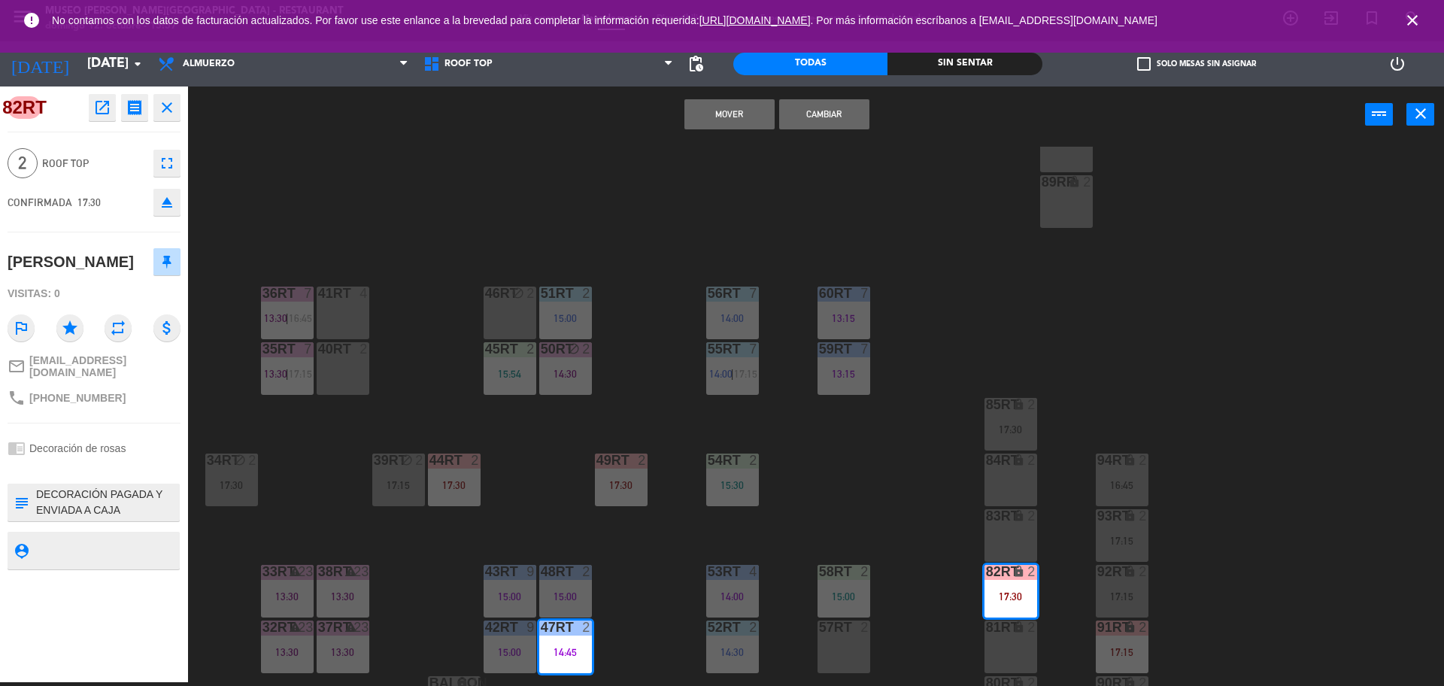
click at [721, 113] on button "Mover" at bounding box center [729, 114] width 90 height 30
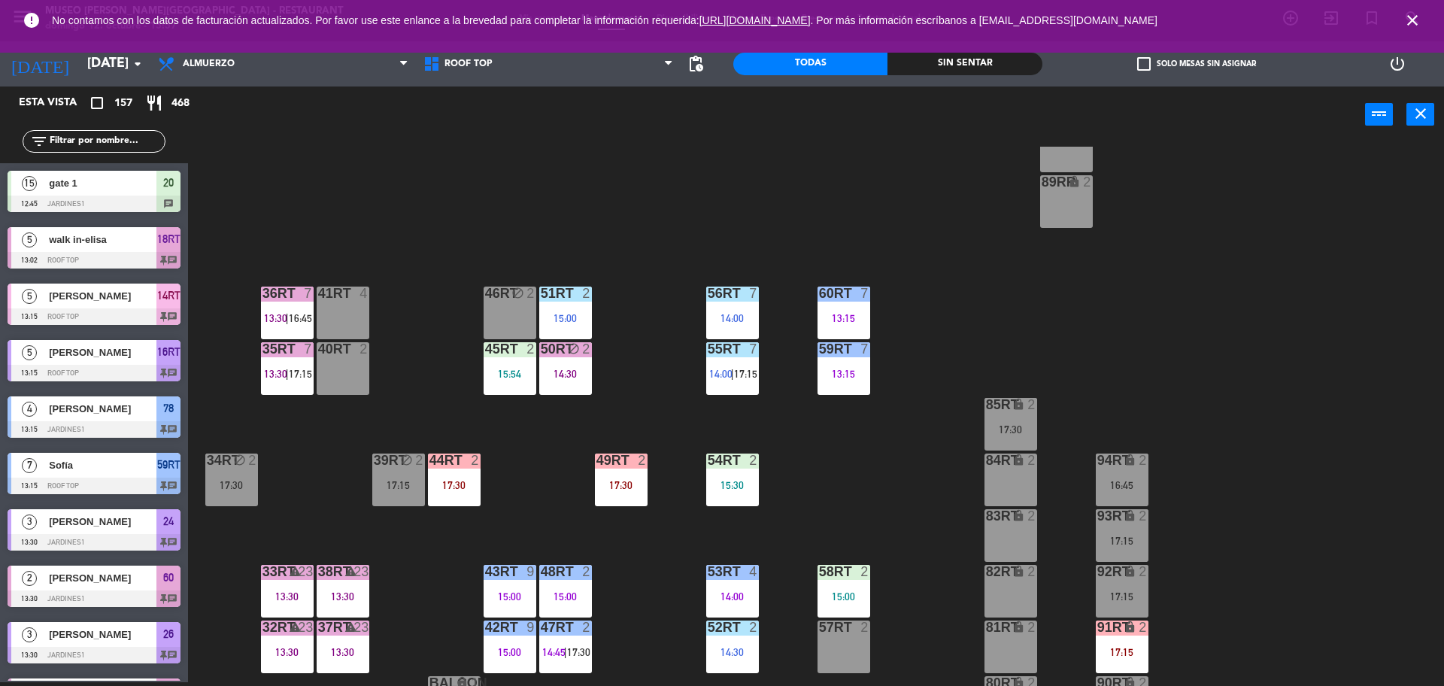
scroll to position [3049, 0]
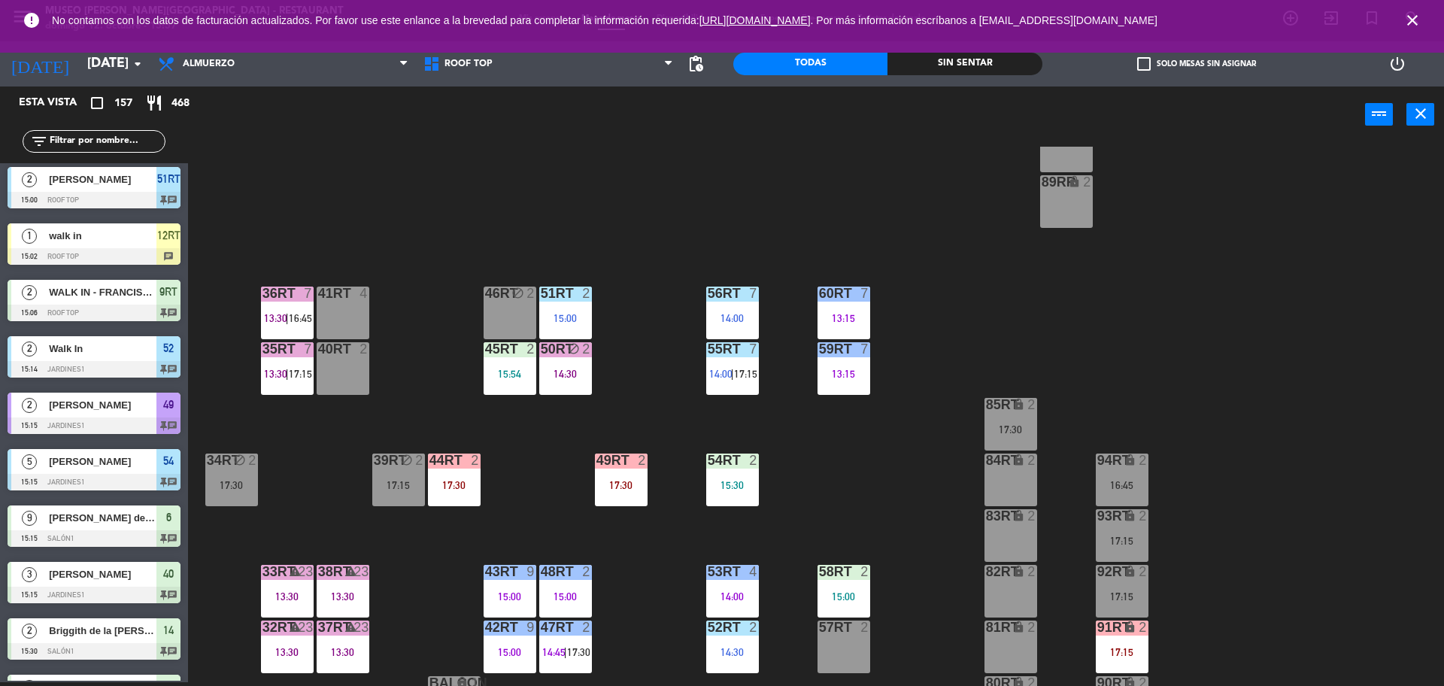
click at [796, 496] on div "18RT 5 13:02 | 16:45 16RT 5 13:15 | 17:00 28RT block 2 80RR lock 2 17:15 27RT 6…" at bounding box center [822, 416] width 1241 height 539
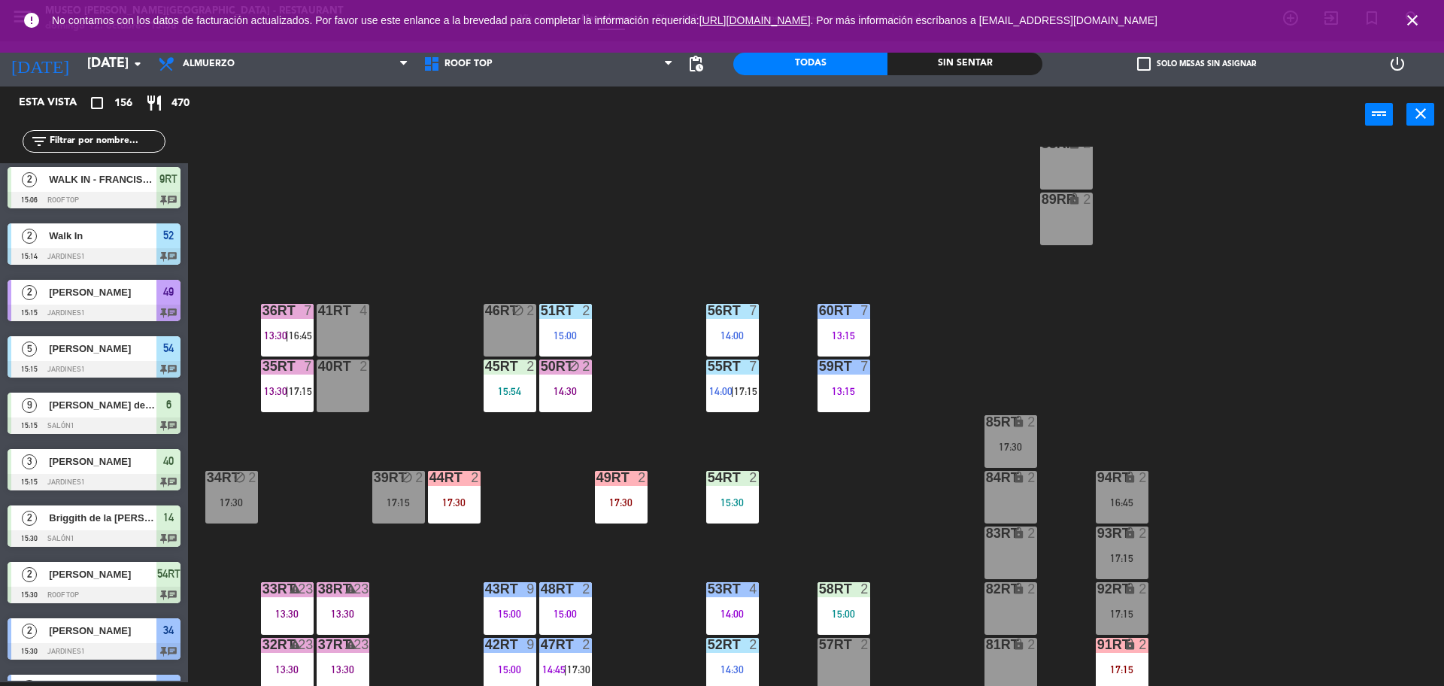
scroll to position [598, 0]
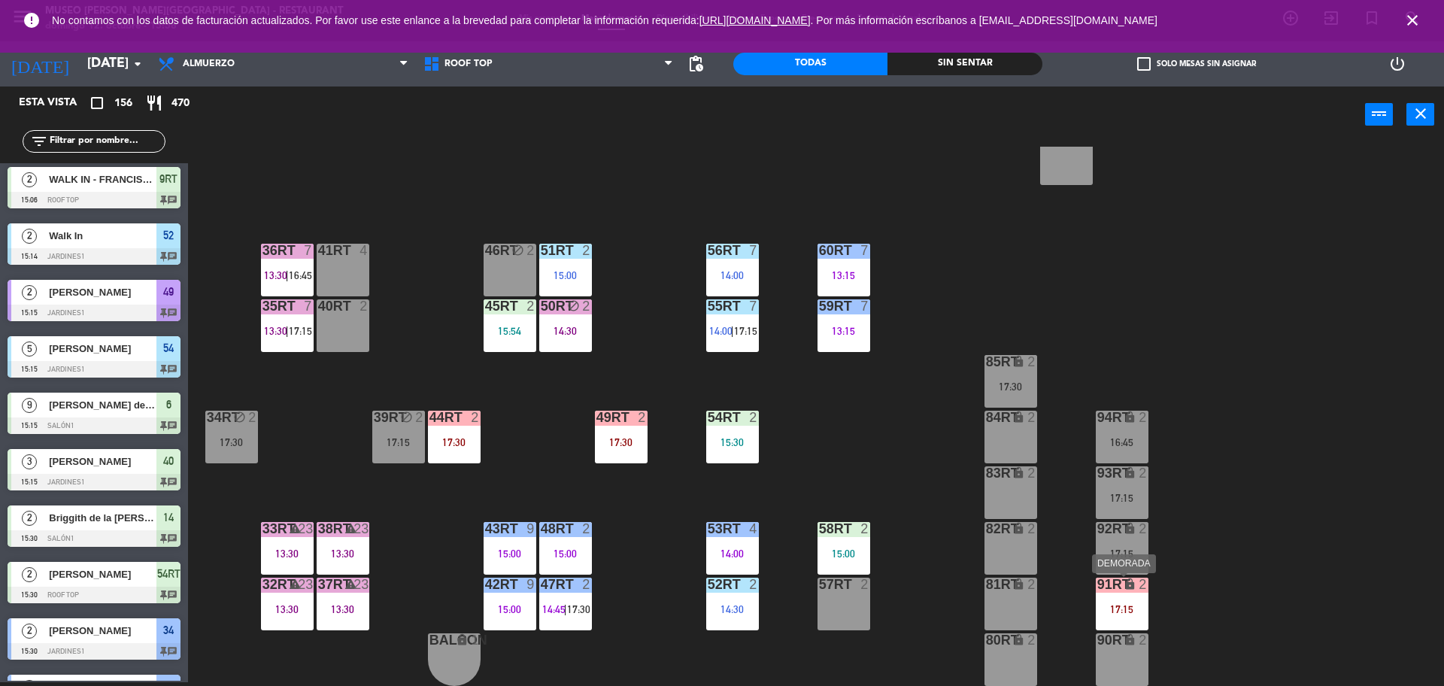
click at [1110, 598] on div "91RT lock 2 17:15" at bounding box center [1121, 603] width 53 height 53
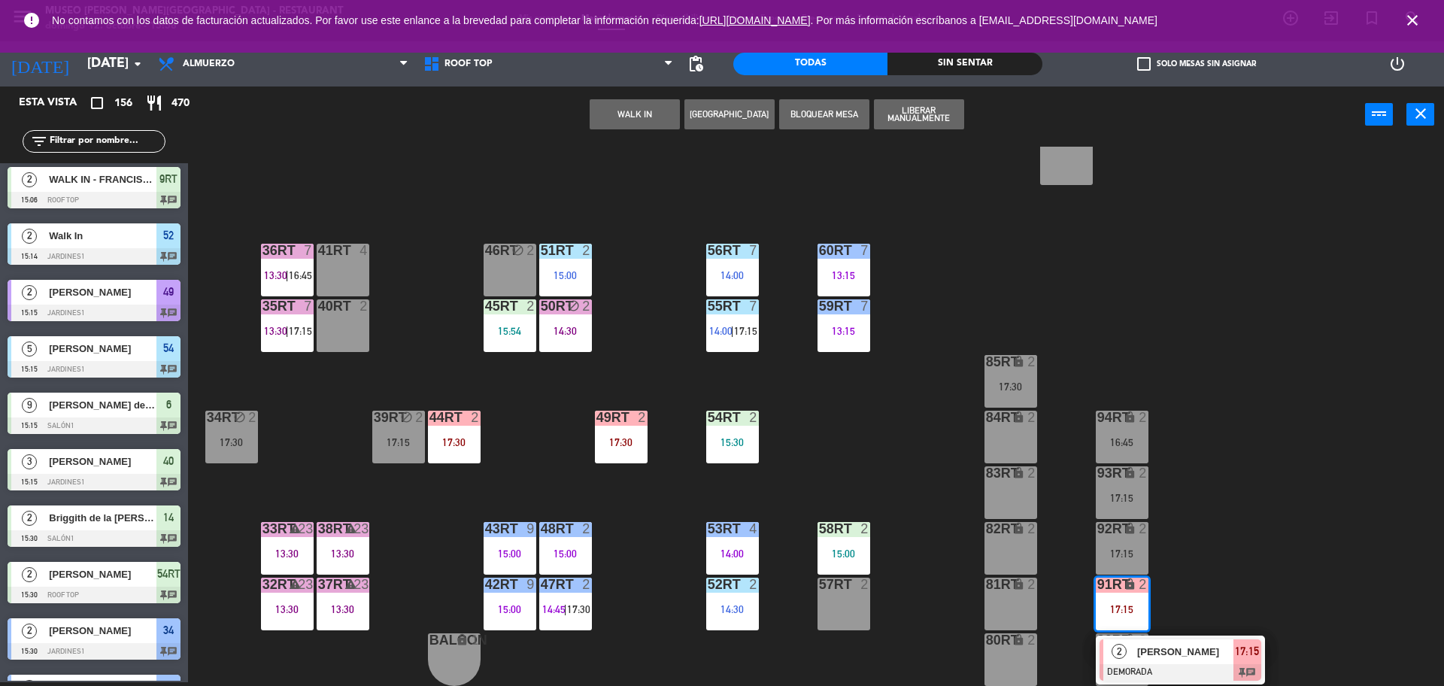
click at [1278, 560] on div "18RT 5 13:02 | 16:45 16RT 5 13:15 | 17:00 28RT block 2 80RR lock 2 17:15 27RT 6…" at bounding box center [822, 416] width 1241 height 539
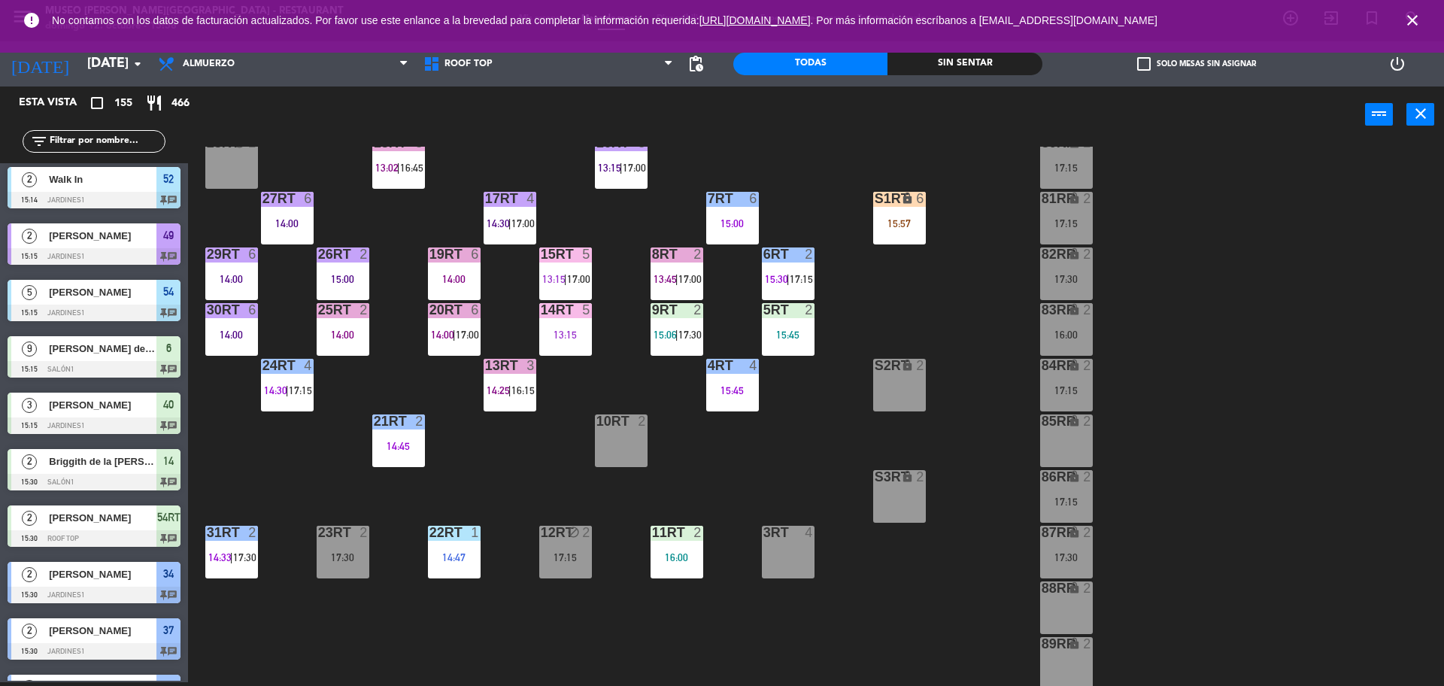
scroll to position [92, 0]
click at [895, 211] on div "S1RT lock 6 15:57" at bounding box center [899, 218] width 53 height 53
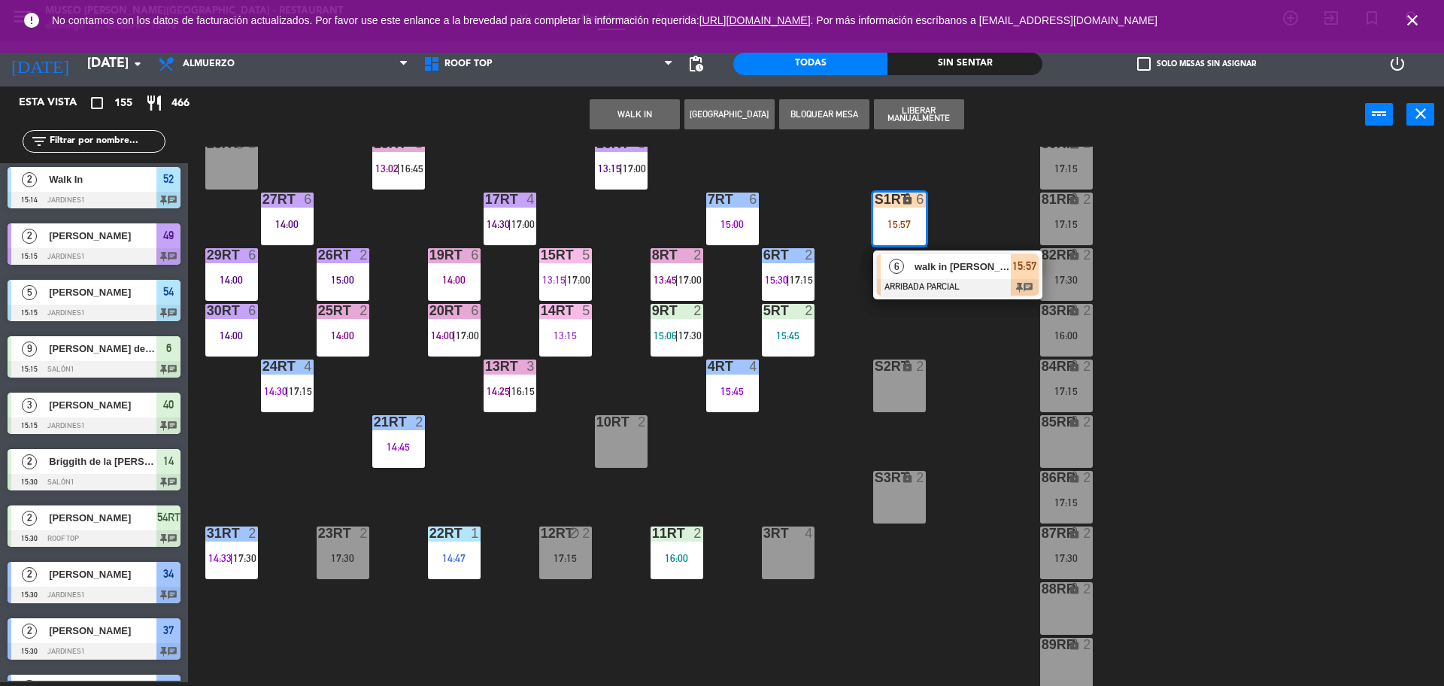
click at [905, 304] on div "18RT 5 13:02 | 16:45 16RT 5 13:15 | 17:00 28RT block 2 80RR lock 2 17:15 27RT 6…" at bounding box center [822, 416] width 1241 height 539
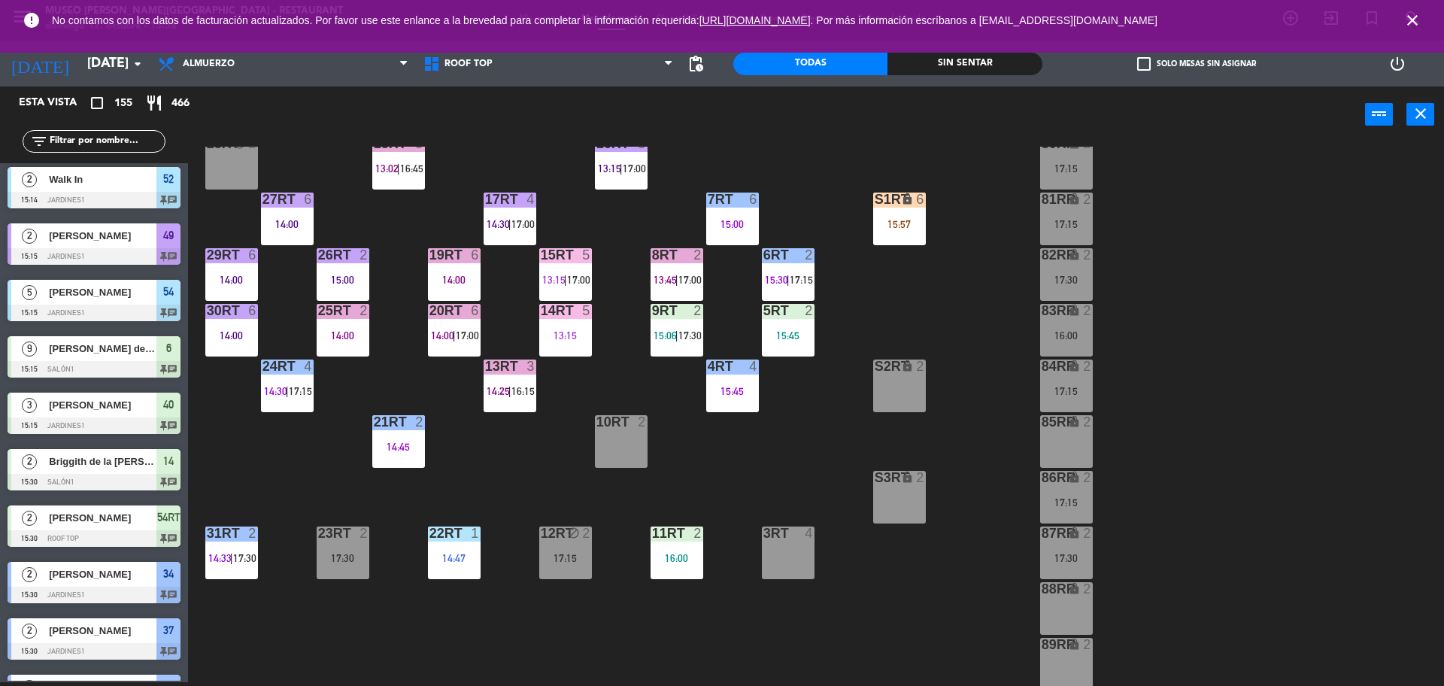
click at [944, 304] on div "18RT 5 13:02 | 16:45 16RT 5 13:15 | 17:00 28RT block 2 80RR lock 2 17:15 27RT 6…" at bounding box center [822, 416] width 1241 height 539
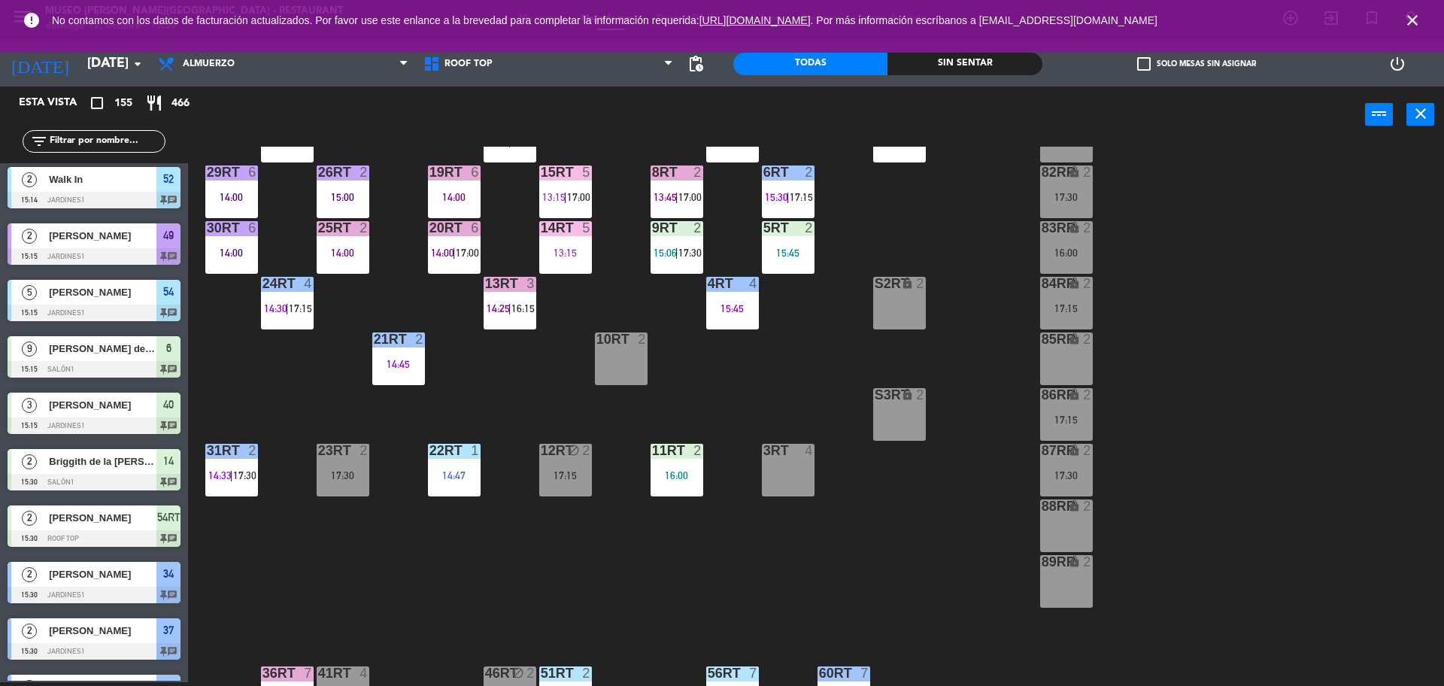
scroll to position [183, 0]
